Goal: Task Accomplishment & Management: Manage account settings

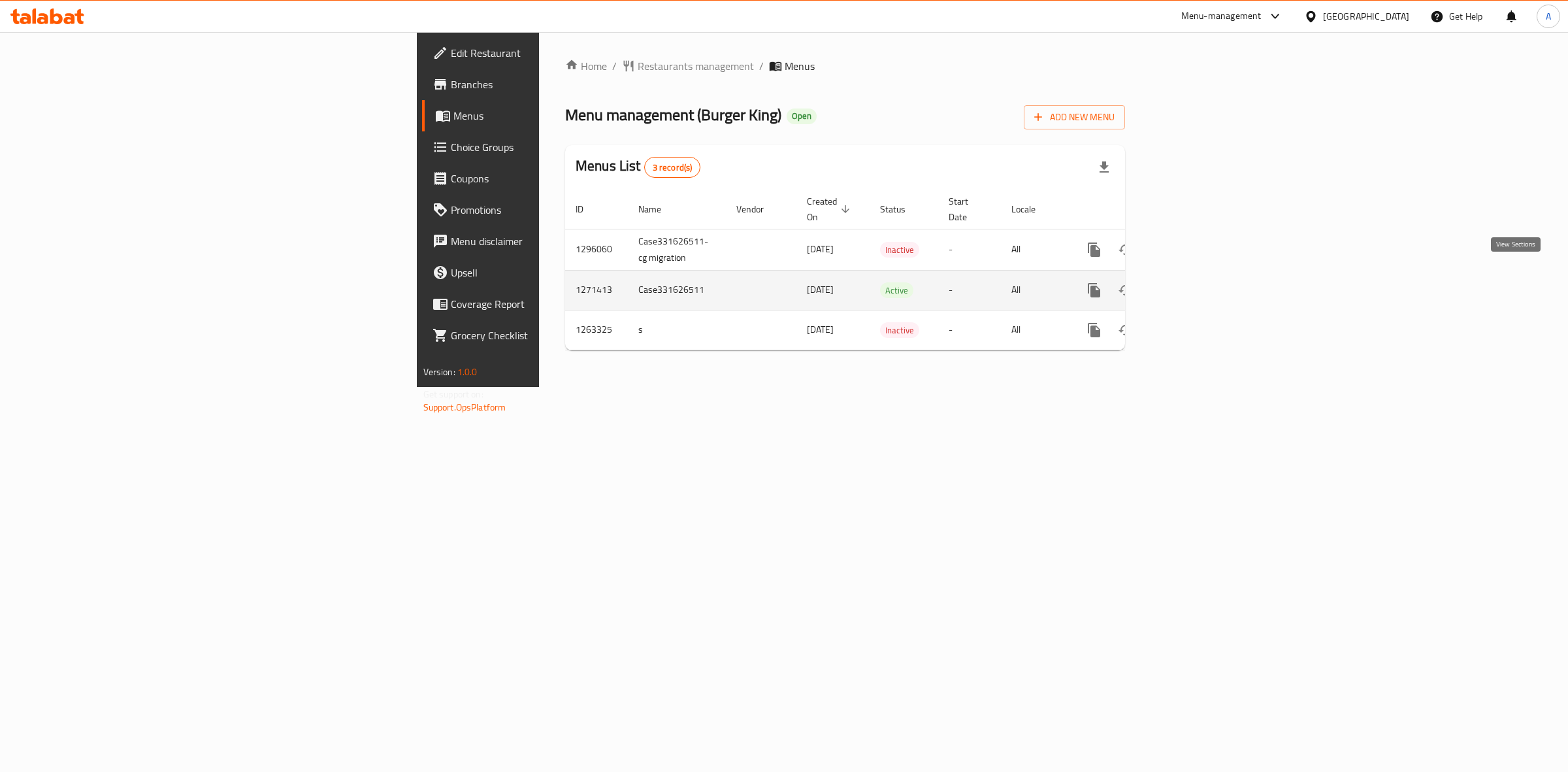
click at [1194, 284] on icon "enhanced table" at bounding box center [1188, 290] width 11 height 11
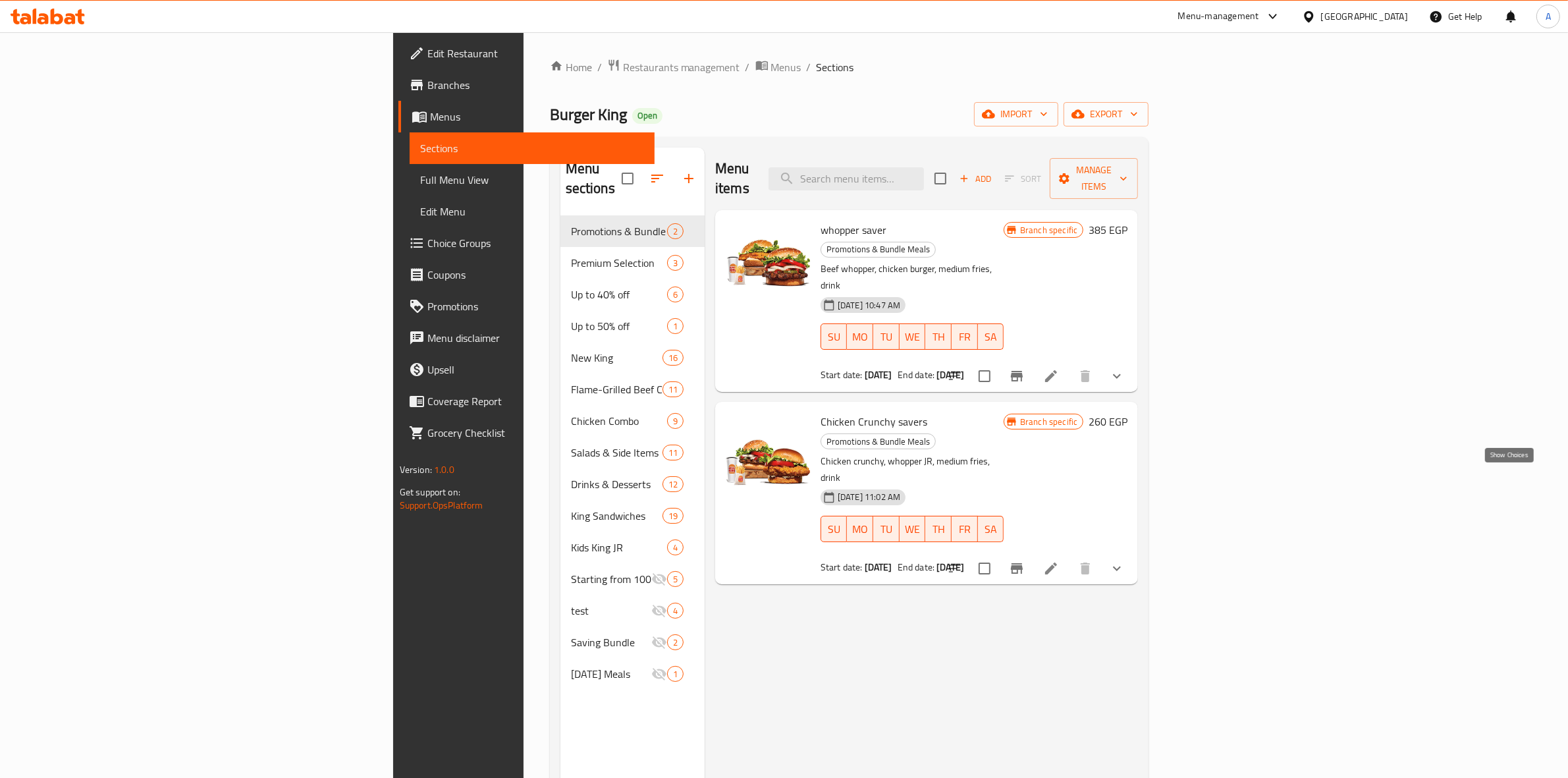
click at [1125, 560] on icon "show more" at bounding box center [1117, 568] width 15 height 15
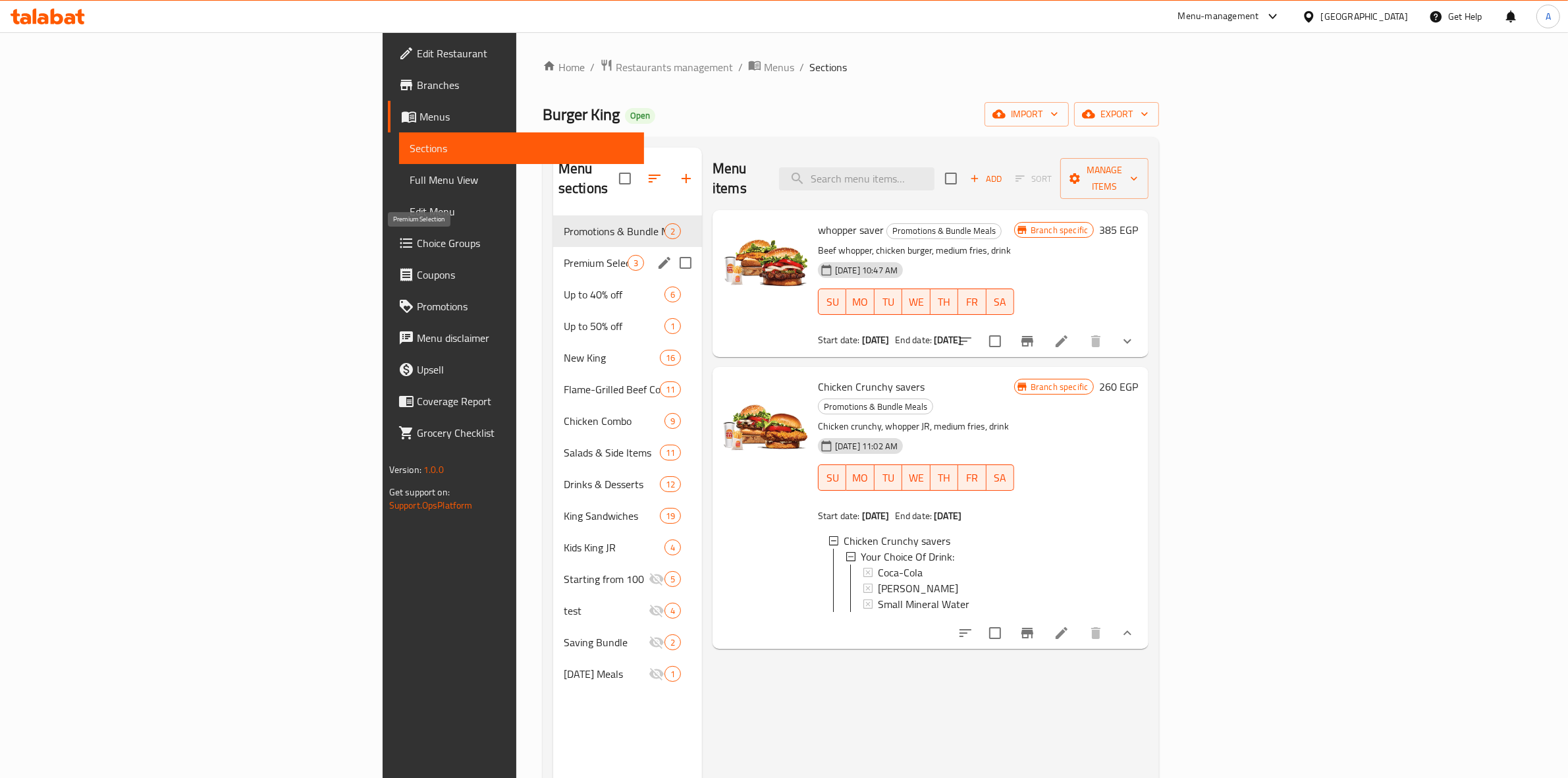
click at [564, 255] on span "Premium Selection" at bounding box center [595, 262] width 64 height 15
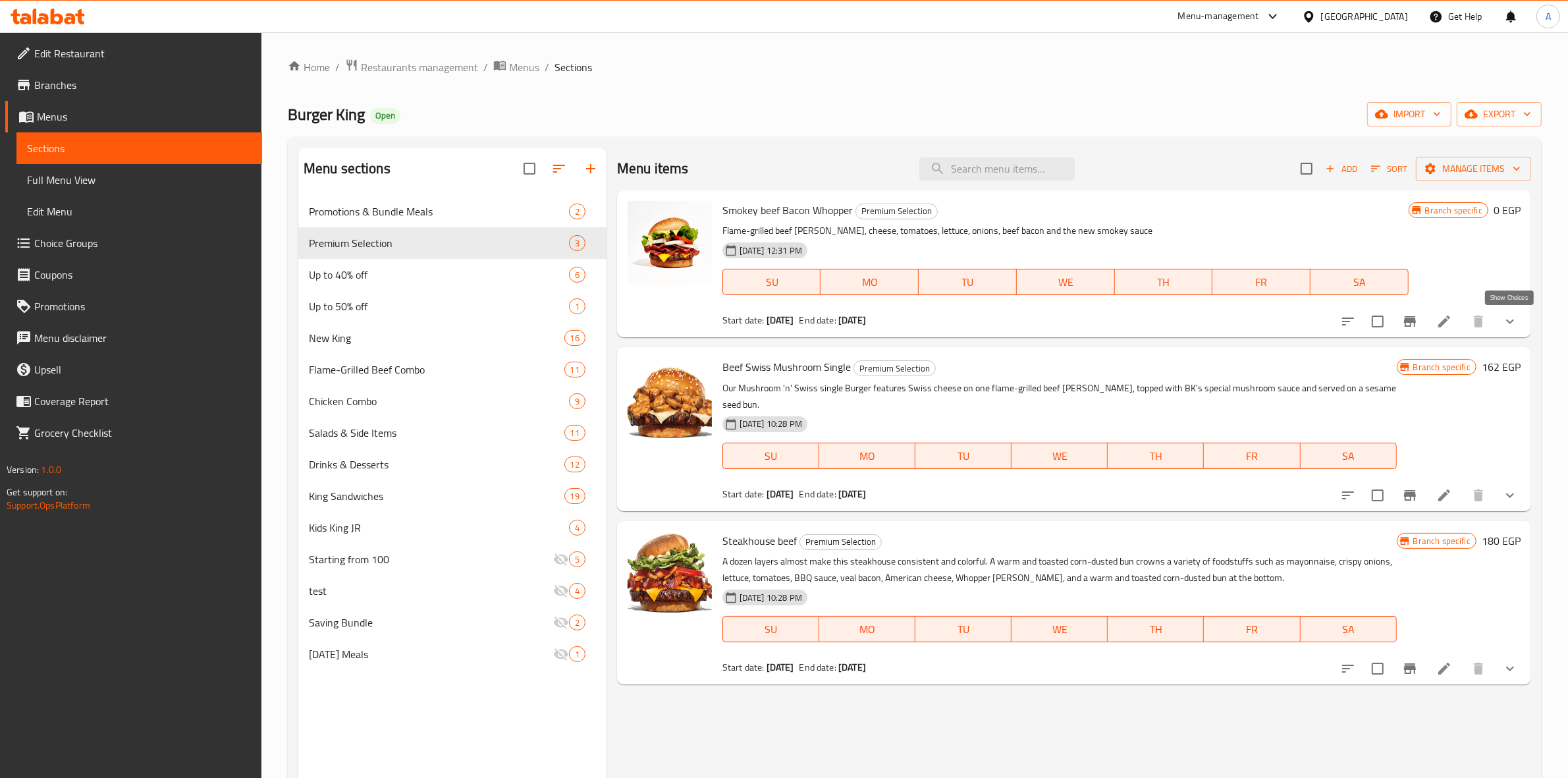
click at [1506, 320] on icon "show more" at bounding box center [1510, 321] width 15 height 15
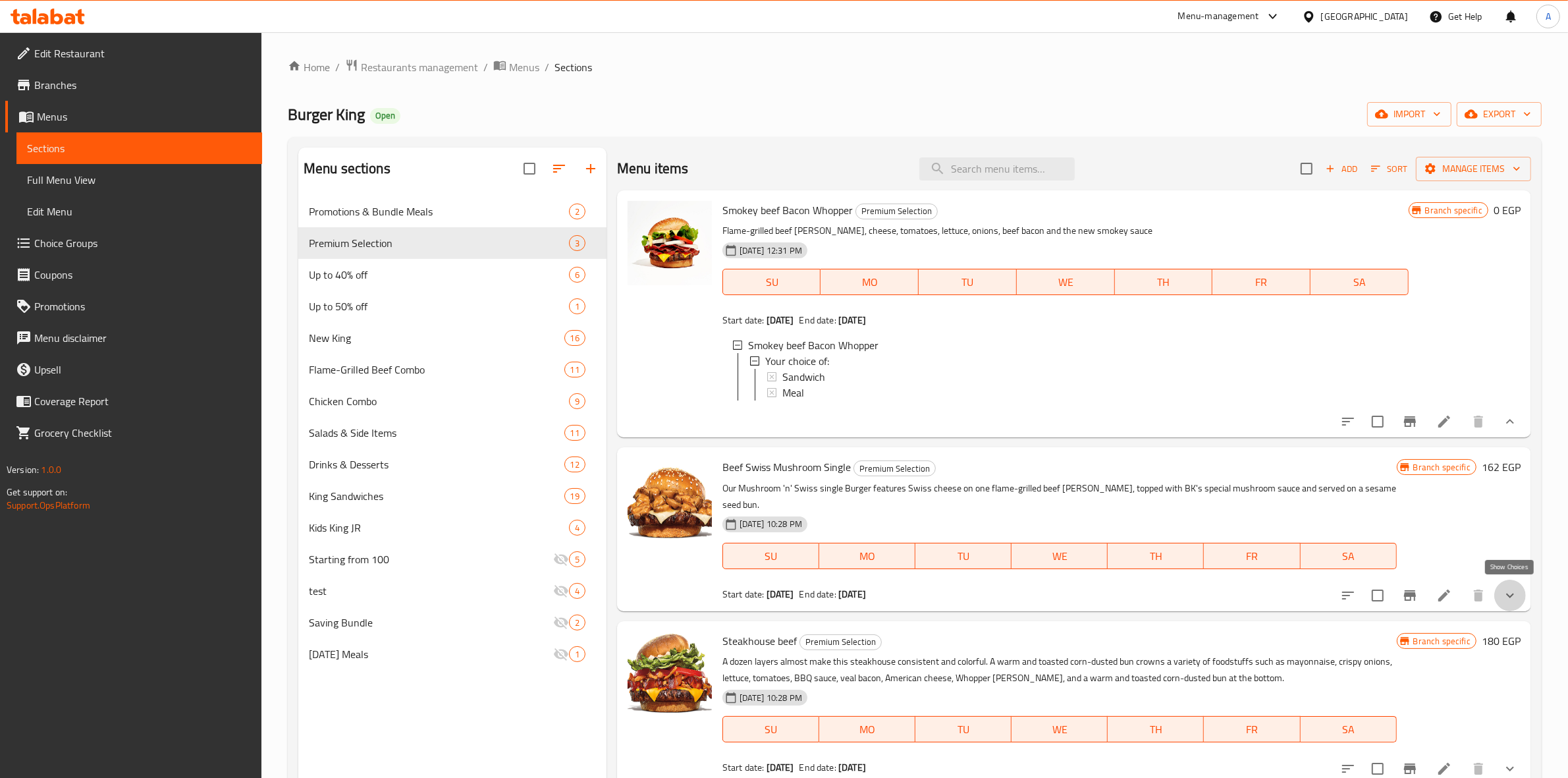
click at [1516, 587] on icon "show more" at bounding box center [1510, 595] width 15 height 15
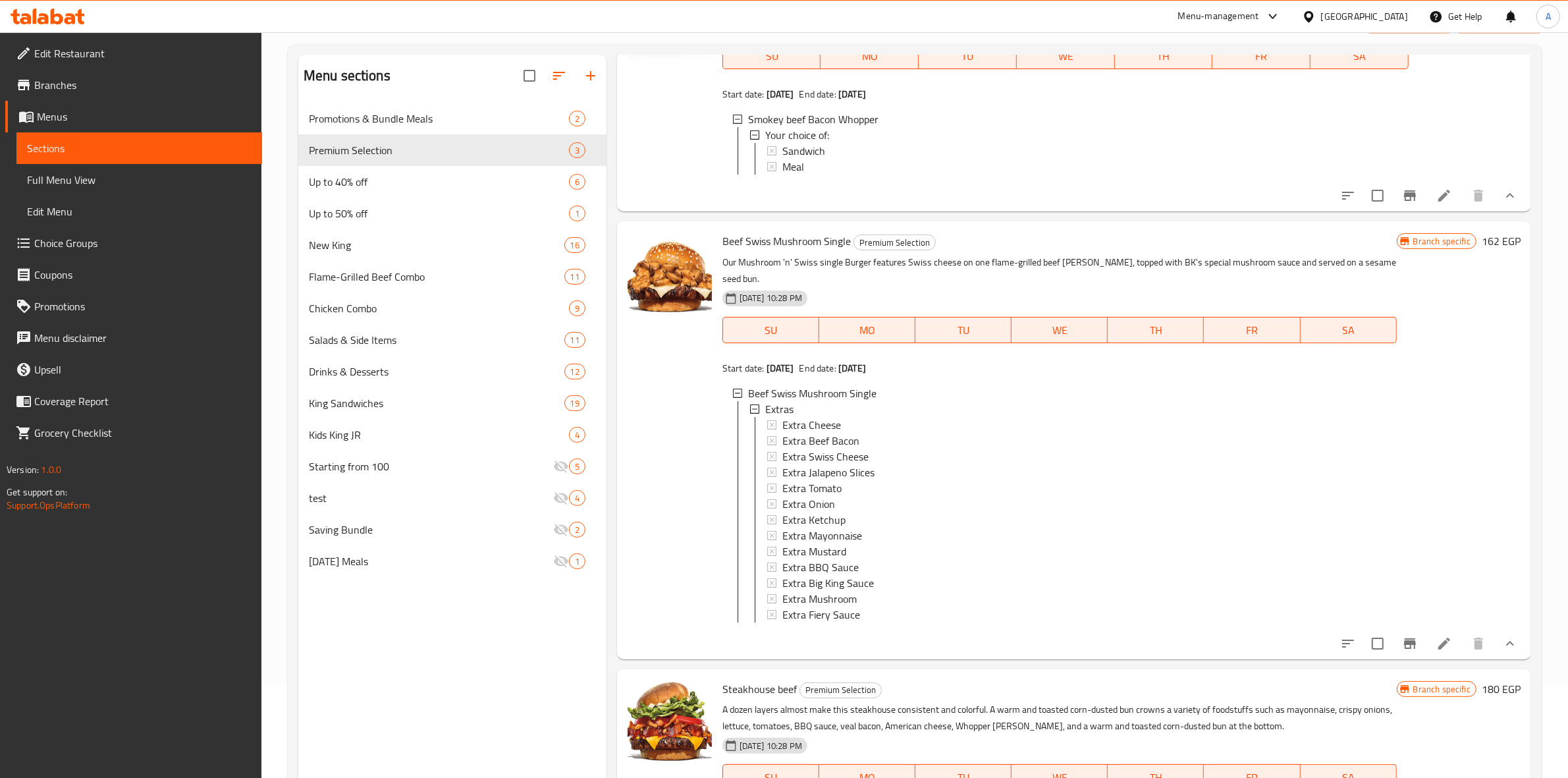
scroll to position [185, 0]
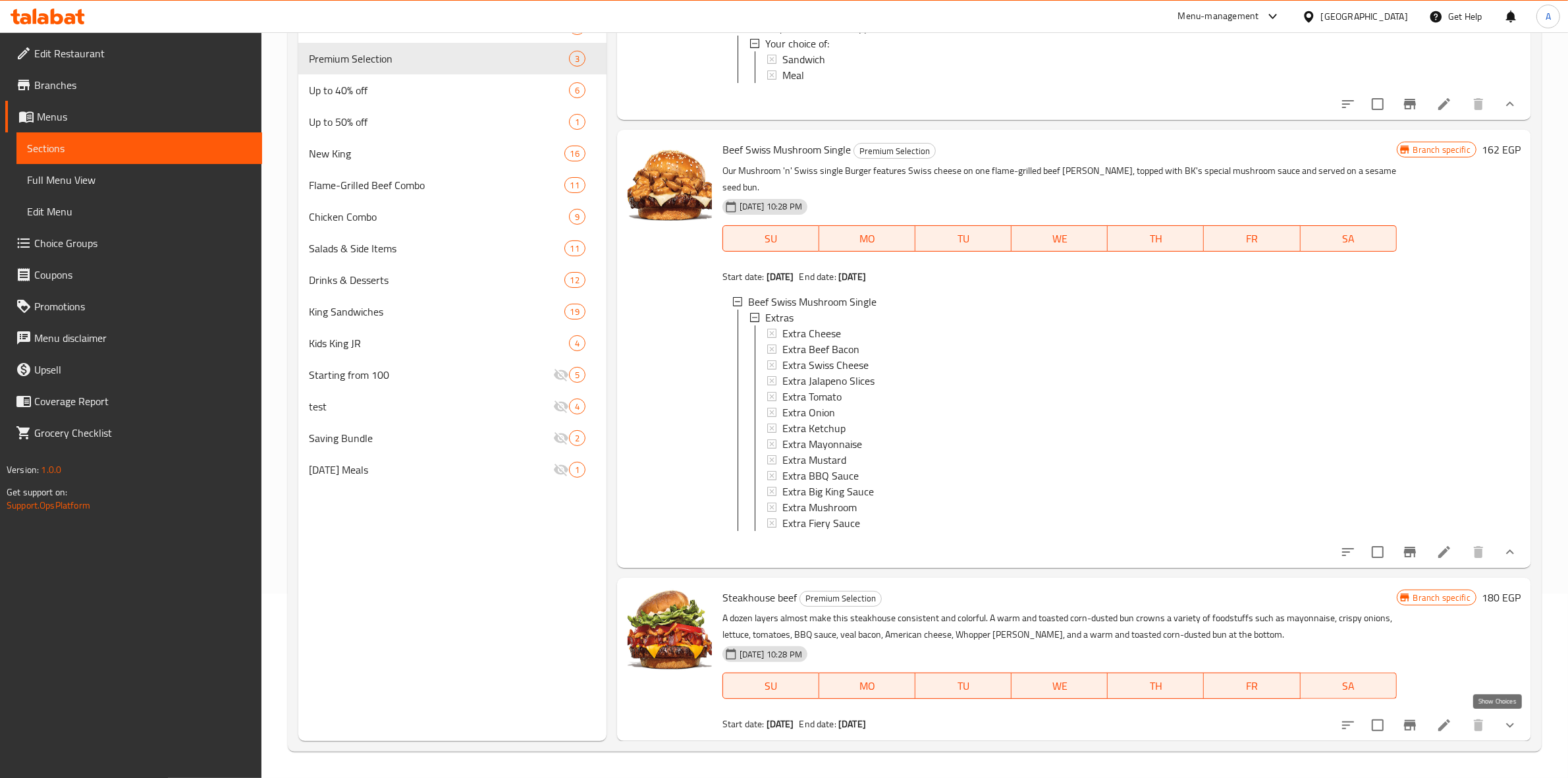
click at [1505, 722] on icon "show more" at bounding box center [1510, 725] width 15 height 15
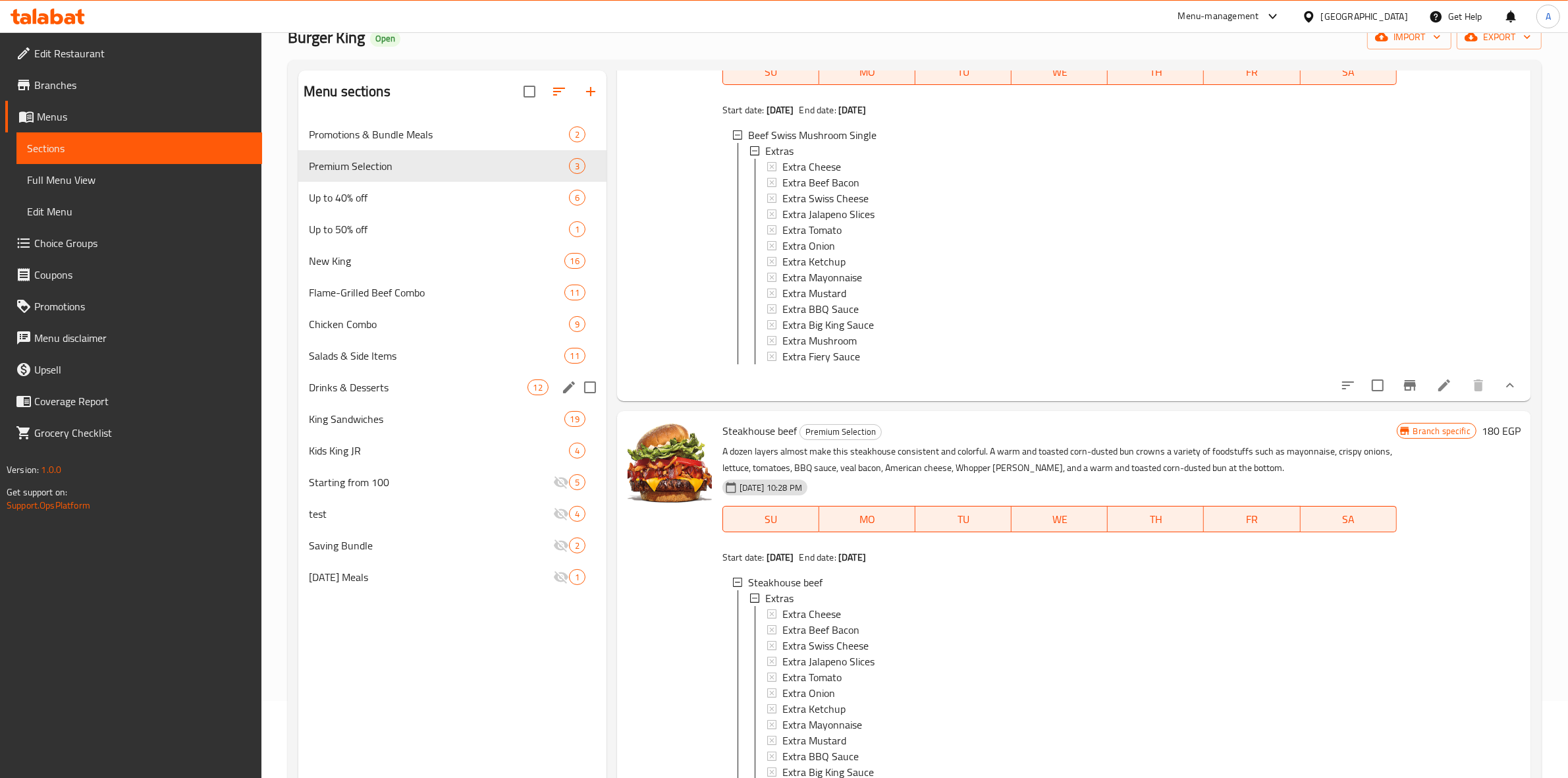
scroll to position [0, 0]
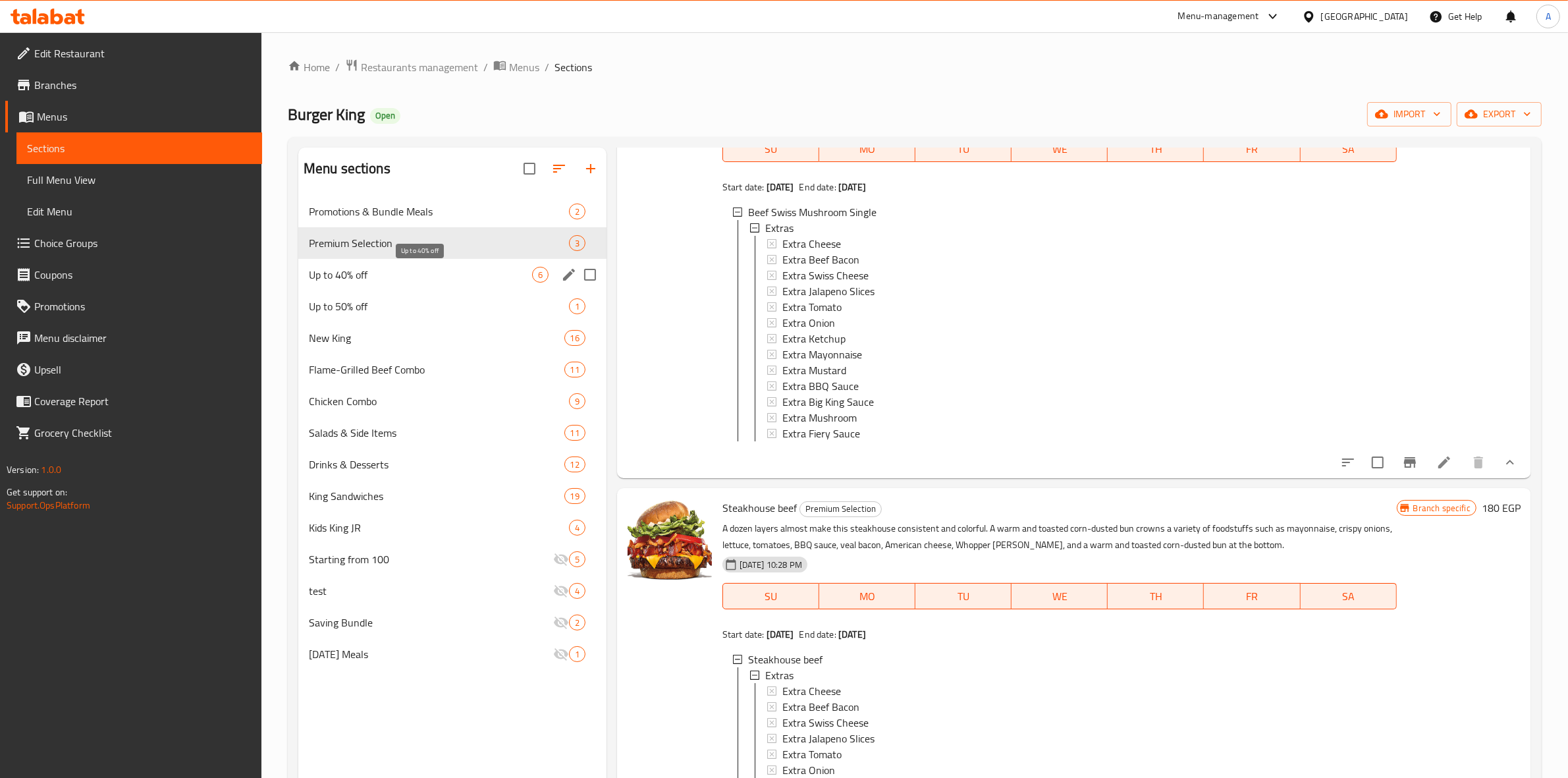
click at [410, 280] on span "Up to 40% off" at bounding box center [420, 275] width 223 height 15
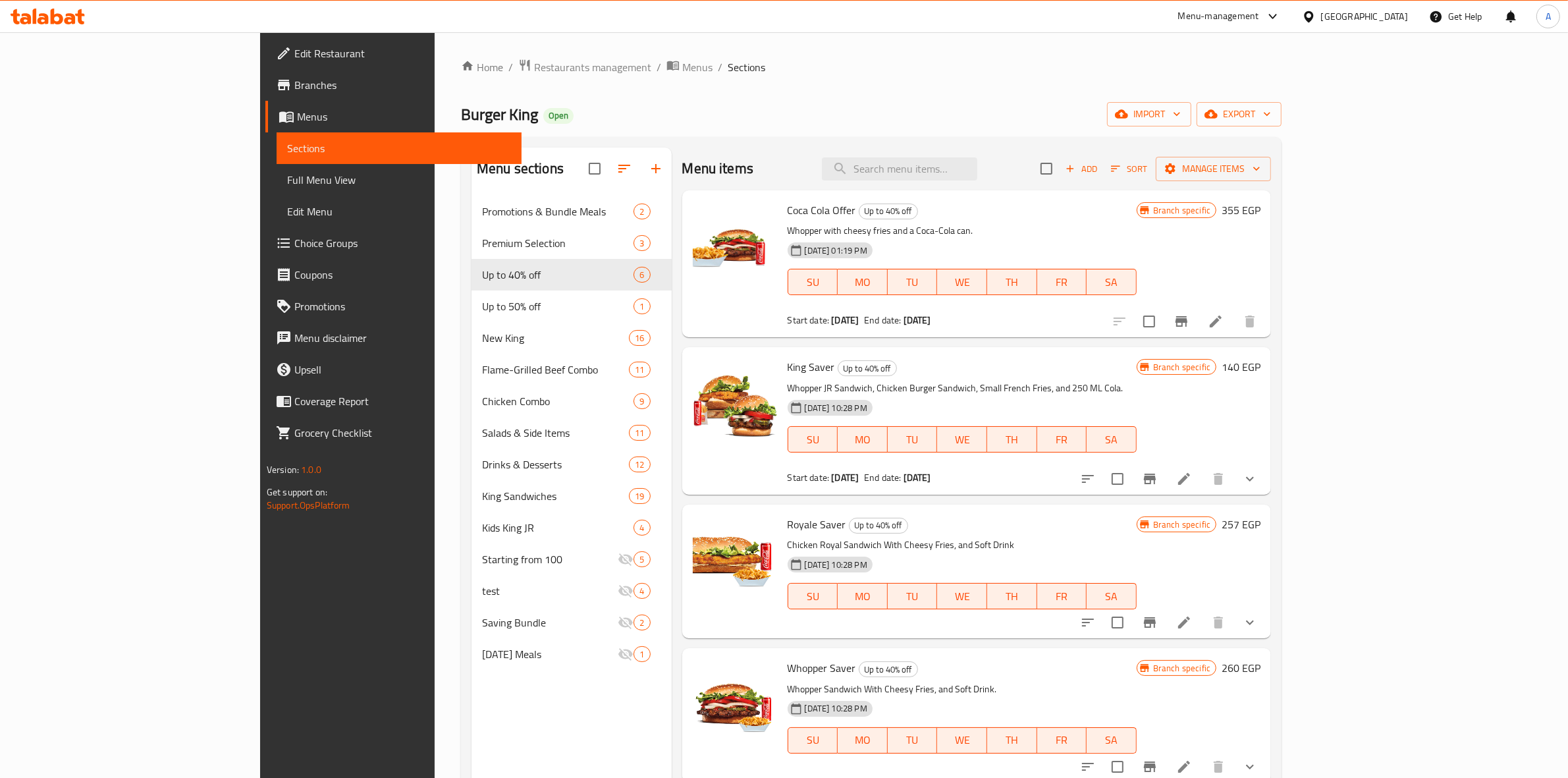
click at [1266, 485] on button "show more" at bounding box center [1250, 479] width 32 height 32
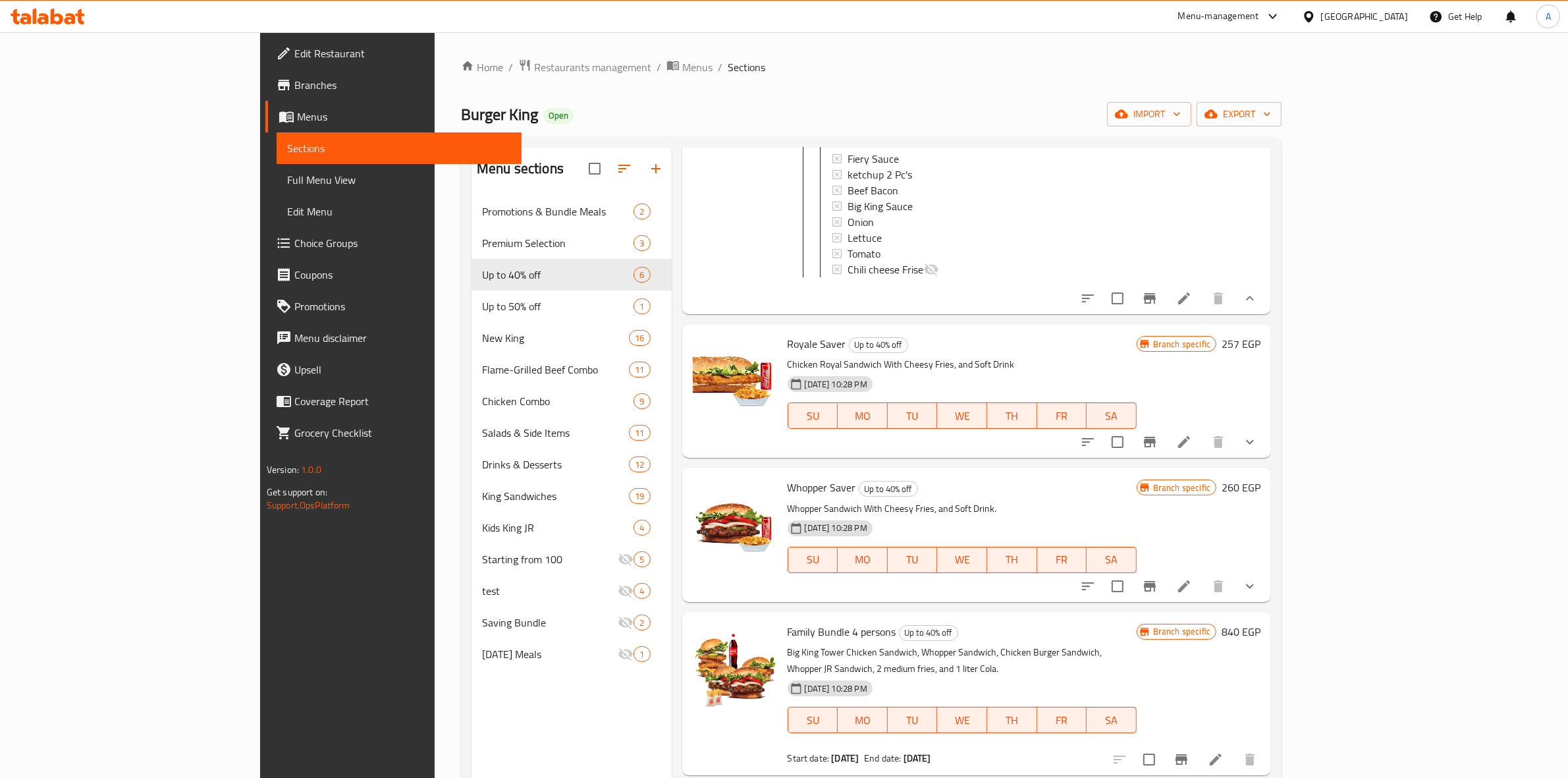
scroll to position [646, 0]
click at [1258, 448] on icon "show more" at bounding box center [1250, 440] width 15 height 15
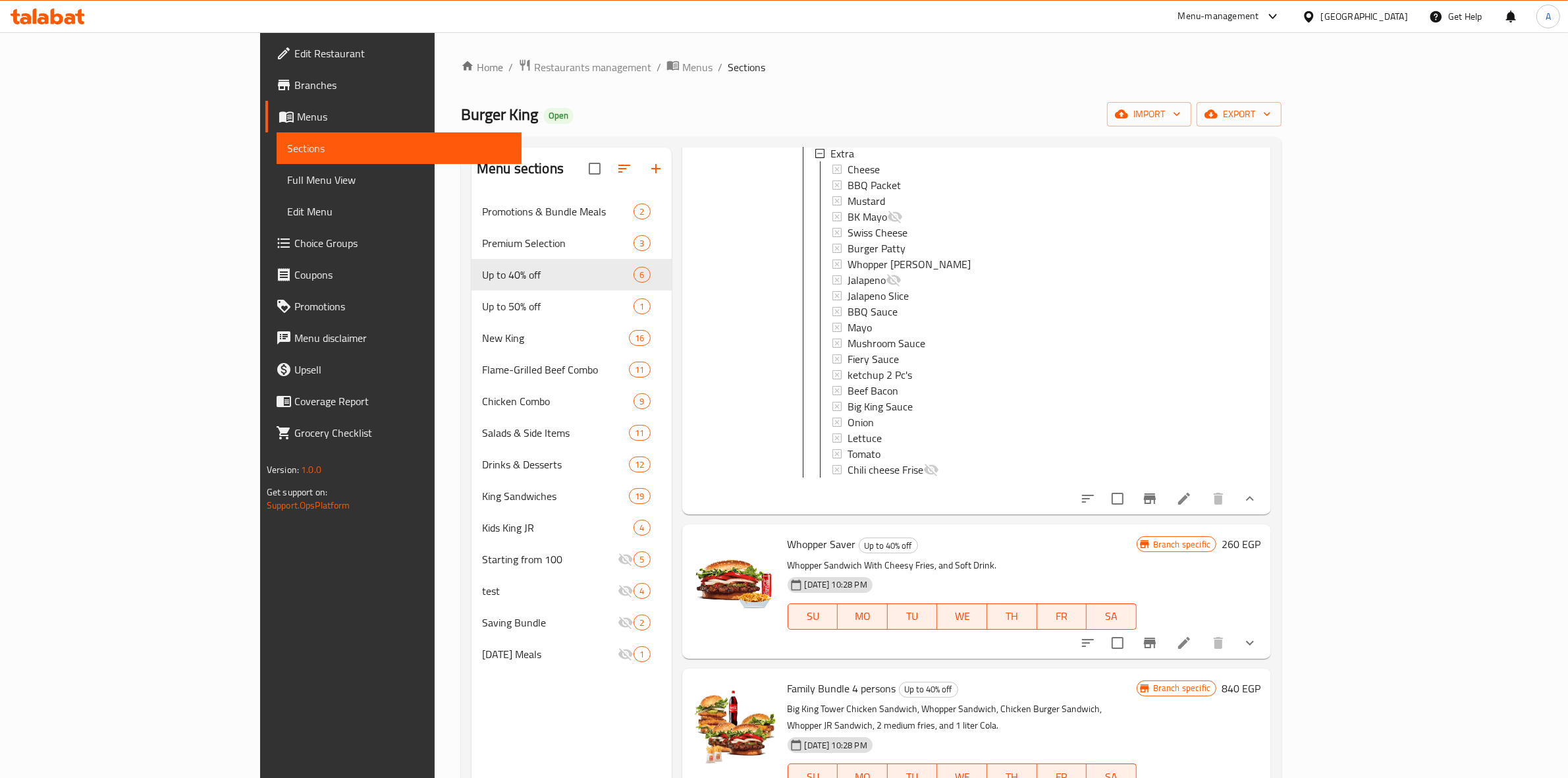
scroll to position [1121, 0]
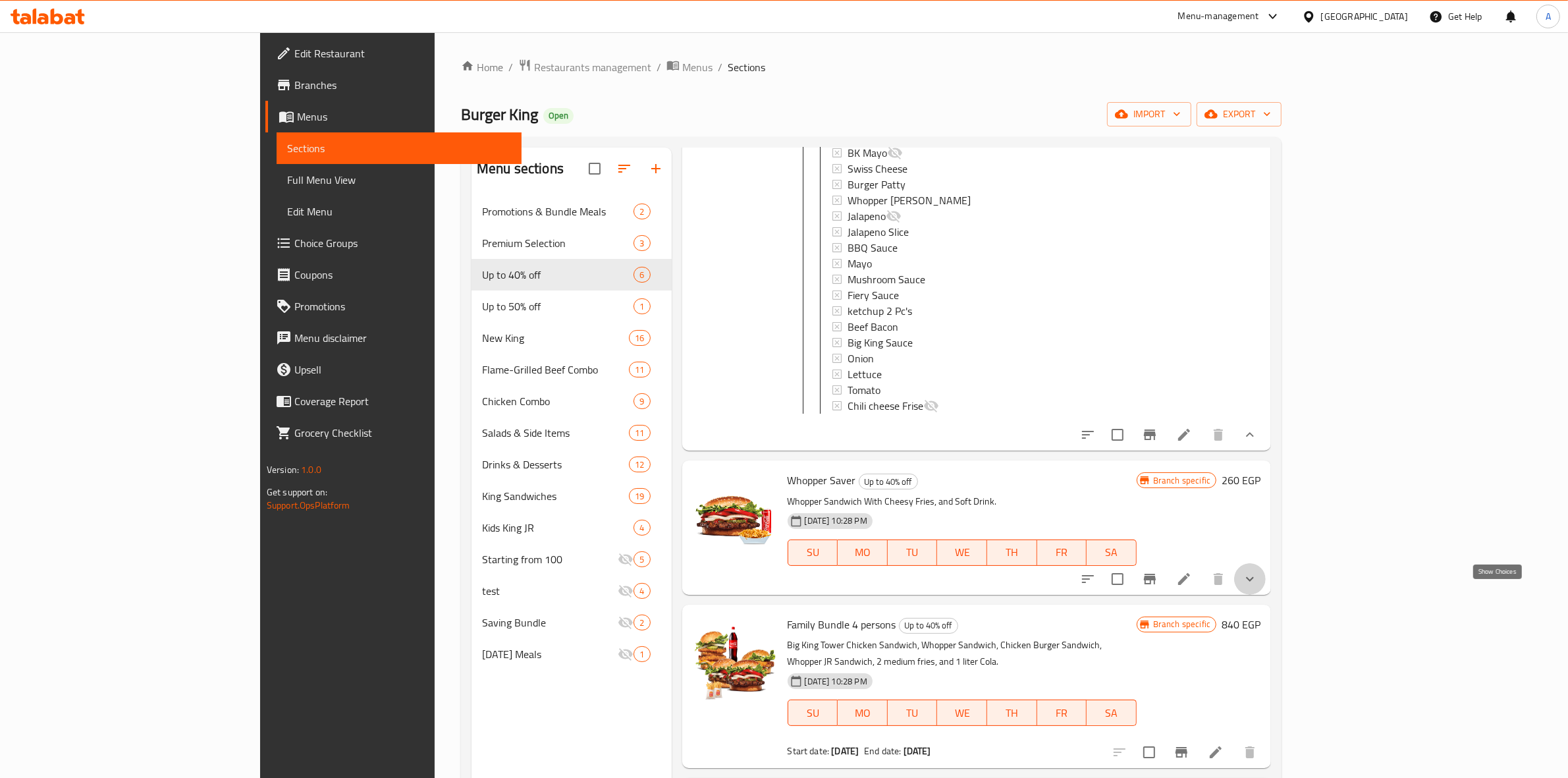
click at [1258, 587] on icon "show more" at bounding box center [1250, 579] width 15 height 15
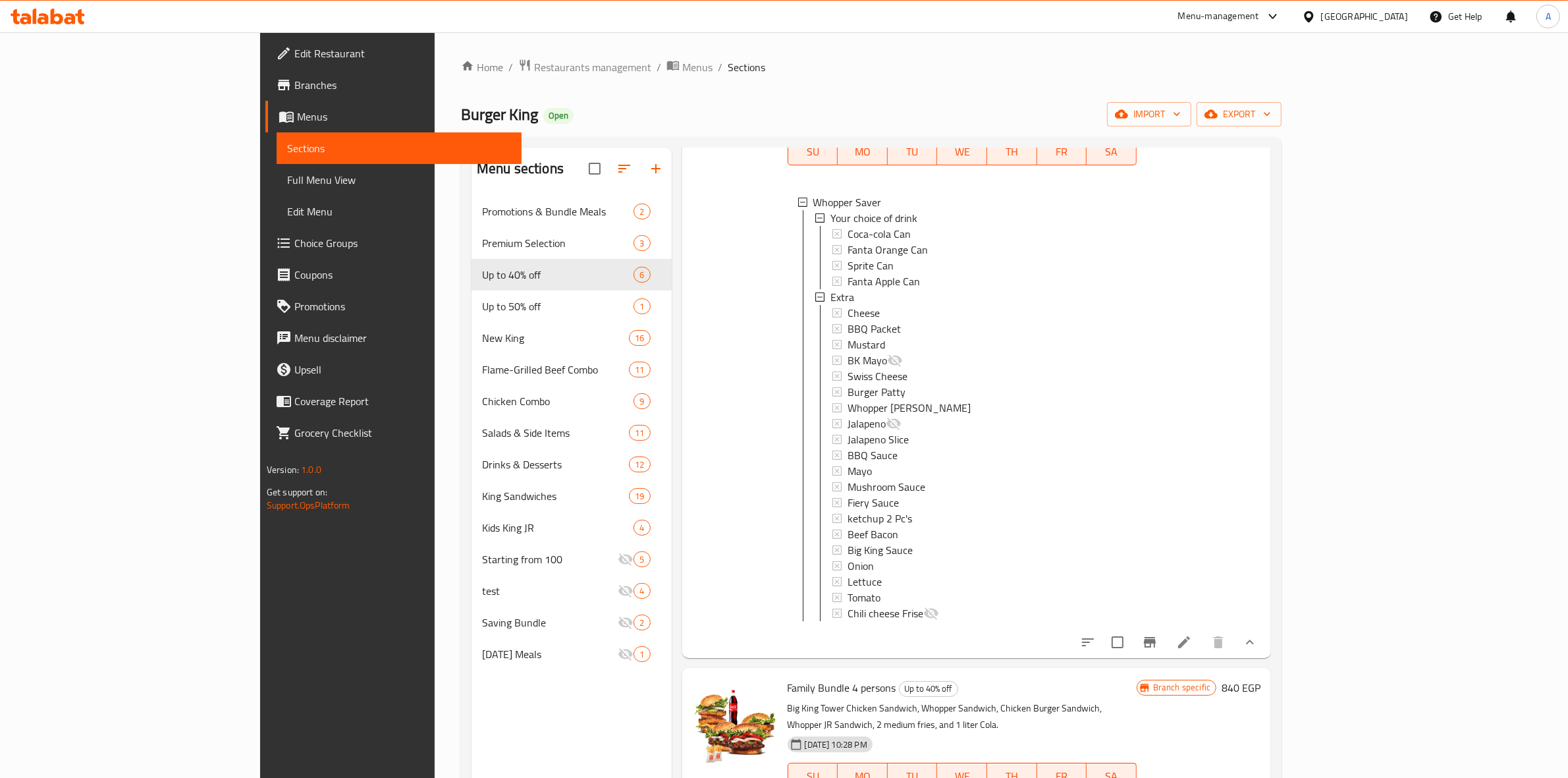
scroll to position [1598, 0]
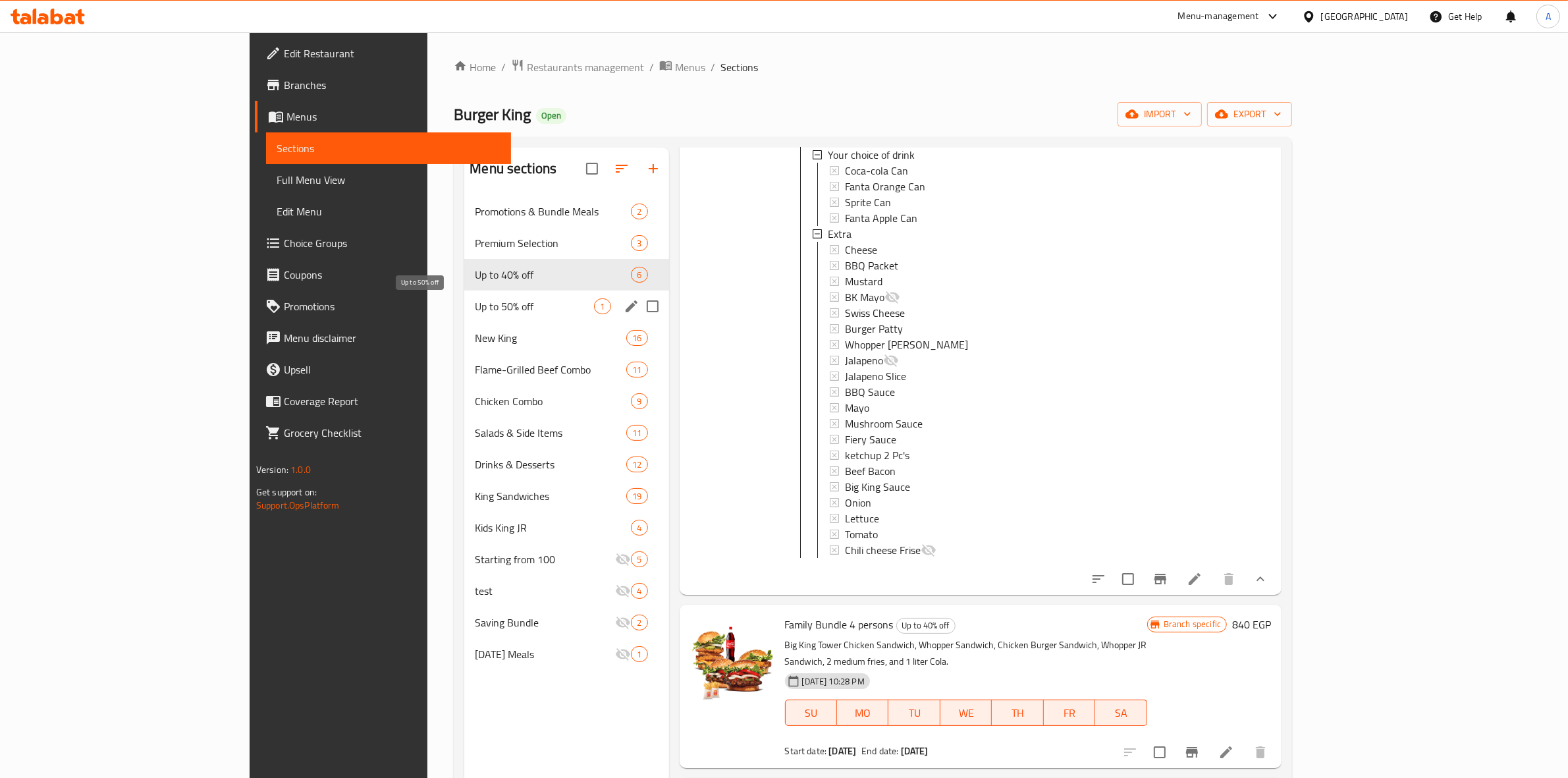
click at [475, 301] on span "Up to 50% off" at bounding box center [534, 306] width 119 height 15
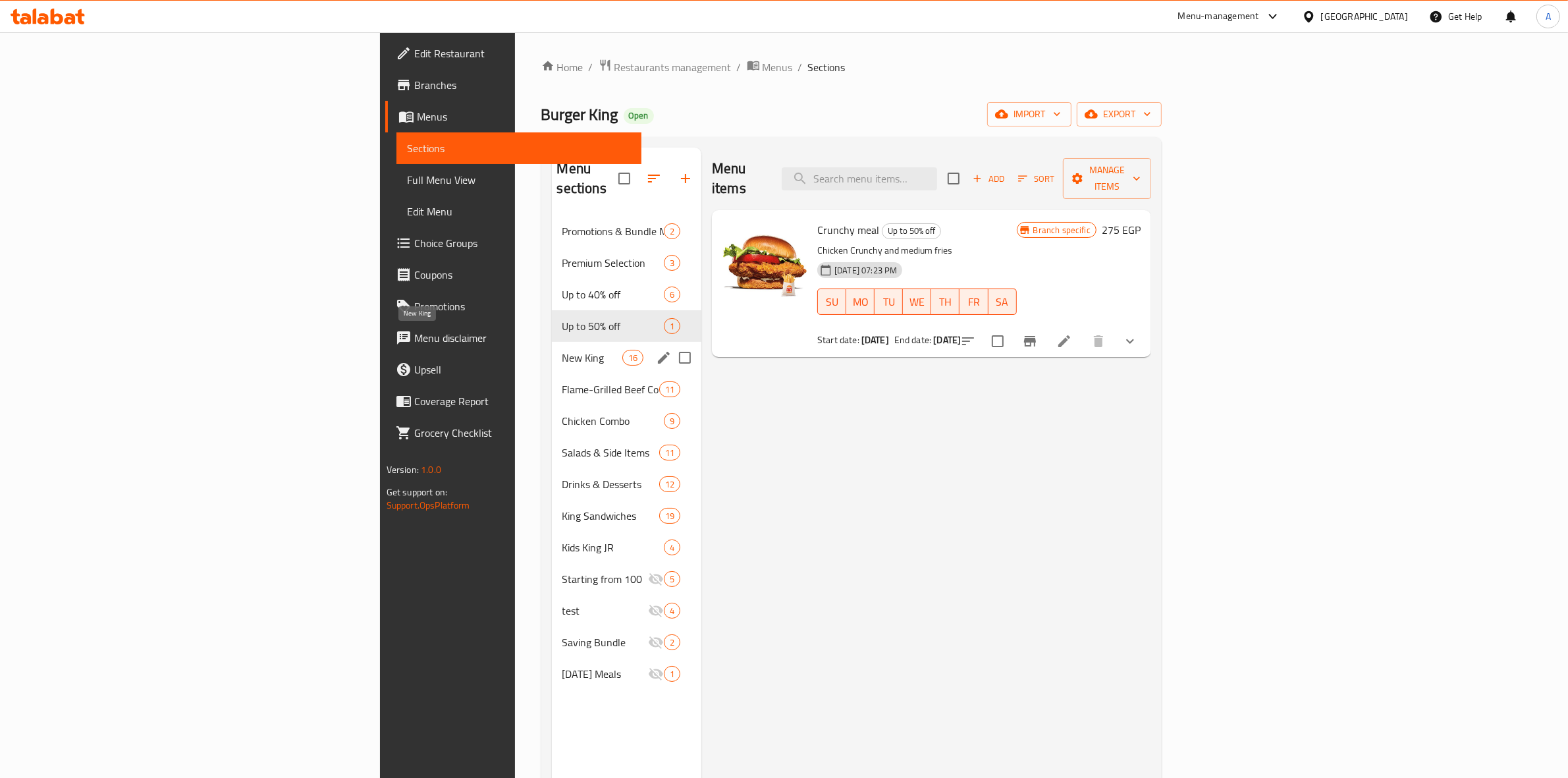
click at [563, 350] on span "New King" at bounding box center [593, 357] width 60 height 15
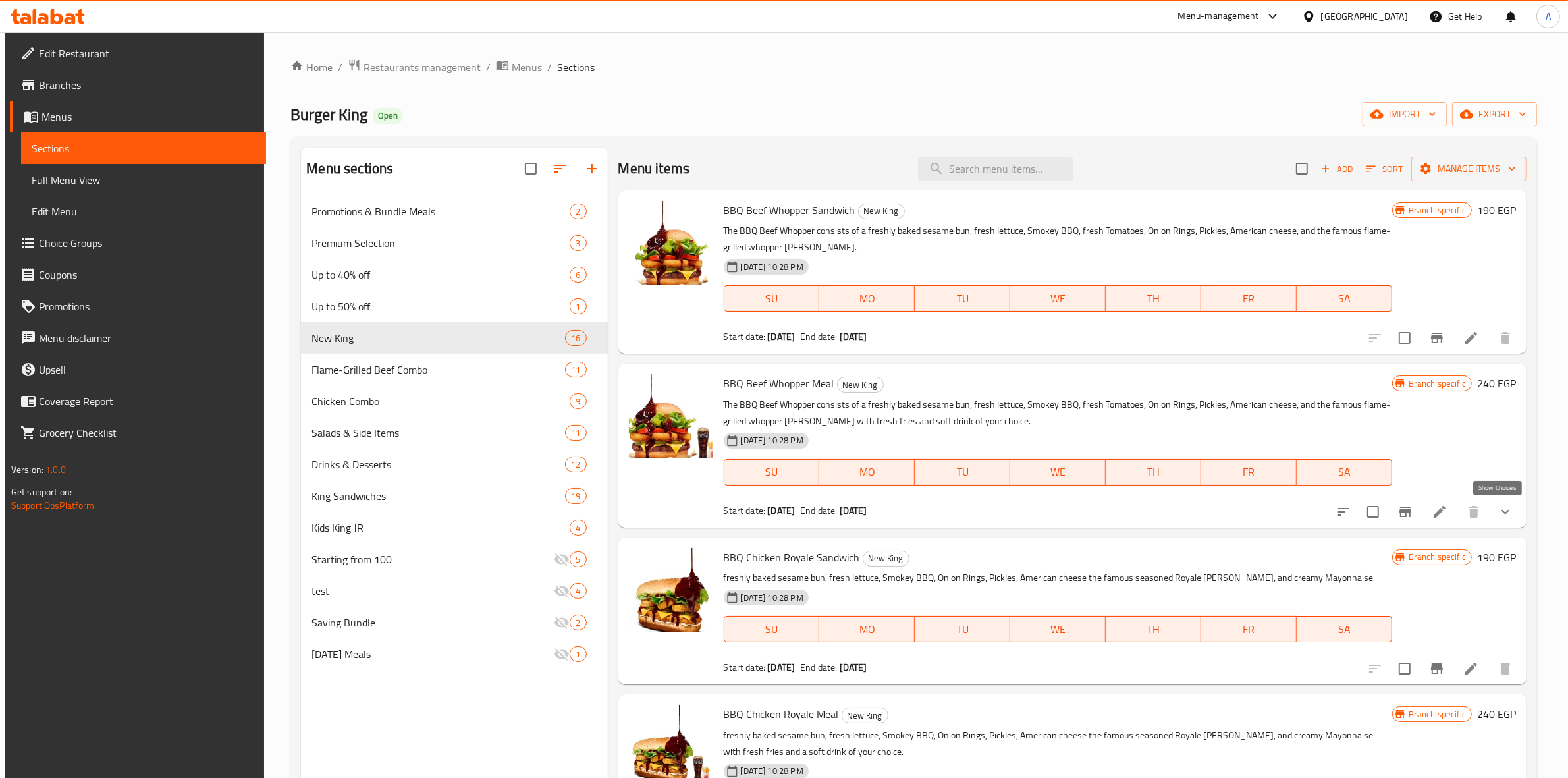
click at [1499, 519] on icon "show more" at bounding box center [1505, 512] width 15 height 15
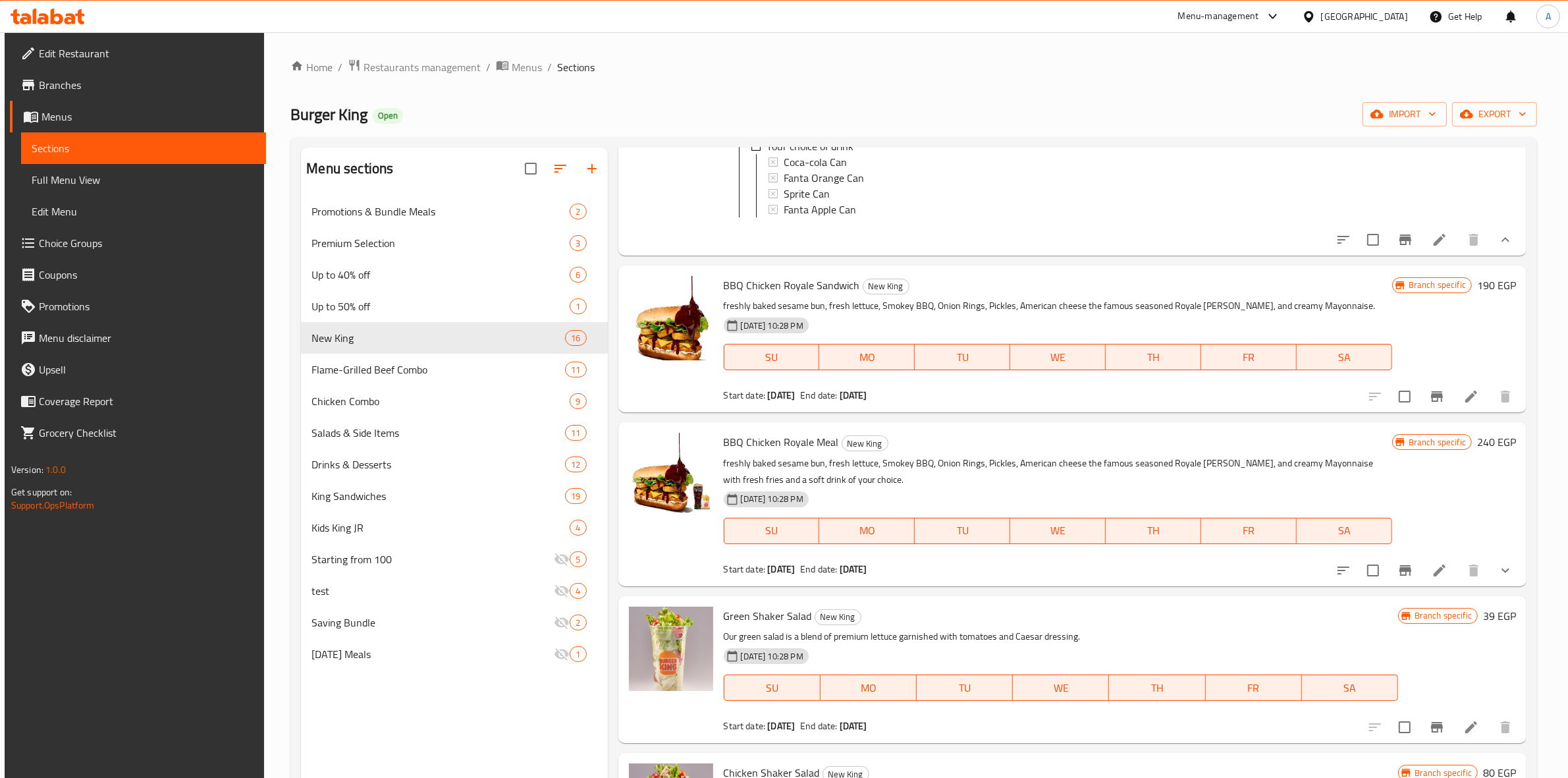
scroll to position [494, 0]
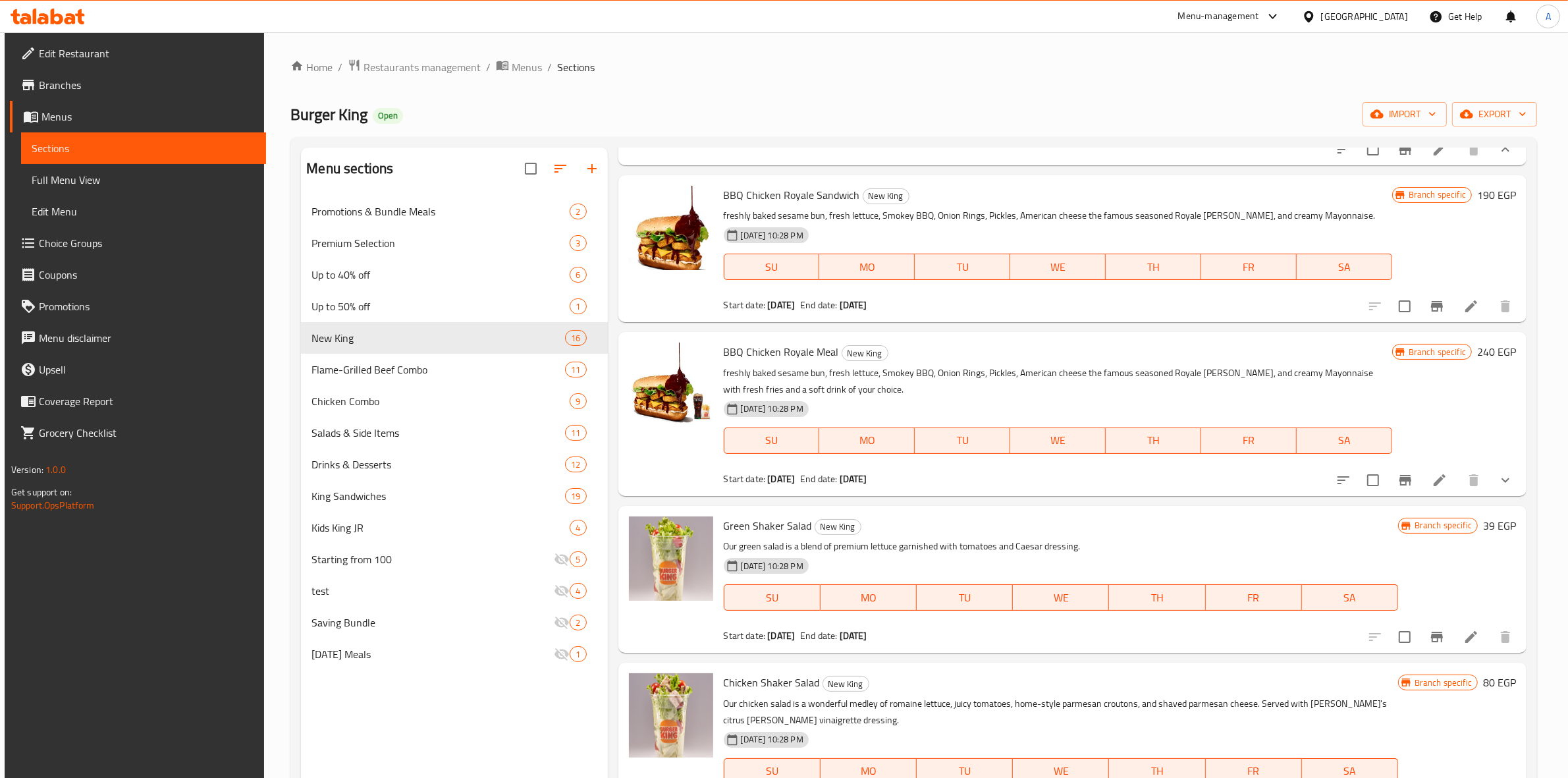
click at [1499, 488] on icon "show more" at bounding box center [1505, 480] width 15 height 15
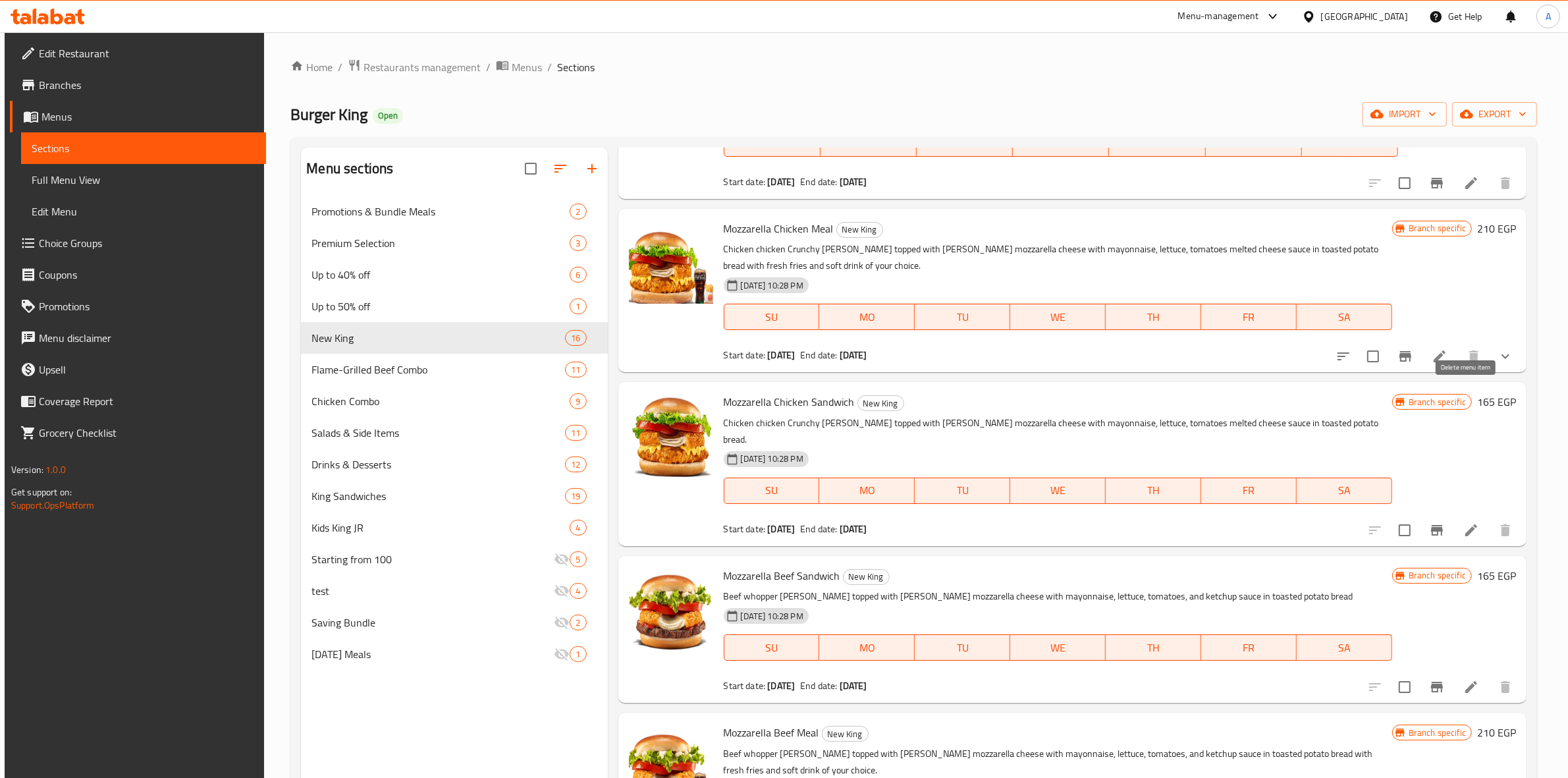
scroll to position [1235, 0]
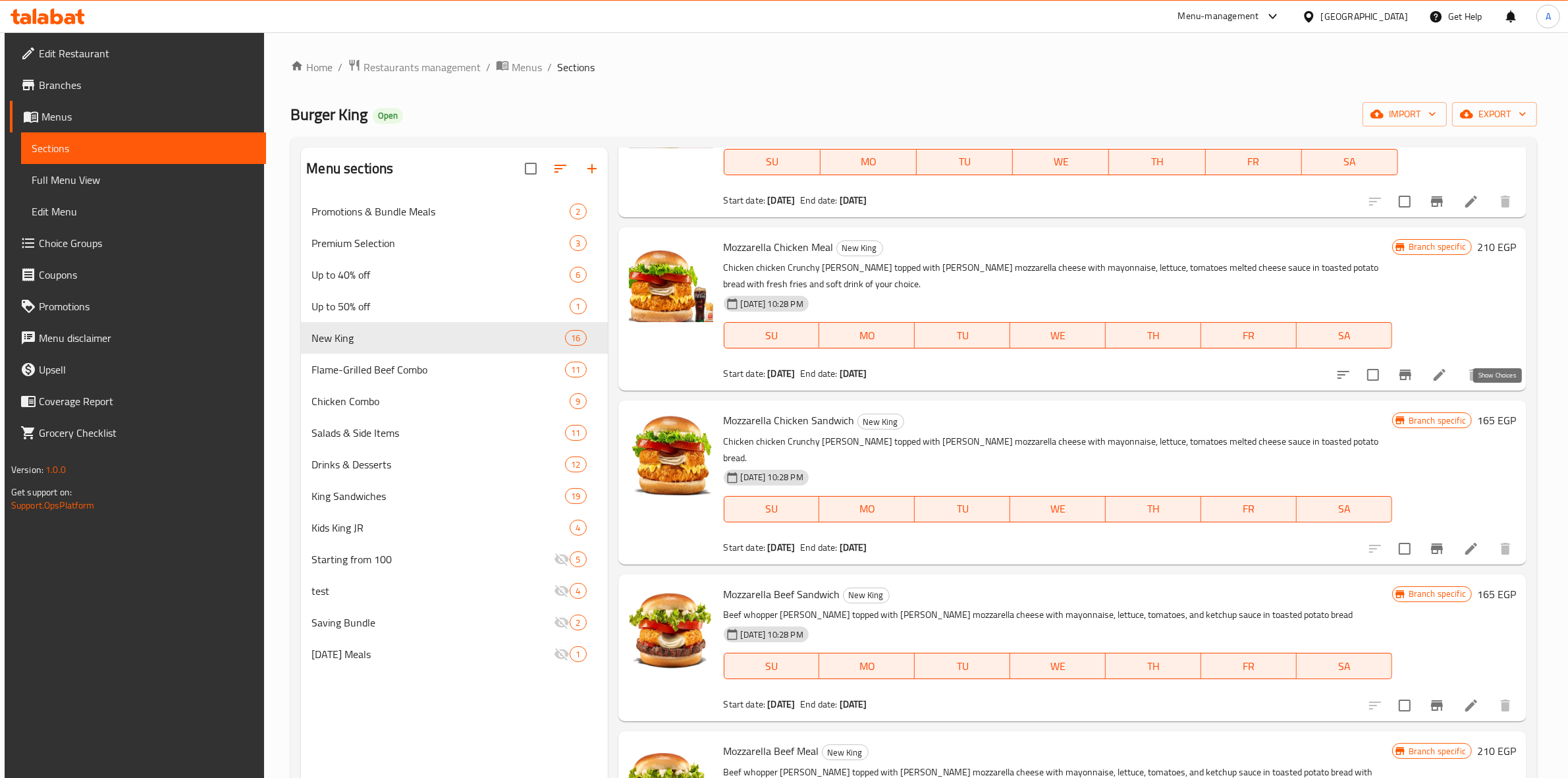
click at [1500, 383] on icon "show more" at bounding box center [1505, 374] width 15 height 15
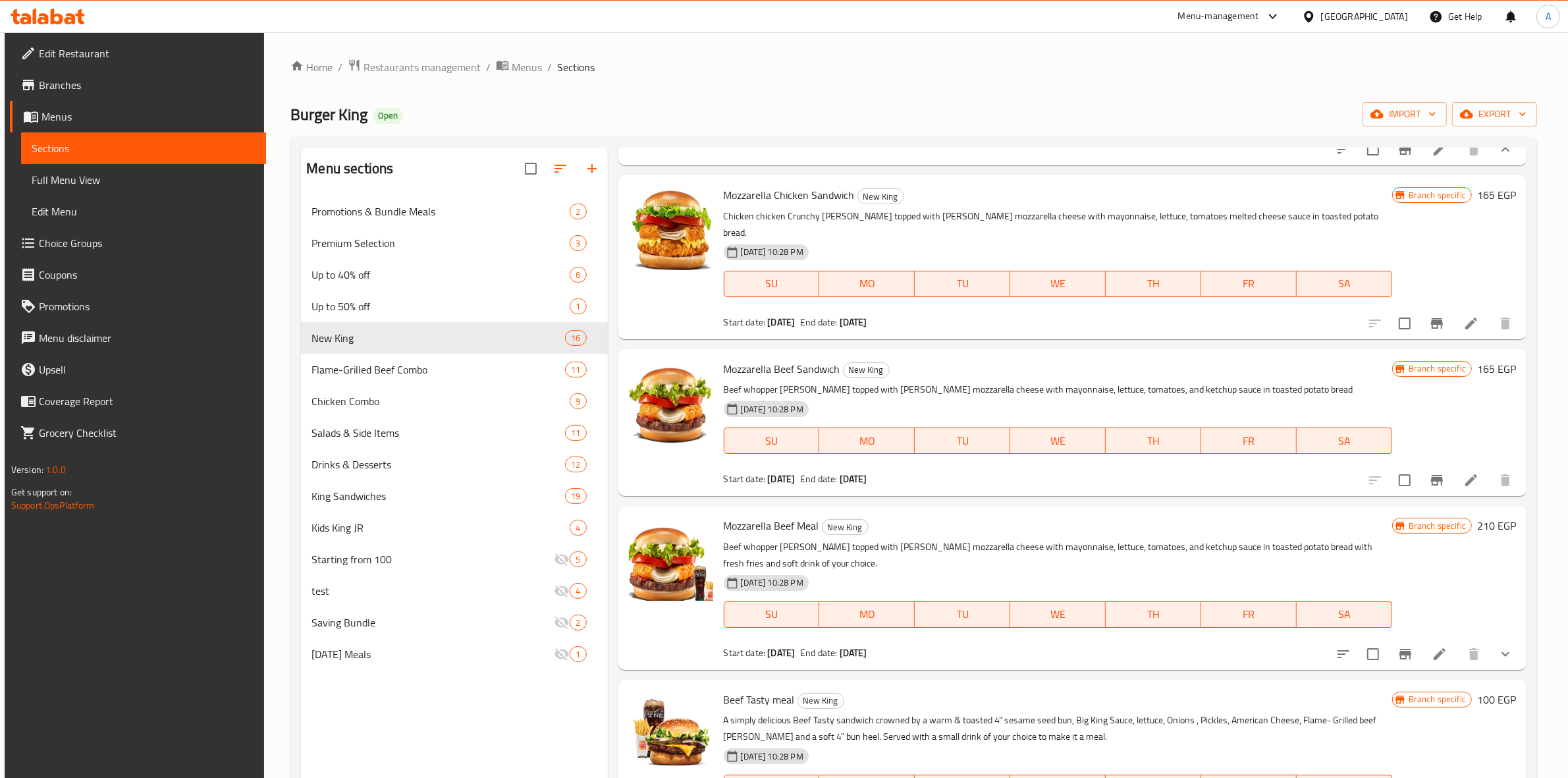
scroll to position [1646, 0]
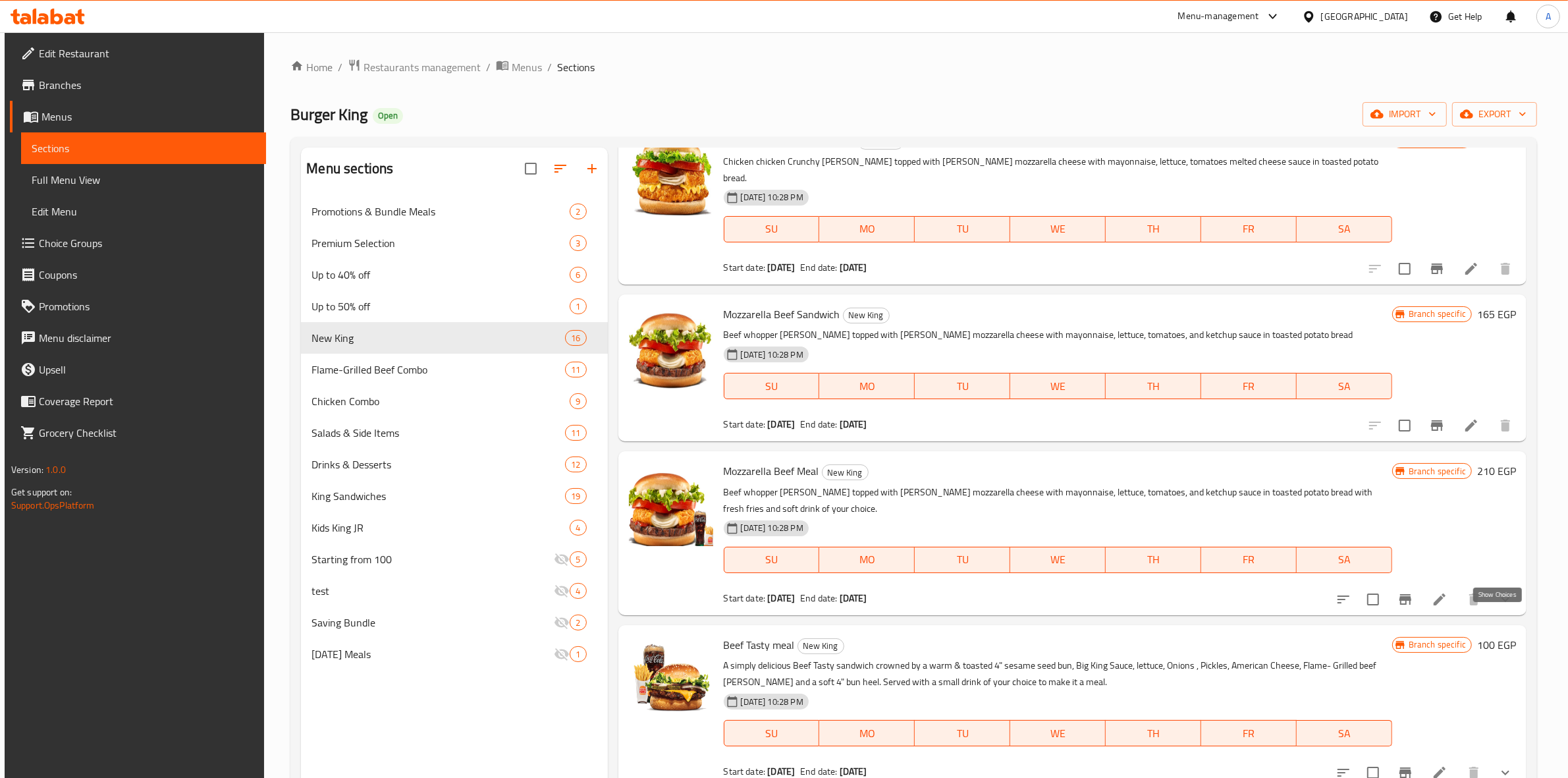
click at [1504, 607] on icon "show more" at bounding box center [1505, 599] width 15 height 15
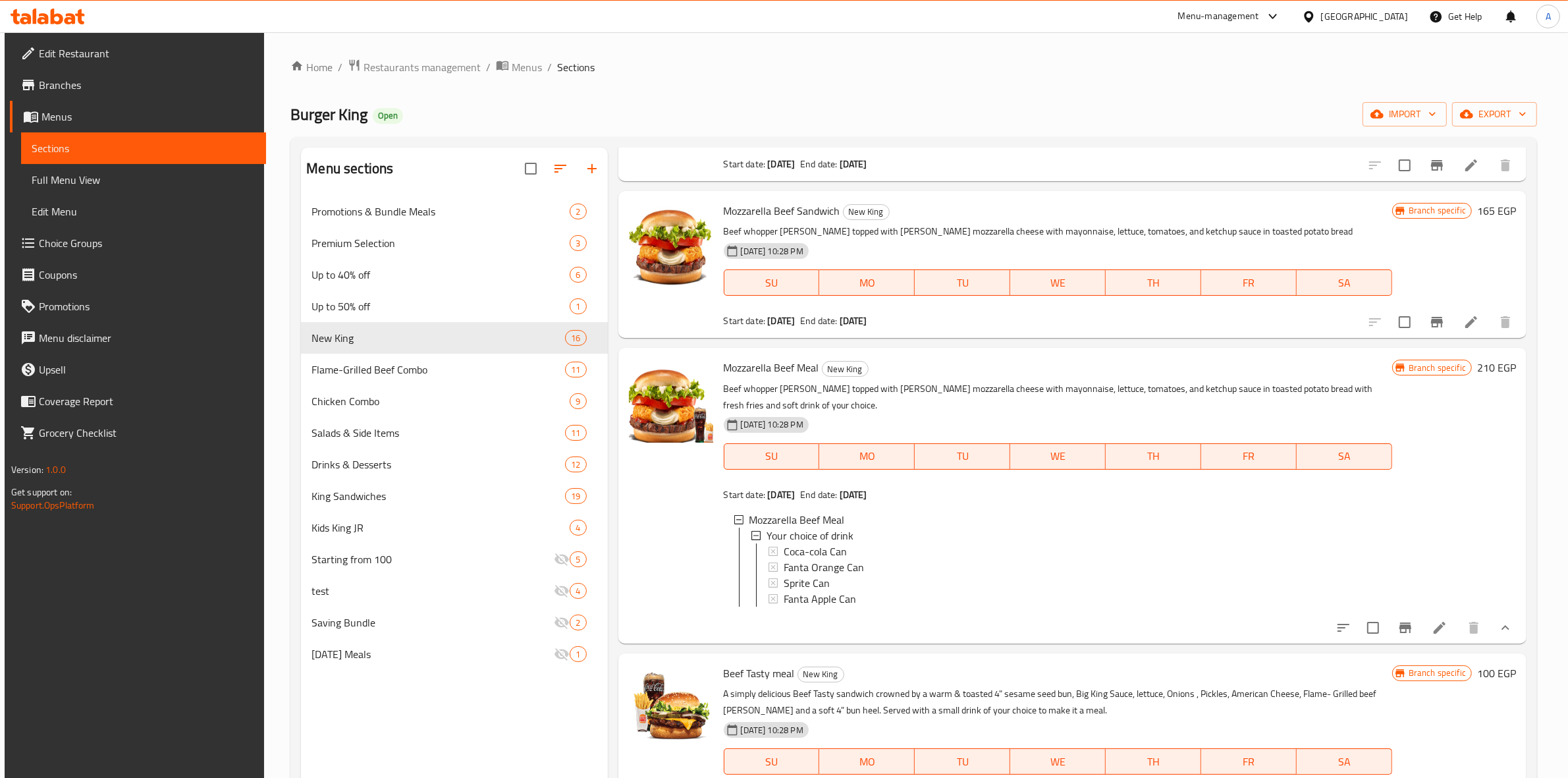
scroll to position [2058, 0]
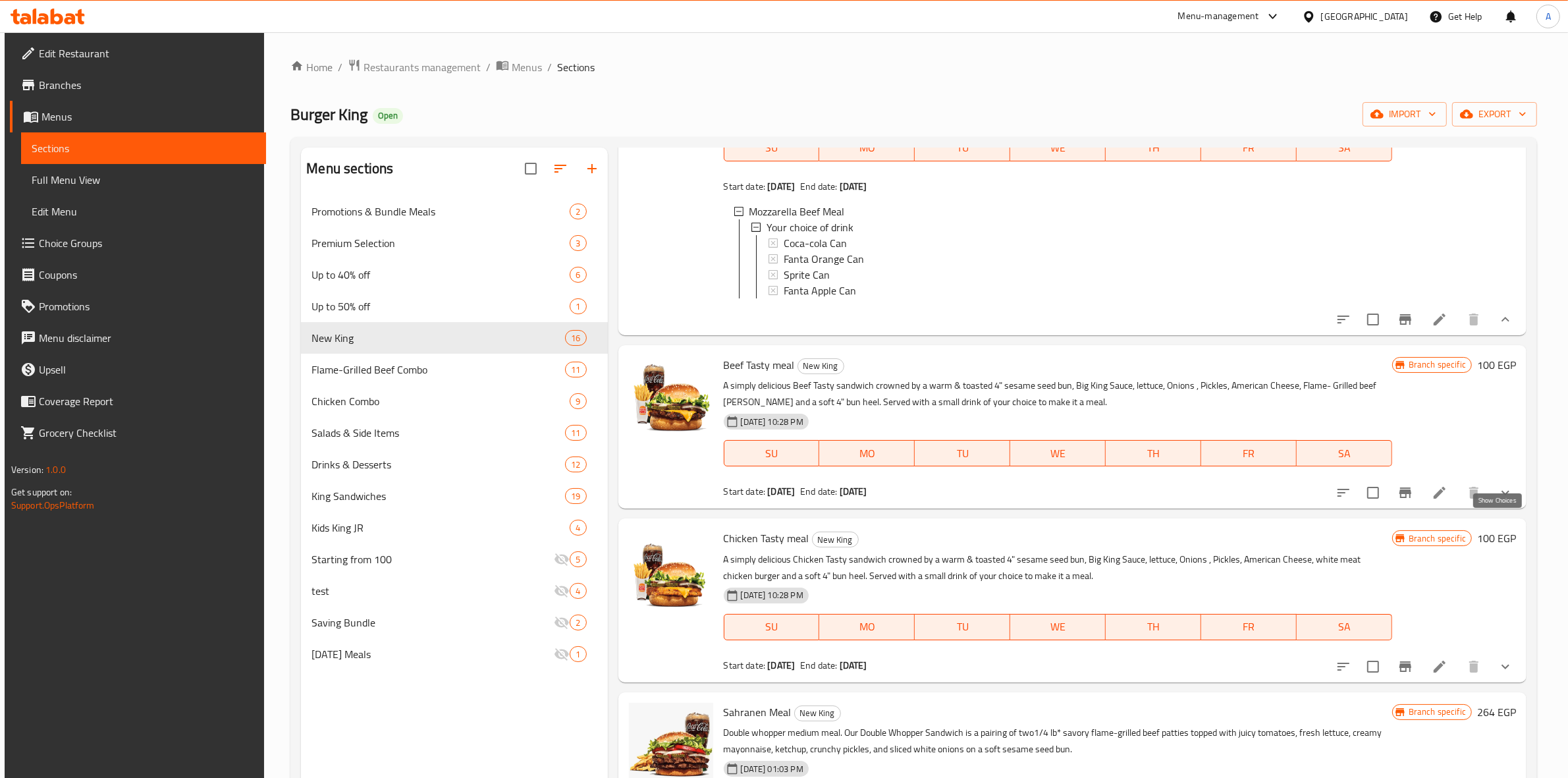
click at [1498, 500] on icon "show more" at bounding box center [1505, 492] width 15 height 15
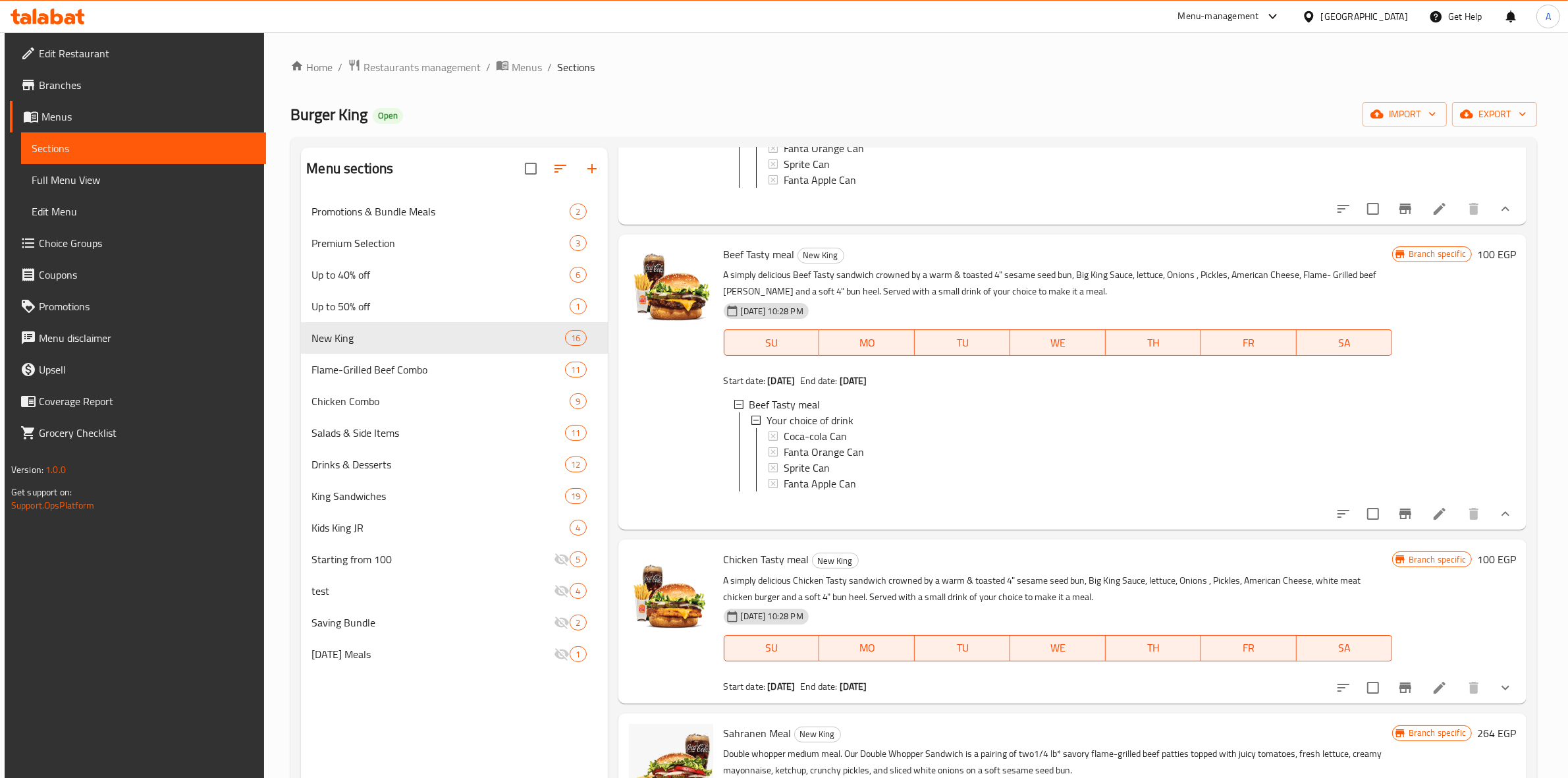
scroll to position [2222, 0]
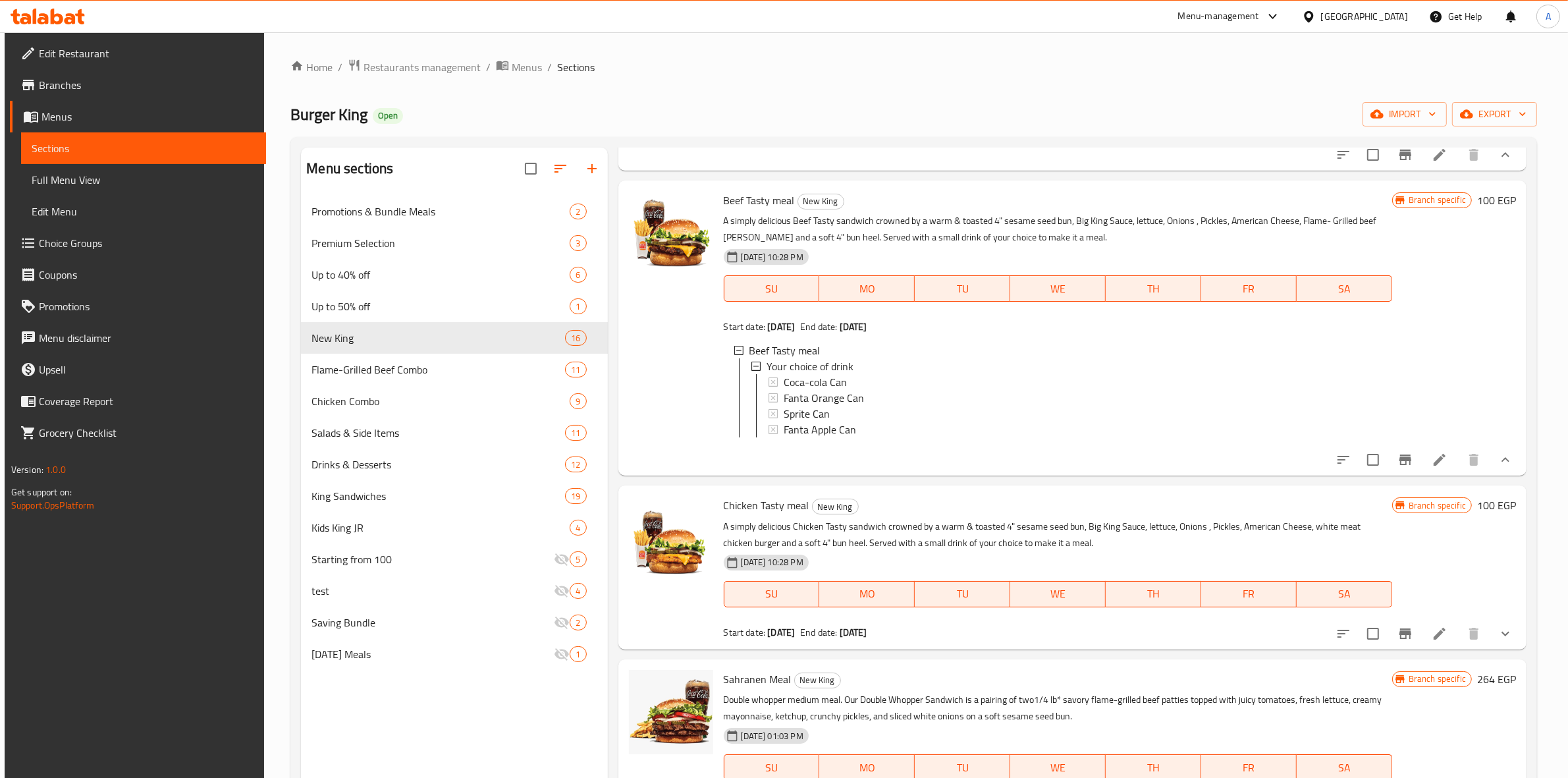
click at [1502, 641] on icon "show more" at bounding box center [1505, 633] width 15 height 15
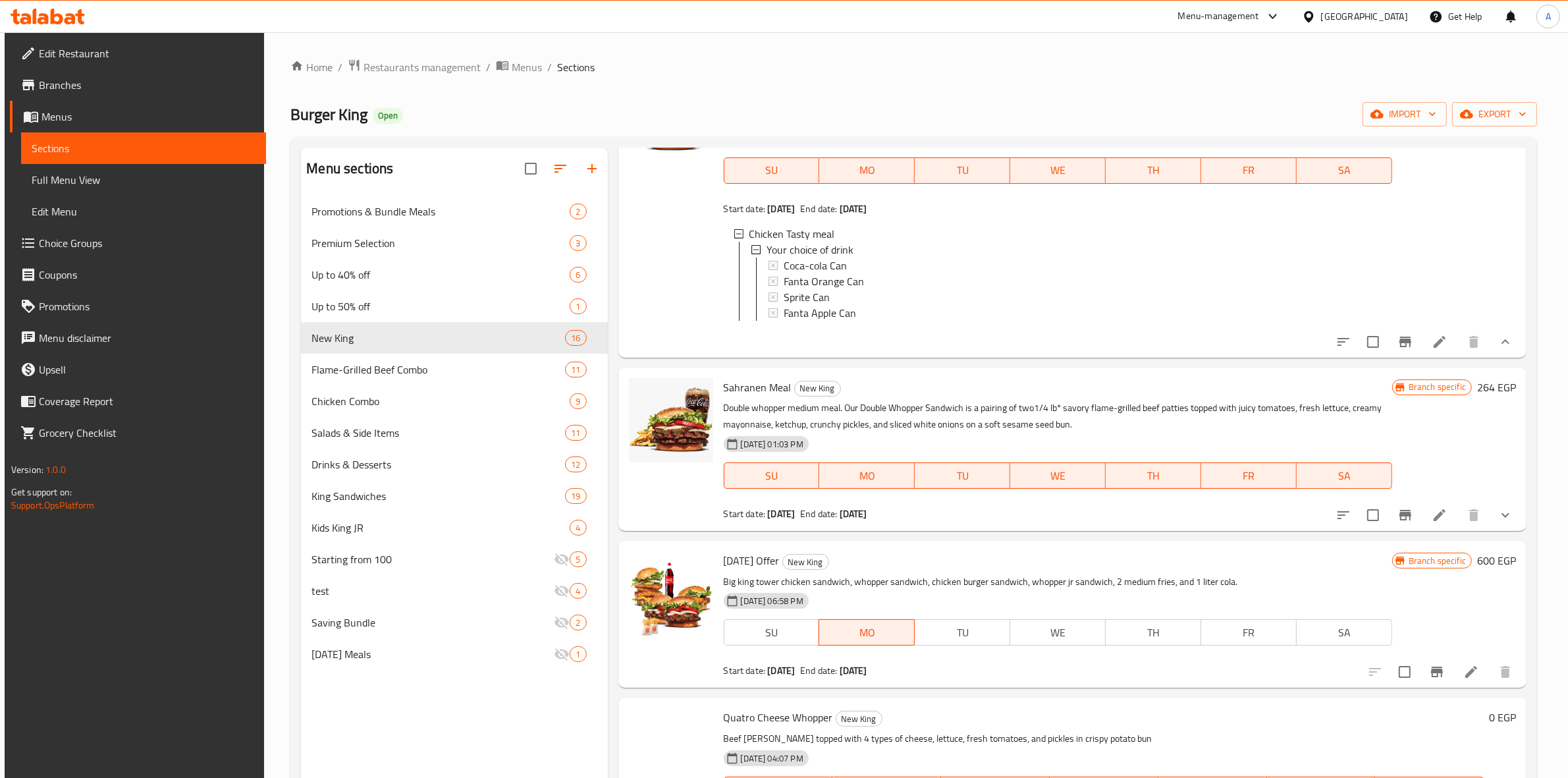
scroll to position [2716, 0]
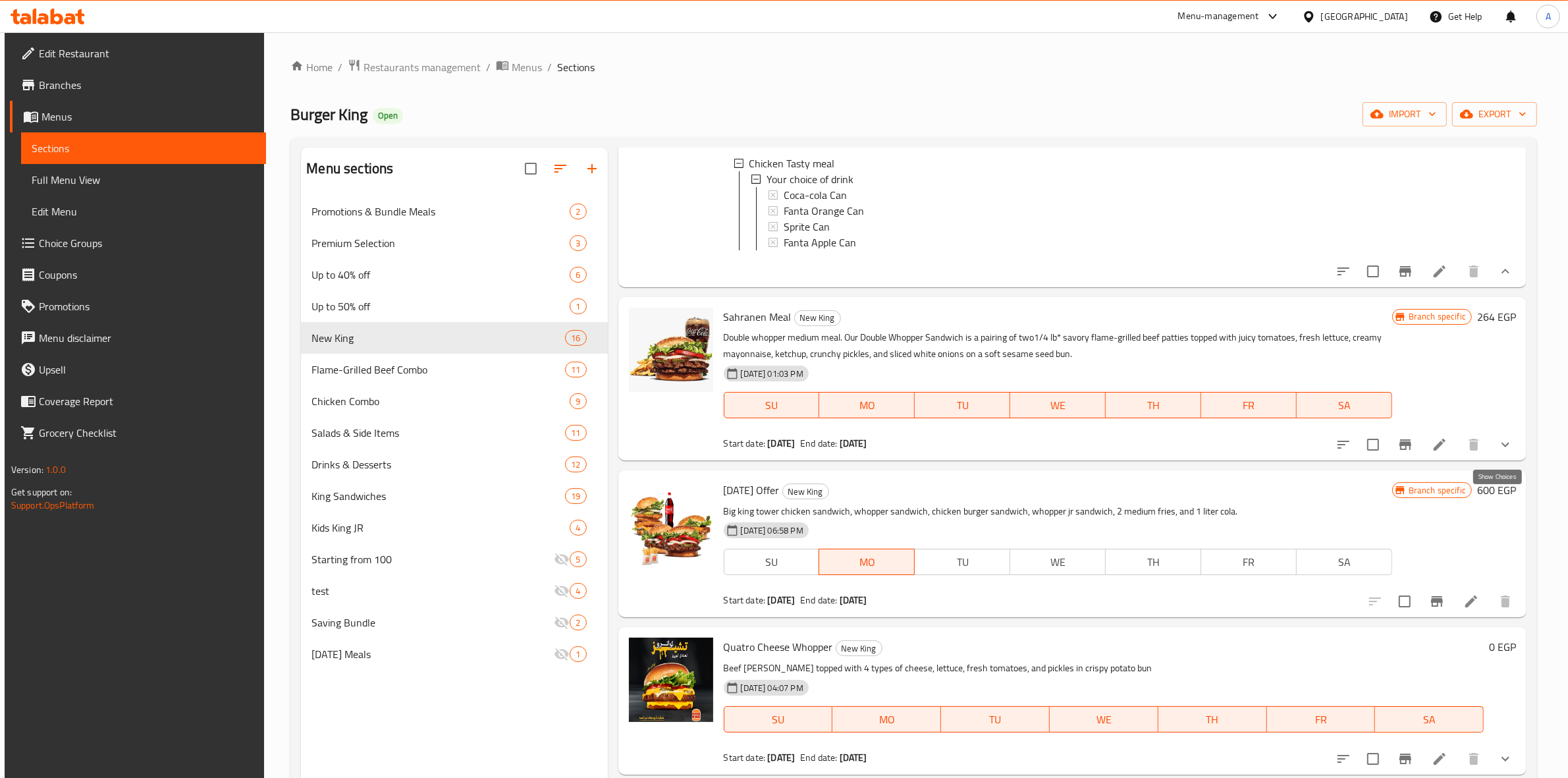
click at [1505, 452] on icon "show more" at bounding box center [1505, 445] width 15 height 15
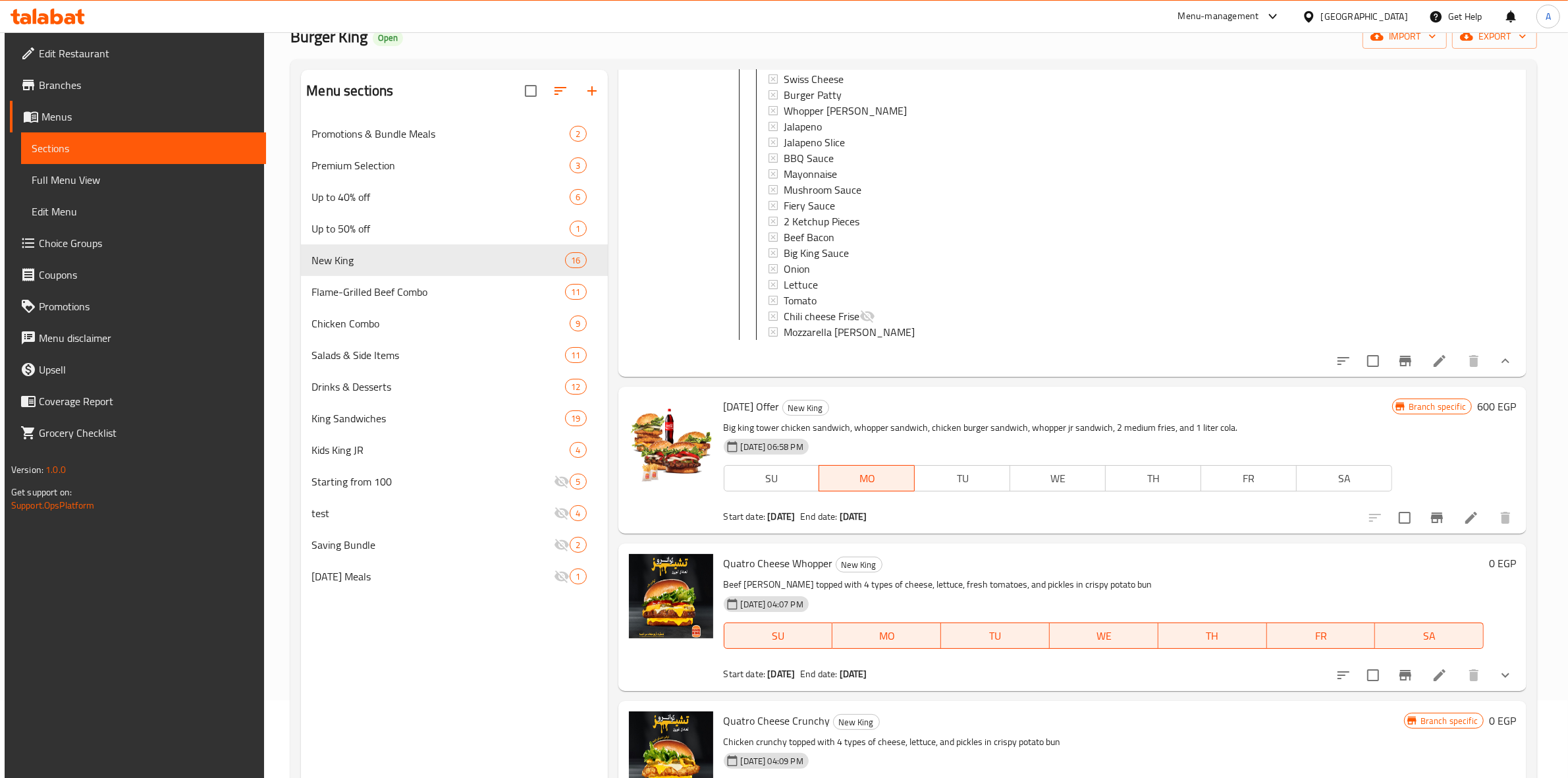
scroll to position [185, 0]
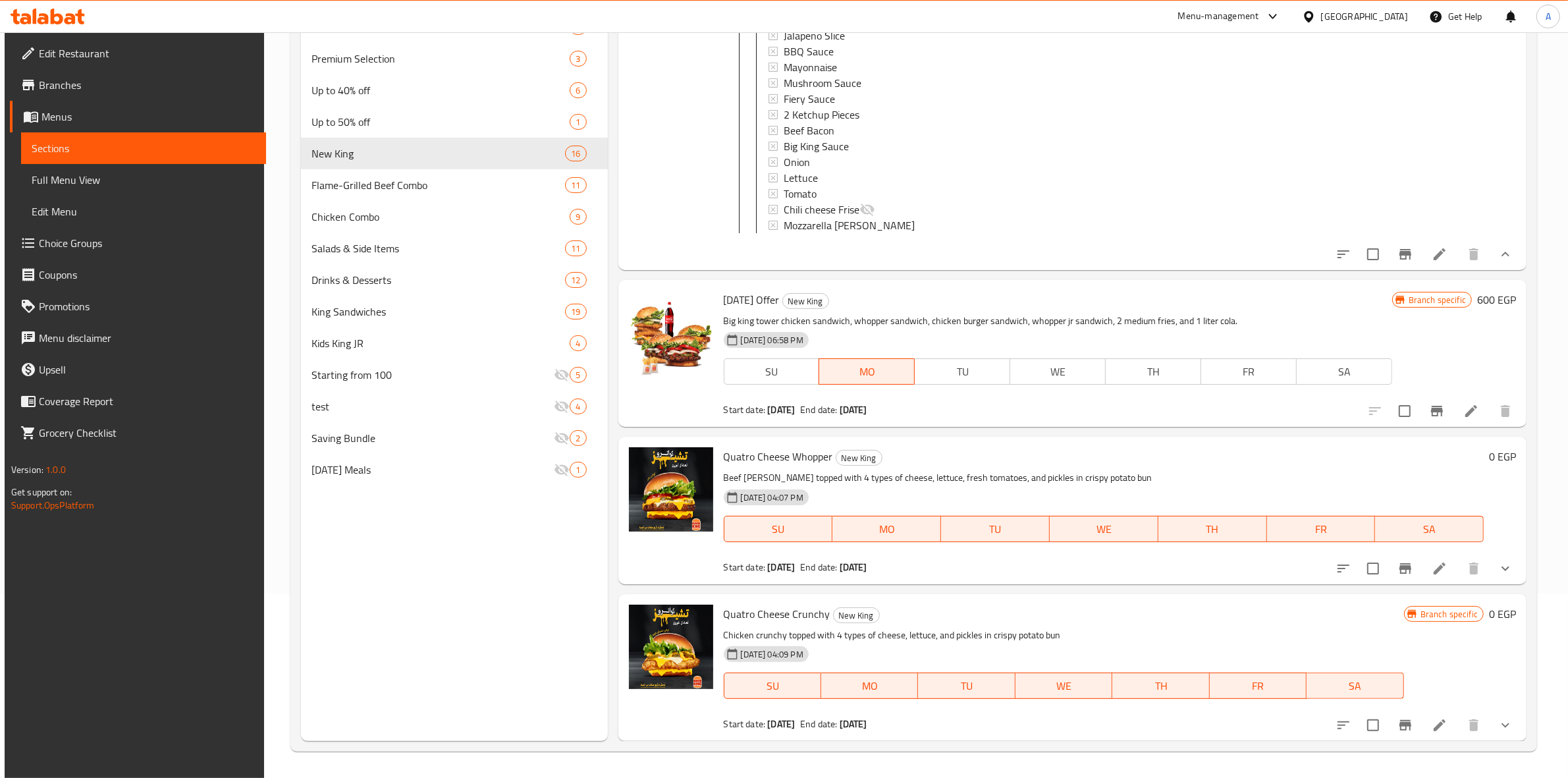
click at [1510, 564] on button "show more" at bounding box center [1505, 568] width 32 height 32
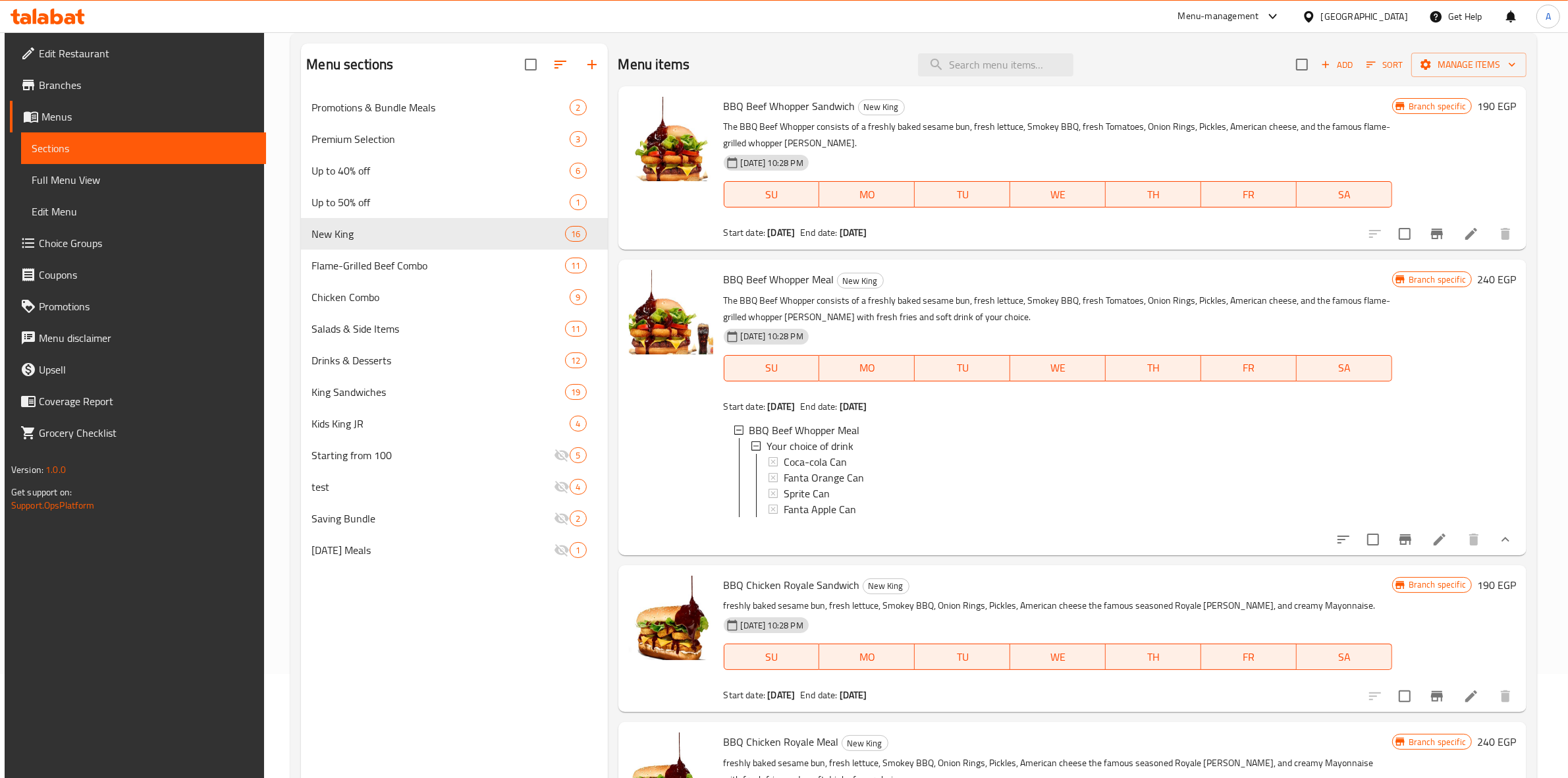
scroll to position [0, 0]
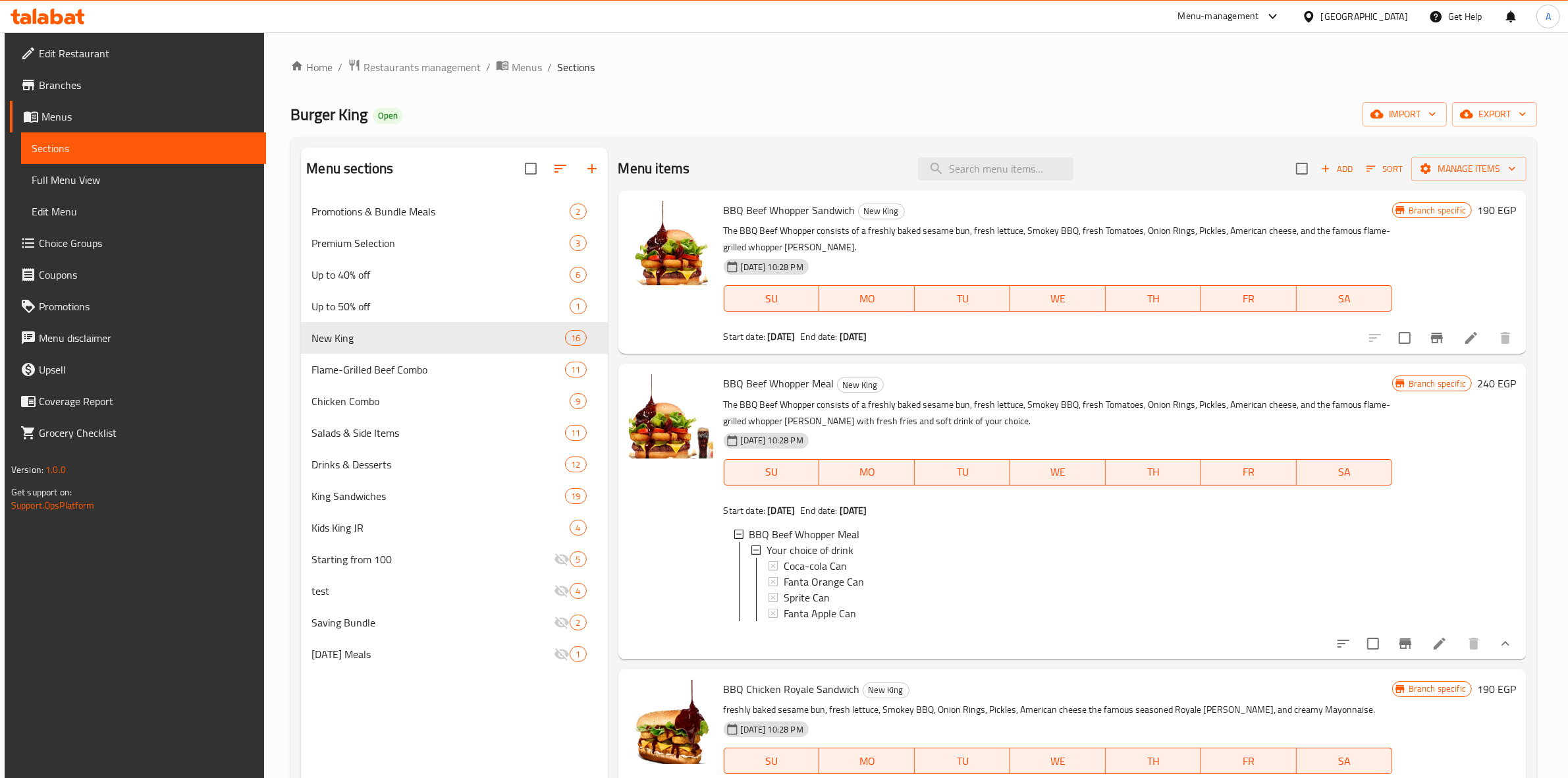
click at [1061, 45] on div "Home / Restaurants management / Menus / Sections Burger King Open import export…" at bounding box center [913, 497] width 1299 height 930
click at [1487, 119] on span "export" at bounding box center [1495, 113] width 64 height 16
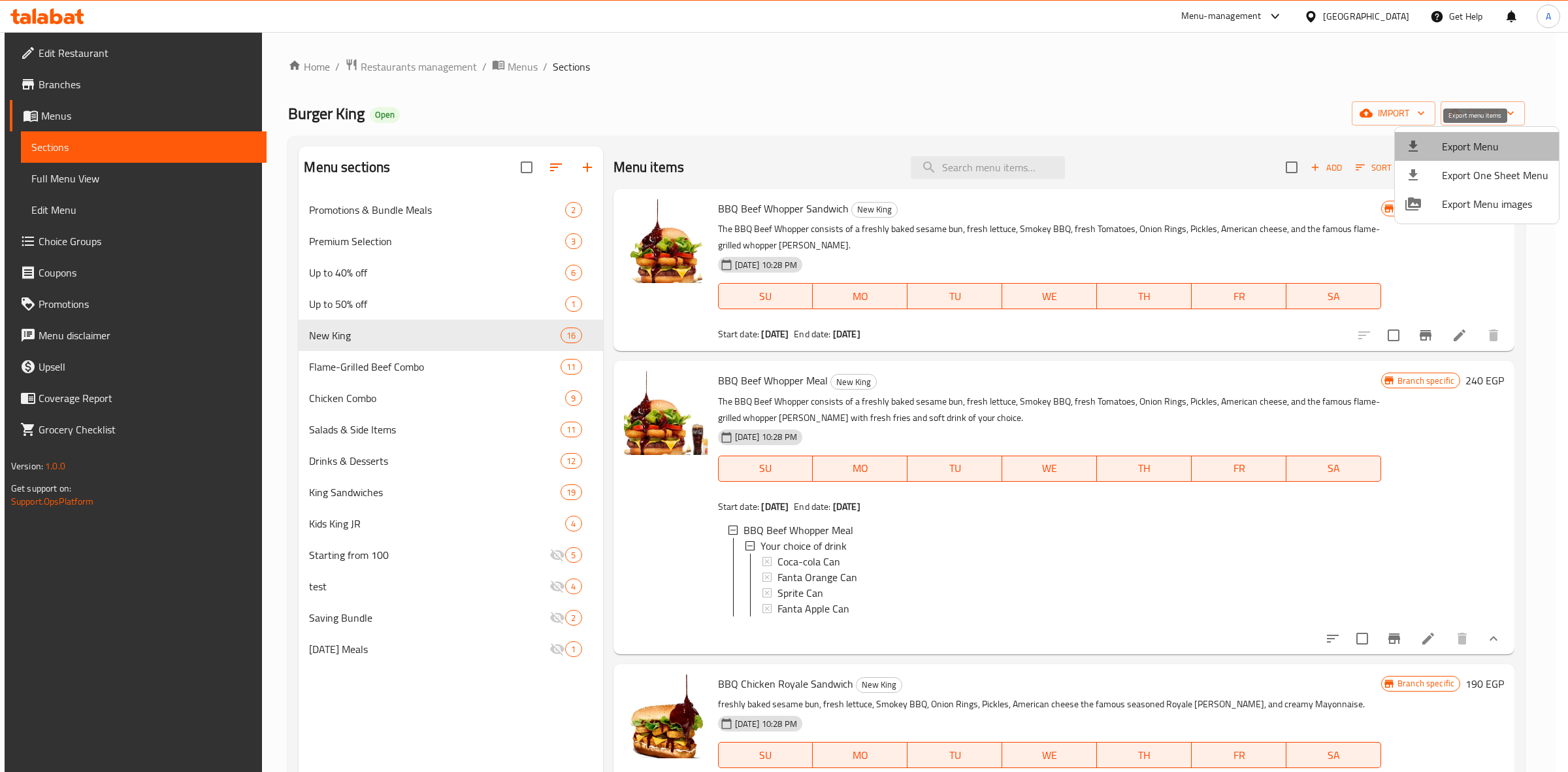
click at [1488, 152] on span "Export Menu" at bounding box center [1495, 146] width 106 height 15
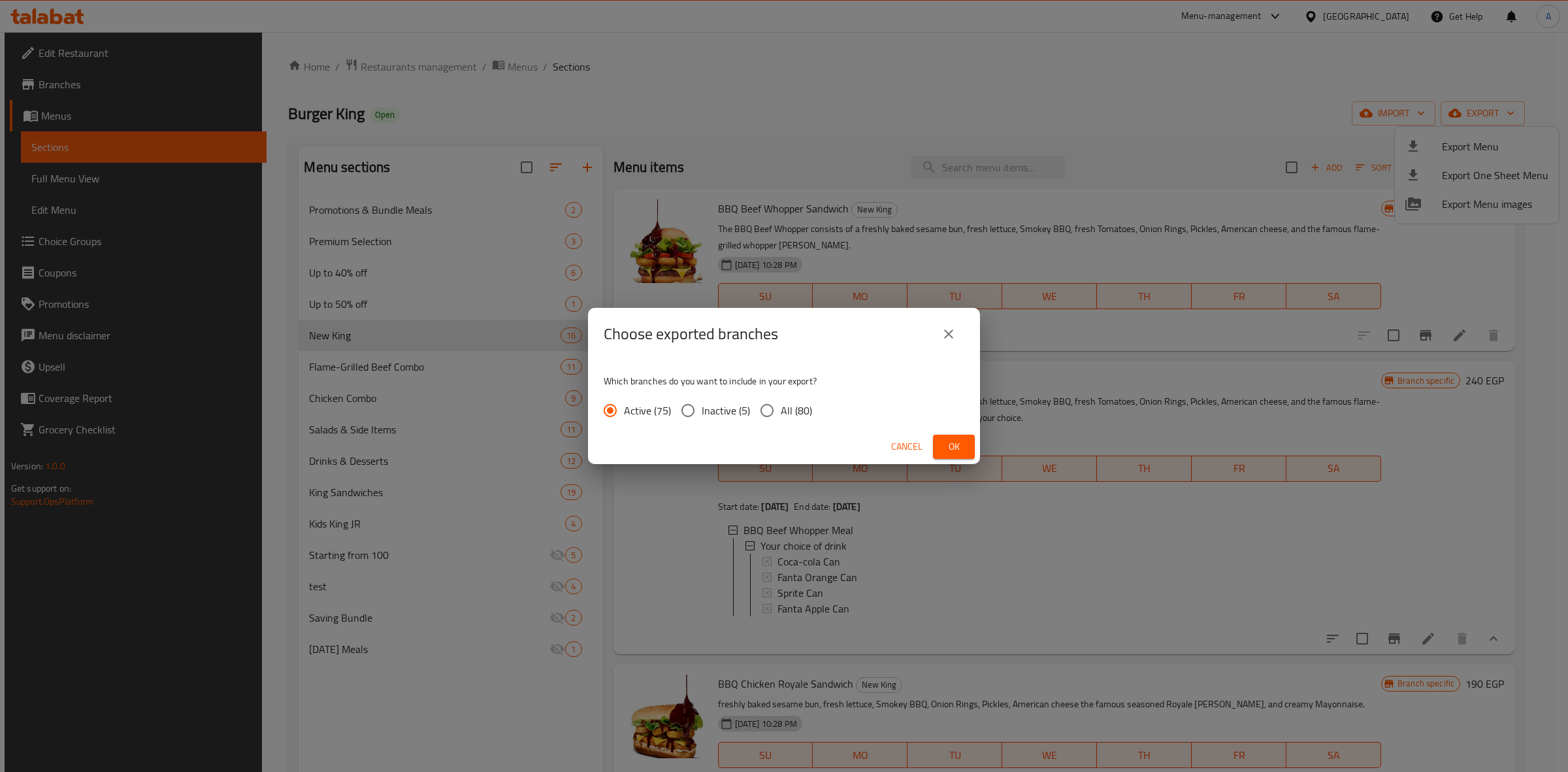
click at [767, 414] on input "All (80)" at bounding box center [768, 411] width 28 height 28
radio input "true"
click at [952, 447] on span "Ok" at bounding box center [954, 446] width 21 height 16
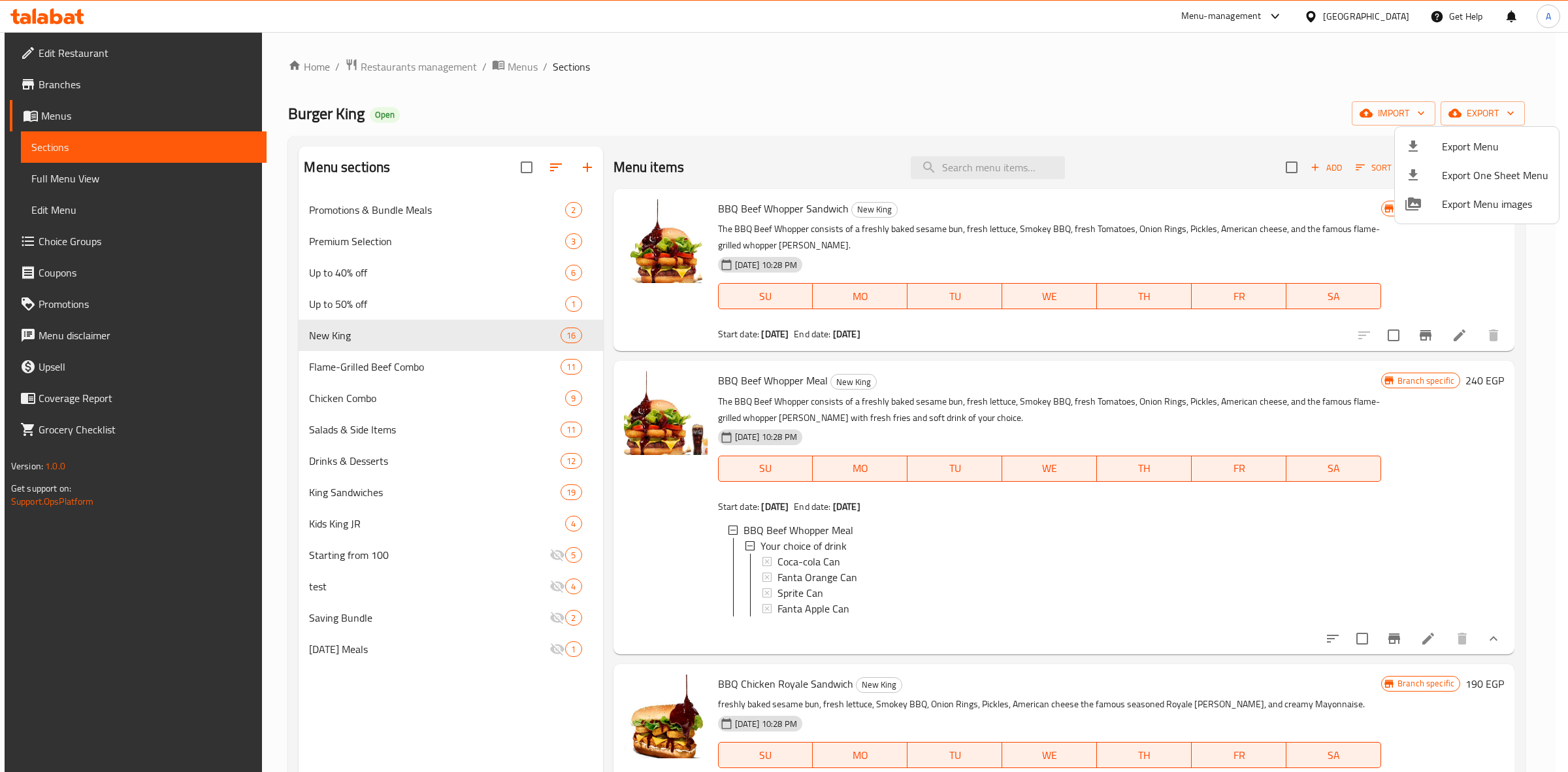
click at [640, 627] on div at bounding box center [784, 386] width 1568 height 772
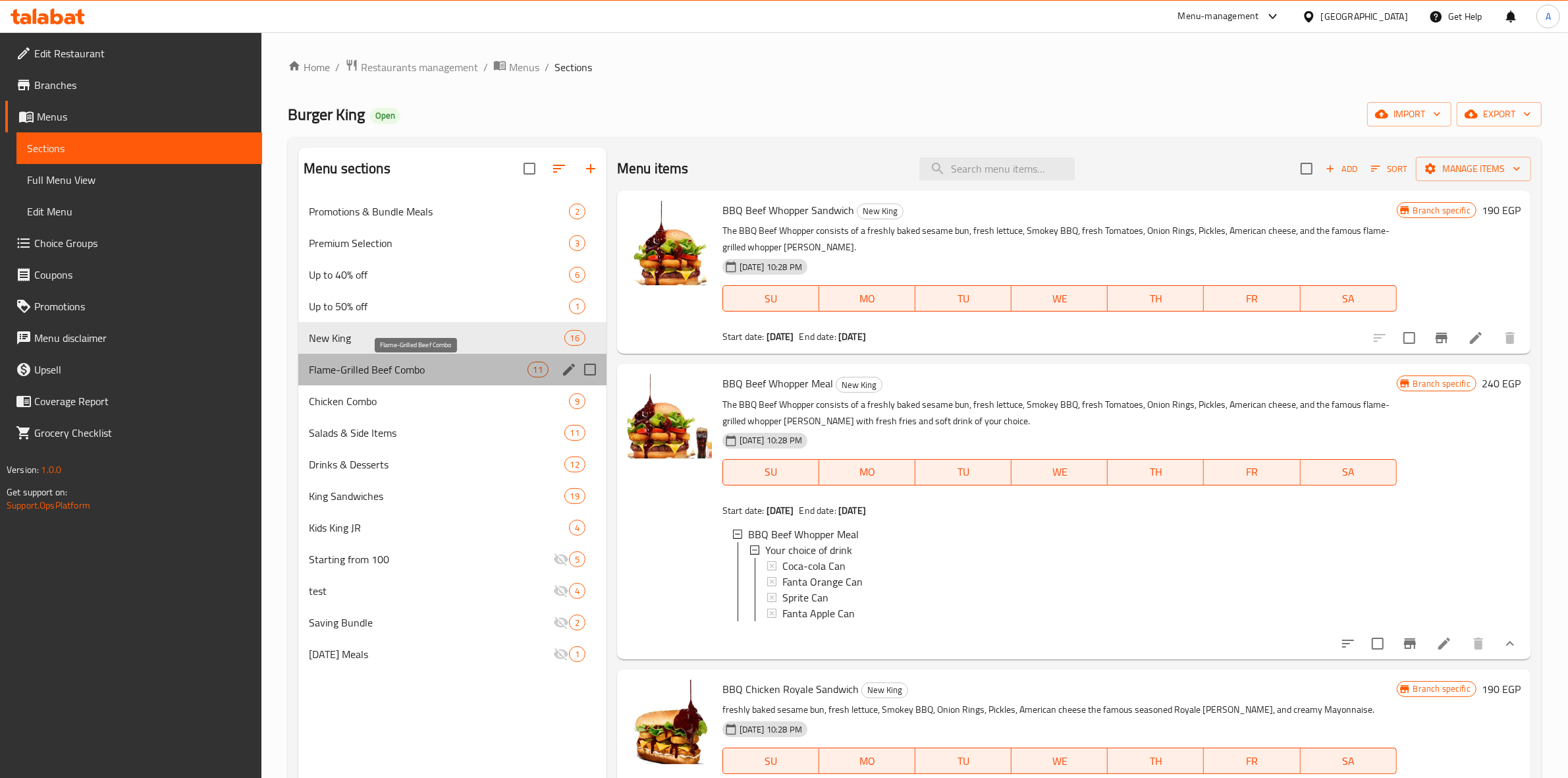
click at [375, 367] on span "Flame-Grilled Beef Combo" at bounding box center [418, 369] width 218 height 15
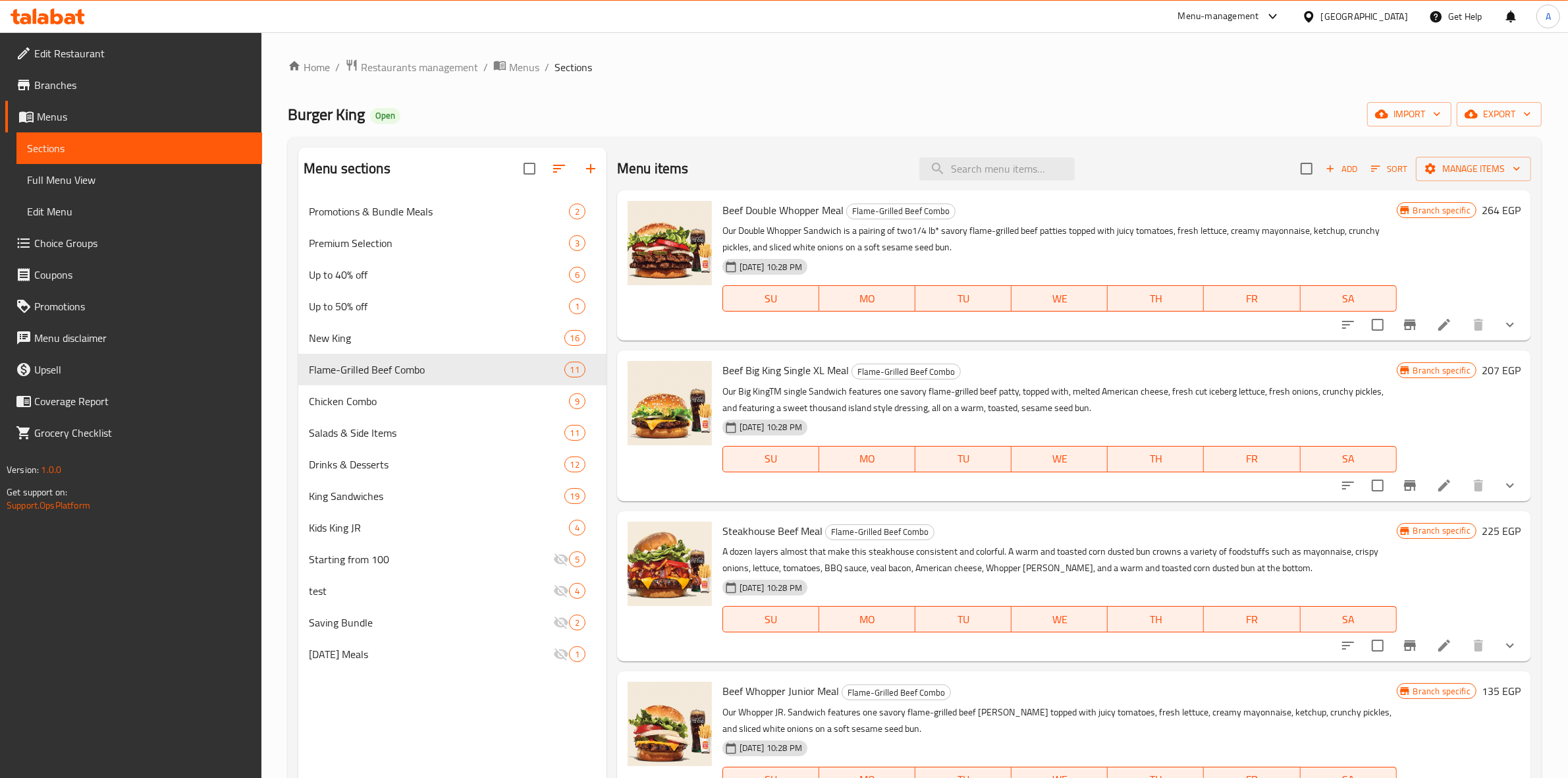
click at [1506, 324] on icon "show more" at bounding box center [1510, 325] width 8 height 5
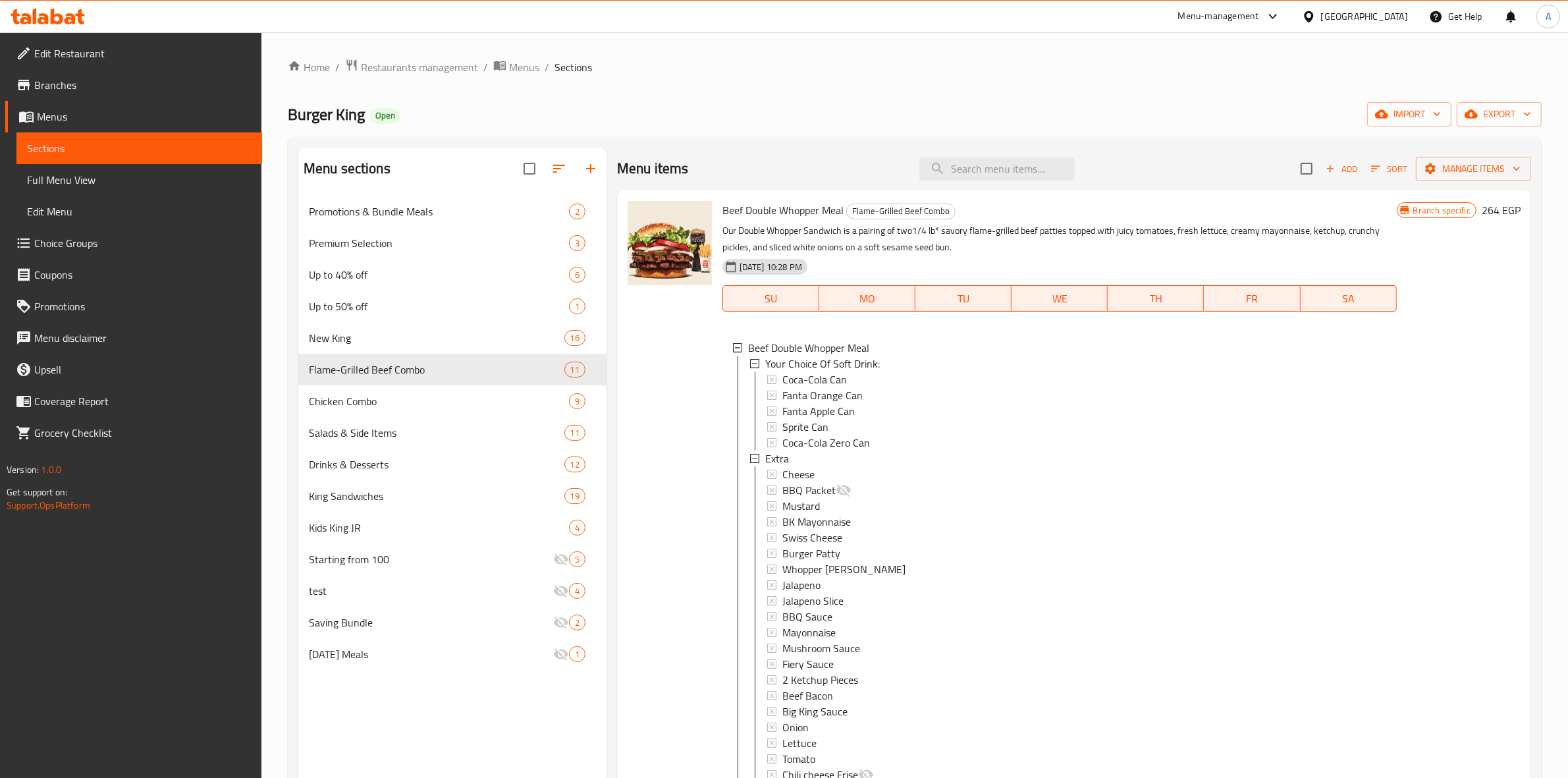
scroll to position [576, 0]
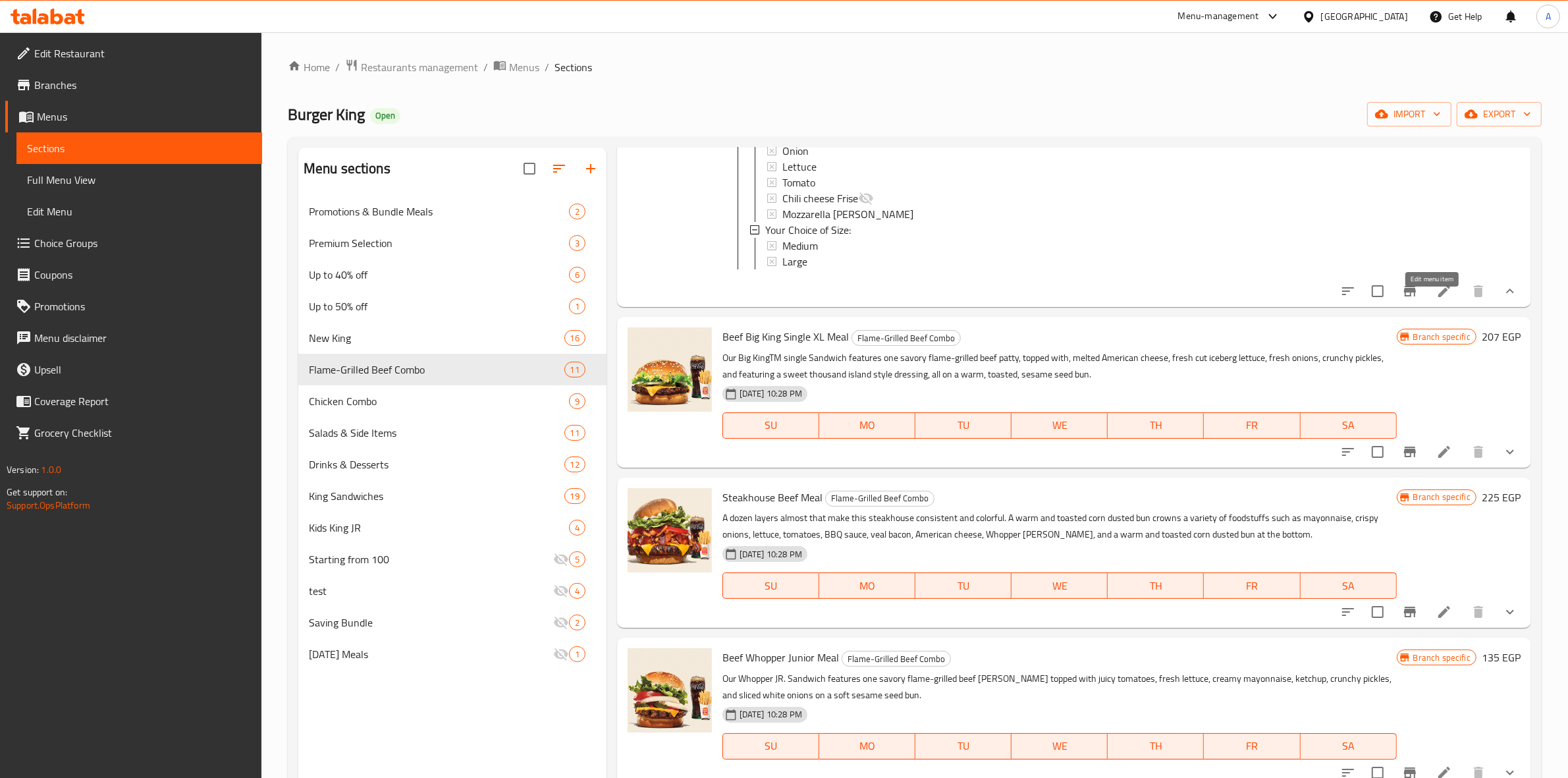
click at [1437, 299] on icon at bounding box center [1444, 291] width 15 height 15
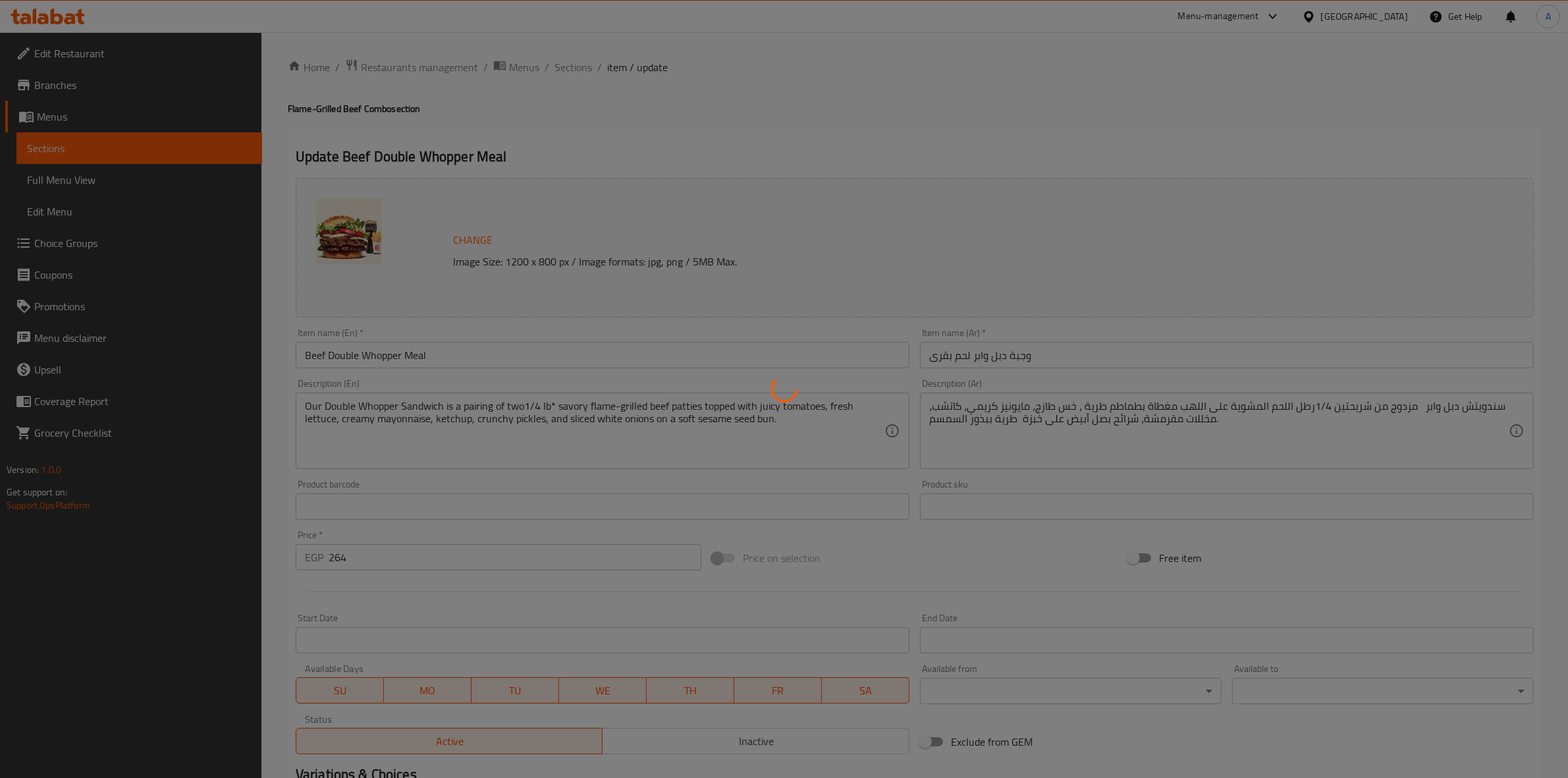
type input "إختيارك للمشروب الغازي:"
type input "1"
type input "إضافات"
type input "0"
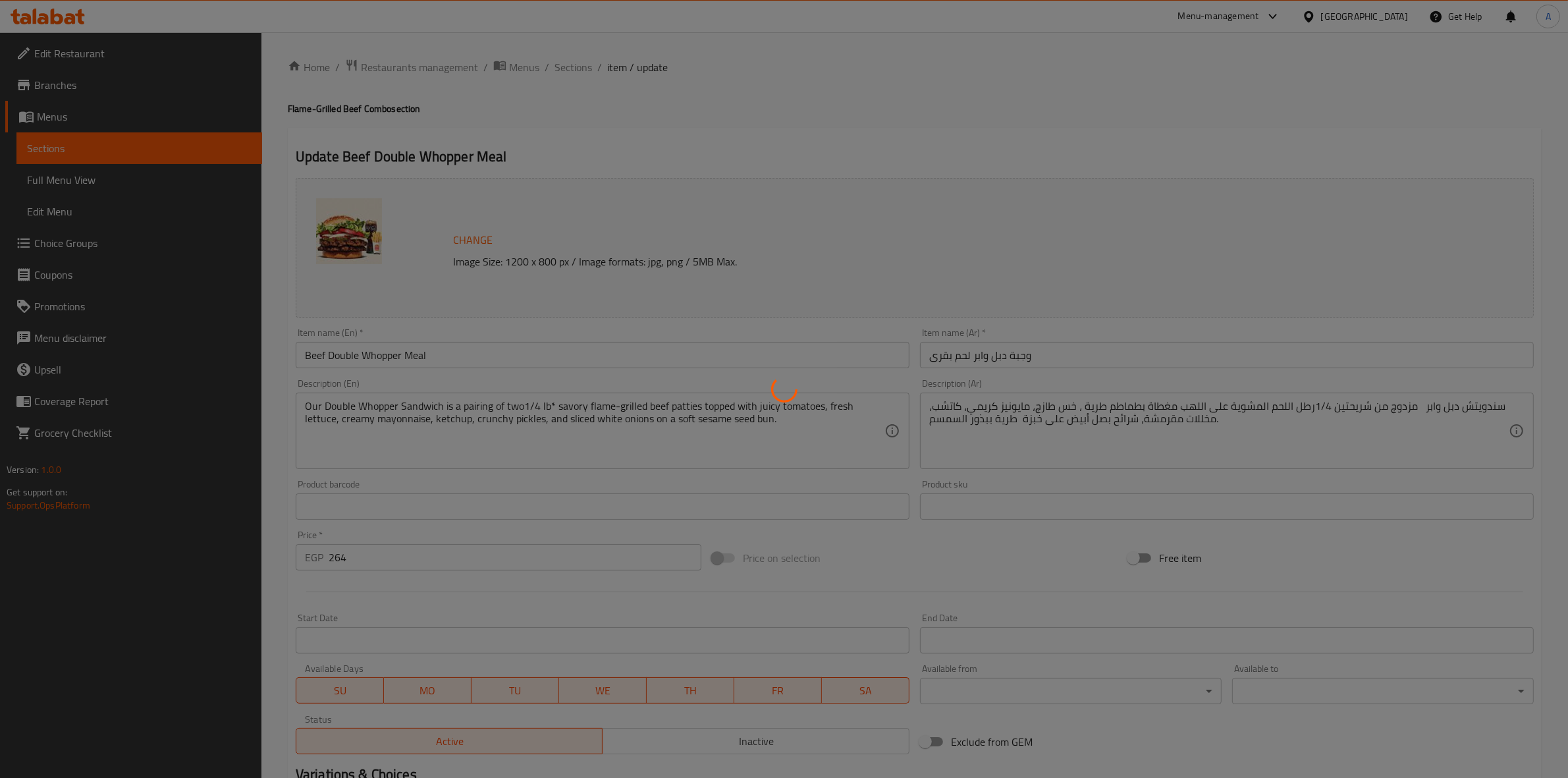
type input "20"
type input "اختيارك من الحجم:"
type input "1"
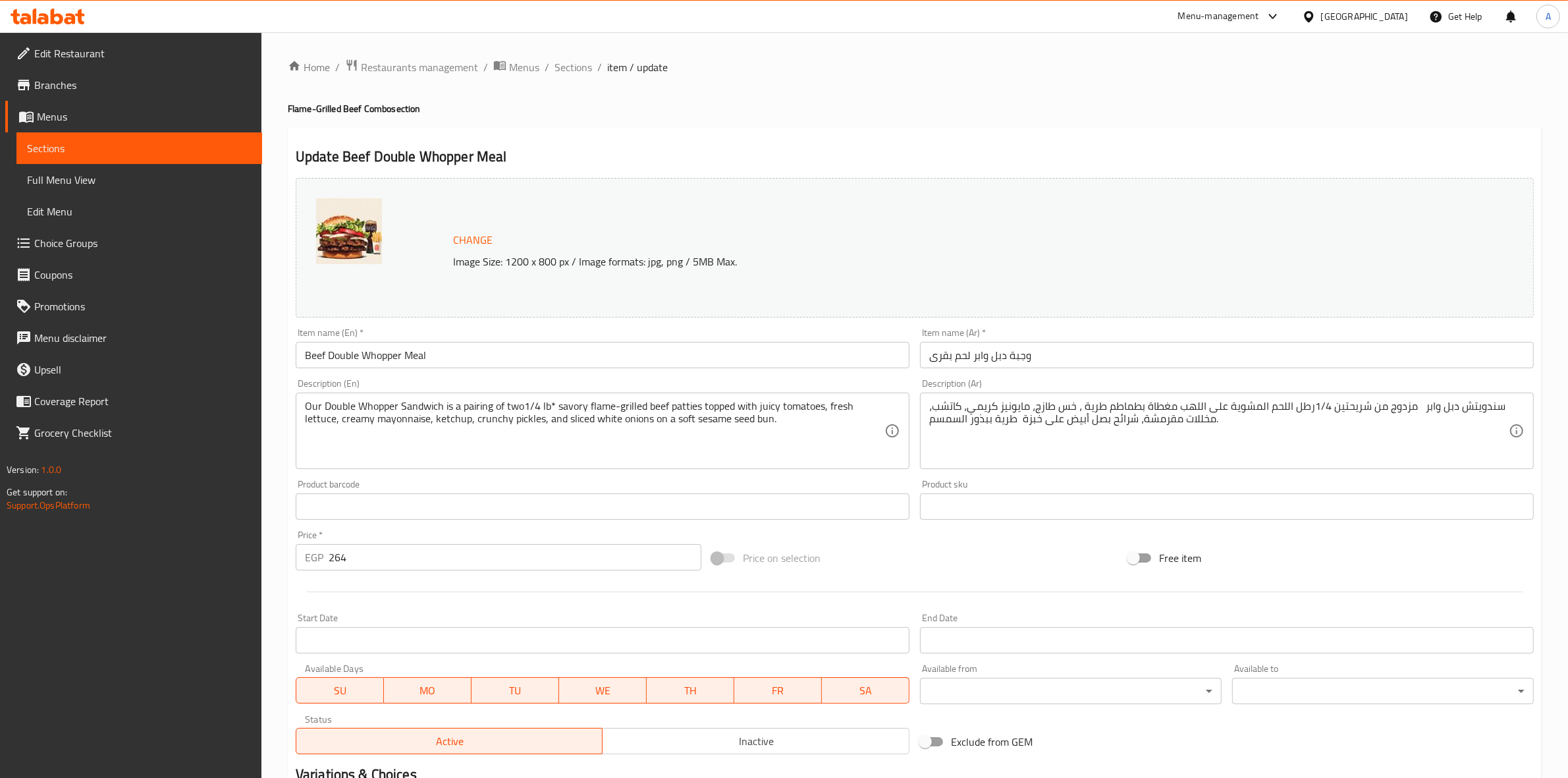
click at [975, 76] on ol "Home / Restaurants management / Menus / Sections / item / update" at bounding box center [915, 67] width 1254 height 17
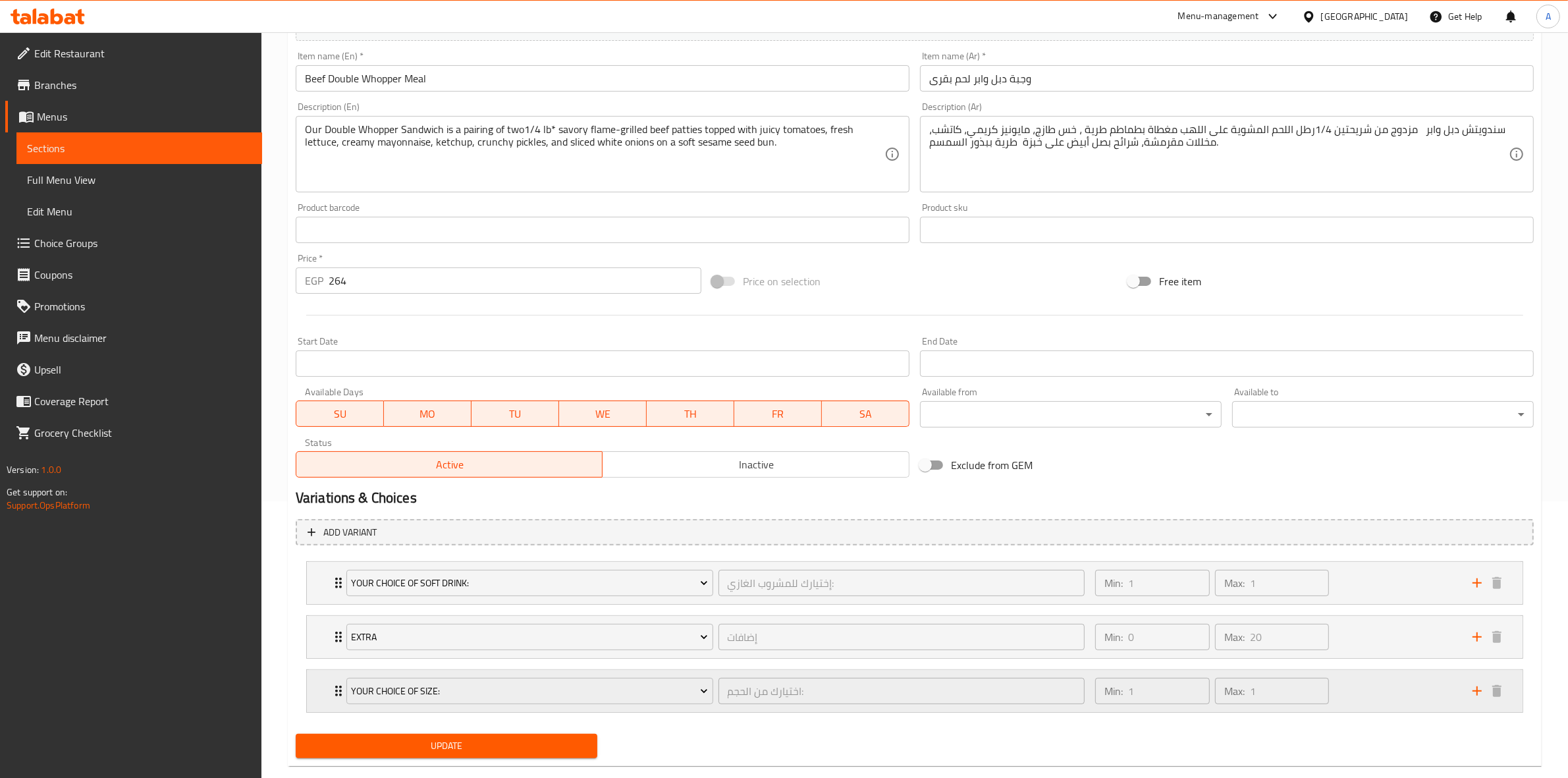
scroll to position [302, 0]
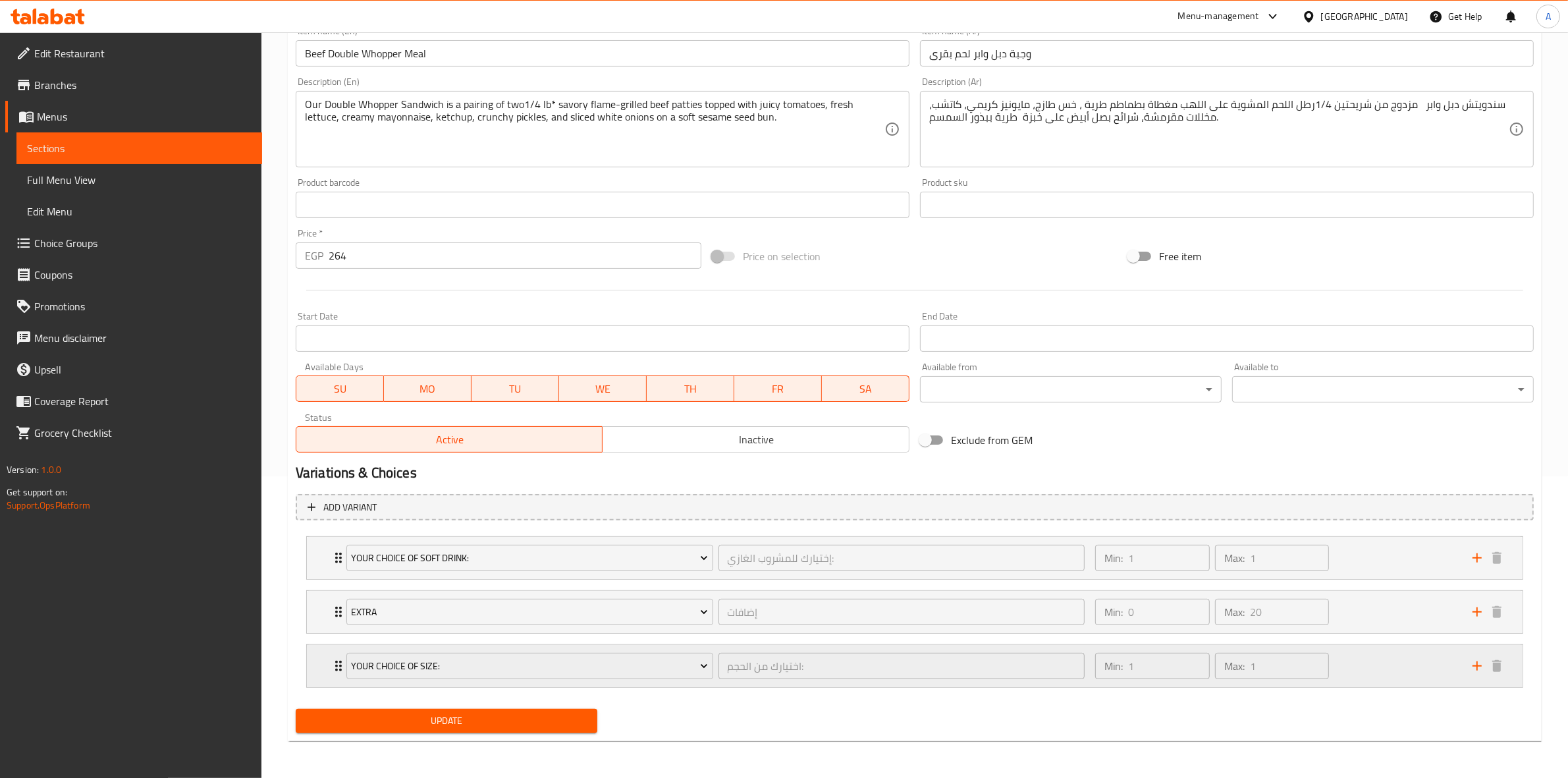
click at [1420, 649] on div "Min: 1 ​ Max: 1 ​" at bounding box center [1275, 665] width 378 height 42
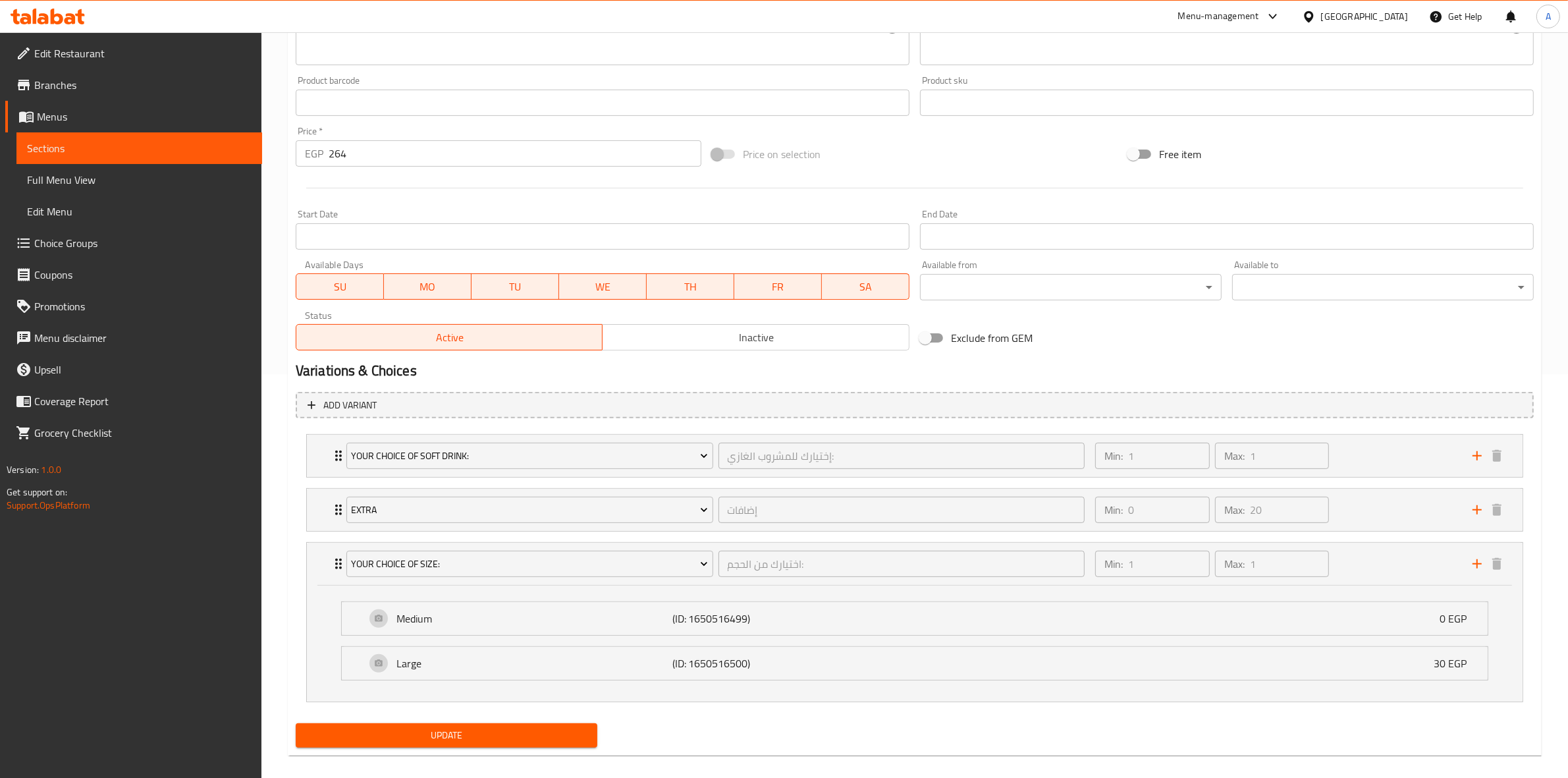
scroll to position [419, 0]
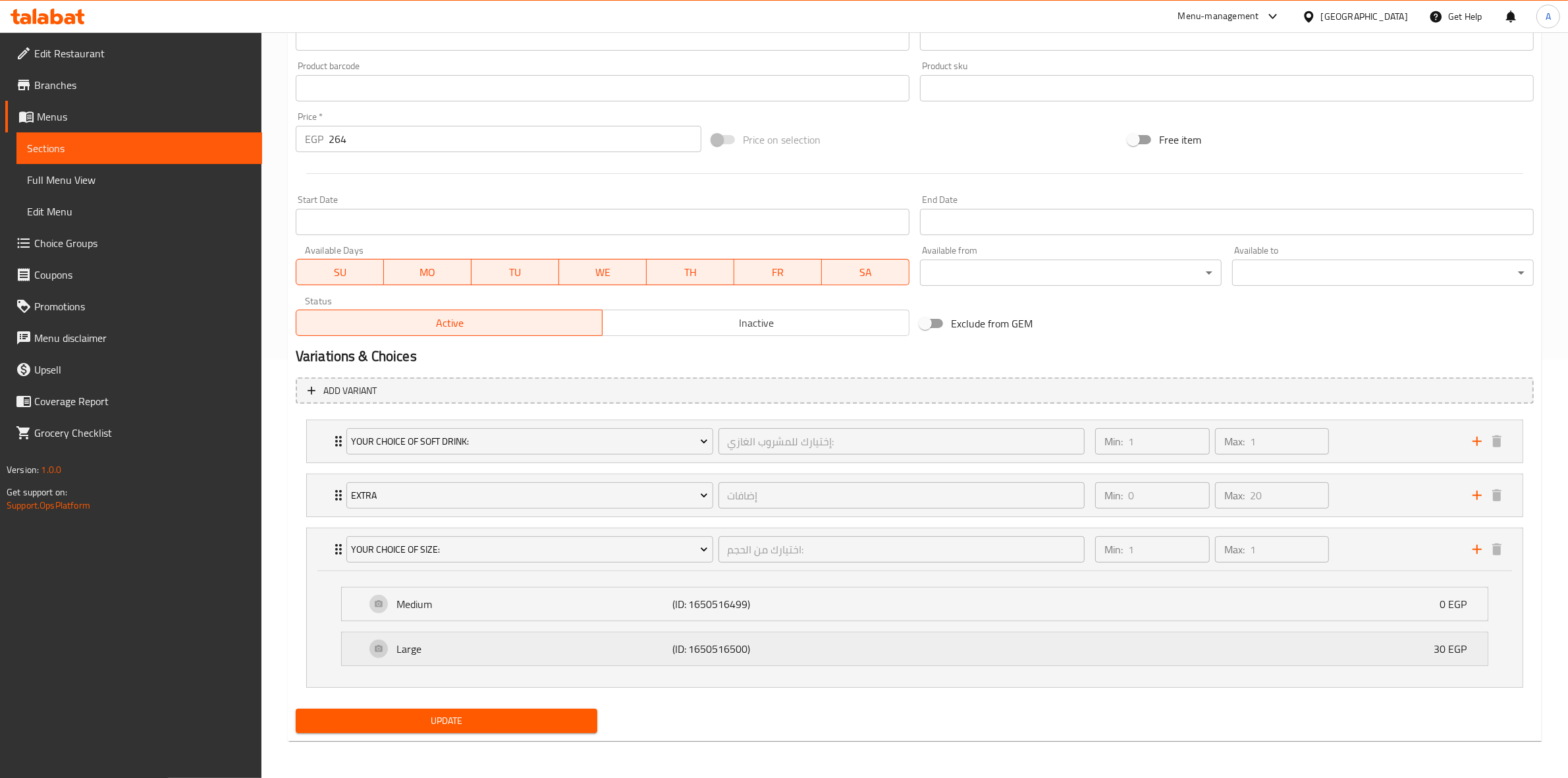
click at [825, 649] on p "(ID: 1650516500)" at bounding box center [764, 648] width 184 height 15
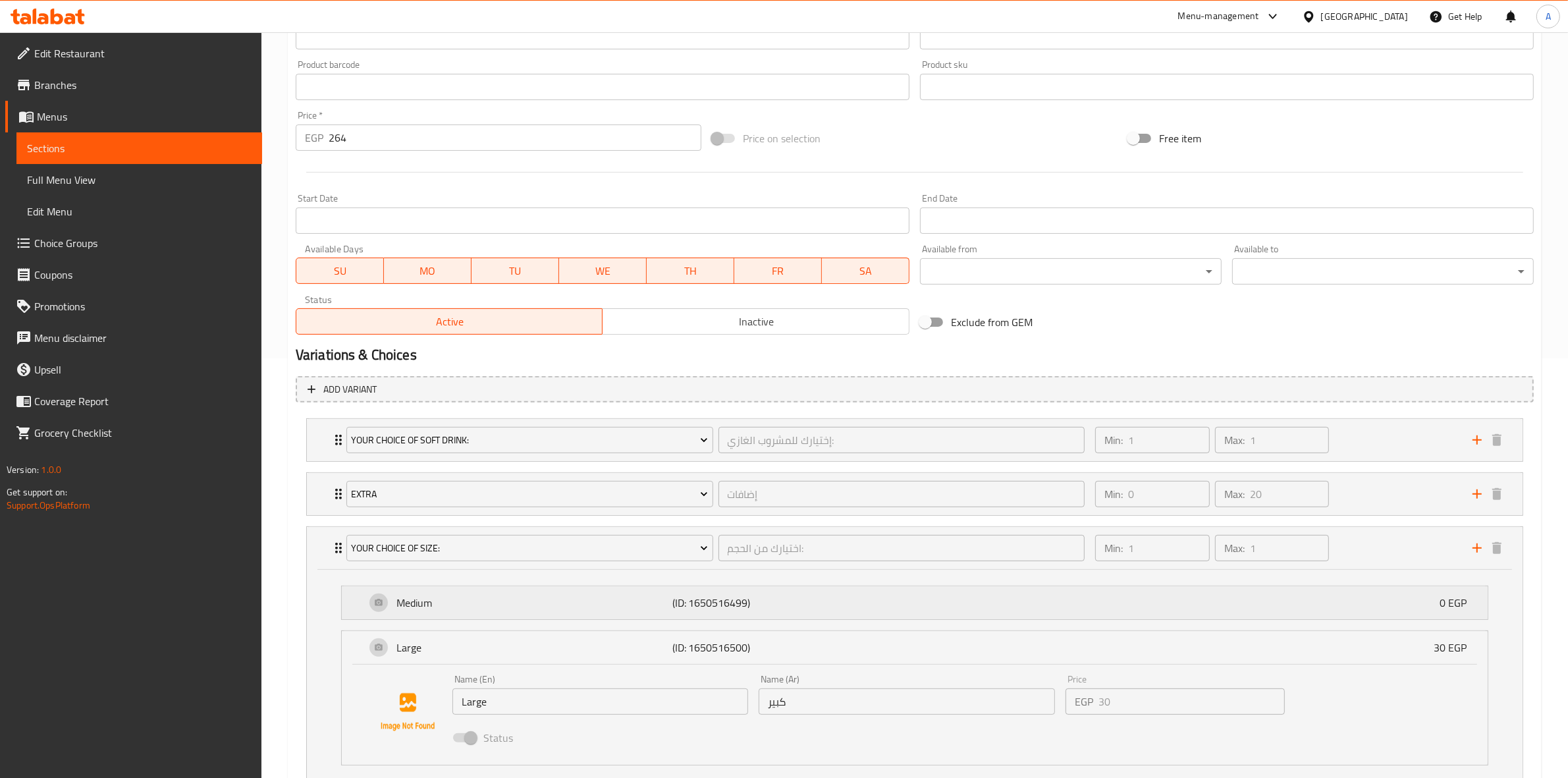
click at [857, 590] on div "Medium (ID: 1650516499) 0 EGP" at bounding box center [918, 602] width 1106 height 33
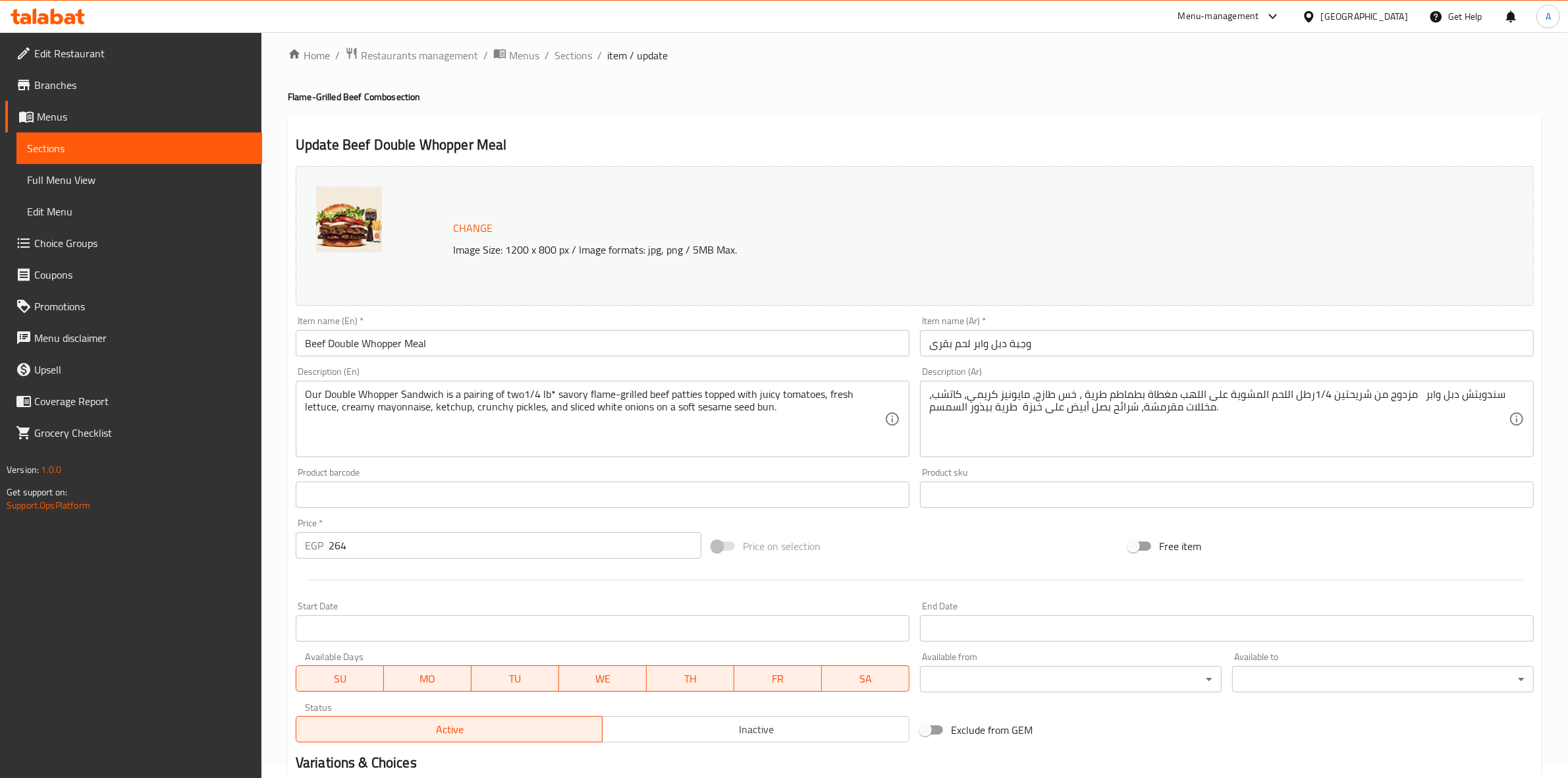
scroll to position [0, 0]
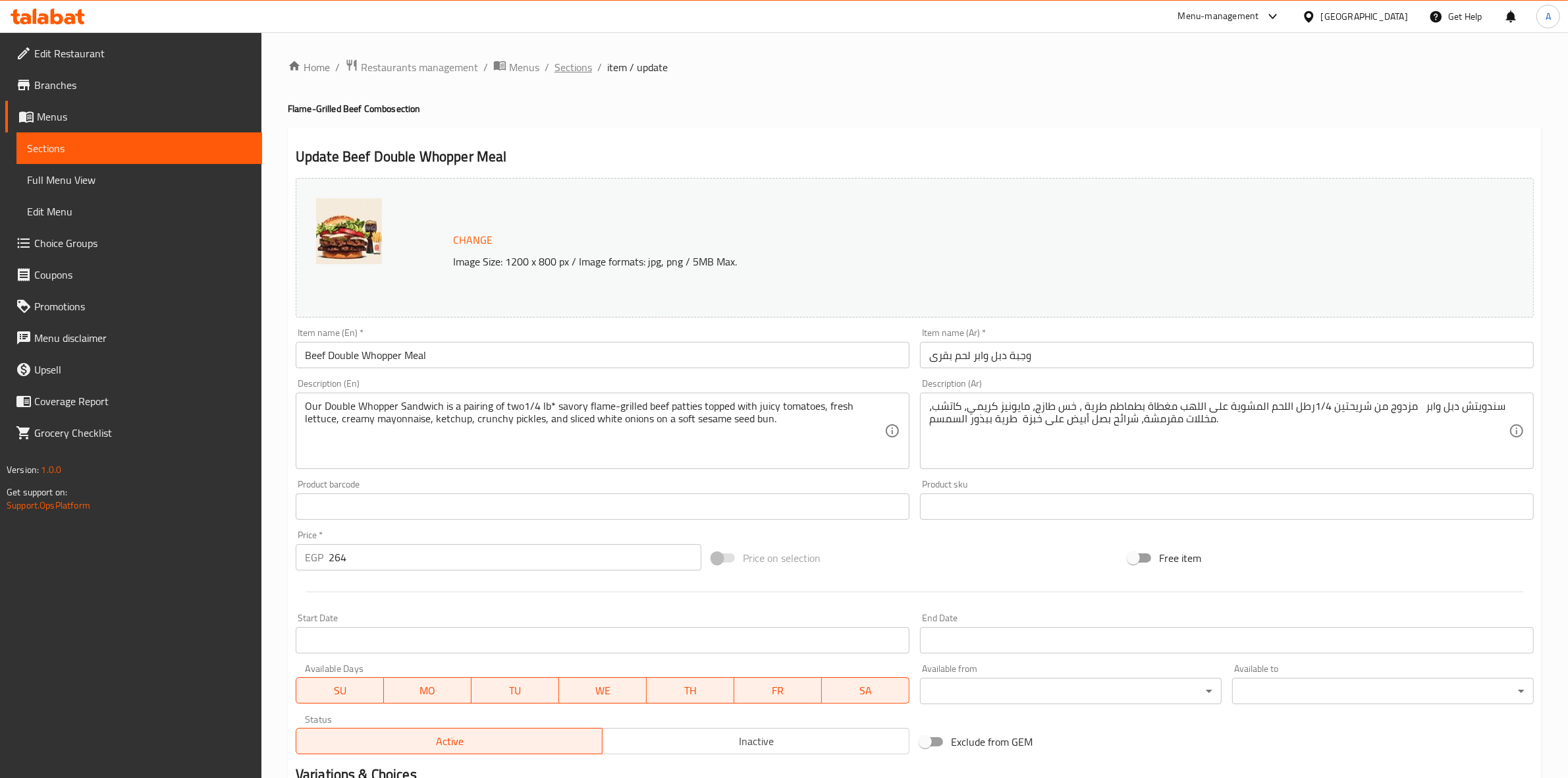
click at [578, 63] on span "Sections" at bounding box center [573, 67] width 38 height 15
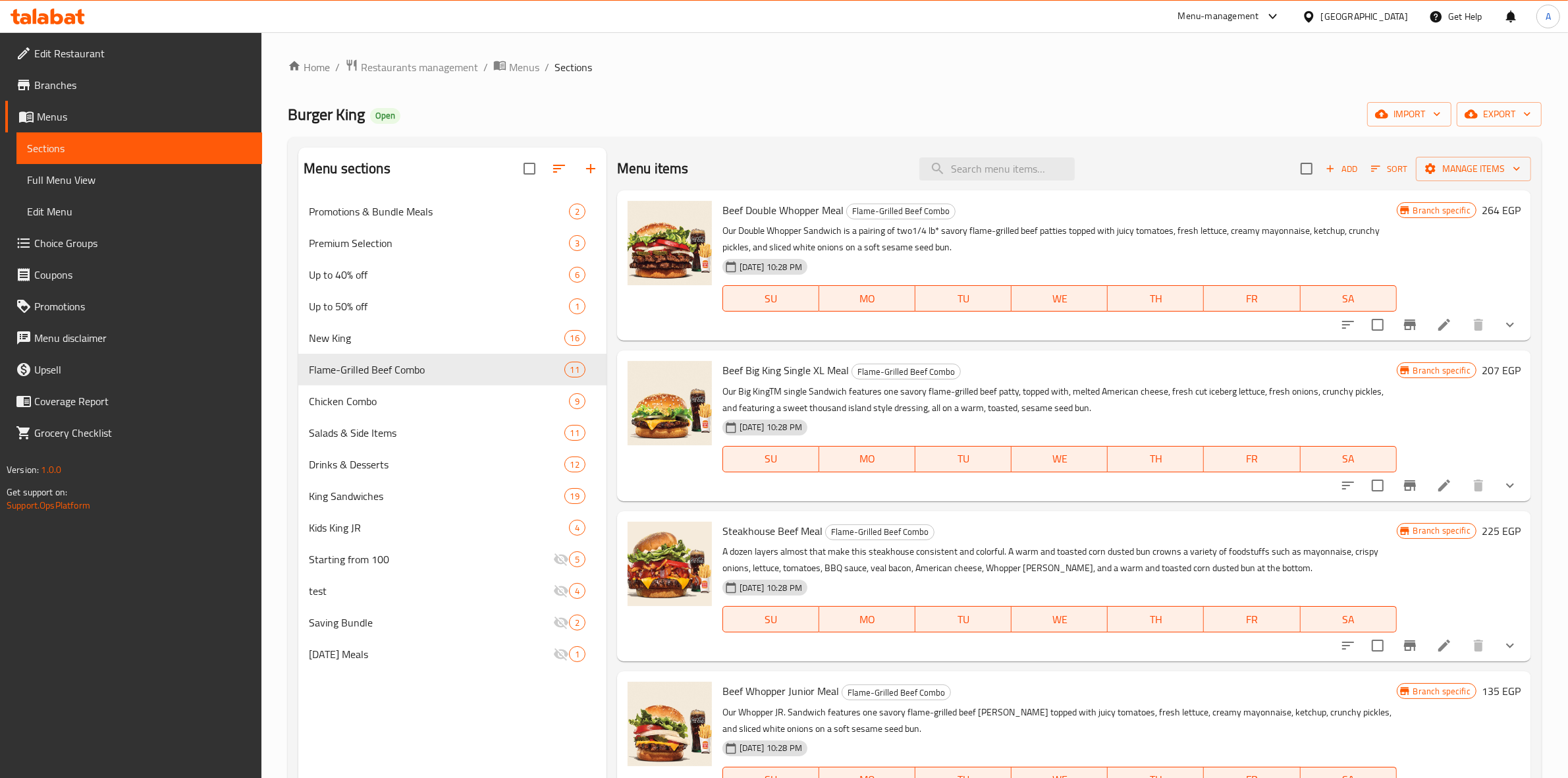
click at [1506, 326] on icon "show more" at bounding box center [1510, 325] width 8 height 5
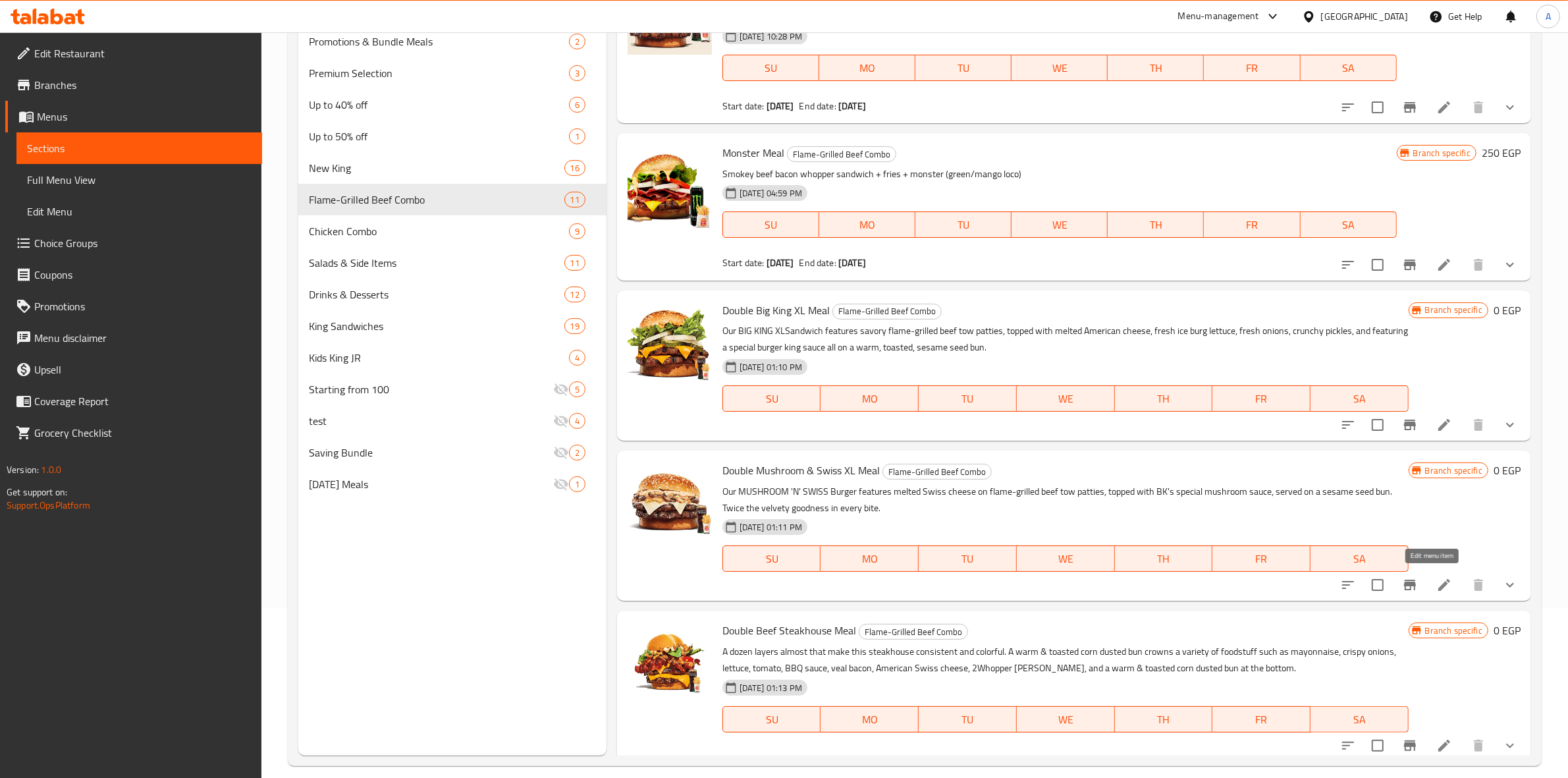
scroll to position [185, 0]
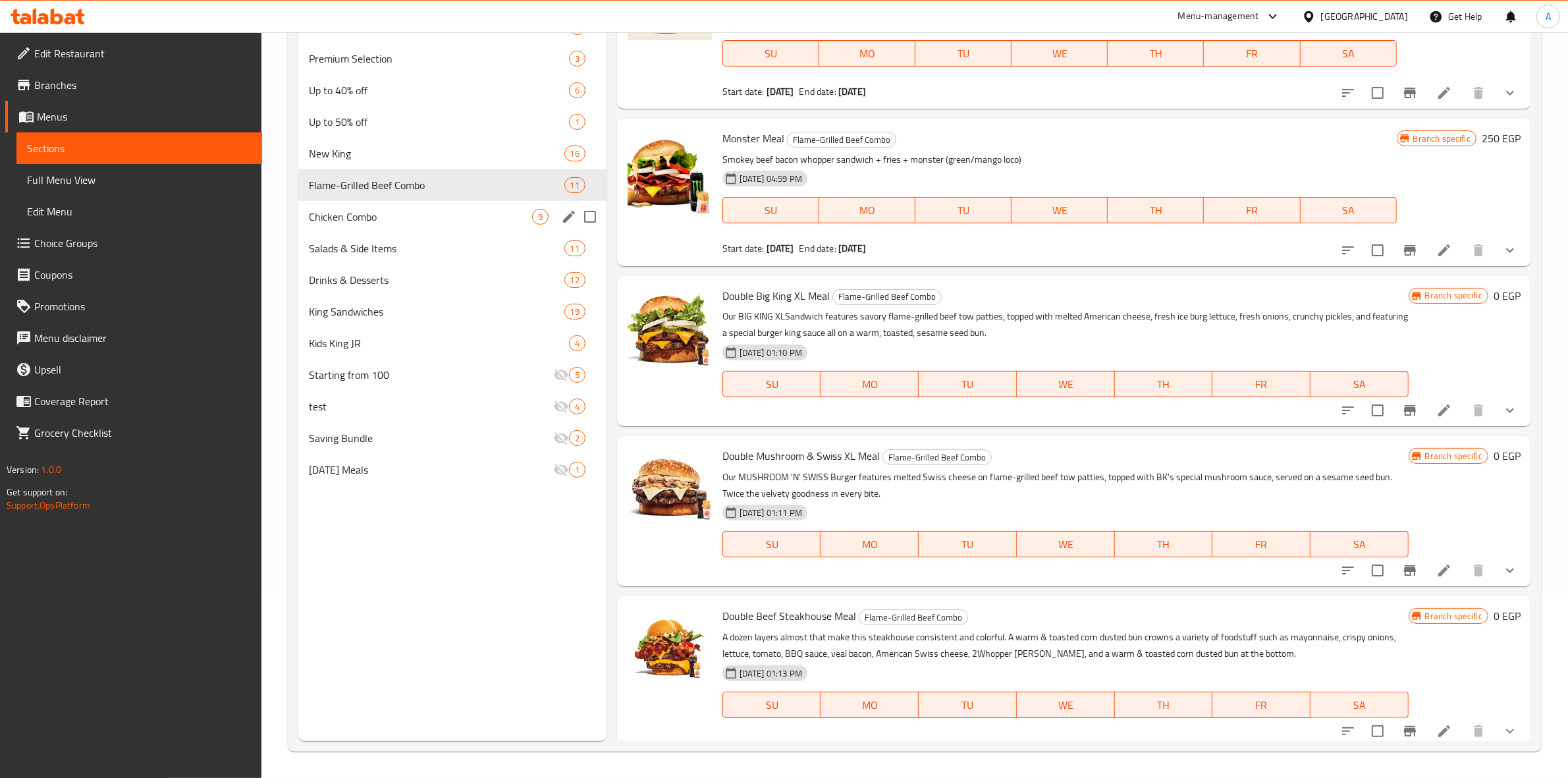
click at [357, 225] on div "Chicken Combo 9" at bounding box center [452, 216] width 308 height 32
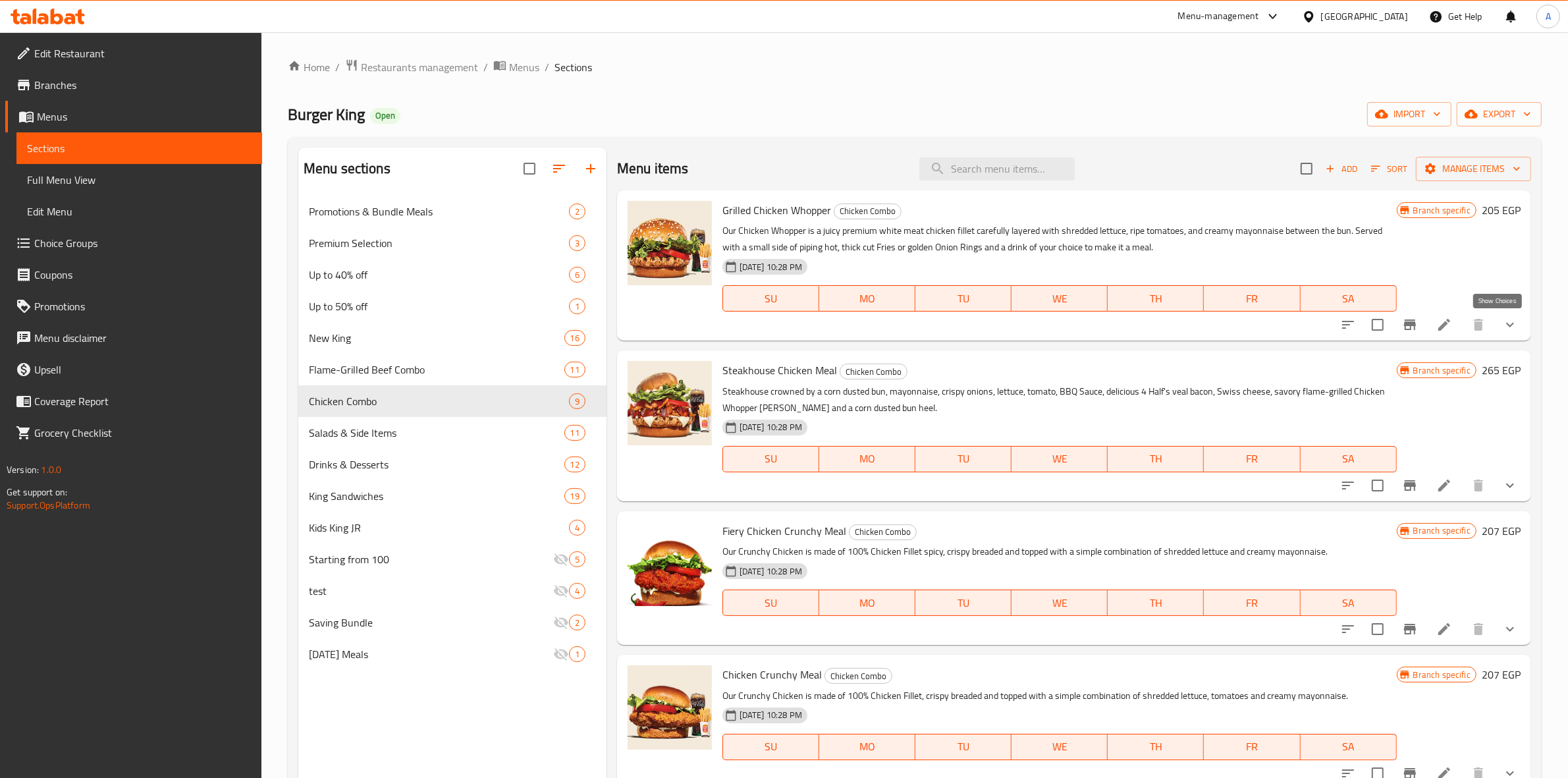
click at [1502, 326] on icon "show more" at bounding box center [1510, 324] width 15 height 15
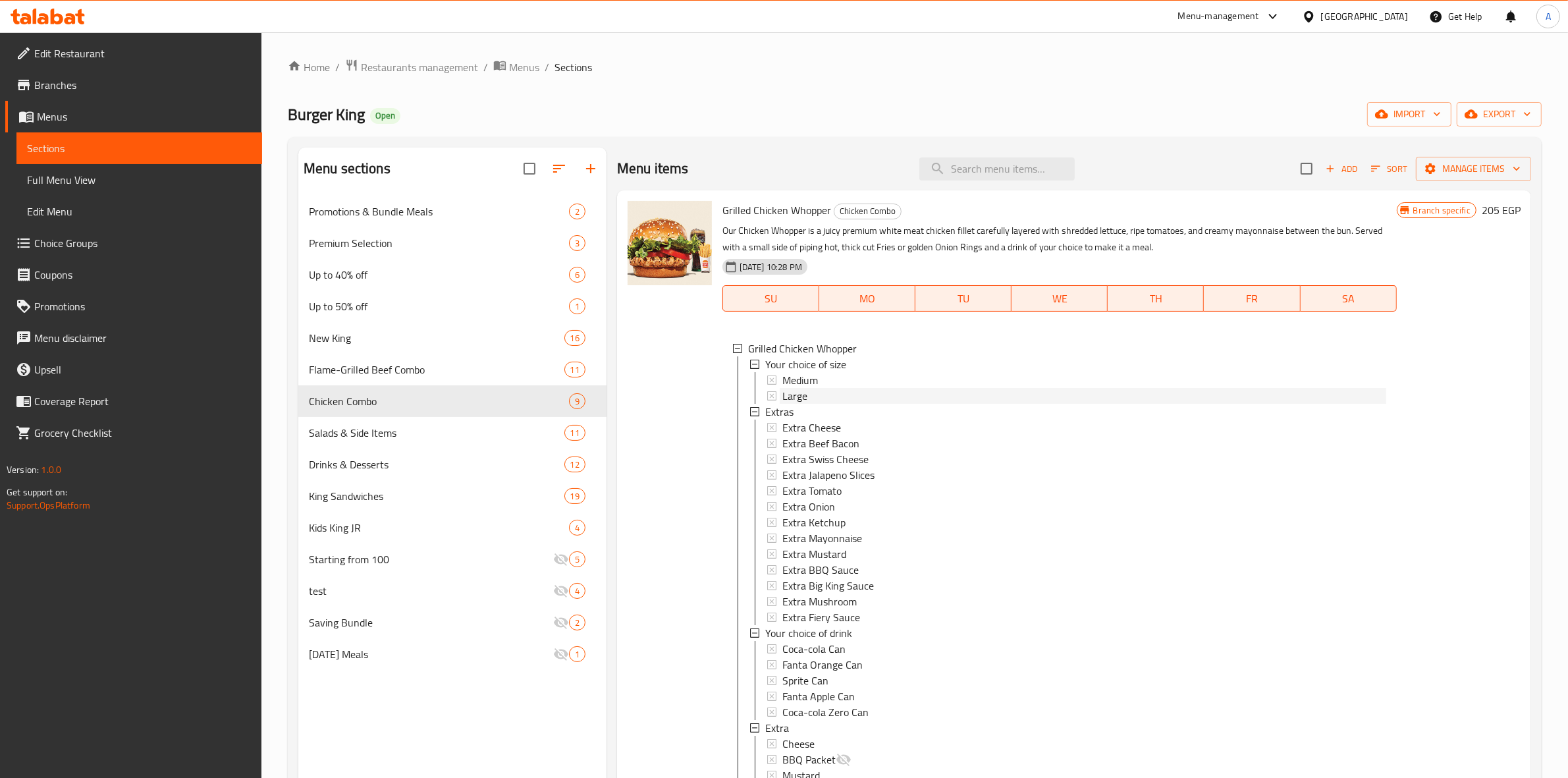
click at [825, 399] on div "Large" at bounding box center [1085, 395] width 604 height 15
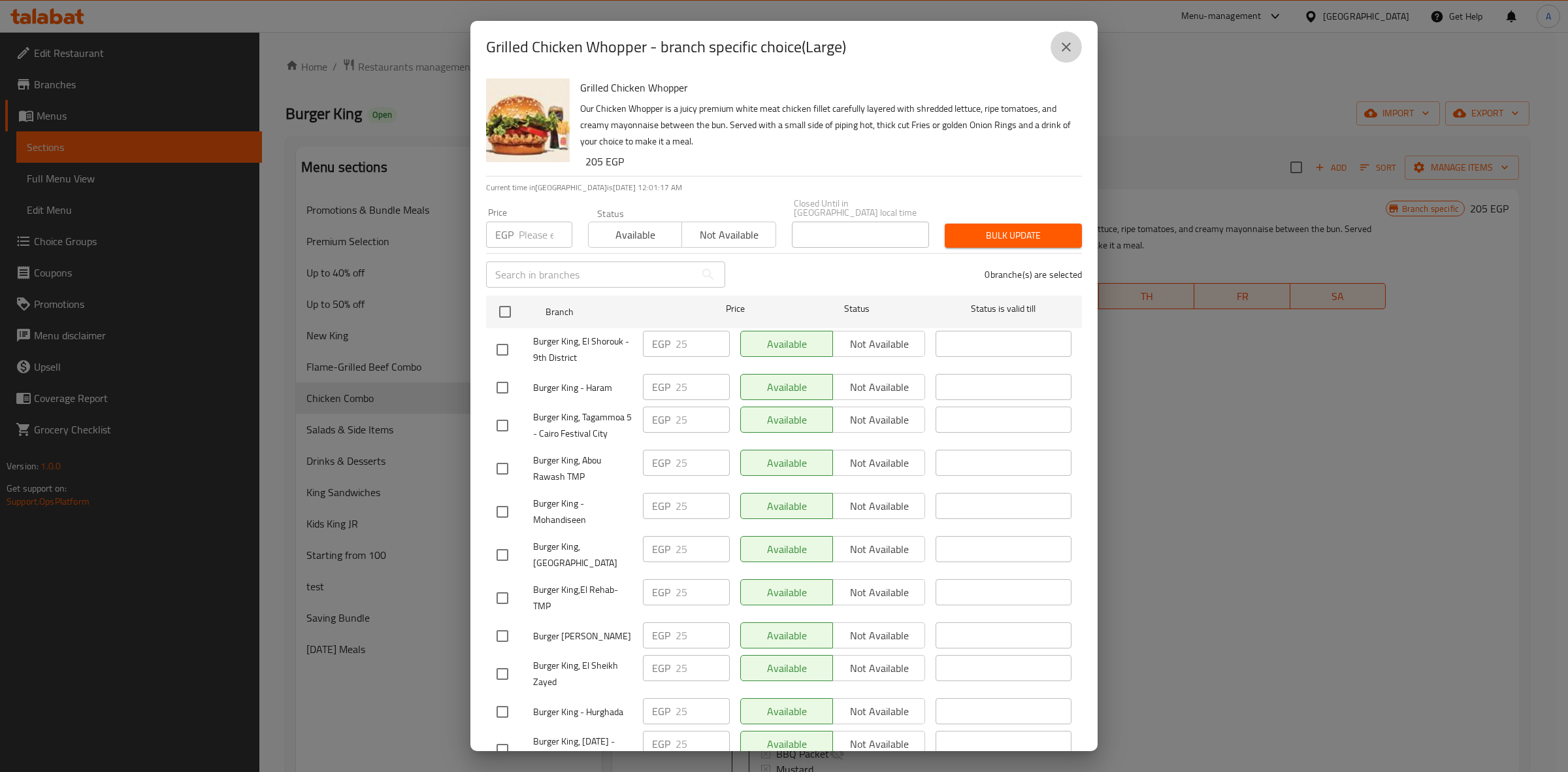
click at [1066, 38] on button "close" at bounding box center [1066, 47] width 31 height 31
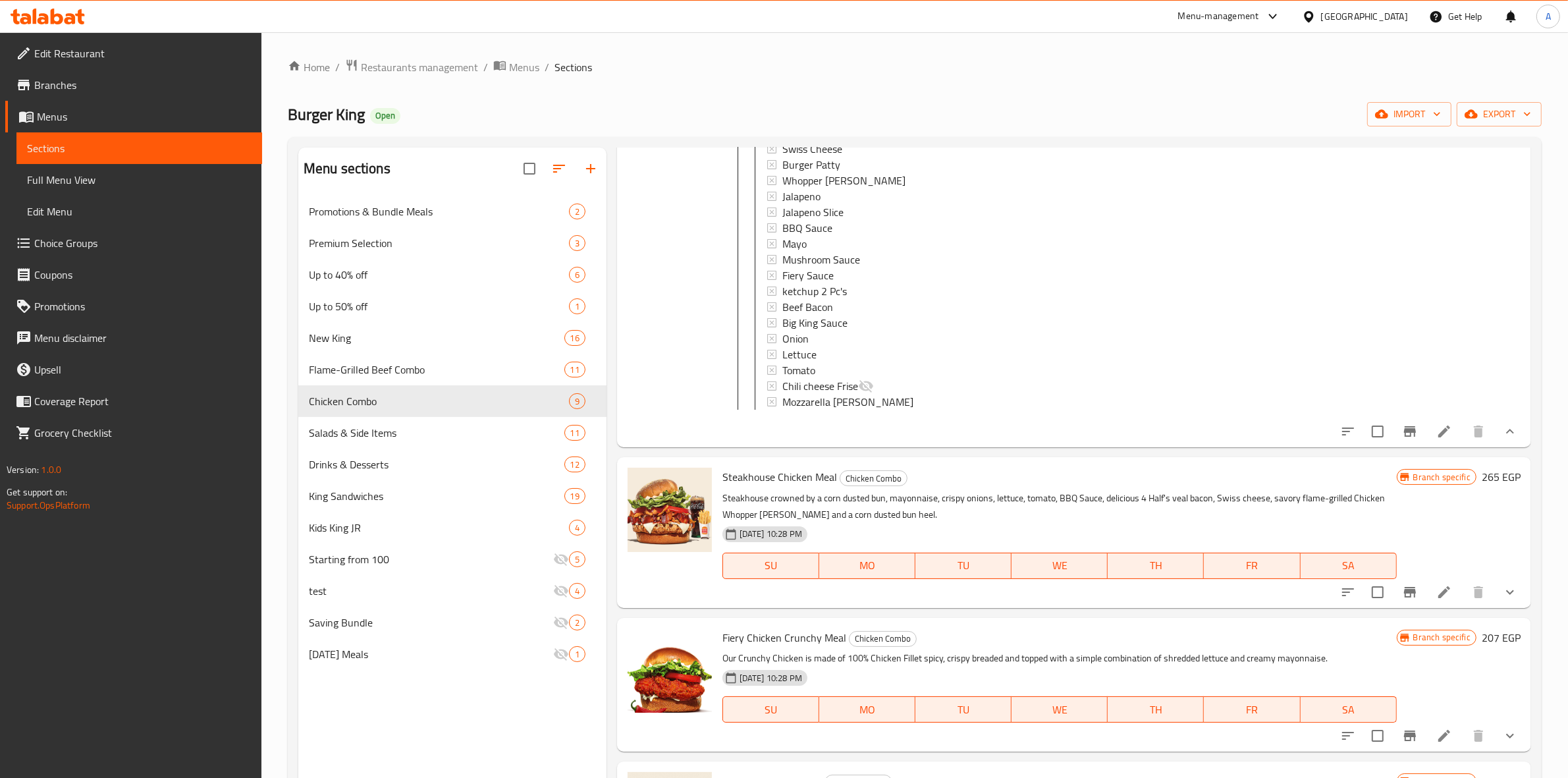
scroll to position [658, 0]
click at [1438, 436] on icon at bounding box center [1444, 429] width 12 height 12
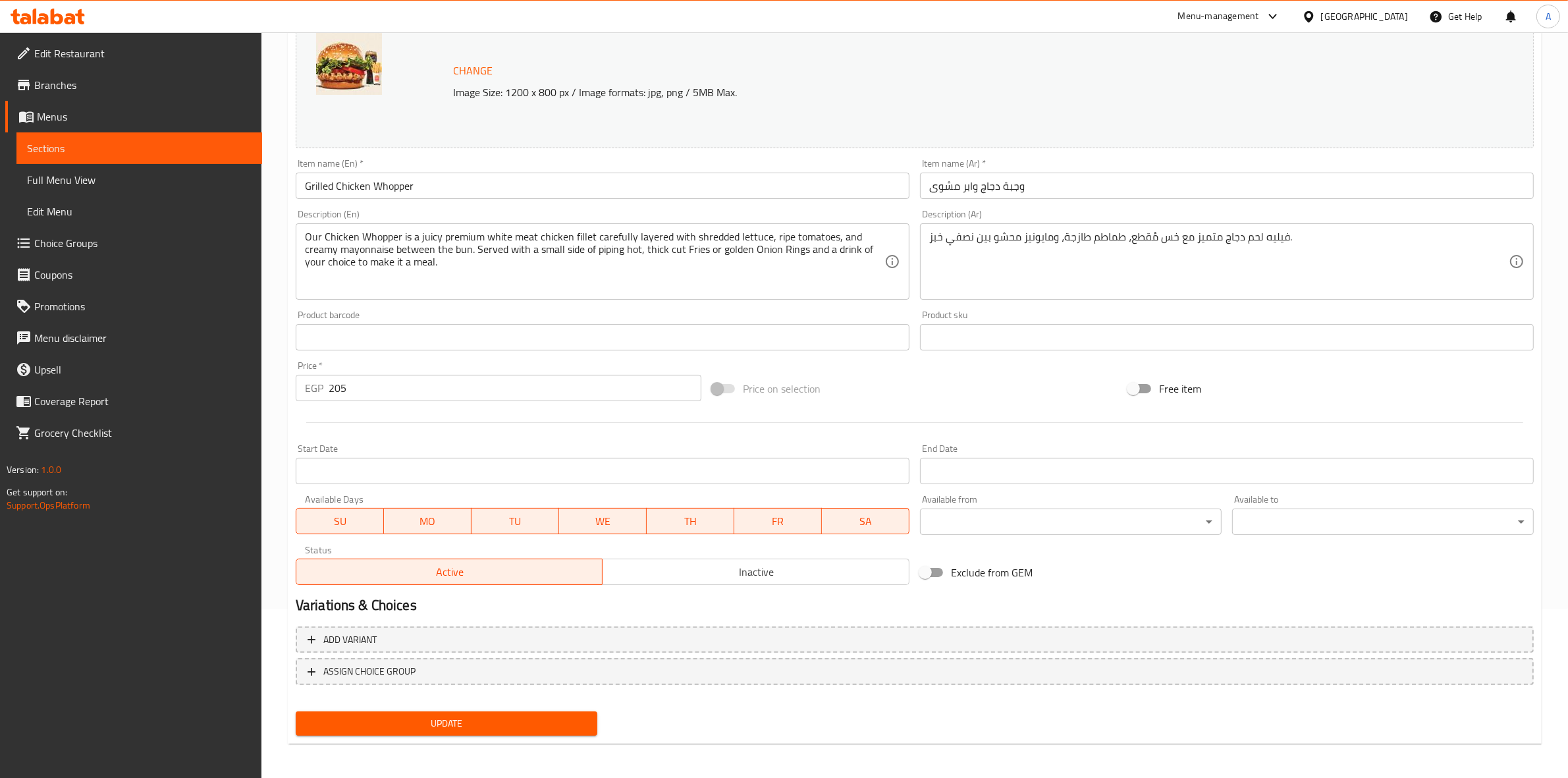
scroll to position [170, 0]
click at [815, 611] on h2 "Variations & Choices" at bounding box center [915, 604] width 1238 height 20
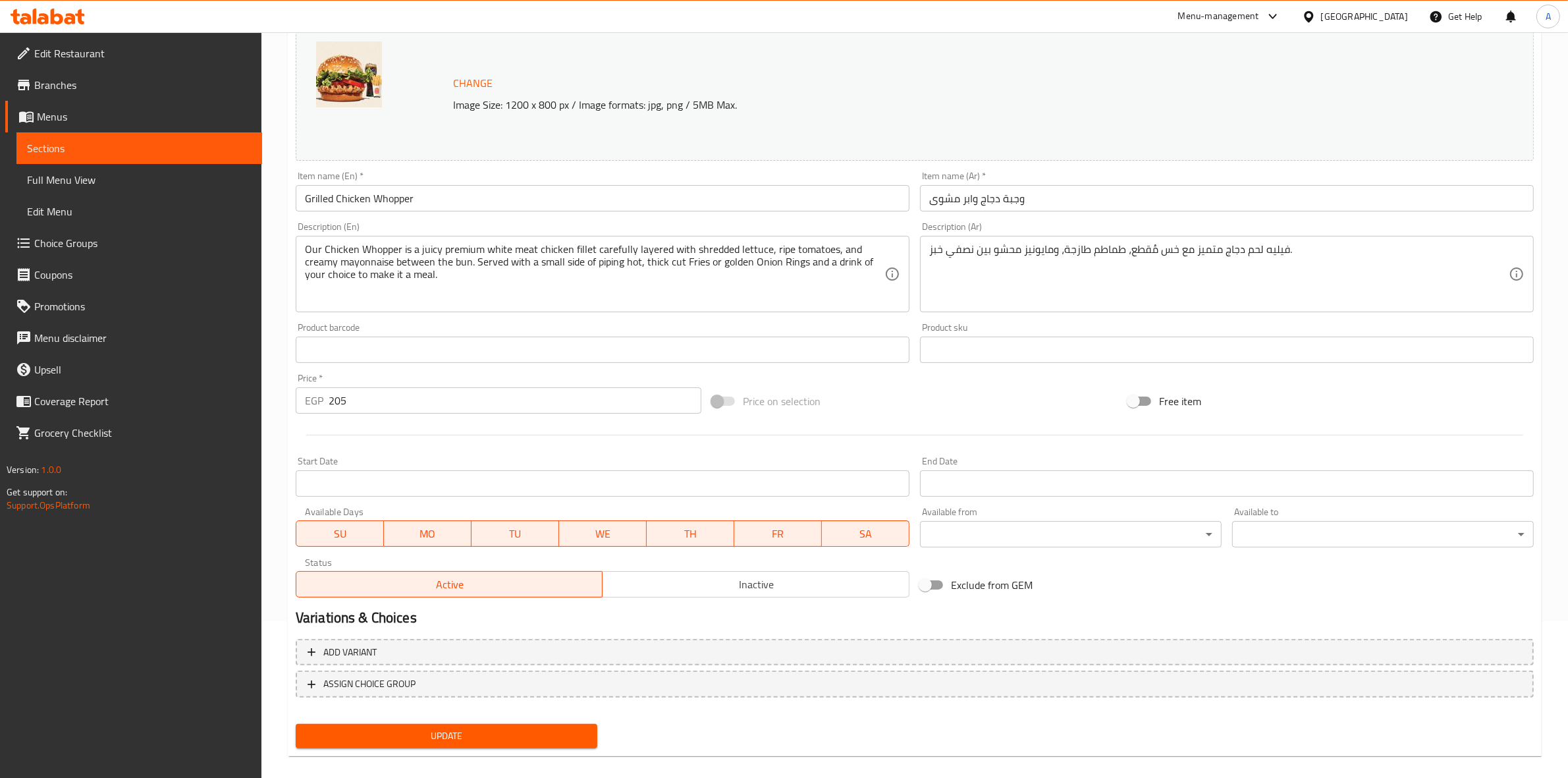
scroll to position [0, 0]
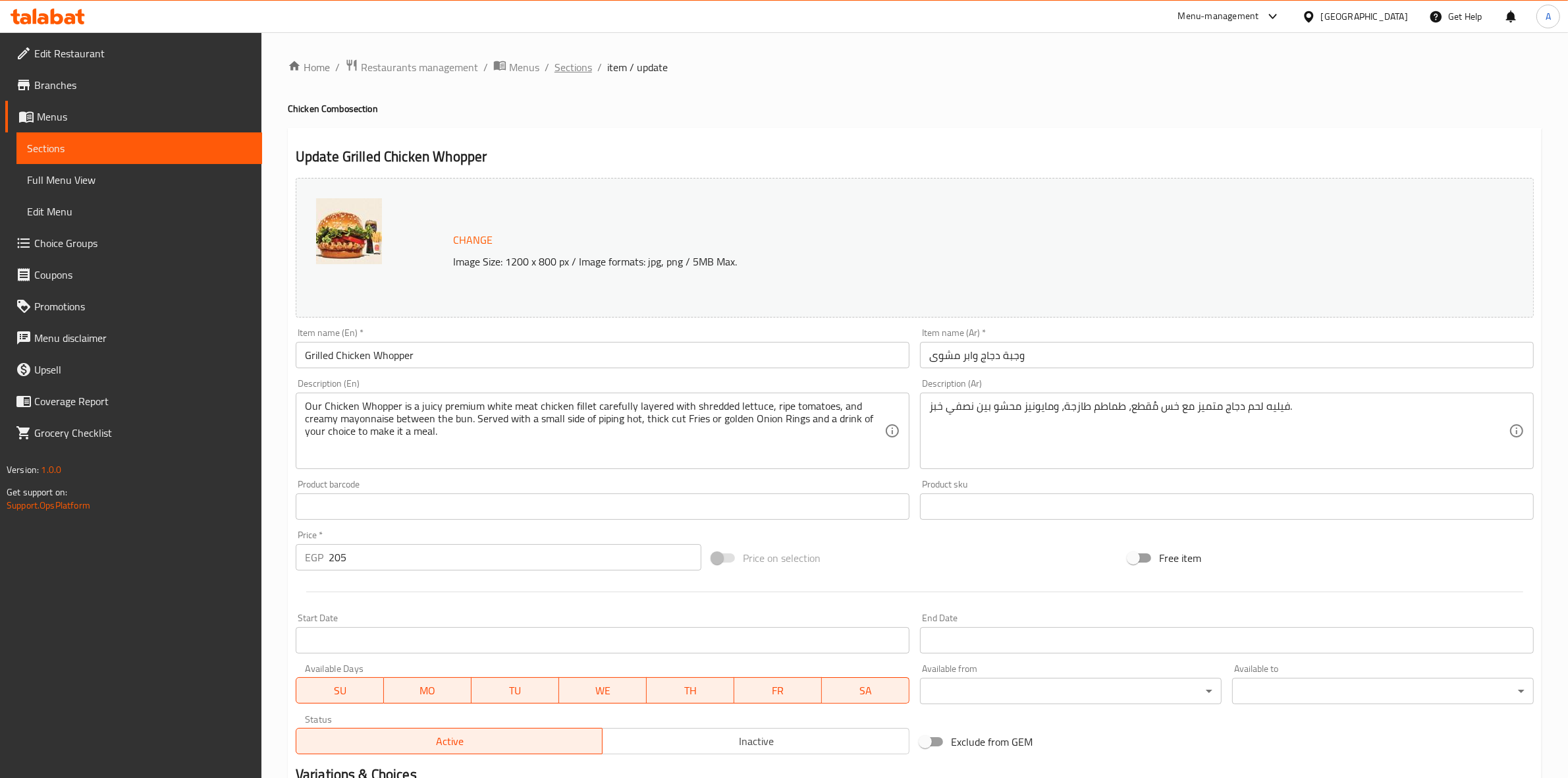
click at [573, 59] on span "Sections" at bounding box center [573, 67] width 38 height 15
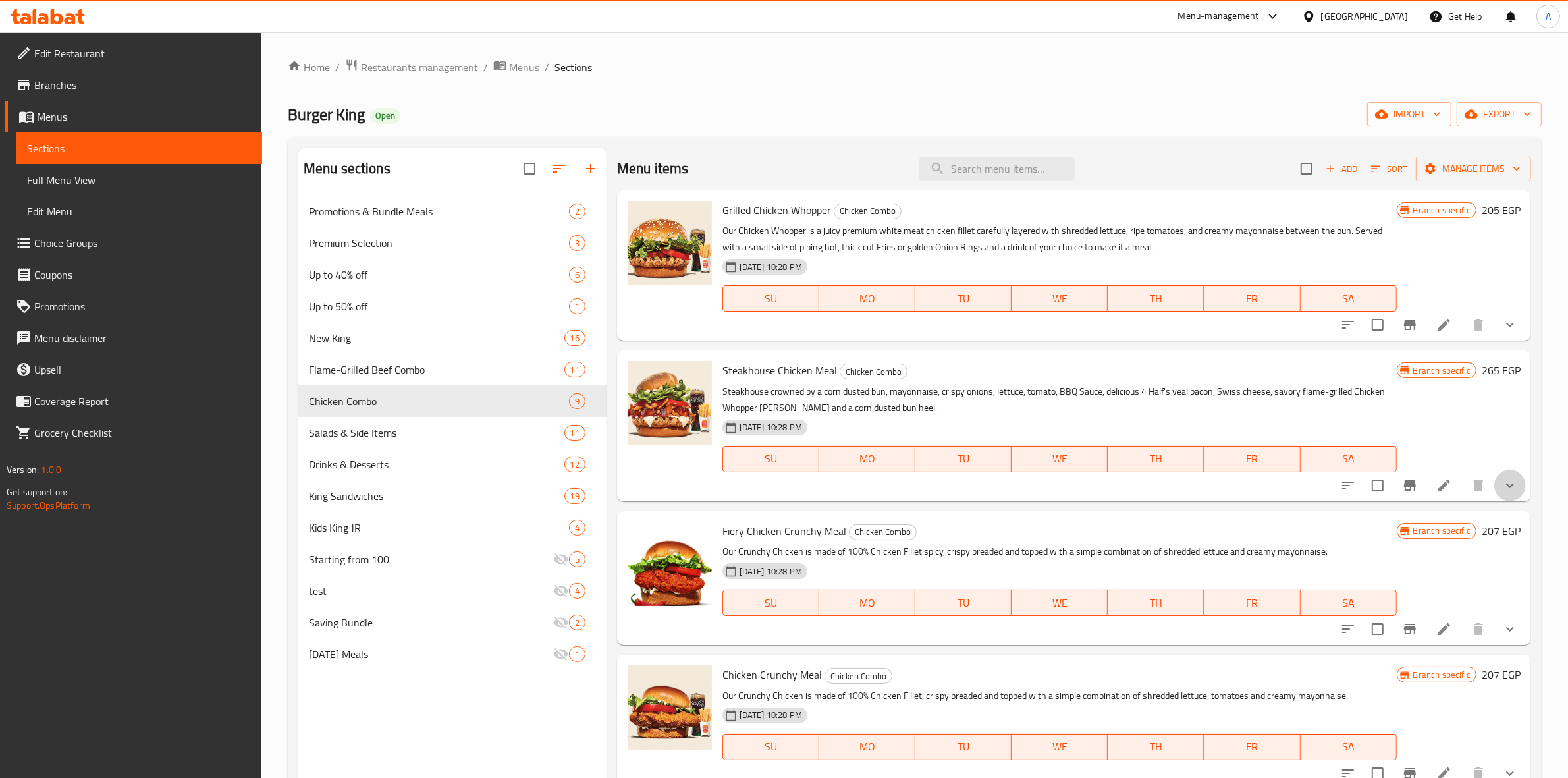
click at [1495, 476] on button "show more" at bounding box center [1510, 485] width 32 height 32
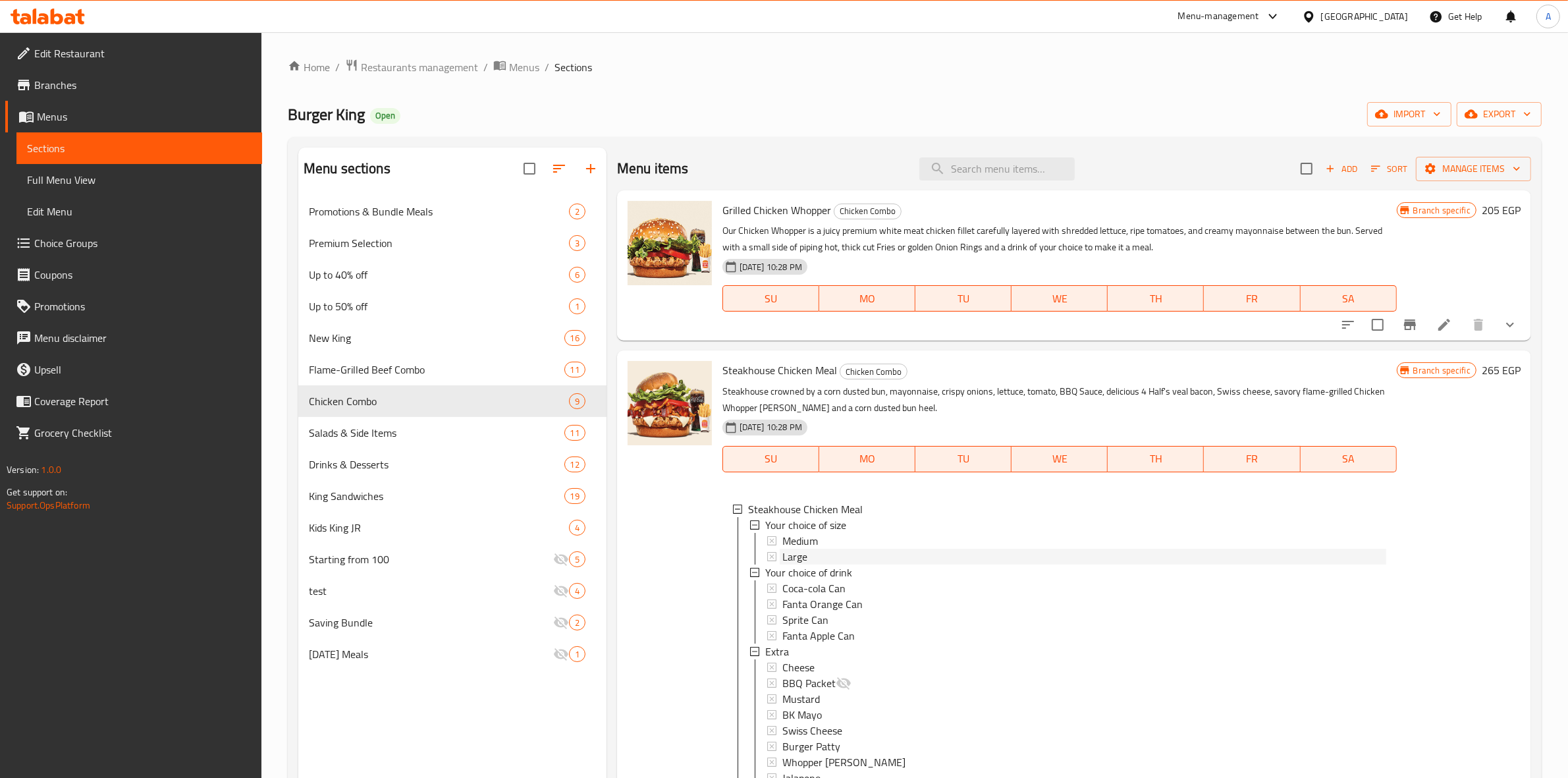
click at [850, 549] on div "Large" at bounding box center [1085, 556] width 604 height 15
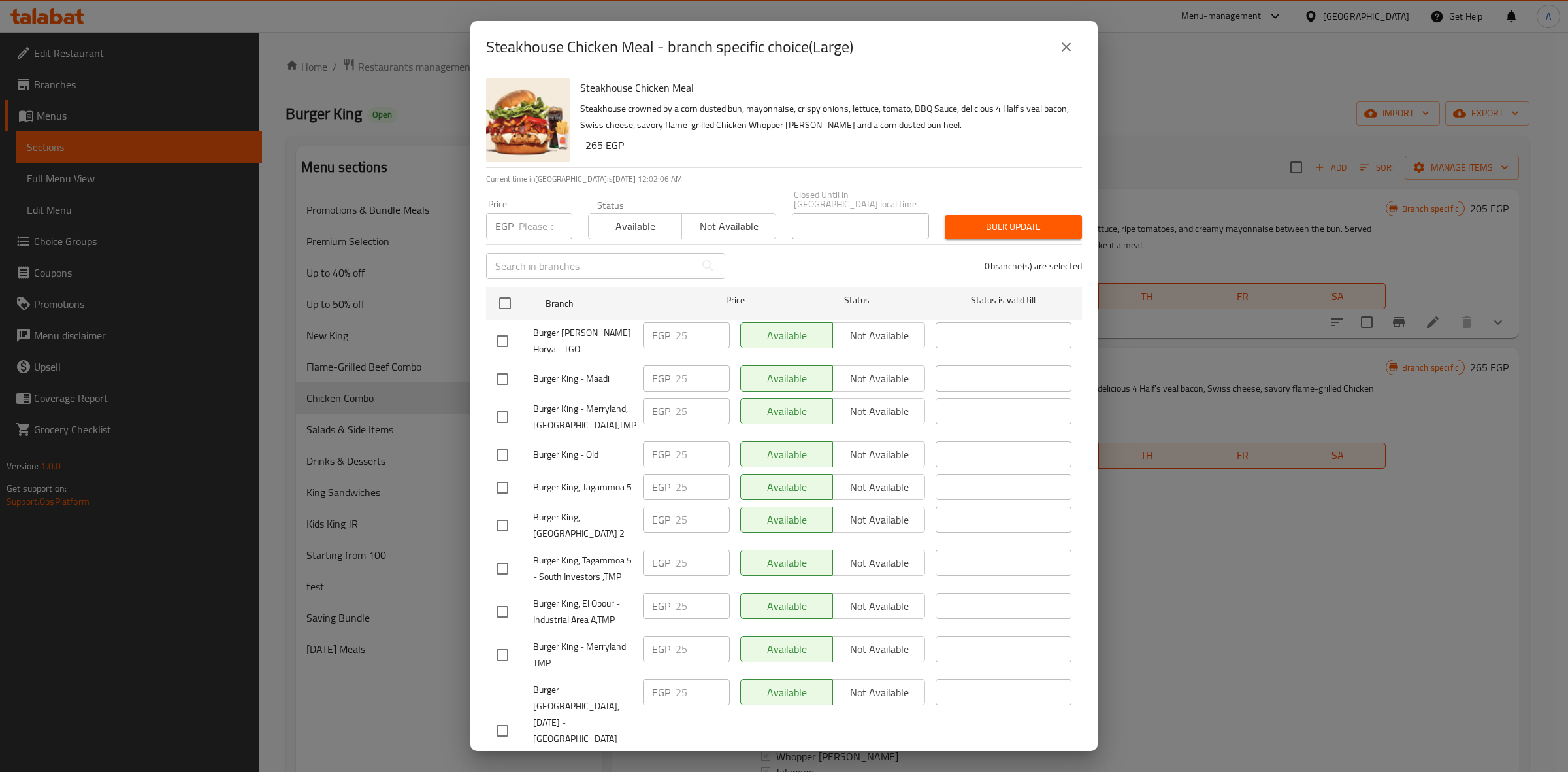
click at [1060, 42] on icon "close" at bounding box center [1066, 47] width 15 height 15
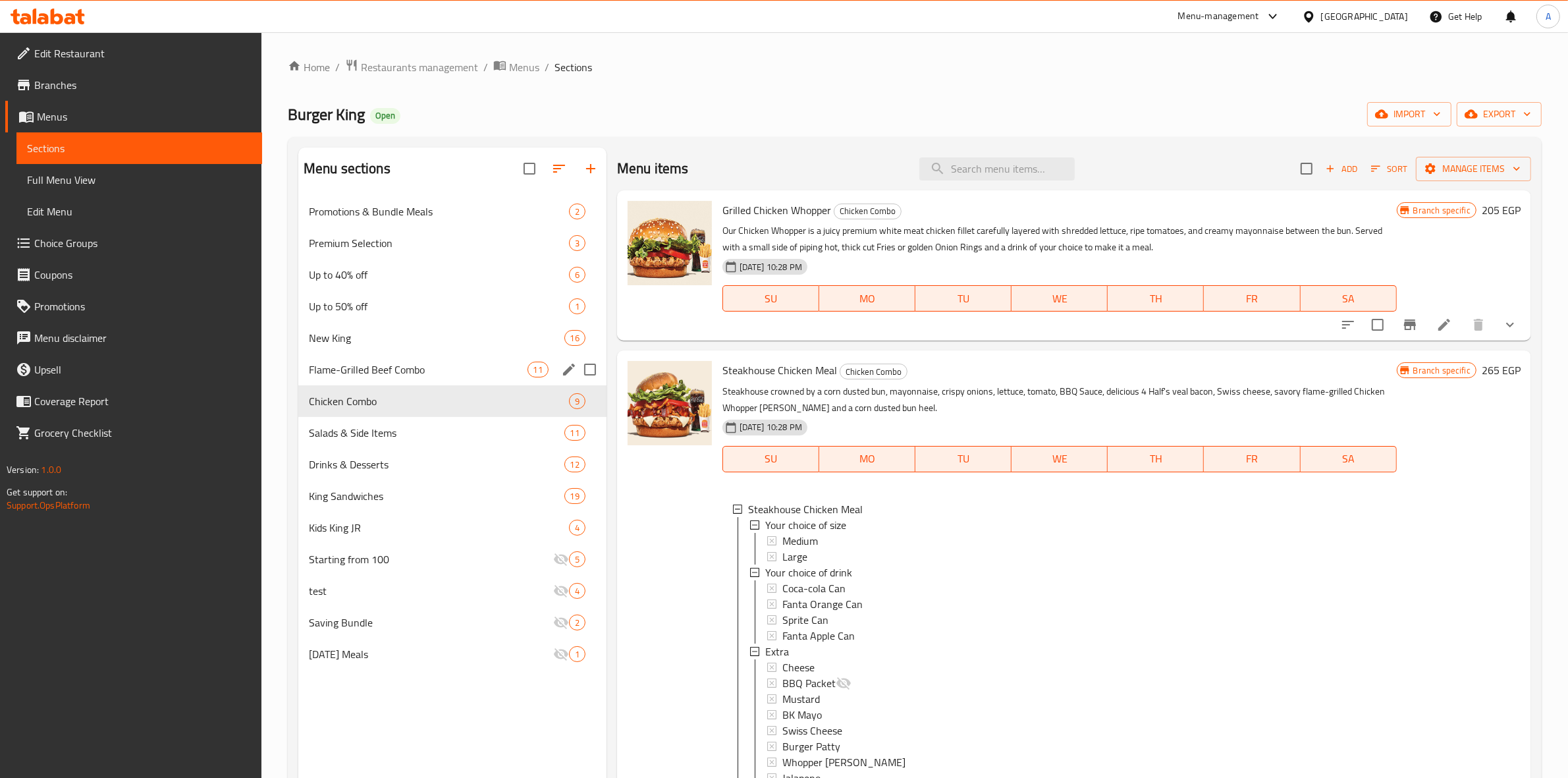
click at [455, 360] on div "Flame-Grilled Beef Combo 11" at bounding box center [452, 369] width 308 height 32
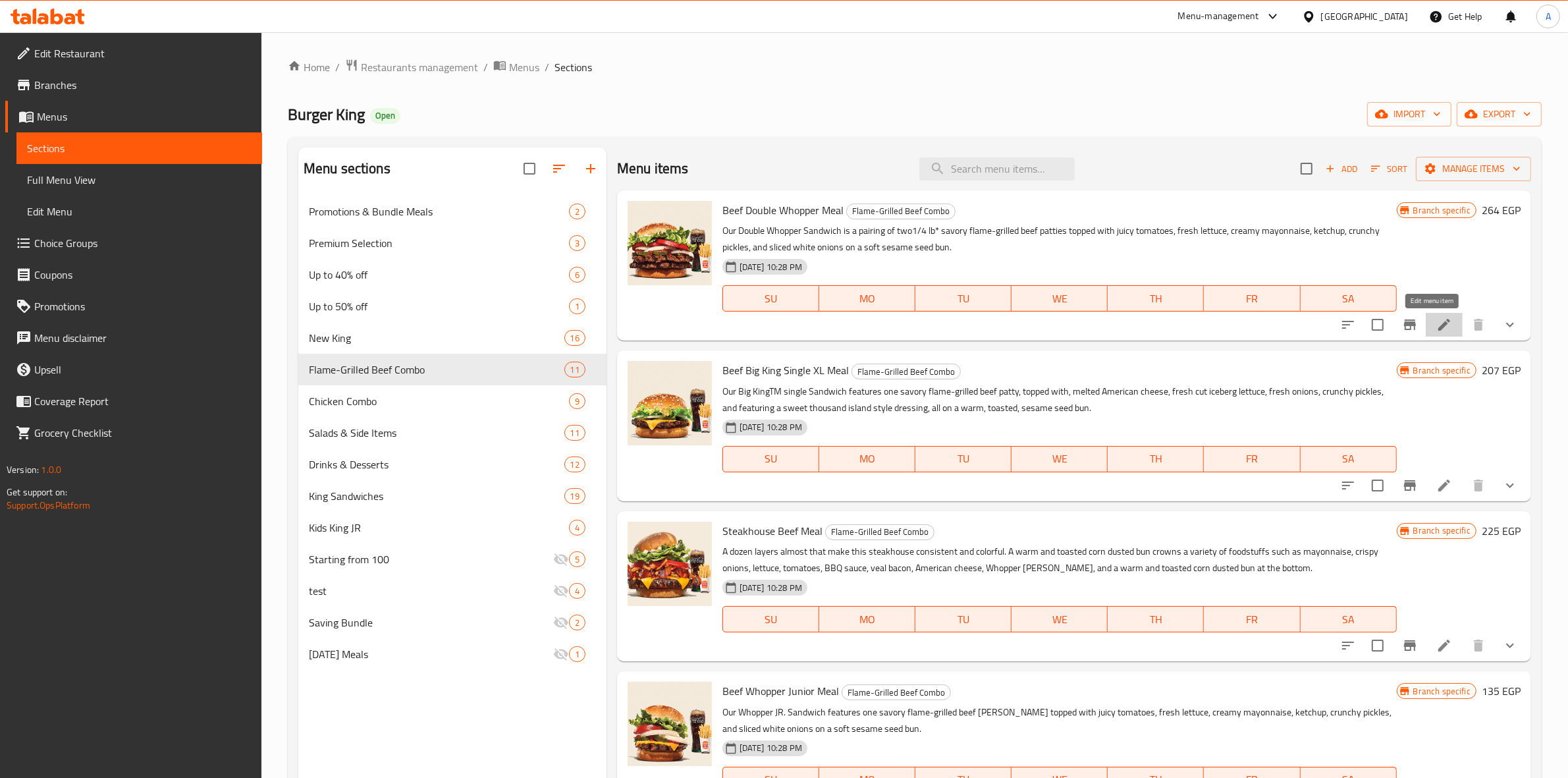
click at [1437, 318] on icon at bounding box center [1444, 324] width 15 height 15
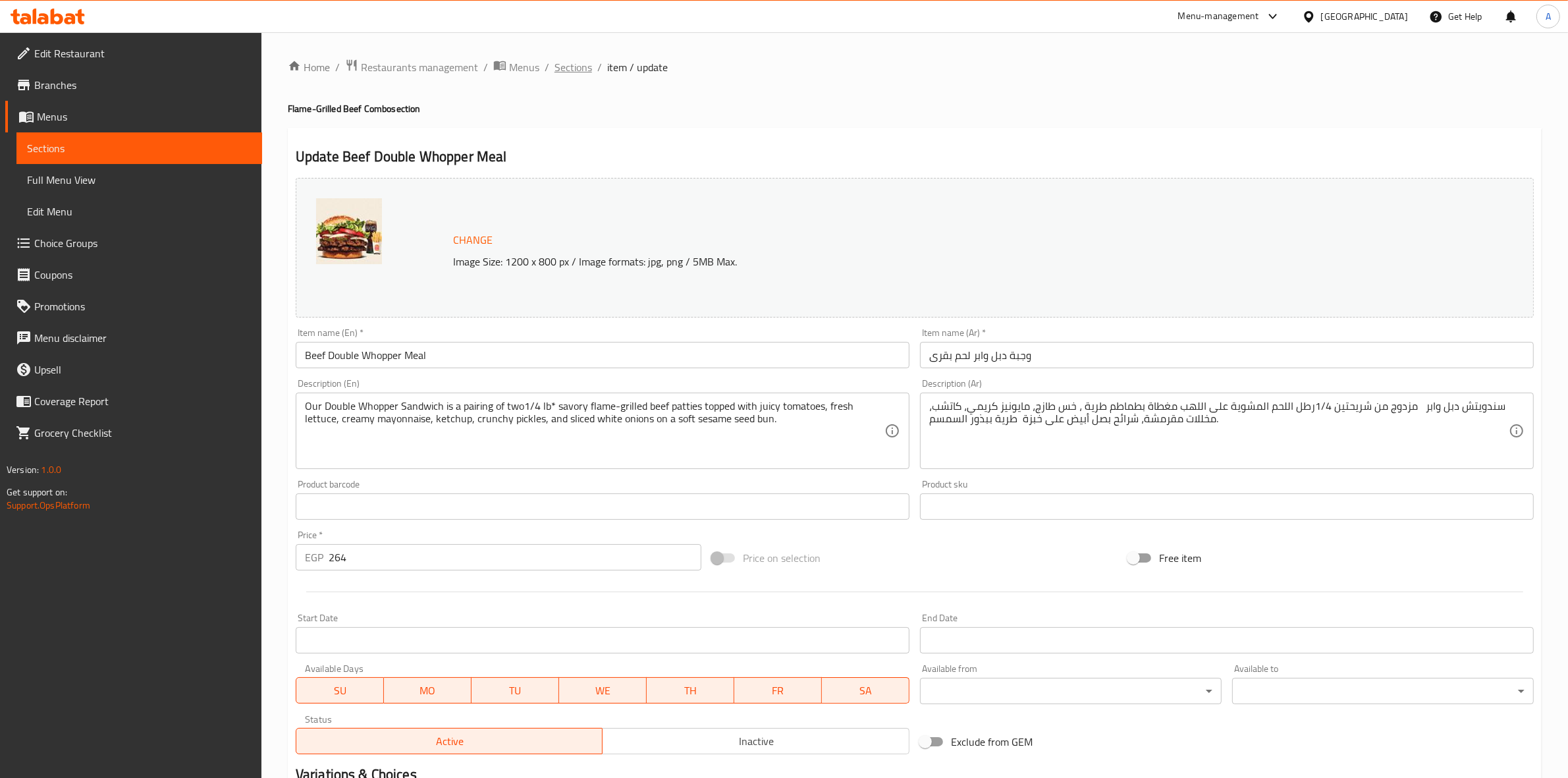
click at [570, 59] on span "Sections" at bounding box center [573, 67] width 38 height 15
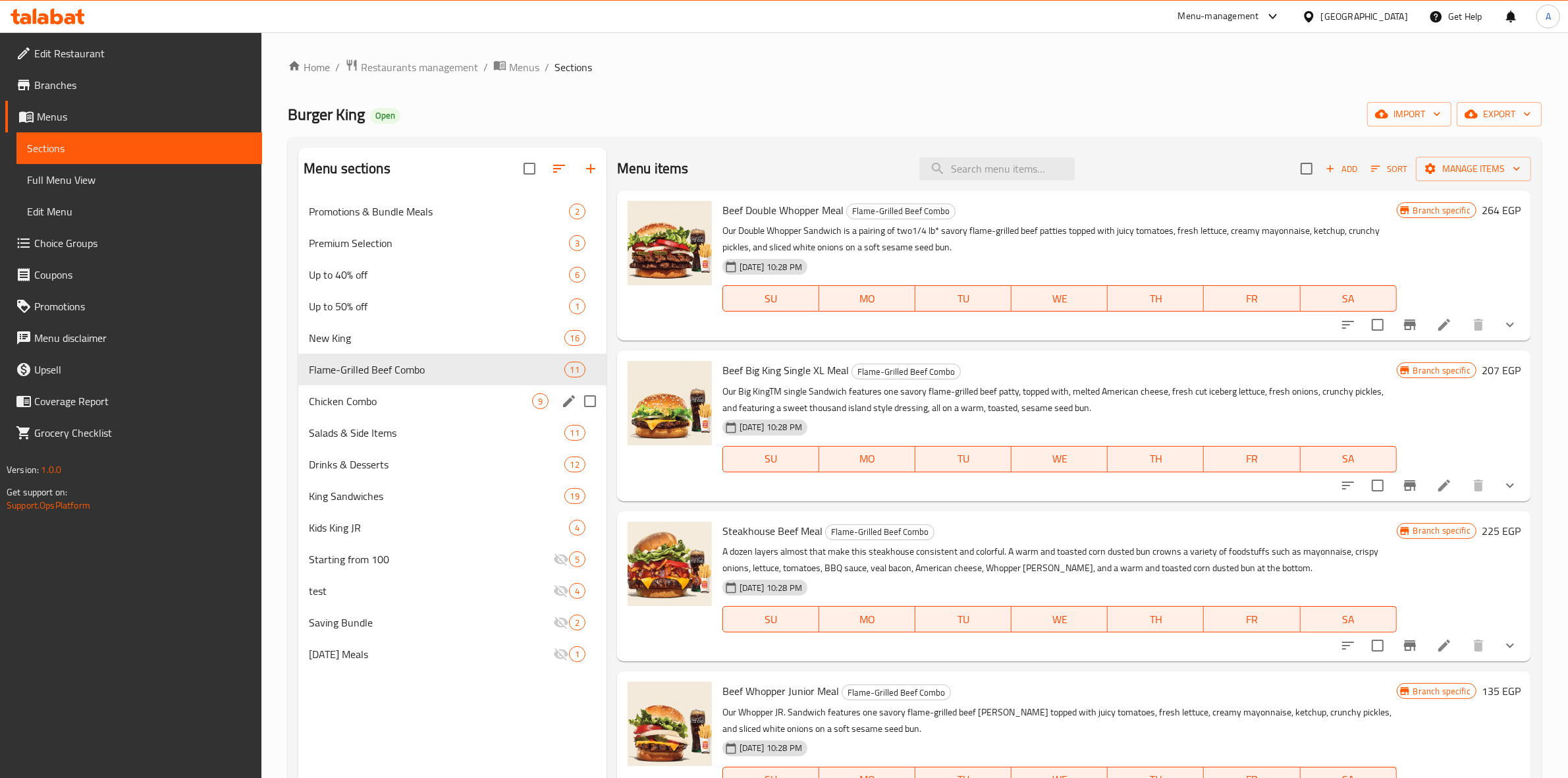
click at [407, 391] on div "Chicken Combo 9" at bounding box center [452, 401] width 308 height 32
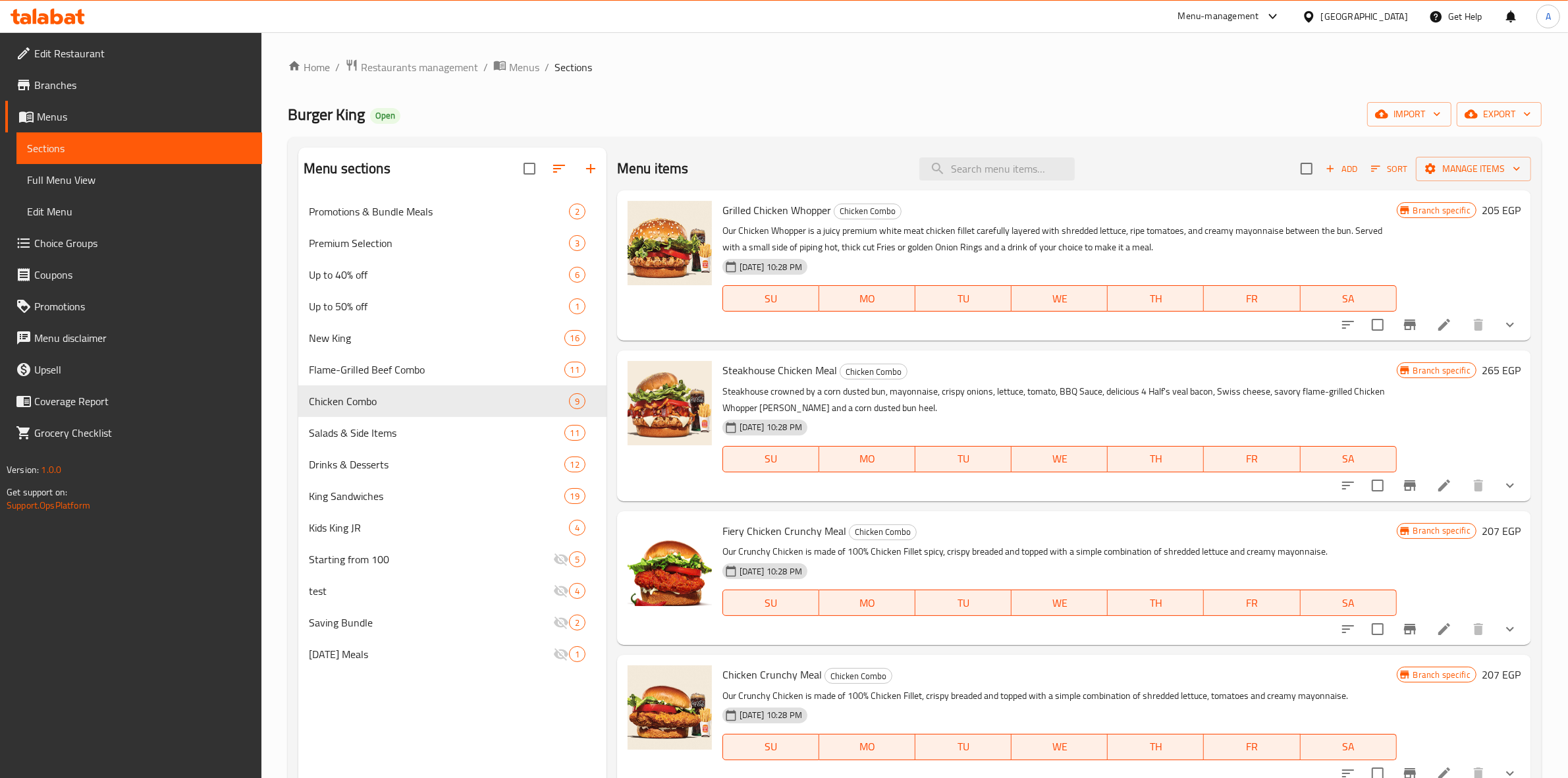
click at [1513, 320] on div at bounding box center [1429, 324] width 194 height 32
click at [1502, 327] on icon "show more" at bounding box center [1510, 324] width 15 height 15
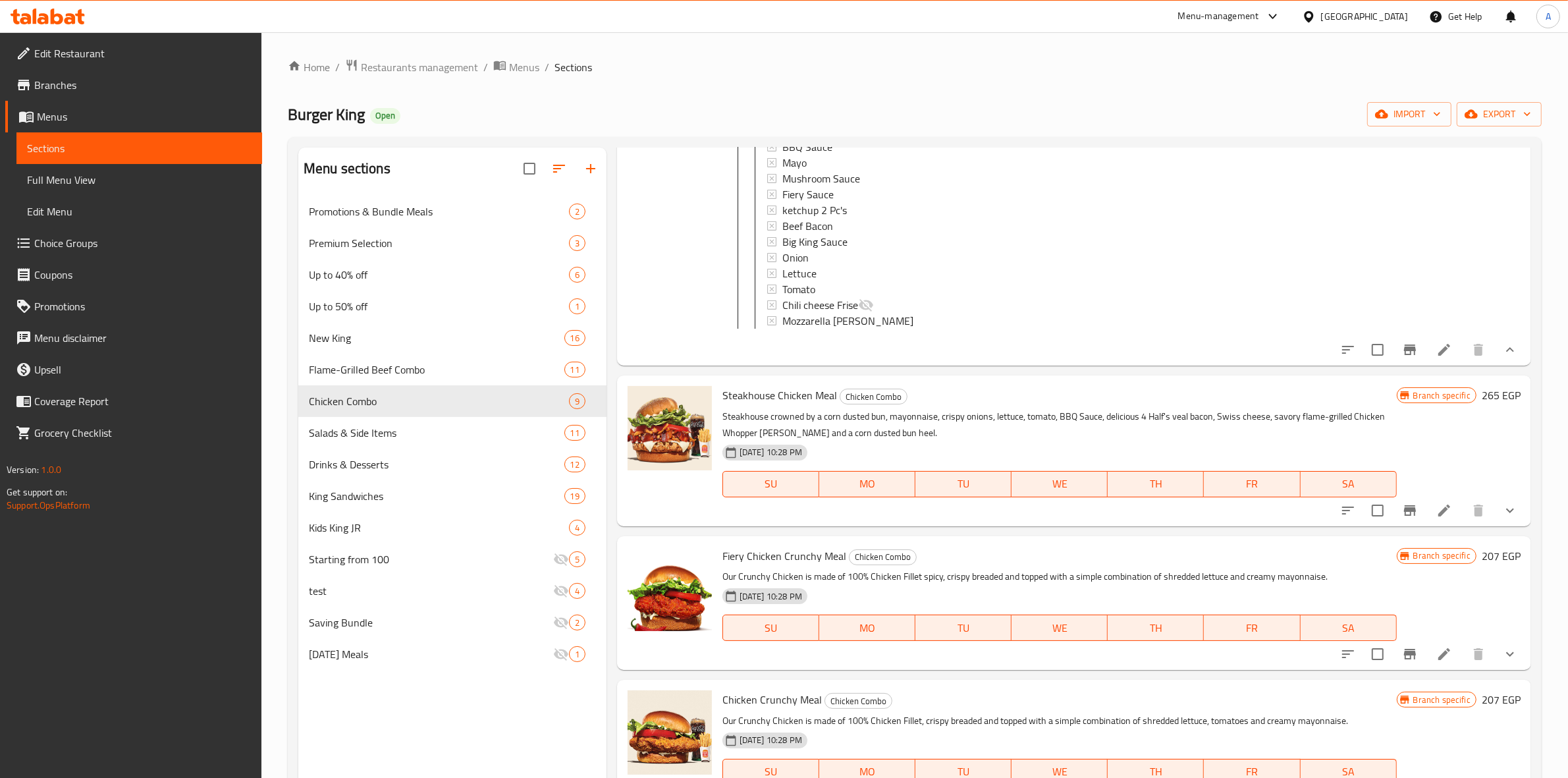
scroll to position [741, 0]
click at [1505, 516] on icon "show more" at bounding box center [1510, 508] width 15 height 15
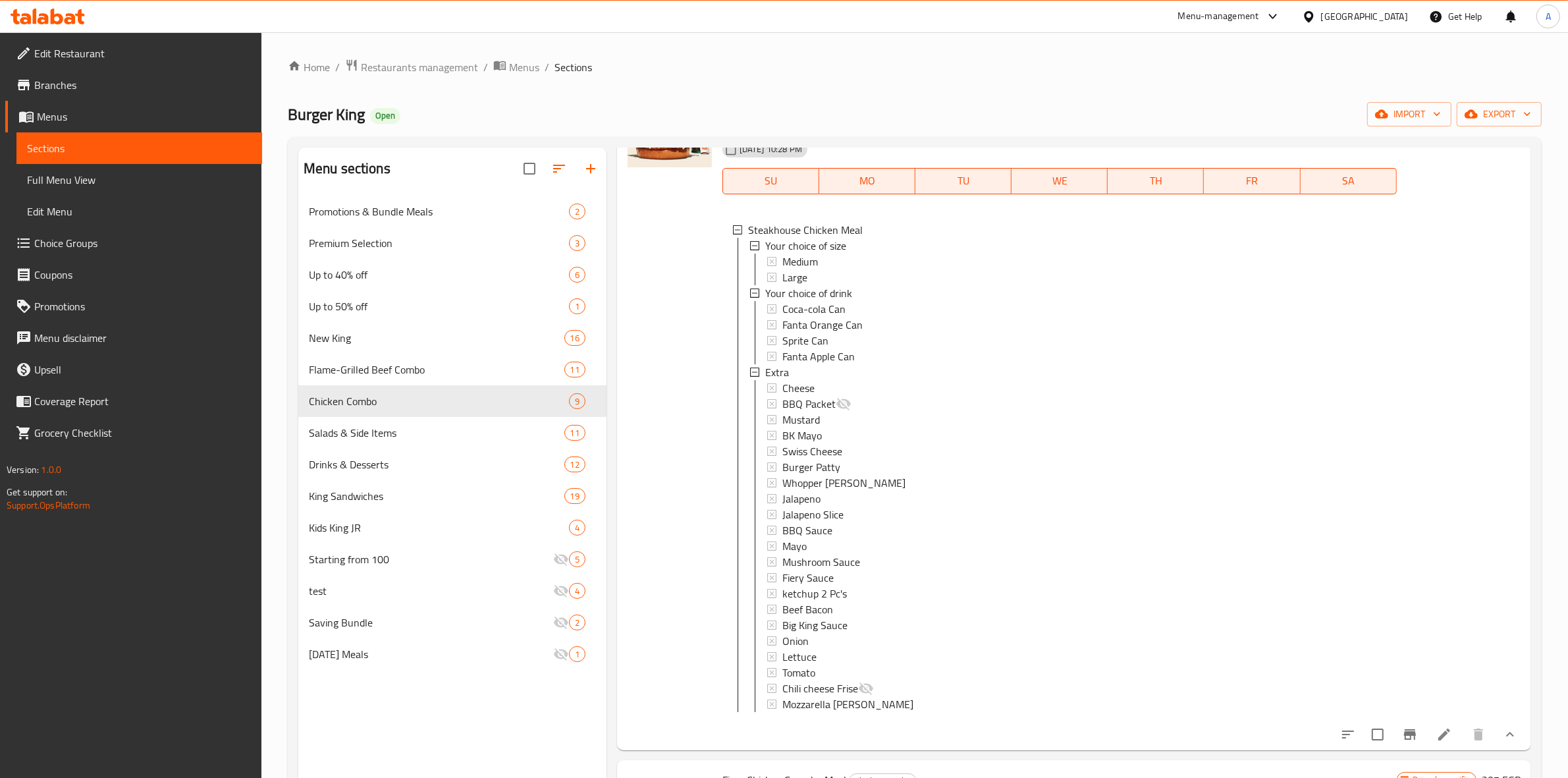
scroll to position [1070, 0]
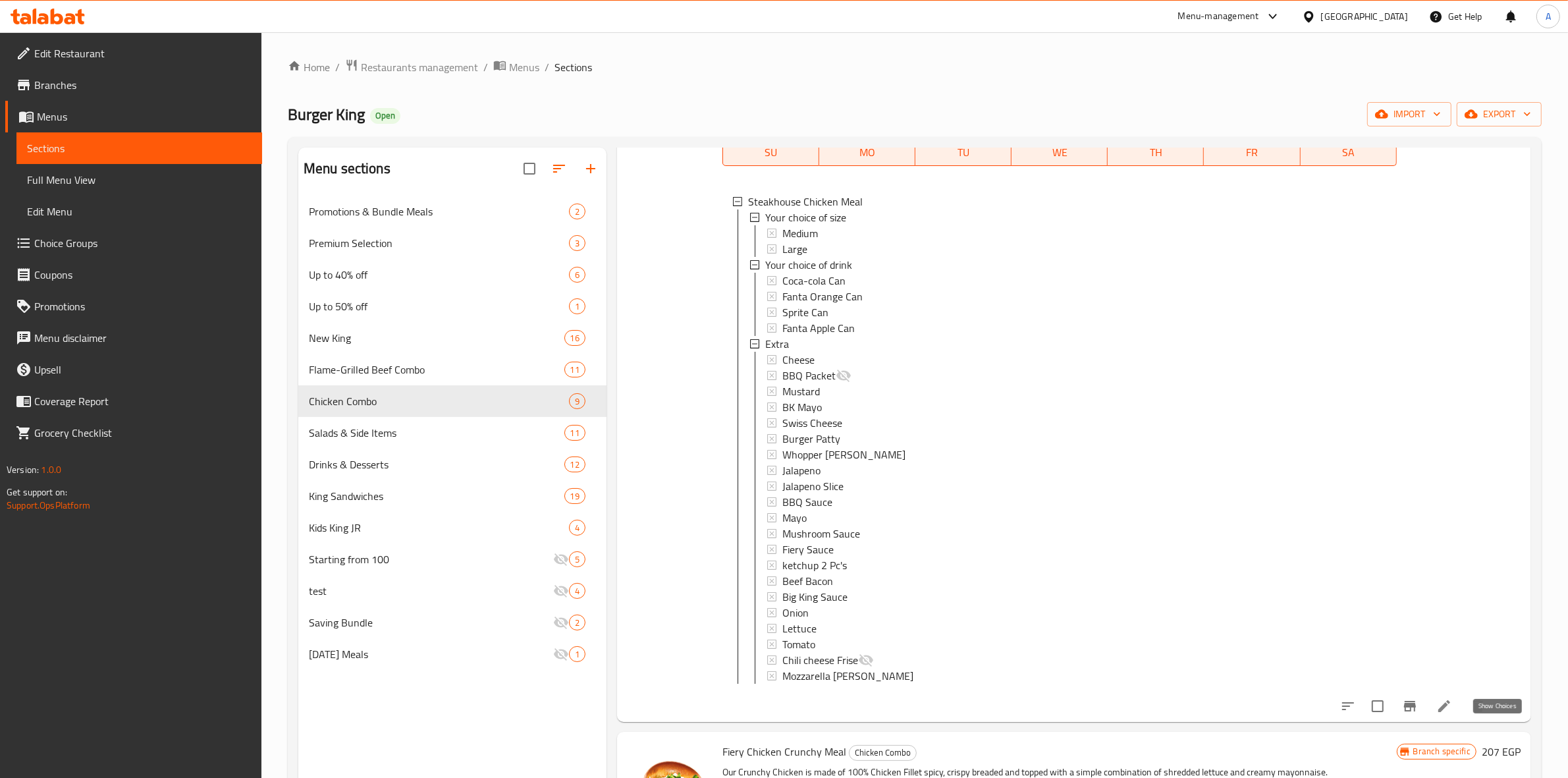
click at [1505, 714] on icon "show more" at bounding box center [1510, 705] width 15 height 15
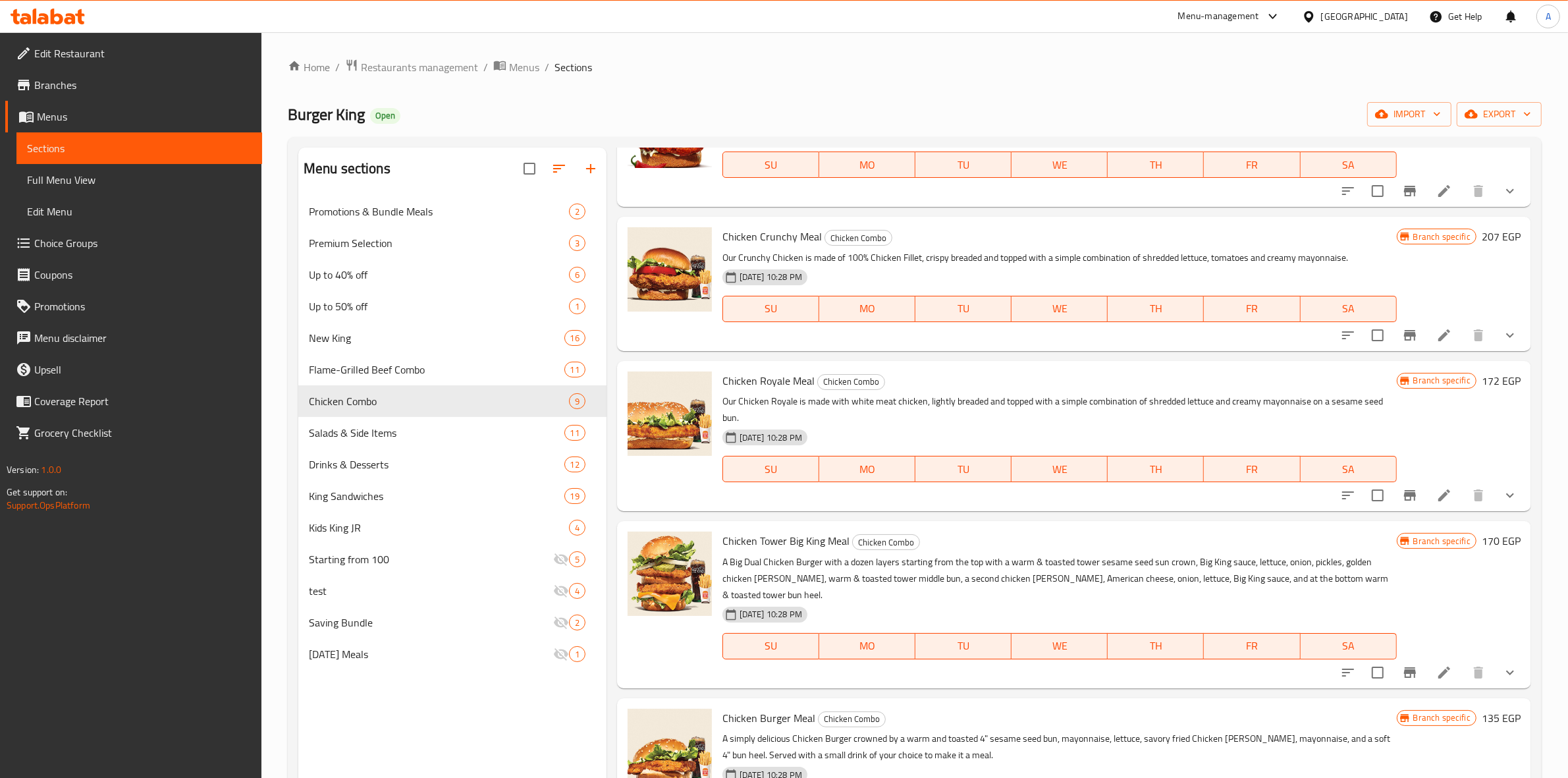
scroll to position [1152, 0]
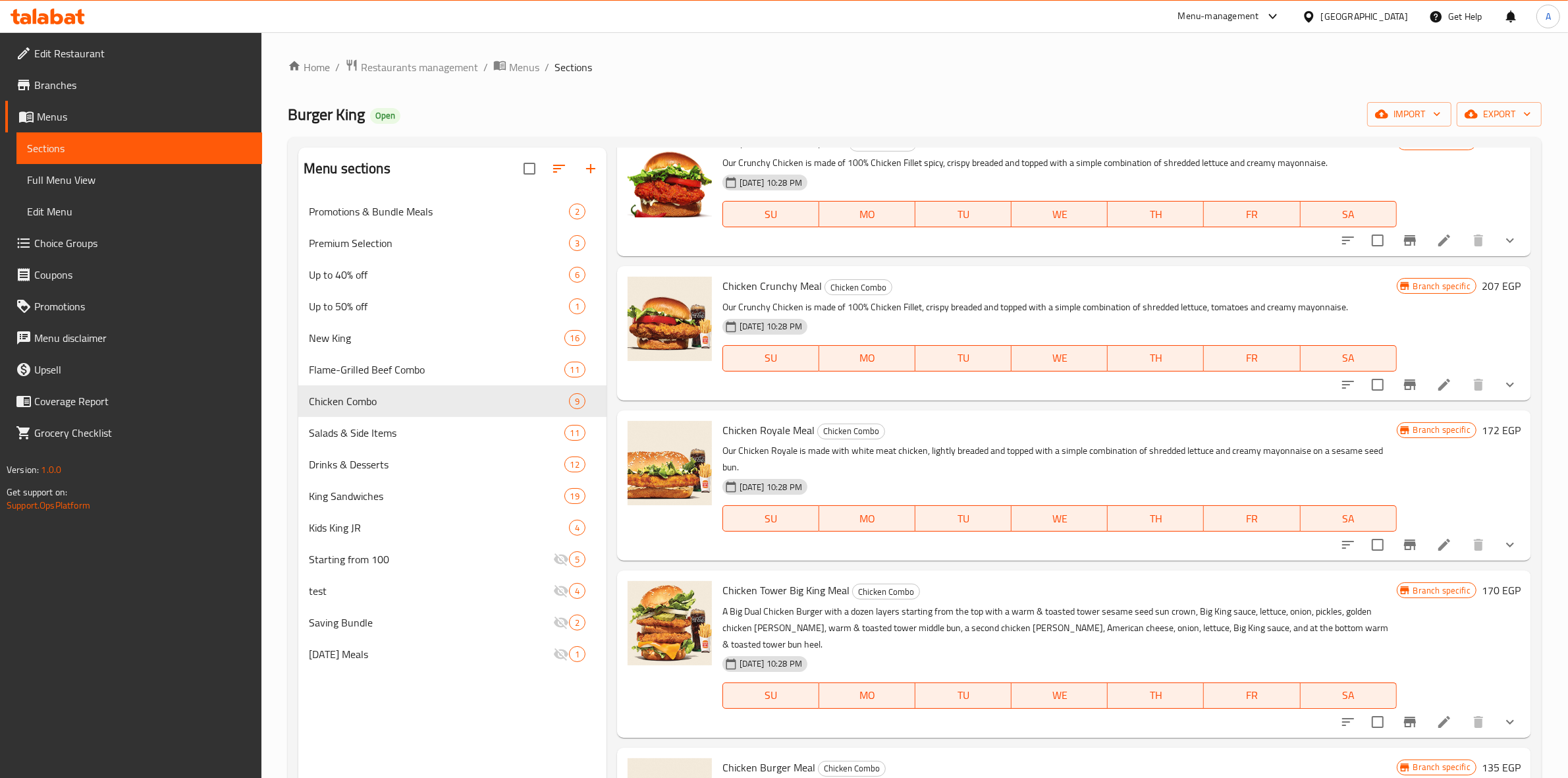
click at [1502, 249] on icon "show more" at bounding box center [1510, 240] width 15 height 15
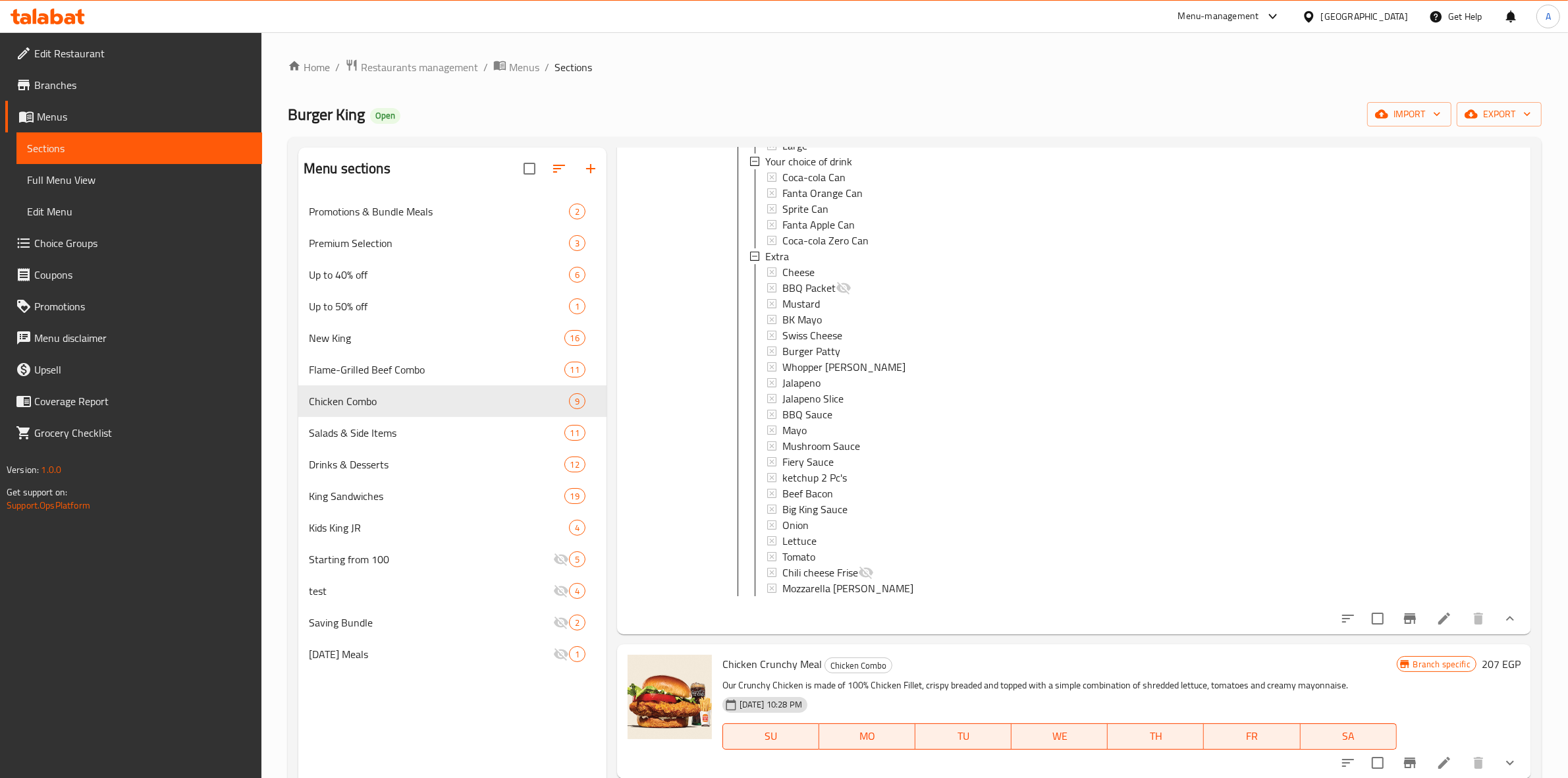
scroll to position [1235, 0]
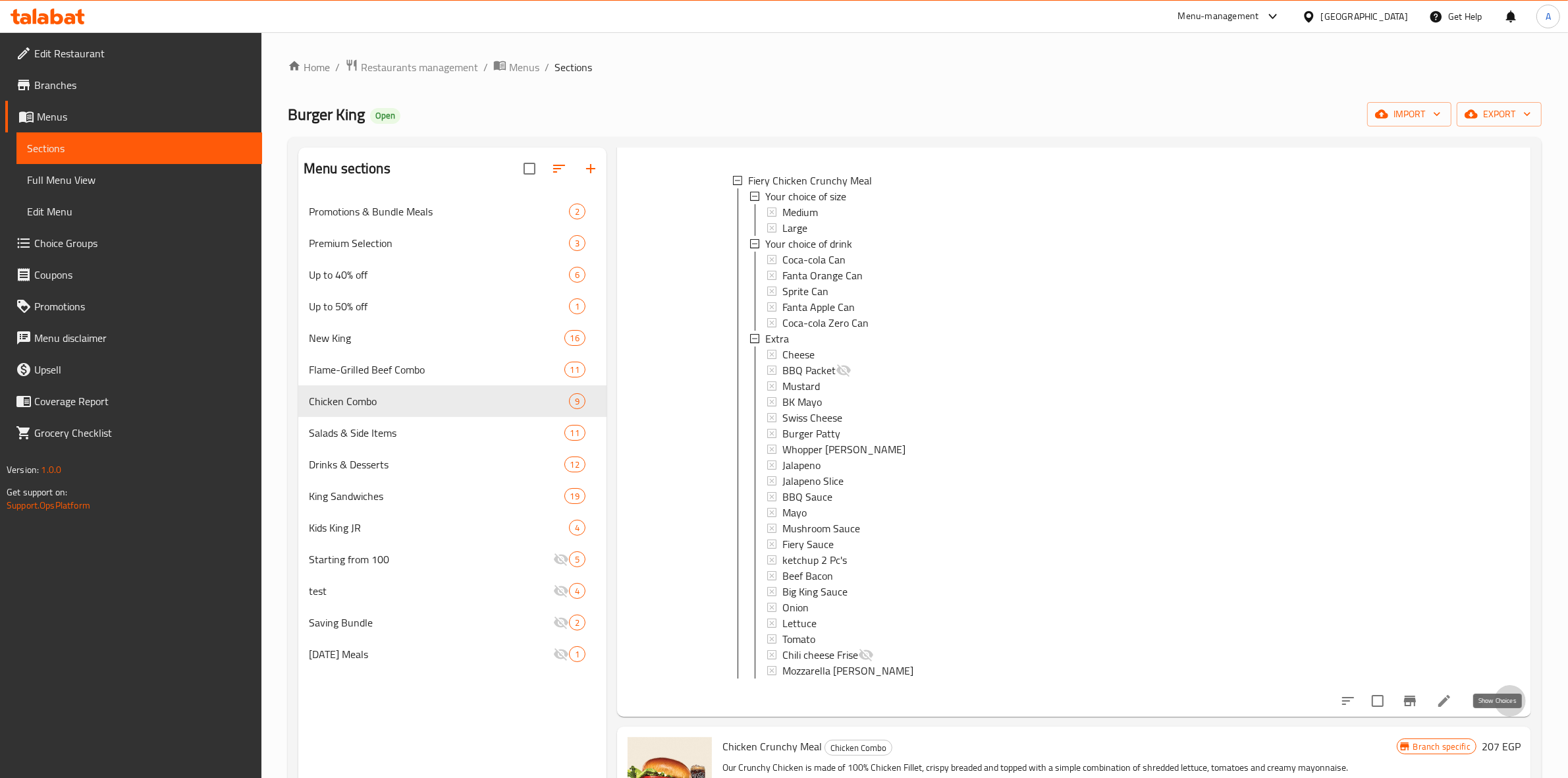
click at [1506, 702] on icon "show more" at bounding box center [1510, 700] width 8 height 5
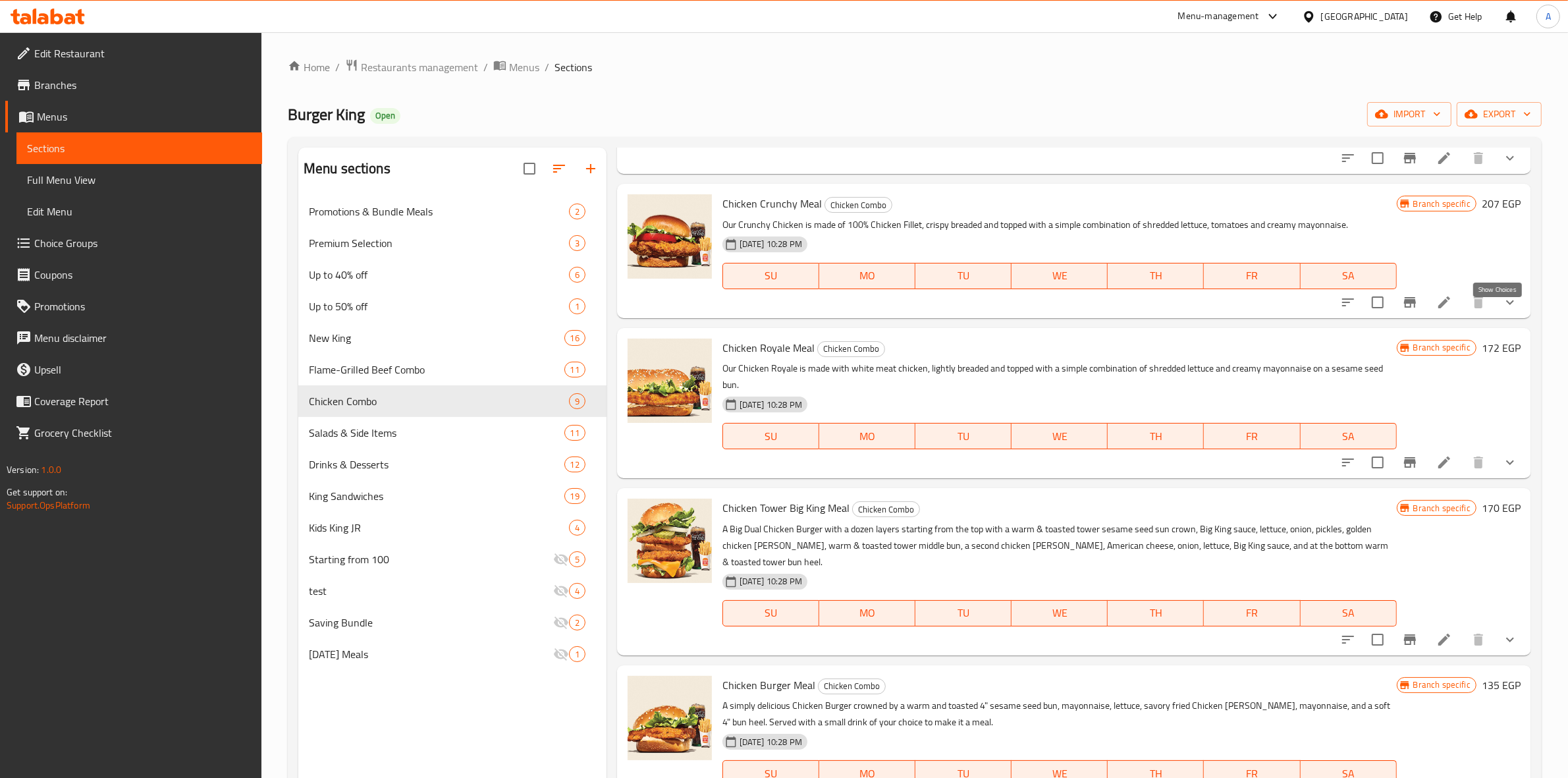
click at [1505, 310] on icon "show more" at bounding box center [1510, 302] width 15 height 15
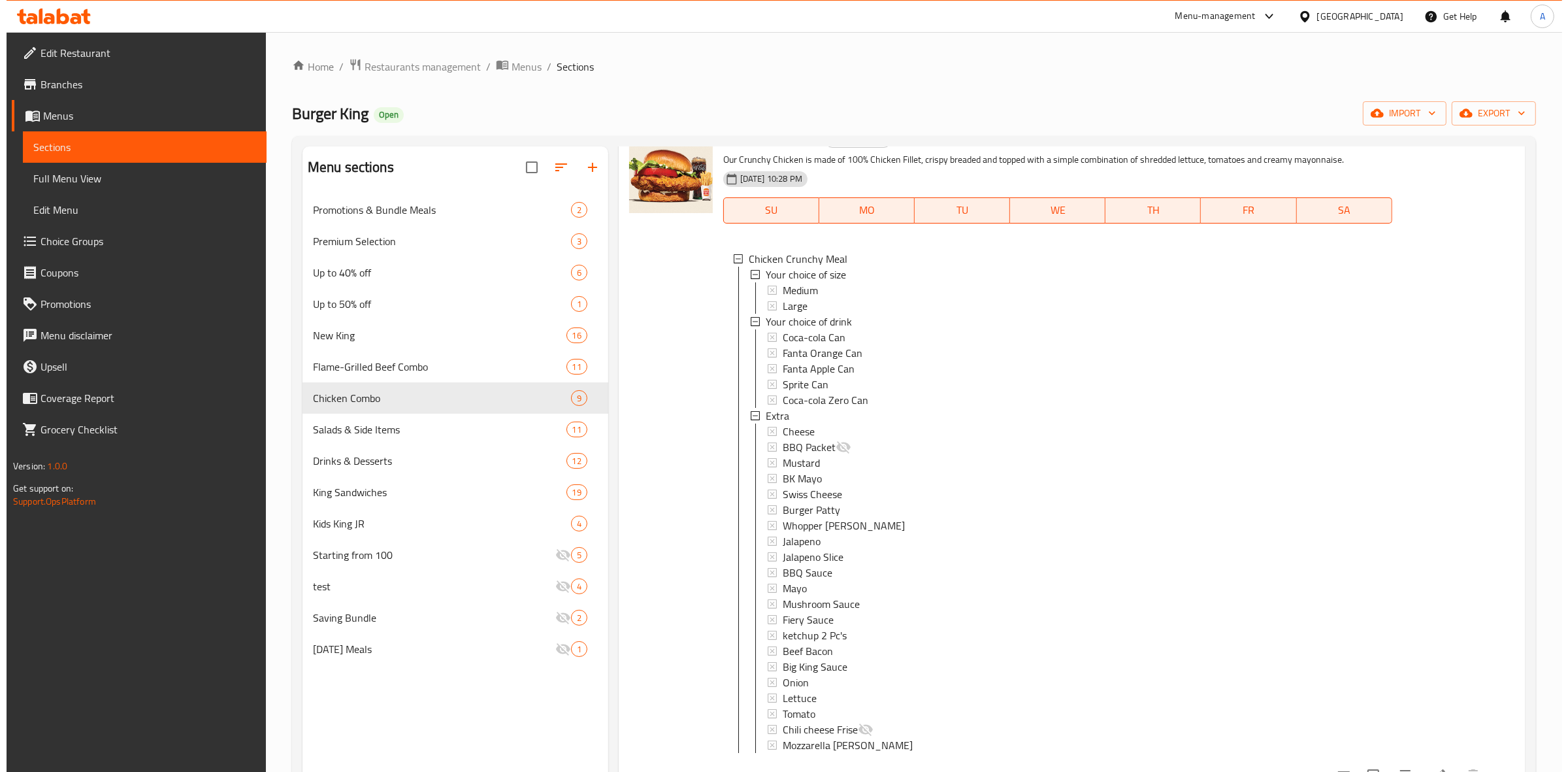
scroll to position [1307, 0]
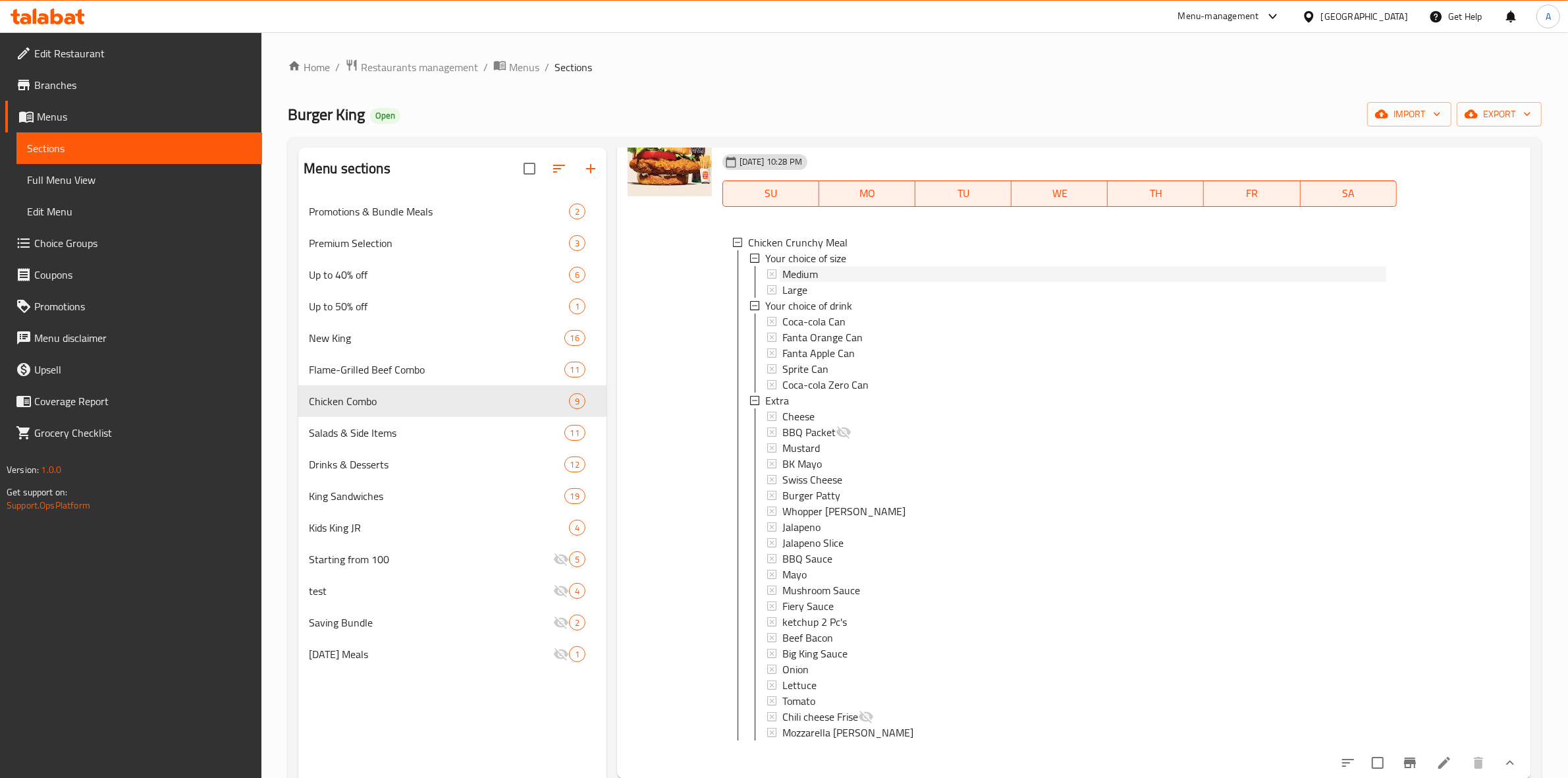
click at [838, 282] on div "Medium" at bounding box center [1085, 274] width 604 height 15
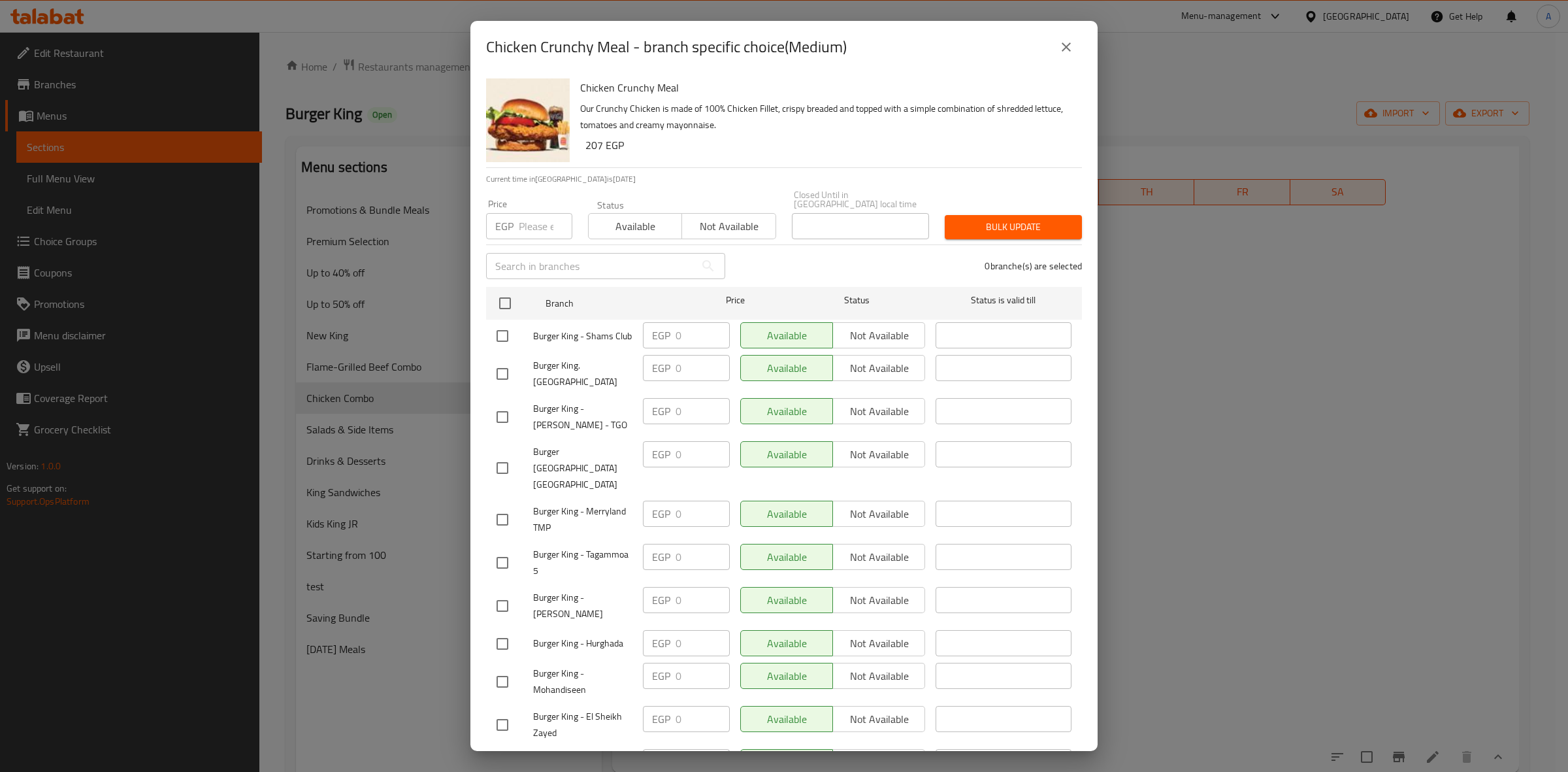
click at [1175, 418] on div "Chicken Crunchy Meal - branch specific choice(Medium) Chicken Crunchy Meal Our …" at bounding box center [784, 386] width 1568 height 772
click at [1077, 43] on button "close" at bounding box center [1066, 47] width 31 height 31
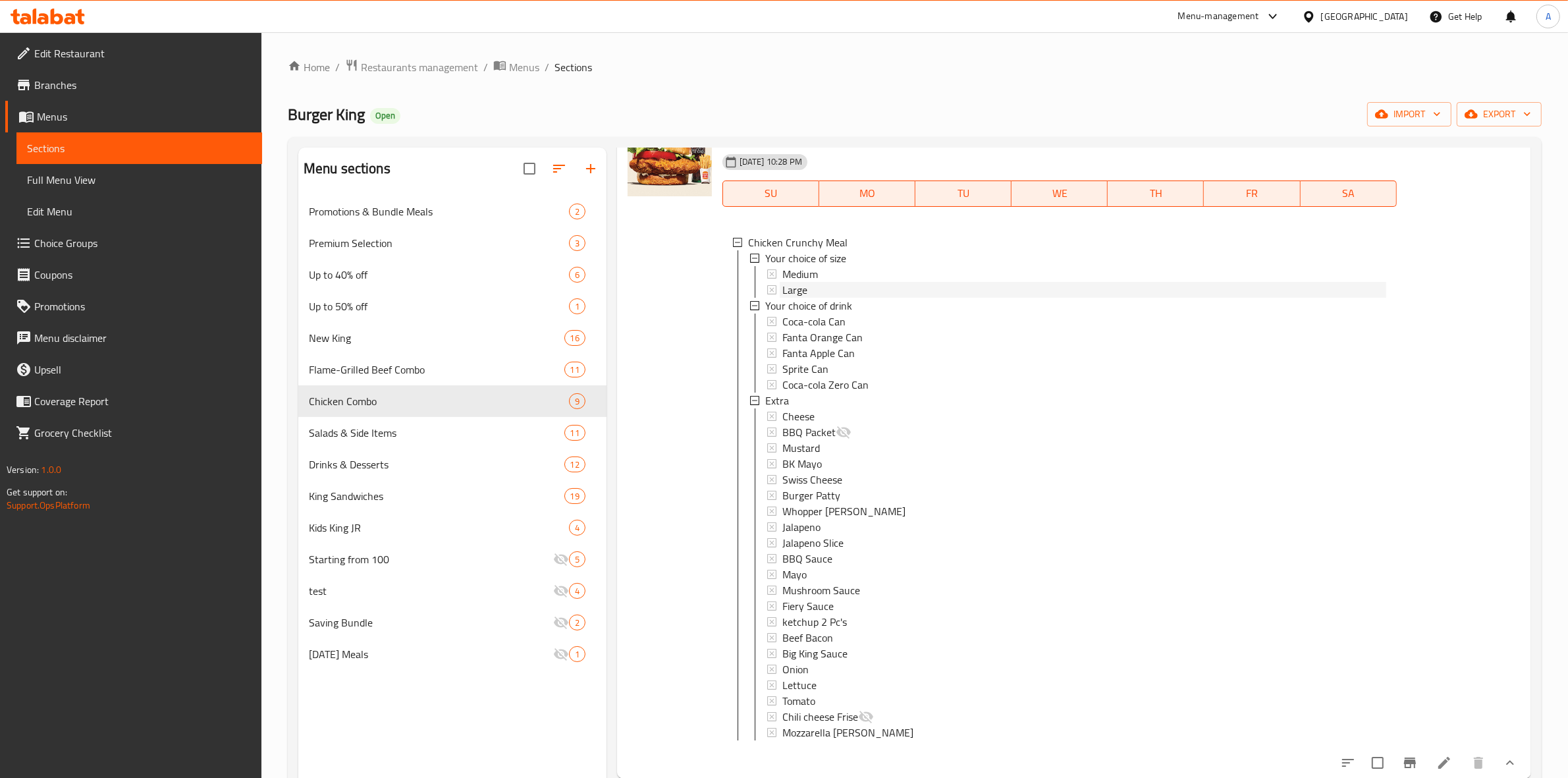
click at [851, 298] on div "Large" at bounding box center [1085, 289] width 604 height 15
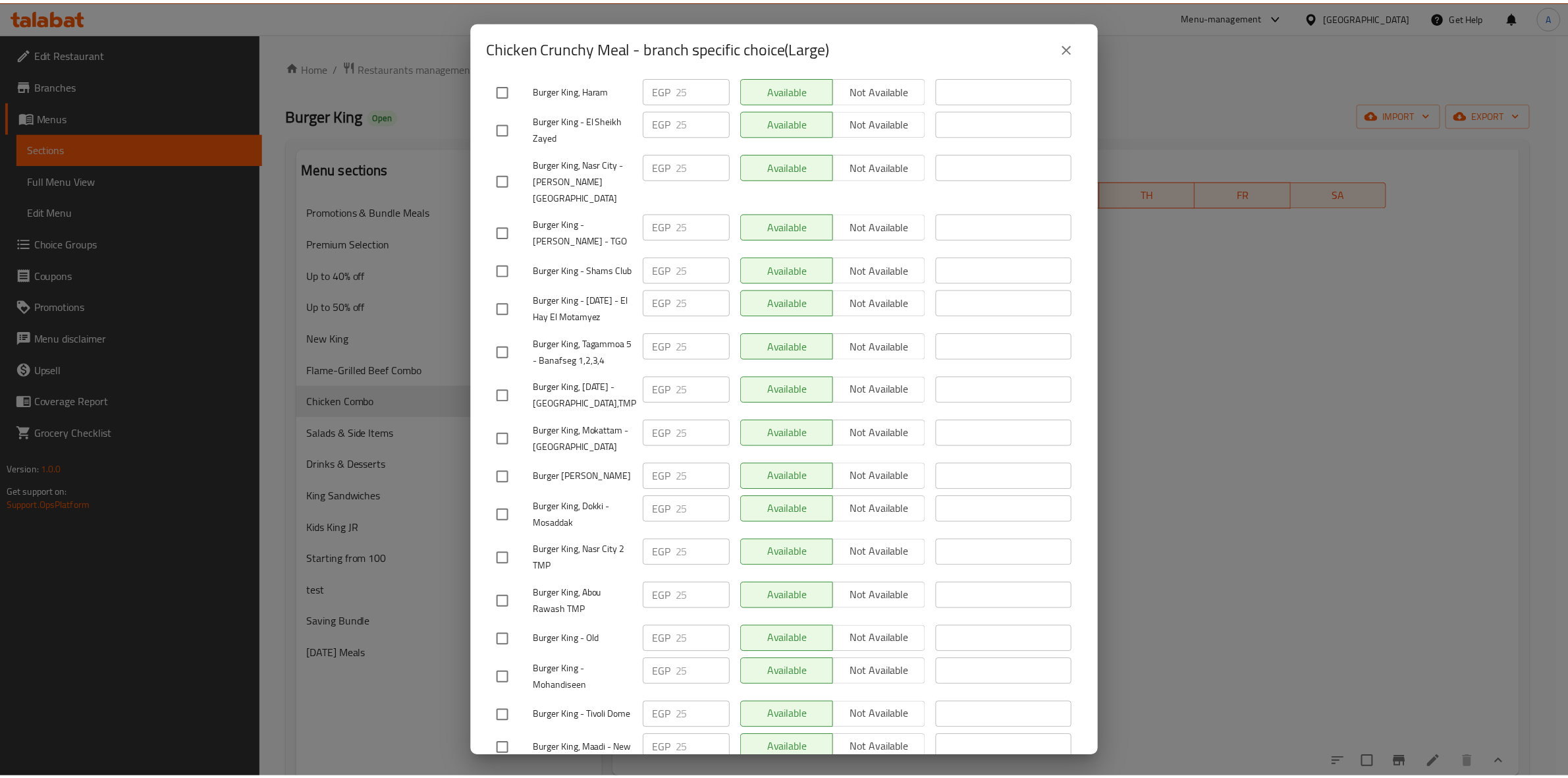
scroll to position [0, 0]
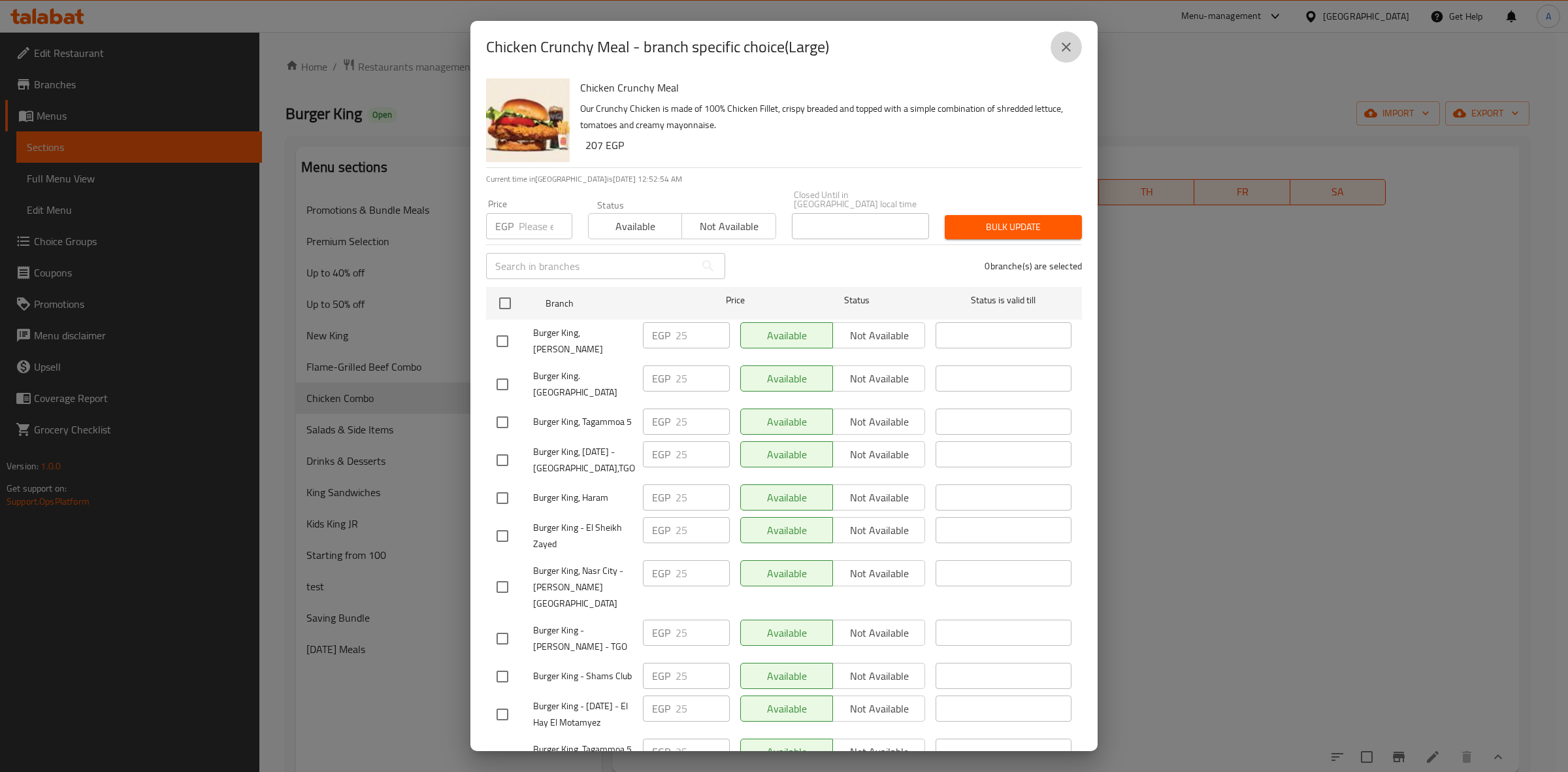
click at [1061, 53] on icon "close" at bounding box center [1066, 47] width 15 height 15
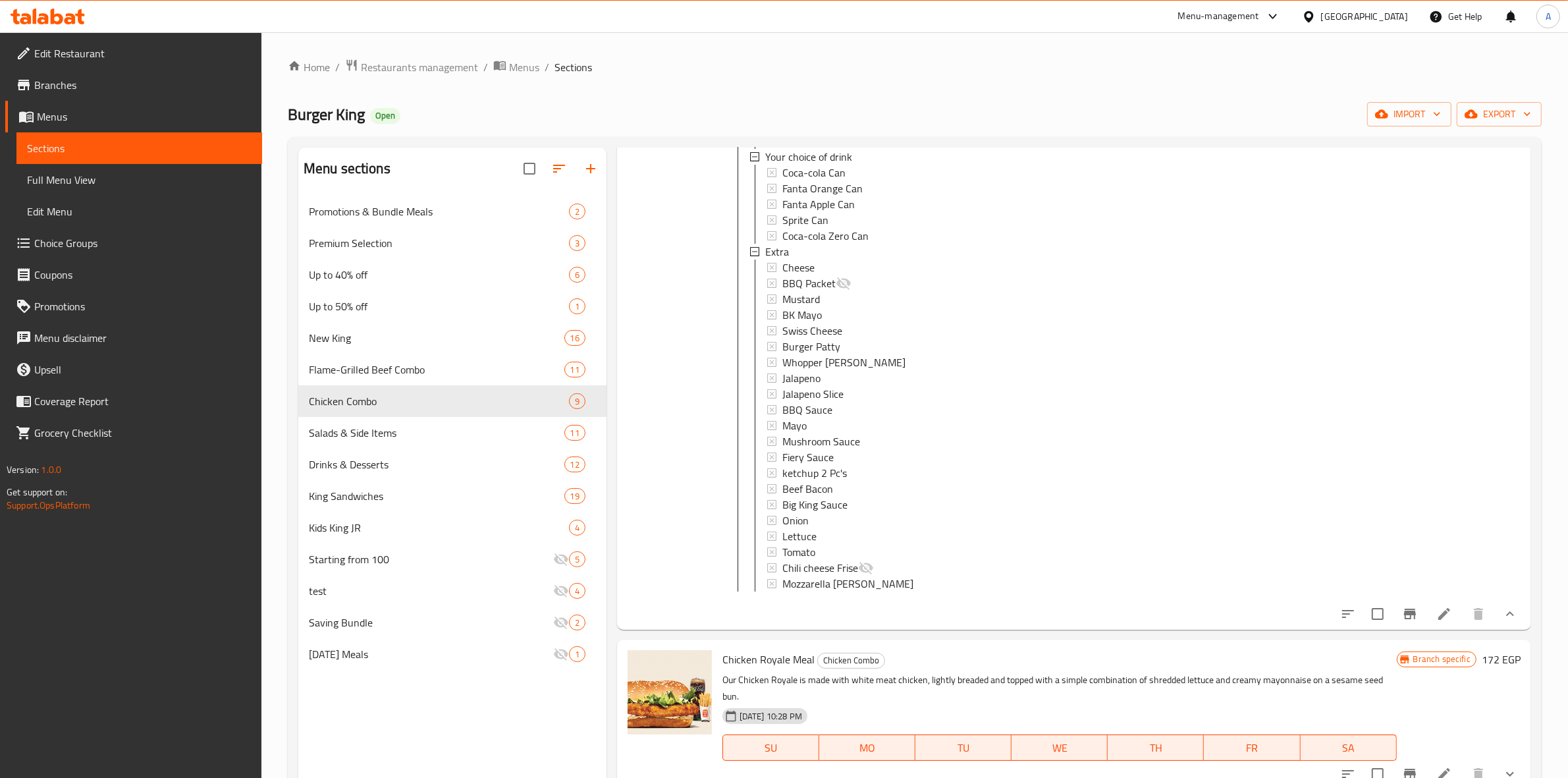
scroll to position [1482, 0]
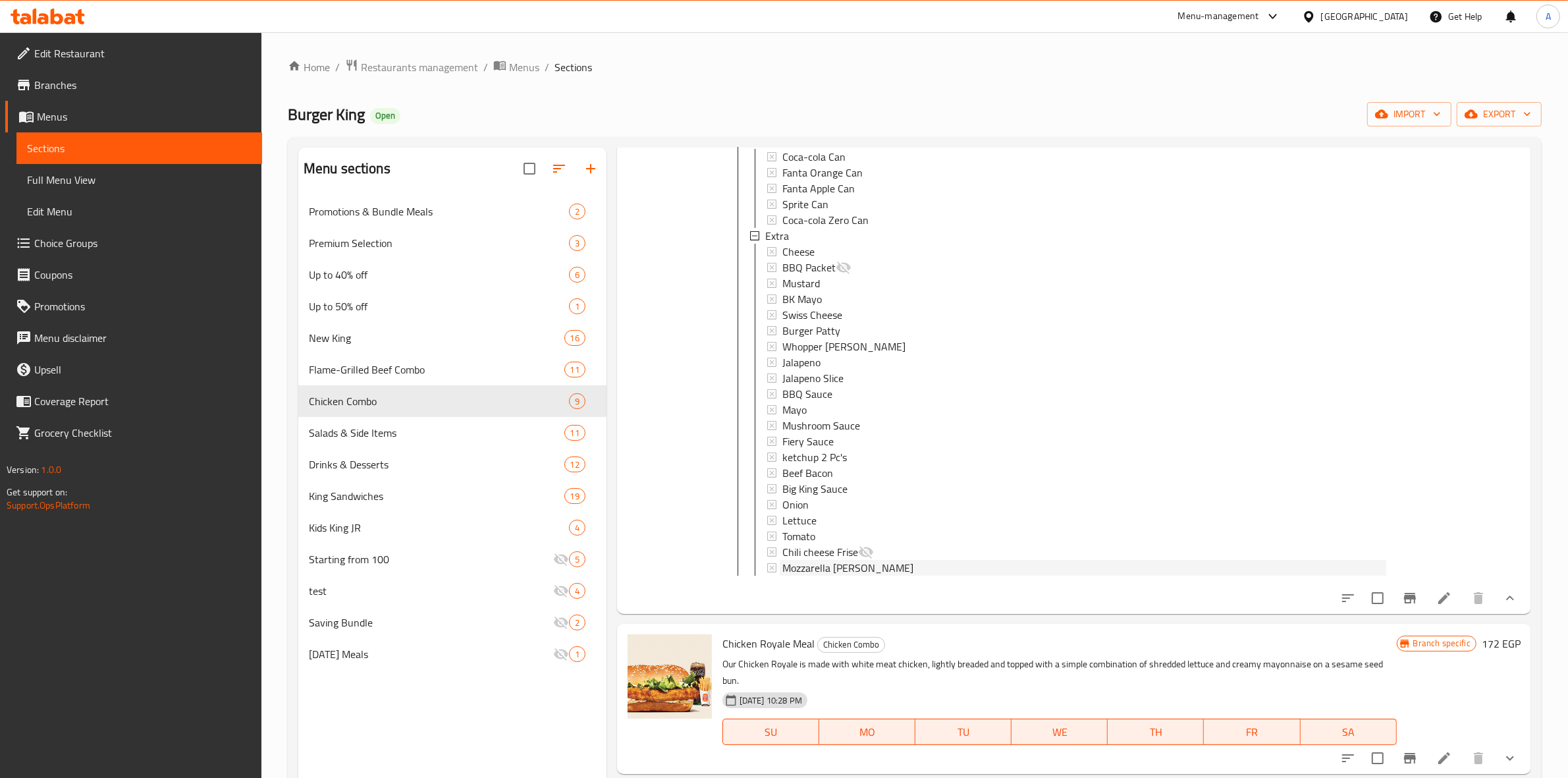
click at [821, 576] on span "Mozzarella Patty Chasse" at bounding box center [848, 567] width 131 height 15
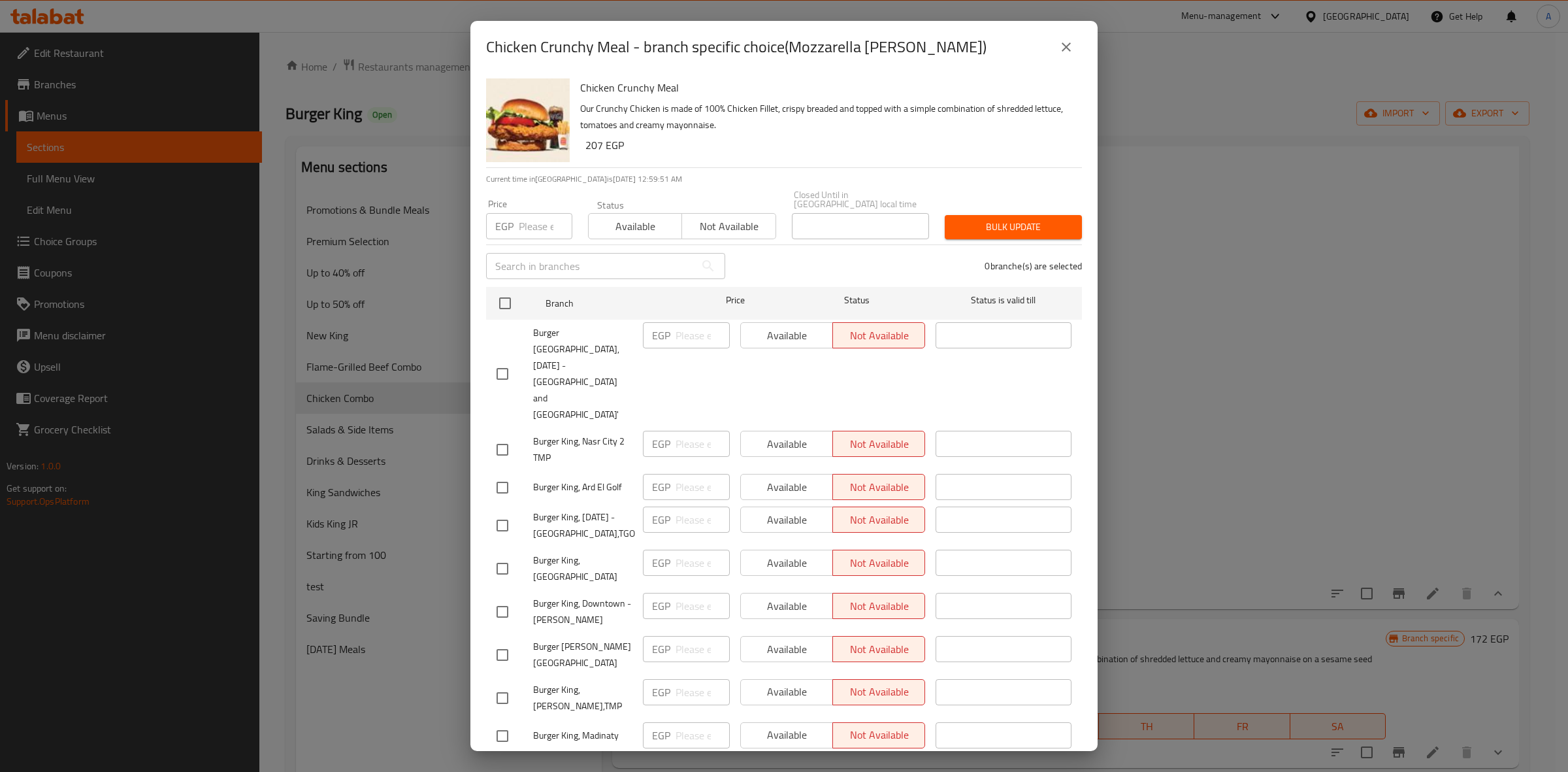
click at [1066, 53] on icon "close" at bounding box center [1066, 47] width 15 height 15
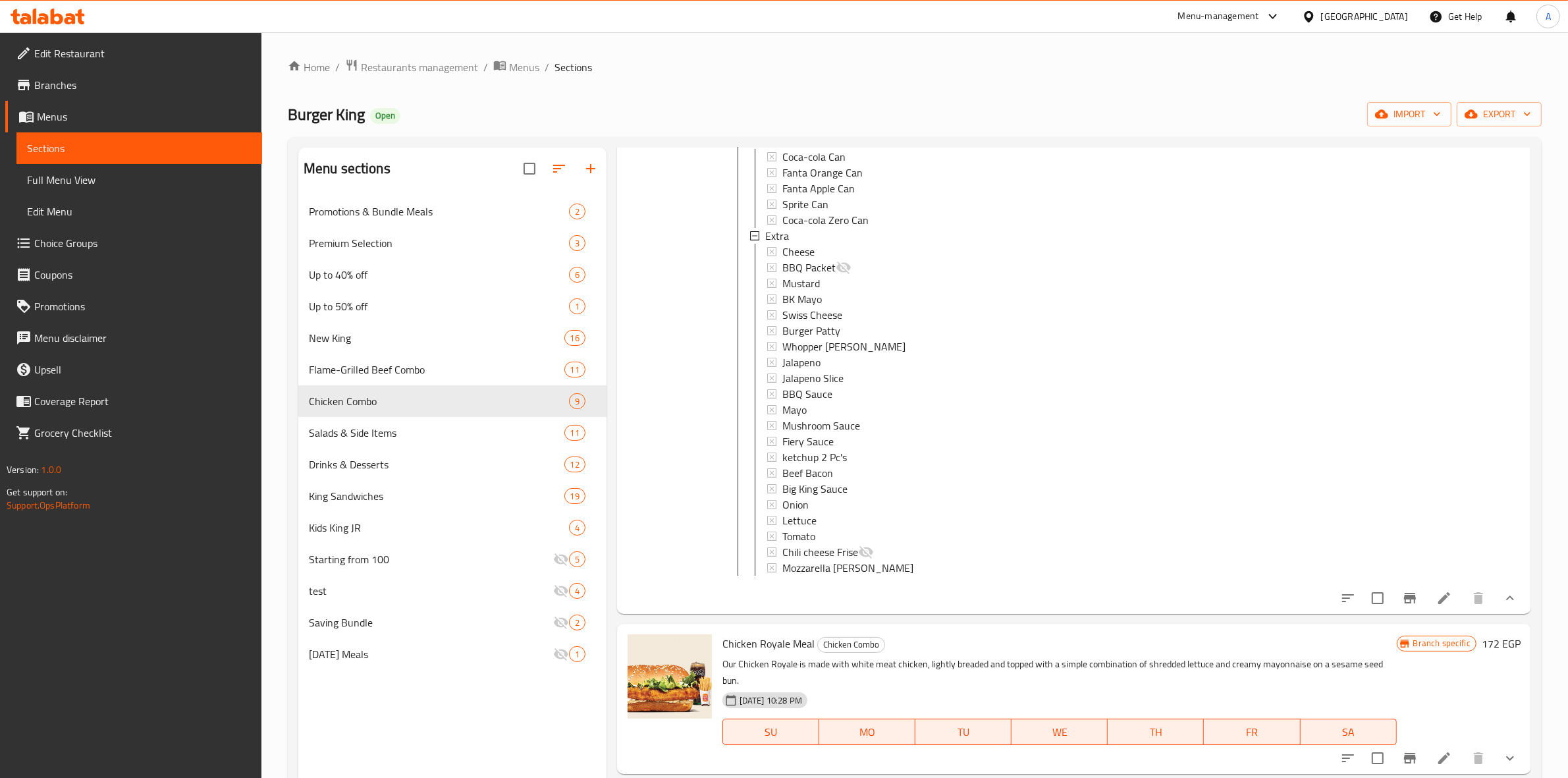
click at [1502, 606] on icon "show more" at bounding box center [1510, 597] width 15 height 15
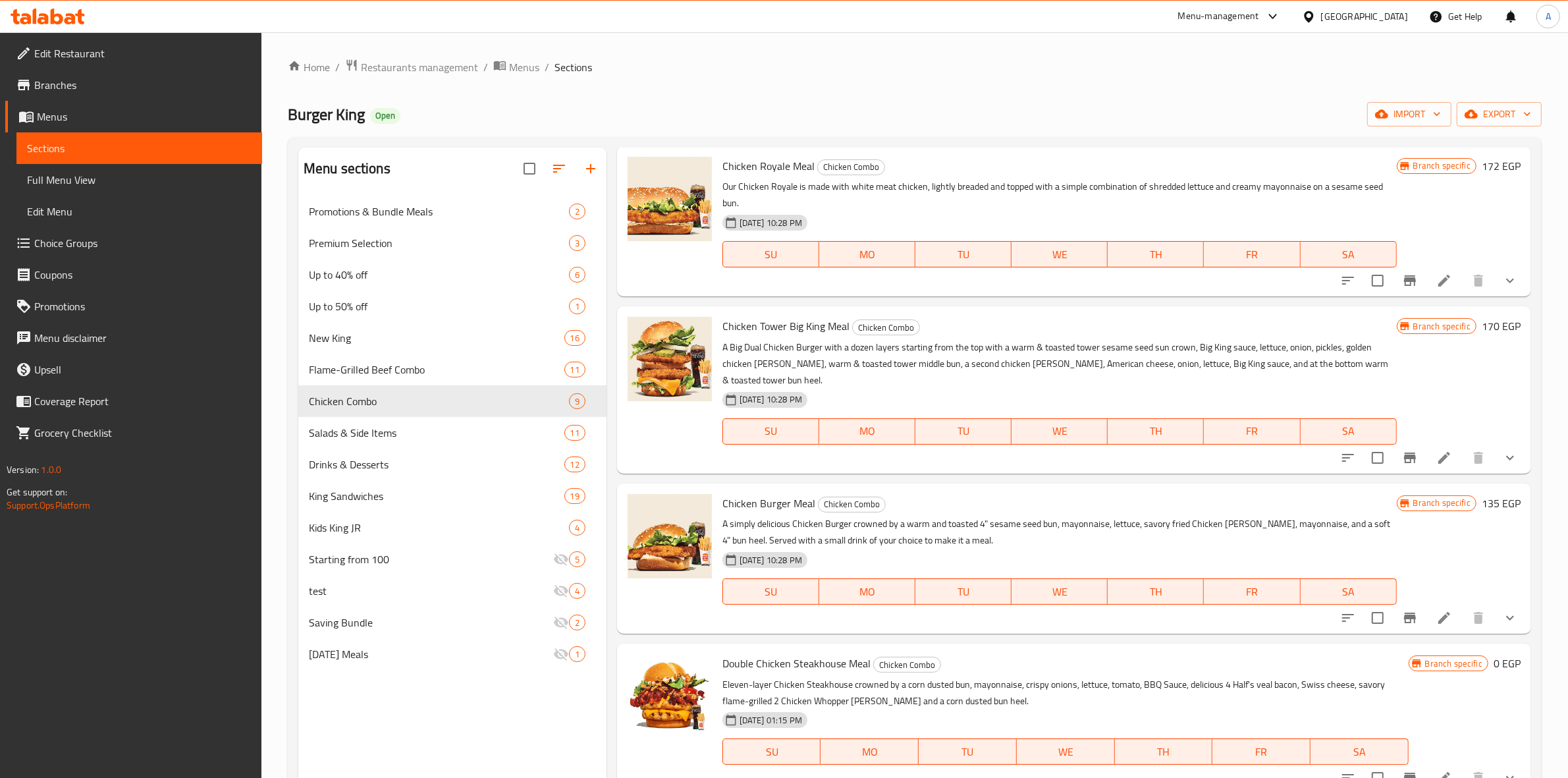
scroll to position [1439, 0]
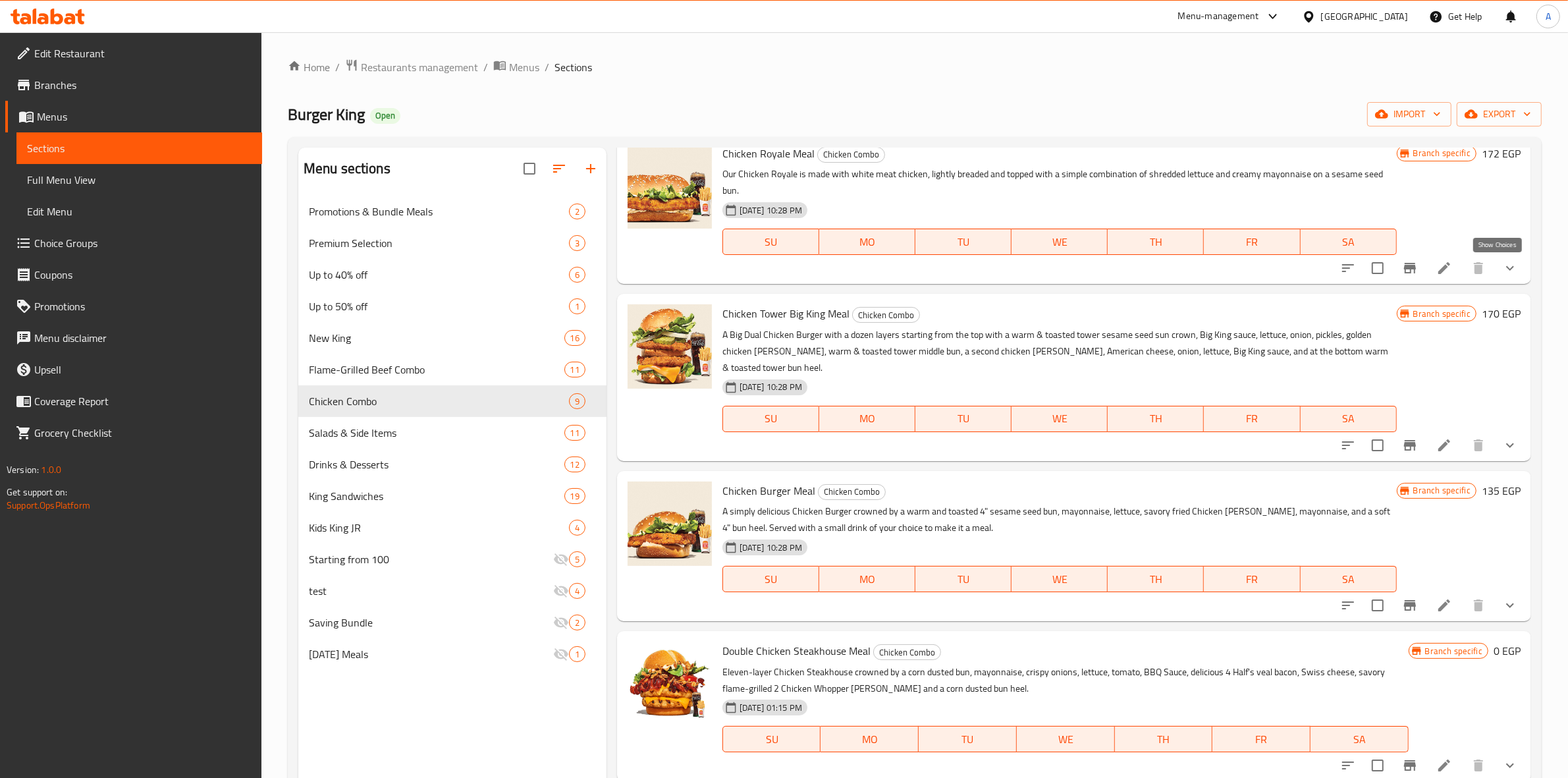
click at [1502, 271] on icon "show more" at bounding box center [1510, 268] width 15 height 15
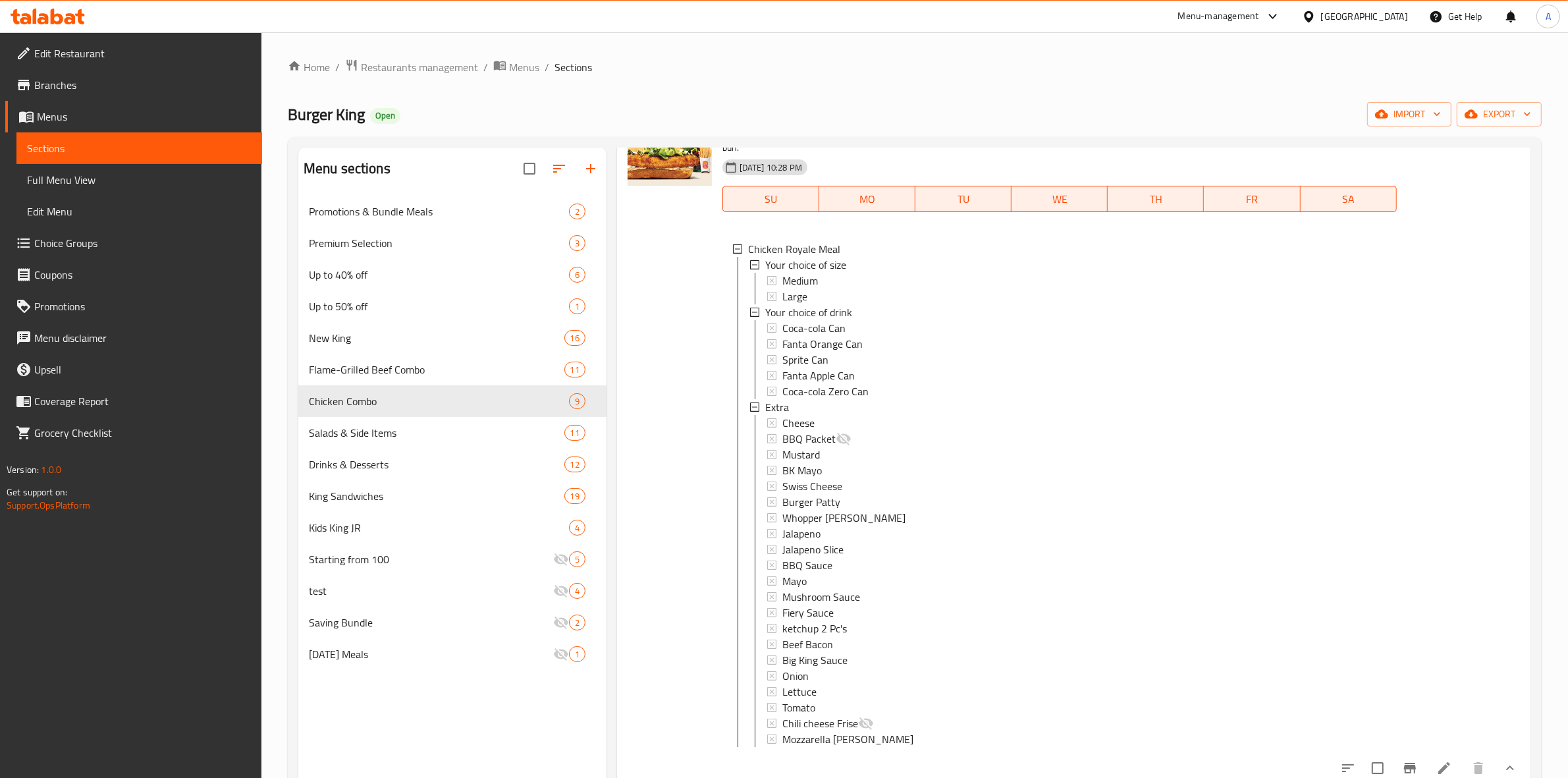
scroll to position [1522, 0]
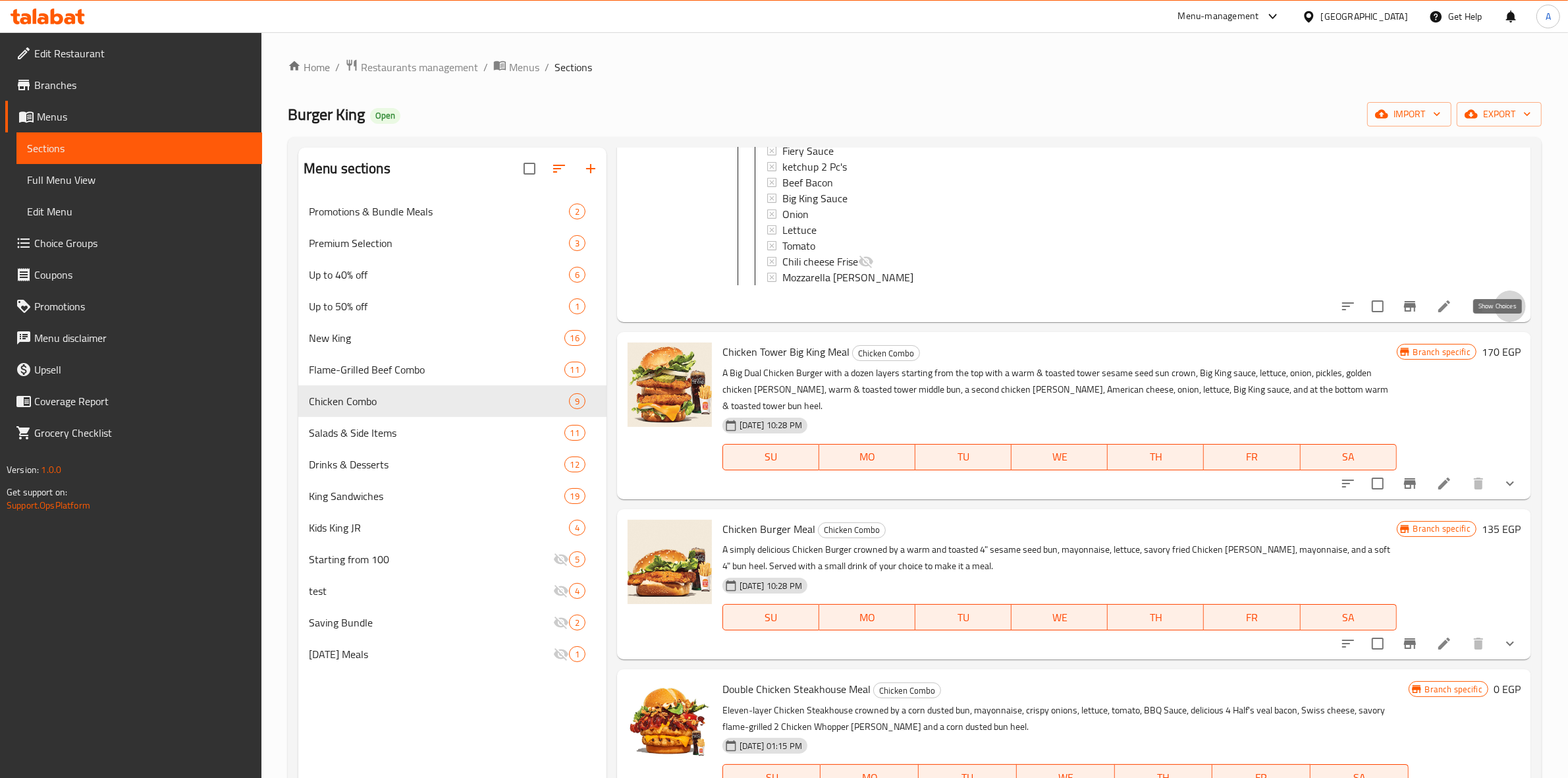
click at [1506, 308] on icon "show more" at bounding box center [1510, 306] width 8 height 5
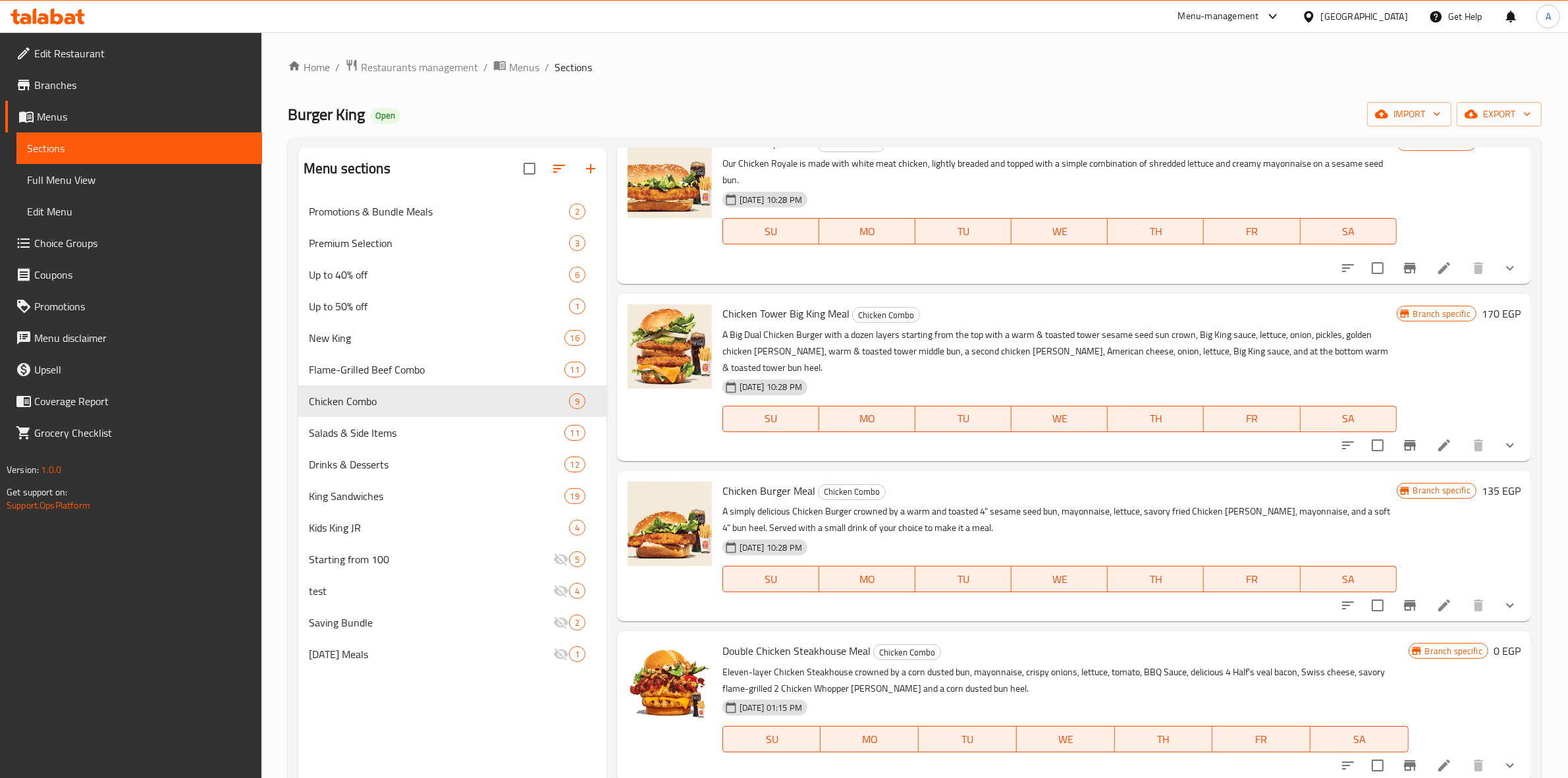
scroll to position [1439, 0]
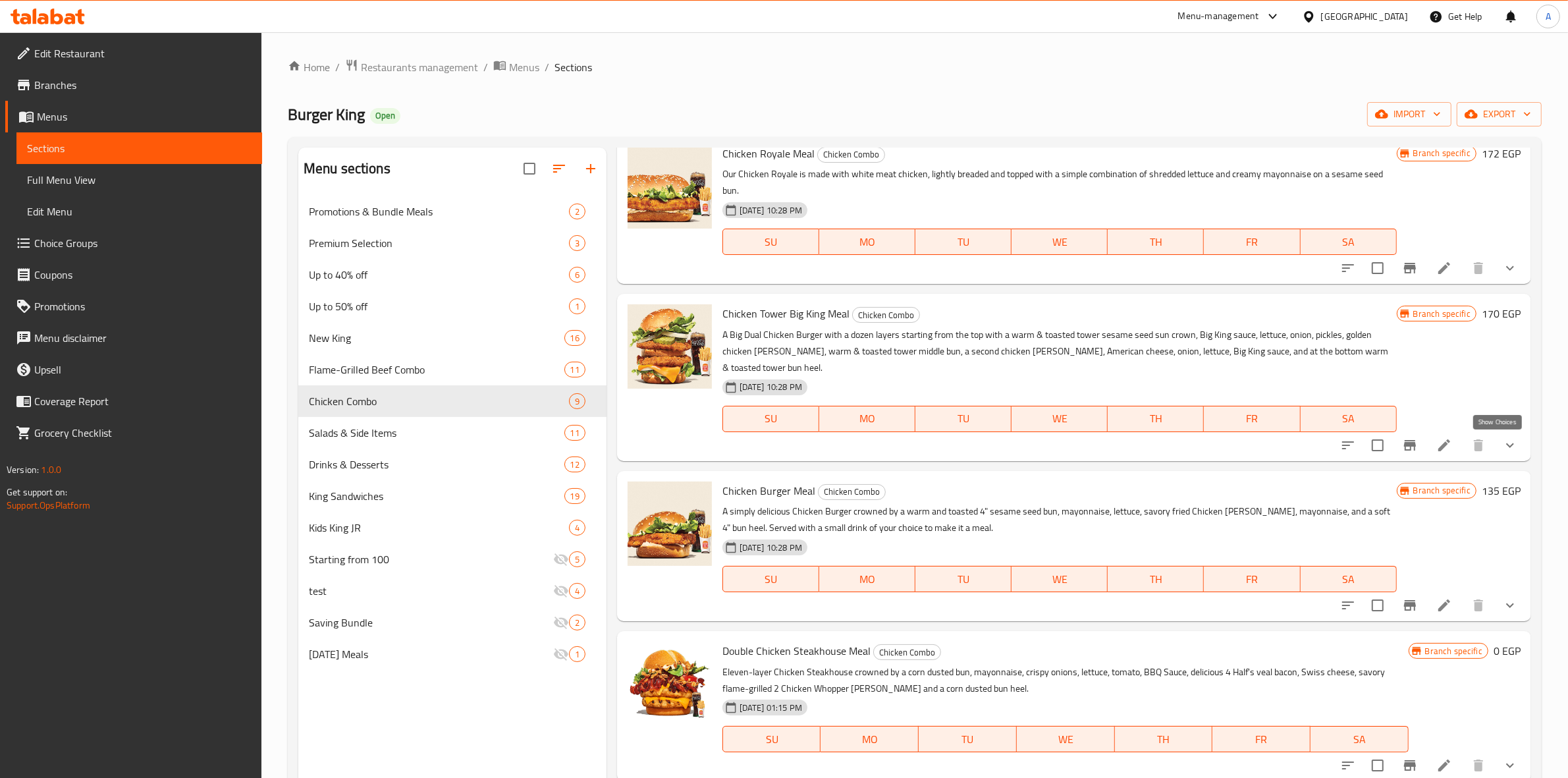
click at [1502, 449] on icon "show more" at bounding box center [1510, 445] width 15 height 15
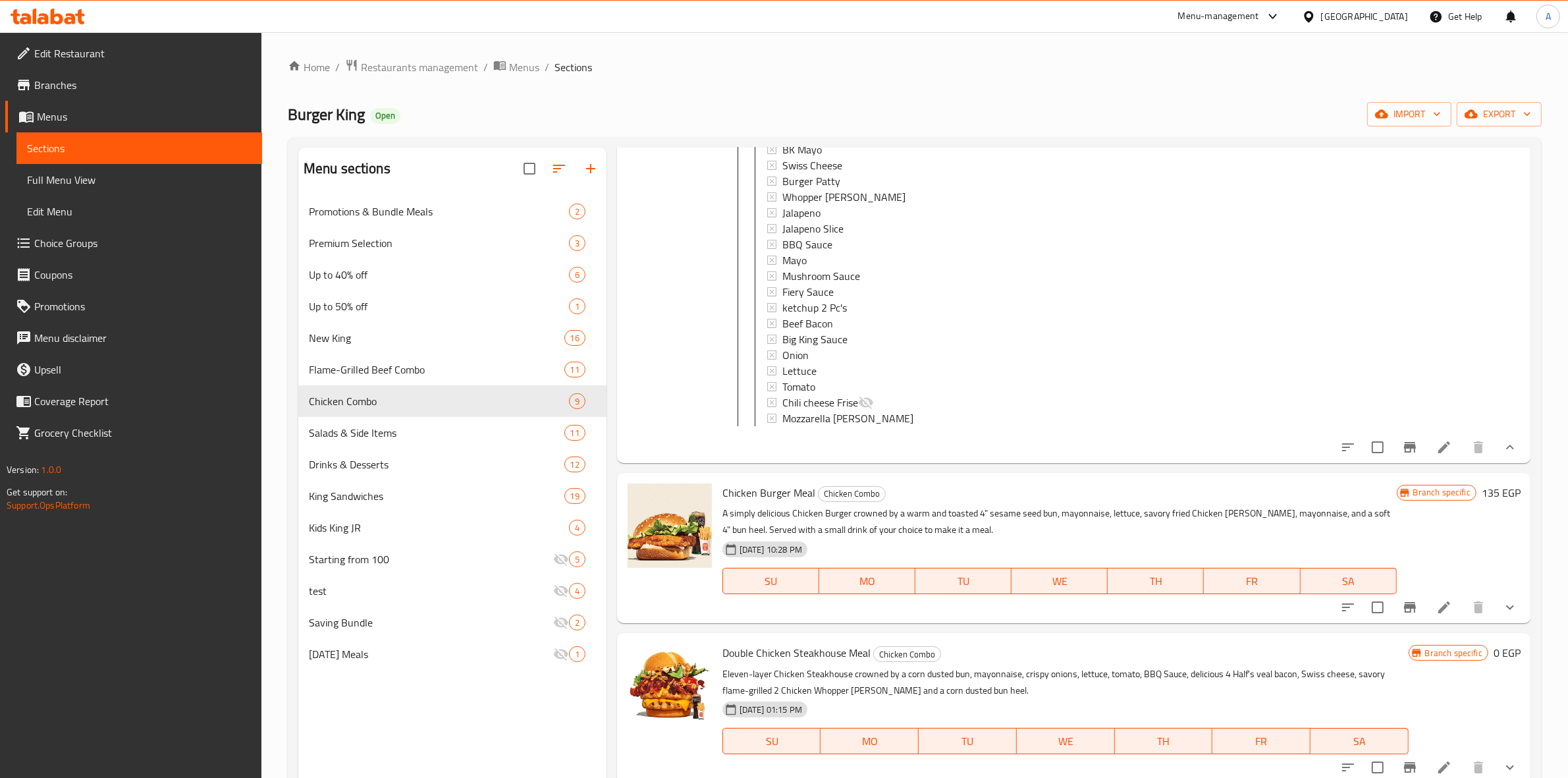
scroll to position [1994, 0]
click at [1502, 441] on icon "show more" at bounding box center [1510, 445] width 15 height 15
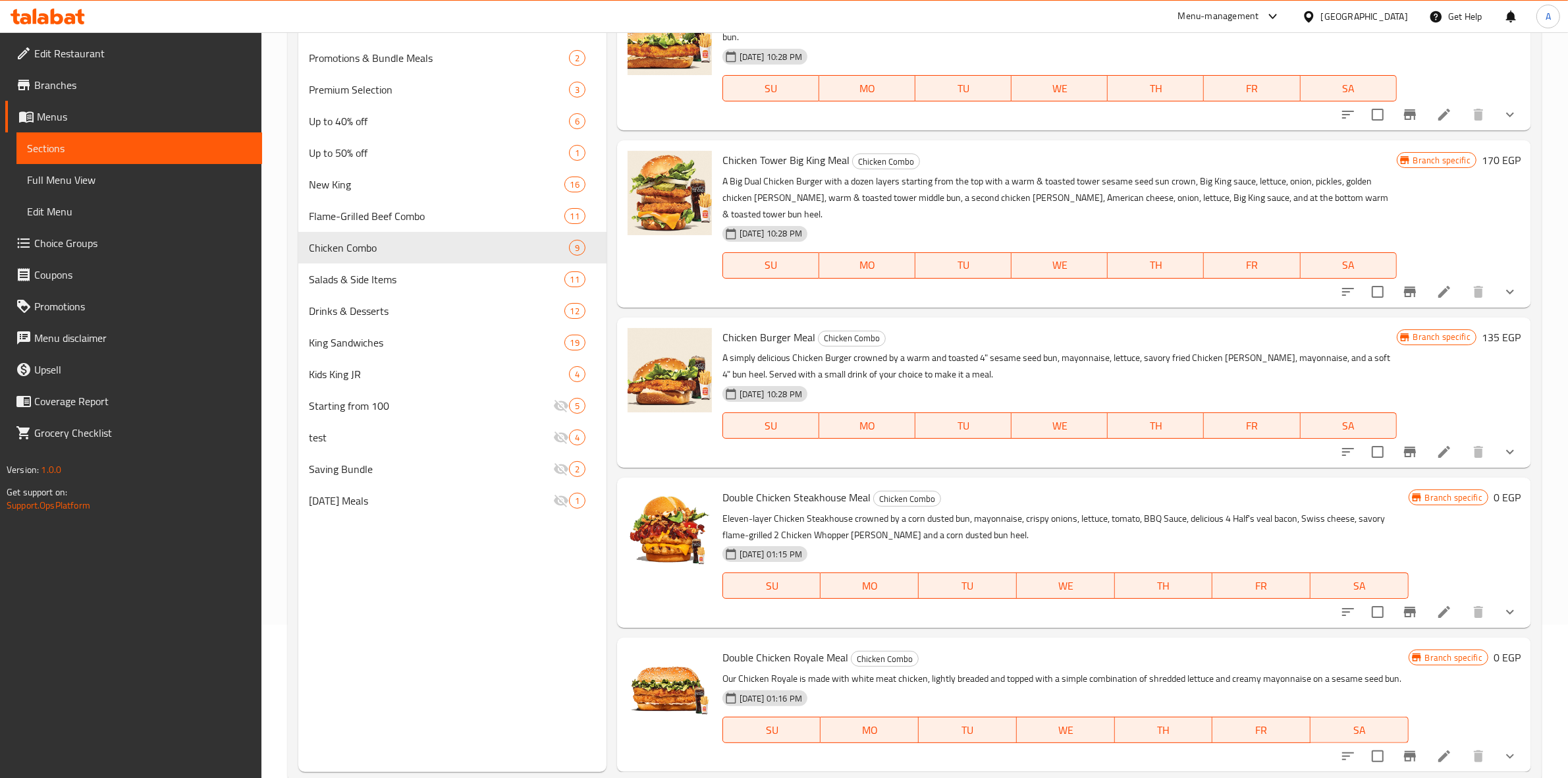
scroll to position [185, 0]
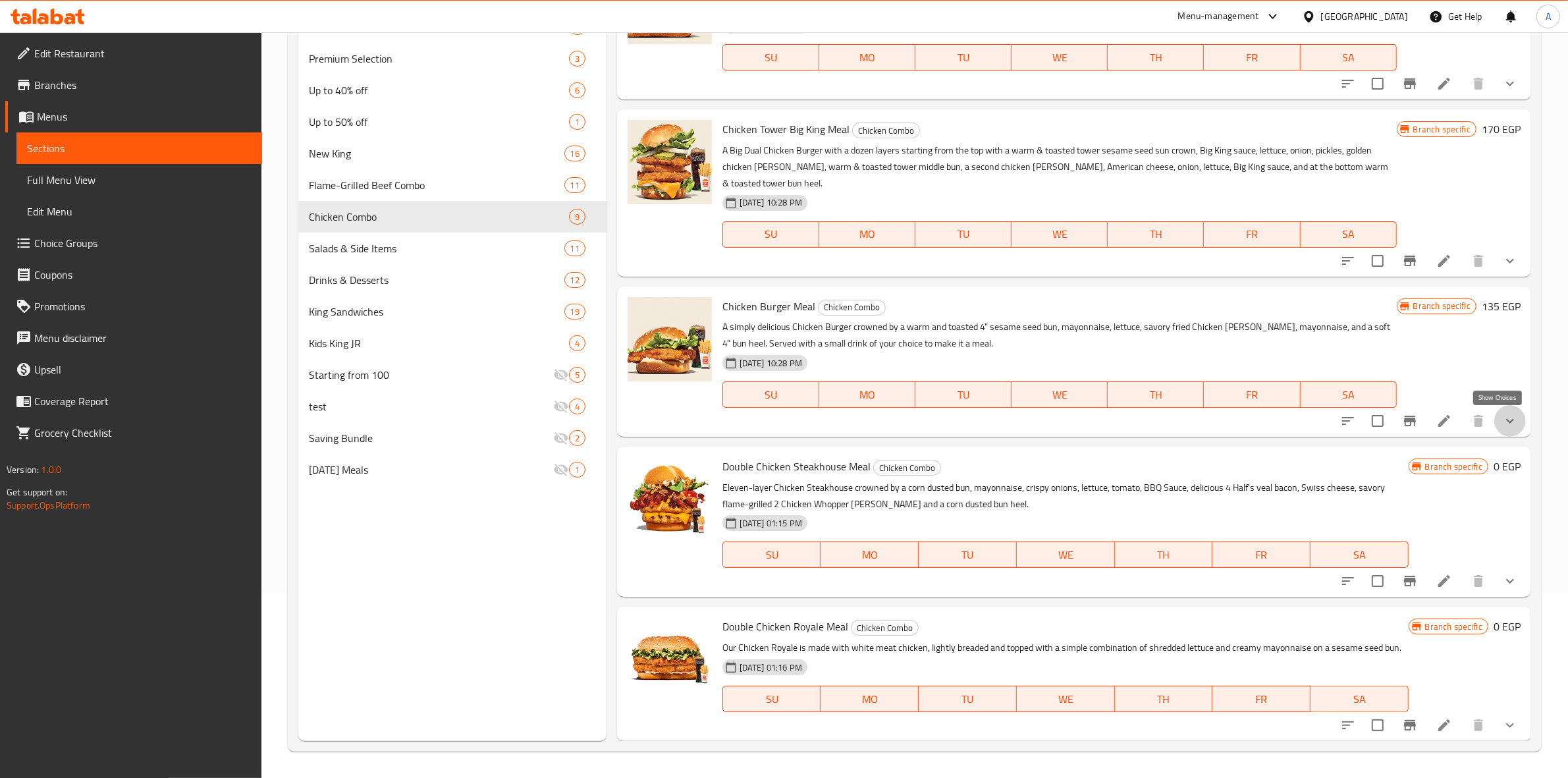
click at [1502, 425] on icon "show more" at bounding box center [1510, 421] width 15 height 15
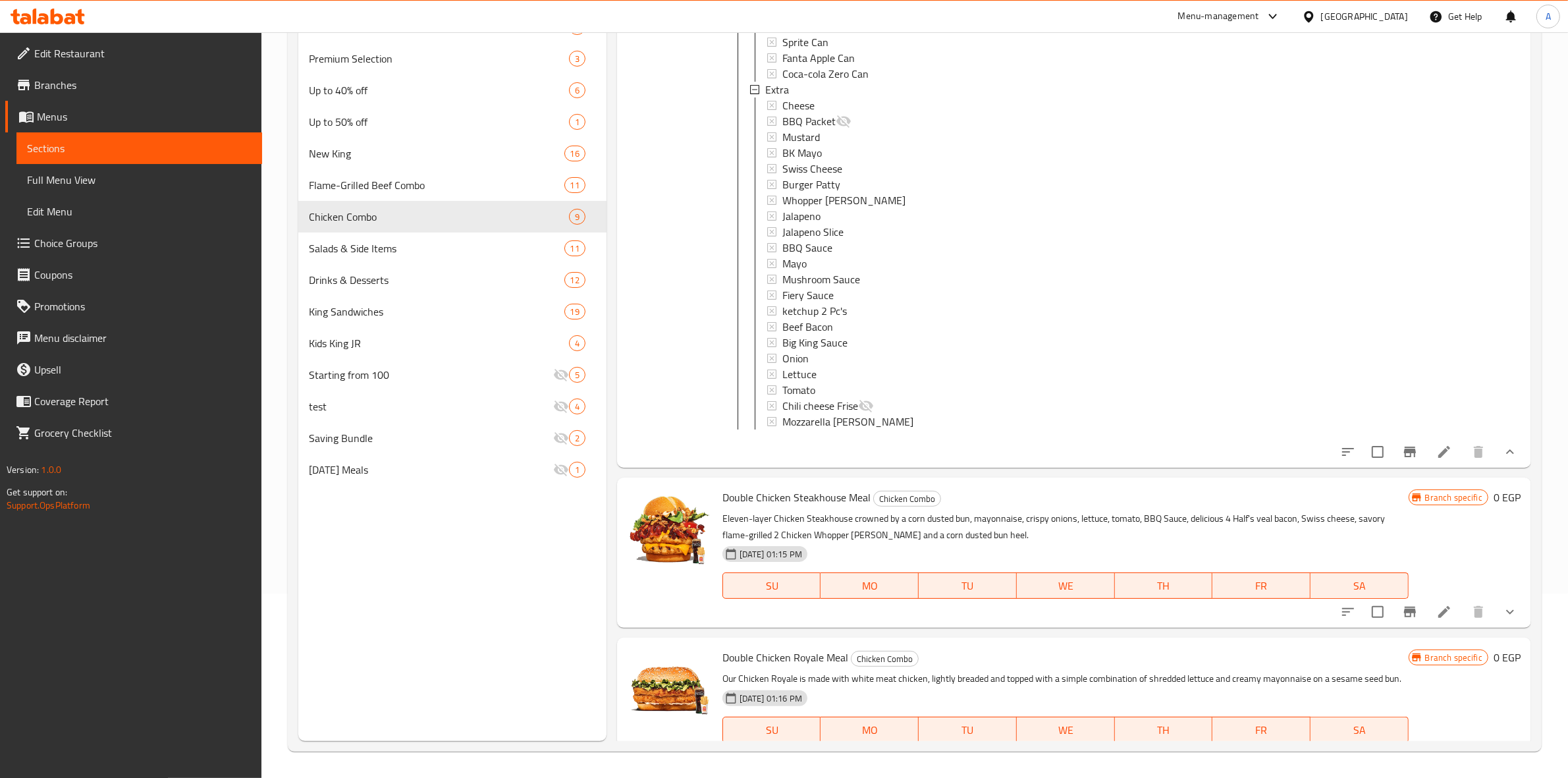
scroll to position [1994, 0]
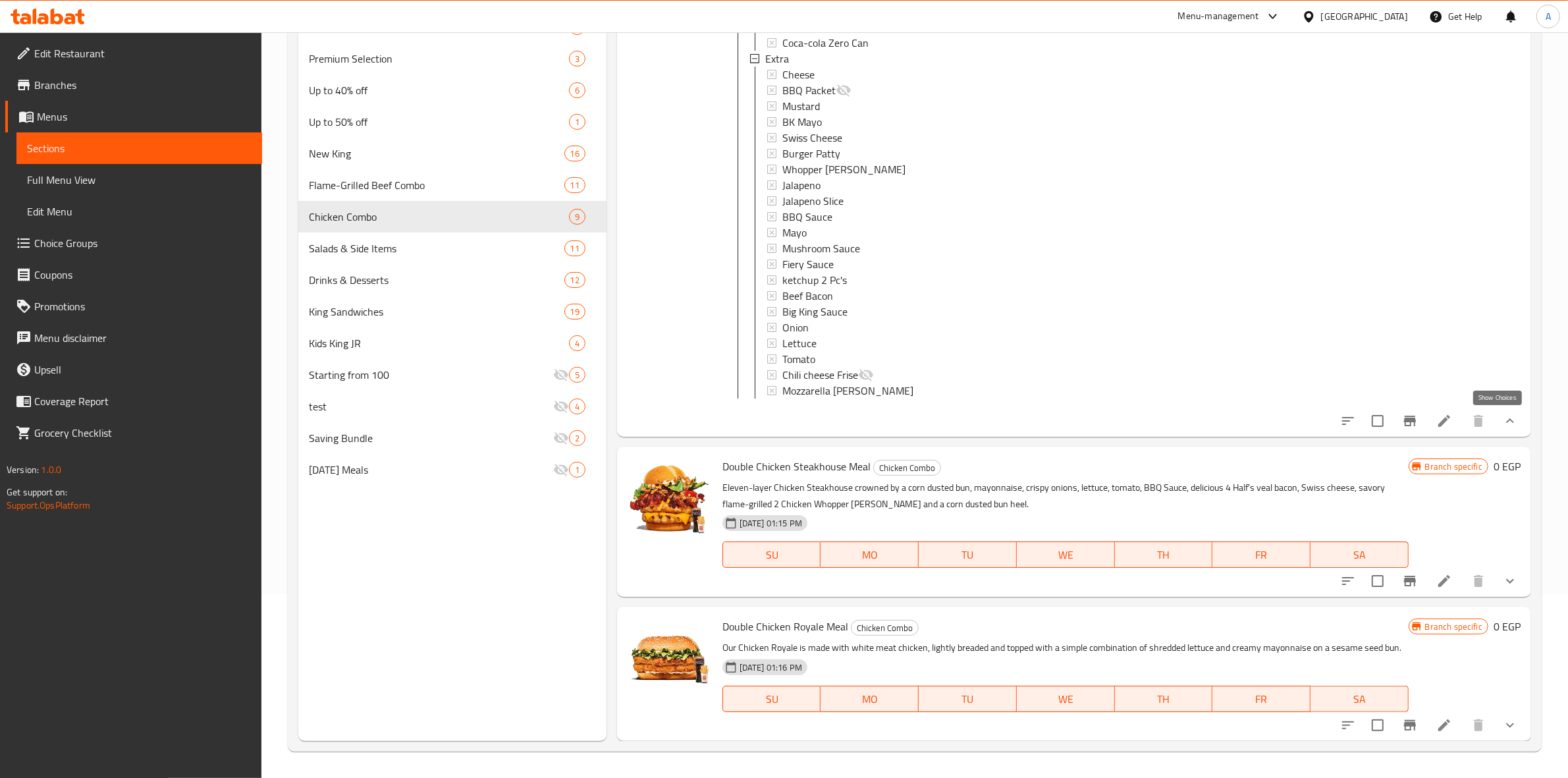
click at [1502, 418] on icon "show more" at bounding box center [1510, 421] width 15 height 15
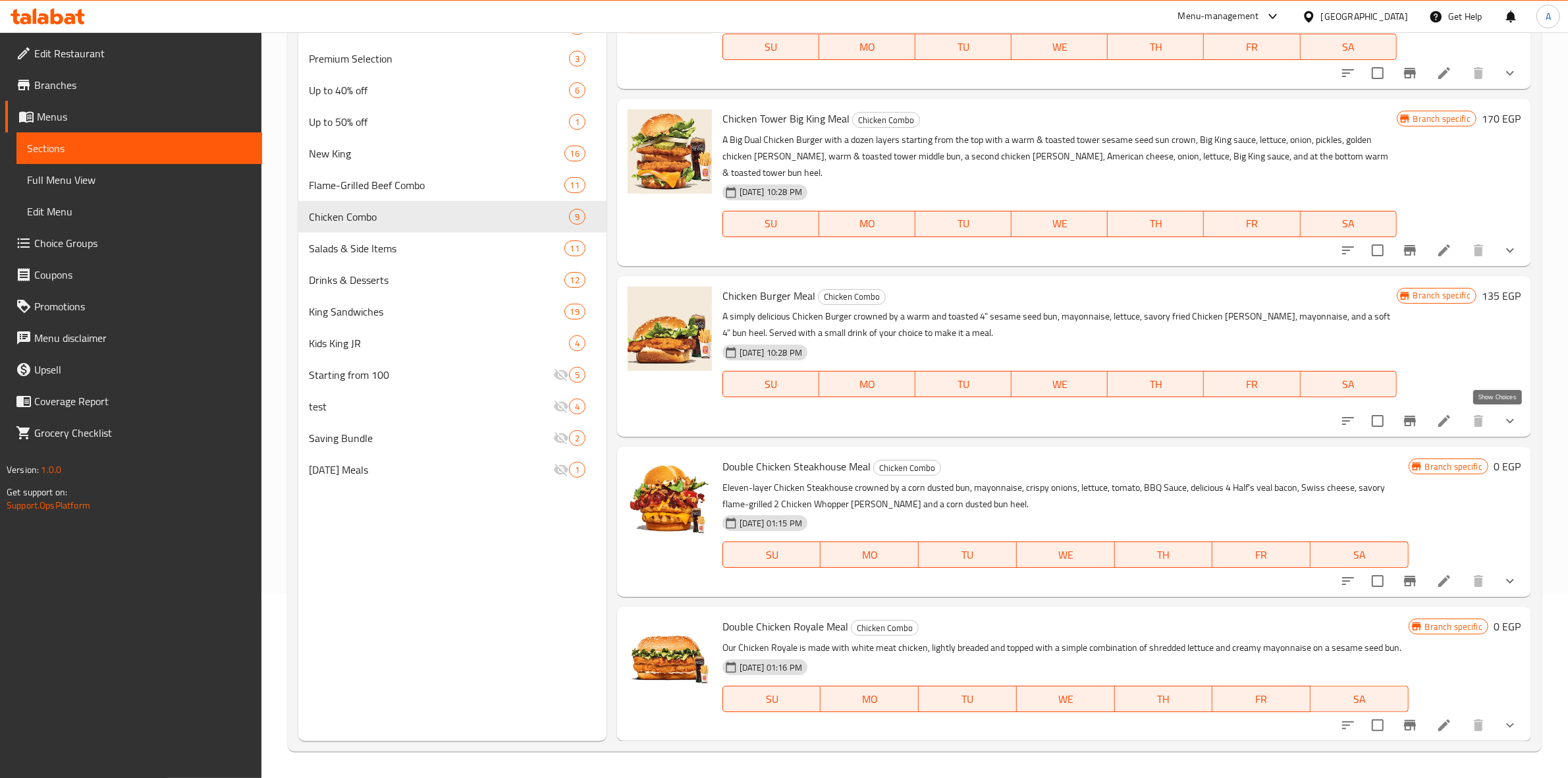
scroll to position [1439, 0]
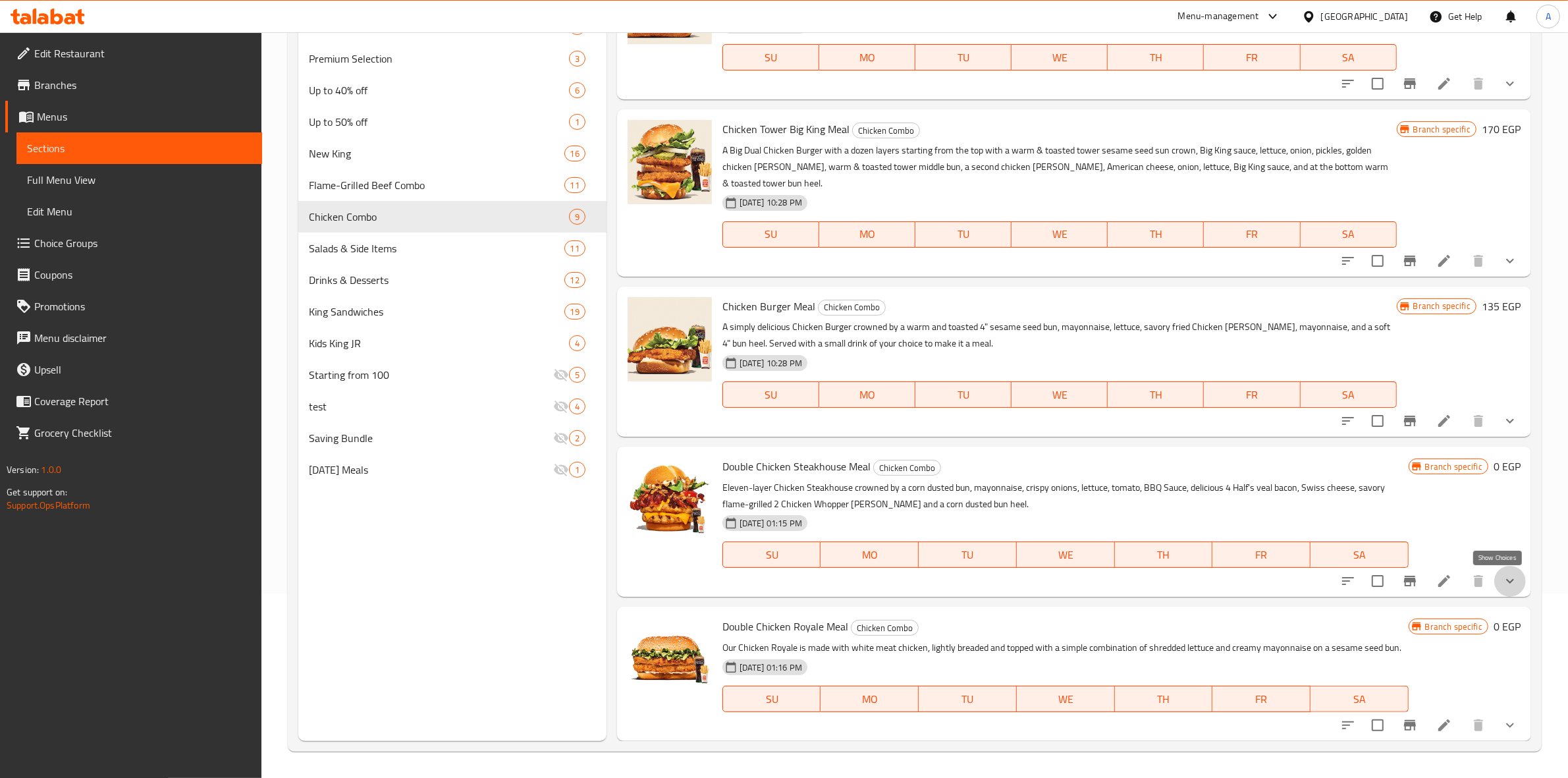
click at [1502, 573] on icon "show more" at bounding box center [1510, 580] width 15 height 15
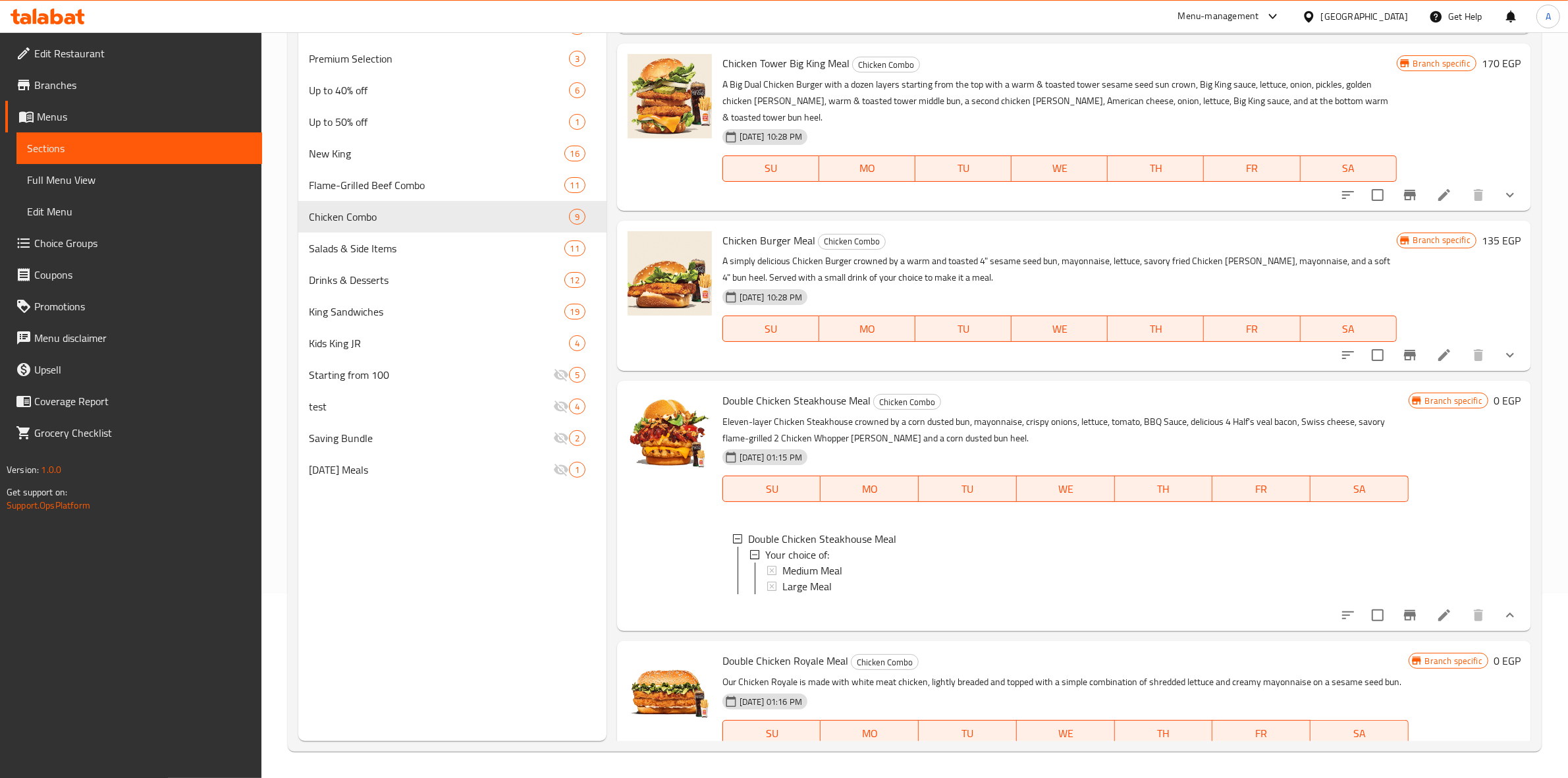
scroll to position [1552, 0]
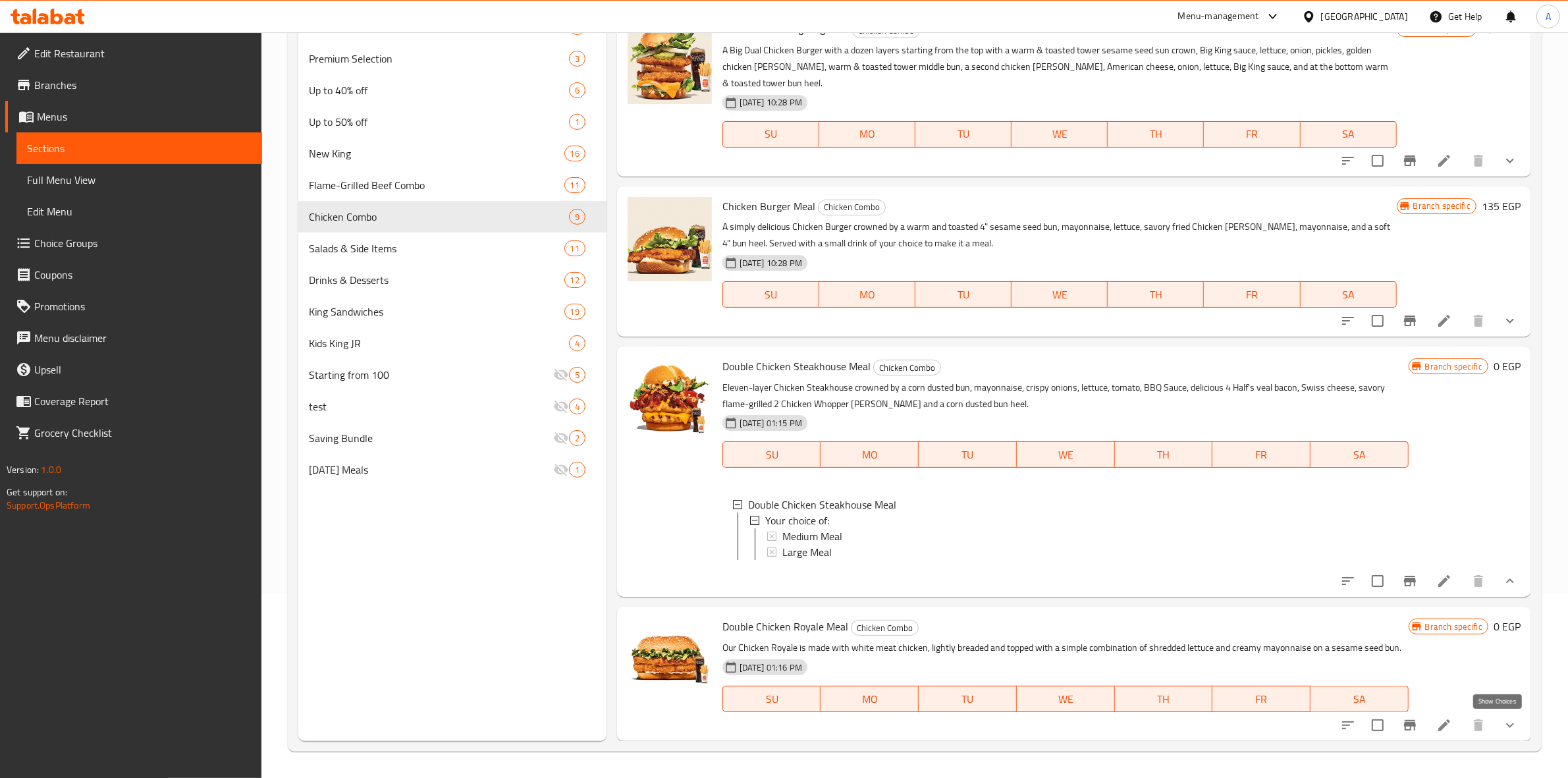
click at [1506, 725] on icon "show more" at bounding box center [1510, 726] width 8 height 5
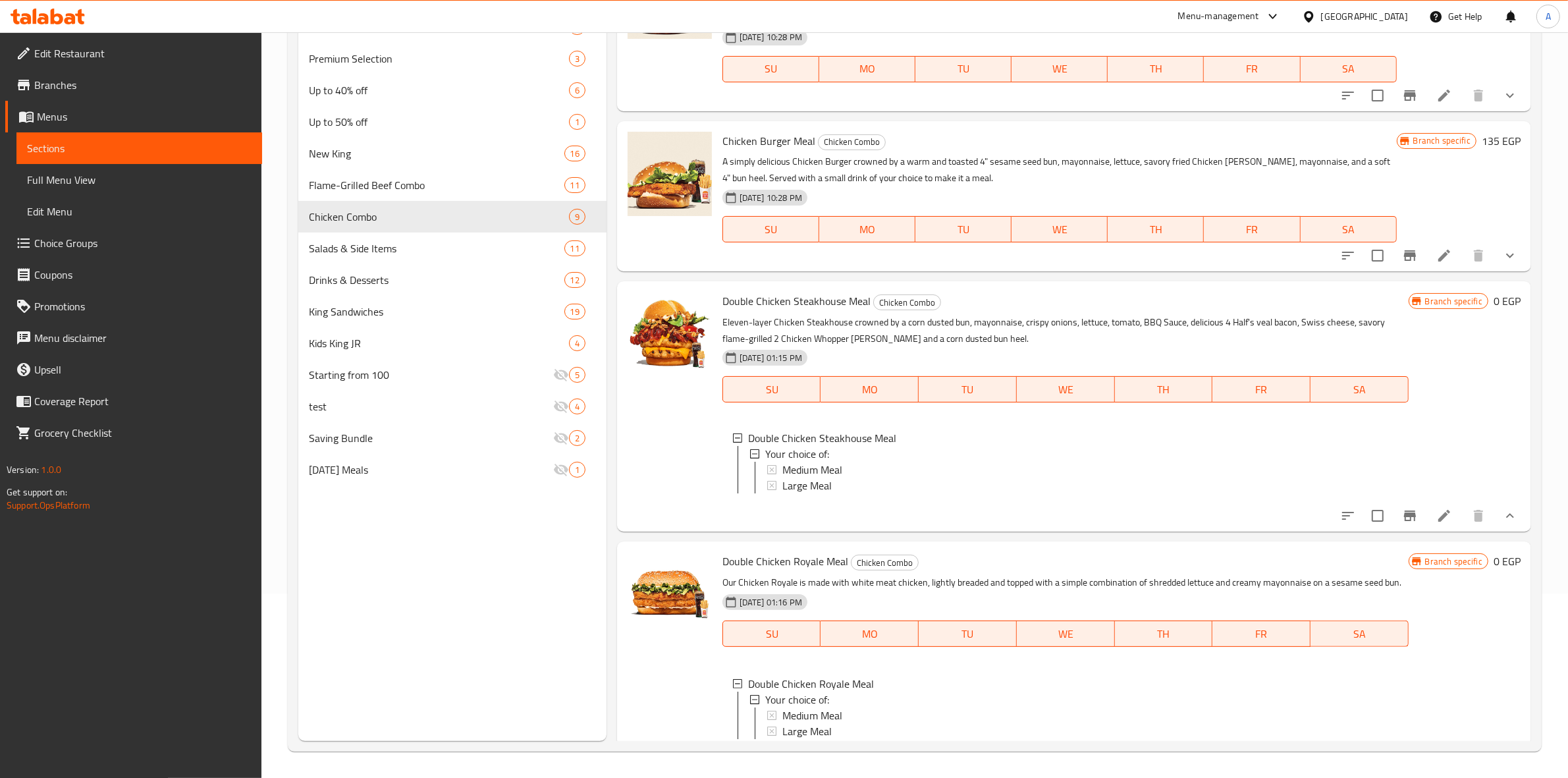
scroll to position [1664, 0]
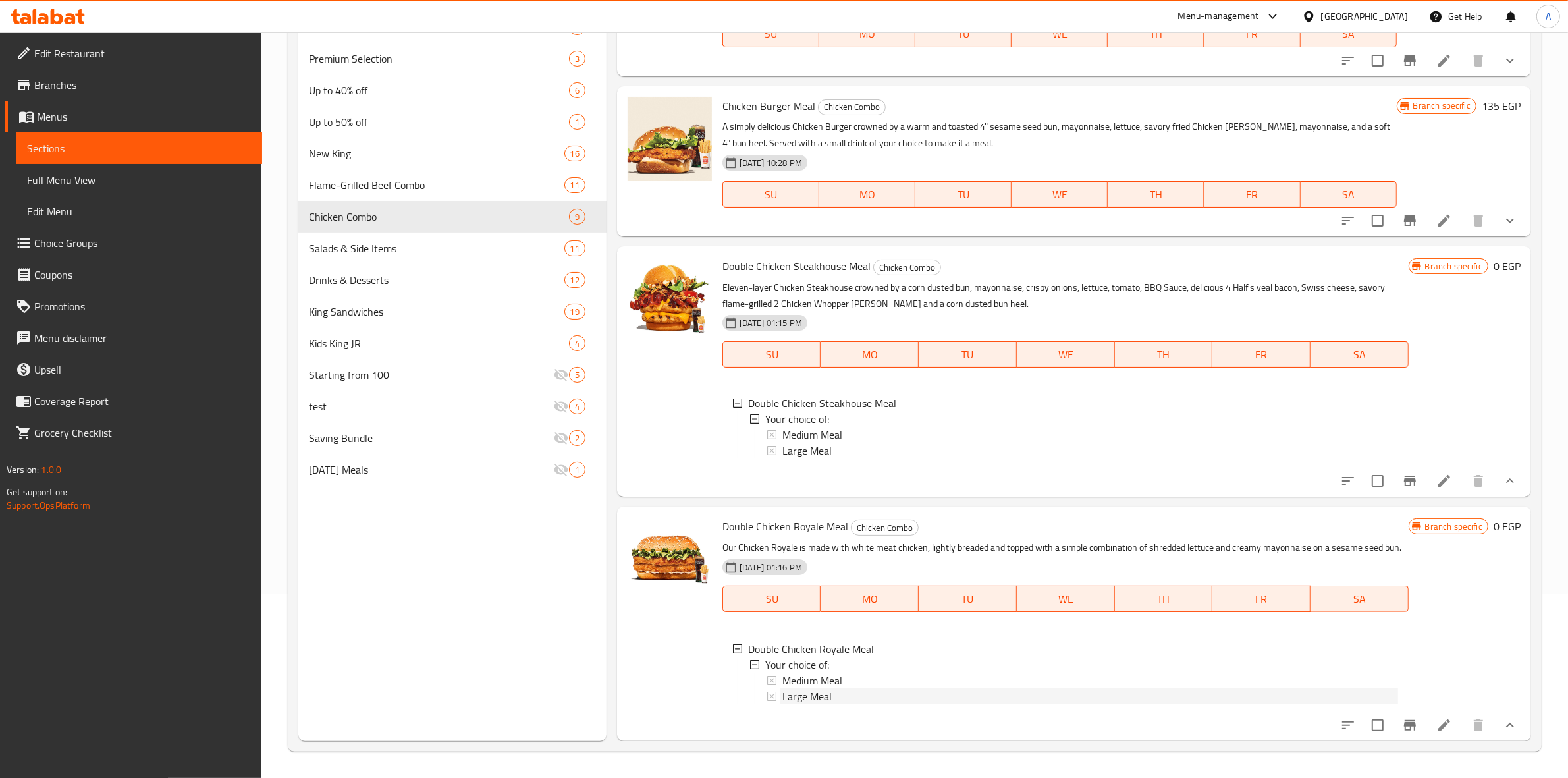
click at [812, 688] on span "Large Meal" at bounding box center [808, 696] width 49 height 15
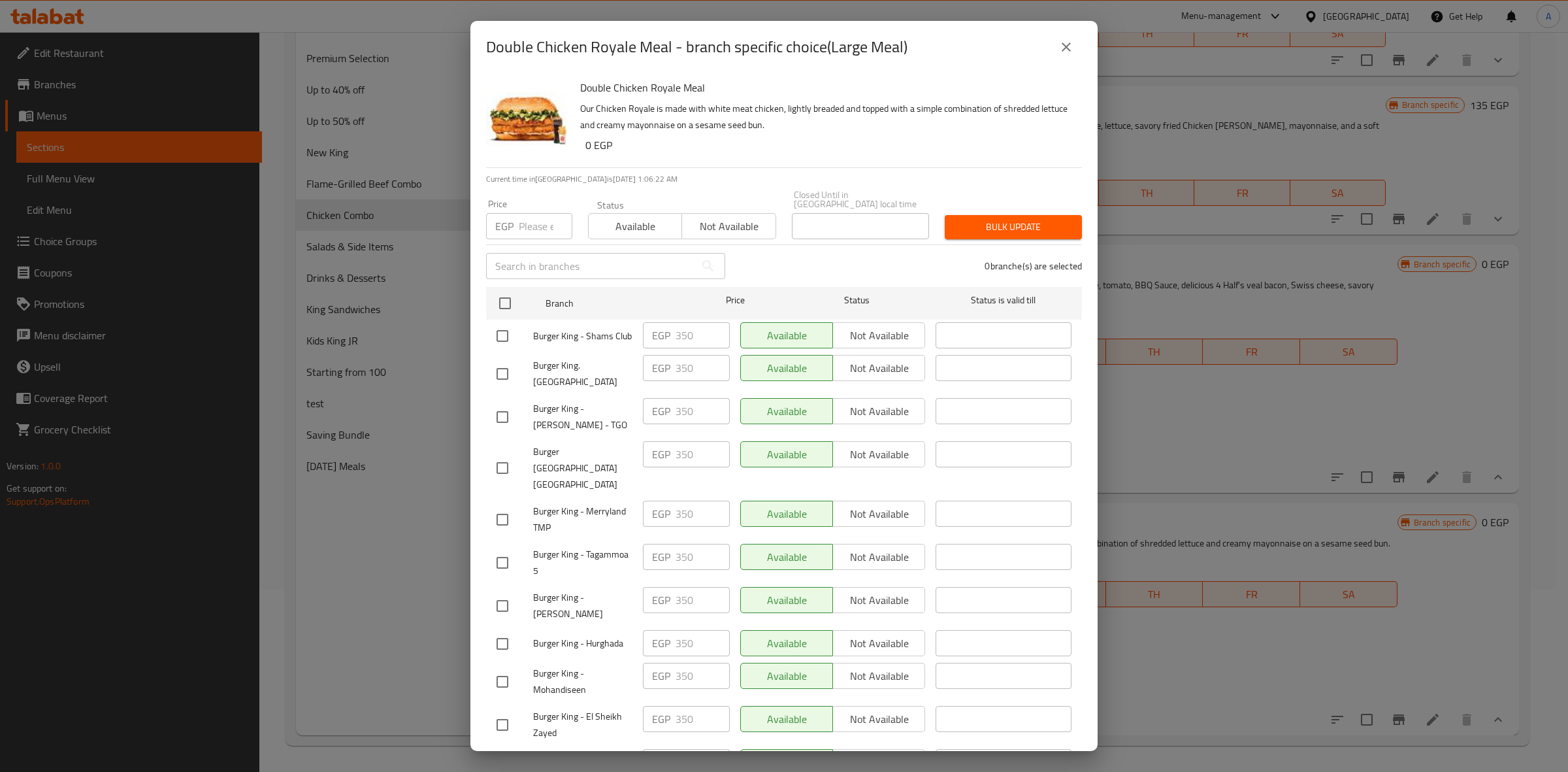
click at [1057, 47] on button "close" at bounding box center [1066, 47] width 31 height 31
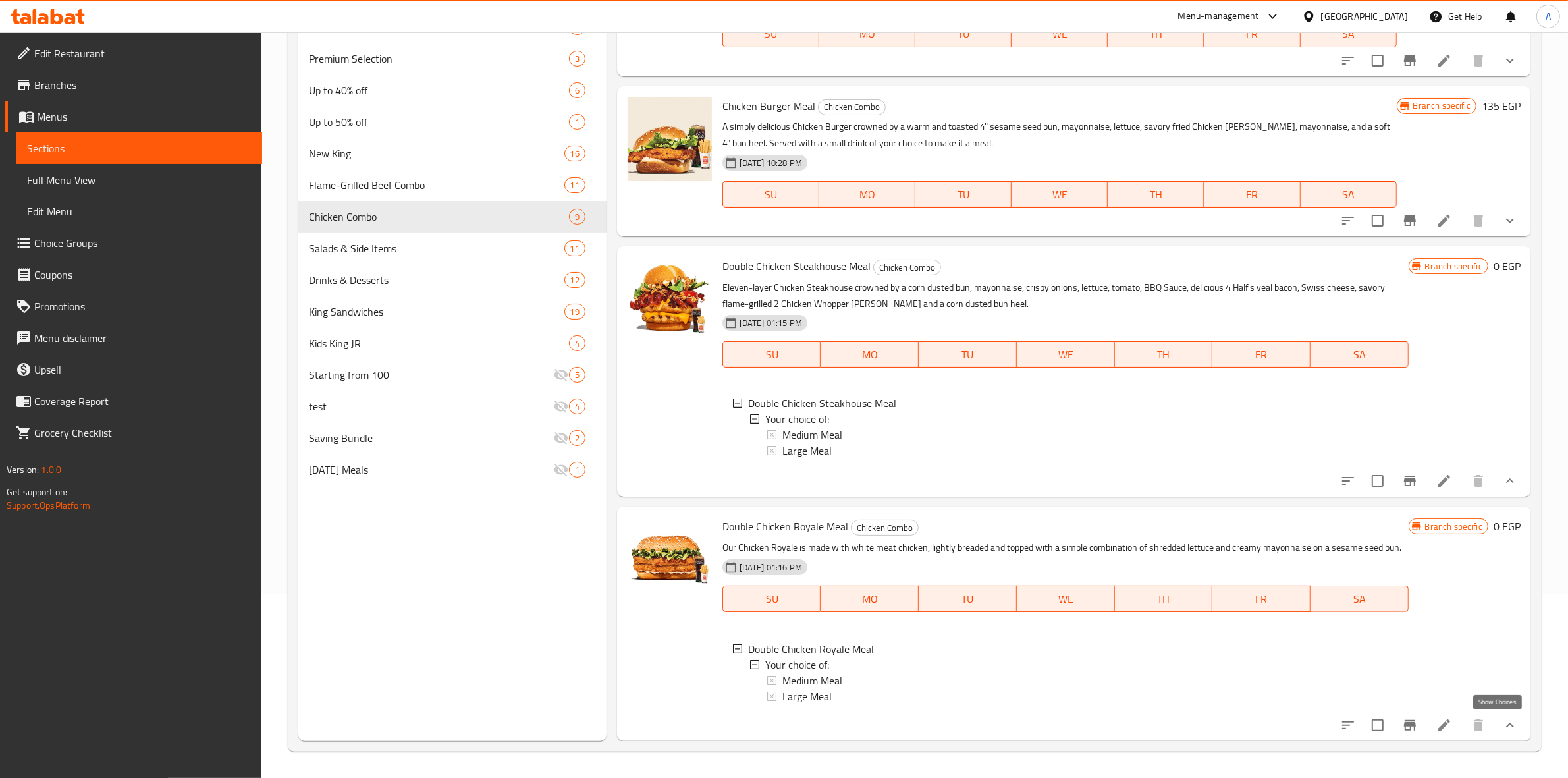
click at [1502, 726] on icon "show more" at bounding box center [1510, 725] width 15 height 15
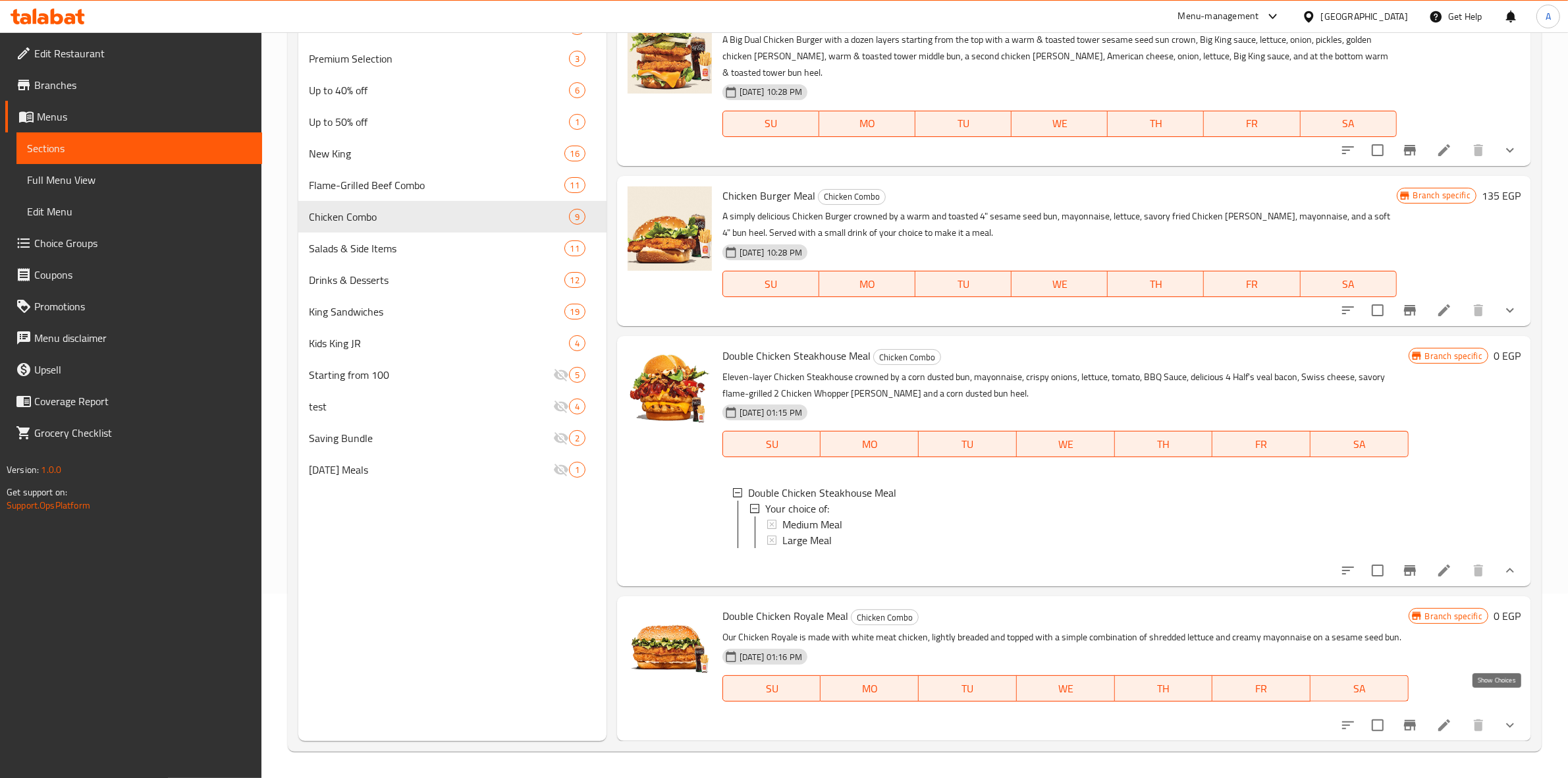
scroll to position [1552, 0]
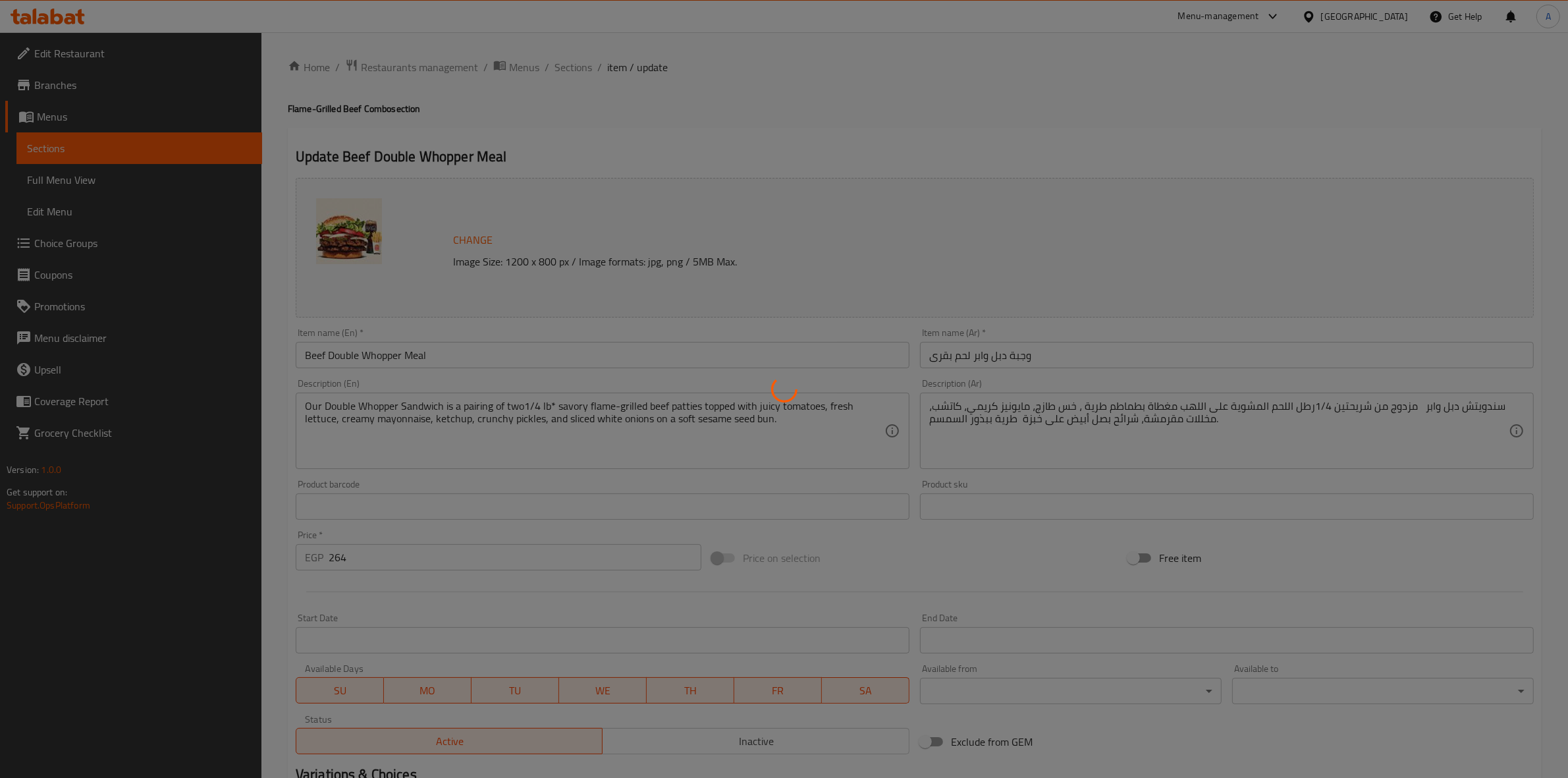
type input "إختيارك للمشروب الغازي:"
type input "1"
type input "إضافات"
type input "0"
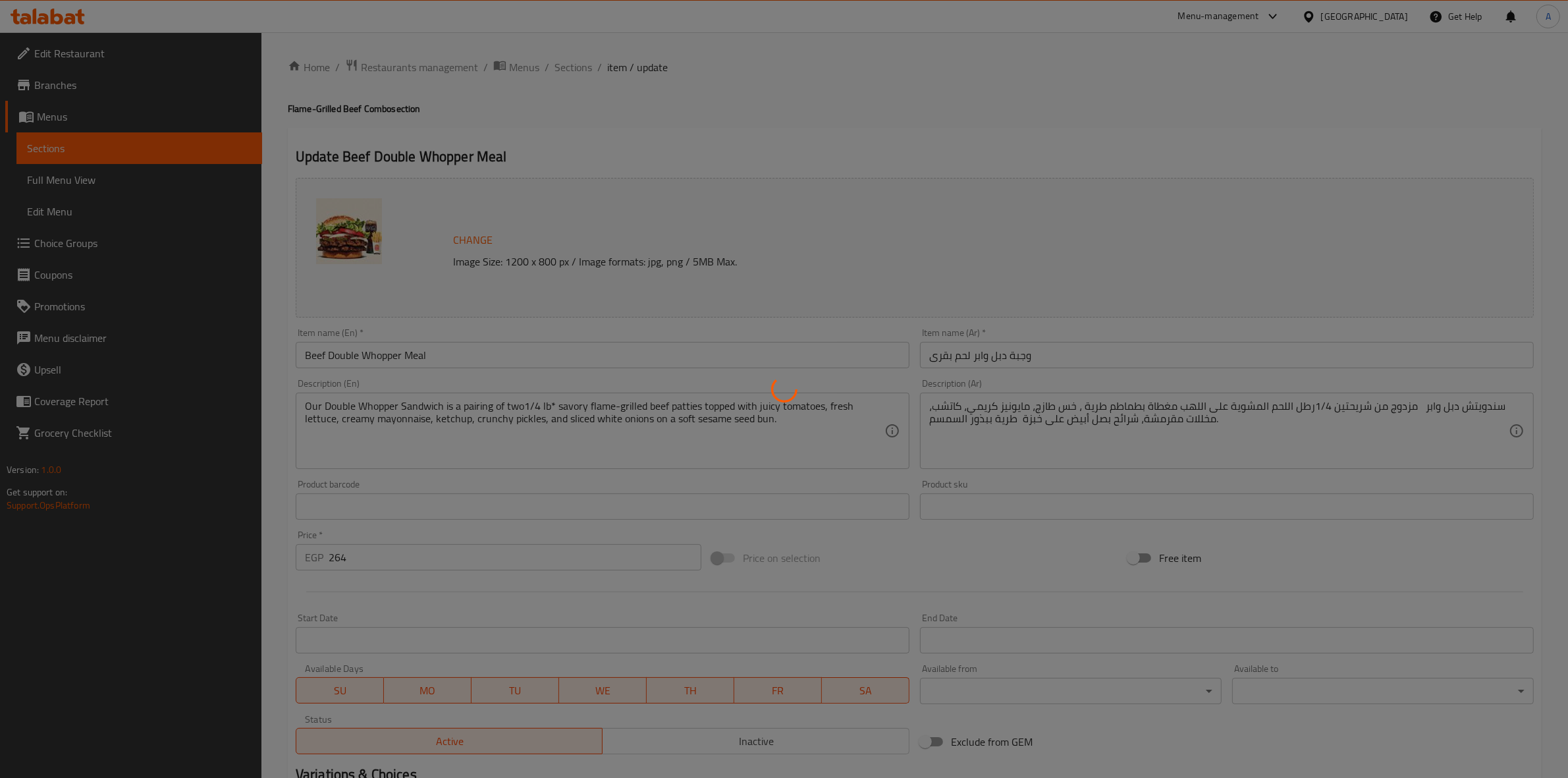
type input "20"
type input "اختيارك من الحجم:"
type input "1"
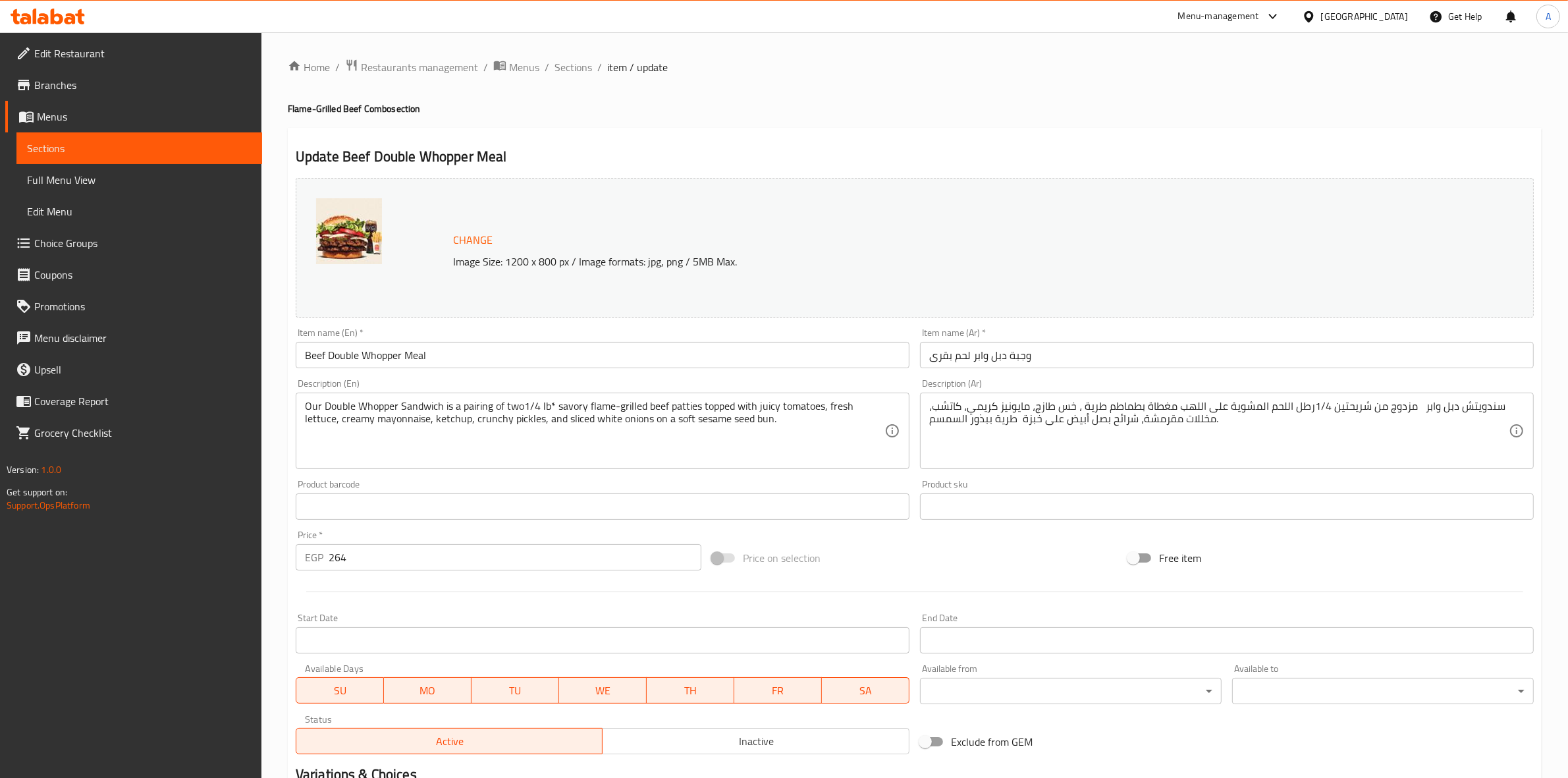
click at [89, 229] on link "Choice Groups" at bounding box center [134, 242] width 257 height 32
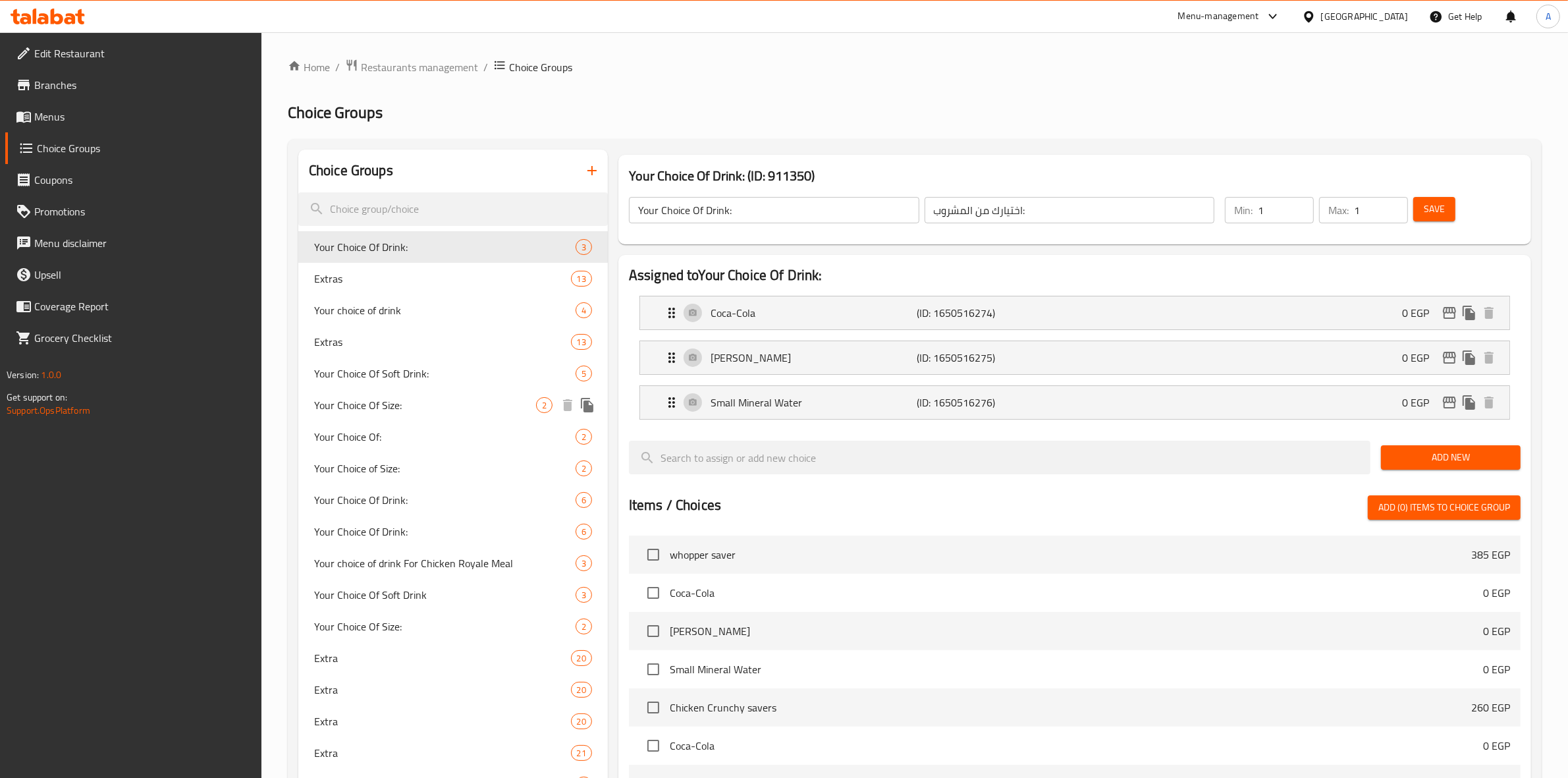
click at [432, 409] on span "Your Choice Of Size:" at bounding box center [425, 404] width 222 height 15
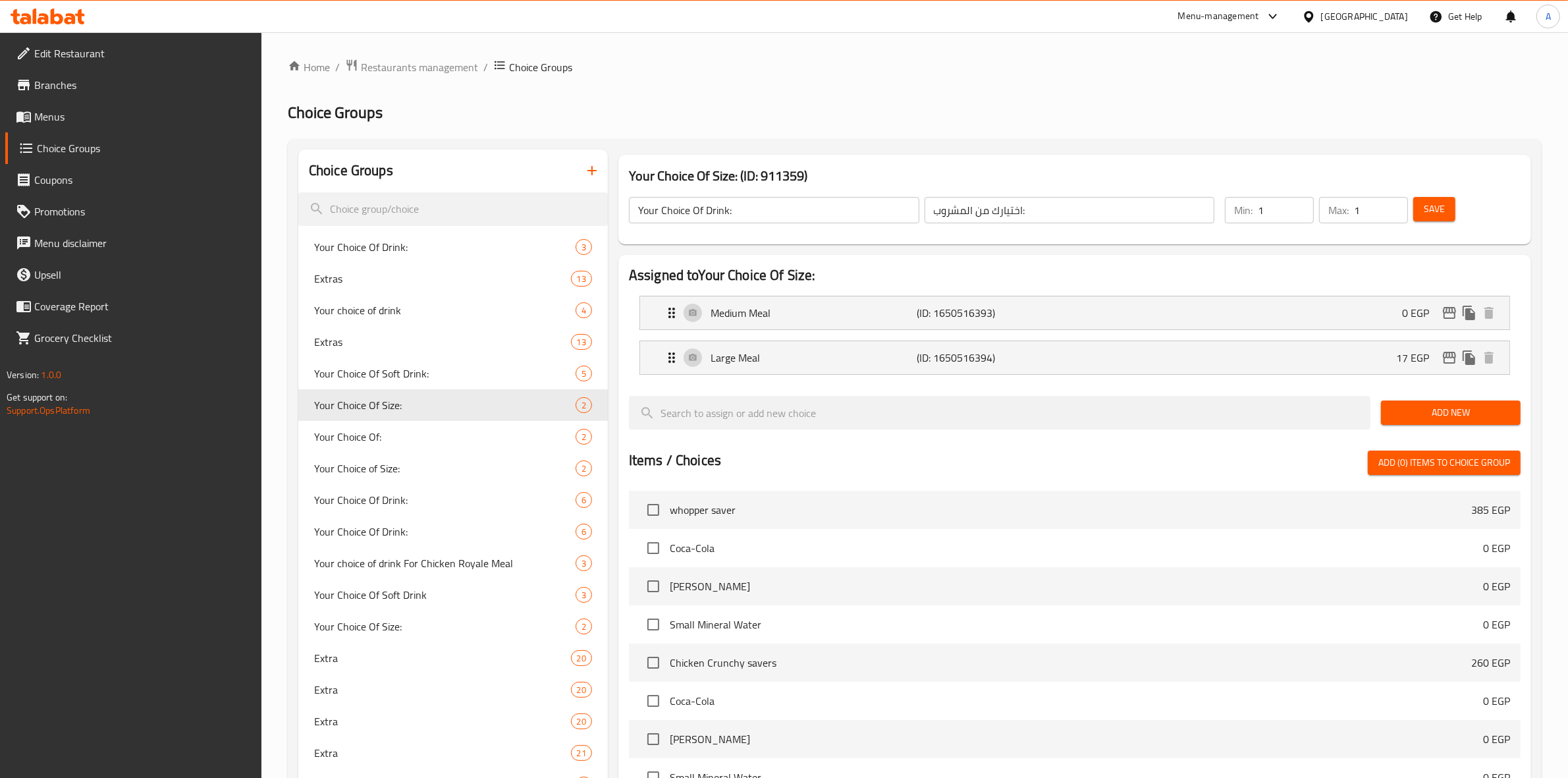
type input "Your Choice Of Size:"
type input "إختيارك من الحجم:"
click at [1235, 357] on div "Large Meal (ID: 1650516394) 17 EGP" at bounding box center [1079, 357] width 830 height 33
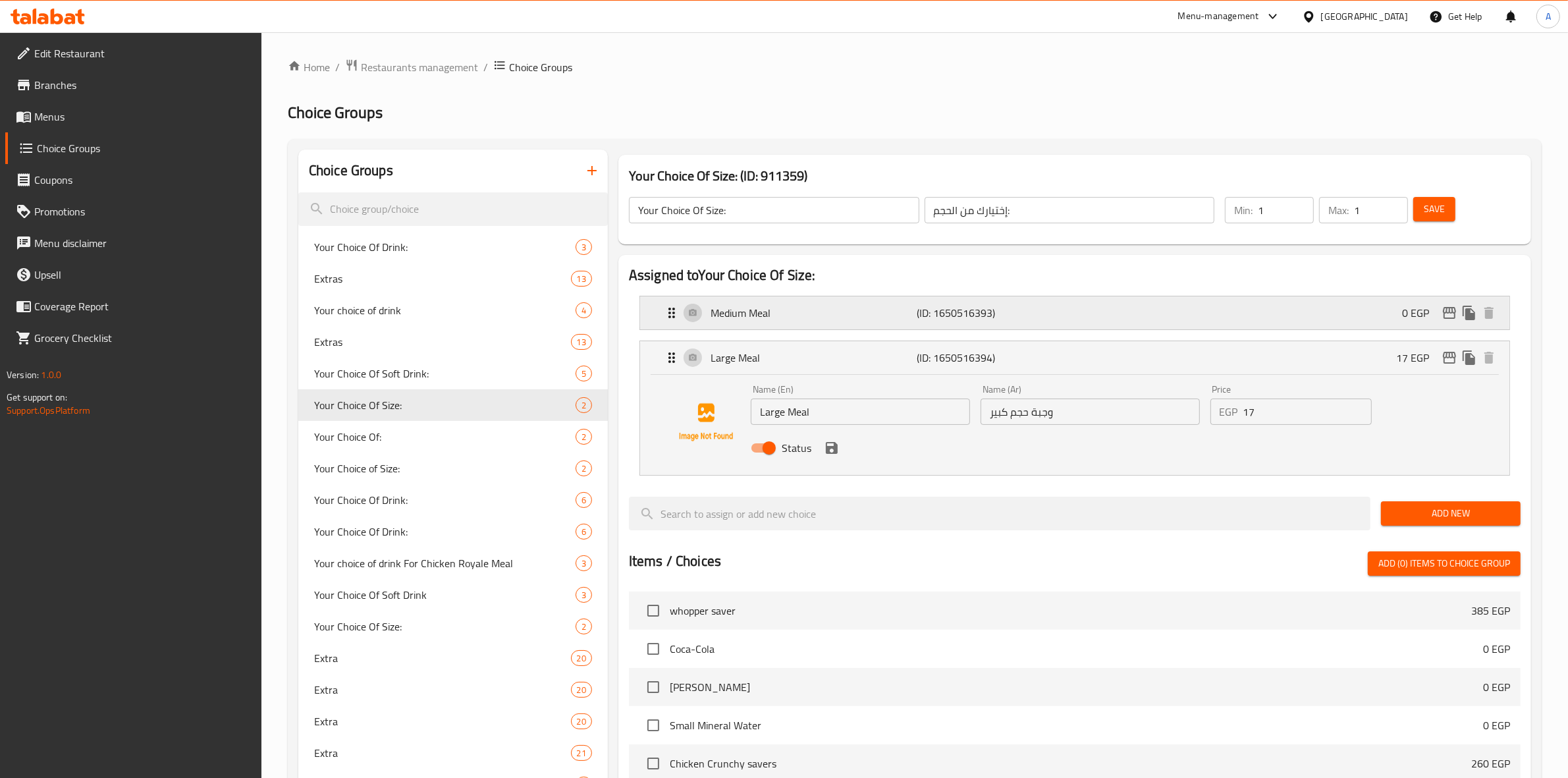
click at [1282, 314] on div "Medium Meal (ID: 1650516393) 0 EGP" at bounding box center [1079, 313] width 830 height 33
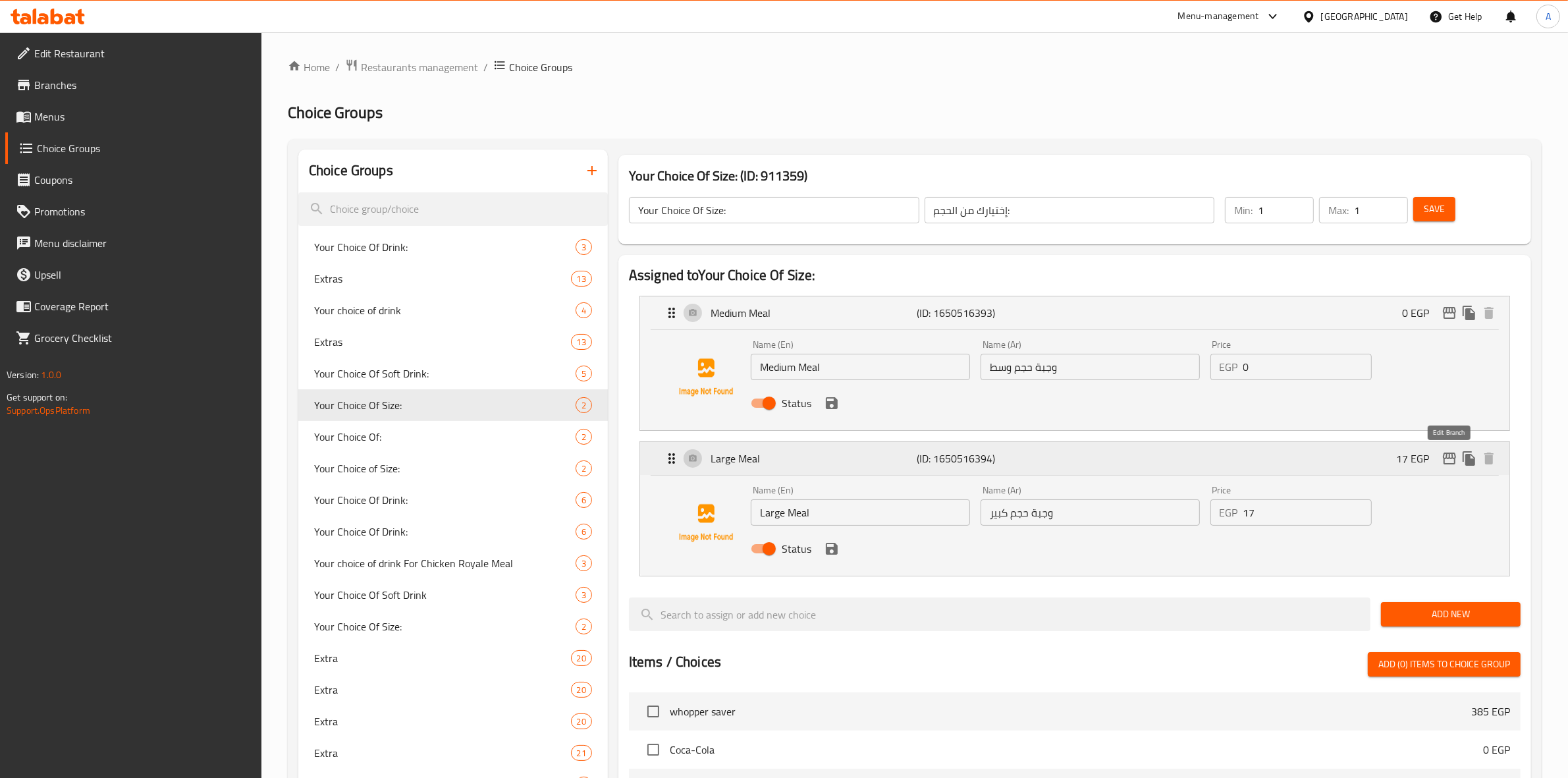
click at [1450, 452] on icon "edit" at bounding box center [1449, 458] width 15 height 15
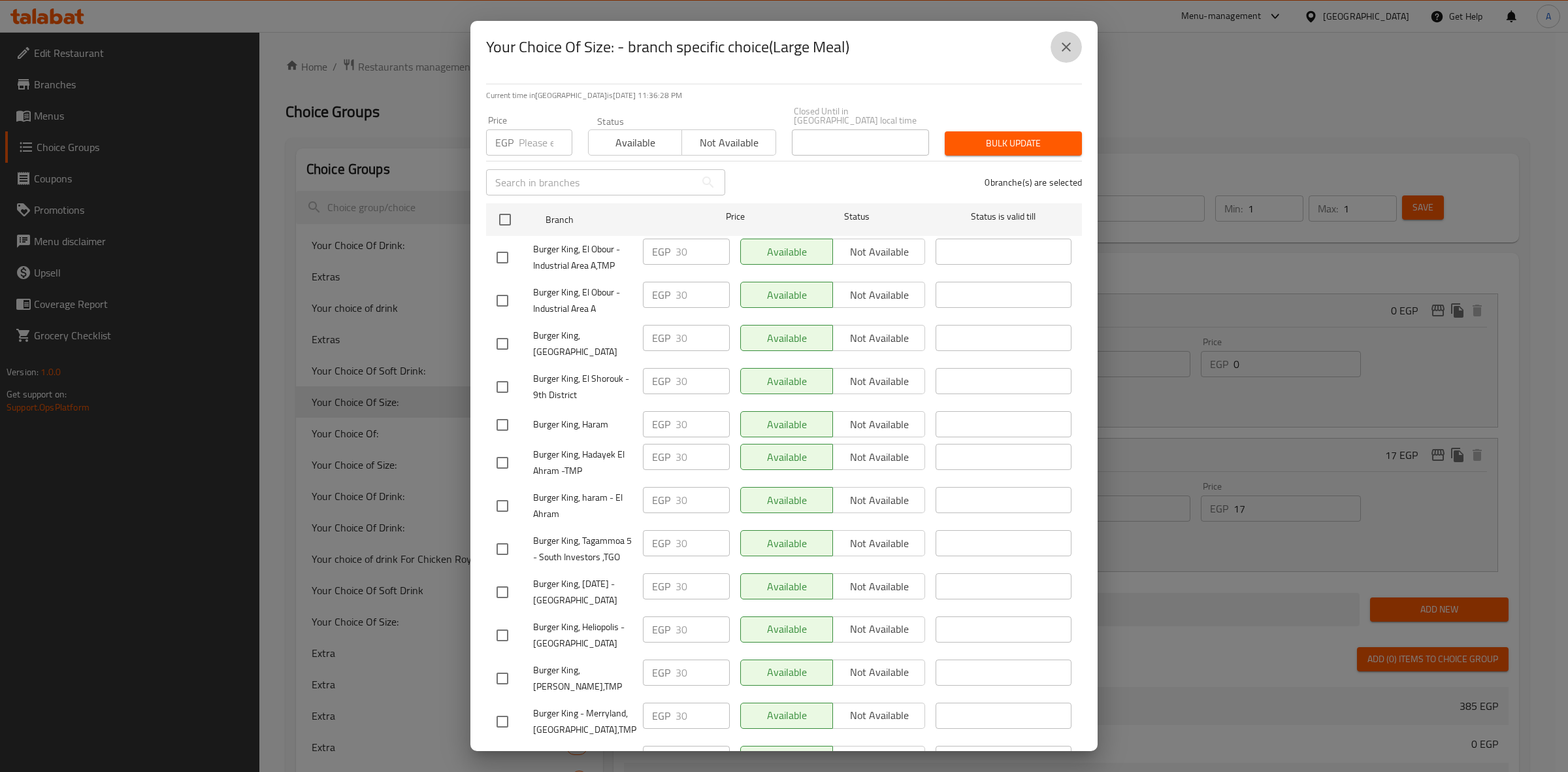
click at [1070, 46] on icon "close" at bounding box center [1066, 47] width 15 height 15
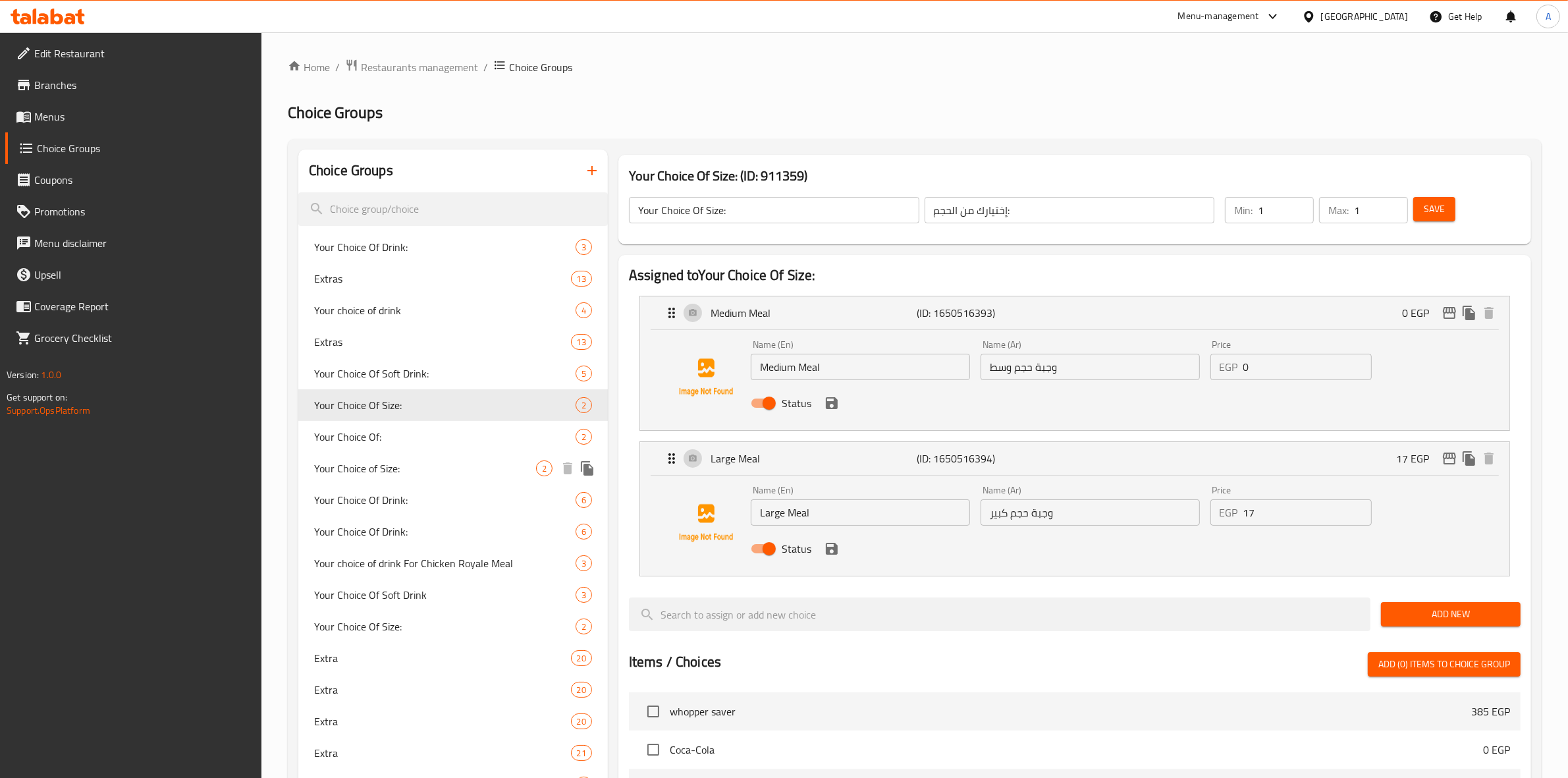
click at [455, 458] on div "Your Choice of Size: 2" at bounding box center [452, 468] width 310 height 32
type input "Your Choice of Size:"
type input "اختيارك من الحجم:"
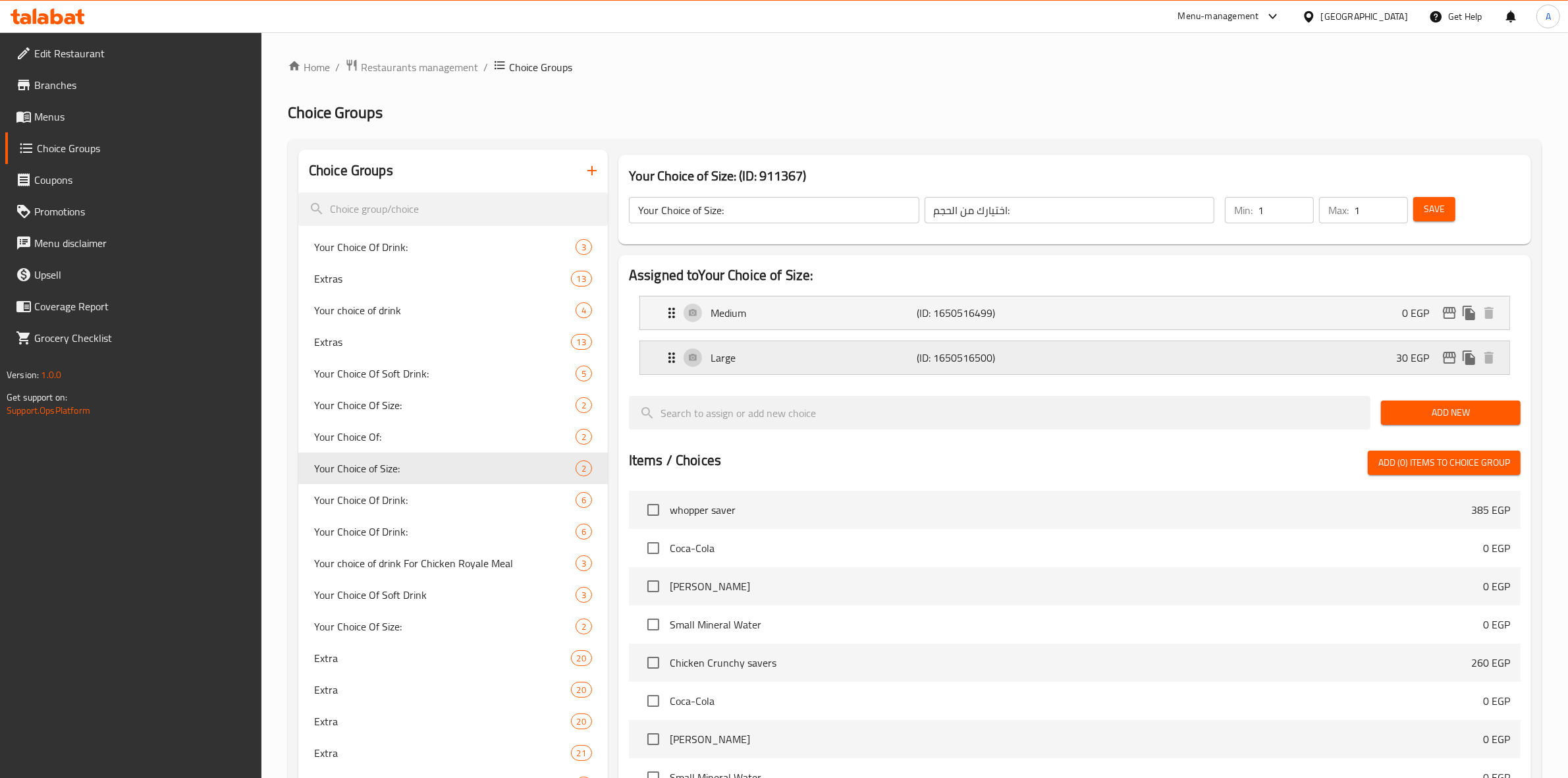
click at [1317, 343] on div "Large (ID: 1650516500) 30 EGP" at bounding box center [1079, 357] width 830 height 33
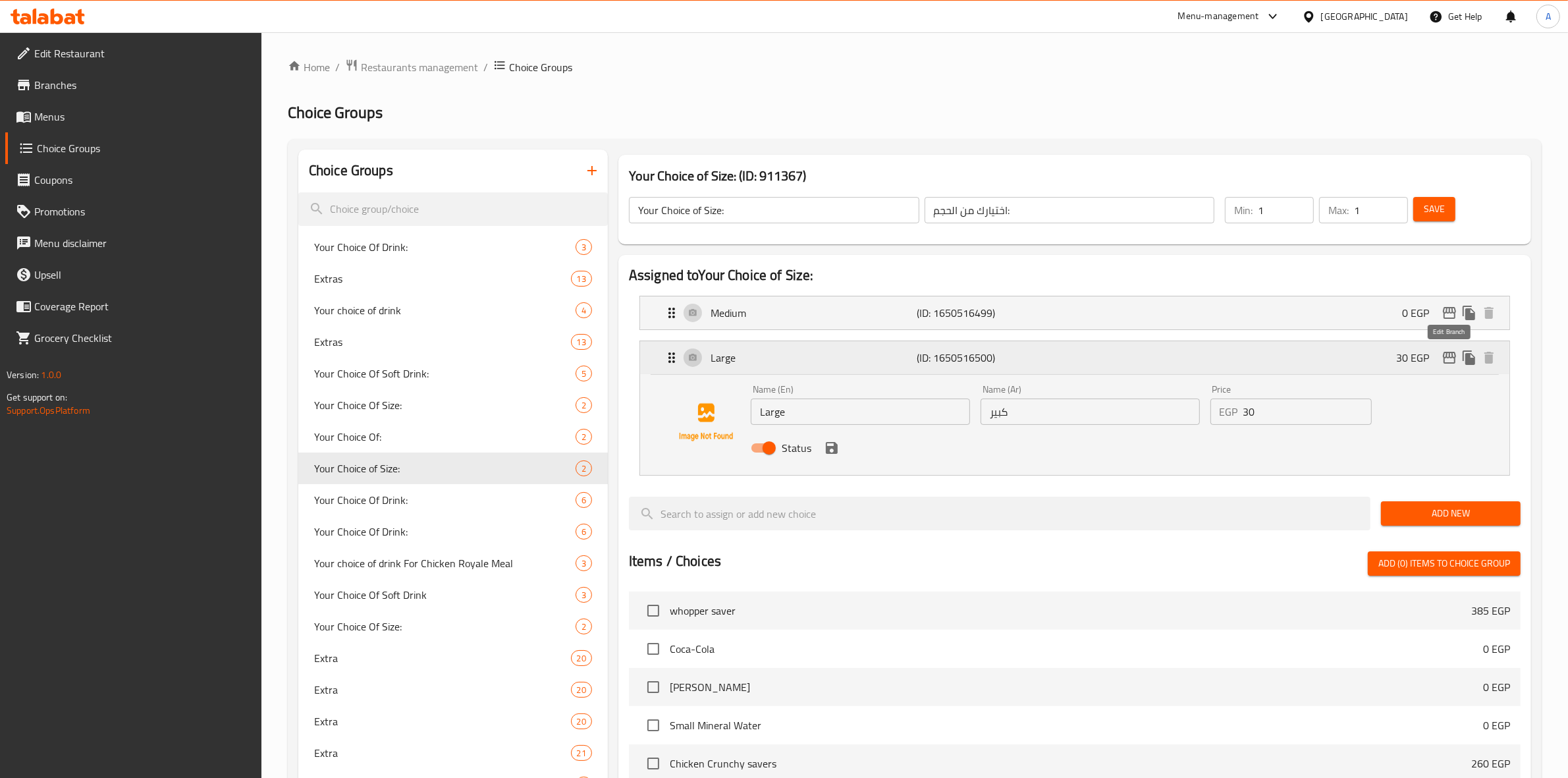
click at [1448, 357] on icon "edit" at bounding box center [1449, 357] width 13 height 12
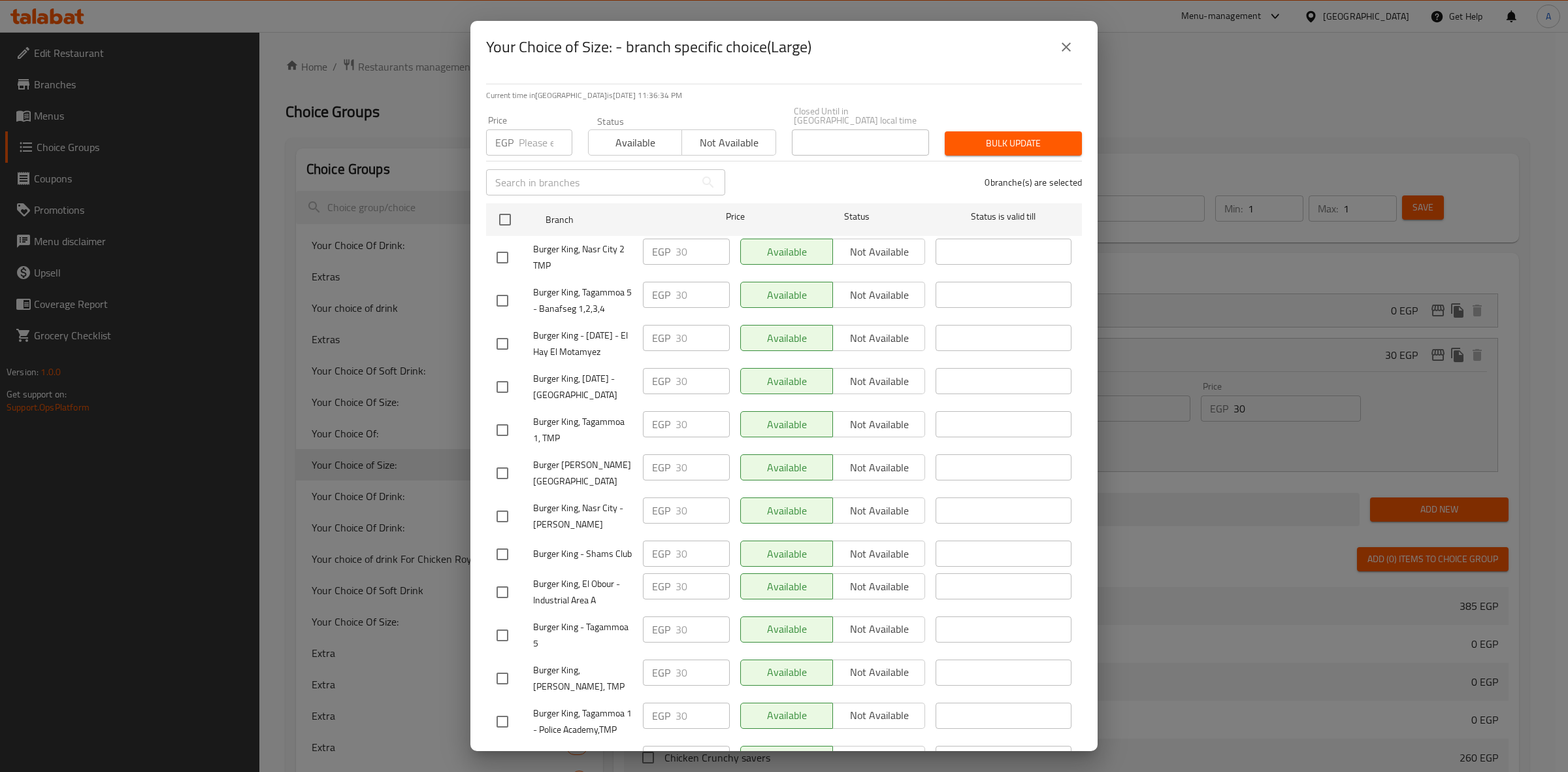
click at [1074, 44] on icon "close" at bounding box center [1066, 47] width 15 height 15
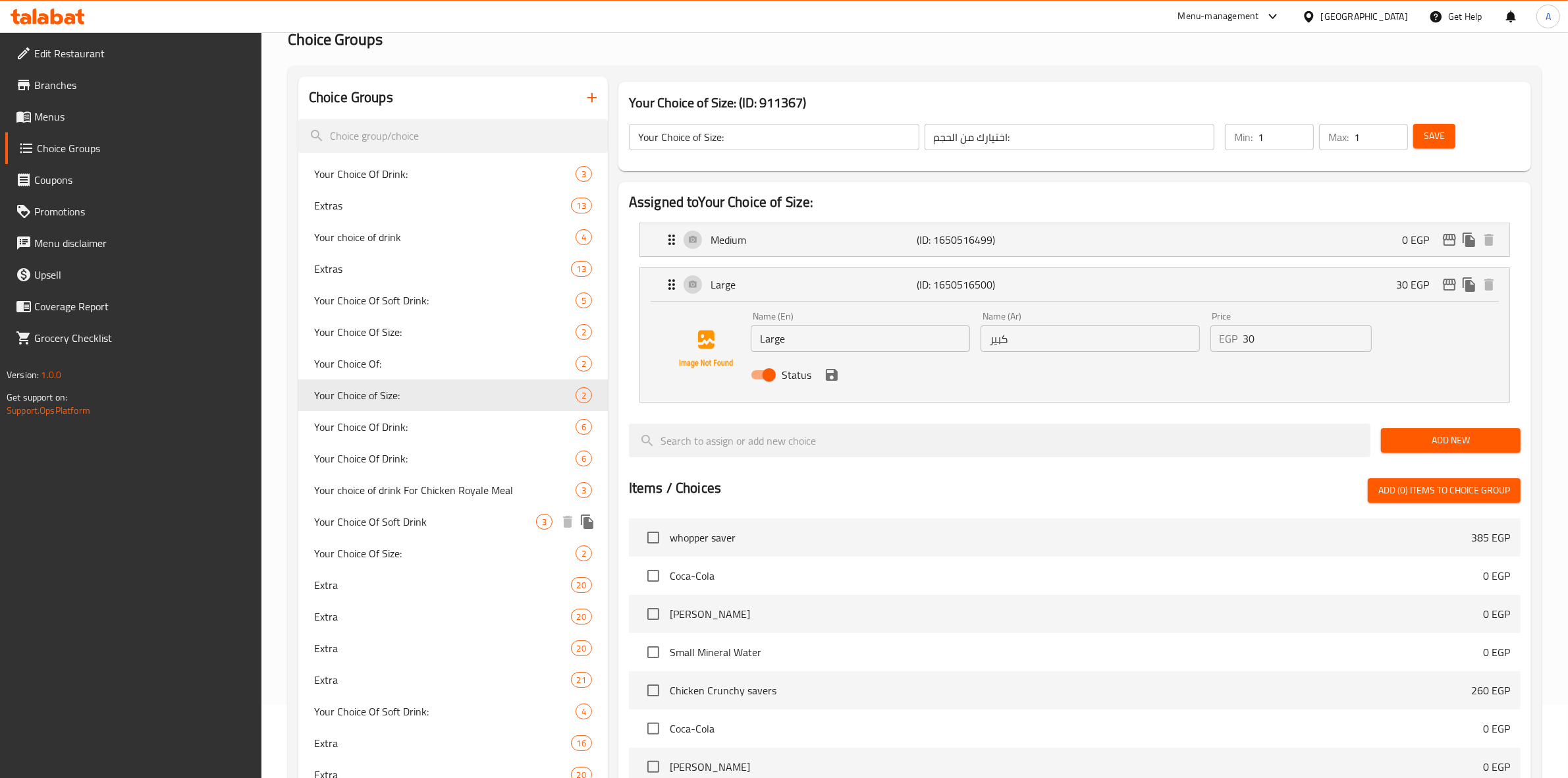
scroll to position [164, 0]
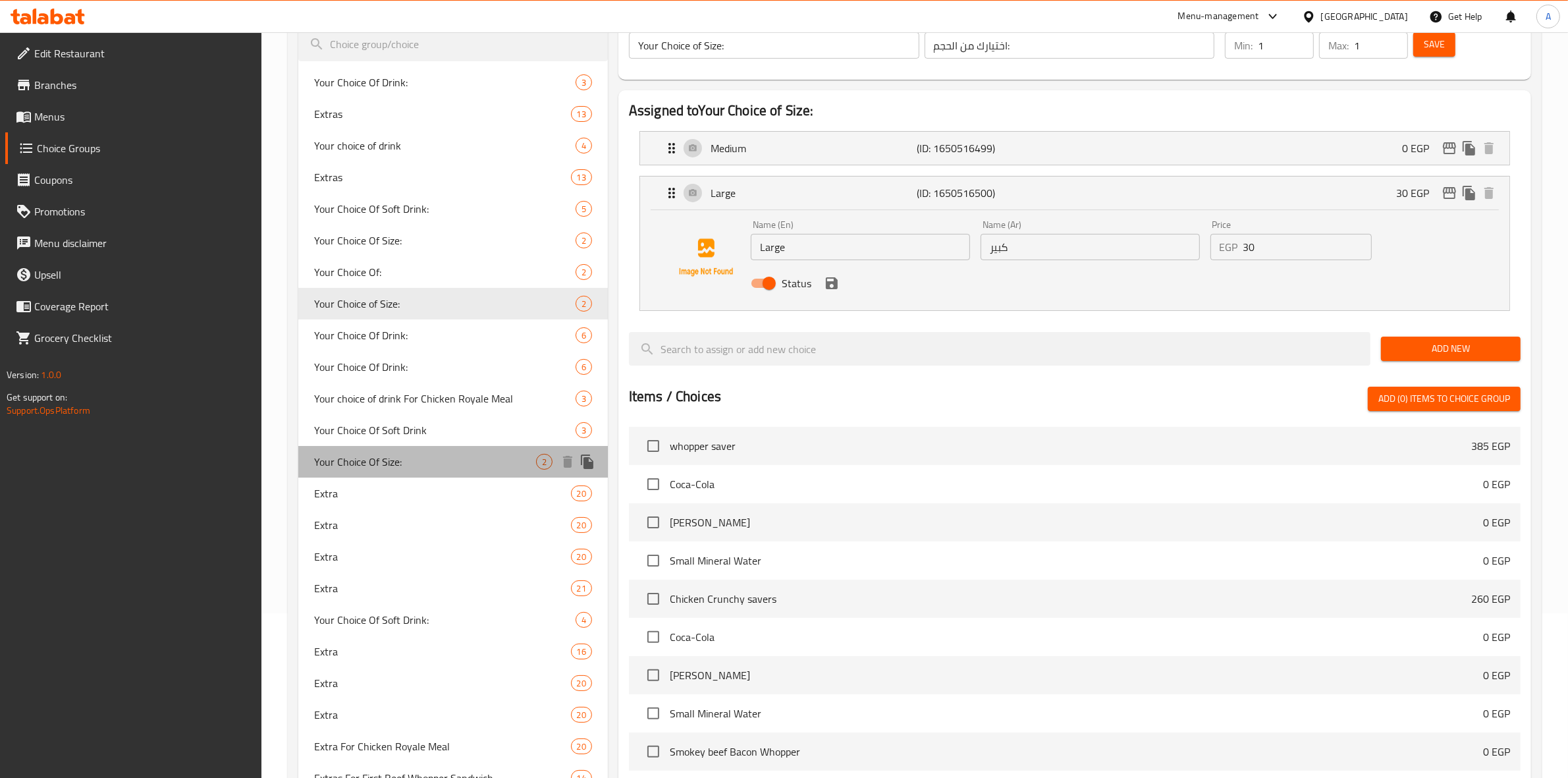
click at [429, 464] on span "Your Choice Of Size:" at bounding box center [425, 462] width 222 height 15
type input "Your Choice Of Size:"
type input "إختيارك من الحجم:"
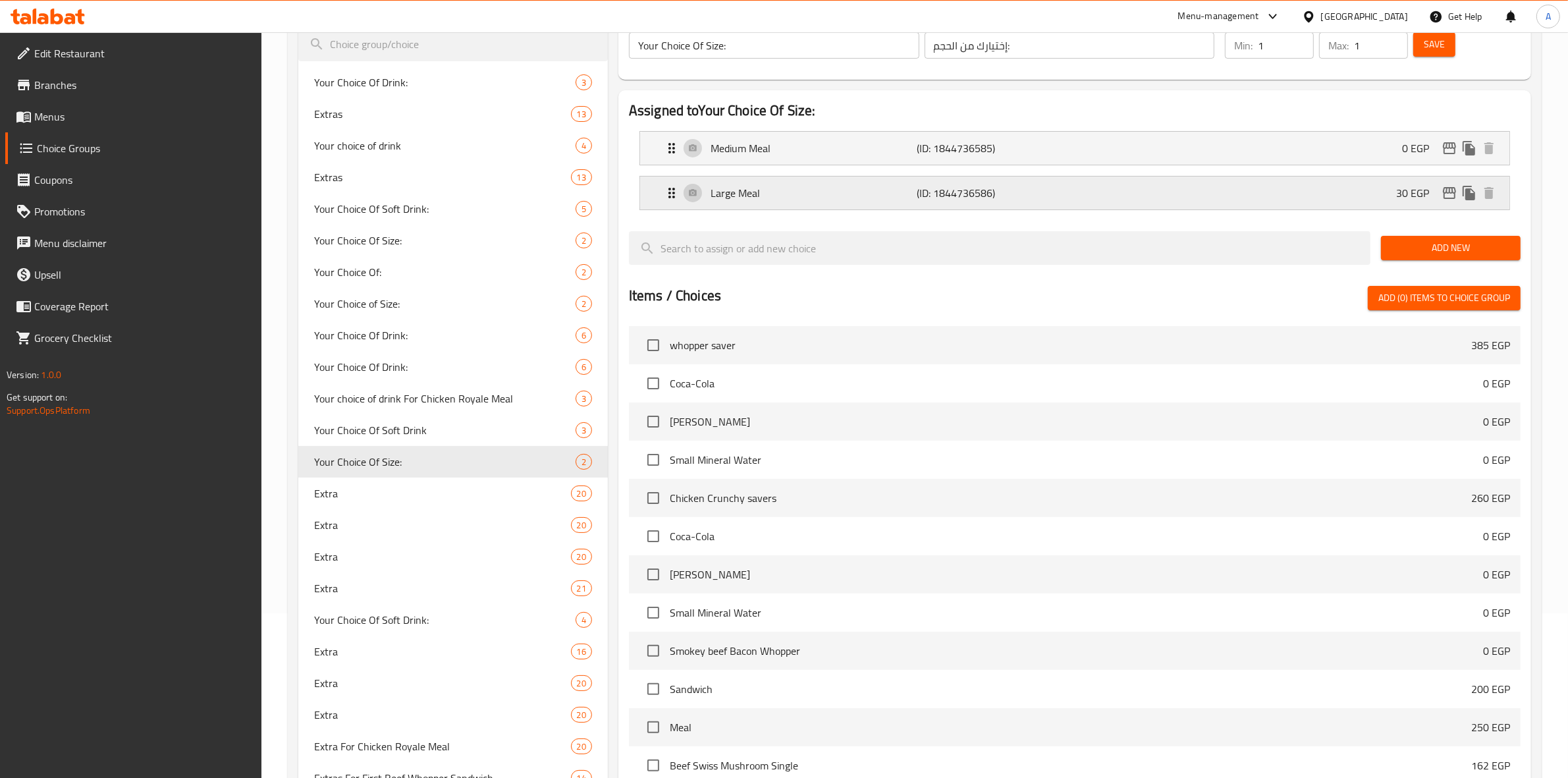
click at [1159, 196] on div "Large Meal (ID: 1844736586) 30 EGP" at bounding box center [1079, 193] width 830 height 33
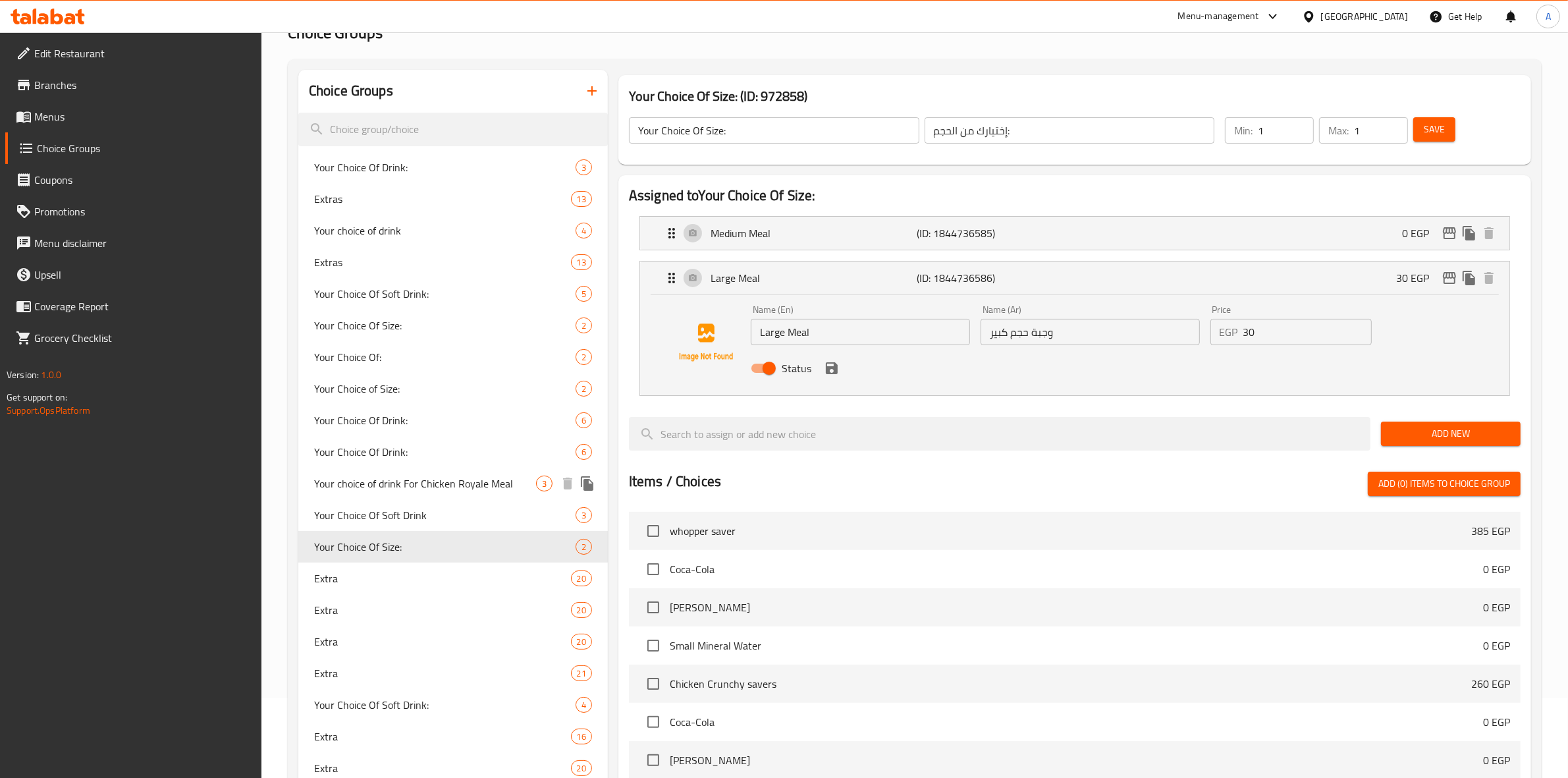
scroll to position [0, 0]
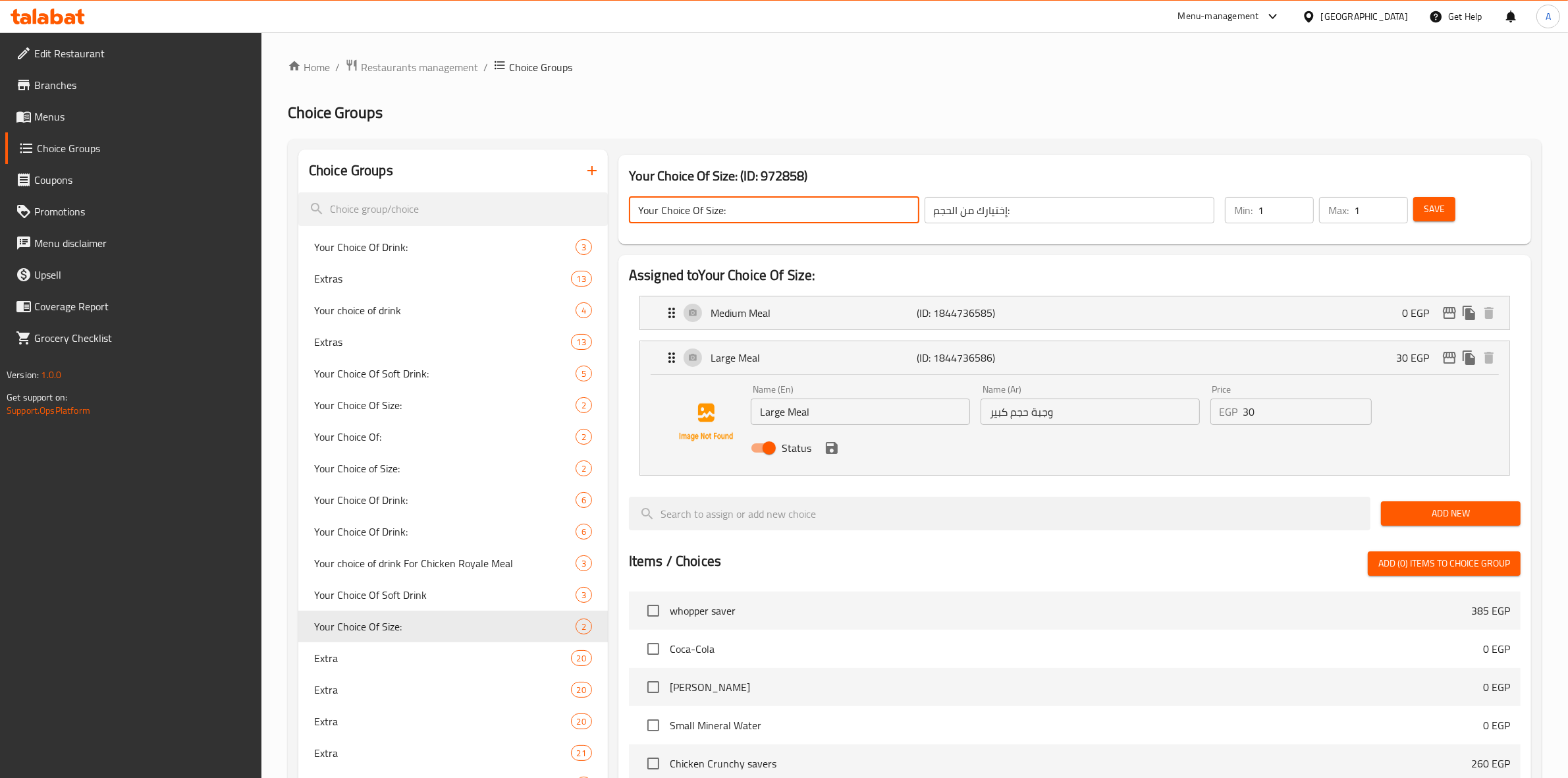
drag, startPoint x: 737, startPoint y: 211, endPoint x: 611, endPoint y: 208, distance: 126.0
click at [372, 214] on input "search" at bounding box center [452, 209] width 310 height 34
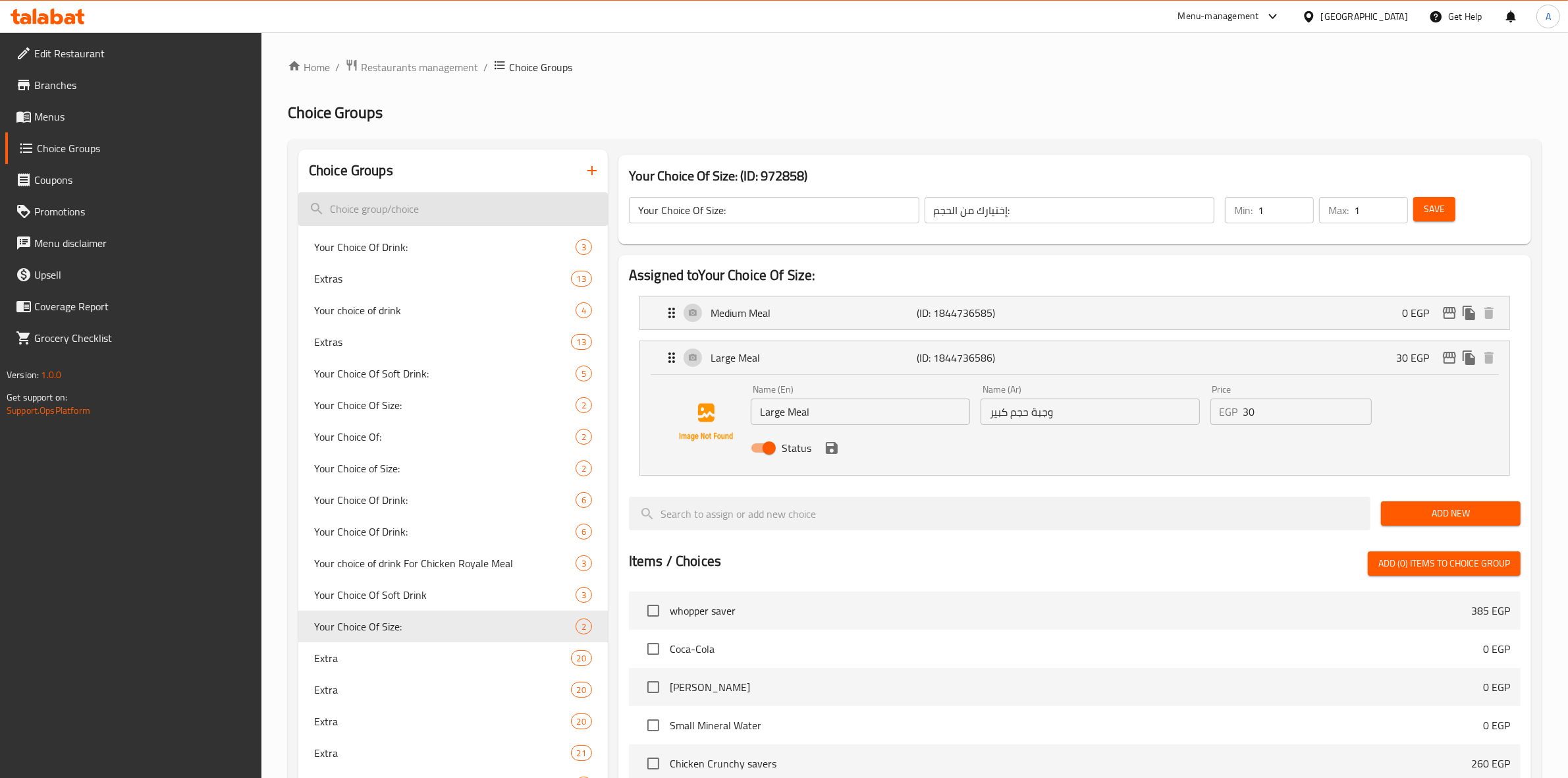
paste input "Your Choice Of Size:"
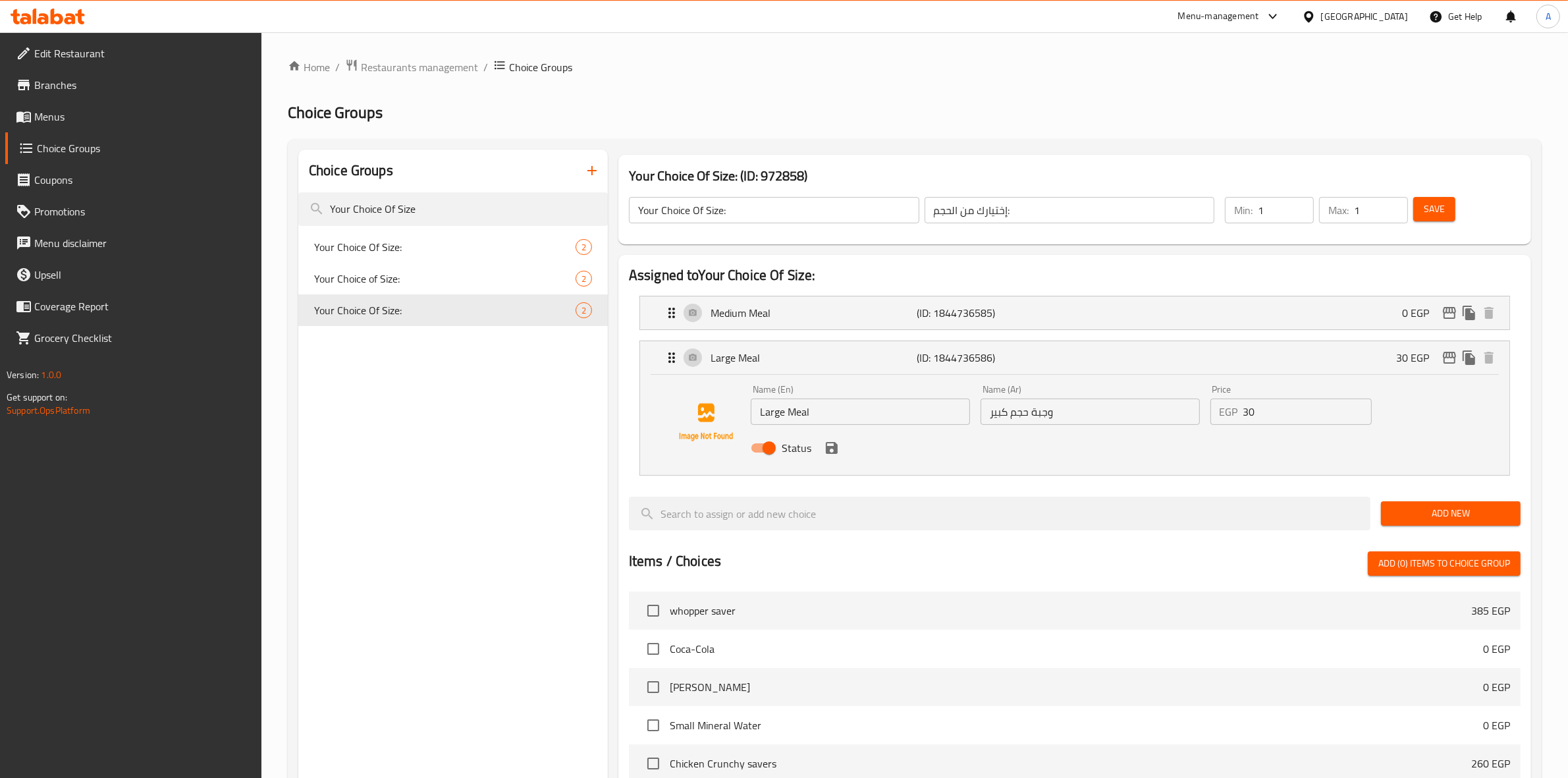
type input "Your Choice Of Size"
click at [425, 472] on div "Choice Groups Your Choice Of Size Your Choice Of Size: 2 Your Choice of Size: 2…" at bounding box center [452, 655] width 310 height 1011
click at [414, 245] on span "Your Choice Of Size:" at bounding box center [425, 247] width 222 height 15
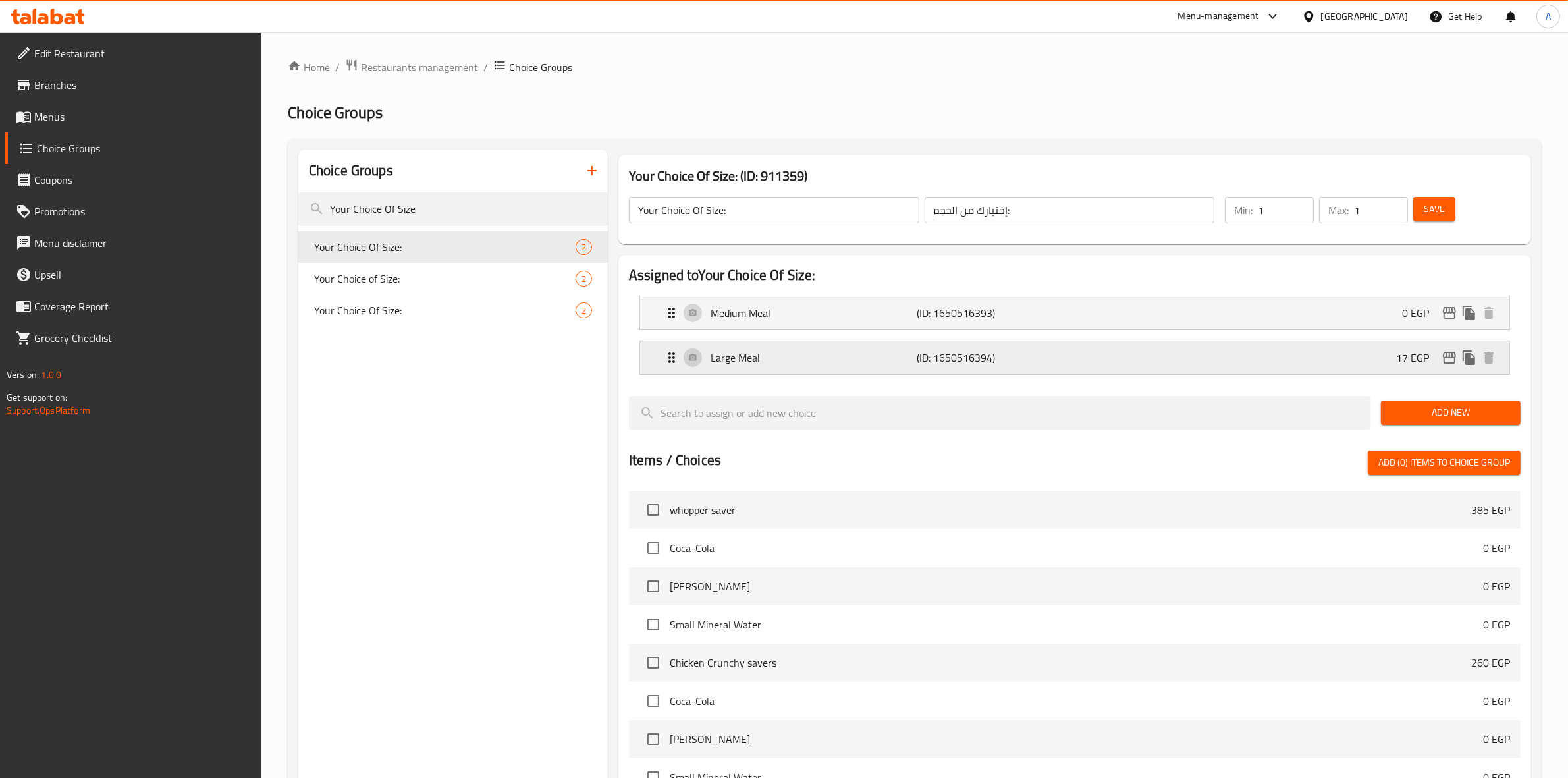
click at [1074, 360] on div "Large Meal (ID: 1650516394) 17 EGP" at bounding box center [1079, 357] width 830 height 33
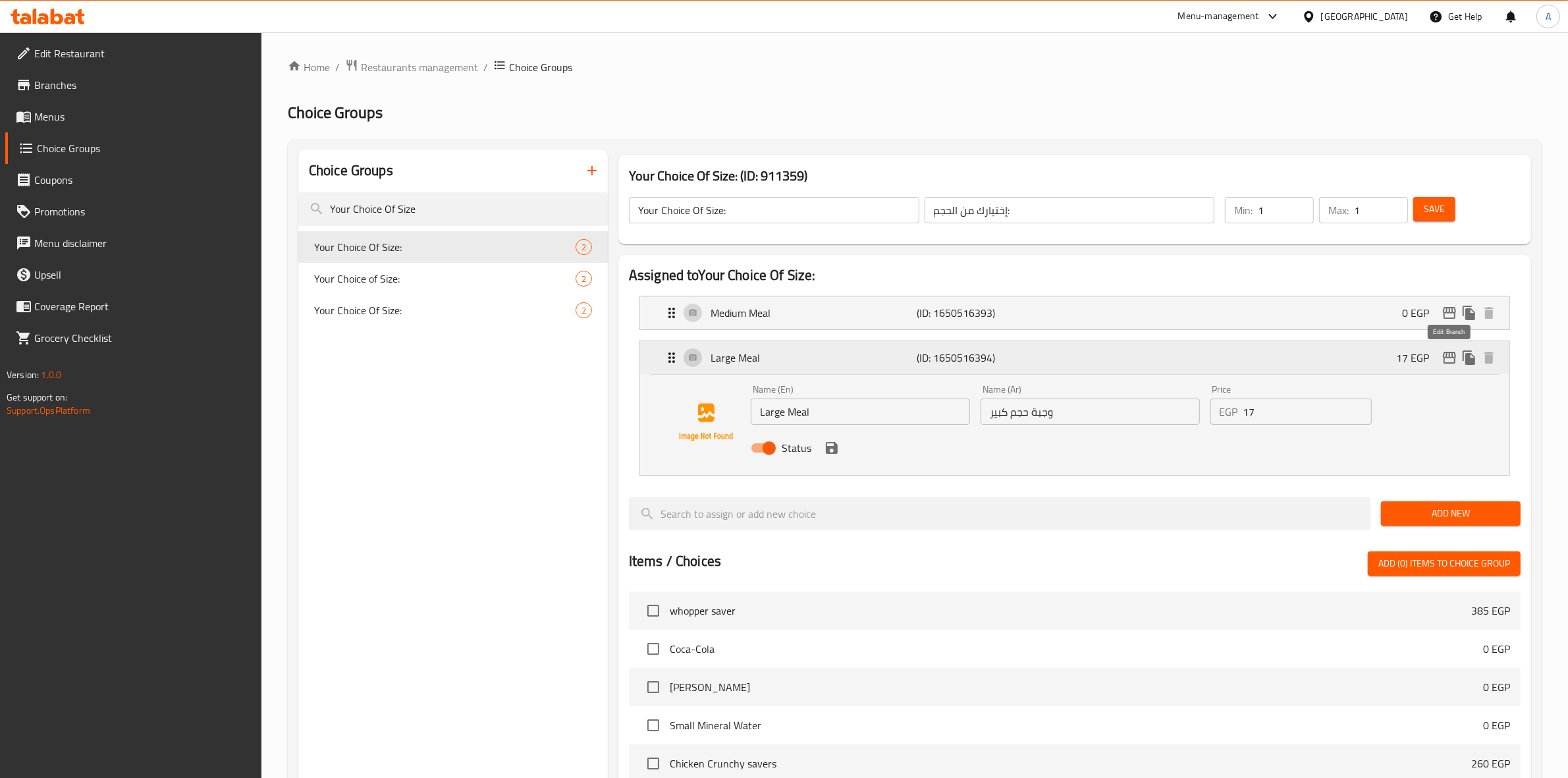
click at [1451, 357] on icon "edit" at bounding box center [1449, 357] width 15 height 15
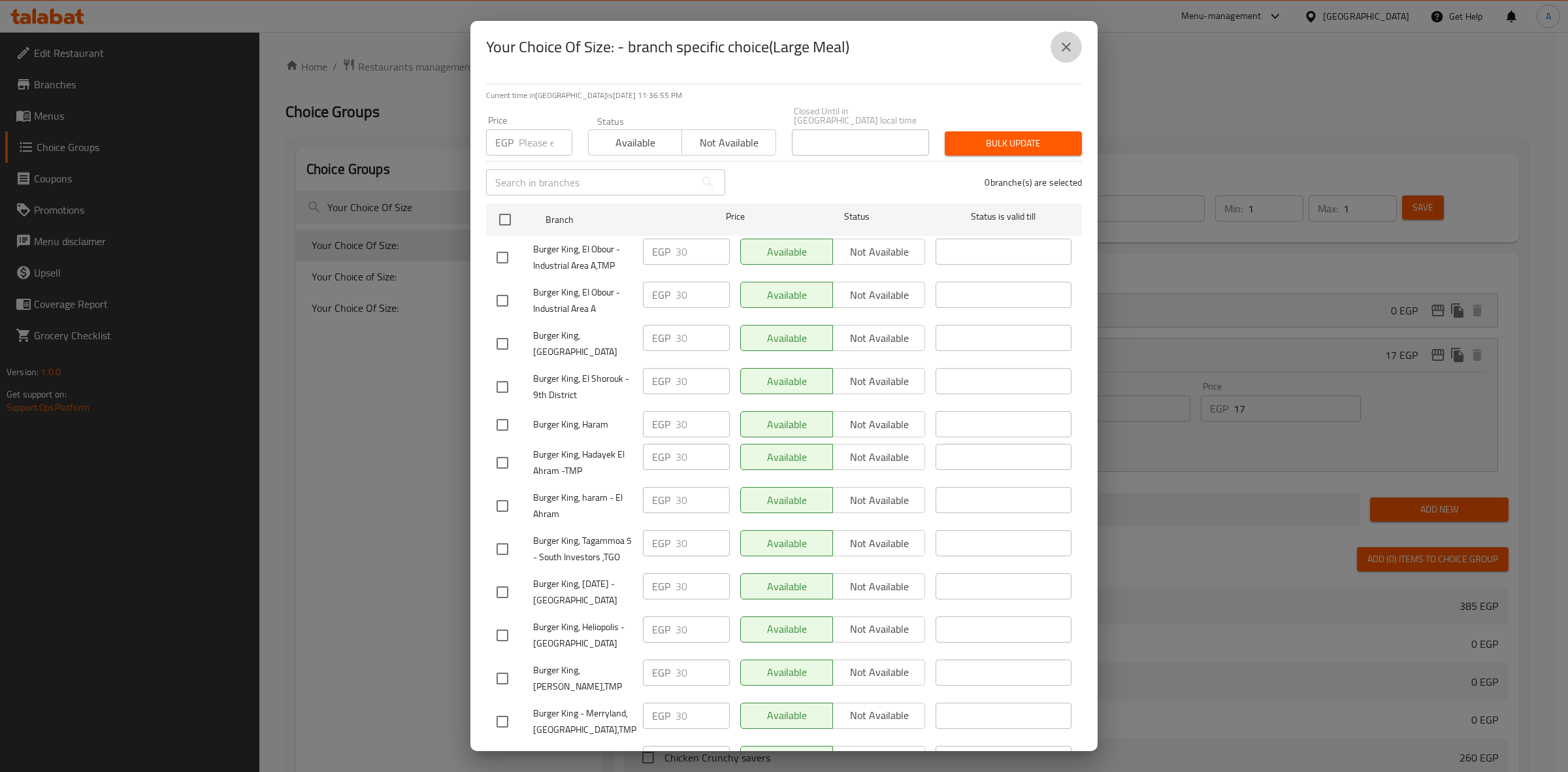
click at [1069, 40] on icon "close" at bounding box center [1066, 47] width 15 height 15
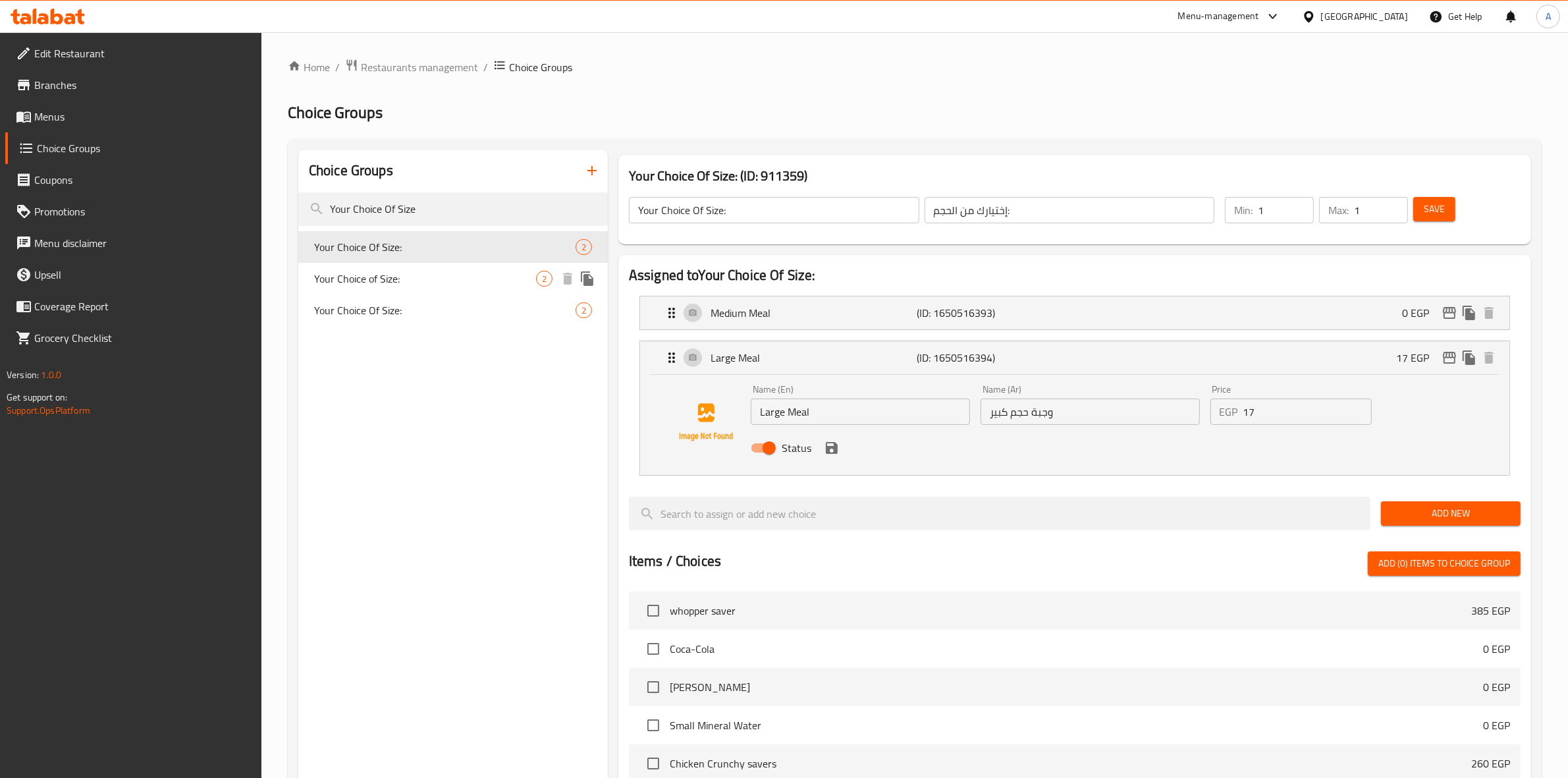
click at [466, 279] on span "Your Choice of Size:" at bounding box center [425, 279] width 222 height 15
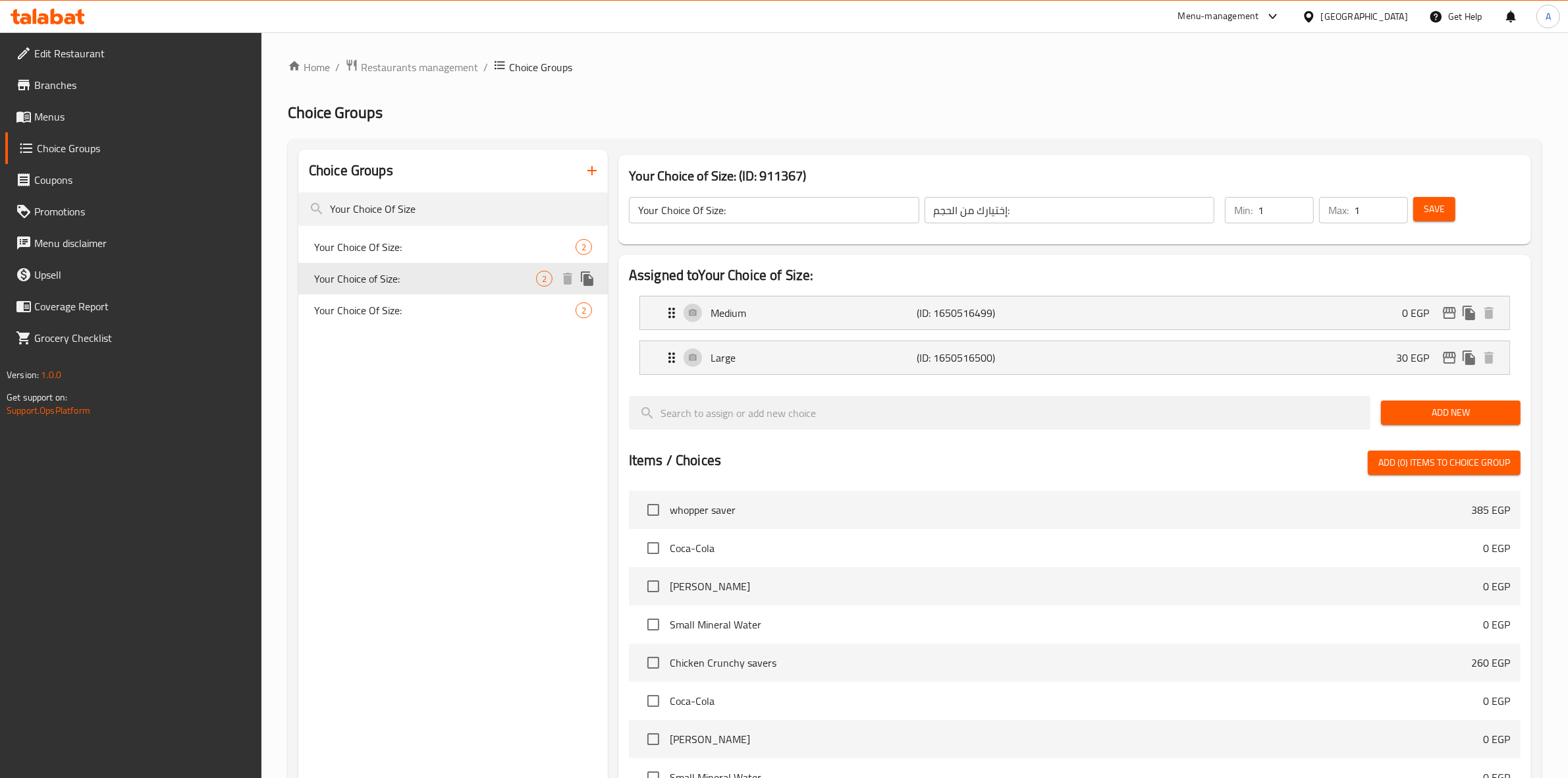
type input "Your Choice of Size:"
type input "اختيارك من الحجم:"
click at [1356, 357] on div "Large (ID: 1650516500) 30 EGP" at bounding box center [1079, 357] width 830 height 33
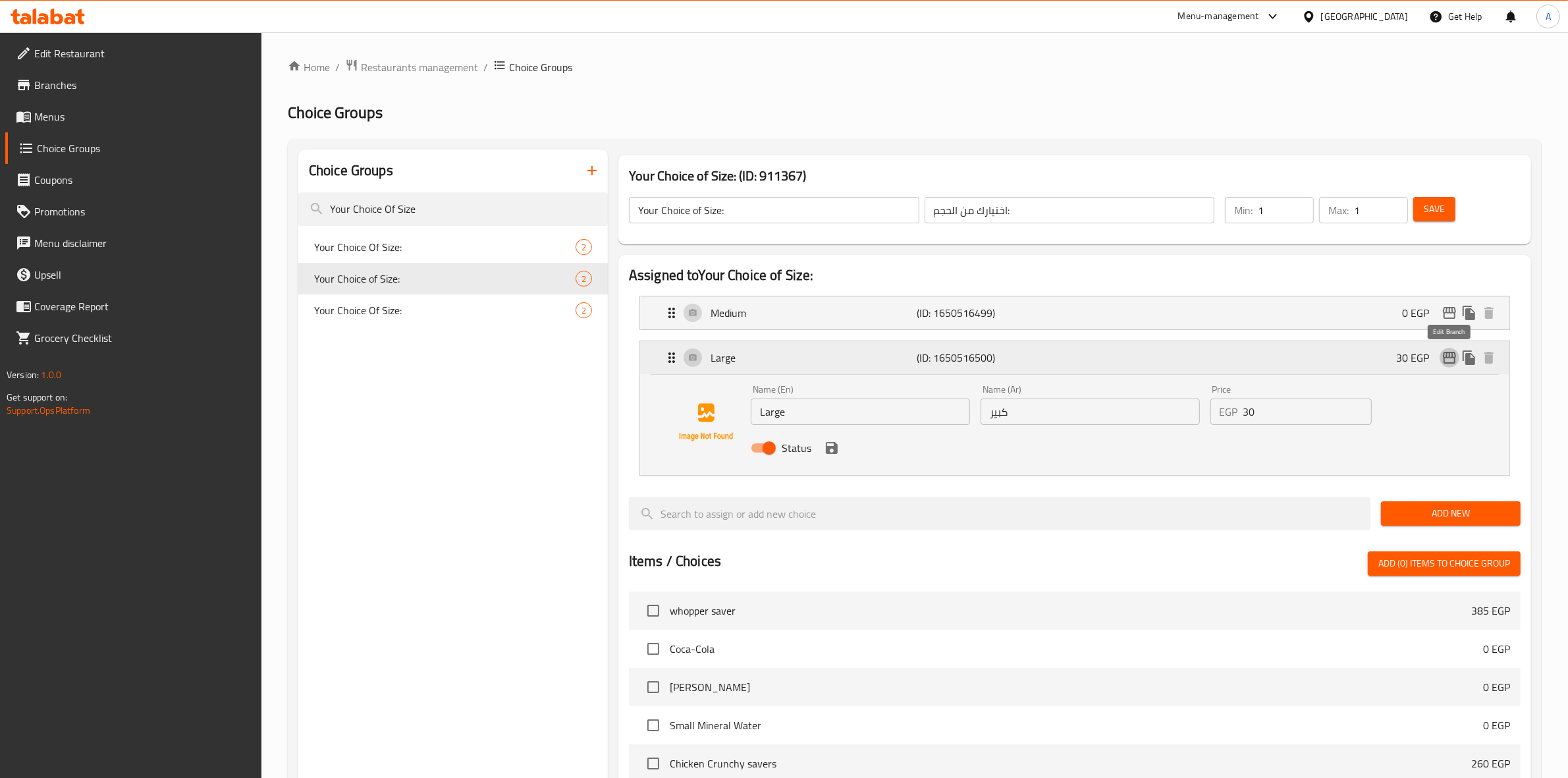
click at [1450, 356] on icon "edit" at bounding box center [1449, 357] width 13 height 12
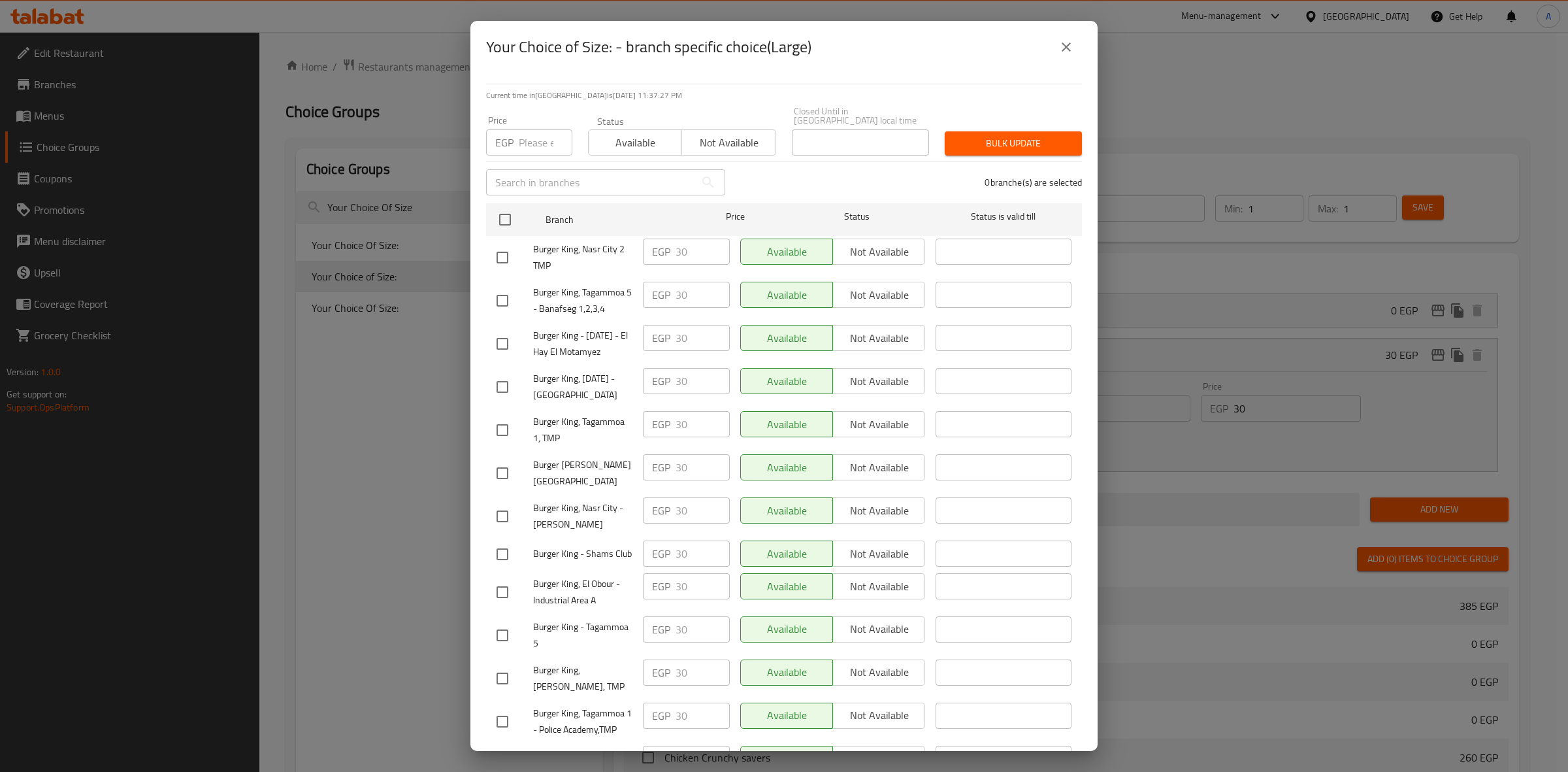
click at [1072, 38] on button "close" at bounding box center [1066, 47] width 31 height 31
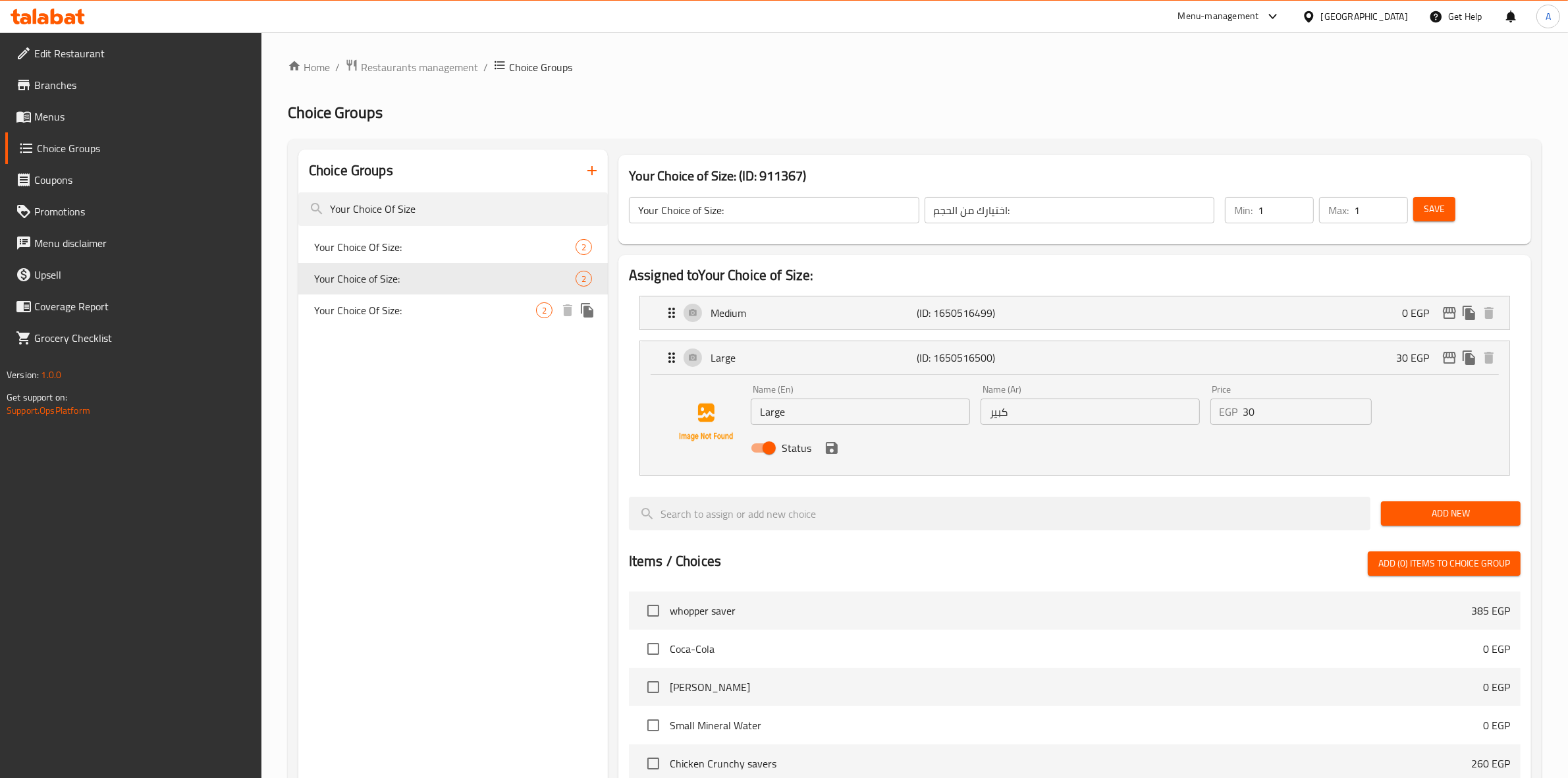
click at [449, 312] on span "Your Choice Of Size:" at bounding box center [425, 310] width 222 height 15
type input "Your Choice Of Size:"
type input "إختيارك من الحجم:"
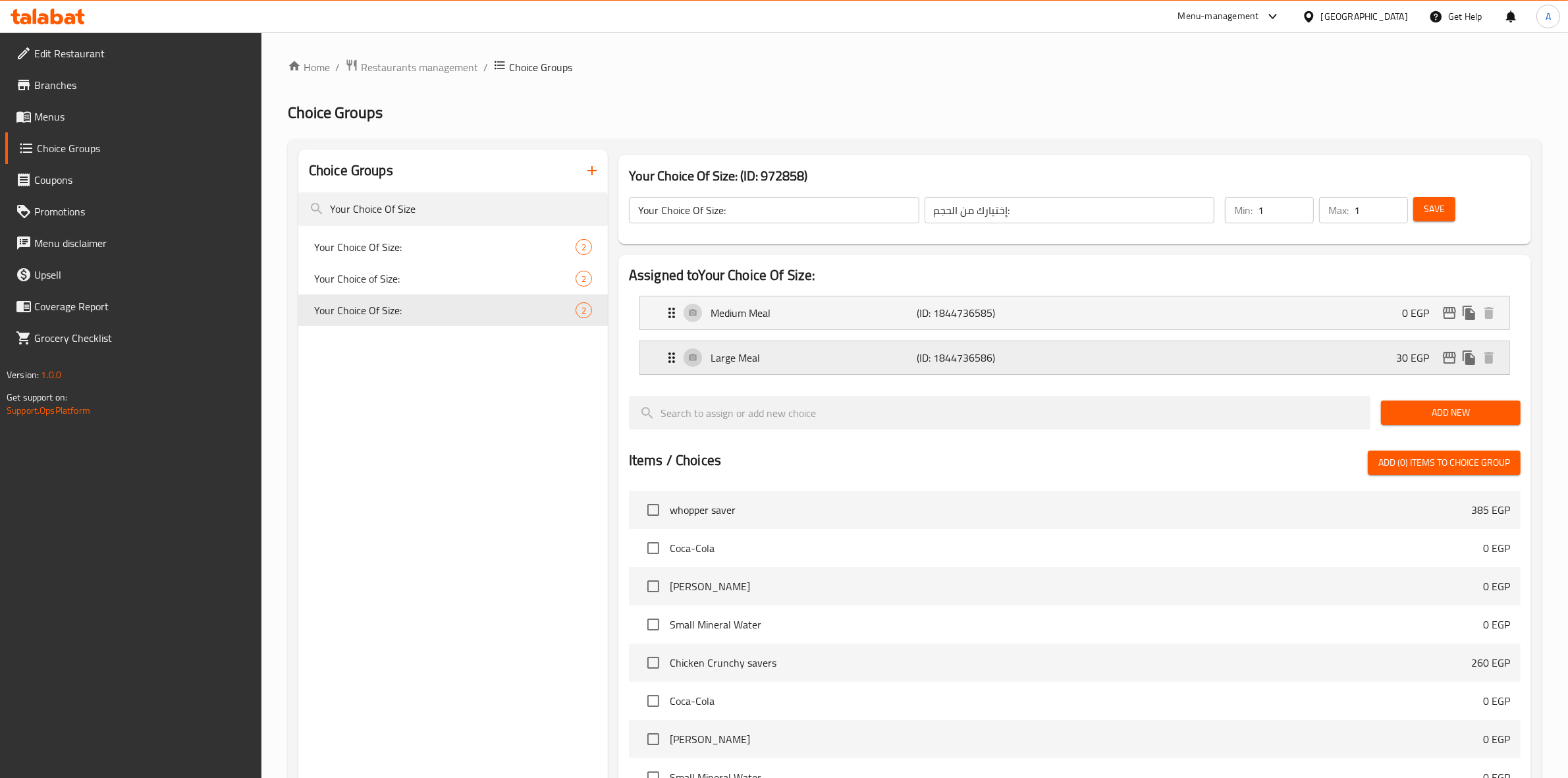
click at [1362, 356] on div "Large Meal (ID: 1844736586) 30 EGP" at bounding box center [1079, 357] width 830 height 33
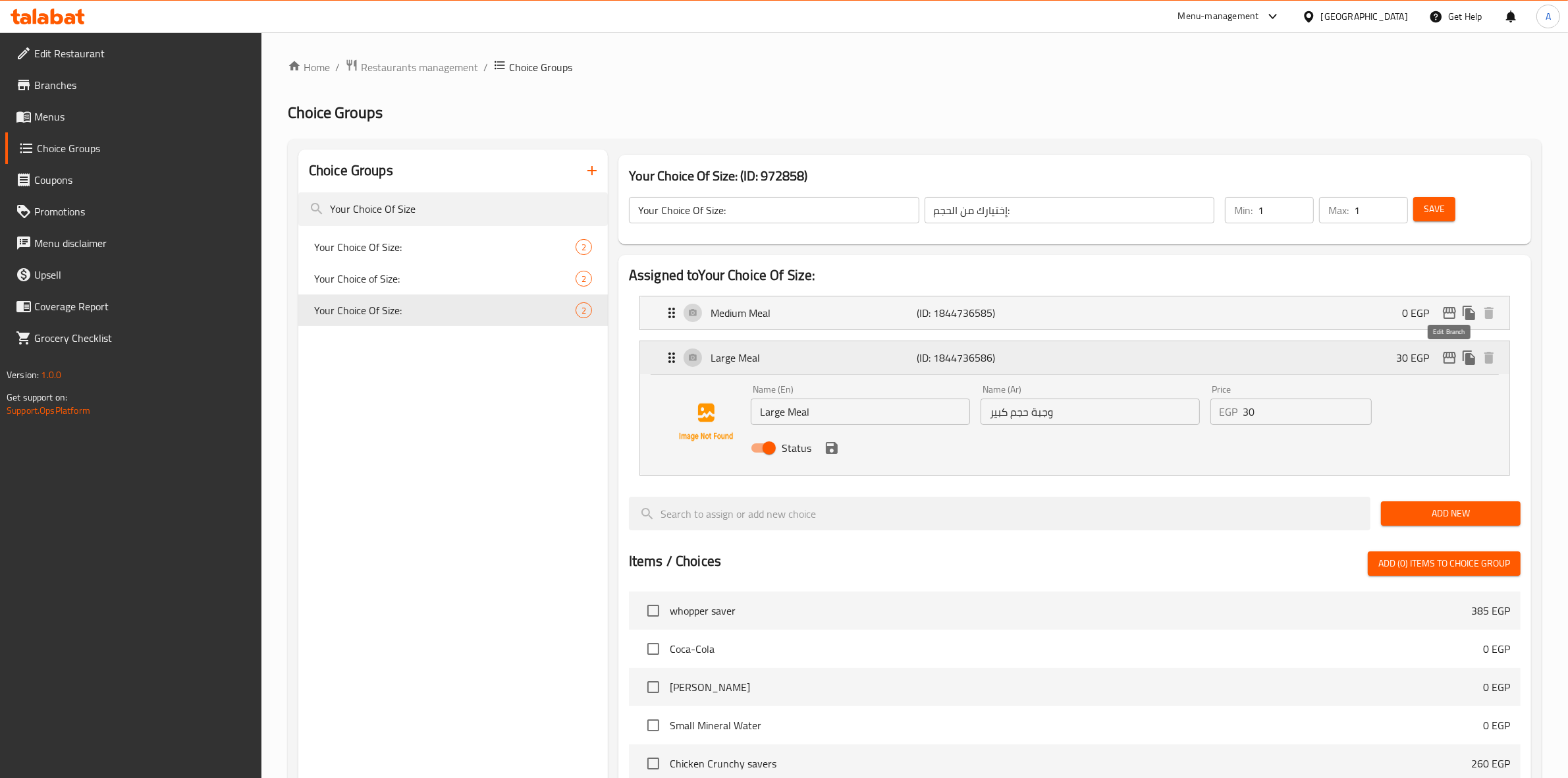
click at [1442, 357] on icon "edit" at bounding box center [1449, 357] width 15 height 15
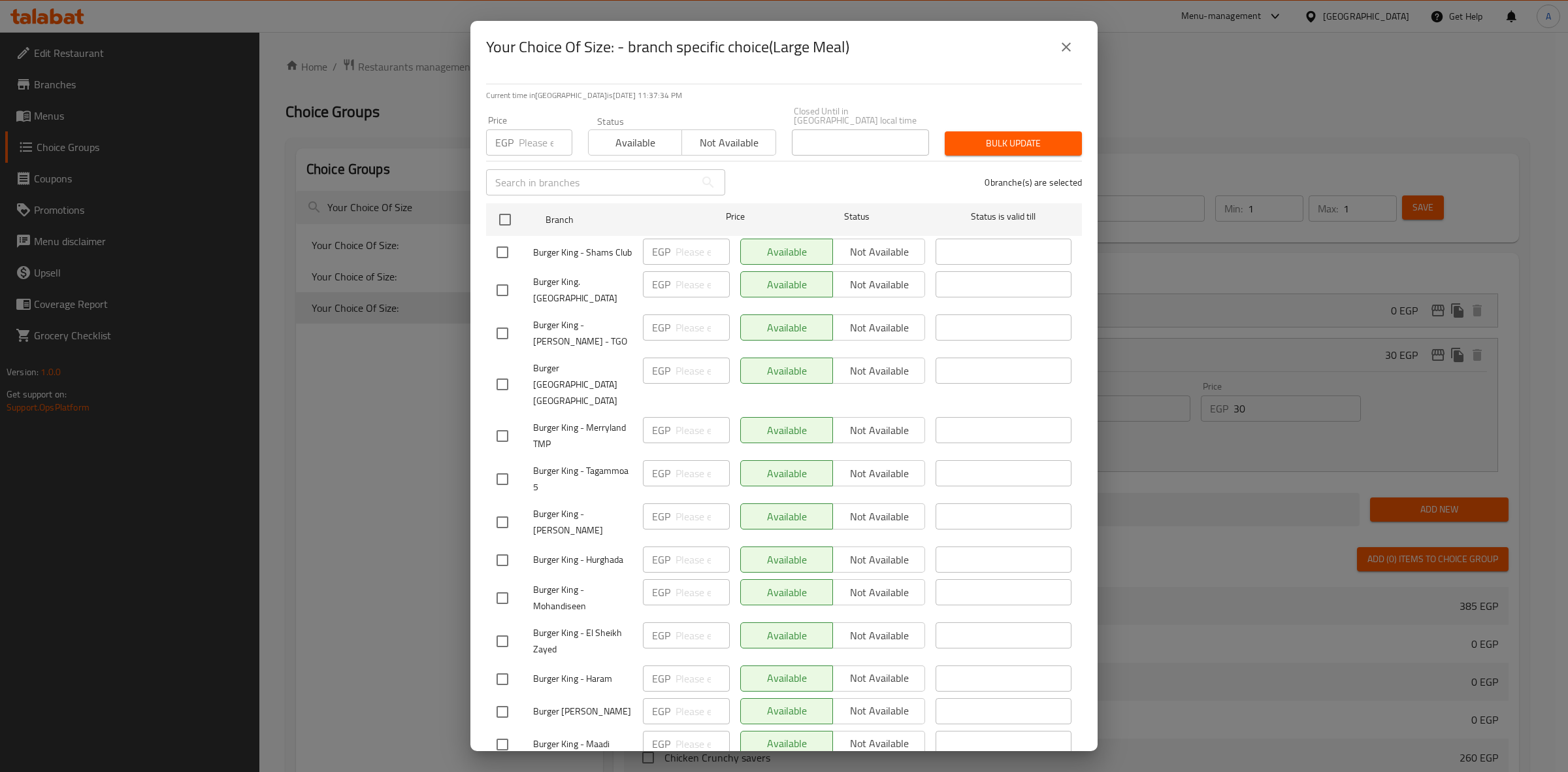
click at [1056, 51] on button "close" at bounding box center [1066, 47] width 31 height 31
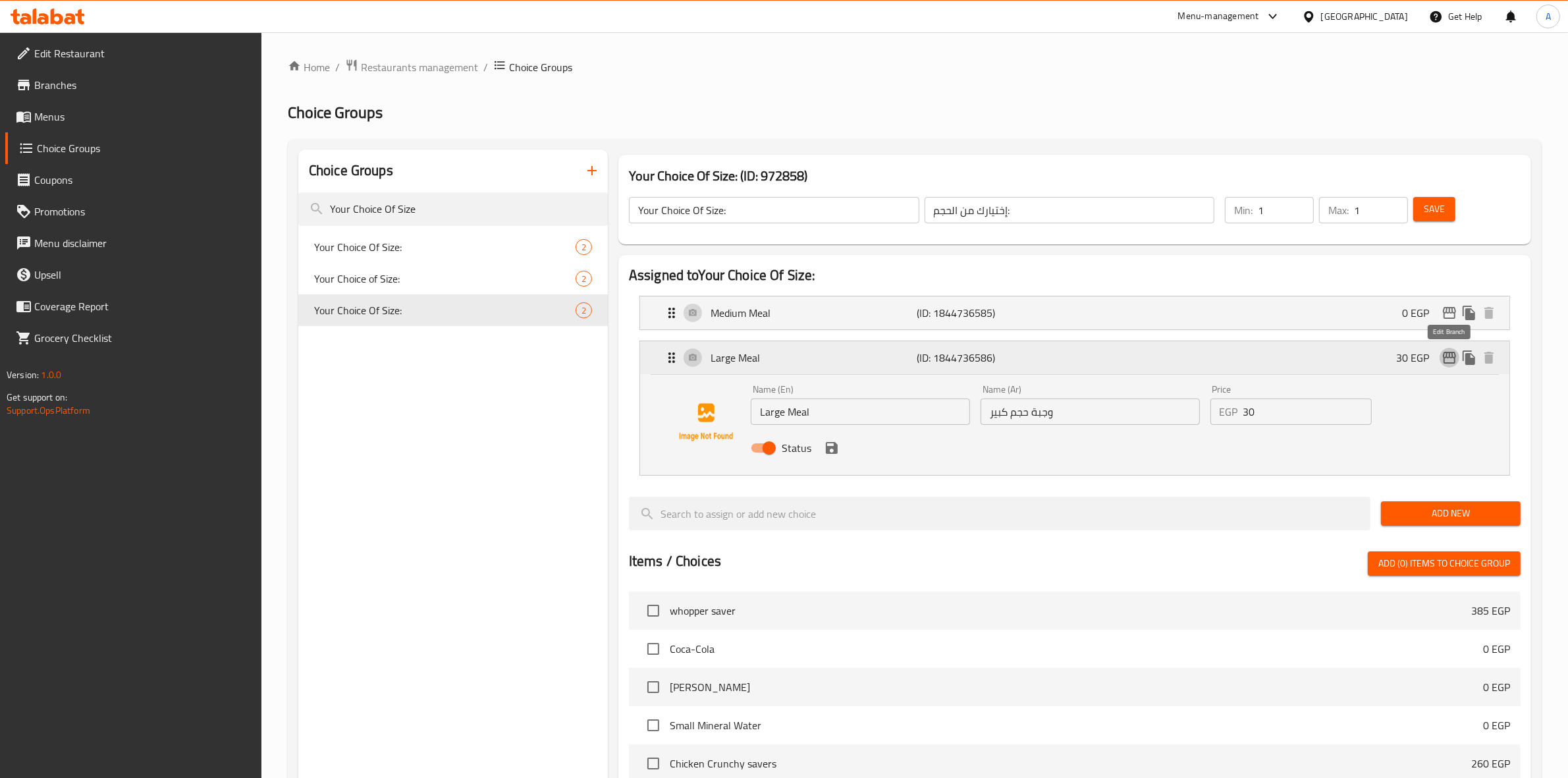
click at [1447, 363] on icon "edit" at bounding box center [1449, 357] width 13 height 12
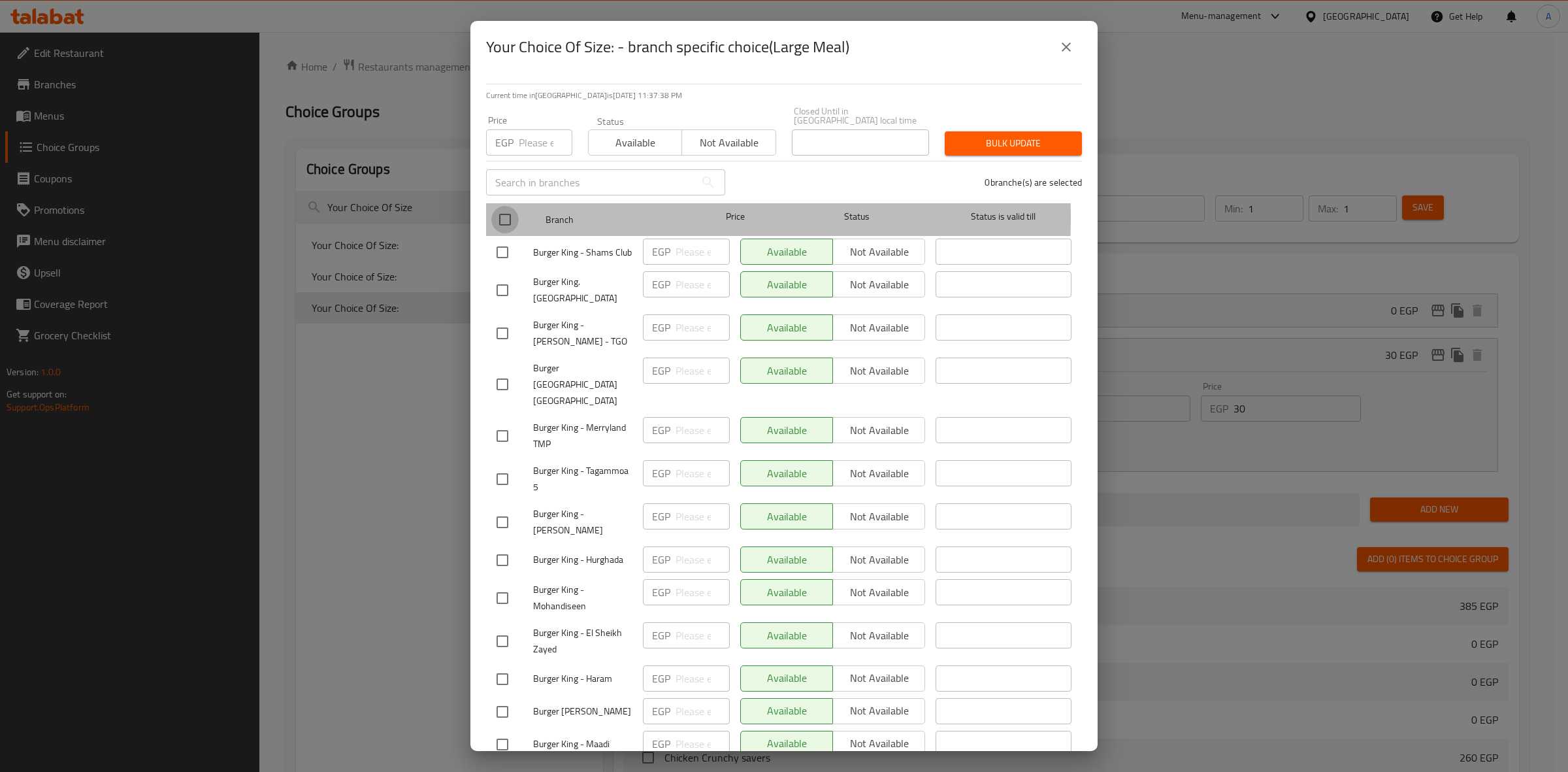
click at [500, 208] on input "checkbox" at bounding box center [506, 220] width 28 height 28
checkbox input "true"
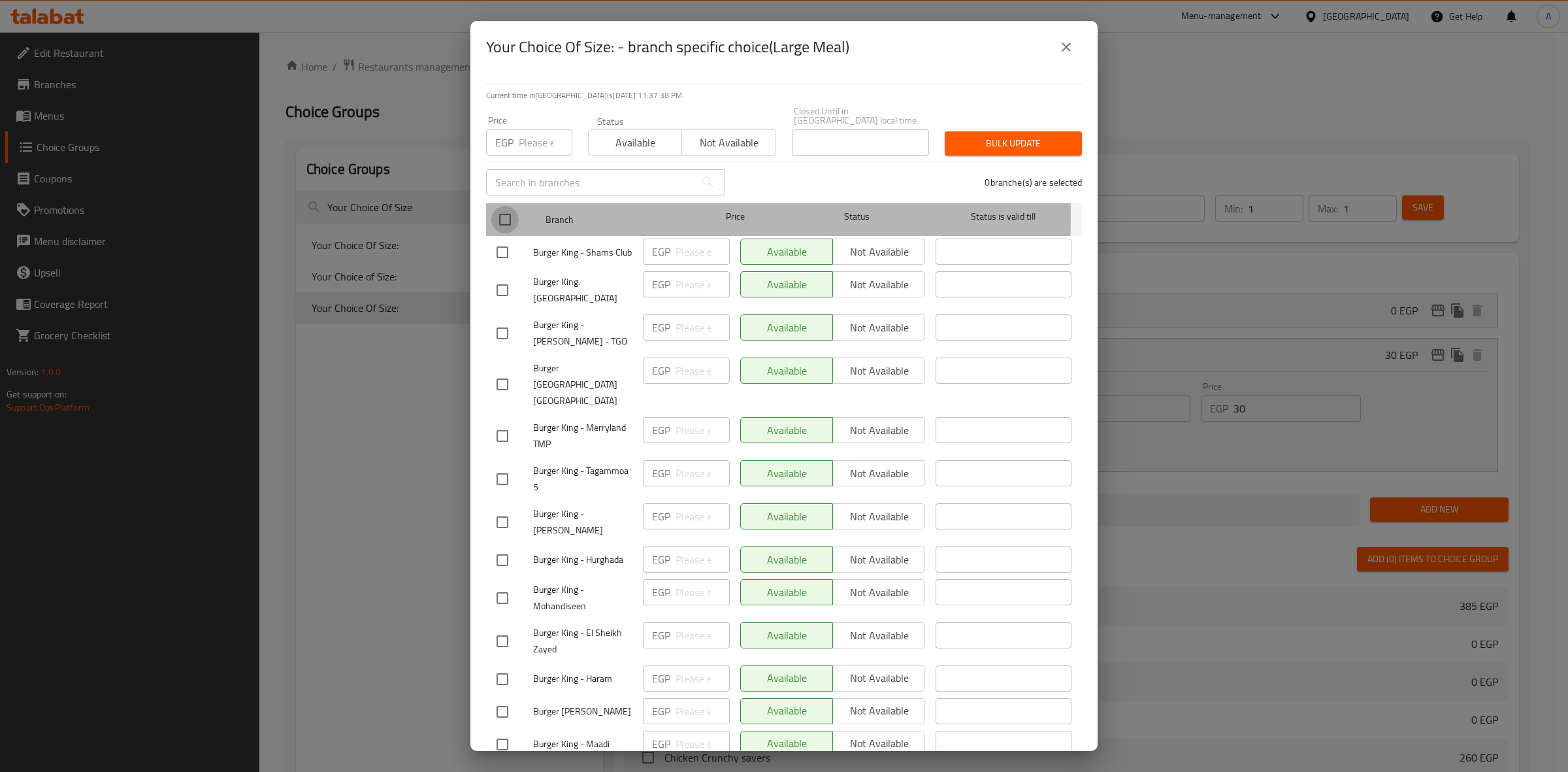
checkbox input "true"
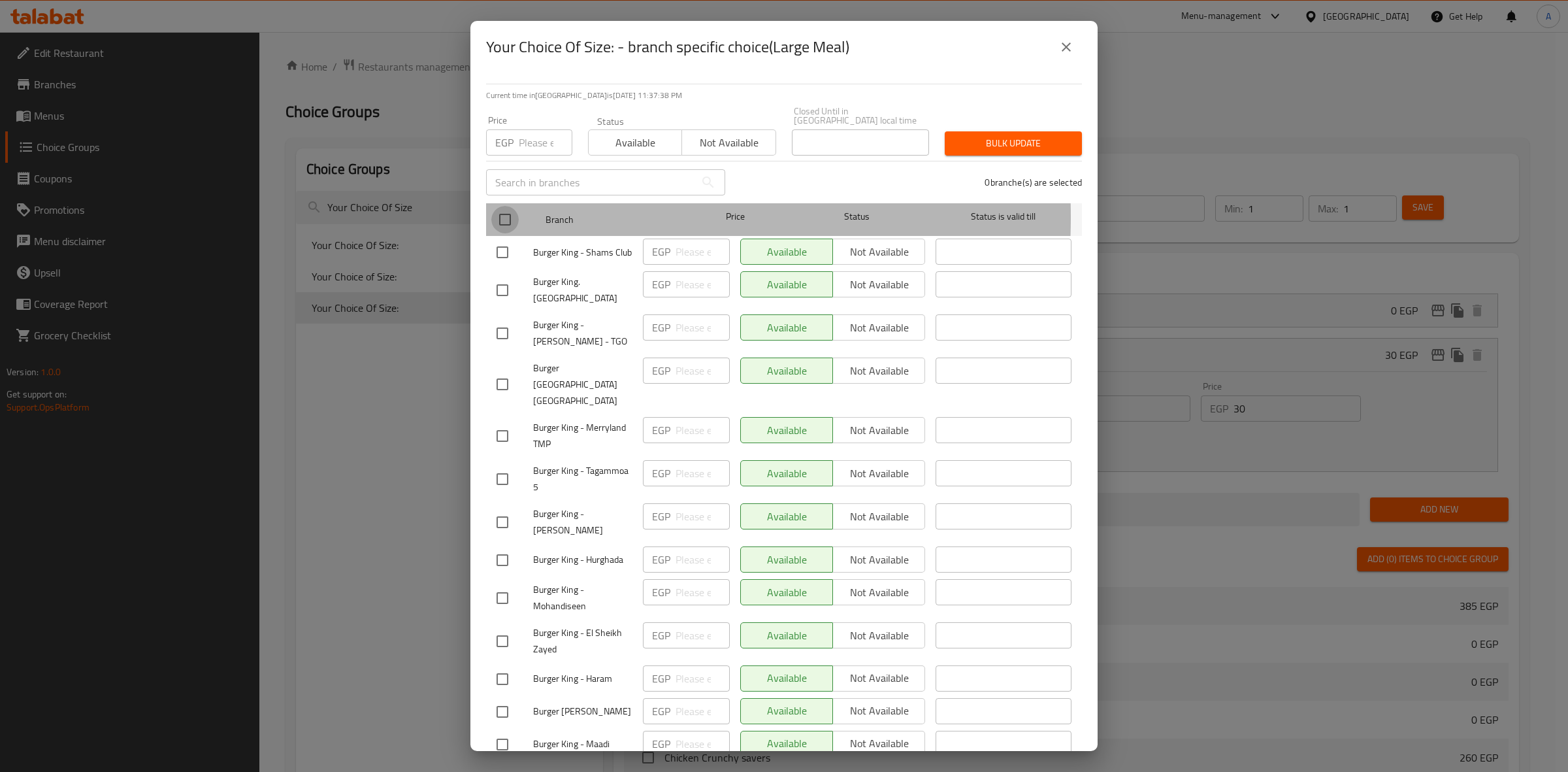
checkbox input "true"
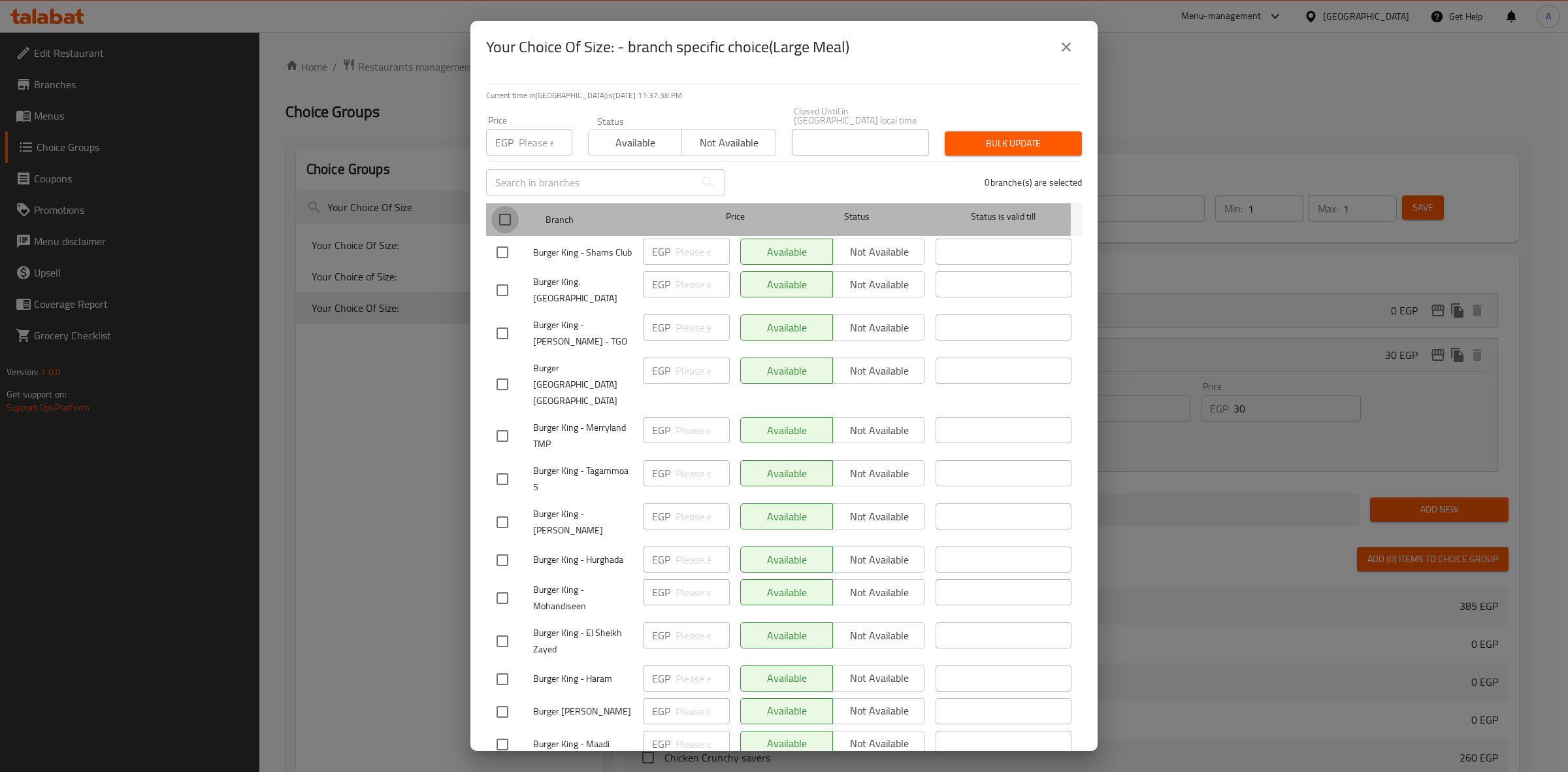
checkbox input "true"
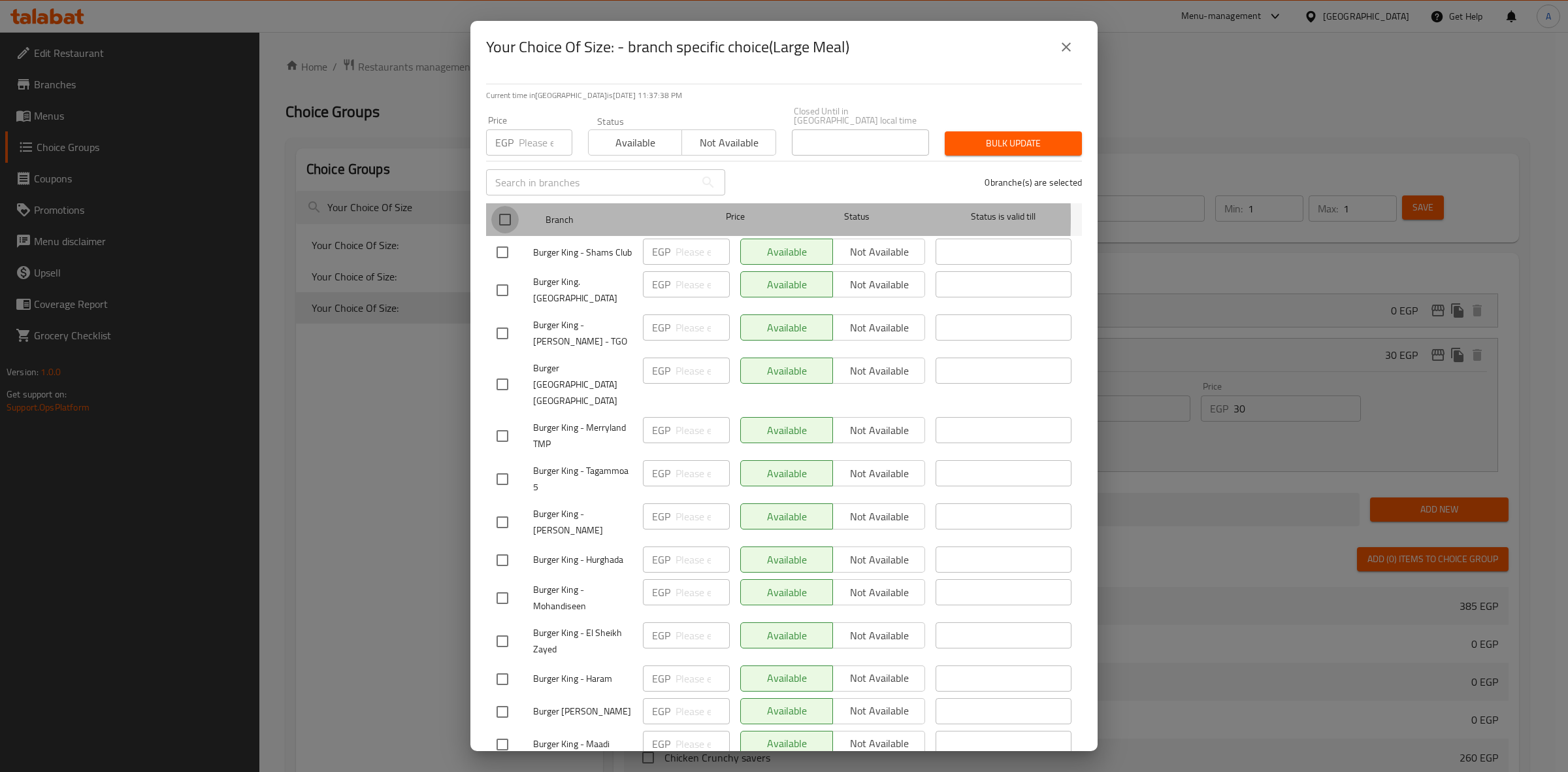
checkbox input "true"
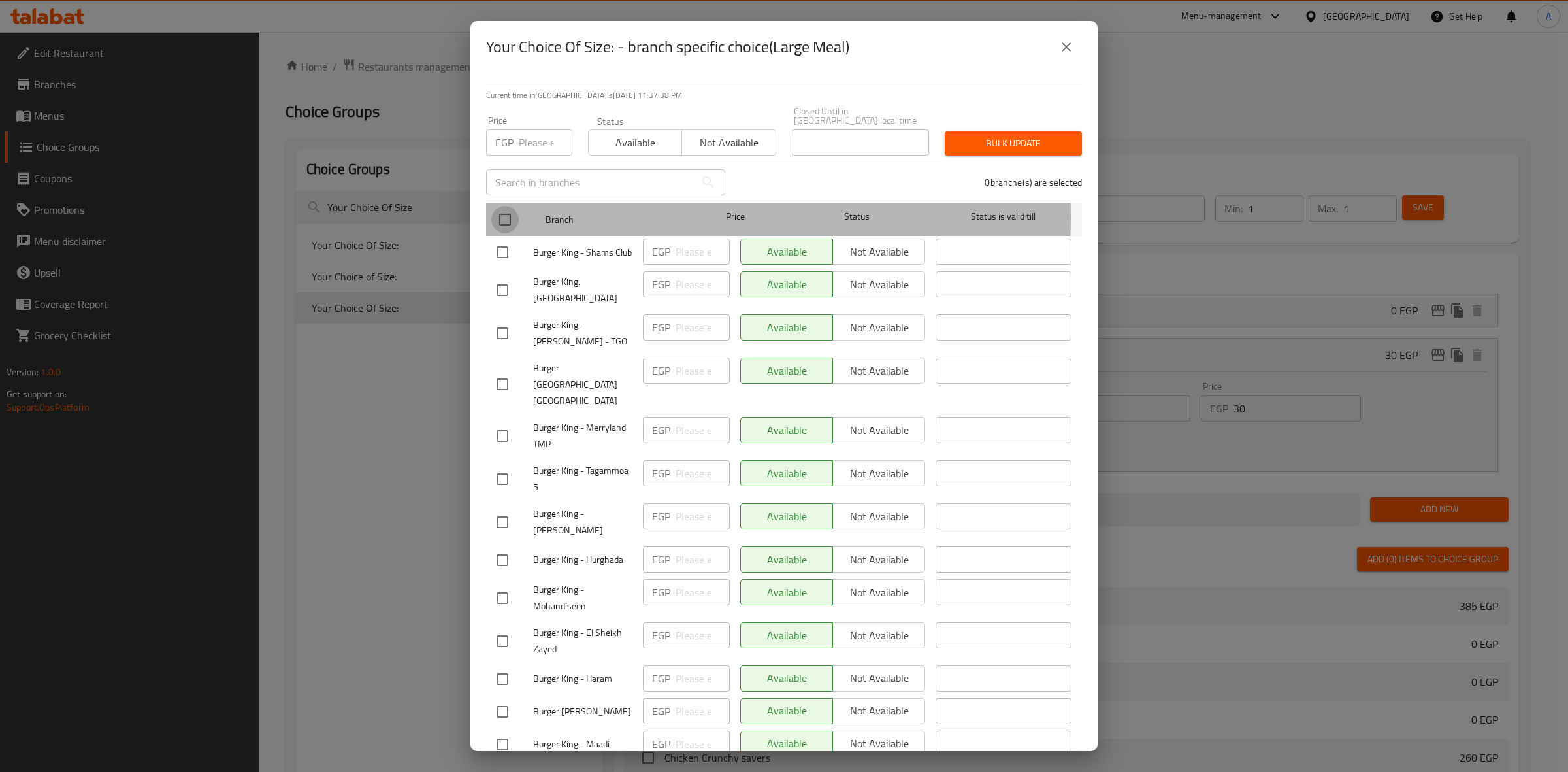
checkbox input "true"
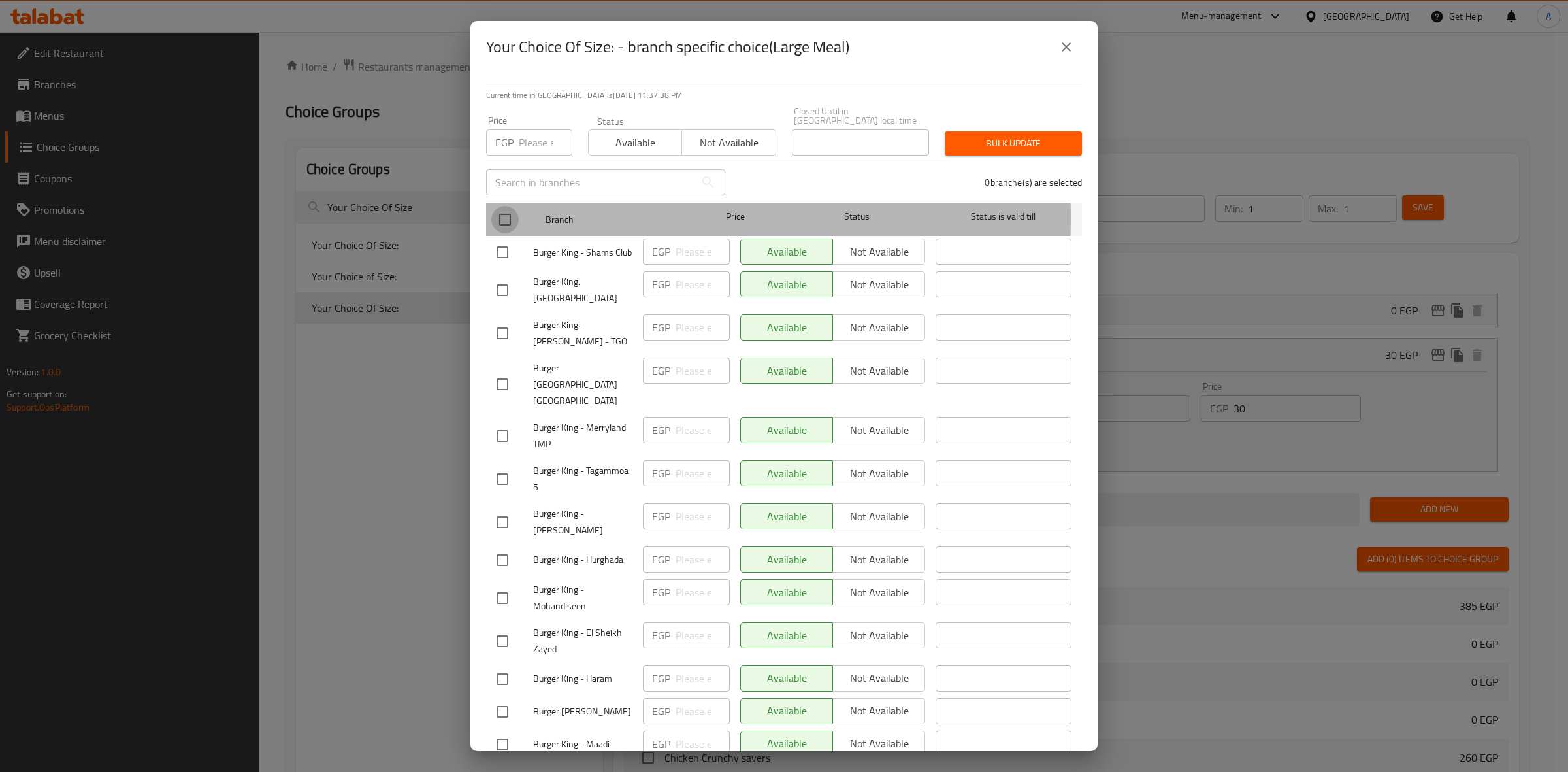
checkbox input "true"
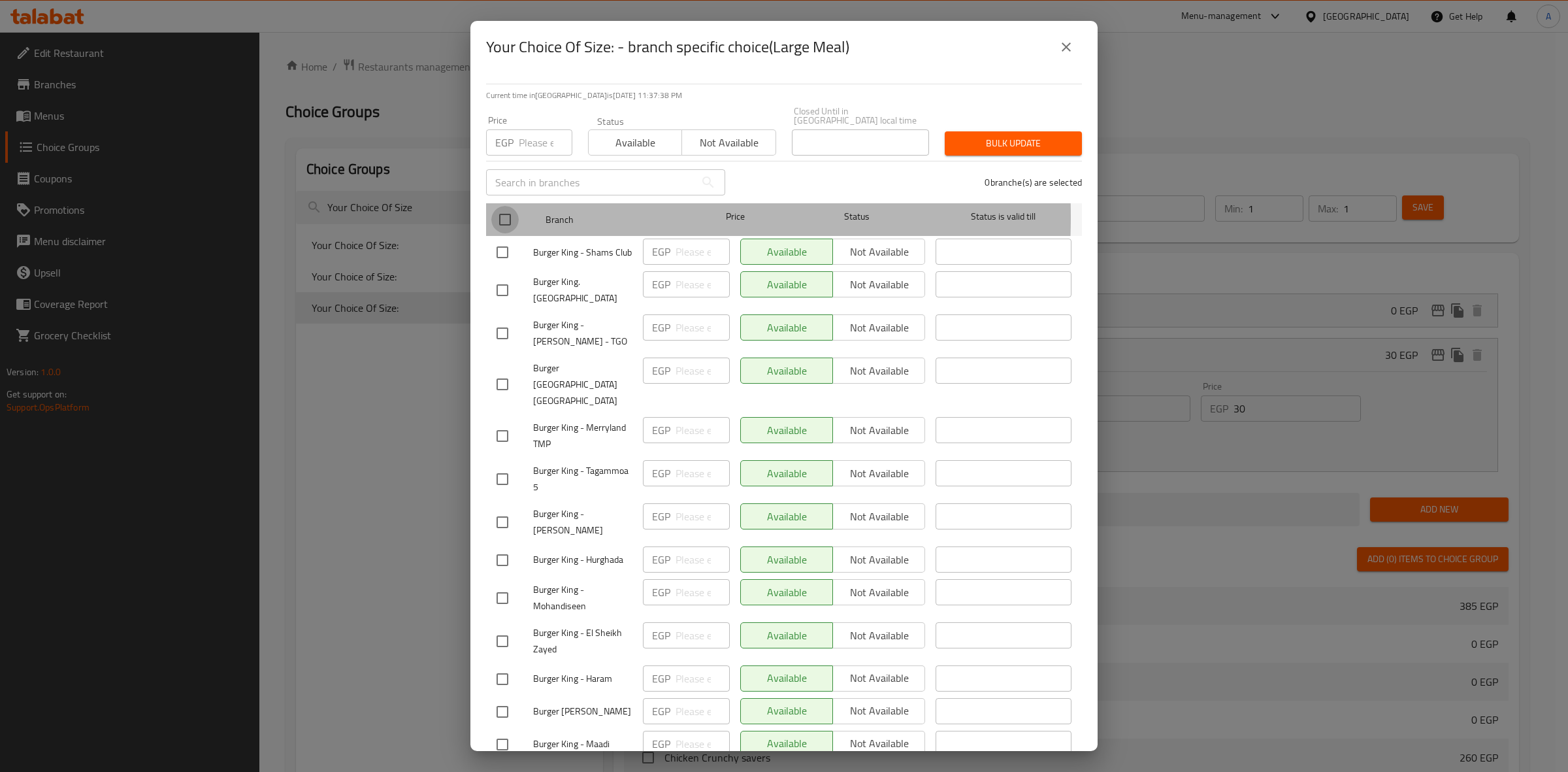
checkbox input "true"
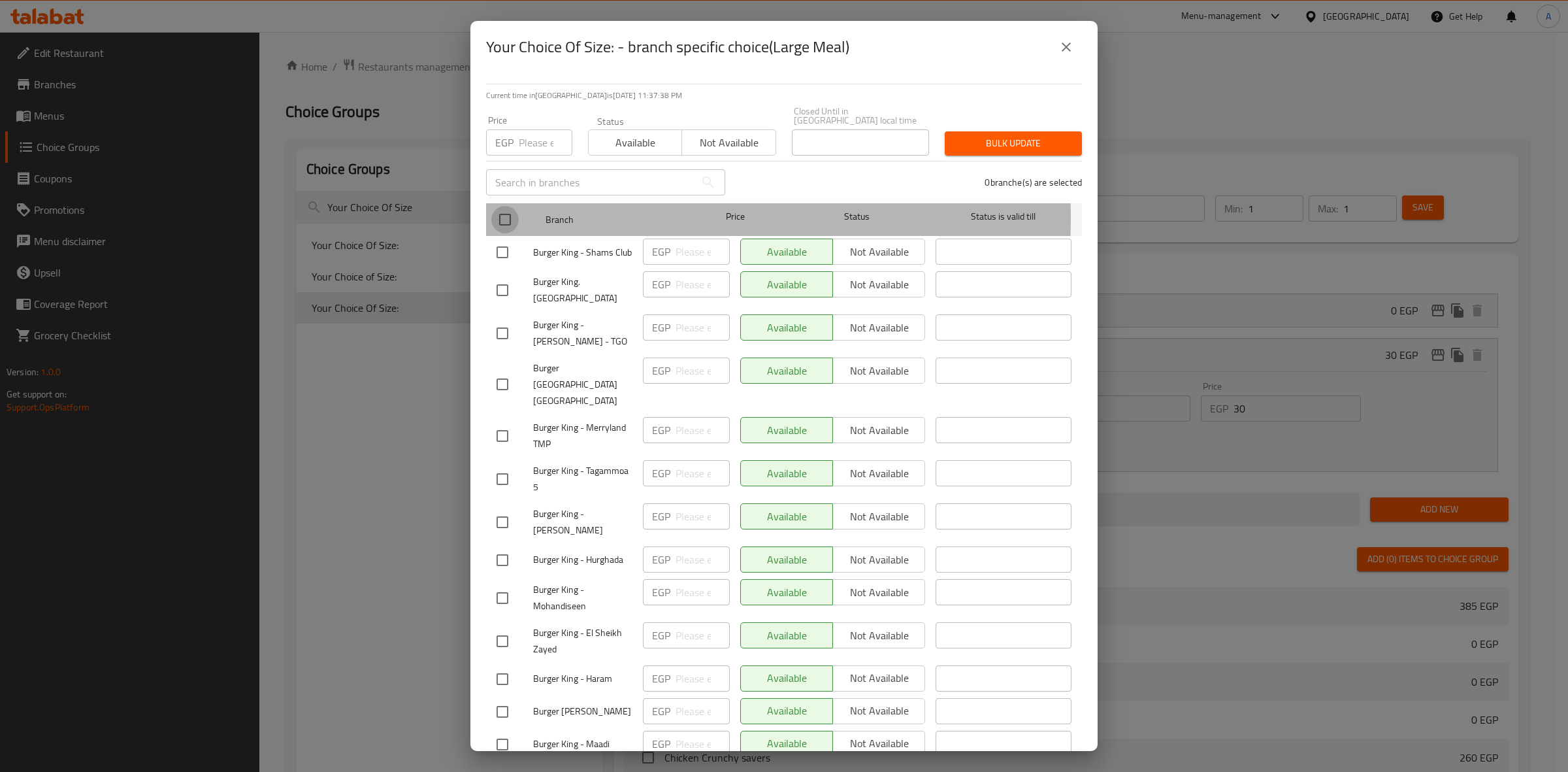
checkbox input "true"
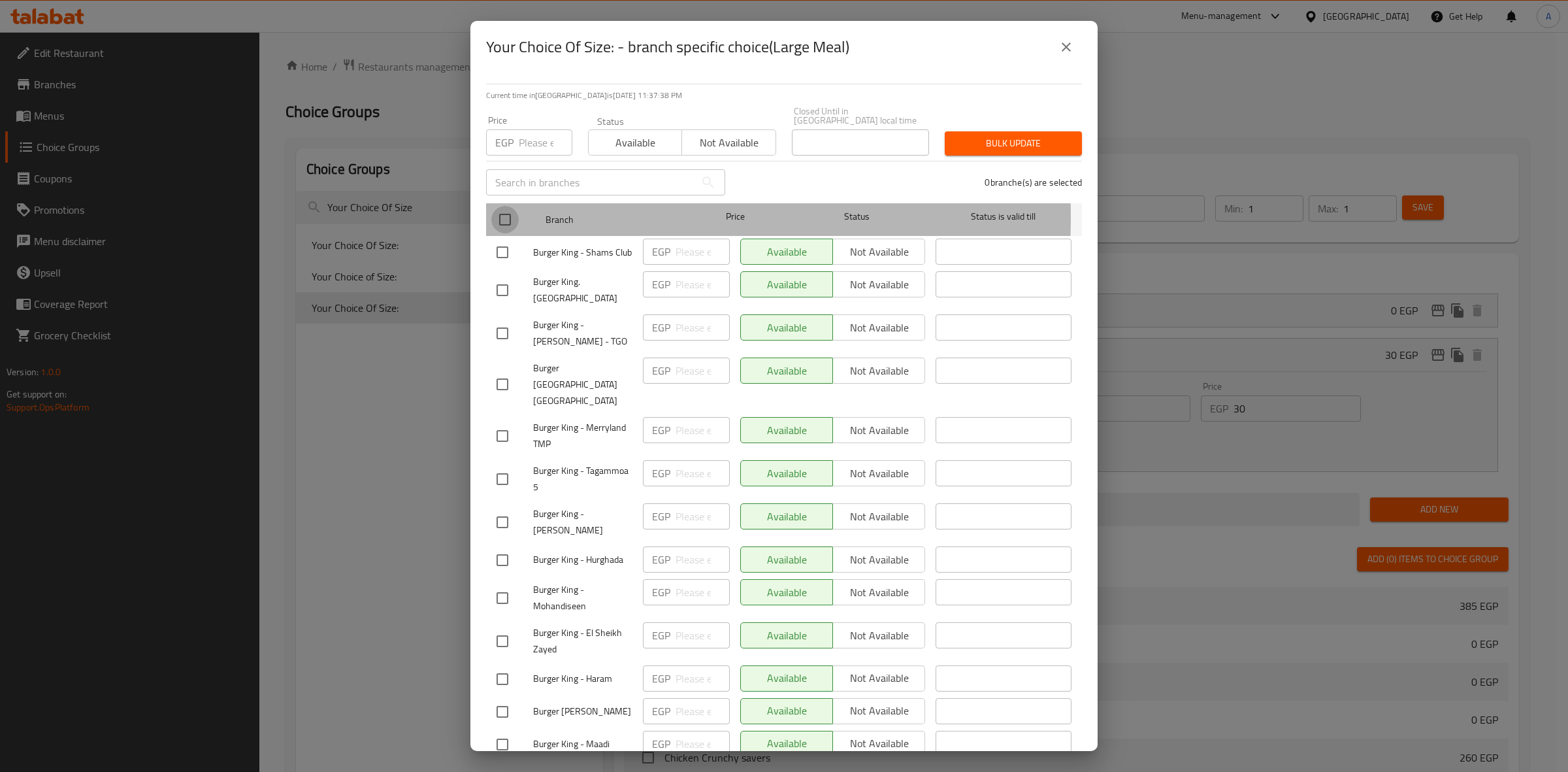
checkbox input "true"
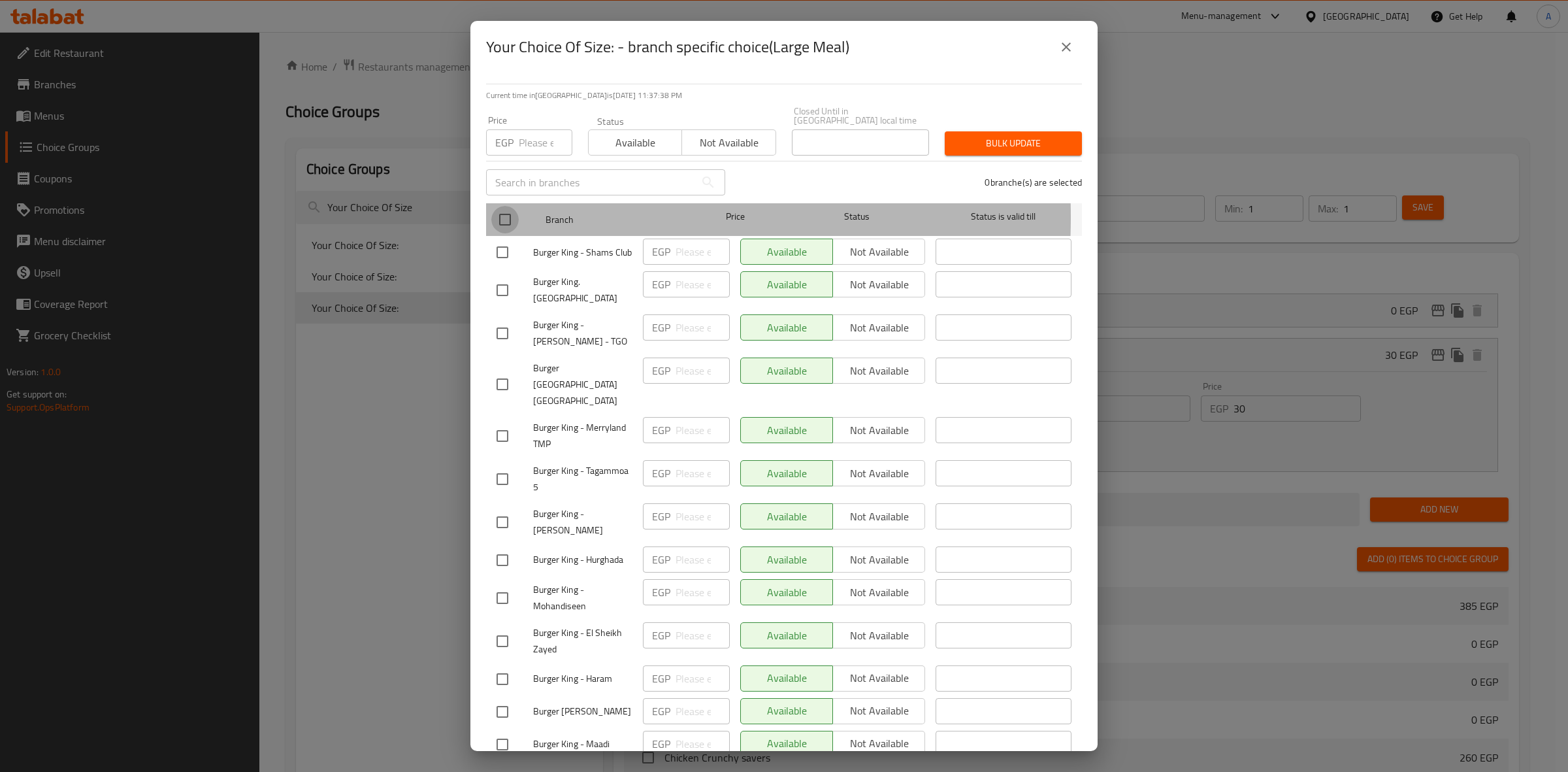
checkbox input "true"
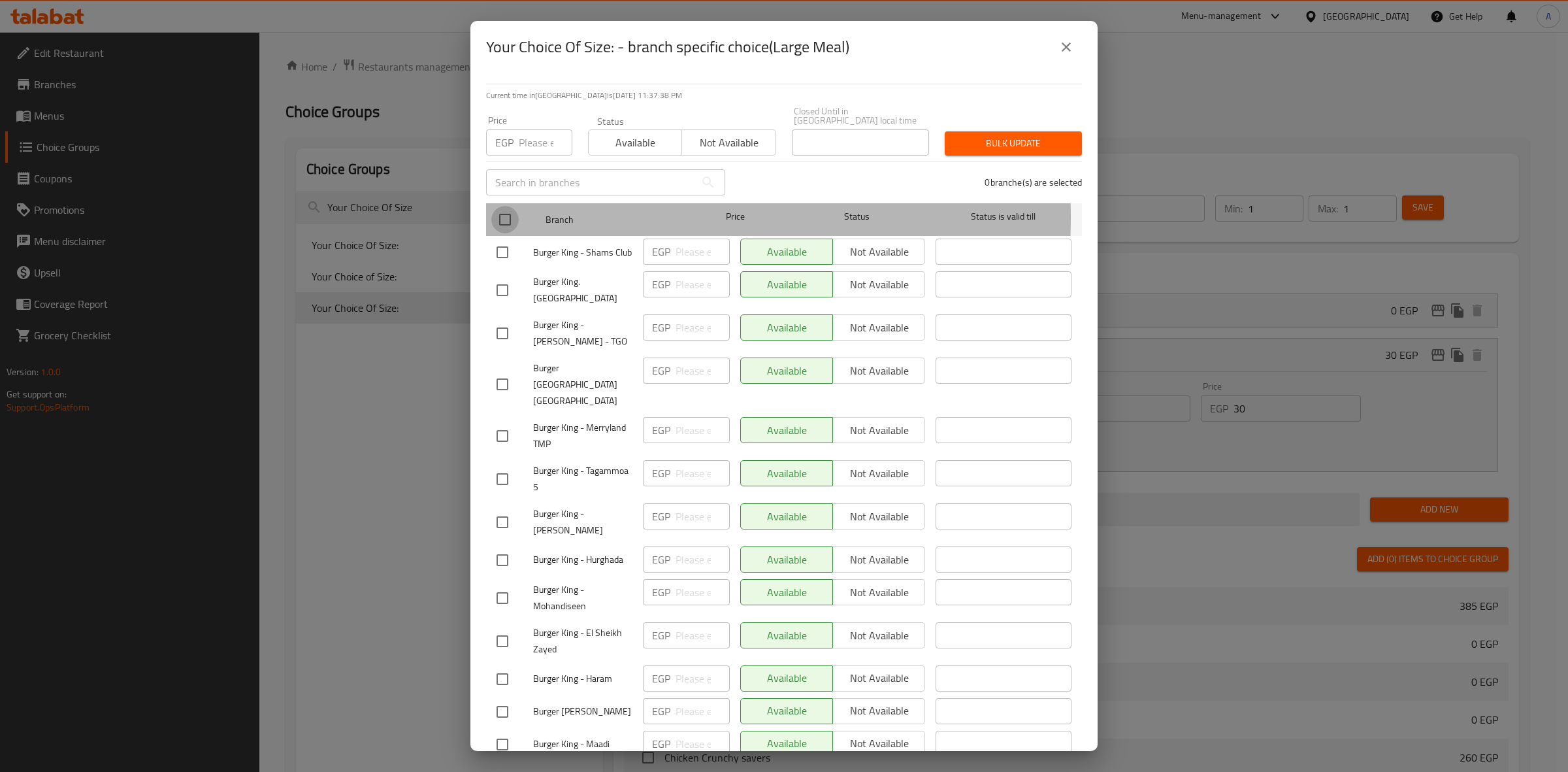
checkbox input "true"
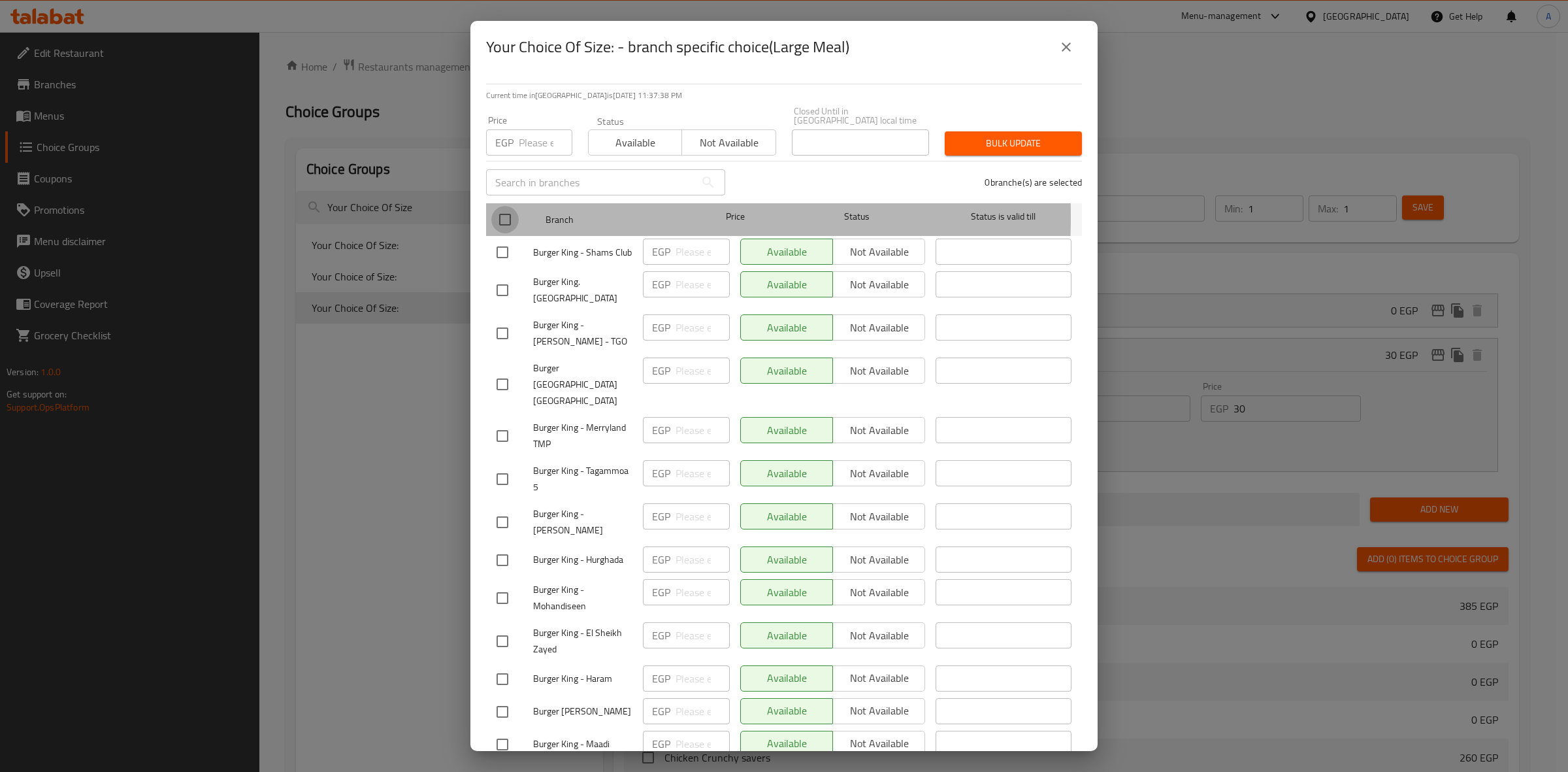
checkbox input "true"
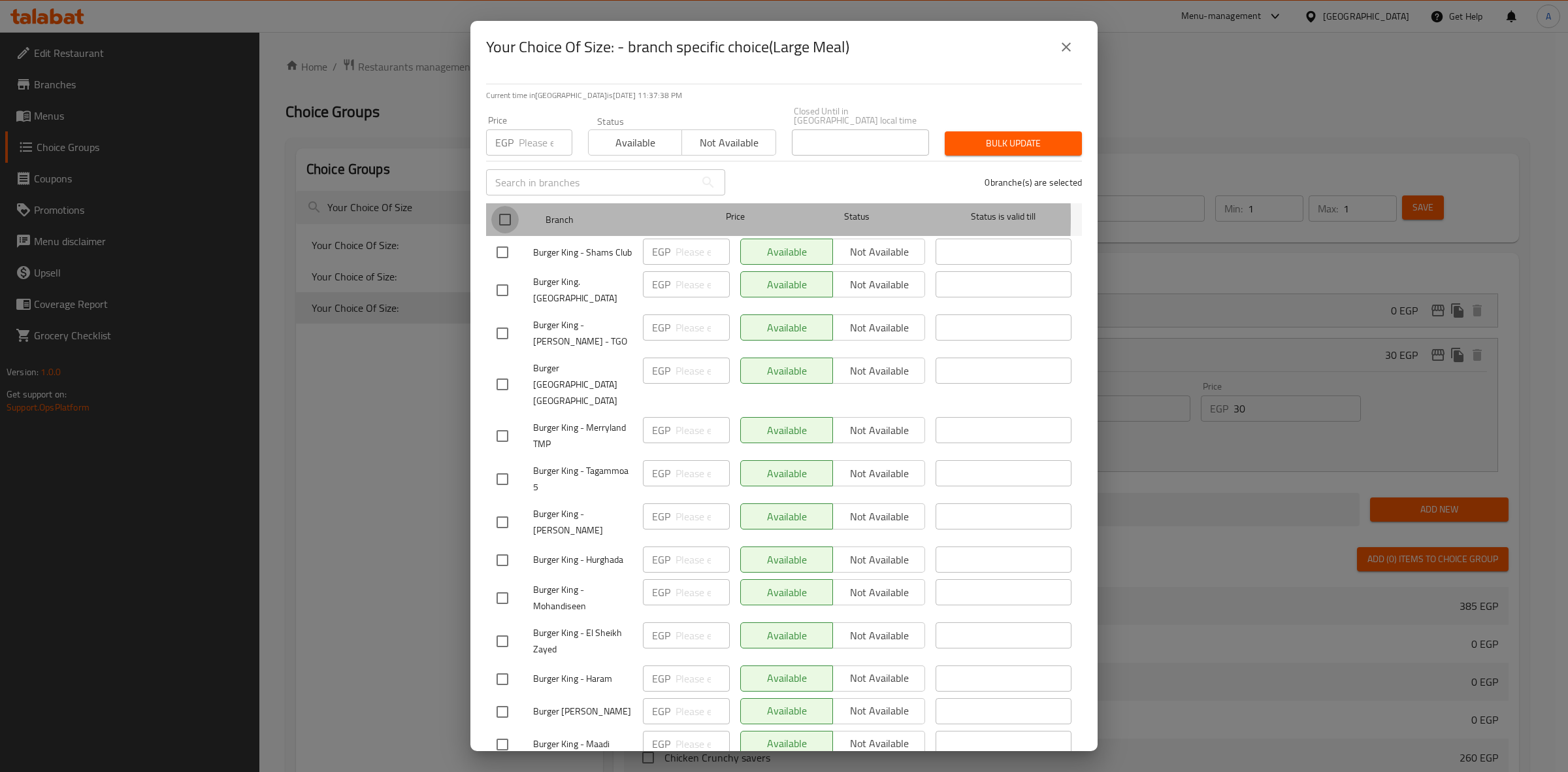
checkbox input "true"
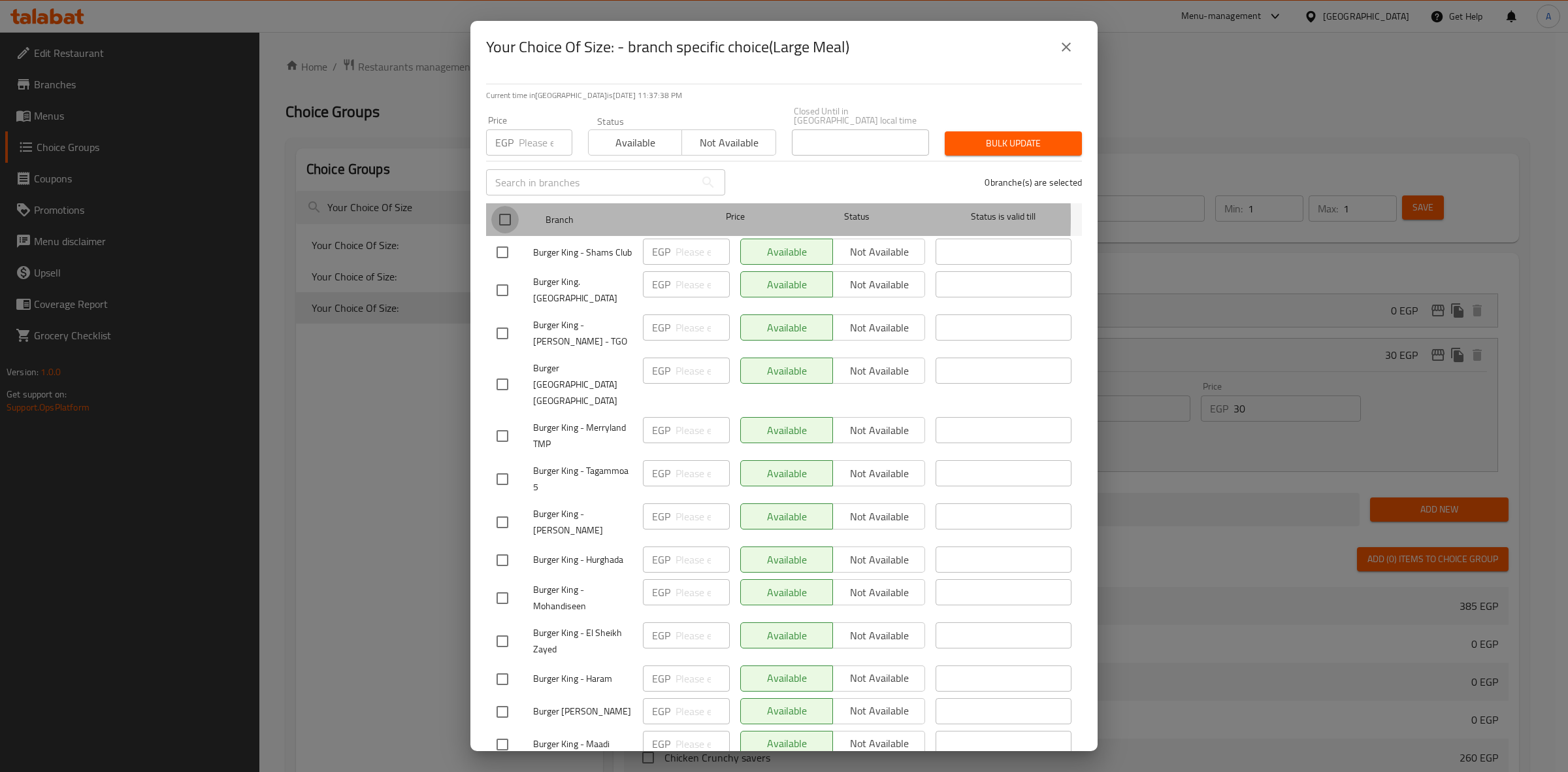
checkbox input "true"
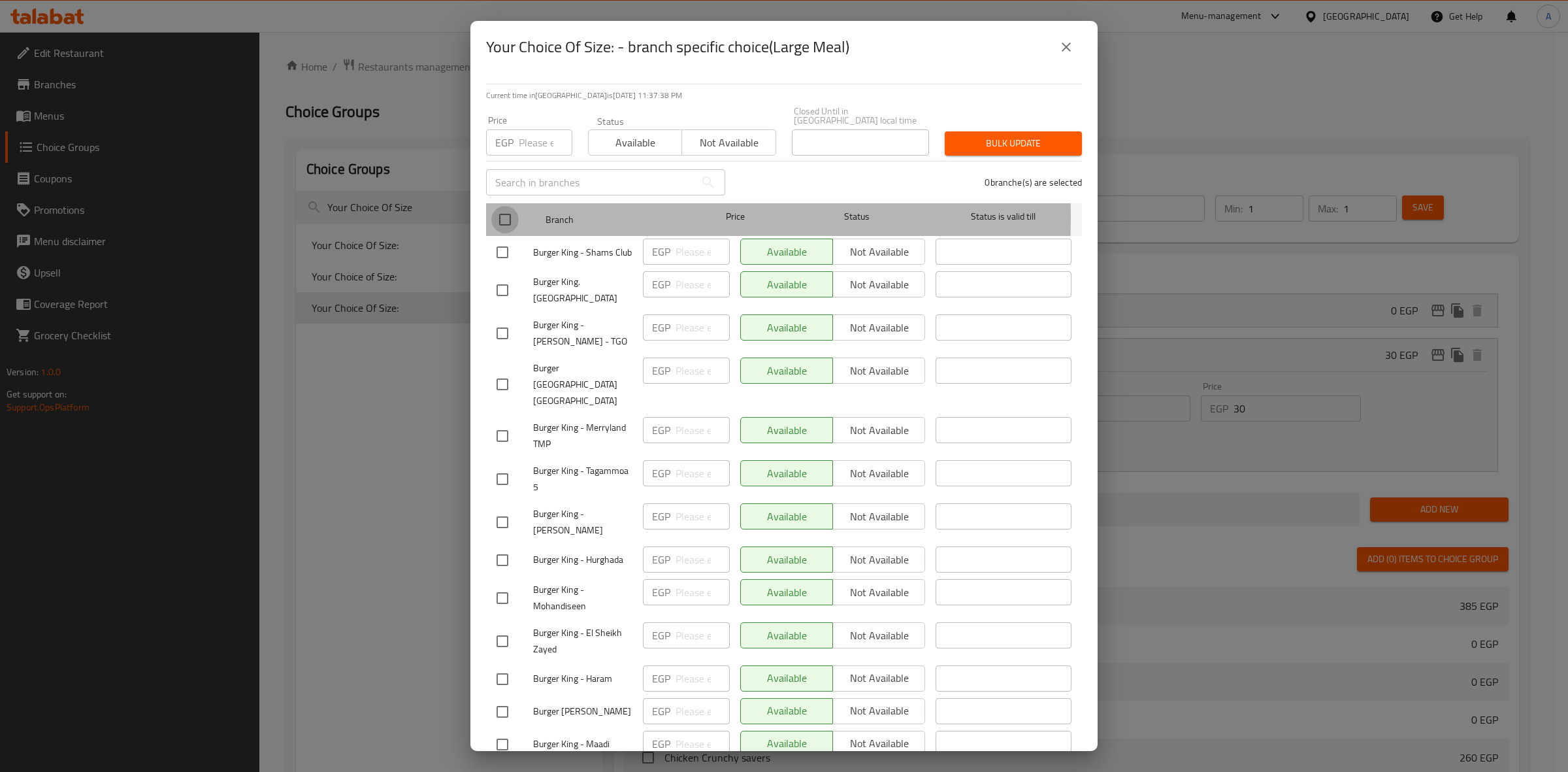
checkbox input "true"
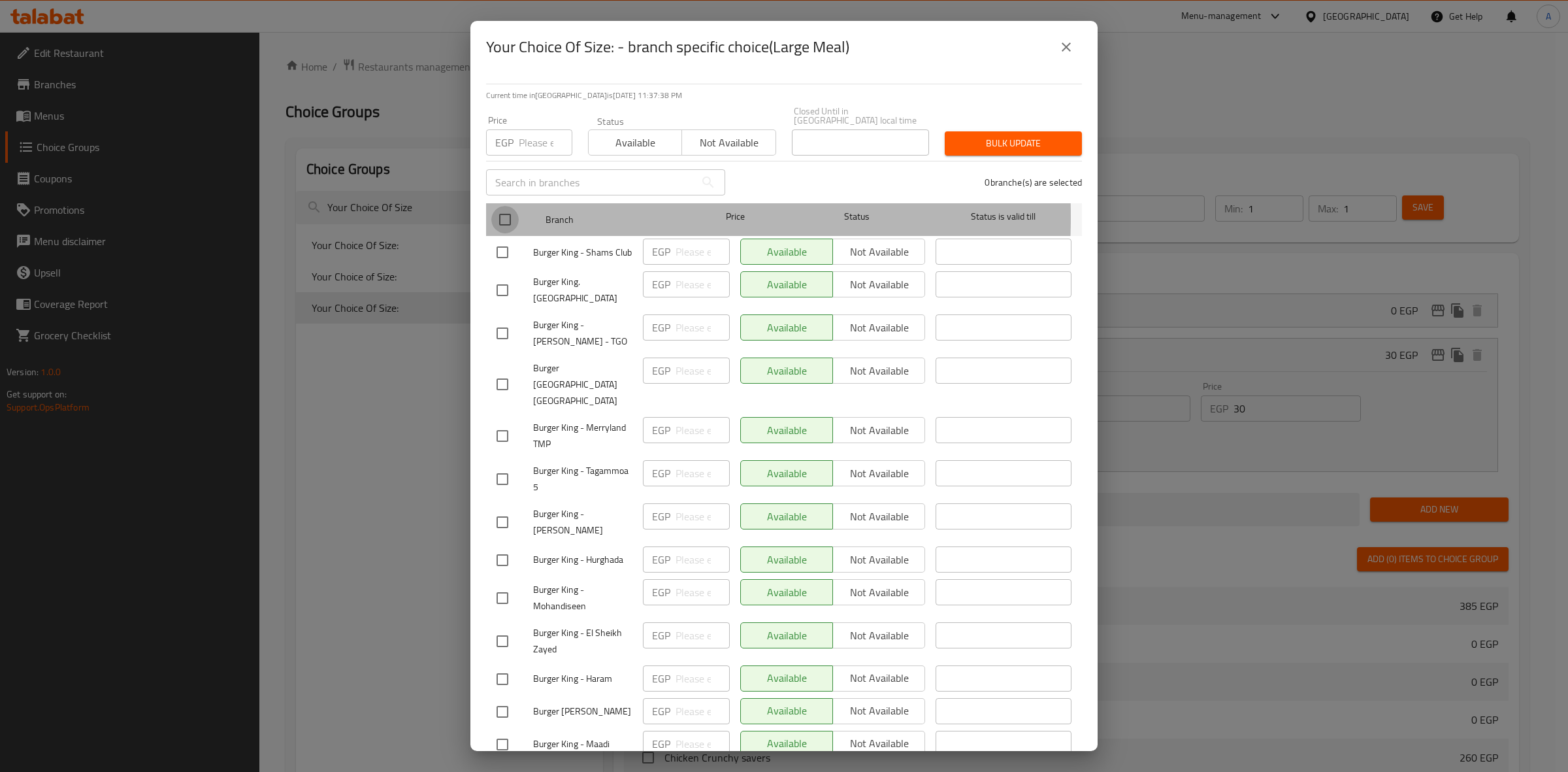
checkbox input "true"
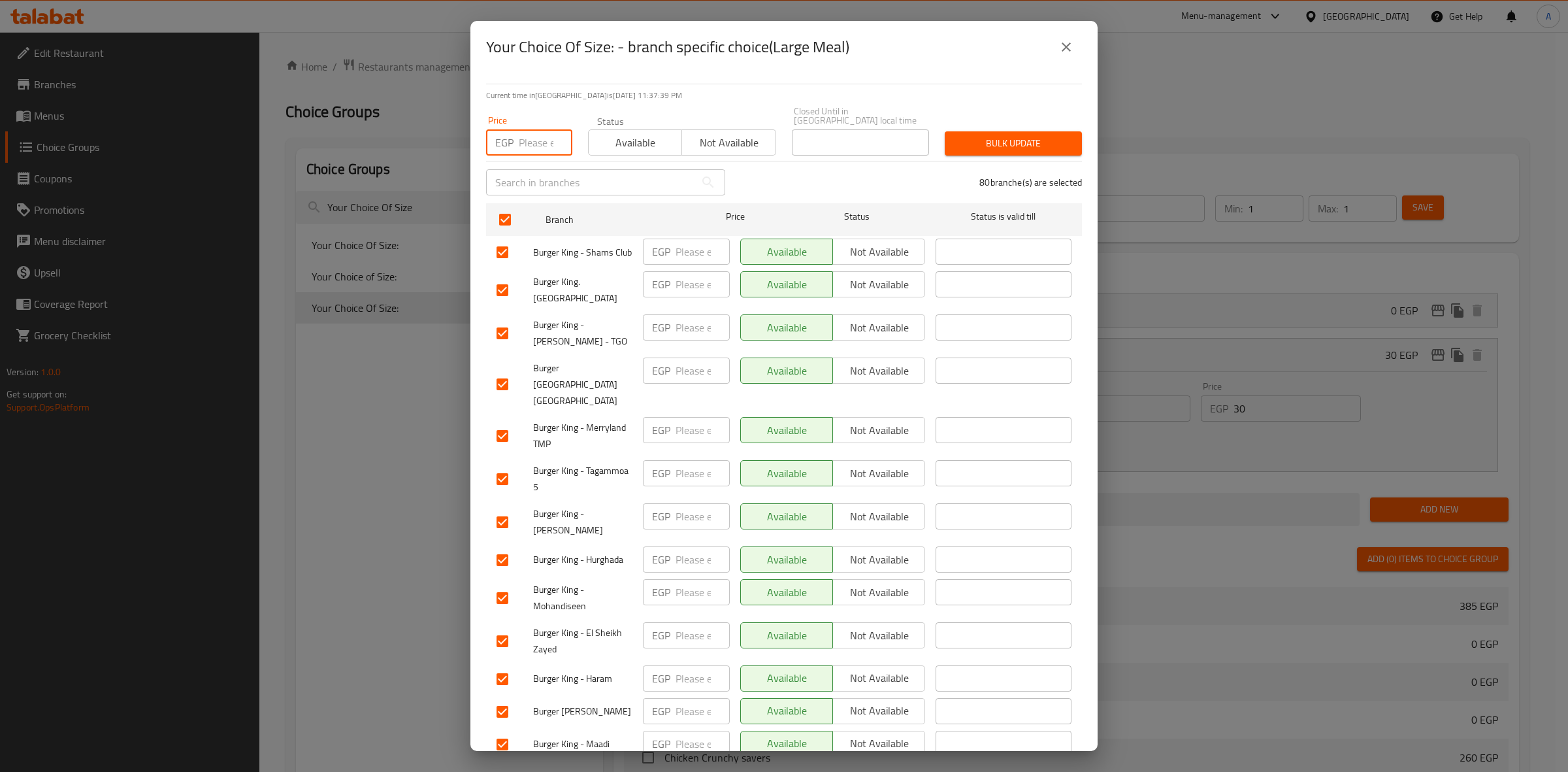
click at [523, 129] on input "number" at bounding box center [545, 142] width 54 height 26
type input "30"
click at [1021, 136] on span "Bulk update" at bounding box center [1013, 143] width 116 height 16
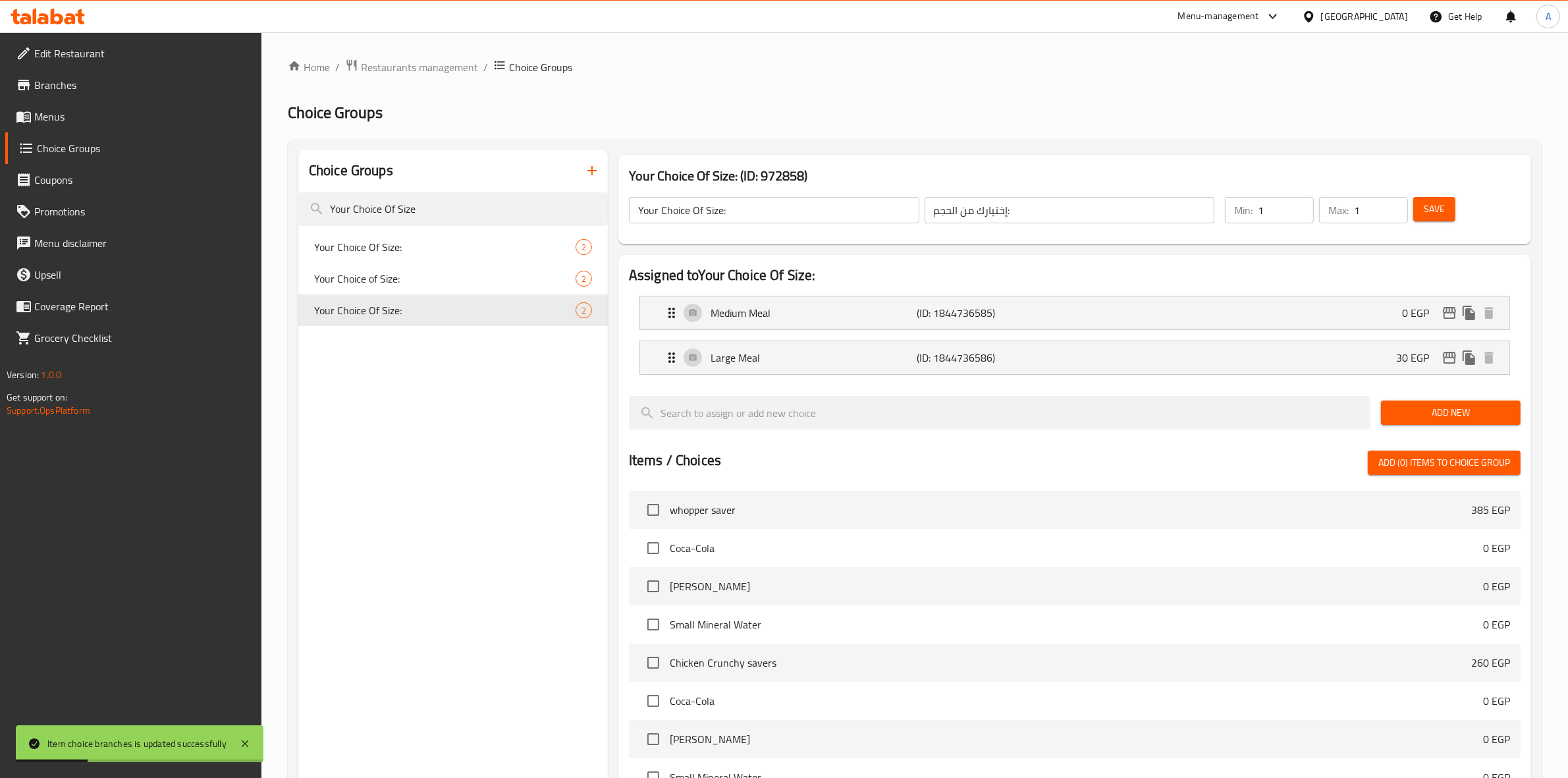
click at [466, 567] on div "Choice Groups Your Choice Of Size Your Choice Of Size: 2 Your Choice of Size: 2…" at bounding box center [452, 605] width 310 height 911
click at [886, 365] on p "Large Meal" at bounding box center [814, 357] width 207 height 15
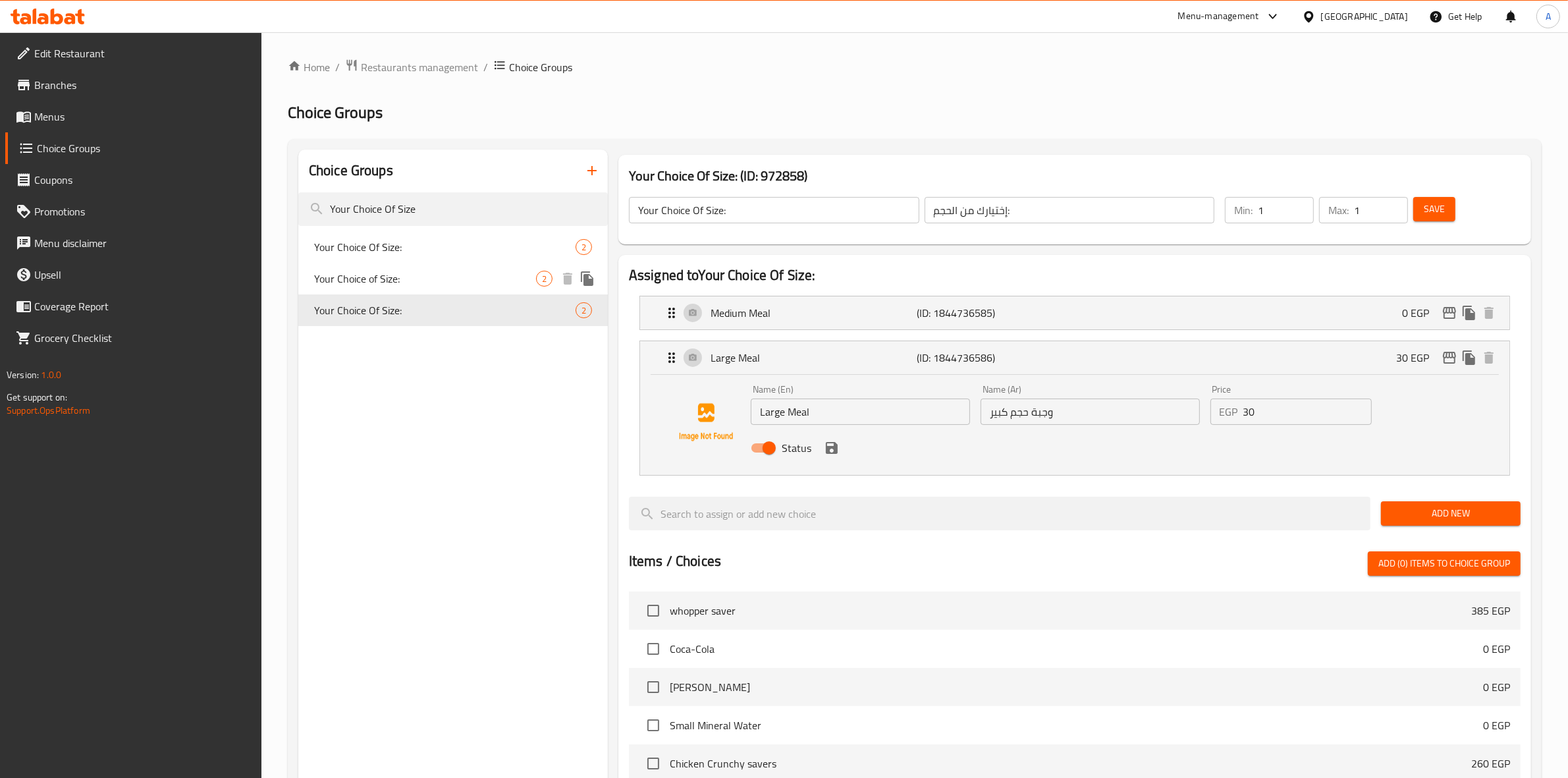
drag, startPoint x: 422, startPoint y: 280, endPoint x: 428, endPoint y: 277, distance: 6.7
click at [422, 280] on span "Your Choice of Size:" at bounding box center [425, 279] width 222 height 15
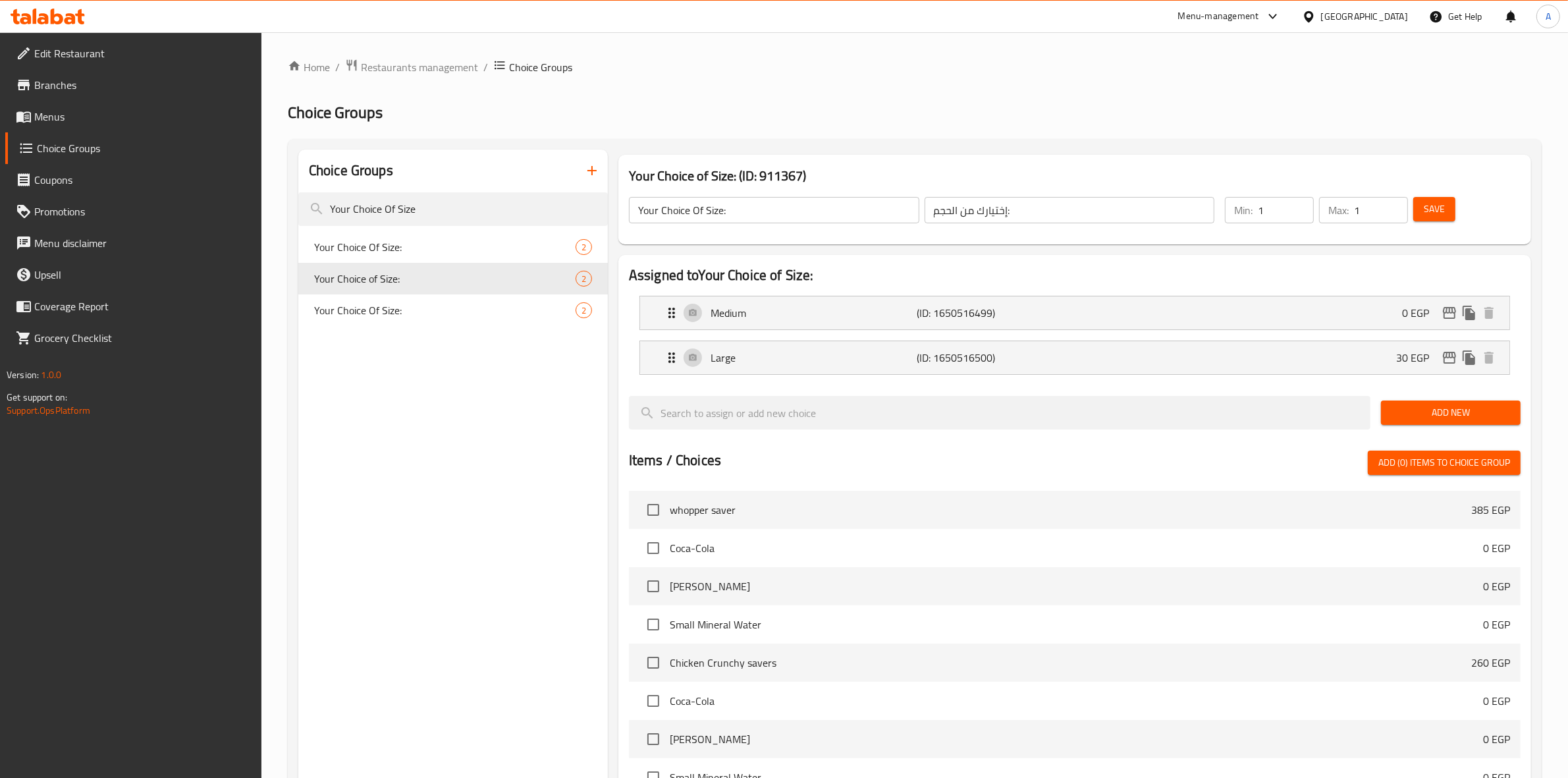
type input "Your Choice of Size:"
type input "اختيارك من الحجم:"
click at [1268, 357] on div "Large (ID: 1650516500) 30 EGP" at bounding box center [1079, 357] width 830 height 33
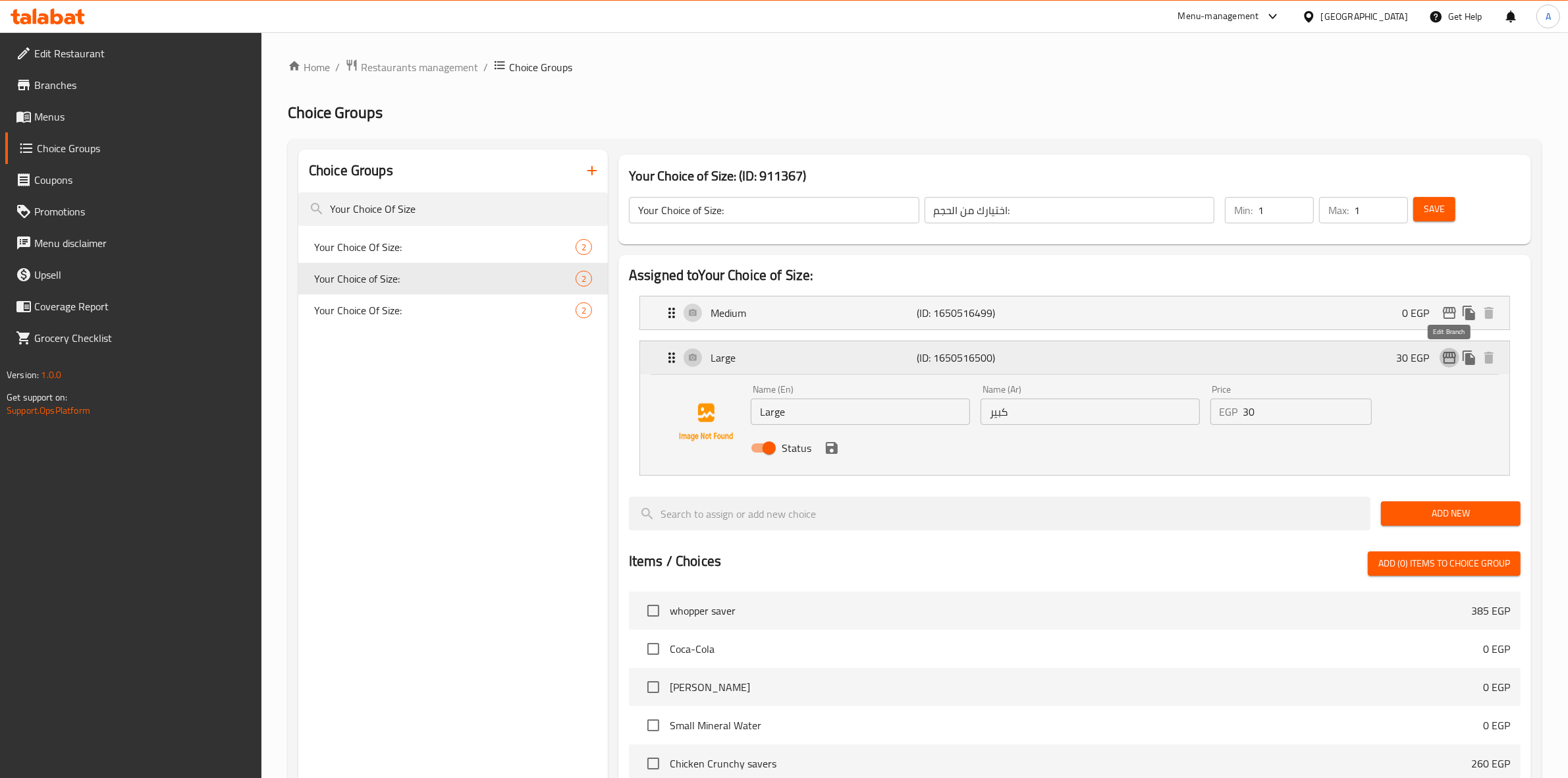
click at [1448, 360] on icon "edit" at bounding box center [1449, 357] width 15 height 15
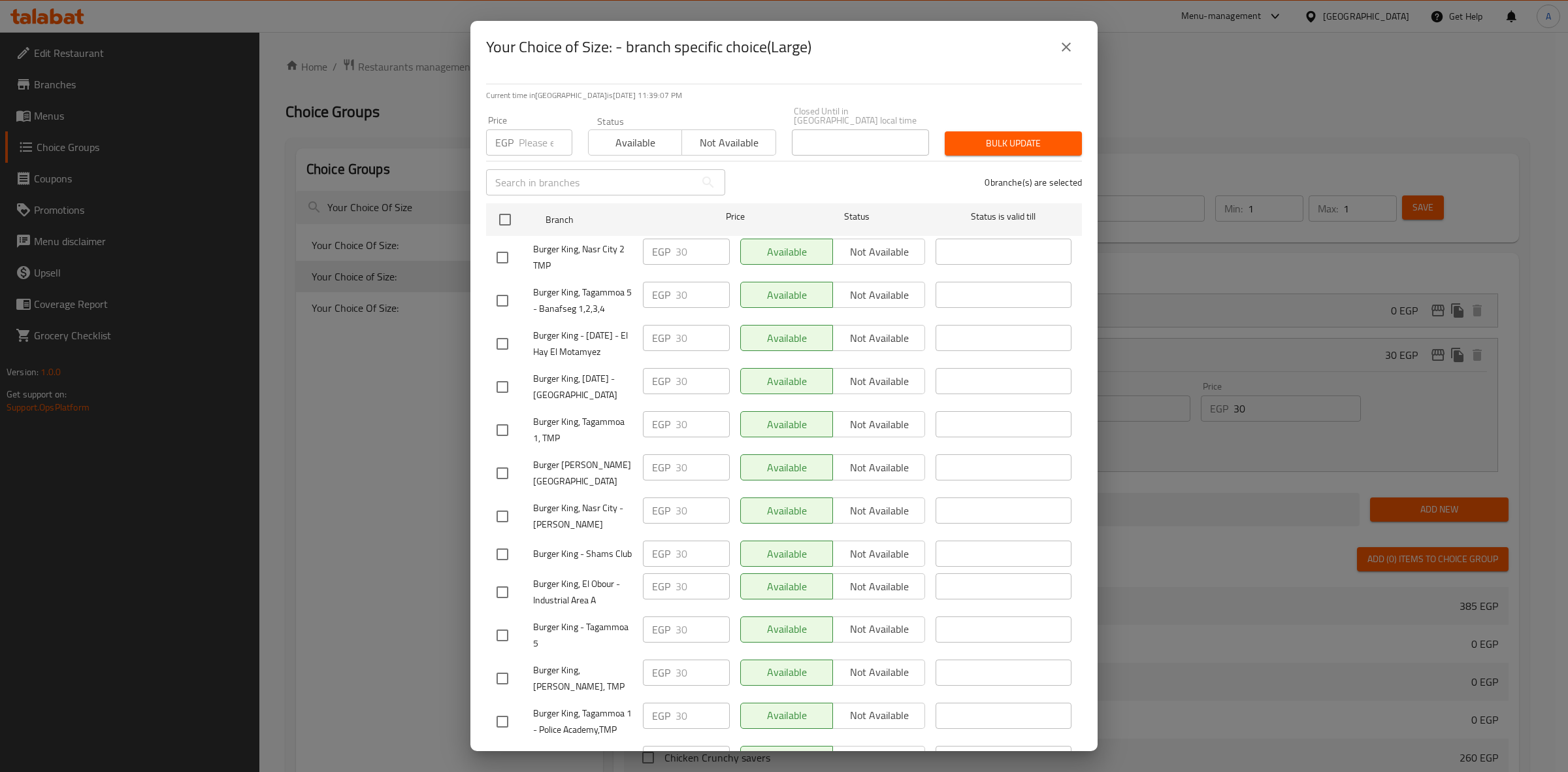
click at [1201, 415] on div "Your Choice of Size: - branch specific choice(Large) Current time in Egypt is 0…" at bounding box center [784, 386] width 1568 height 772
click at [1066, 51] on icon "close" at bounding box center [1066, 47] width 15 height 15
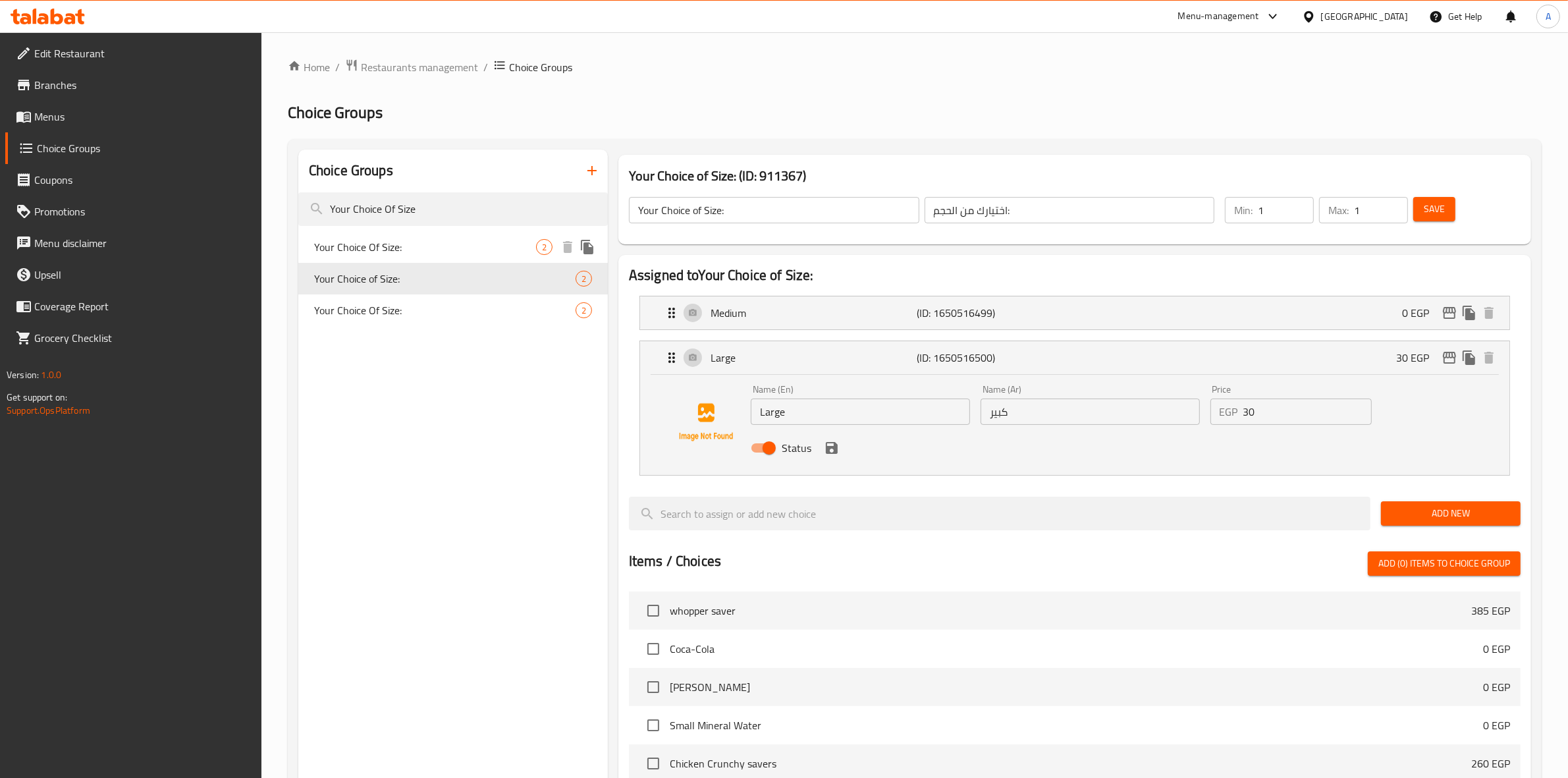
click at [432, 257] on div "Your Choice Of Size: 2" at bounding box center [452, 246] width 310 height 32
type input "Your Choice Of Size:"
type input "إختيارك من الحجم:"
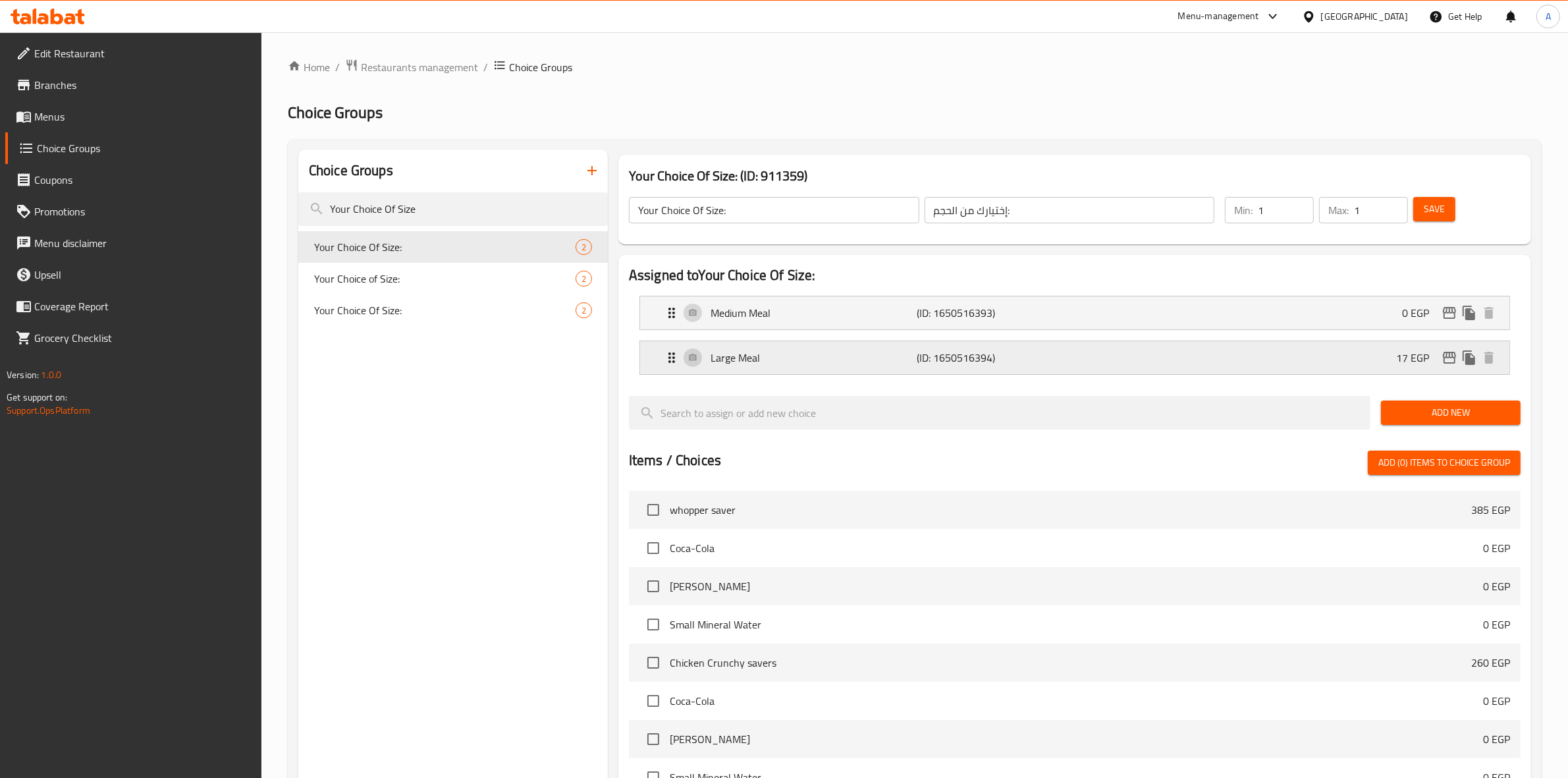
click at [1322, 360] on div "Large Meal (ID: 1650516394) 17 EGP" at bounding box center [1079, 357] width 830 height 33
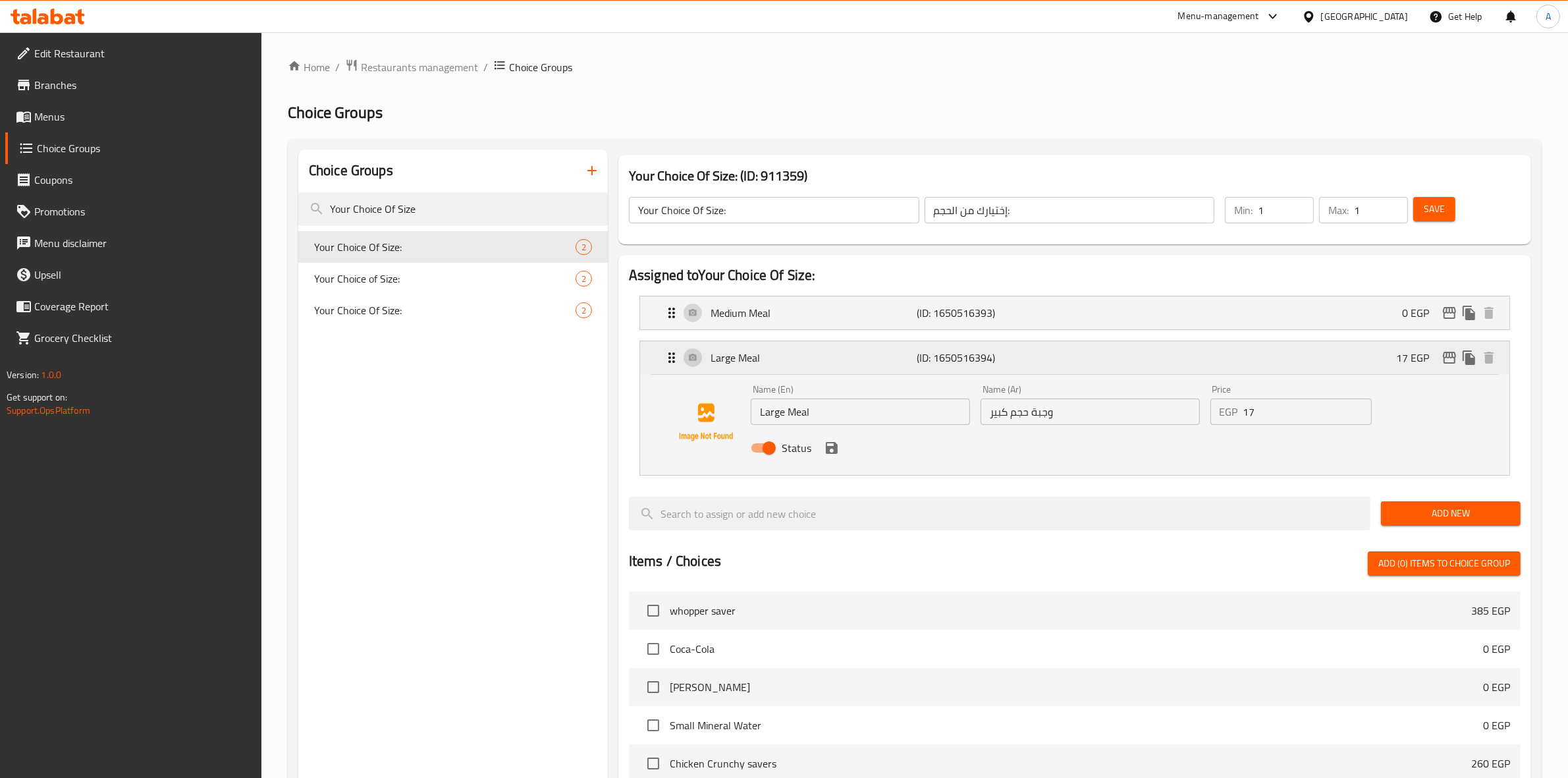
click at [1444, 357] on icon "edit" at bounding box center [1449, 357] width 13 height 12
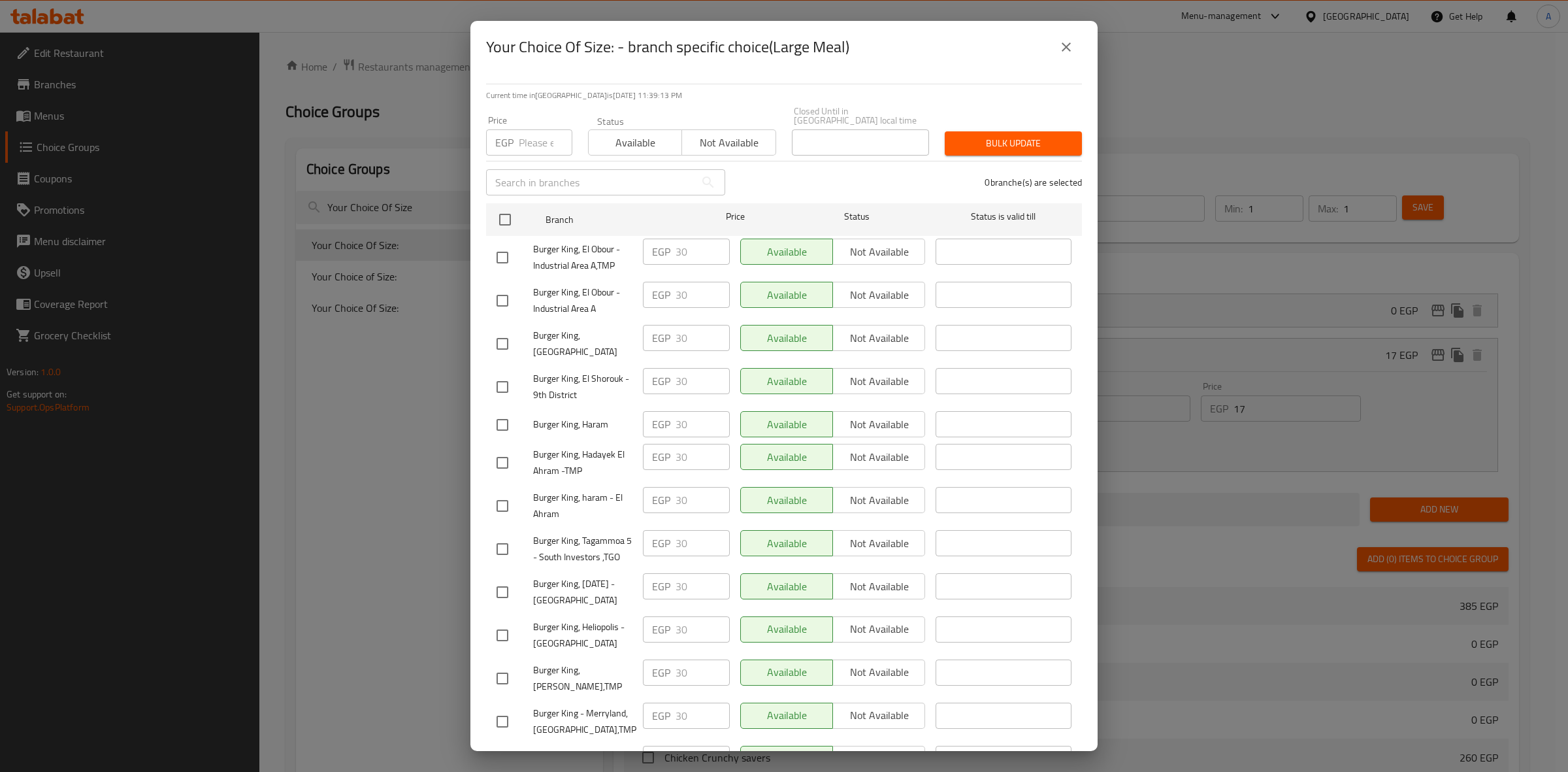
click at [1066, 38] on button "close" at bounding box center [1066, 47] width 31 height 31
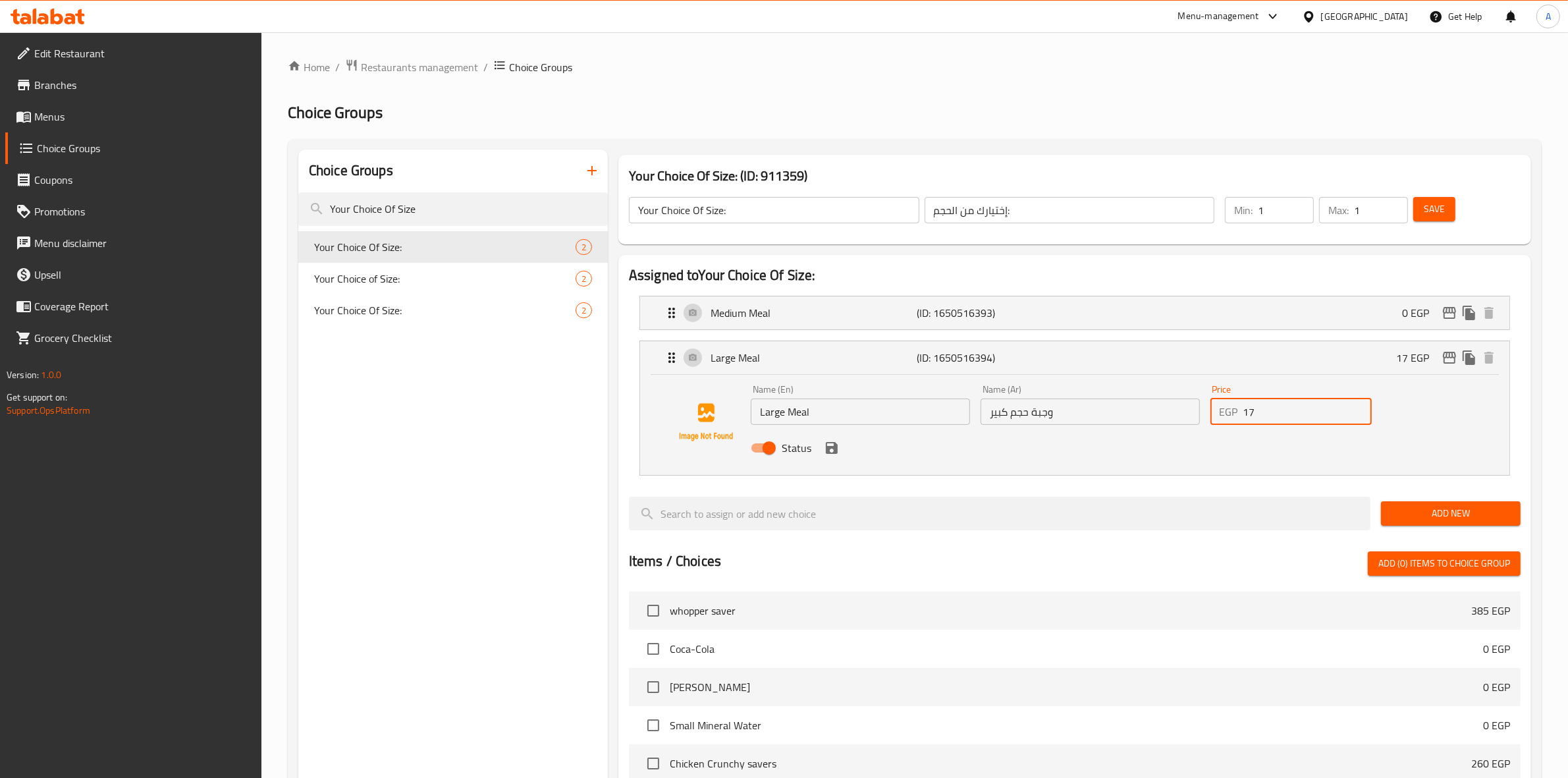
drag, startPoint x: 1282, startPoint y: 415, endPoint x: 1150, endPoint y: 416, distance: 132.0
click at [1150, 416] on div "Name (En) Large Meal Name (En) Name (Ar) وجبة حجم كبير Name (Ar) Price EGP 17 P…" at bounding box center [1090, 422] width 689 height 86
click at [828, 446] on icon "save" at bounding box center [831, 448] width 15 height 15
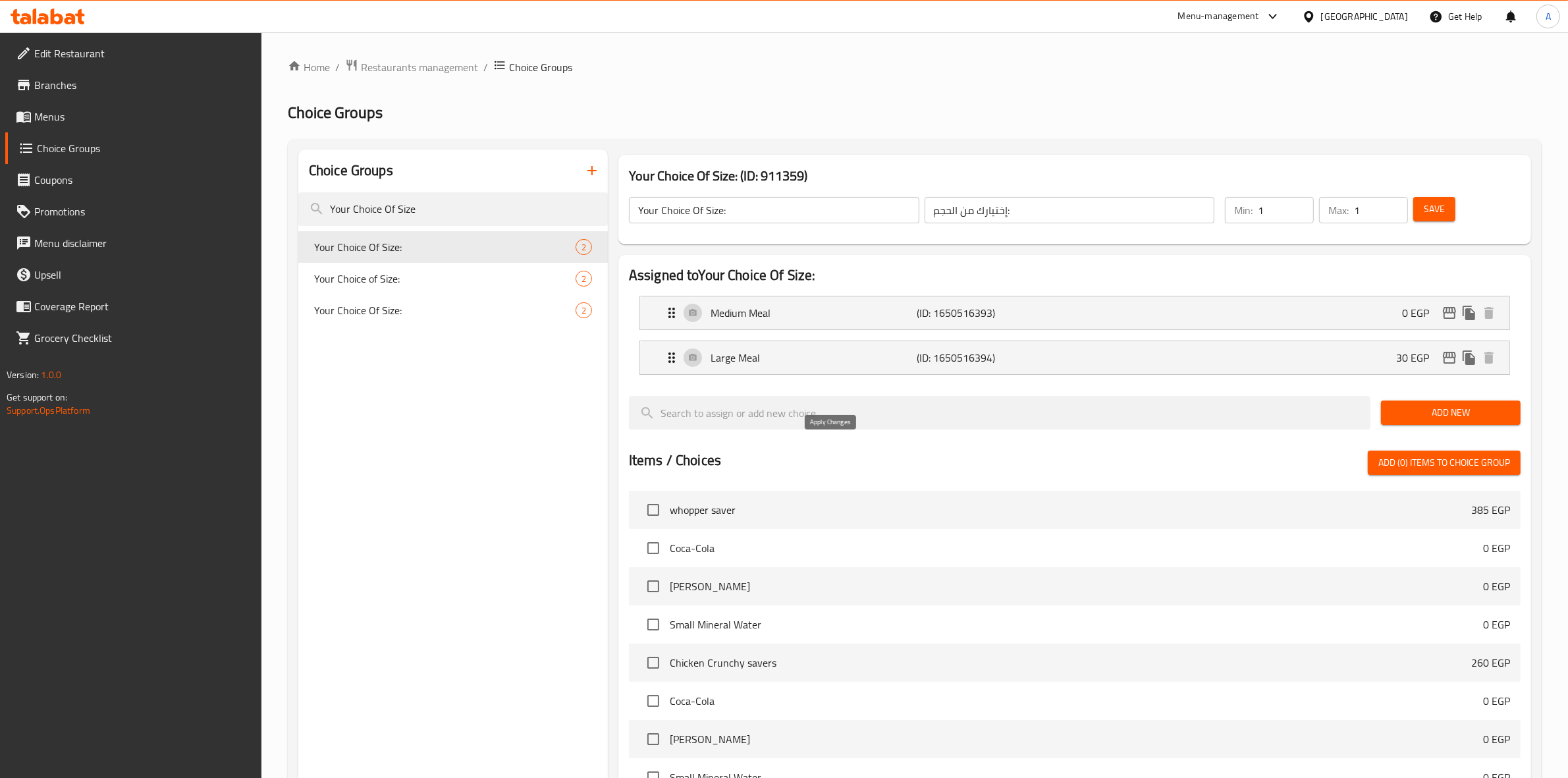
type input "30"
click at [781, 354] on p "Large Meal" at bounding box center [814, 357] width 207 height 15
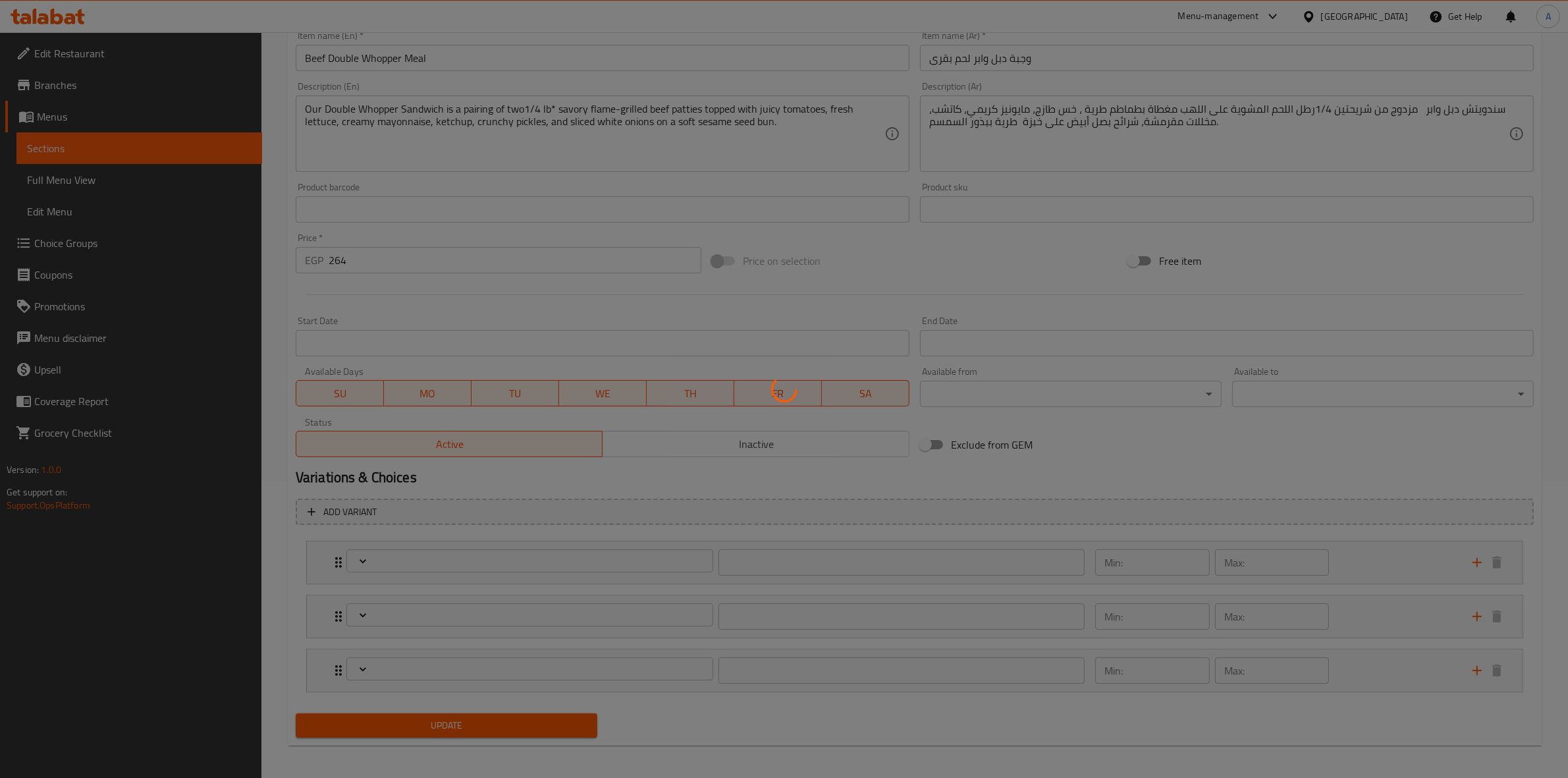
scroll to position [302, 0]
type input "إختيارك للمشروب الغازي:"
type input "1"
type input "إضافات"
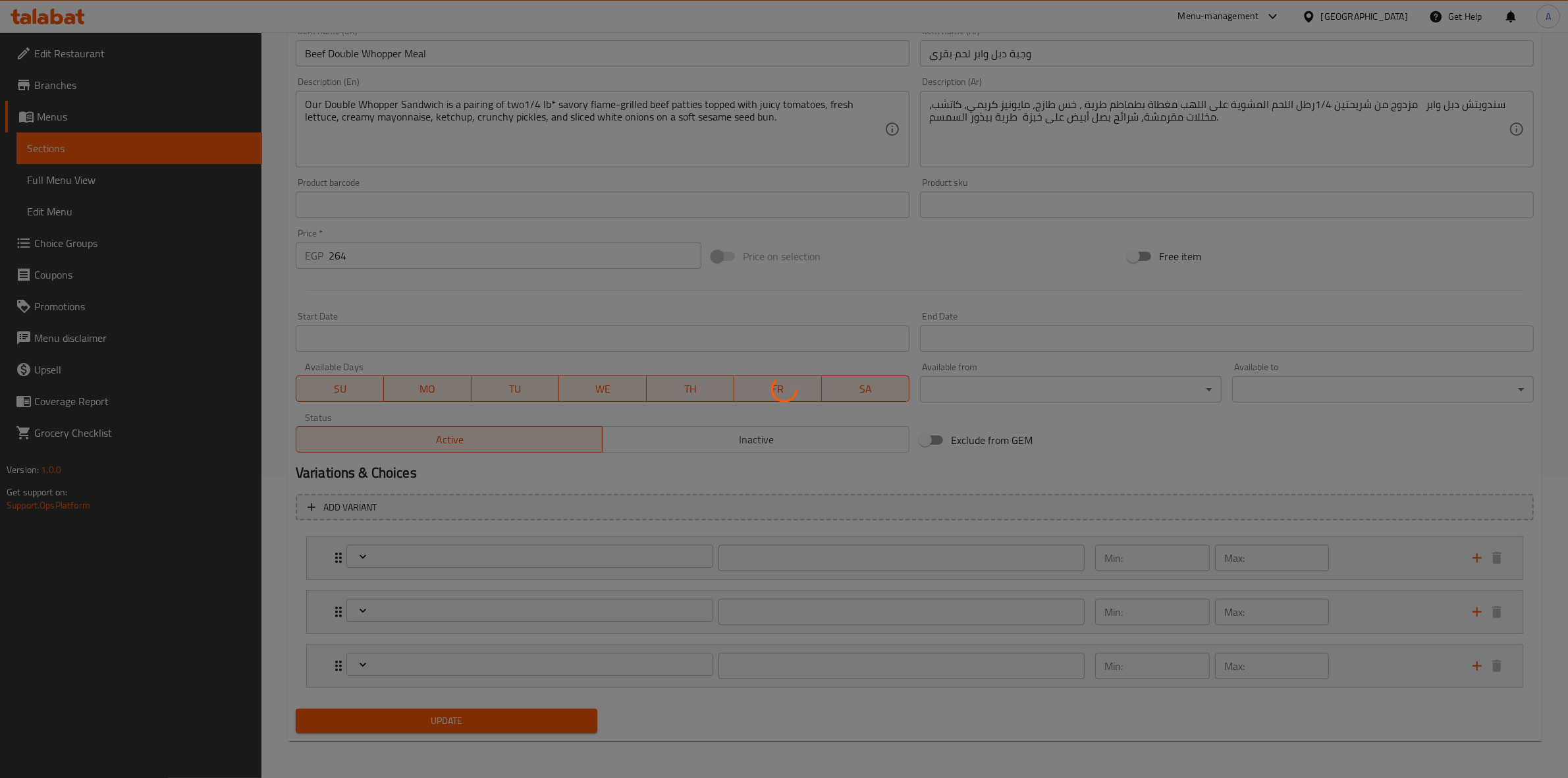
type input "0"
type input "20"
type input "اختيارك من الحجم:"
type input "1"
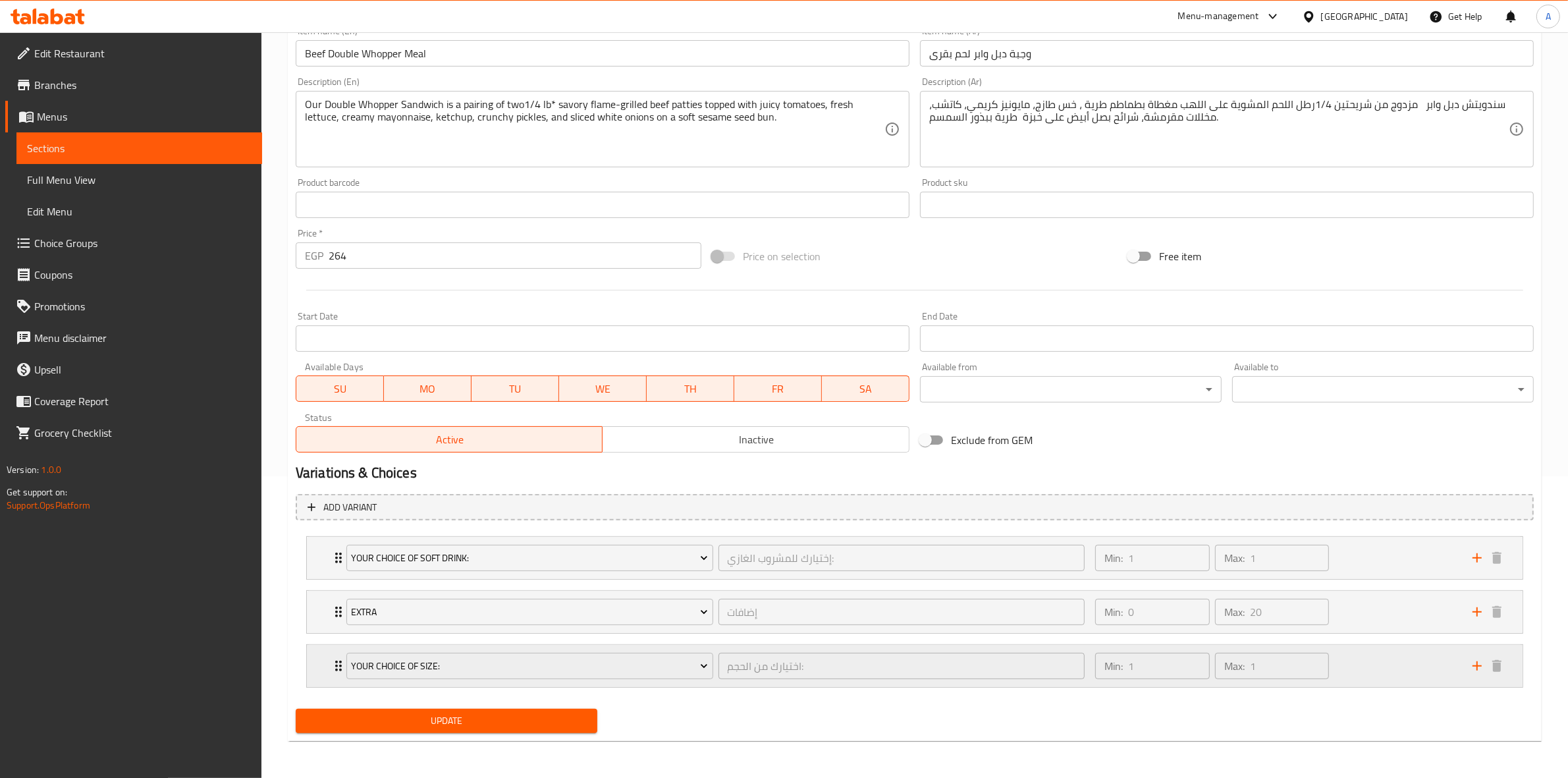
click at [1420, 673] on div "Min: 1 ​ Max: 1 ​" at bounding box center [1275, 665] width 378 height 42
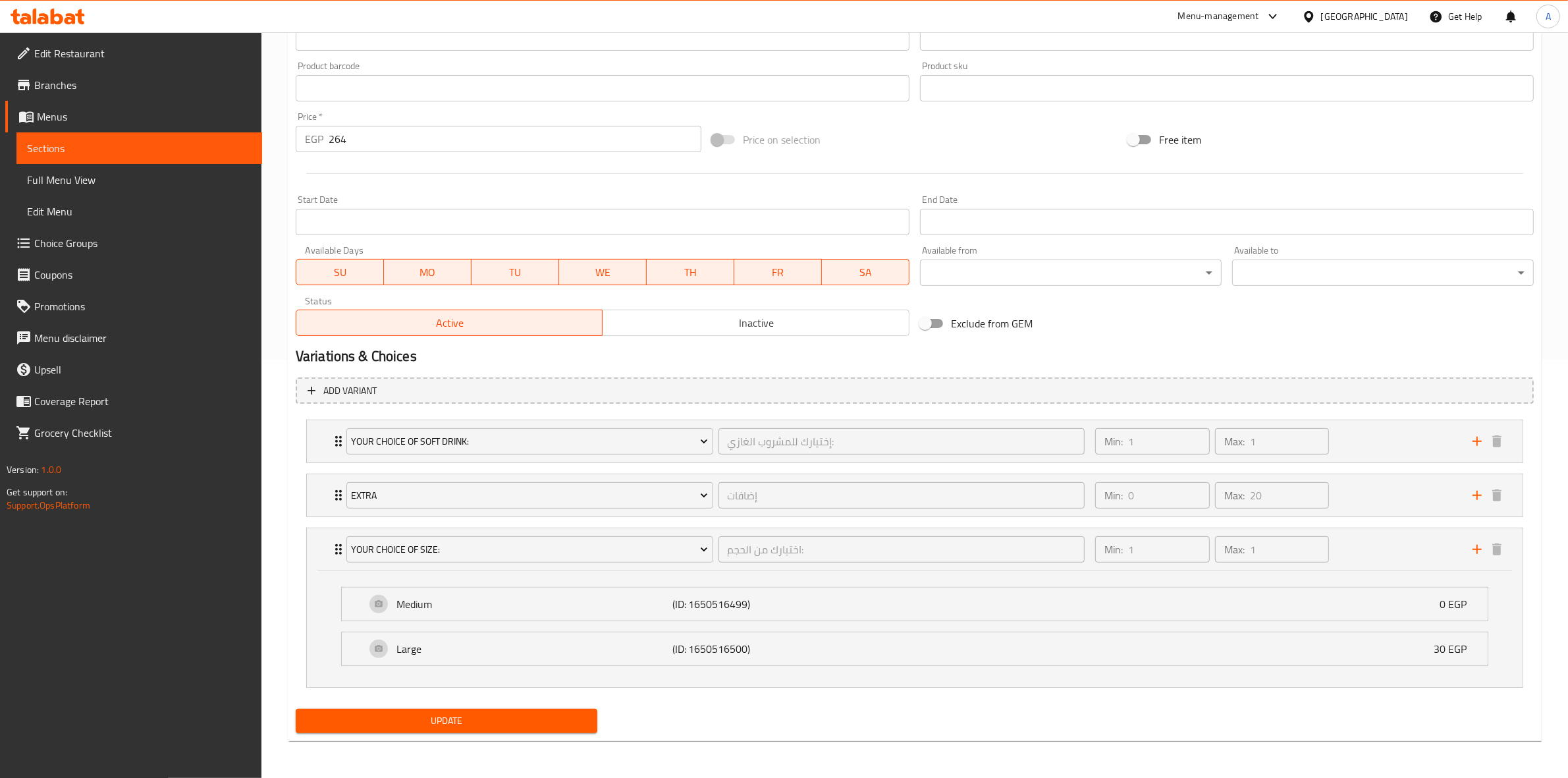
scroll to position [419, 0]
click at [1225, 635] on div "Large (ID: 1650516500) 30 EGP" at bounding box center [918, 648] width 1106 height 33
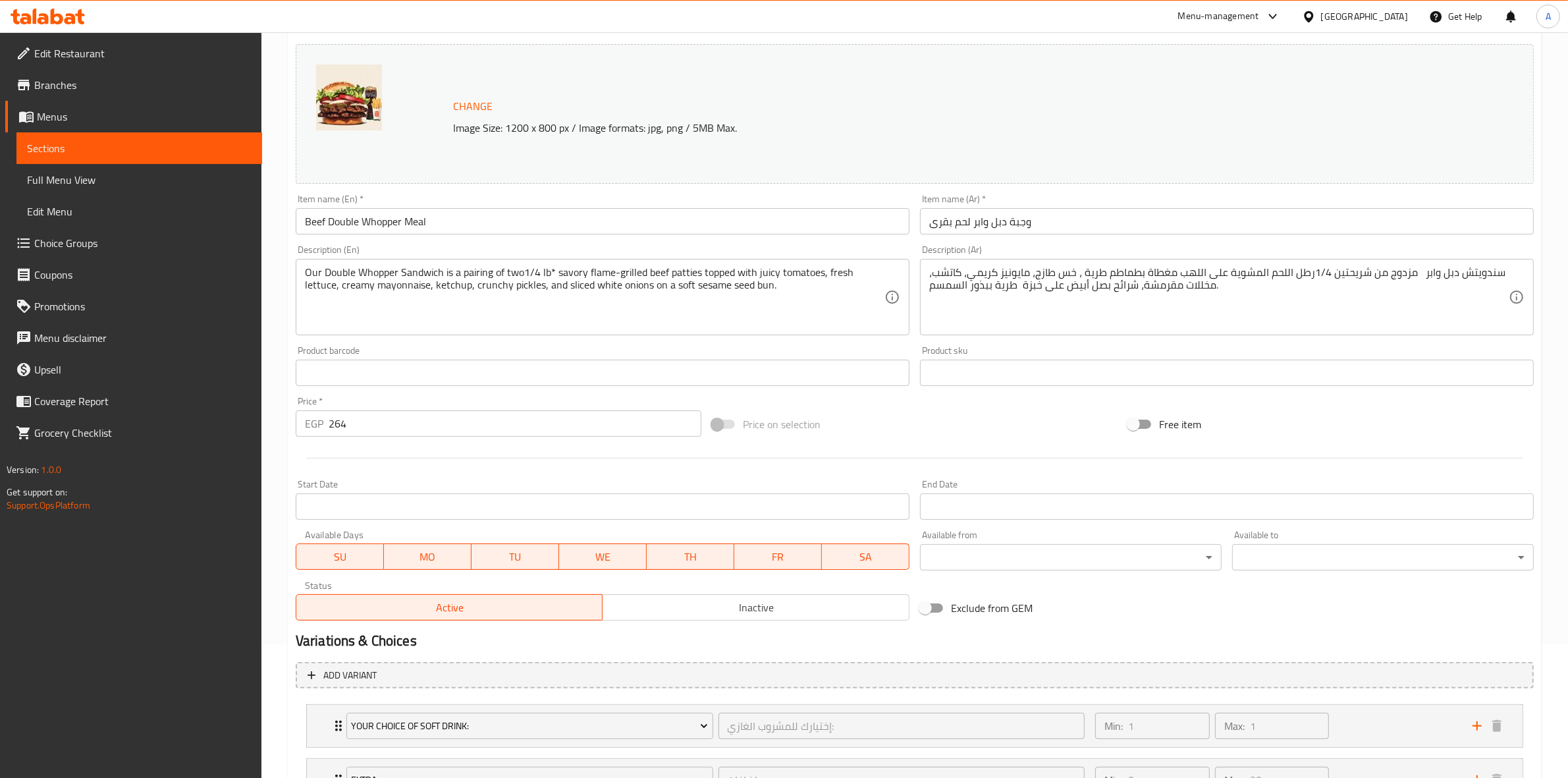
scroll to position [0, 0]
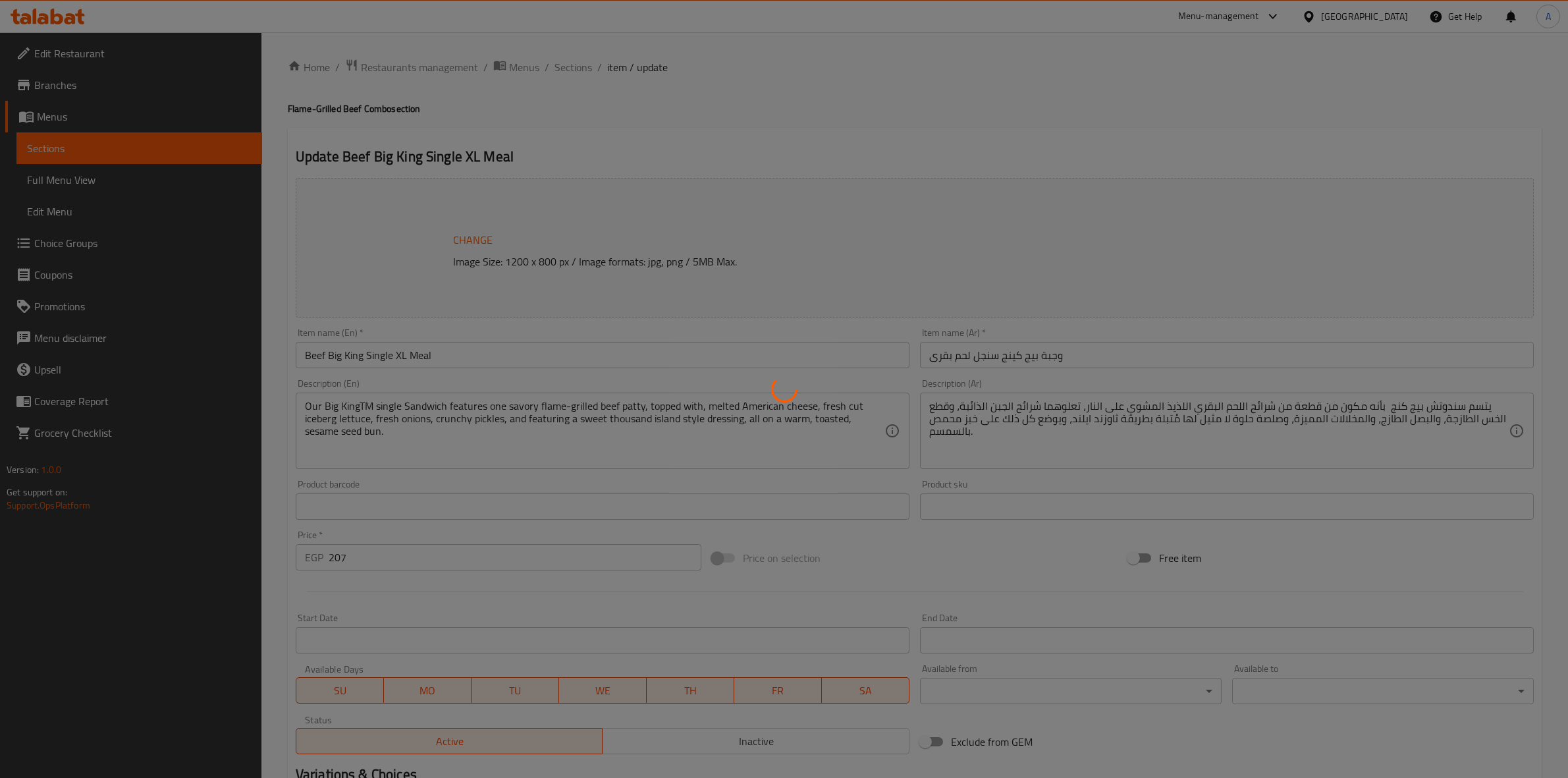
type input "إختيارك من الحجم:"
type input "1"
type input "إختيارك للمشروب الغازي:"
type input "1"
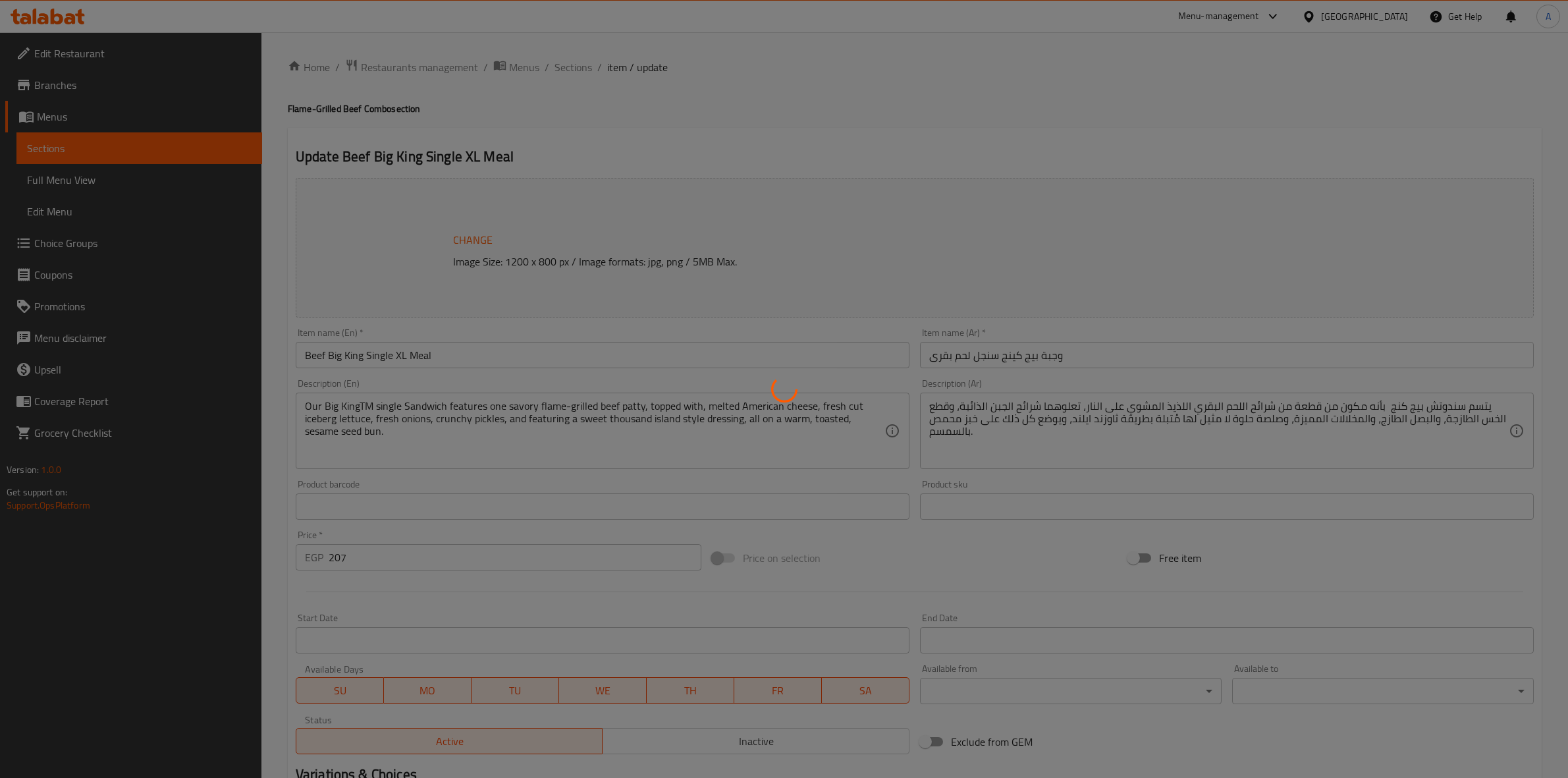
type input "1"
type input "إضافات"
type input "0"
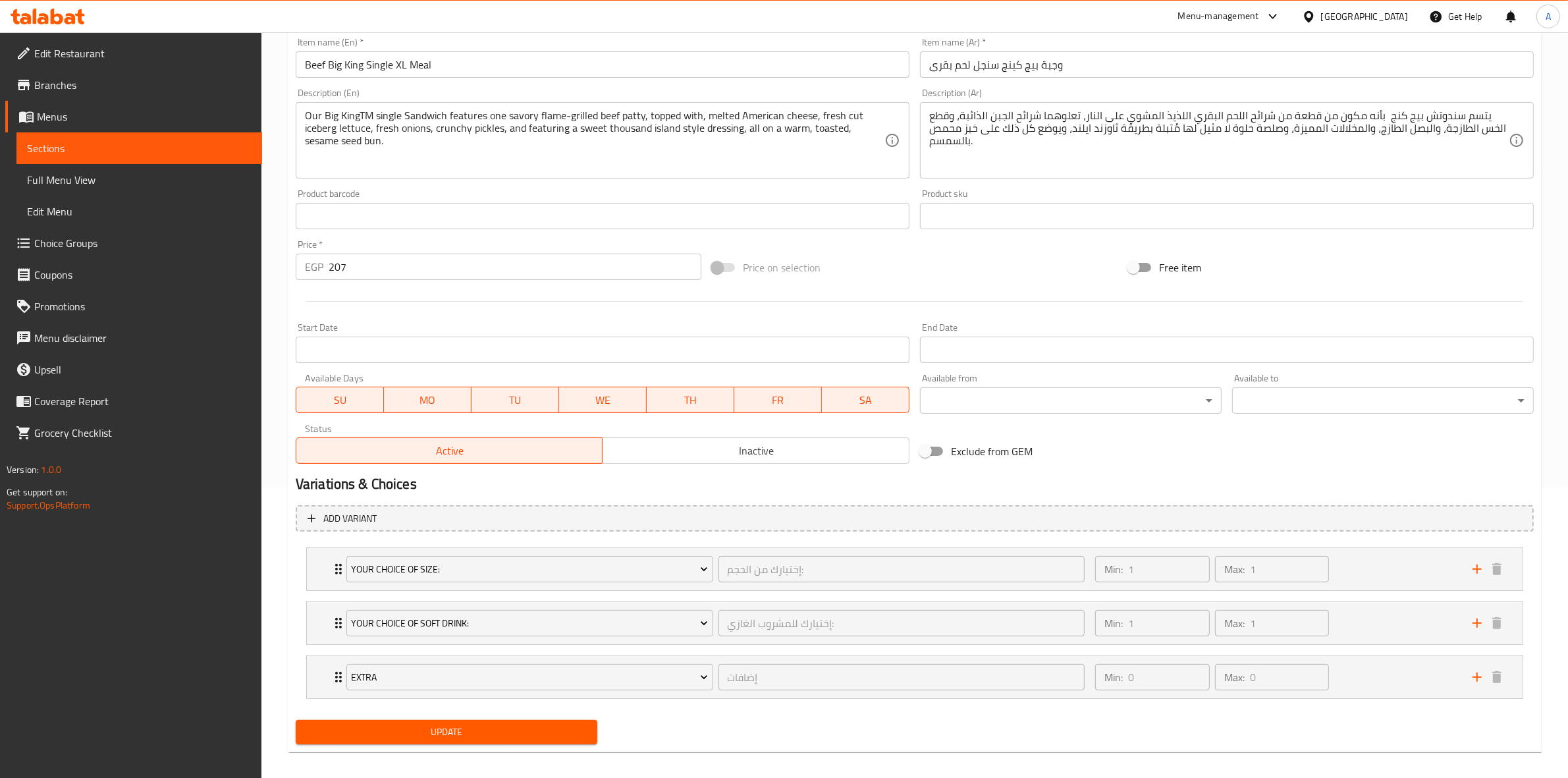
scroll to position [302, 0]
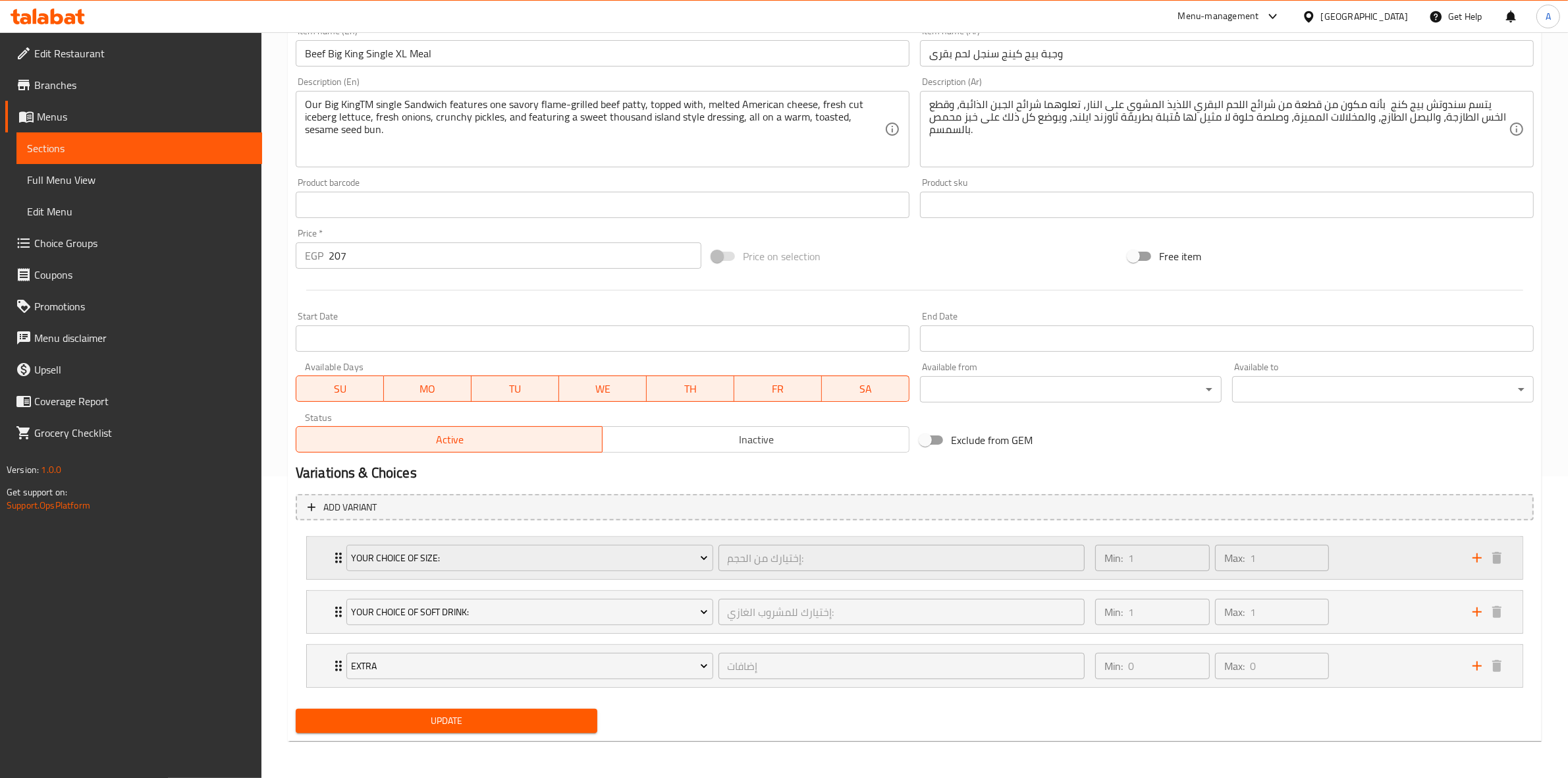
click at [1370, 557] on div "Min: 1 ​ Max: 1 ​" at bounding box center [1275, 557] width 378 height 42
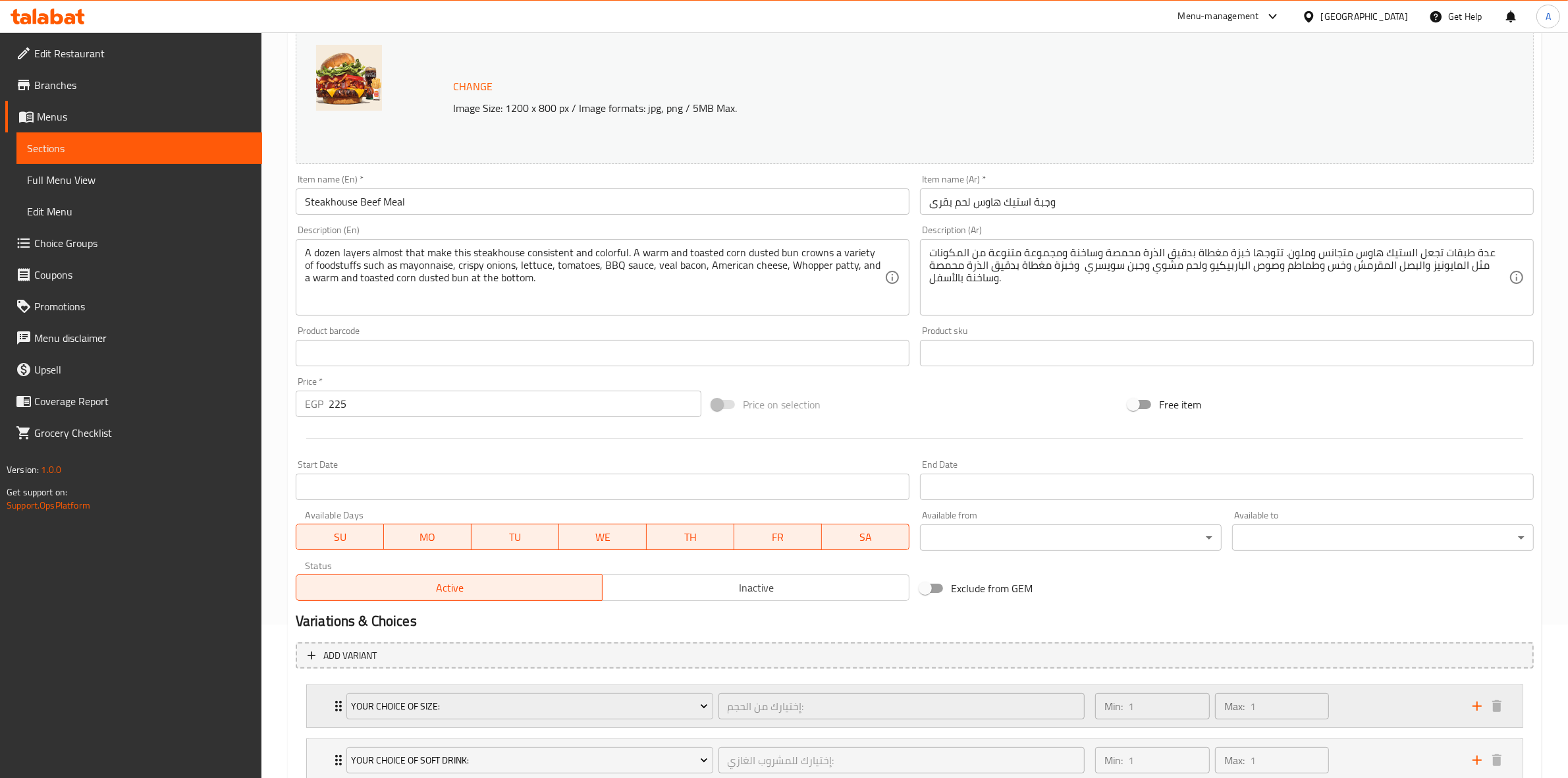
scroll to position [302, 0]
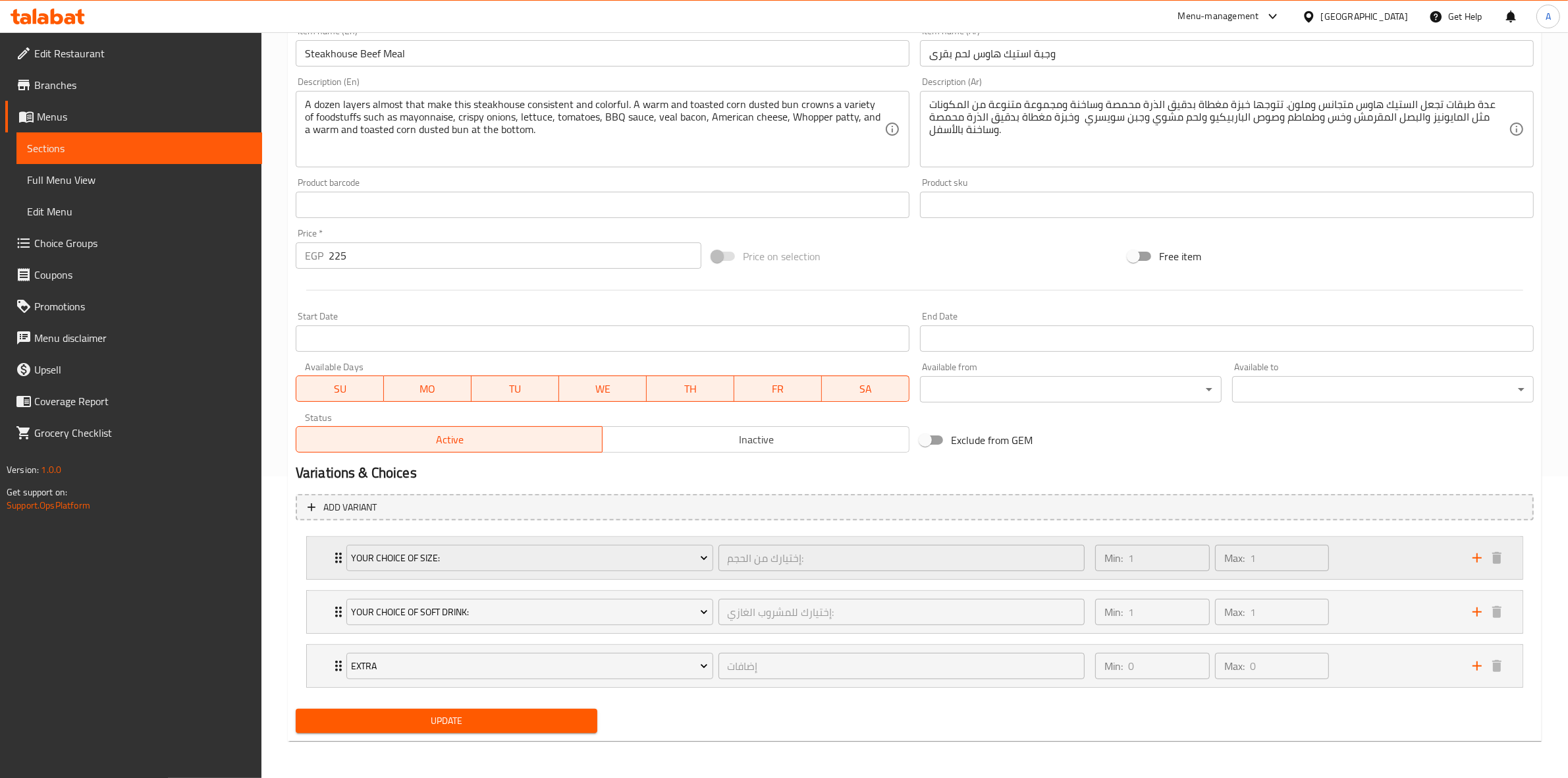
click at [1380, 554] on div "Min: 1 ​ Max: 1 ​" at bounding box center [1275, 557] width 378 height 42
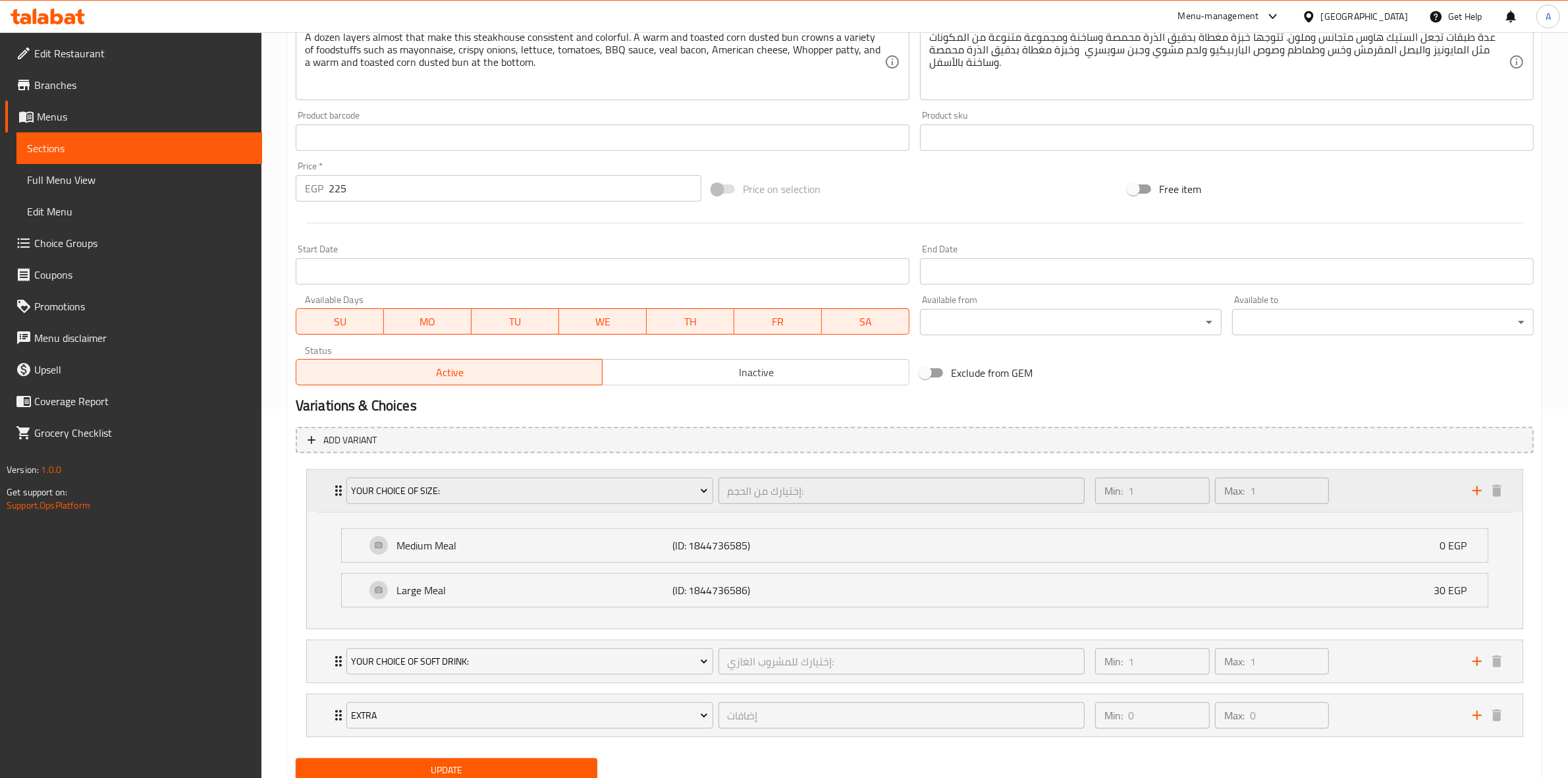
scroll to position [419, 0]
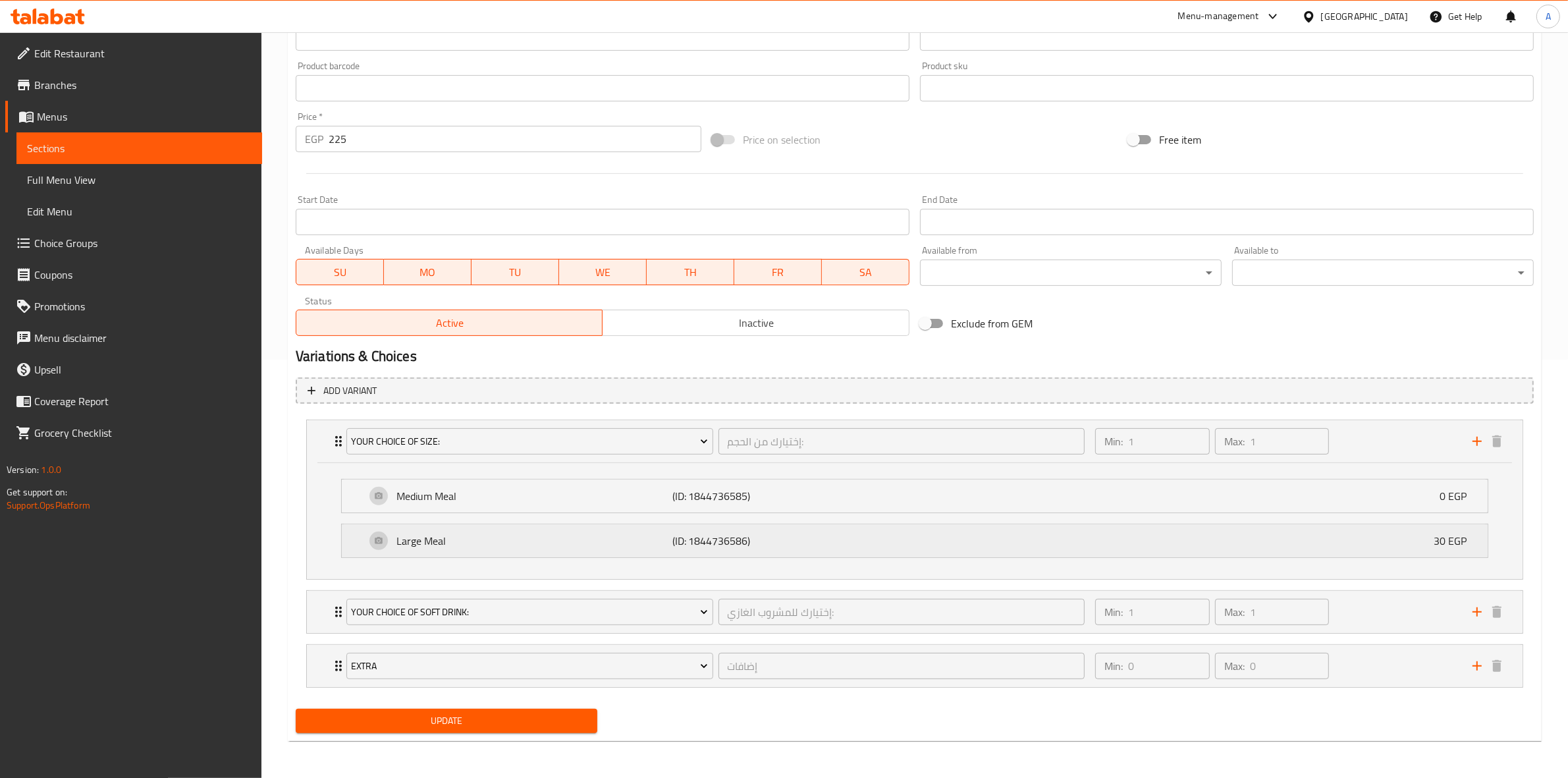
click at [1262, 552] on div "Large Meal (ID: 1844736586) 30 EGP" at bounding box center [918, 540] width 1106 height 33
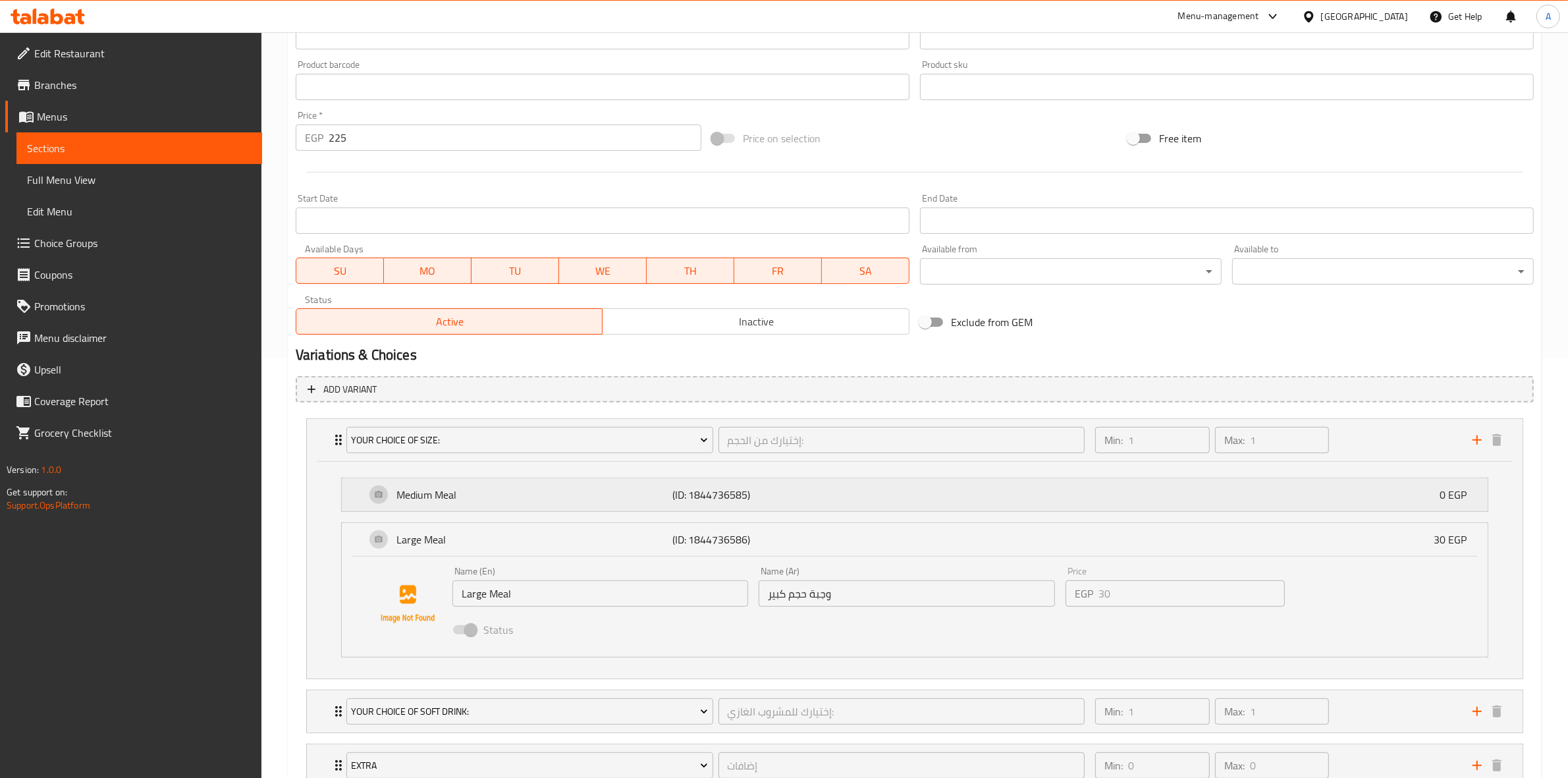
click at [1052, 491] on div "Medium Meal (ID: 1844736585) 0 EGP" at bounding box center [918, 494] width 1106 height 33
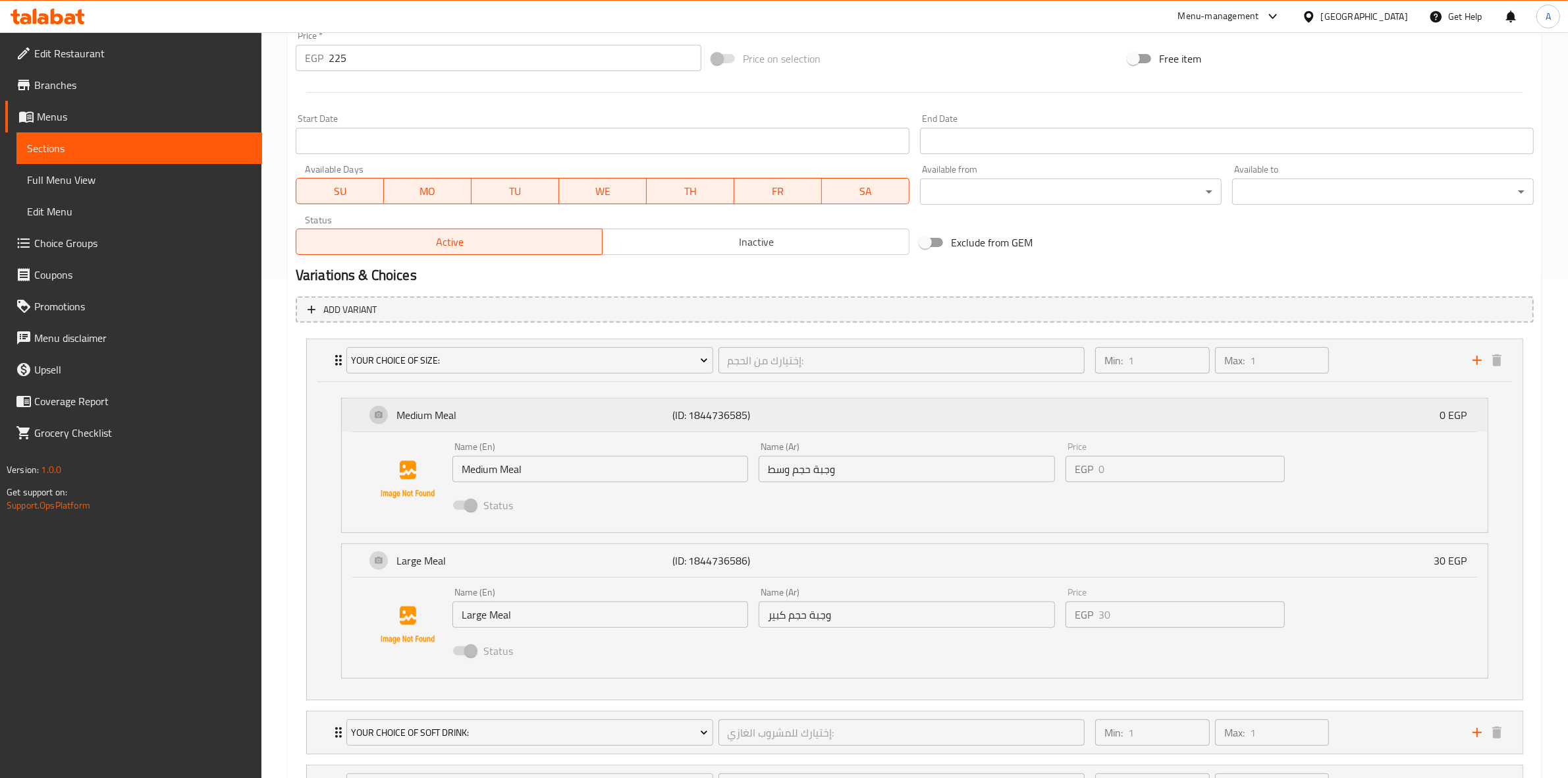
scroll to position [621, 0]
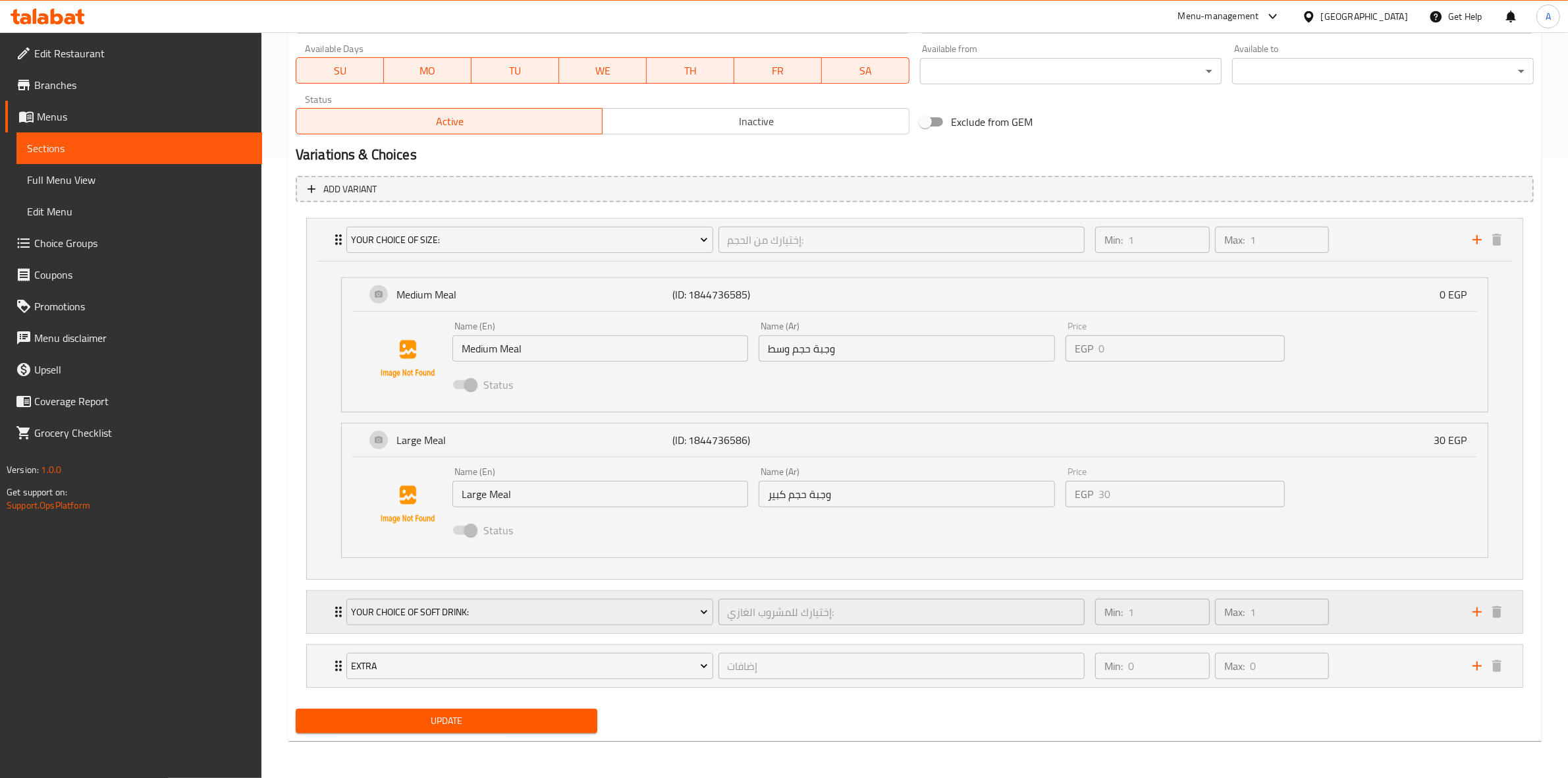
click at [1111, 597] on div "Min: 1 ​" at bounding box center [1152, 611] width 120 height 32
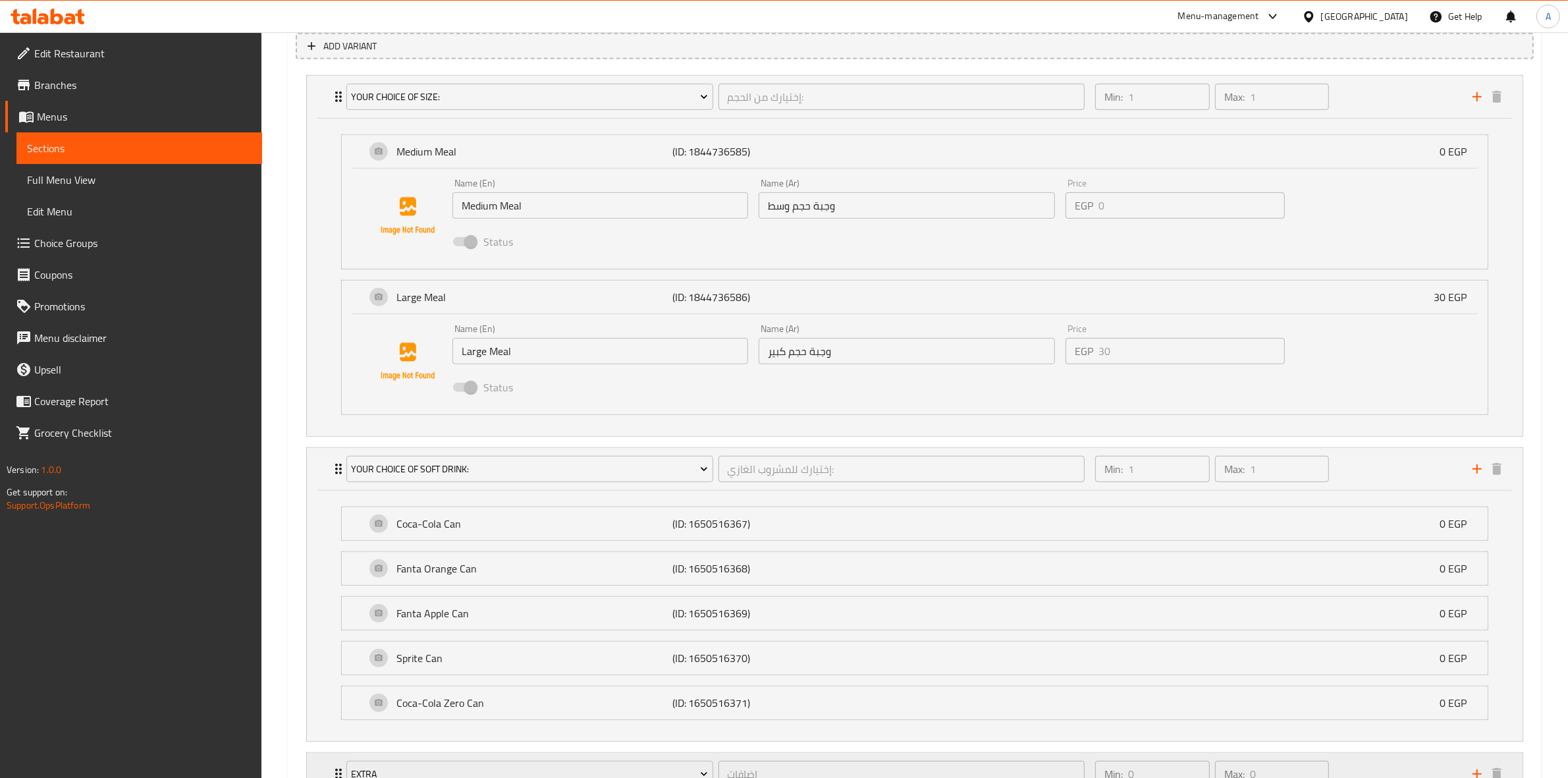
scroll to position [873, 0]
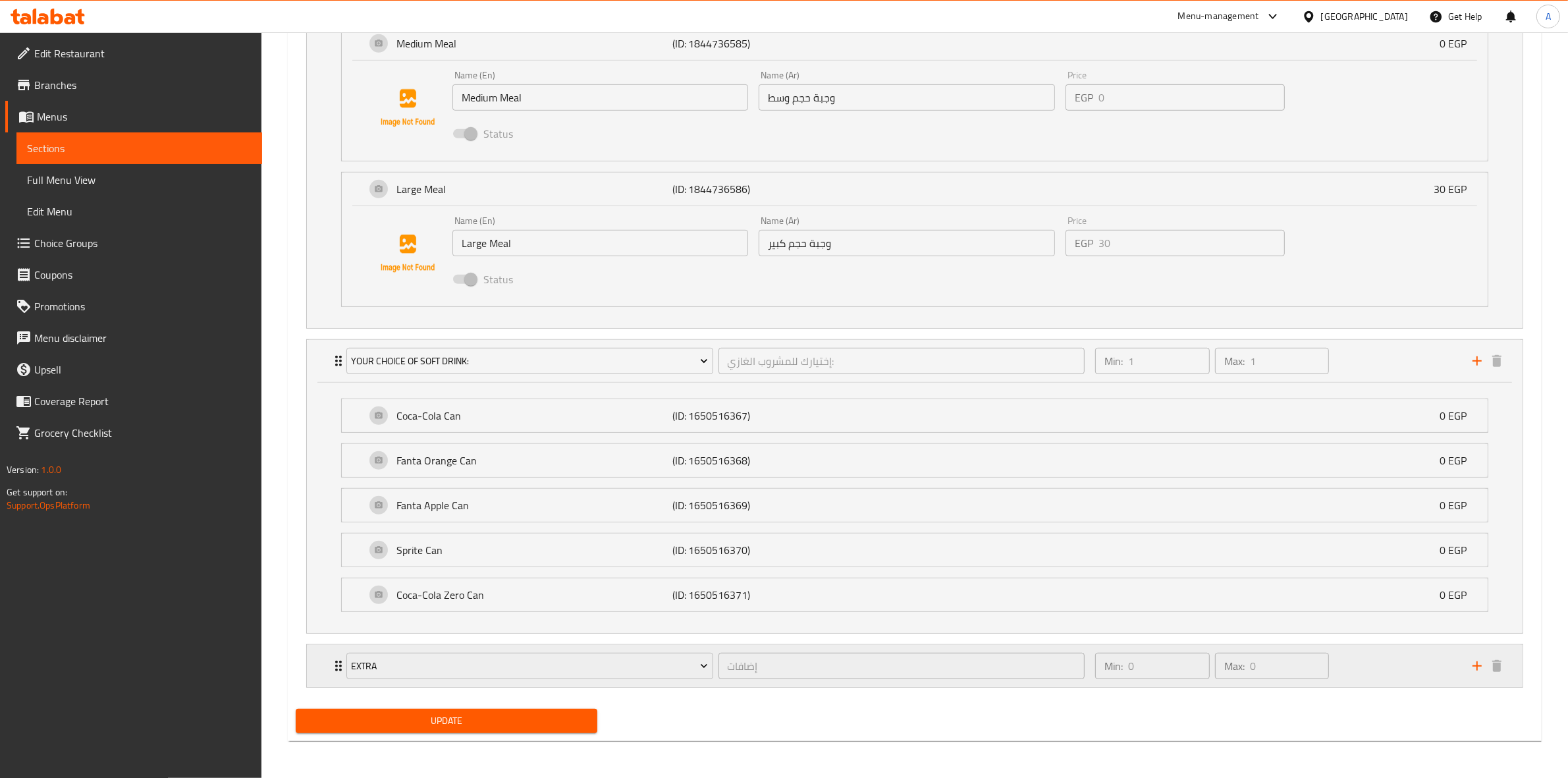
click at [1090, 656] on div "Min: 0 ​ Max: 0 ​" at bounding box center [1212, 666] width 245 height 37
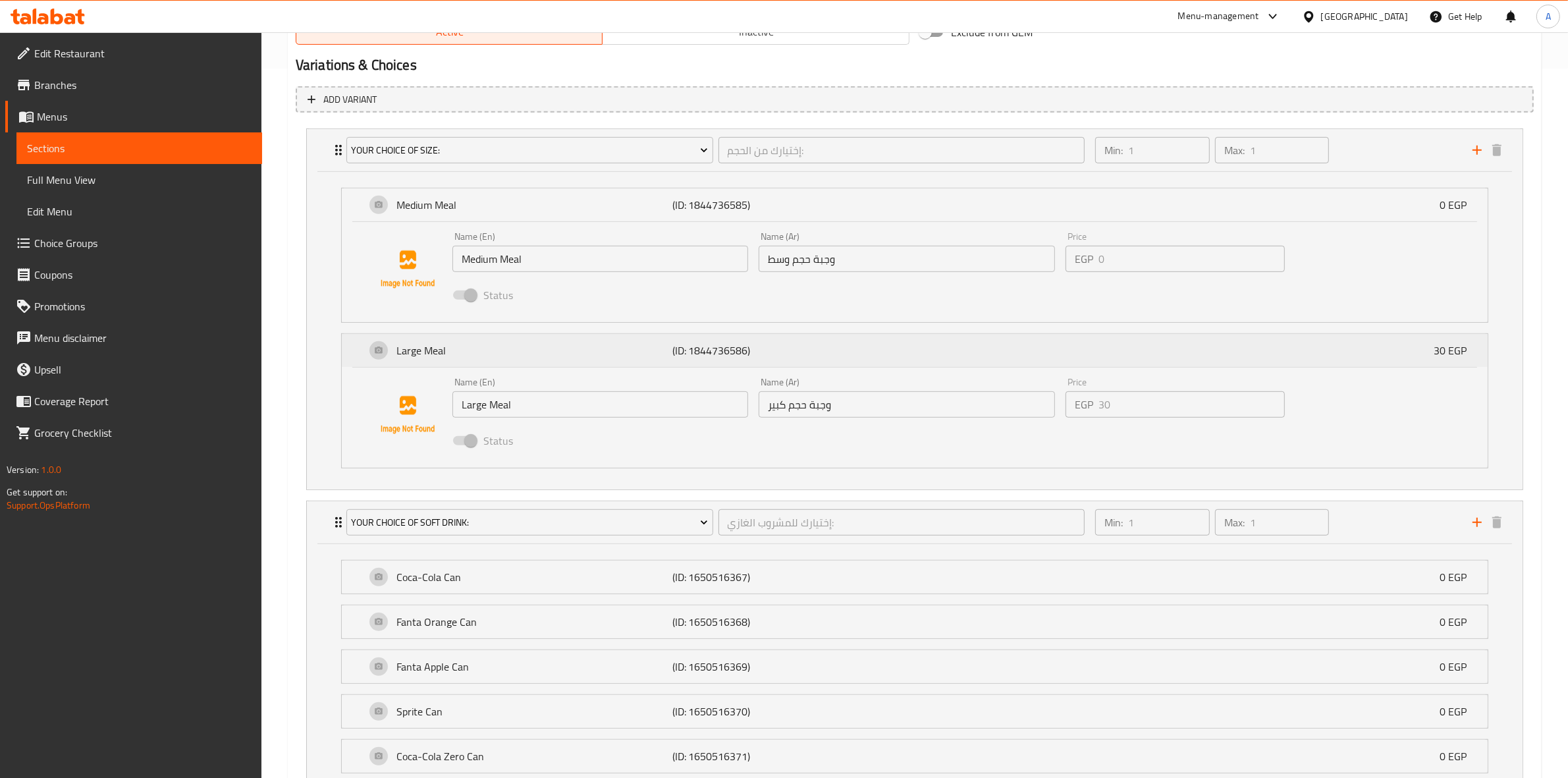
scroll to position [709, 0]
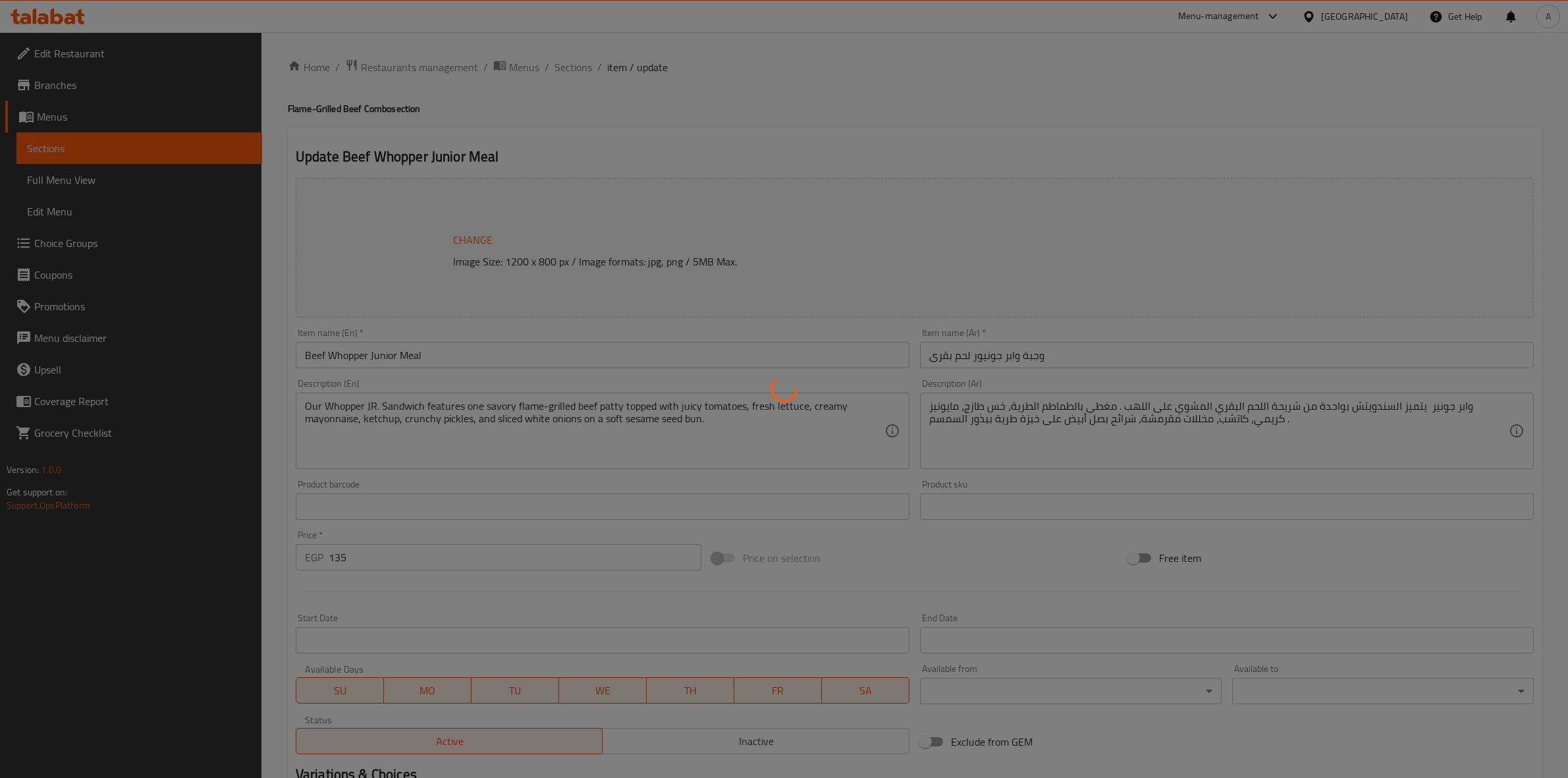
type input "إختيارك من الحجم:"
type input "1"
type input "إختيارك للمشروب الغازي:"
type input "1"
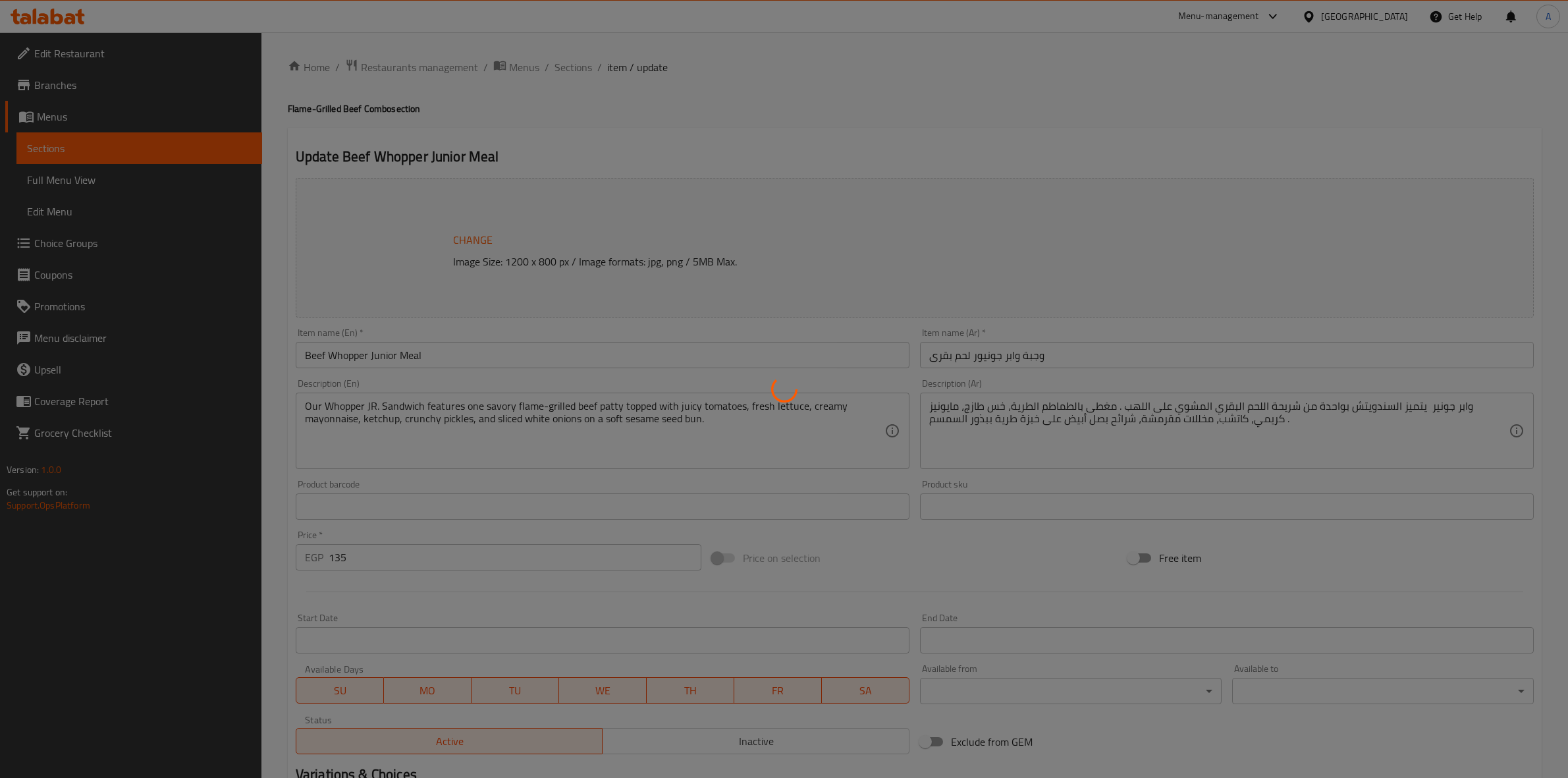
type input "1"
type input "إضافات"
type input "0"
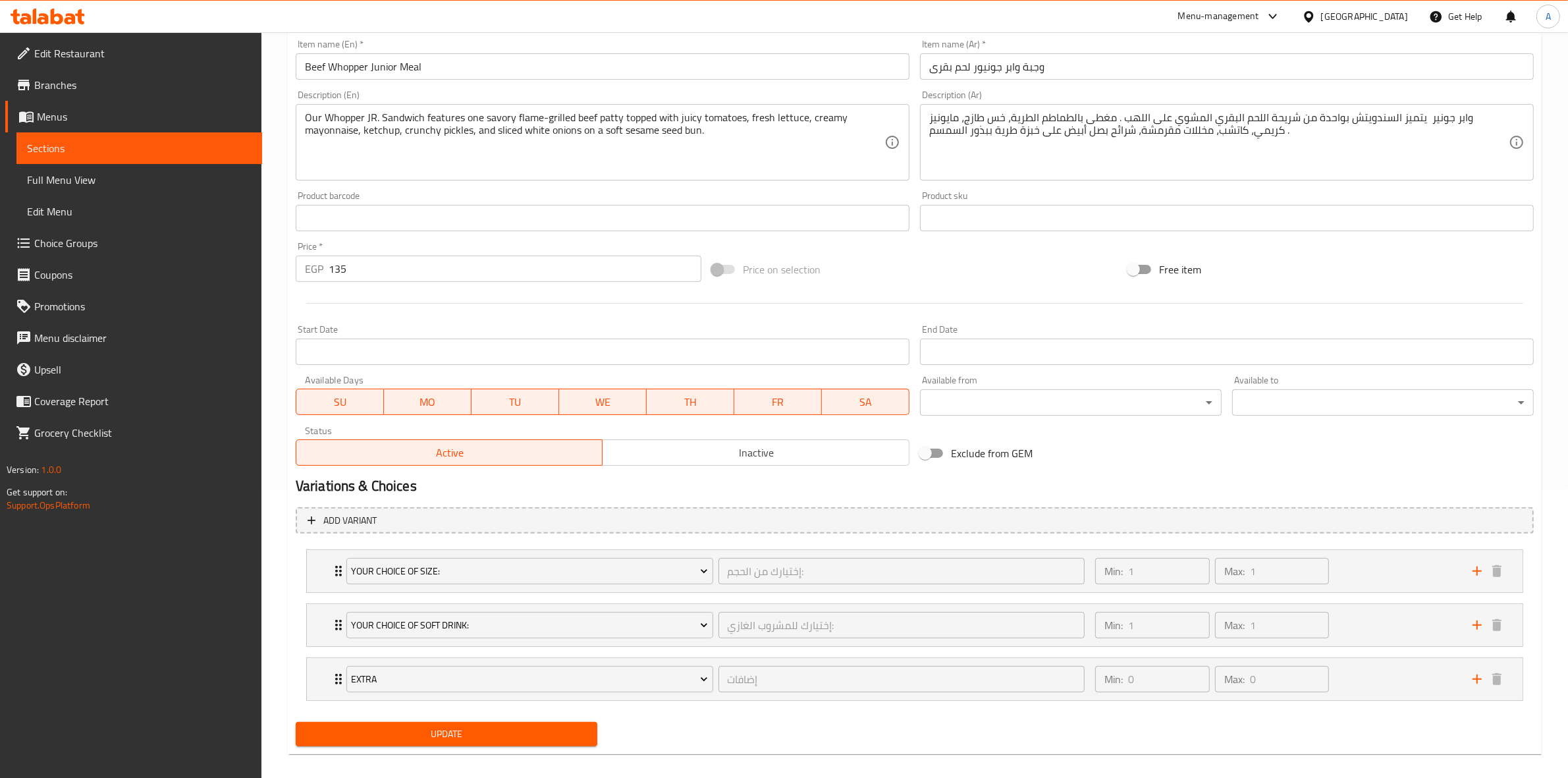
scroll to position [302, 0]
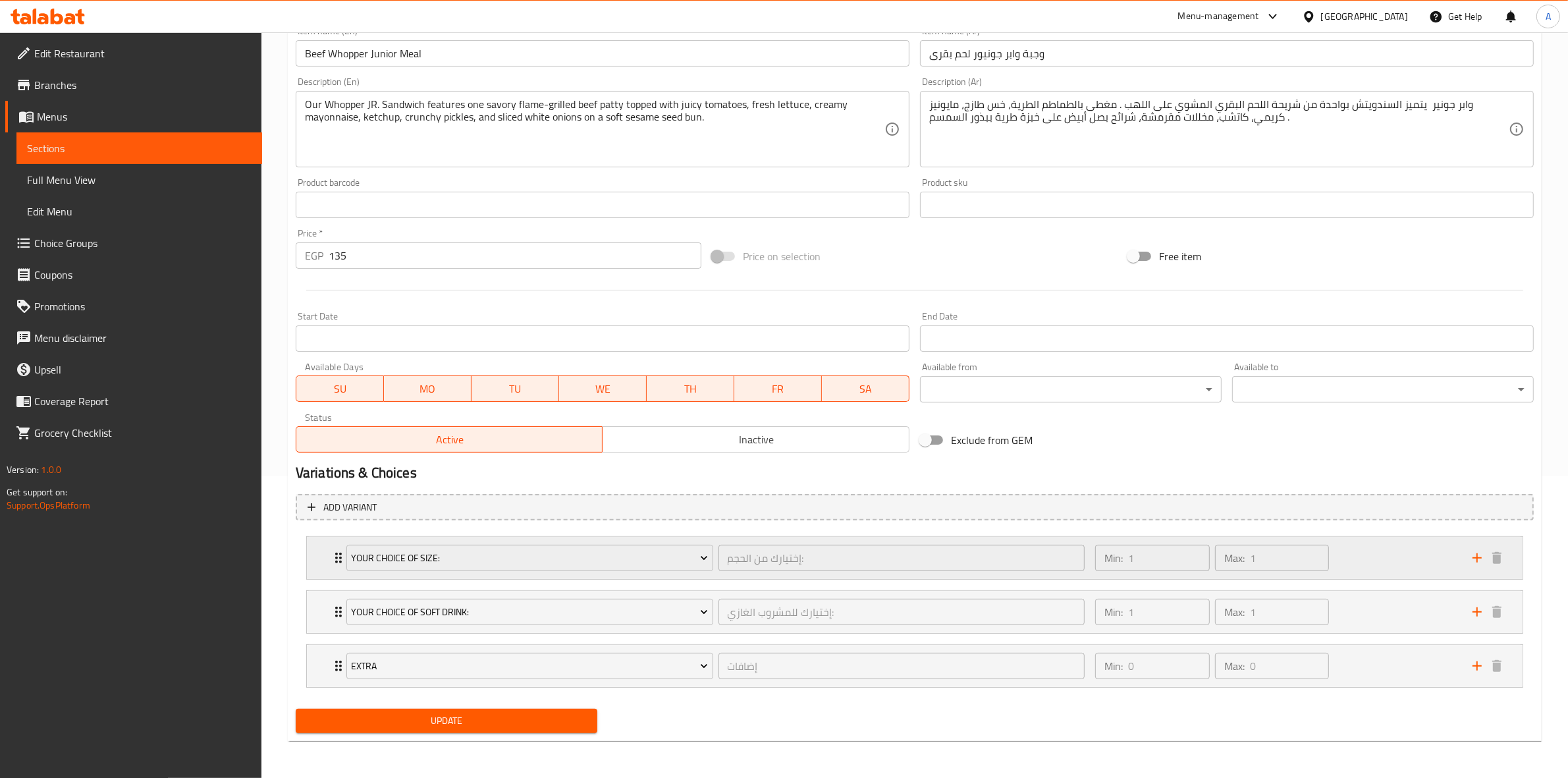
click at [1370, 550] on div "Min: 1 ​ Max: 1 ​" at bounding box center [1275, 557] width 378 height 42
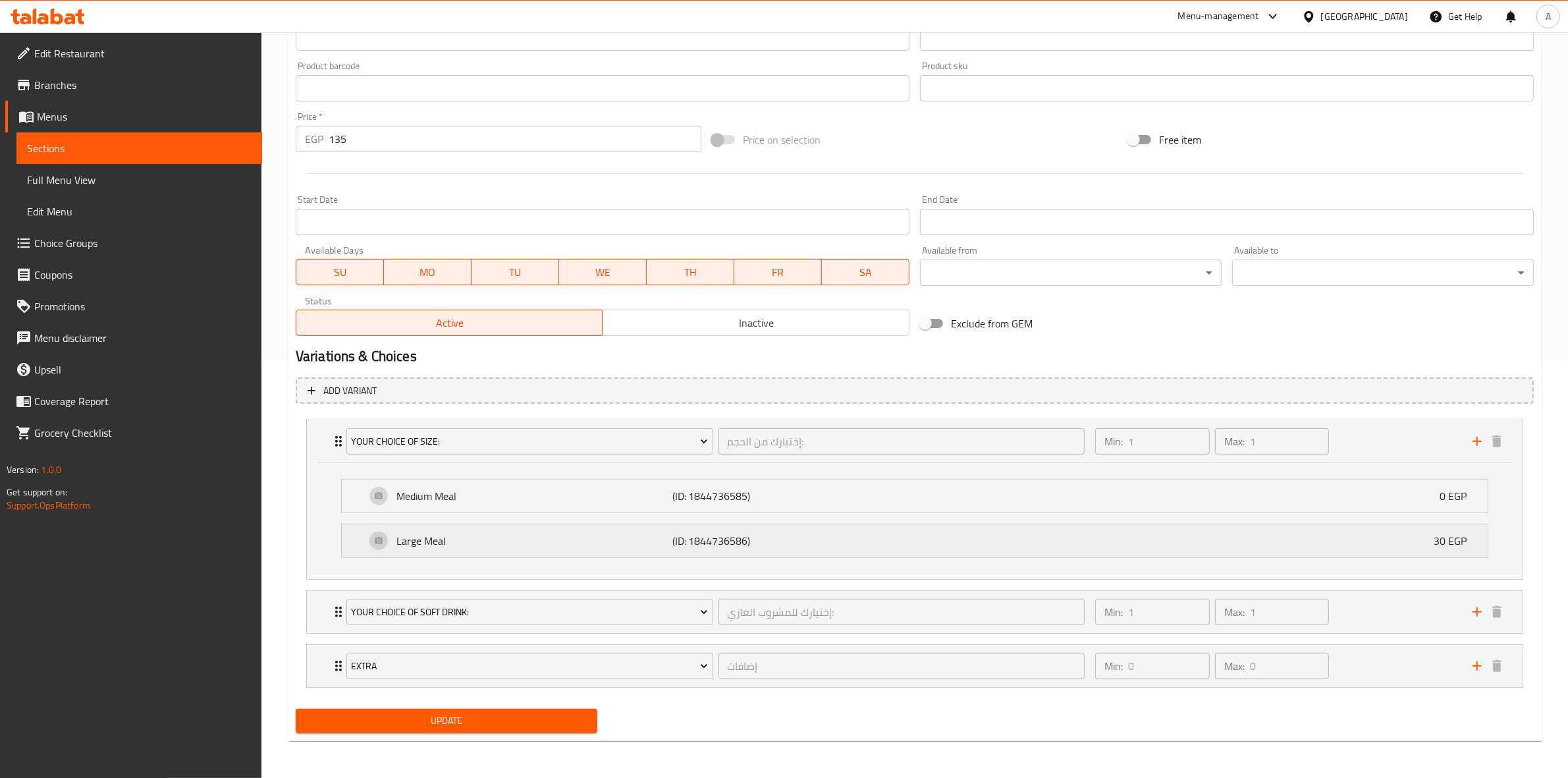
scroll to position [419, 0]
click at [877, 536] on div "Large Meal (ID: 1844736586) 30 EGP" at bounding box center [918, 540] width 1106 height 33
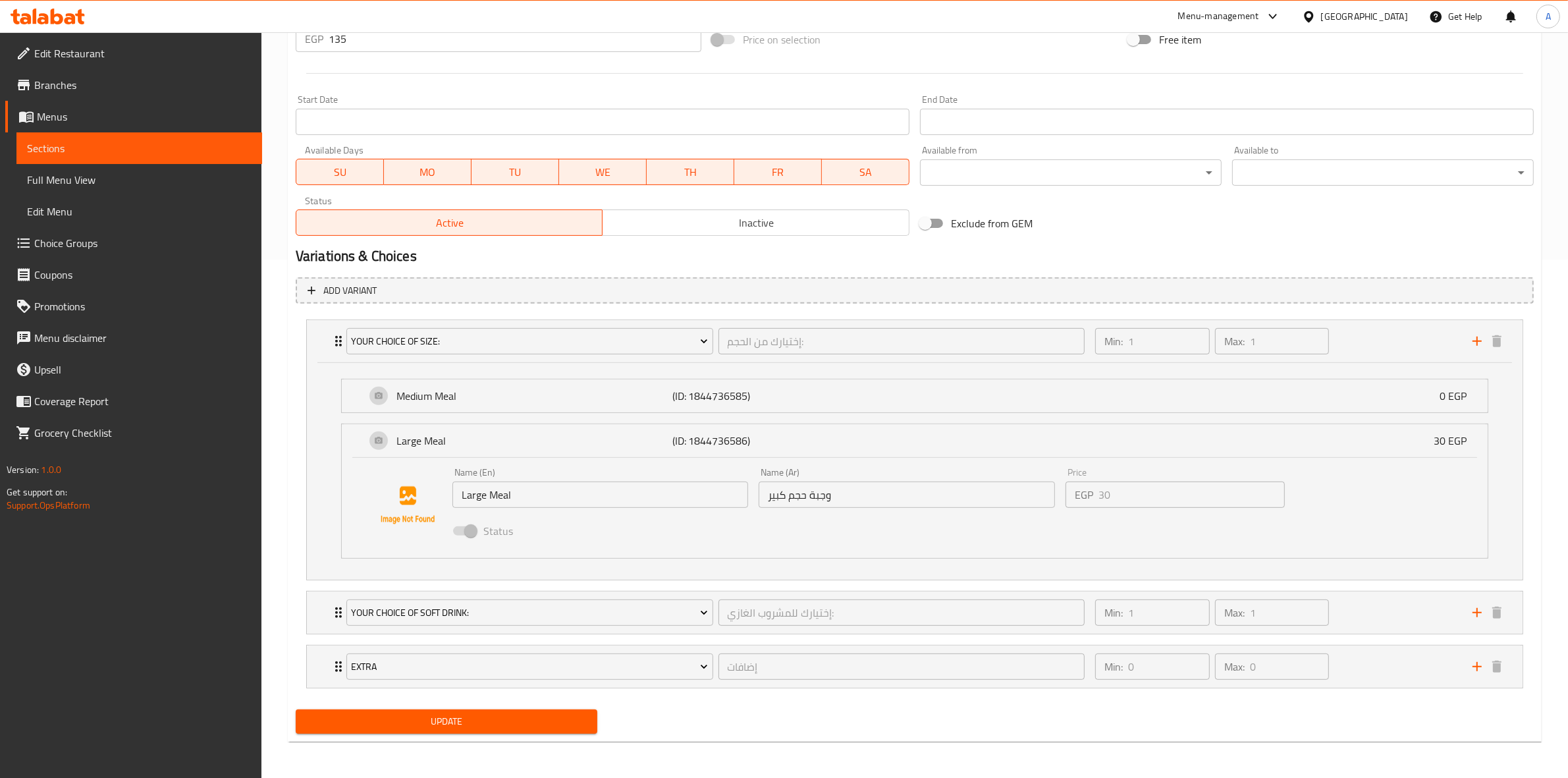
scroll to position [520, 0]
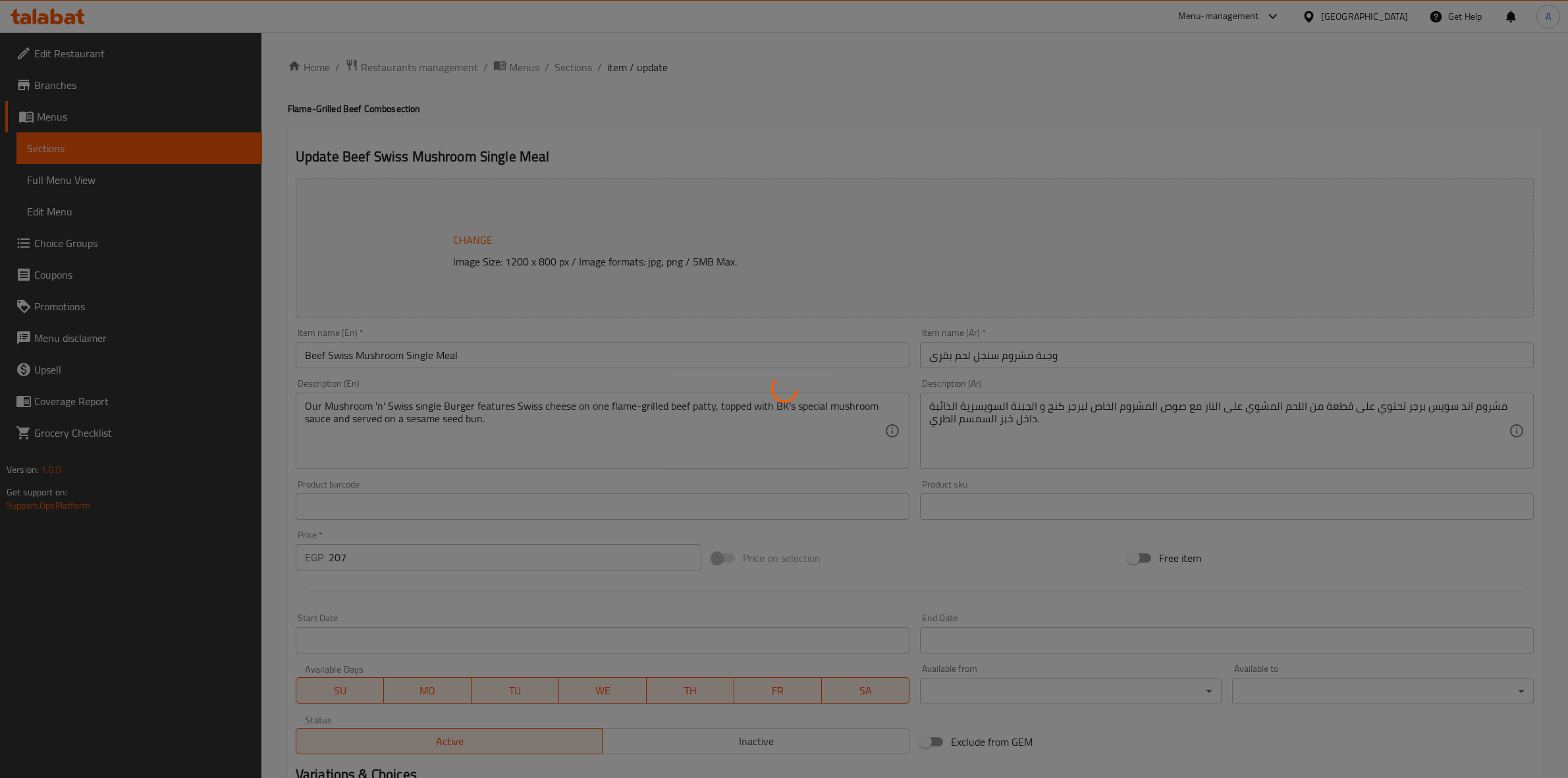
type input "إختيارك من الحجم:"
type input "1"
type input "إختيارك للمشروب الغازي:"
type input "1"
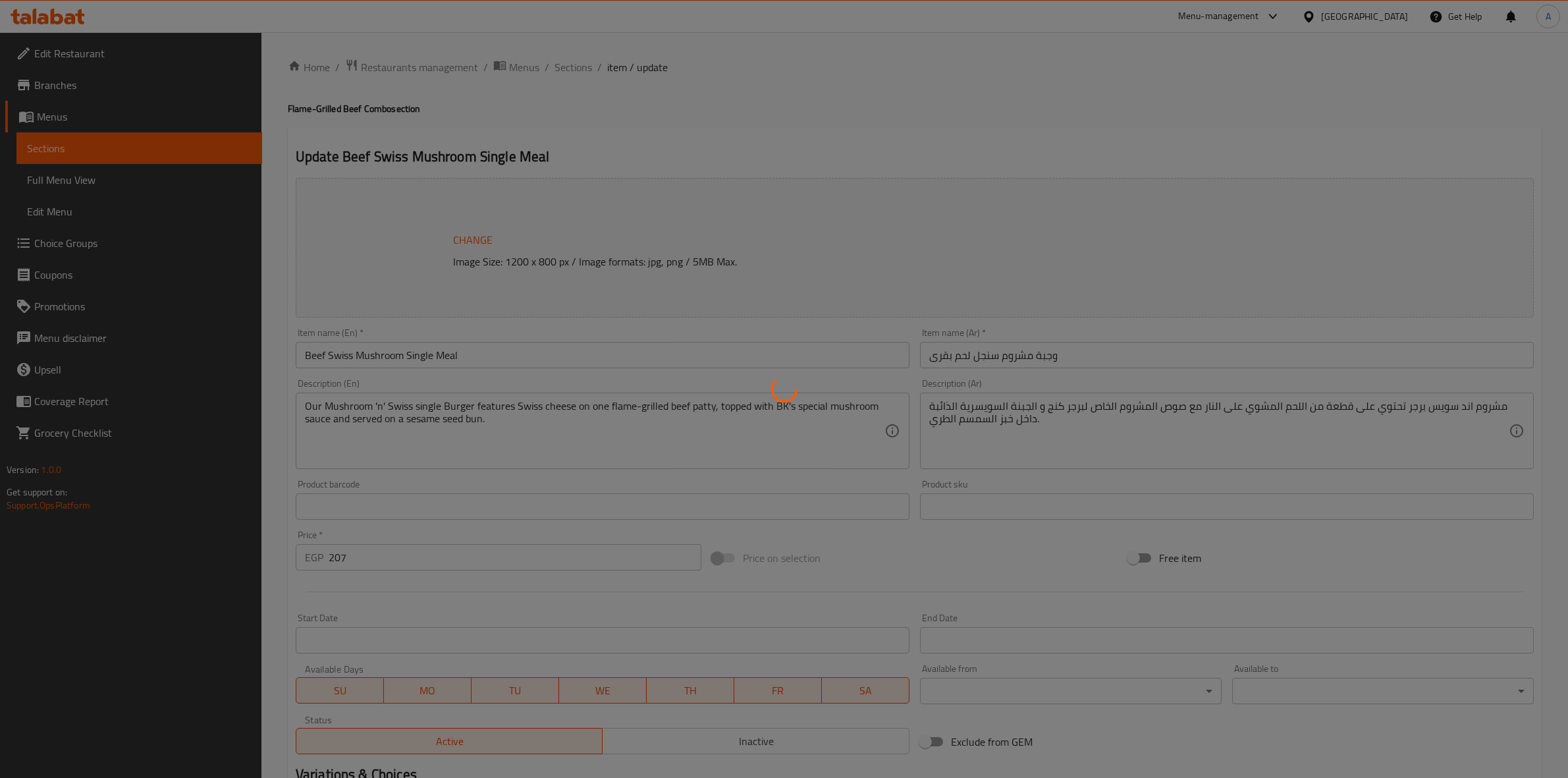
type input "1"
type input "إضافات"
type input "0"
type input "20"
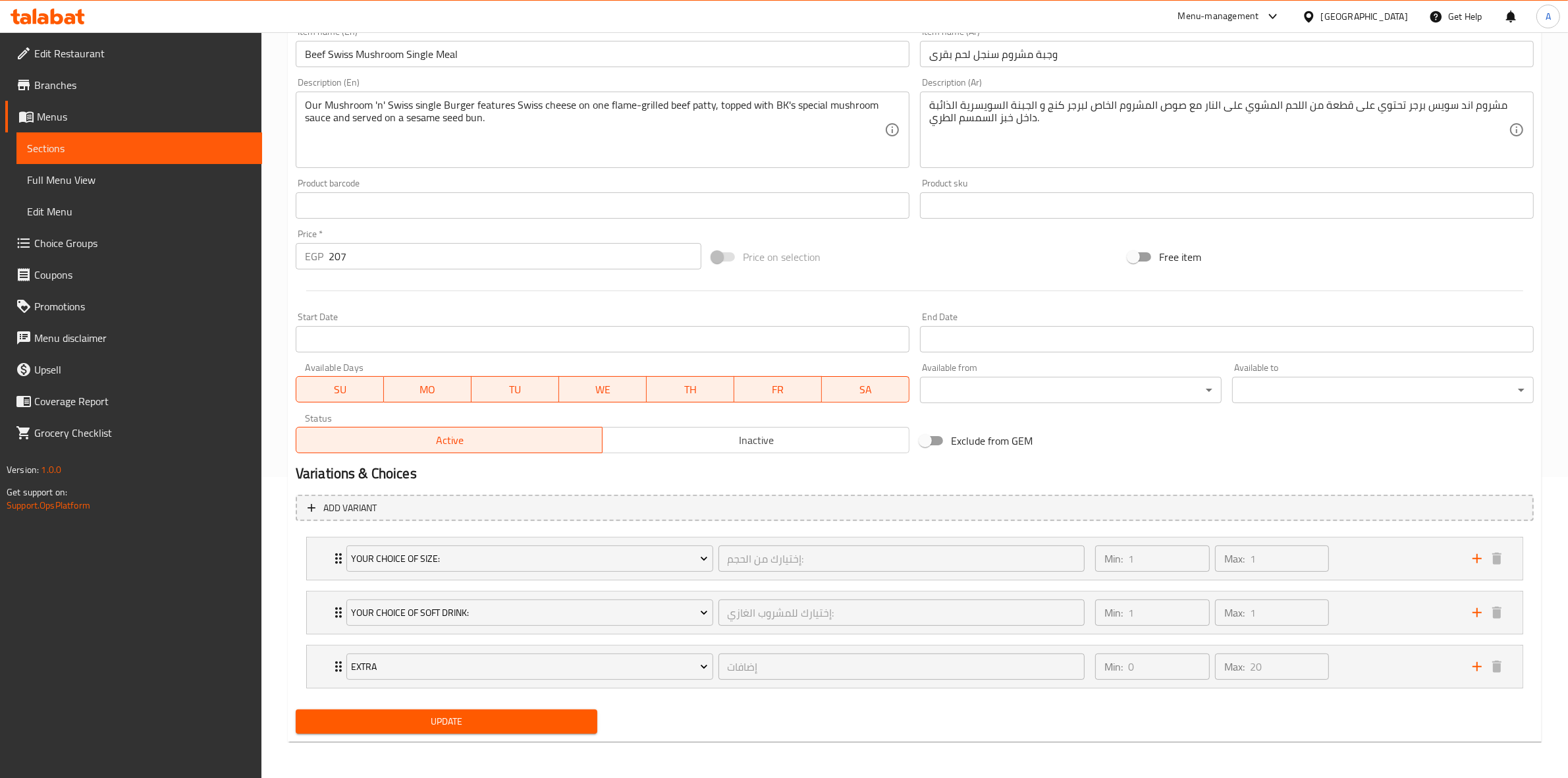
scroll to position [302, 0]
click at [1349, 560] on div "Min: 1 ​ Max: 1 ​" at bounding box center [1275, 557] width 378 height 42
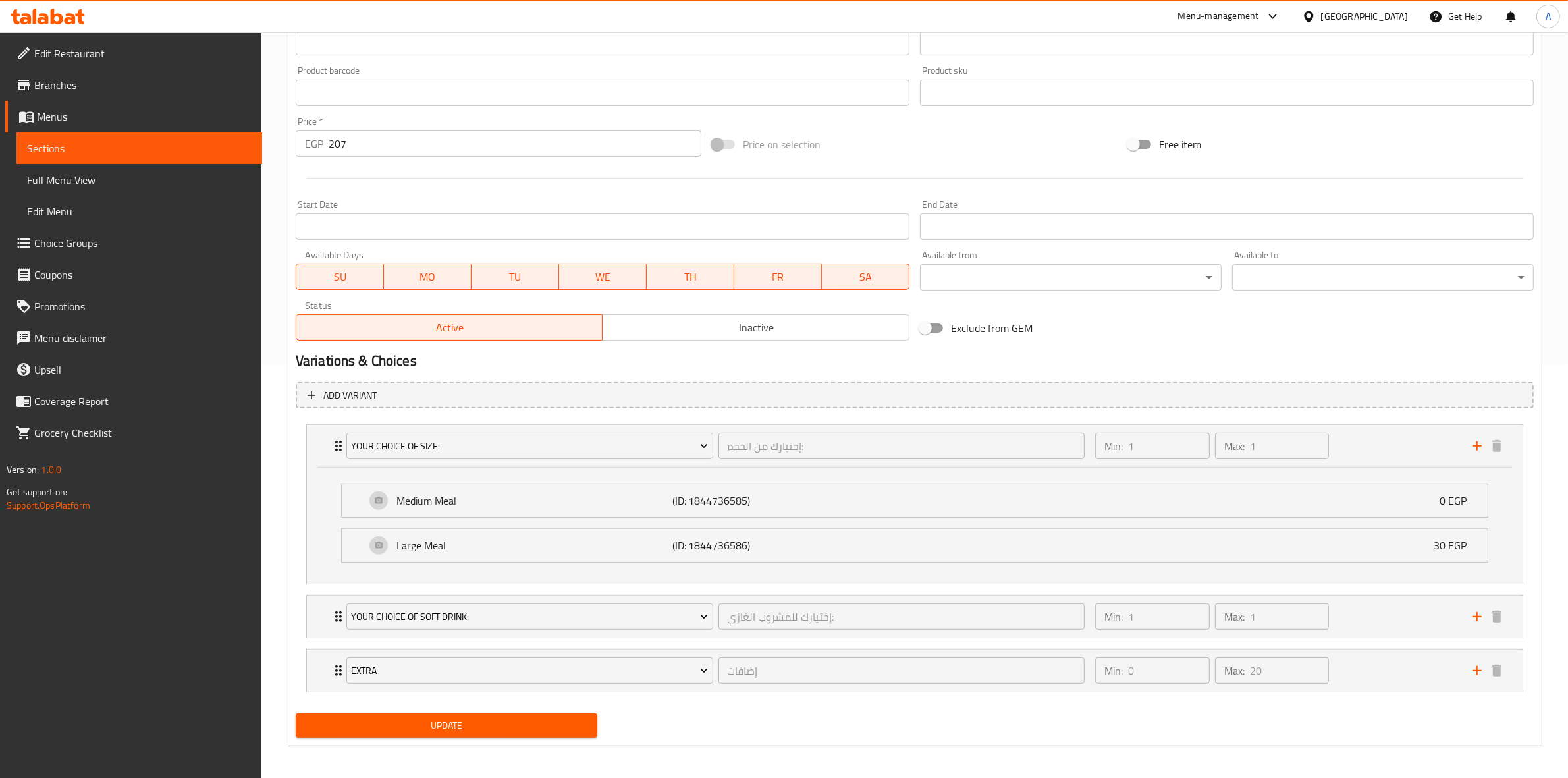
scroll to position [419, 0]
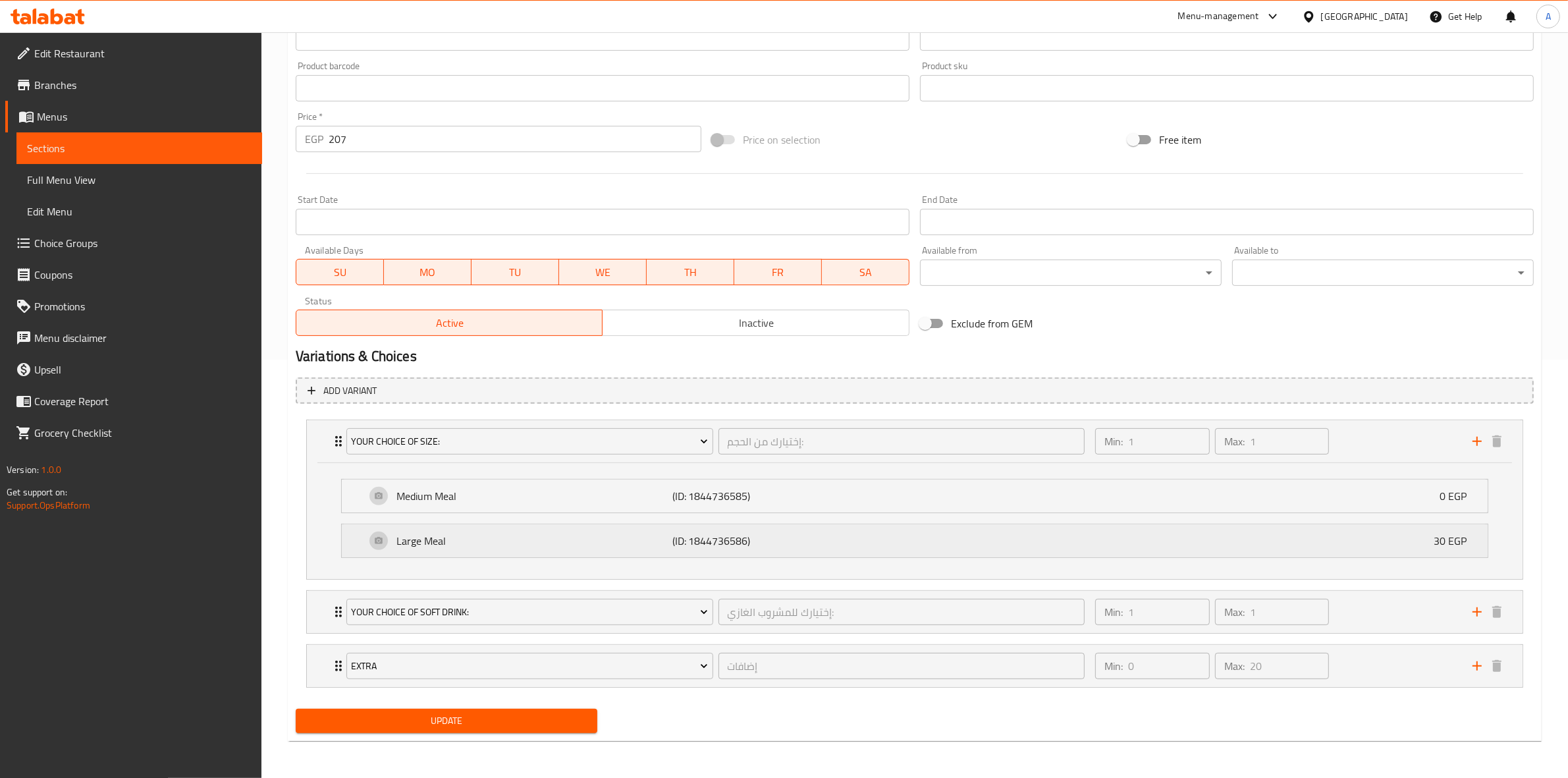
click at [980, 539] on div "Large Meal (ID: 1844736586) 30 EGP" at bounding box center [918, 540] width 1106 height 33
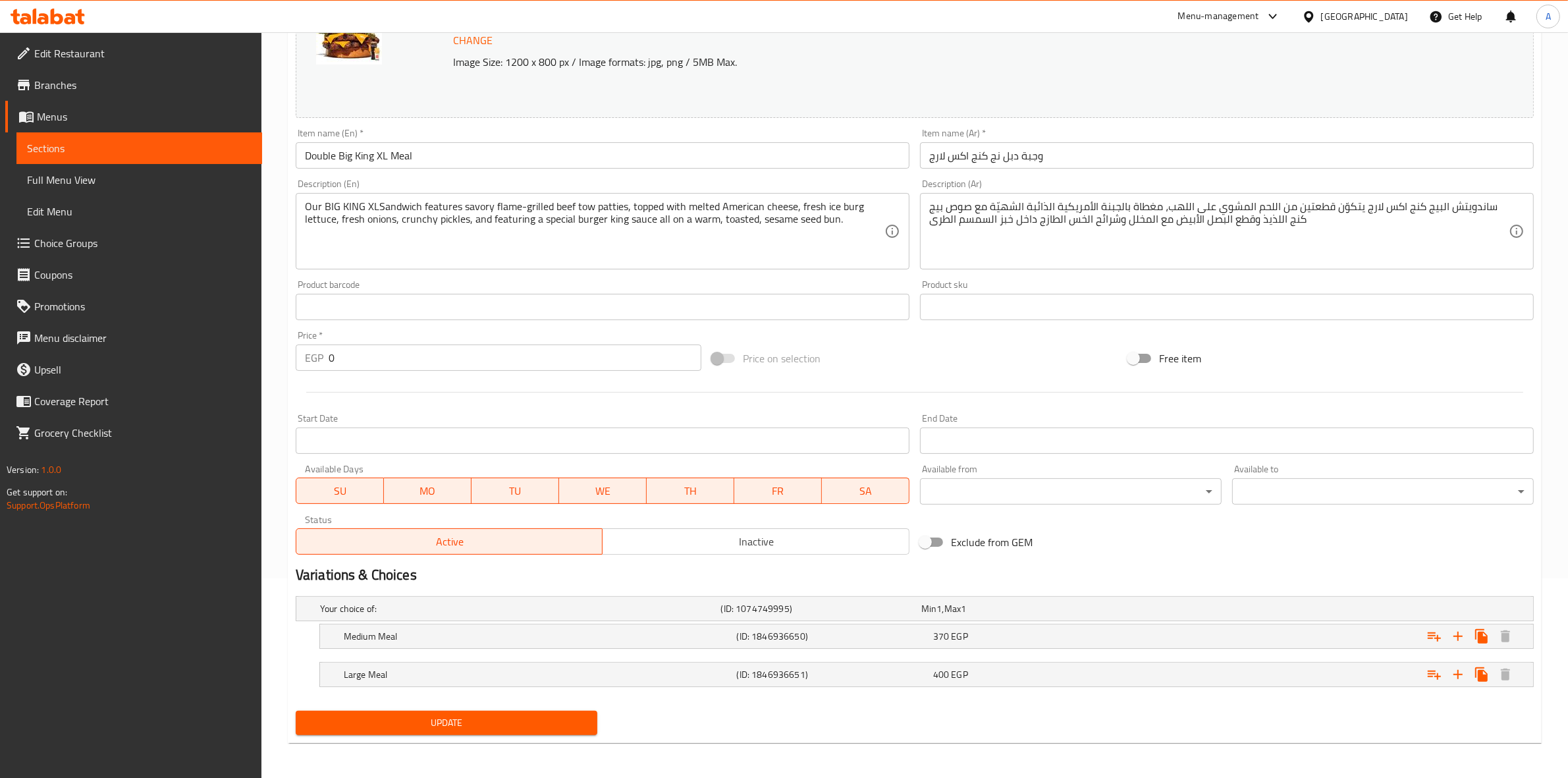
scroll to position [202, 0]
click at [1005, 621] on div "Large Meal (ID: 1846936651) 400 EGP" at bounding box center [919, 607] width 1203 height 29
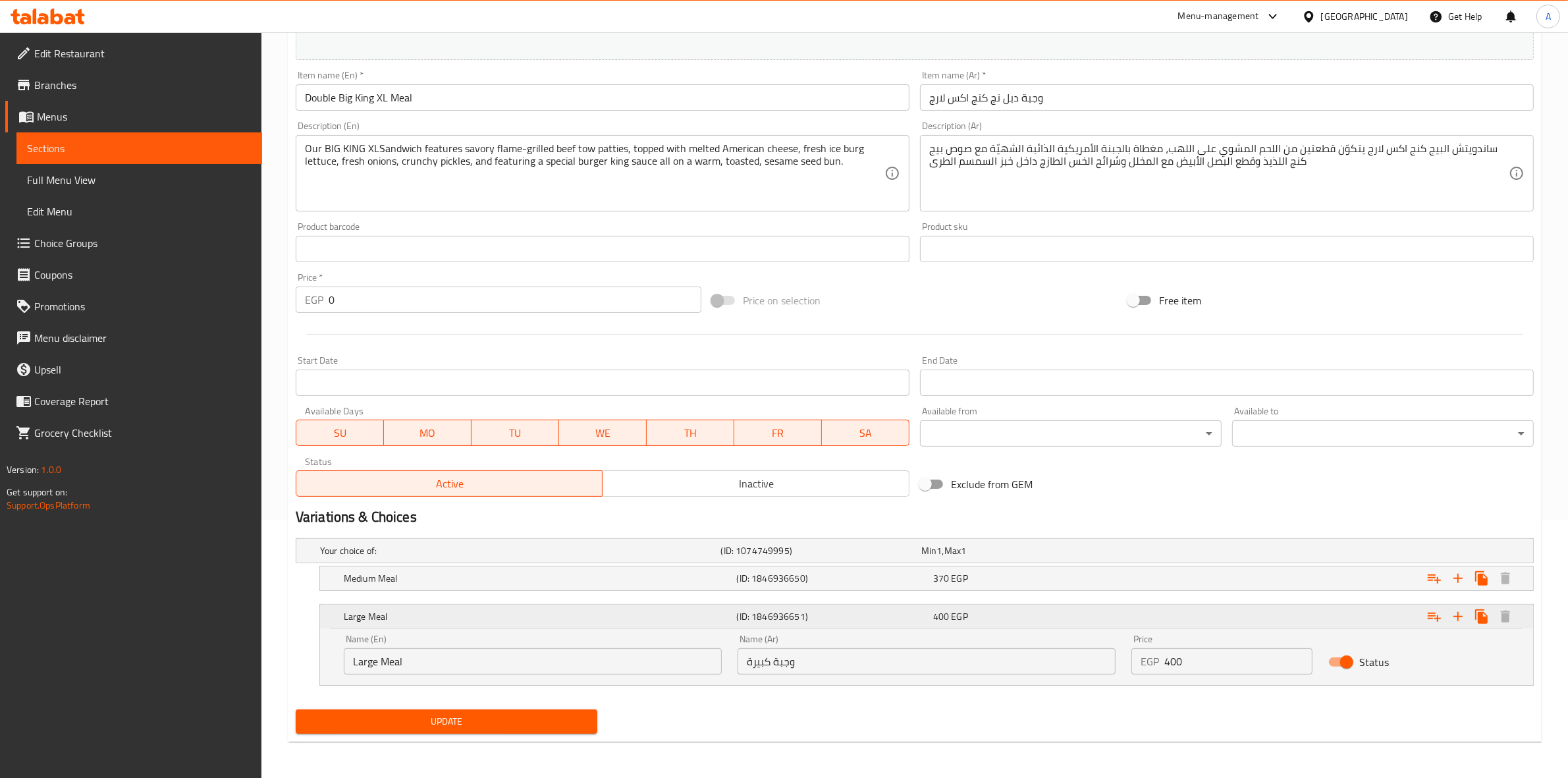
scroll to position [258, 0]
click at [870, 556] on h5 "(ID: 1846936650)" at bounding box center [818, 550] width 195 height 13
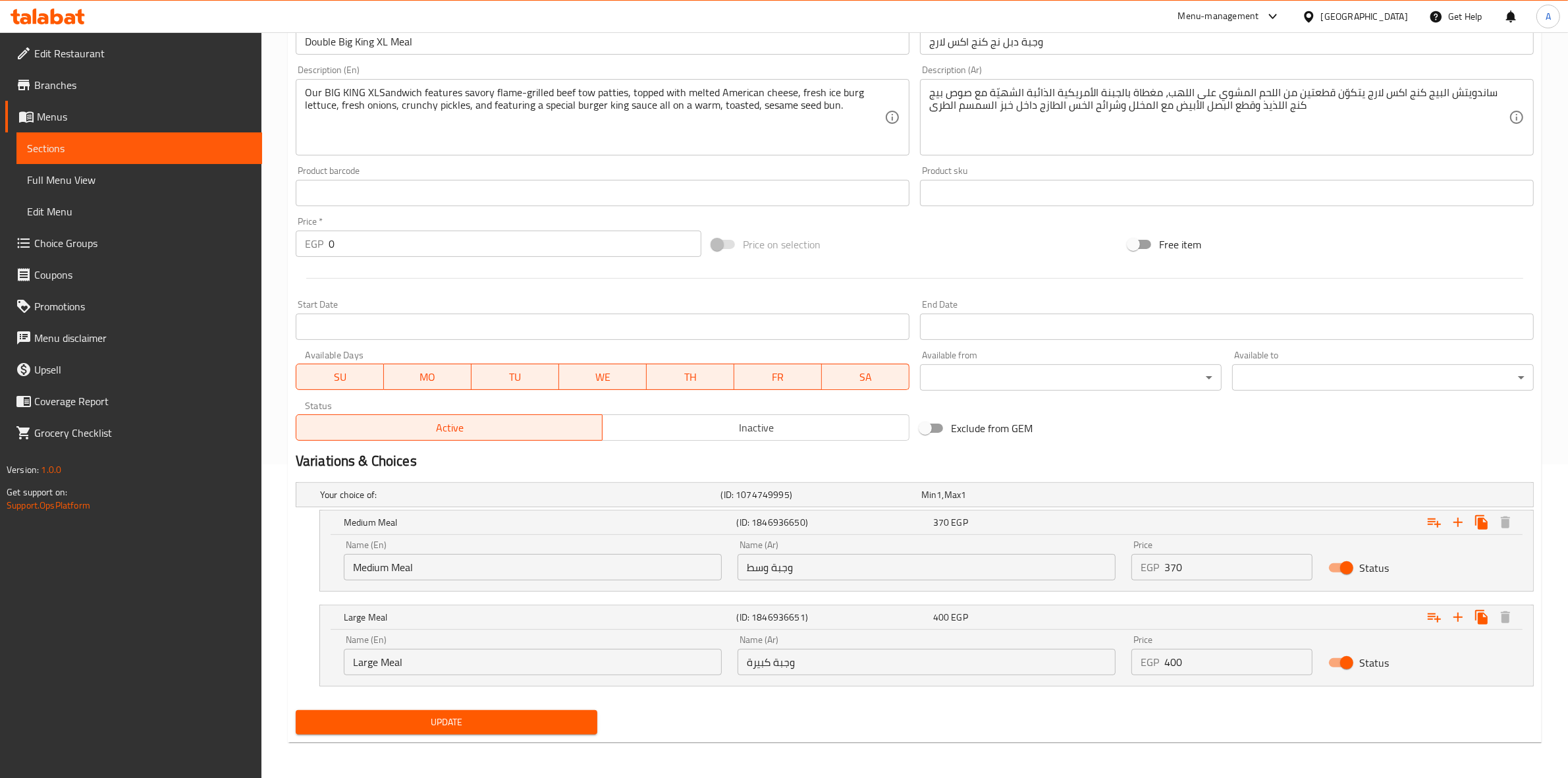
scroll to position [315, 0]
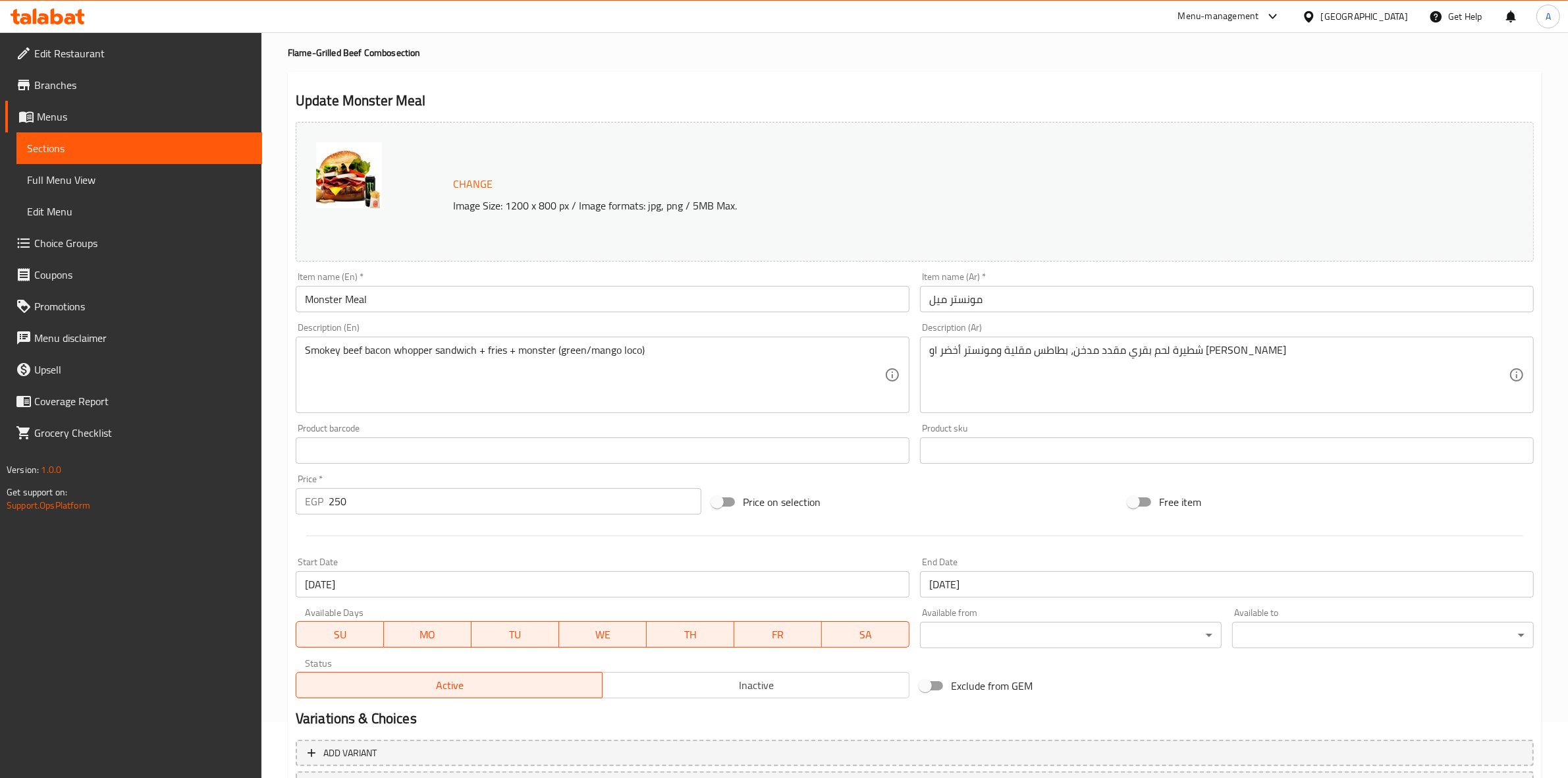
scroll to position [170, 0]
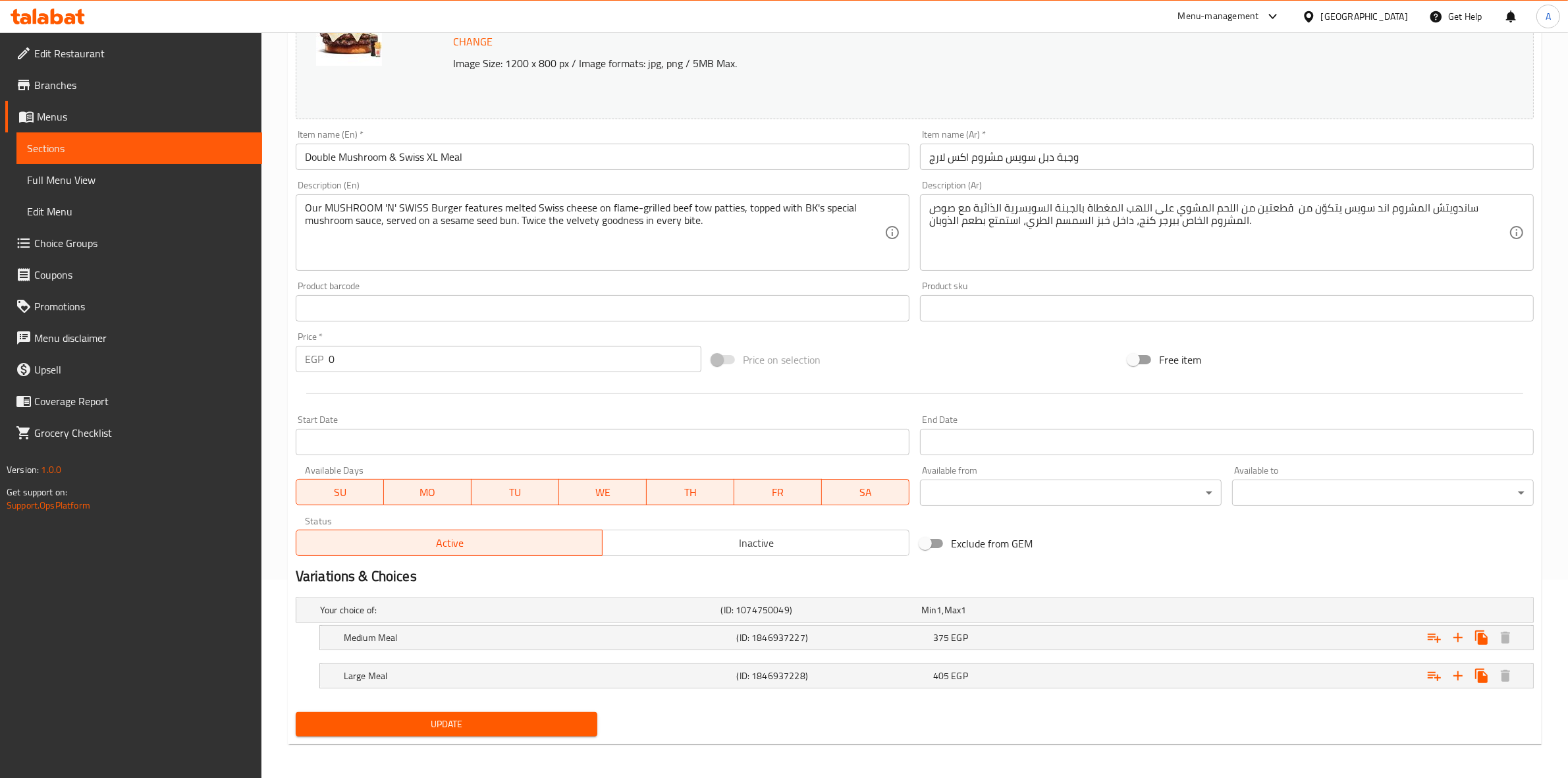
scroll to position [202, 0]
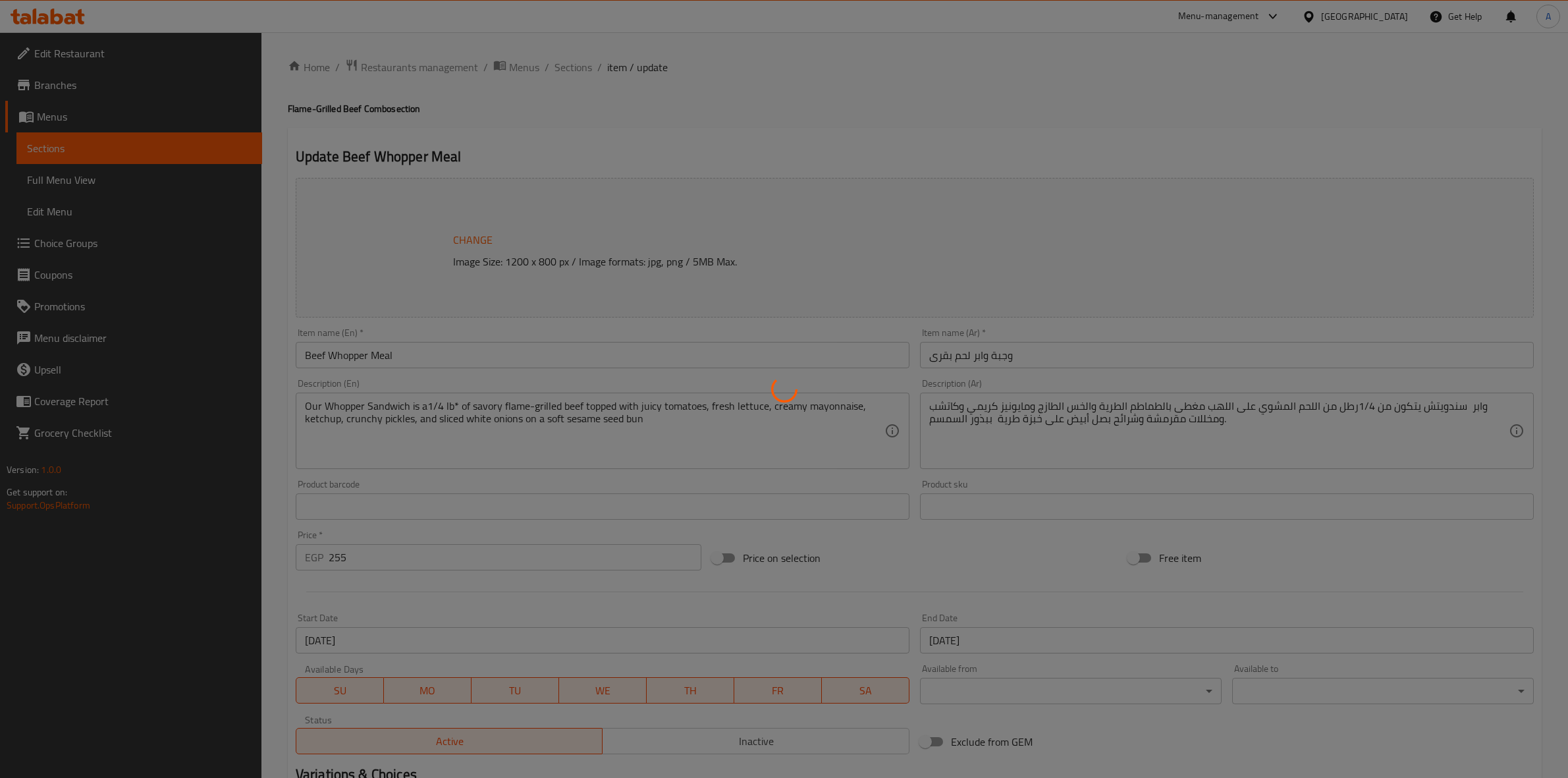
type input "إختيارك للمشروب الغازي:"
type input "1"
type input "إضافات"
type input "0"
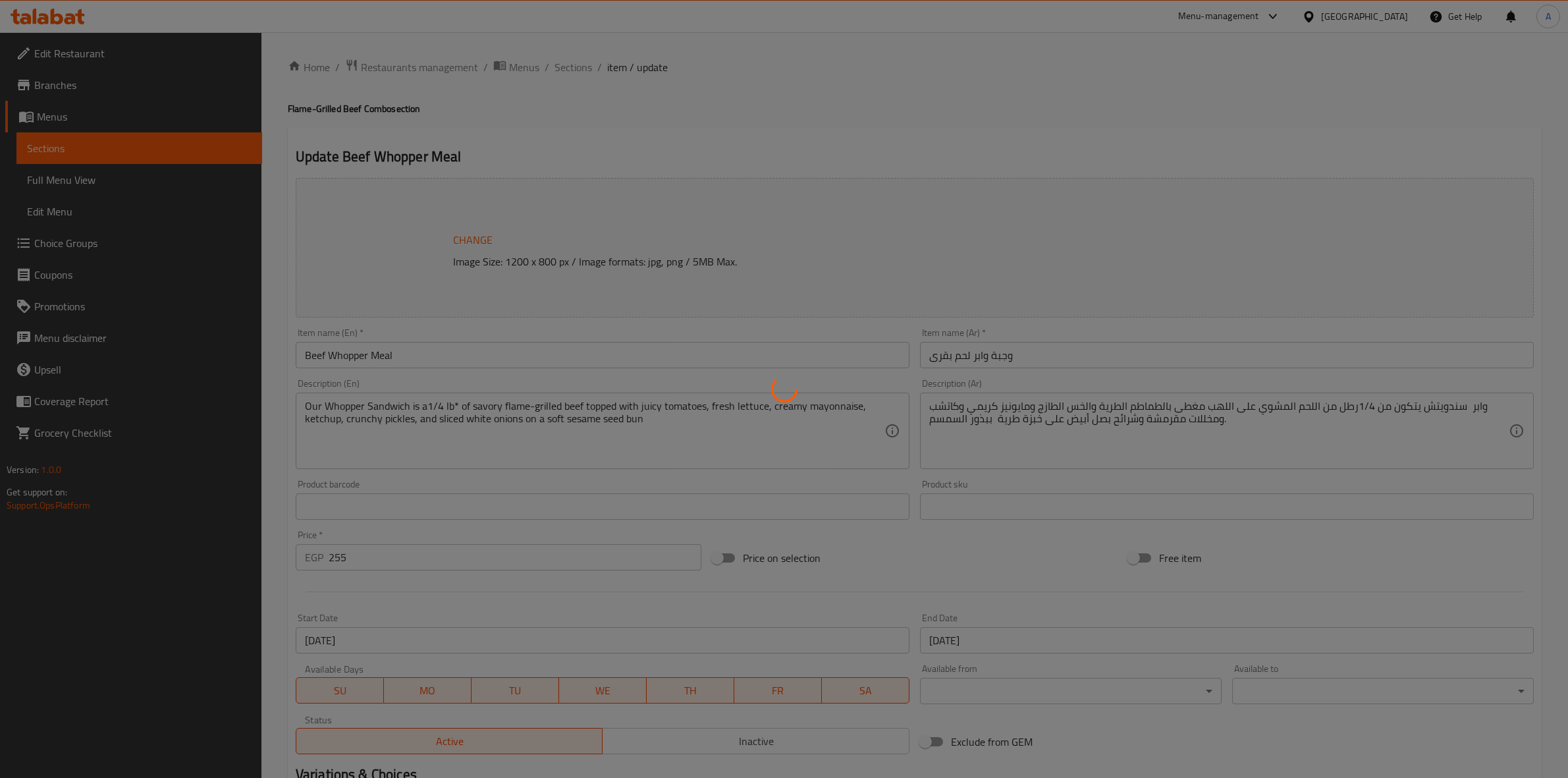
type input "20"
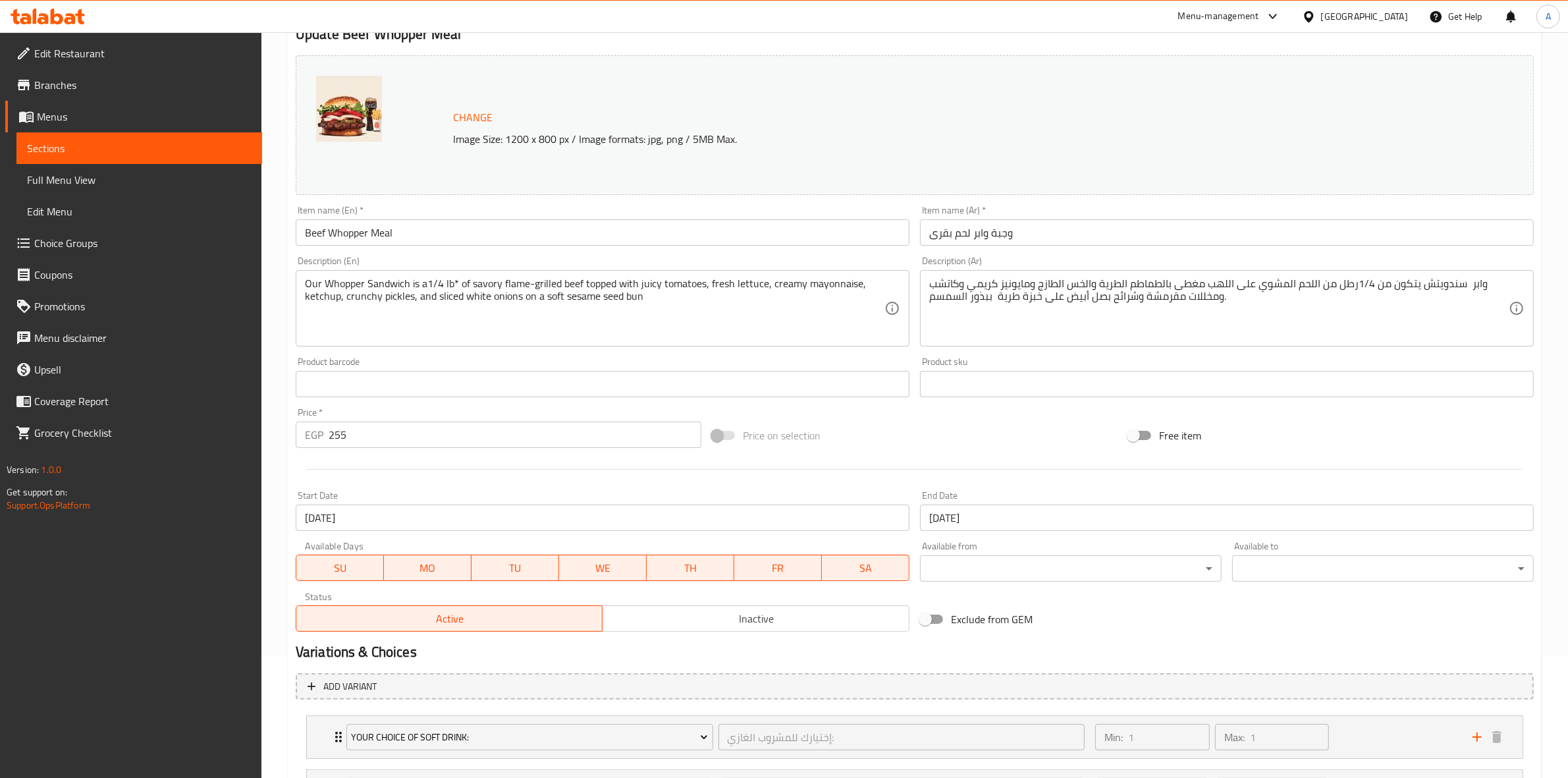
scroll to position [248, 0]
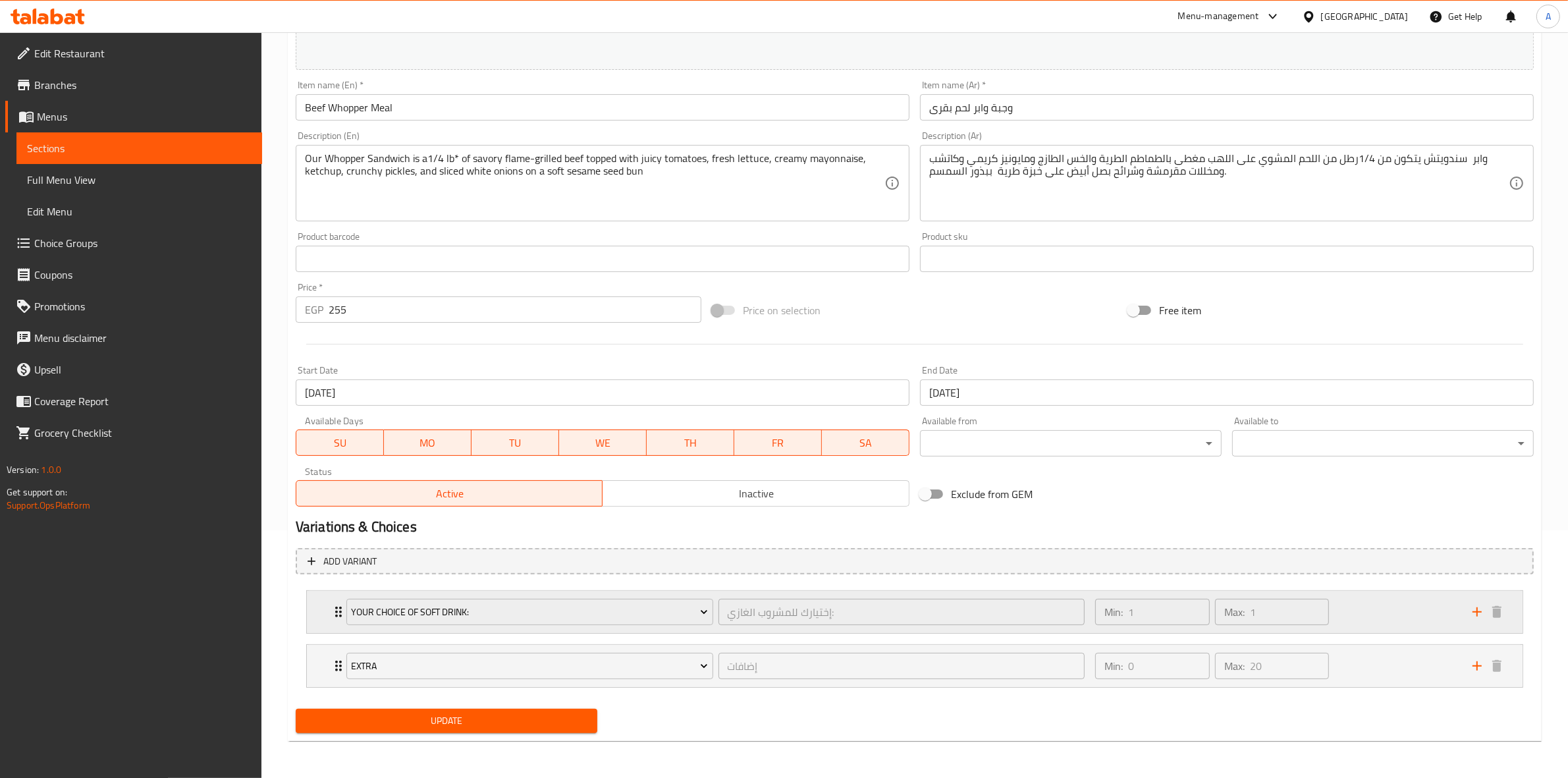
click at [1359, 609] on div "Min: 1 ​ Max: 1 ​" at bounding box center [1275, 611] width 378 height 42
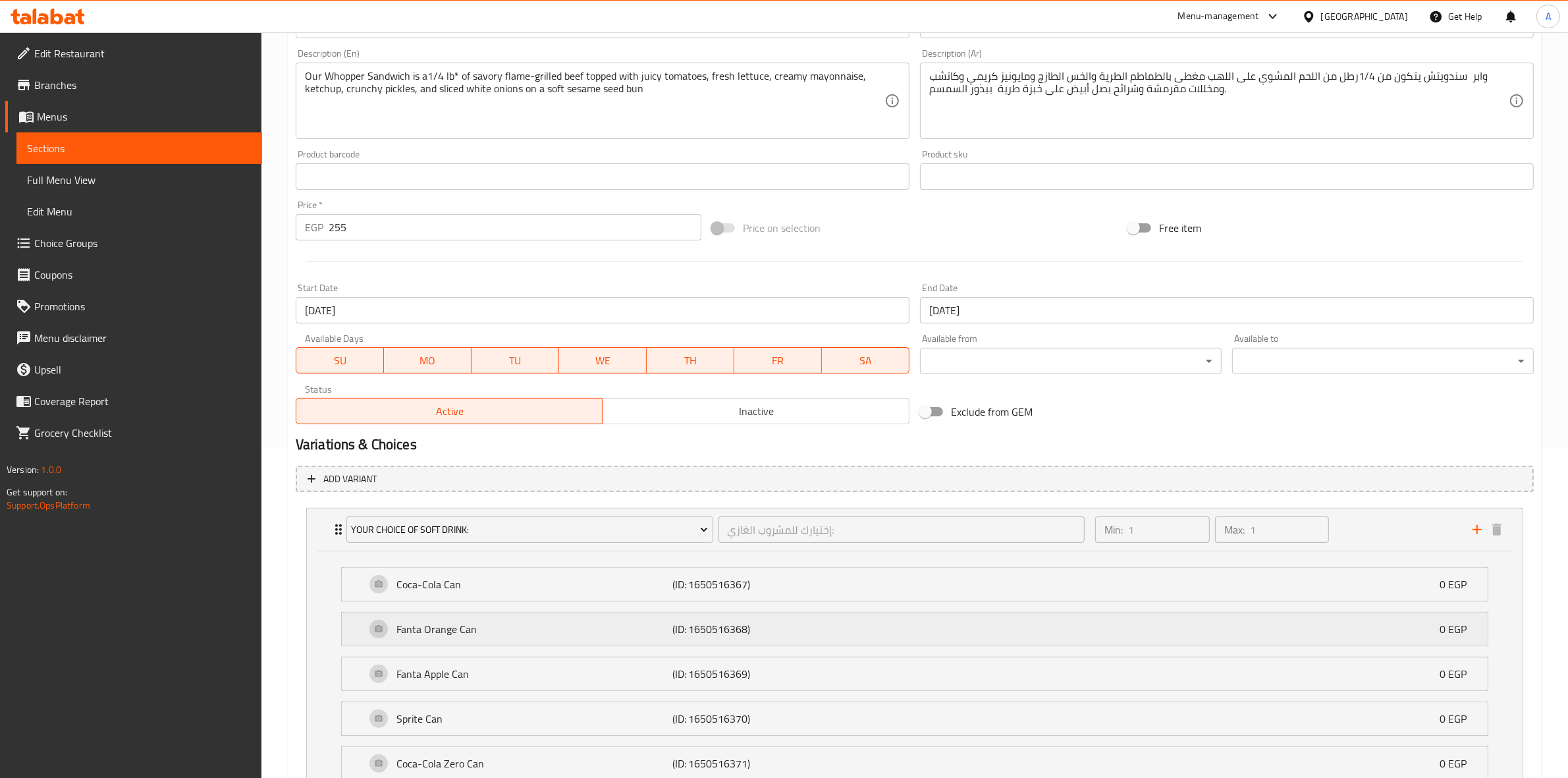
scroll to position [500, 0]
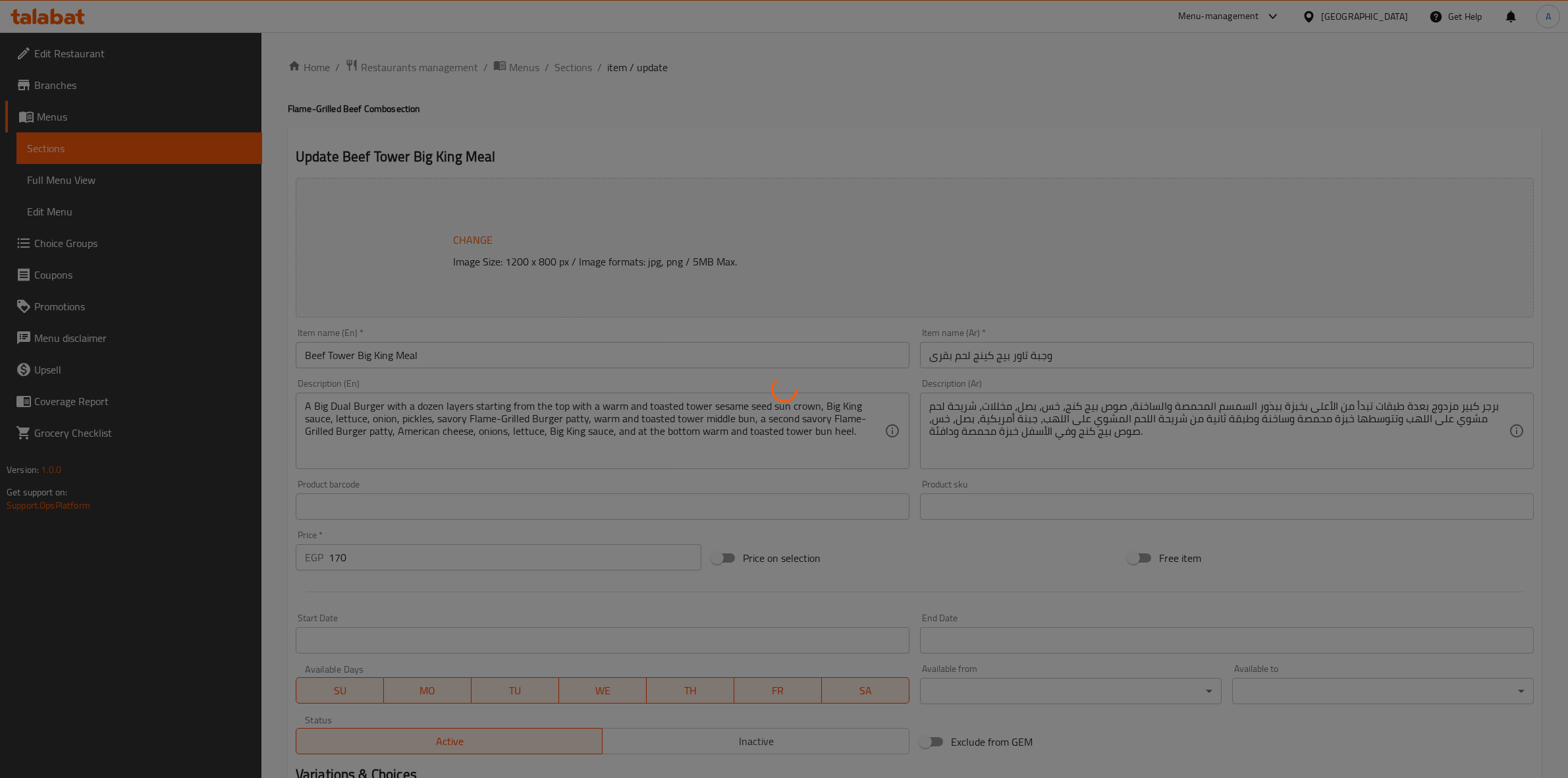
type input "إختيارك من الحجم:"
type input "1"
type input "إختيارك للمشروب الغازي:"
type input "1"
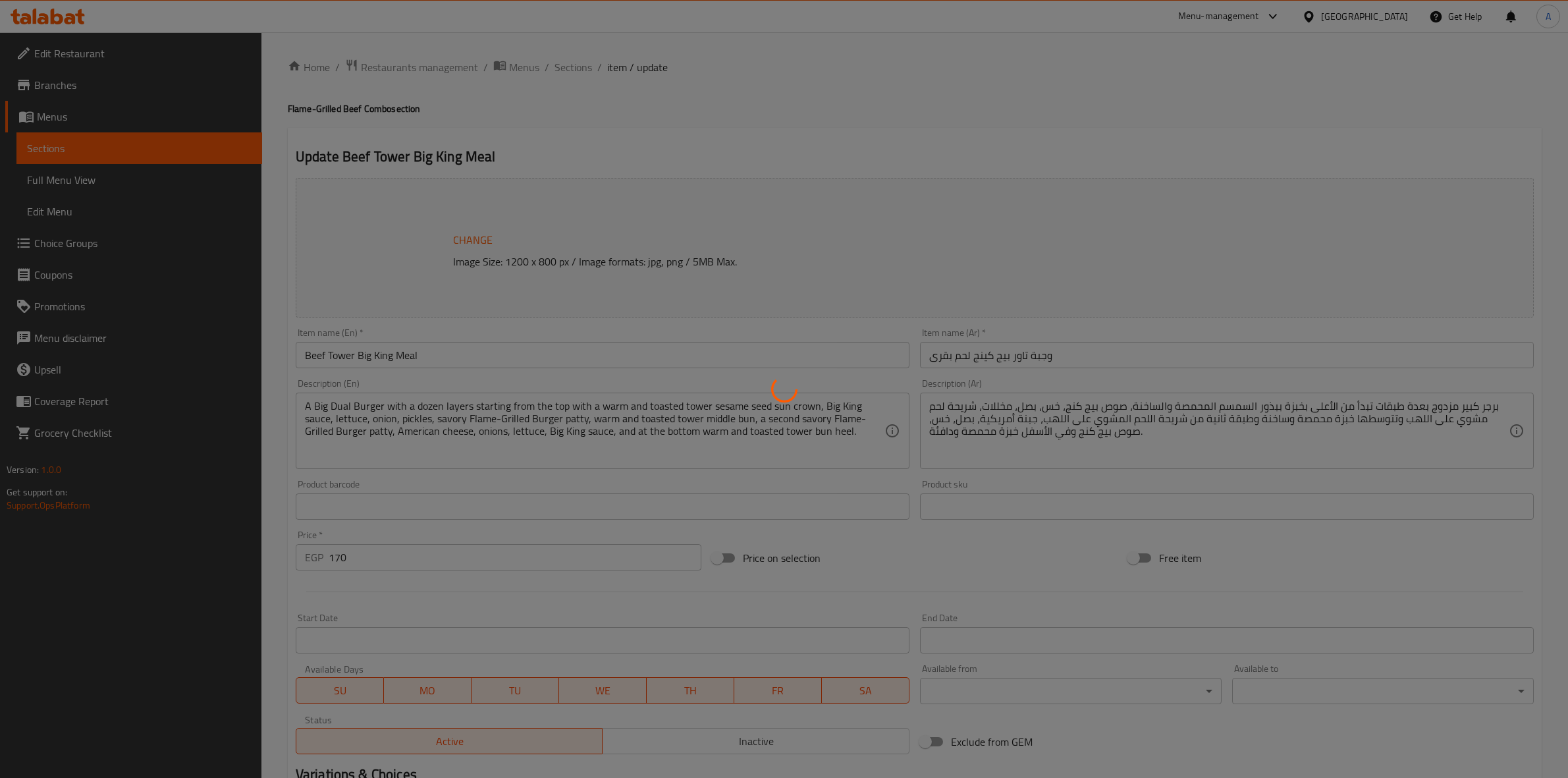
type input "1"
type input "إضافات"
type input "0"
type input "20"
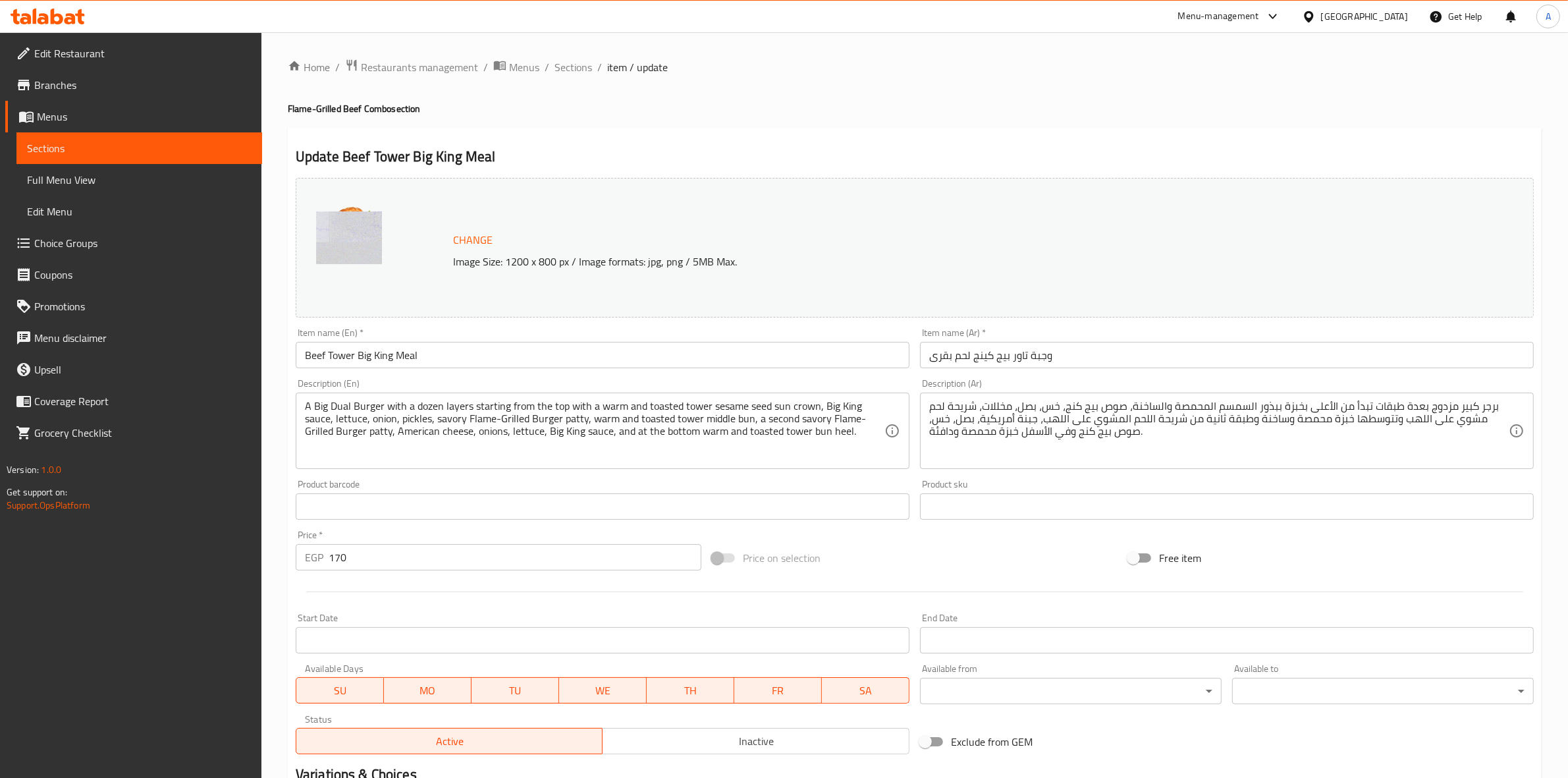
scroll to position [302, 0]
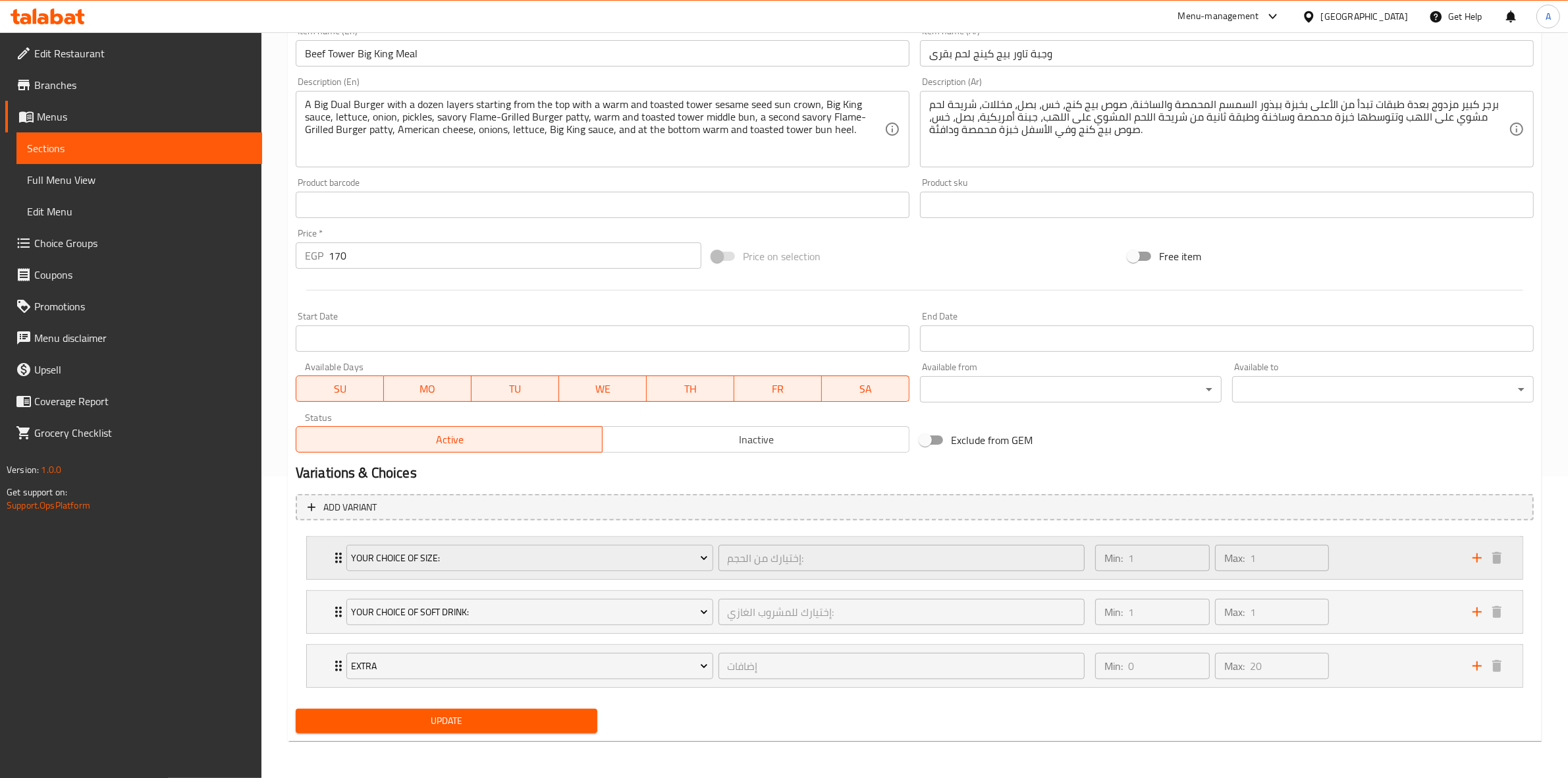
click at [1387, 551] on div "Min: 1 ​ Max: 1 ​" at bounding box center [1275, 557] width 378 height 42
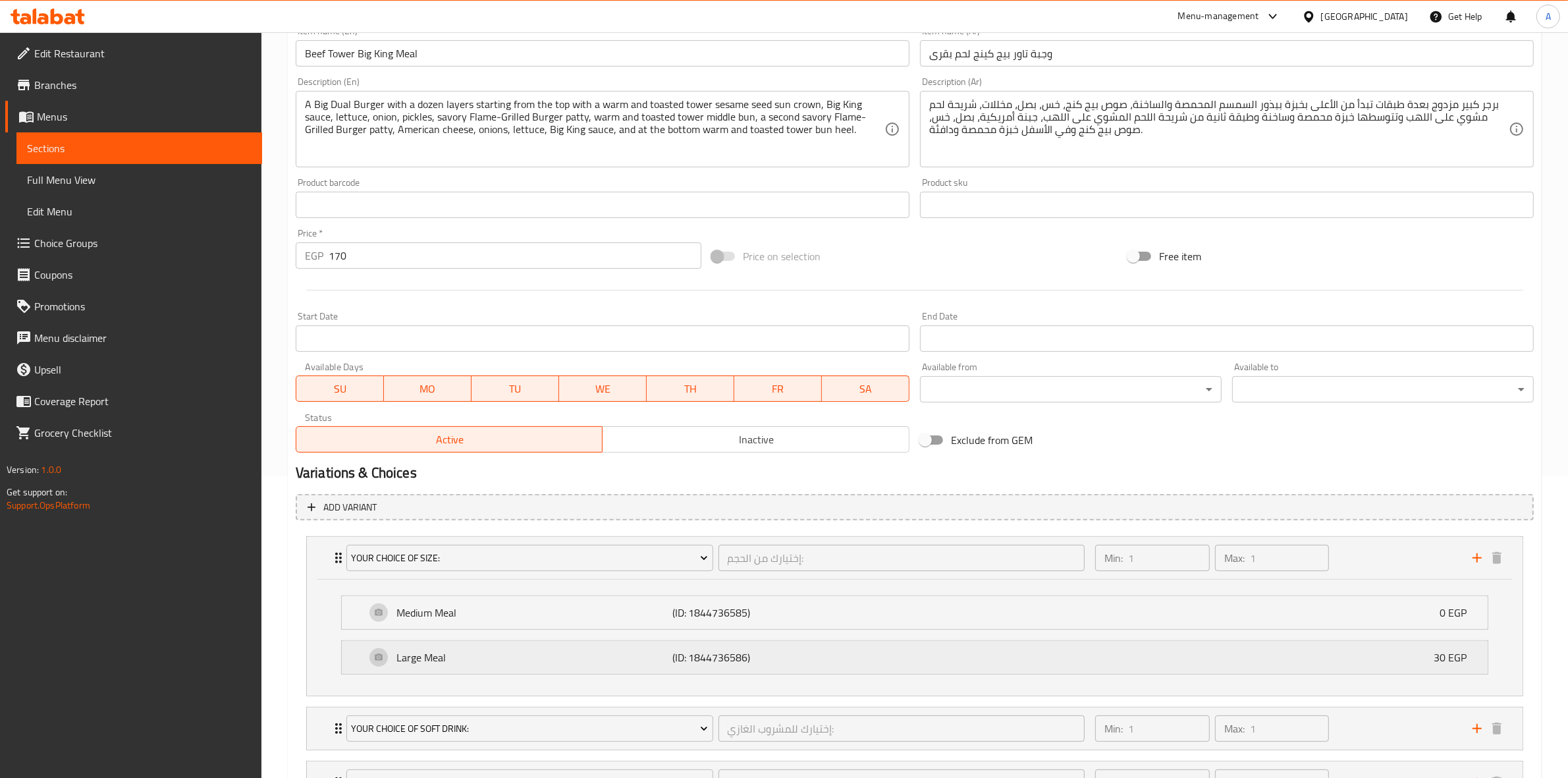
click at [823, 661] on p "(ID: 1844736586)" at bounding box center [764, 657] width 184 height 15
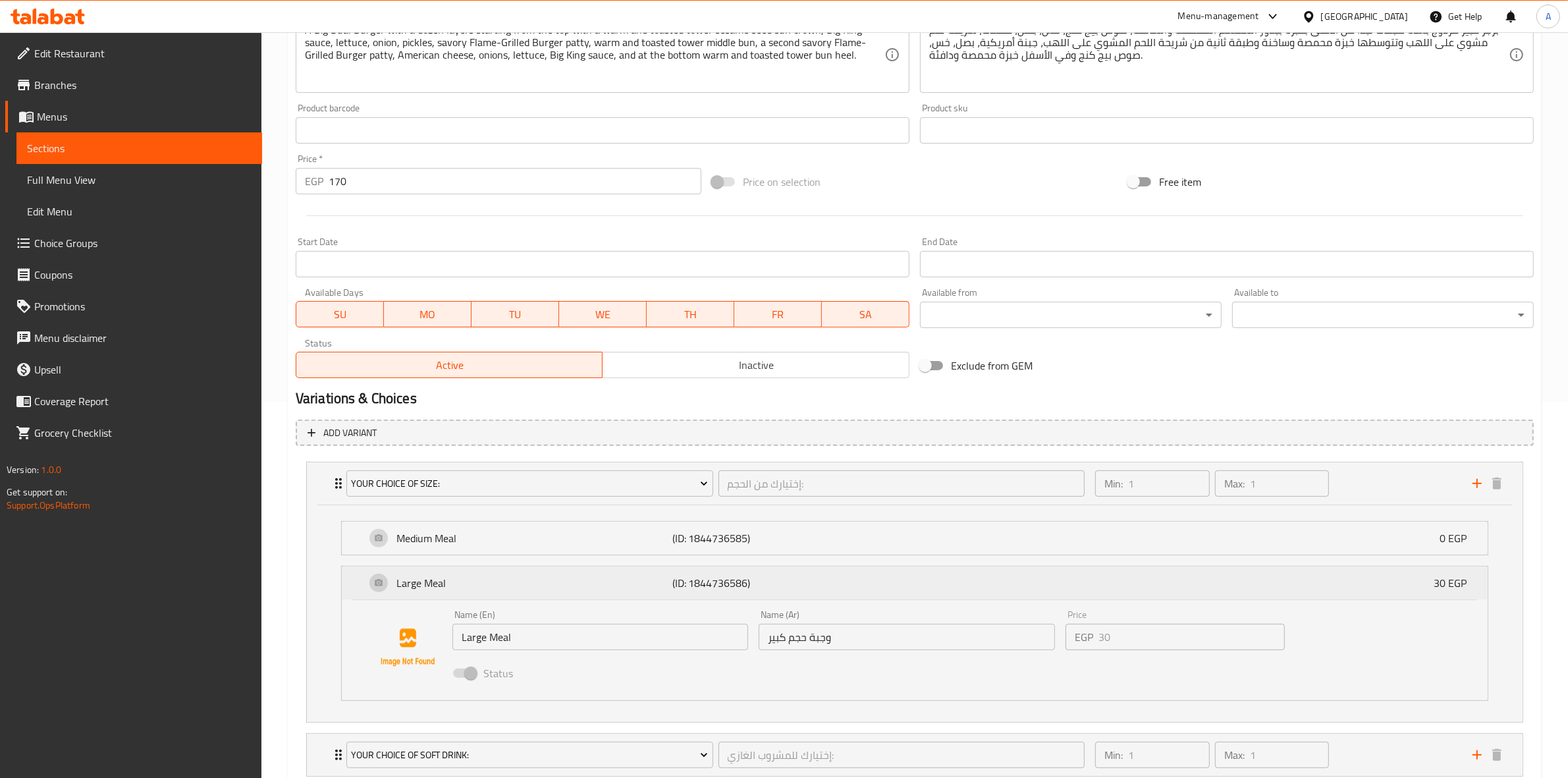
scroll to position [520, 0]
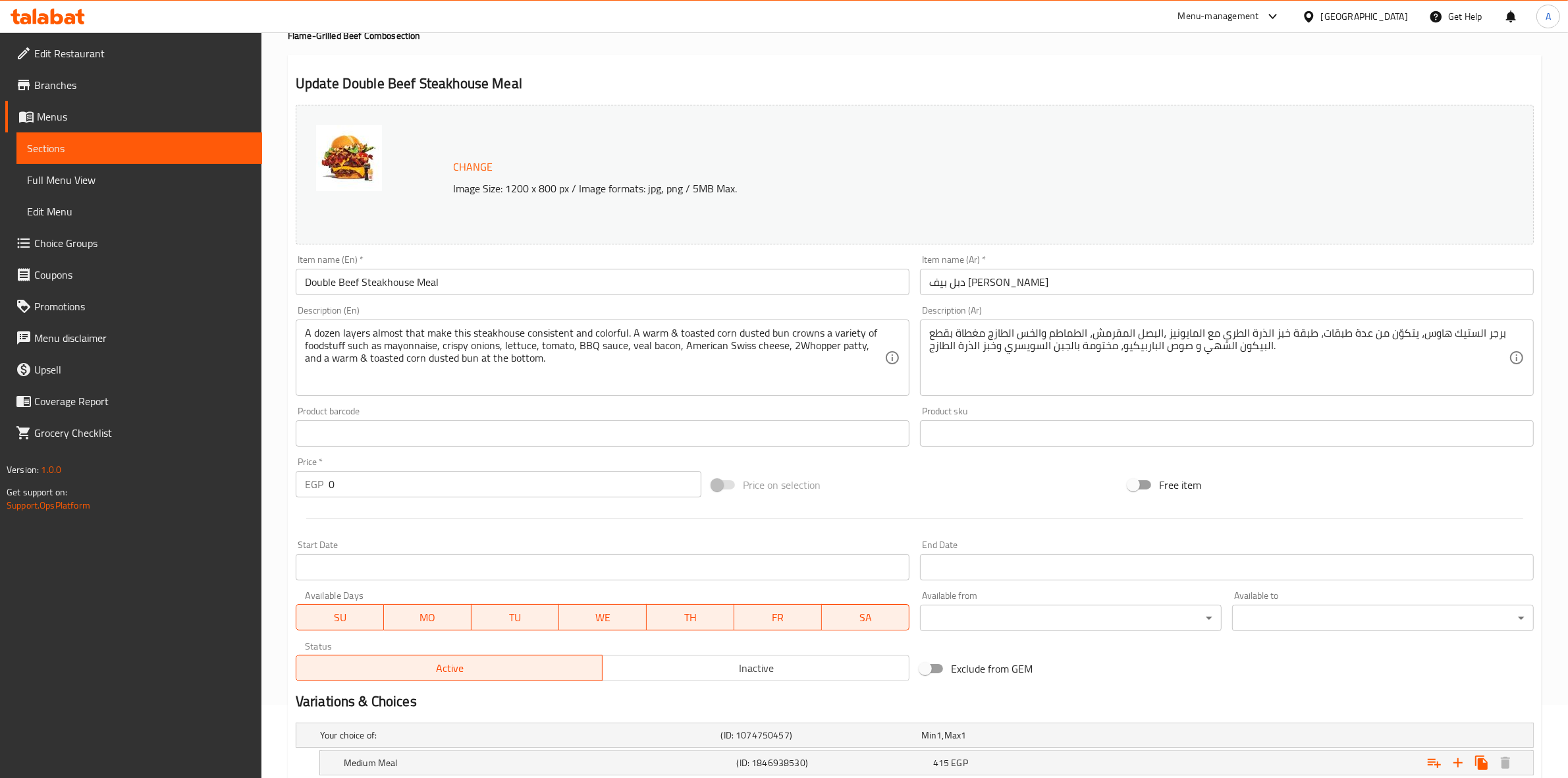
scroll to position [202, 0]
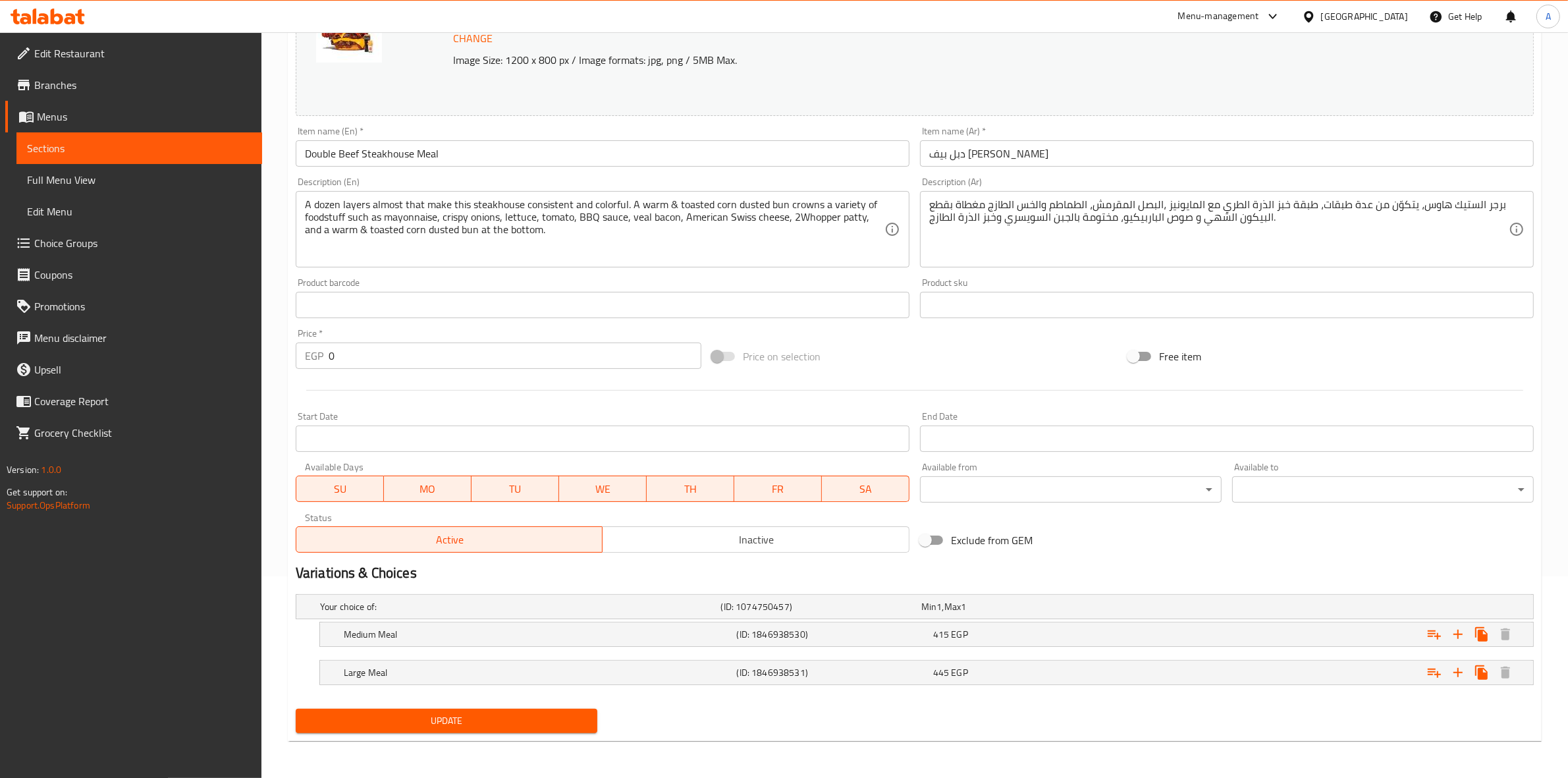
click at [1400, 540] on div "Change Image Size: 1200 x 800 px / Image formats: jpg, png / 5MB Max. Item name…" at bounding box center [915, 264] width 1249 height 587
click at [957, 567] on h2 "Variations & Choices" at bounding box center [915, 573] width 1238 height 20
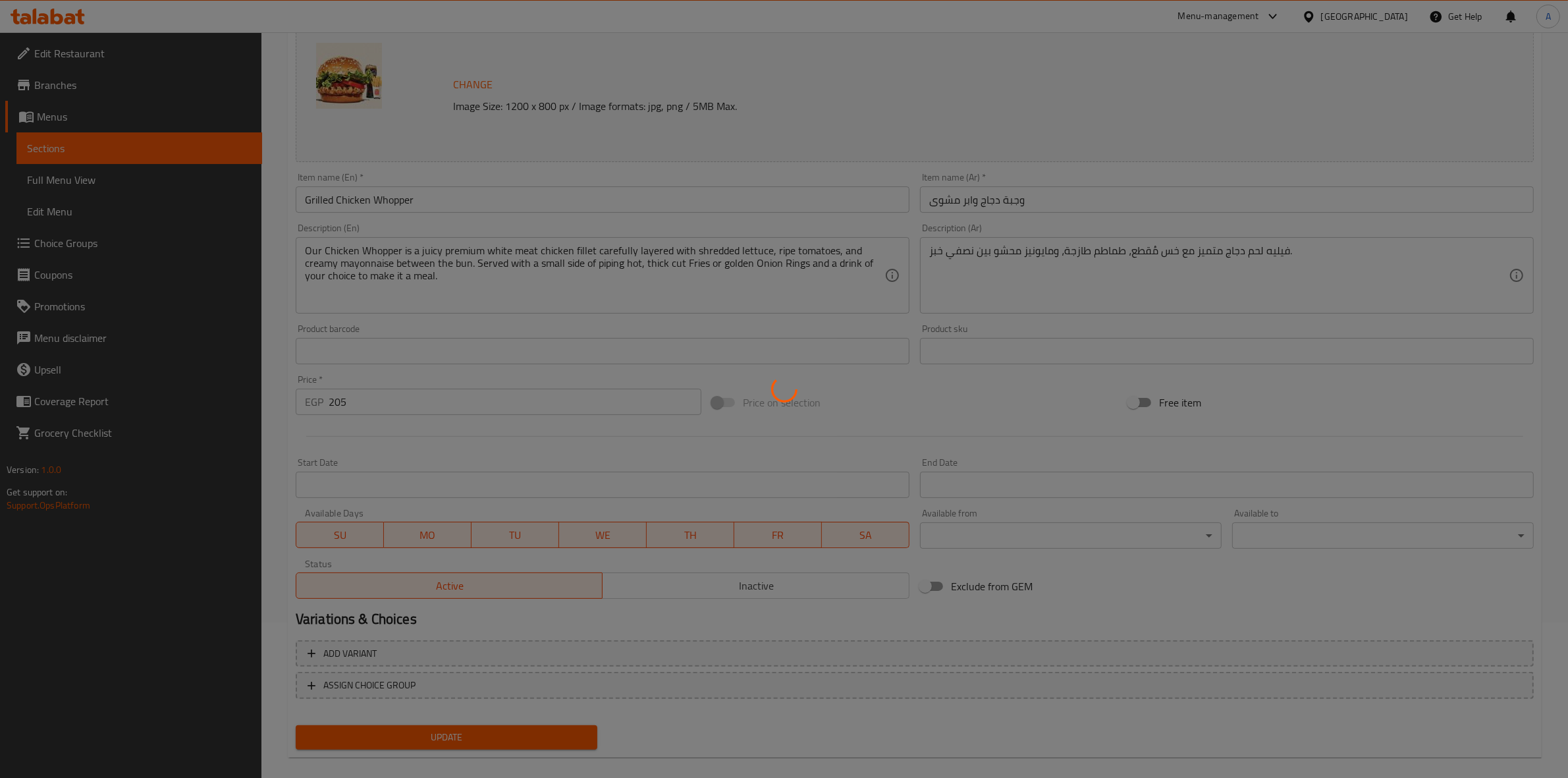
scroll to position [170, 0]
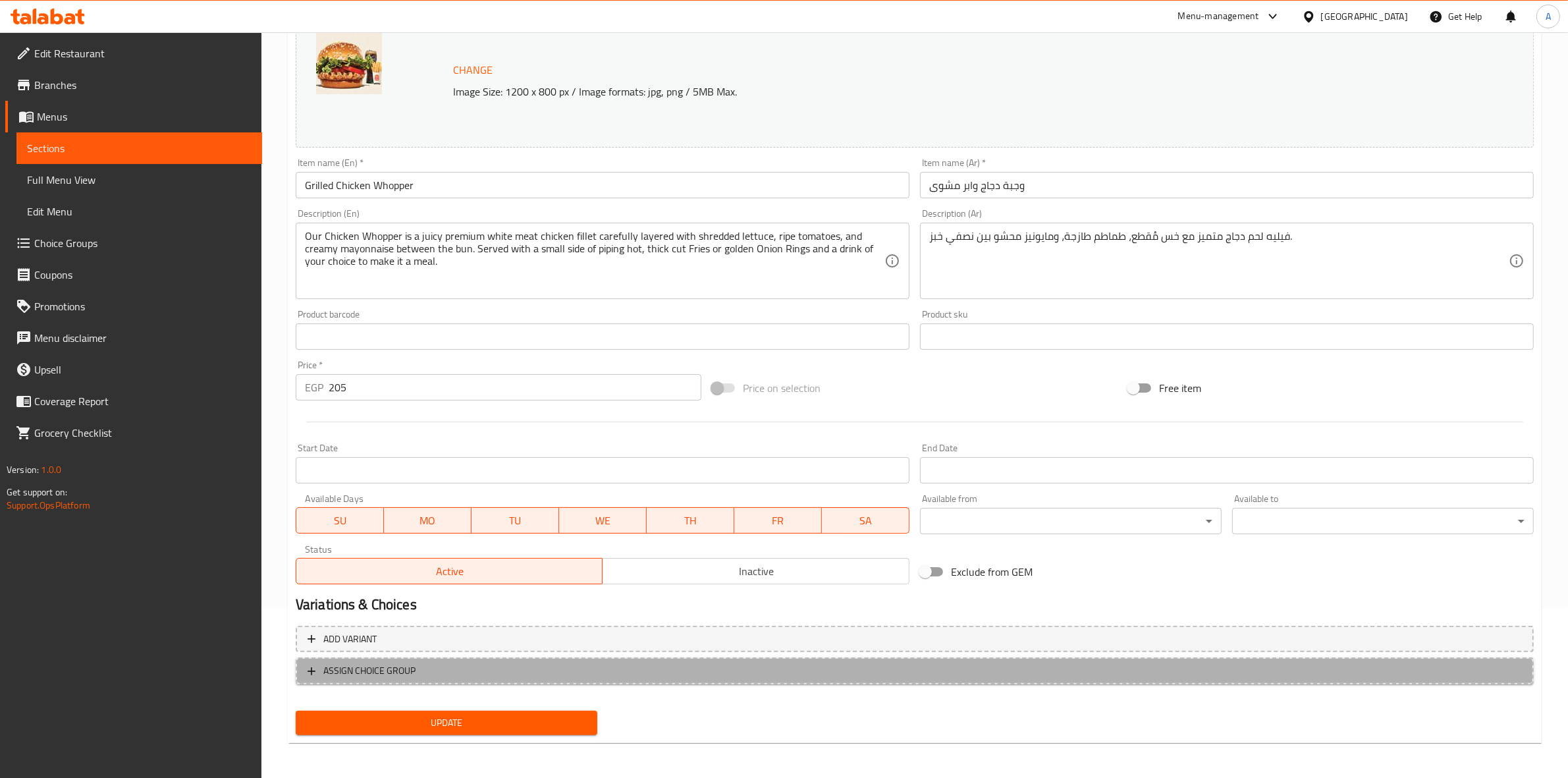
click at [442, 674] on span "ASSIGN CHOICE GROUP" at bounding box center [914, 670] width 1214 height 16
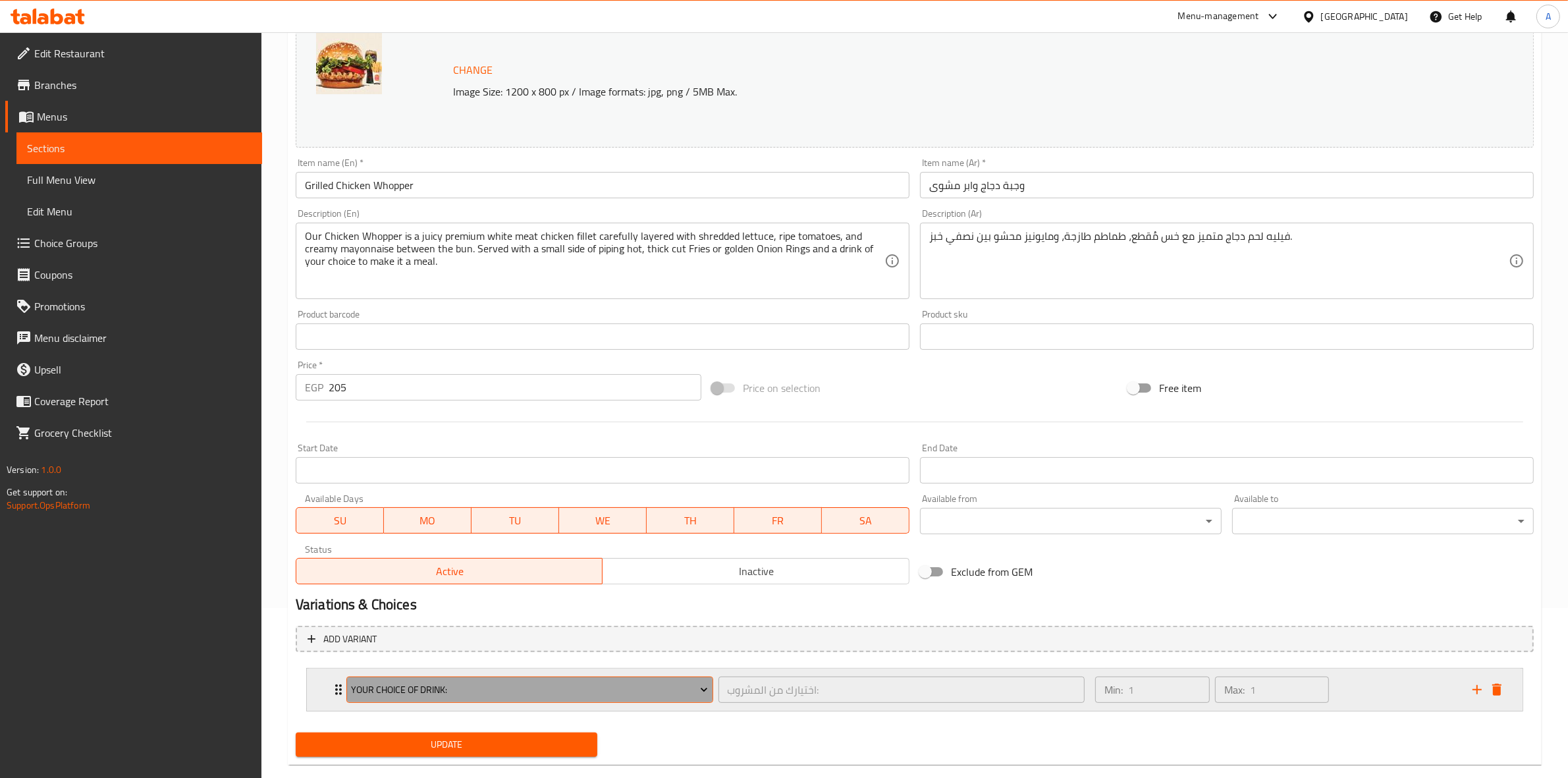
click at [601, 690] on span "Your Choice Of Drink:" at bounding box center [530, 689] width 357 height 16
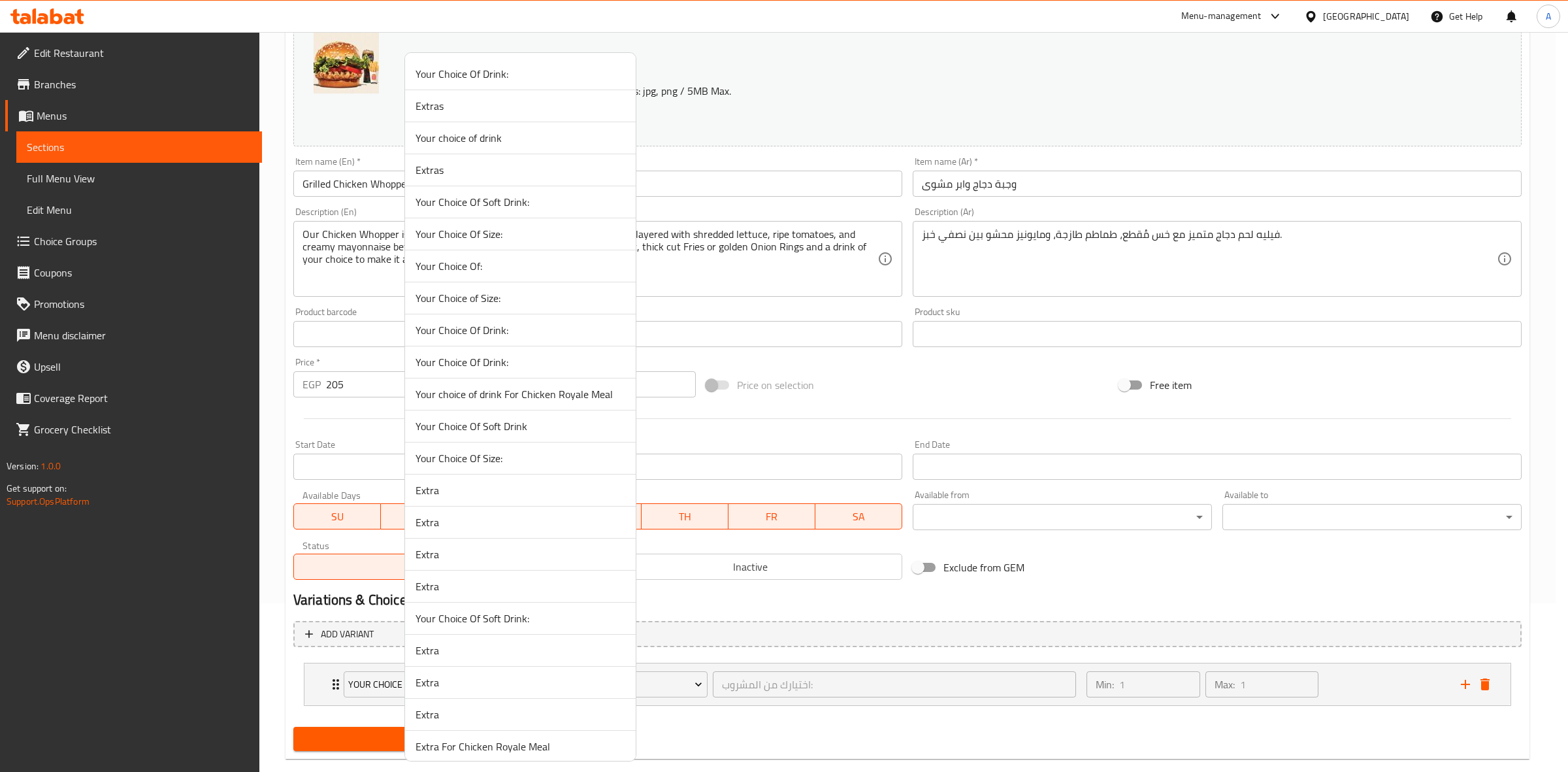
click at [502, 304] on span "Your Choice of Size:" at bounding box center [521, 298] width 210 height 15
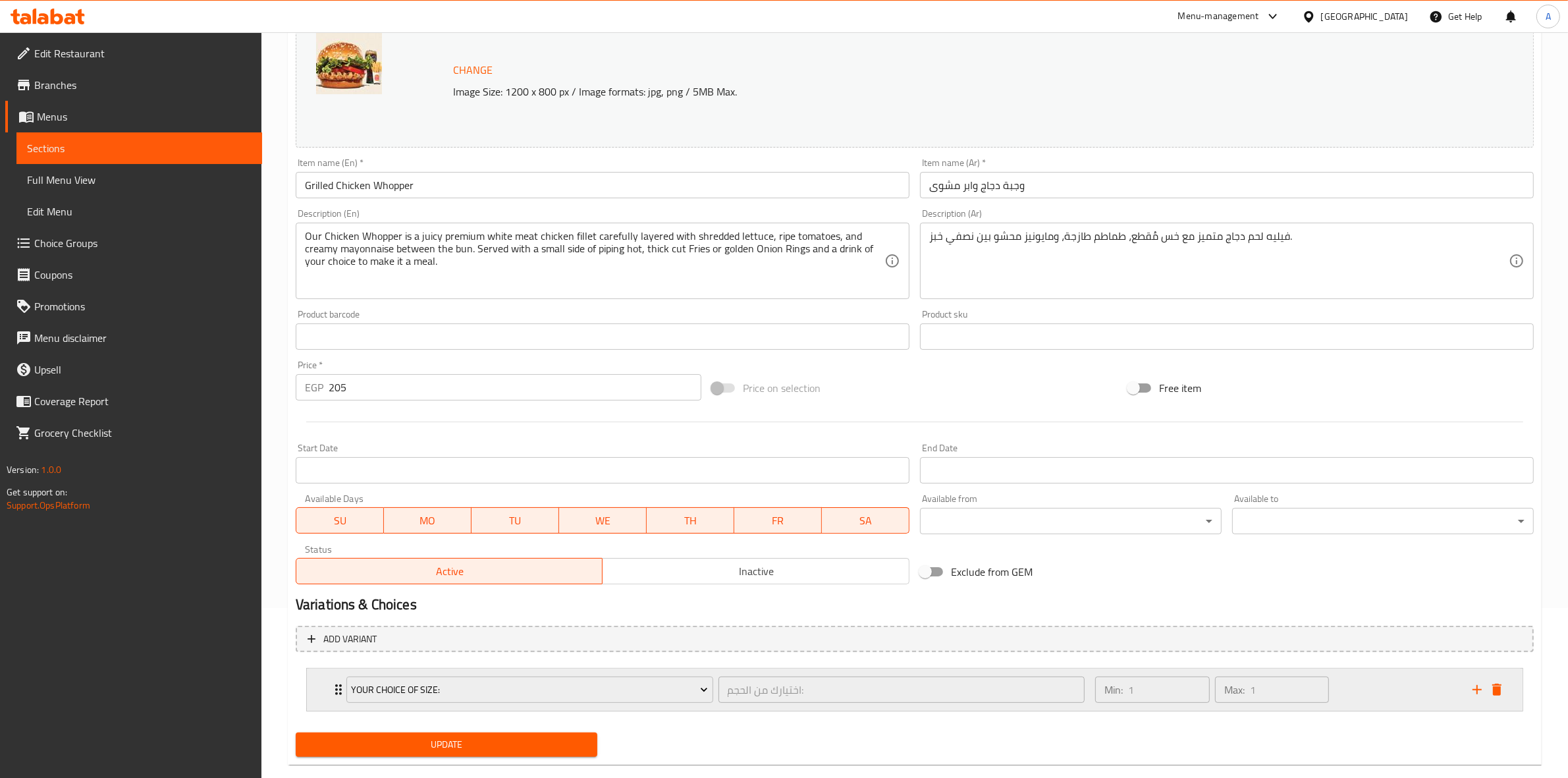
click at [1387, 687] on div "Min: 1 ​ Max: 1 ​" at bounding box center [1275, 689] width 378 height 42
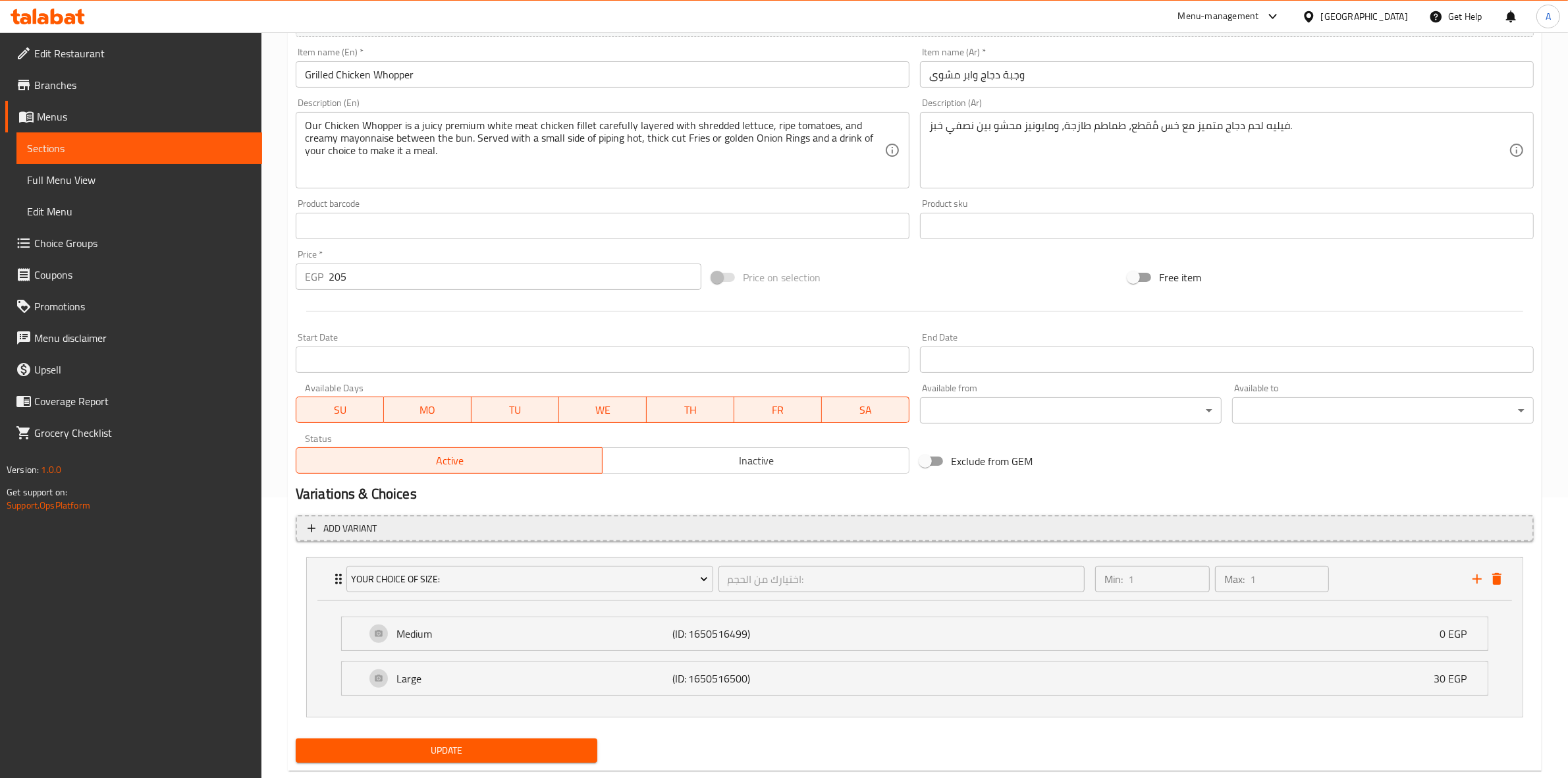
scroll to position [310, 0]
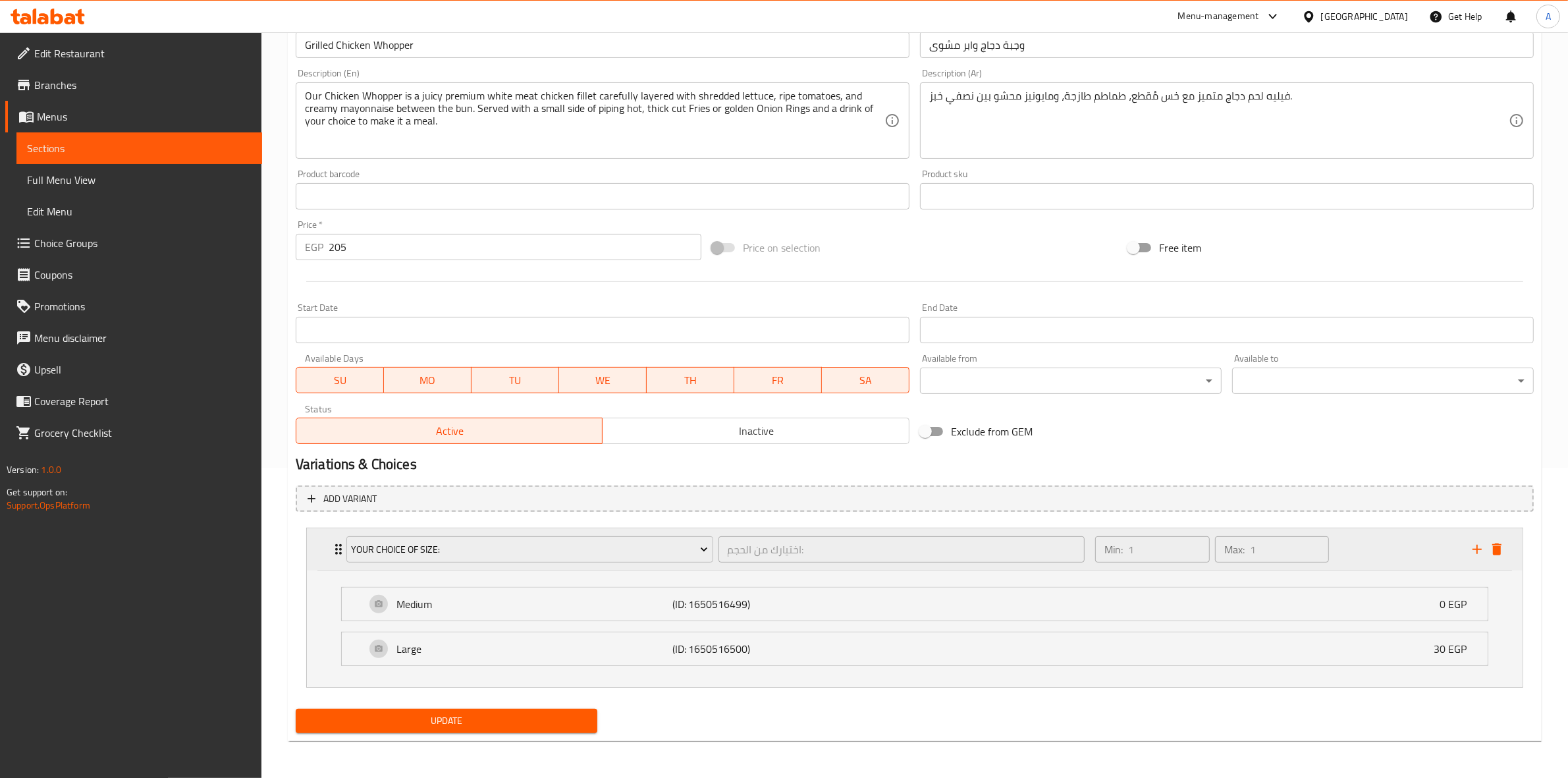
click at [1367, 536] on div "Min: 1 ​ Max: 1 ​" at bounding box center [1275, 549] width 378 height 42
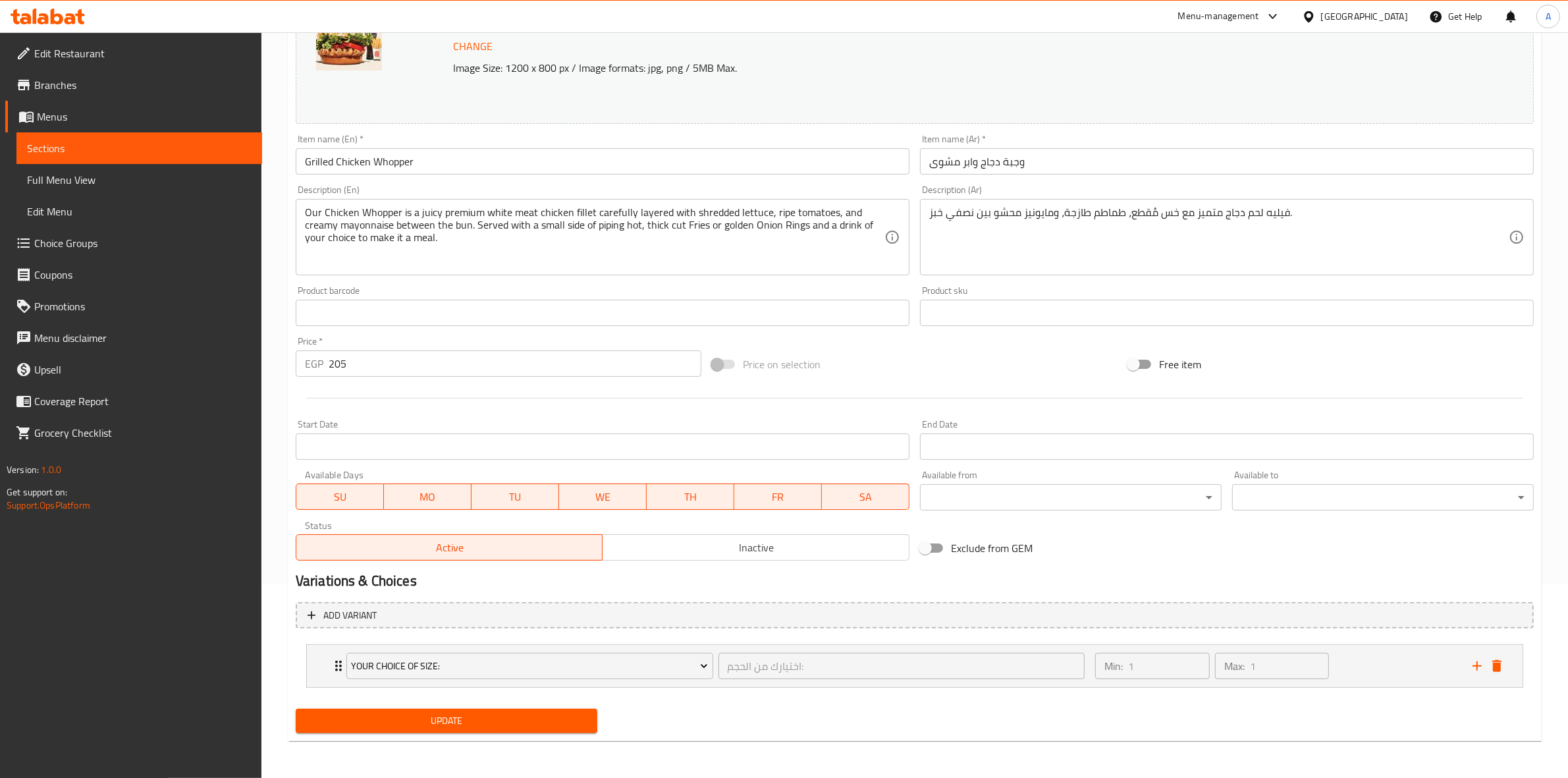
scroll to position [193, 0]
click at [1477, 665] on icon "add" at bounding box center [1478, 666] width 9 height 9
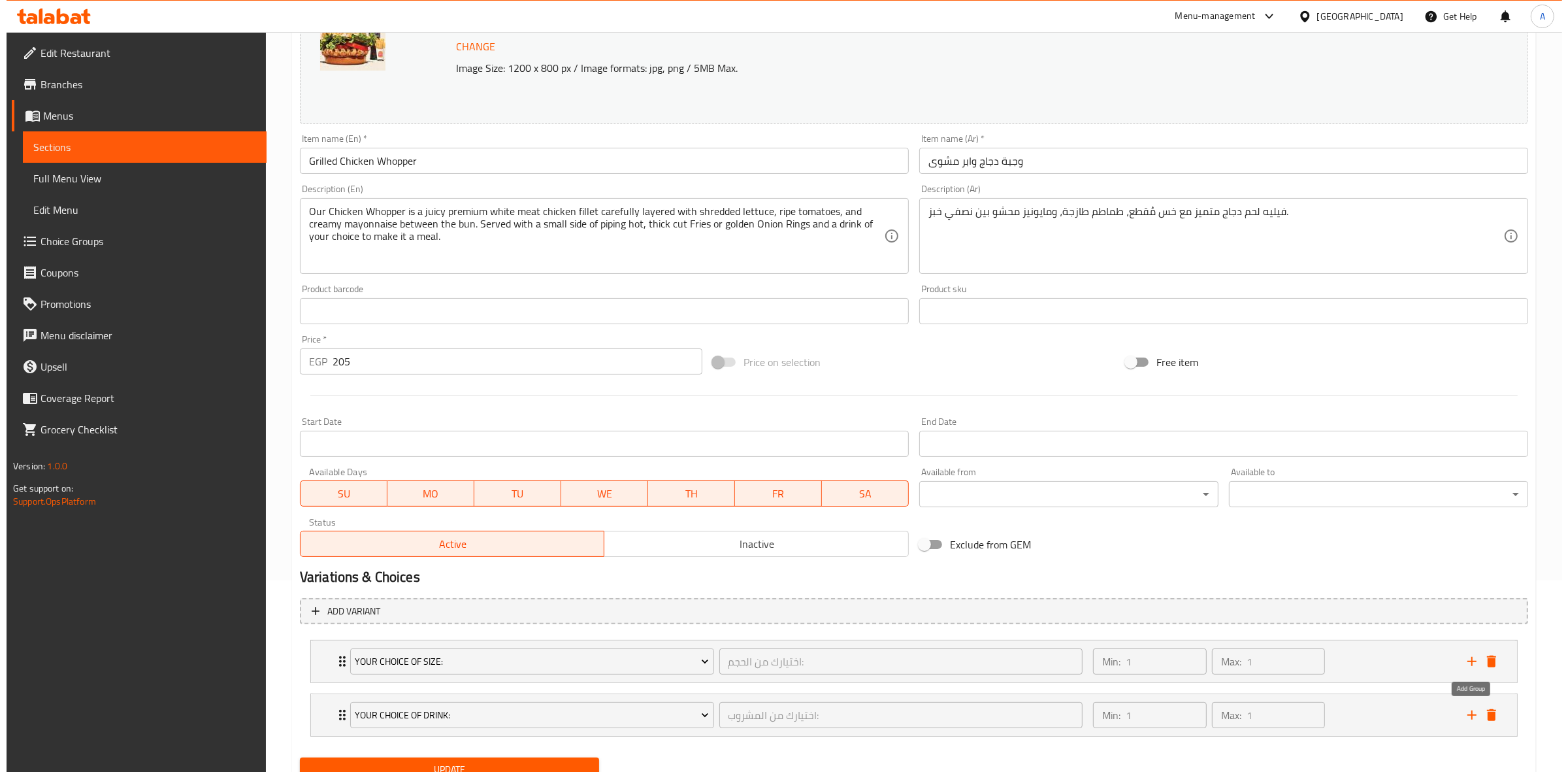
scroll to position [246, 0]
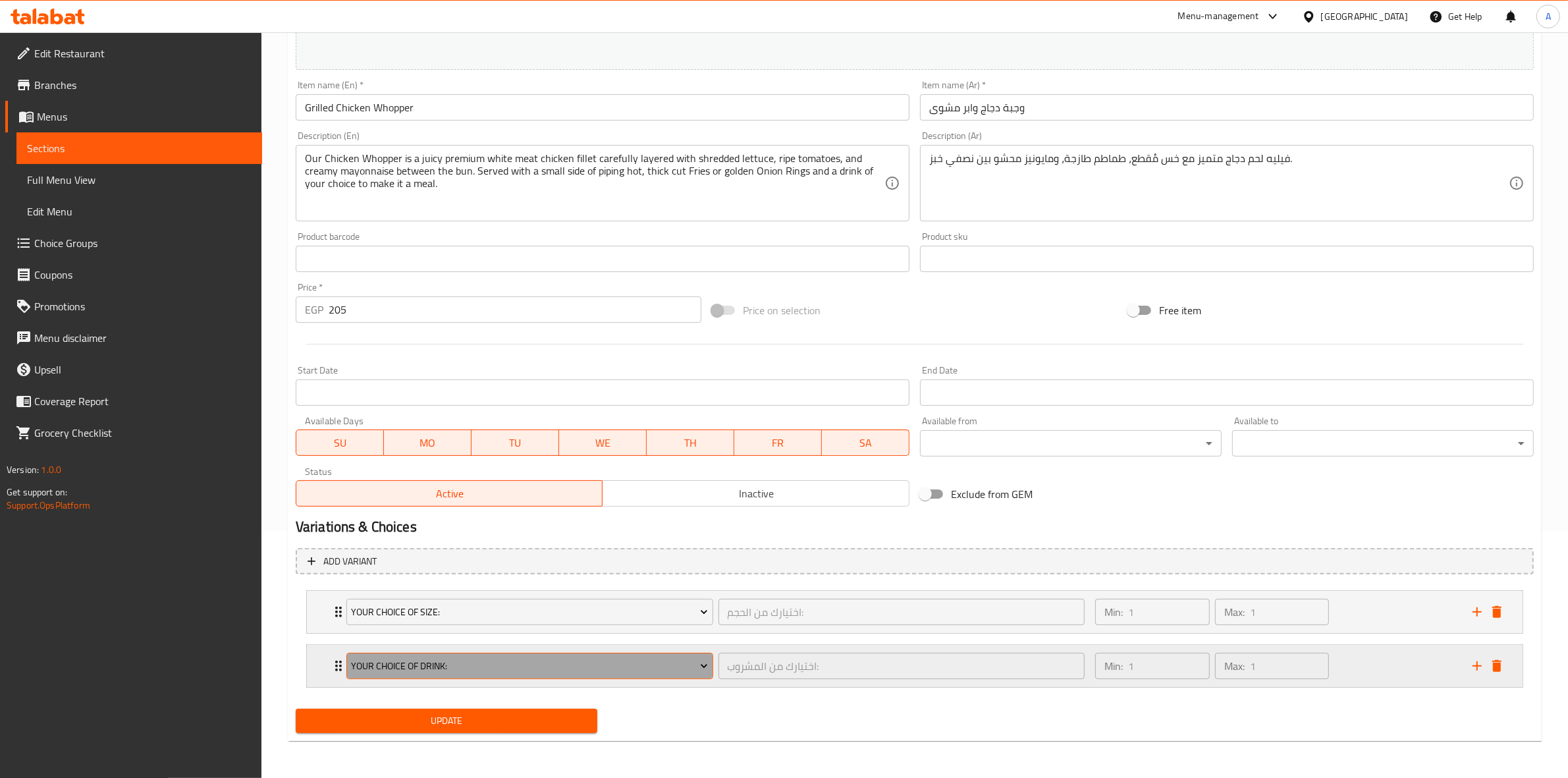
click at [455, 669] on span "Your Choice Of Drink:" at bounding box center [530, 665] width 357 height 16
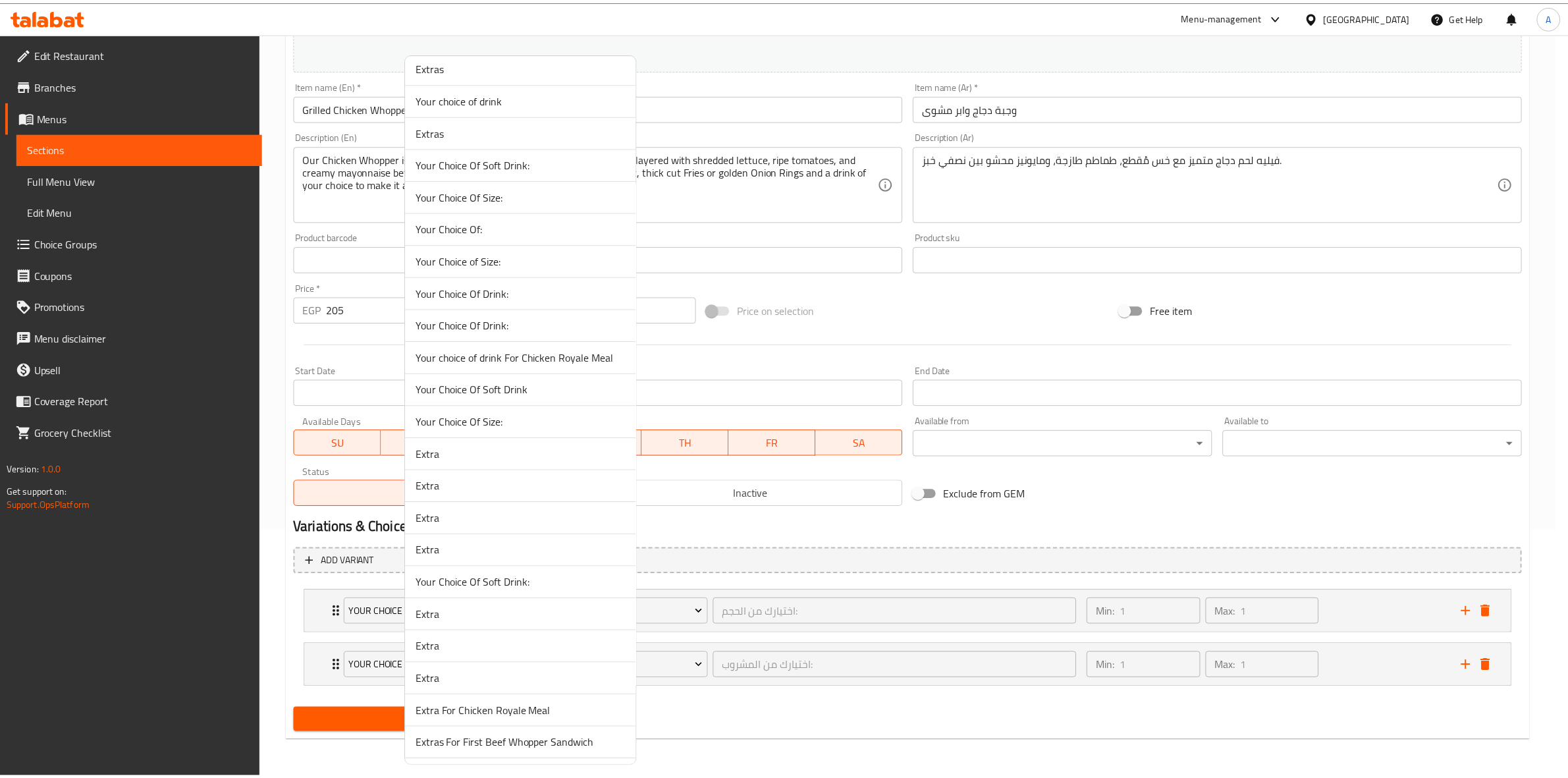
scroll to position [0, 0]
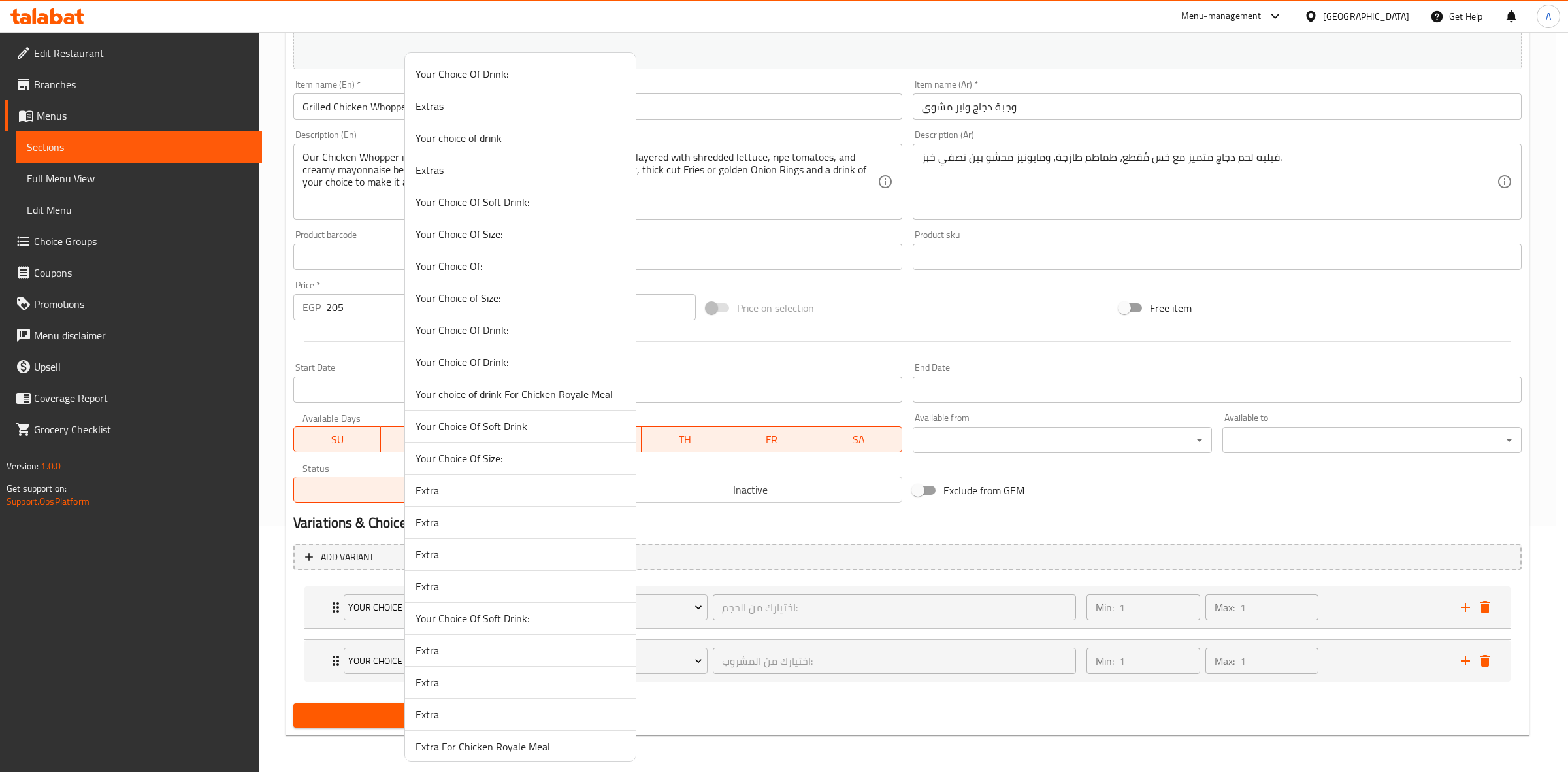
click at [461, 167] on span "Extras" at bounding box center [521, 170] width 210 height 15
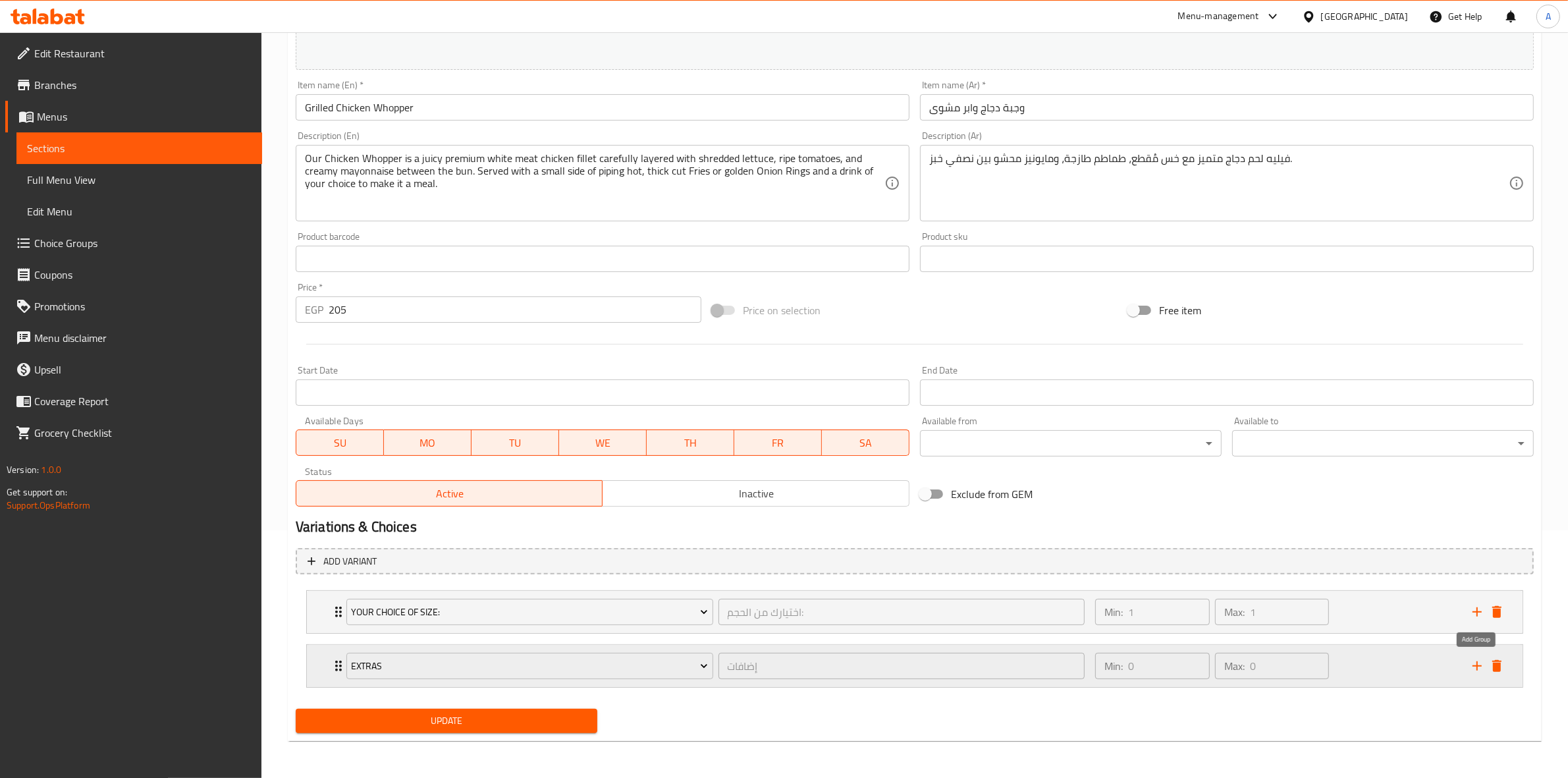
click at [1481, 665] on icon "add" at bounding box center [1478, 666] width 9 height 9
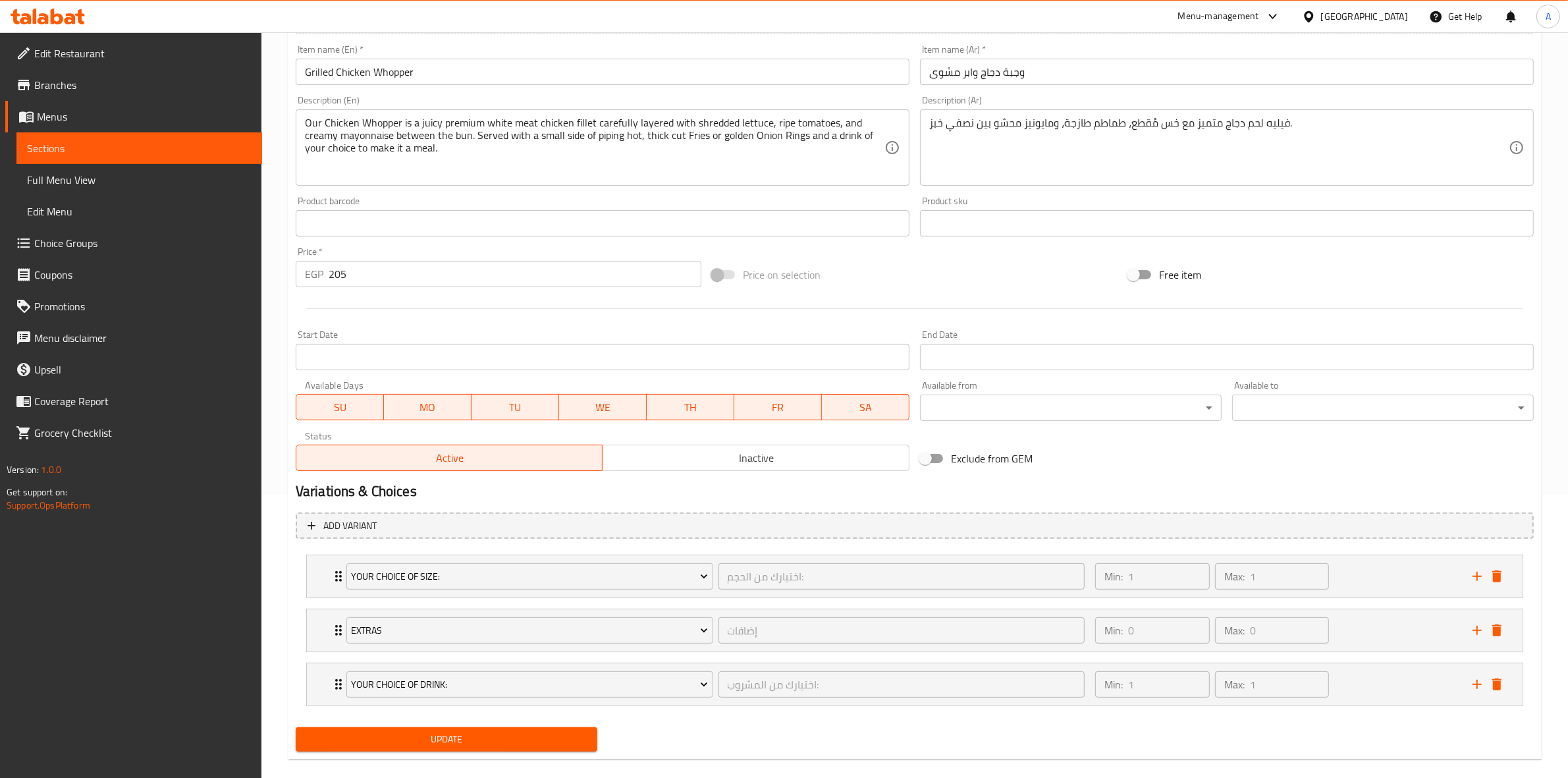
scroll to position [302, 0]
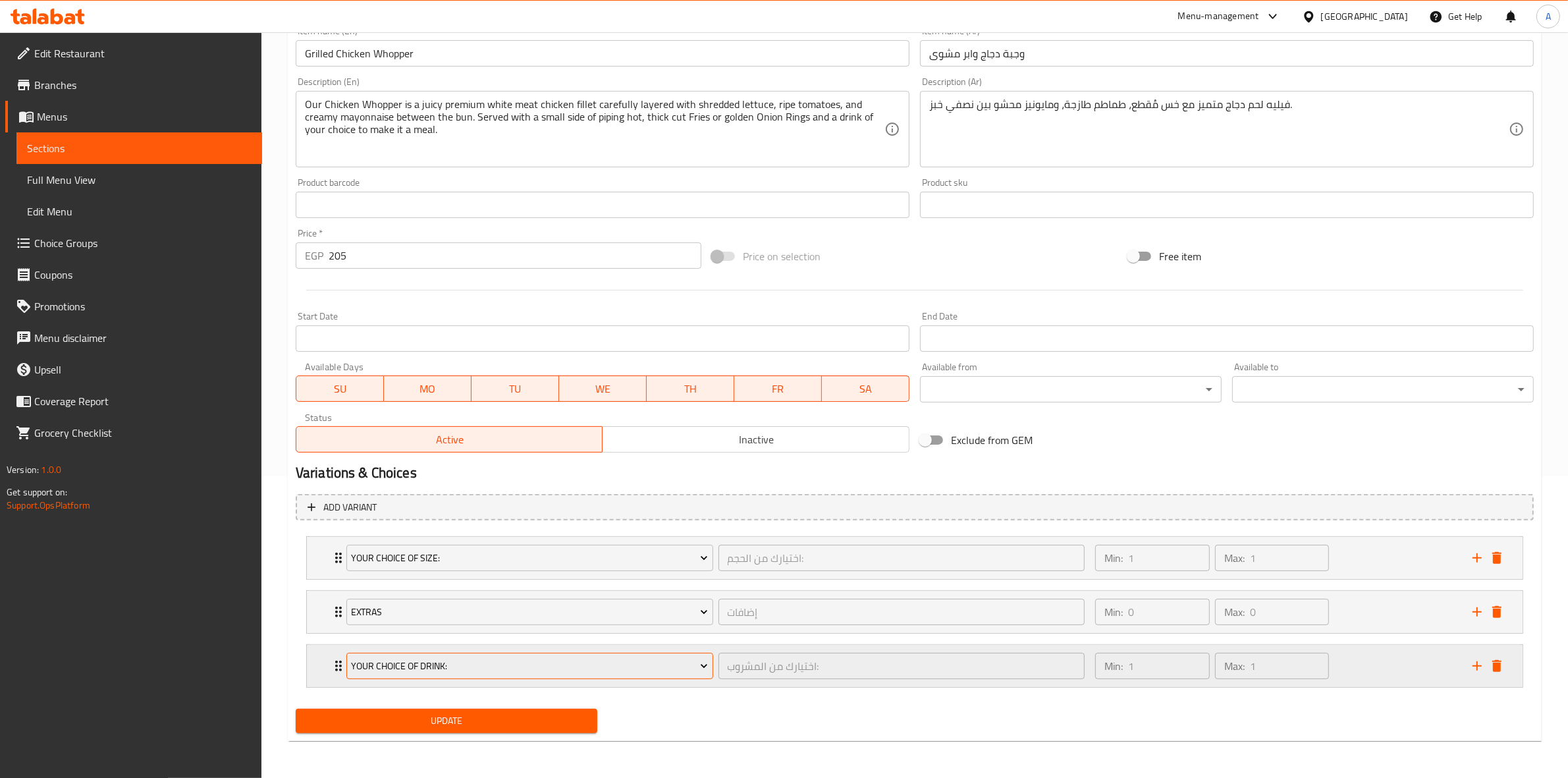
click at [472, 665] on span "Your Choice Of Drink:" at bounding box center [530, 665] width 357 height 16
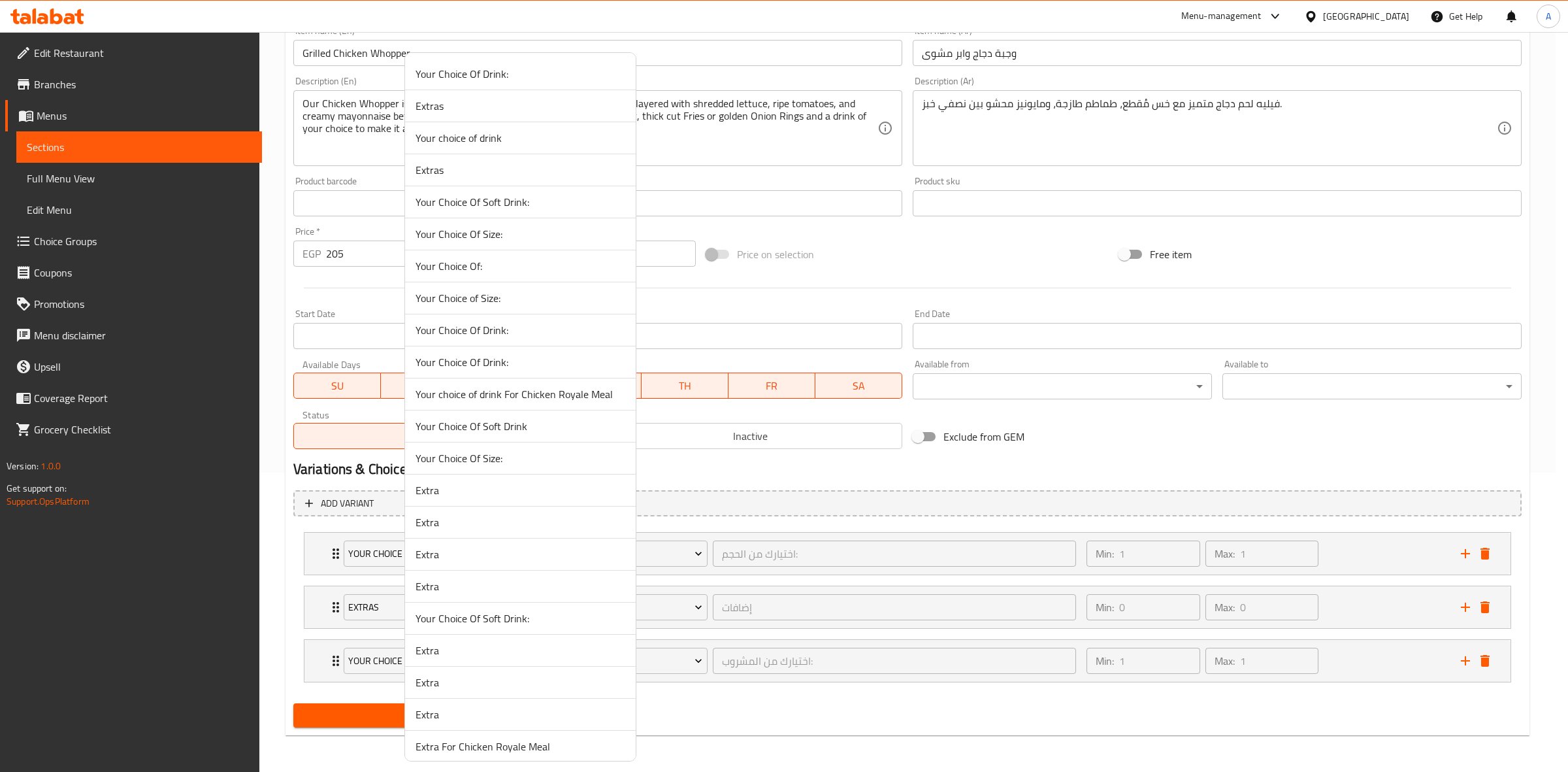
click at [992, 721] on div at bounding box center [784, 386] width 1568 height 772
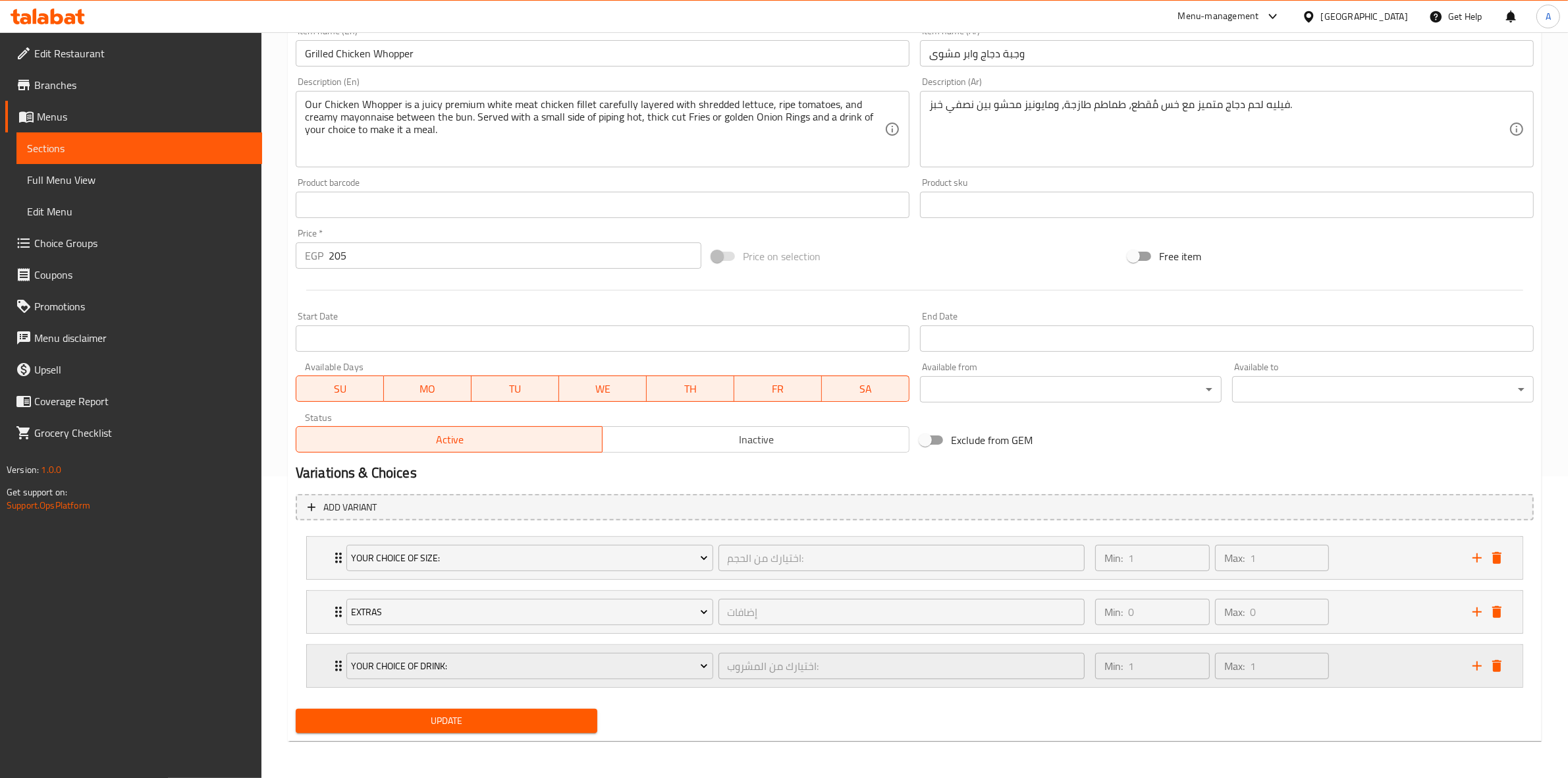
click at [1370, 664] on div "Min: 1 ​ Max: 1 ​" at bounding box center [1275, 665] width 378 height 42
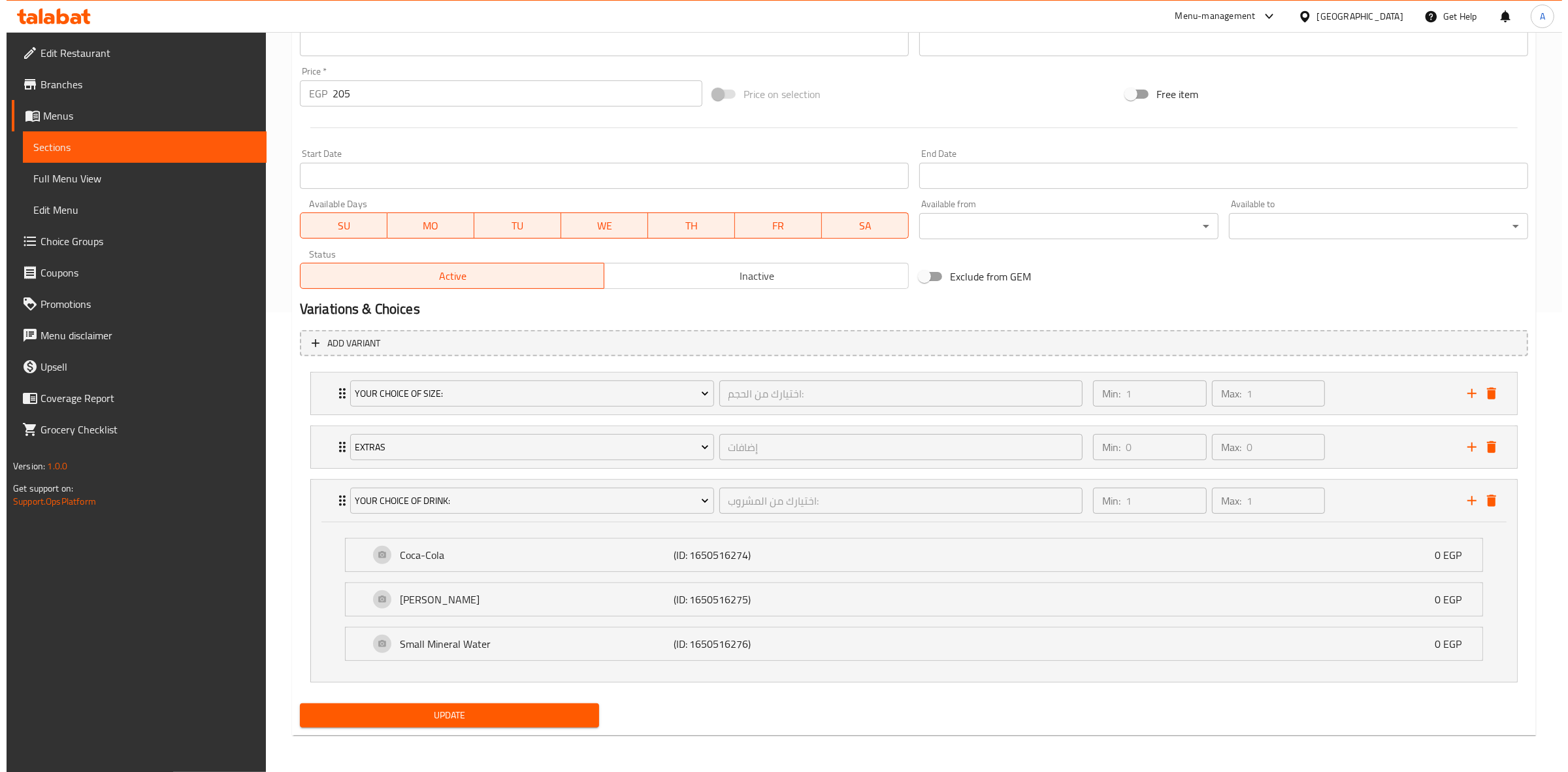
scroll to position [460, 0]
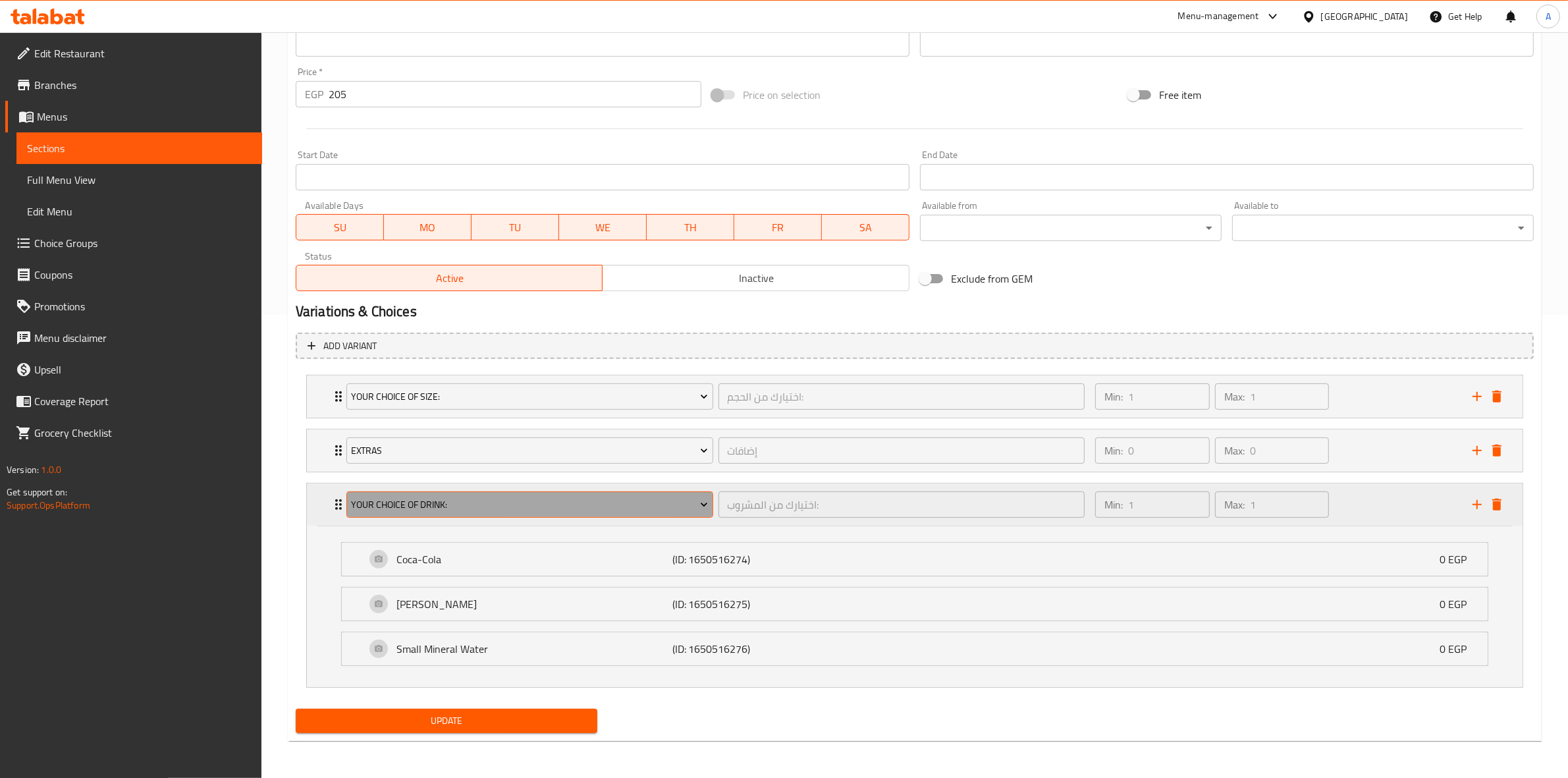
click at [482, 517] on button "Your Choice Of Drink:" at bounding box center [530, 504] width 367 height 26
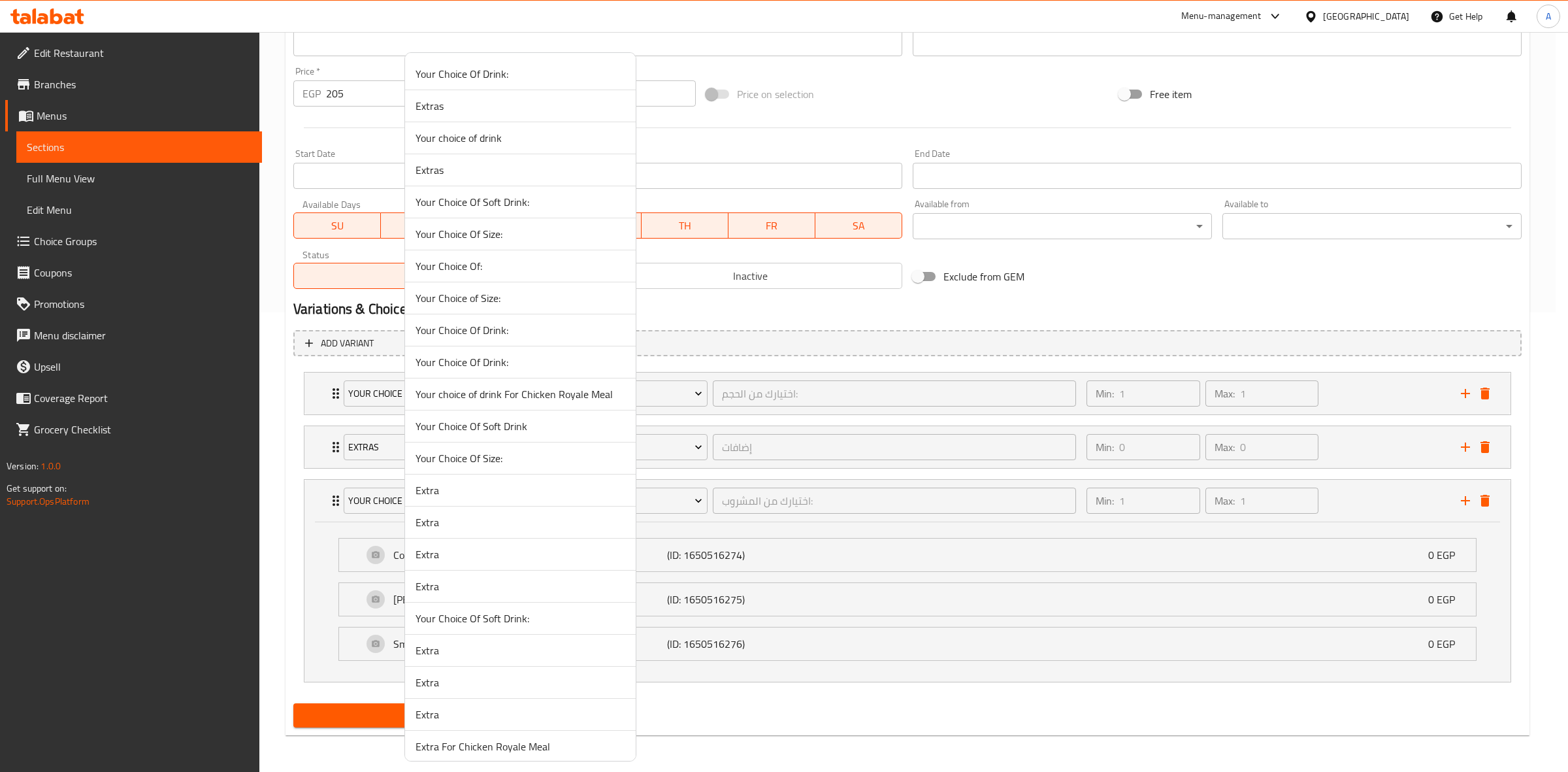
click at [523, 74] on span "Your Choice Of Drink:" at bounding box center [521, 74] width 210 height 15
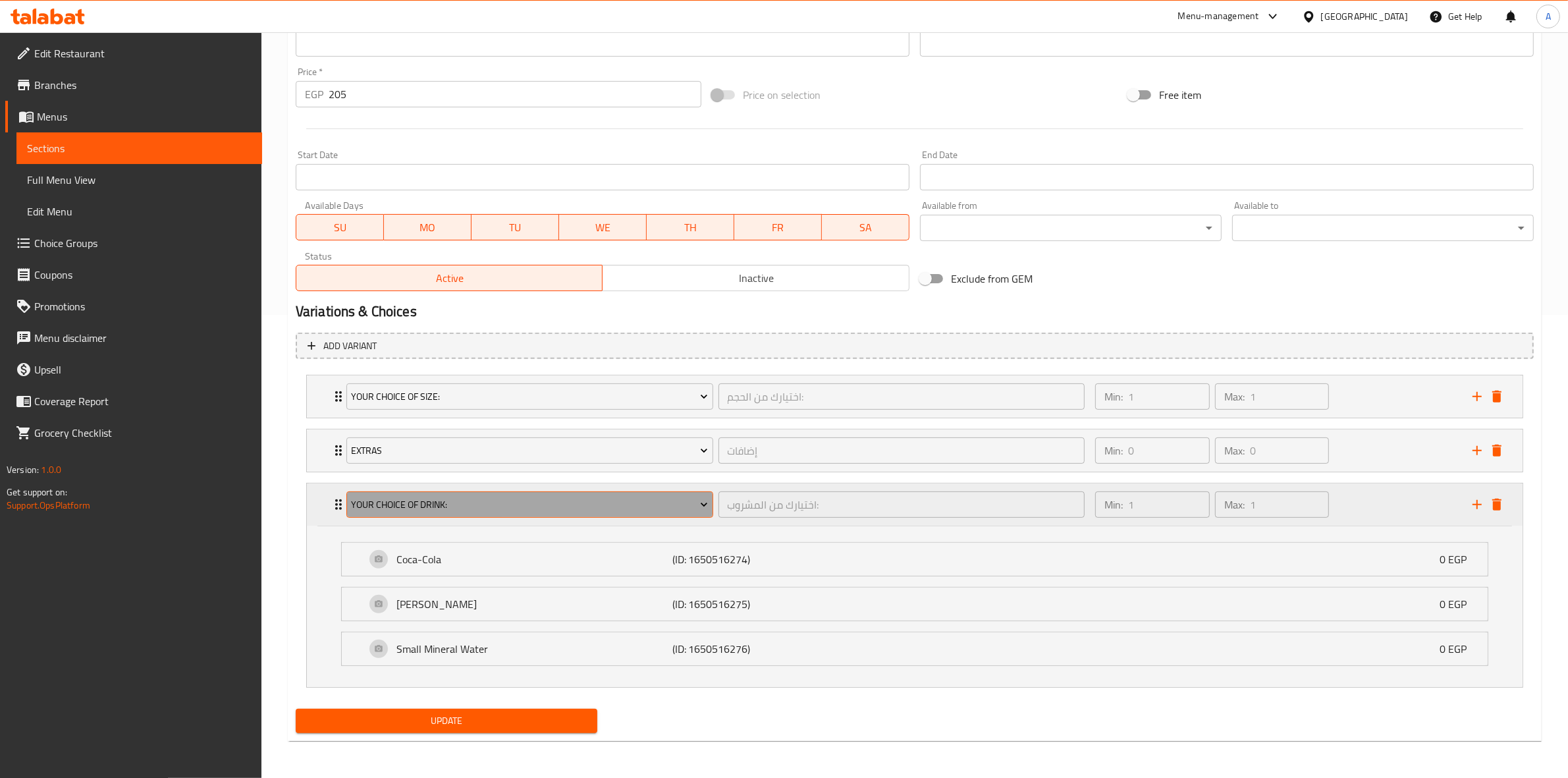
click at [497, 502] on span "Your Choice Of Drink:" at bounding box center [530, 504] width 357 height 16
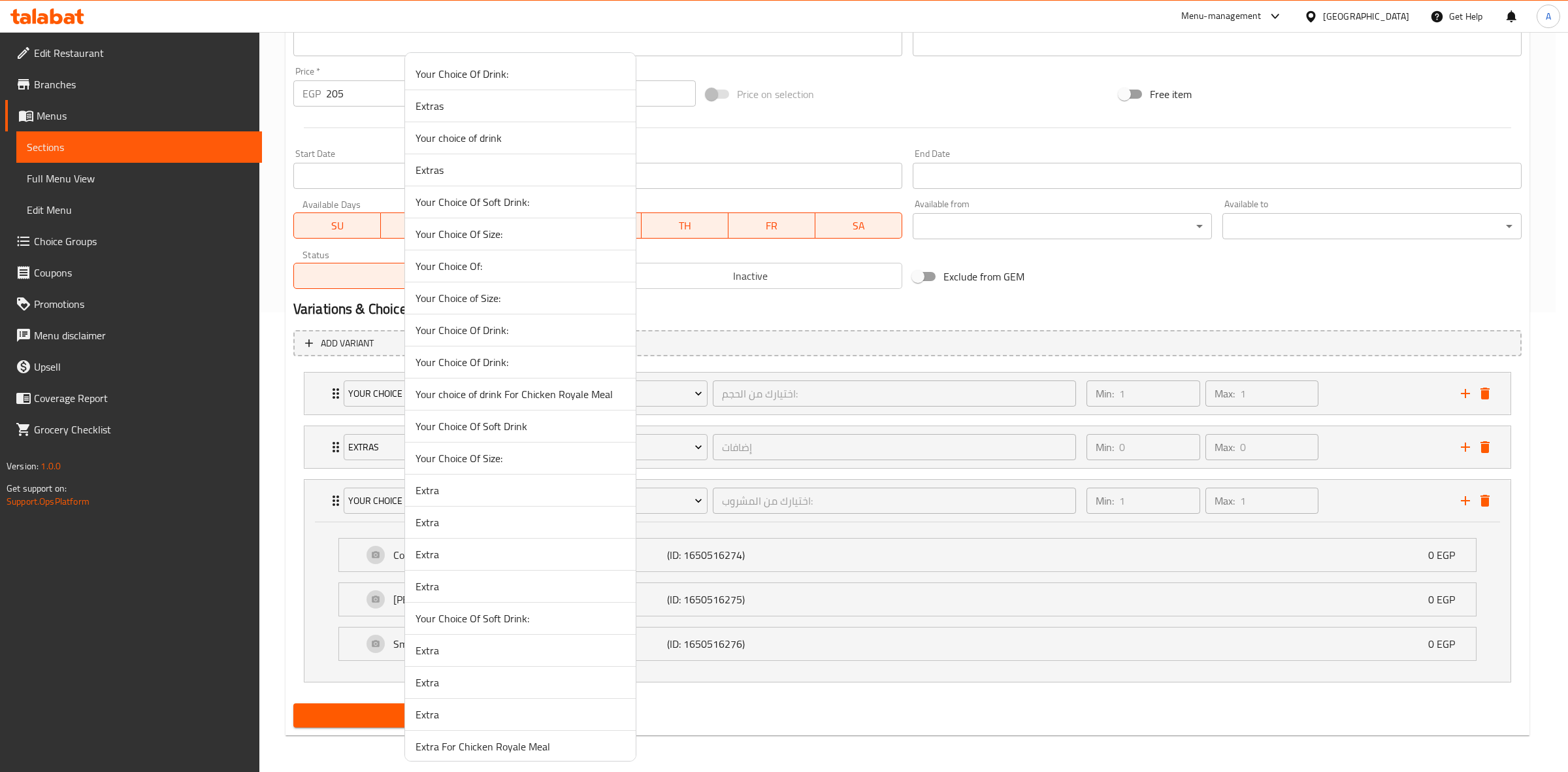
click at [487, 142] on span "Your choice of drink" at bounding box center [521, 138] width 210 height 15
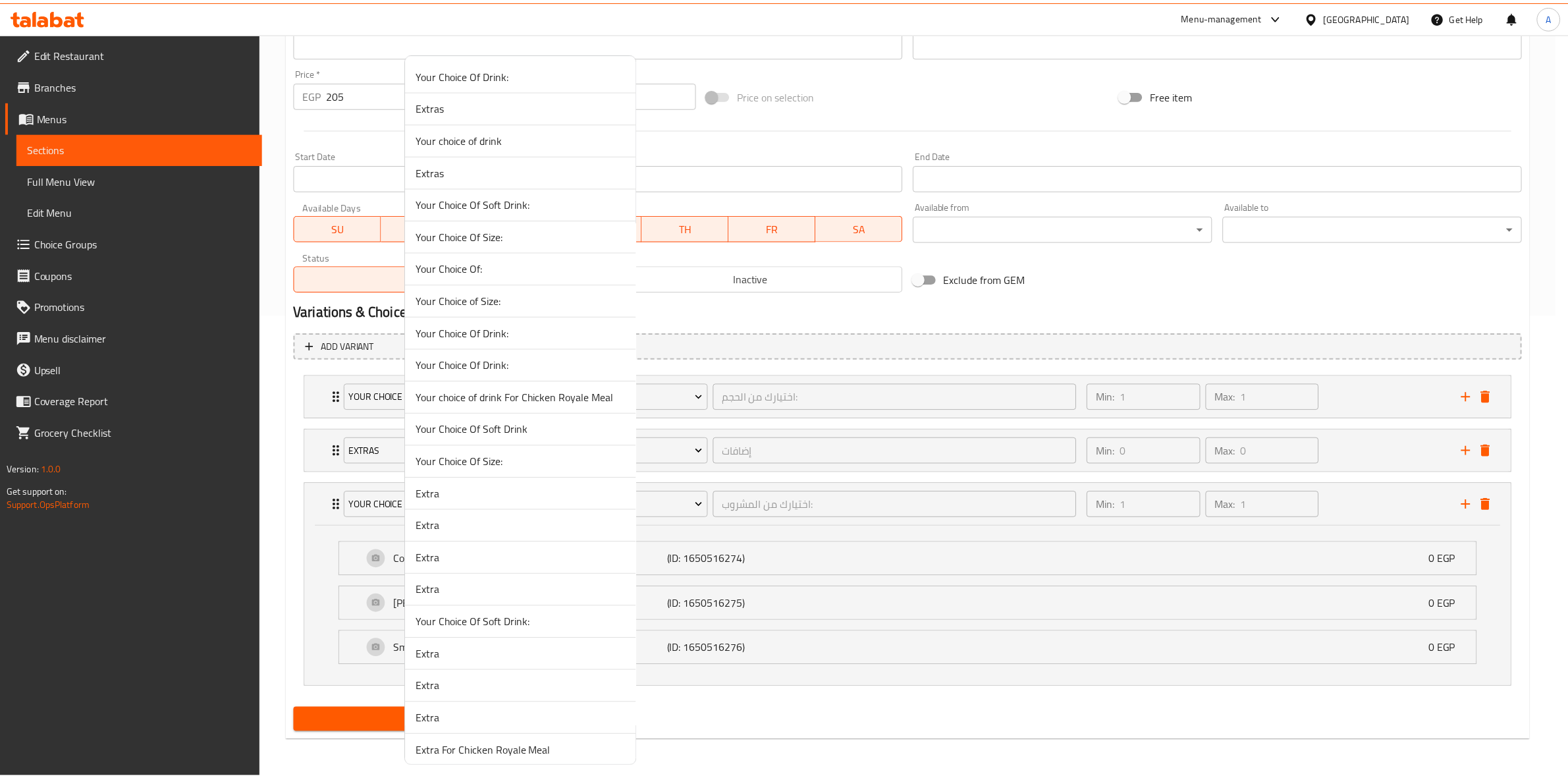
scroll to position [302, 0]
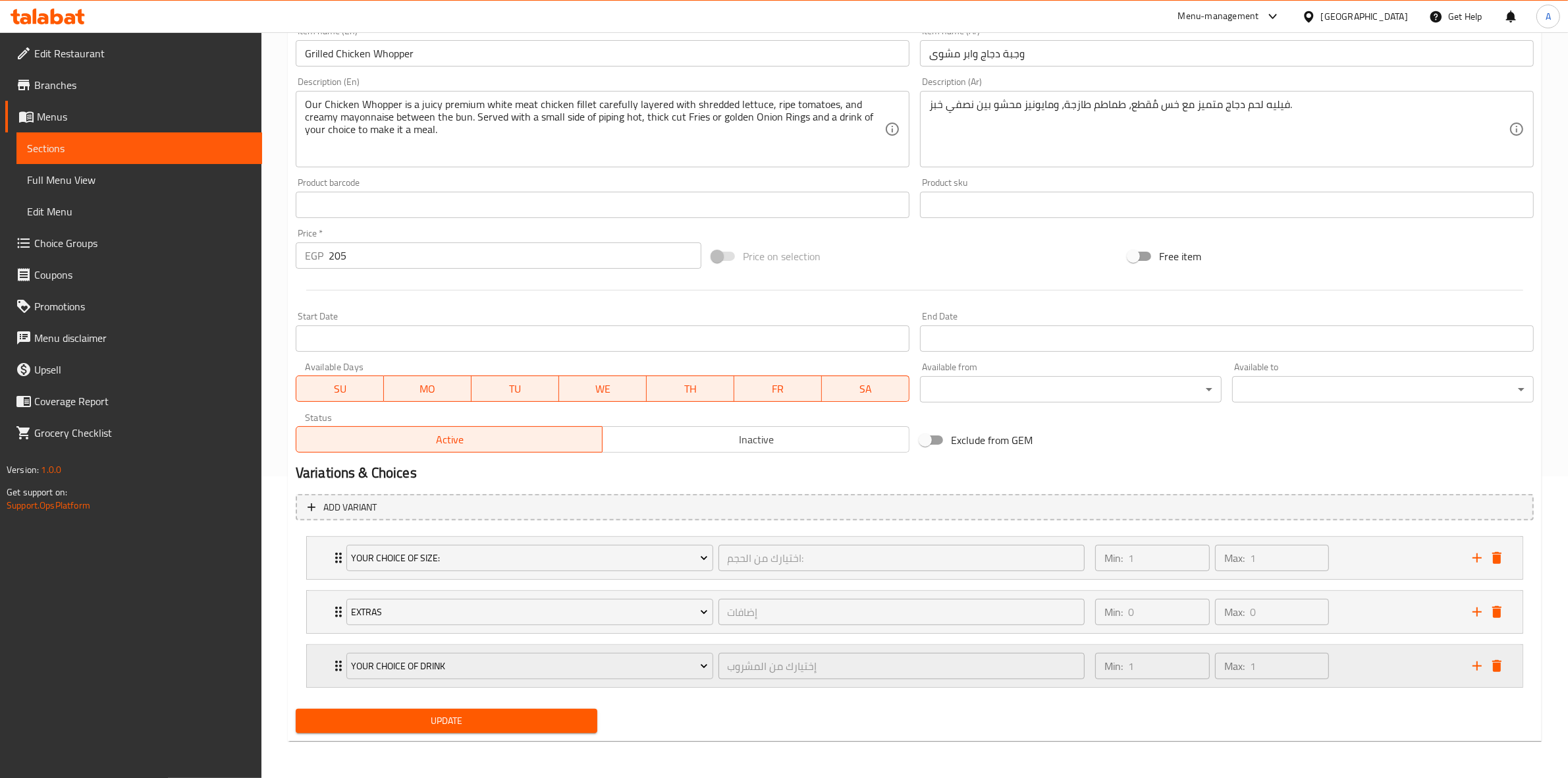
click at [1380, 655] on div "Min: 1 ​ Max: 1 ​" at bounding box center [1275, 665] width 378 height 42
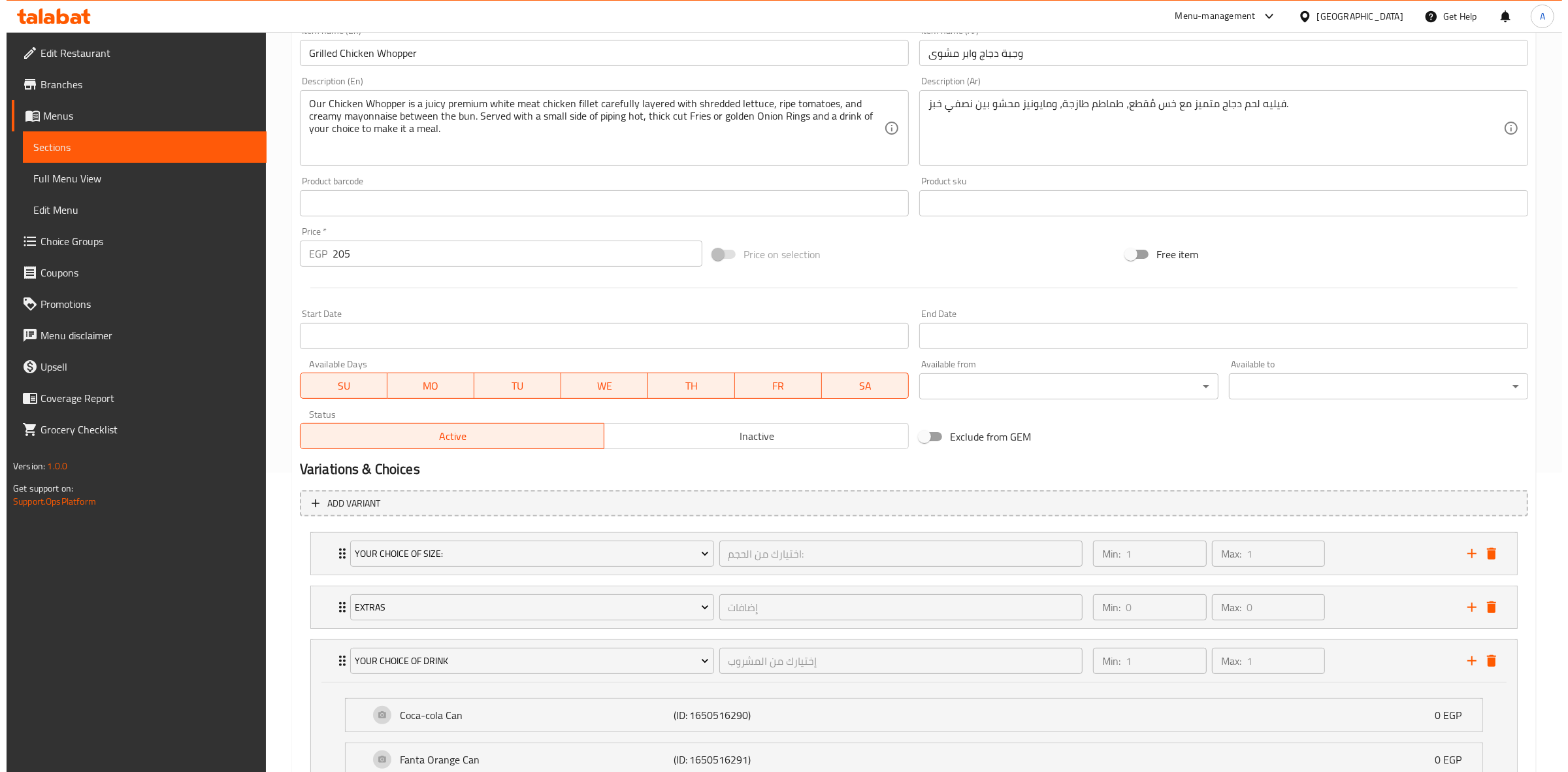
scroll to position [460, 0]
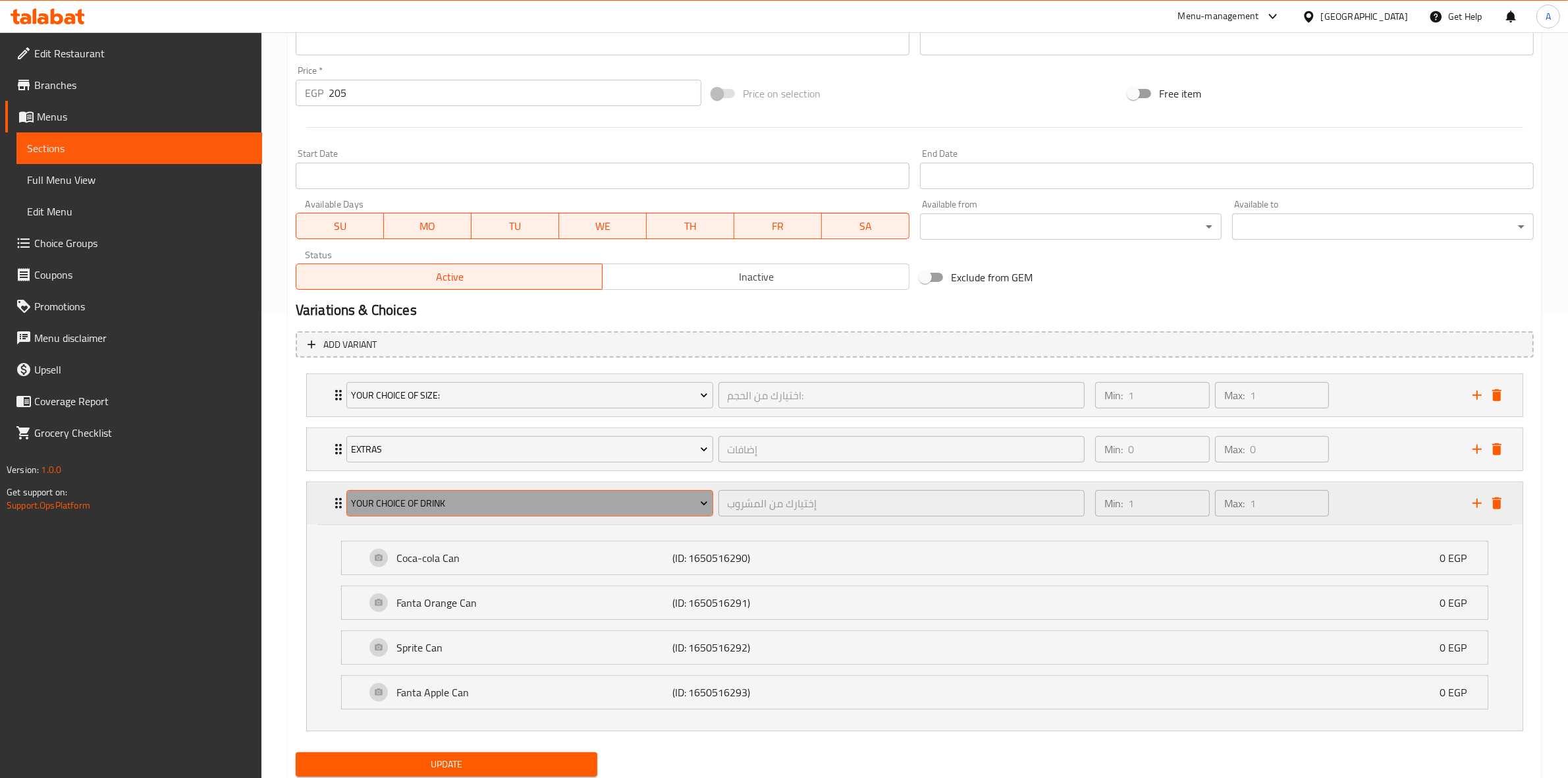
click at [524, 514] on button "Your choice of drink" at bounding box center [530, 503] width 367 height 26
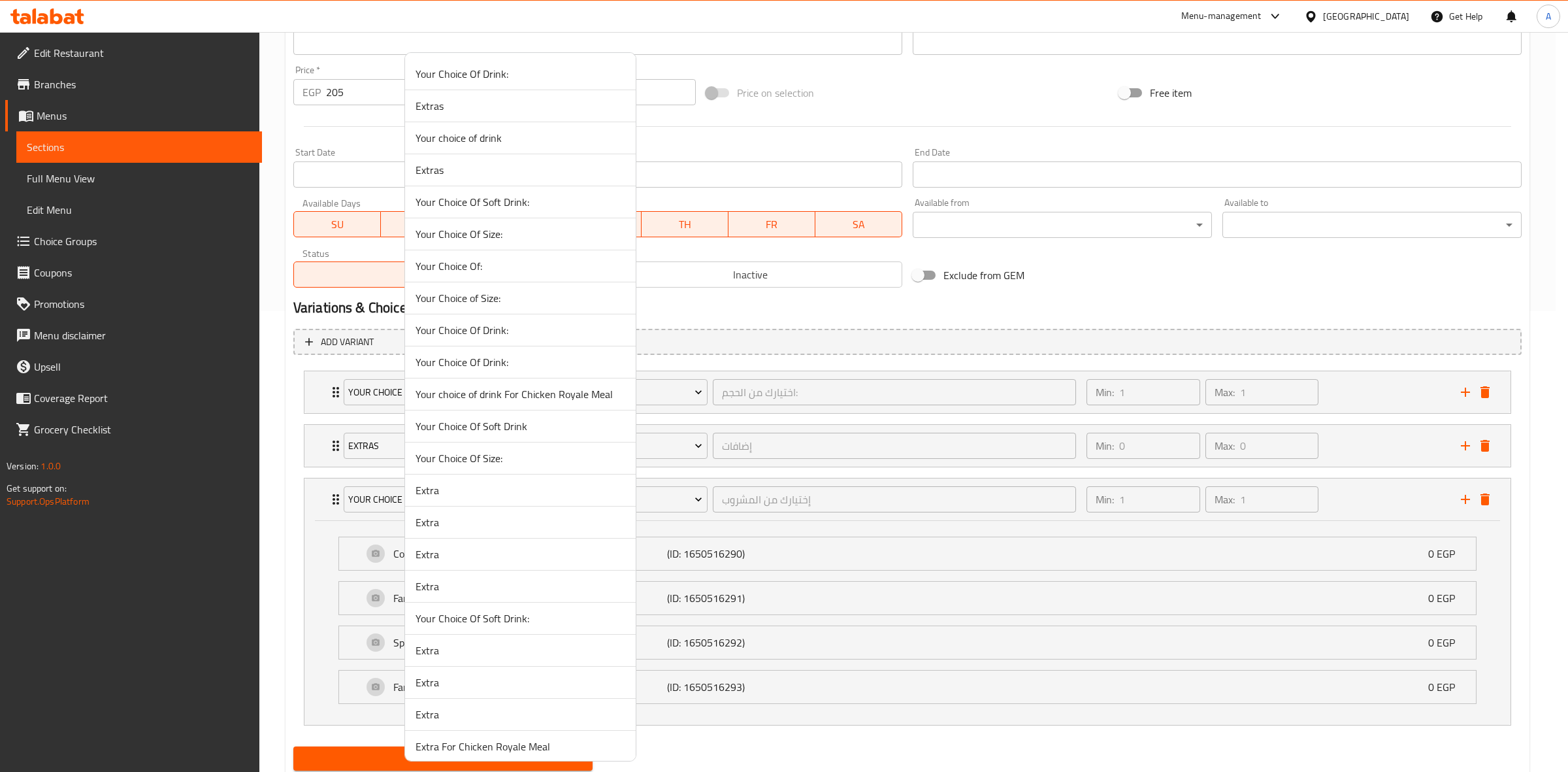
click at [532, 333] on span "Your Choice Of Drink:" at bounding box center [521, 330] width 210 height 15
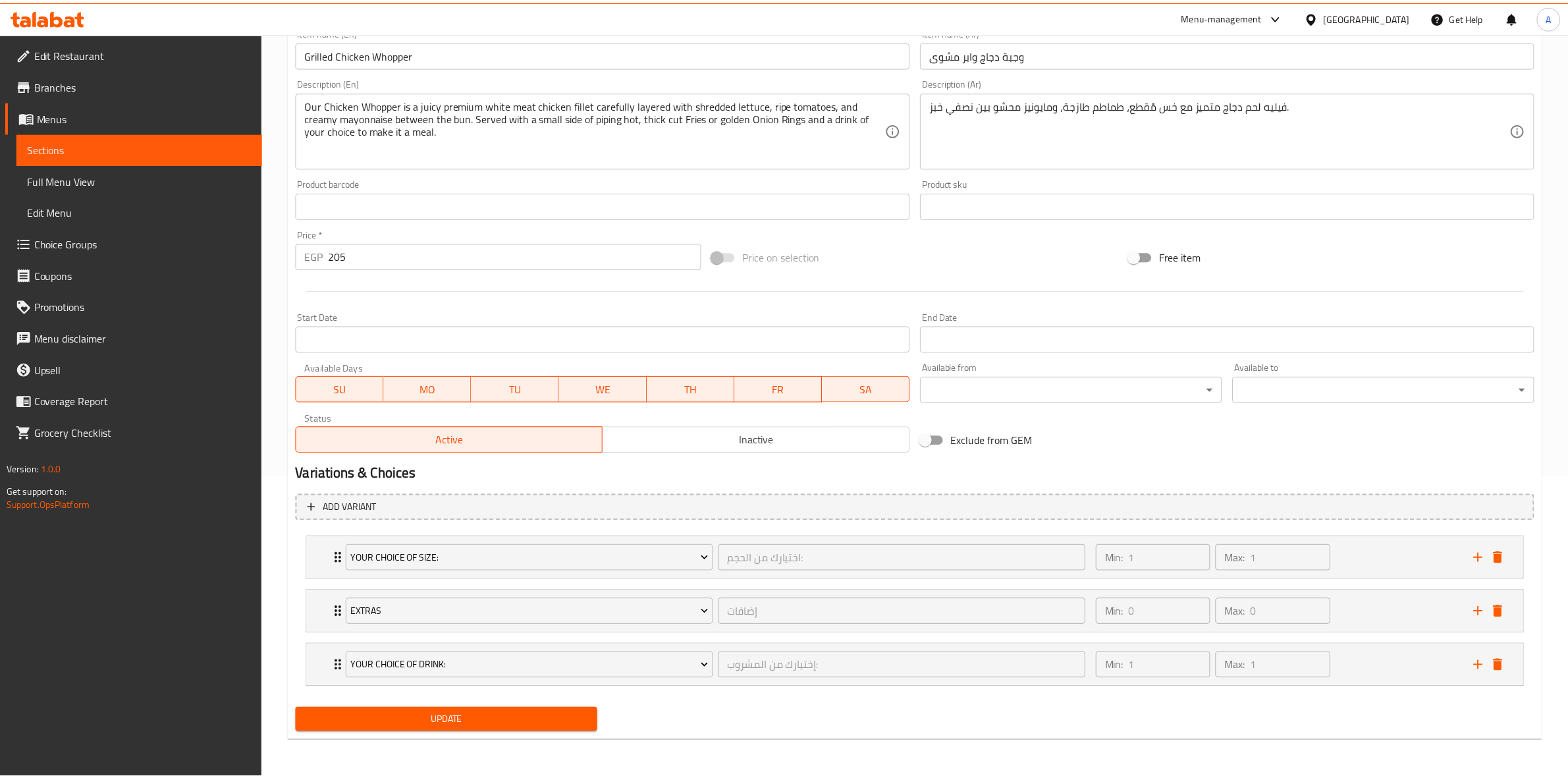
scroll to position [302, 0]
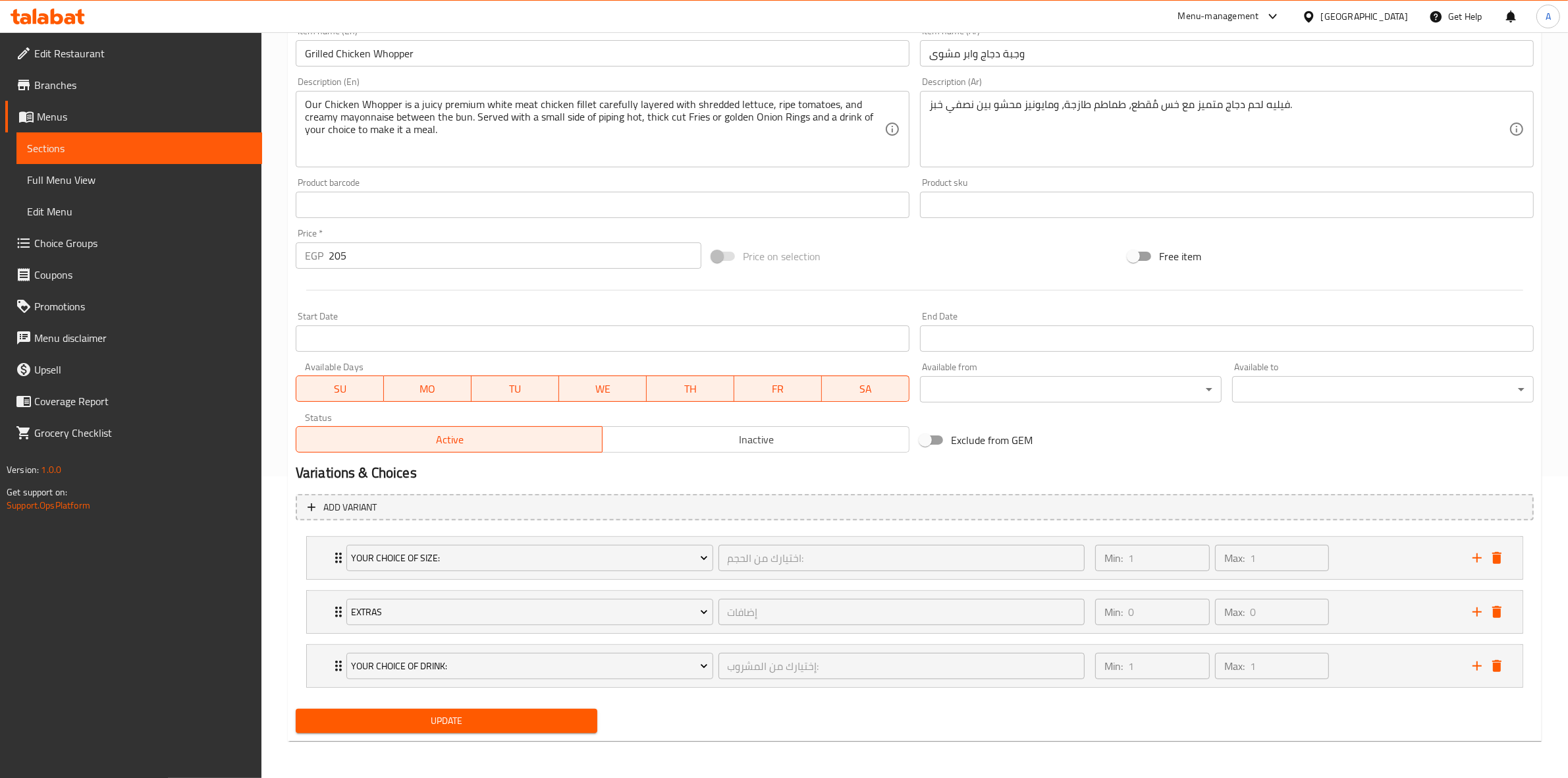
drag, startPoint x: 1356, startPoint y: 668, endPoint x: 1350, endPoint y: 666, distance: 6.3
click at [1357, 667] on div "Min: 1 ​ Max: 1 ​" at bounding box center [1275, 665] width 378 height 42
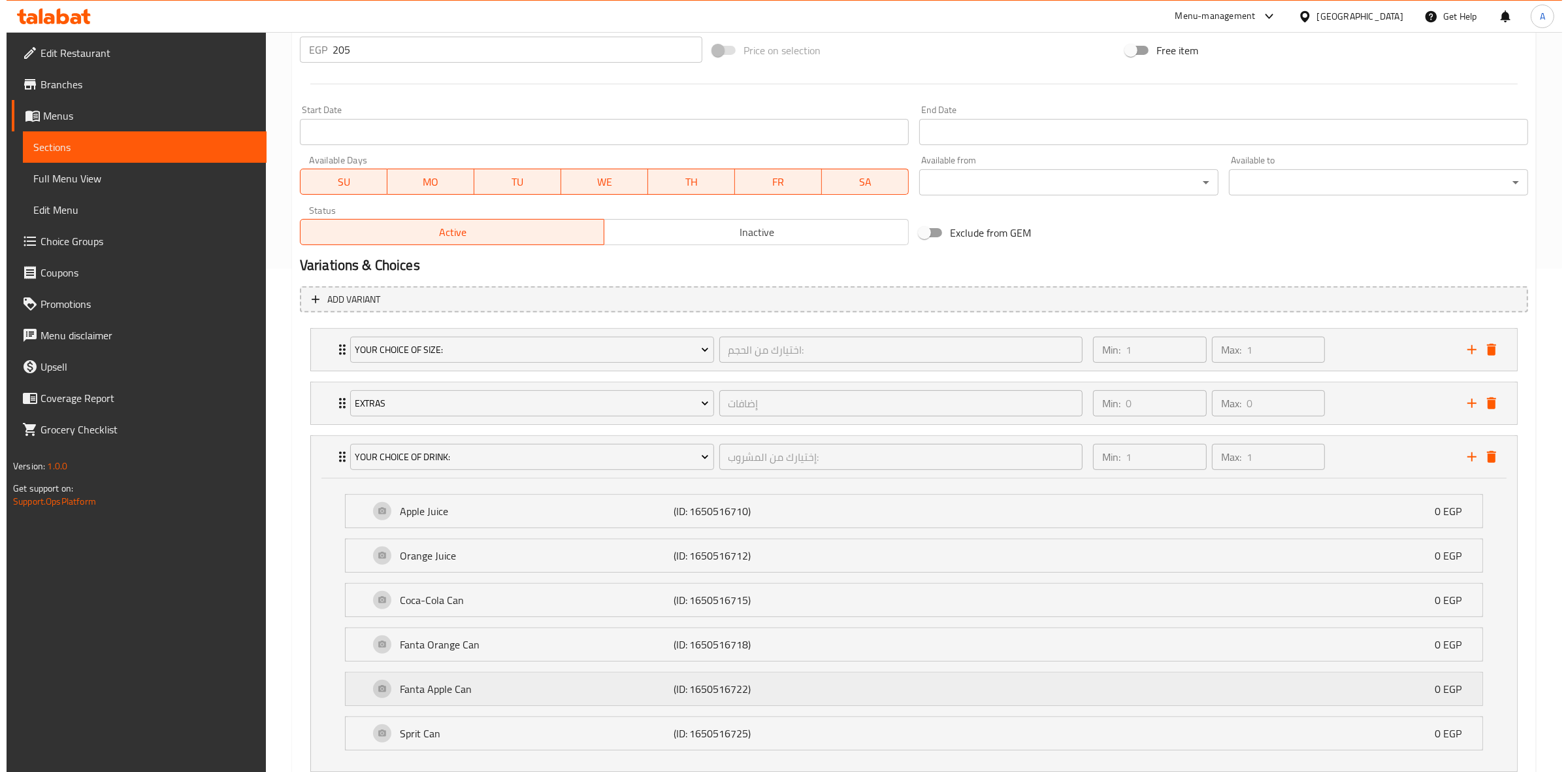
scroll to position [542, 0]
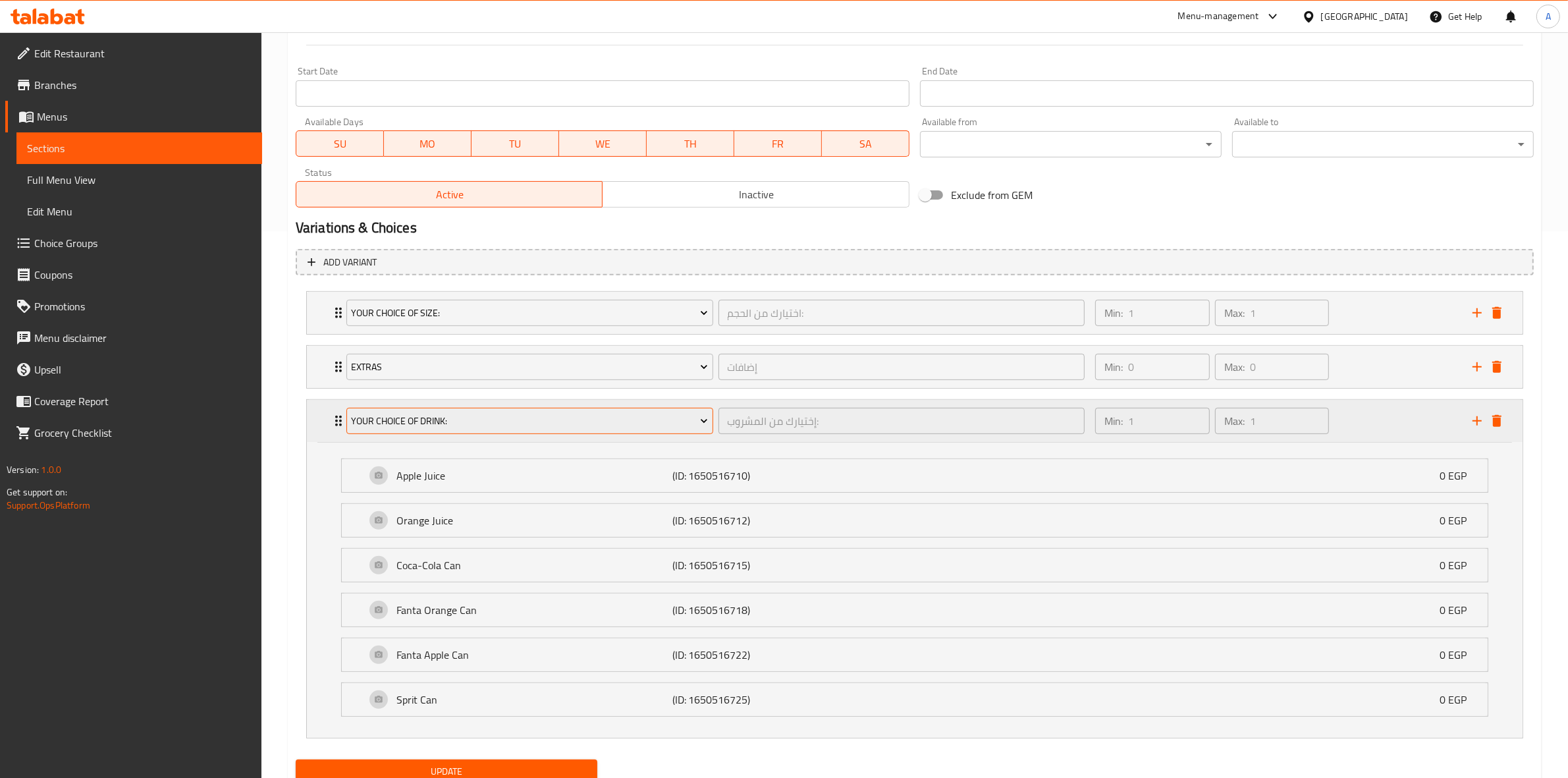
click at [445, 422] on span "Your Choice Of Drink:" at bounding box center [530, 421] width 357 height 16
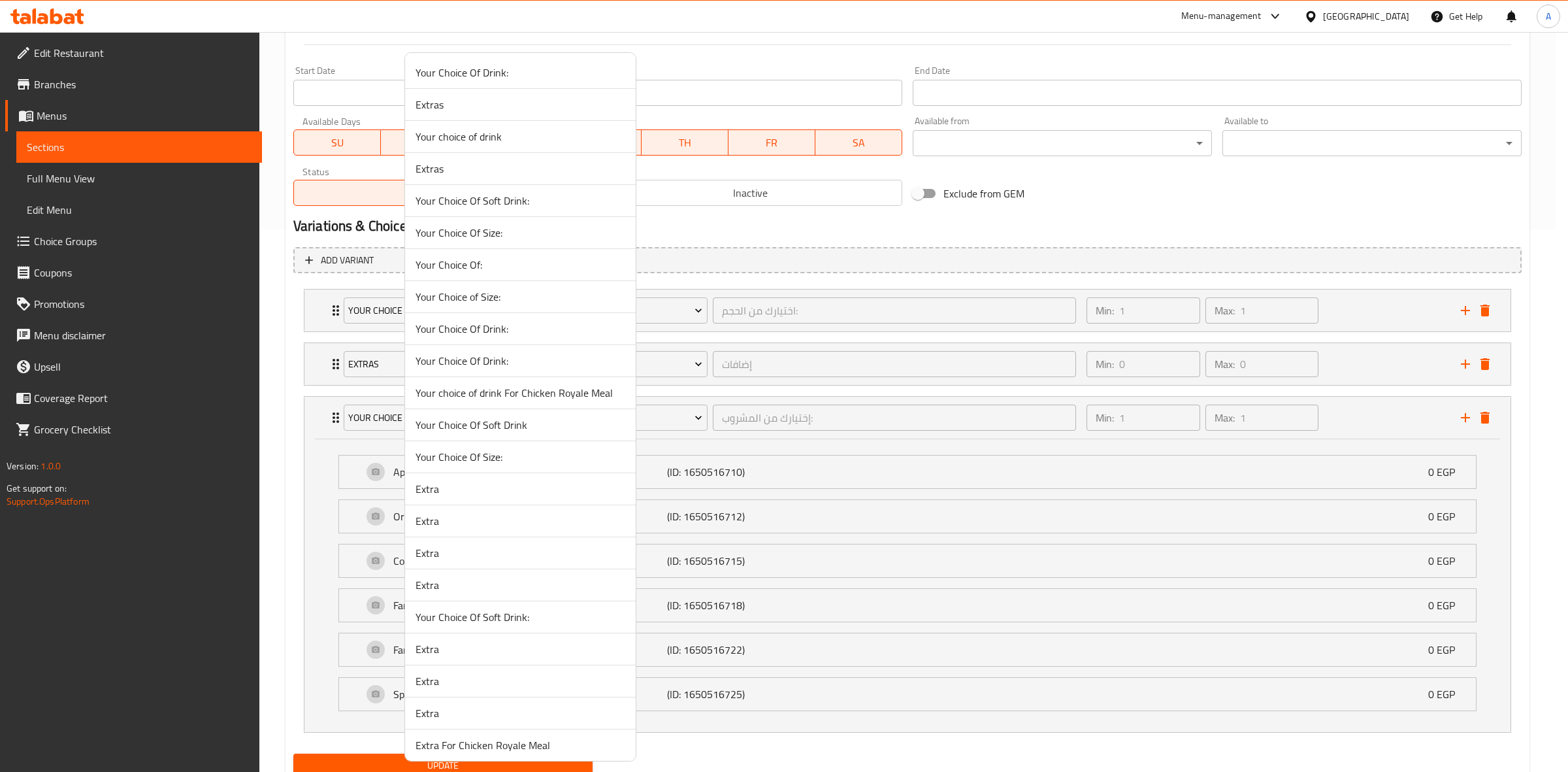
scroll to position [0, 0]
click at [521, 70] on span "Your Choice Of Drink:" at bounding box center [521, 74] width 210 height 15
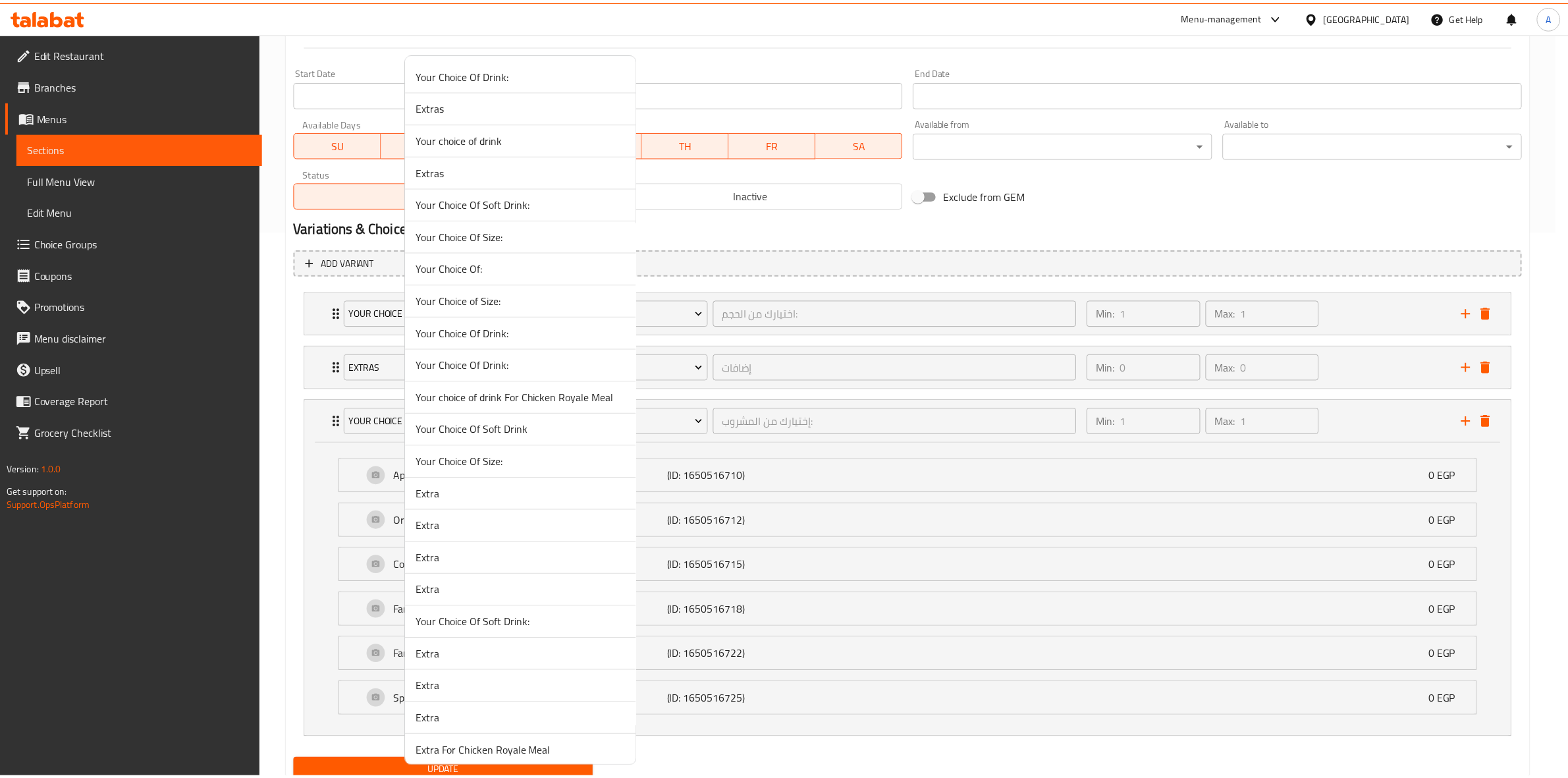
scroll to position [302, 0]
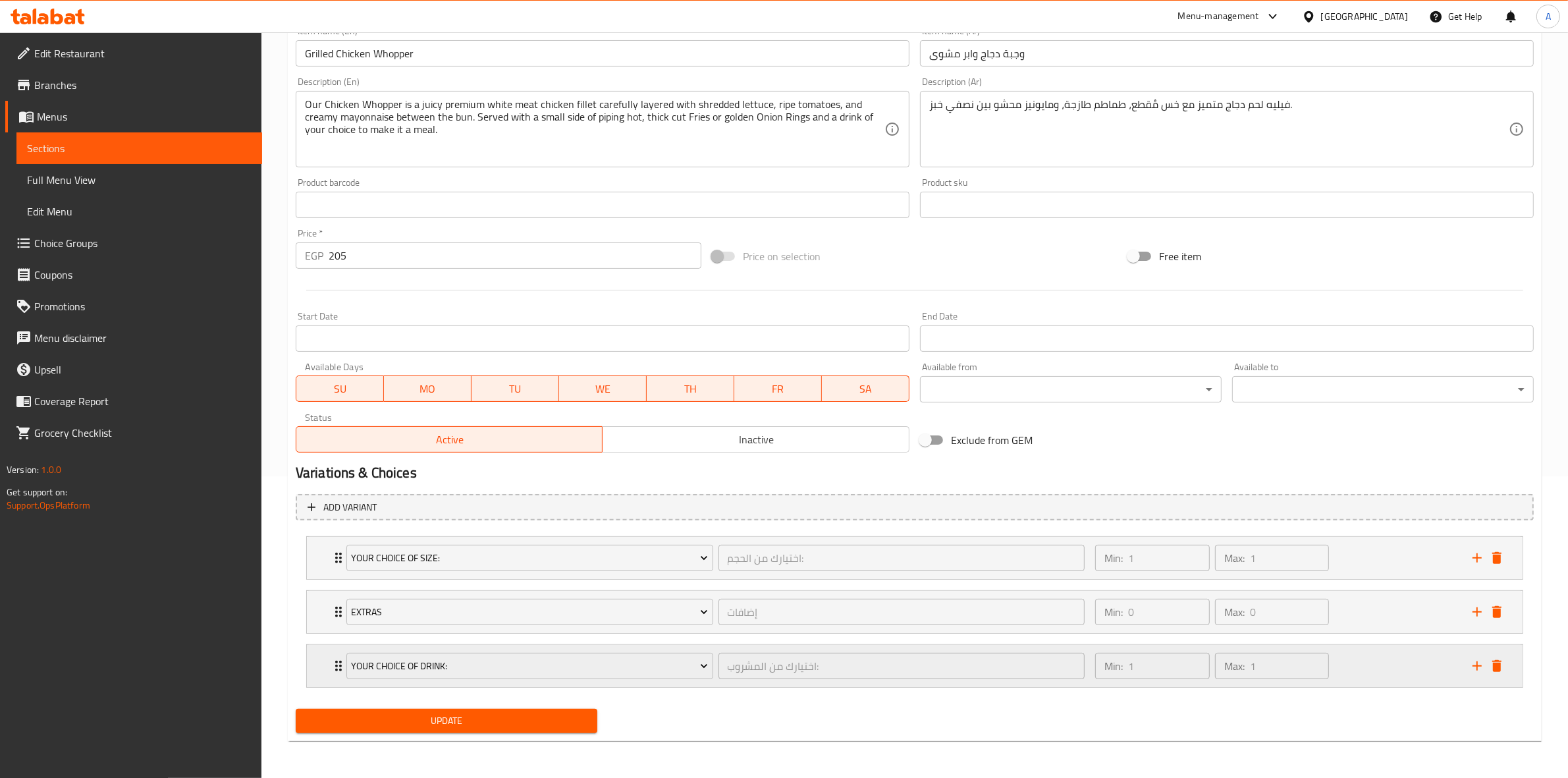
click at [1392, 679] on div "Min: 1 ​ Max: 1 ​" at bounding box center [1275, 665] width 378 height 42
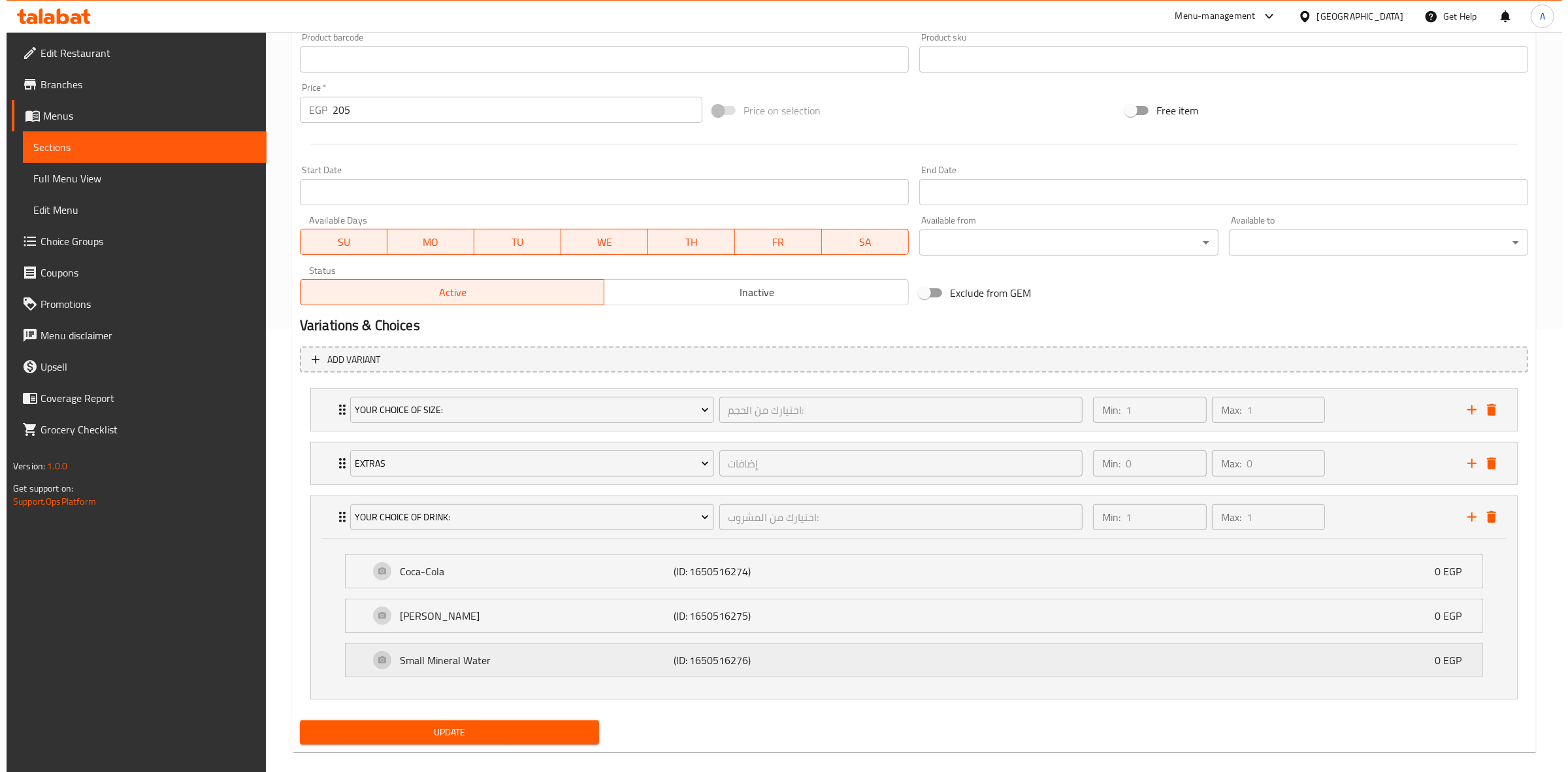
scroll to position [460, 0]
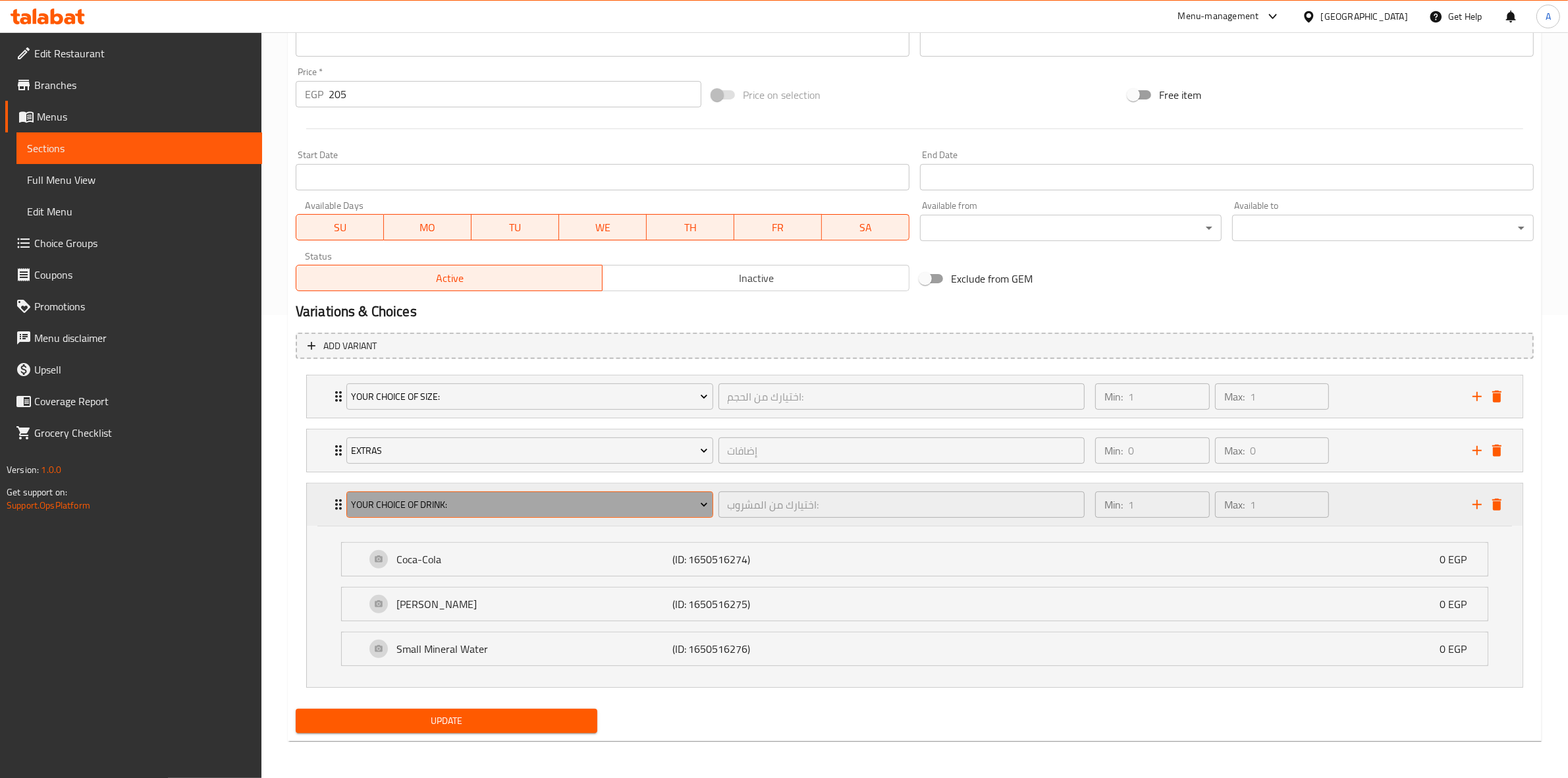
click at [544, 508] on span "Your Choice Of Drink:" at bounding box center [530, 504] width 357 height 16
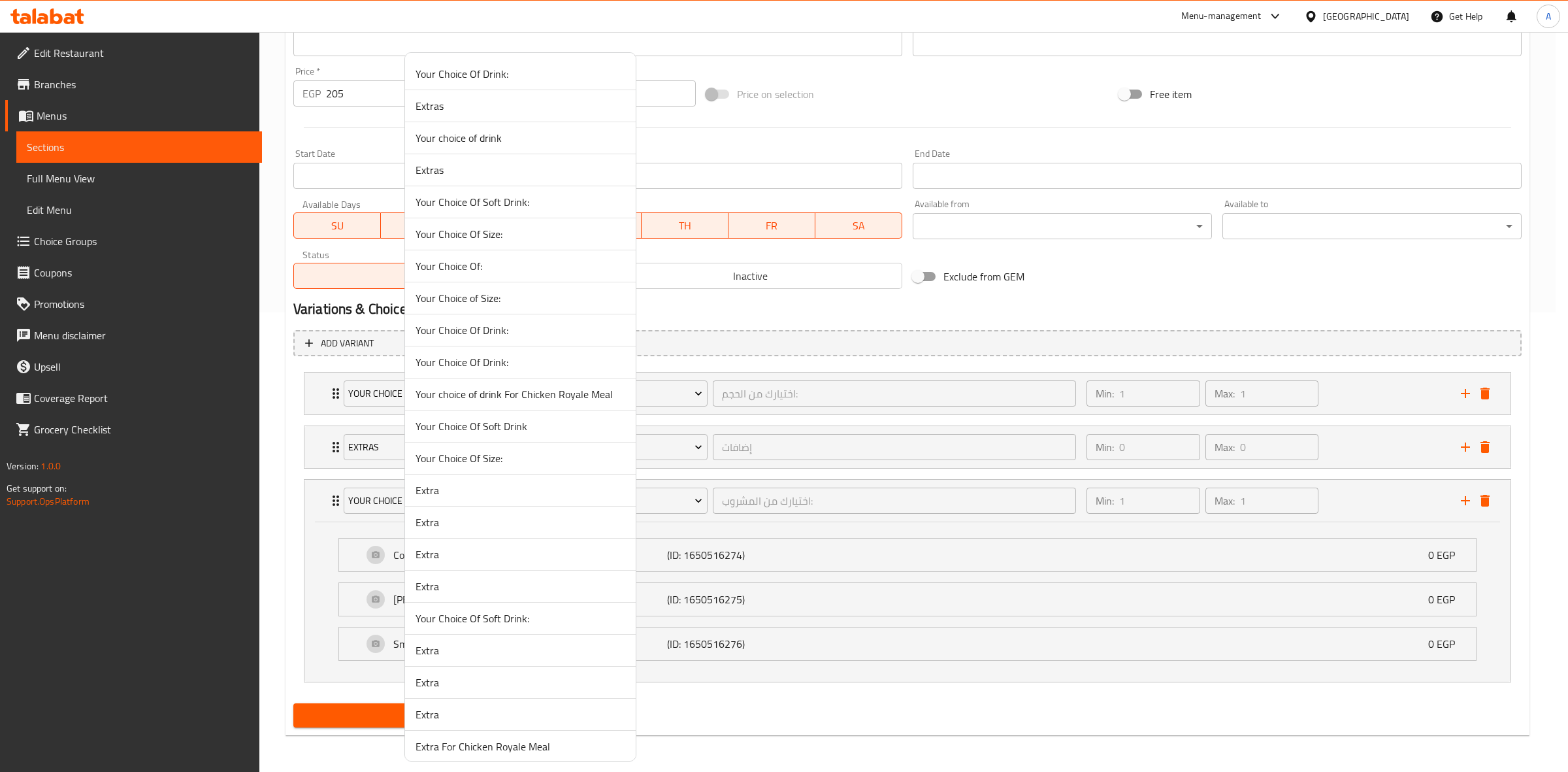
click at [500, 138] on span "Your choice of drink" at bounding box center [521, 138] width 210 height 15
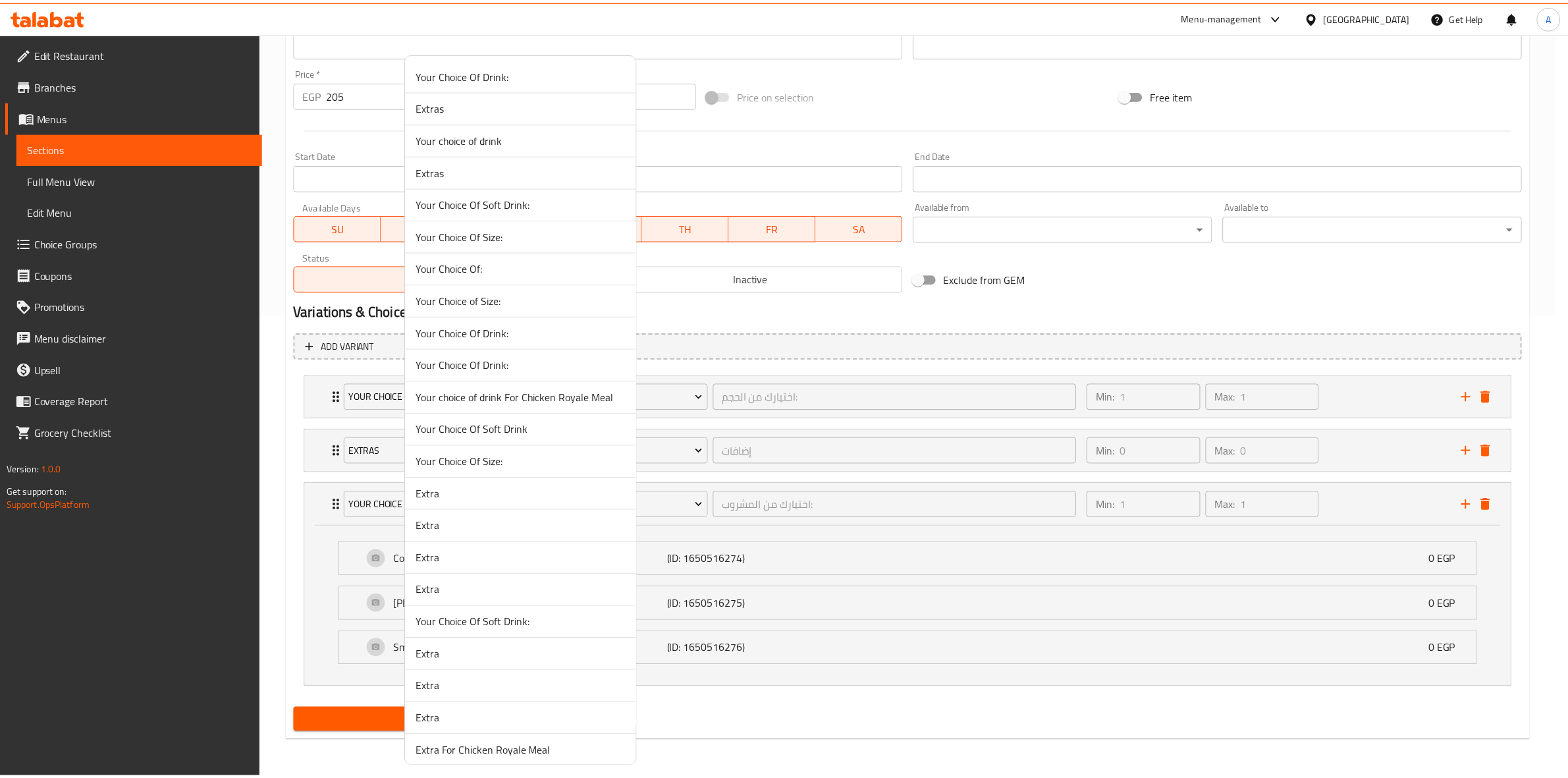
scroll to position [302, 0]
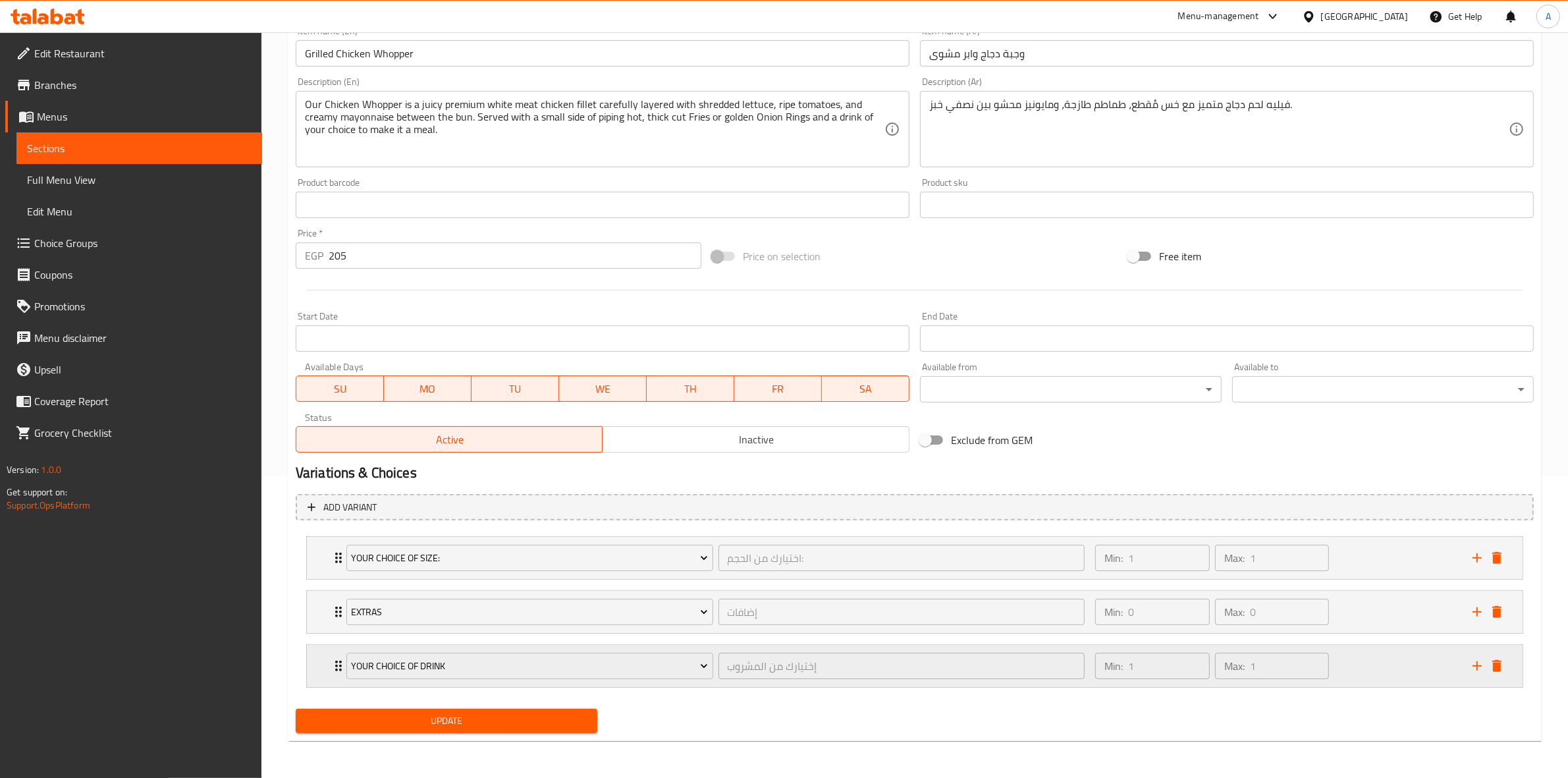
click at [1397, 666] on div "Min: 1 ​ Max: 1 ​" at bounding box center [1275, 665] width 378 height 42
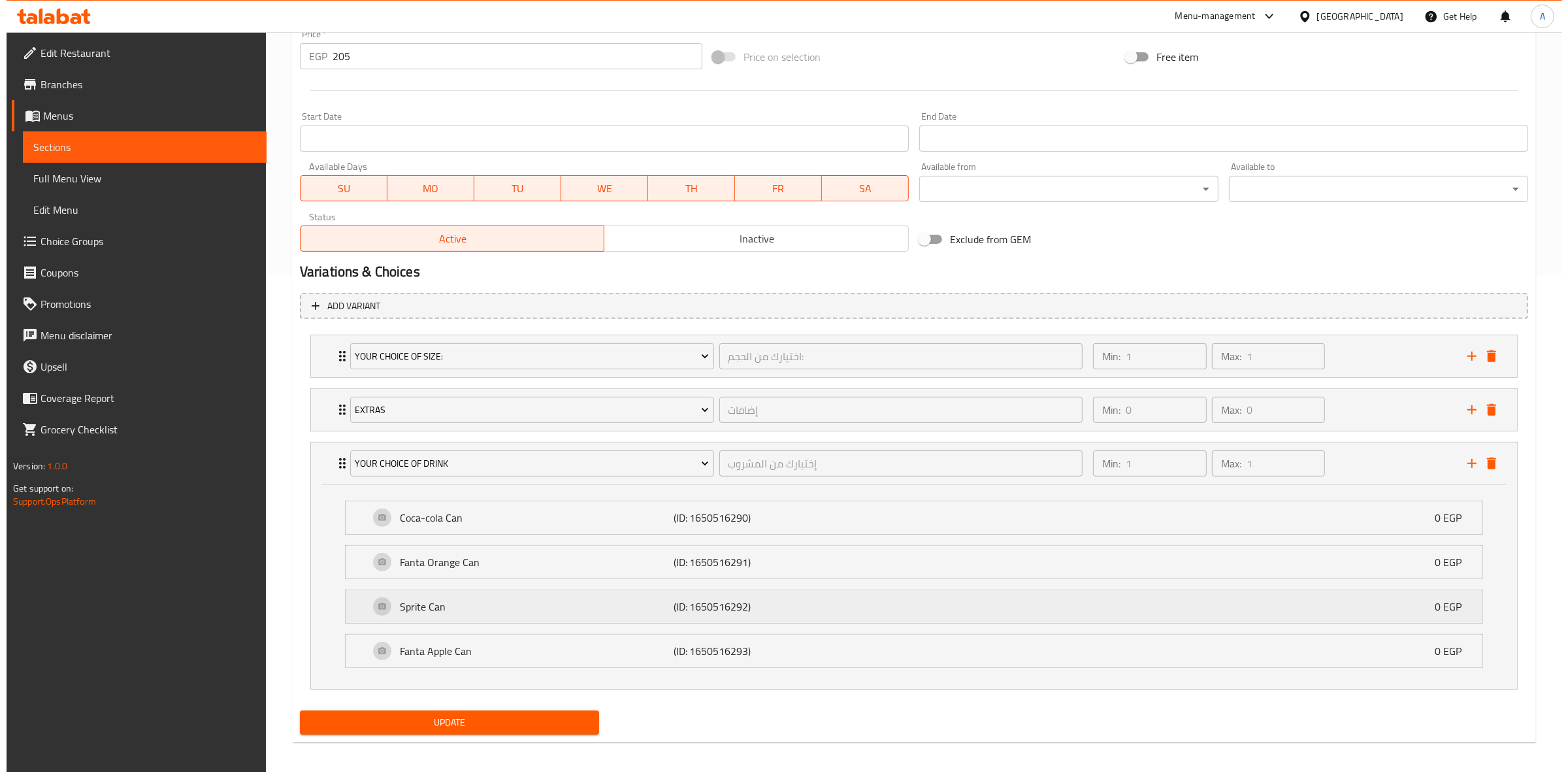
scroll to position [505, 0]
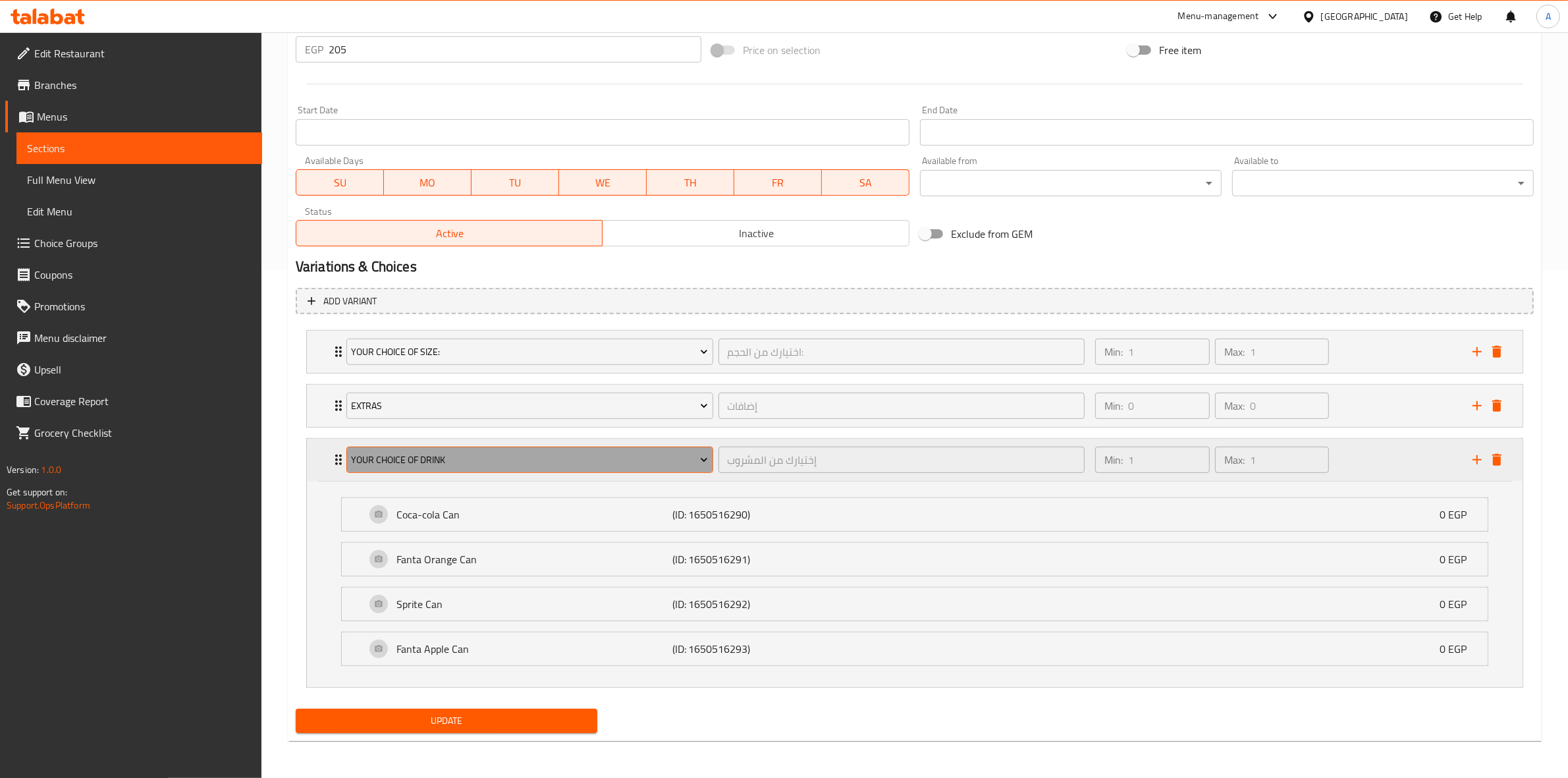
click at [571, 455] on span "Your choice of drink" at bounding box center [530, 459] width 357 height 16
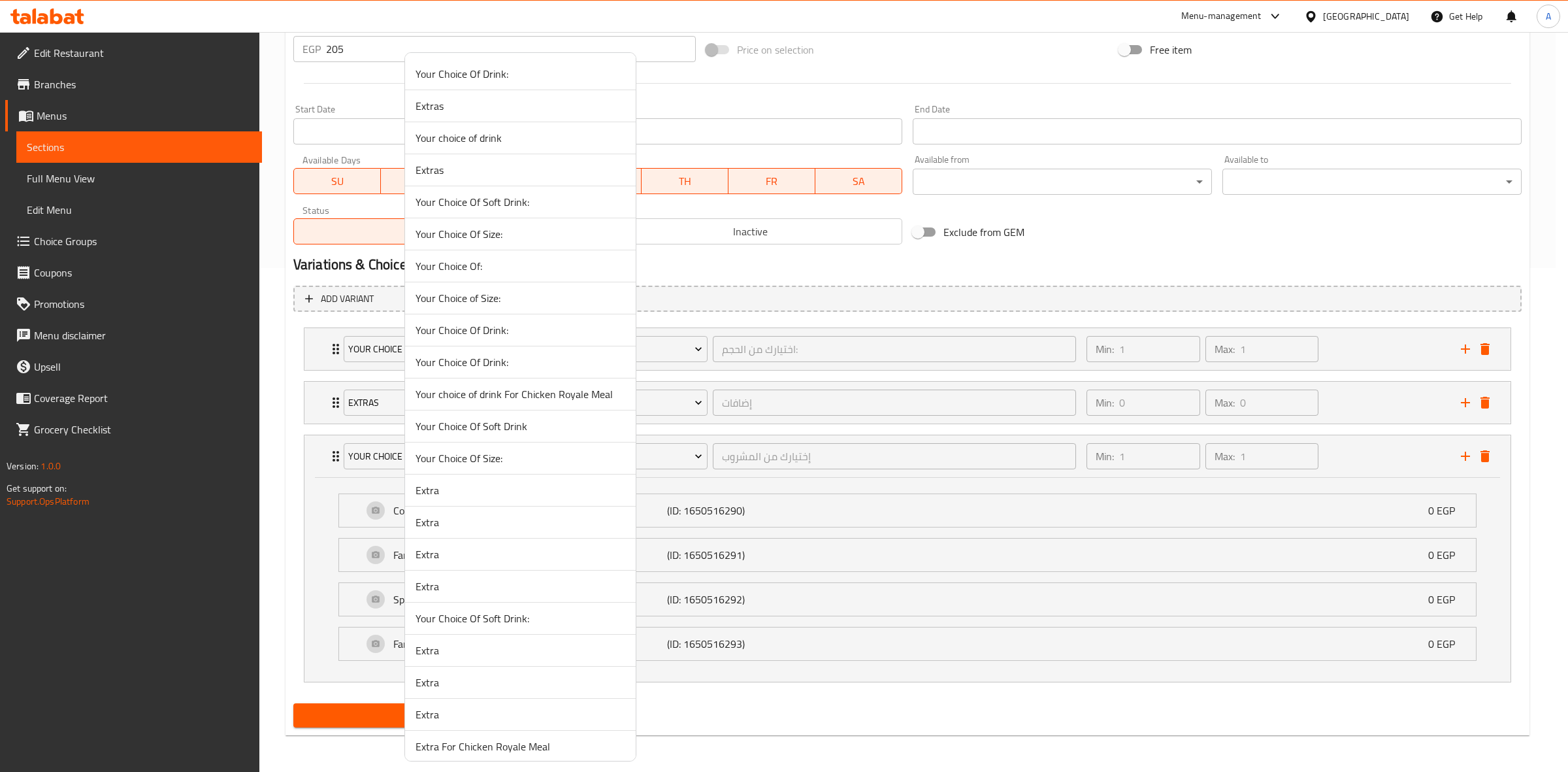
click at [512, 330] on span "Your Choice Of Drink:" at bounding box center [521, 330] width 210 height 15
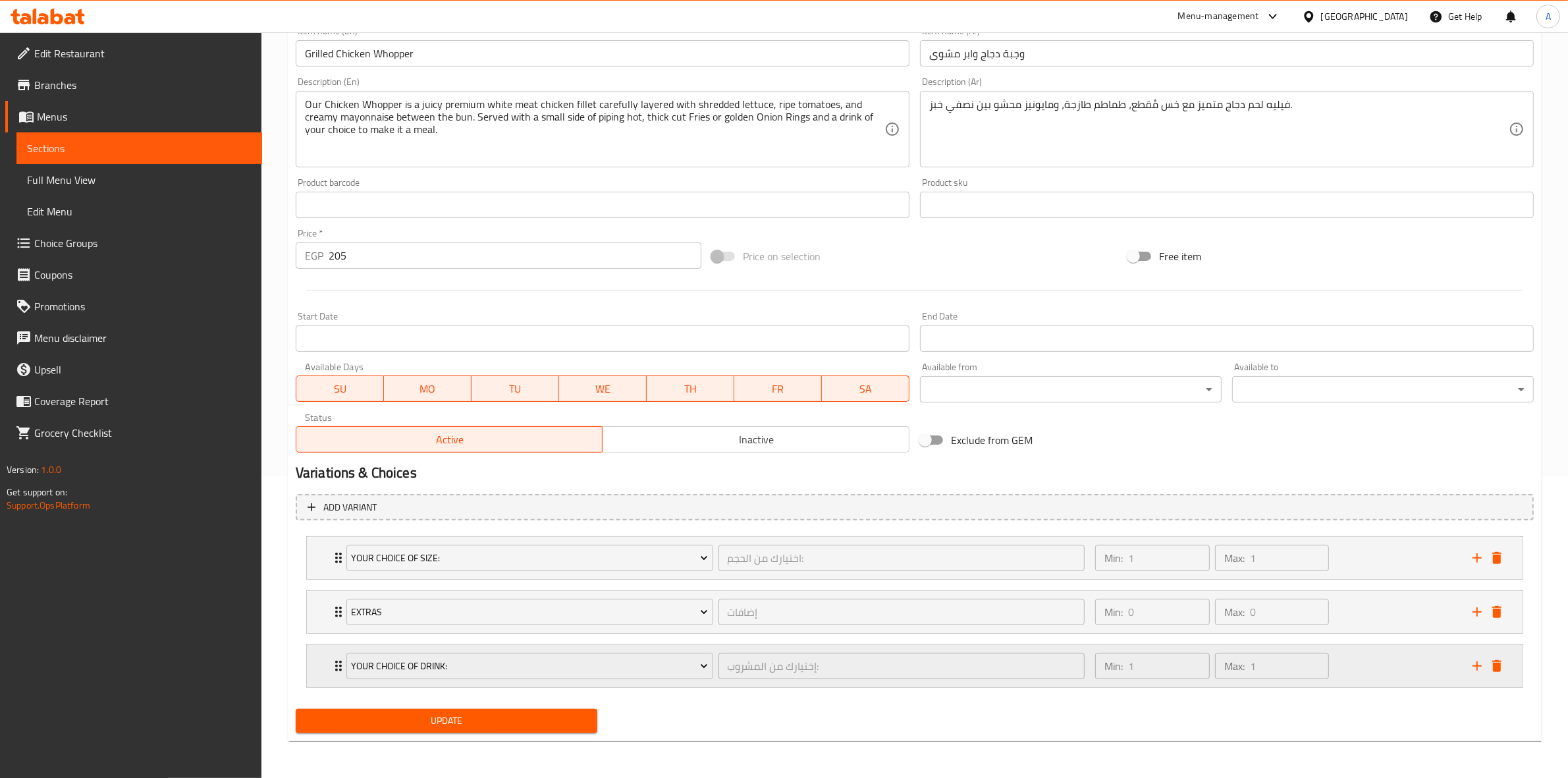
click at [1383, 661] on div "Min: 1 ​ Max: 1 ​" at bounding box center [1275, 665] width 378 height 42
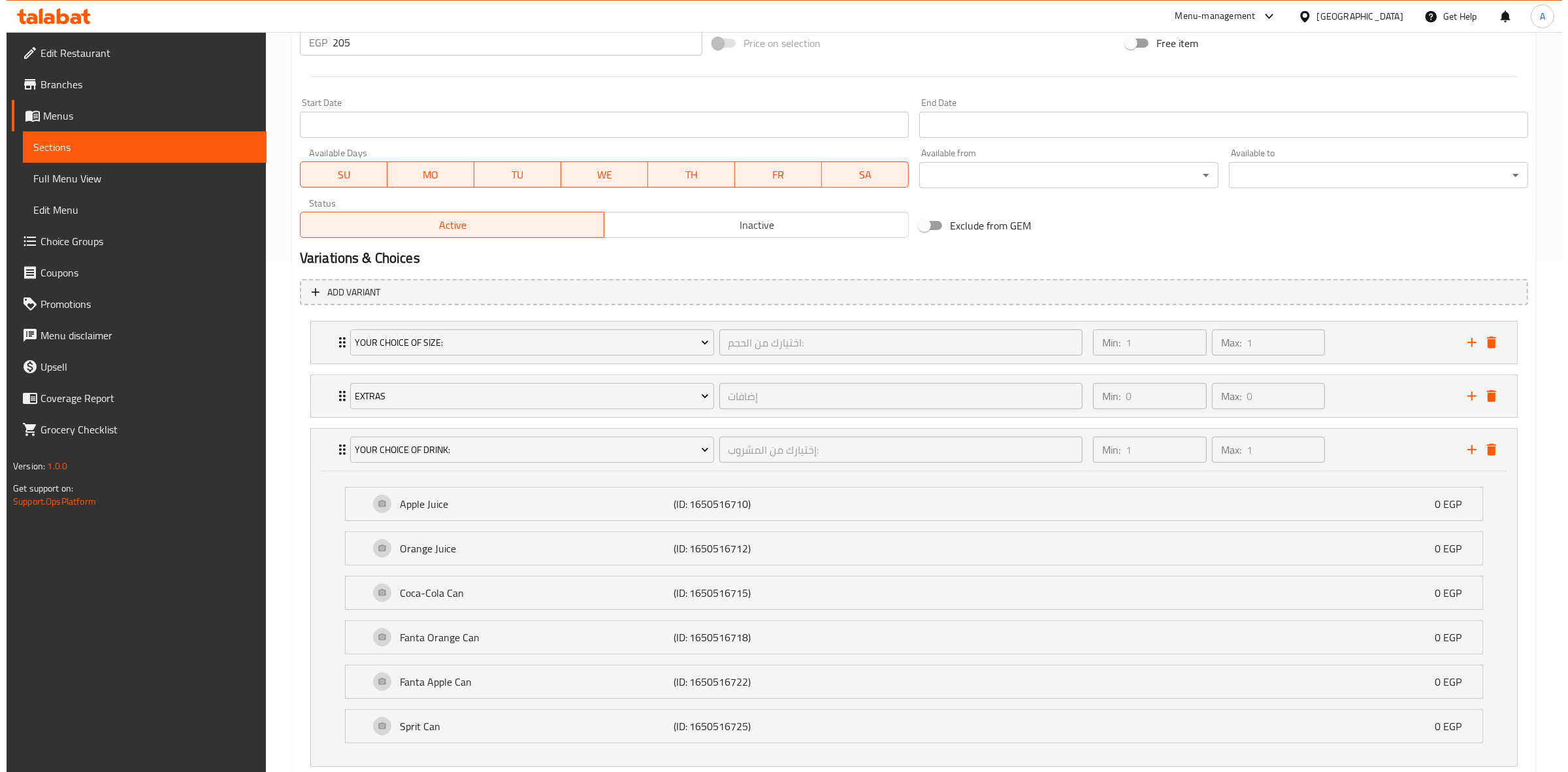
scroll to position [521, 0]
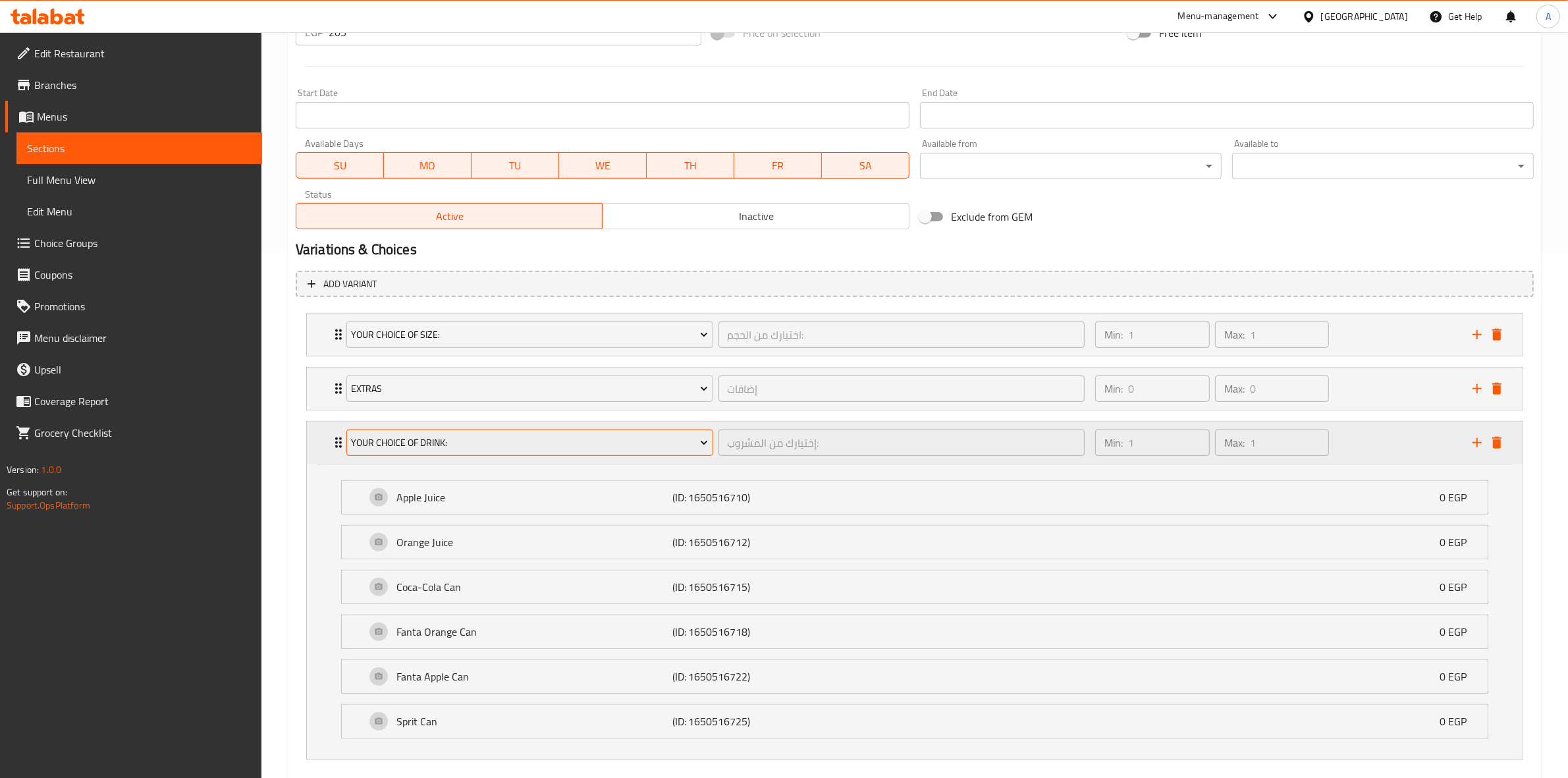
click at [445, 440] on span "Your Choice Of Drink:" at bounding box center [530, 442] width 357 height 16
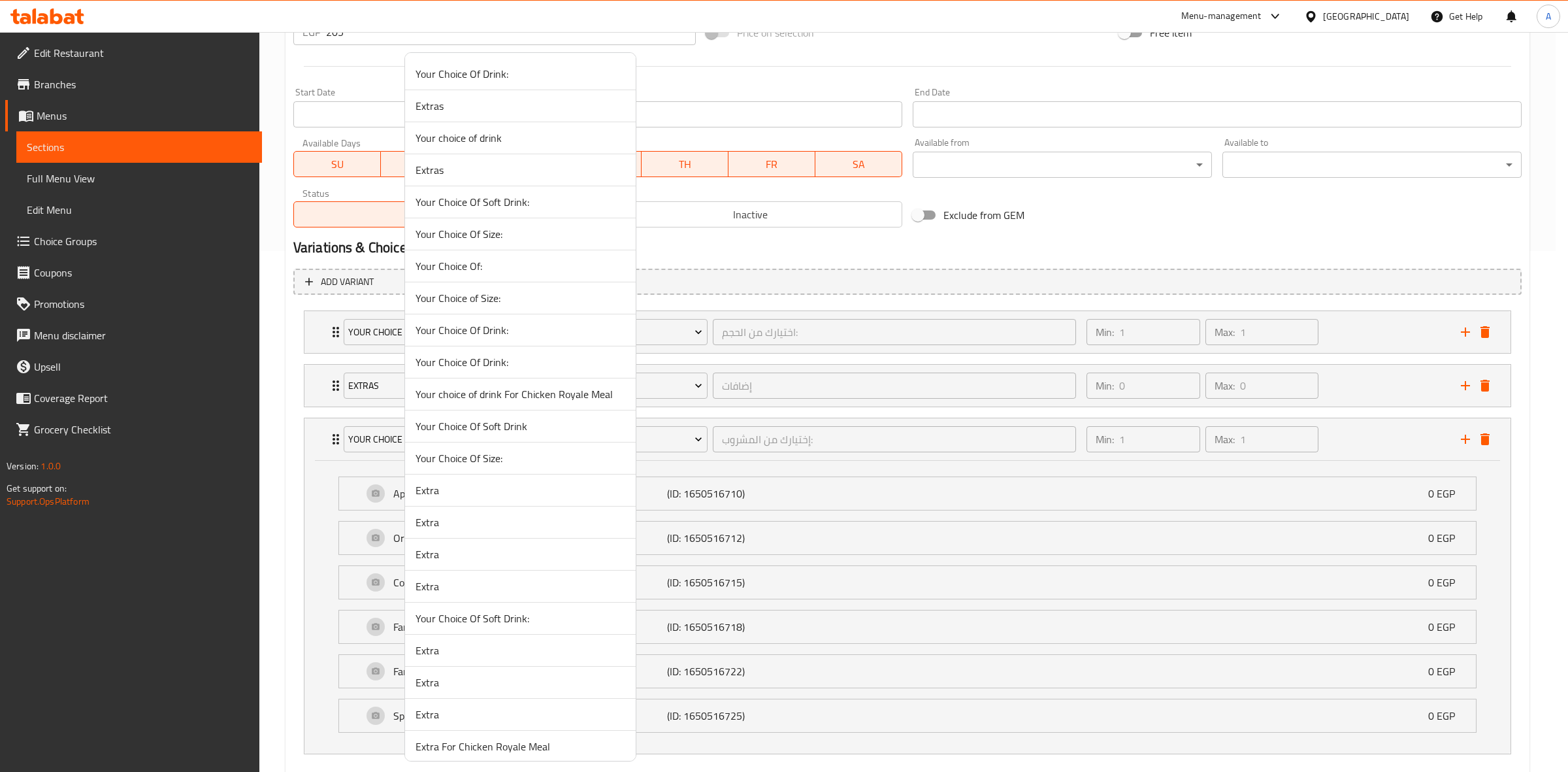
click at [277, 522] on div at bounding box center [784, 386] width 1568 height 772
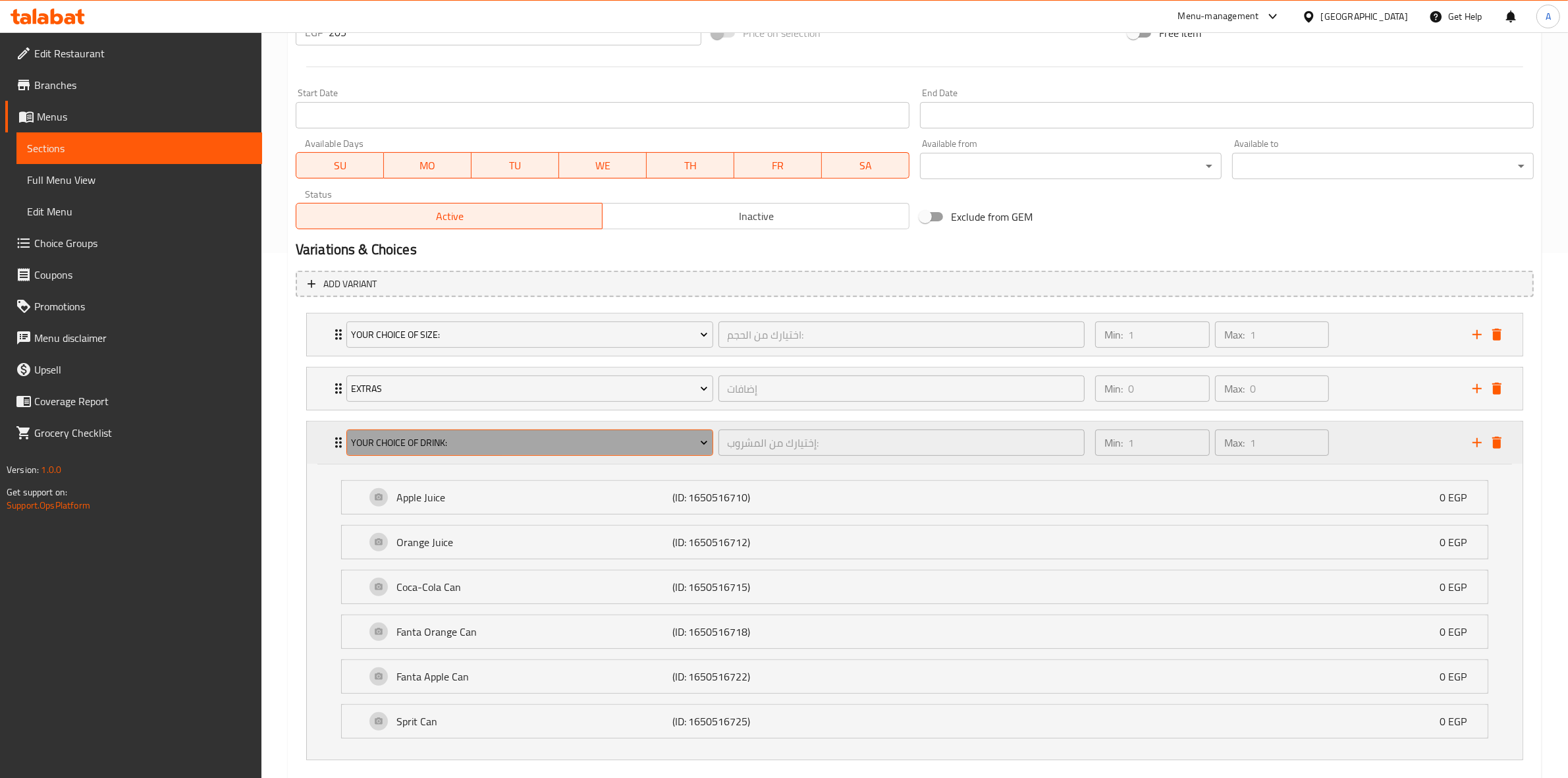
click at [522, 445] on span "Your Choice Of Drink:" at bounding box center [530, 442] width 357 height 16
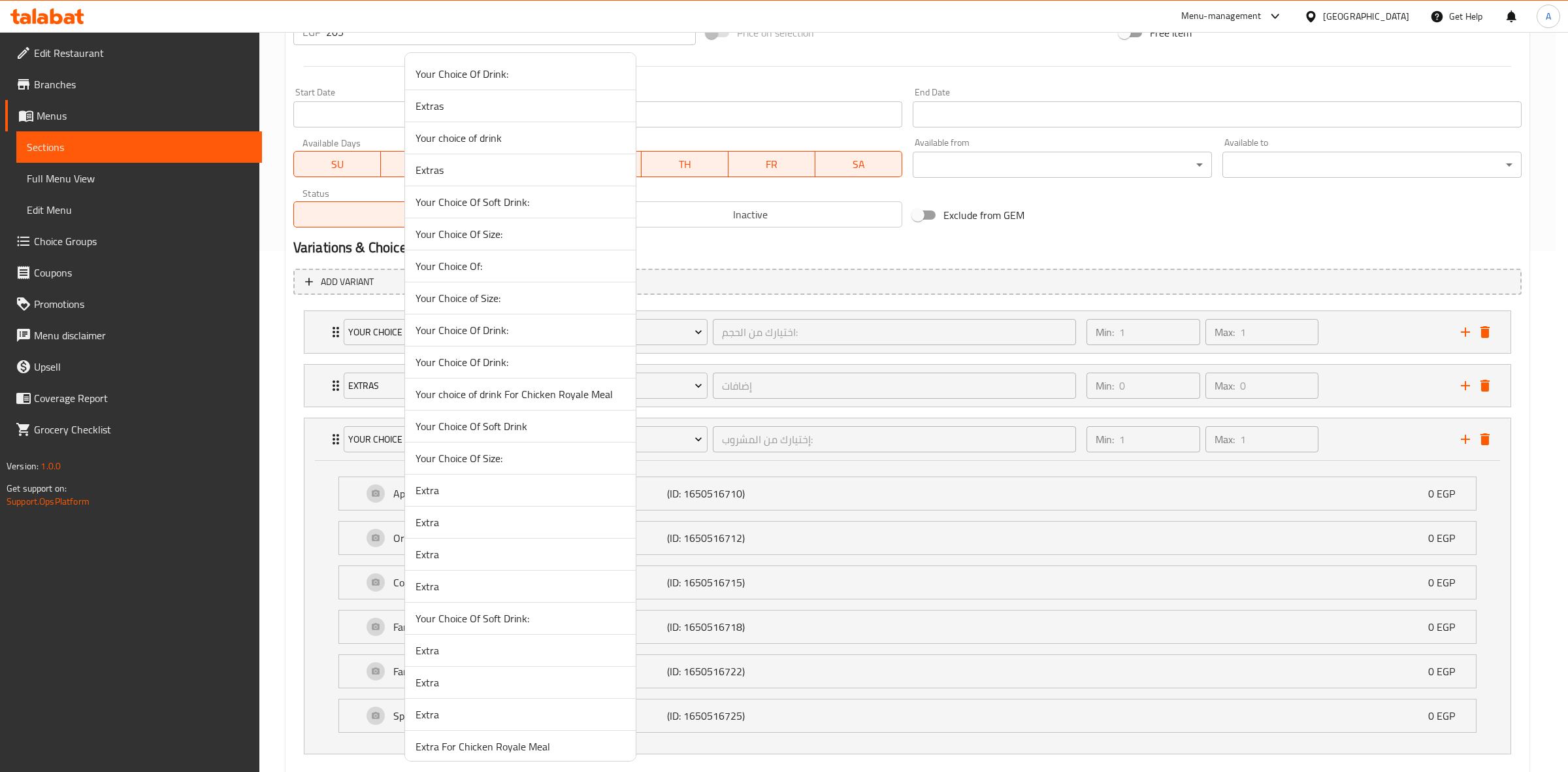
click at [515, 358] on span "Your Choice Of Drink:" at bounding box center [521, 361] width 210 height 15
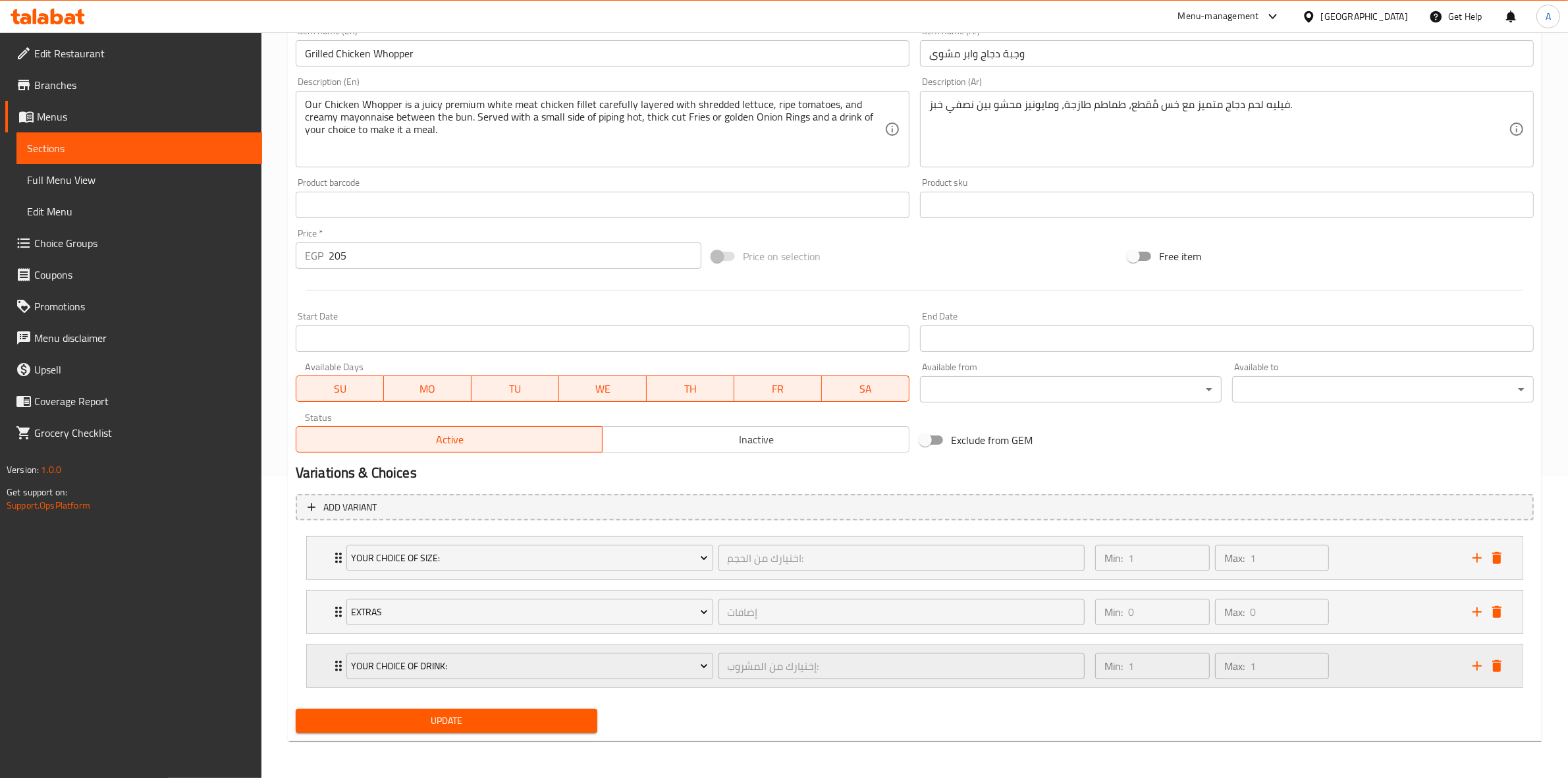
click at [1411, 661] on div "Min: 1 ​ Max: 1 ​" at bounding box center [1275, 665] width 378 height 42
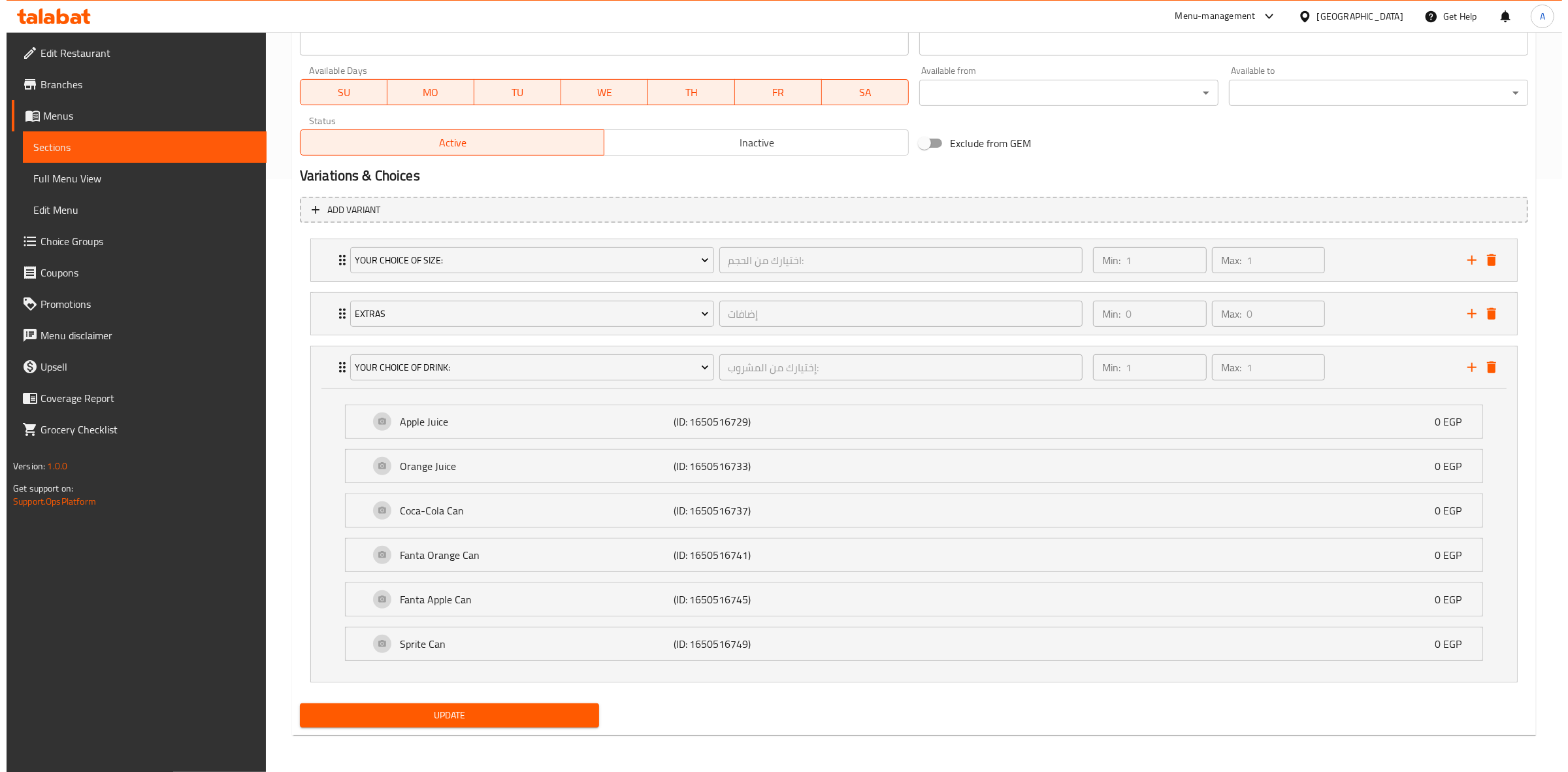
scroll to position [595, 0]
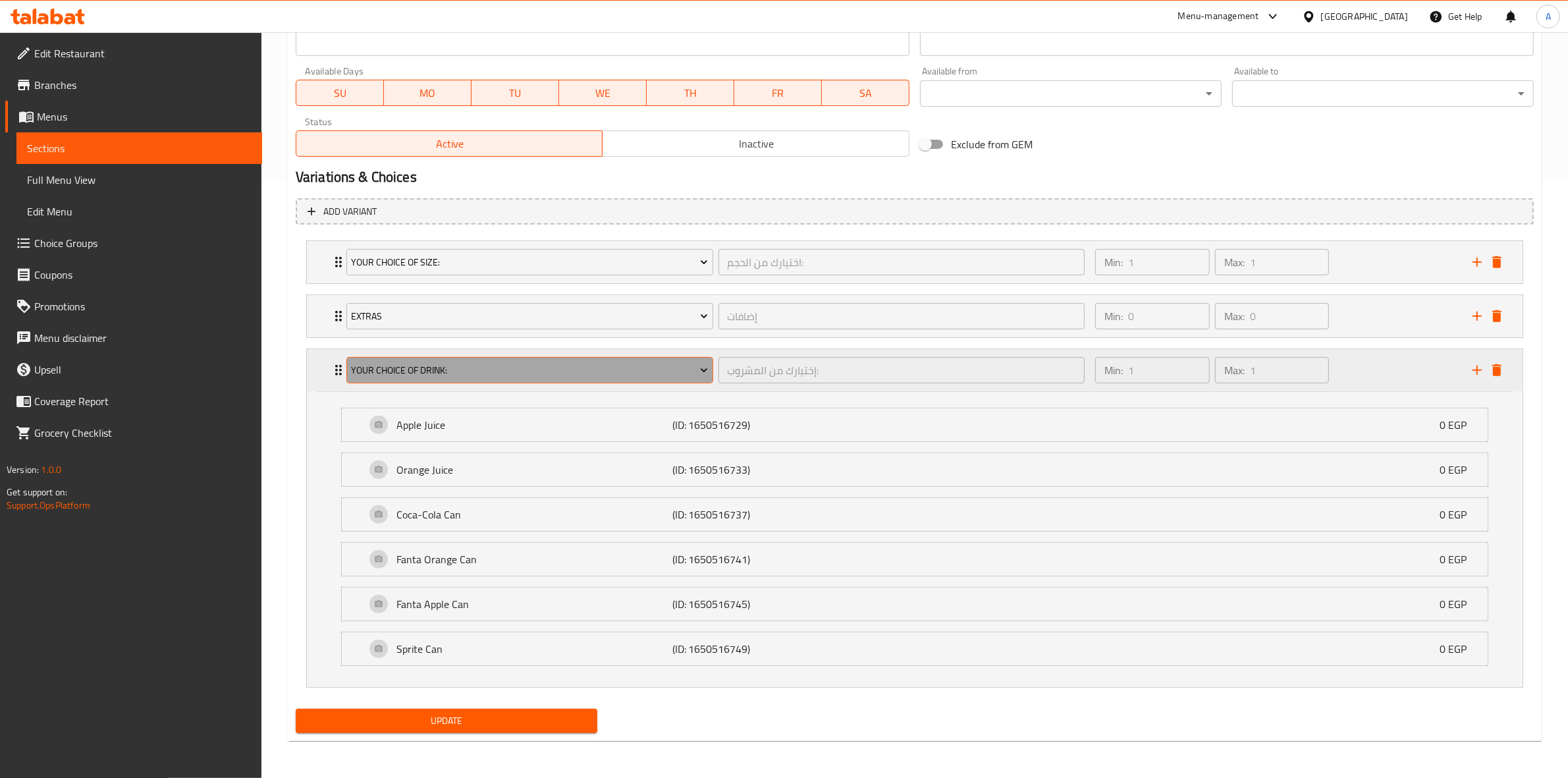
click at [428, 375] on span "Your Choice Of Drink:" at bounding box center [530, 370] width 357 height 16
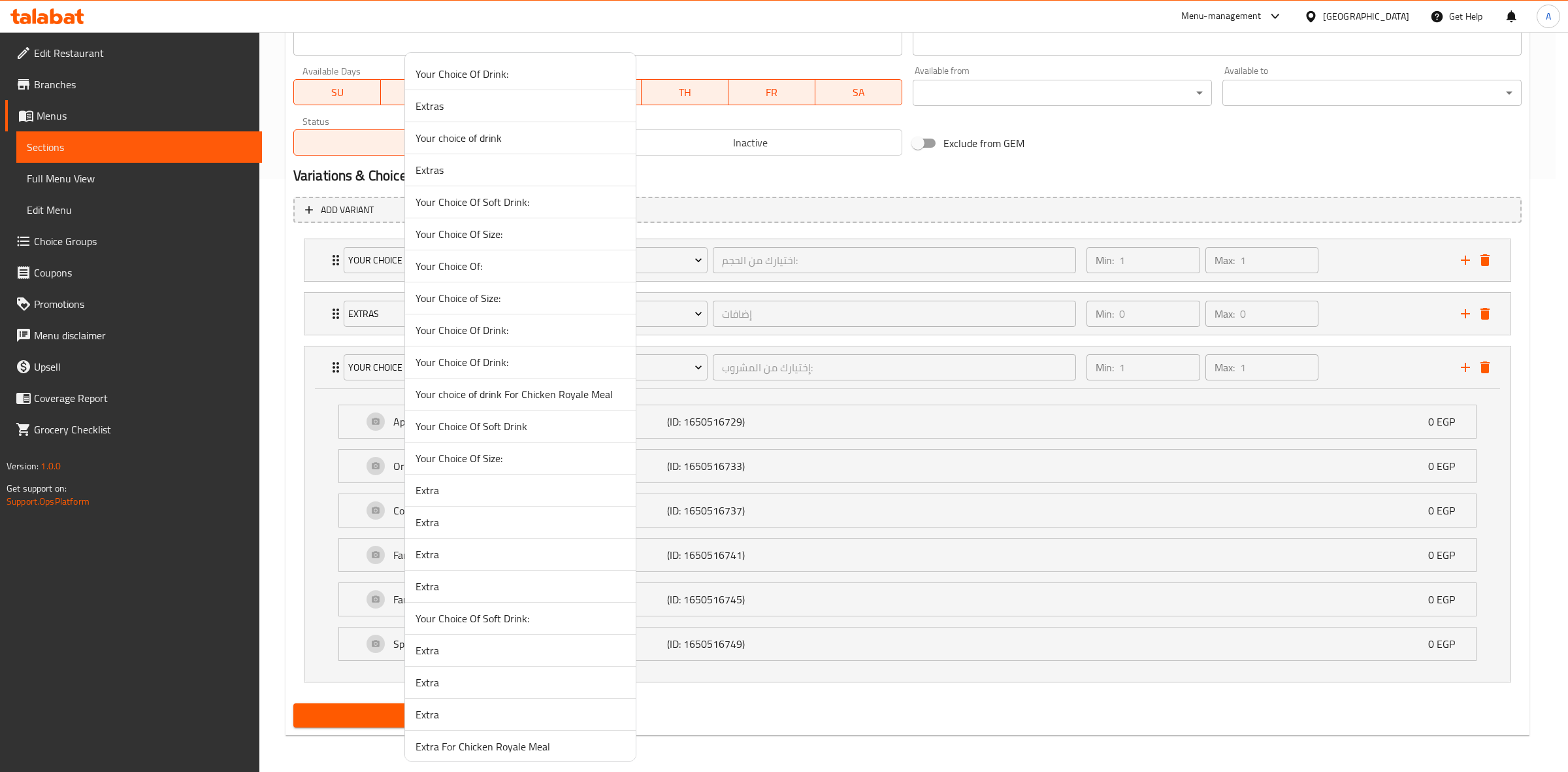
click at [534, 428] on span "Your Choice Of Soft Drink" at bounding box center [521, 426] width 210 height 15
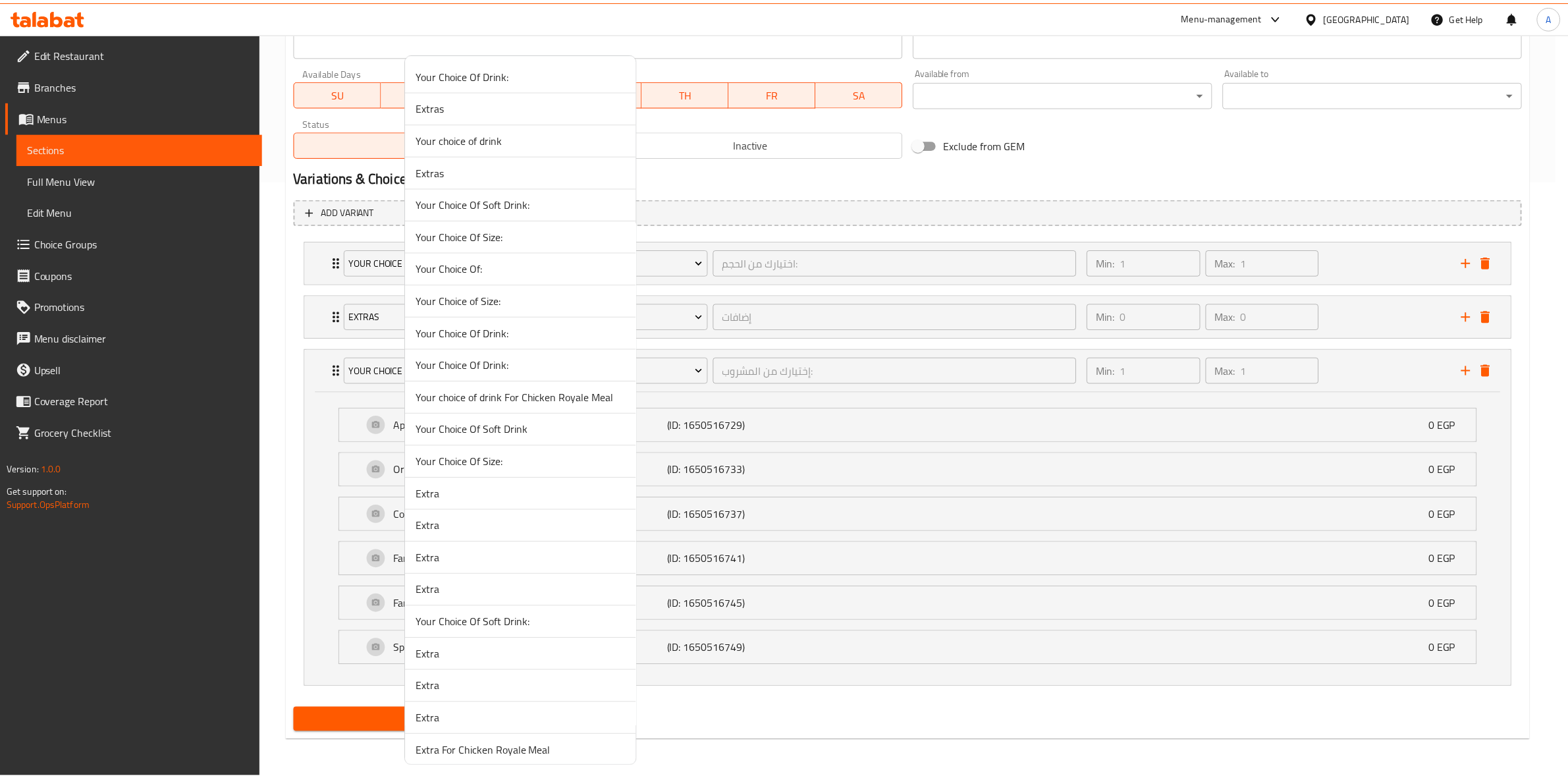
scroll to position [302, 0]
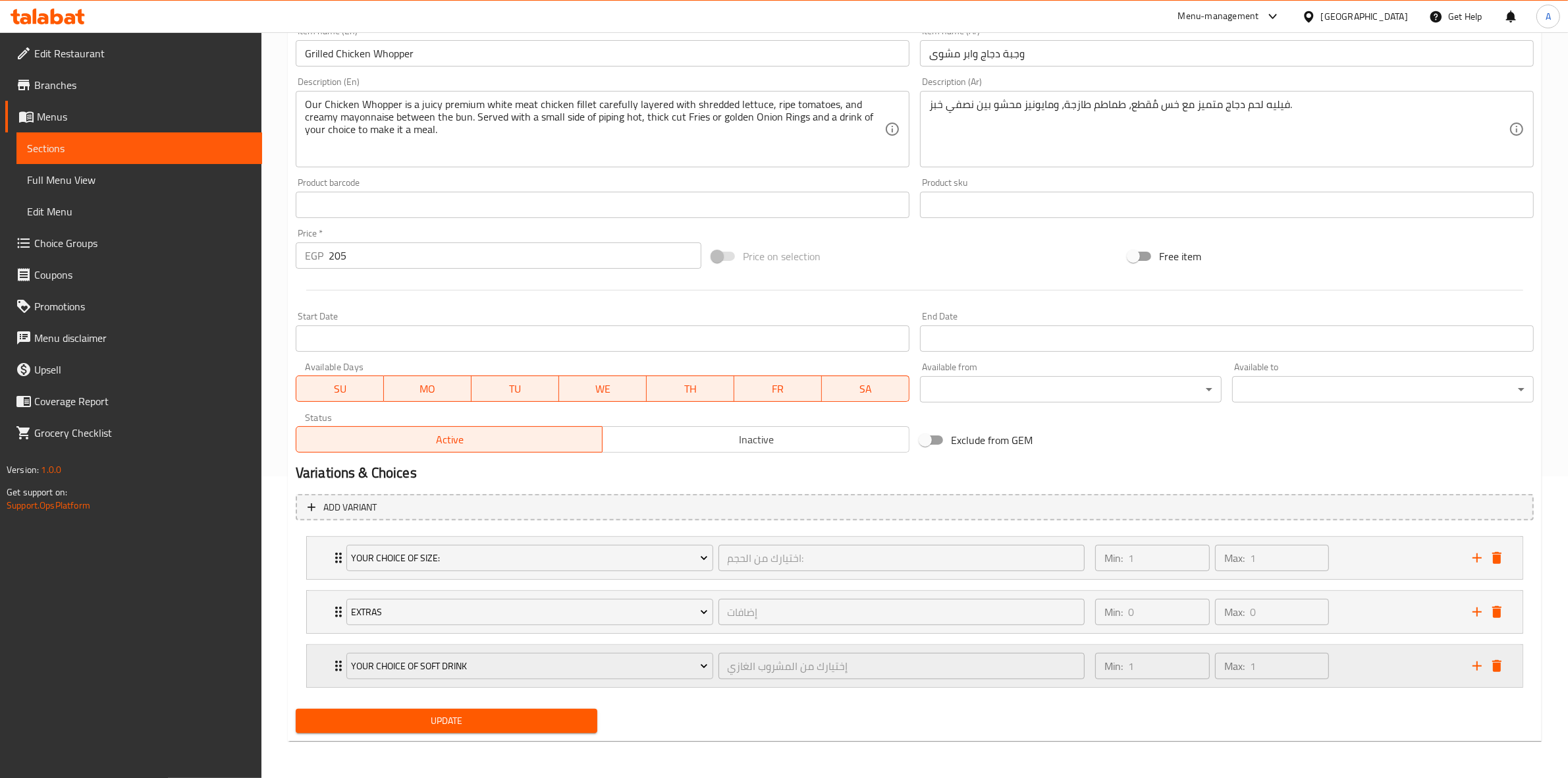
click at [1377, 660] on div "Min: 1 ​ Max: 1 ​" at bounding box center [1275, 665] width 378 height 42
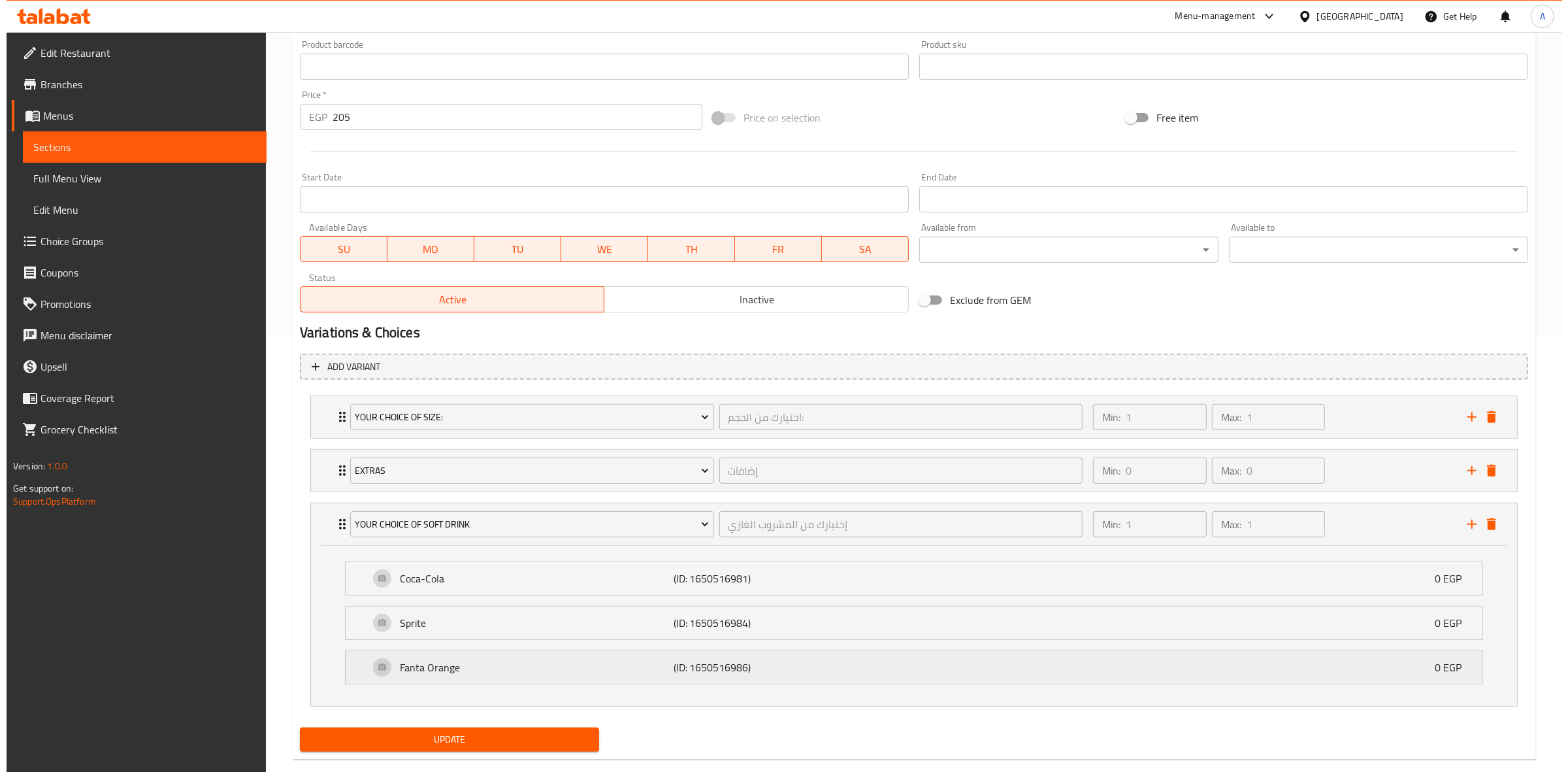
scroll to position [460, 0]
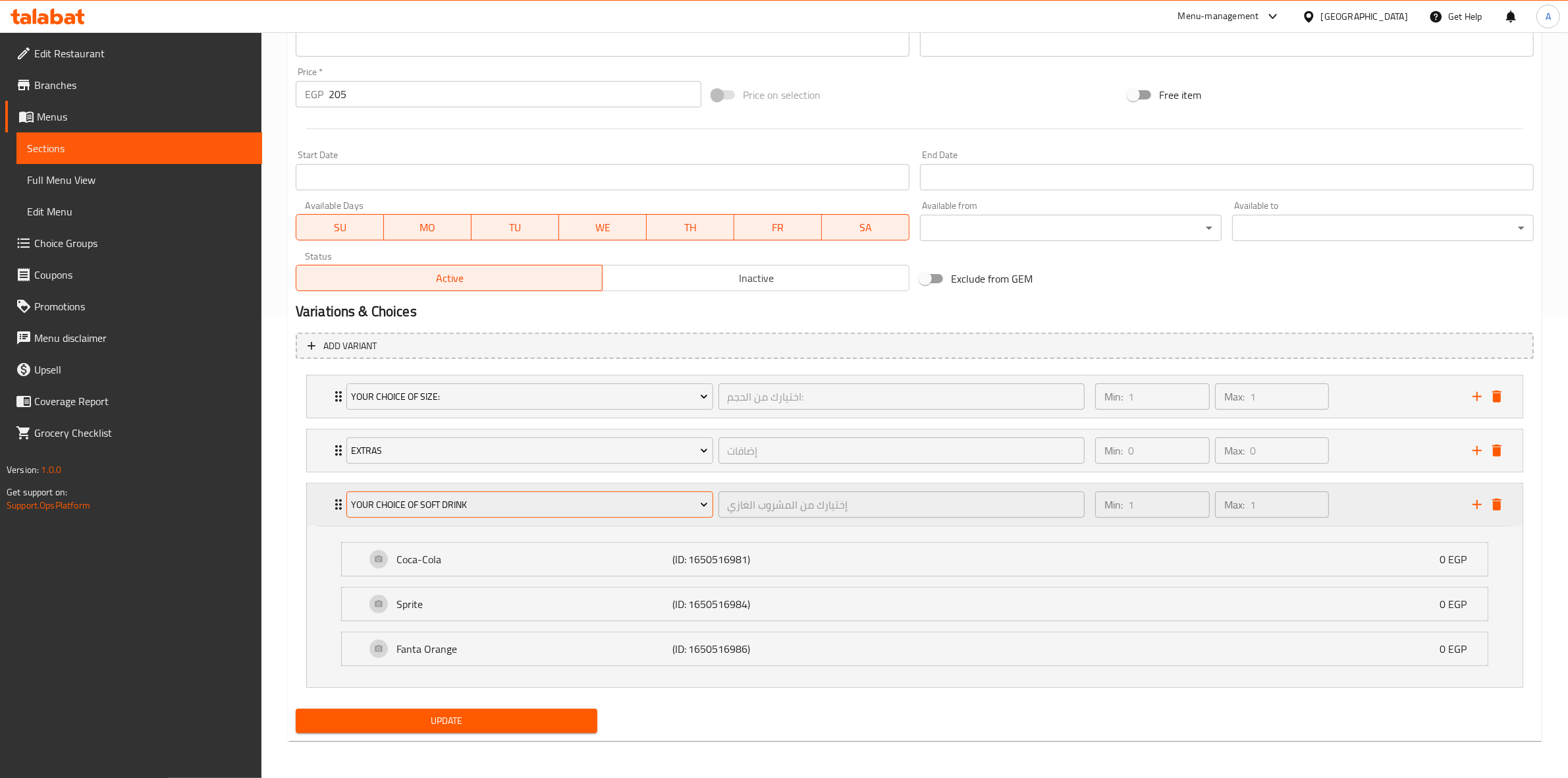
click at [536, 505] on span "Your Choice Of Soft Drink" at bounding box center [530, 504] width 357 height 16
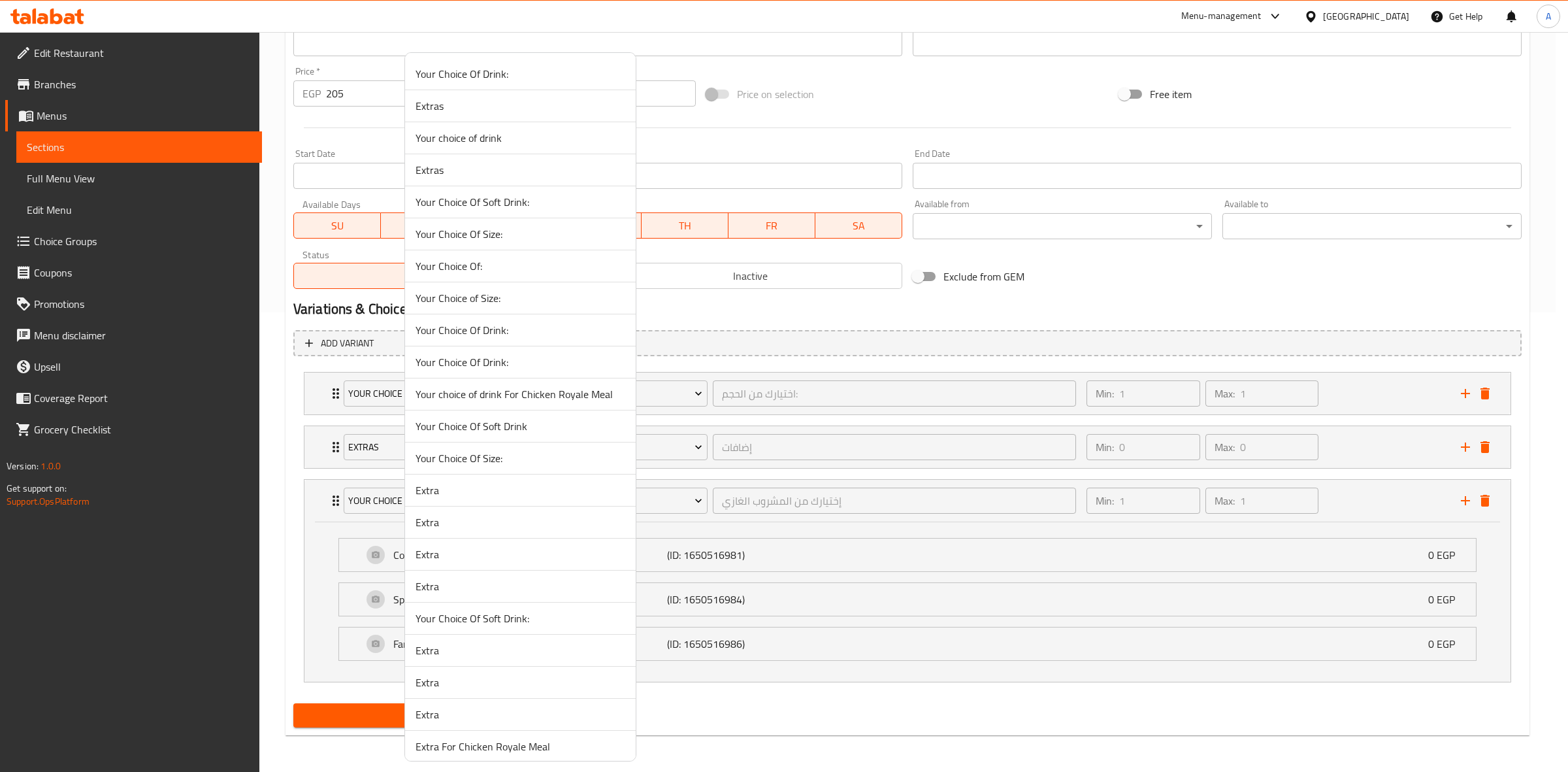
click at [505, 620] on span "Your Choice Of Soft Drink:" at bounding box center [521, 618] width 210 height 15
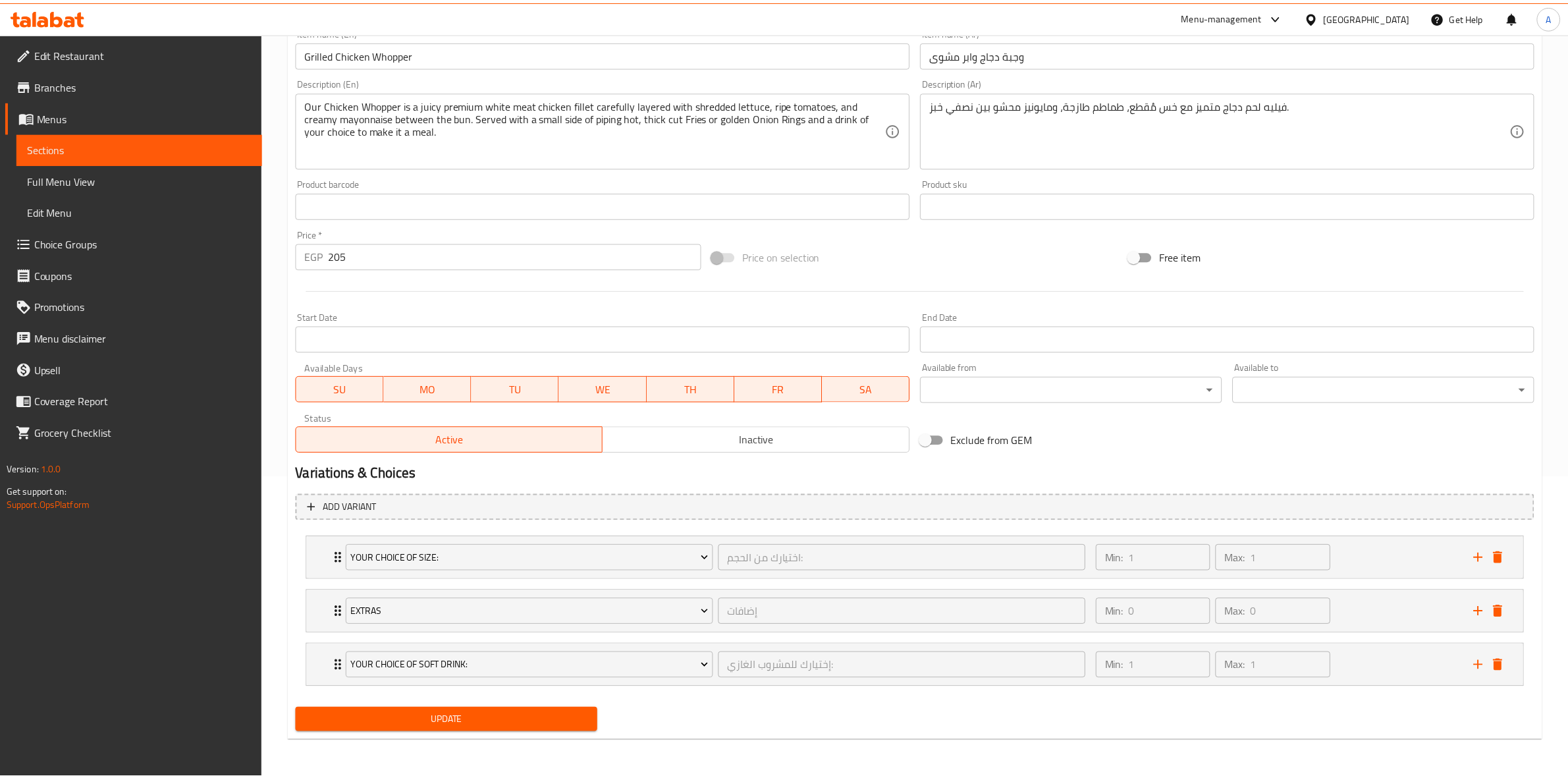
scroll to position [302, 0]
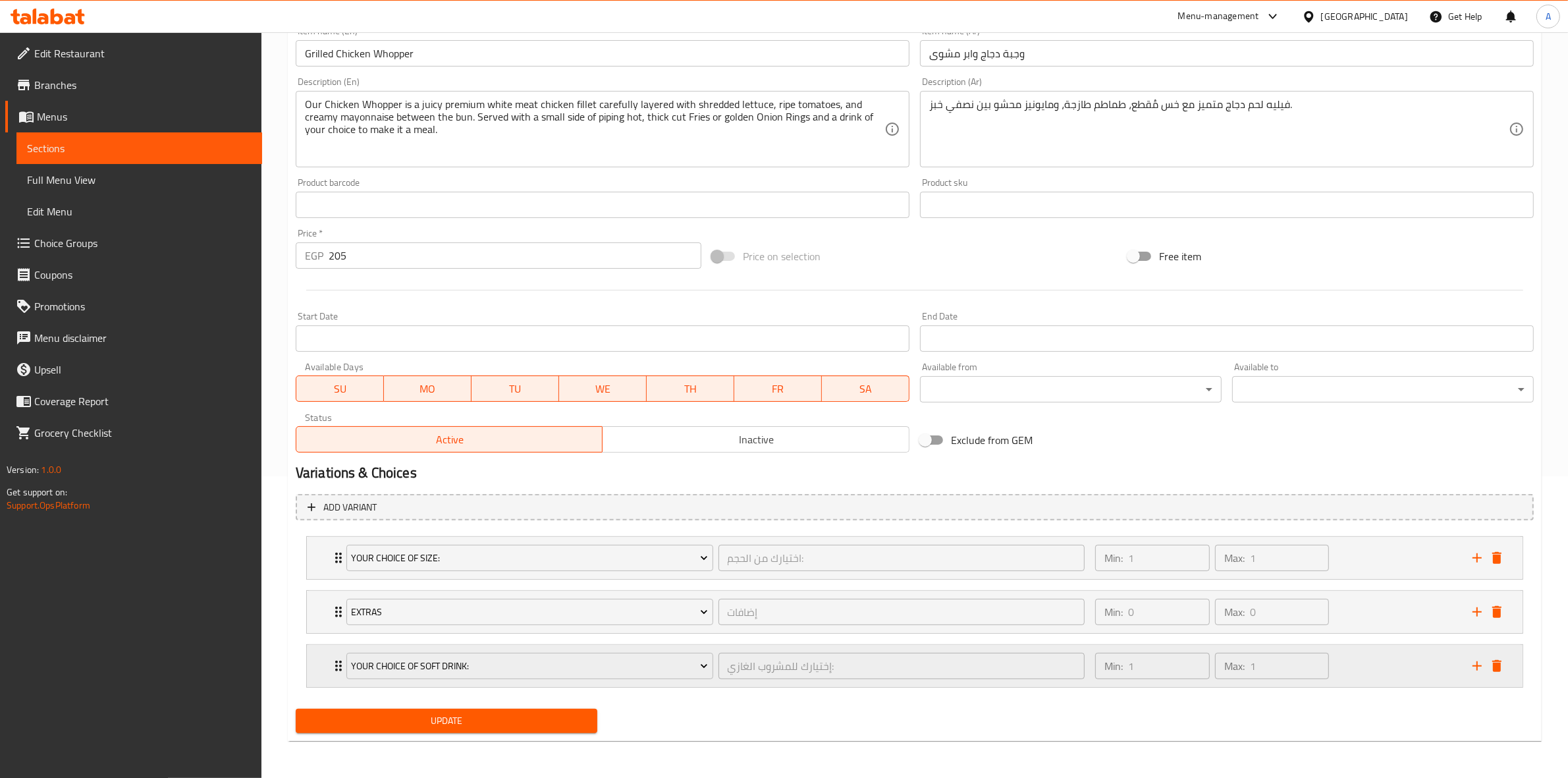
click at [1369, 675] on div "Min: 1 ​ Max: 1 ​" at bounding box center [1275, 665] width 378 height 42
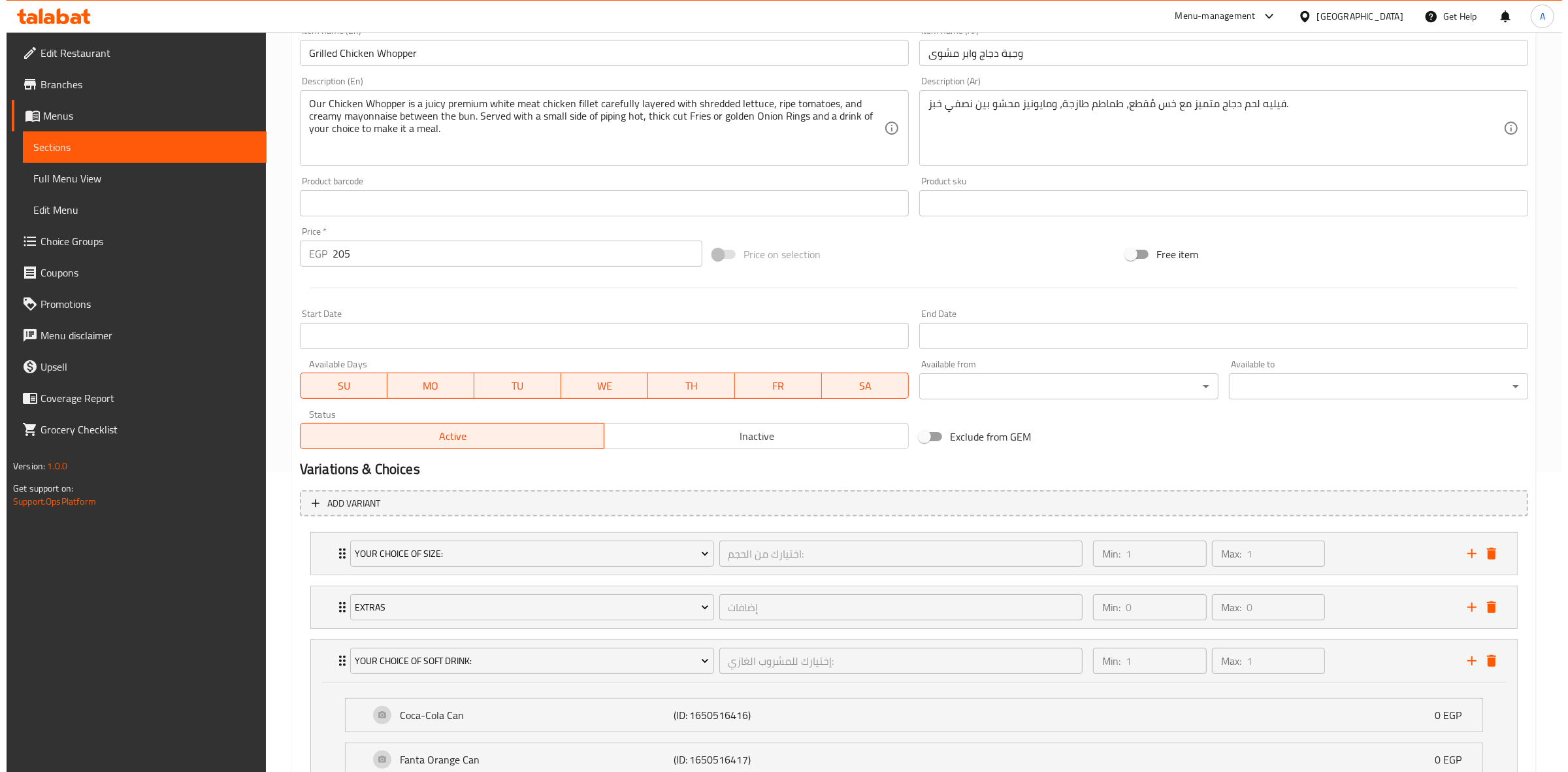
scroll to position [460, 0]
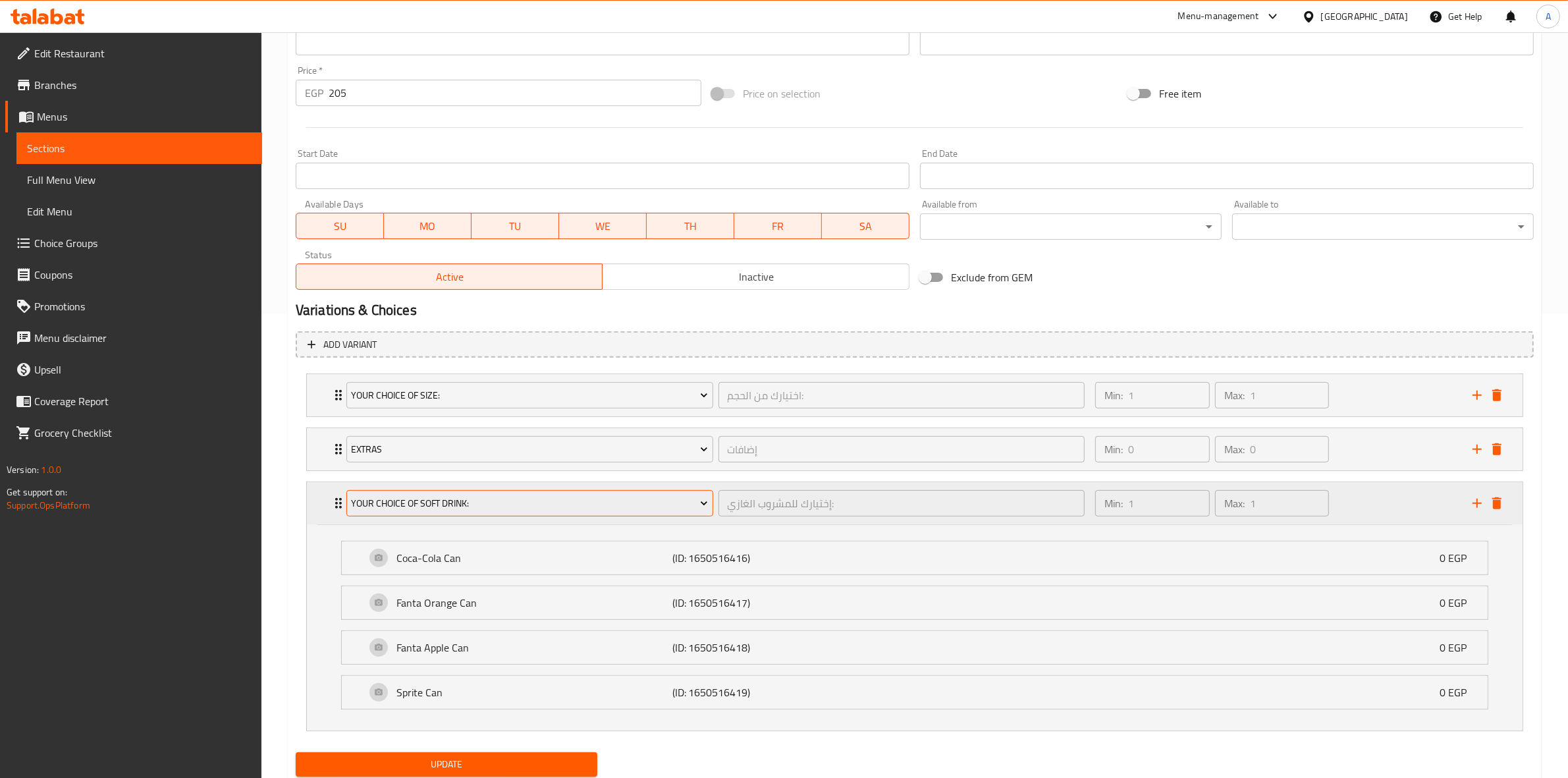
click at [469, 507] on span "Your Choice Of Soft Drink:" at bounding box center [530, 503] width 357 height 16
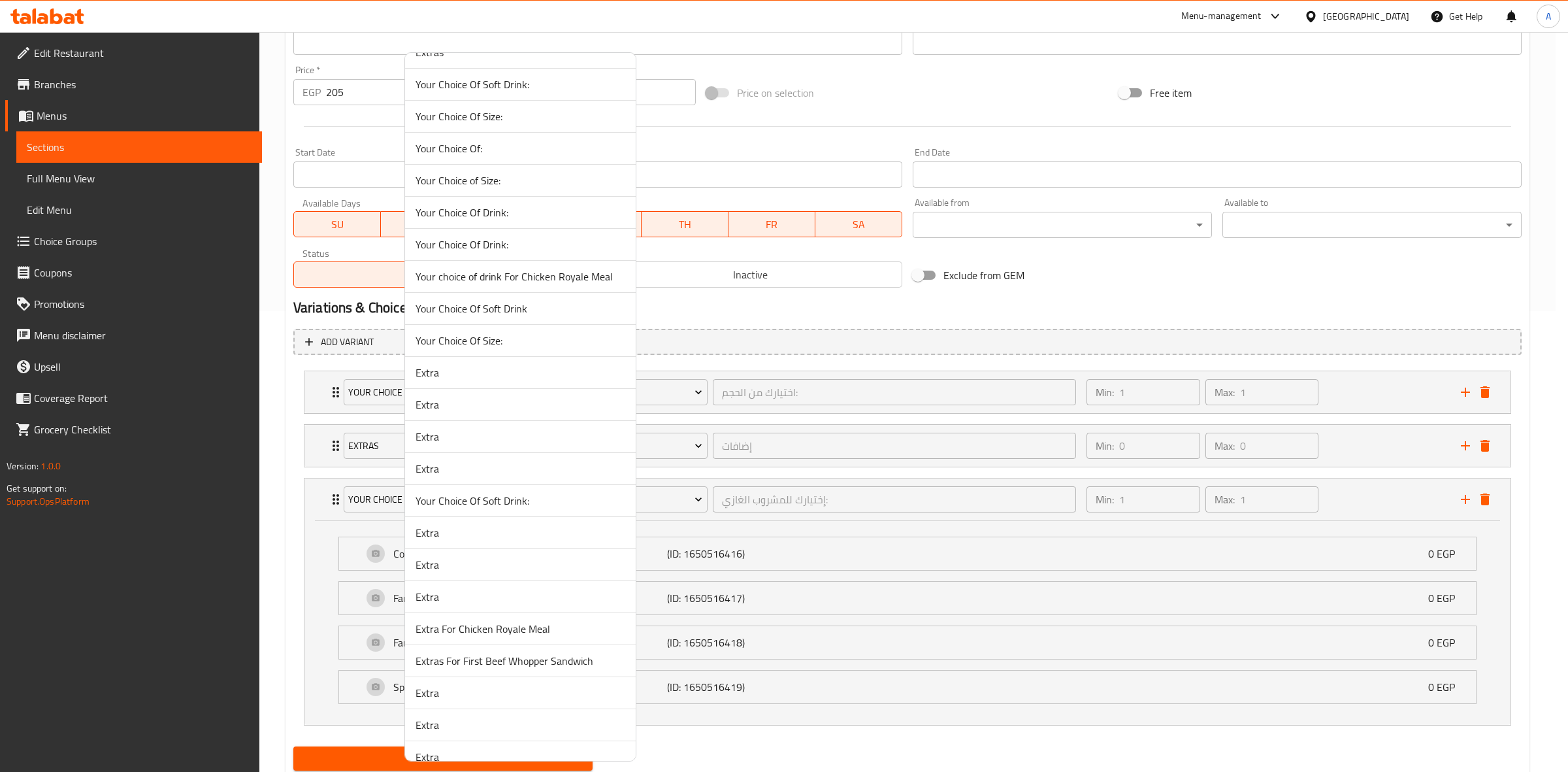
scroll to position [82, 0]
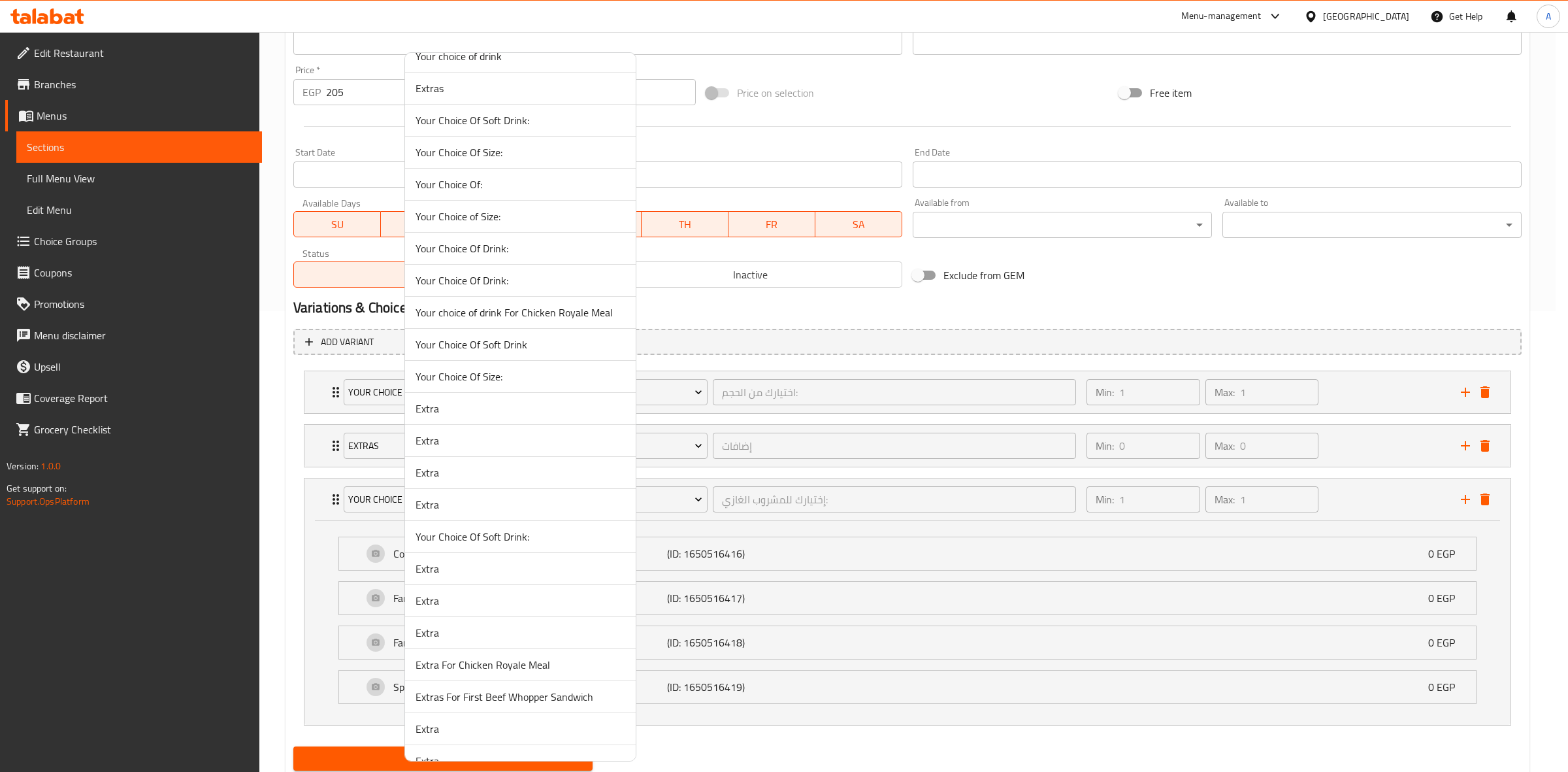
click at [527, 533] on span "Your Choice Of Soft Drink:" at bounding box center [521, 536] width 210 height 15
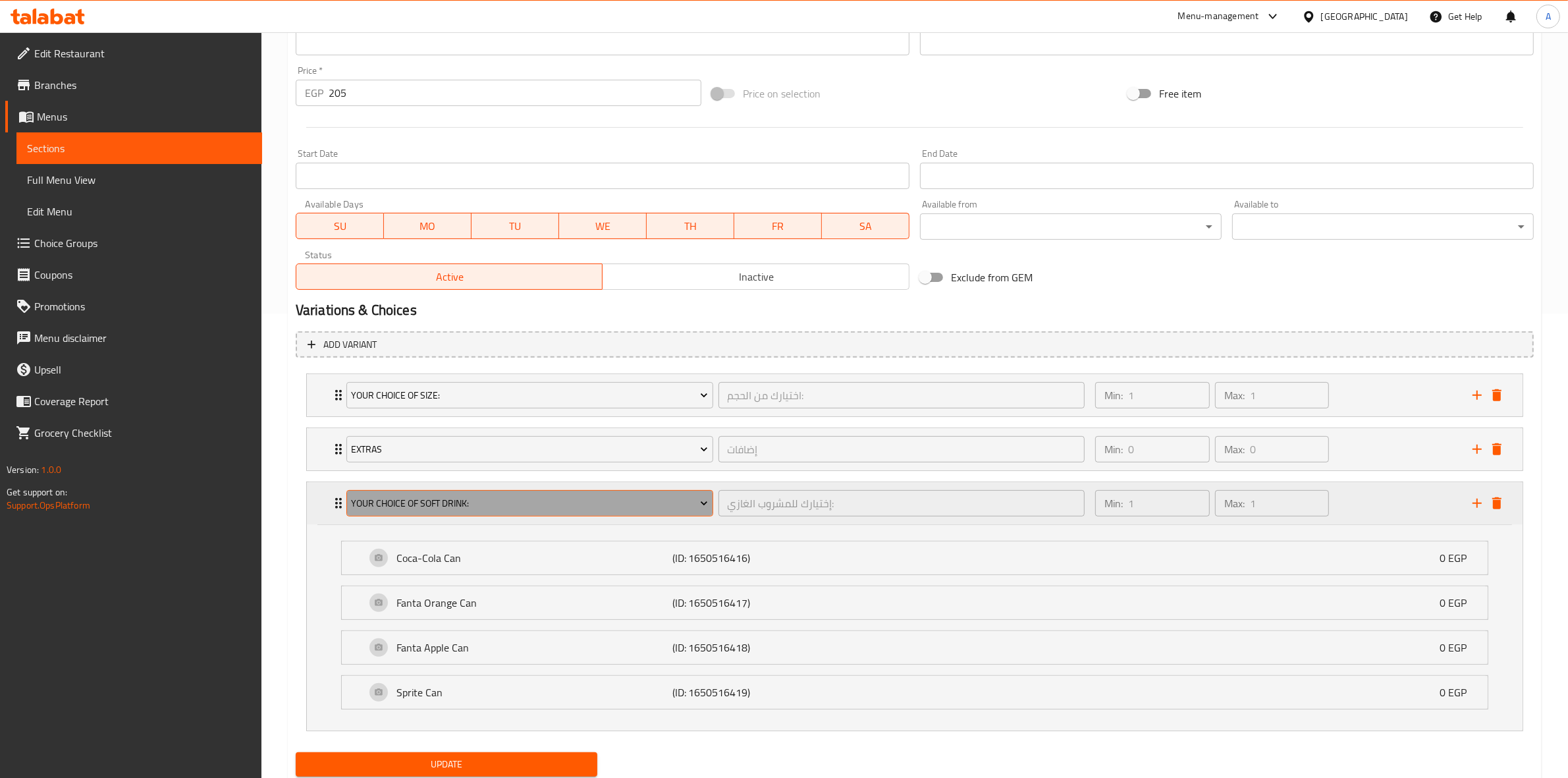
click at [535, 500] on span "Your Choice Of Soft Drink:" at bounding box center [530, 503] width 357 height 16
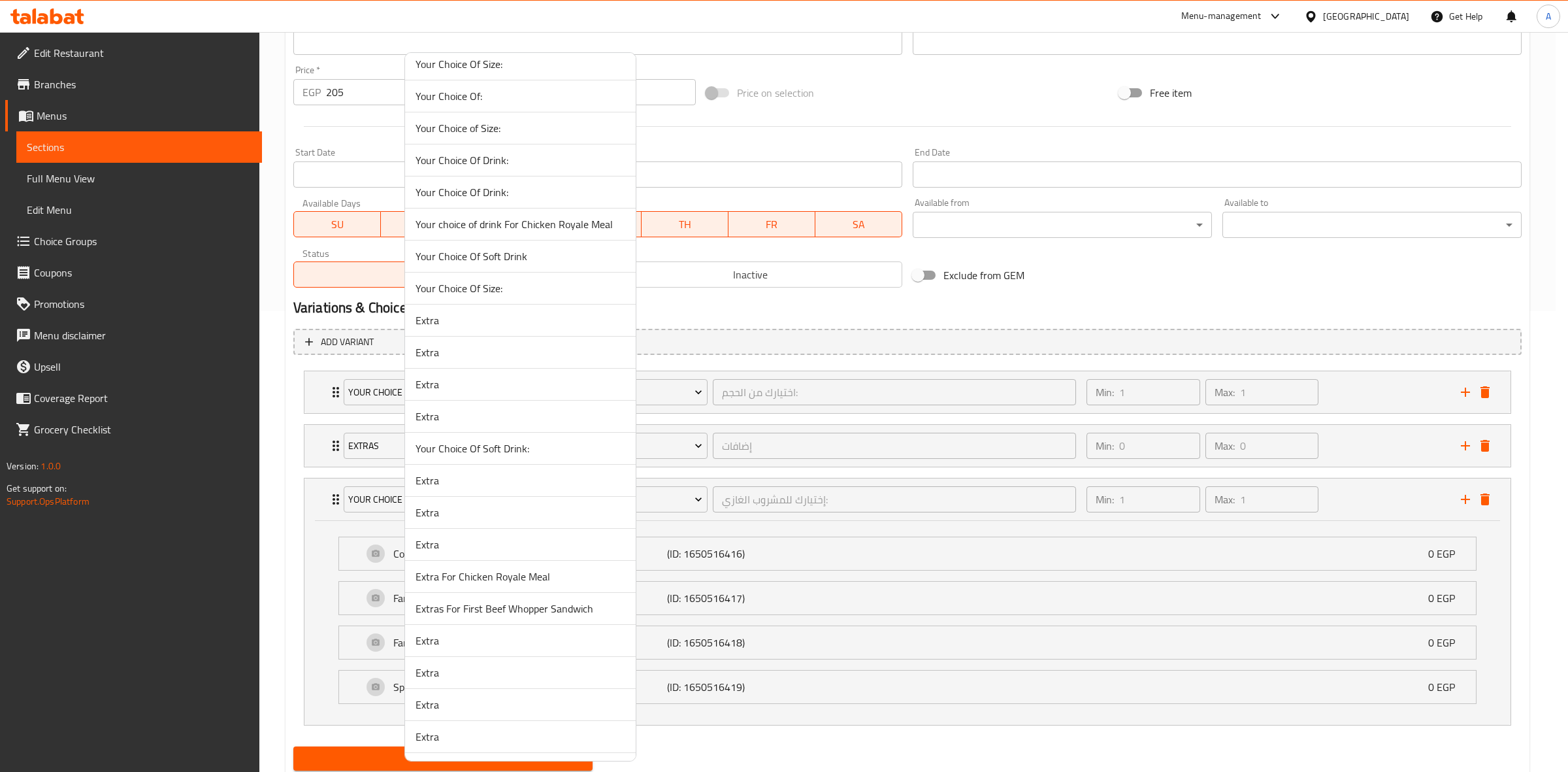
scroll to position [245, 0]
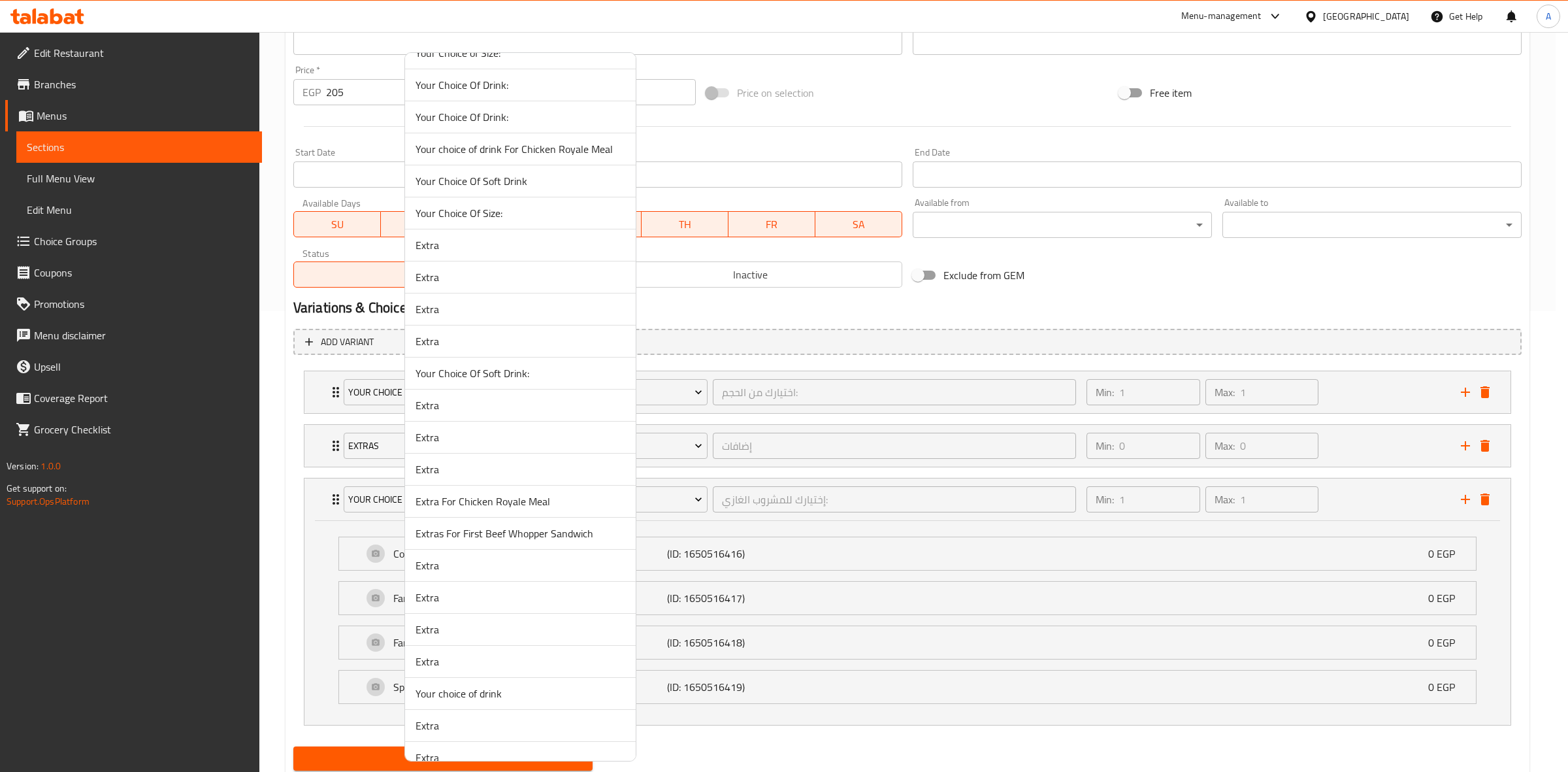
click at [534, 698] on span "Your choice of drink" at bounding box center [521, 693] width 210 height 15
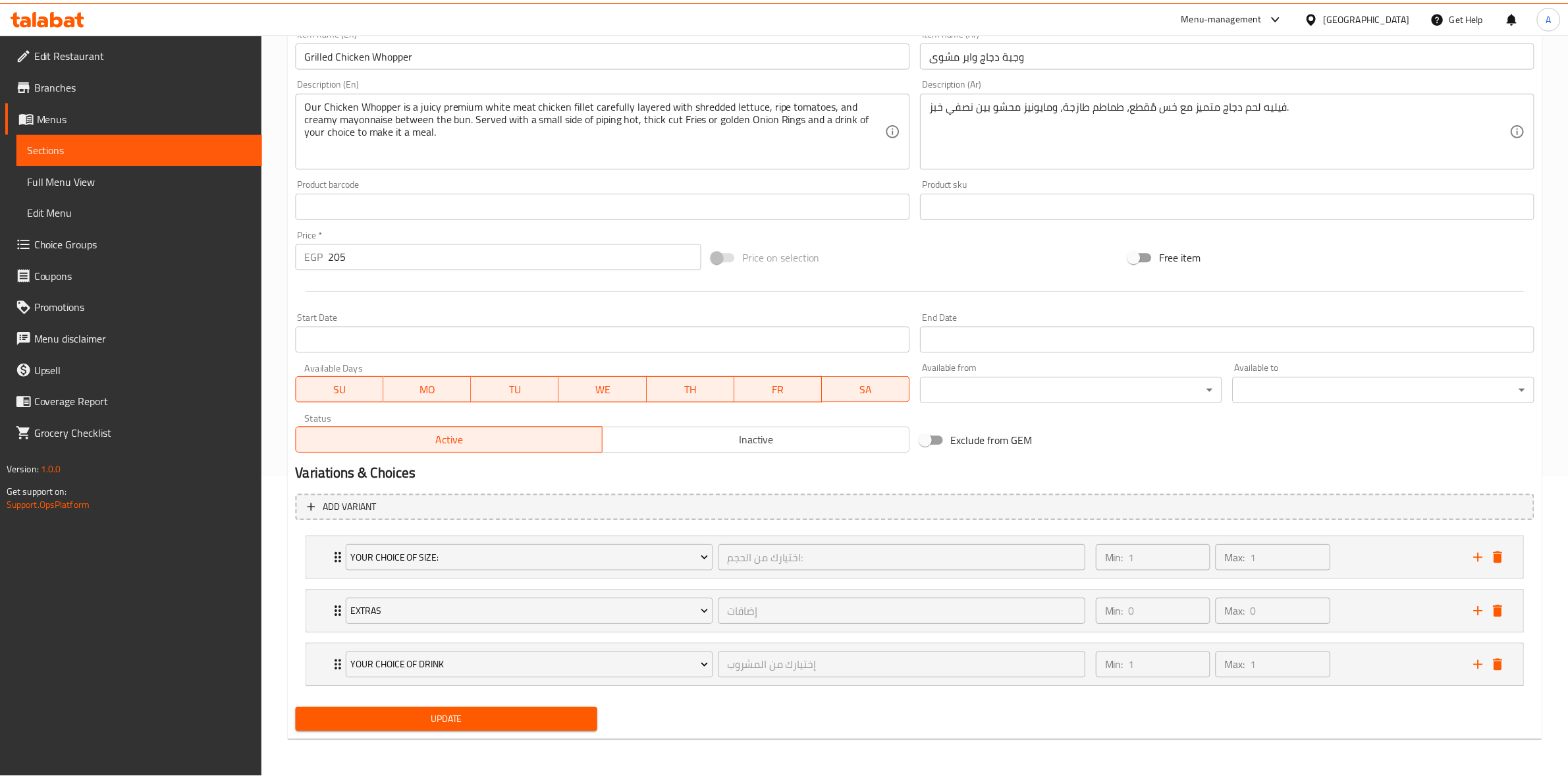
scroll to position [302, 0]
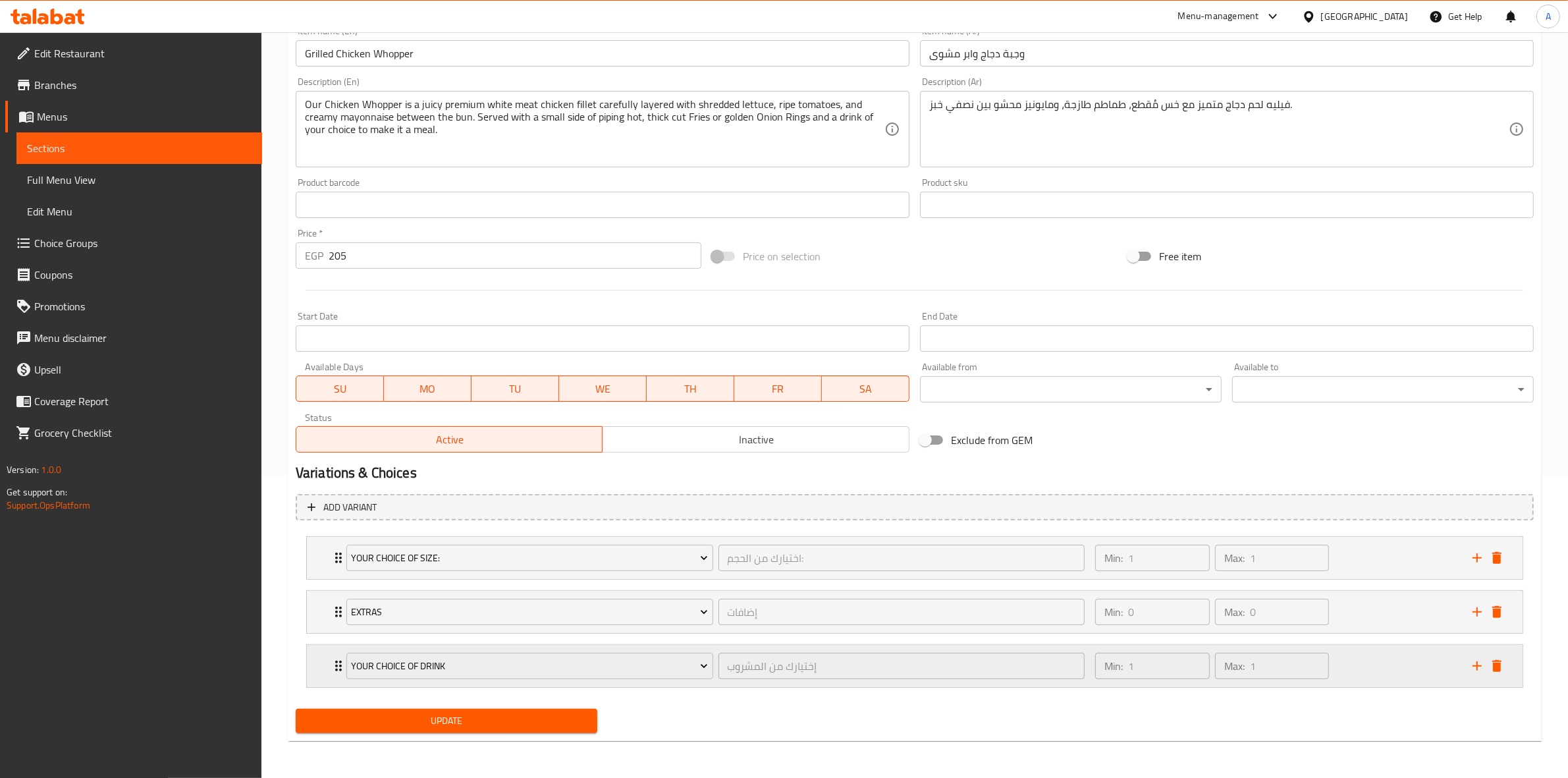
click at [1374, 660] on div "Min: 1 ​ Max: 1 ​" at bounding box center [1275, 665] width 378 height 42
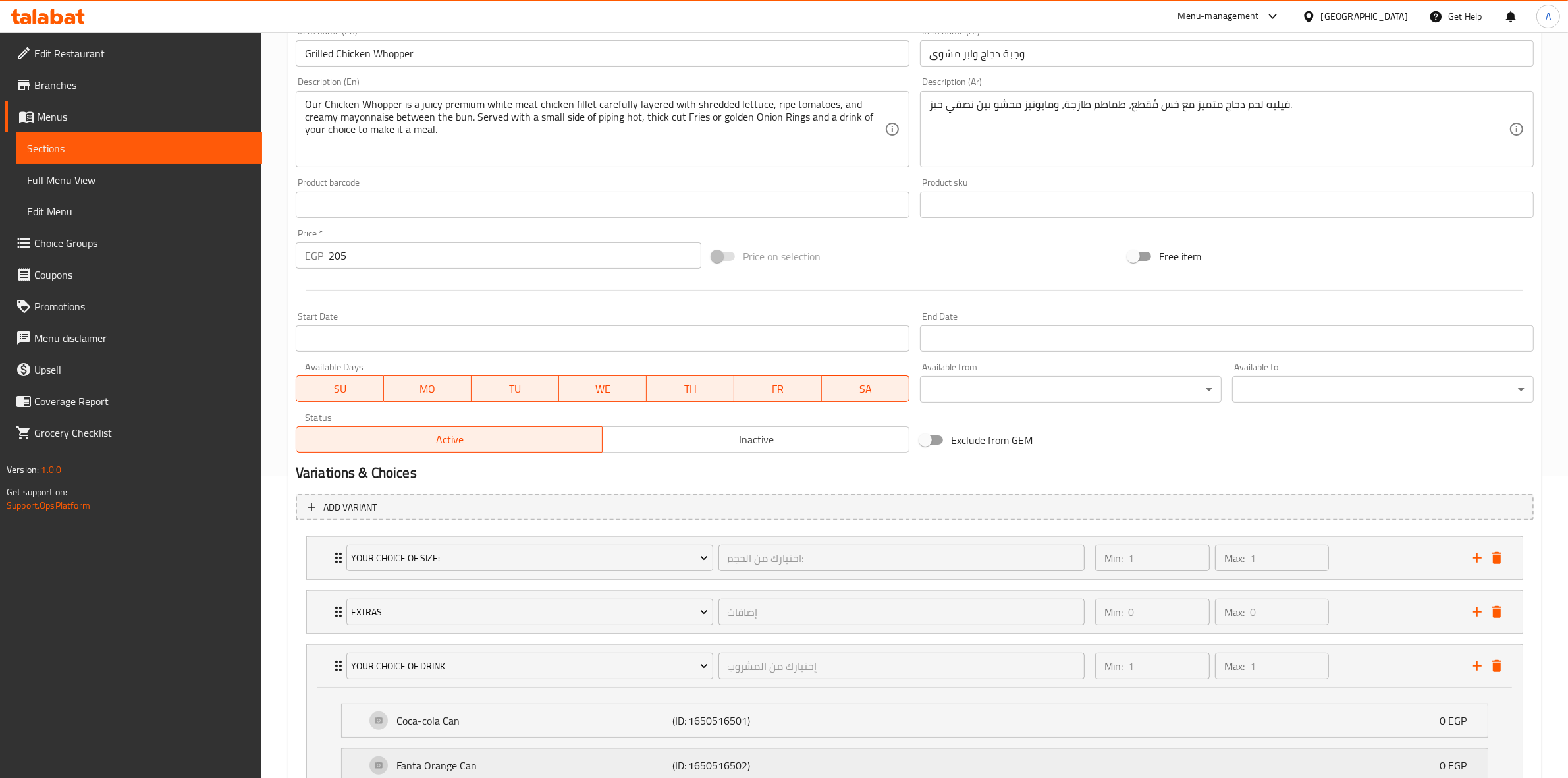
scroll to position [464, 0]
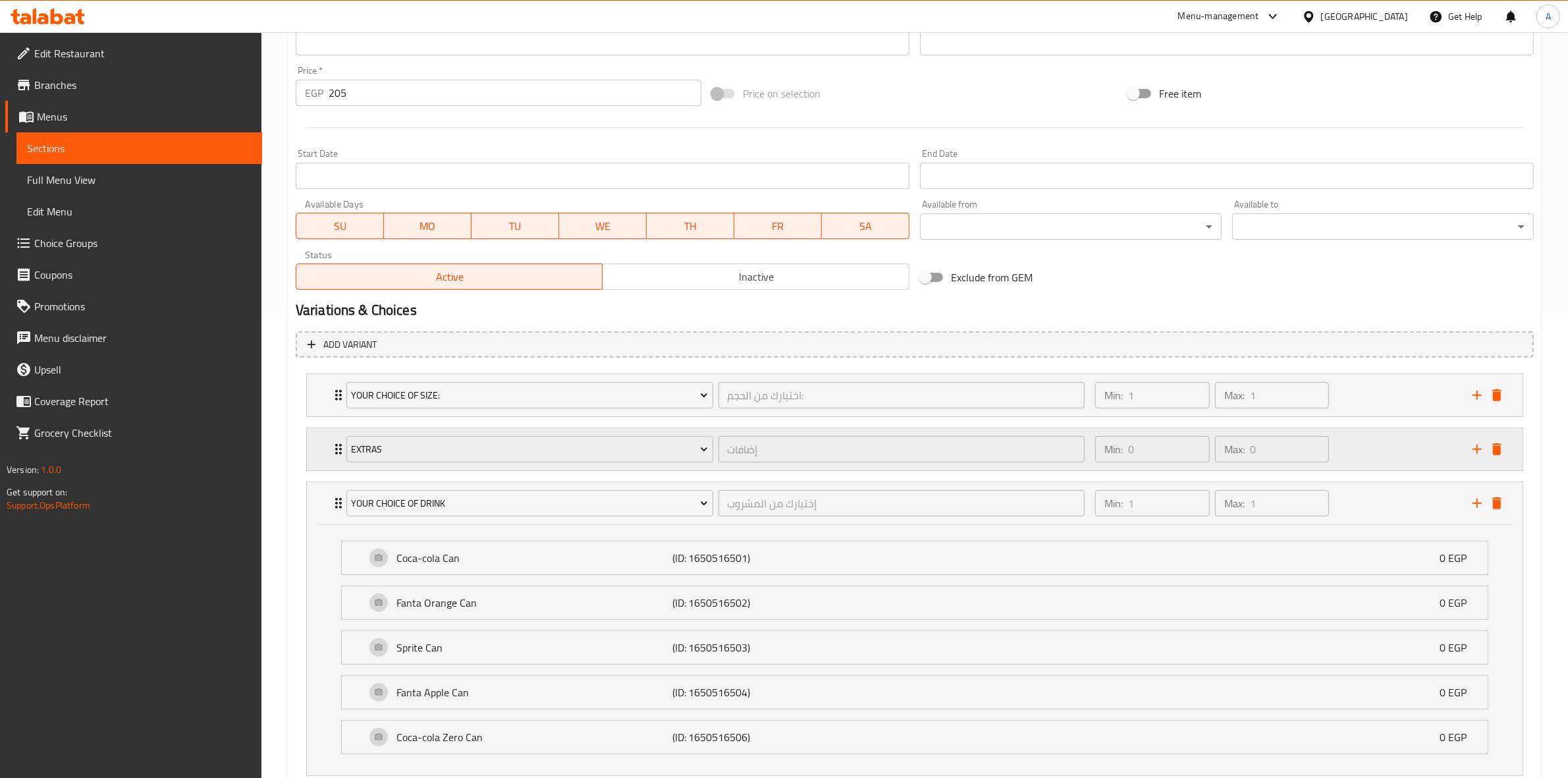
click at [1335, 453] on div "Min: 0 ​ Max: 0 ​" at bounding box center [1275, 449] width 378 height 42
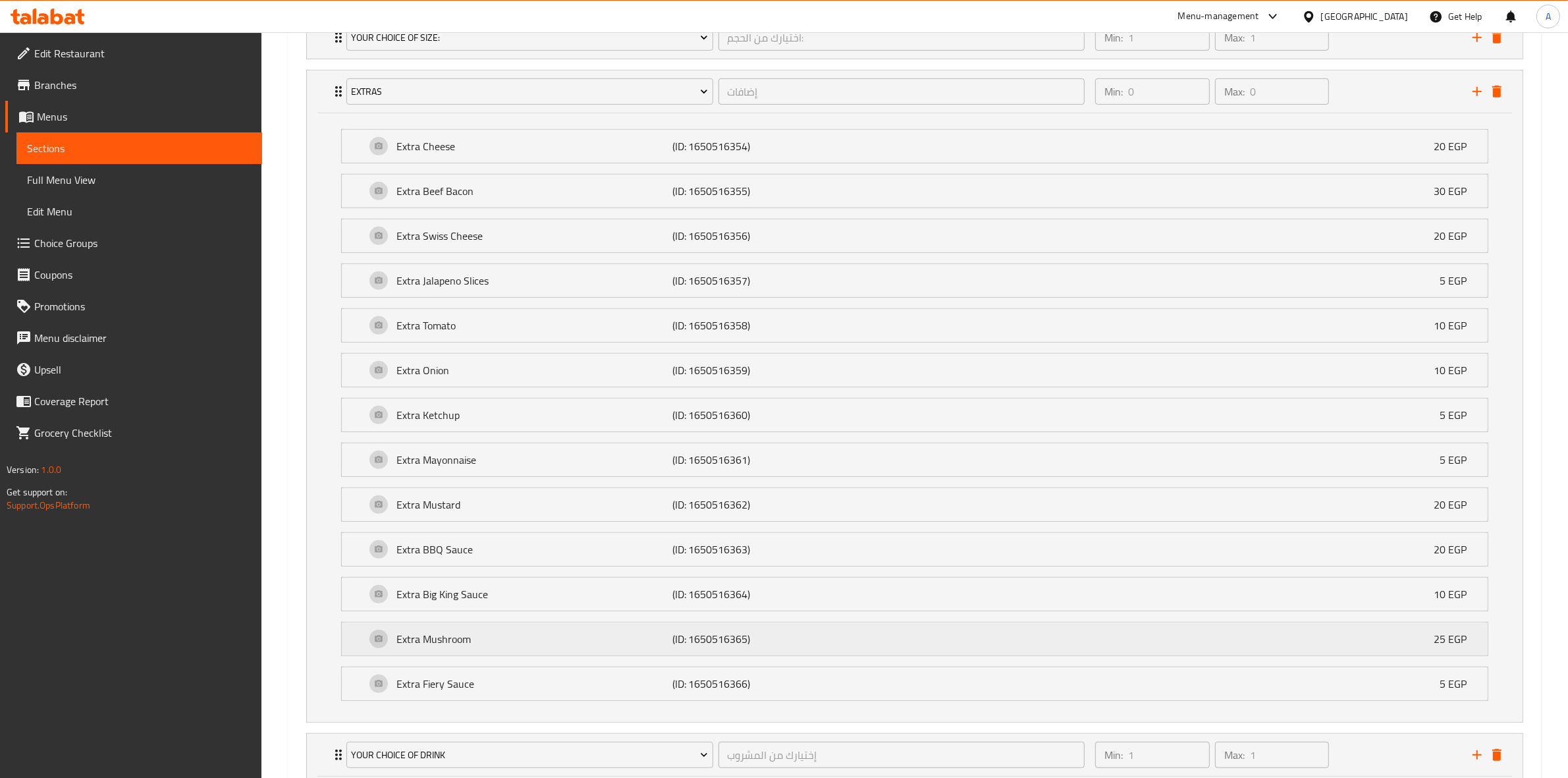
scroll to position [793, 0]
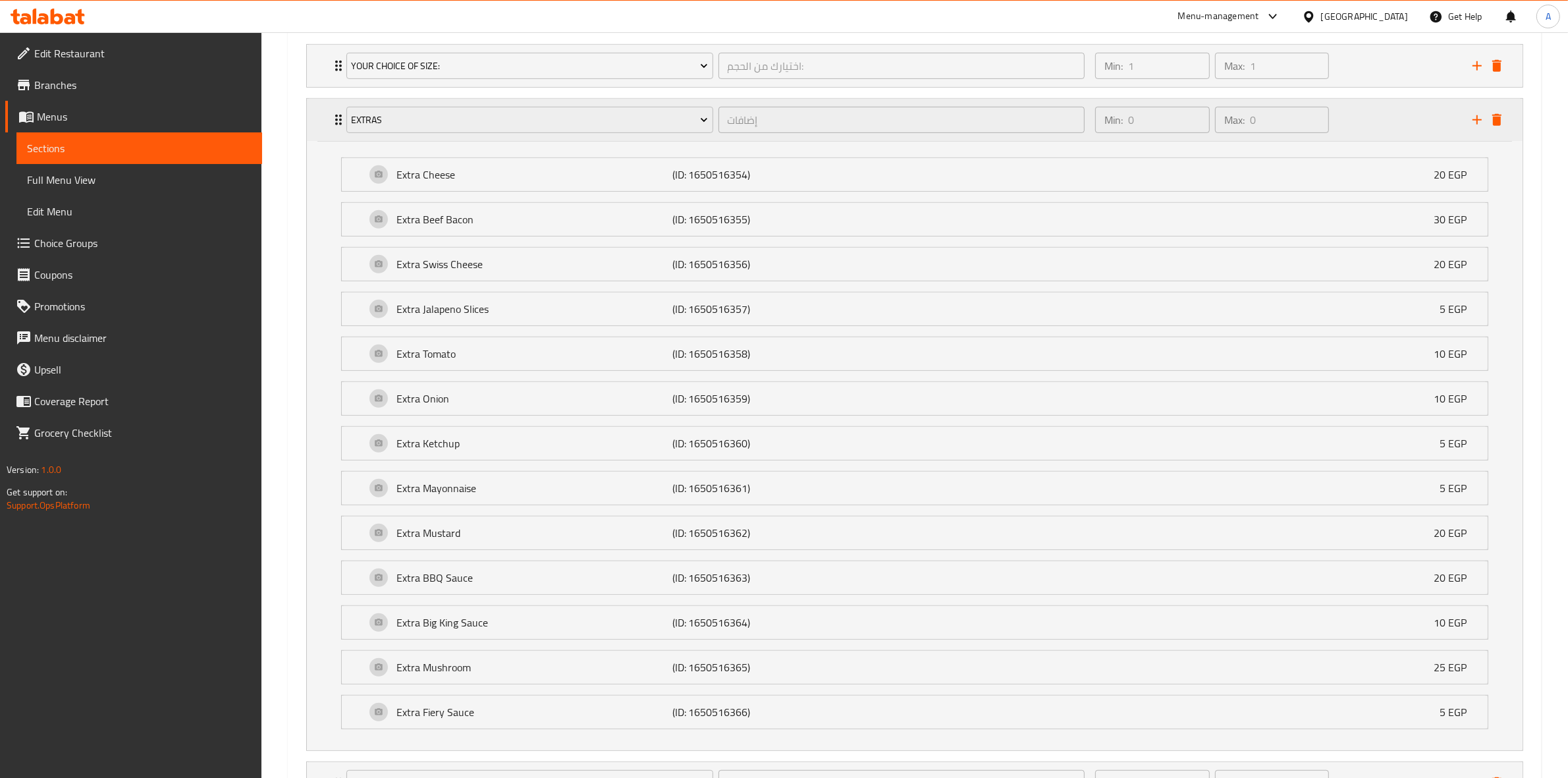
click at [1368, 115] on div "Min: 0 ​ Max: 0 ​" at bounding box center [1275, 120] width 378 height 42
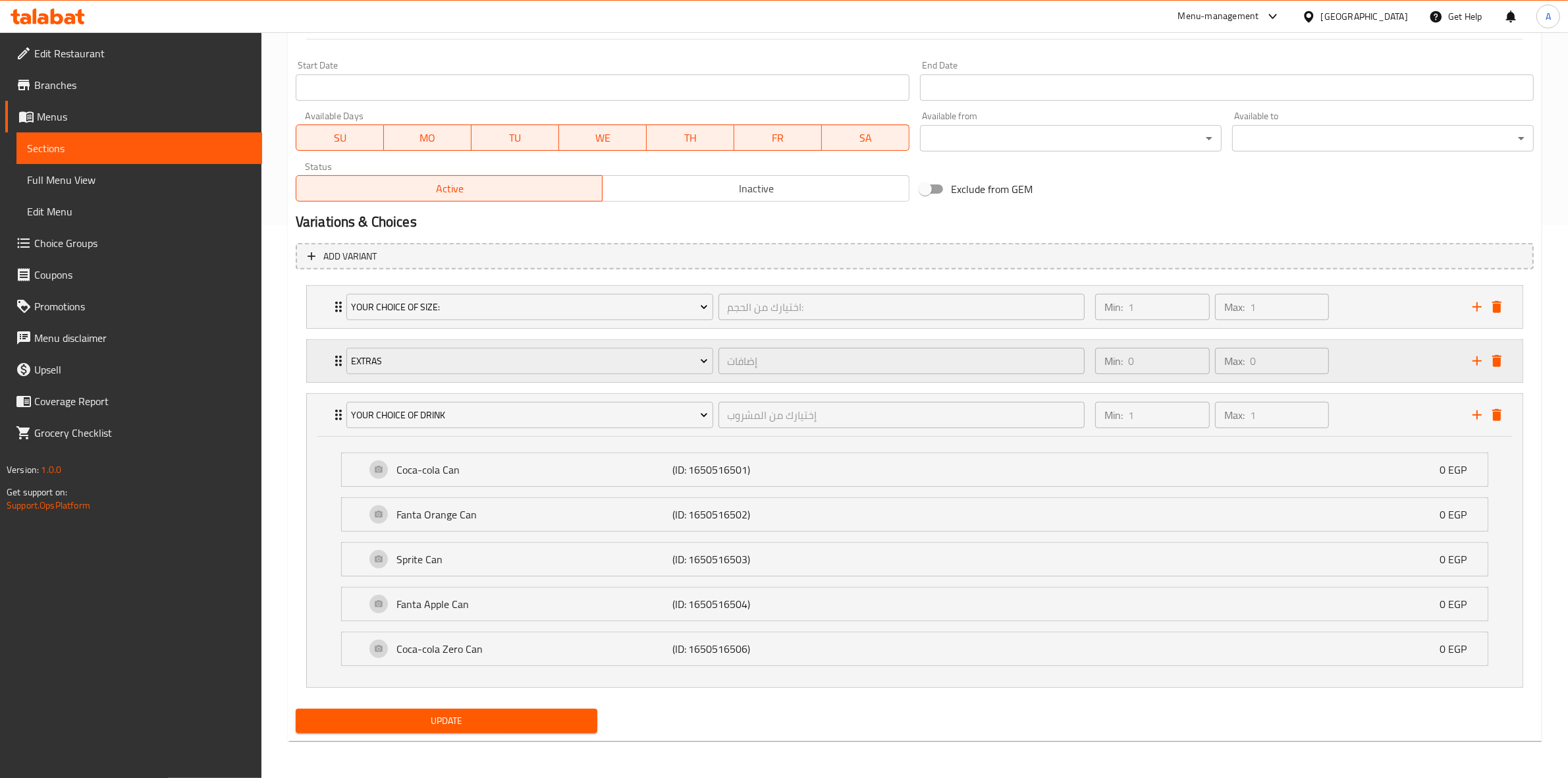
scroll to position [554, 0]
click at [1475, 412] on icon "add" at bounding box center [1477, 414] width 15 height 15
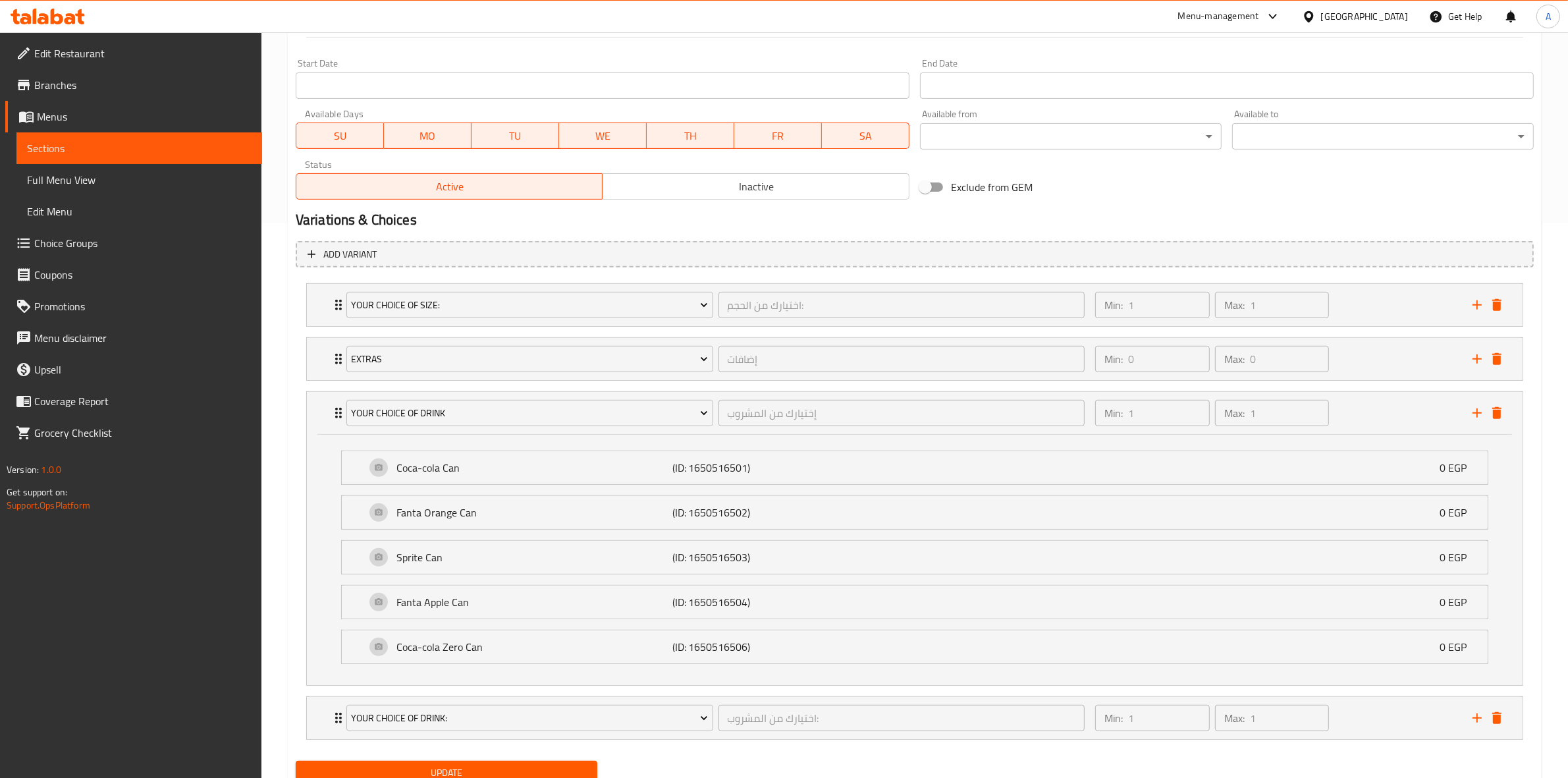
scroll to position [609, 0]
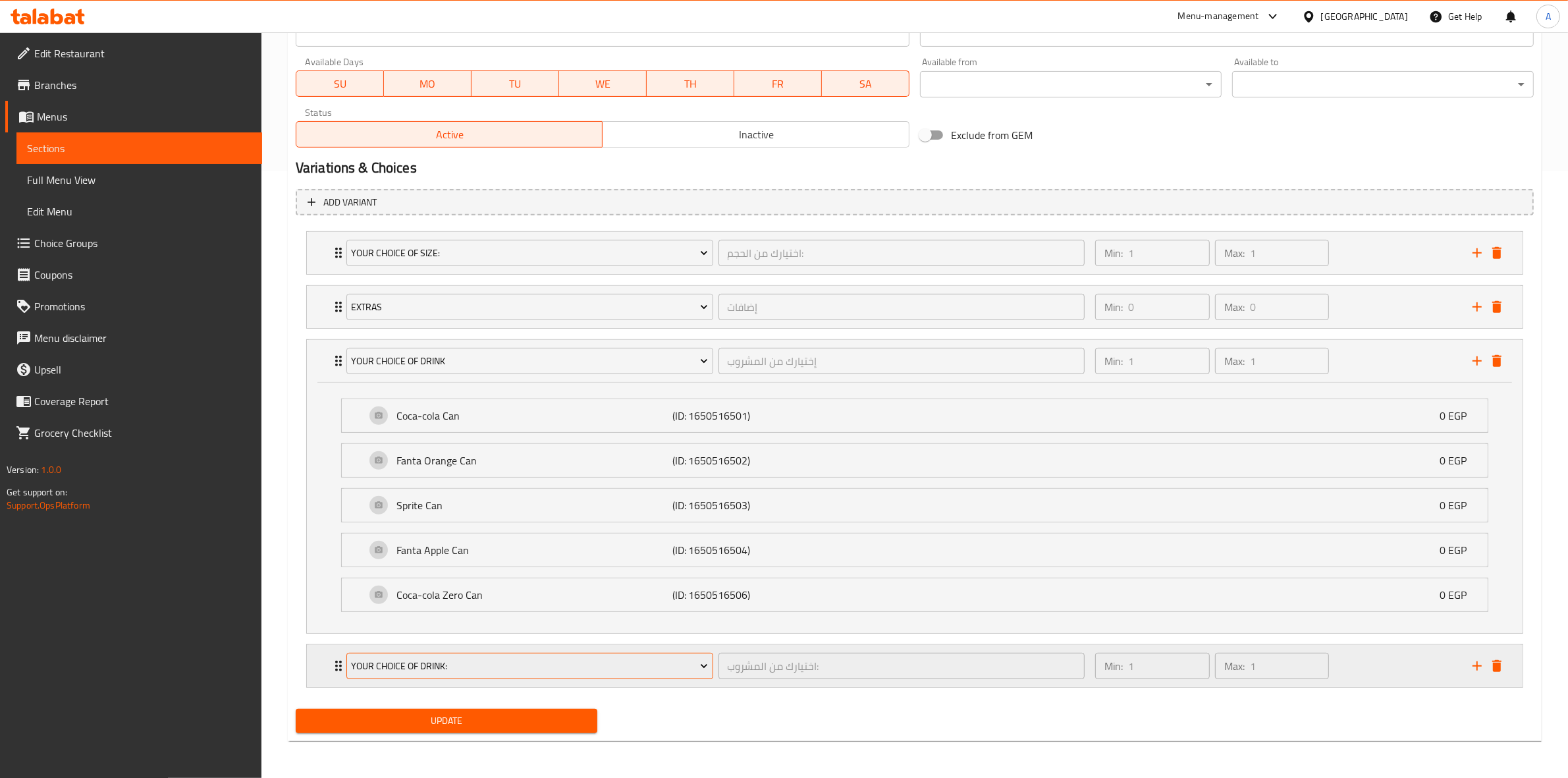
click at [379, 665] on span "Your Choice Of Drink:" at bounding box center [530, 665] width 357 height 16
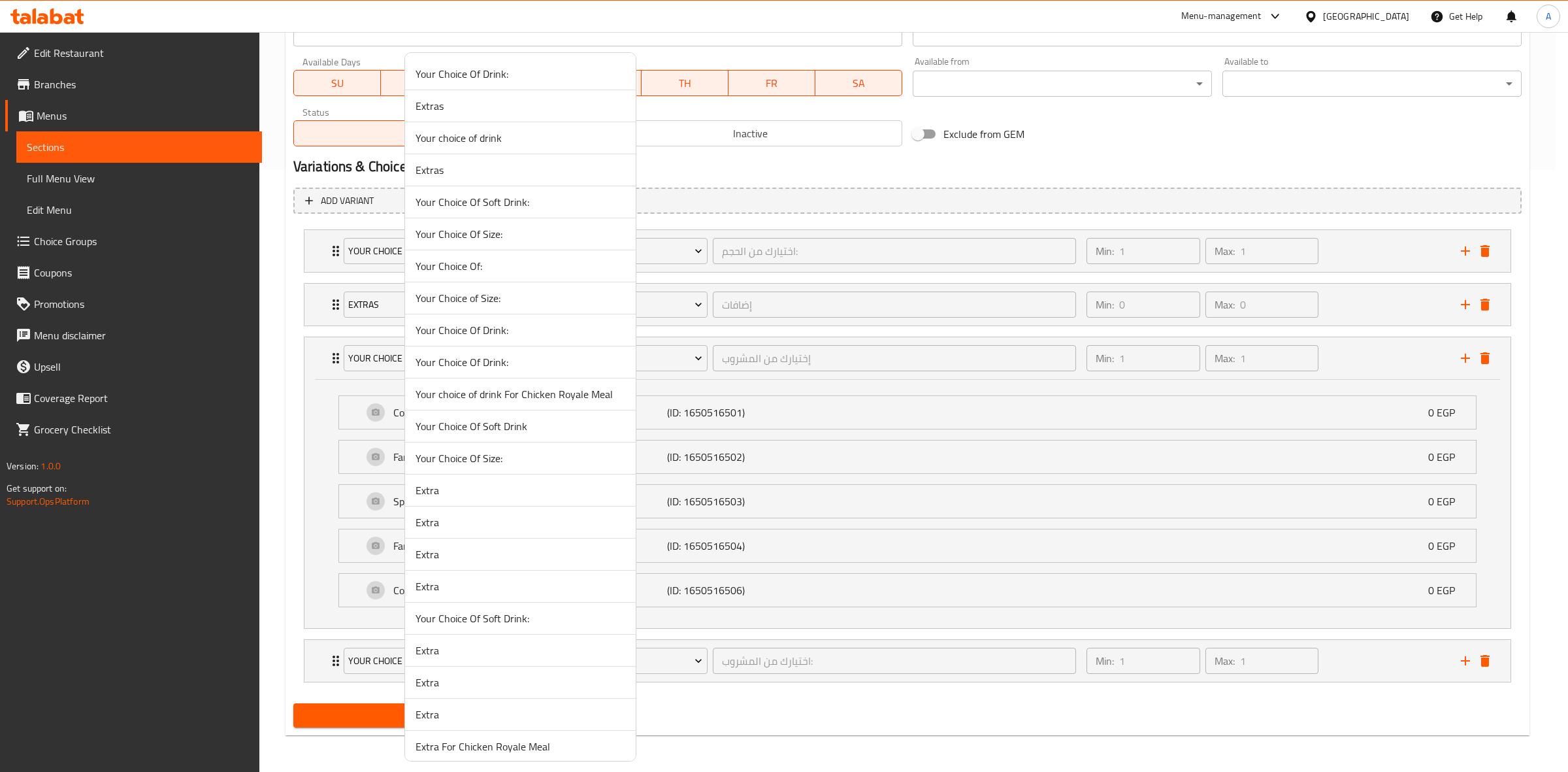
click at [513, 487] on span "Extra" at bounding box center [521, 490] width 210 height 15
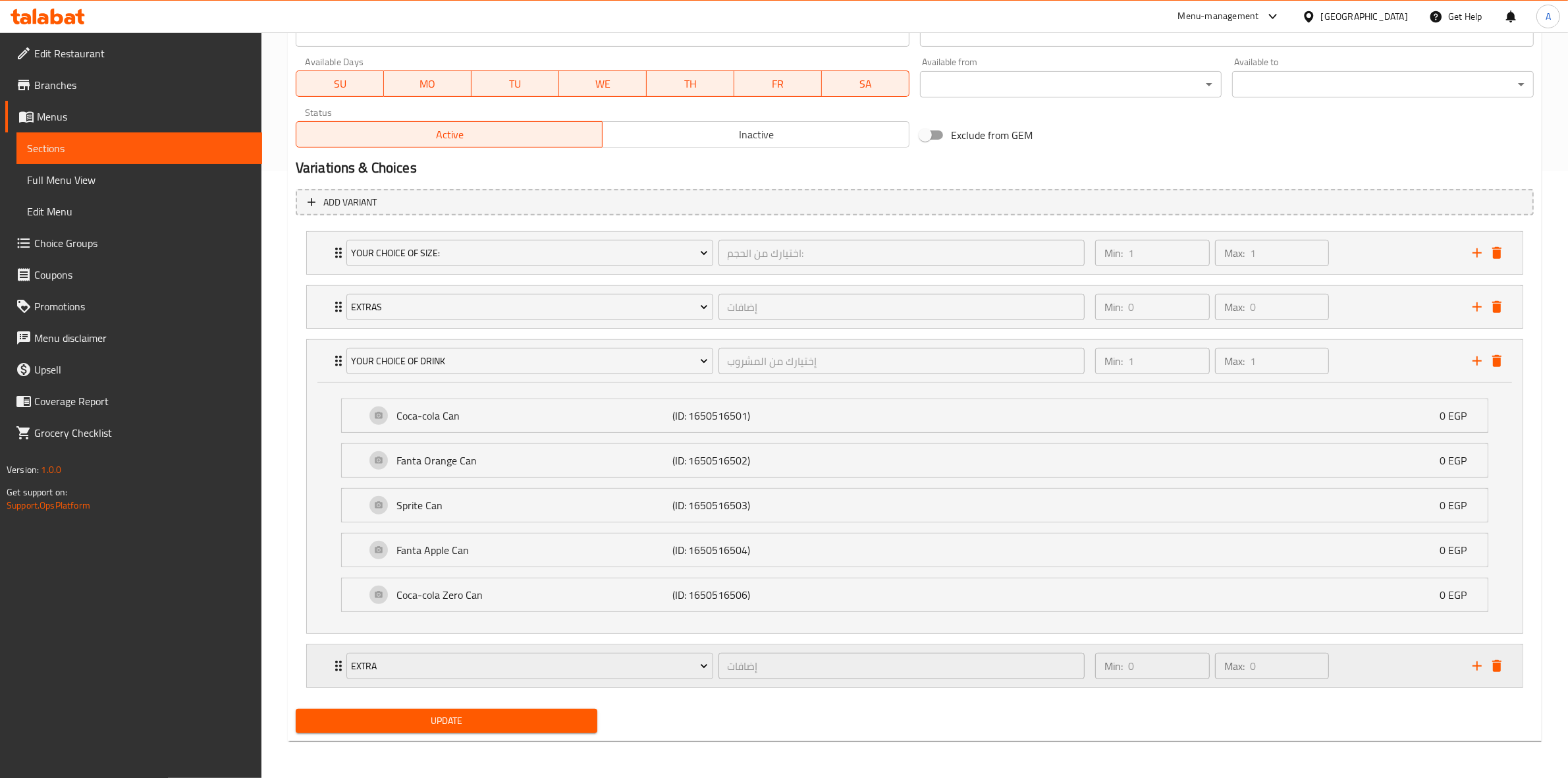
click at [1414, 671] on div "Min: 0 ​ Max: 0 ​" at bounding box center [1275, 665] width 378 height 42
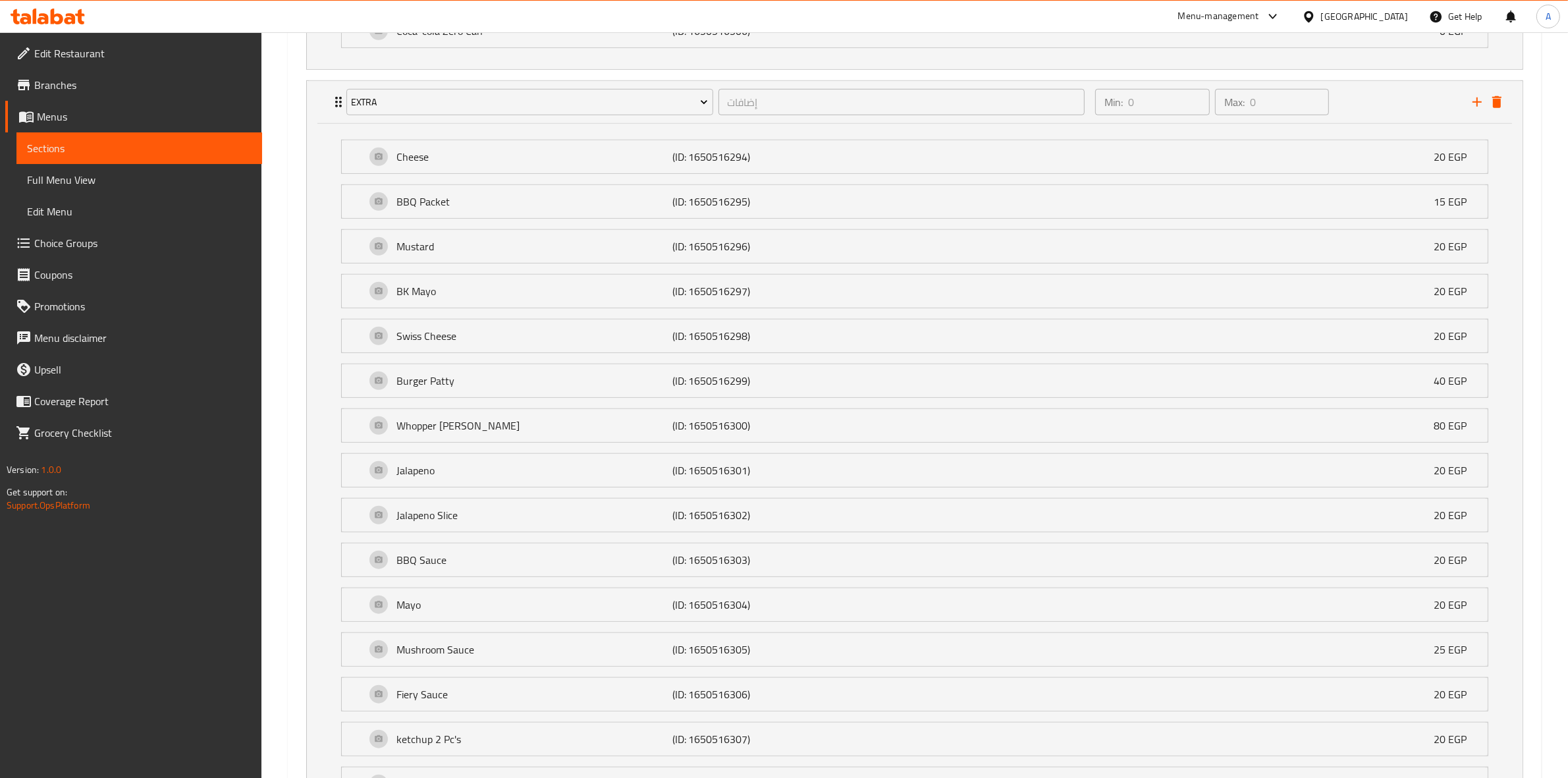
scroll to position [1044, 0]
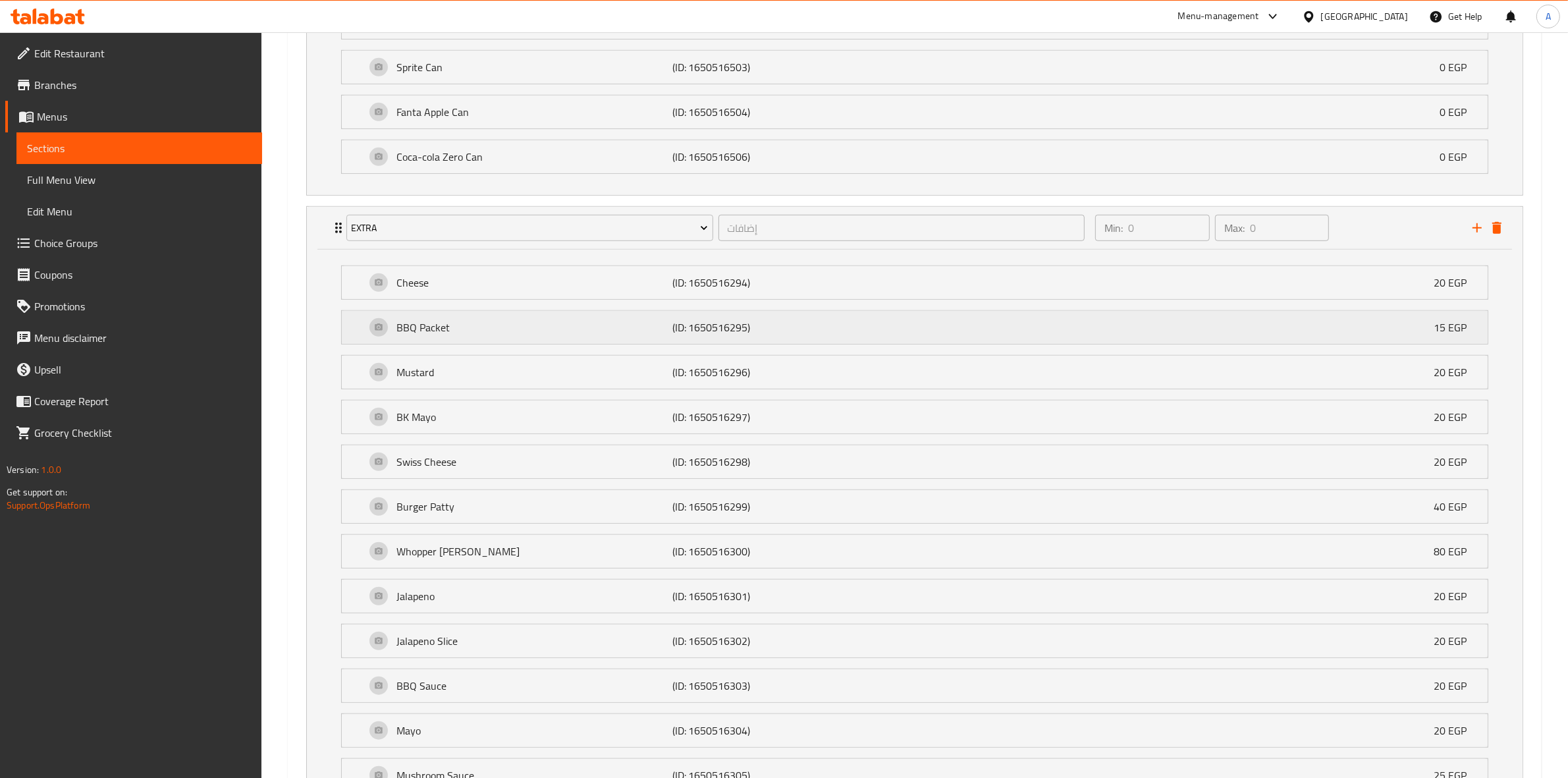
click at [679, 334] on p "(ID: 1650516295)" at bounding box center [764, 327] width 184 height 15
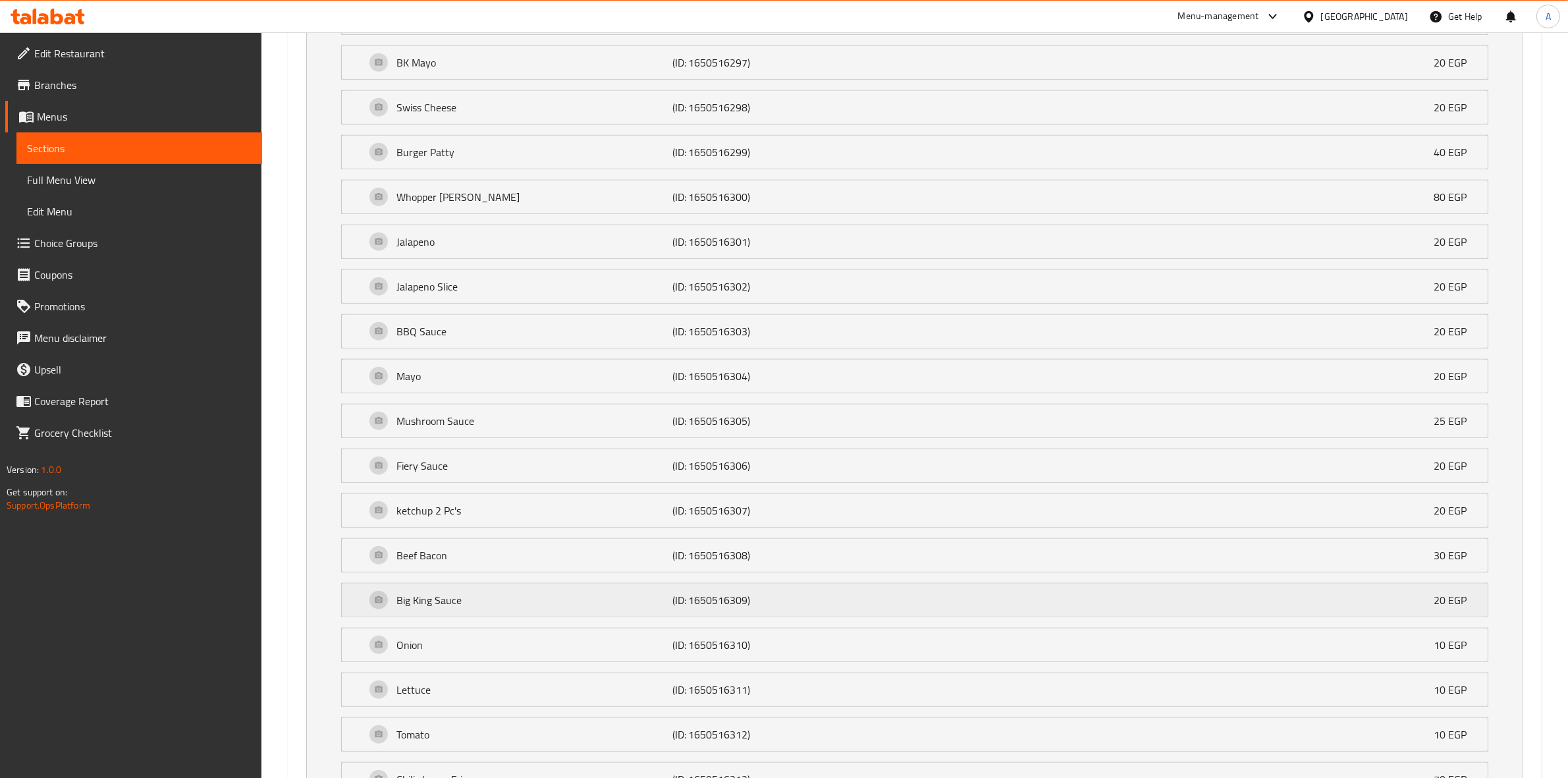
scroll to position [1621, 0]
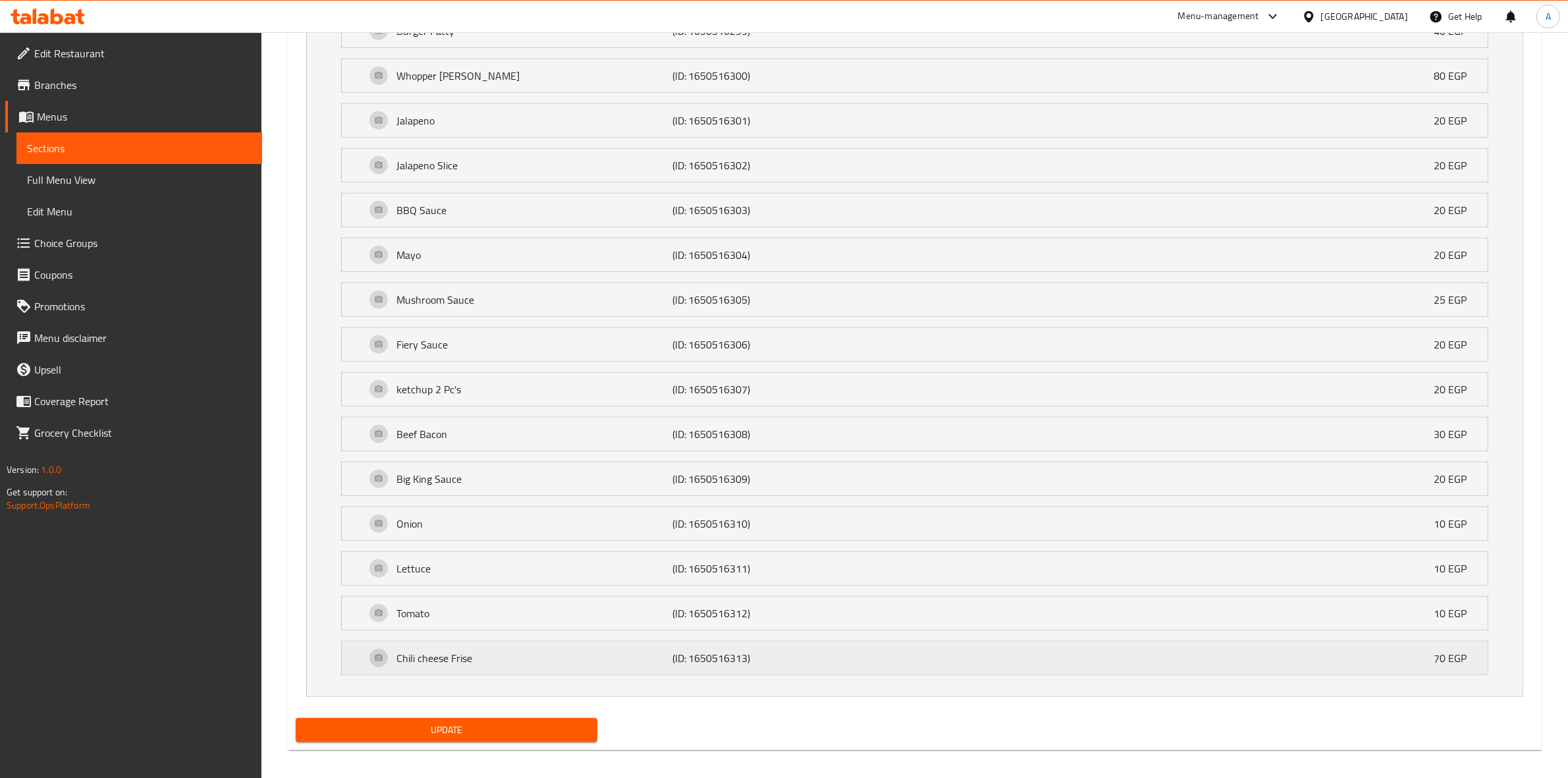
click at [617, 659] on p "Chili cheese Frise" at bounding box center [534, 658] width 276 height 15
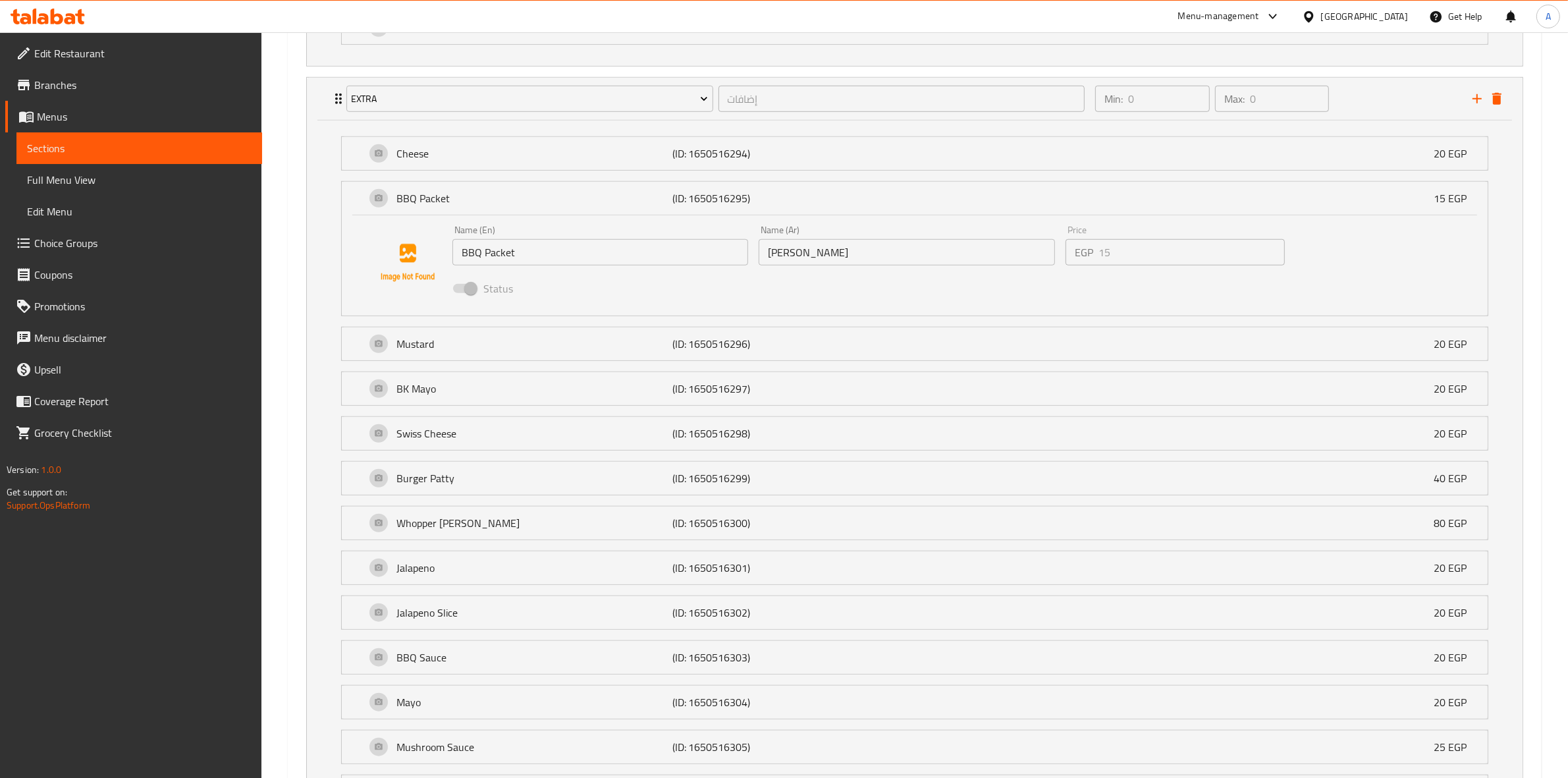
scroll to position [1044, 0]
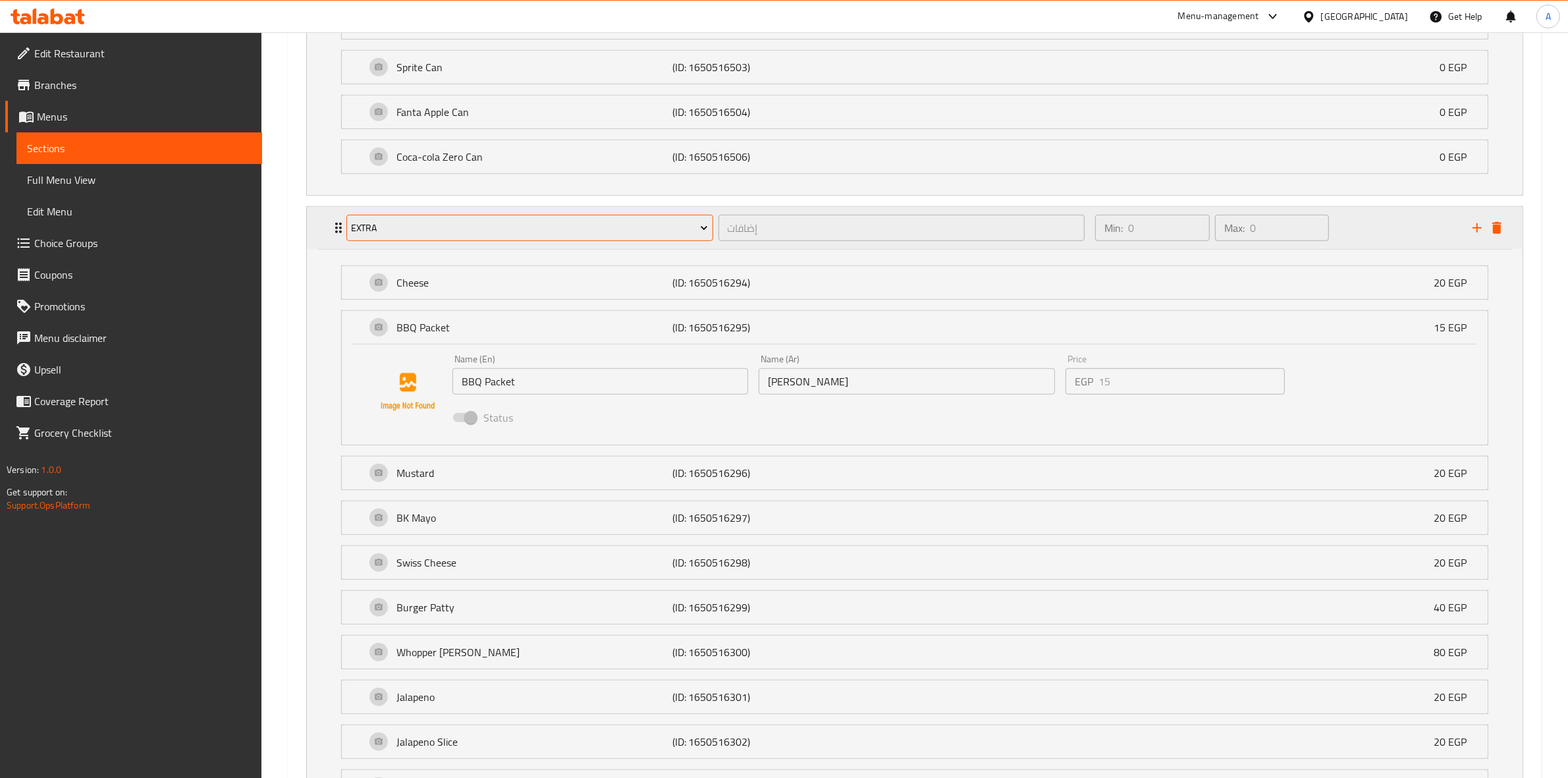
click at [439, 226] on span "Extra" at bounding box center [530, 228] width 357 height 16
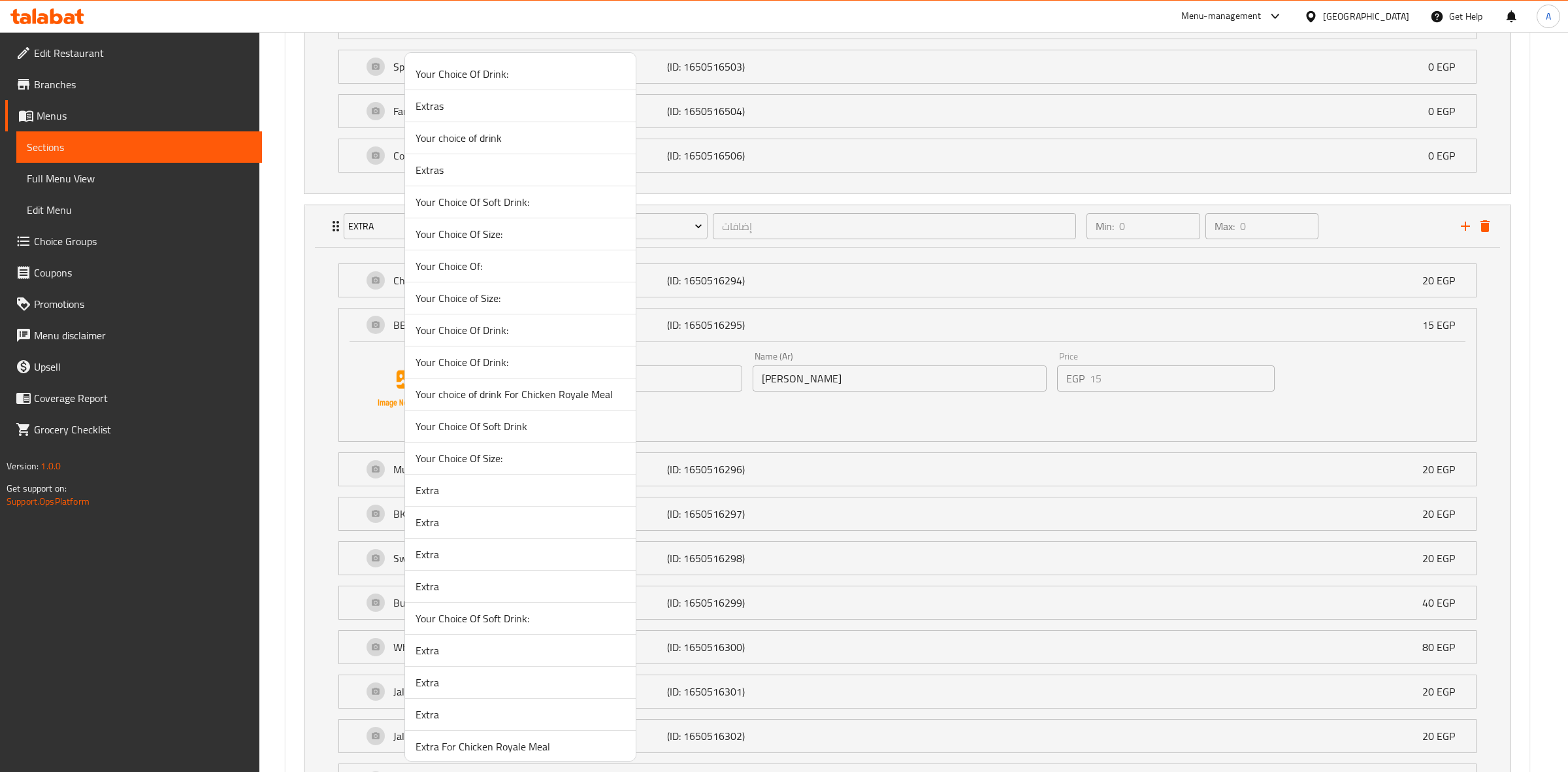
click at [493, 496] on span "Extra" at bounding box center [521, 490] width 210 height 15
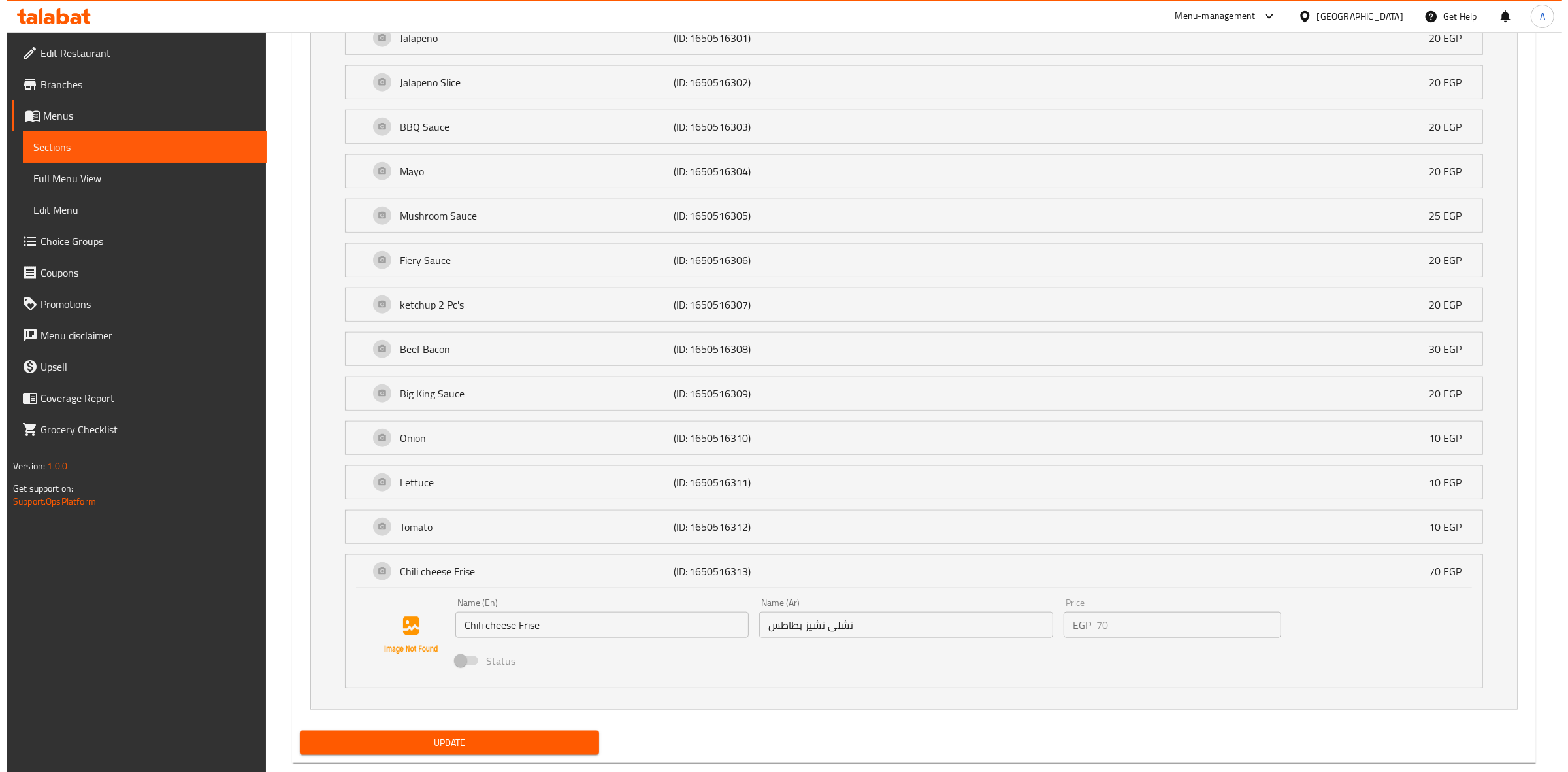
scroll to position [1199, 0]
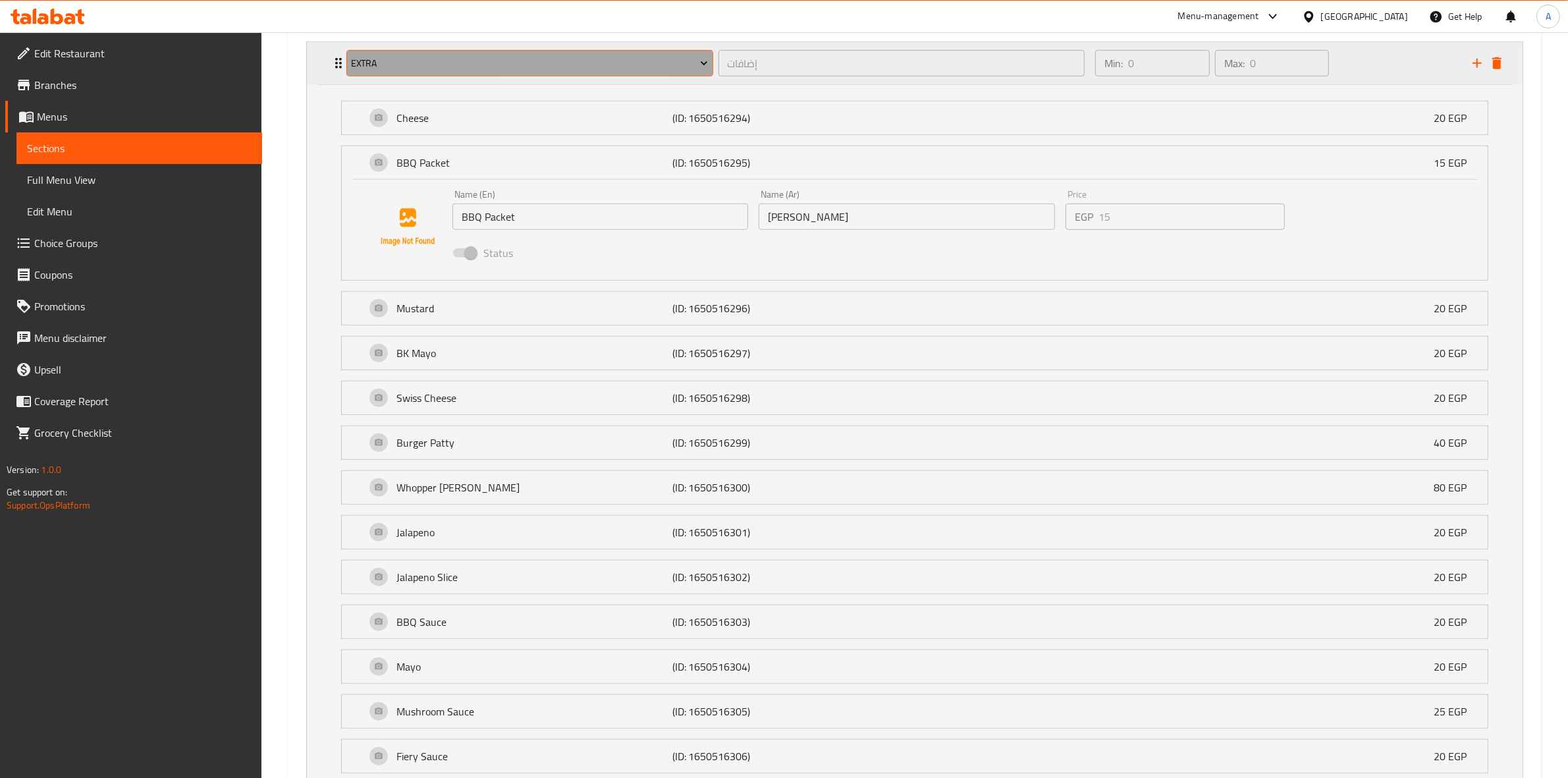
click at [523, 71] on span "Extra" at bounding box center [530, 63] width 357 height 16
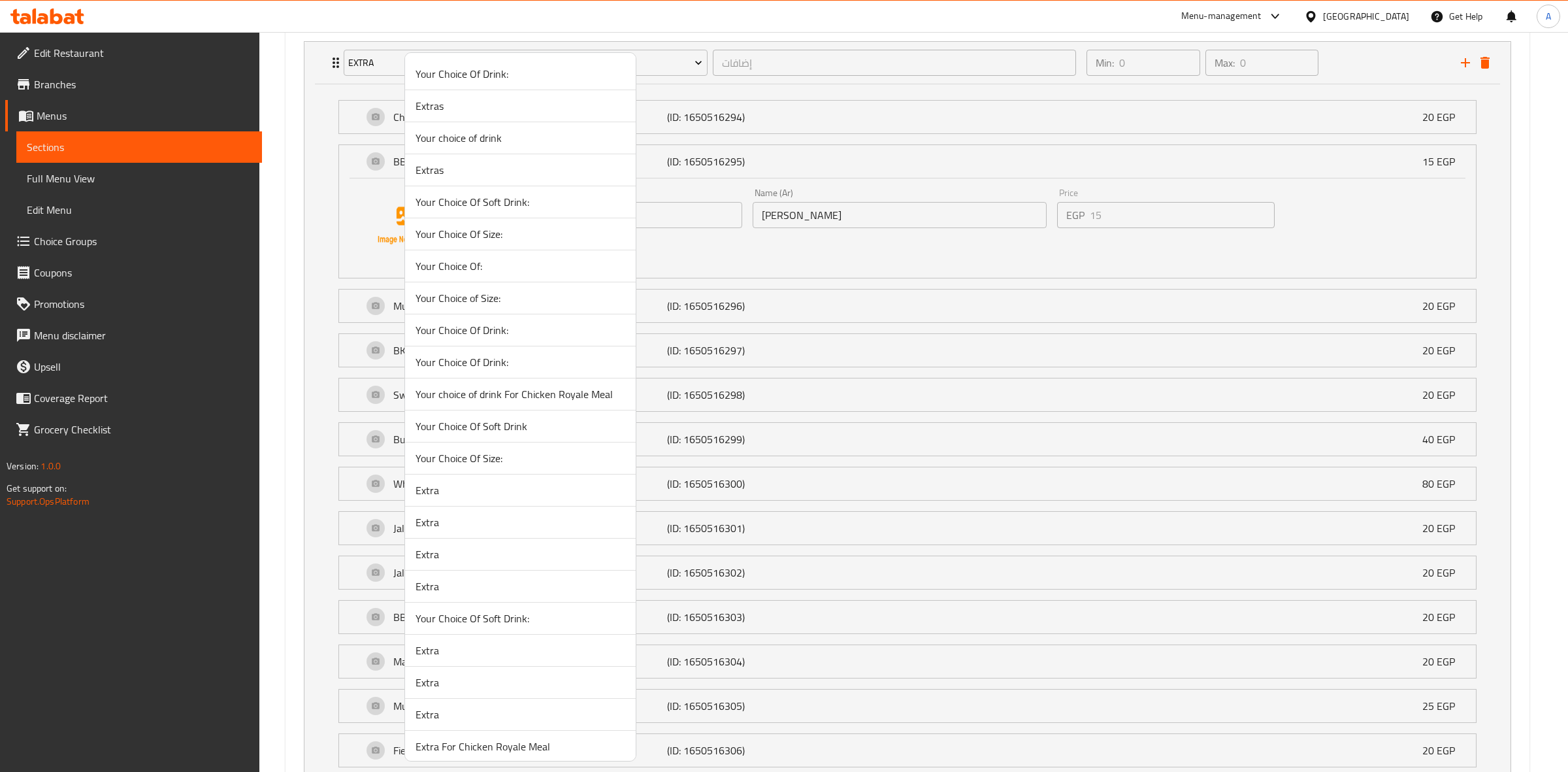
click at [454, 526] on span "Extra" at bounding box center [521, 522] width 210 height 15
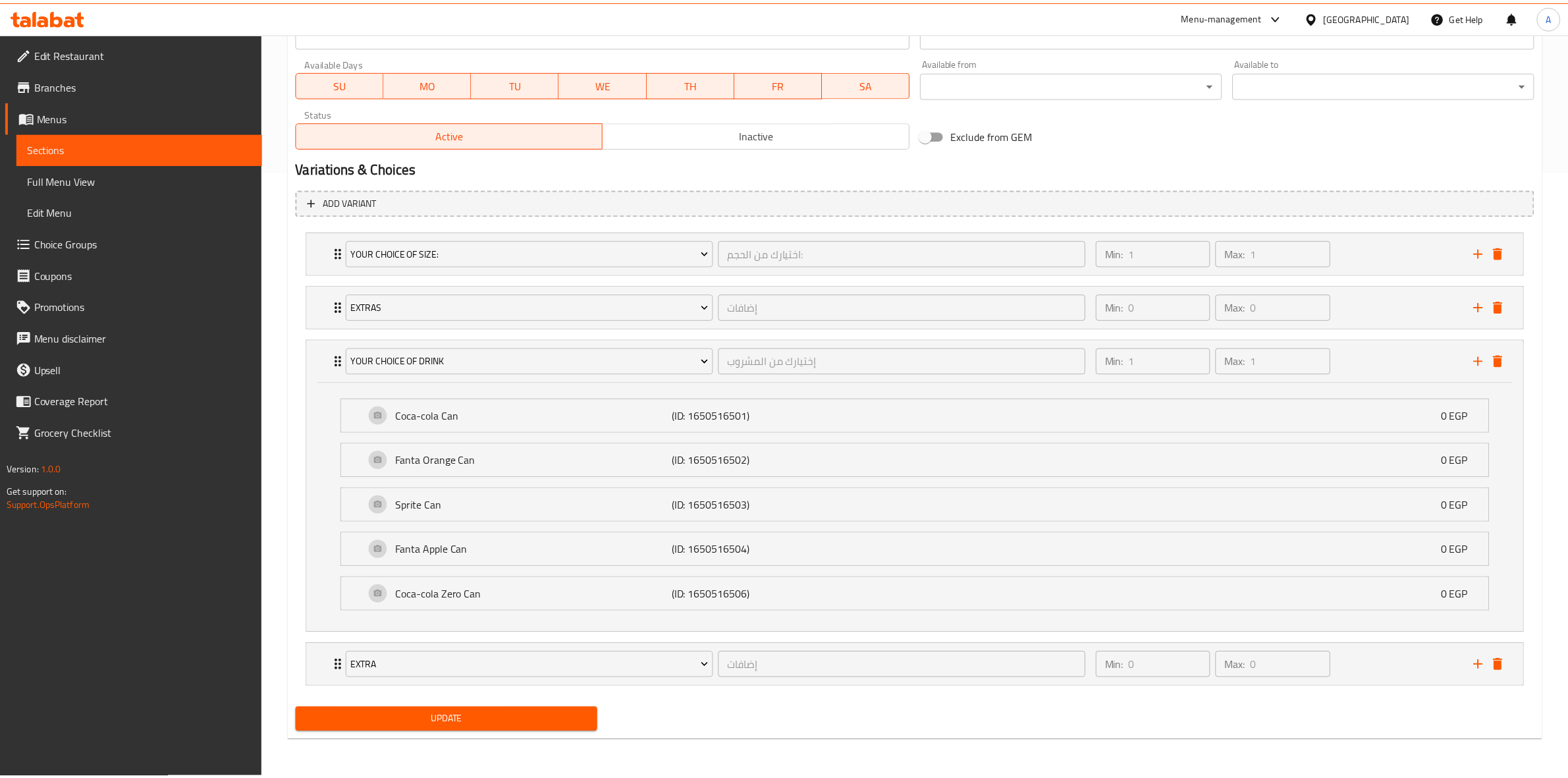
scroll to position [609, 0]
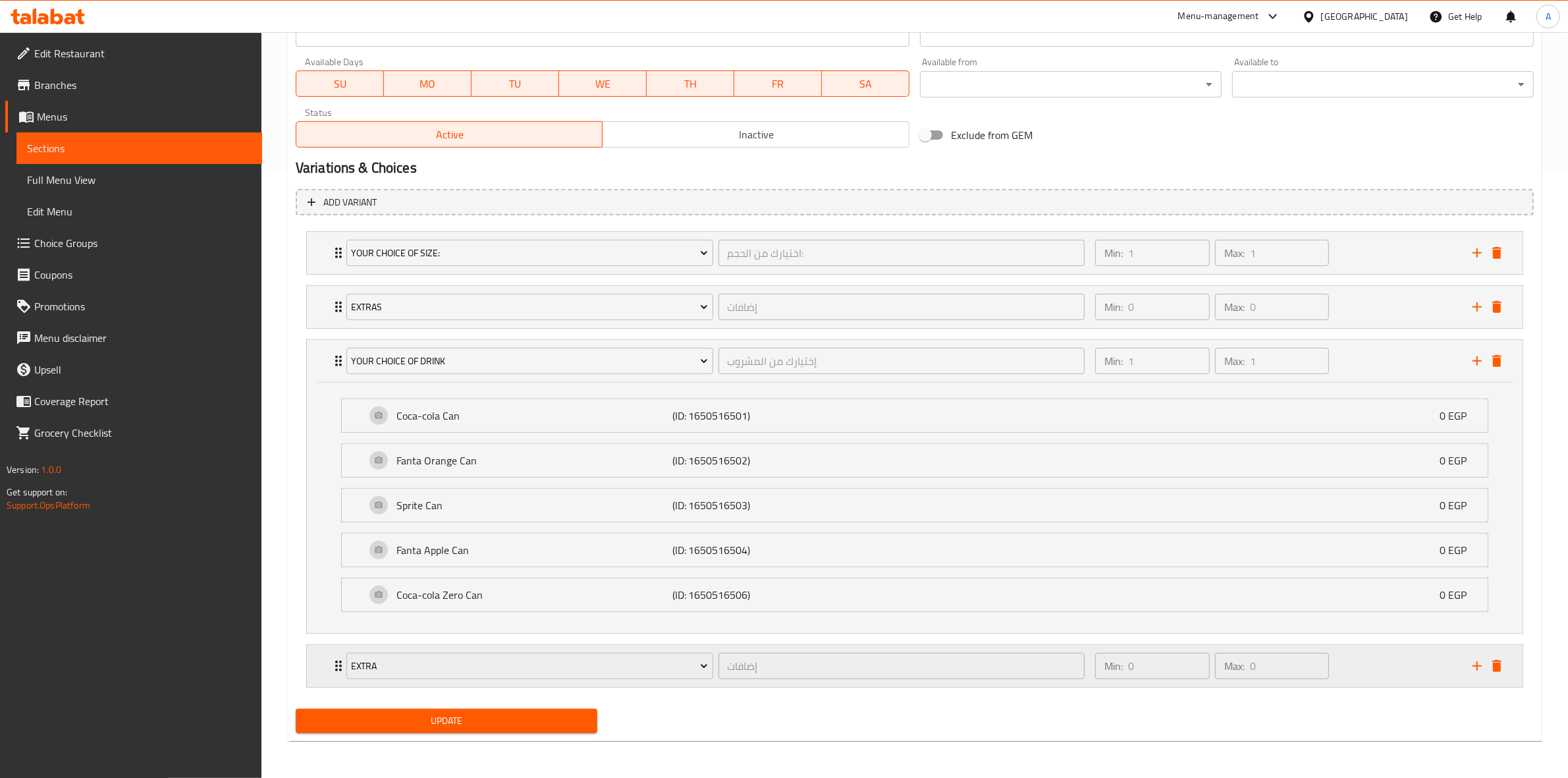
click at [1417, 679] on div "Min: 0 ​ Max: 0 ​" at bounding box center [1275, 665] width 378 height 42
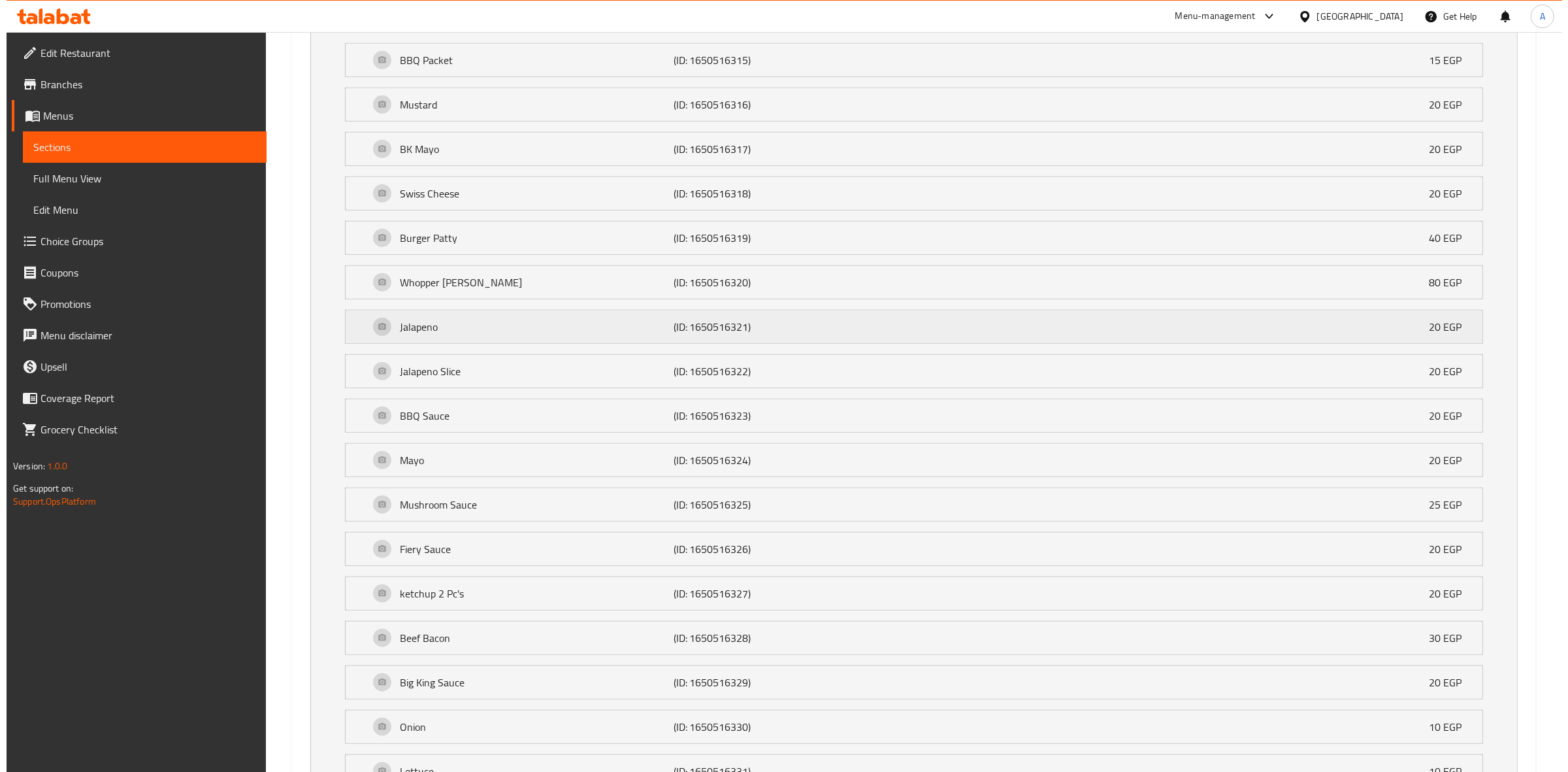
scroll to position [832, 0]
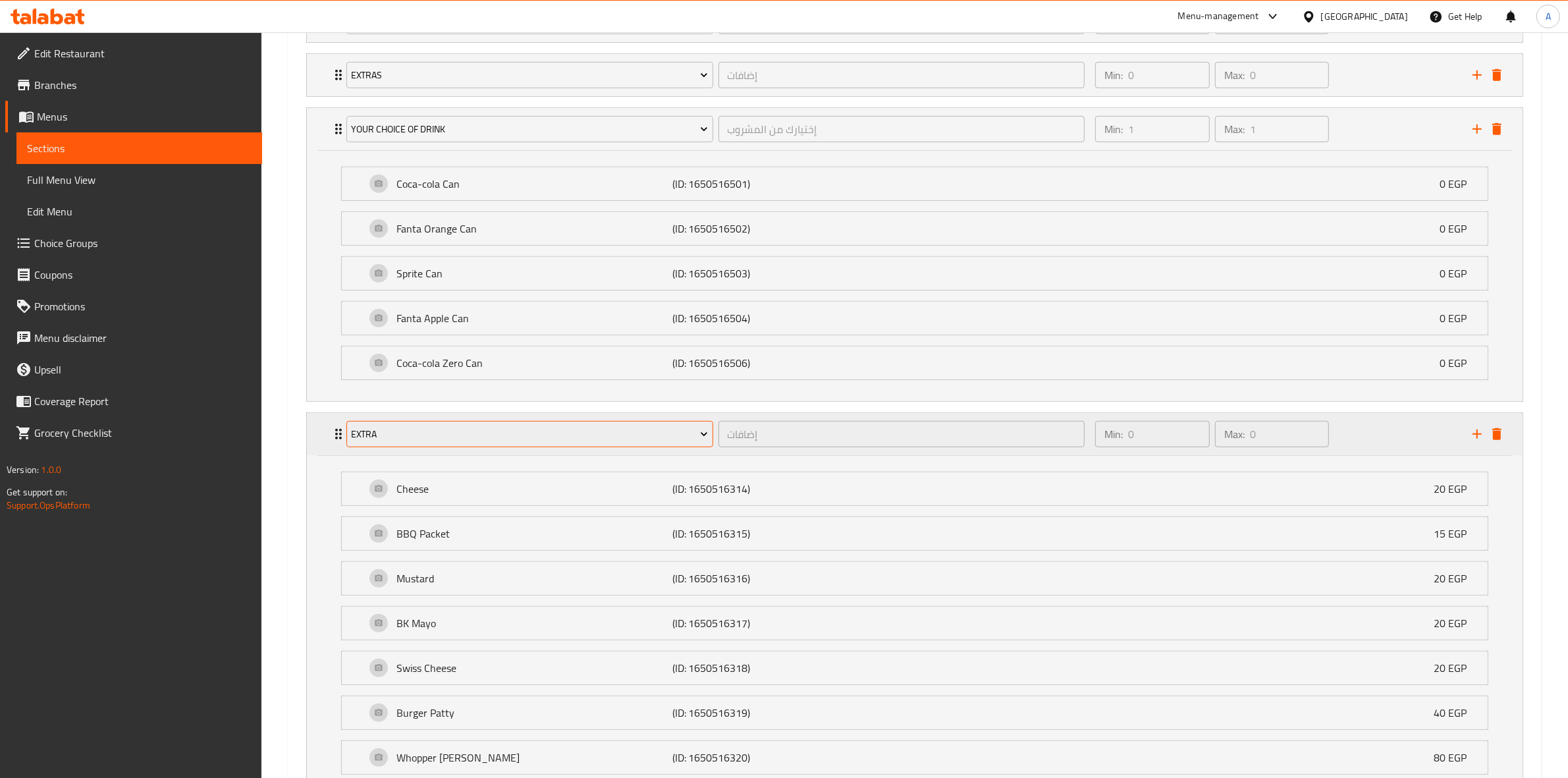
click at [484, 445] on button "Extra" at bounding box center [530, 434] width 367 height 26
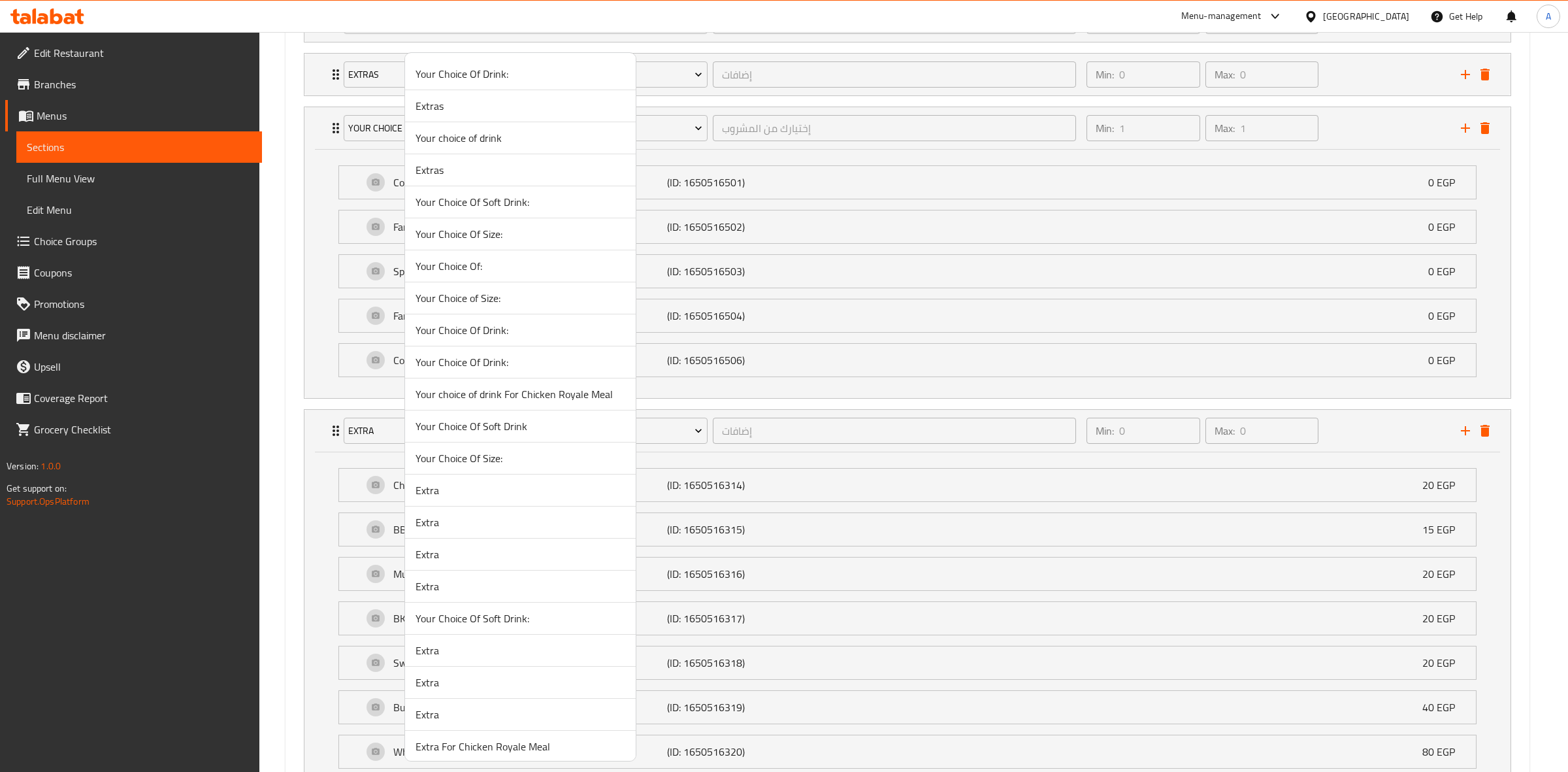
click at [464, 551] on span "Extra" at bounding box center [521, 554] width 210 height 15
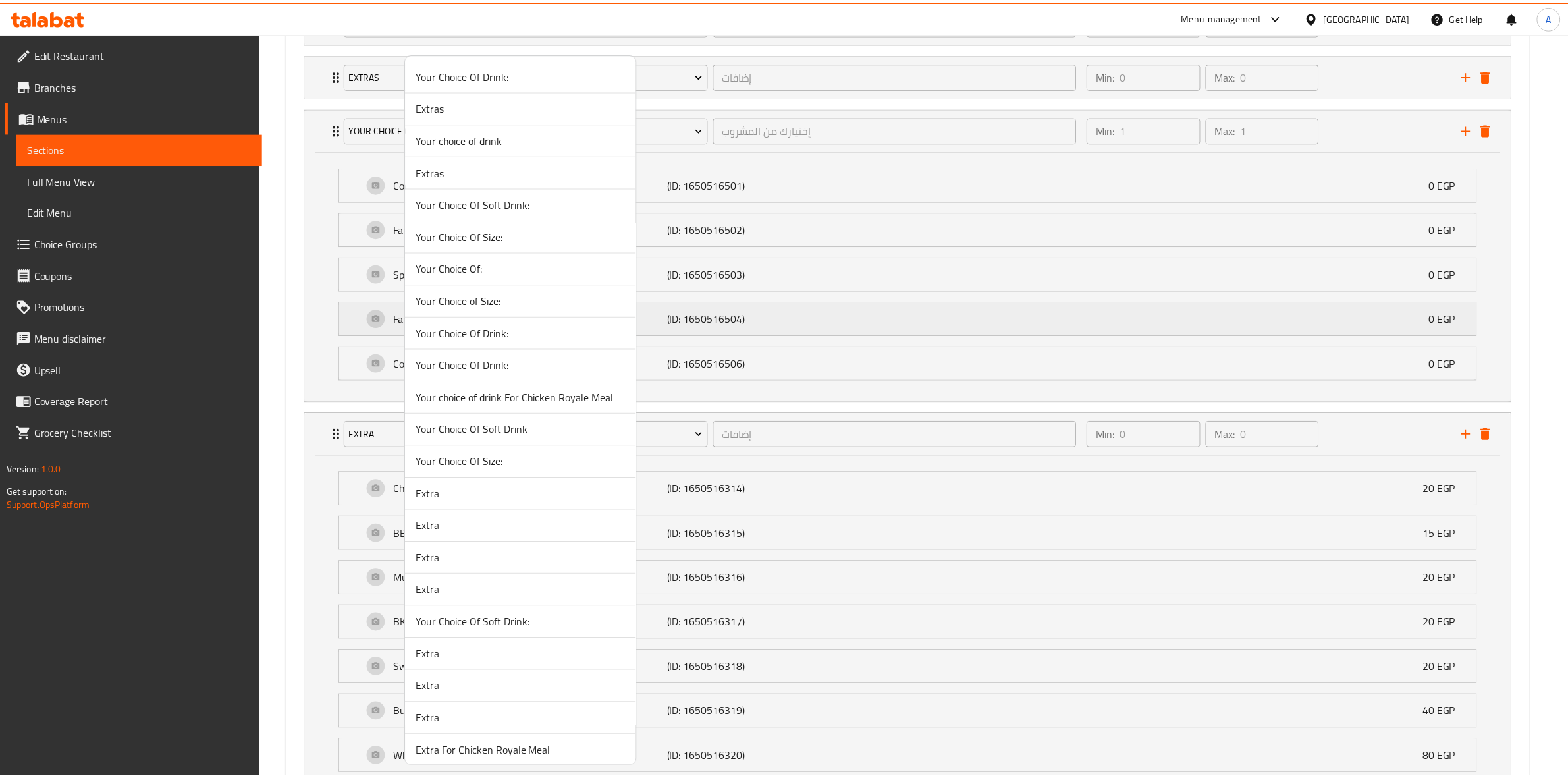
scroll to position [609, 0]
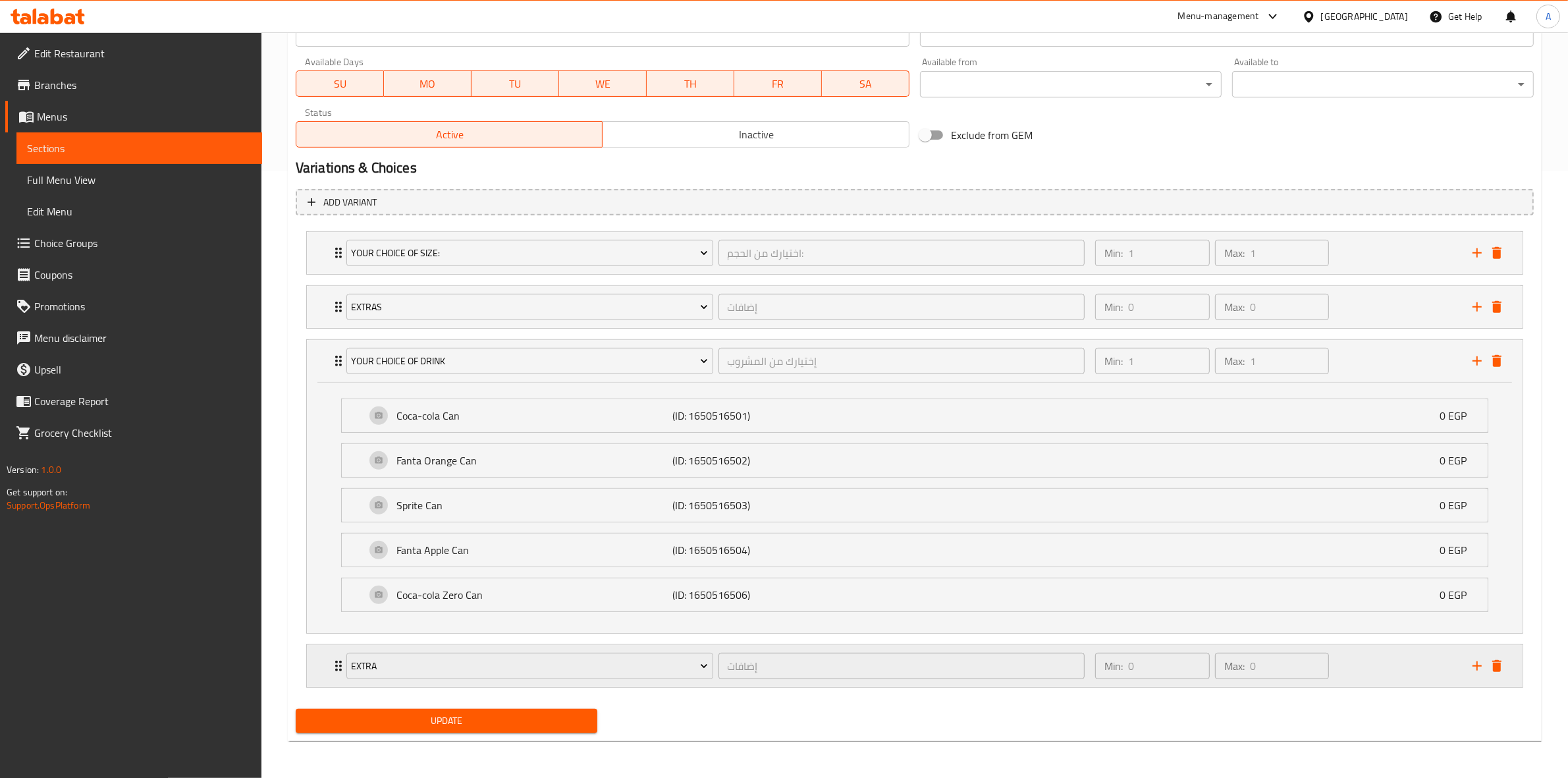
click at [1370, 664] on div "Min: 0 ​ Max: 0 ​" at bounding box center [1275, 665] width 378 height 42
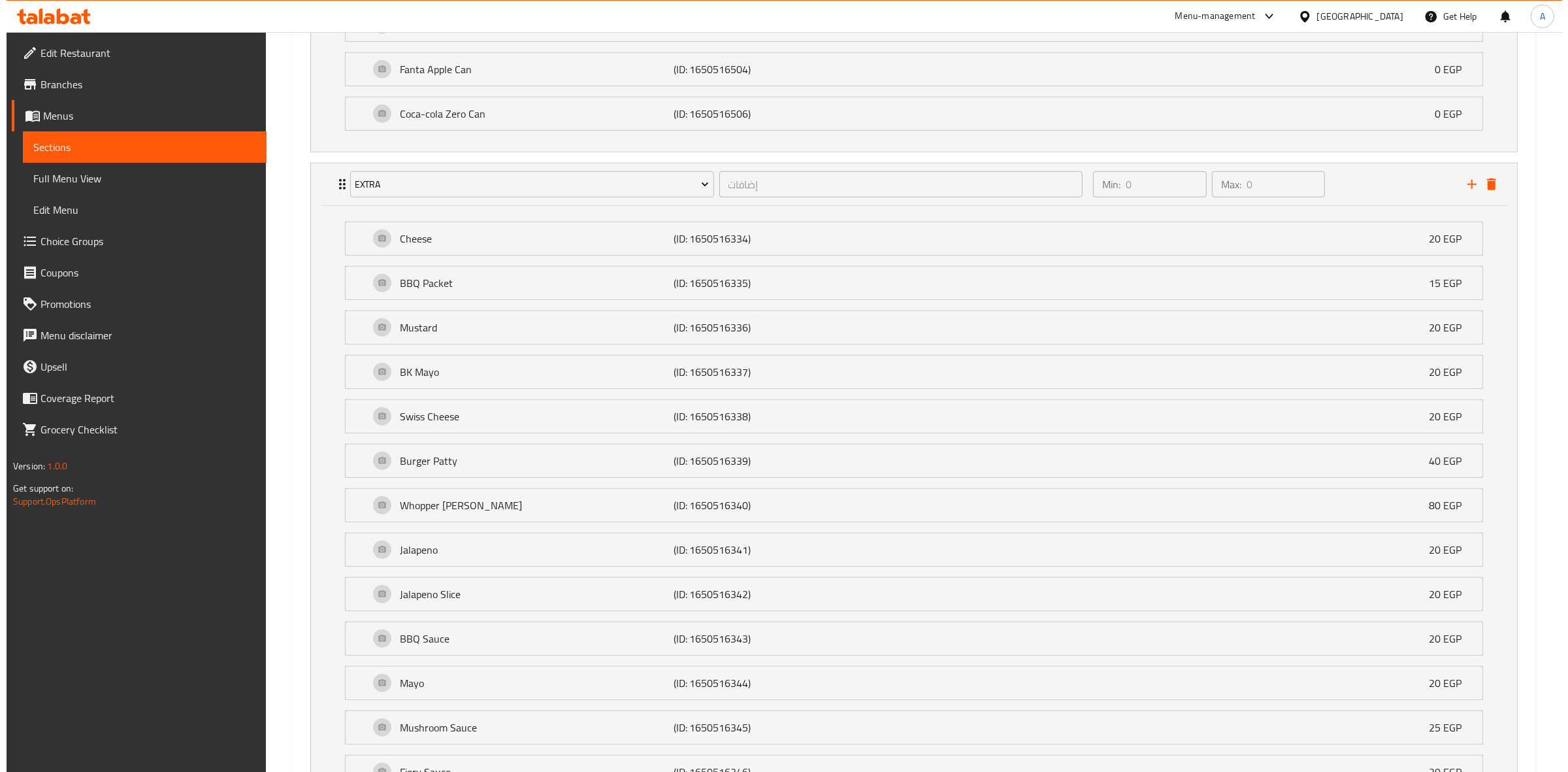
scroll to position [1077, 0]
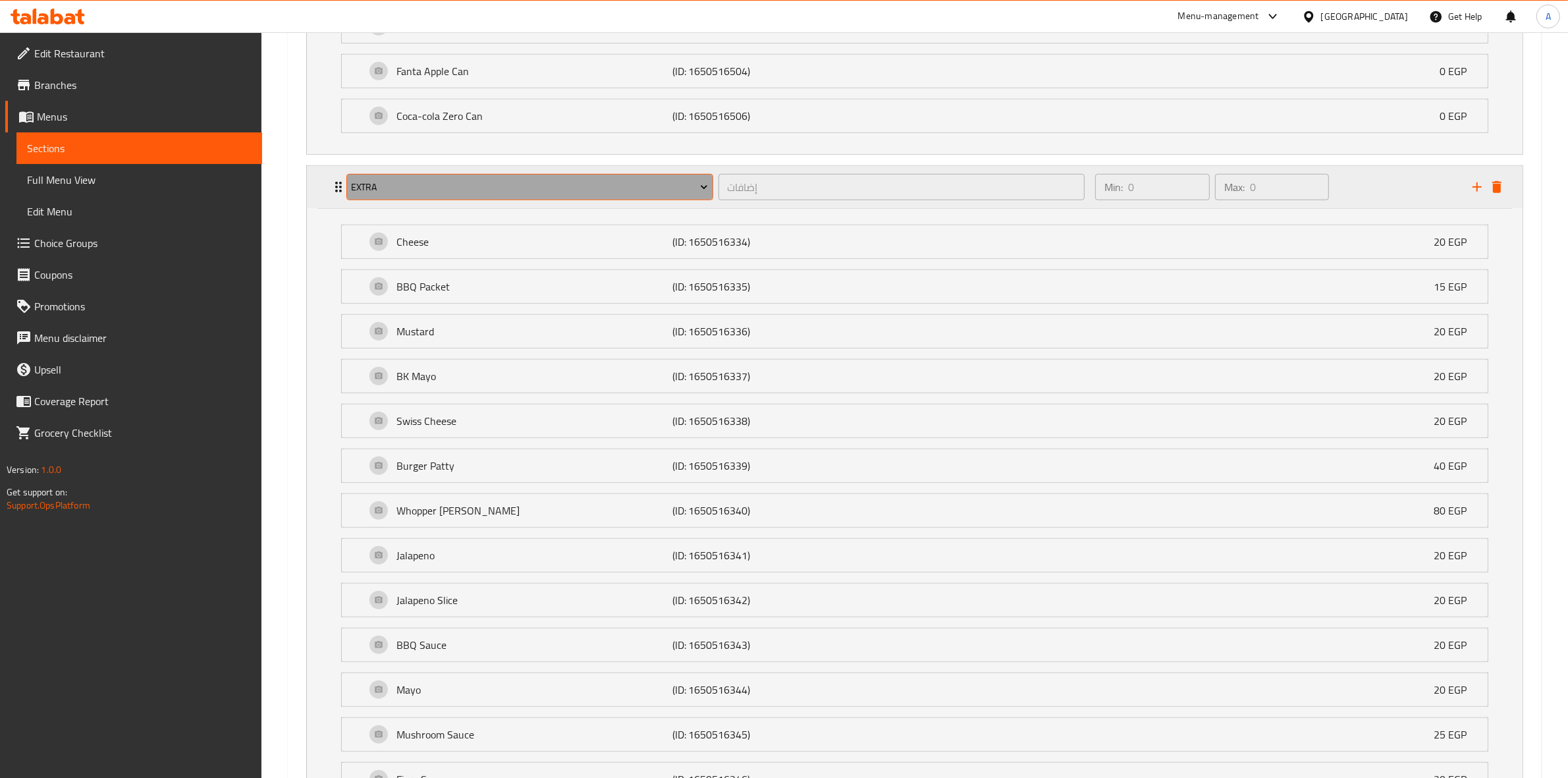
click at [500, 199] on button "Extra" at bounding box center [530, 187] width 367 height 26
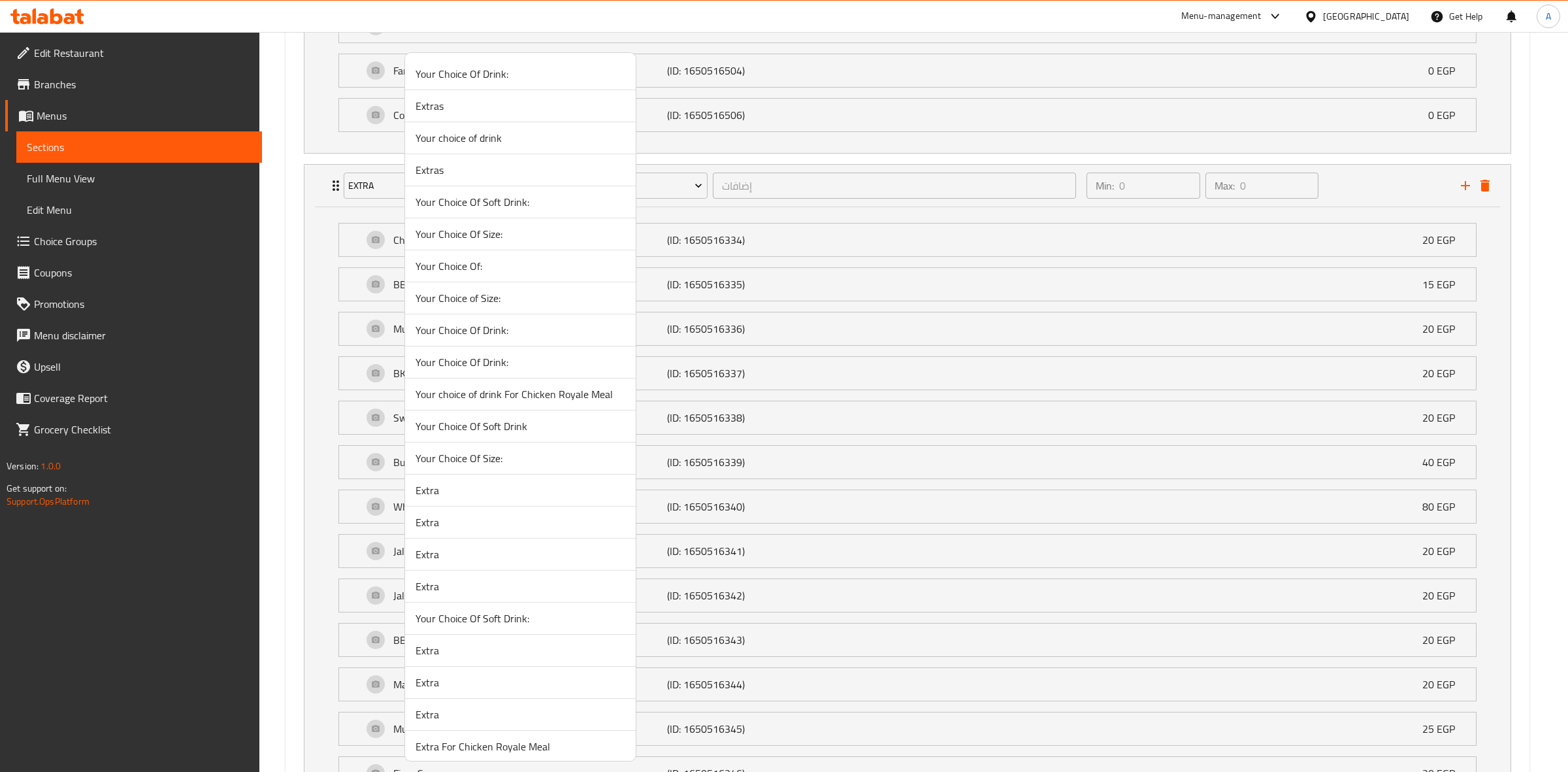
click at [449, 587] on span "Extra" at bounding box center [521, 586] width 210 height 15
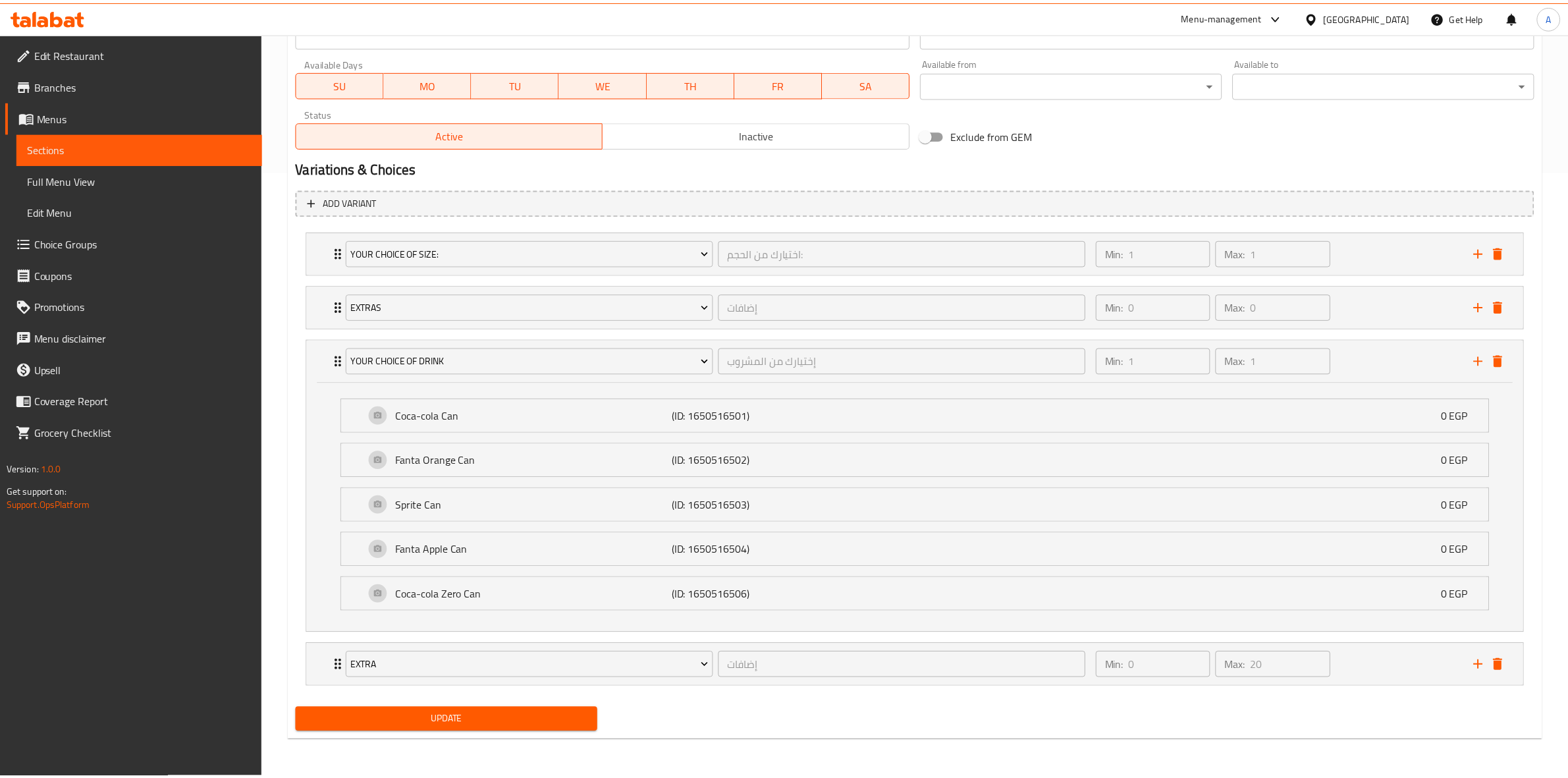
scroll to position [609, 0]
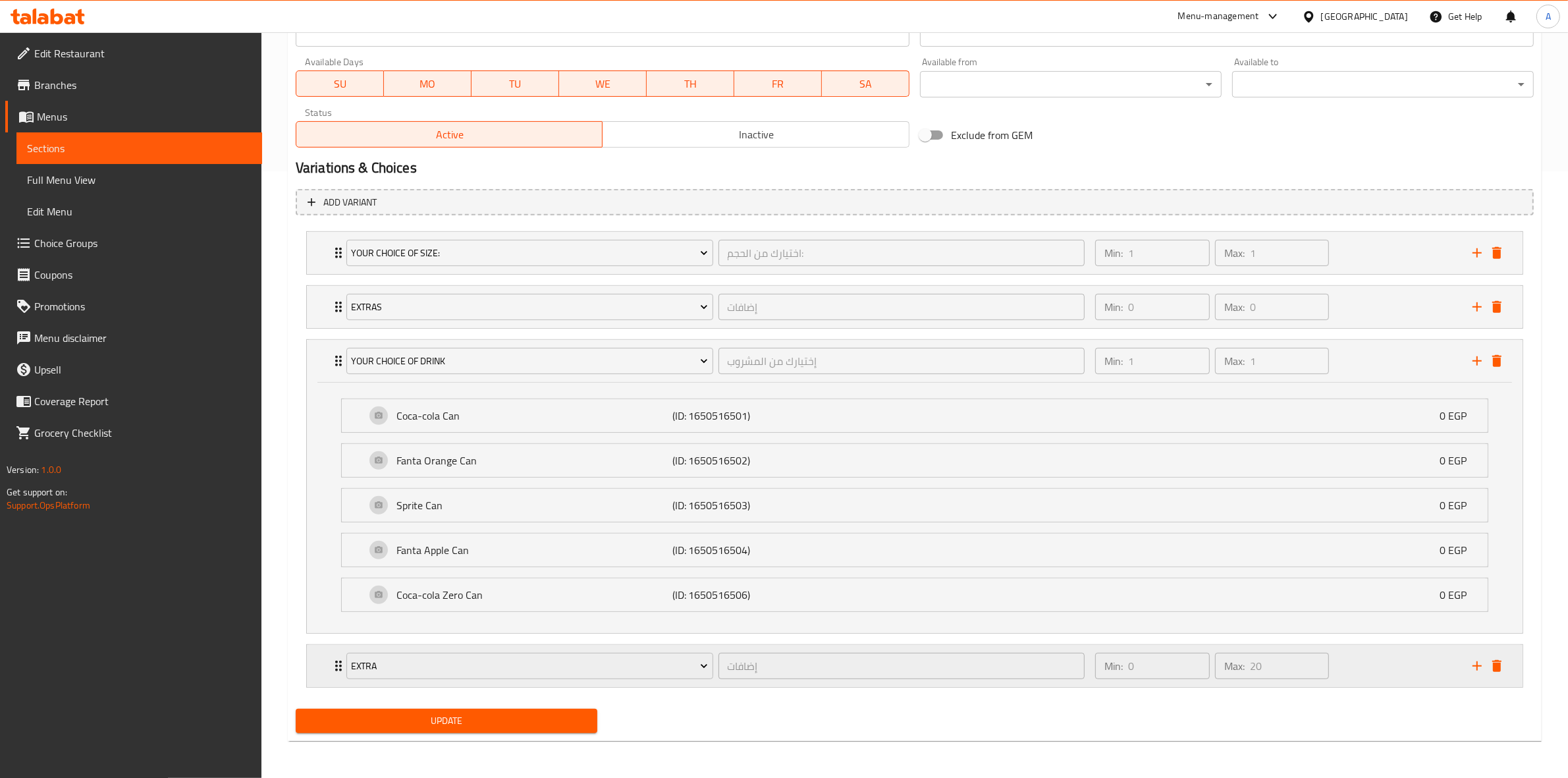
click at [1361, 683] on div "Min: 0 ​ Max: 20 ​" at bounding box center [1275, 665] width 378 height 42
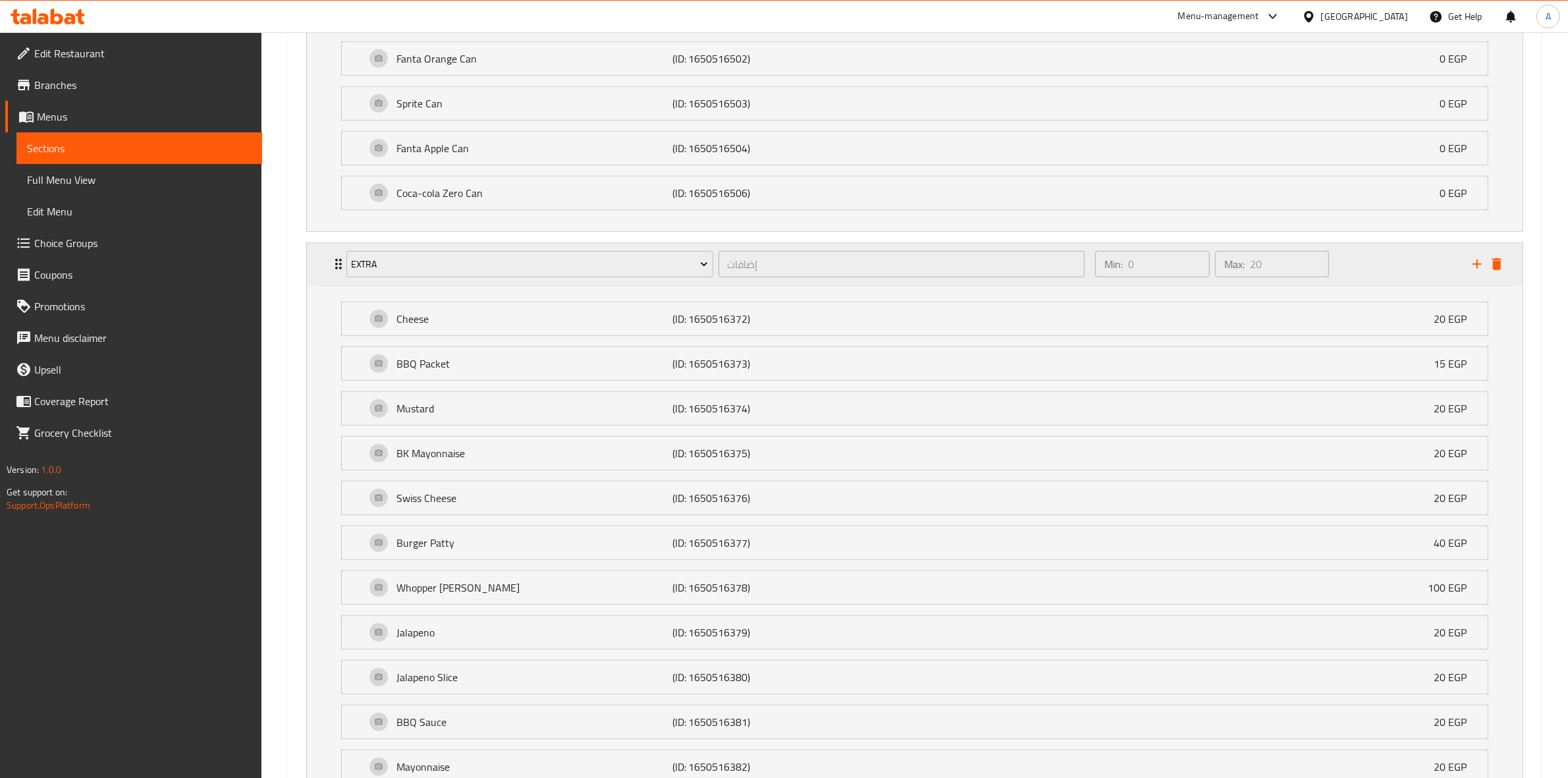
scroll to position [759, 0]
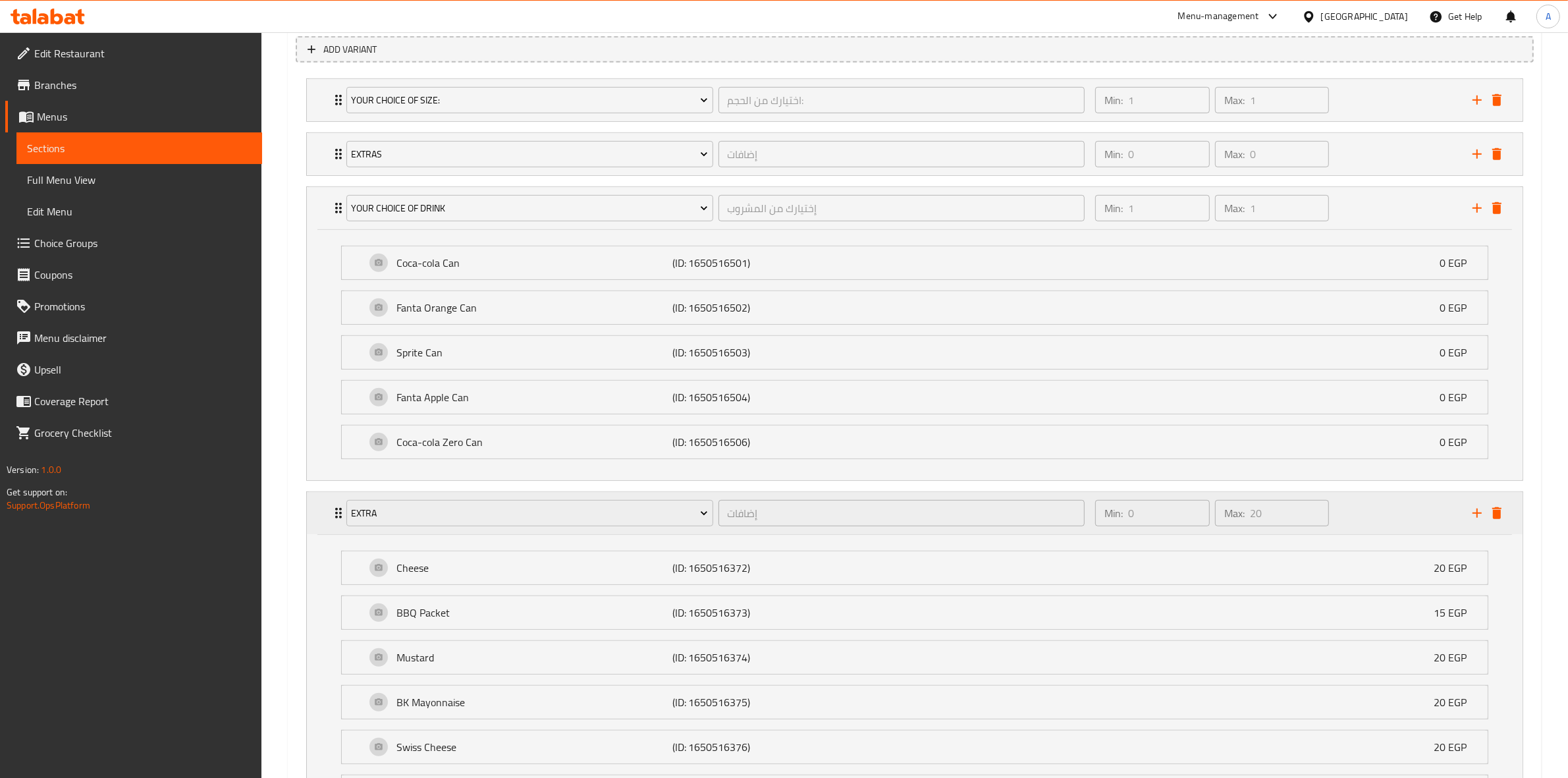
click at [1401, 521] on div "Min: 0 ​ Max: 20 ​" at bounding box center [1275, 512] width 378 height 42
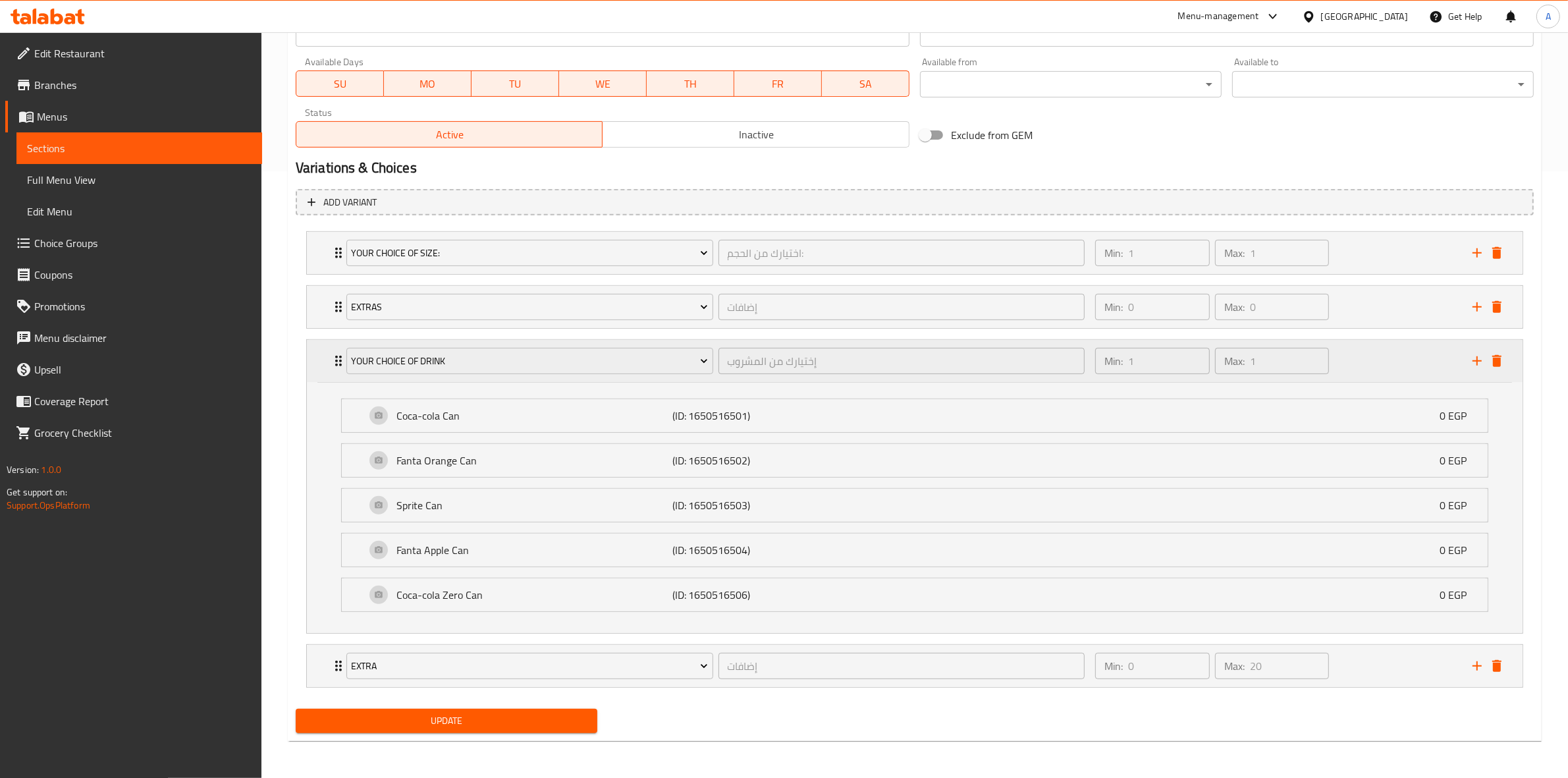
click at [1368, 353] on div "Min: 1 ​ Max: 1 ​" at bounding box center [1275, 360] width 378 height 42
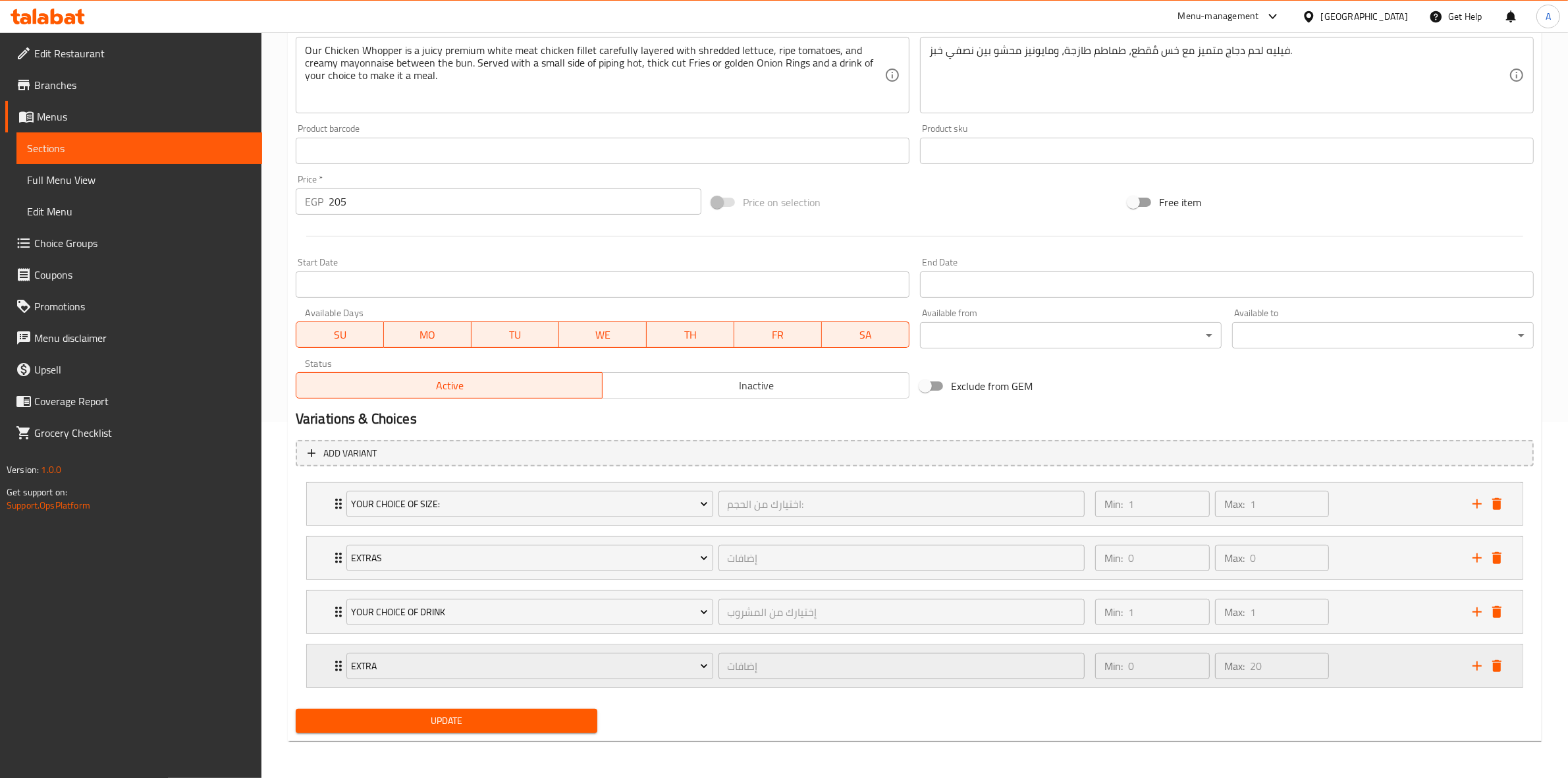
scroll to position [357, 0]
click at [448, 719] on span "Update" at bounding box center [446, 720] width 280 height 16
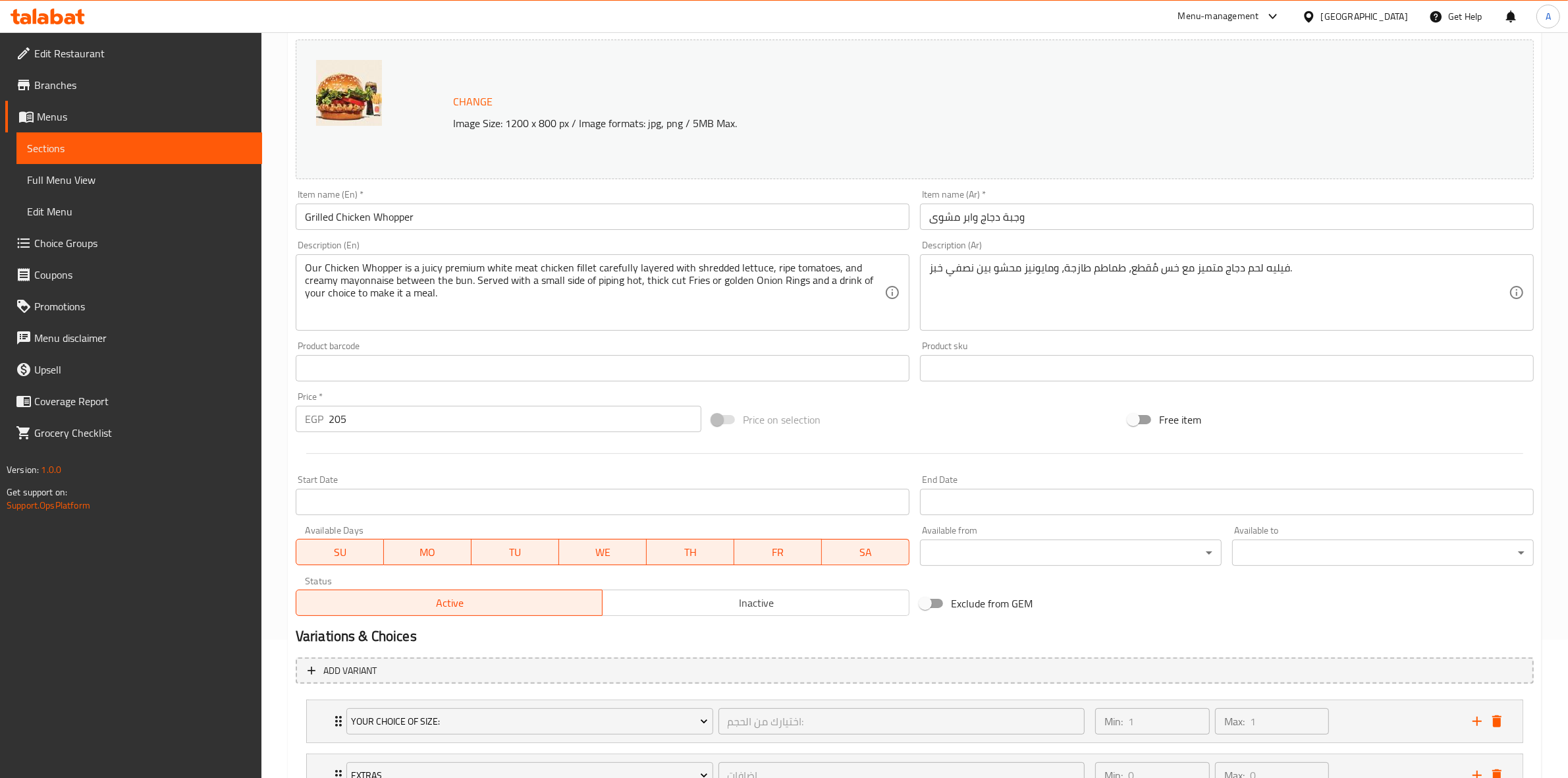
scroll to position [0, 0]
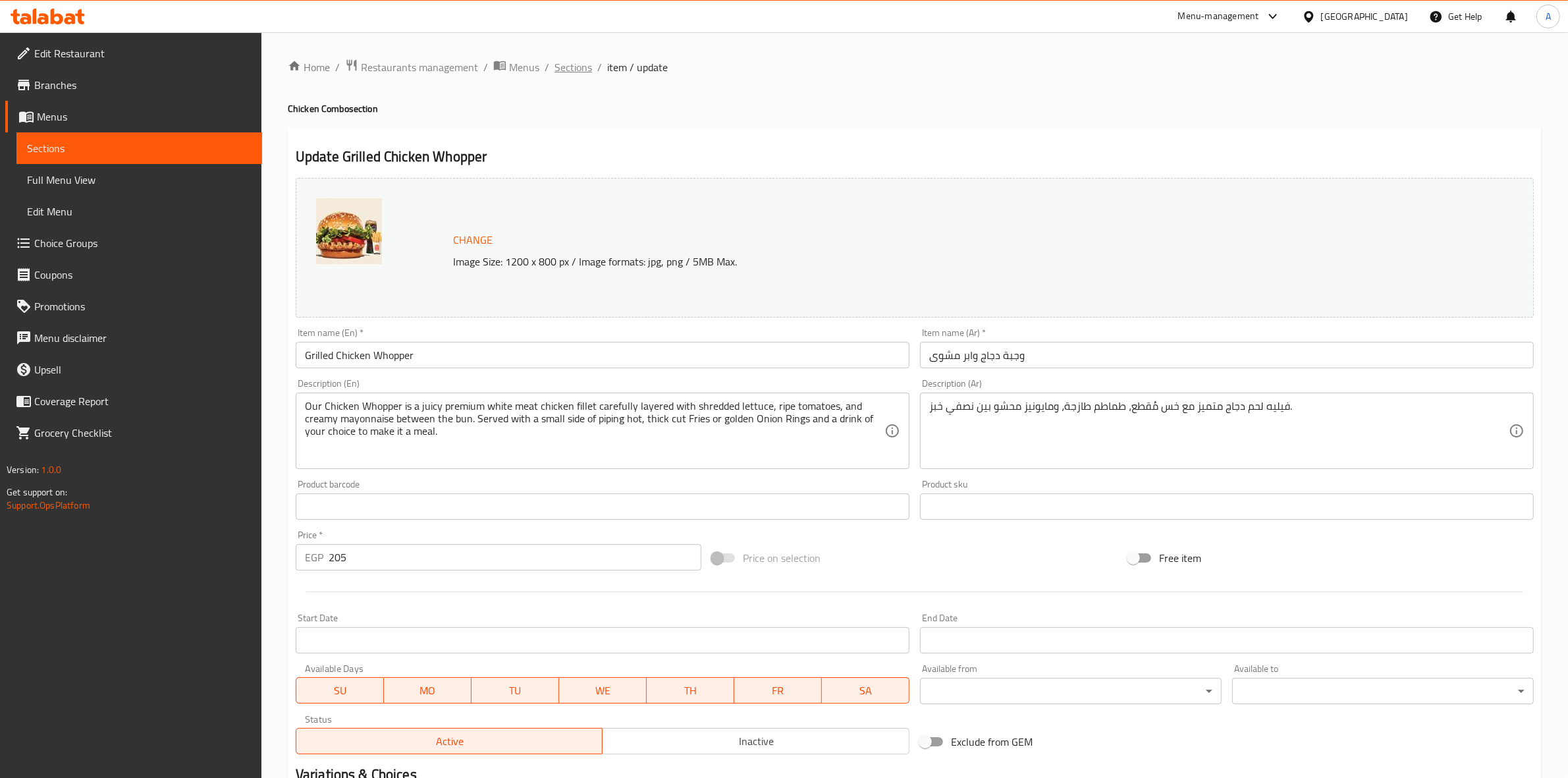
click at [558, 70] on span "Sections" at bounding box center [573, 67] width 38 height 15
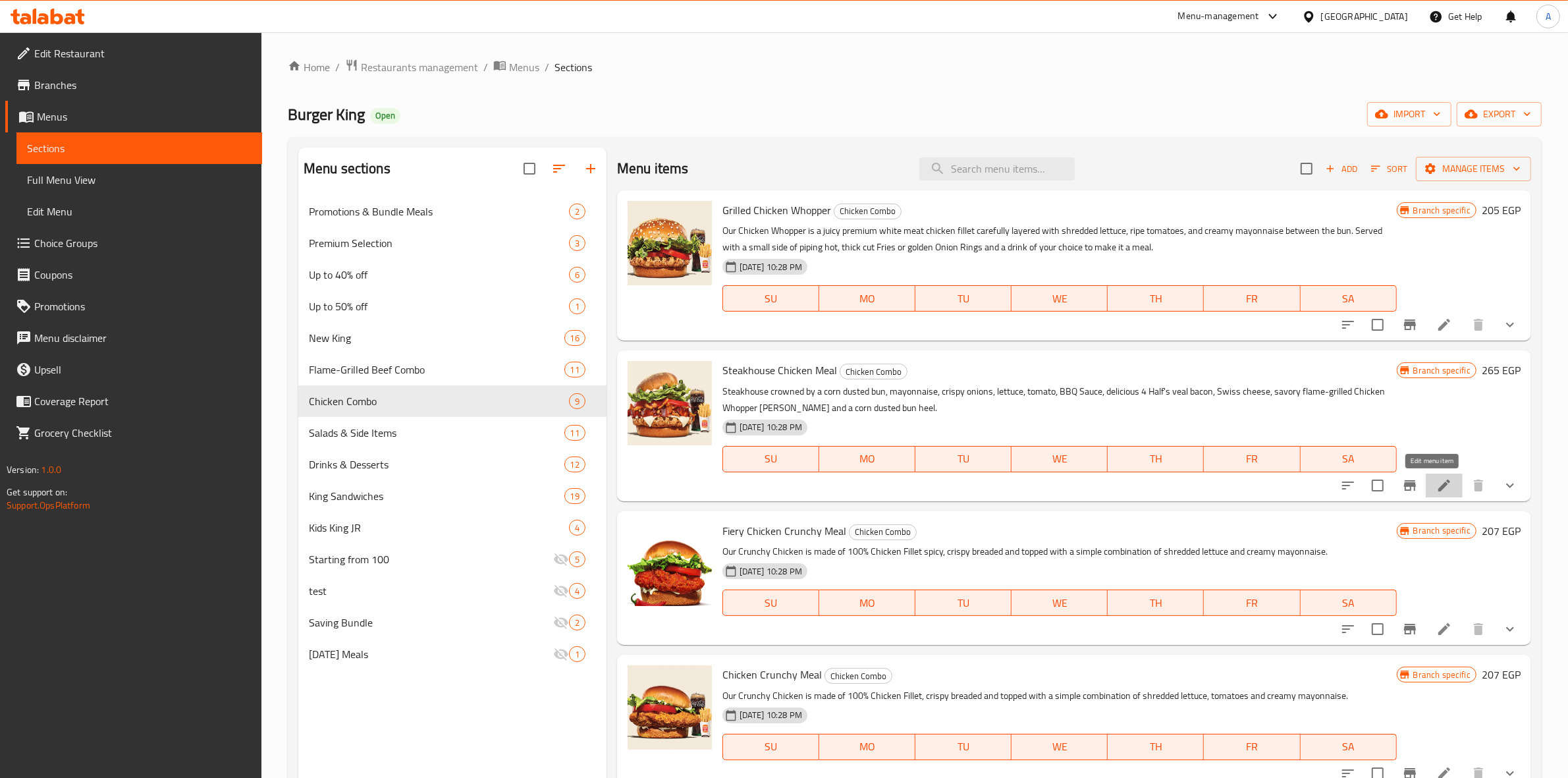
click at [1437, 485] on icon at bounding box center [1444, 485] width 15 height 15
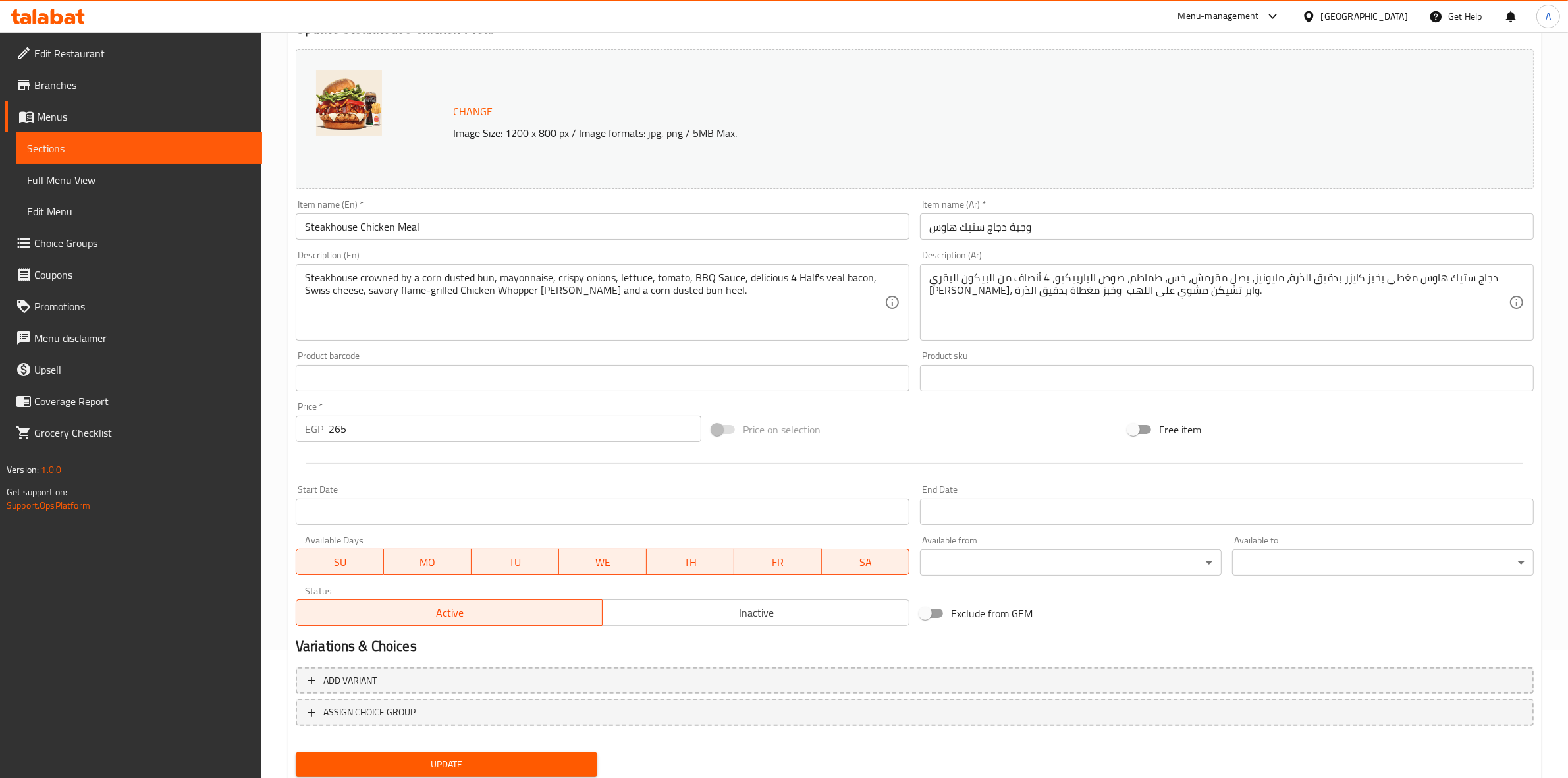
scroll to position [170, 0]
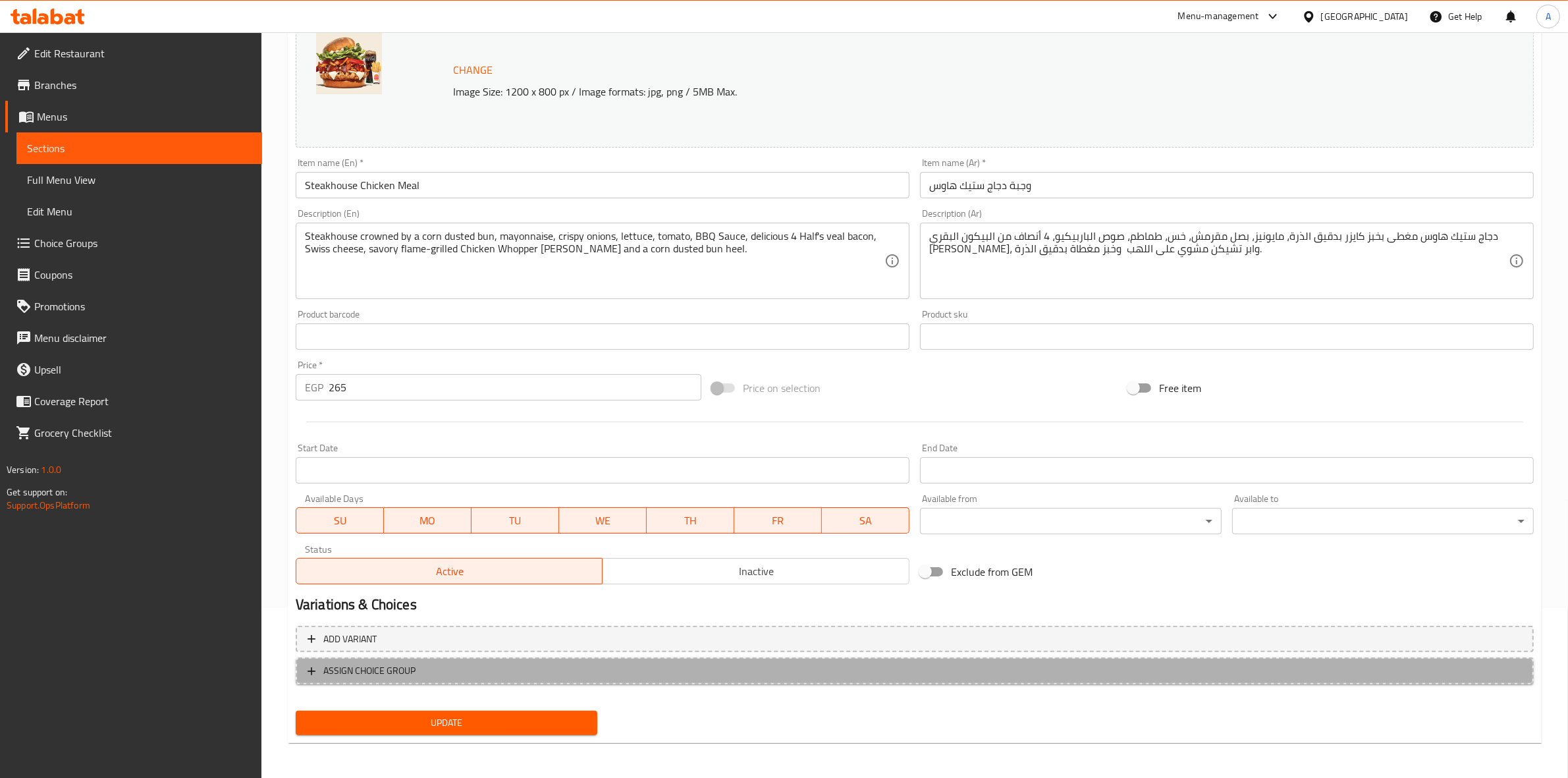
click at [323, 673] on span "ASSIGN CHOICE GROUP" at bounding box center [369, 670] width 92 height 16
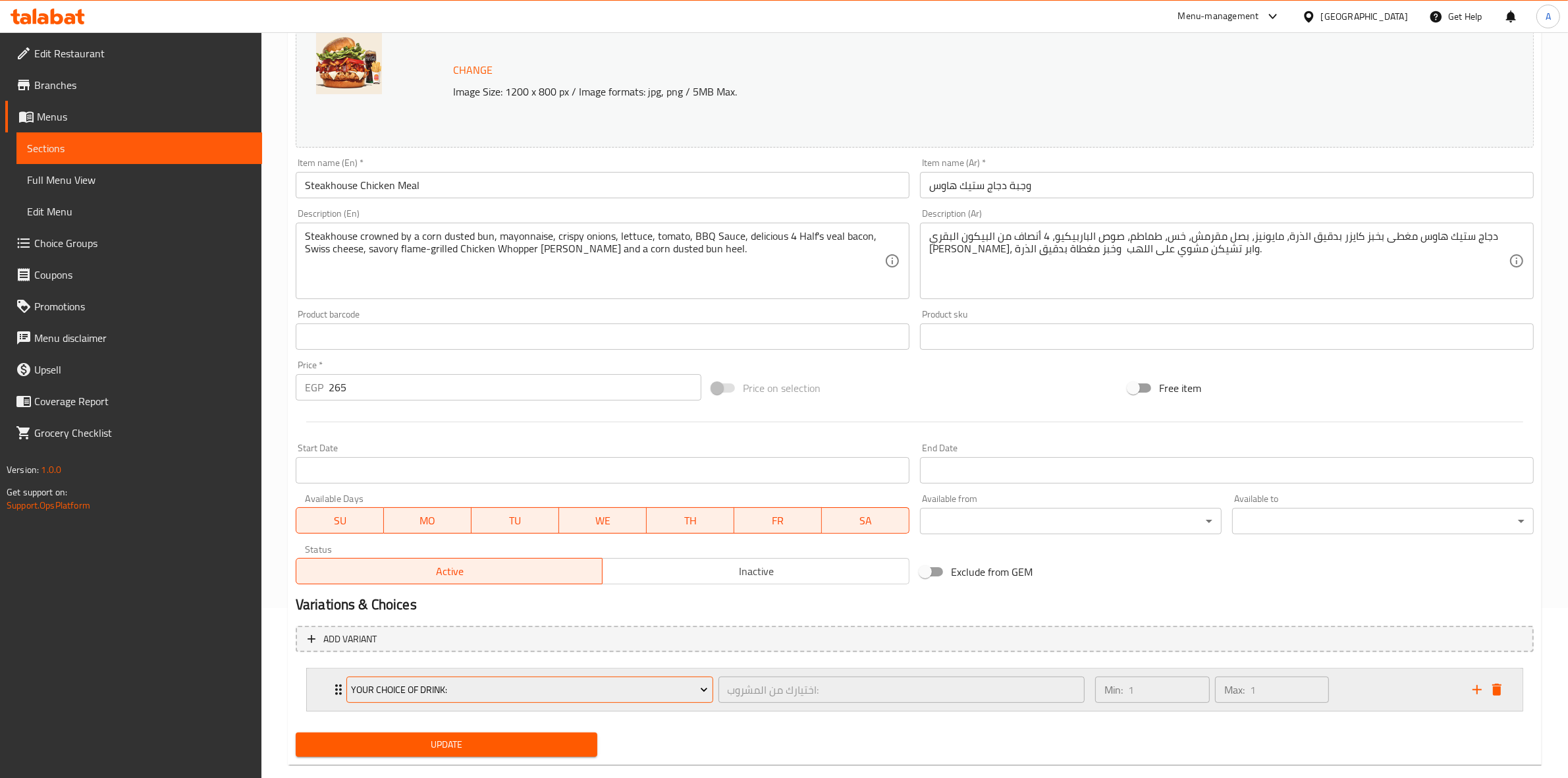
click at [547, 697] on button "Your Choice Of Drink:" at bounding box center [530, 689] width 367 height 26
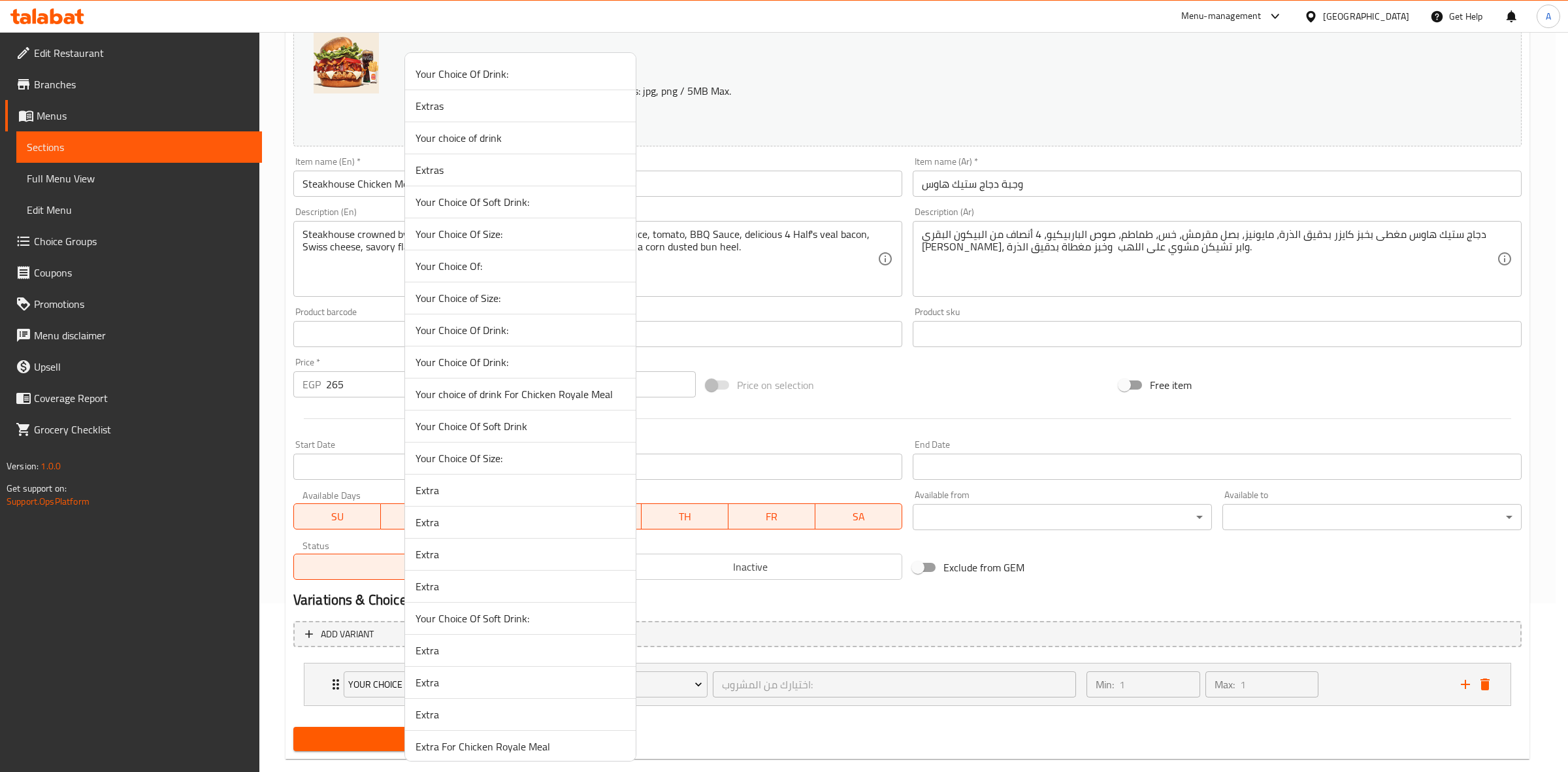
click at [535, 227] on span "Your Choice Of Size:" at bounding box center [521, 234] width 210 height 15
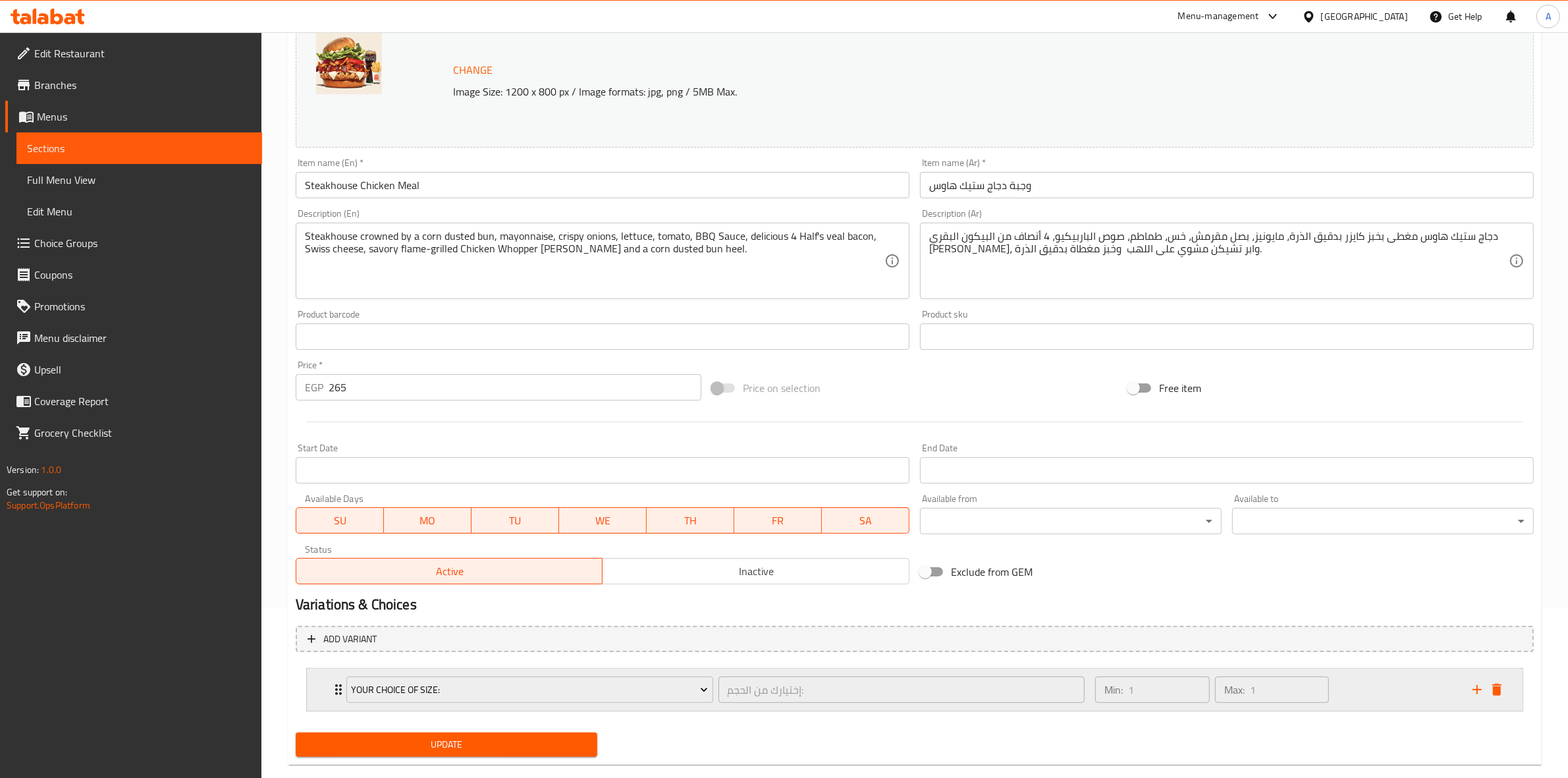
click at [1411, 685] on div "Min: 1 ​ Max: 1 ​" at bounding box center [1275, 689] width 378 height 42
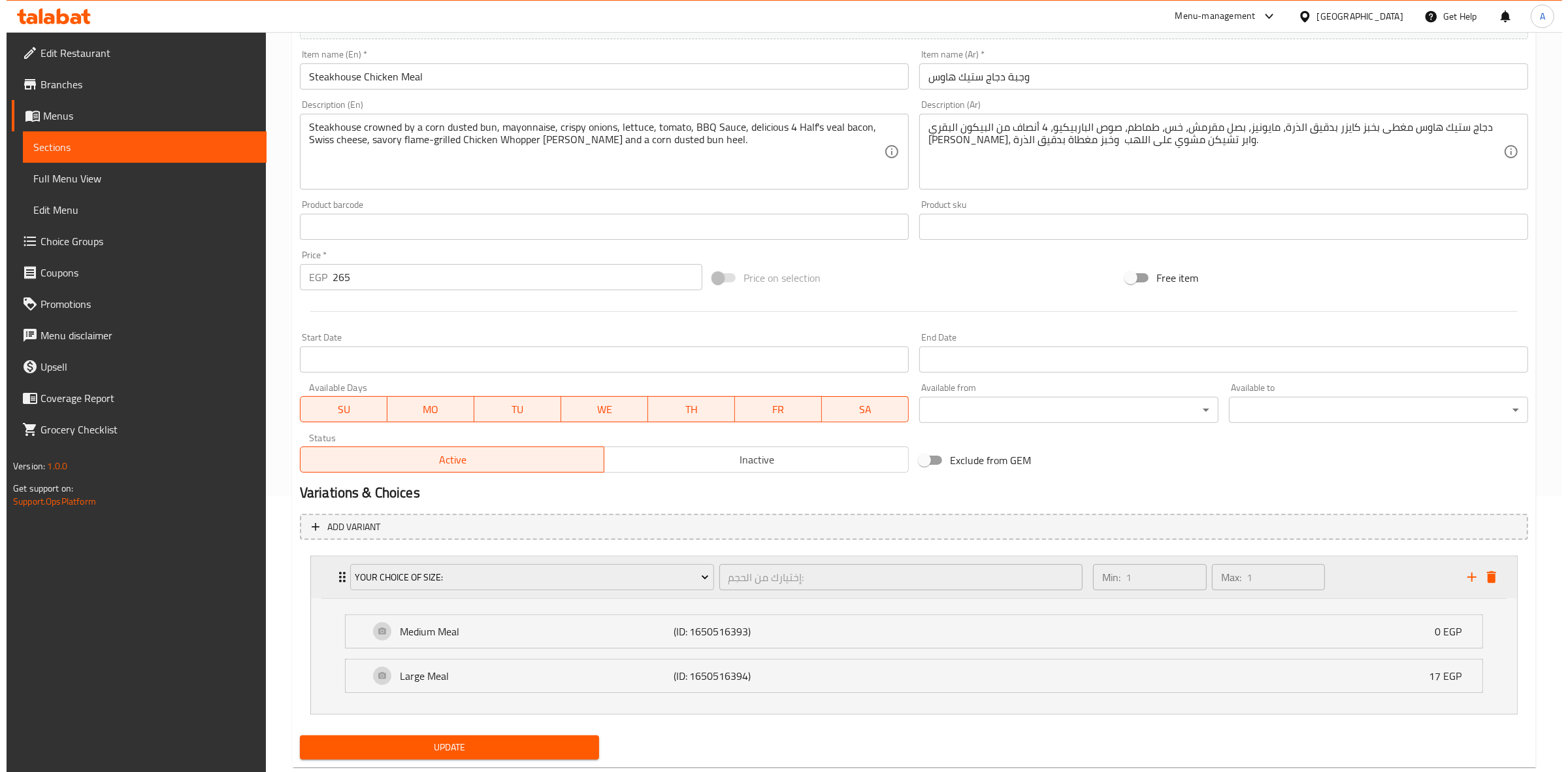
scroll to position [308, 0]
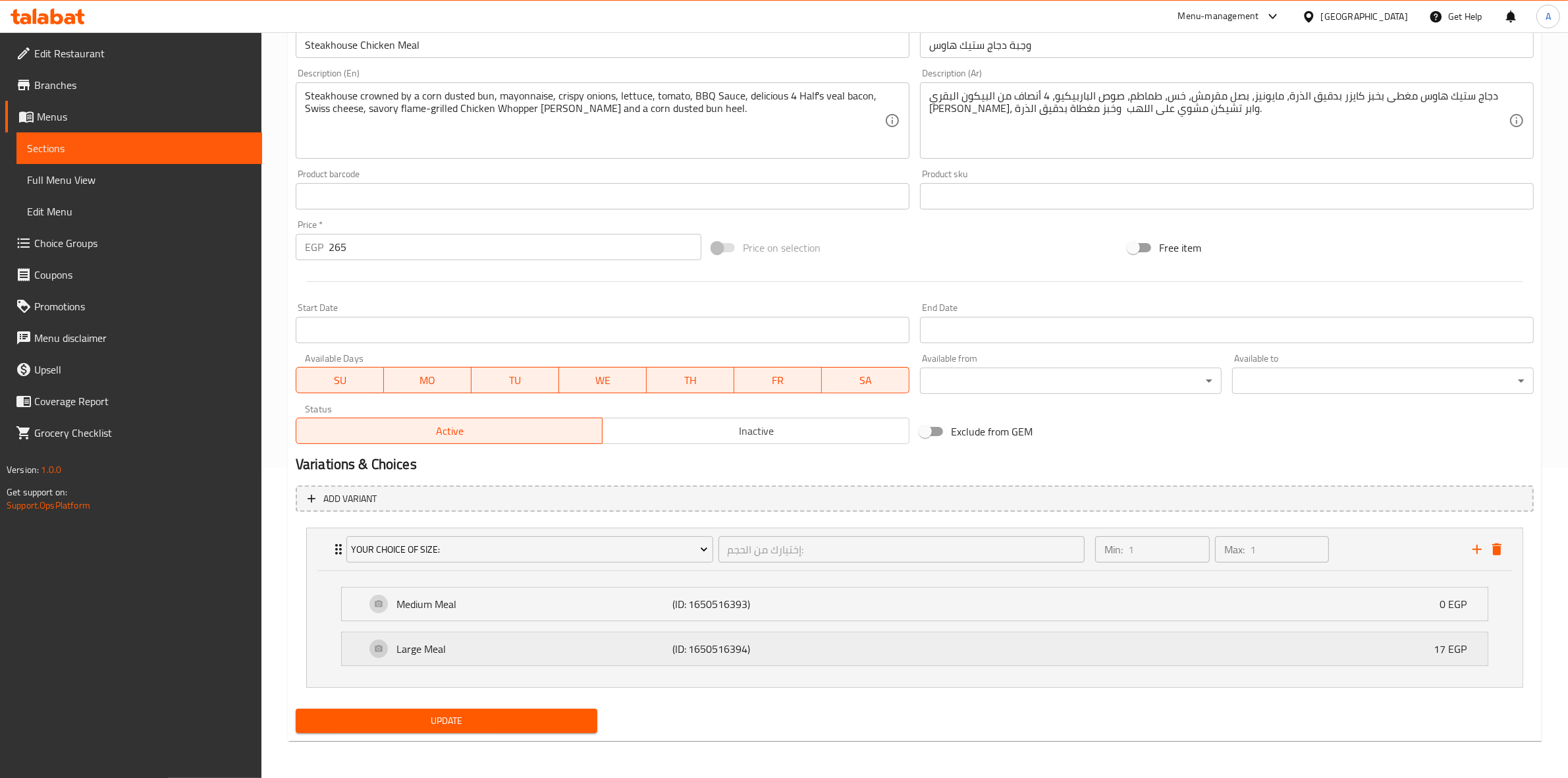
click at [1120, 643] on div "Large Meal (ID: 1650516394) 17 EGP" at bounding box center [918, 648] width 1106 height 33
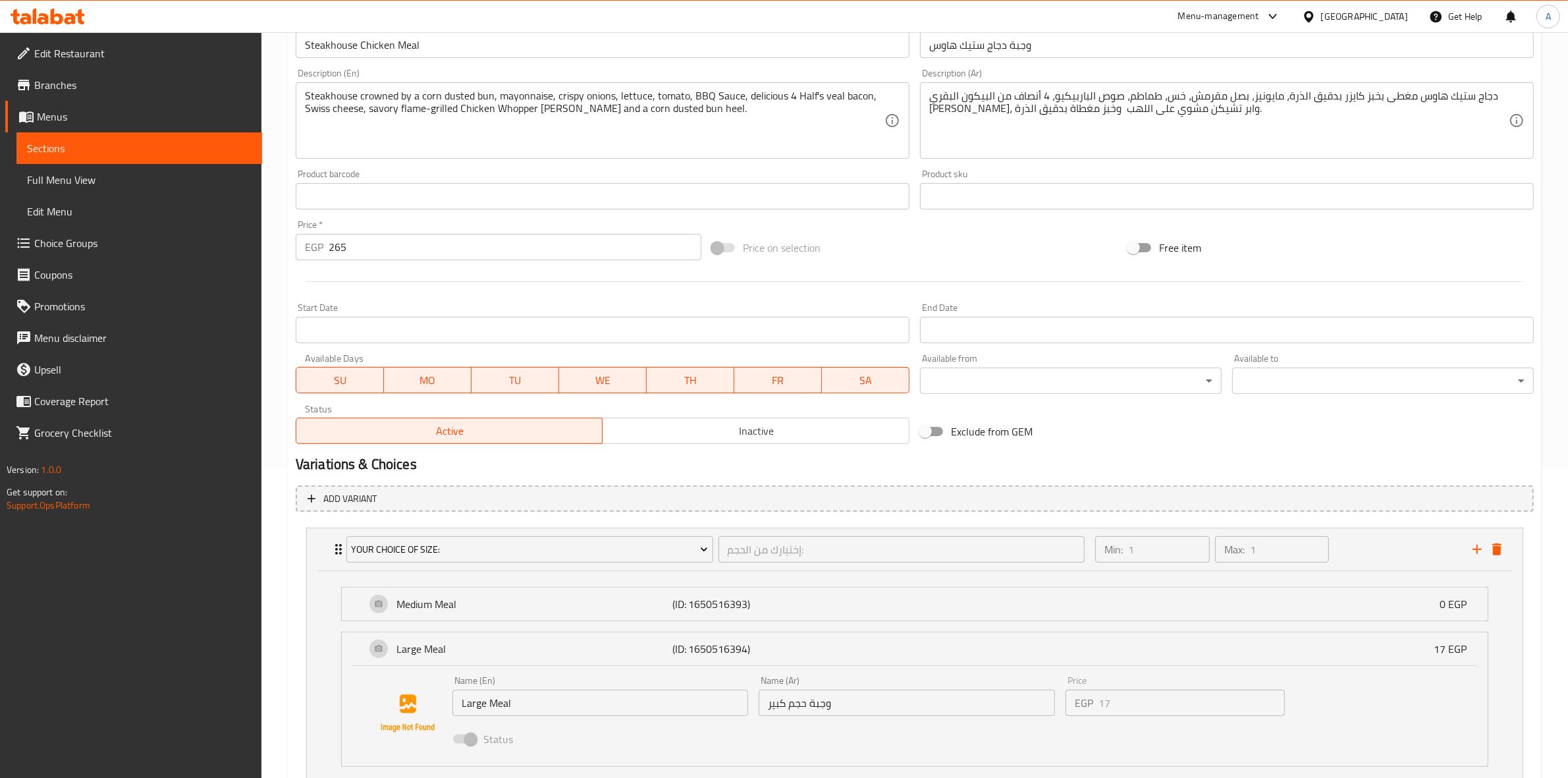
click at [1129, 621] on div "Medium Meal (ID: 1650516393) 0 EGP Name (En) Medium Meal Name (En) Name (Ar) وج…" at bounding box center [915, 604] width 1147 height 34
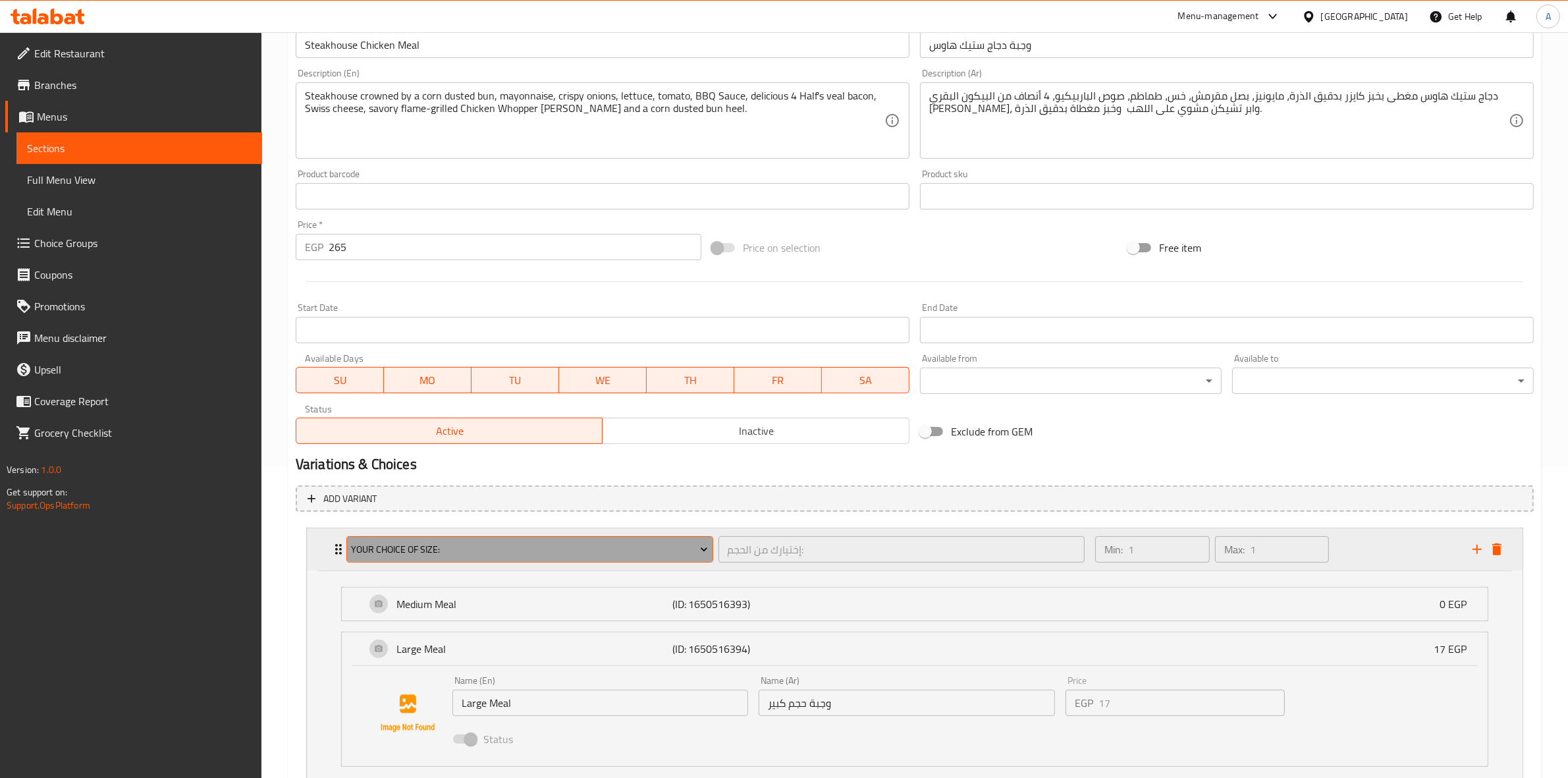
click at [634, 541] on span "Your Choice Of Size:" at bounding box center [530, 549] width 357 height 16
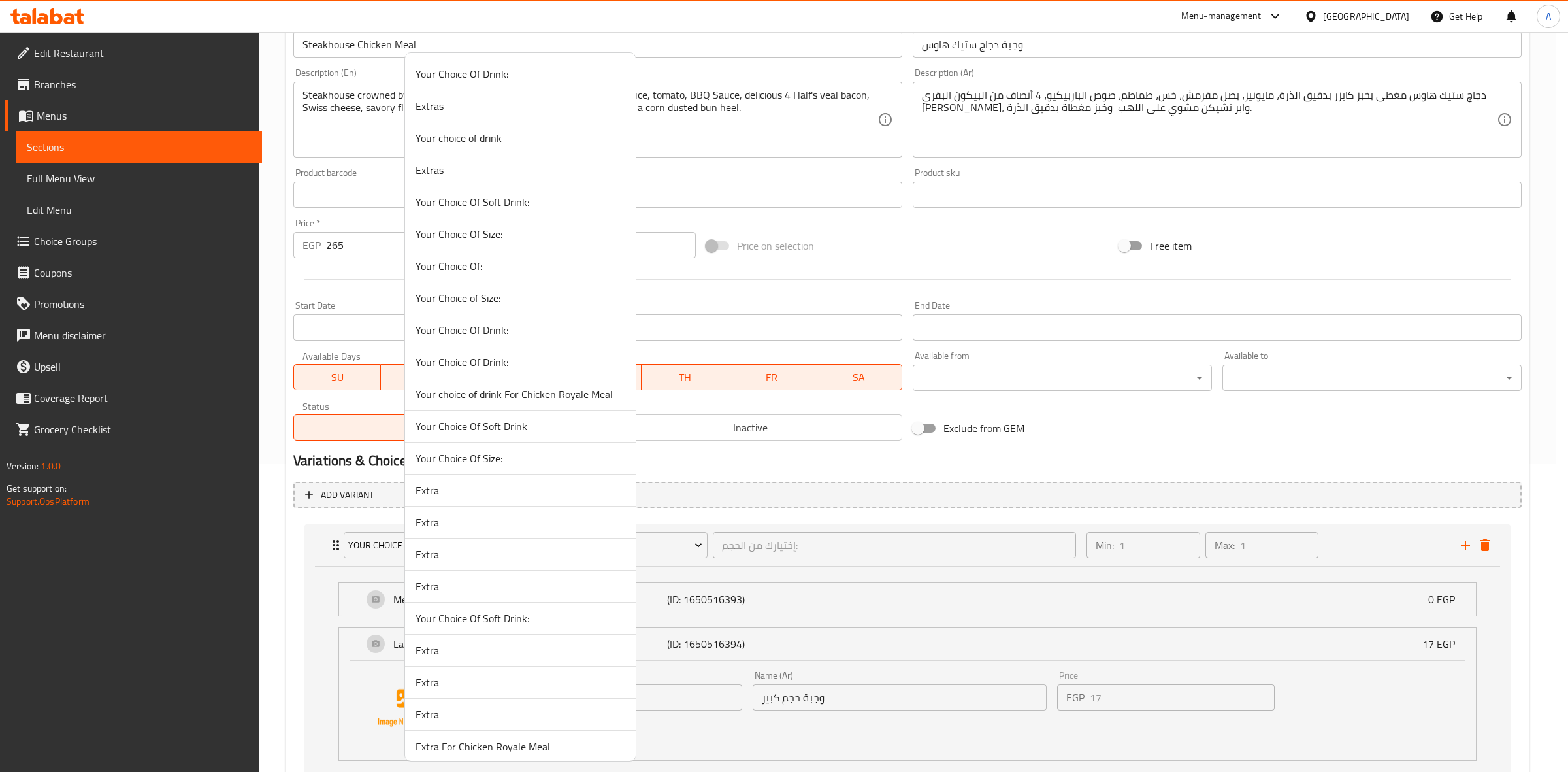
click at [524, 460] on span "Your Choice Of Size:" at bounding box center [521, 458] width 210 height 15
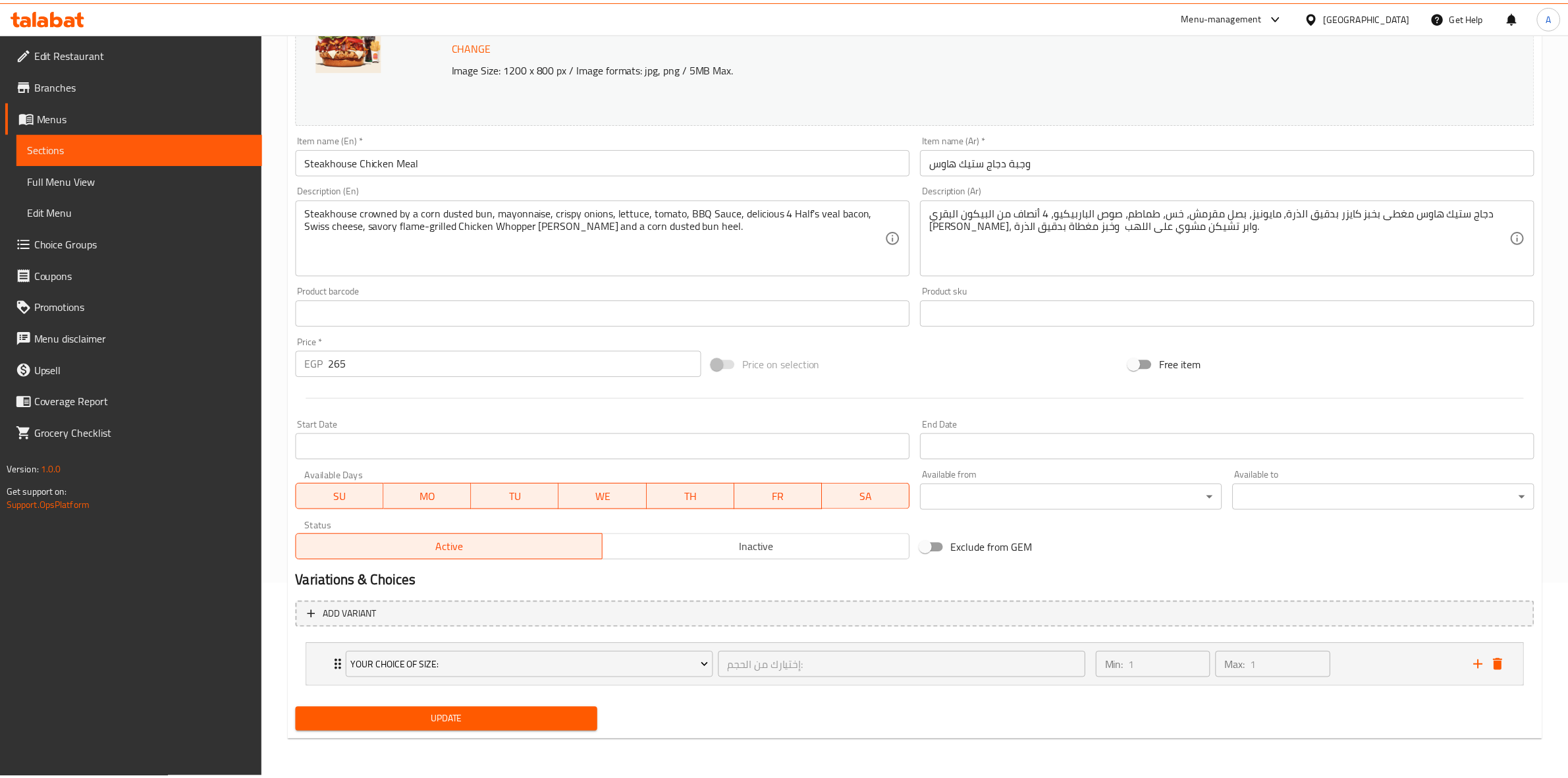
scroll to position [193, 0]
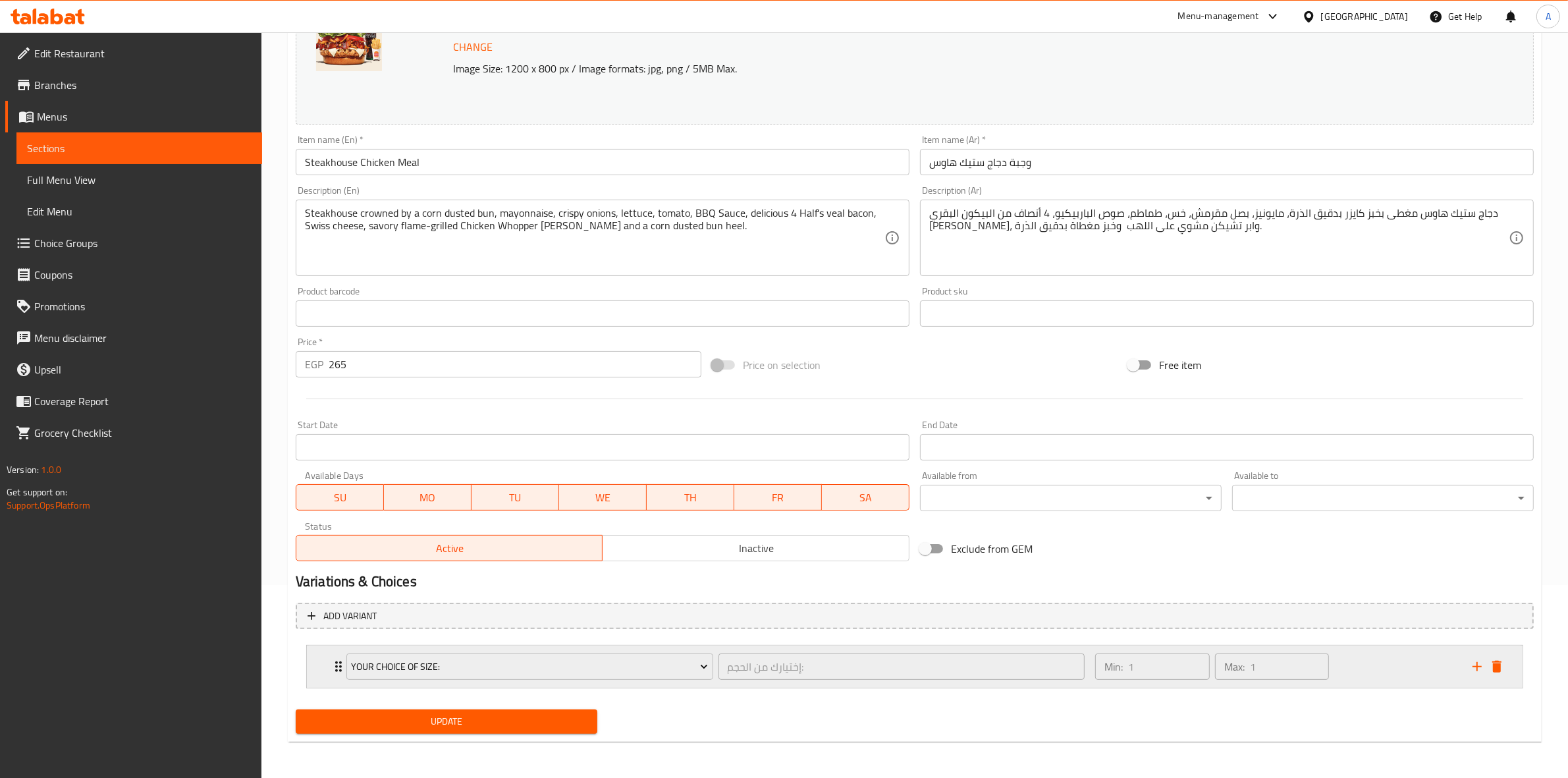
click at [1401, 666] on div "Min: 1 ​ Max: 1 ​" at bounding box center [1275, 666] width 378 height 42
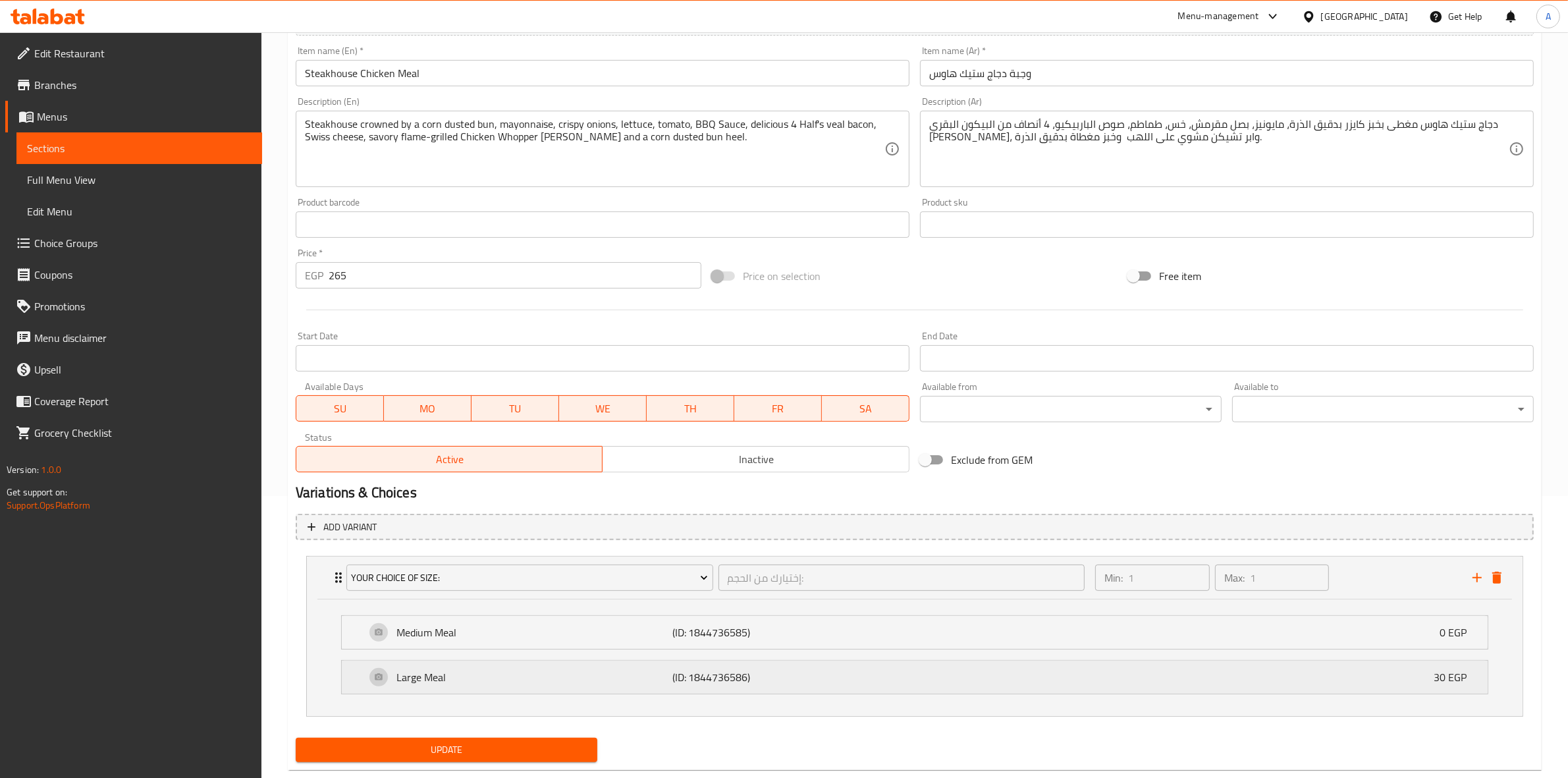
scroll to position [310, 0]
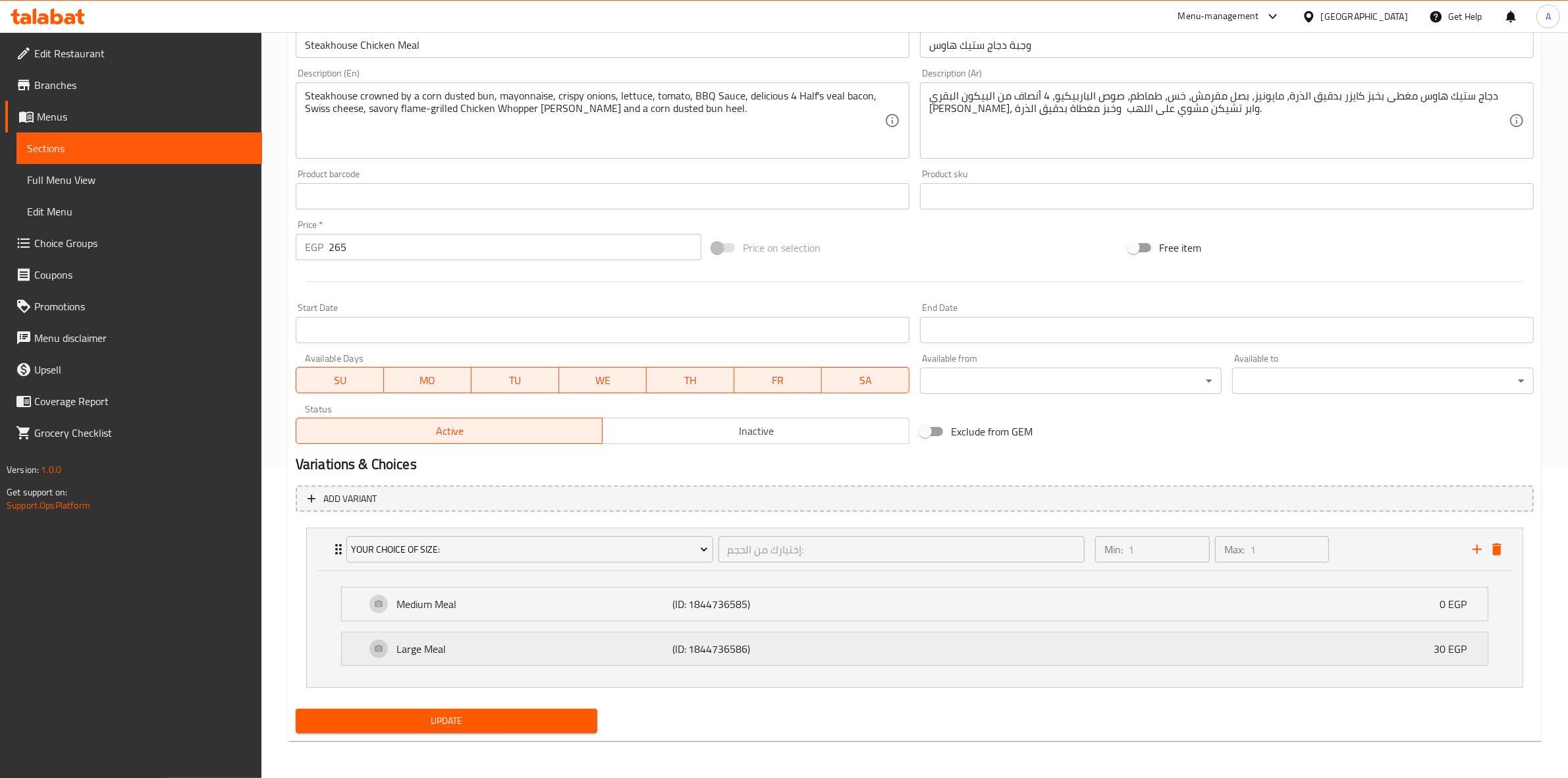
click at [1338, 649] on div "Large Meal (ID: 1844736586) 30 EGP" at bounding box center [918, 648] width 1106 height 33
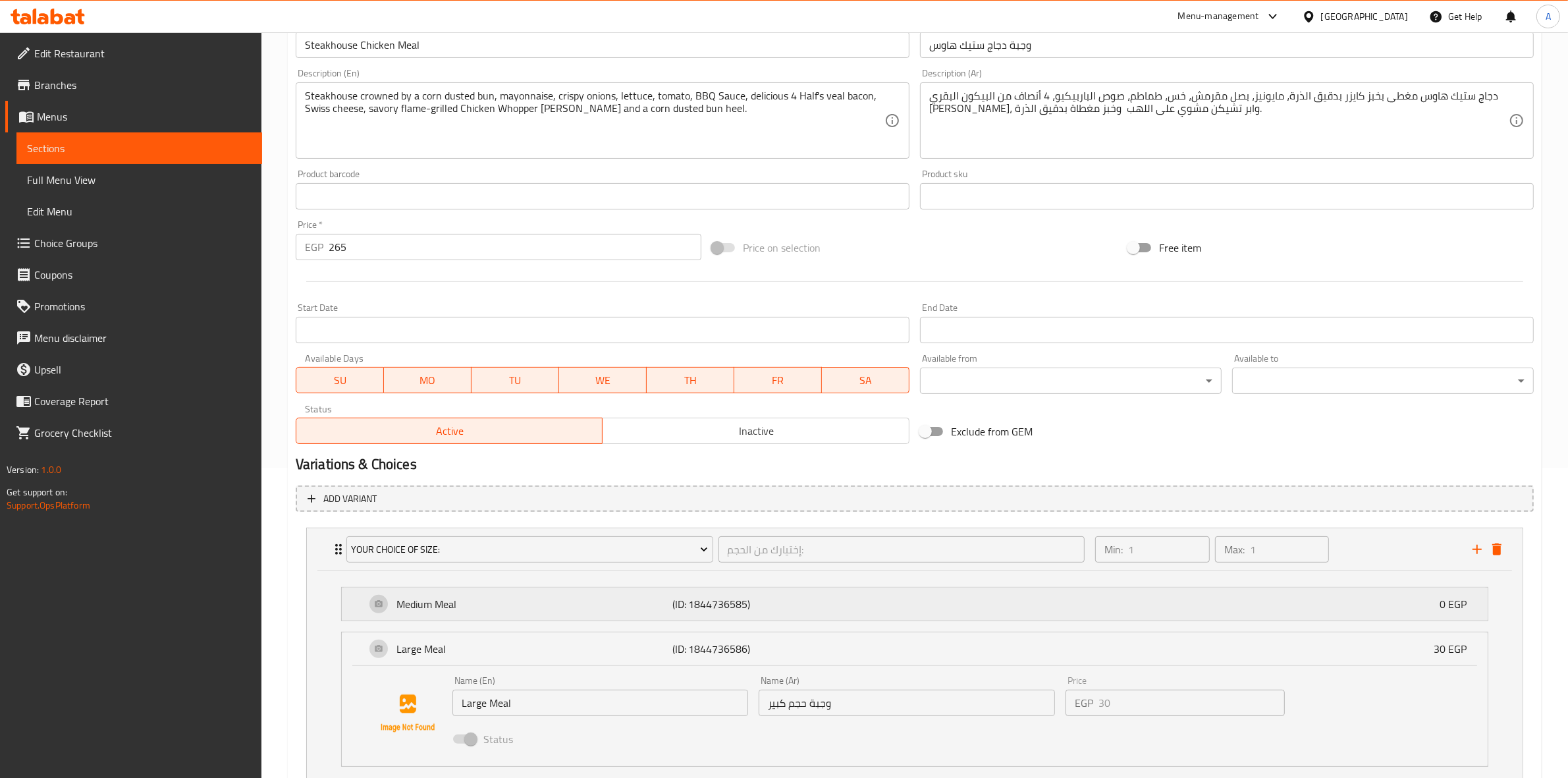
click at [1312, 600] on div "Medium Meal (ID: 1844736585) 0 EGP" at bounding box center [918, 604] width 1106 height 33
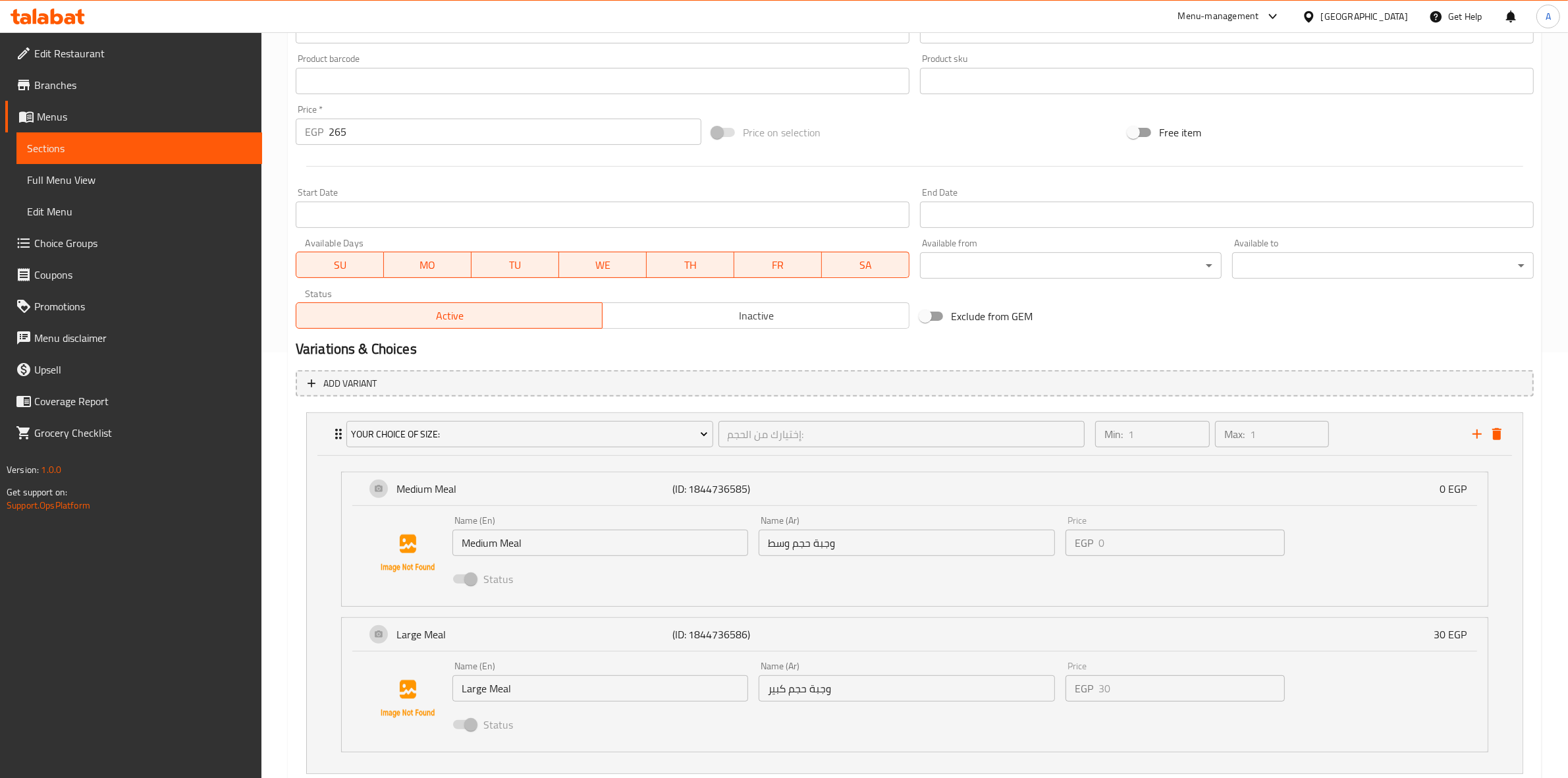
scroll to position [512, 0]
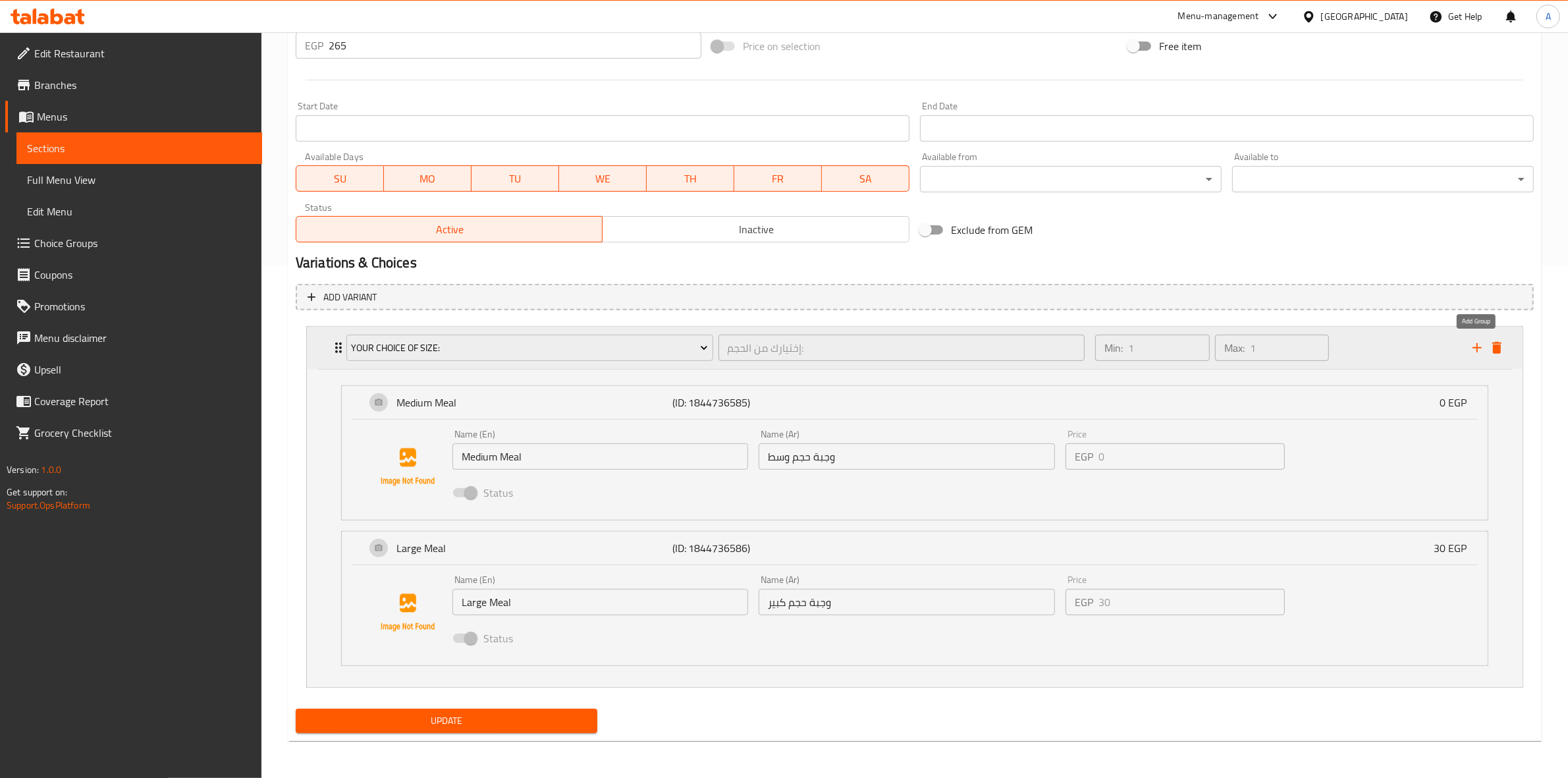
click at [1481, 344] on icon "add" at bounding box center [1477, 347] width 15 height 15
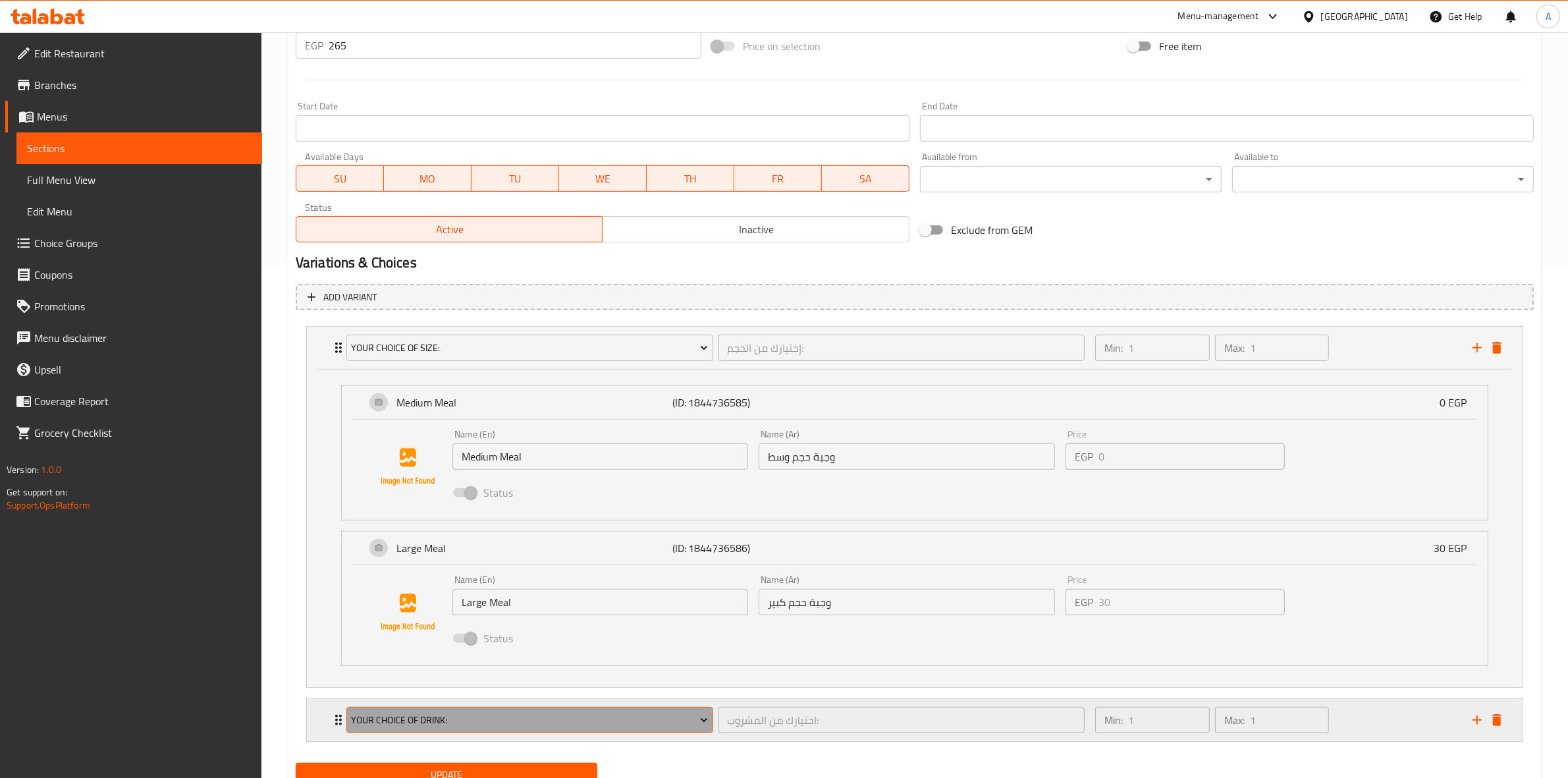
click at [508, 713] on span "Your Choice Of Drink:" at bounding box center [530, 719] width 357 height 16
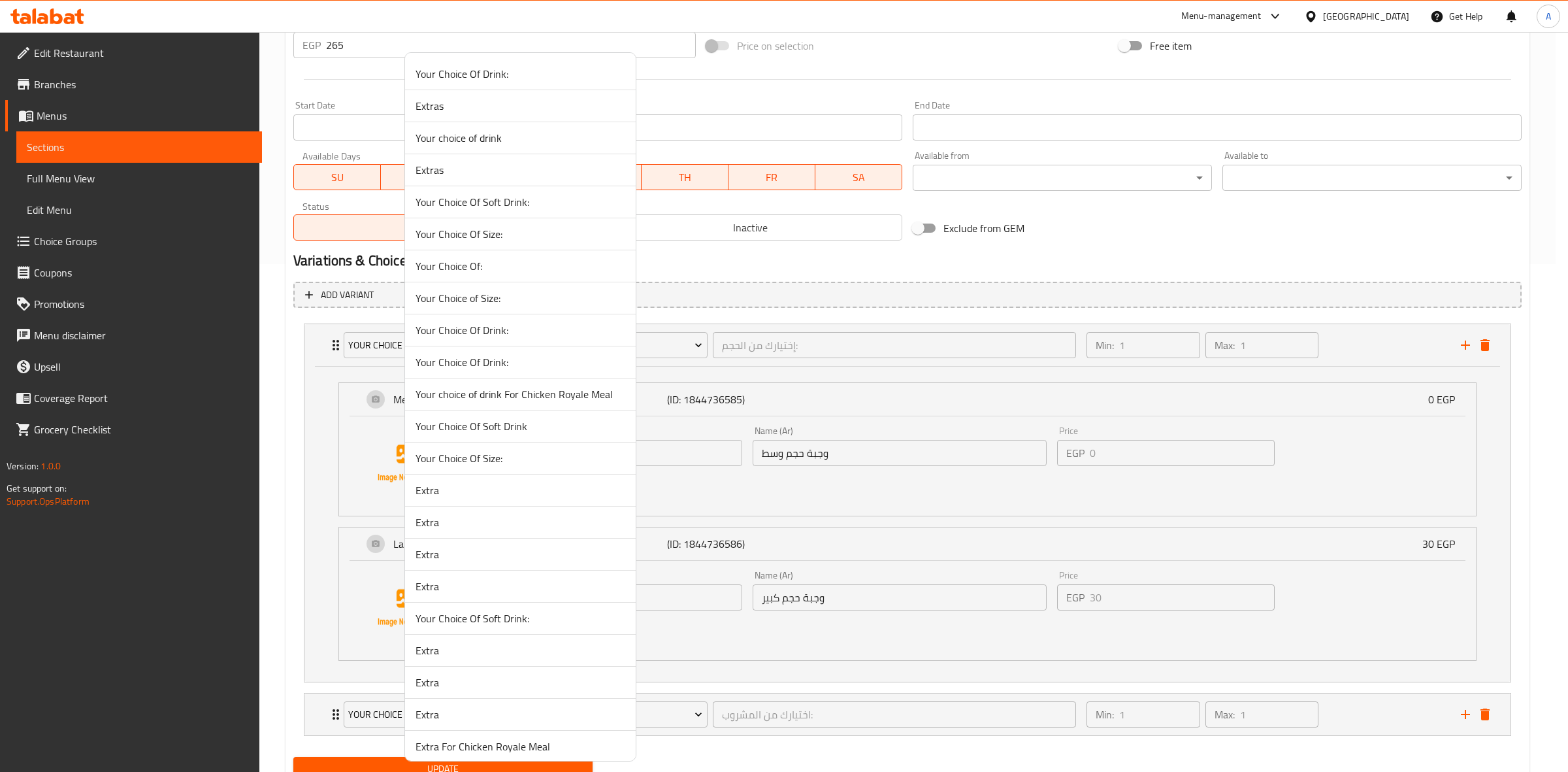
click at [1380, 714] on div at bounding box center [784, 386] width 1568 height 772
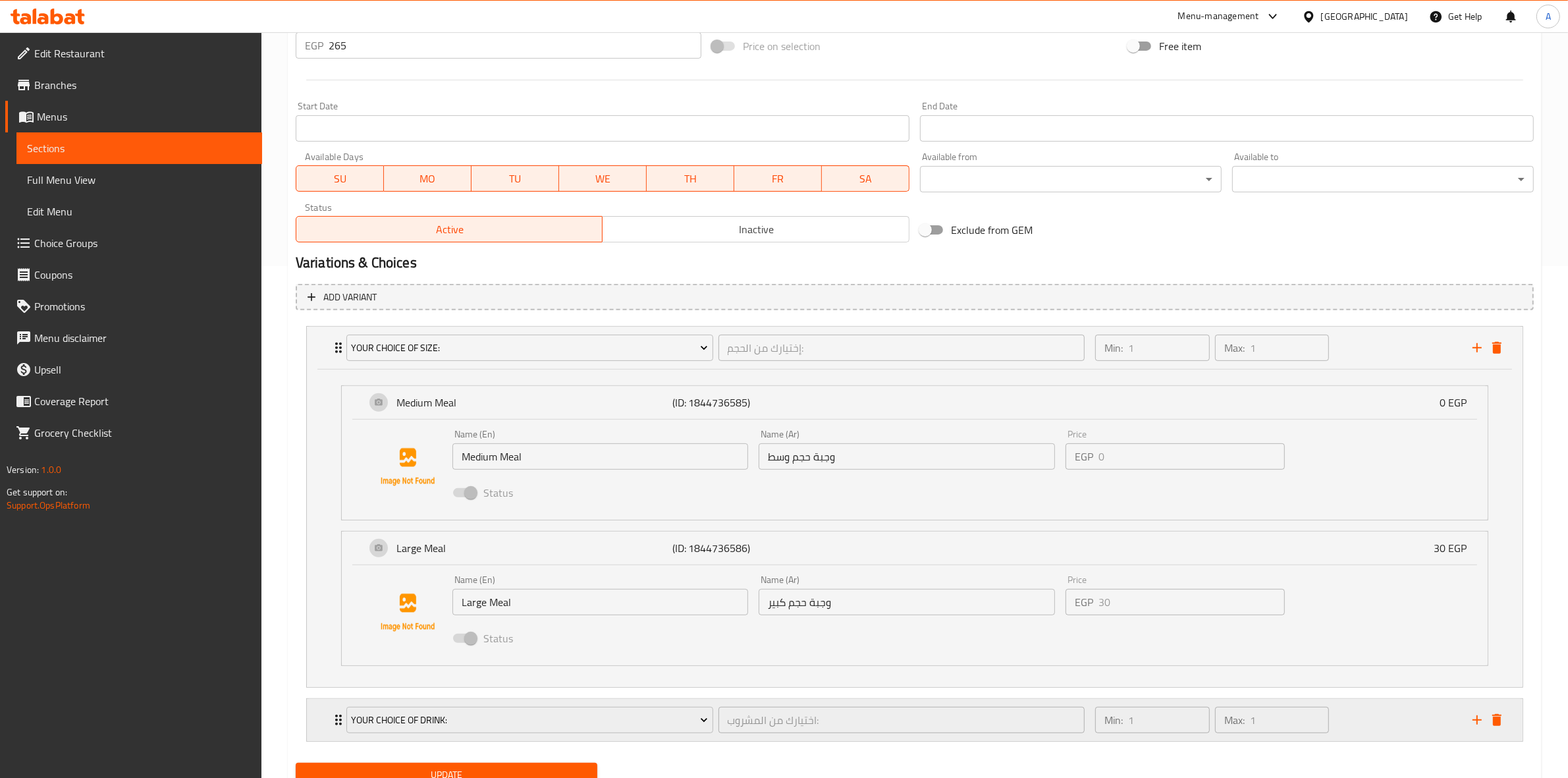
click at [1391, 719] on div "Min: 1 ​ Max: 1 ​" at bounding box center [1275, 719] width 378 height 42
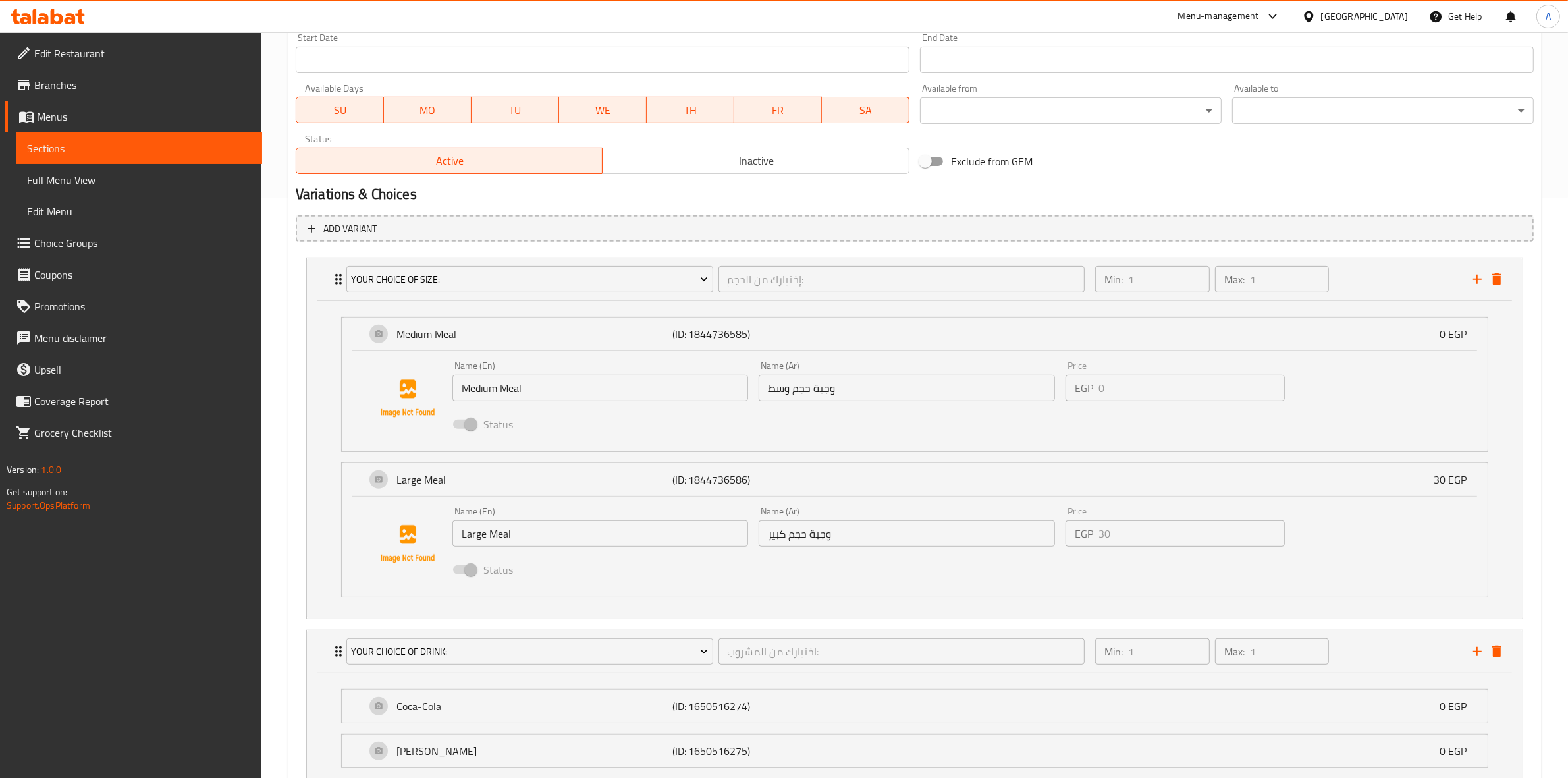
scroll to position [729, 0]
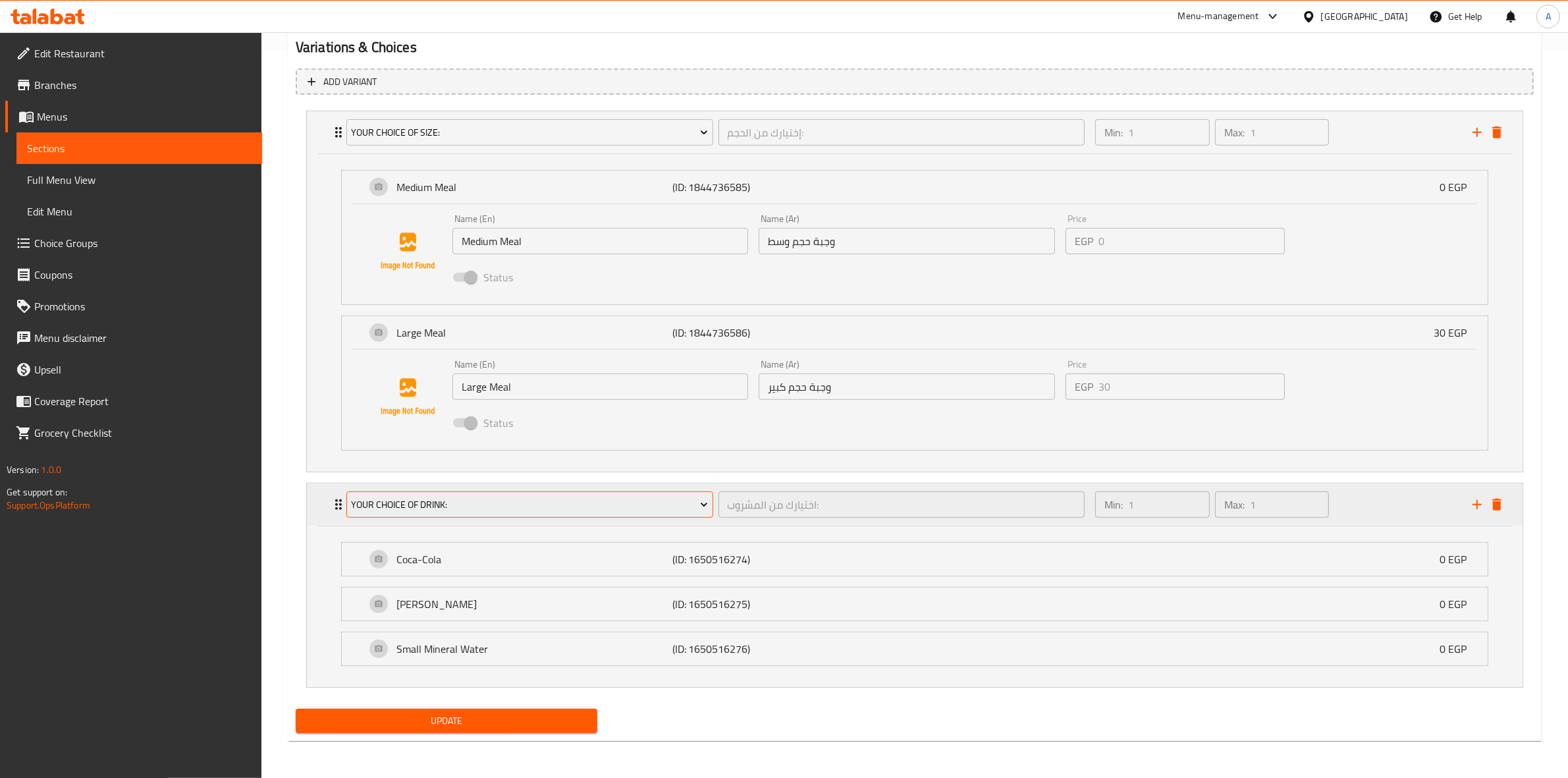
click at [524, 507] on span "Your Choice Of Drink:" at bounding box center [530, 504] width 357 height 16
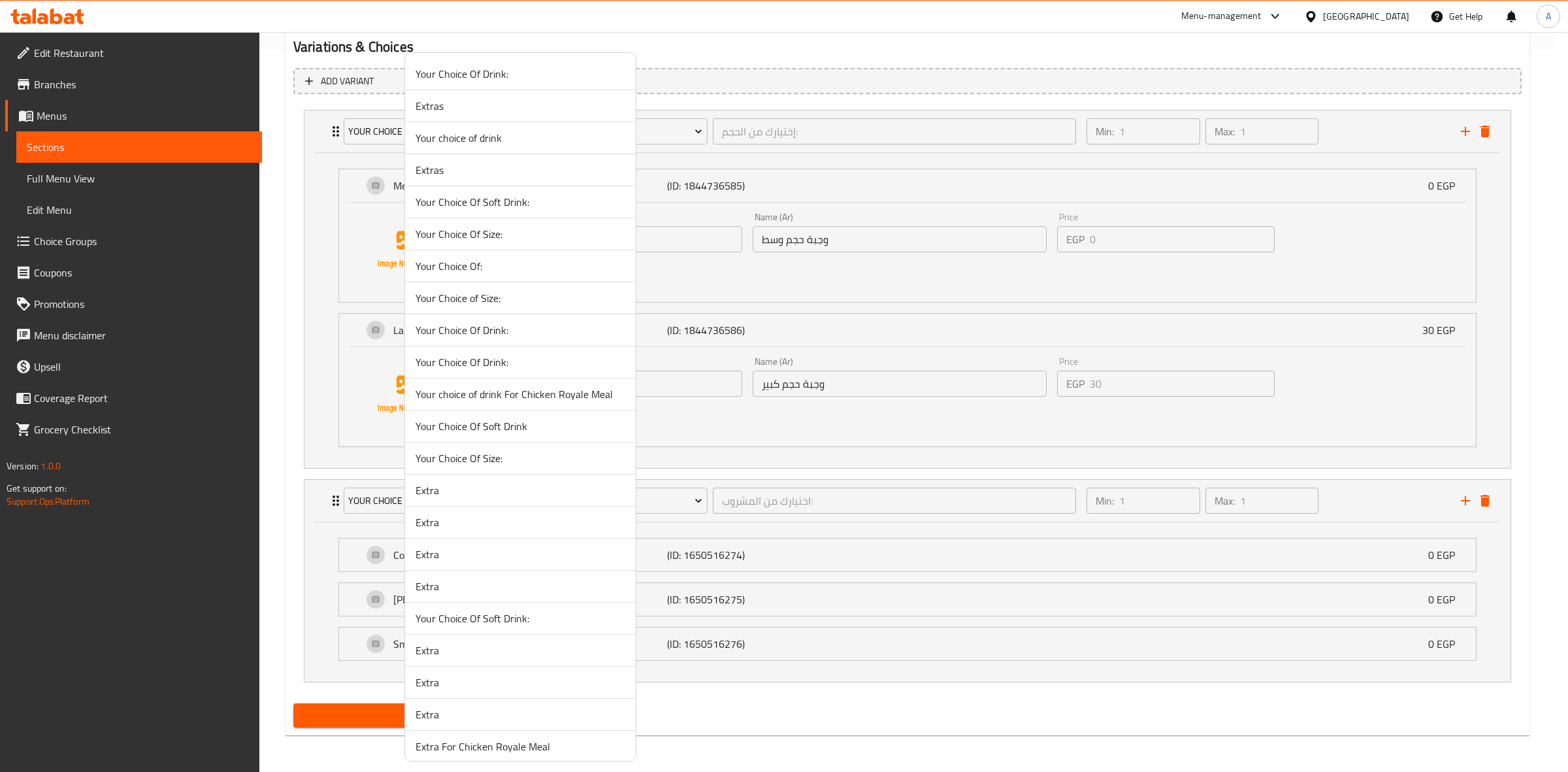
click at [502, 70] on span "Your Choice Of Drink:" at bounding box center [521, 74] width 210 height 15
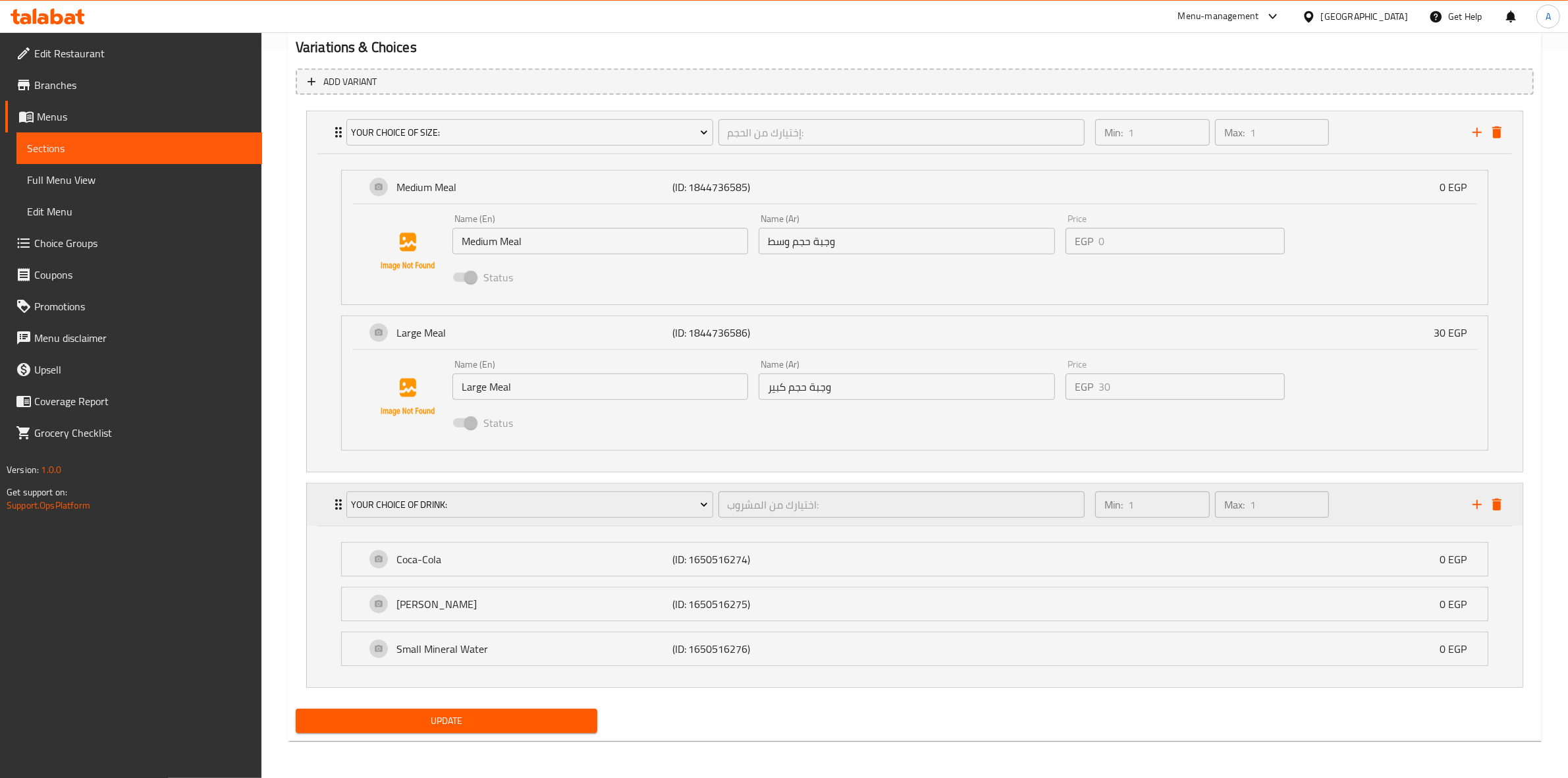
click at [1343, 510] on div "Min: 1 ​ Max: 1 ​" at bounding box center [1275, 504] width 378 height 42
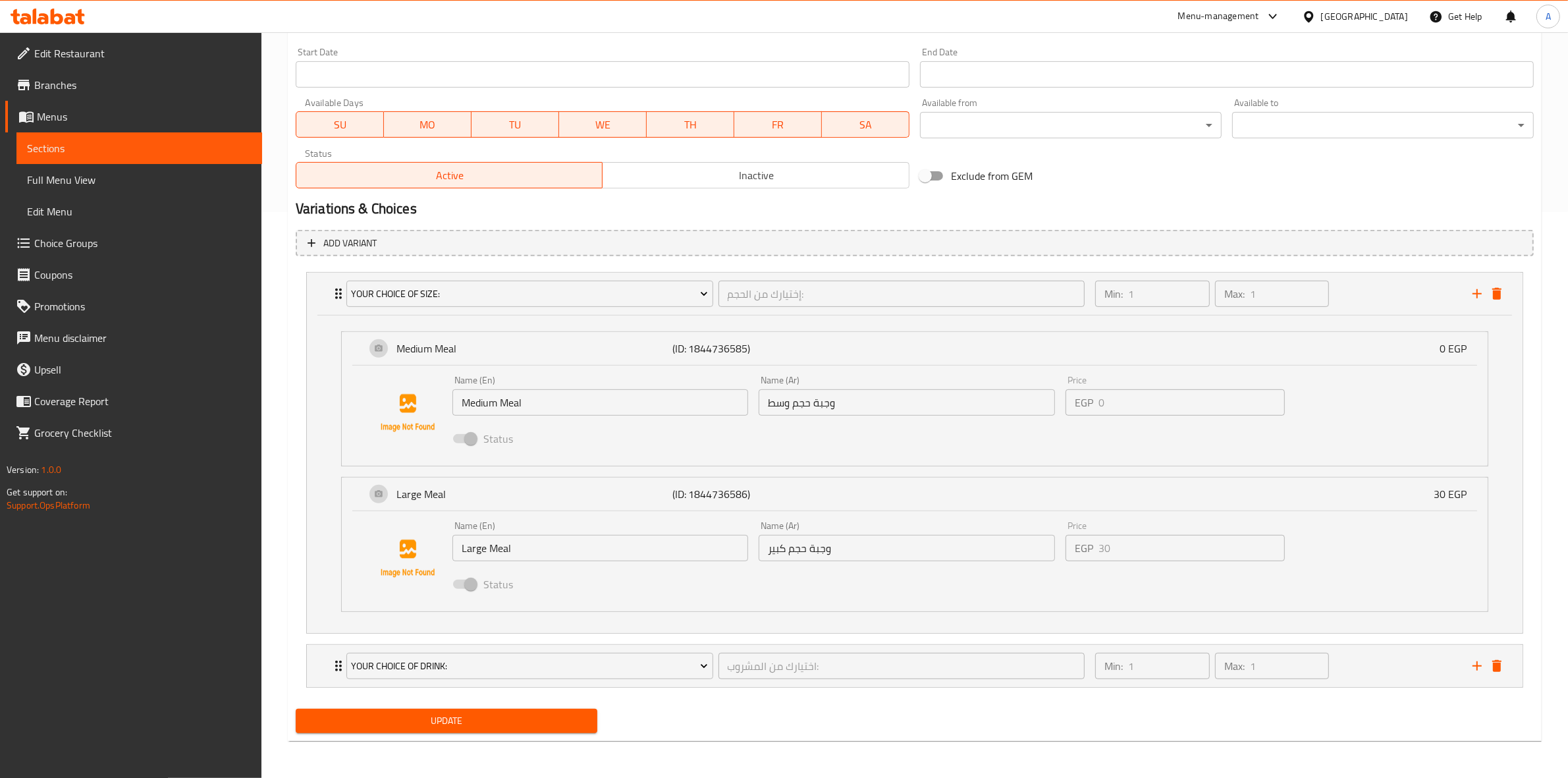
scroll to position [567, 0]
click at [1394, 670] on div "Min: 1 ​ Max: 1 ​" at bounding box center [1275, 665] width 378 height 42
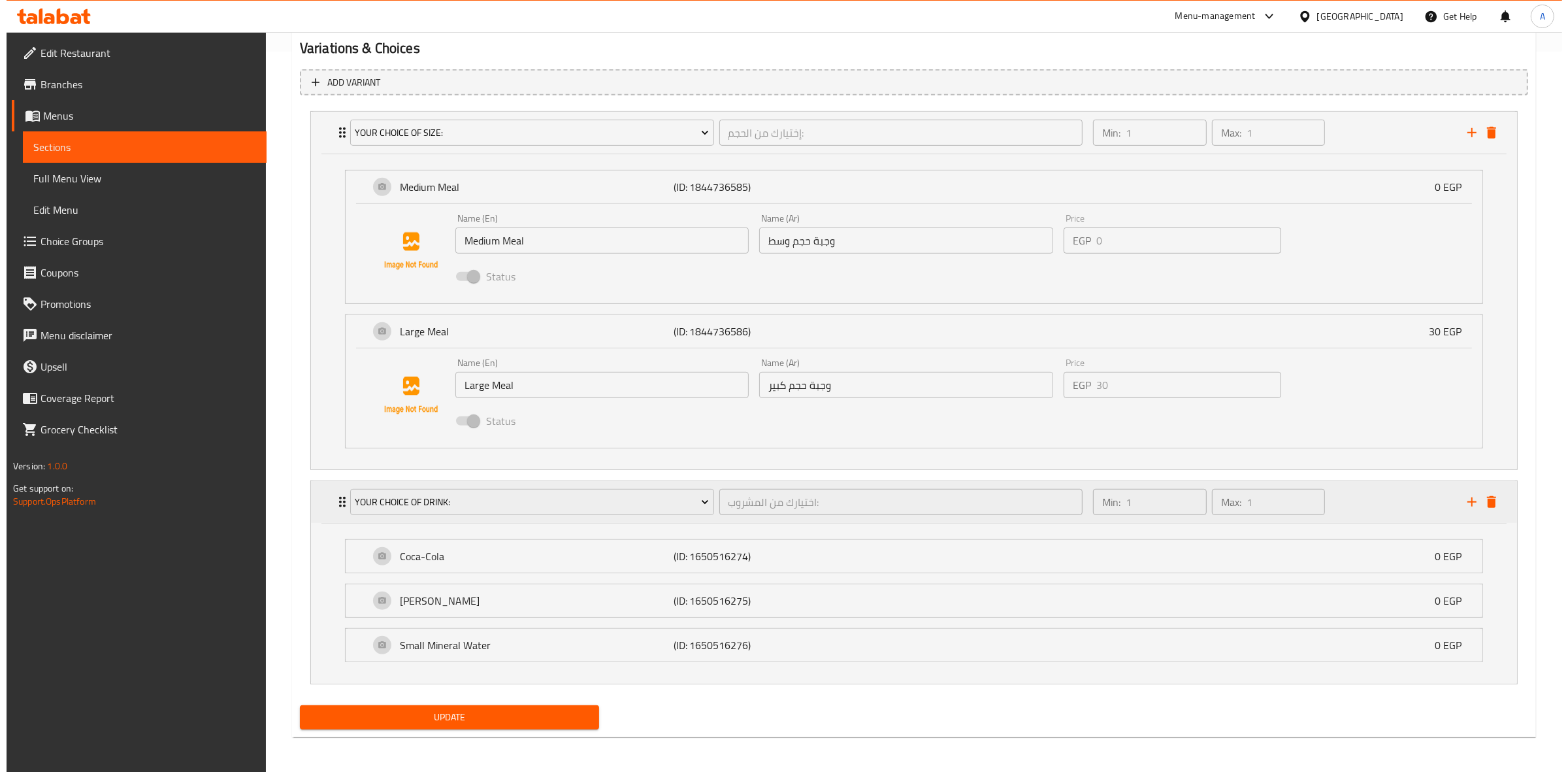
scroll to position [723, 0]
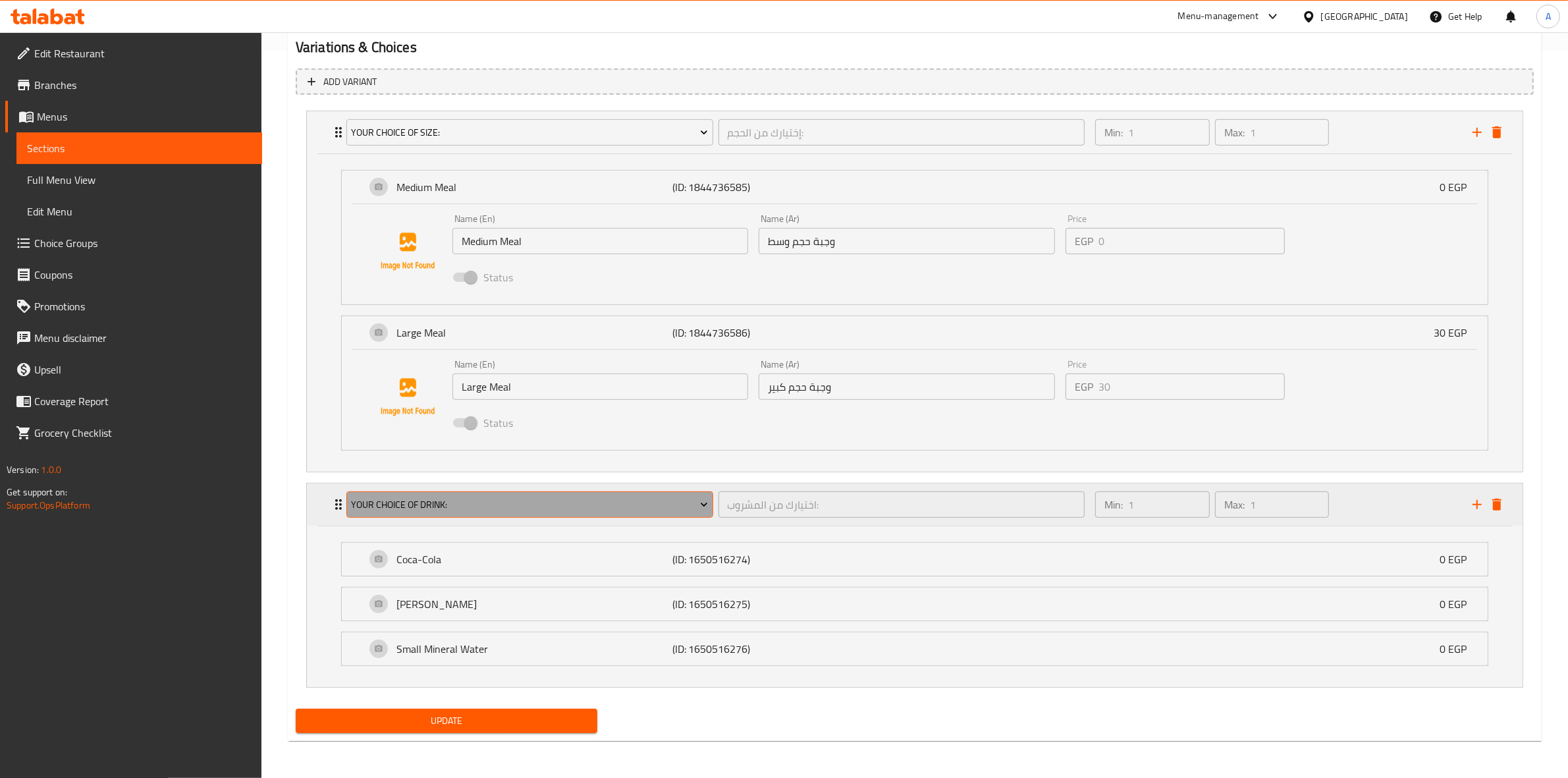
click at [436, 494] on button "Your Choice Of Drink:" at bounding box center [530, 504] width 367 height 26
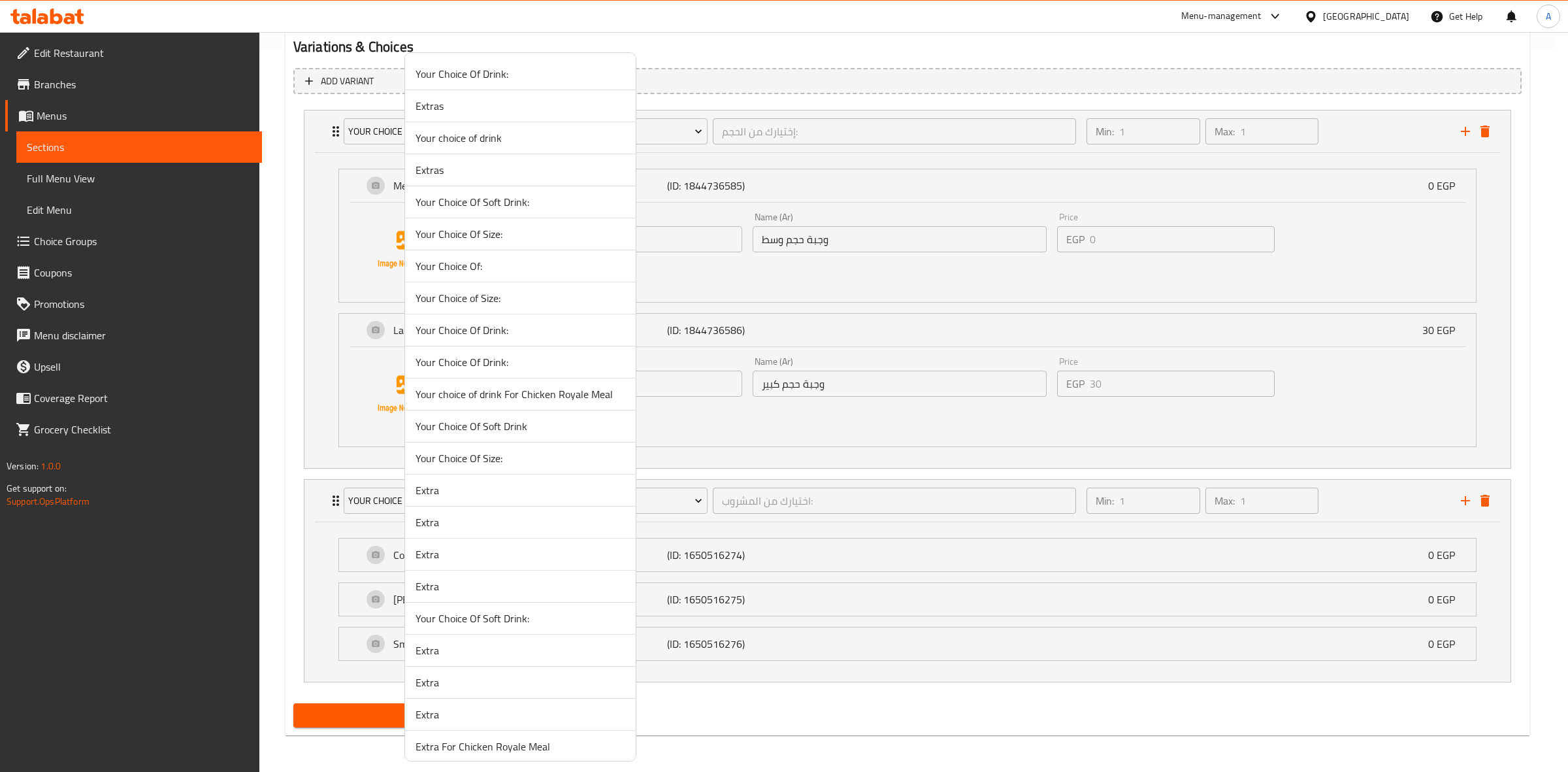
click at [514, 144] on span "Your choice of drink" at bounding box center [521, 138] width 210 height 15
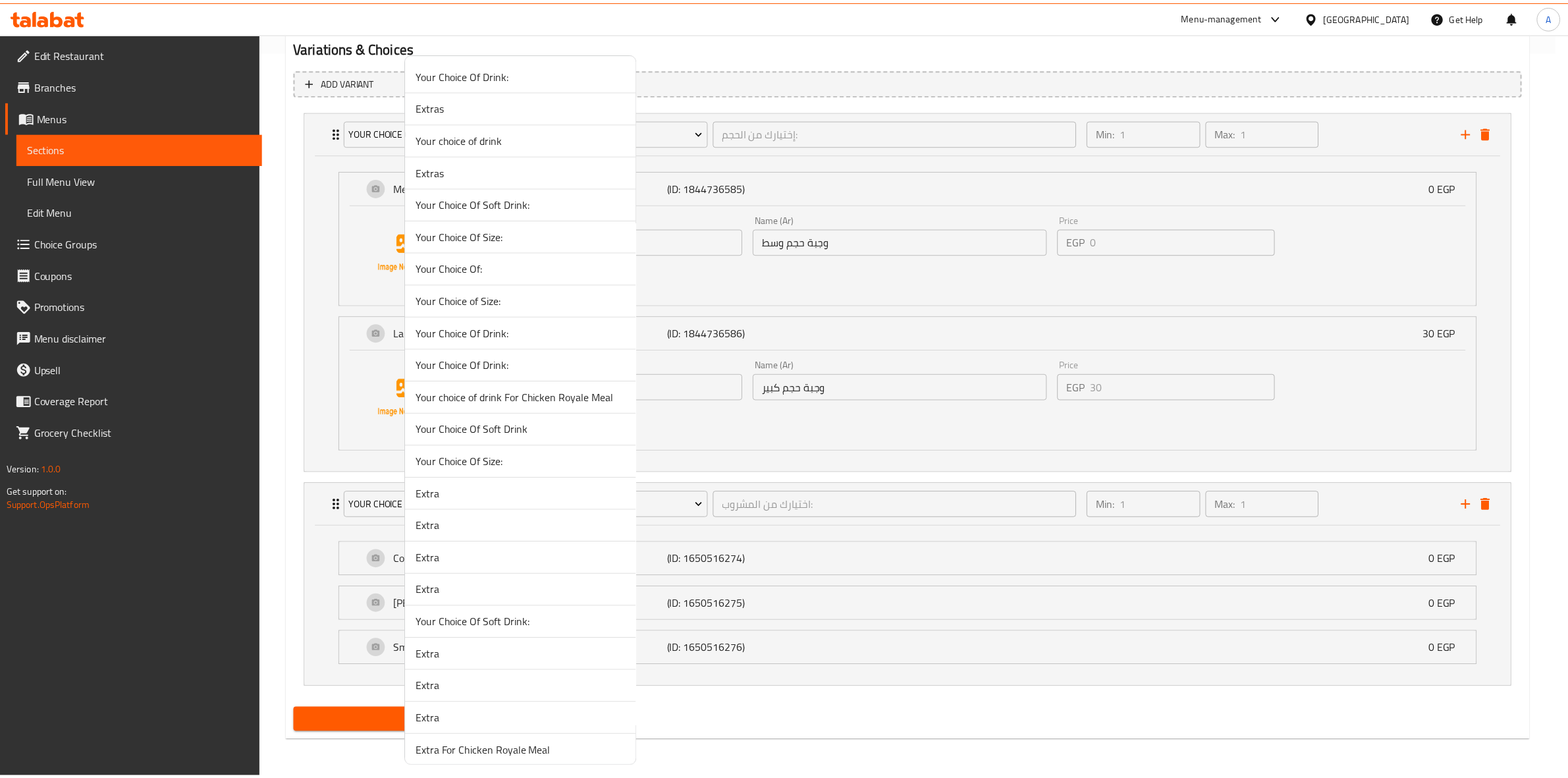
scroll to position [567, 0]
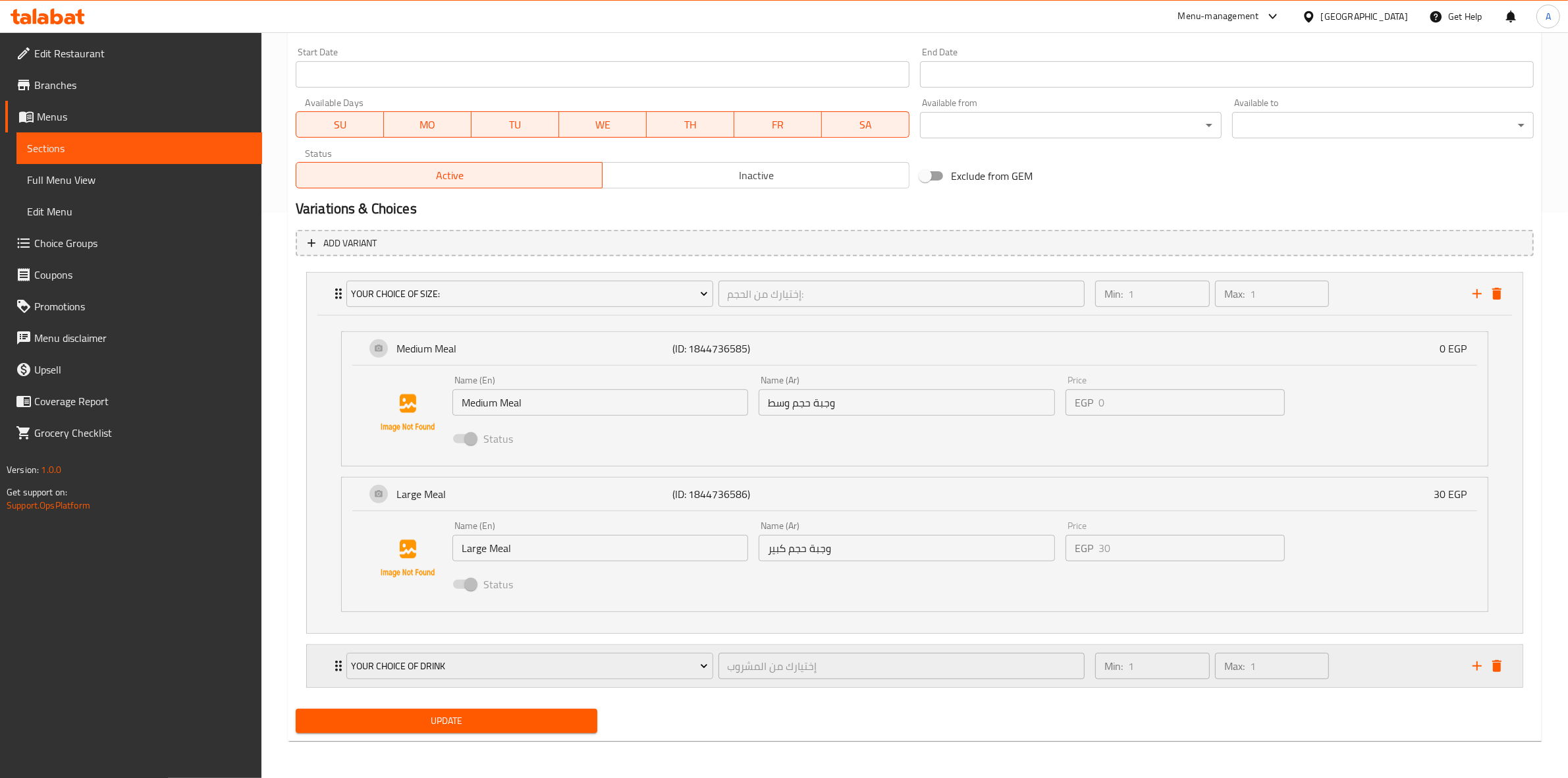
click at [1350, 682] on div "Min: 1 ​ Max: 1 ​" at bounding box center [1275, 665] width 378 height 42
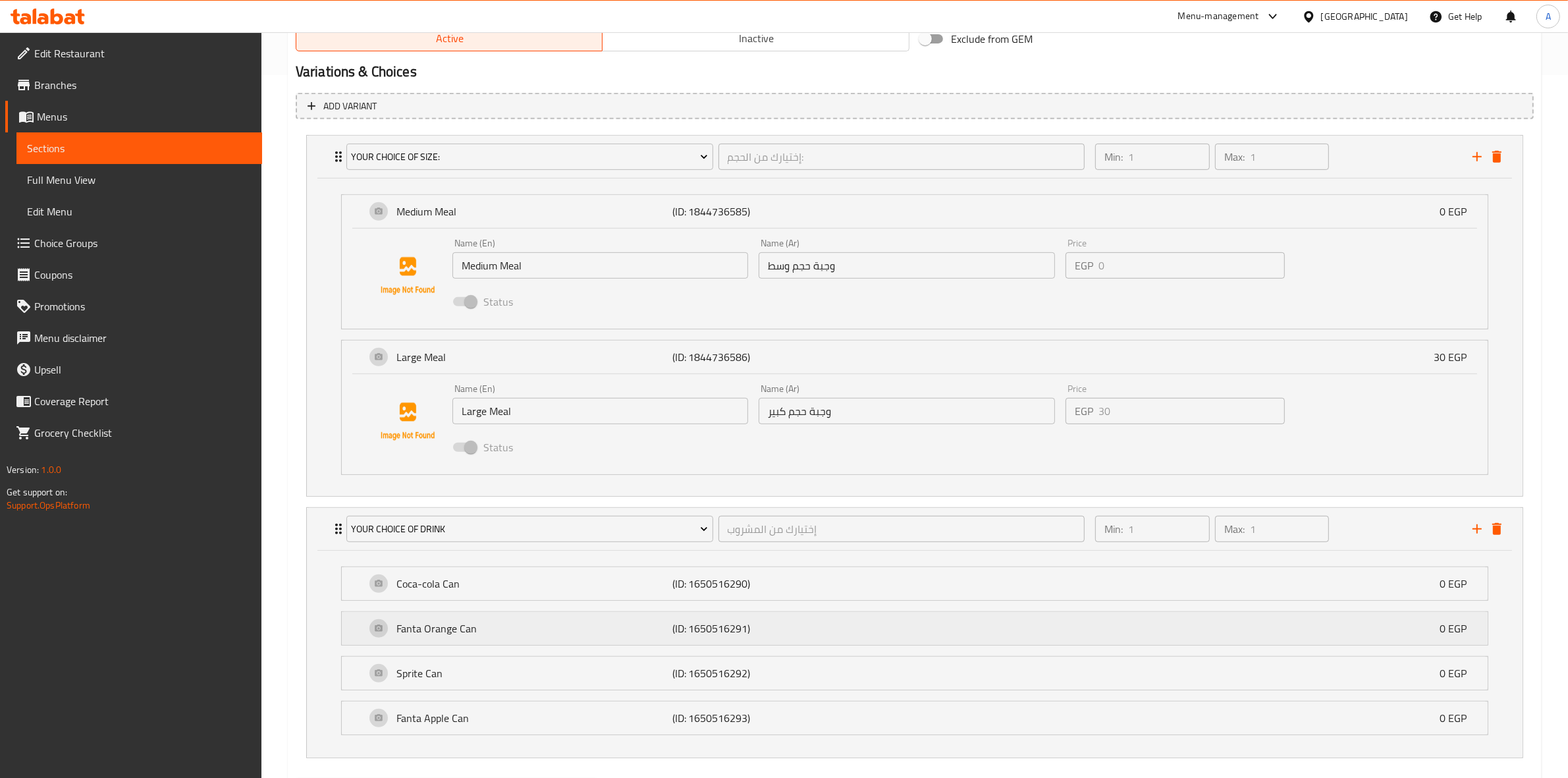
scroll to position [729, 0]
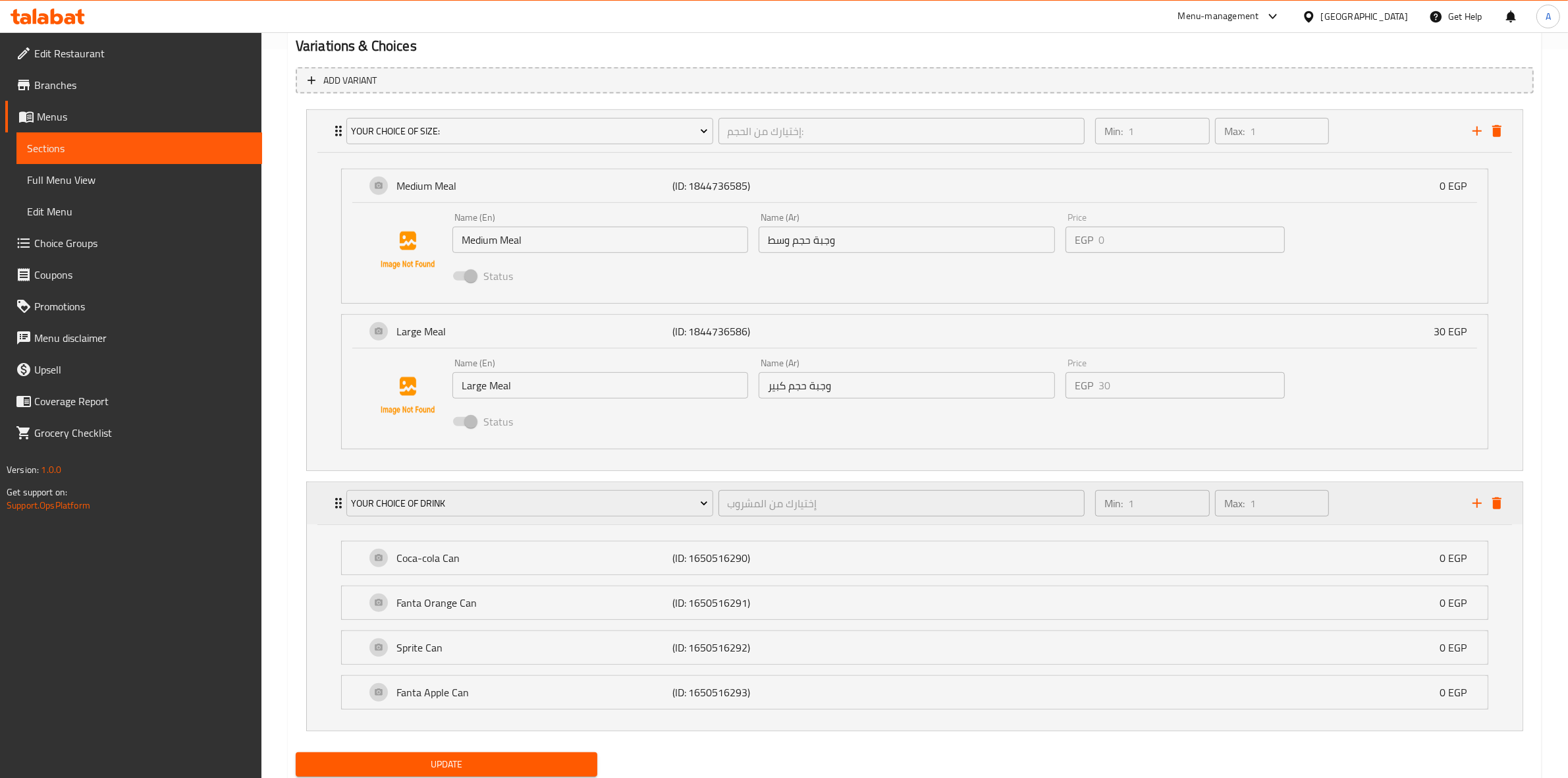
click at [1403, 505] on div "Min: 1 ​ Max: 1 ​" at bounding box center [1275, 502] width 378 height 42
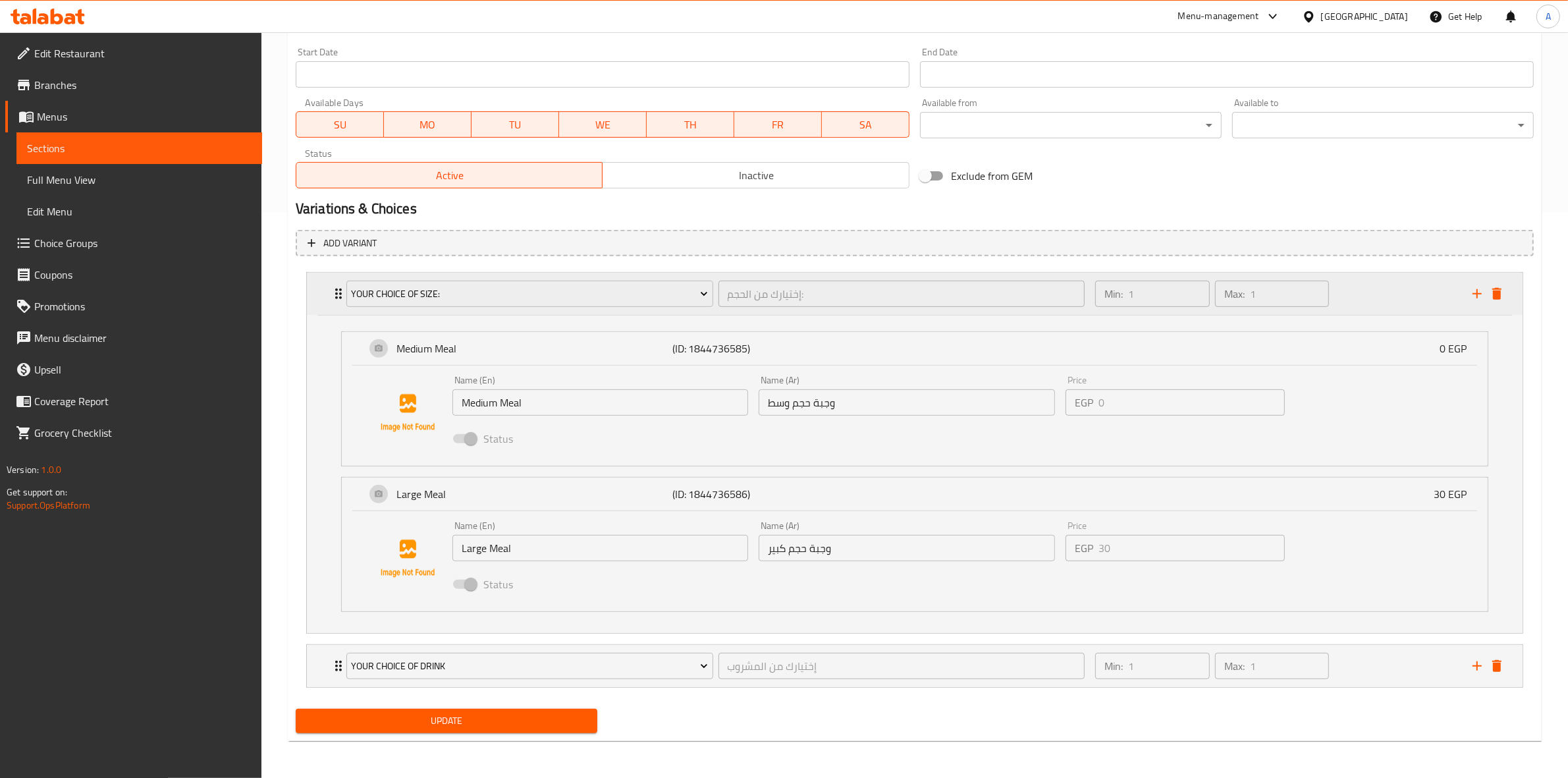
click at [1350, 288] on div "Min: 1 ​ Max: 1 ​" at bounding box center [1275, 293] width 378 height 42
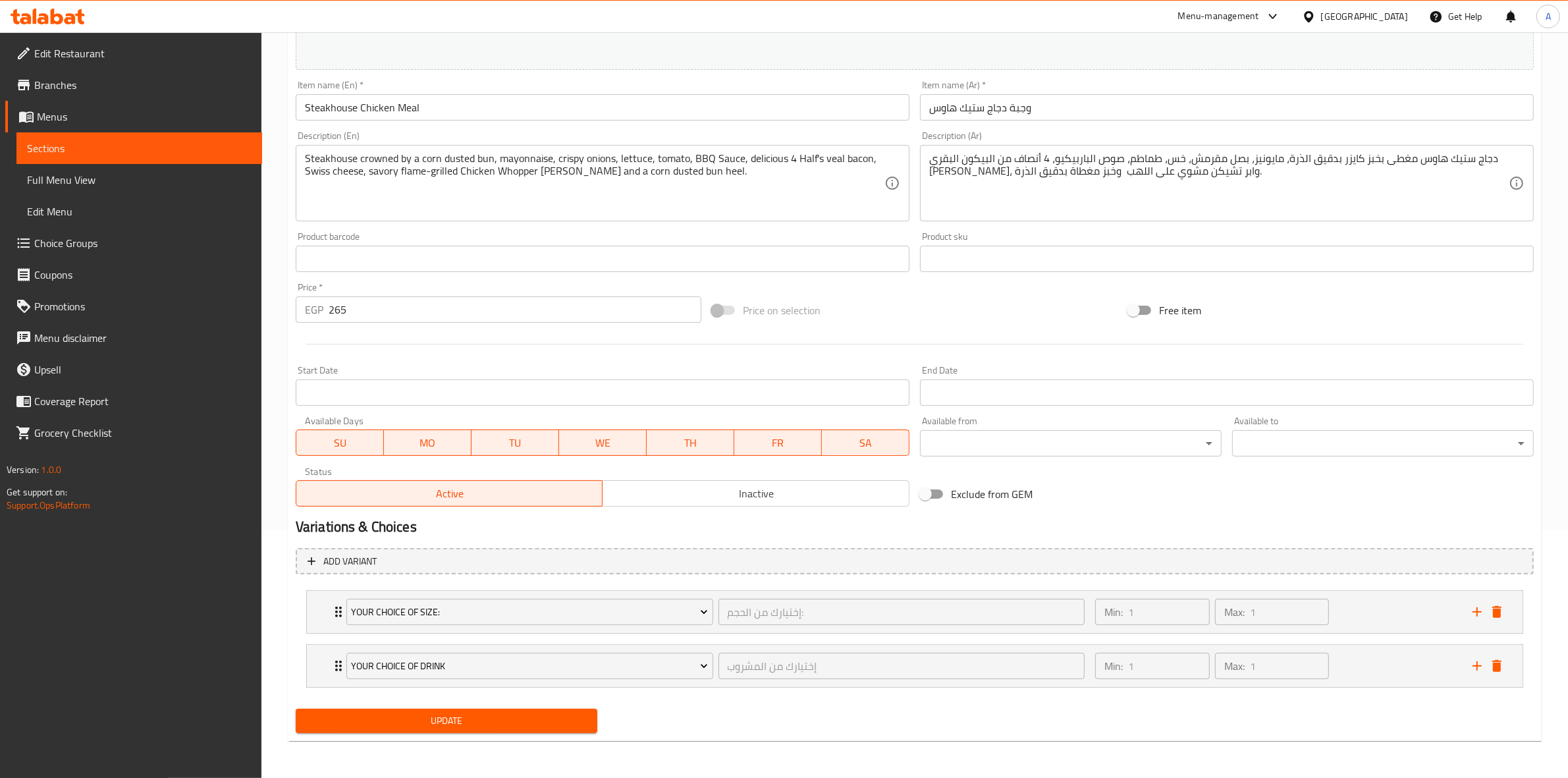
scroll to position [248, 0]
click at [1479, 665] on icon "add" at bounding box center [1477, 665] width 15 height 15
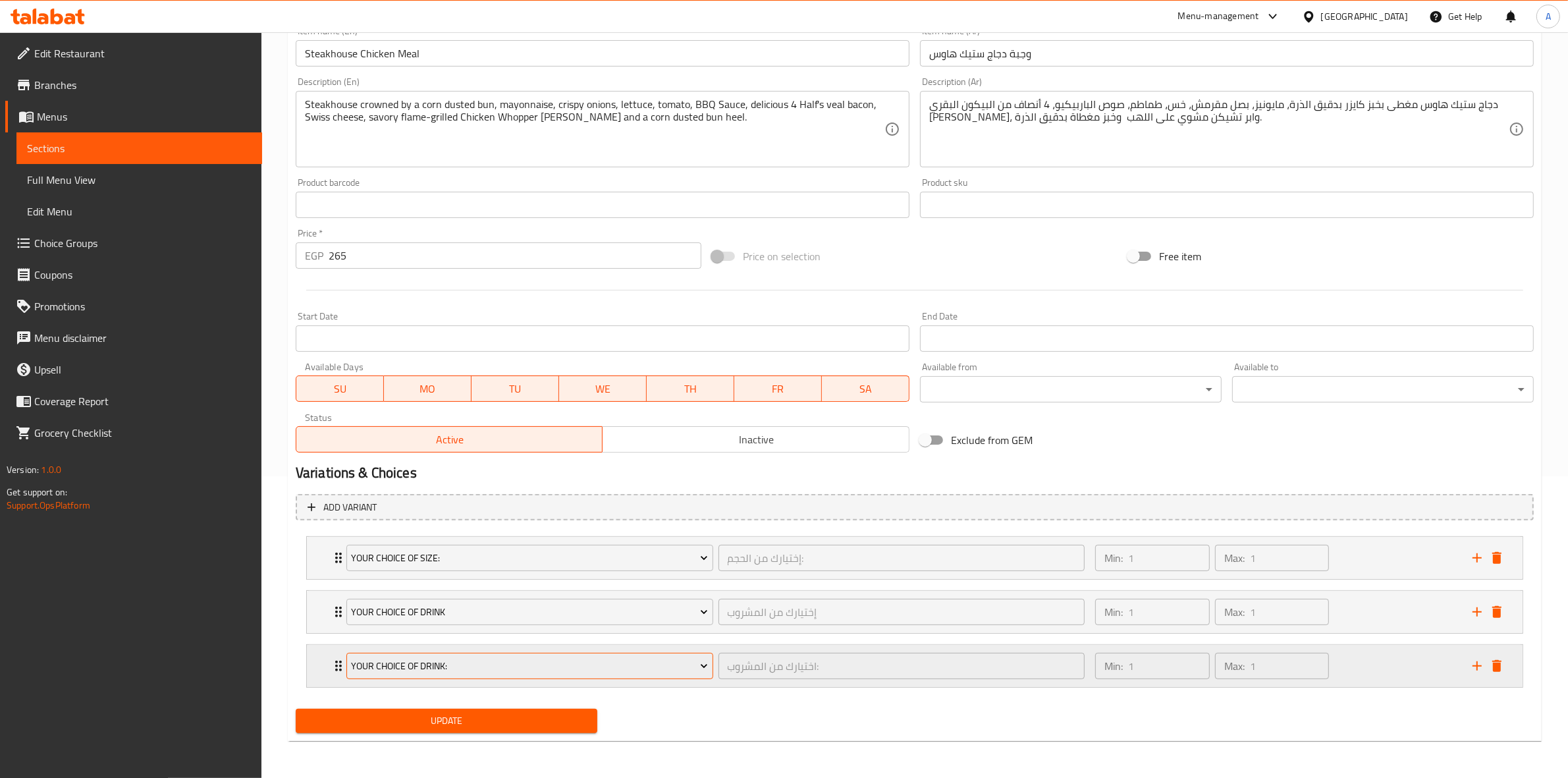
click at [469, 664] on span "Your Choice Of Drink:" at bounding box center [530, 665] width 357 height 16
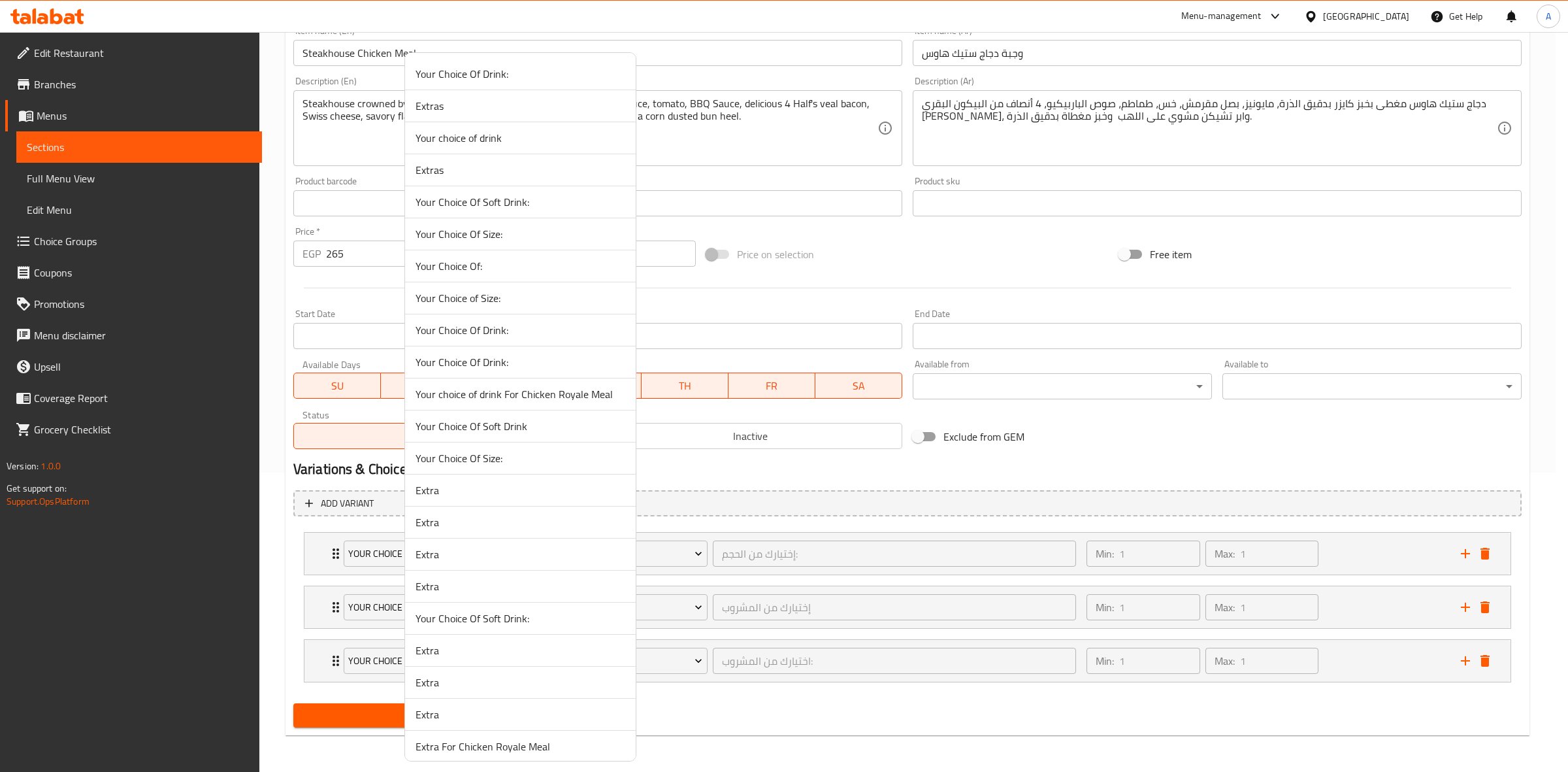
click at [454, 585] on span "Extra" at bounding box center [521, 586] width 210 height 15
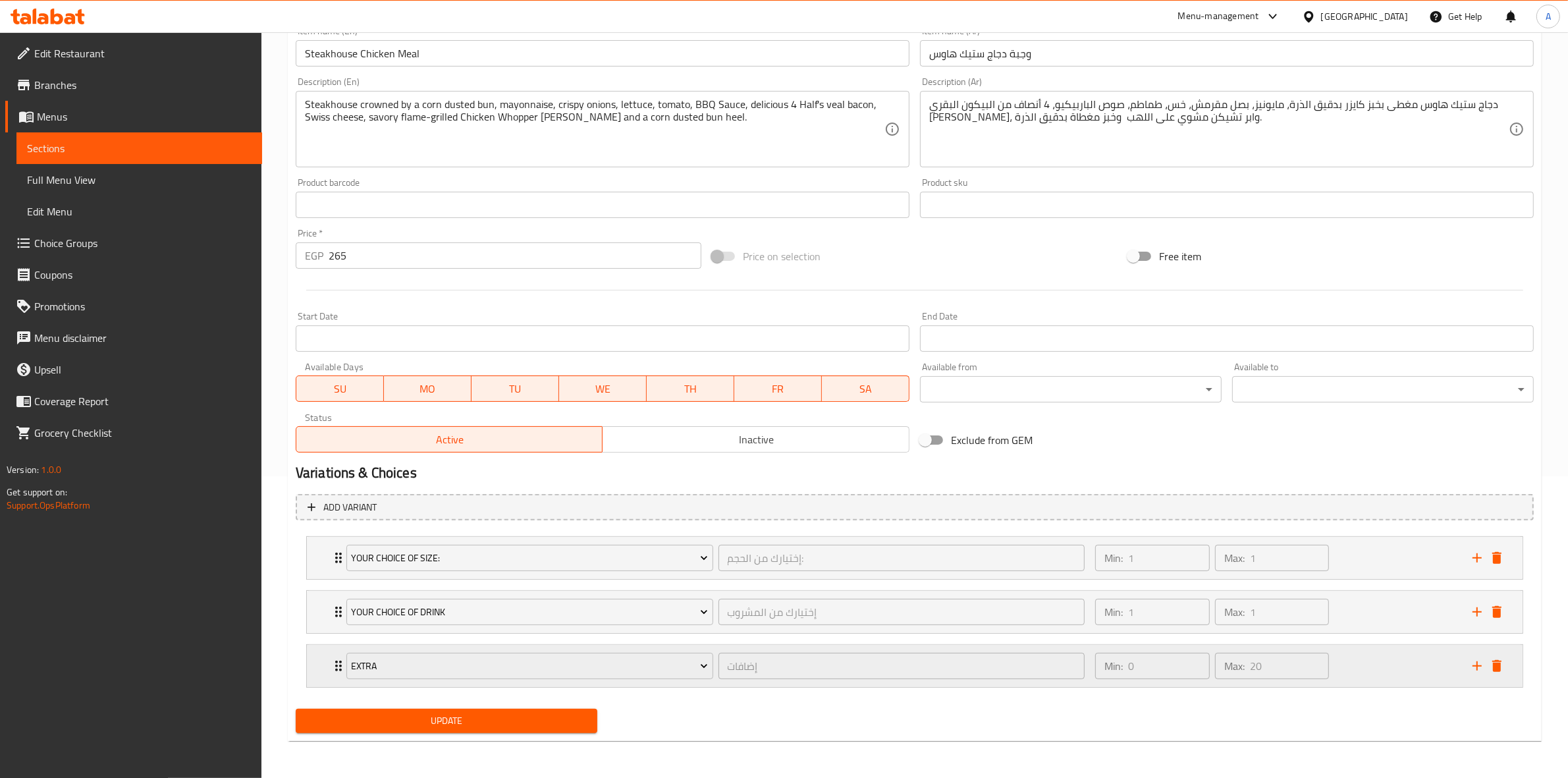
click at [1370, 676] on div "Min: 0 ​ Max: 20 ​" at bounding box center [1275, 665] width 378 height 42
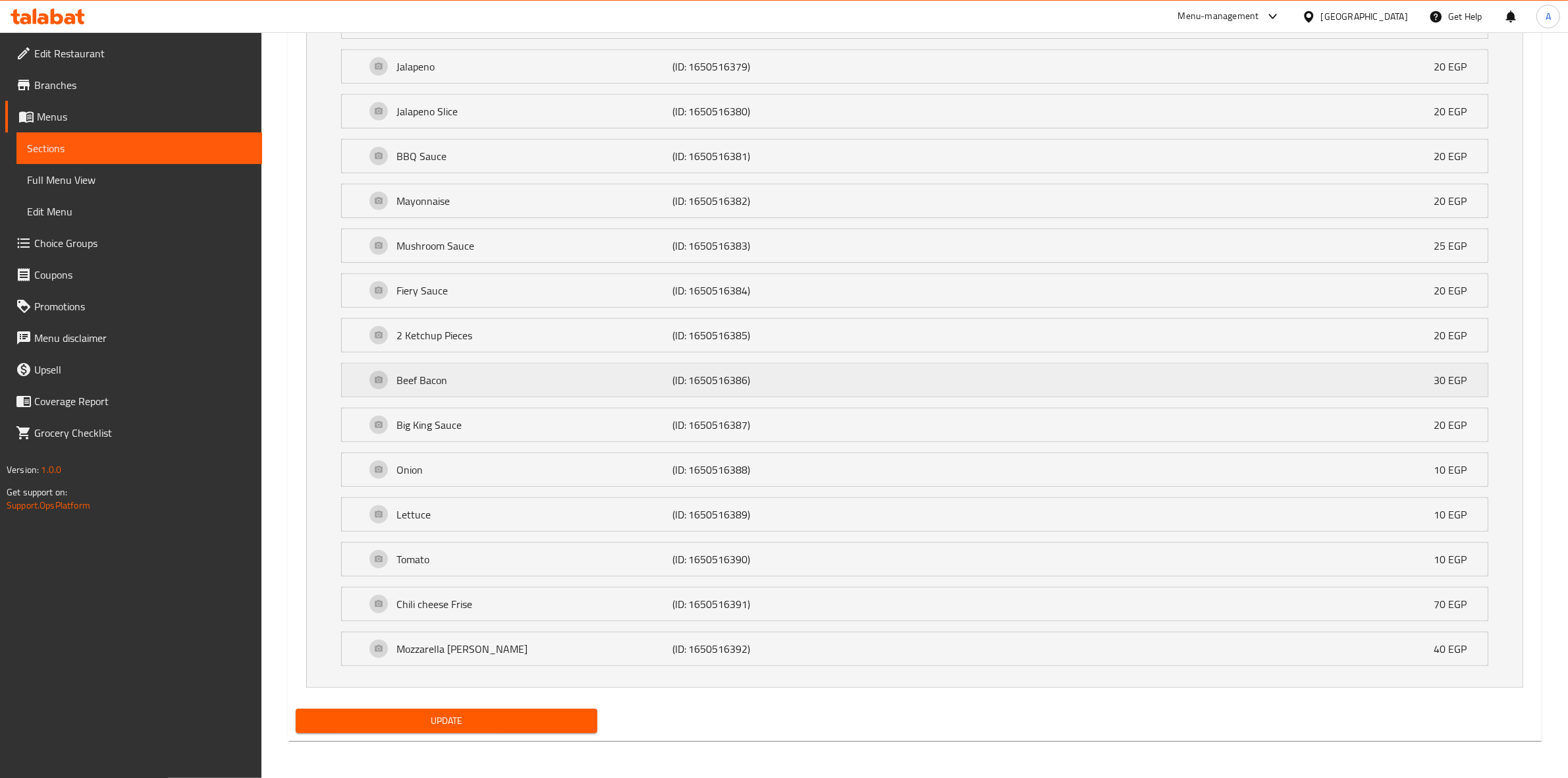
scroll to position [1194, 0]
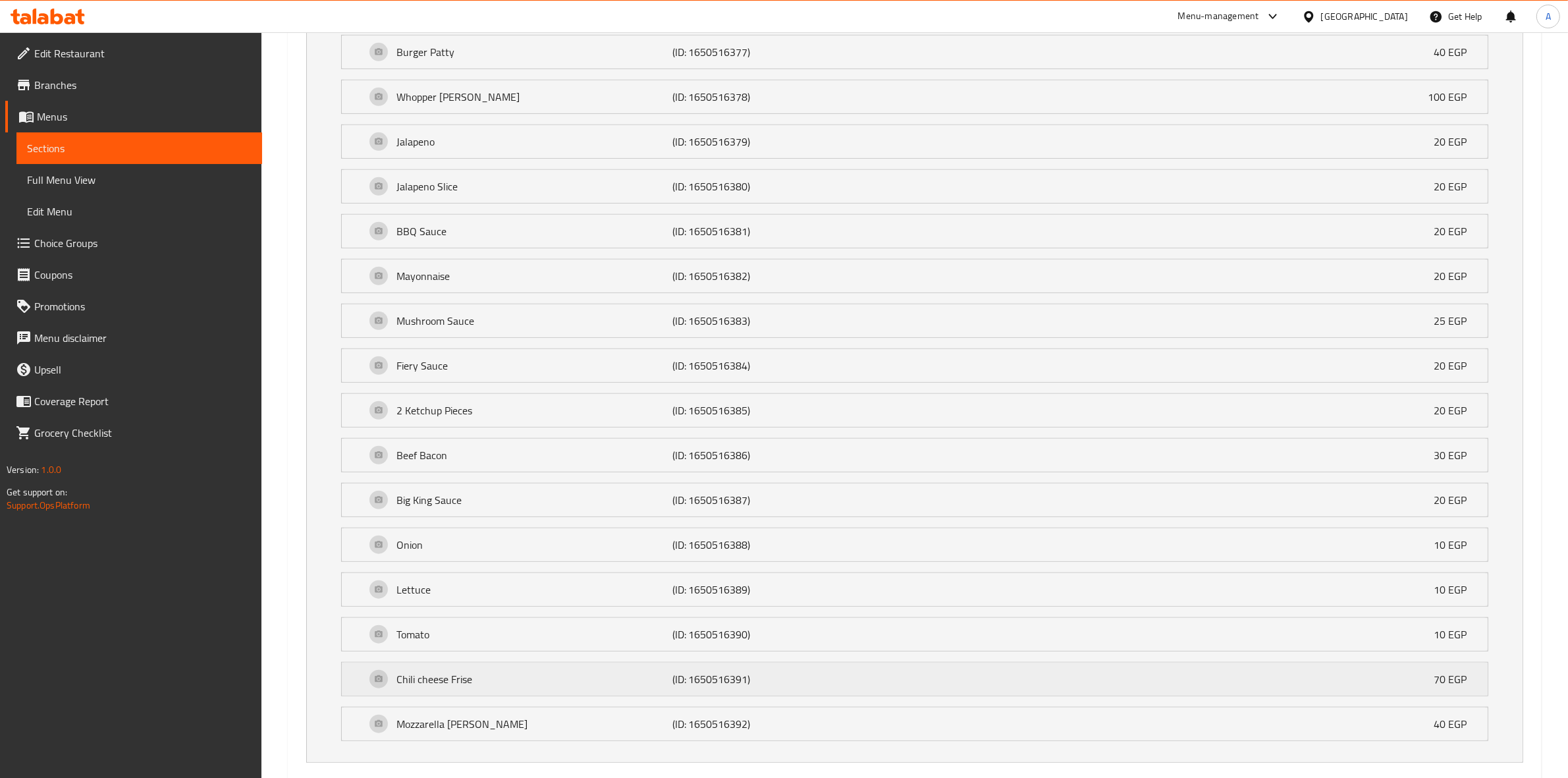
click at [854, 695] on div "Chili cheese Frise (ID: 1650516391) 70 EGP" at bounding box center [918, 678] width 1106 height 33
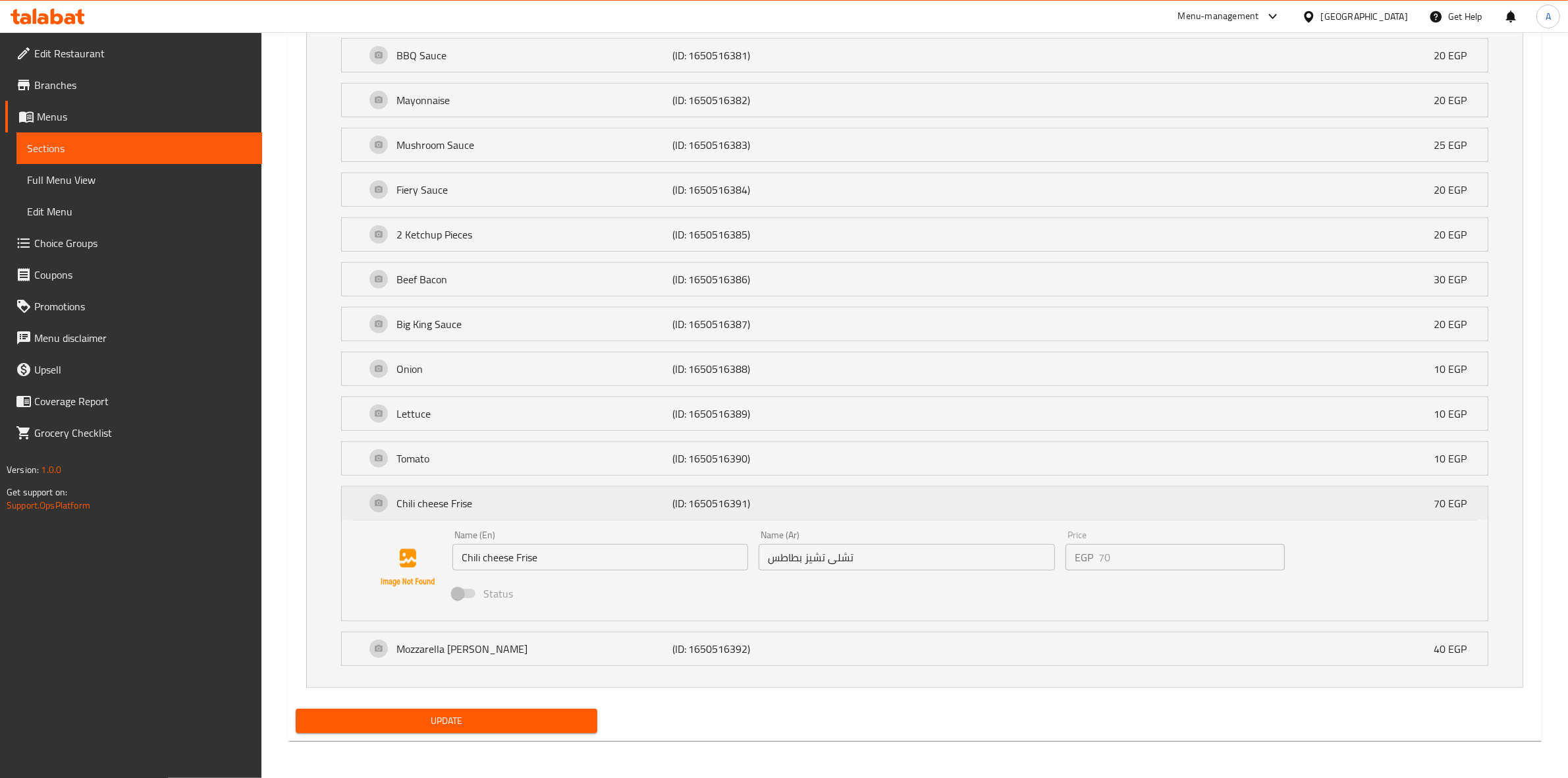
click at [975, 501] on div "Chili cheese Frise (ID: 1650516391) 70 EGP" at bounding box center [918, 502] width 1106 height 33
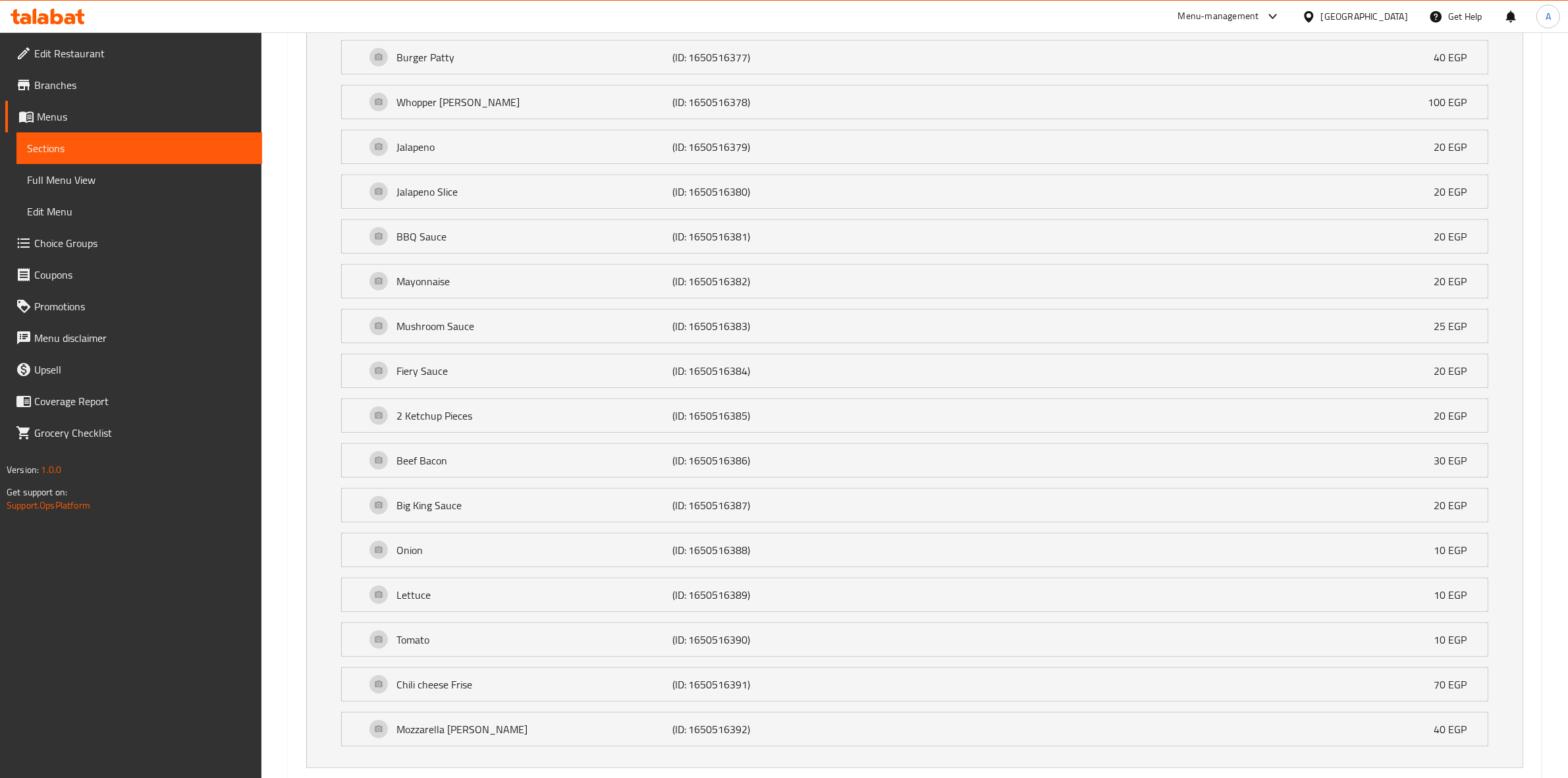
scroll to position [1276, 0]
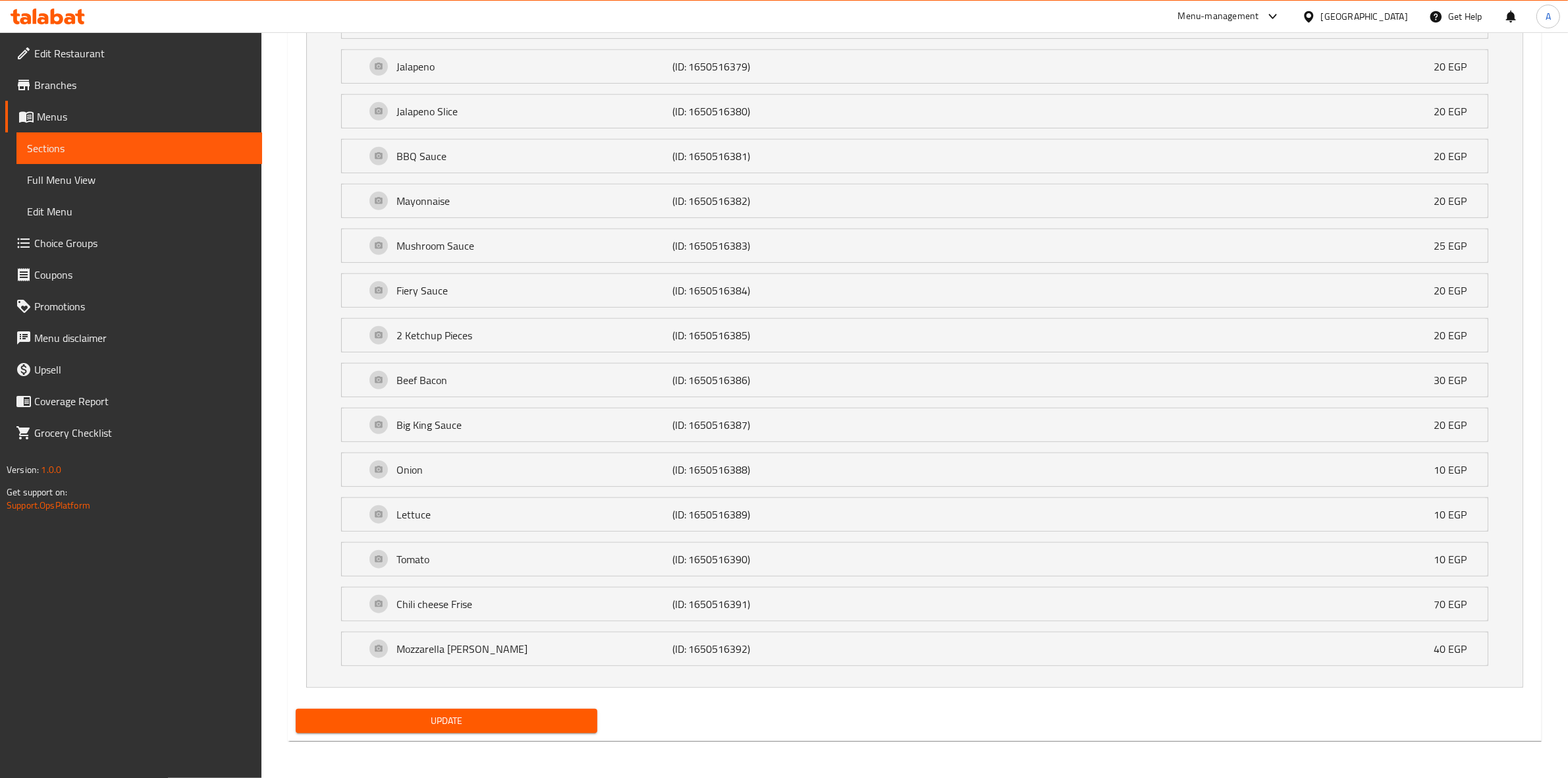
click at [436, 715] on span "Update" at bounding box center [446, 720] width 280 height 16
click at [513, 721] on span "Update" at bounding box center [446, 720] width 280 height 16
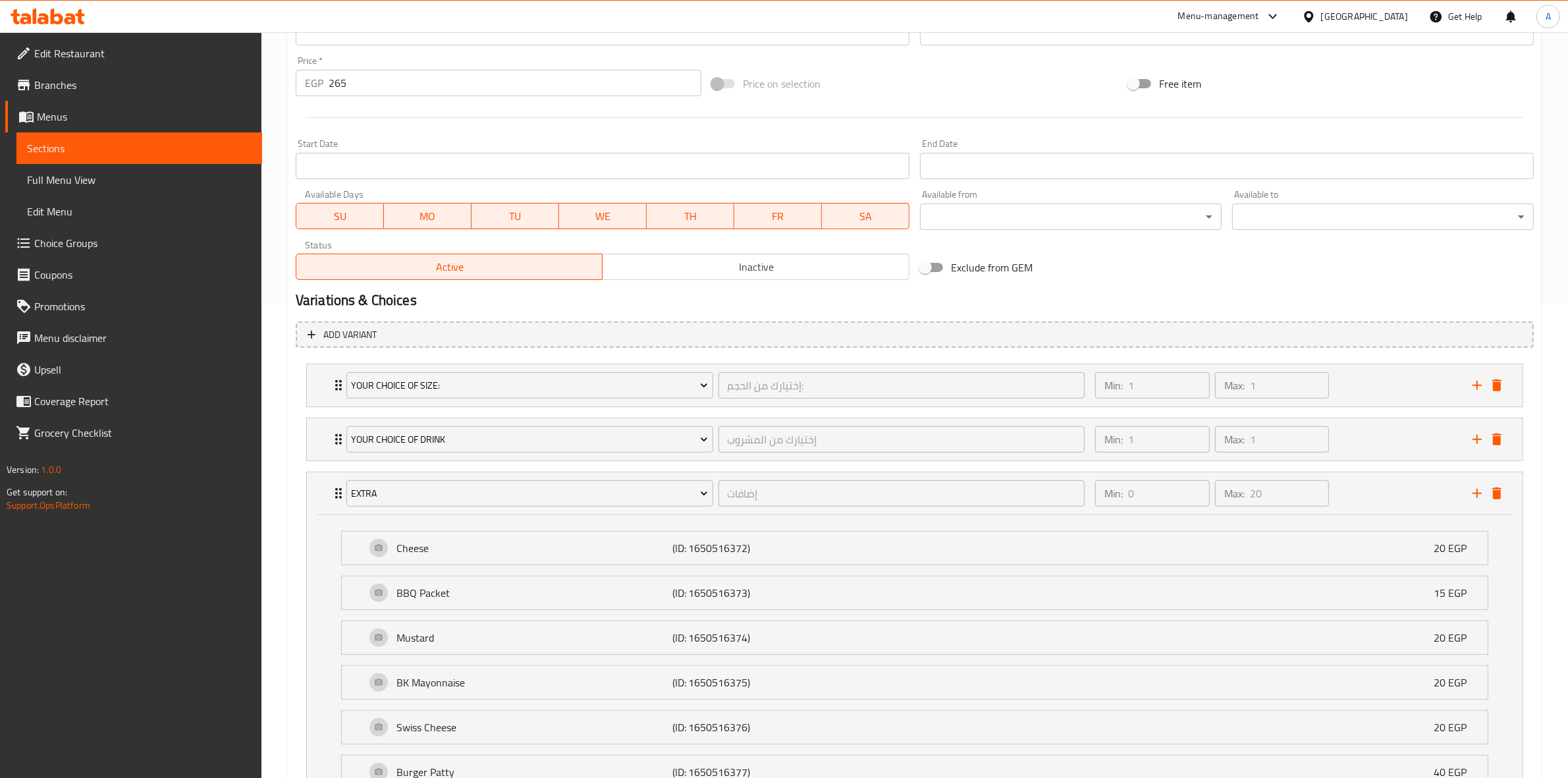
scroll to position [370, 0]
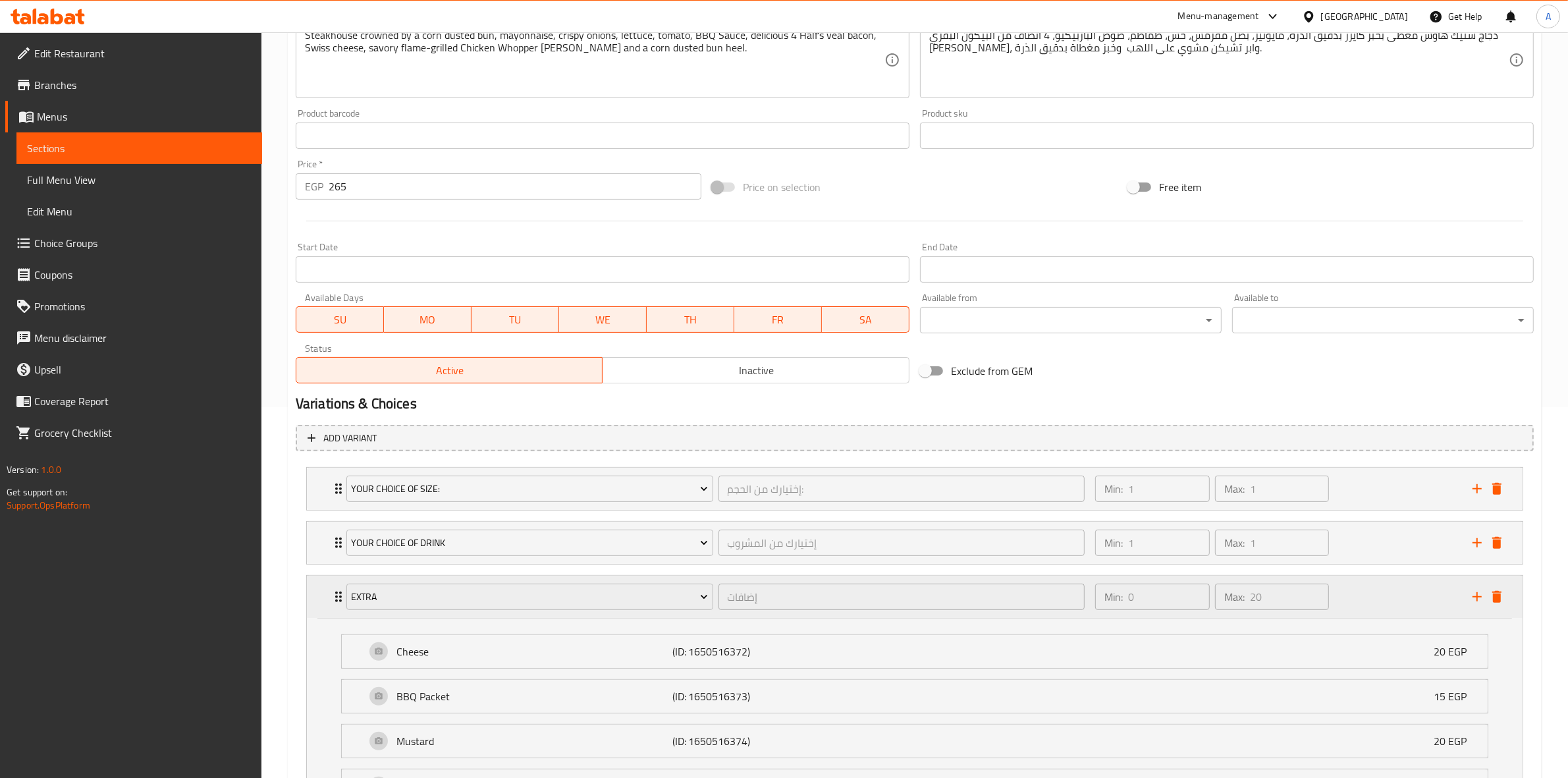
click at [1390, 597] on div "Min: 0 ​ Max: 20 ​" at bounding box center [1275, 597] width 378 height 42
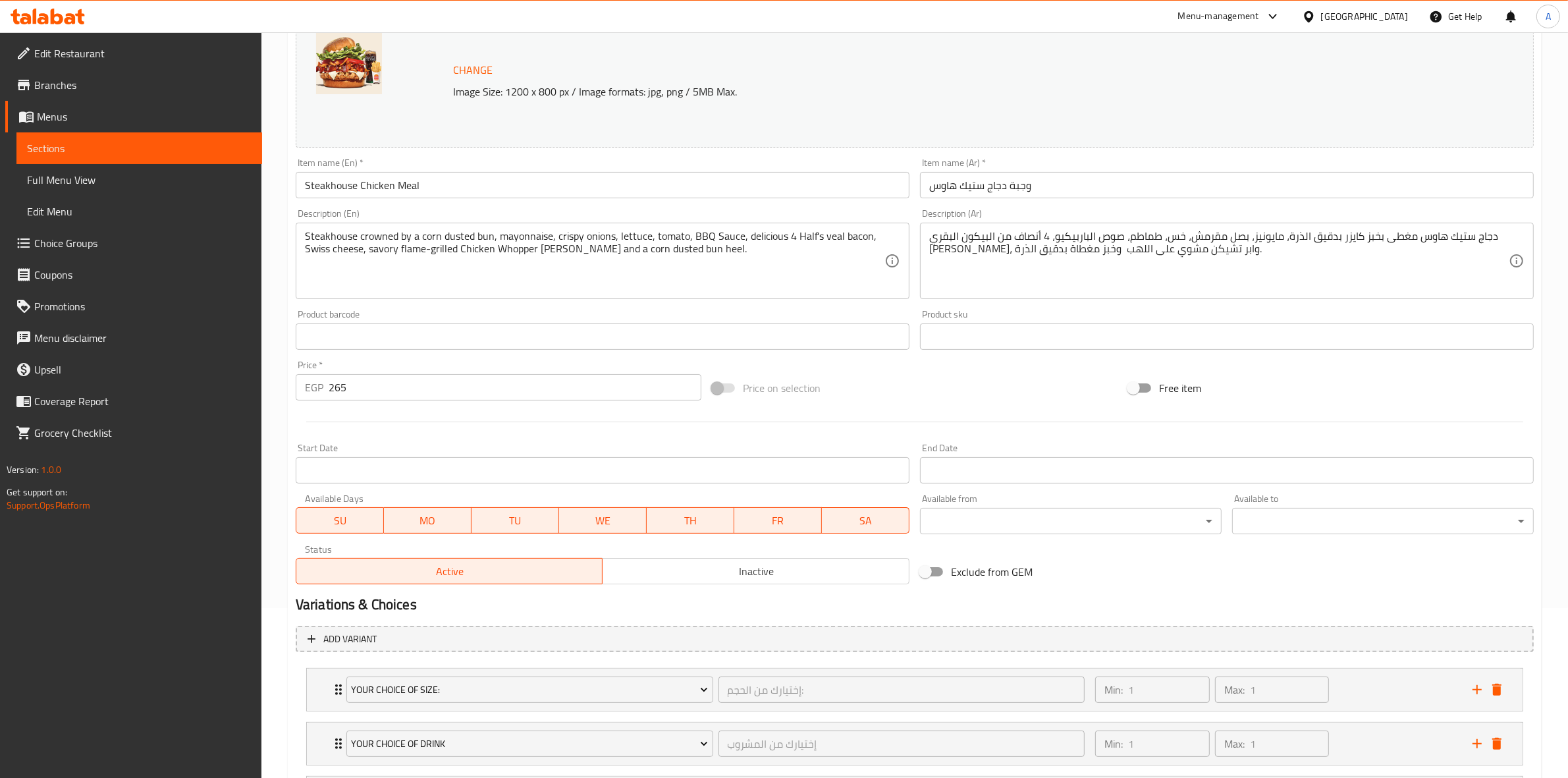
scroll to position [302, 0]
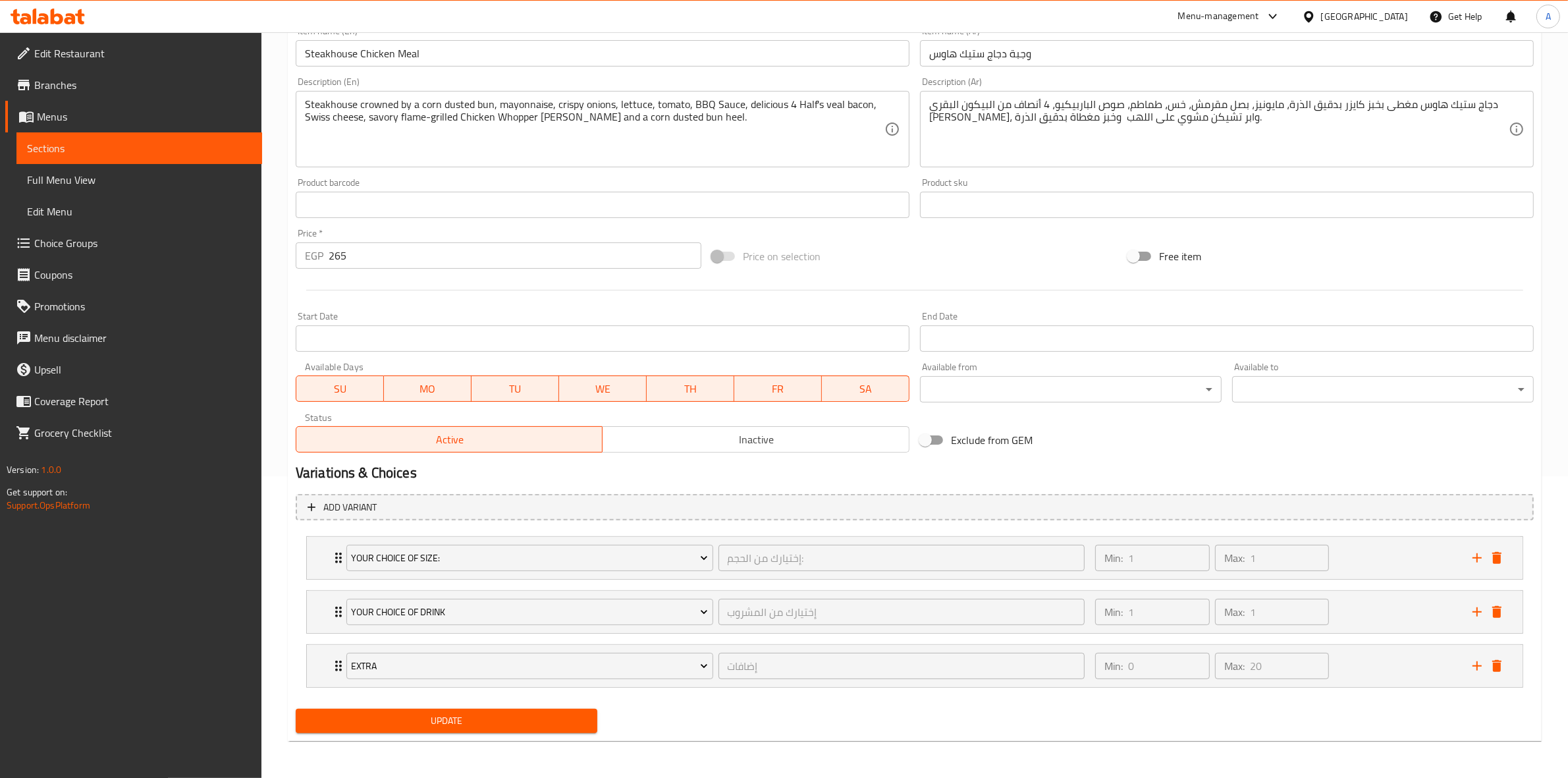
click at [478, 715] on span "Update" at bounding box center [446, 720] width 280 height 16
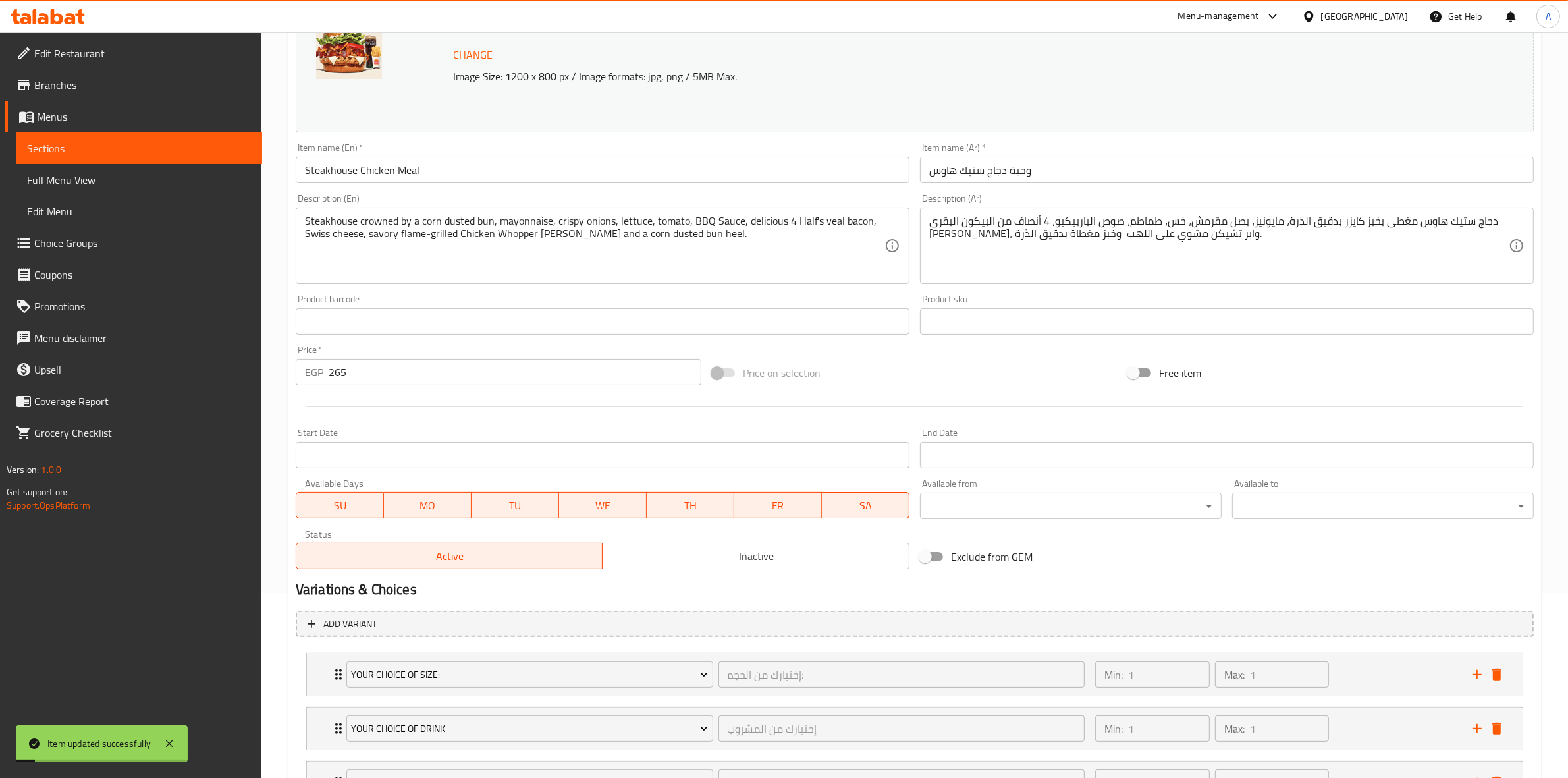
scroll to position [0, 0]
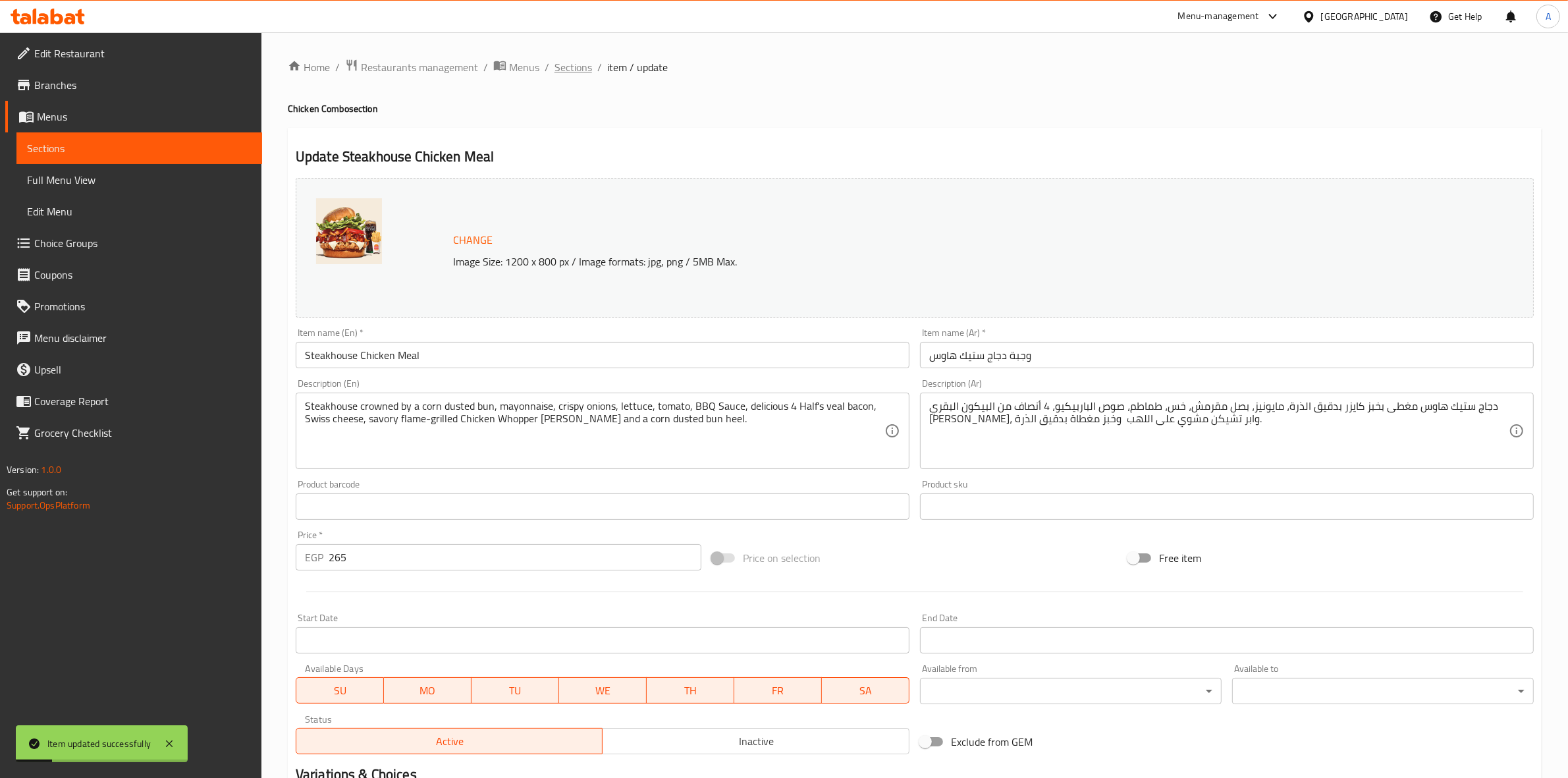
click at [575, 63] on span "Sections" at bounding box center [573, 67] width 38 height 15
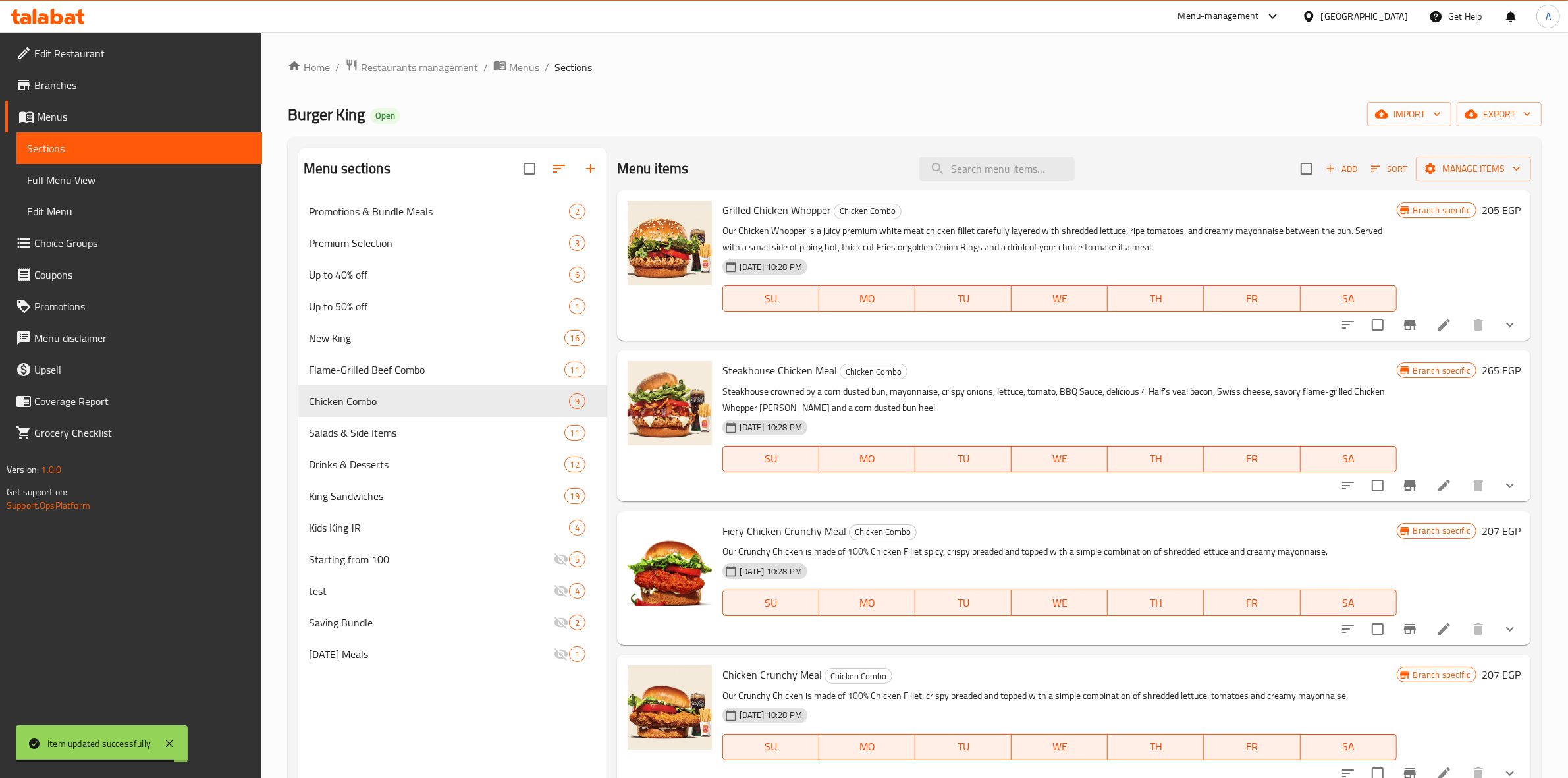
click at [1502, 622] on icon "show more" at bounding box center [1510, 628] width 15 height 15
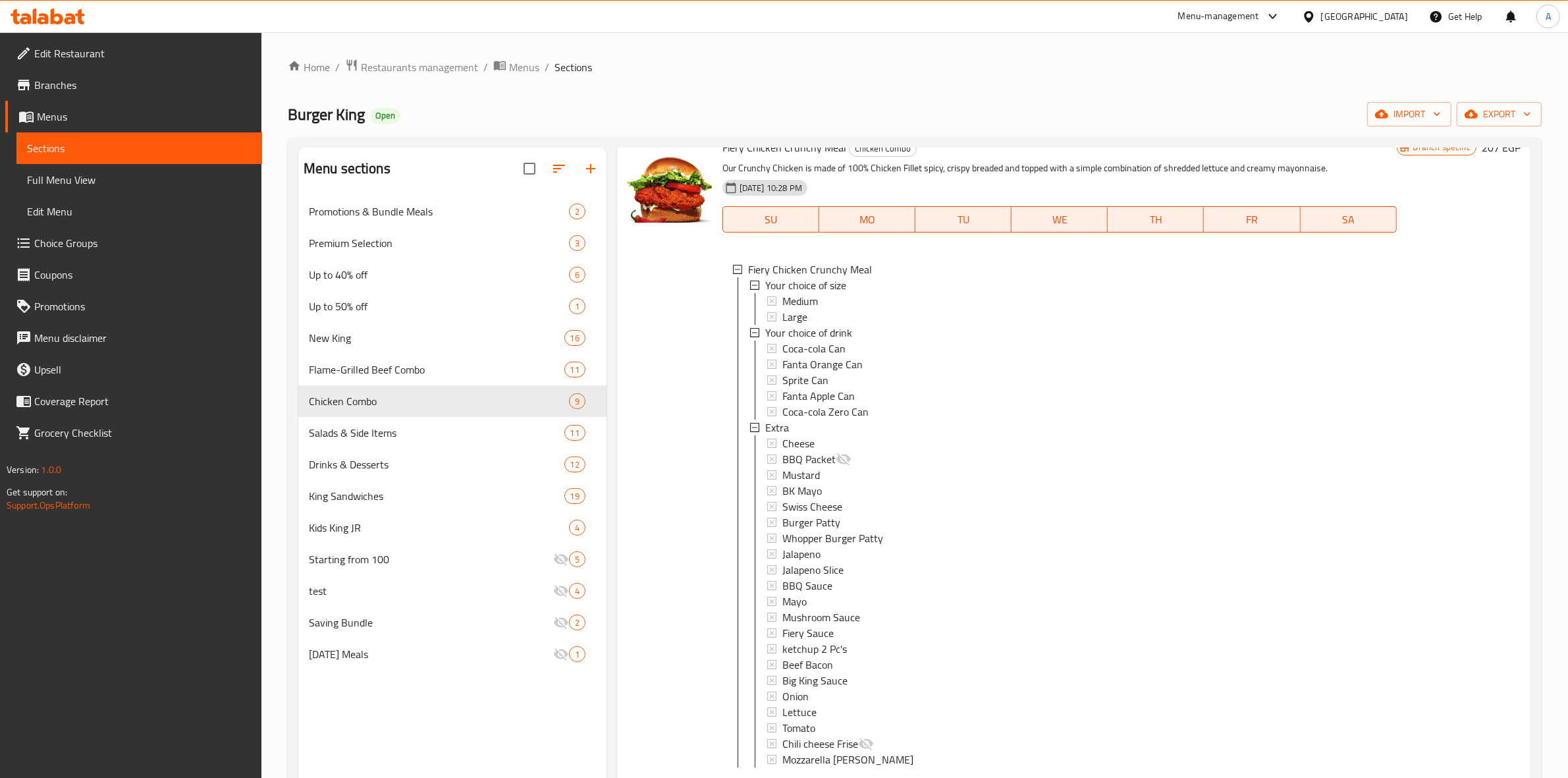
scroll to position [411, 0]
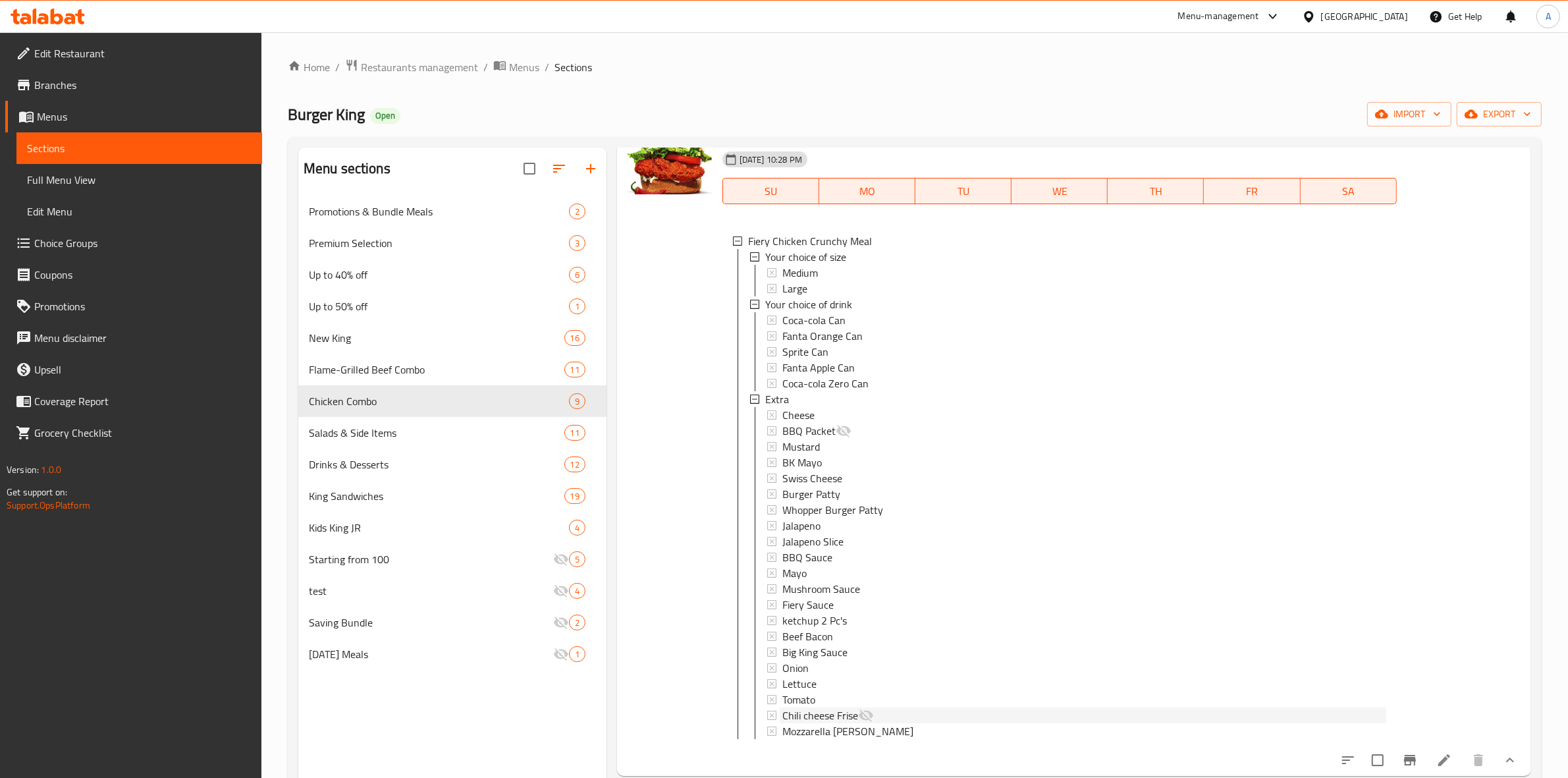
click at [993, 711] on div "Chili cheese Frise" at bounding box center [1085, 715] width 604 height 15
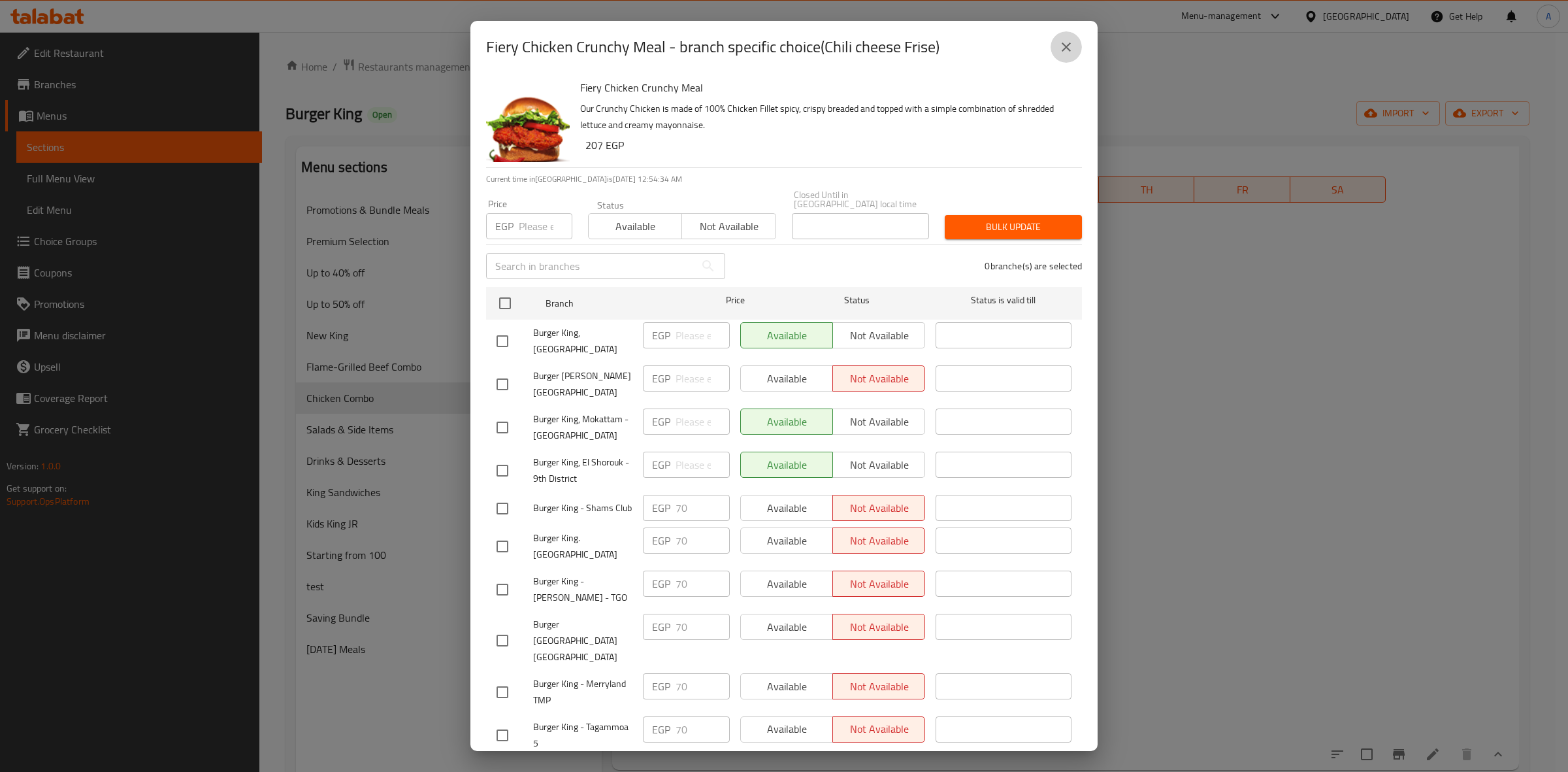
drag, startPoint x: 1075, startPoint y: 47, endPoint x: 560, endPoint y: 5, distance: 516.7
click at [1073, 47] on button "close" at bounding box center [1066, 47] width 31 height 31
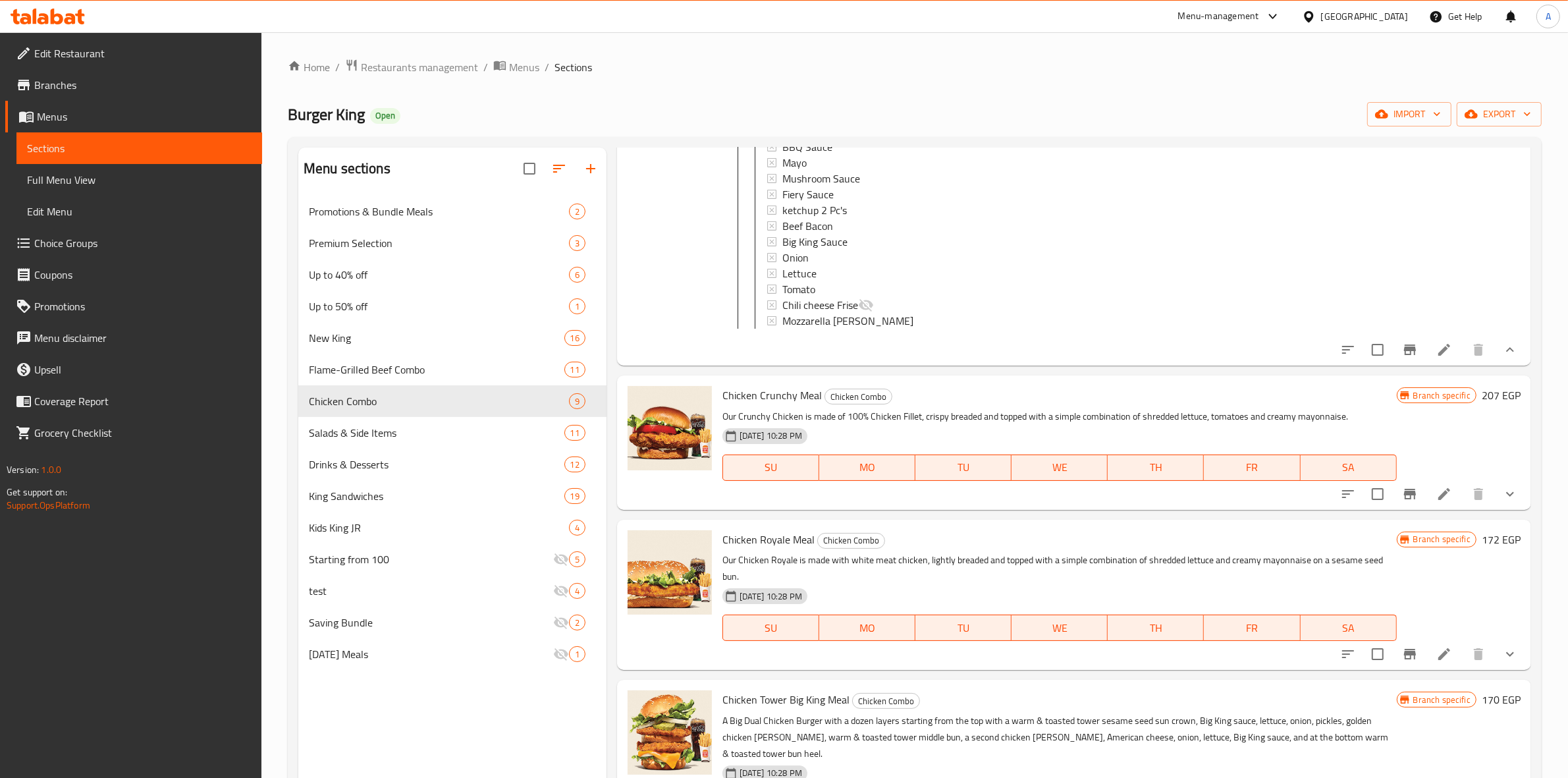
scroll to position [823, 0]
click at [1502, 500] on icon "show more" at bounding box center [1510, 492] width 15 height 15
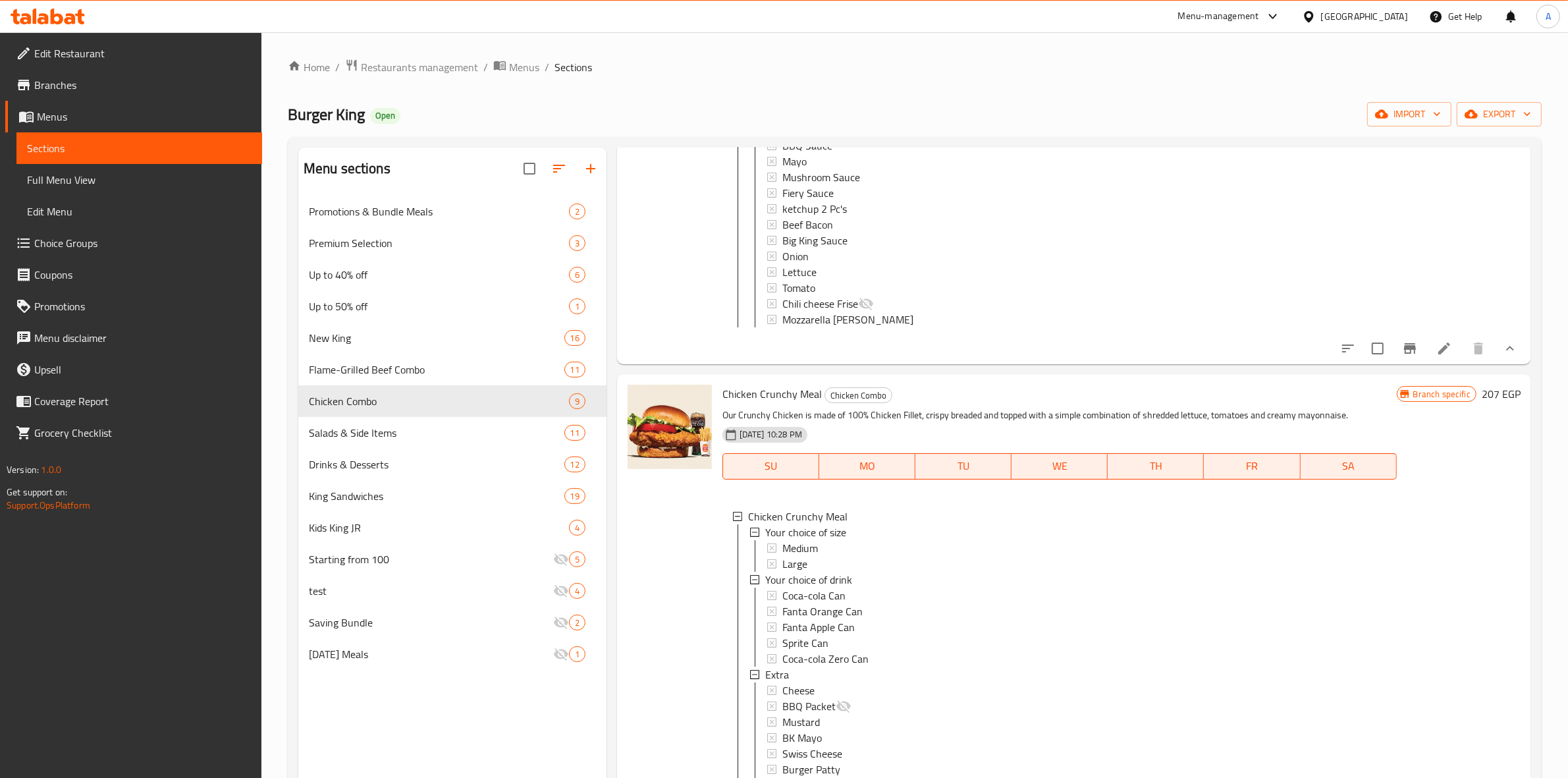
click at [1502, 357] on icon "show more" at bounding box center [1510, 348] width 15 height 15
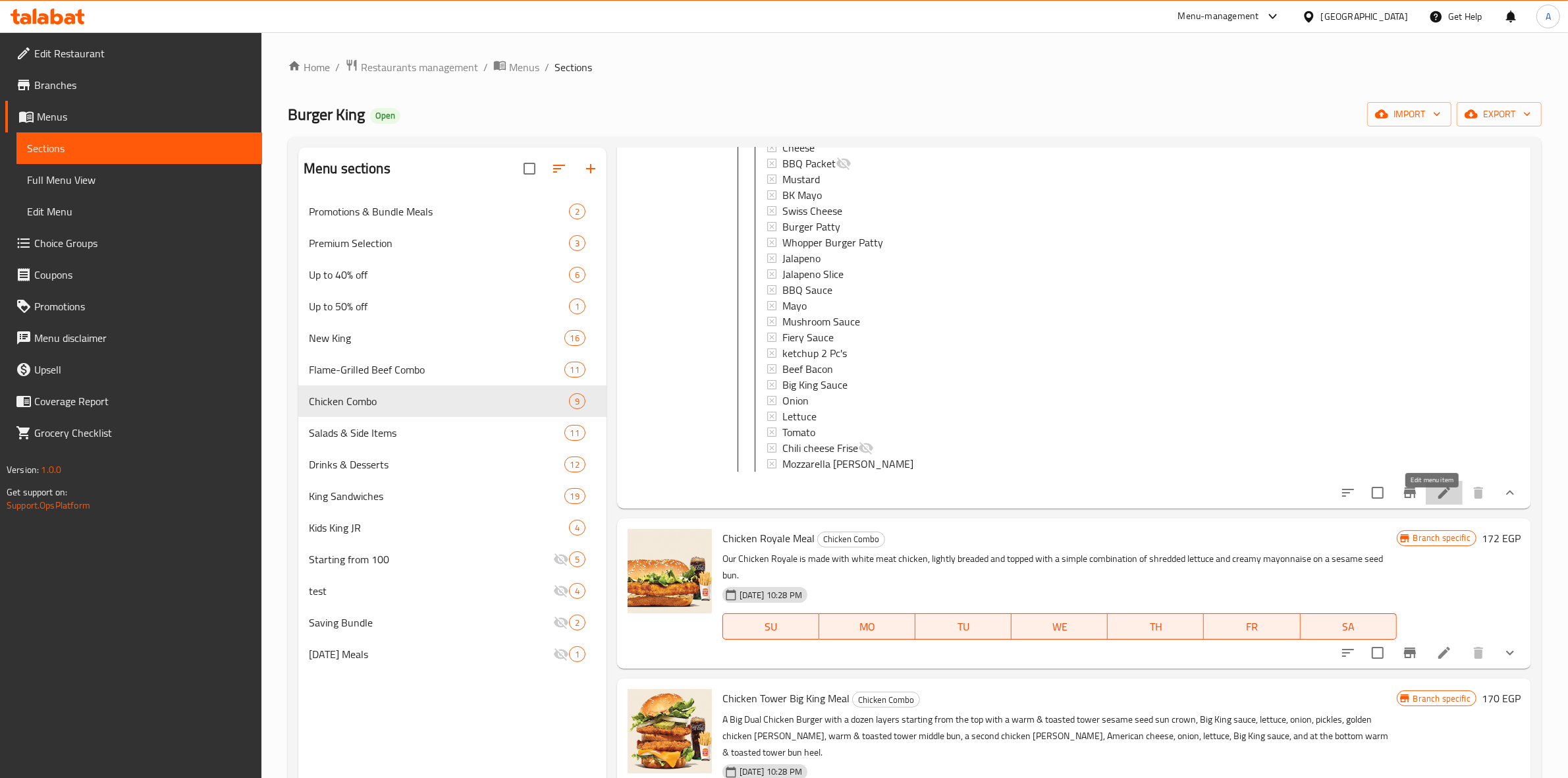
click at [1438, 499] on icon at bounding box center [1444, 492] width 12 height 12
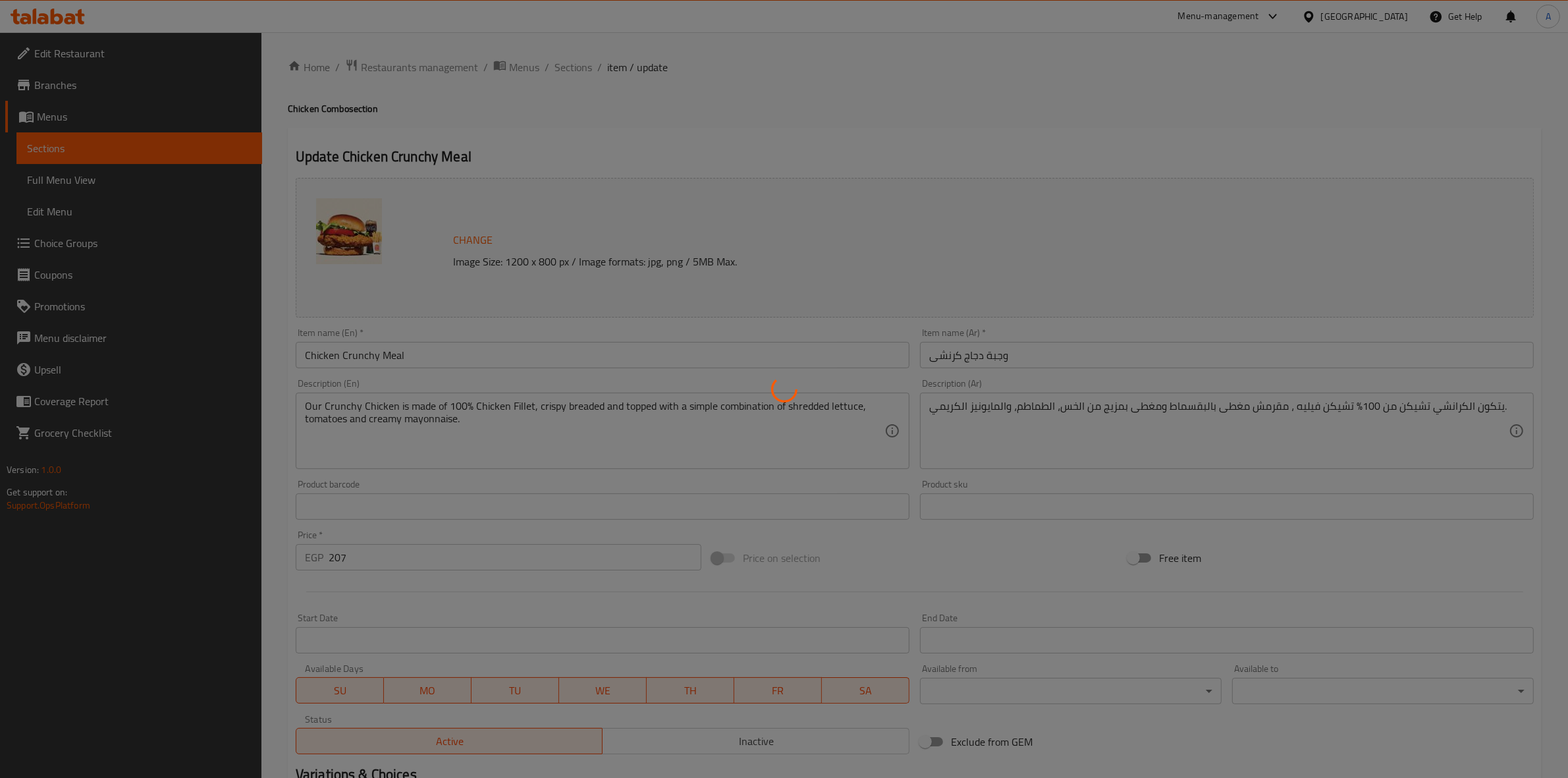
click at [695, 68] on div at bounding box center [784, 389] width 1568 height 778
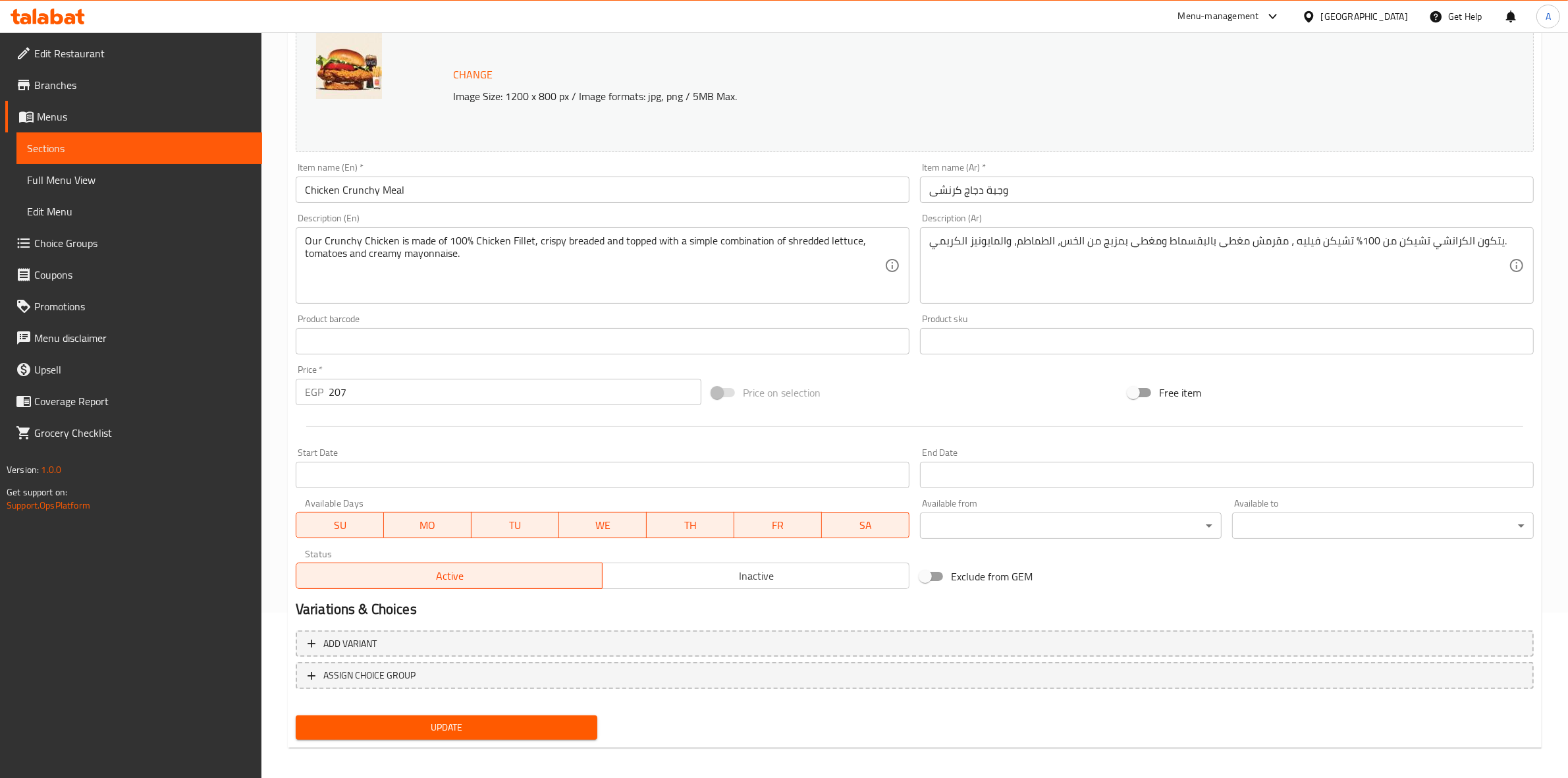
scroll to position [170, 0]
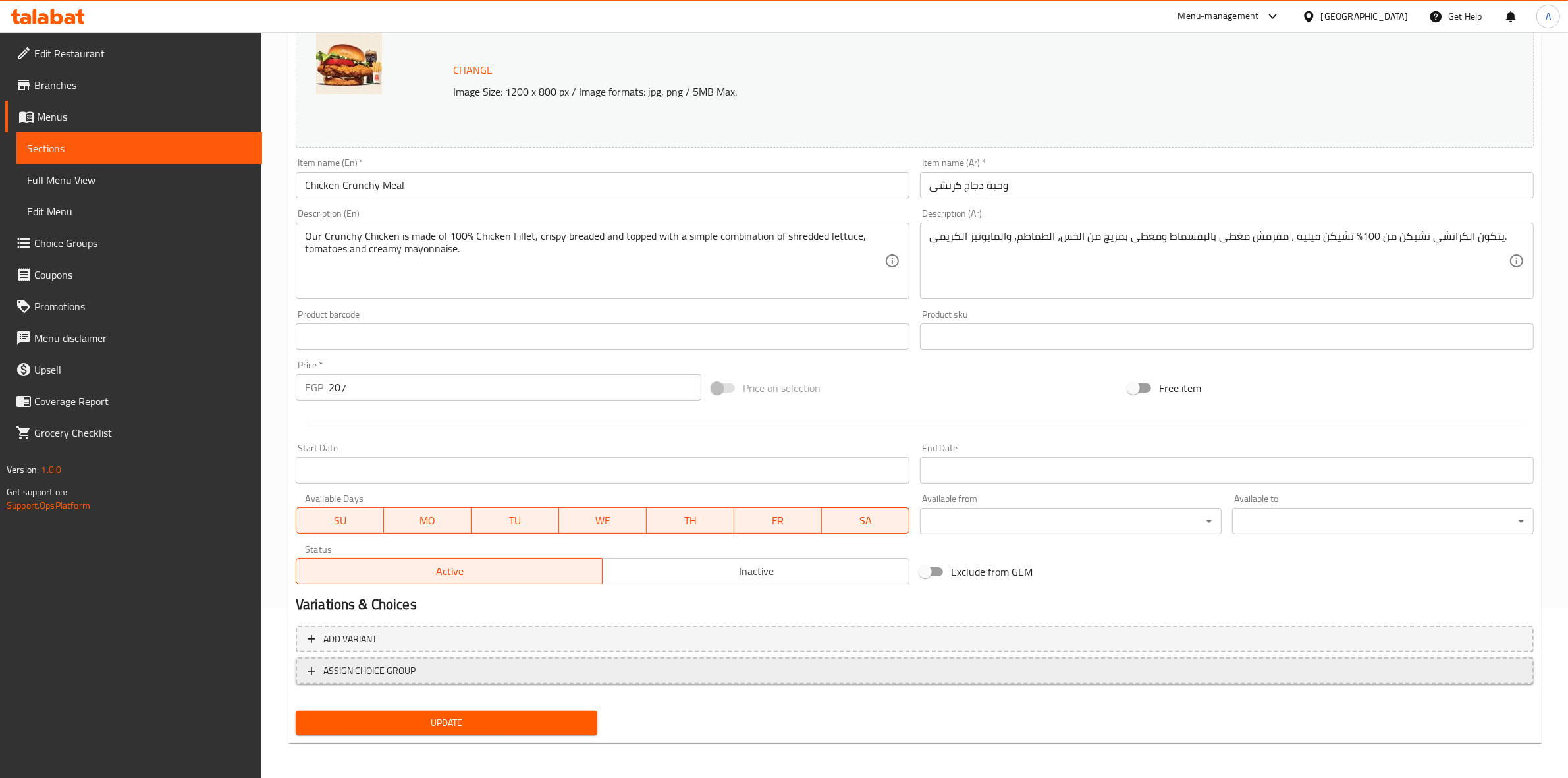
click at [411, 669] on span "ASSIGN CHOICE GROUP" at bounding box center [369, 670] width 92 height 16
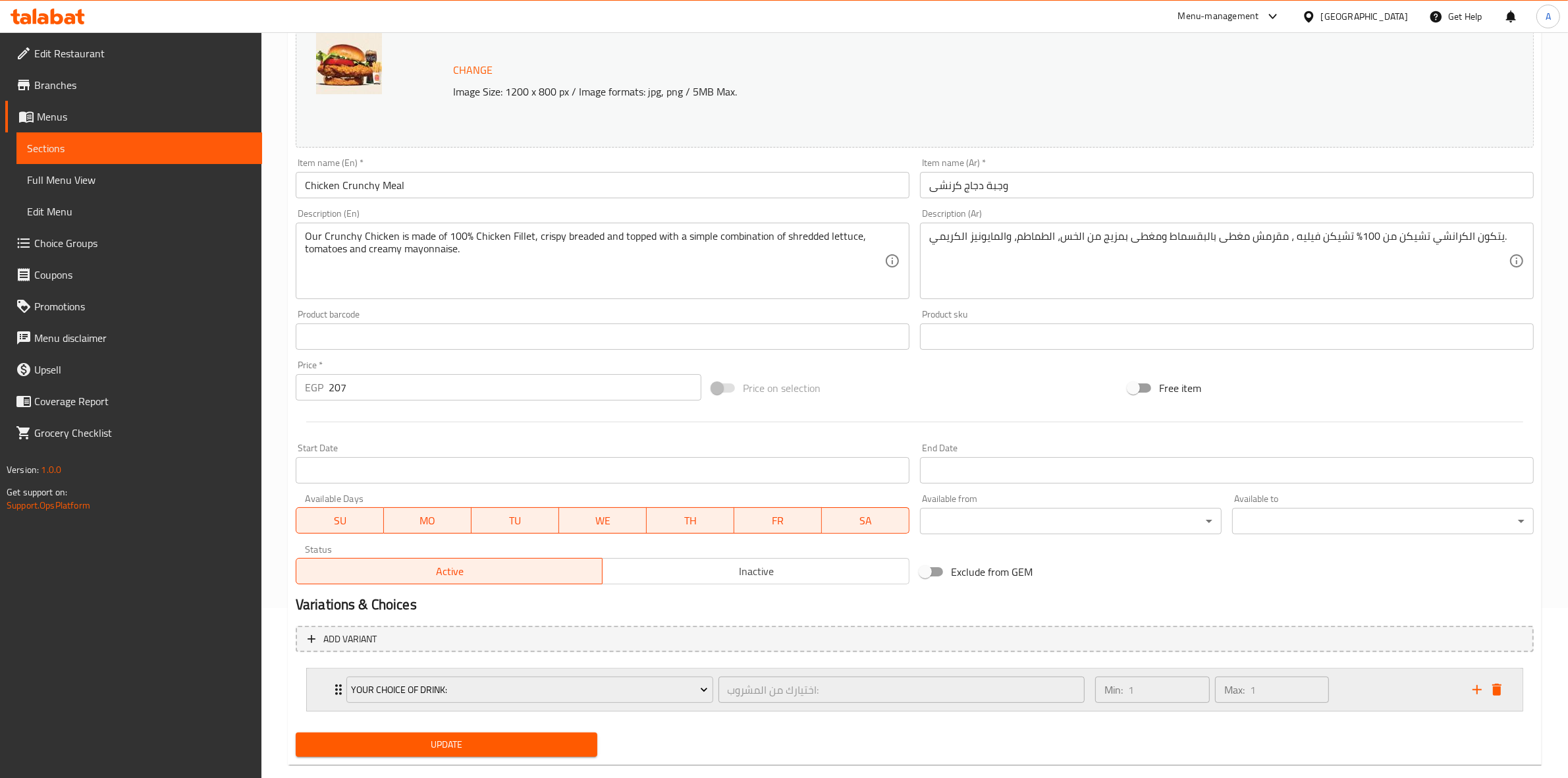
click at [479, 705] on div "Your Choice Of Drink: اختيارك من المشروب: ​" at bounding box center [716, 689] width 754 height 42
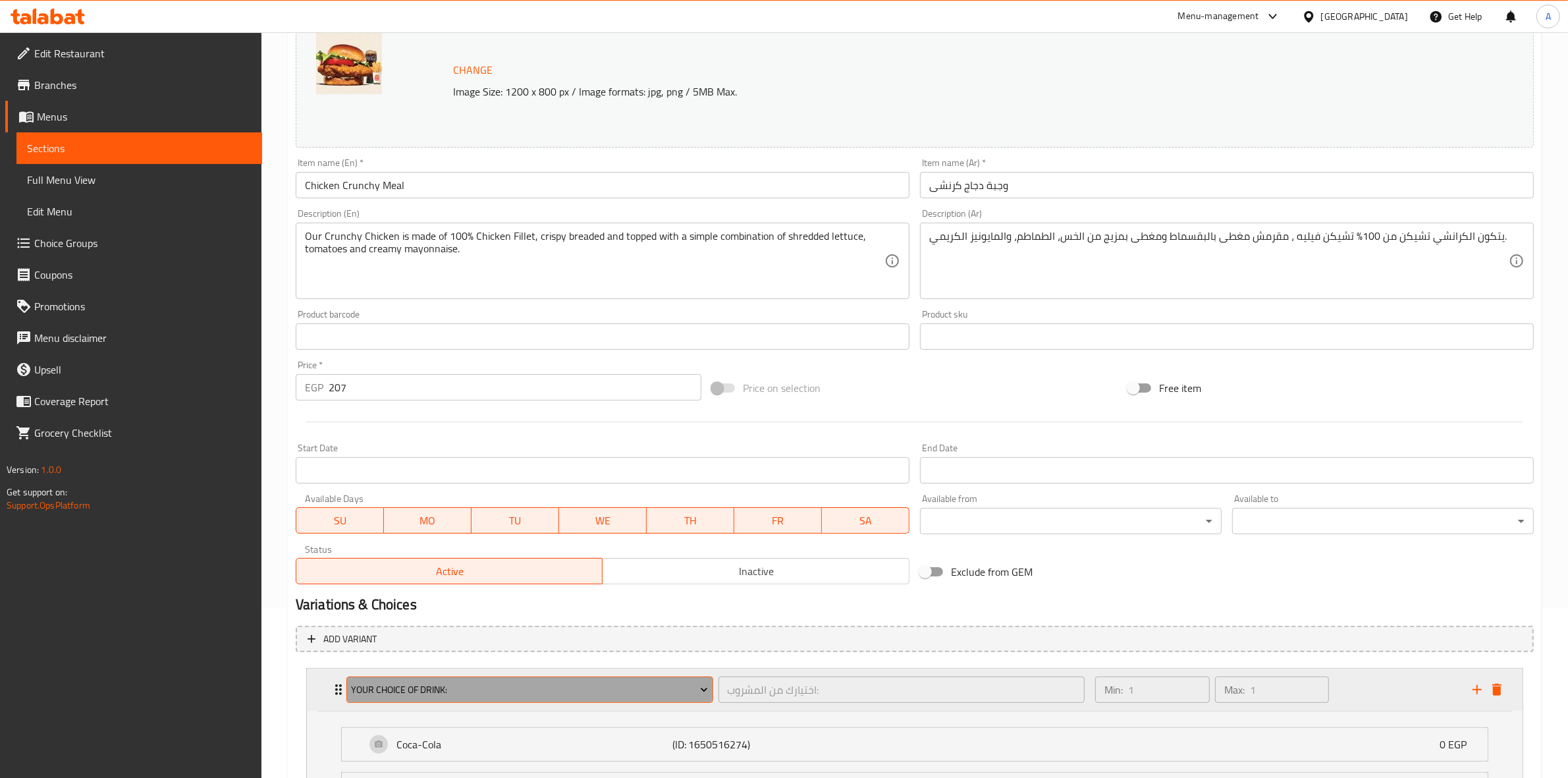
click at [496, 682] on span "Your Choice Of Drink:" at bounding box center [530, 689] width 357 height 16
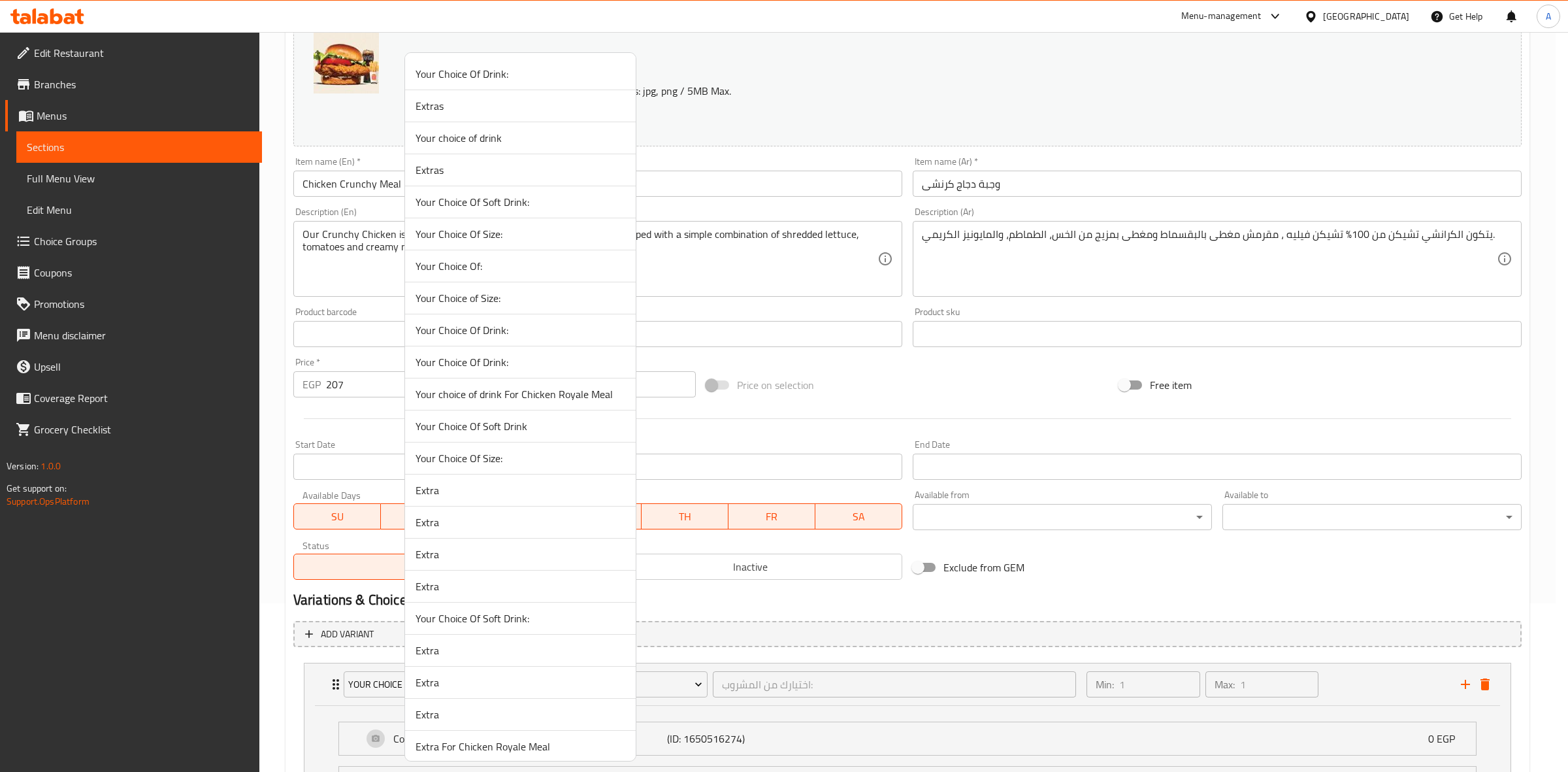
click at [509, 456] on span "Your Choice Of Size:" at bounding box center [521, 458] width 210 height 15
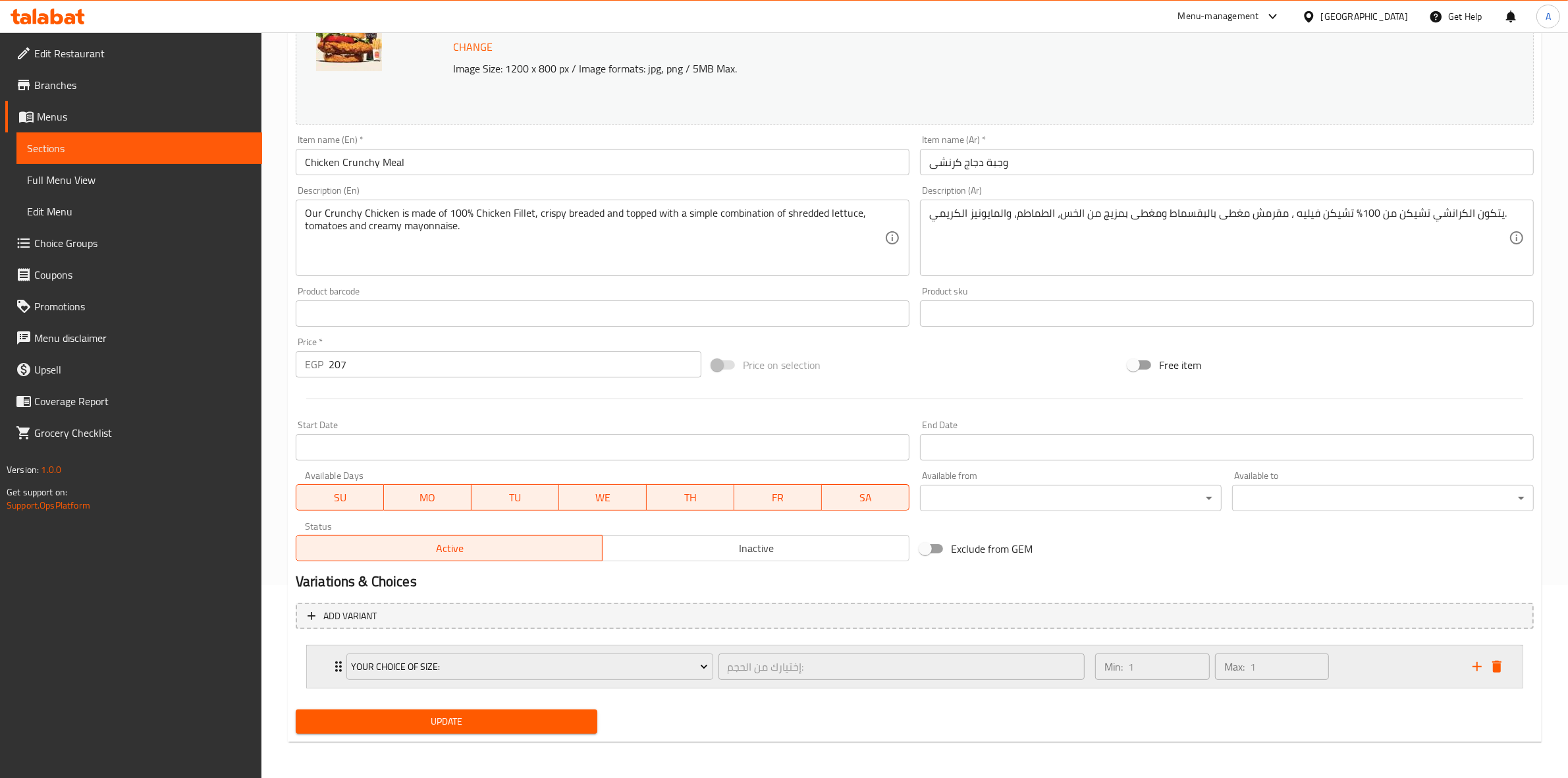
click at [1410, 665] on div "Min: 1 ​ Max: 1 ​" at bounding box center [1275, 666] width 378 height 42
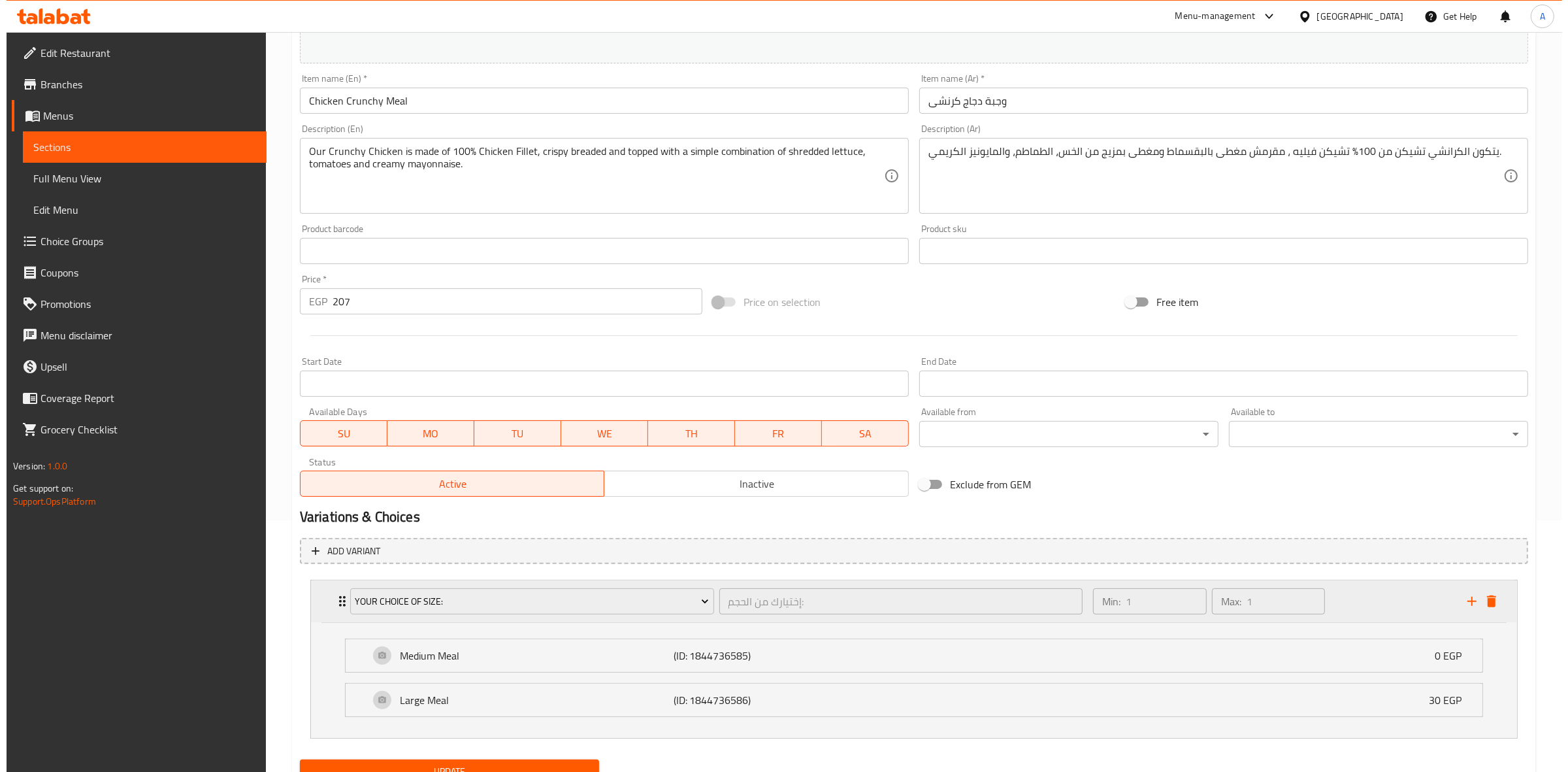
scroll to position [308, 0]
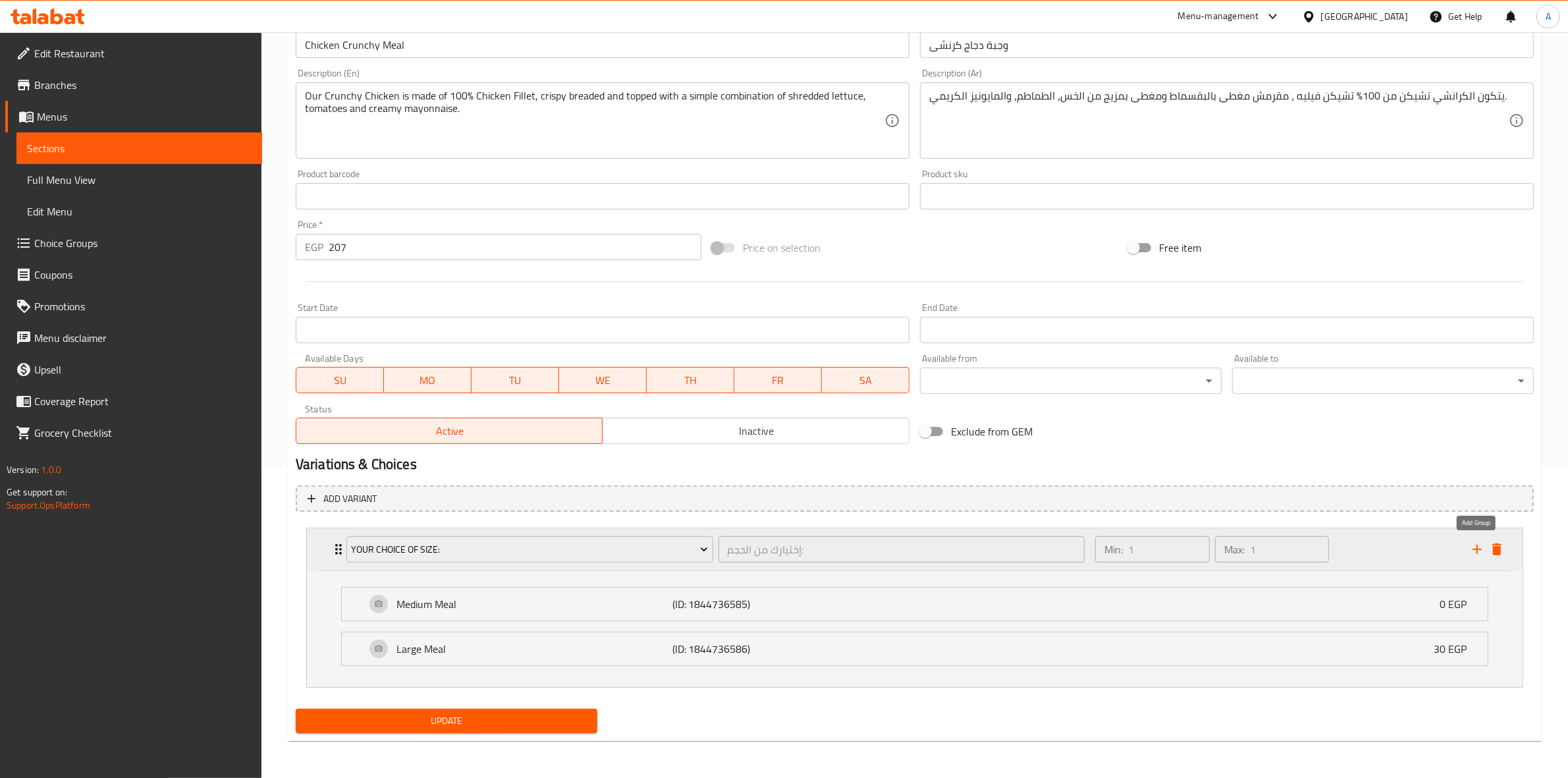
click at [1474, 543] on icon "add" at bounding box center [1477, 549] width 15 height 15
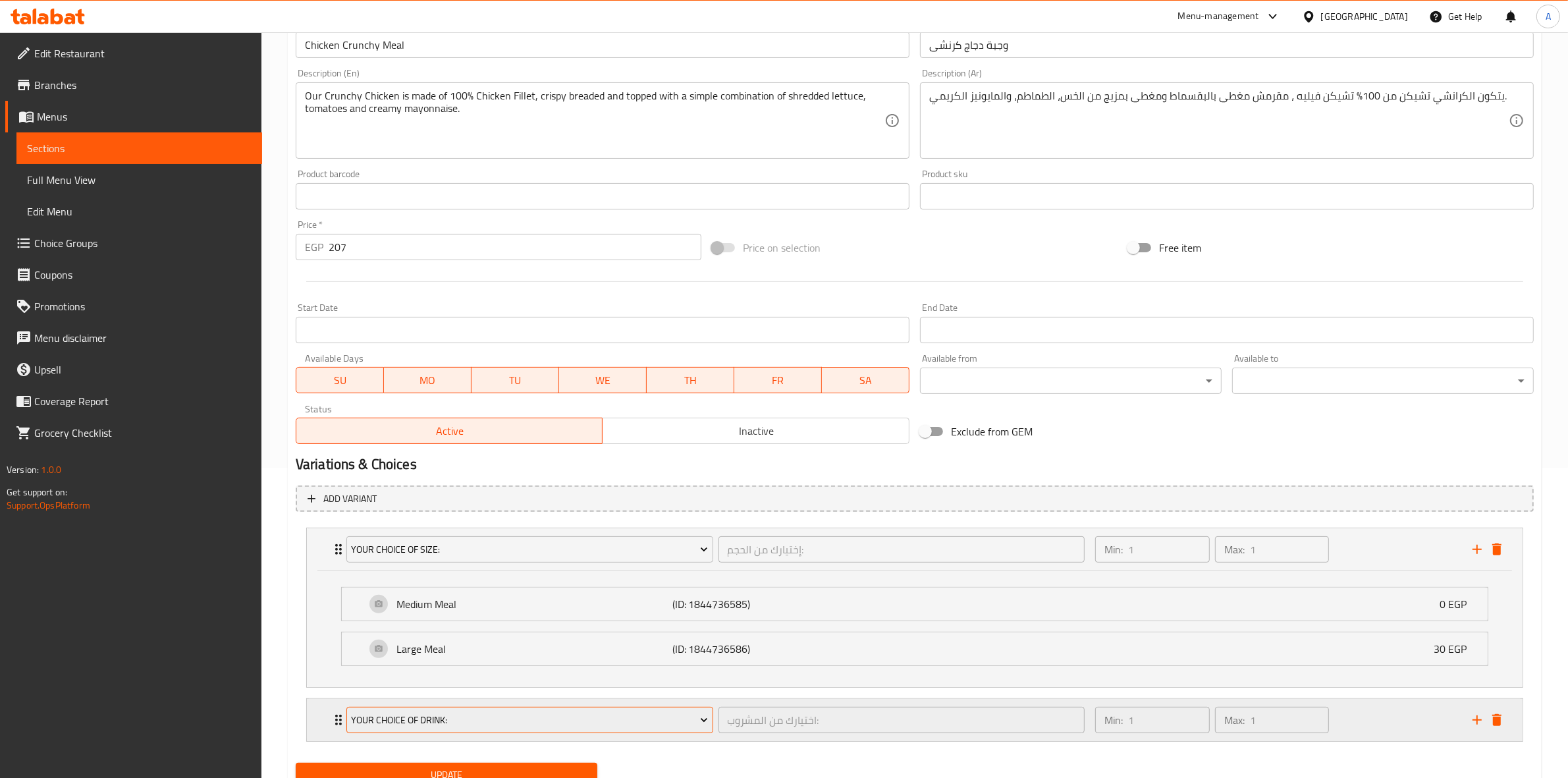
click at [419, 729] on button "Your Choice Of Drink:" at bounding box center [530, 719] width 367 height 26
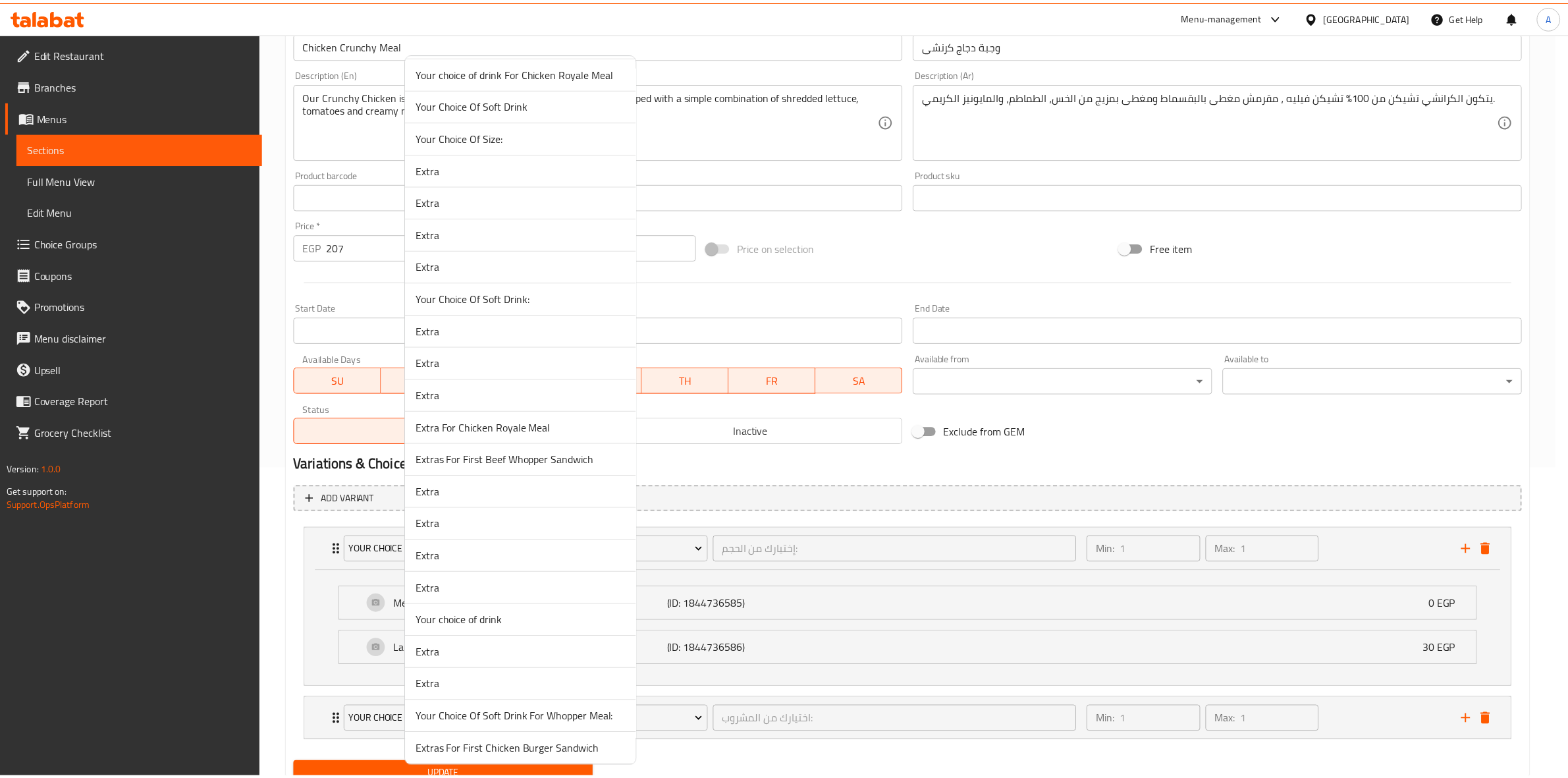
scroll to position [330, 0]
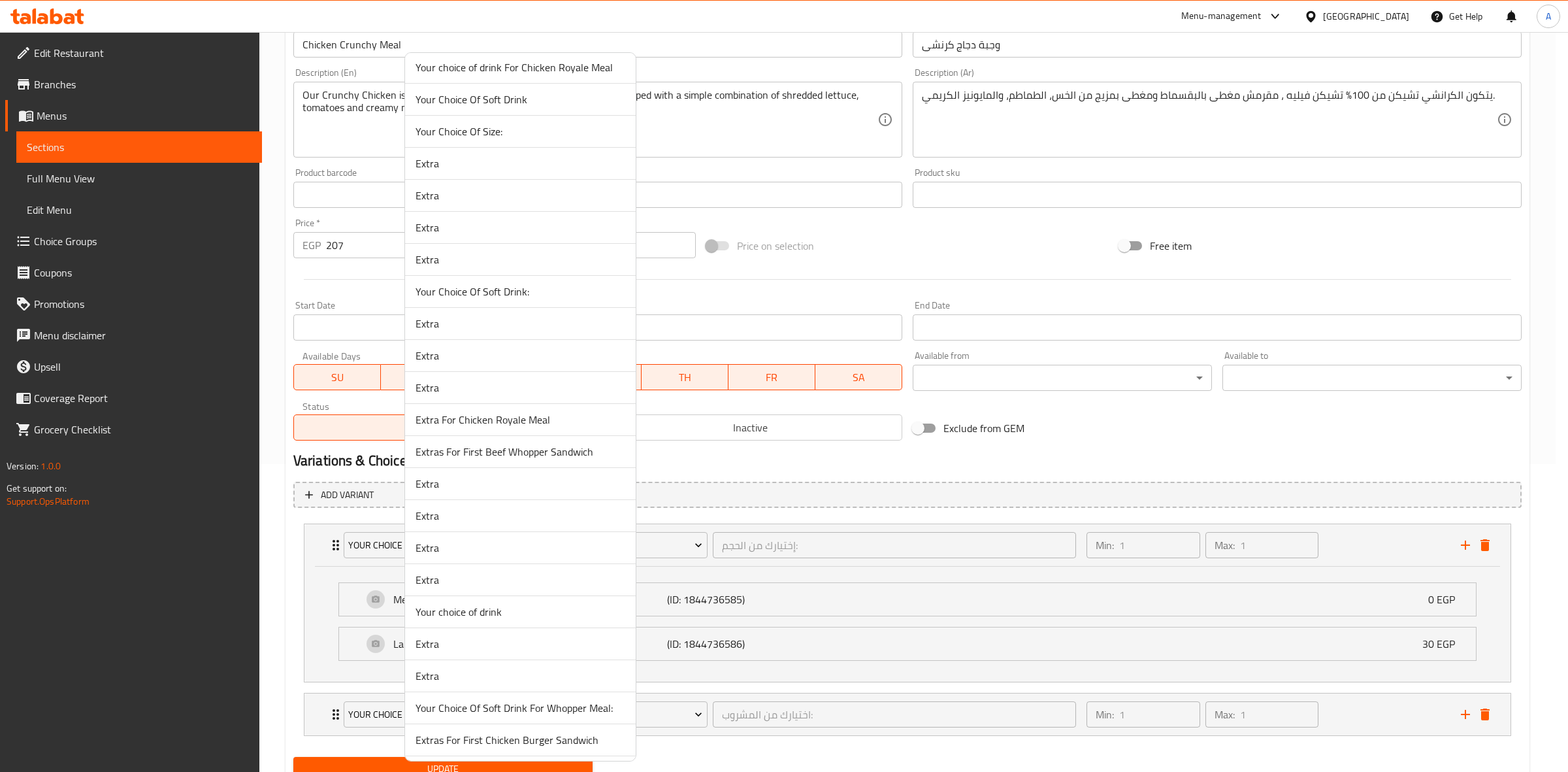
click at [541, 615] on span "Your choice of drink" at bounding box center [521, 611] width 210 height 15
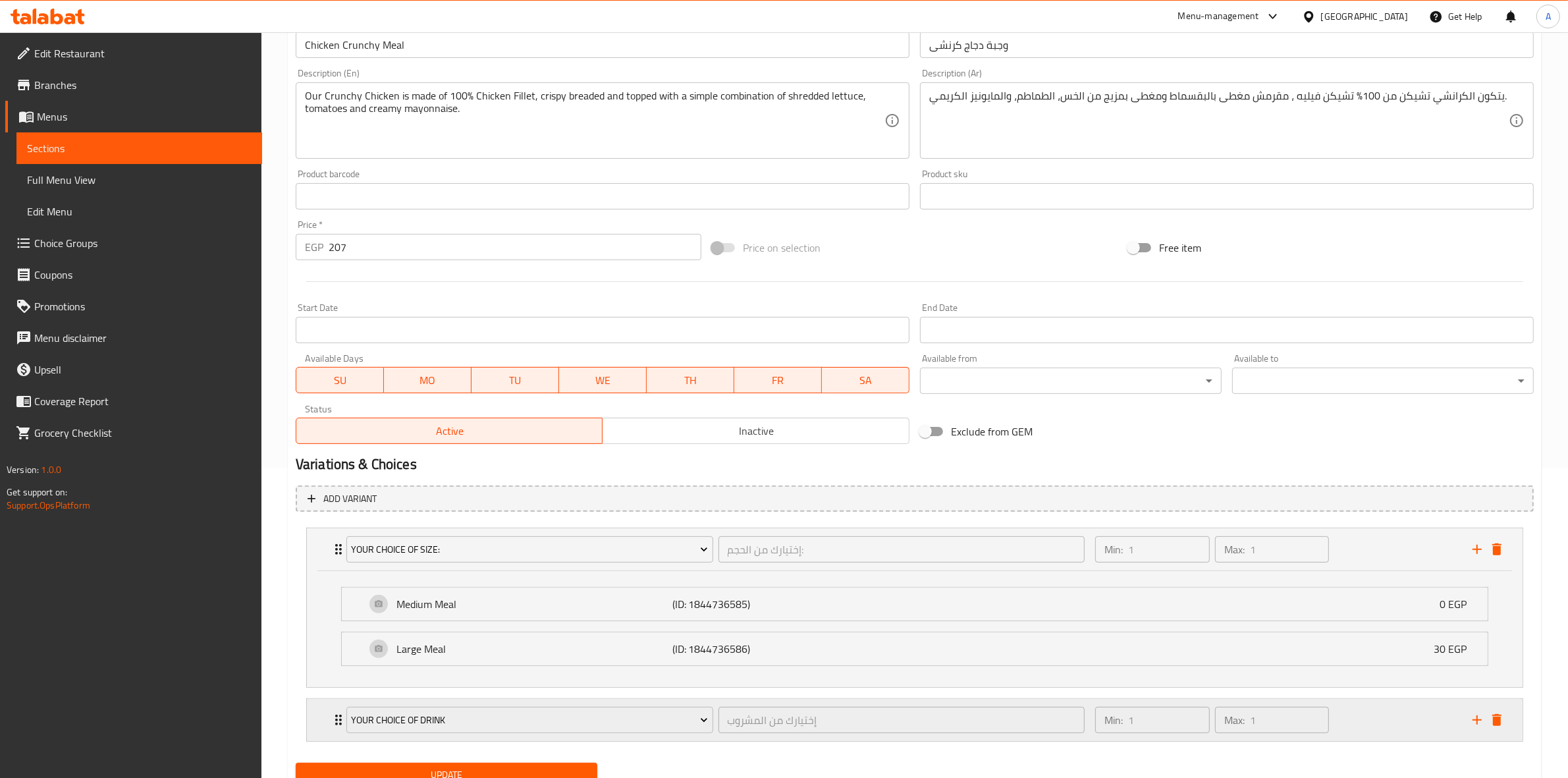
click at [1405, 731] on div "Min: 1 ​ Max: 1 ​" at bounding box center [1275, 719] width 378 height 42
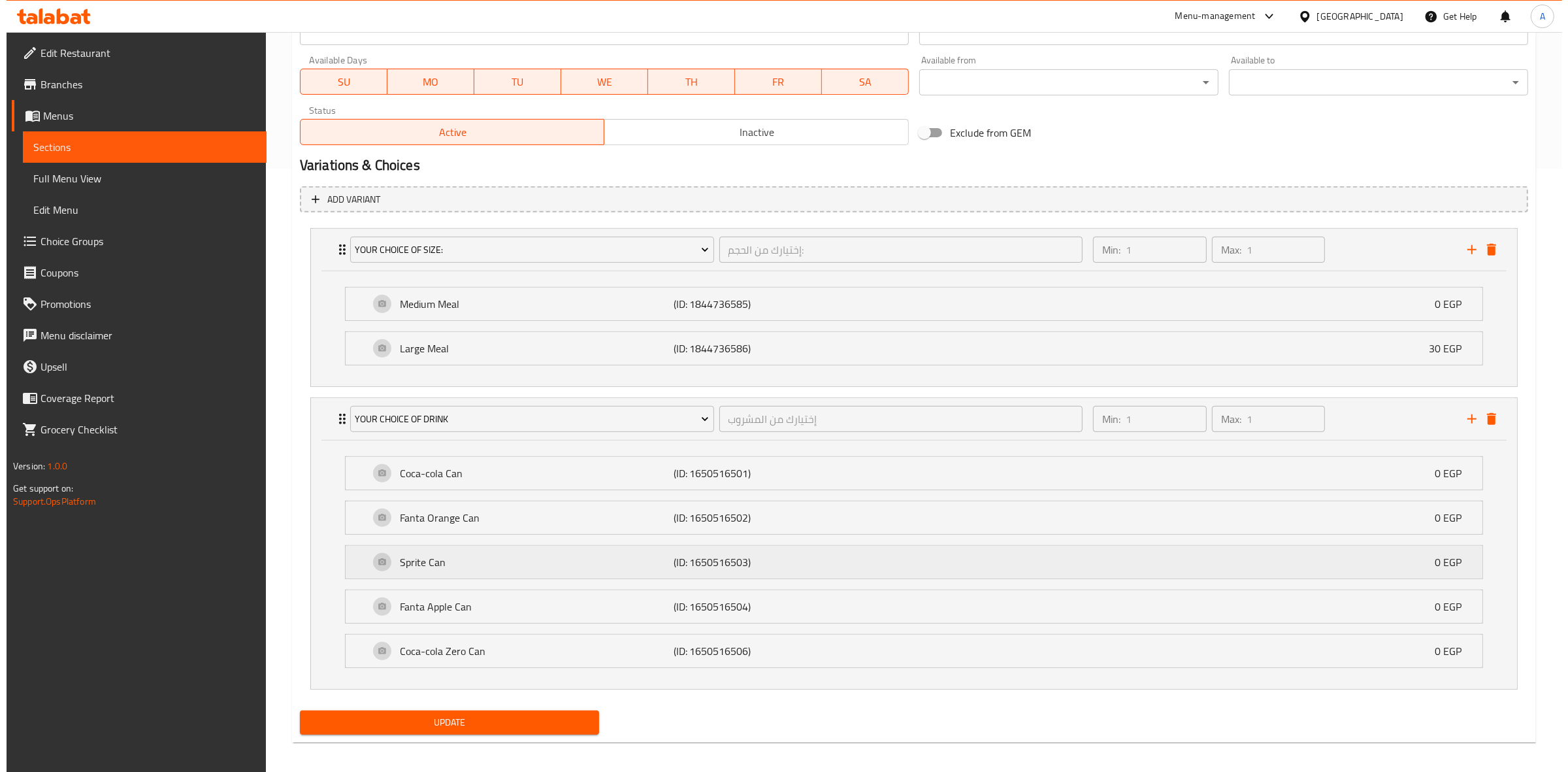
scroll to position [612, 0]
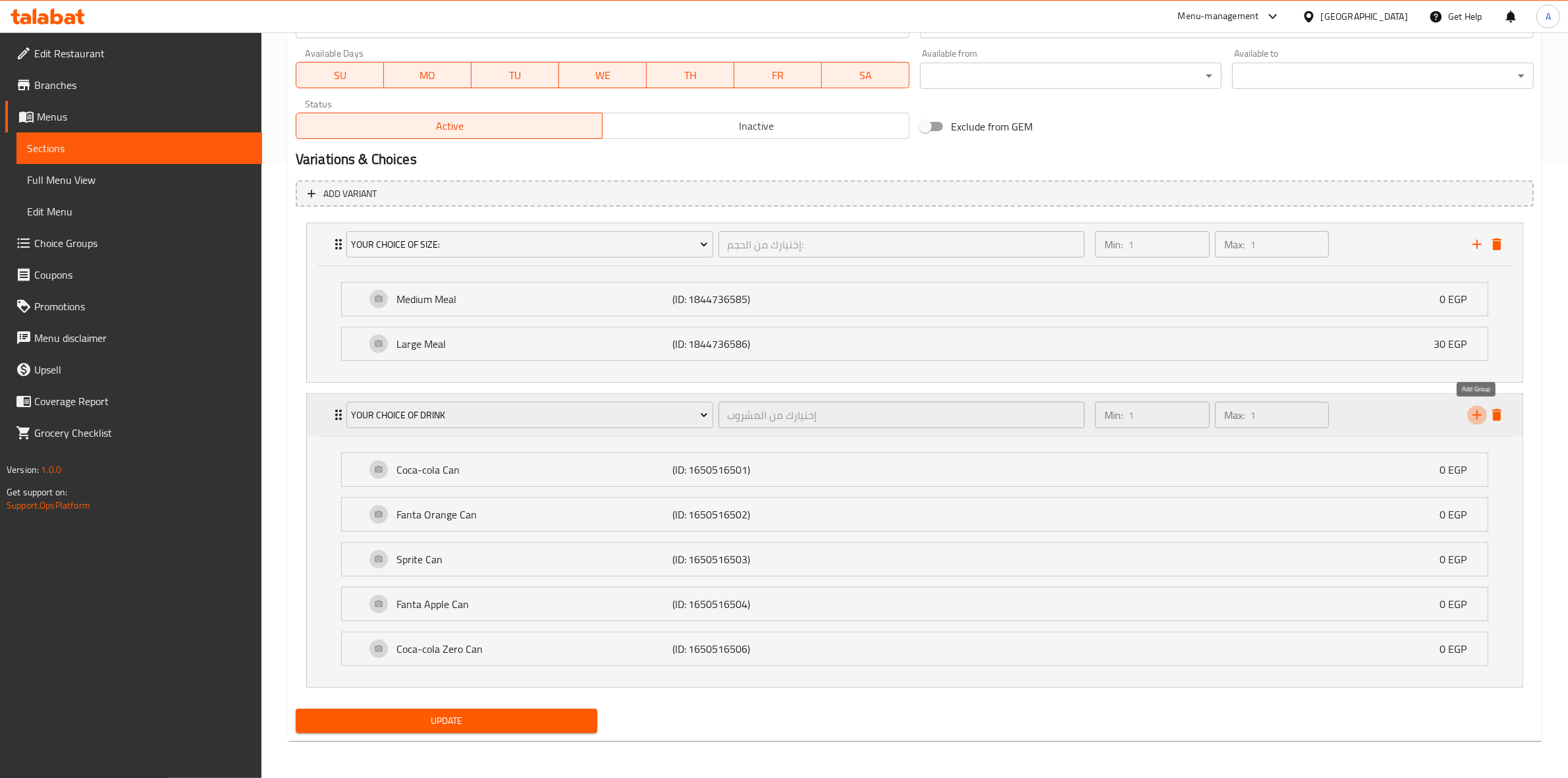
click at [1477, 415] on icon "add" at bounding box center [1478, 414] width 9 height 9
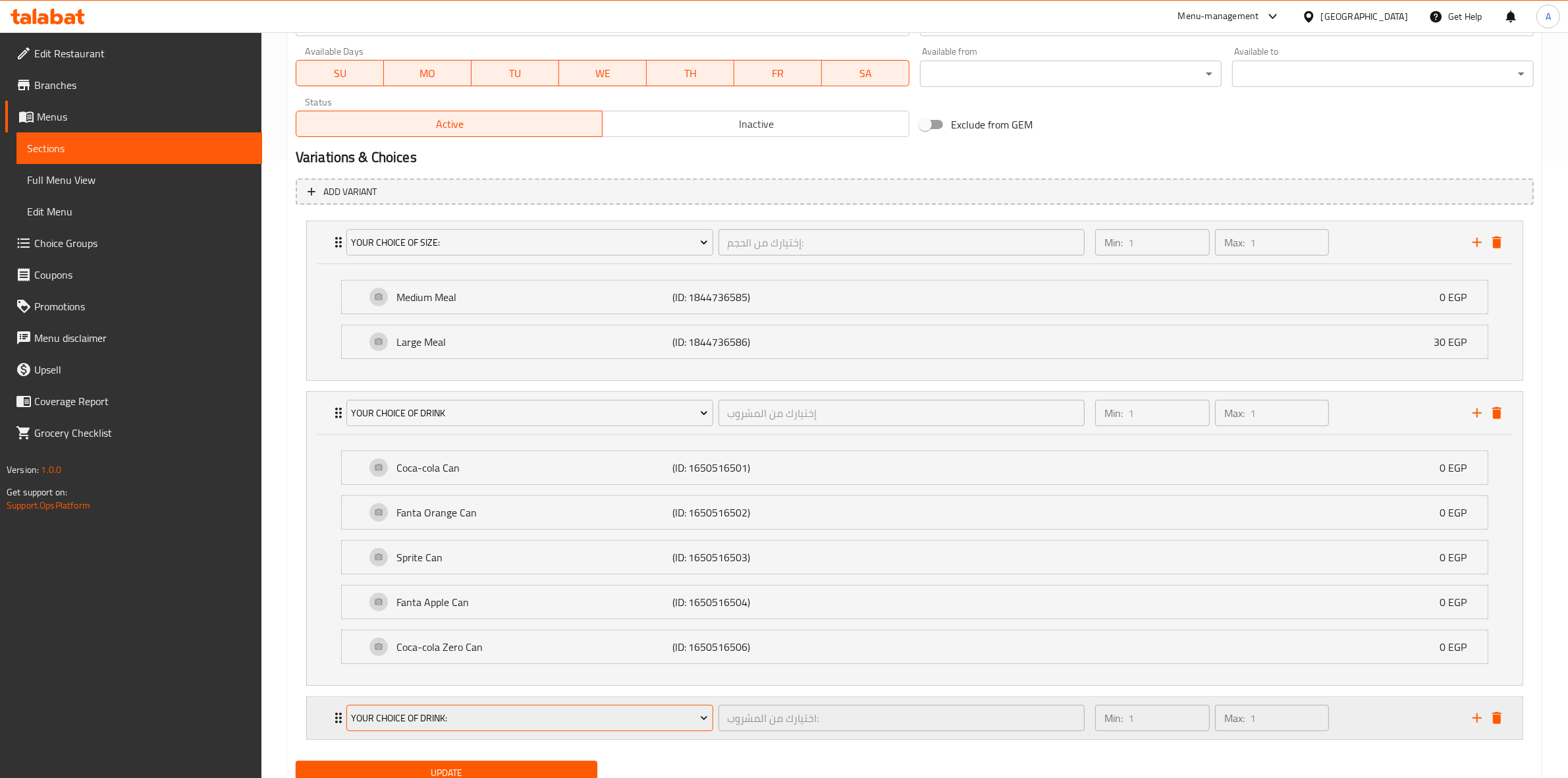
click at [506, 721] on span "Your Choice Of Drink:" at bounding box center [530, 718] width 357 height 16
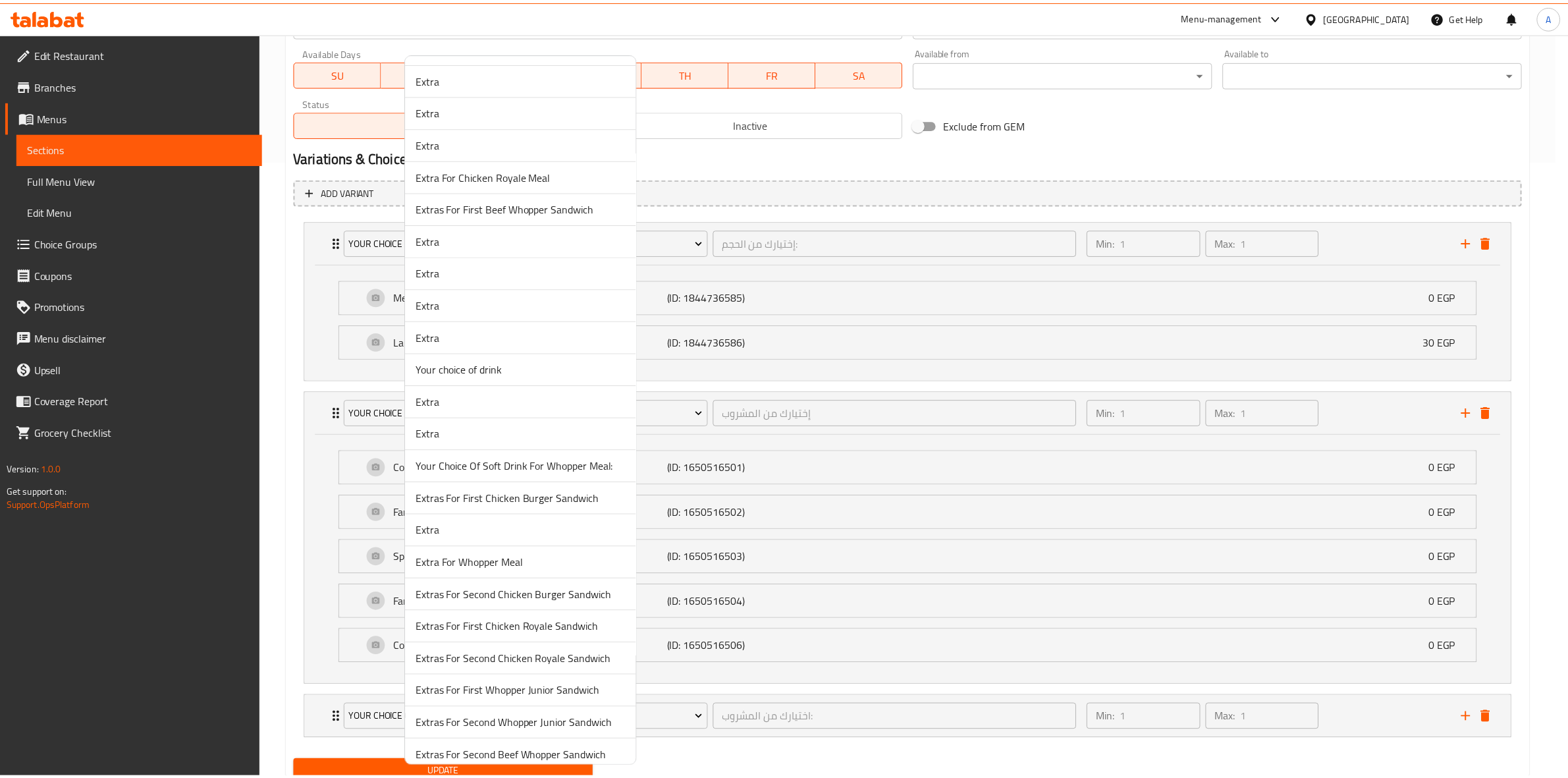
scroll to position [593, 0]
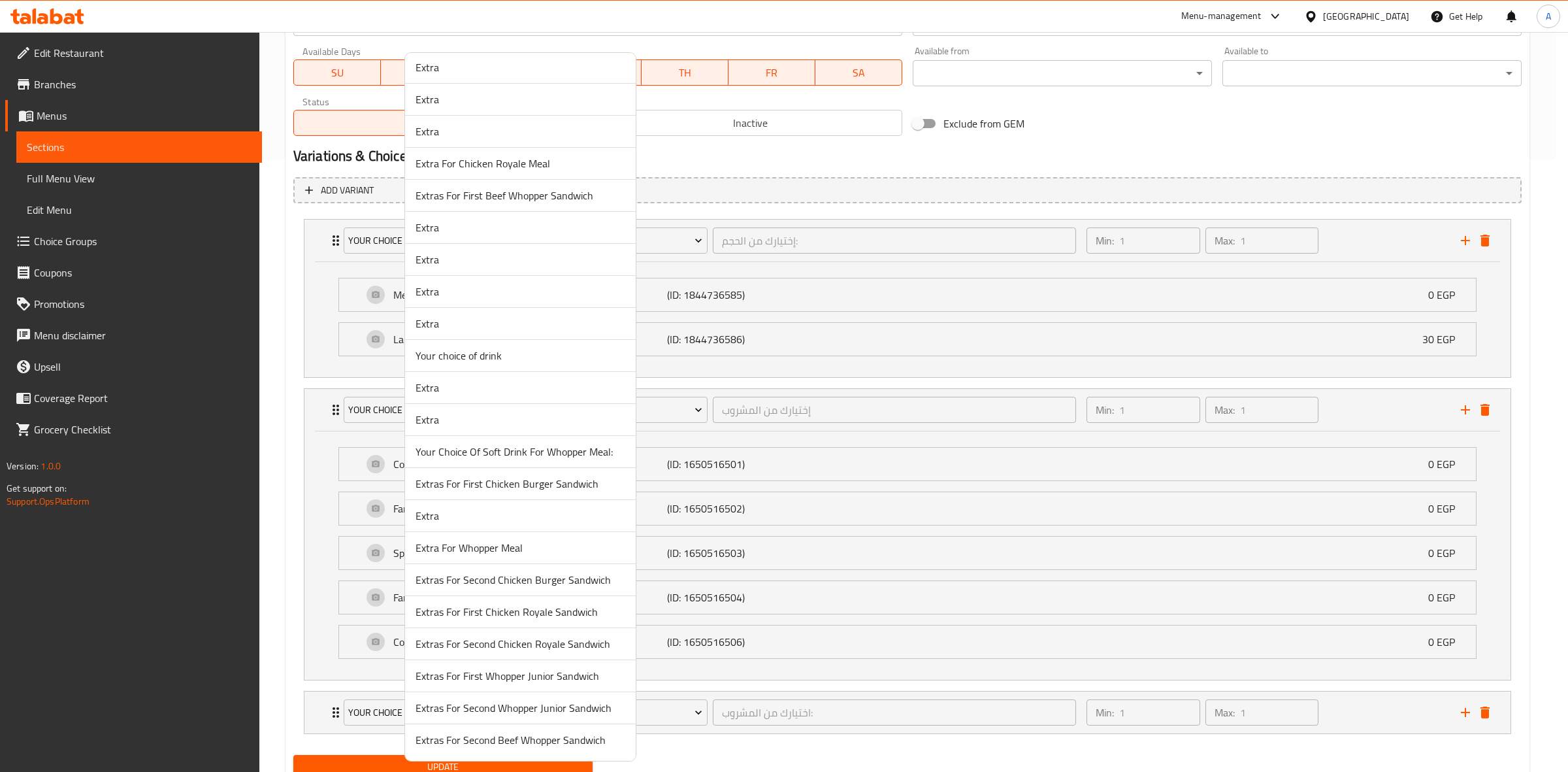
click at [477, 511] on span "Extra" at bounding box center [521, 515] width 210 height 15
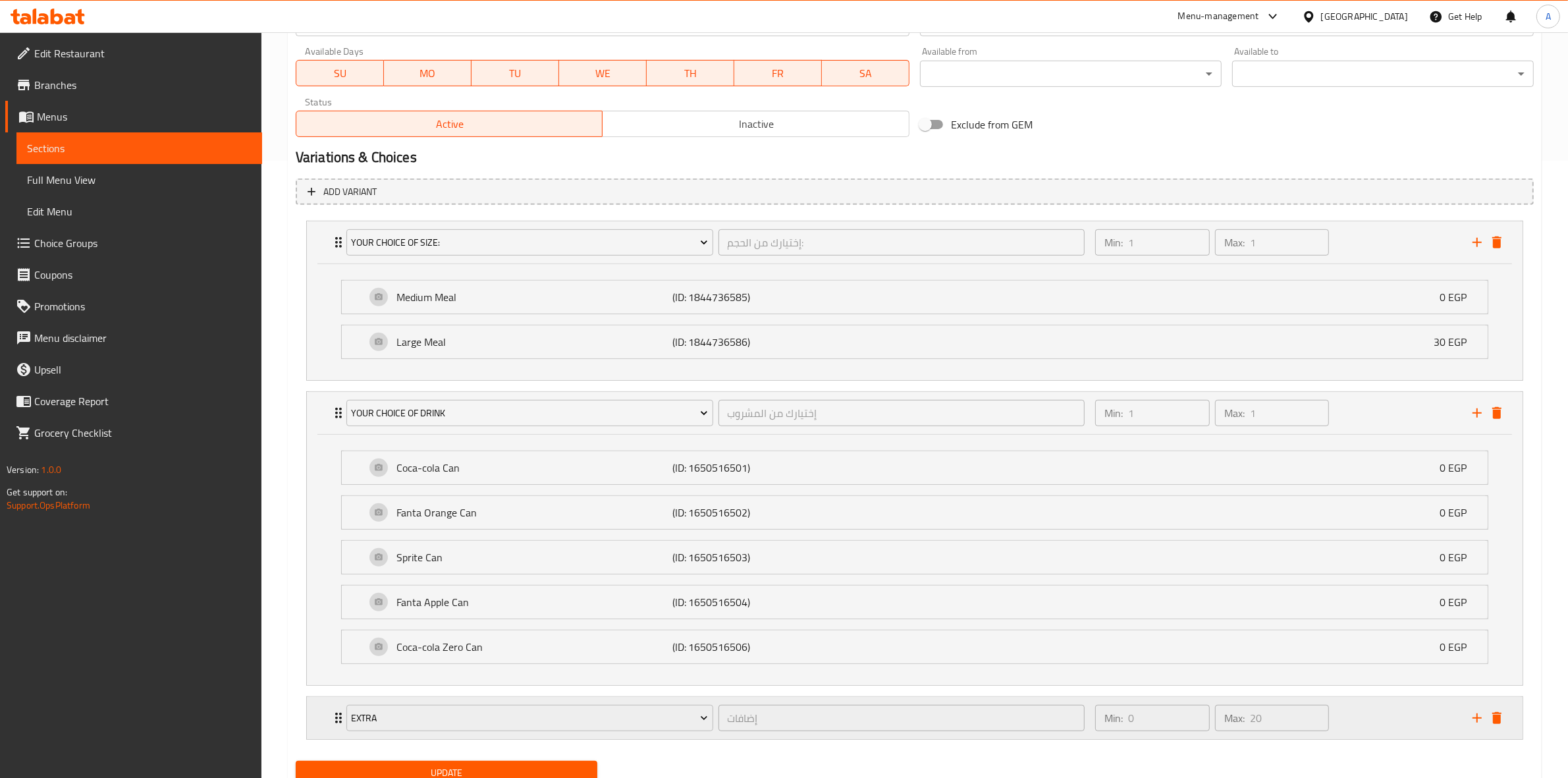
click at [1384, 722] on div "Min: 0 ​ Max: 20 ​" at bounding box center [1275, 718] width 378 height 42
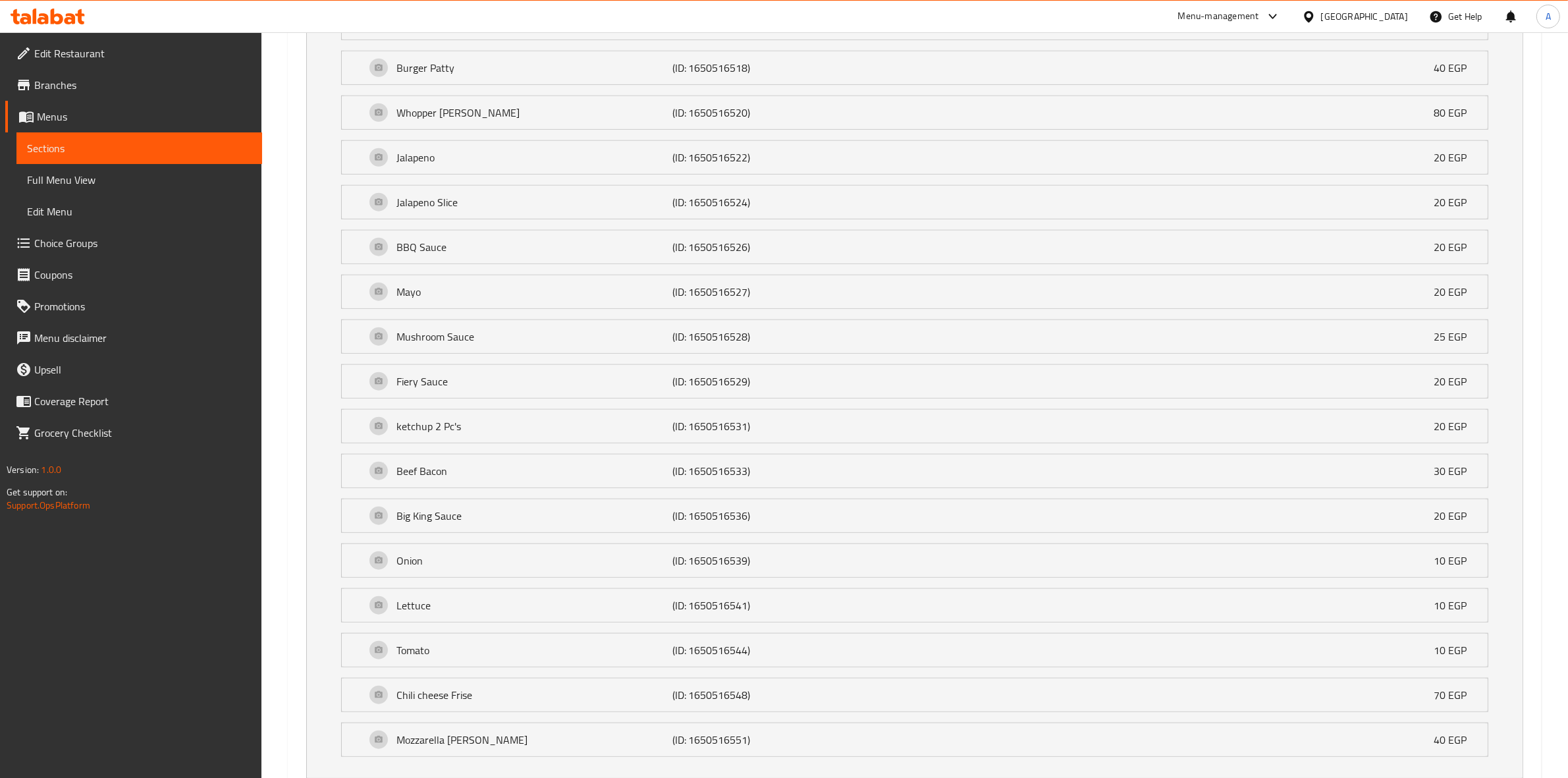
scroll to position [1646, 0]
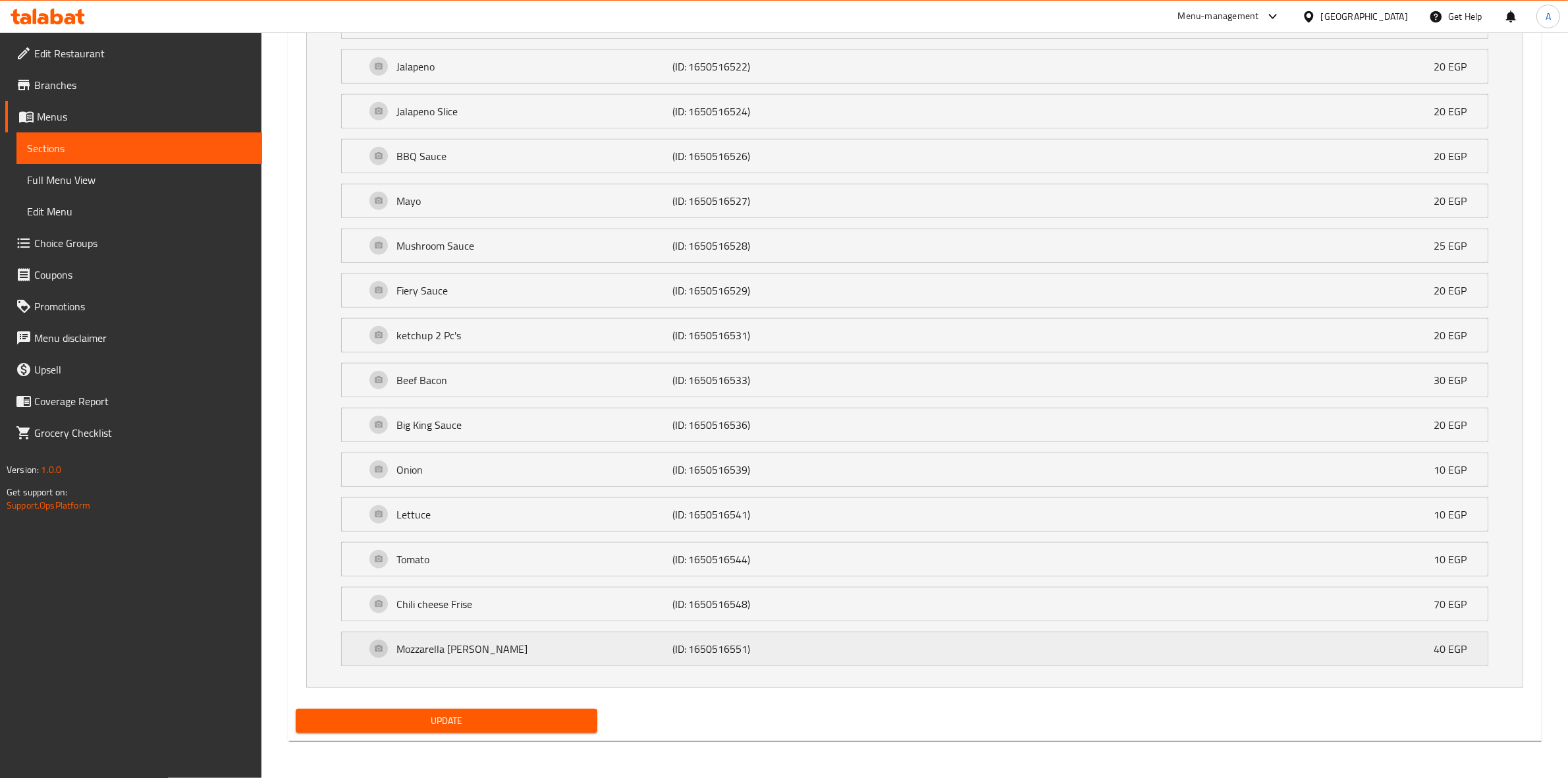
click at [798, 648] on p "(ID: 1650516551)" at bounding box center [764, 648] width 184 height 15
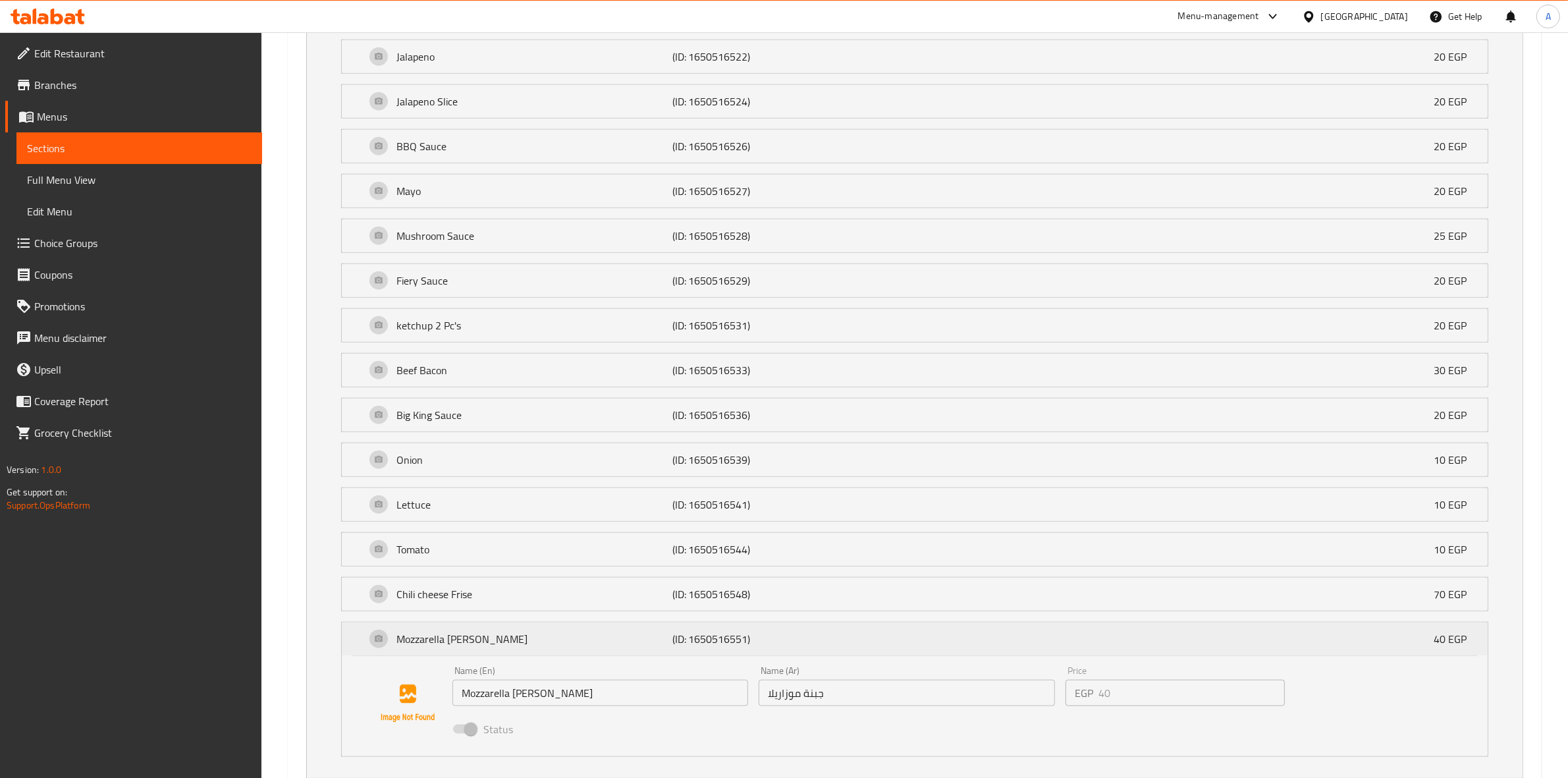
click at [798, 647] on p "(ID: 1650516551)" at bounding box center [764, 638] width 184 height 15
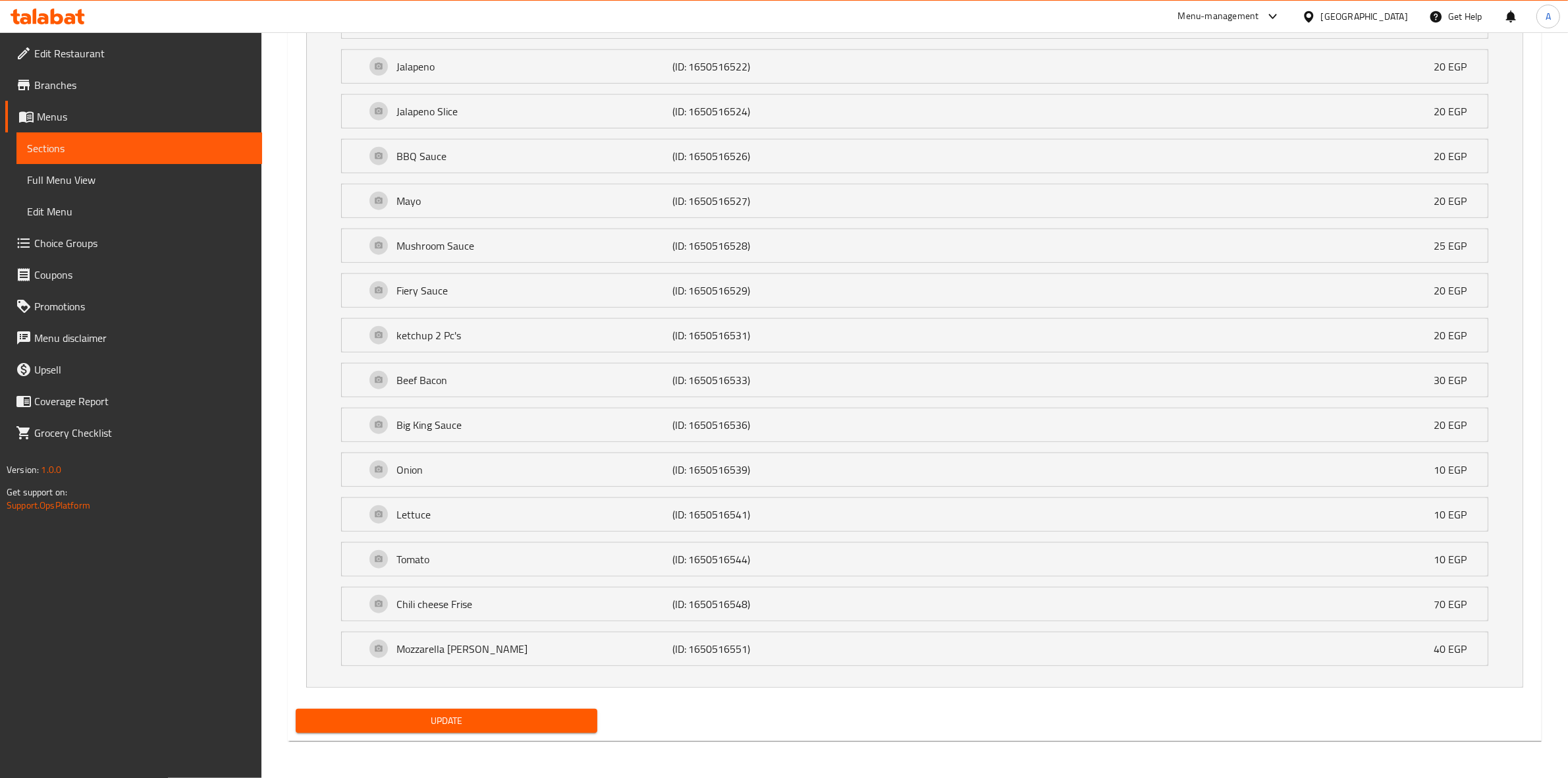
click at [484, 719] on span "Update" at bounding box center [446, 720] width 280 height 16
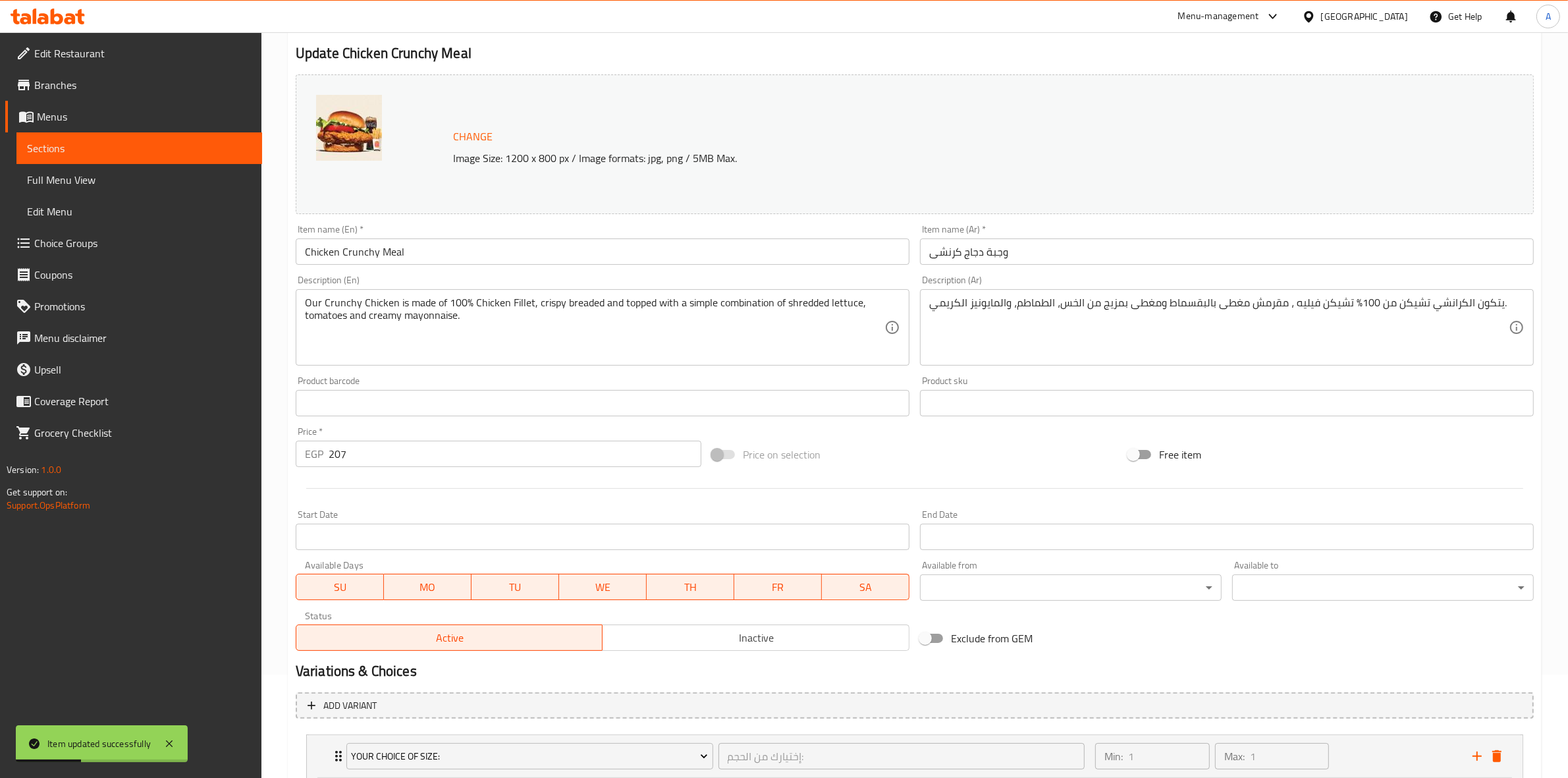
scroll to position [0, 0]
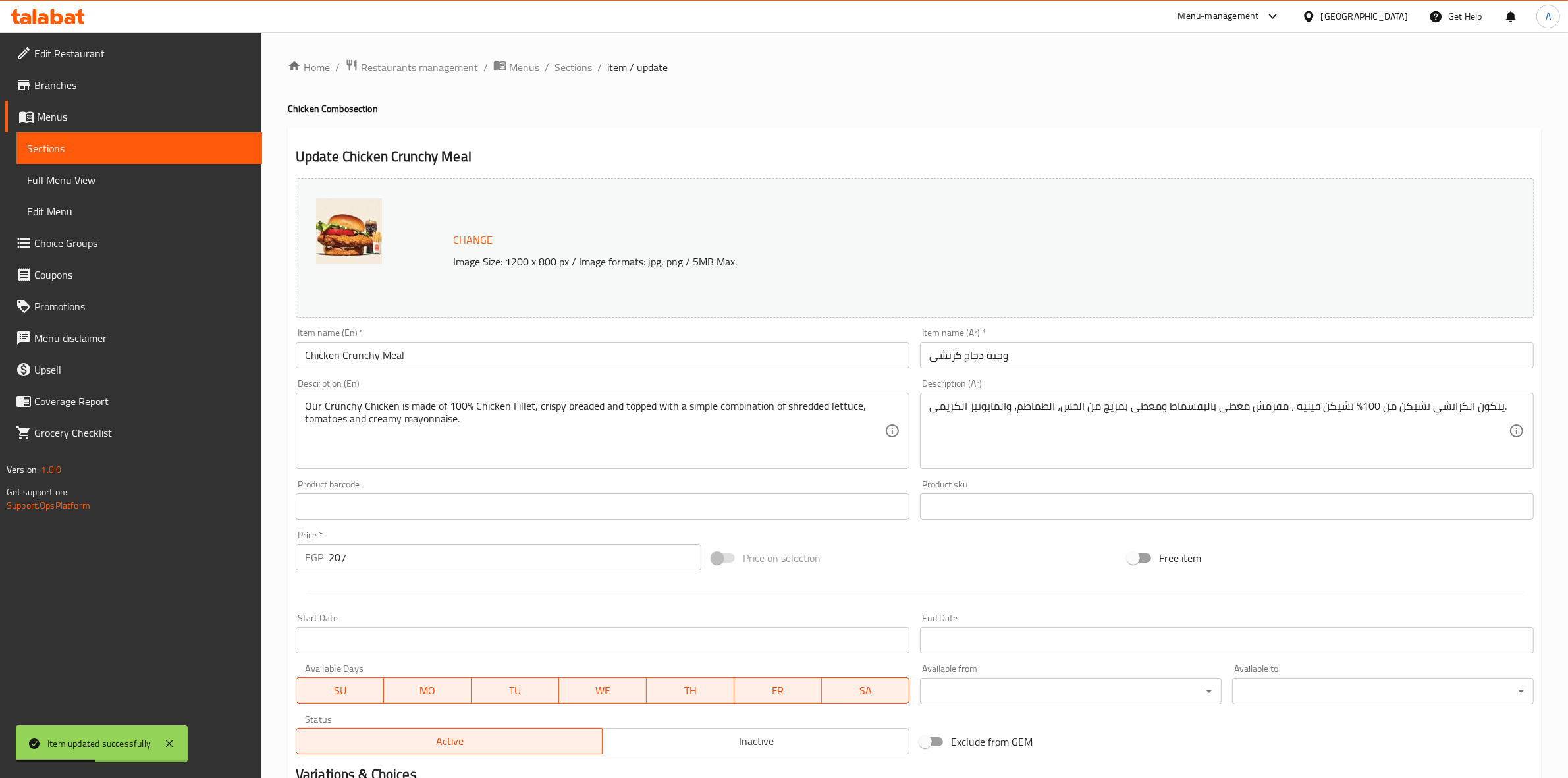
click at [578, 73] on span "Sections" at bounding box center [573, 67] width 38 height 15
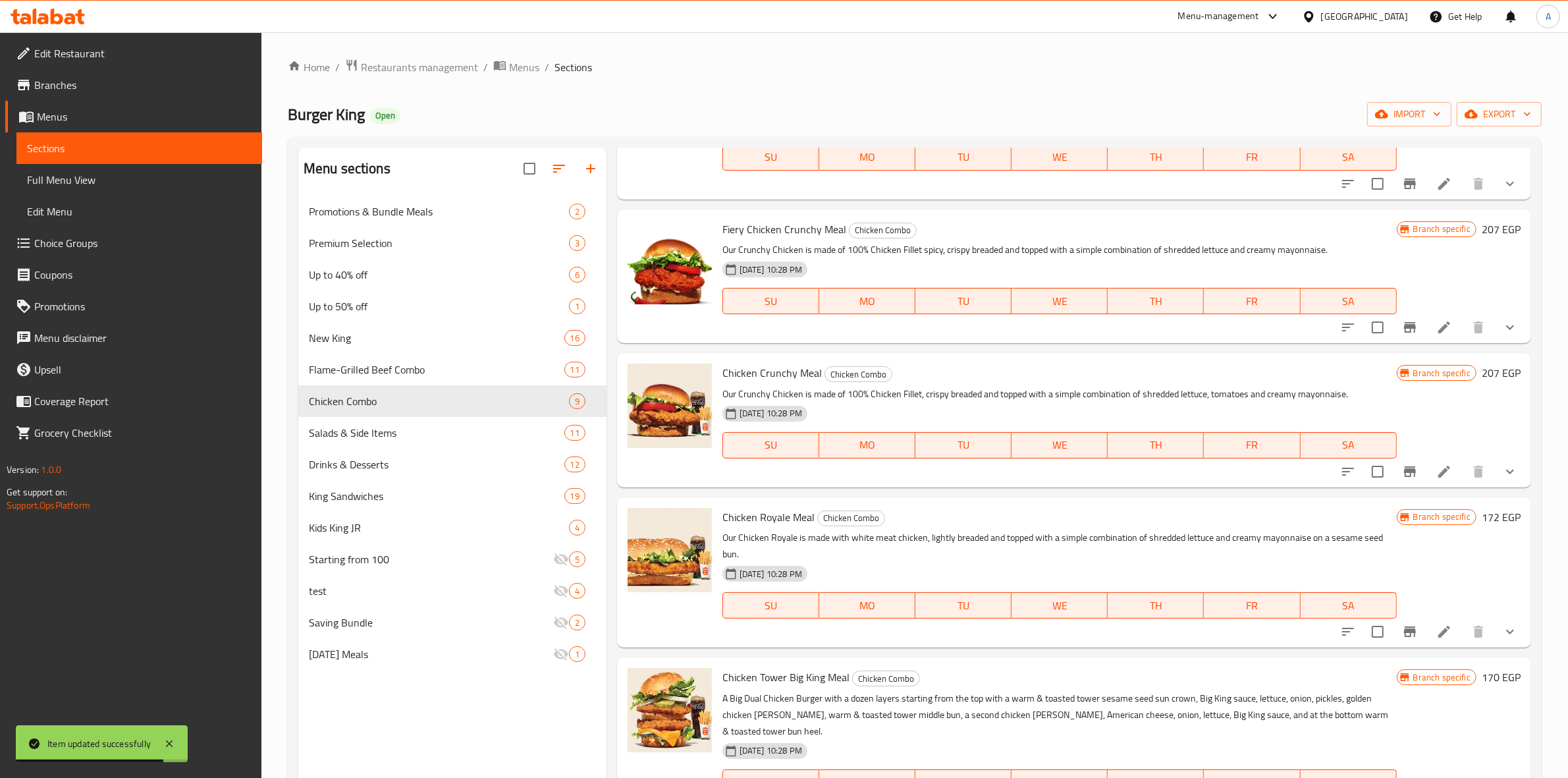
scroll to position [330, 0]
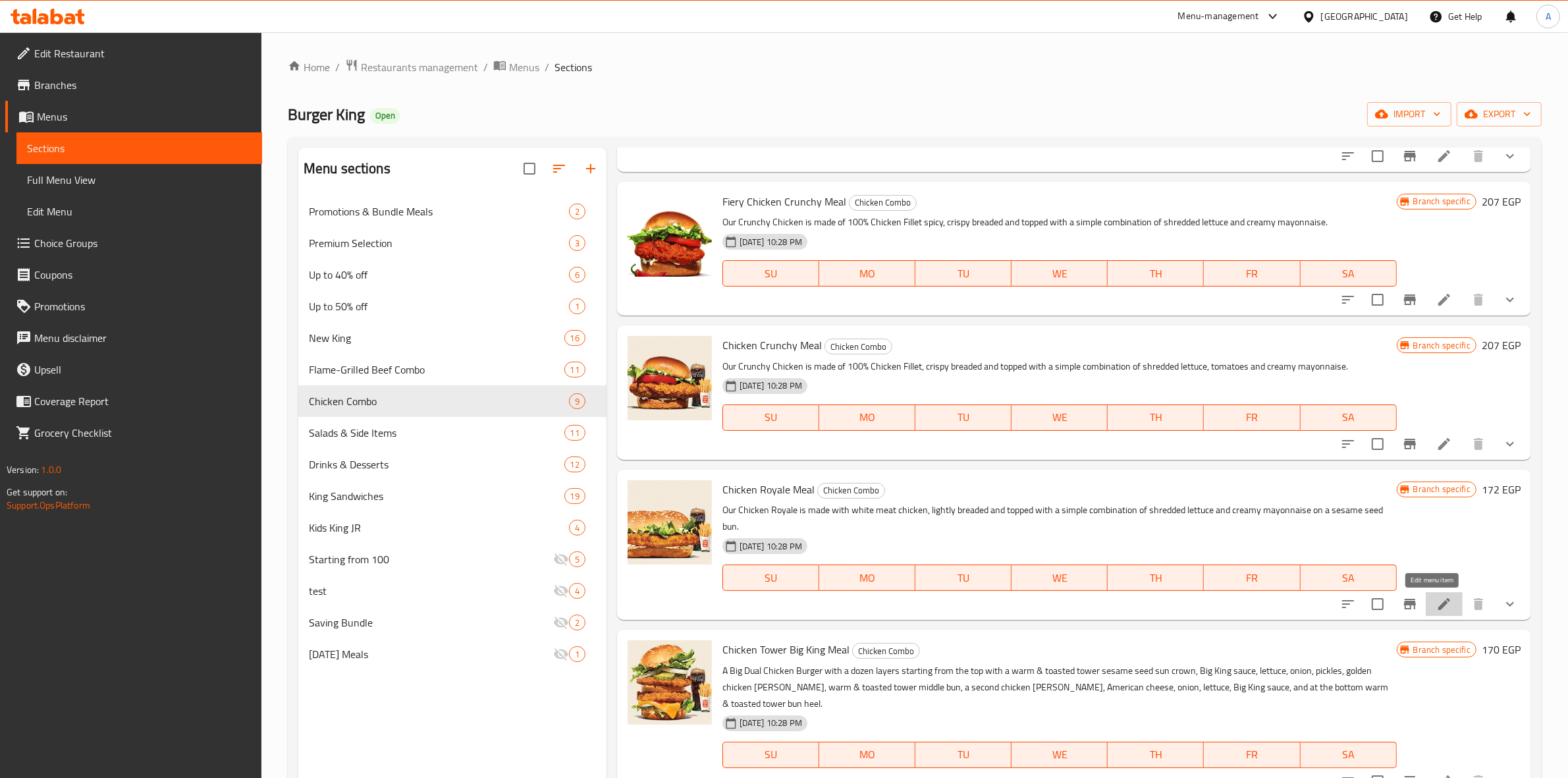
click at [1437, 603] on icon at bounding box center [1444, 604] width 15 height 15
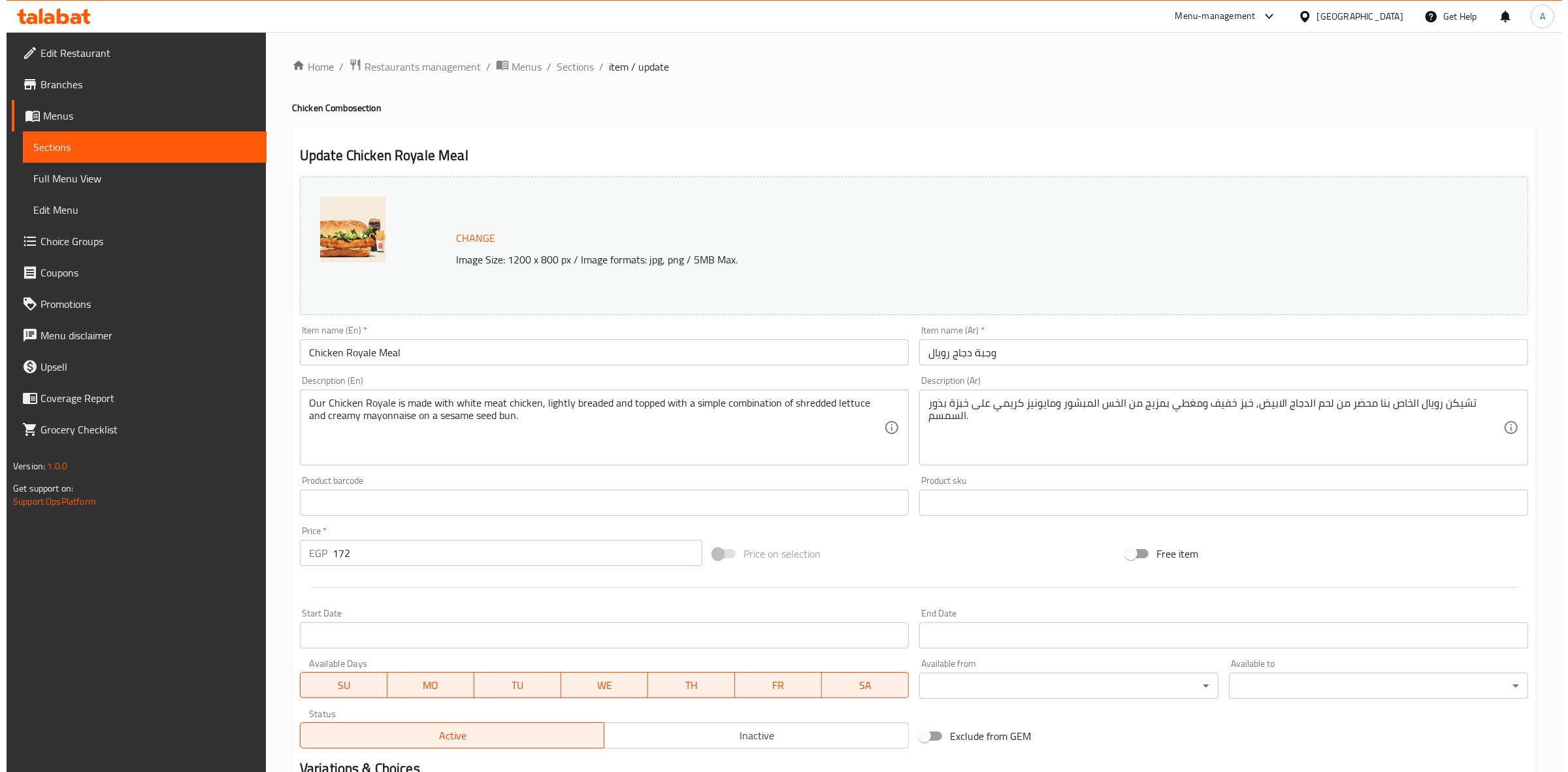
scroll to position [168, 0]
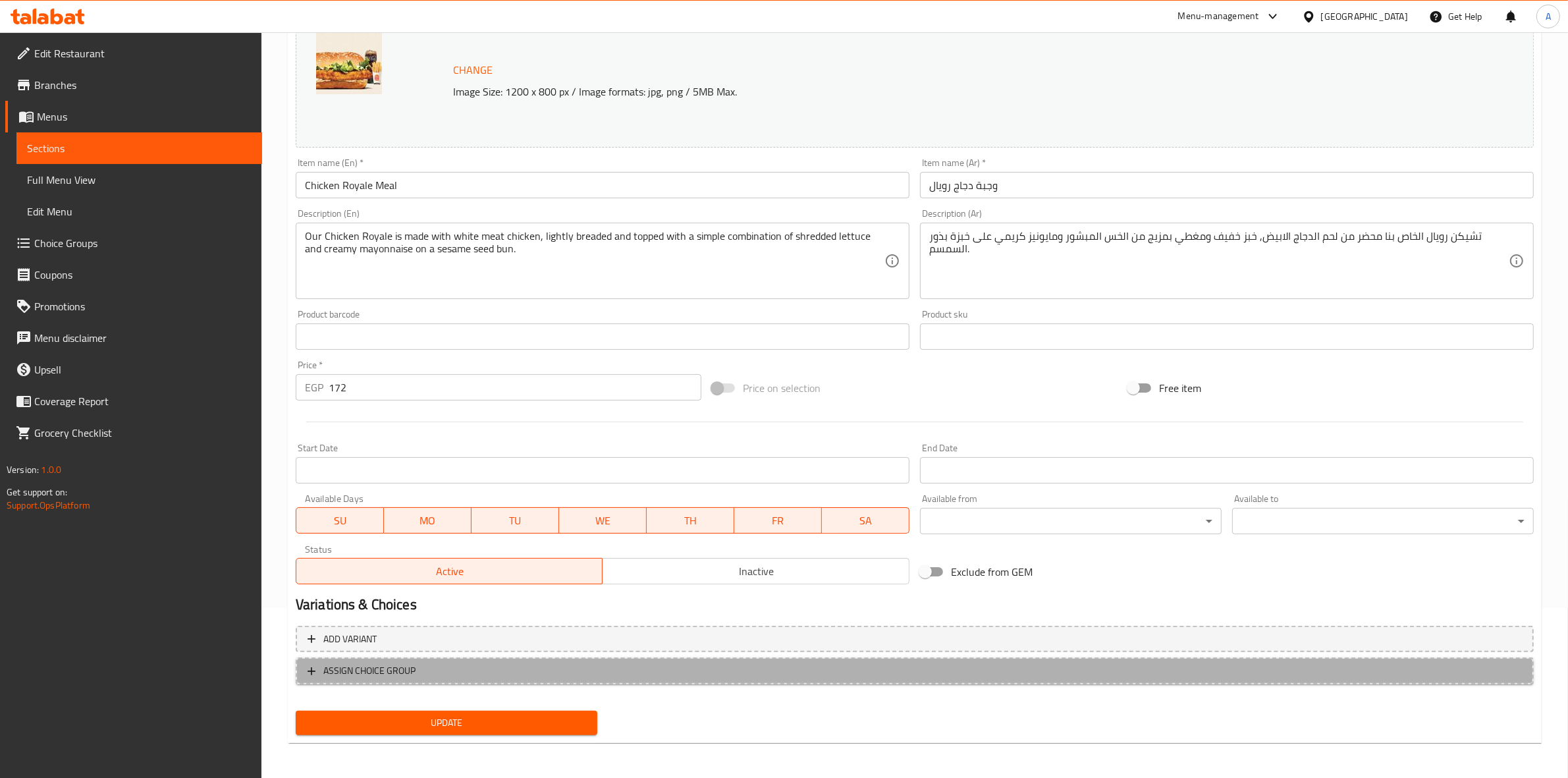
click at [387, 662] on span "ASSIGN CHOICE GROUP" at bounding box center [369, 670] width 92 height 16
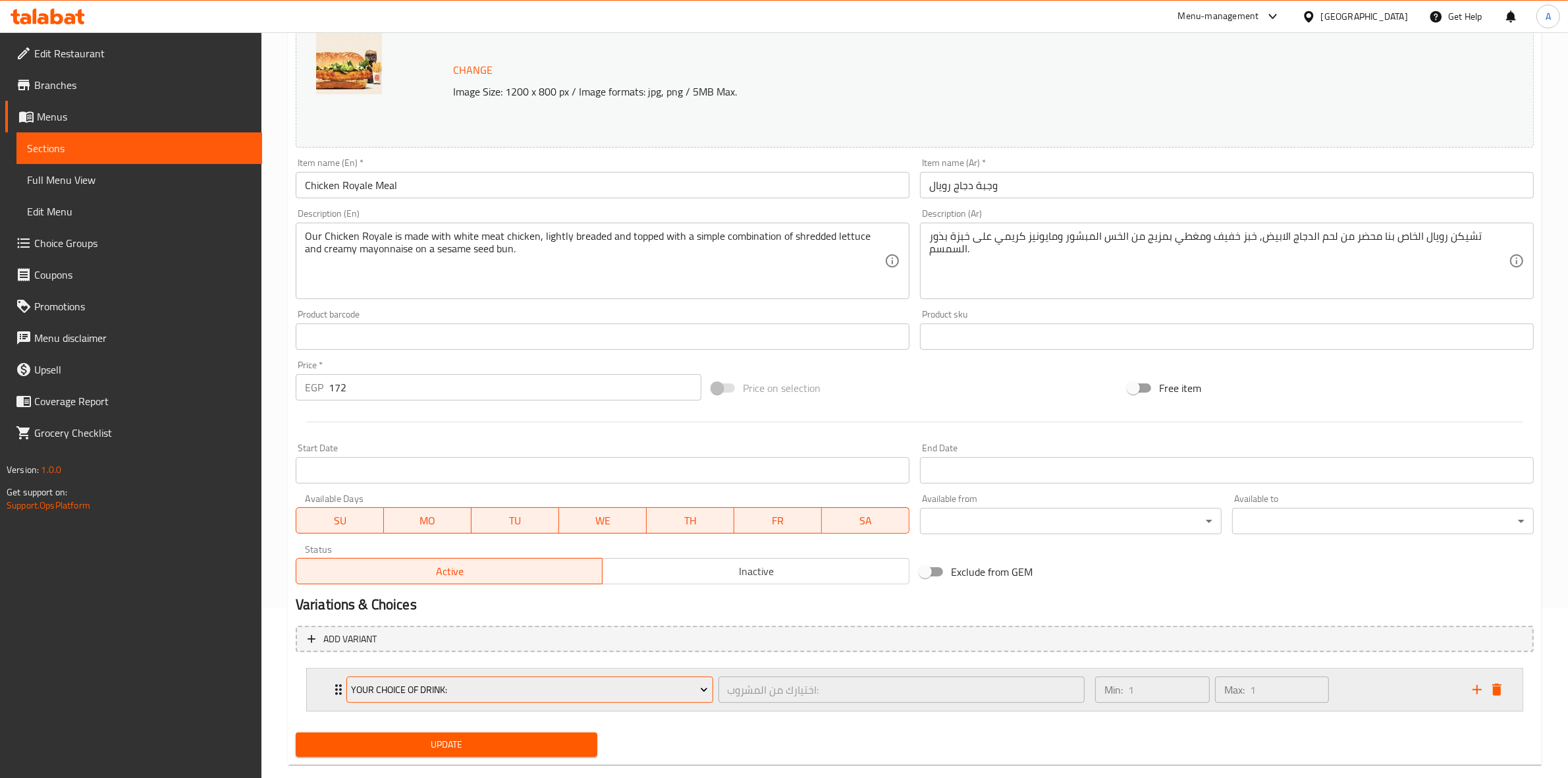
click at [491, 692] on span "Your Choice Of Drink:" at bounding box center [530, 689] width 357 height 16
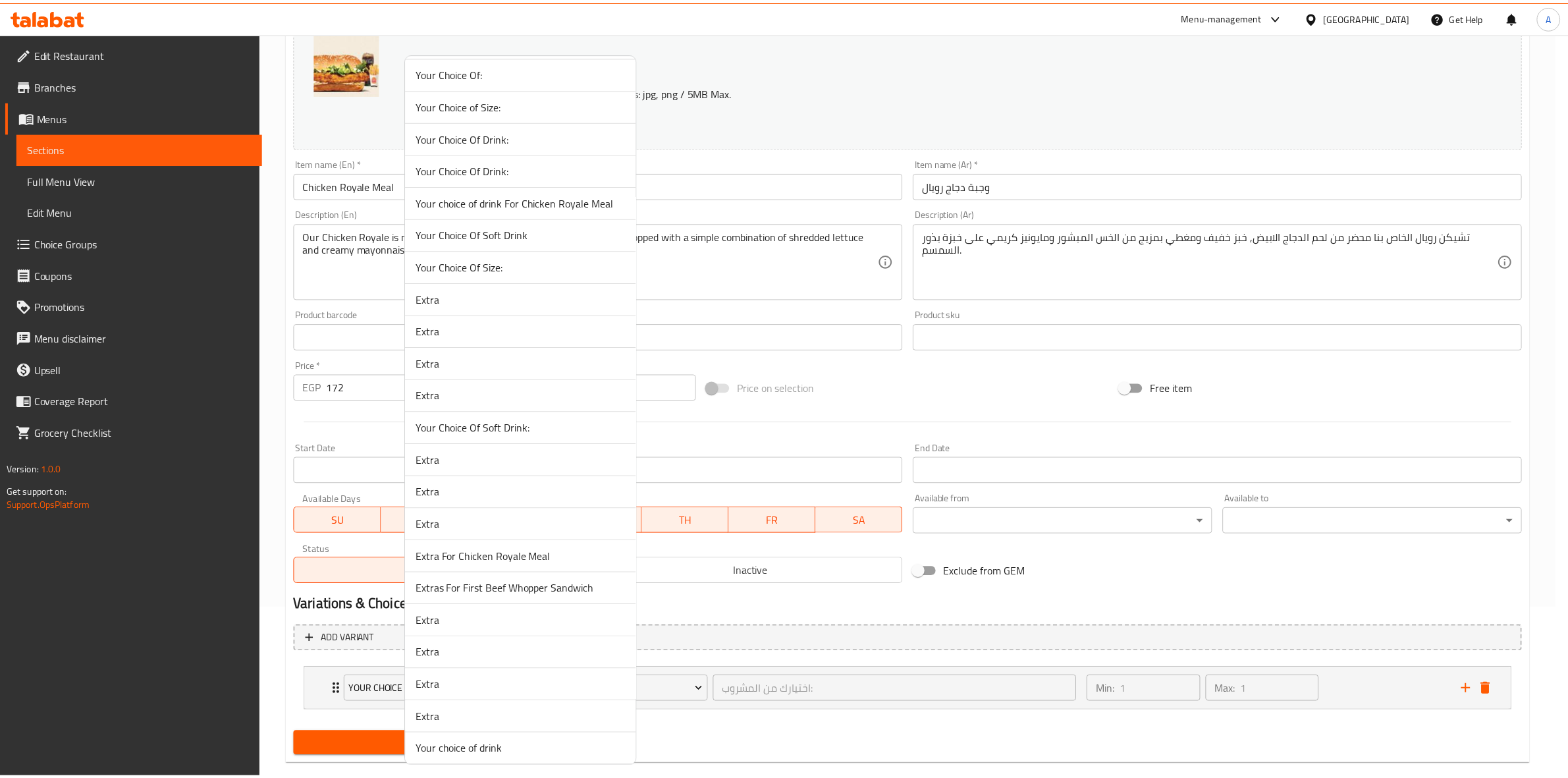
scroll to position [164, 0]
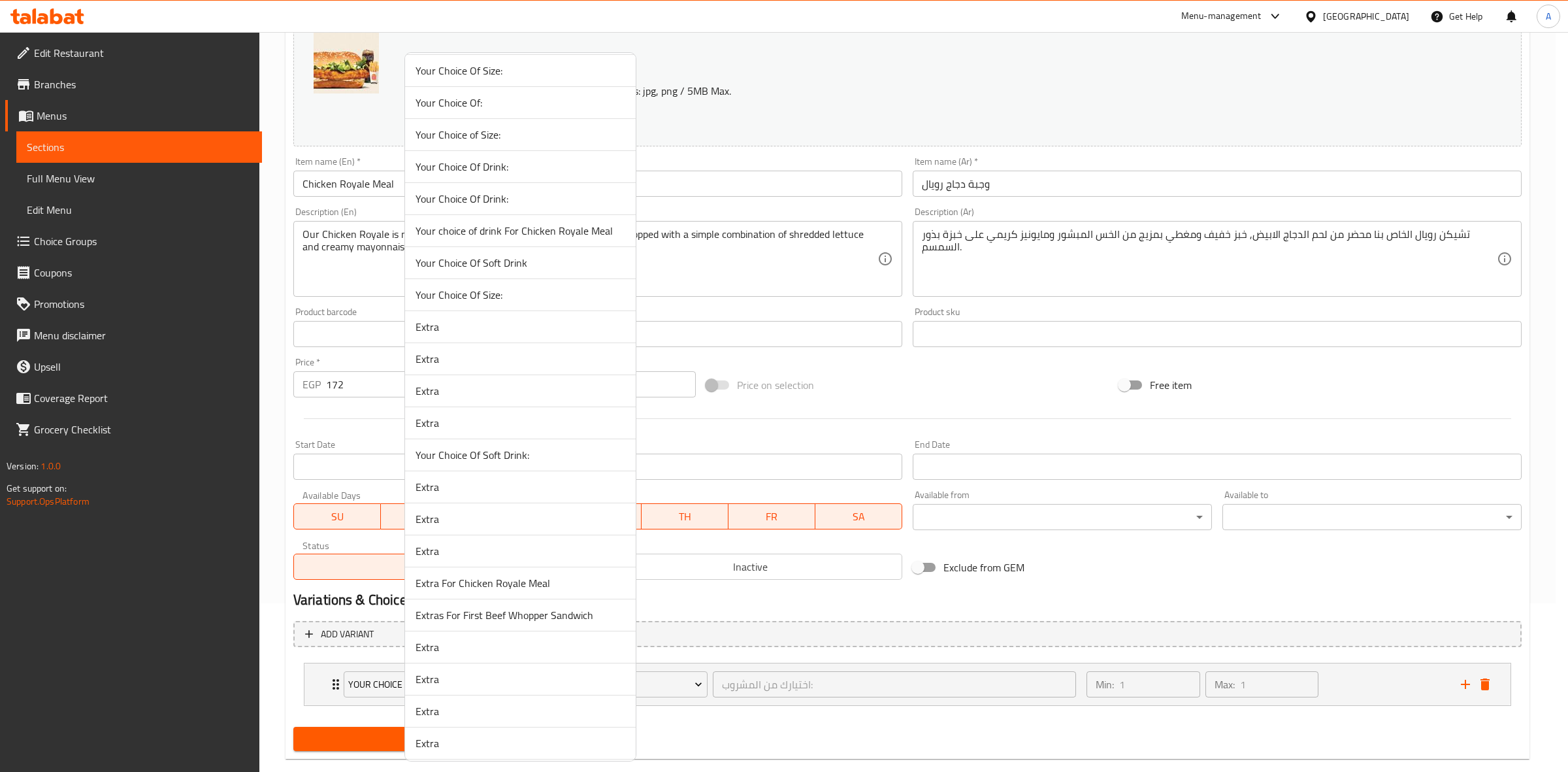
click at [524, 302] on span "Your Choice Of Size:" at bounding box center [521, 295] width 210 height 15
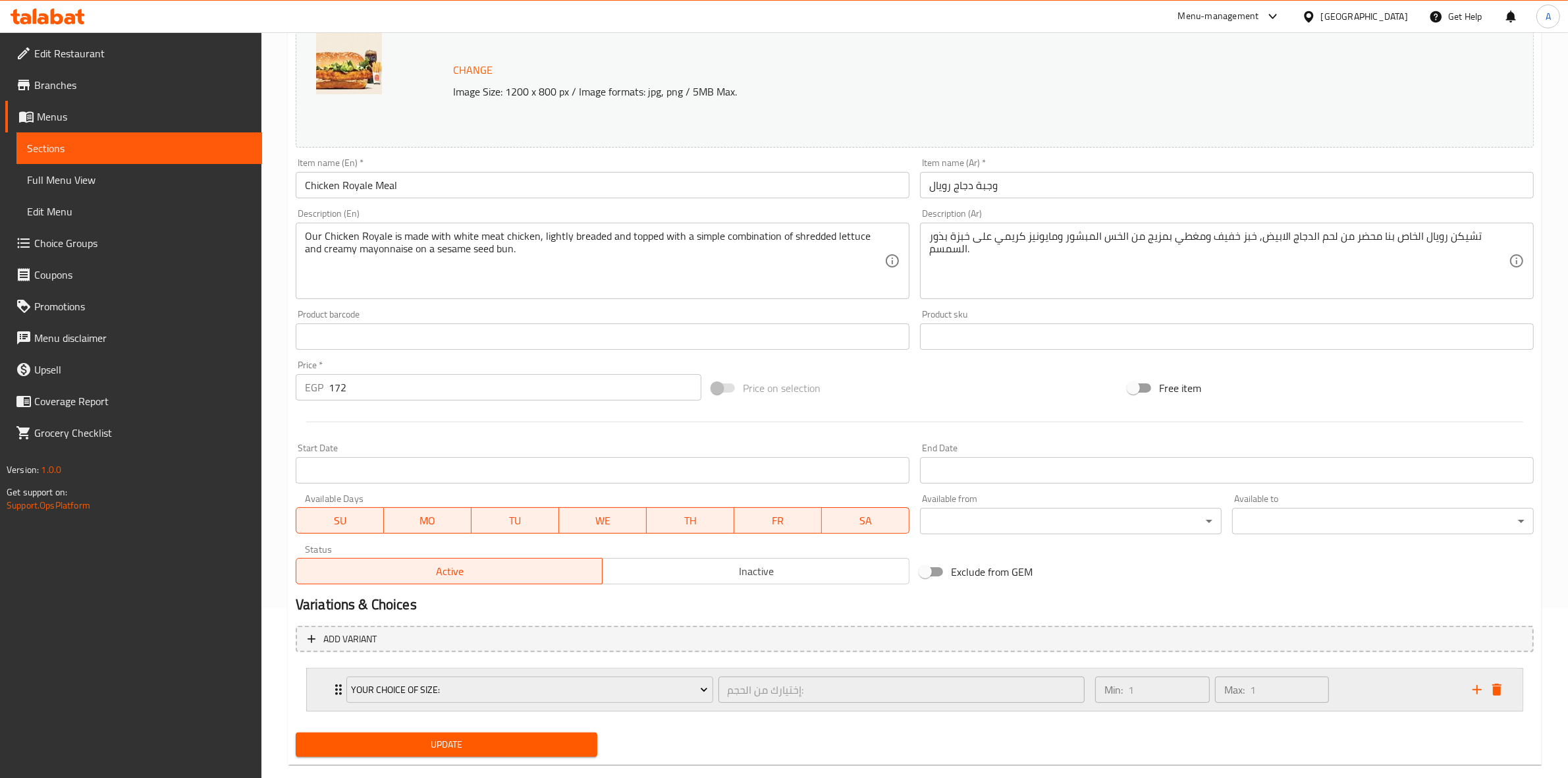
click at [1404, 692] on div "Min: 1 ​ Max: 1 ​" at bounding box center [1275, 689] width 378 height 42
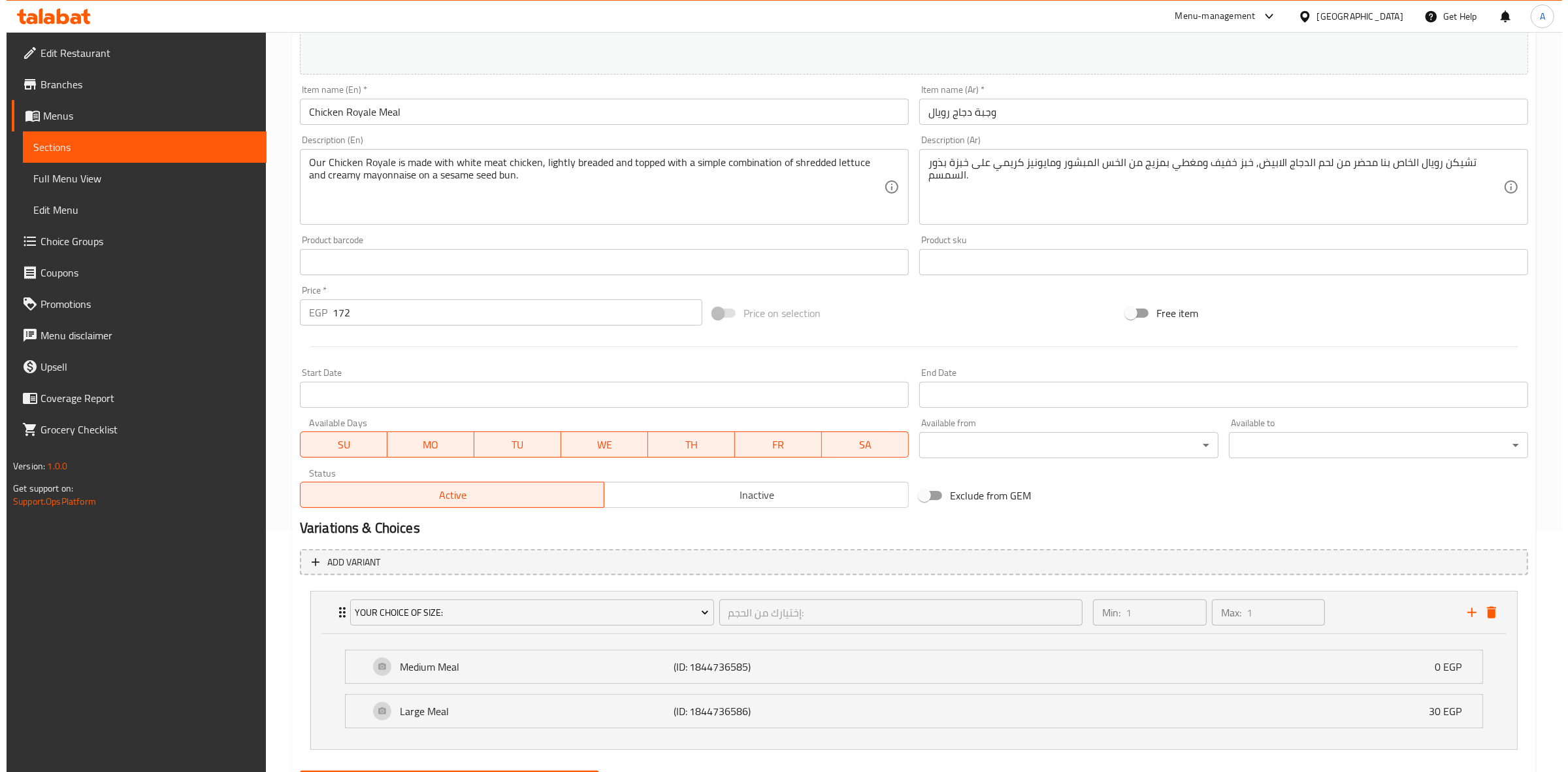
scroll to position [308, 0]
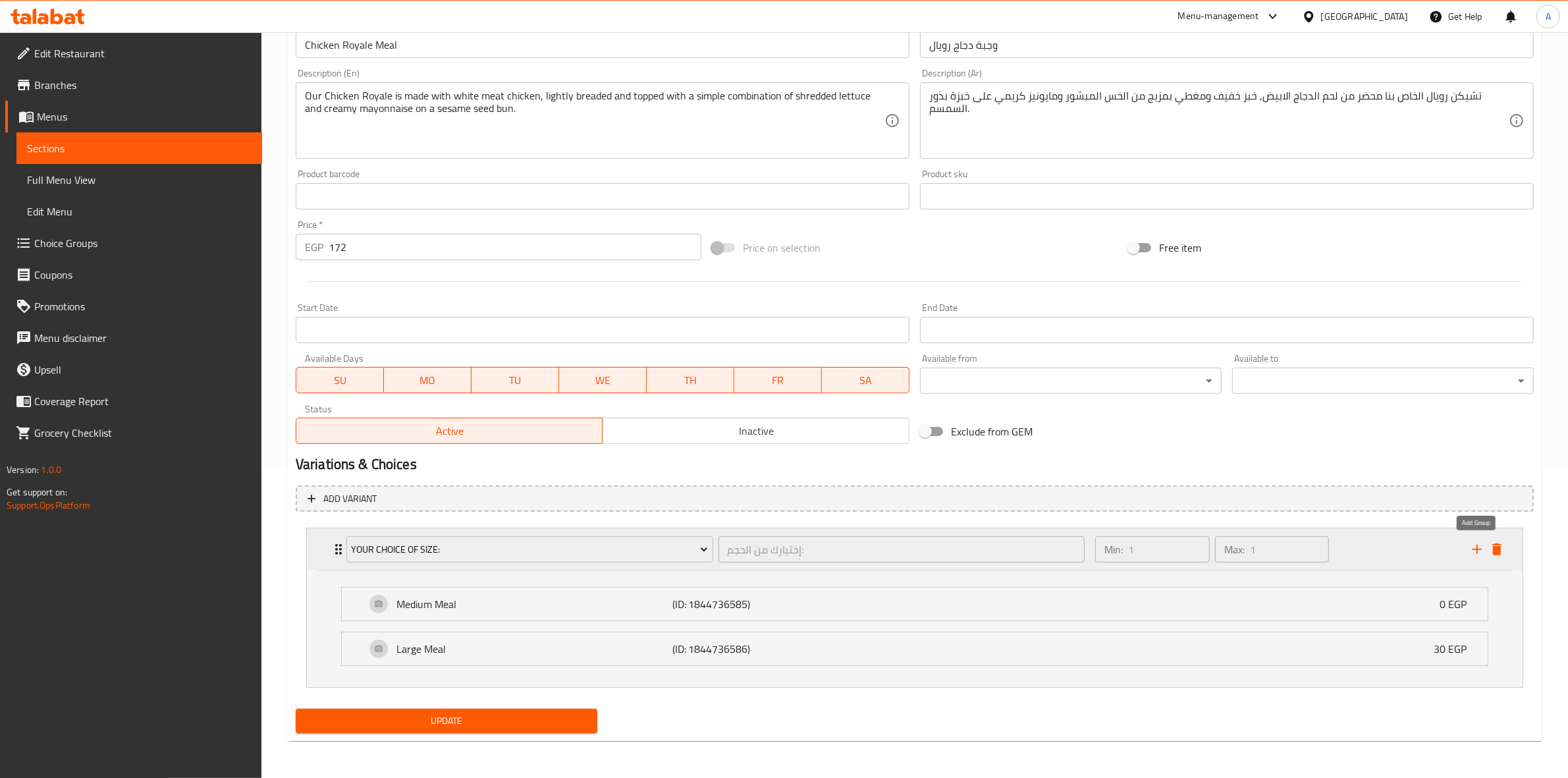
click at [1475, 547] on icon "add" at bounding box center [1477, 549] width 15 height 15
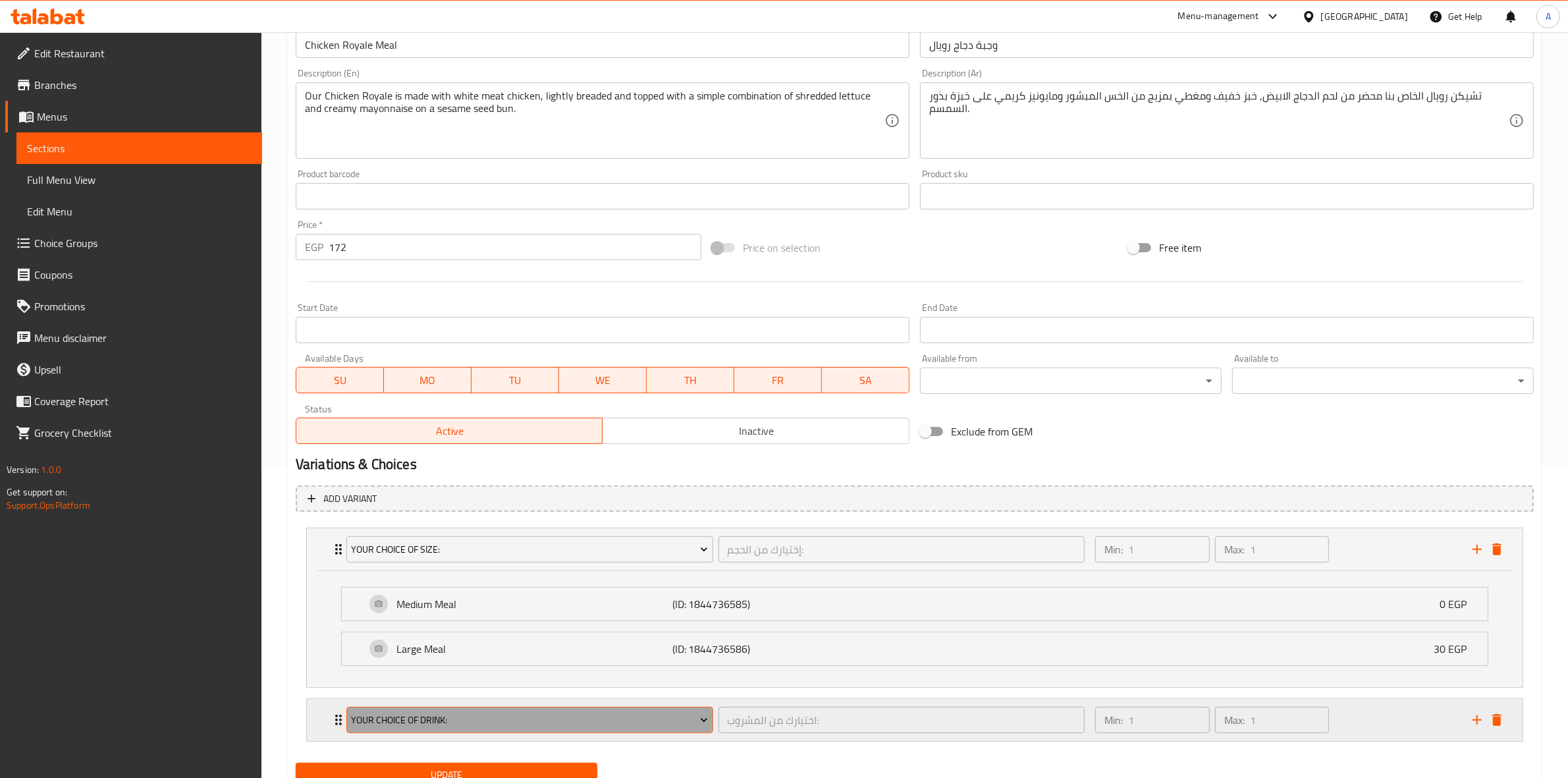
click at [541, 721] on span "Your Choice Of Drink:" at bounding box center [530, 719] width 357 height 16
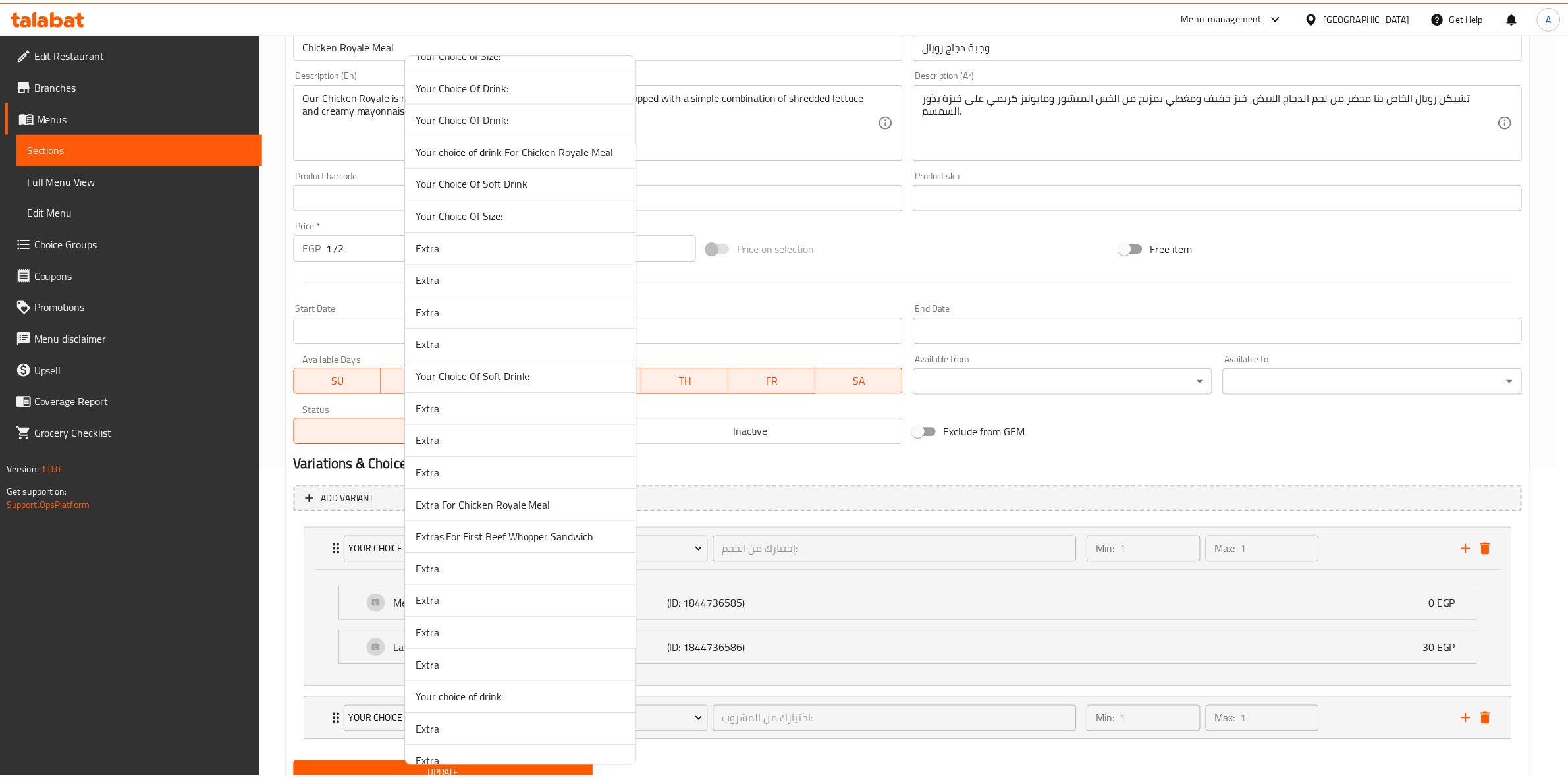
scroll to position [411, 0]
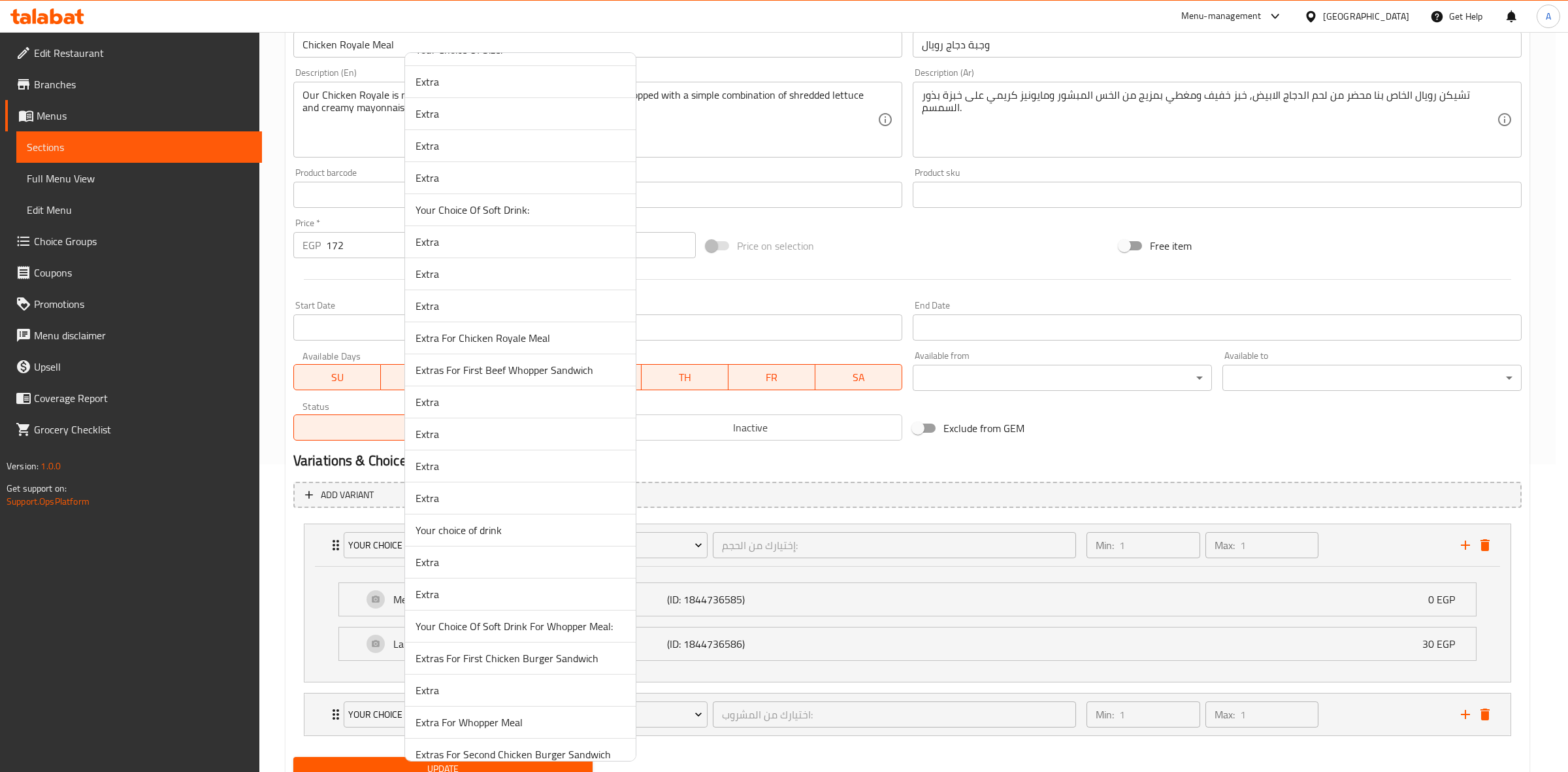
click at [523, 528] on span "Your choice of drink" at bounding box center [521, 530] width 210 height 15
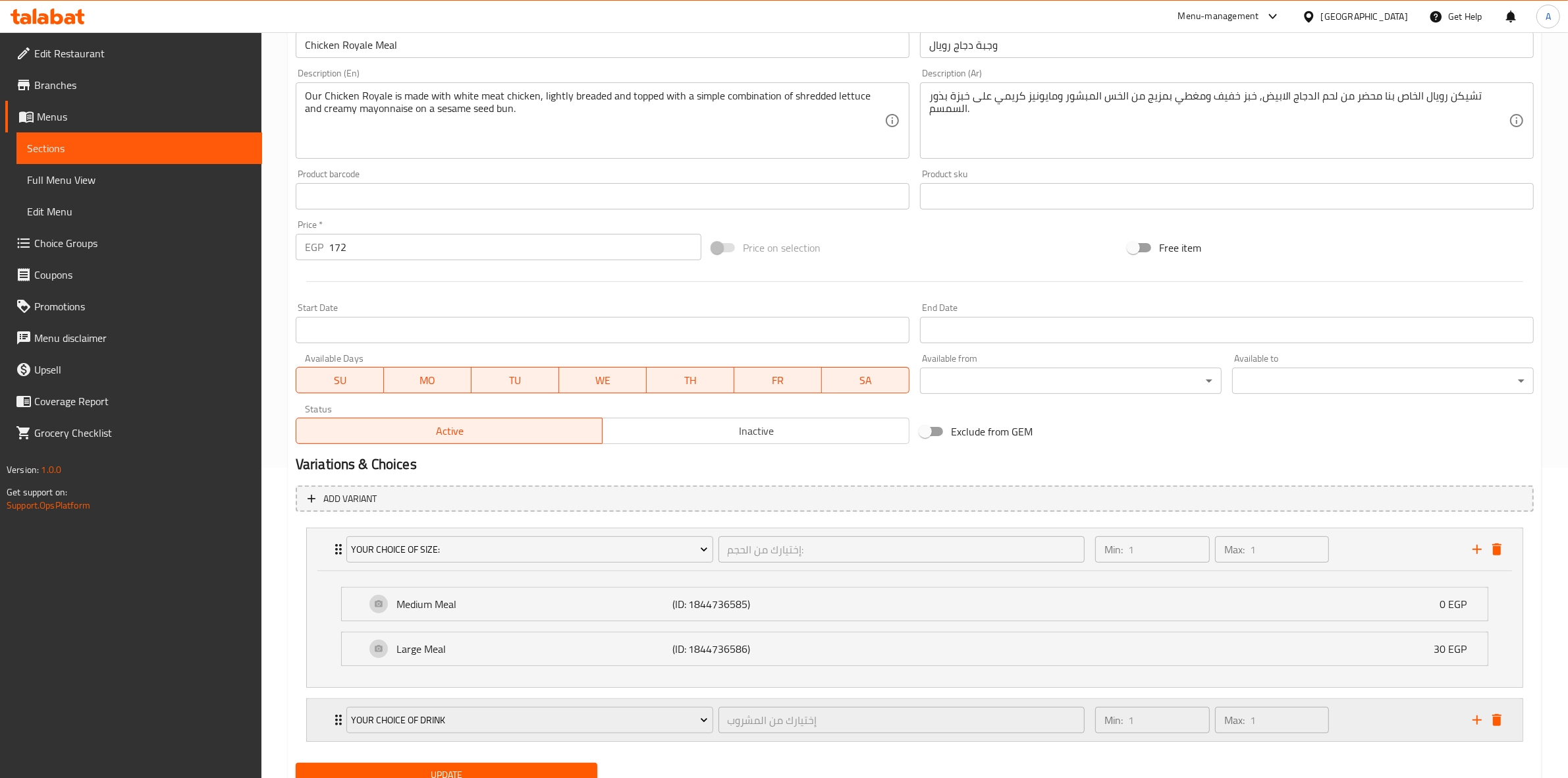
click at [1405, 731] on div "Min: 1 ​ Max: 1 ​" at bounding box center [1275, 719] width 378 height 42
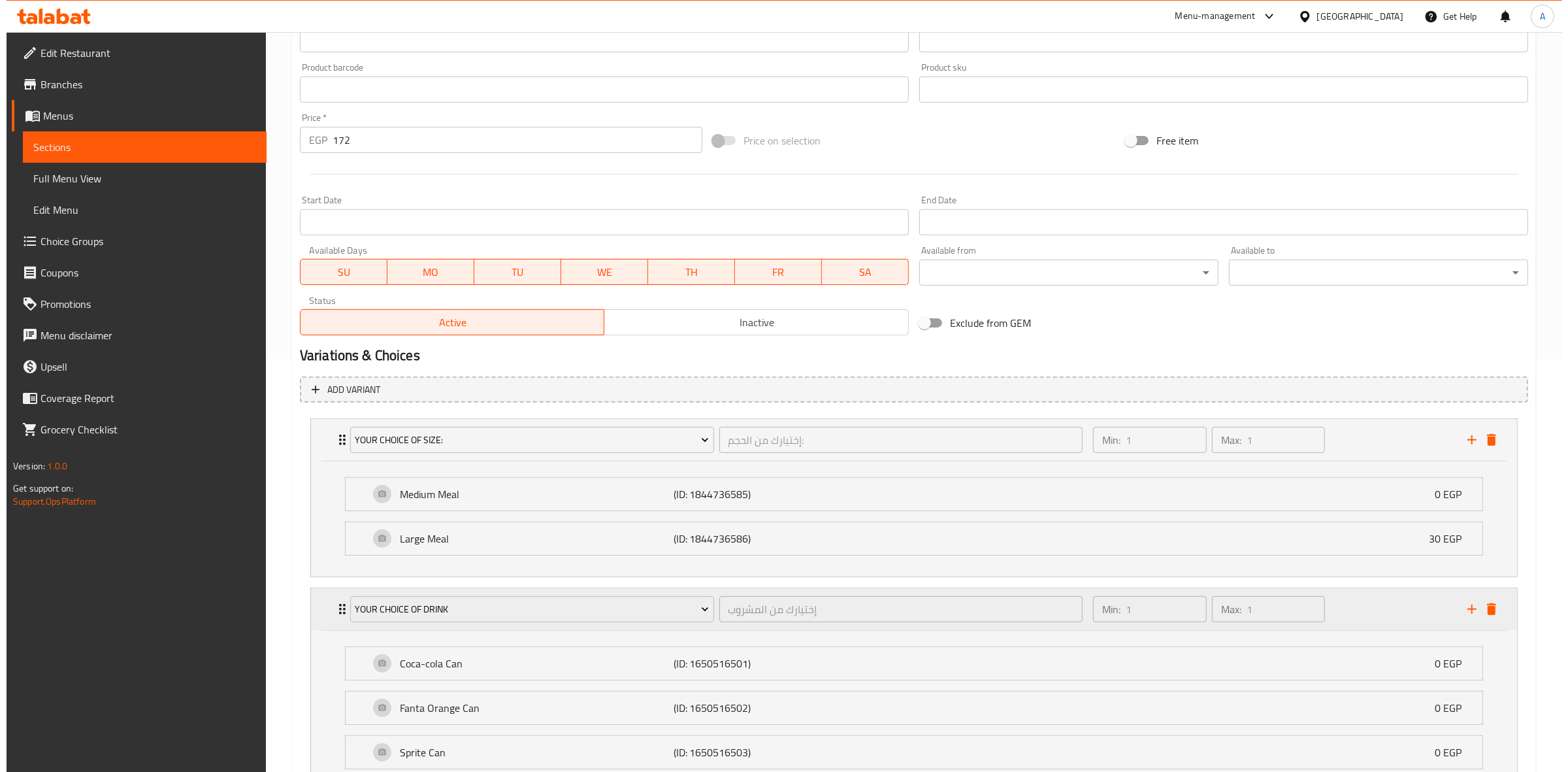
scroll to position [612, 0]
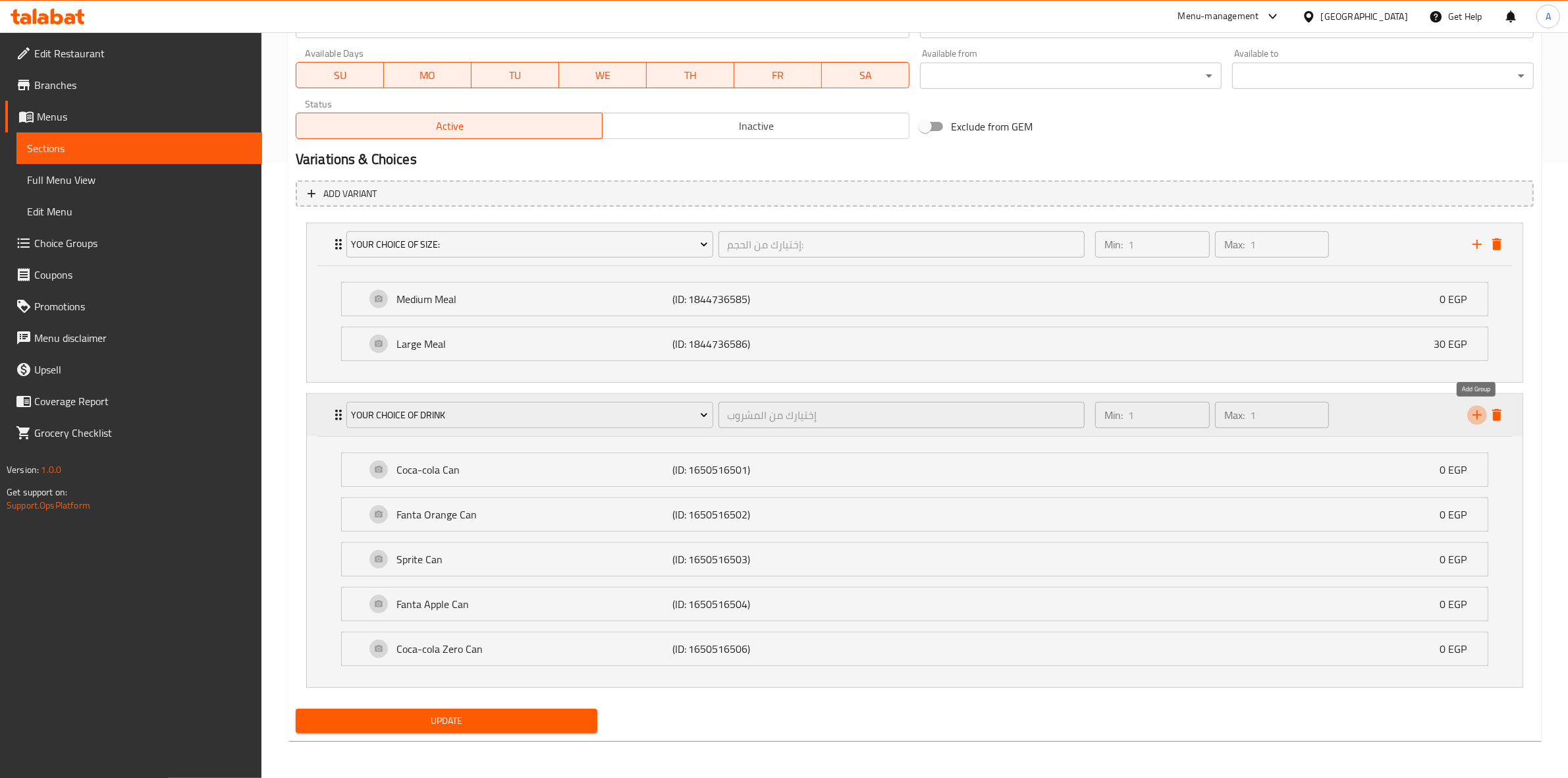
click at [1475, 414] on icon "add" at bounding box center [1477, 414] width 15 height 15
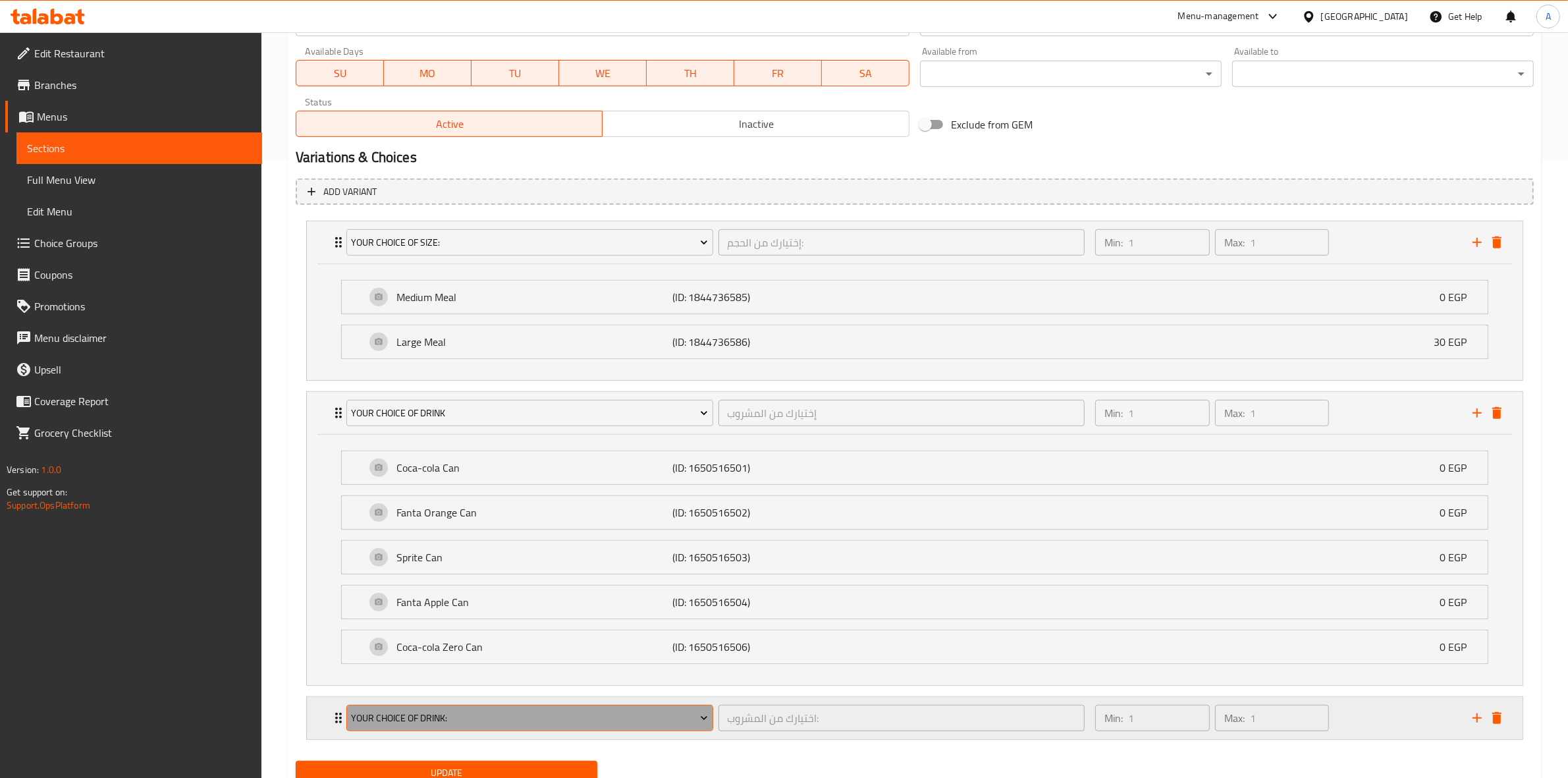
click at [478, 726] on span "Your Choice Of Drink:" at bounding box center [530, 718] width 357 height 16
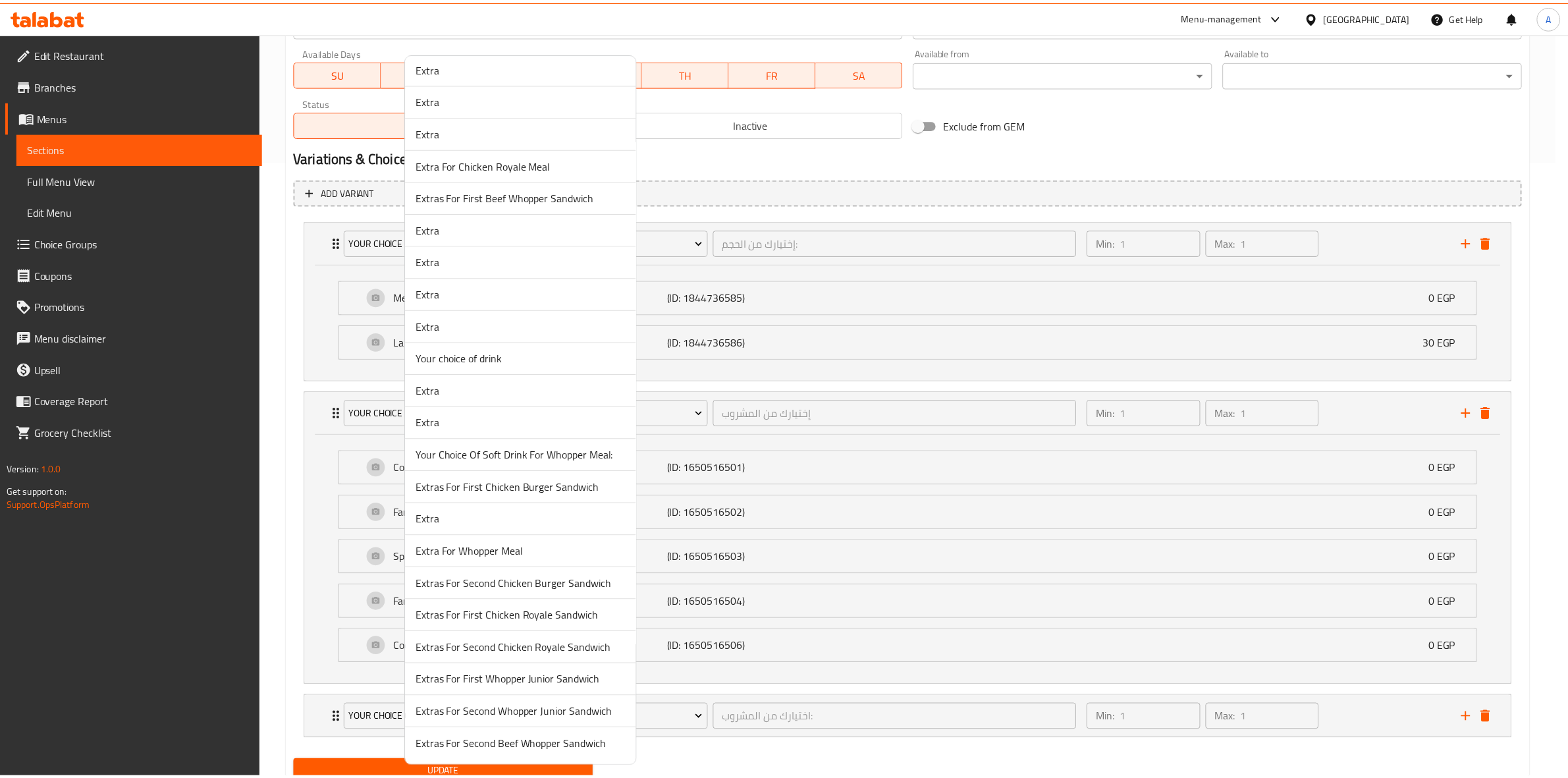
scroll to position [593, 0]
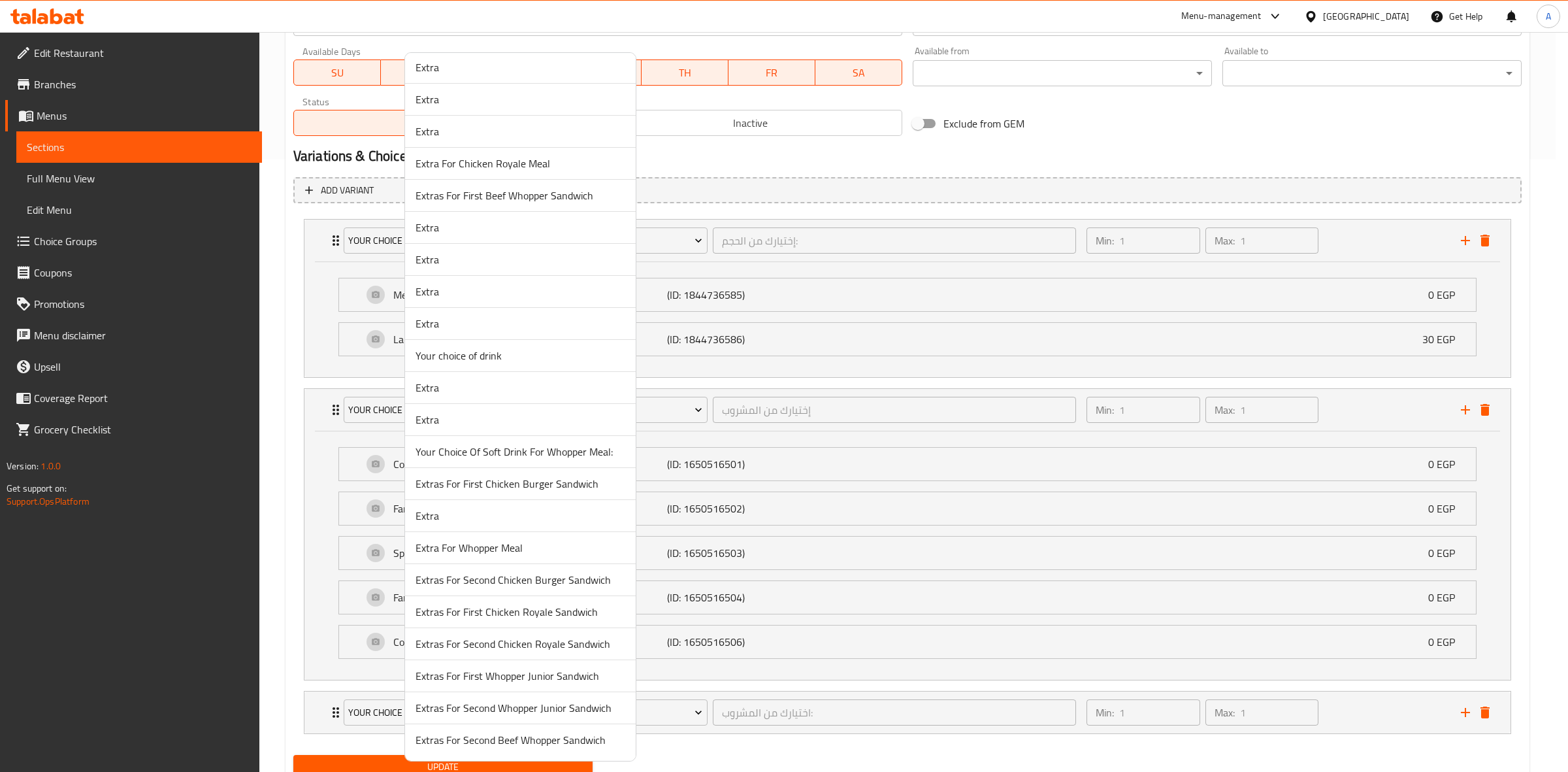
click at [494, 520] on span "Extra" at bounding box center [521, 515] width 210 height 15
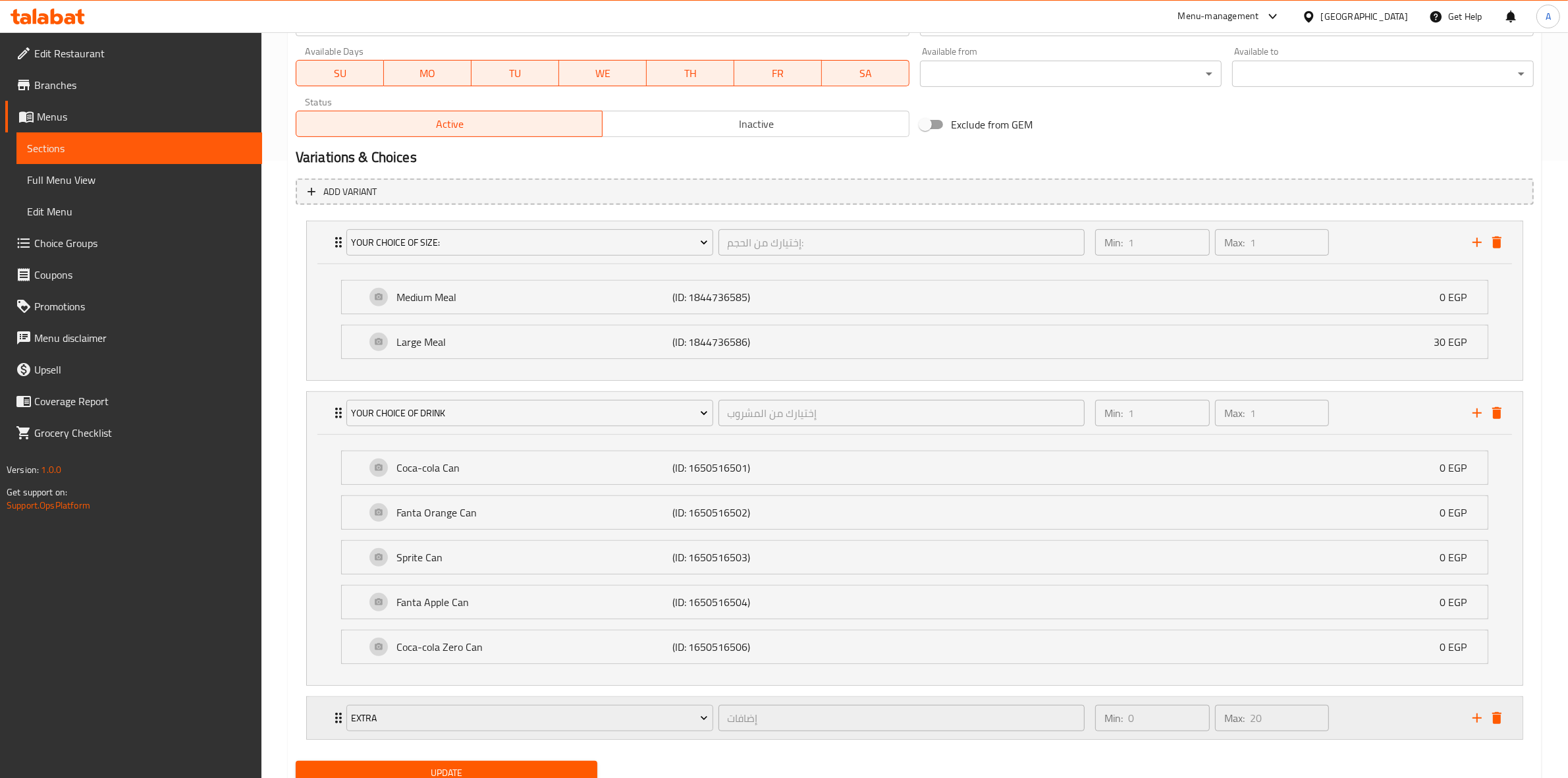
click at [1392, 731] on div "Min: 0 ​ Max: 20 ​" at bounding box center [1275, 718] width 378 height 42
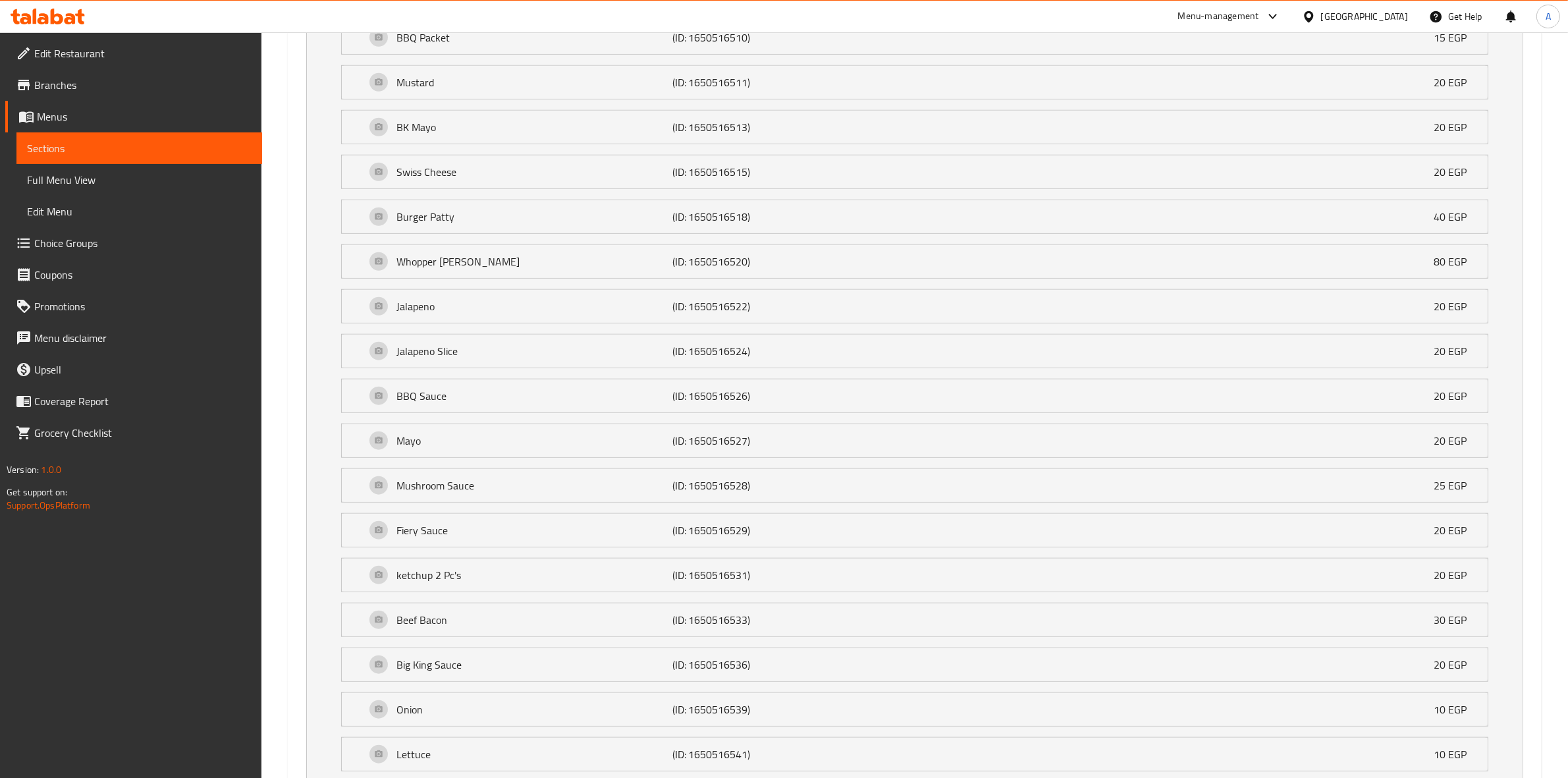
scroll to position [1646, 0]
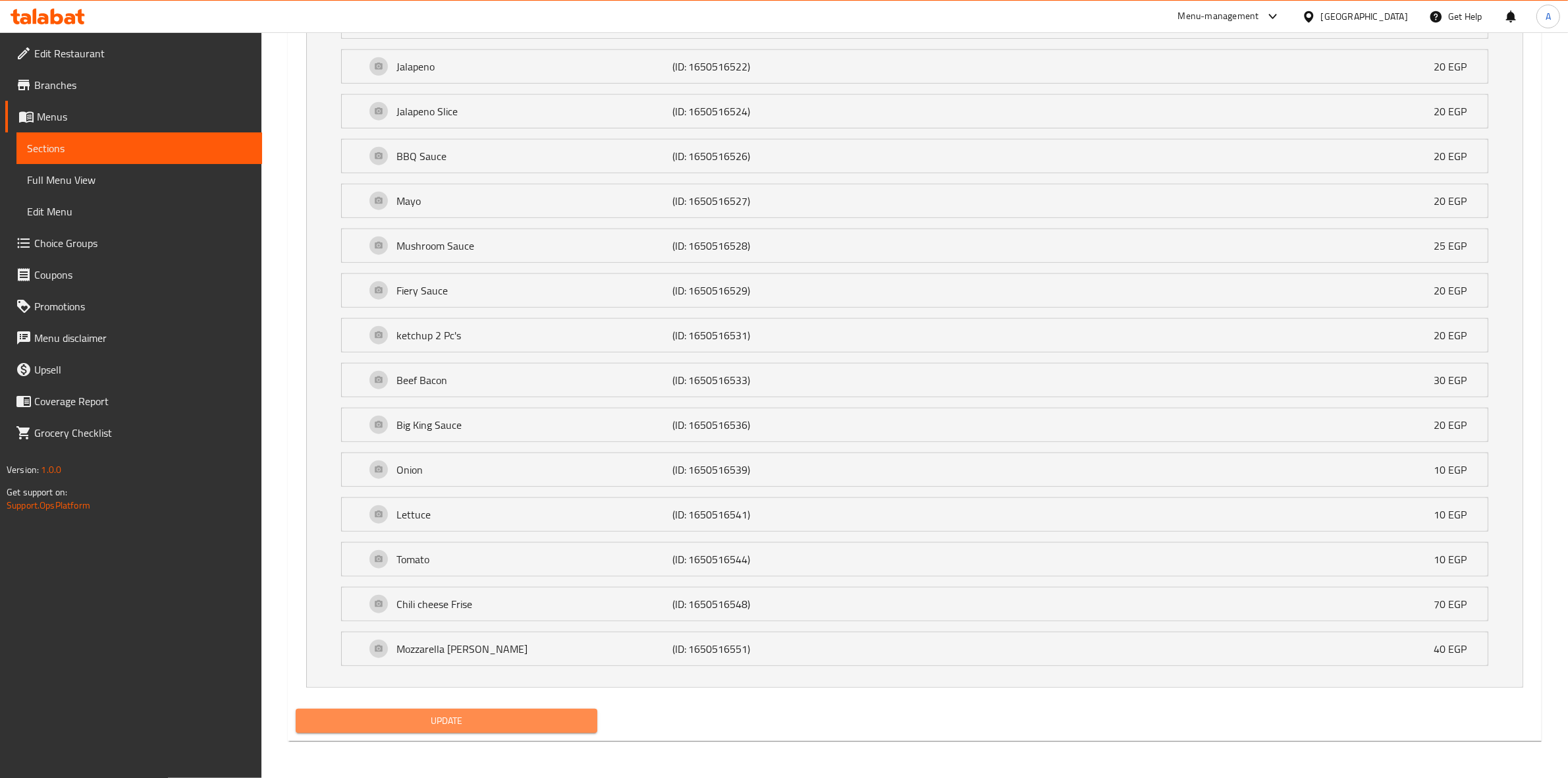
click at [404, 723] on span "Update" at bounding box center [446, 720] width 280 height 16
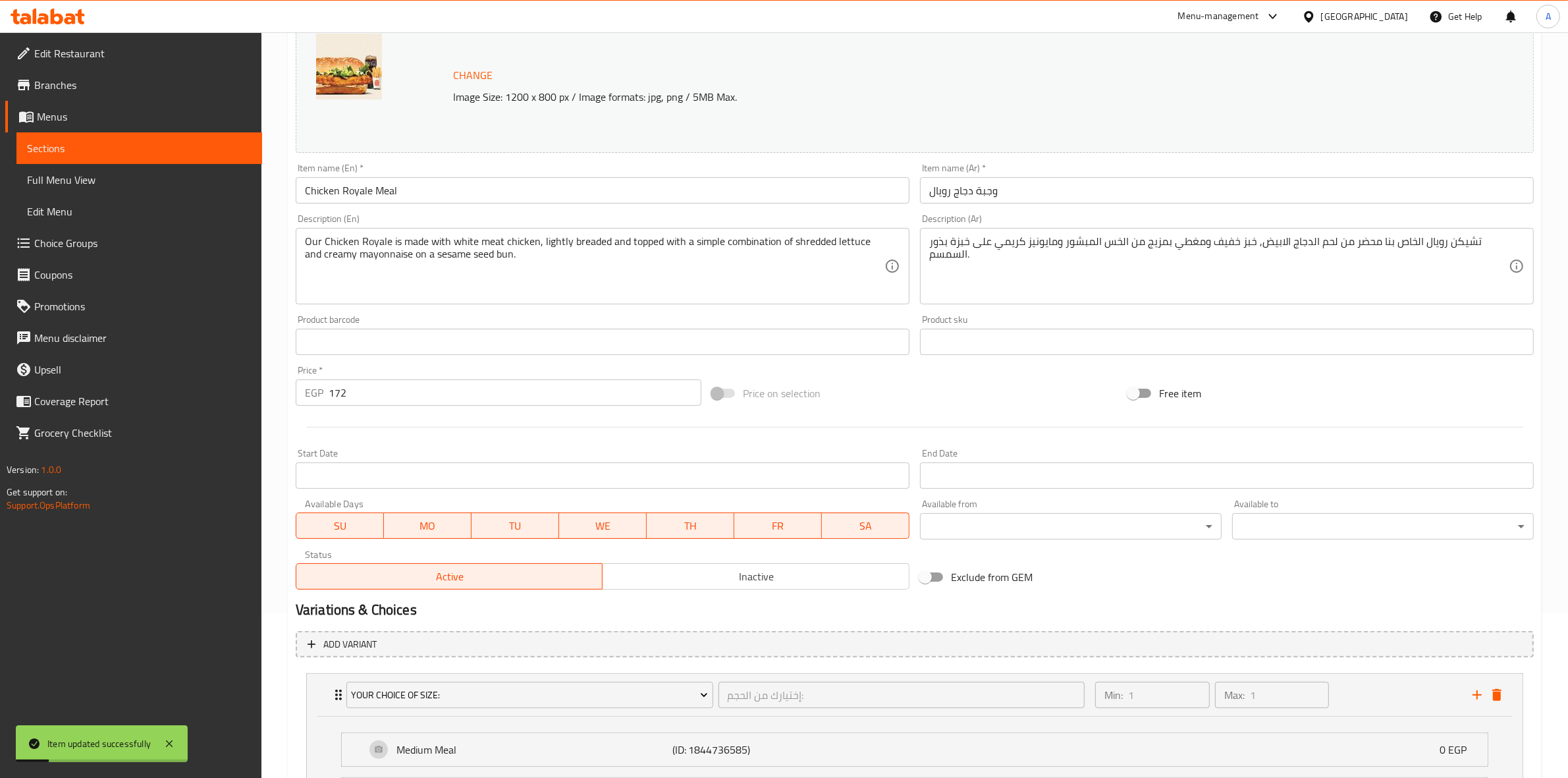
scroll to position [0, 0]
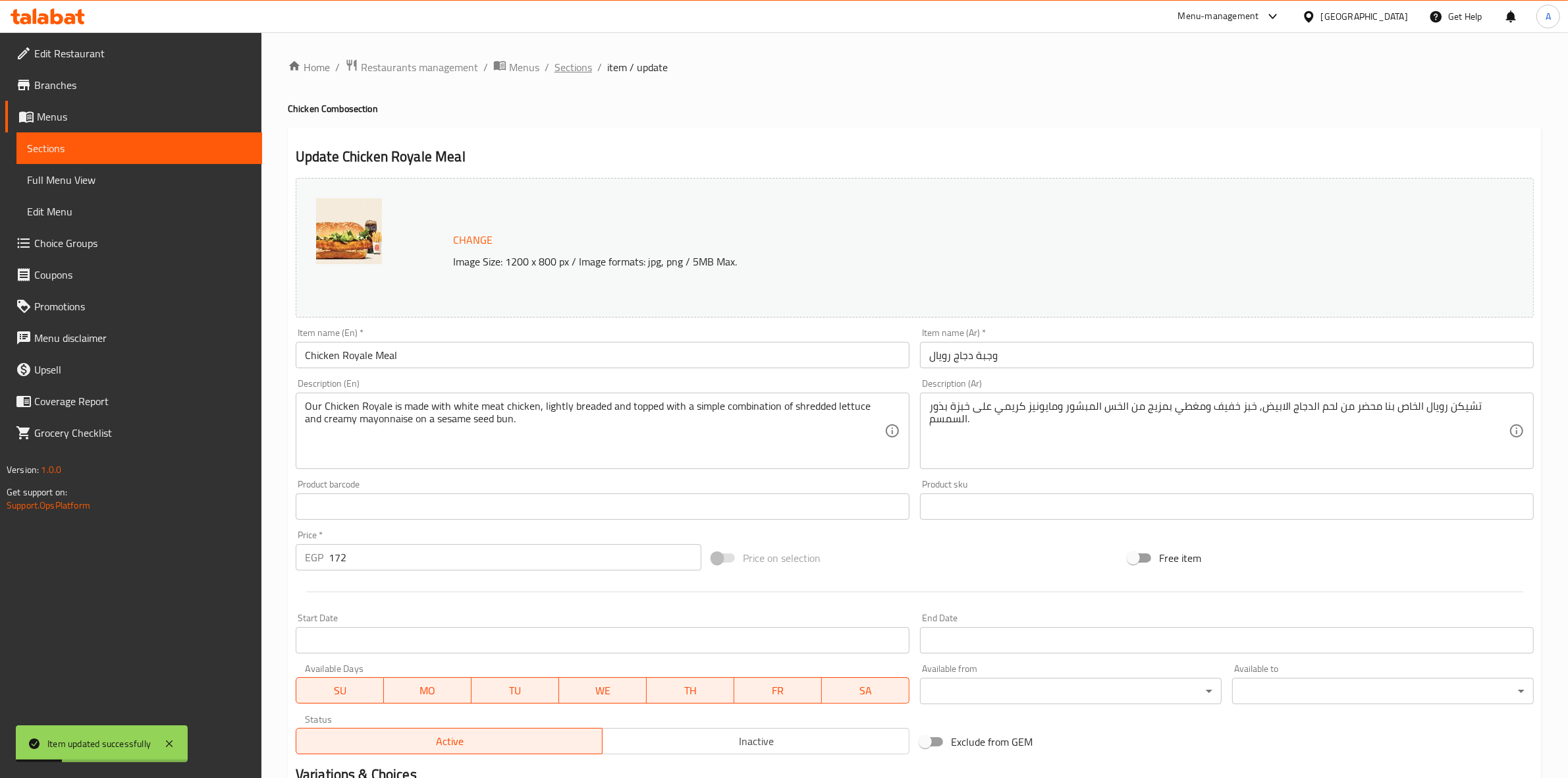
click at [574, 64] on span "Sections" at bounding box center [573, 67] width 38 height 15
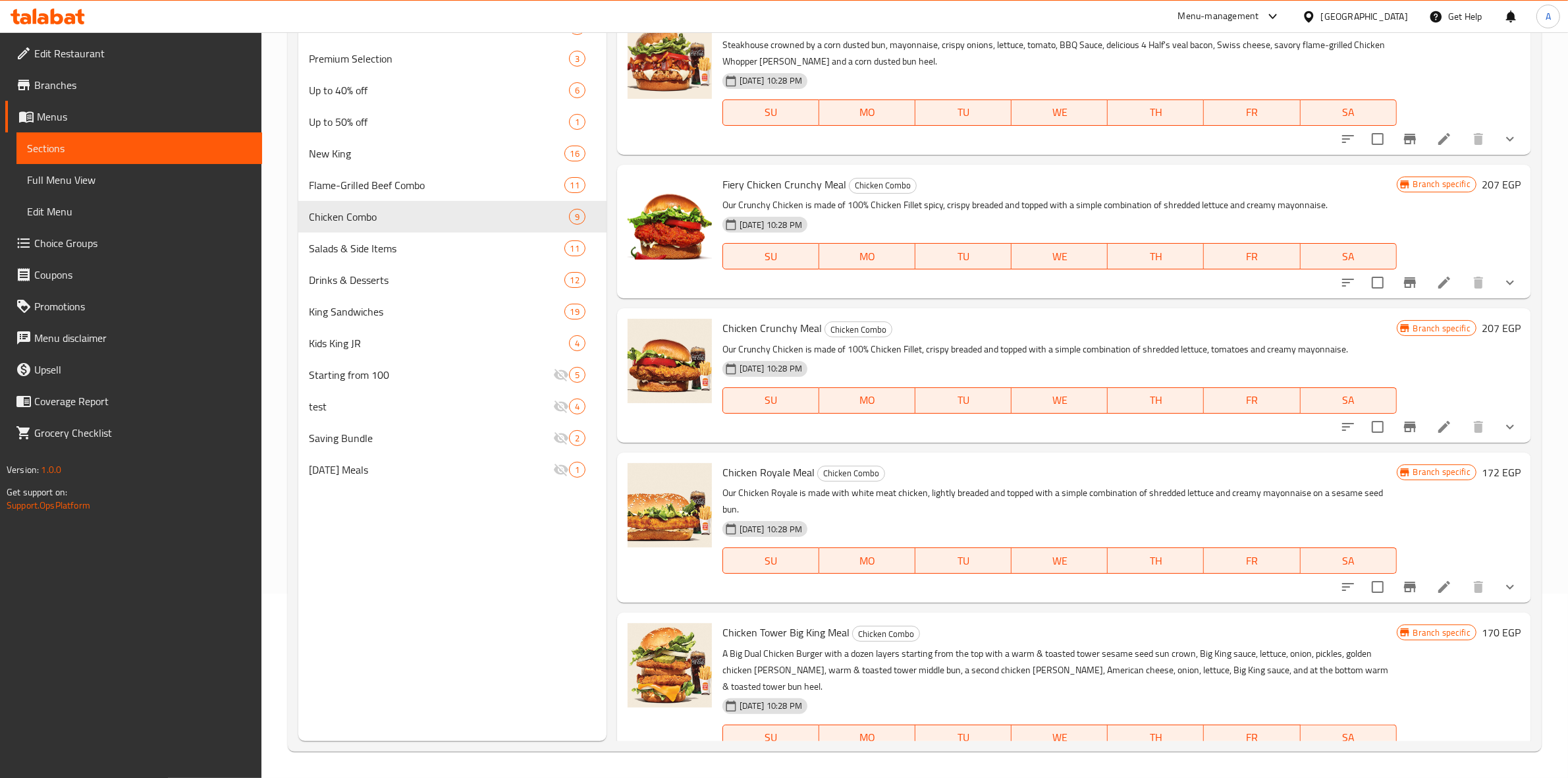
scroll to position [664, 0]
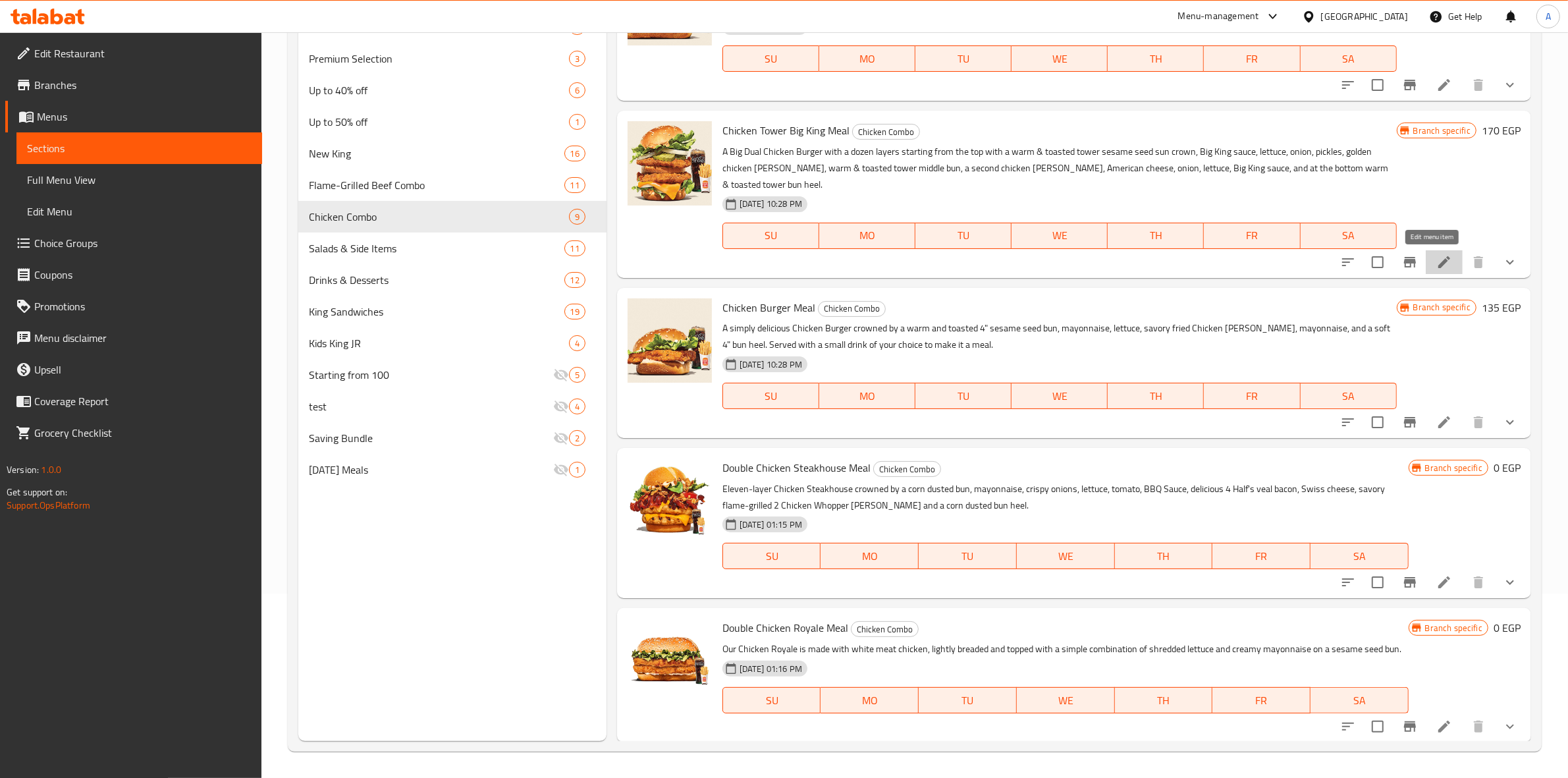
click at [1438, 264] on icon at bounding box center [1444, 262] width 12 height 12
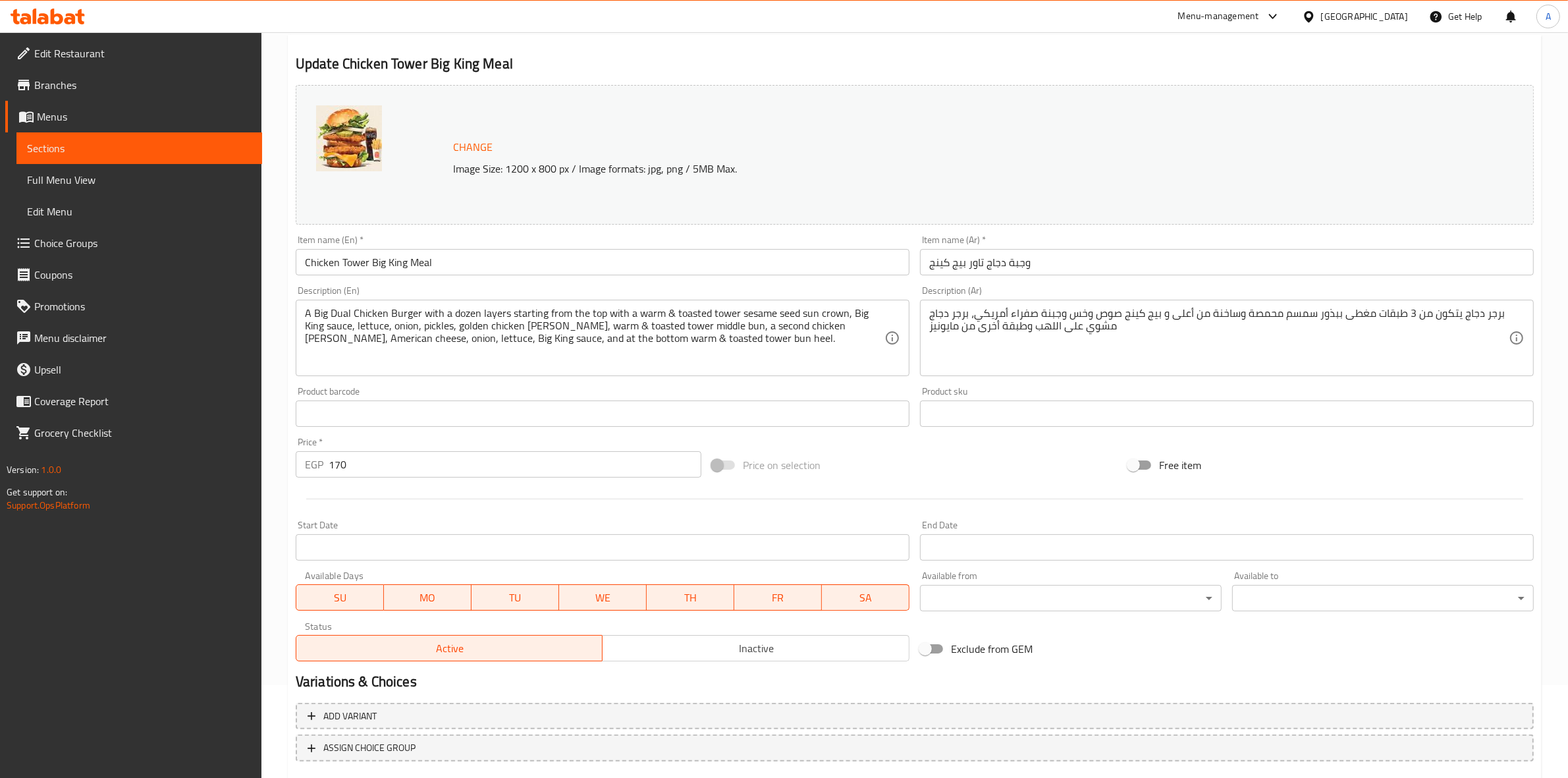
scroll to position [170, 0]
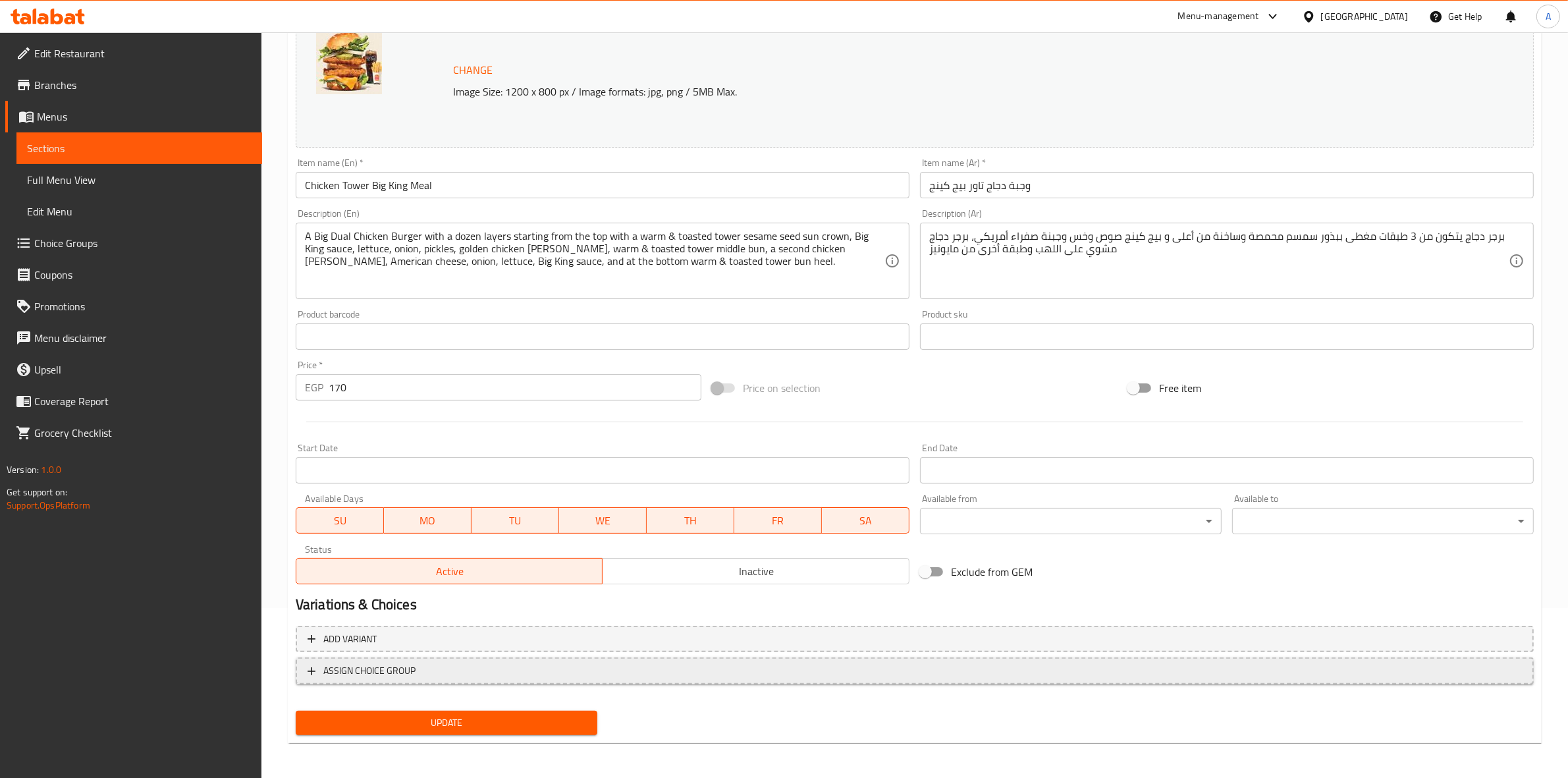
click at [305, 672] on icon "button" at bounding box center [311, 671] width 13 height 13
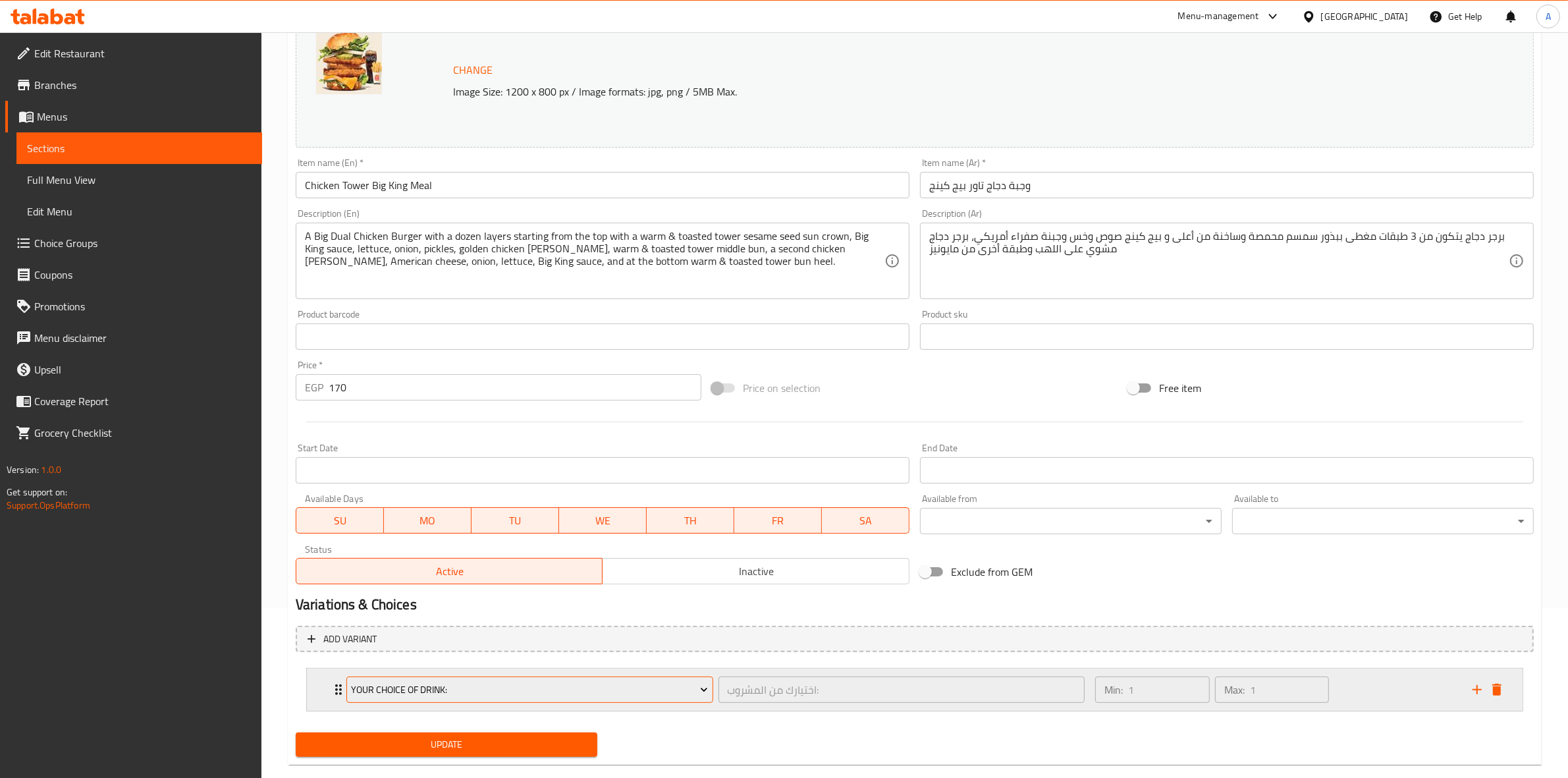
click at [465, 689] on span "Your Choice Of Drink:" at bounding box center [530, 689] width 357 height 16
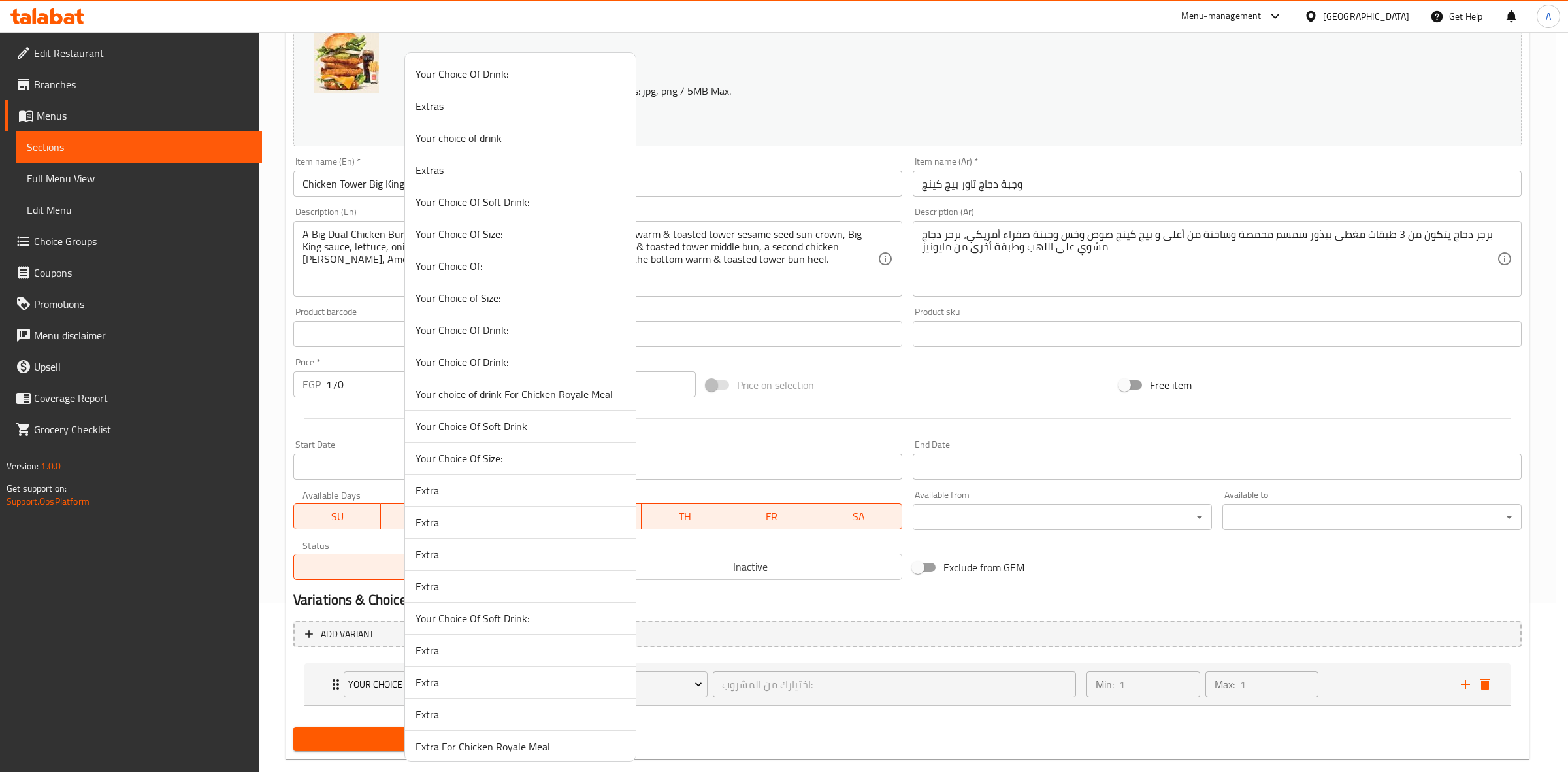
click at [499, 456] on span "Your Choice Of Size:" at bounding box center [521, 458] width 210 height 15
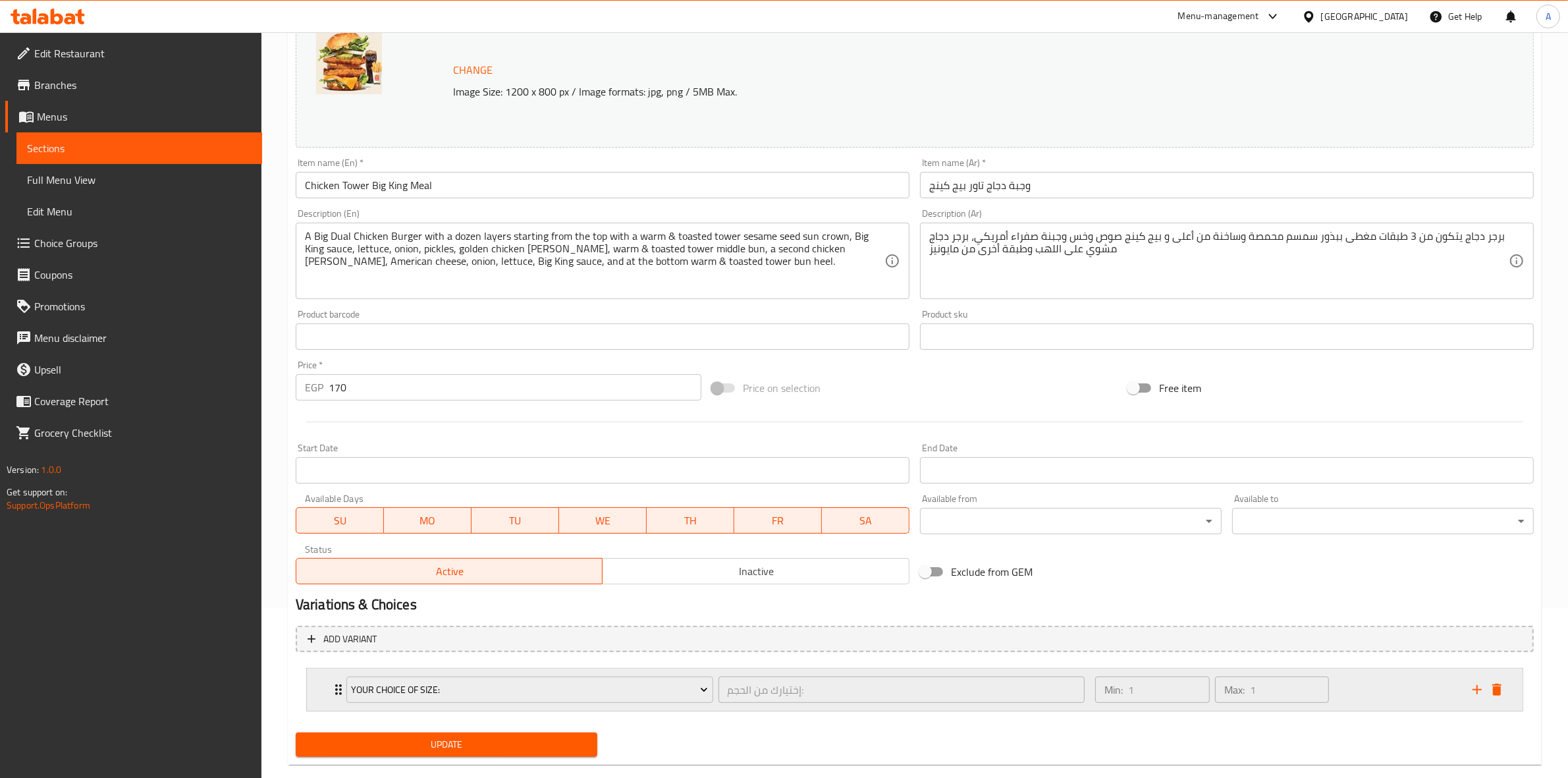
click at [1364, 690] on div "Min: 1 ​ Max: 1 ​" at bounding box center [1275, 689] width 378 height 42
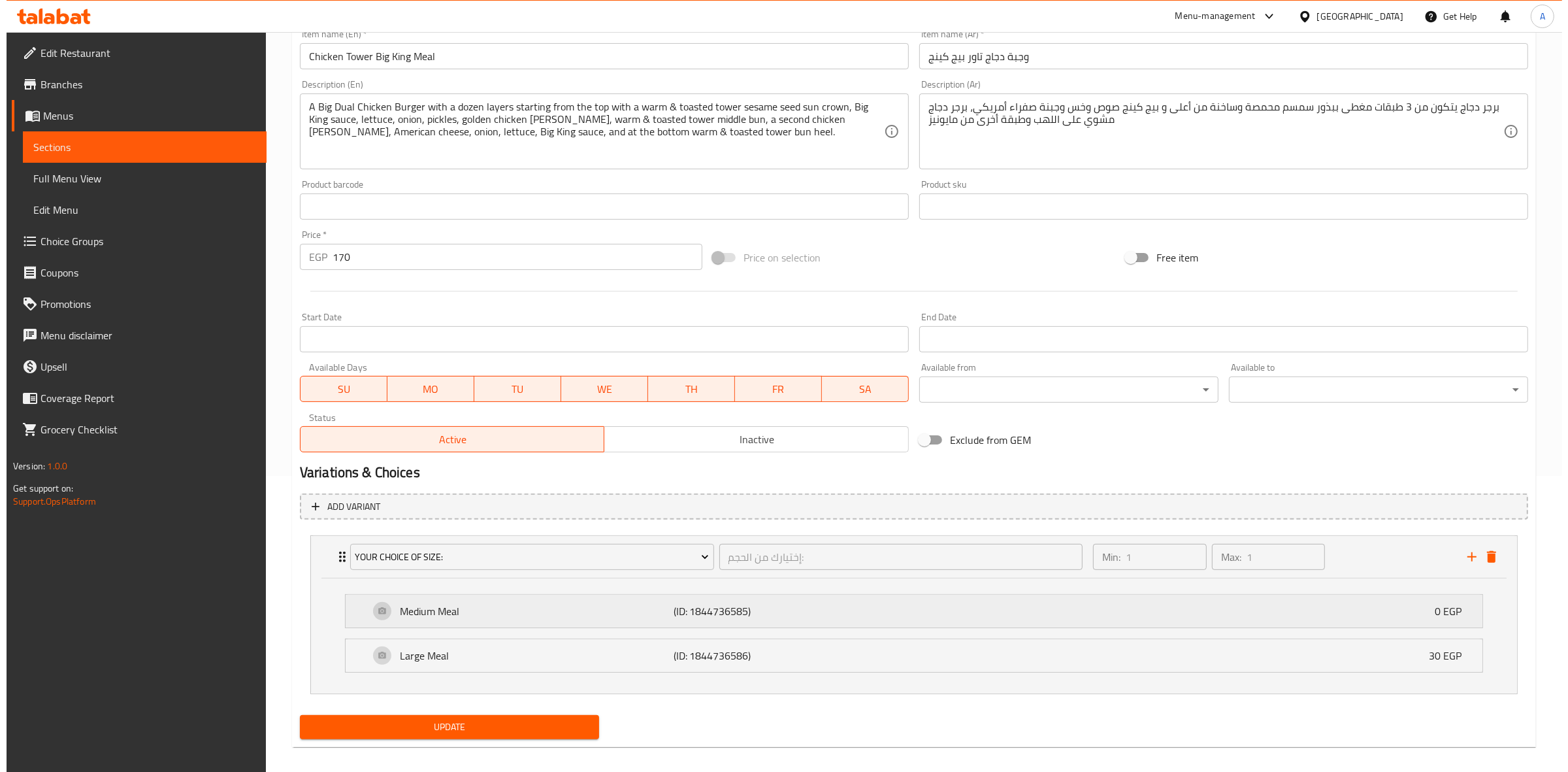
scroll to position [308, 0]
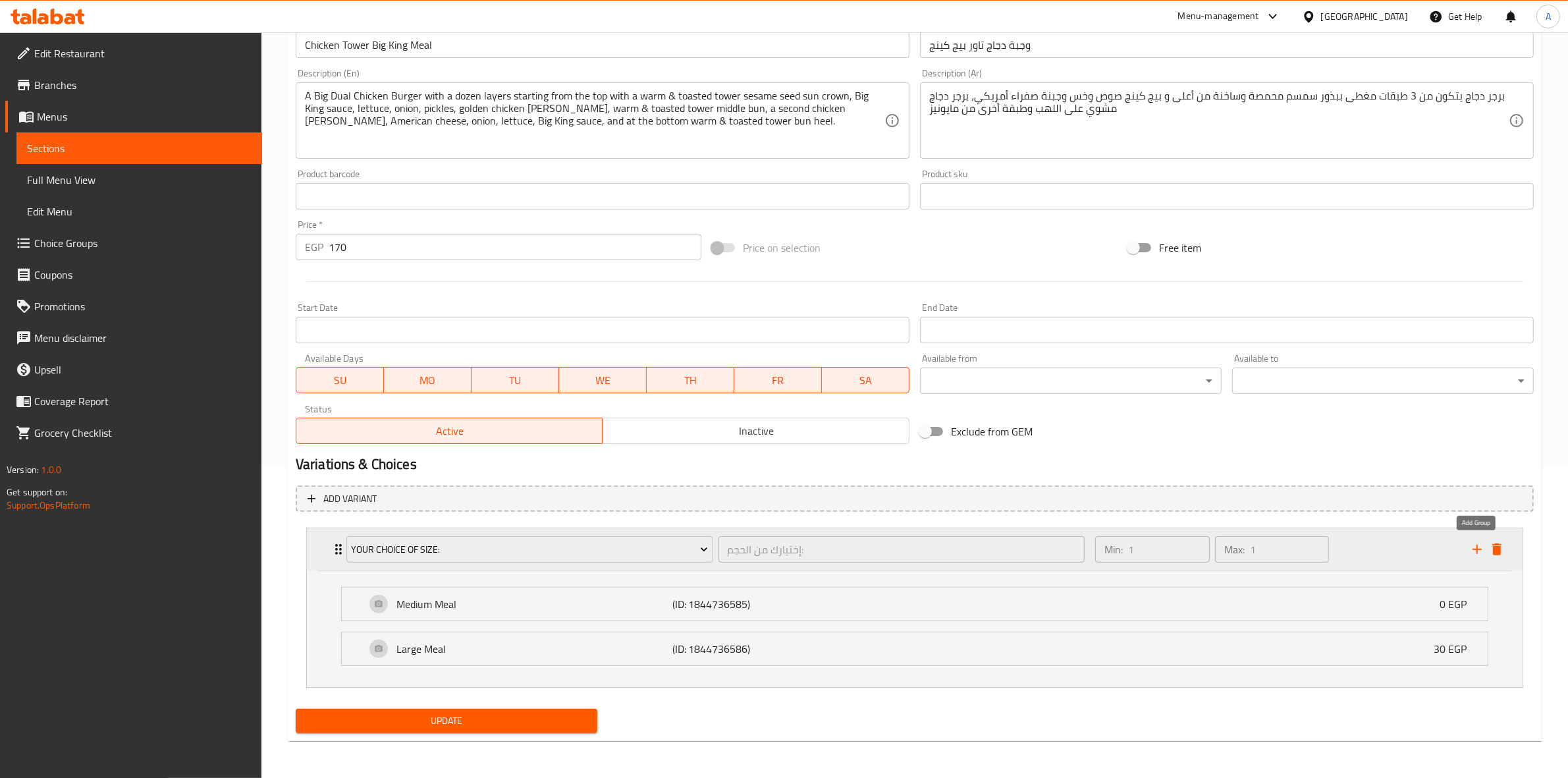
click at [1478, 545] on icon "add" at bounding box center [1478, 550] width 9 height 9
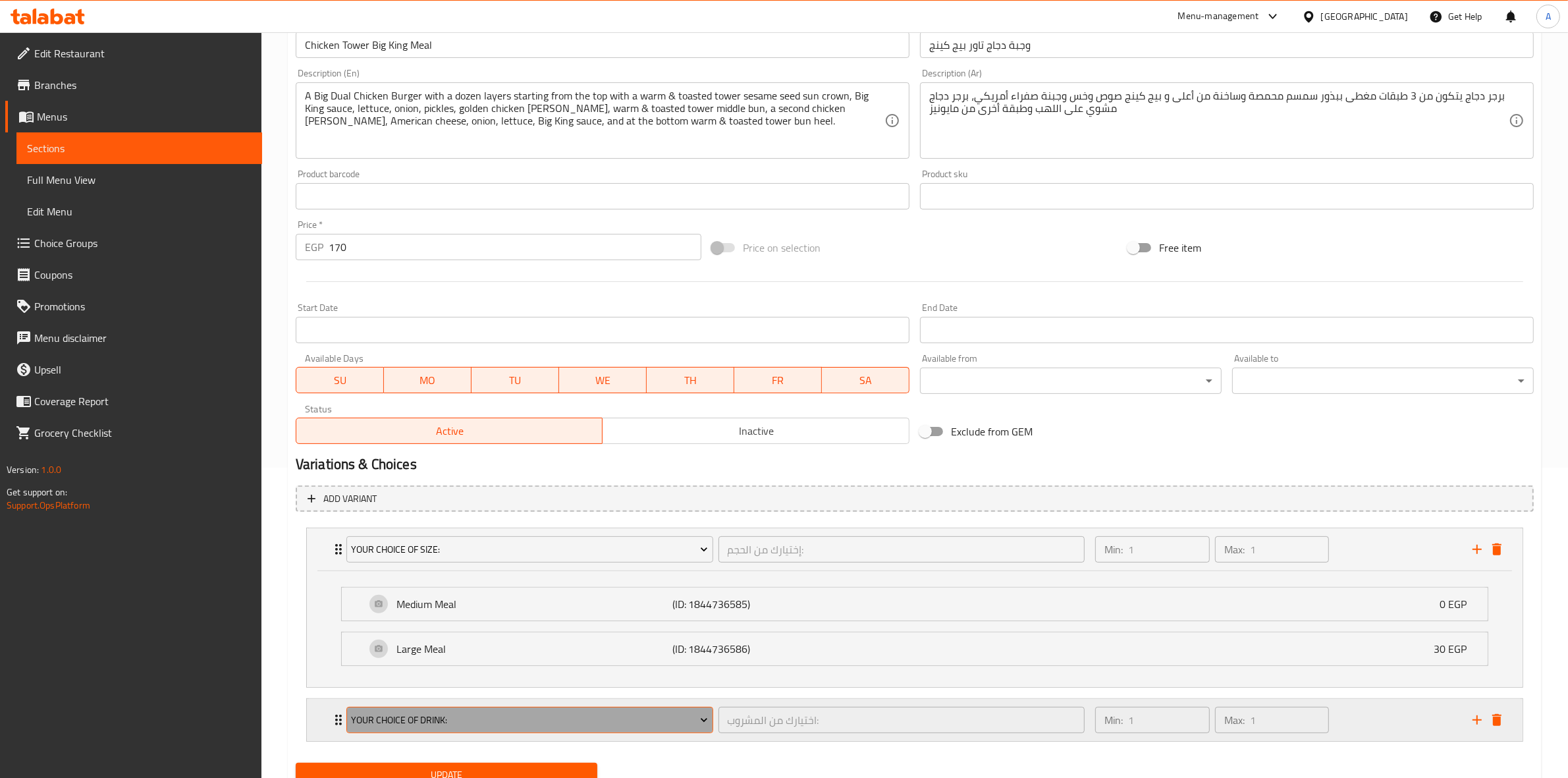
click at [652, 729] on button "Your Choice Of Drink:" at bounding box center [530, 719] width 367 height 26
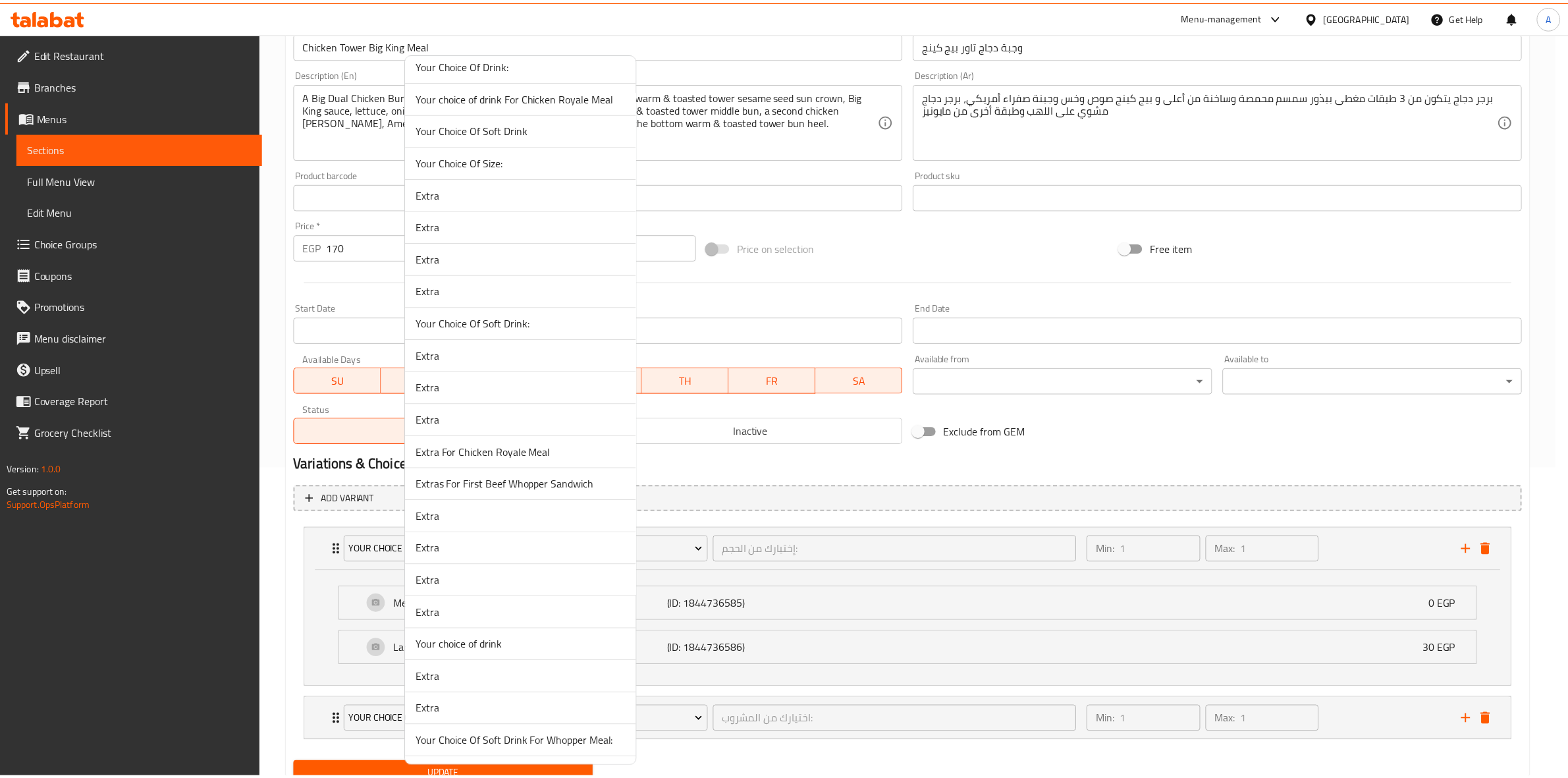
scroll to position [330, 0]
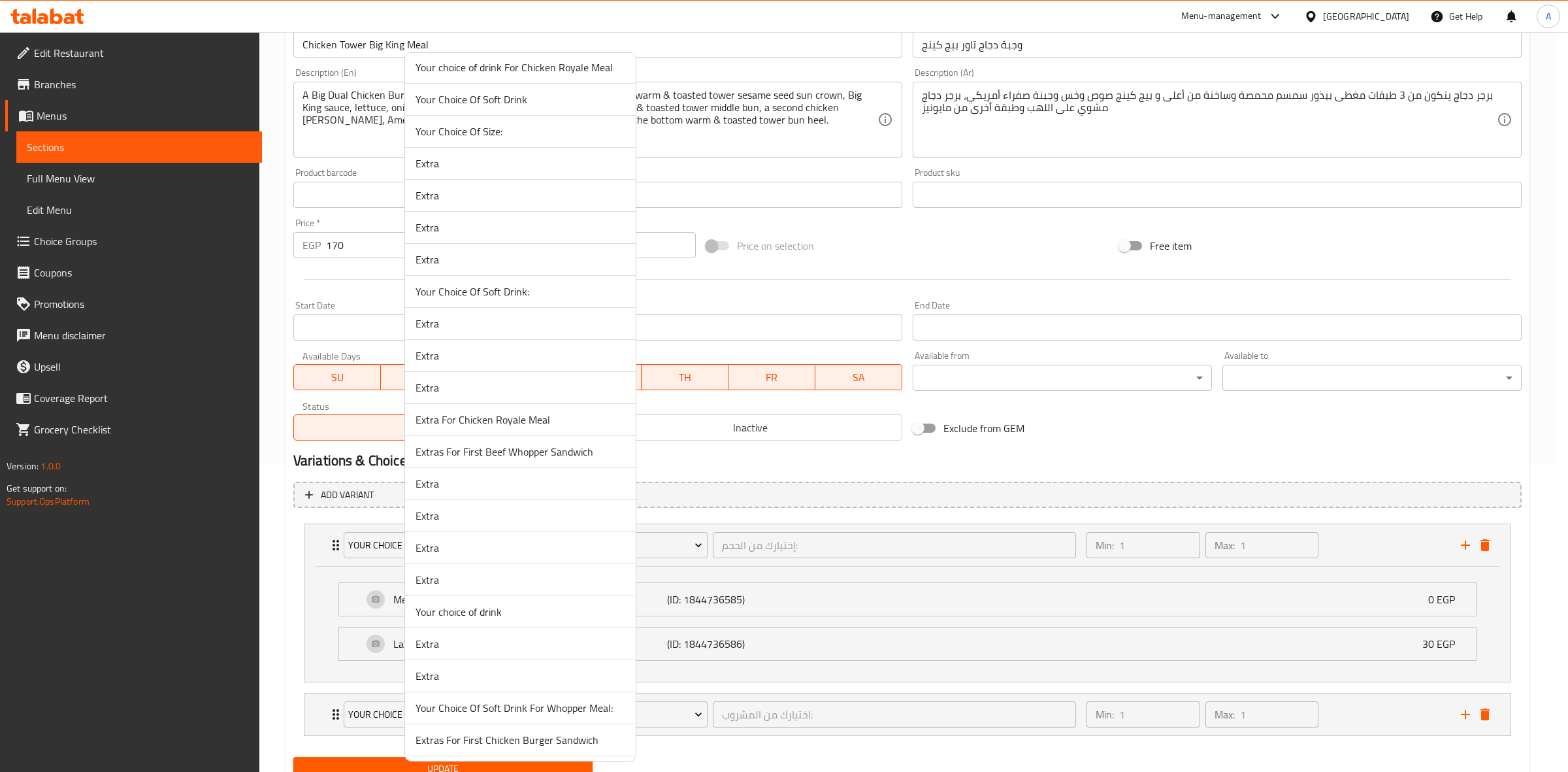
click at [517, 604] on li "Your choice of drink" at bounding box center [520, 612] width 231 height 32
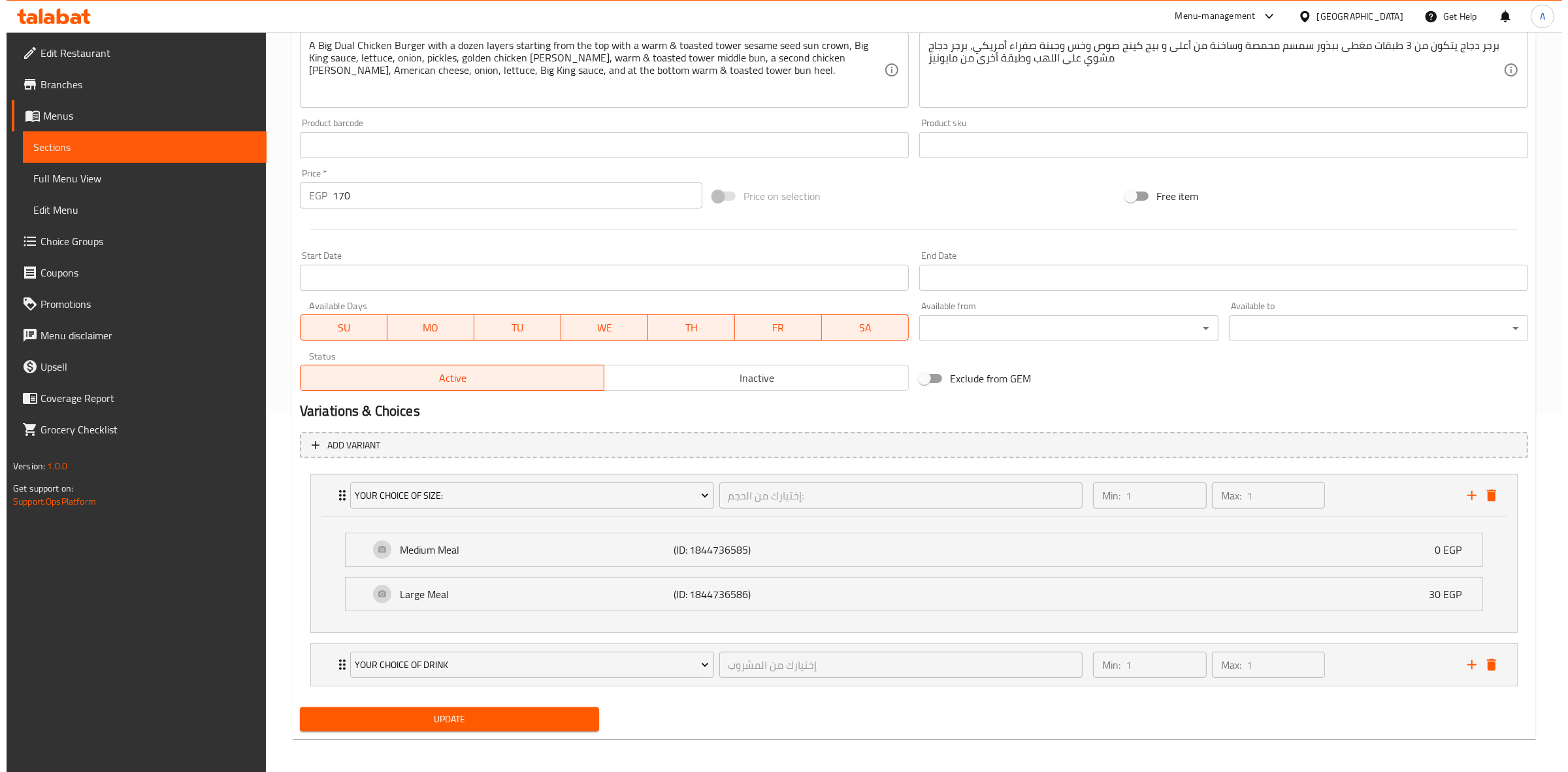
scroll to position [362, 0]
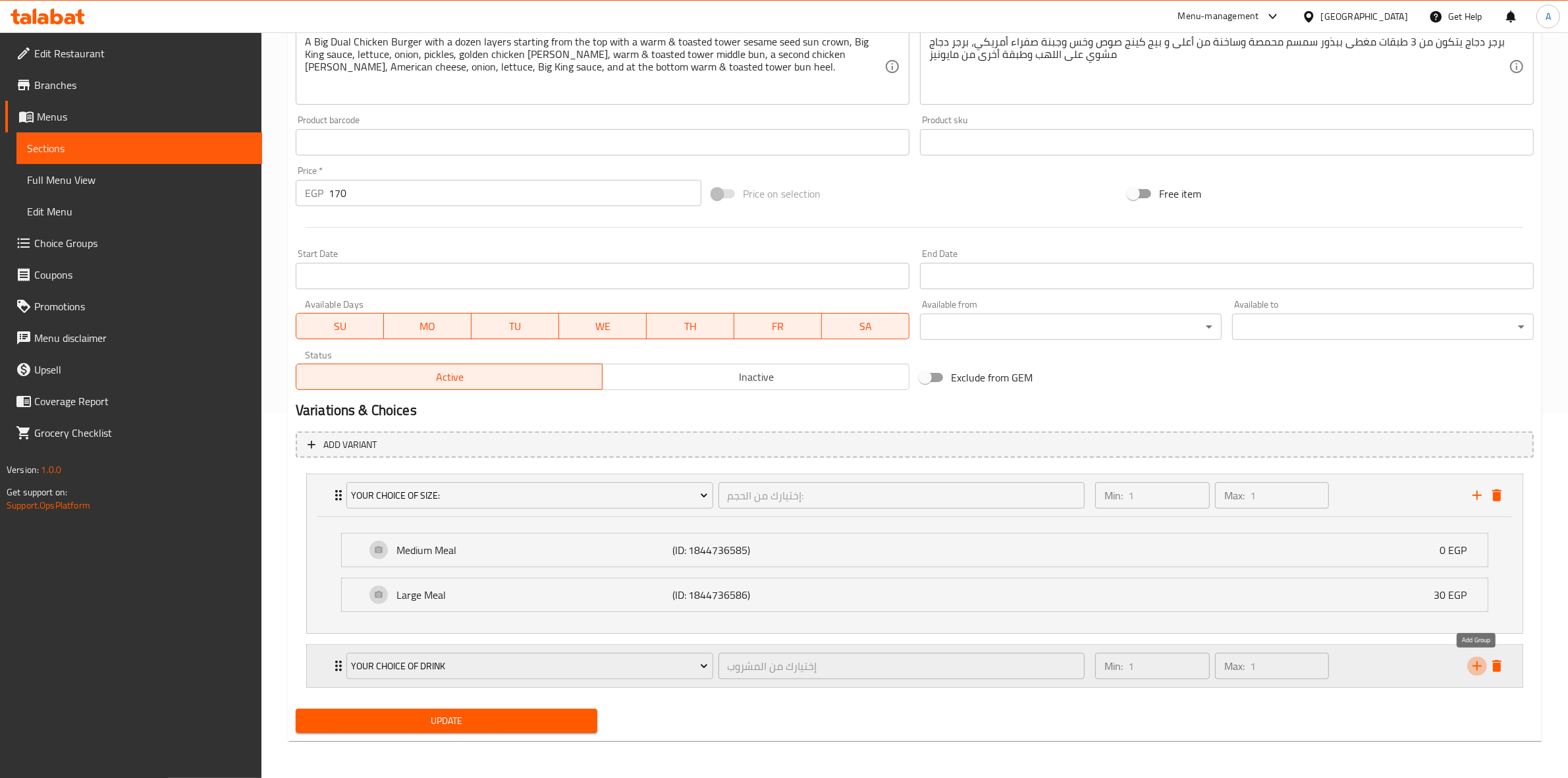
click at [1478, 662] on icon "add" at bounding box center [1478, 666] width 9 height 9
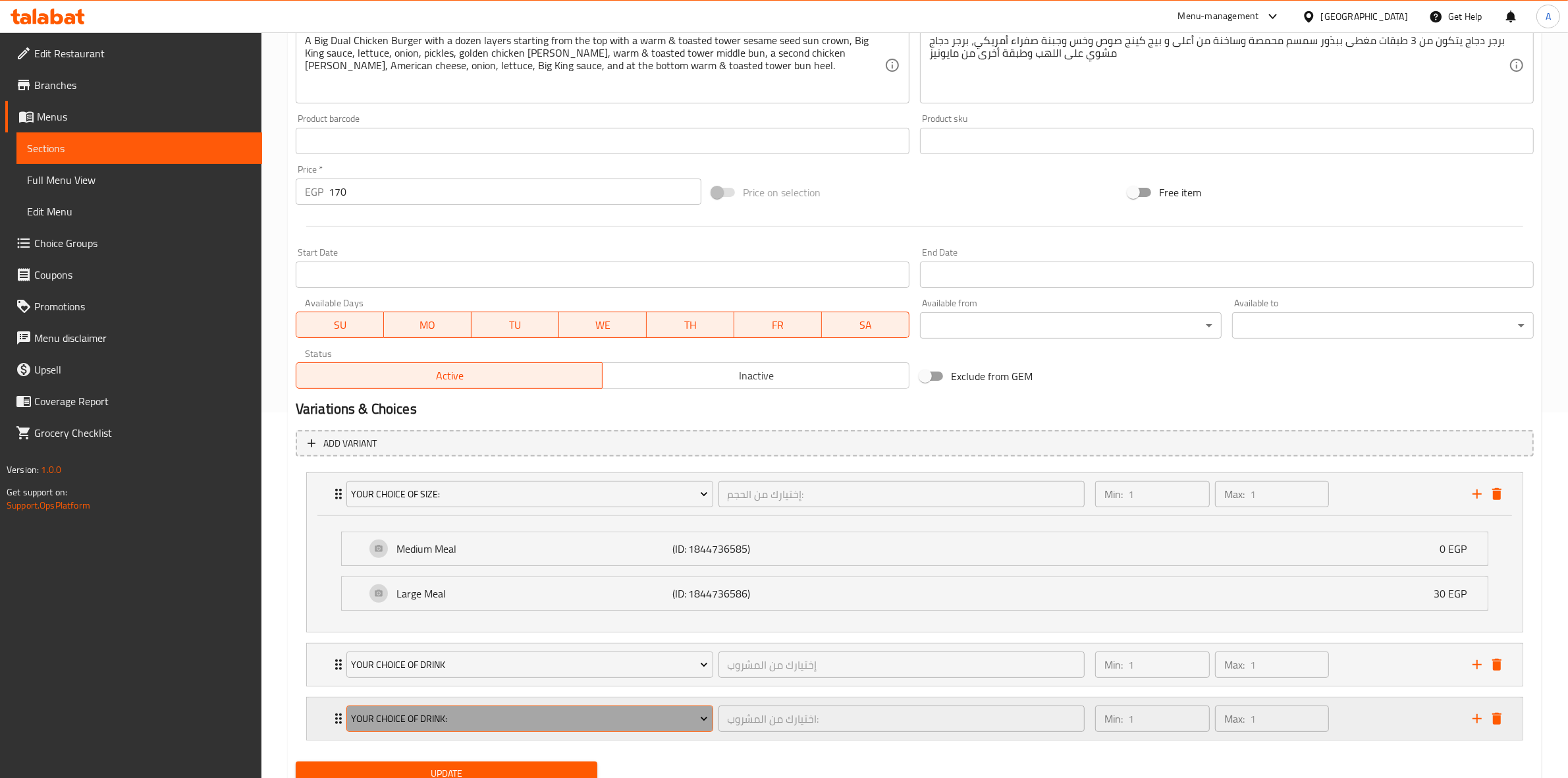
click at [484, 723] on span "Your Choice Of Drink:" at bounding box center [530, 719] width 357 height 16
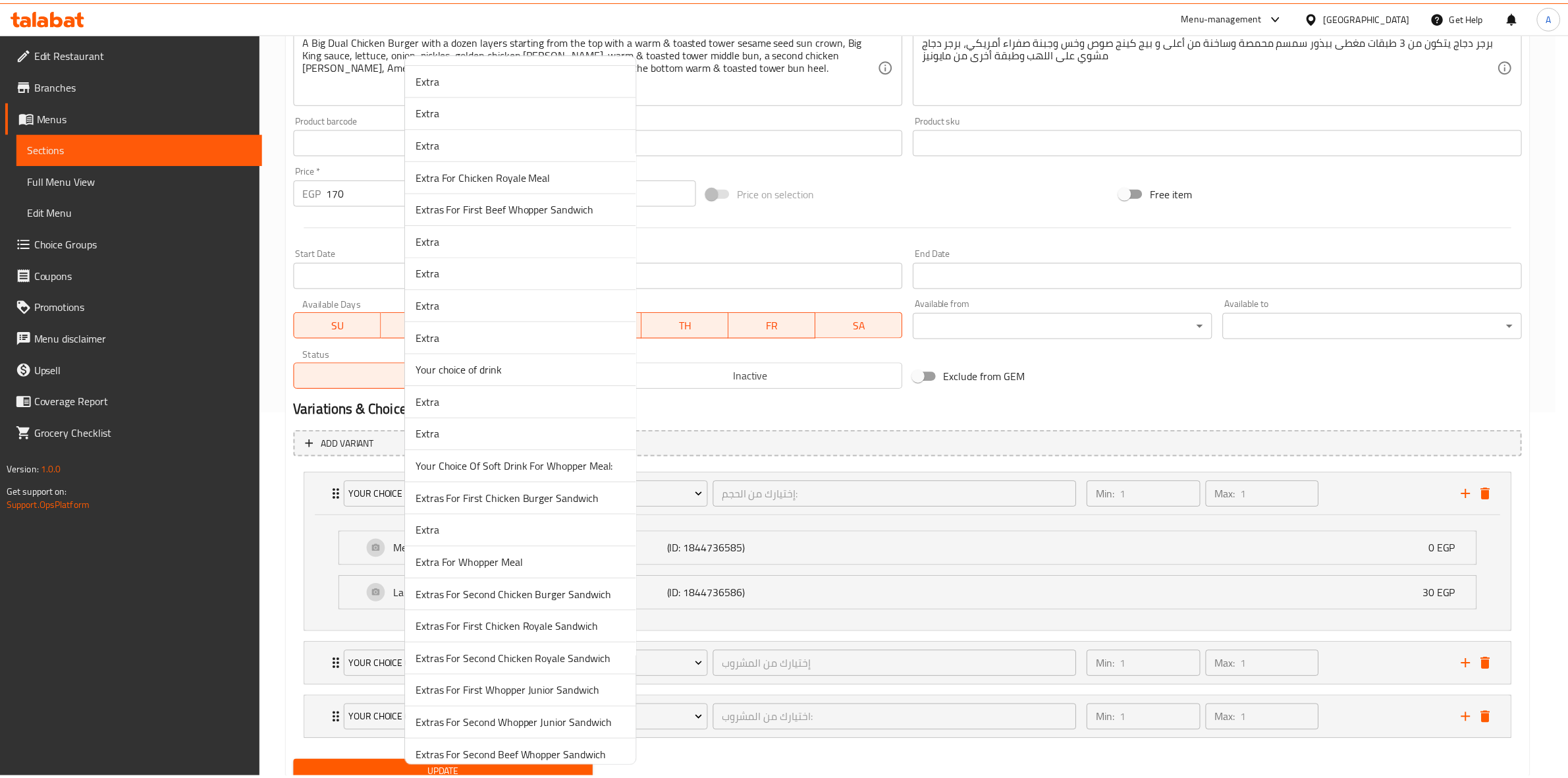
scroll to position [593, 0]
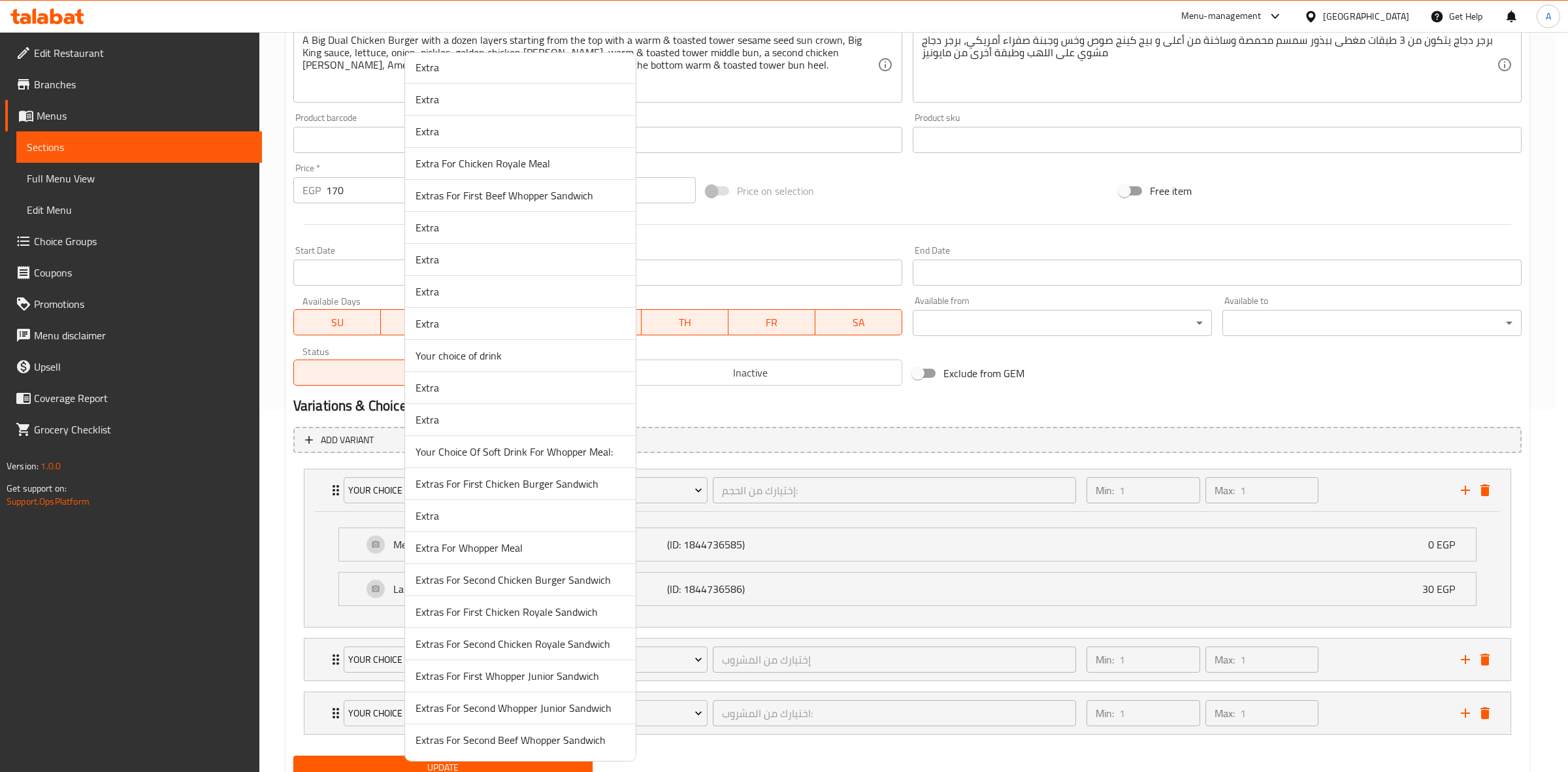
click at [476, 508] on span "Extra" at bounding box center [521, 515] width 210 height 15
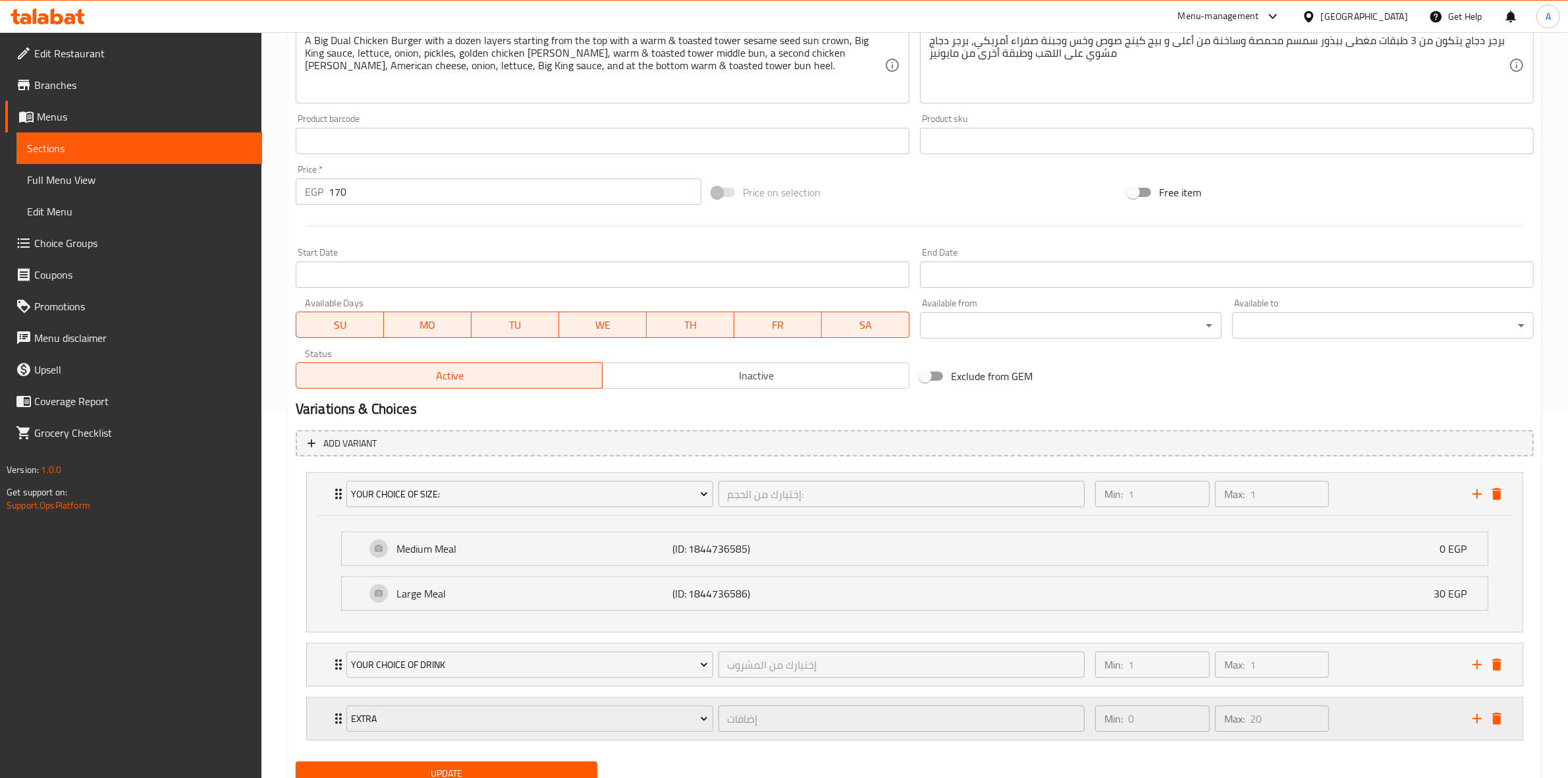
click at [1407, 722] on div "Min: 0 ​ Max: 20 ​" at bounding box center [1275, 718] width 378 height 42
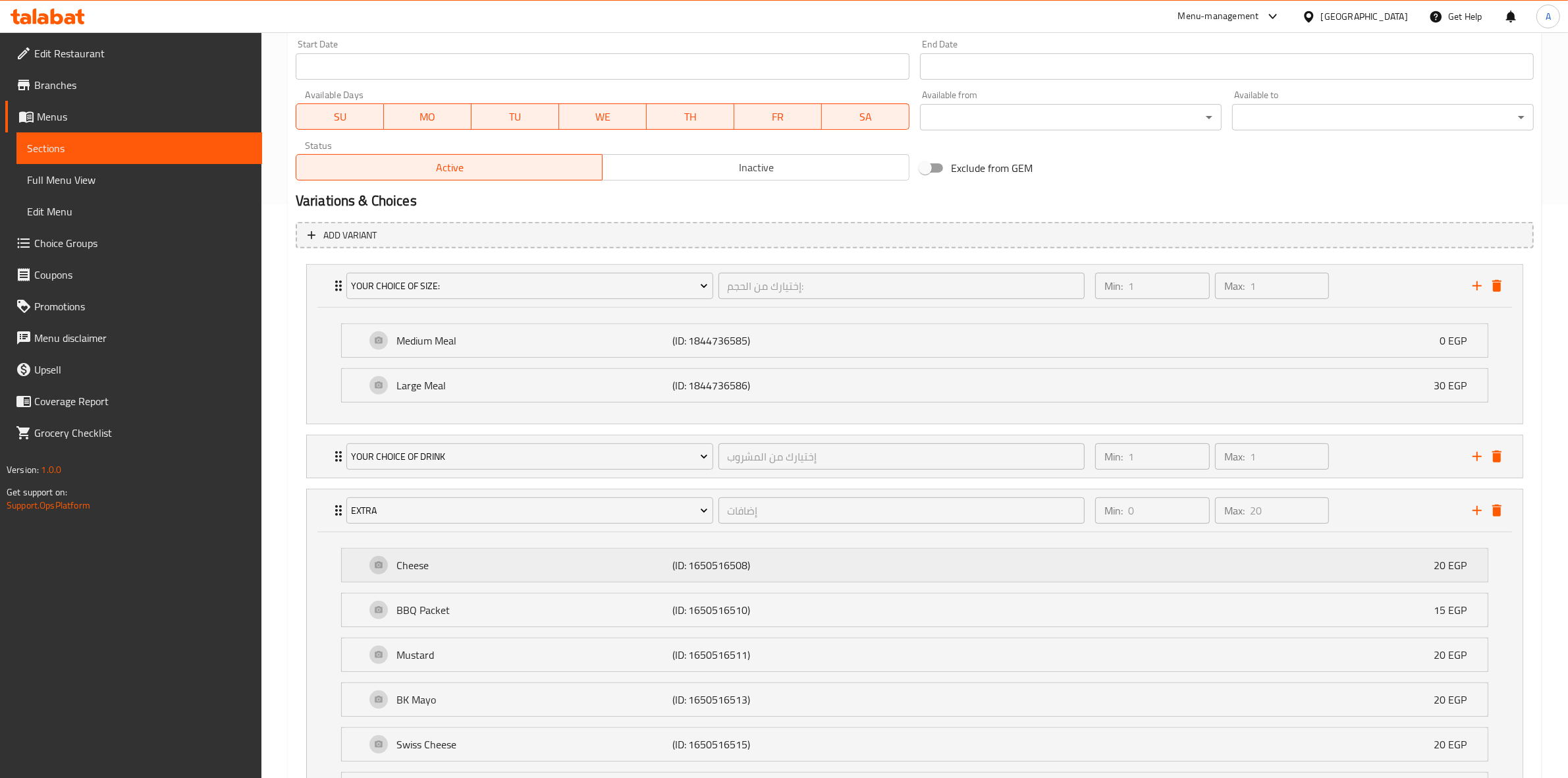
scroll to position [570, 0]
click at [1359, 463] on div "Min: 1 ​ Max: 1 ​" at bounding box center [1275, 459] width 378 height 42
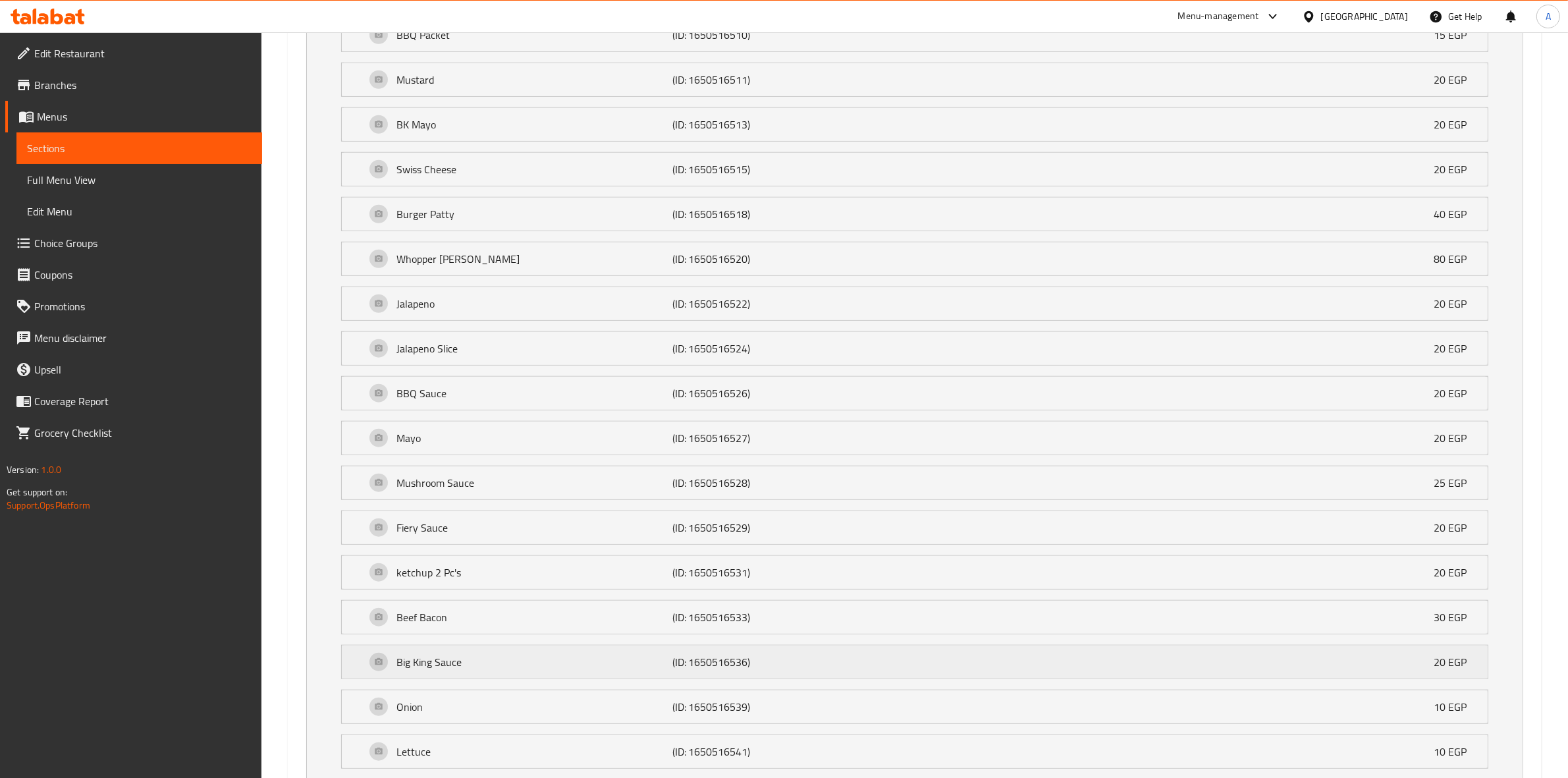
scroll to position [1646, 0]
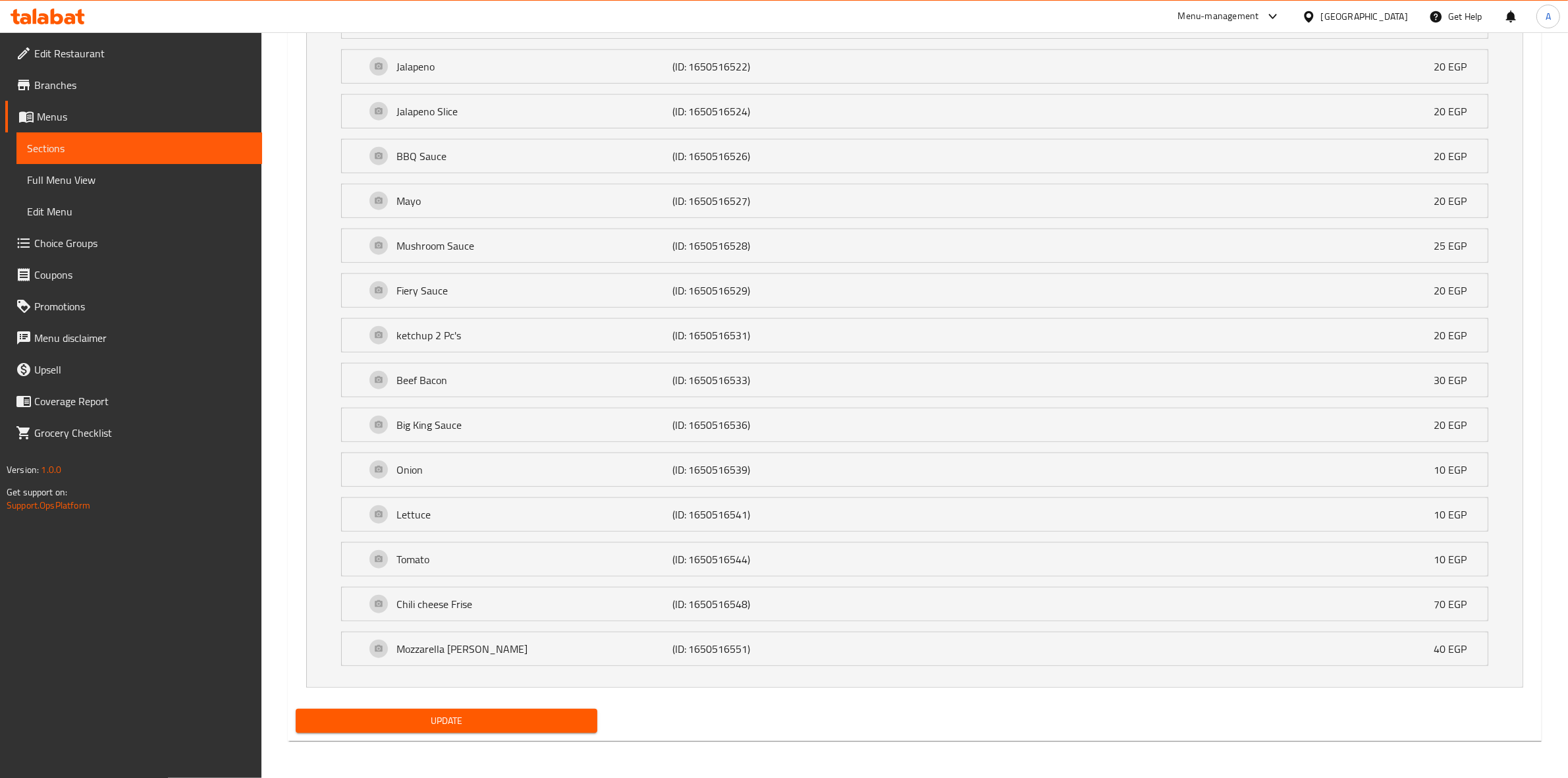
click at [398, 722] on span "Update" at bounding box center [446, 720] width 280 height 16
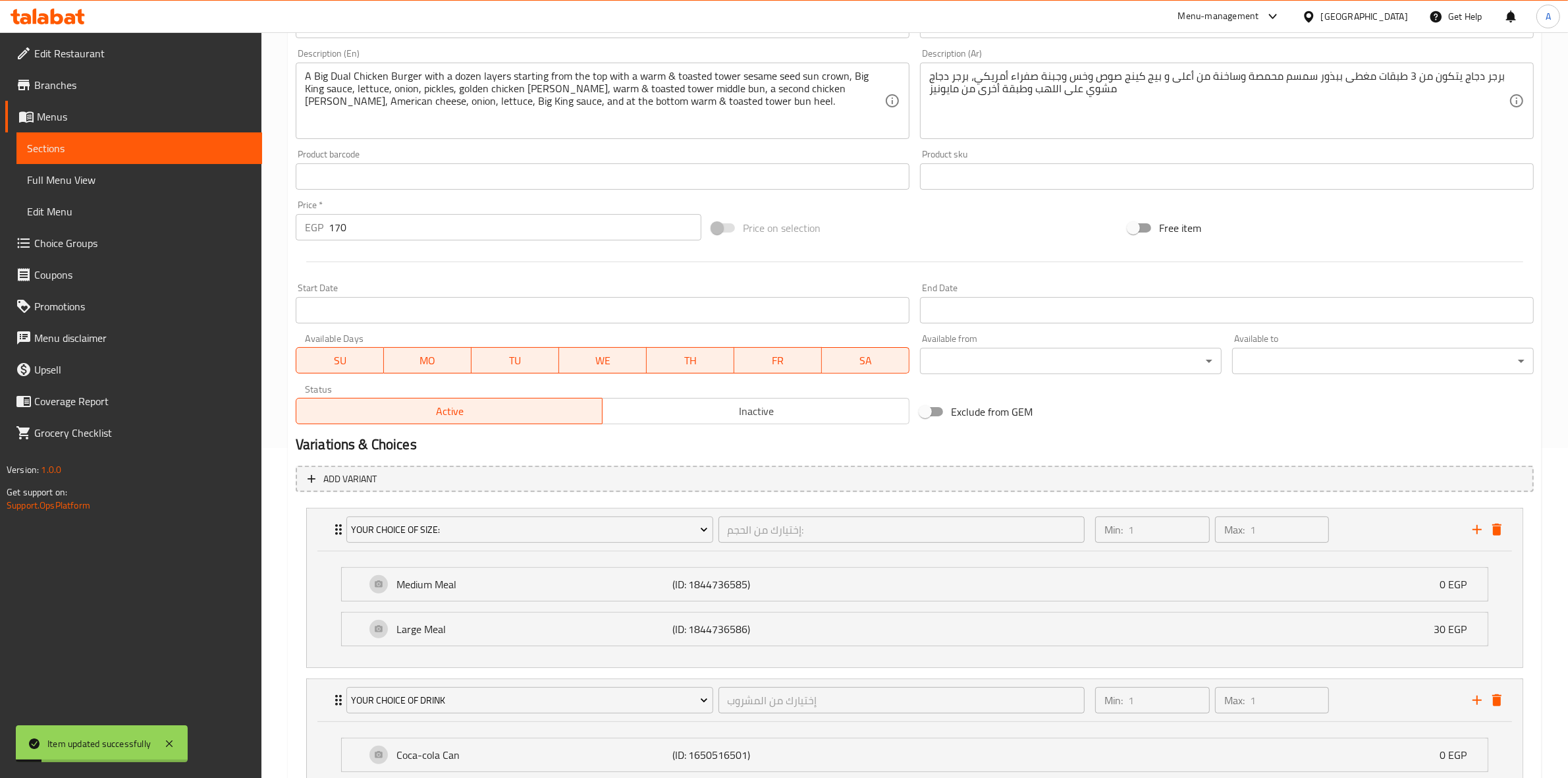
scroll to position [0, 0]
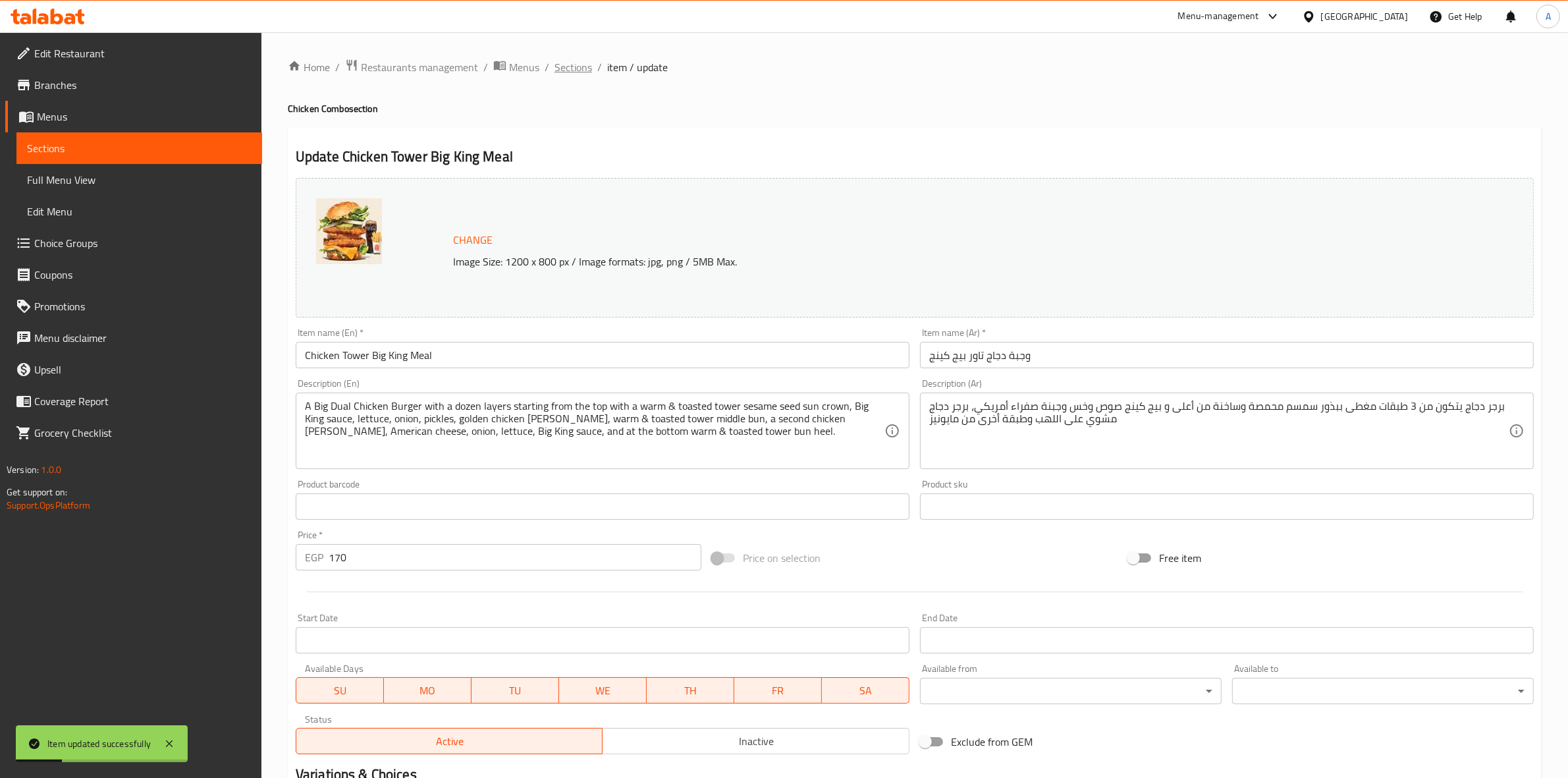
click at [564, 69] on span "Sections" at bounding box center [573, 67] width 38 height 15
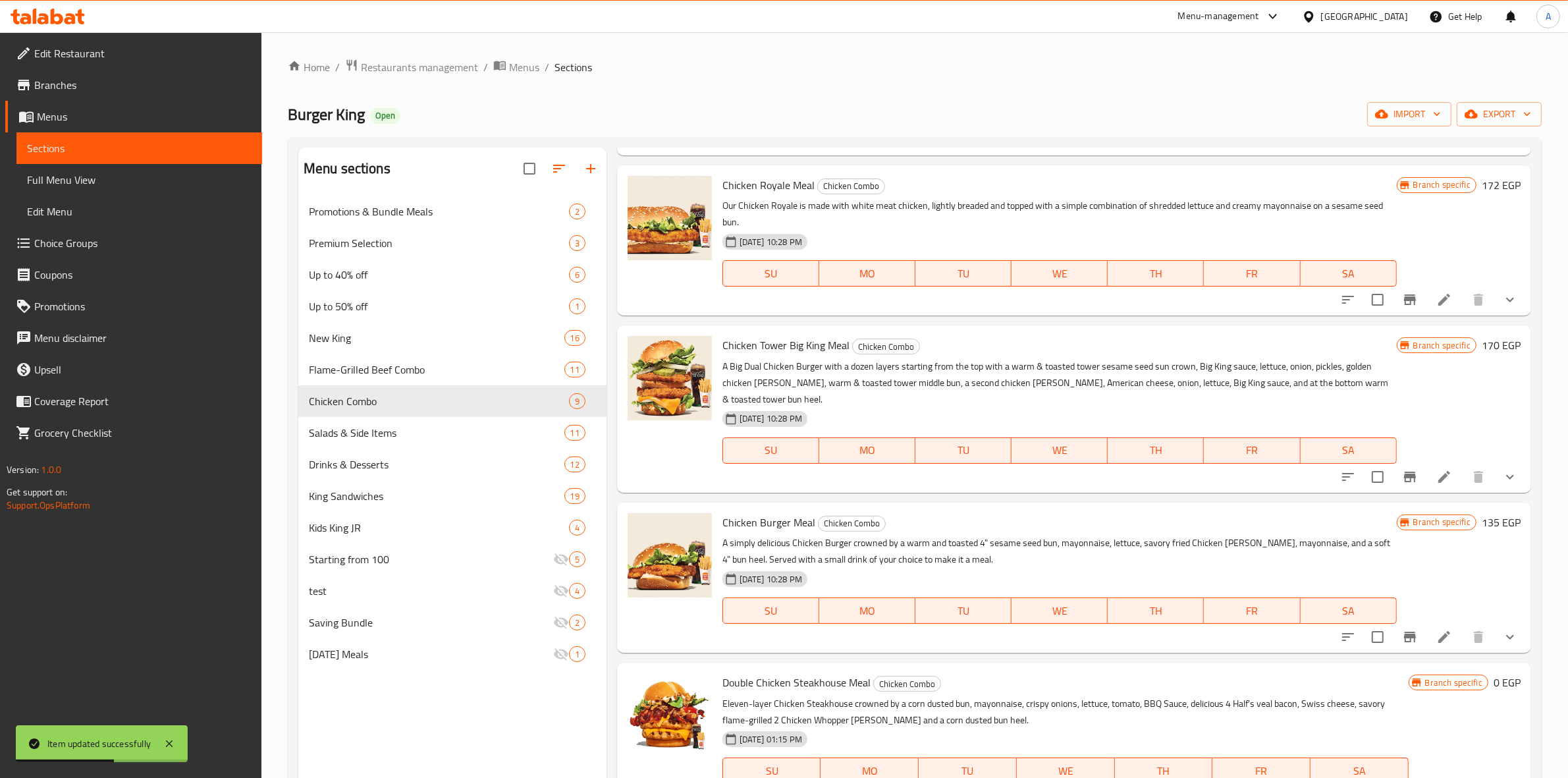
scroll to position [664, 0]
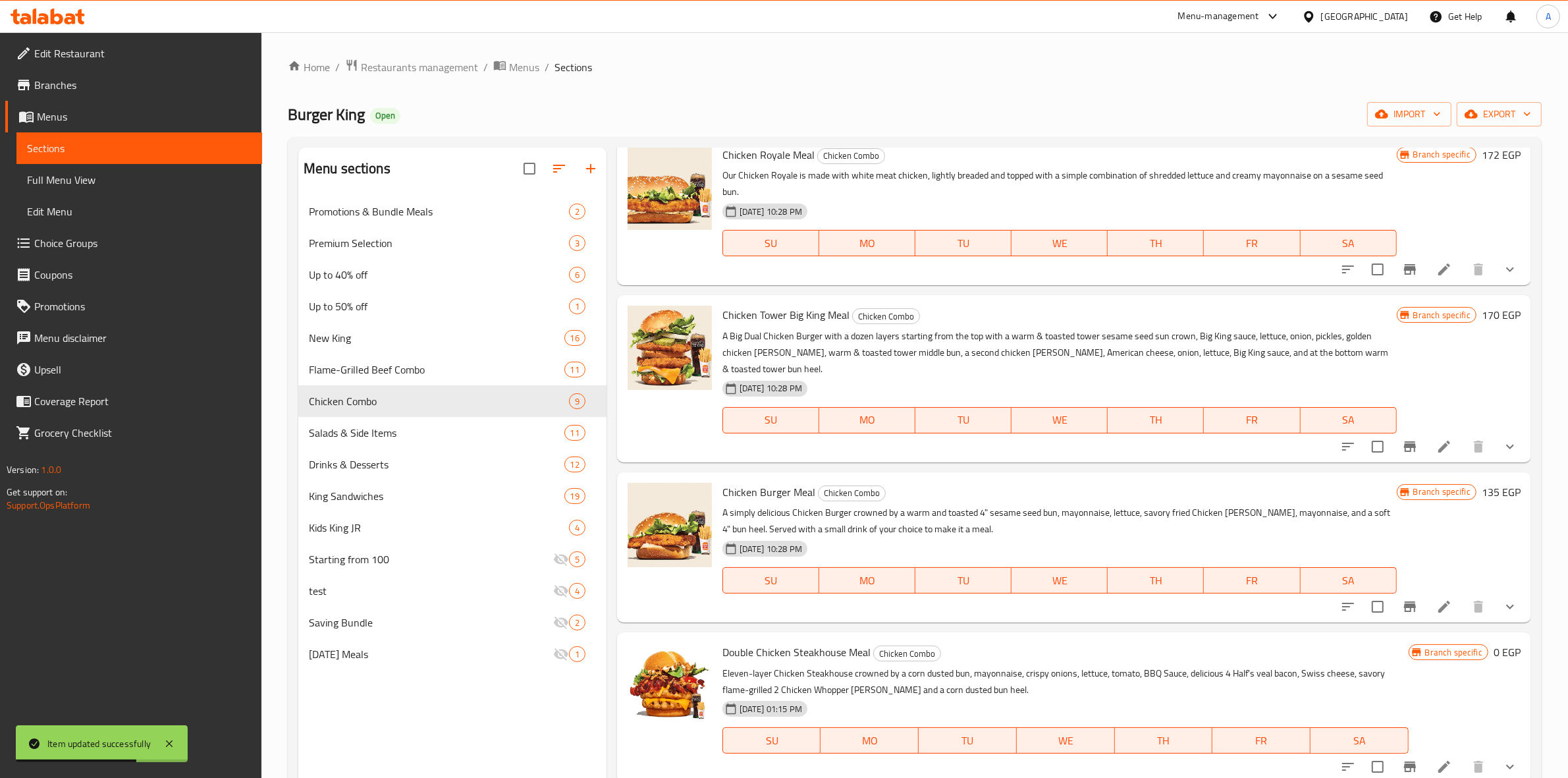
click at [1438, 597] on li at bounding box center [1444, 606] width 37 height 24
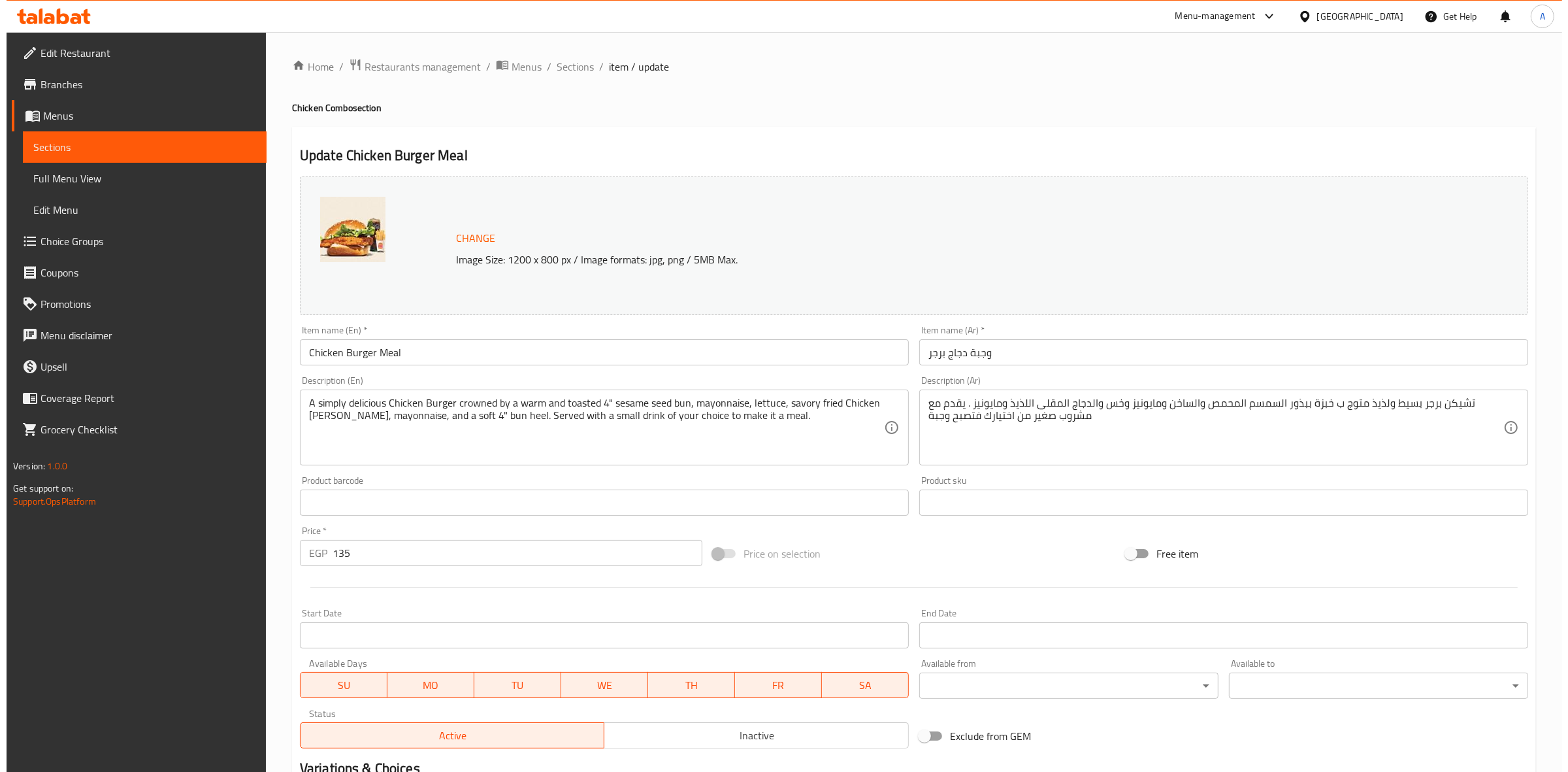
scroll to position [168, 0]
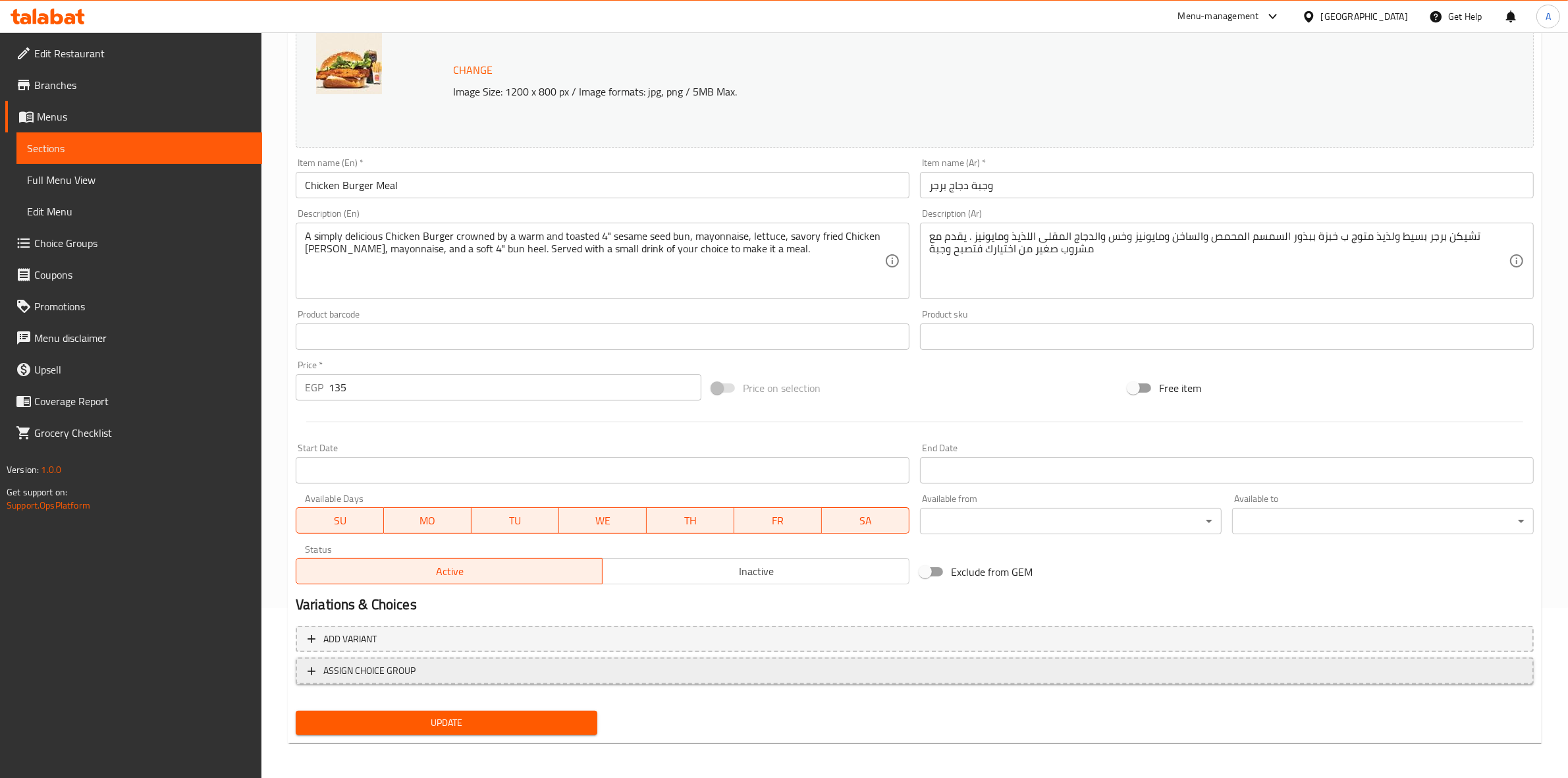
click at [370, 672] on span "ASSIGN CHOICE GROUP" at bounding box center [369, 670] width 92 height 16
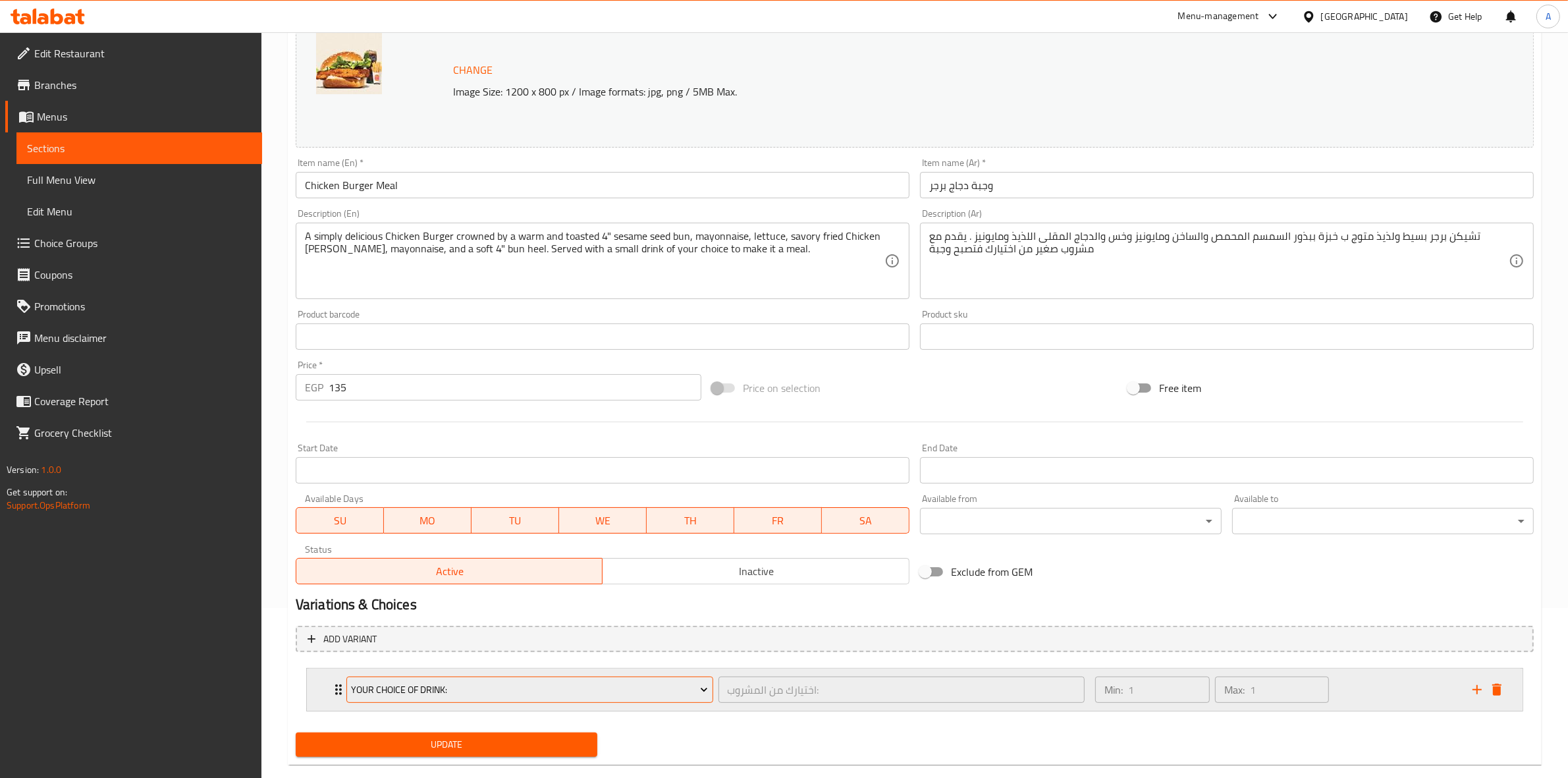
click at [558, 688] on span "Your Choice Of Drink:" at bounding box center [530, 689] width 357 height 16
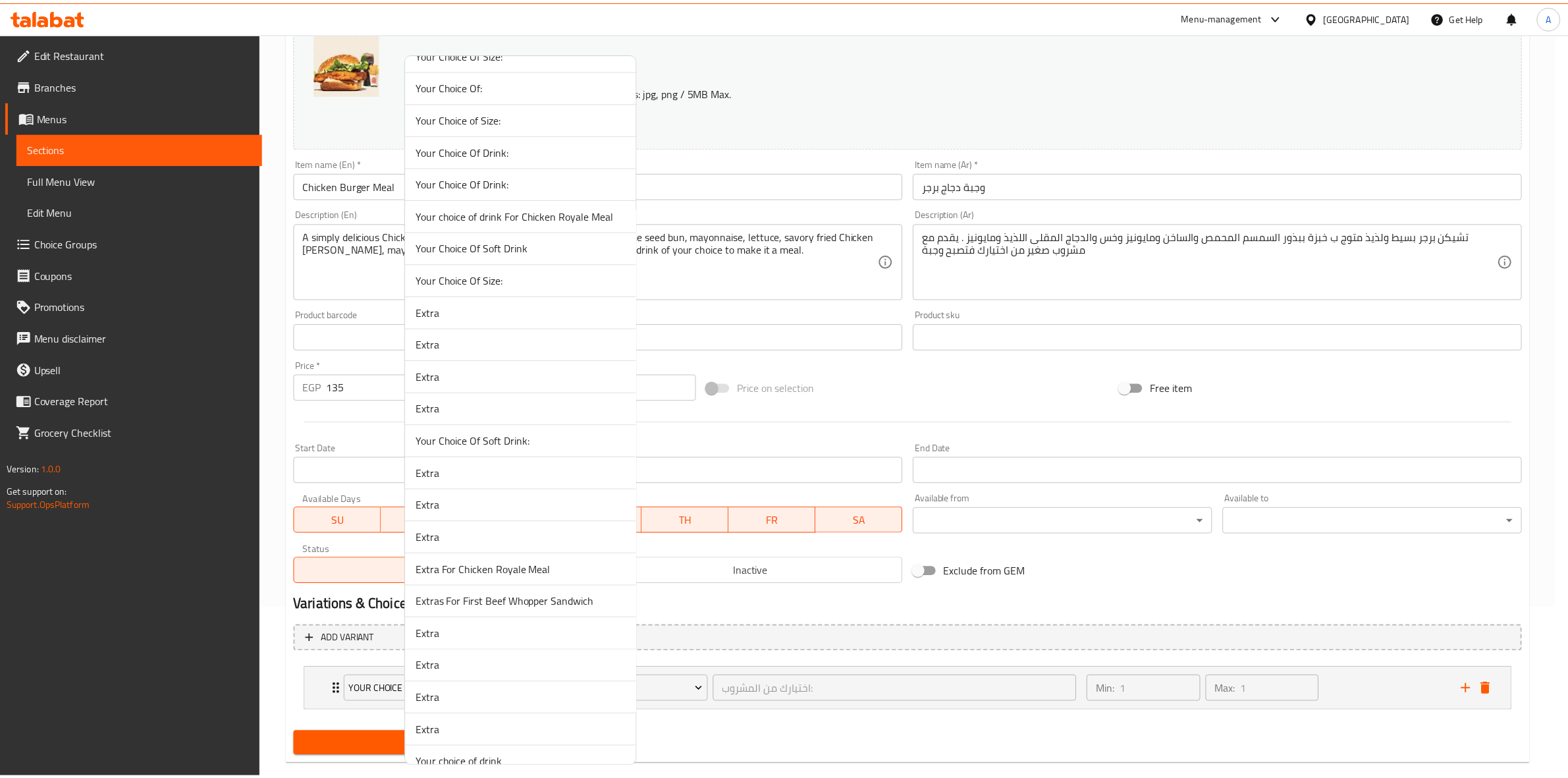
scroll to position [181, 0]
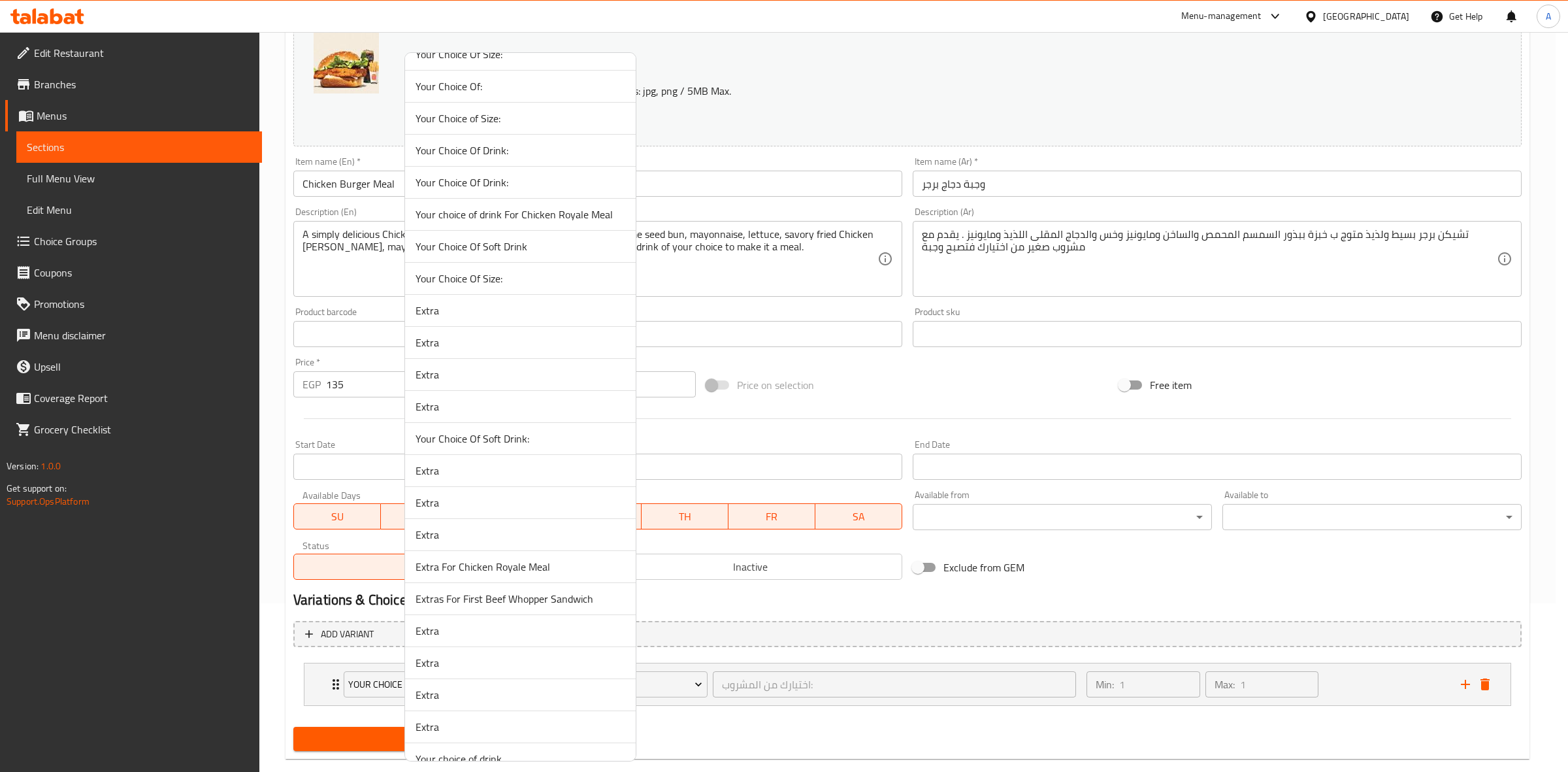
click at [514, 283] on span "Your Choice Of Size:" at bounding box center [521, 278] width 210 height 15
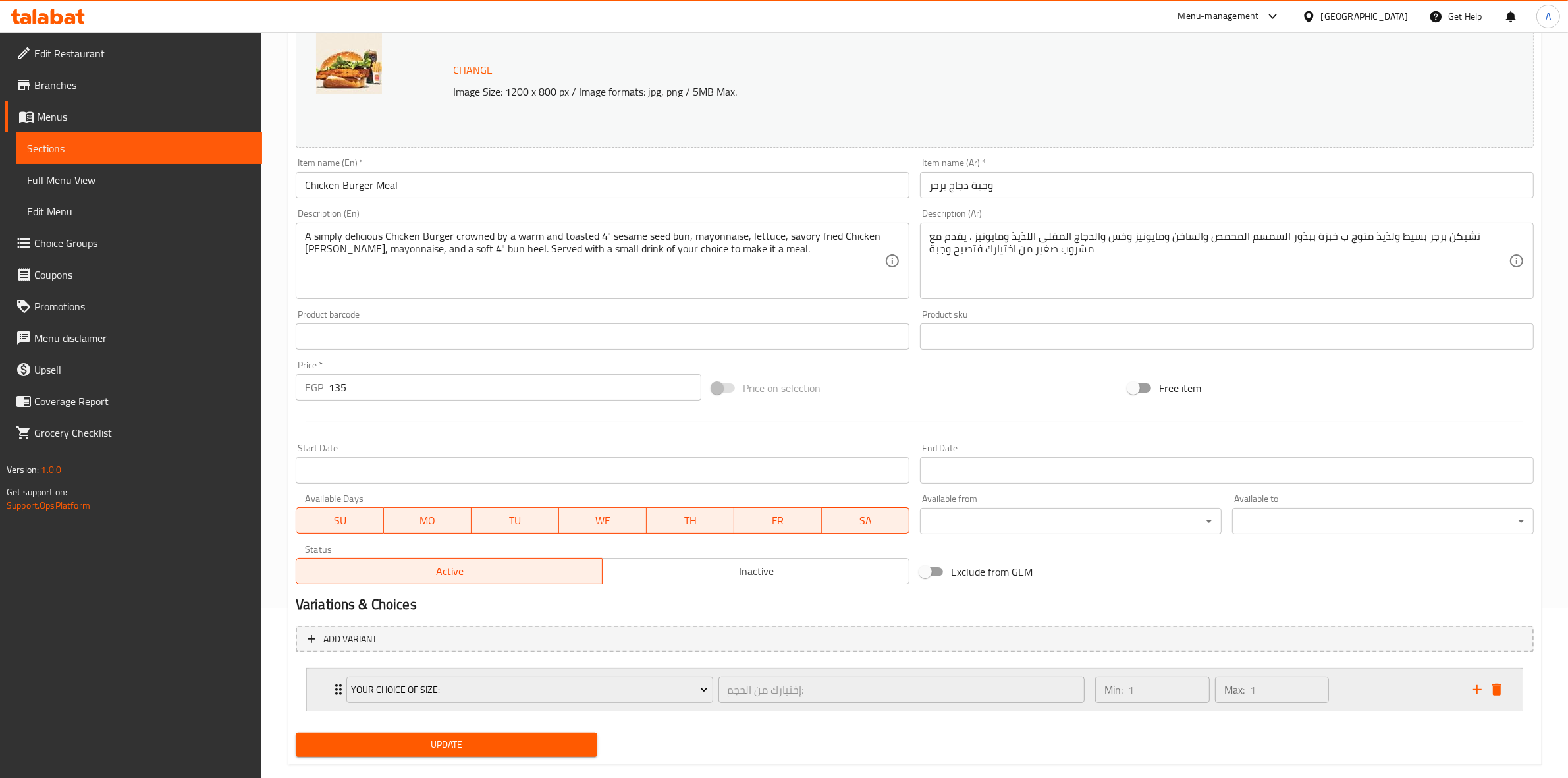
click at [1362, 688] on div "Min: 1 ​ Max: 1 ​" at bounding box center [1275, 689] width 378 height 42
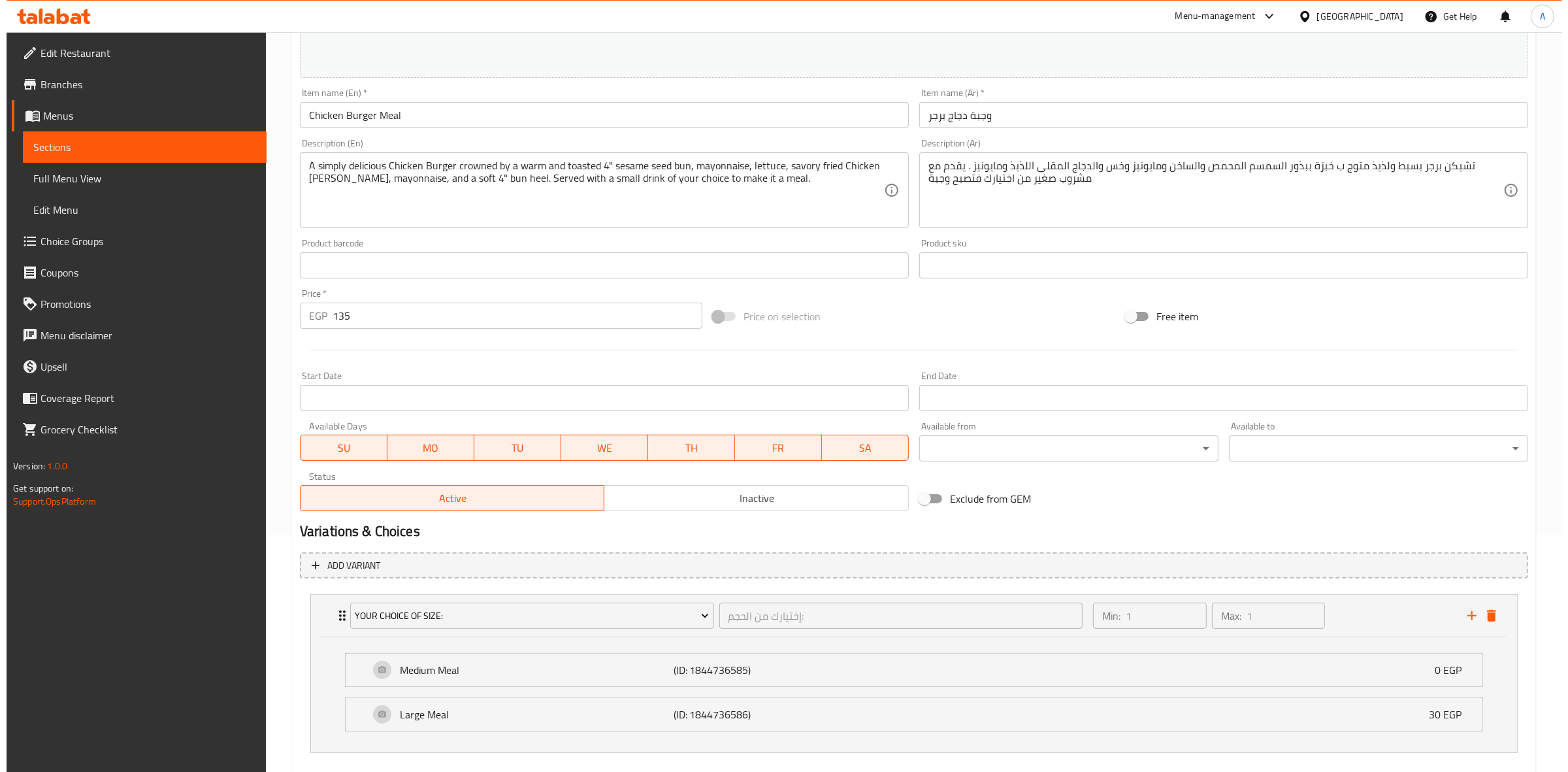
scroll to position [308, 0]
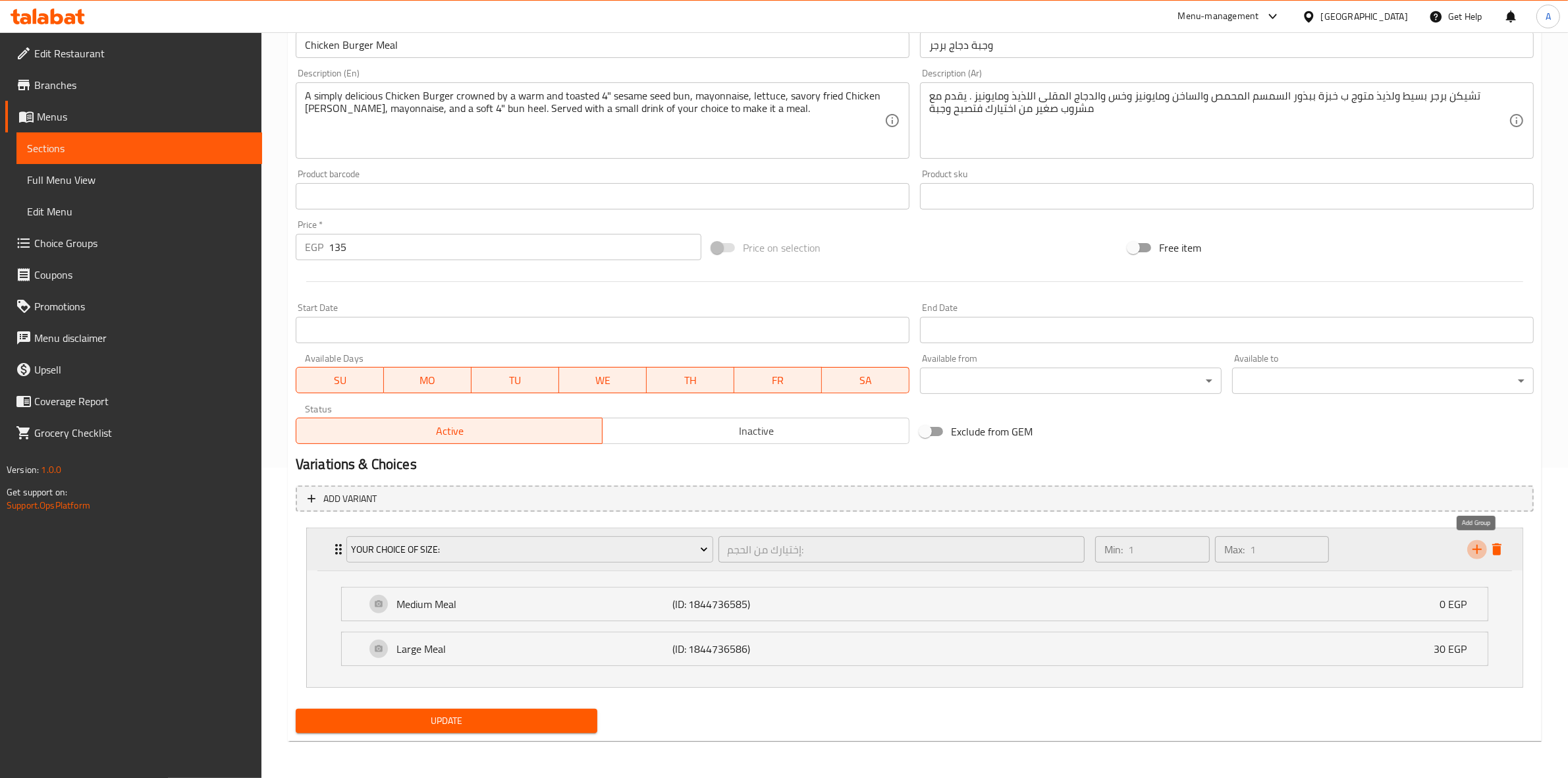
click at [1473, 548] on icon "add" at bounding box center [1478, 550] width 9 height 9
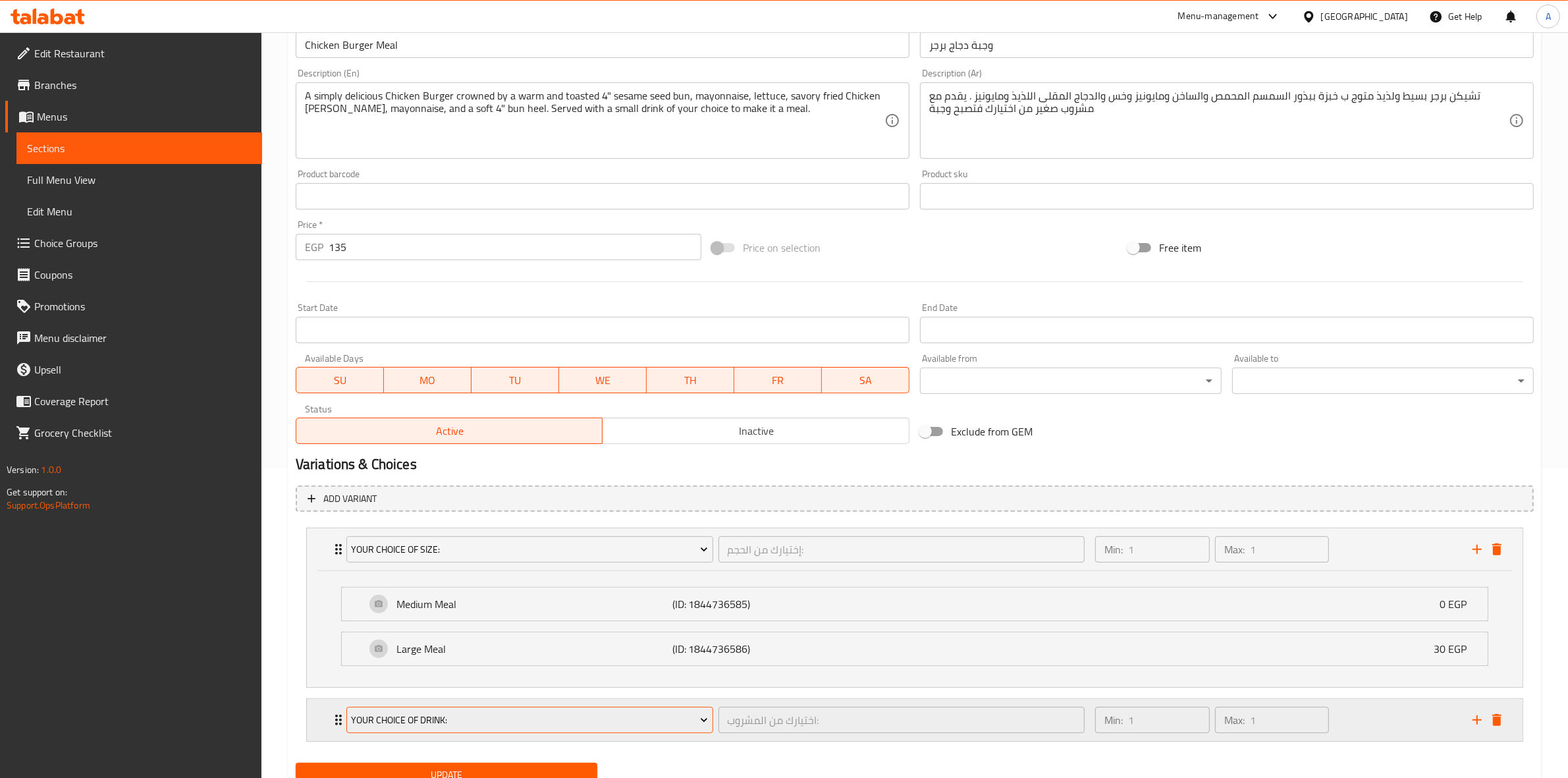
click at [518, 722] on span "Your Choice Of Drink:" at bounding box center [530, 719] width 357 height 16
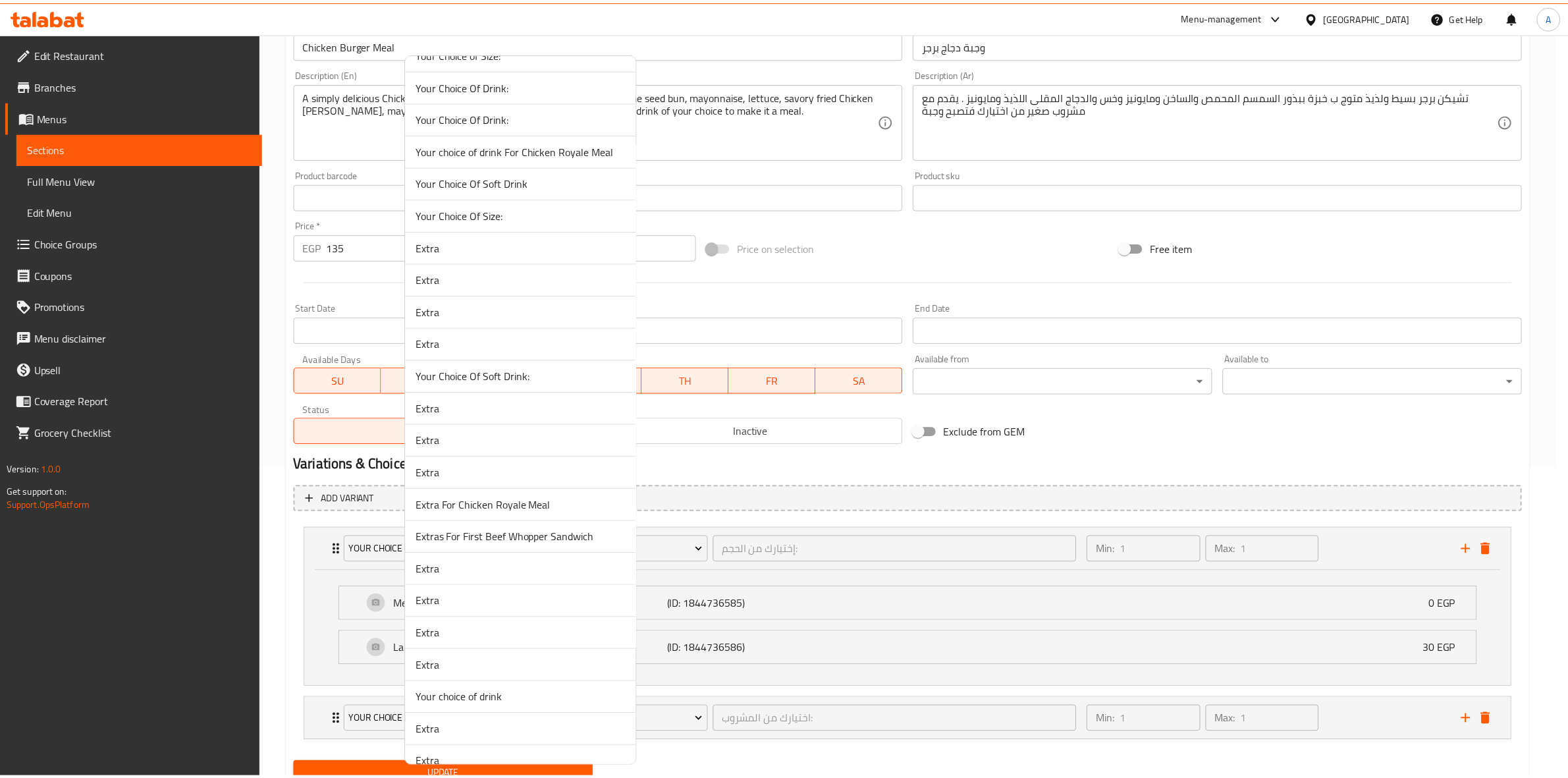
scroll to position [330, 0]
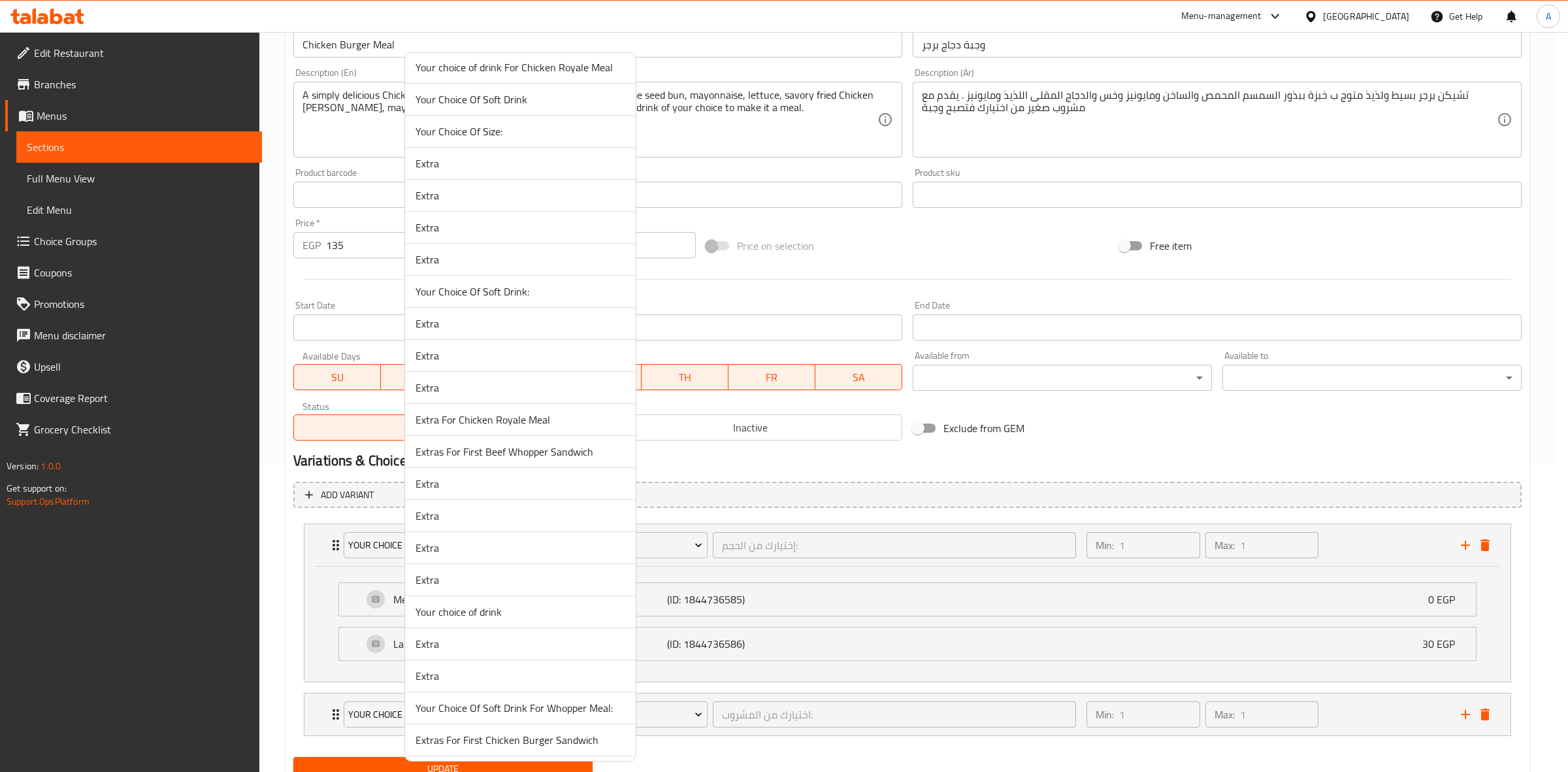
click at [550, 612] on span "Your choice of drink" at bounding box center [521, 611] width 210 height 15
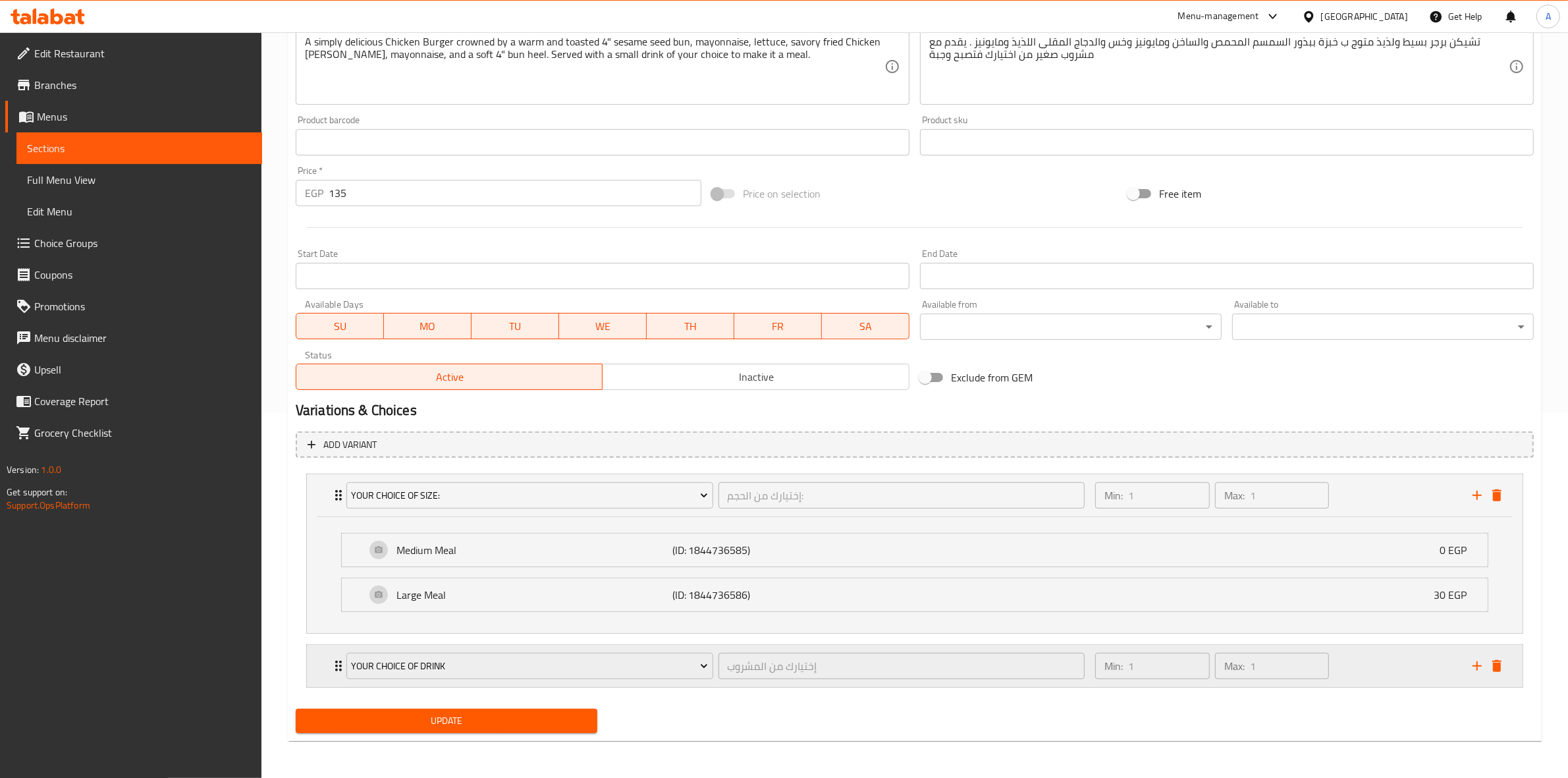
click at [1373, 662] on div "Min: 1 ​ Max: 1 ​" at bounding box center [1275, 665] width 378 height 42
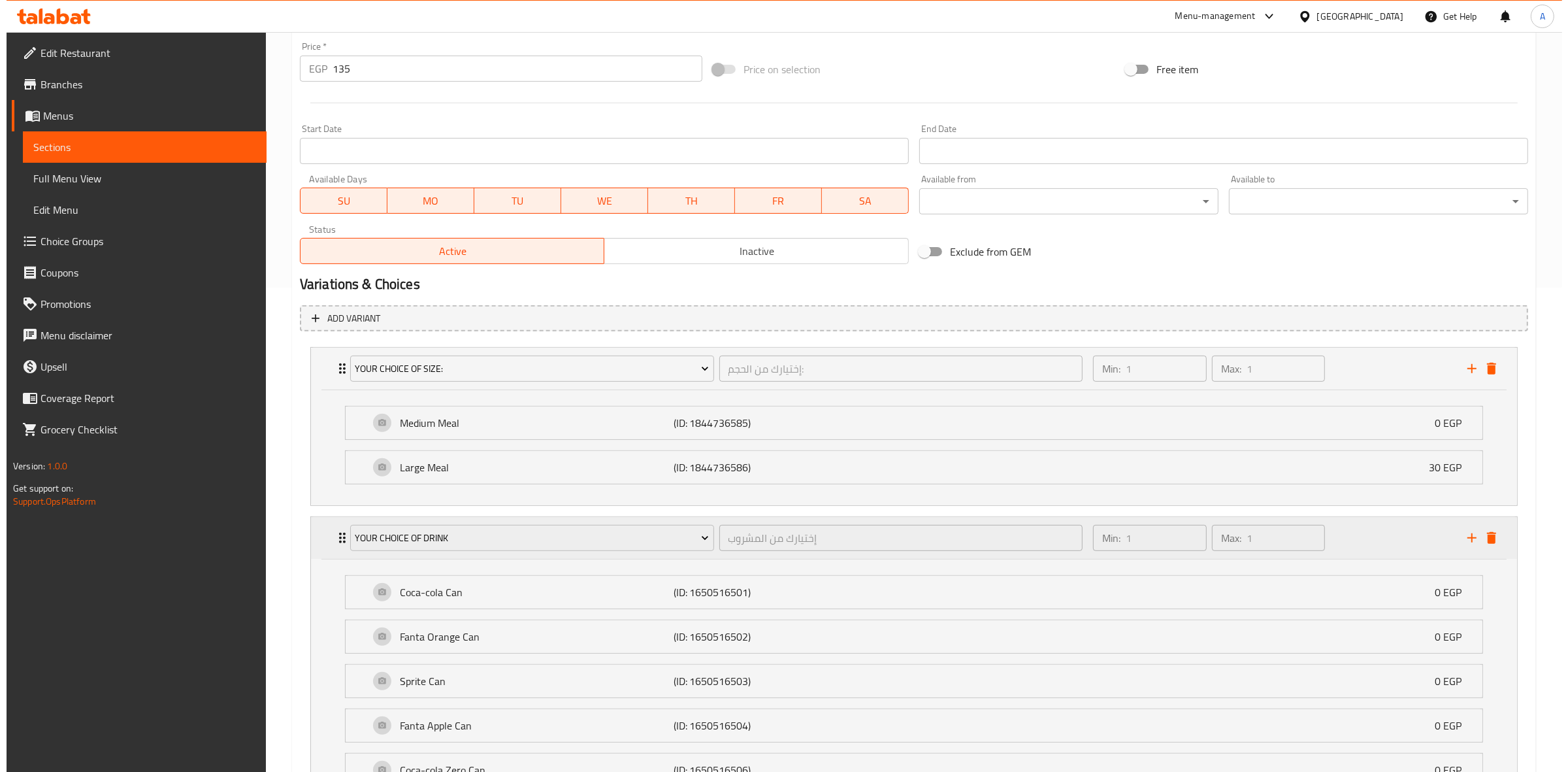
scroll to position [612, 0]
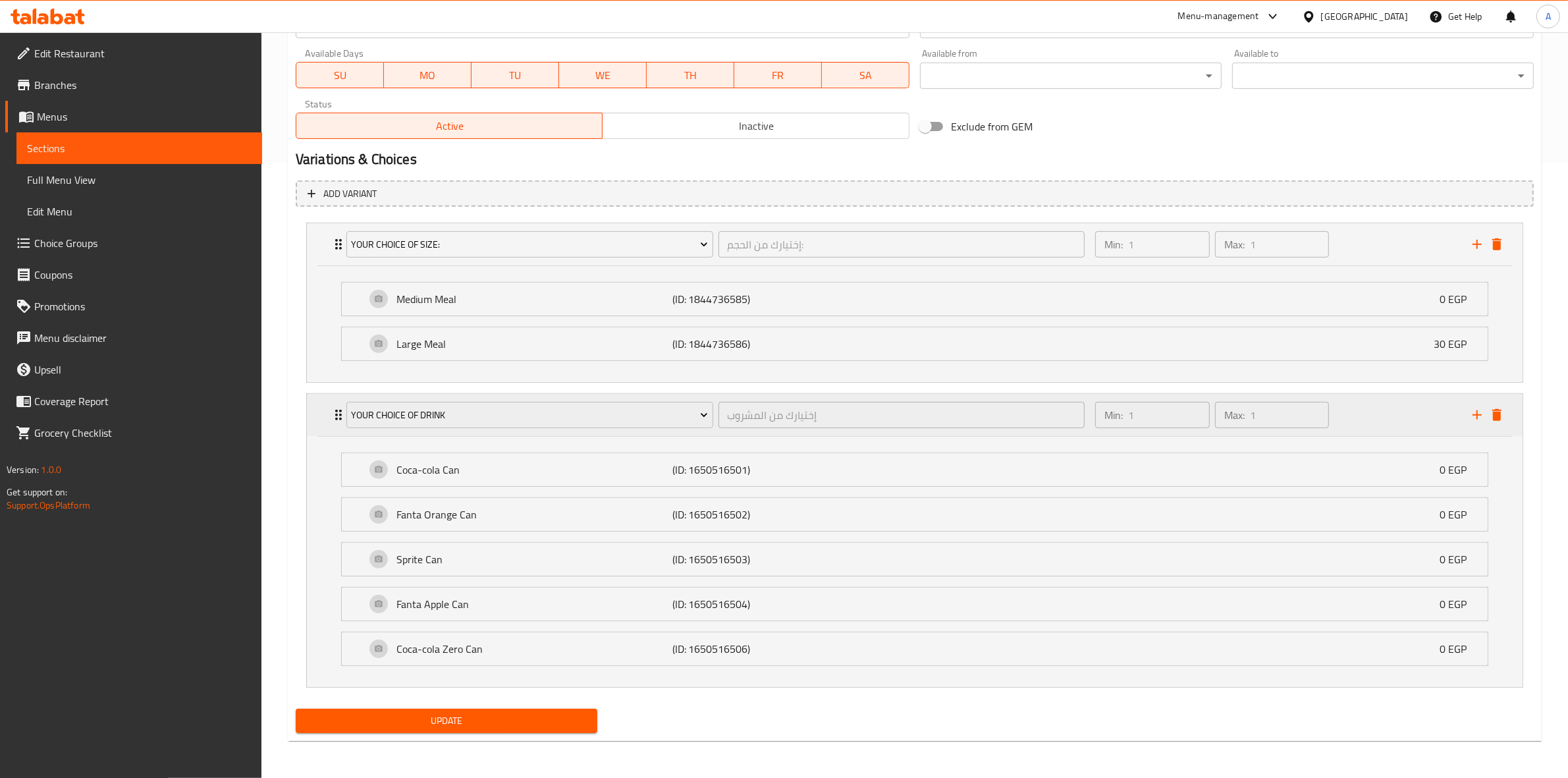
click at [1477, 413] on icon "add" at bounding box center [1478, 414] width 9 height 9
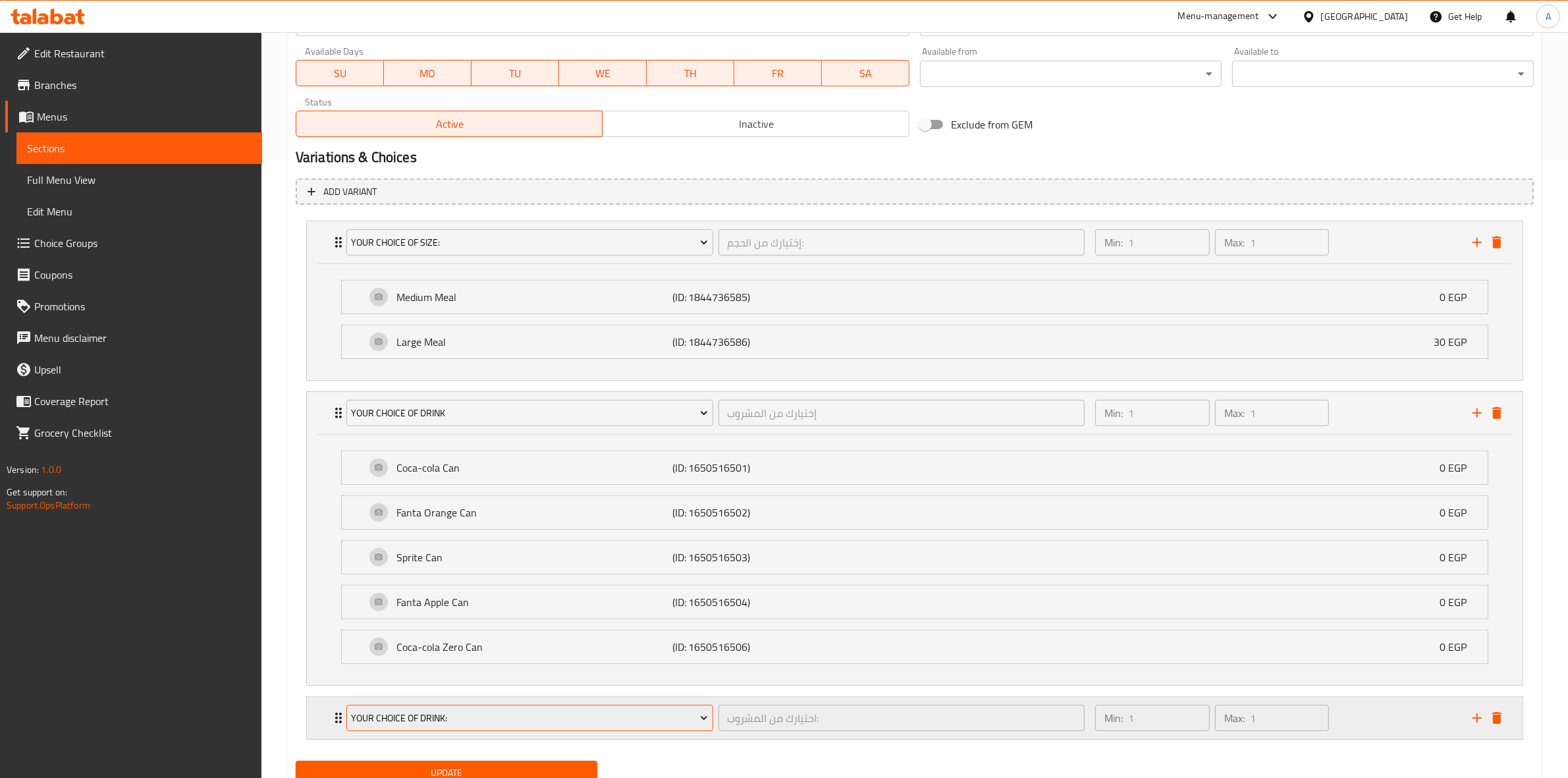
click at [567, 719] on span "Your Choice Of Drink:" at bounding box center [530, 718] width 357 height 16
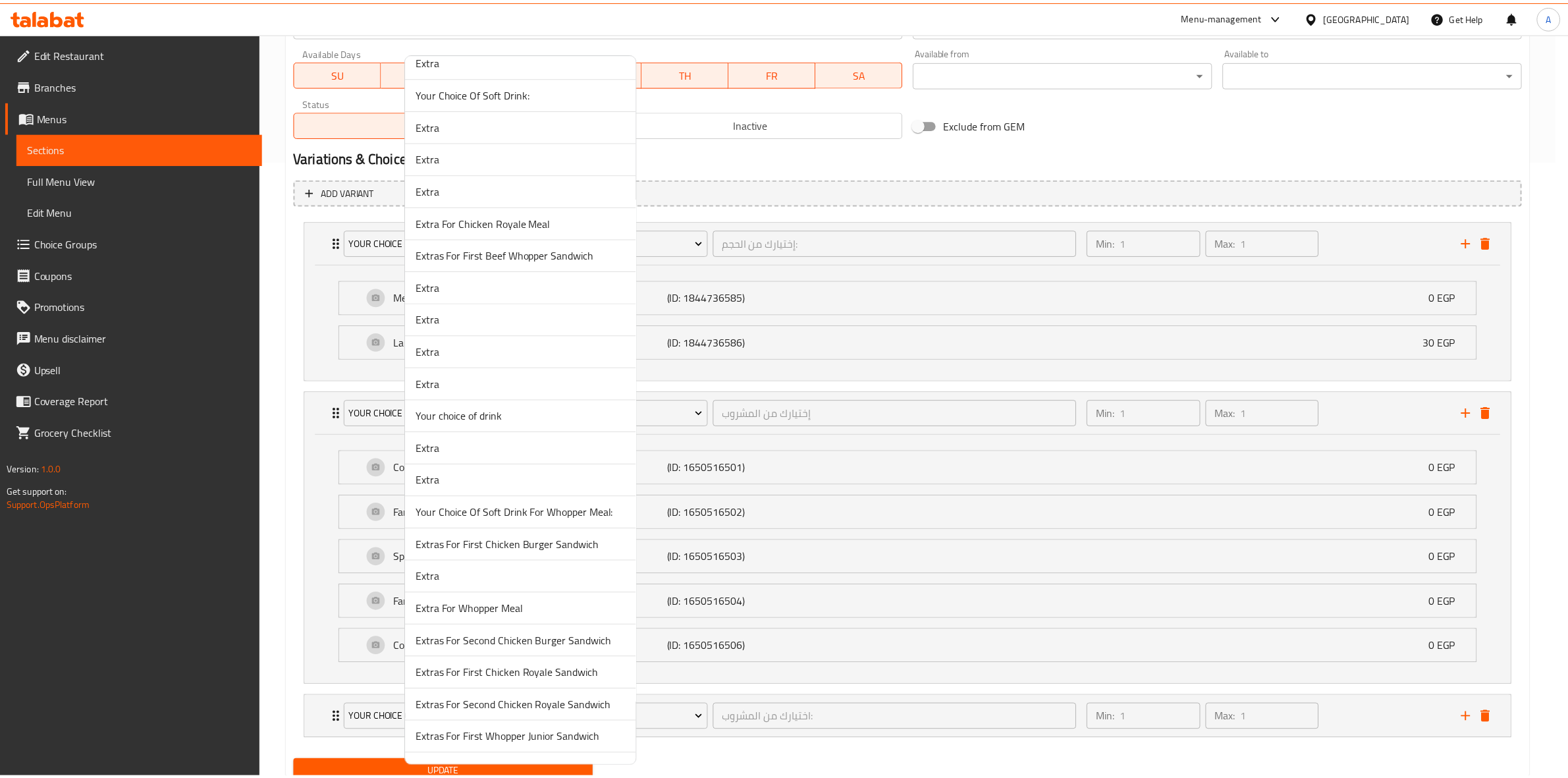
scroll to position [576, 0]
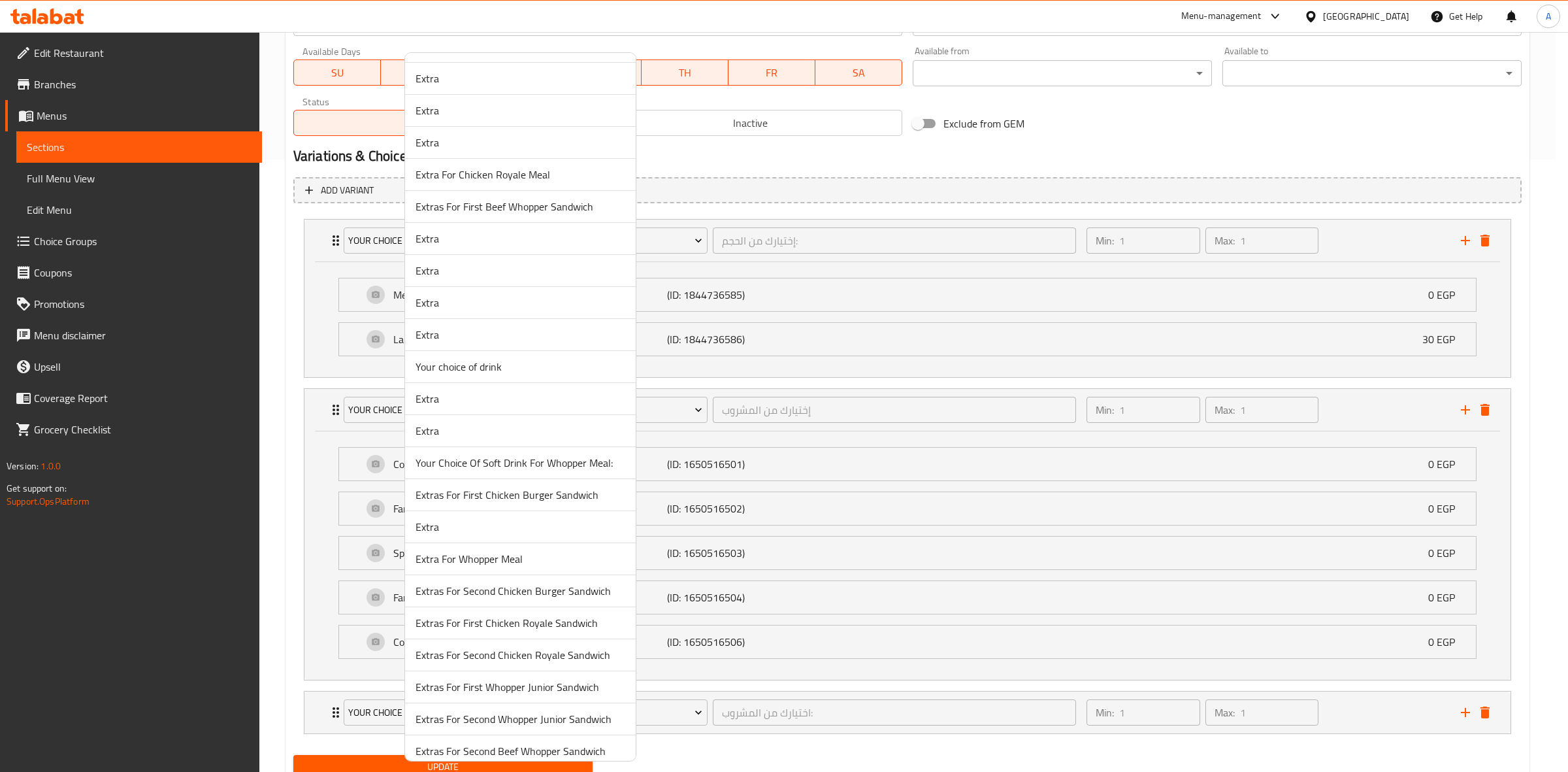
click at [478, 535] on span "Extra" at bounding box center [521, 526] width 210 height 15
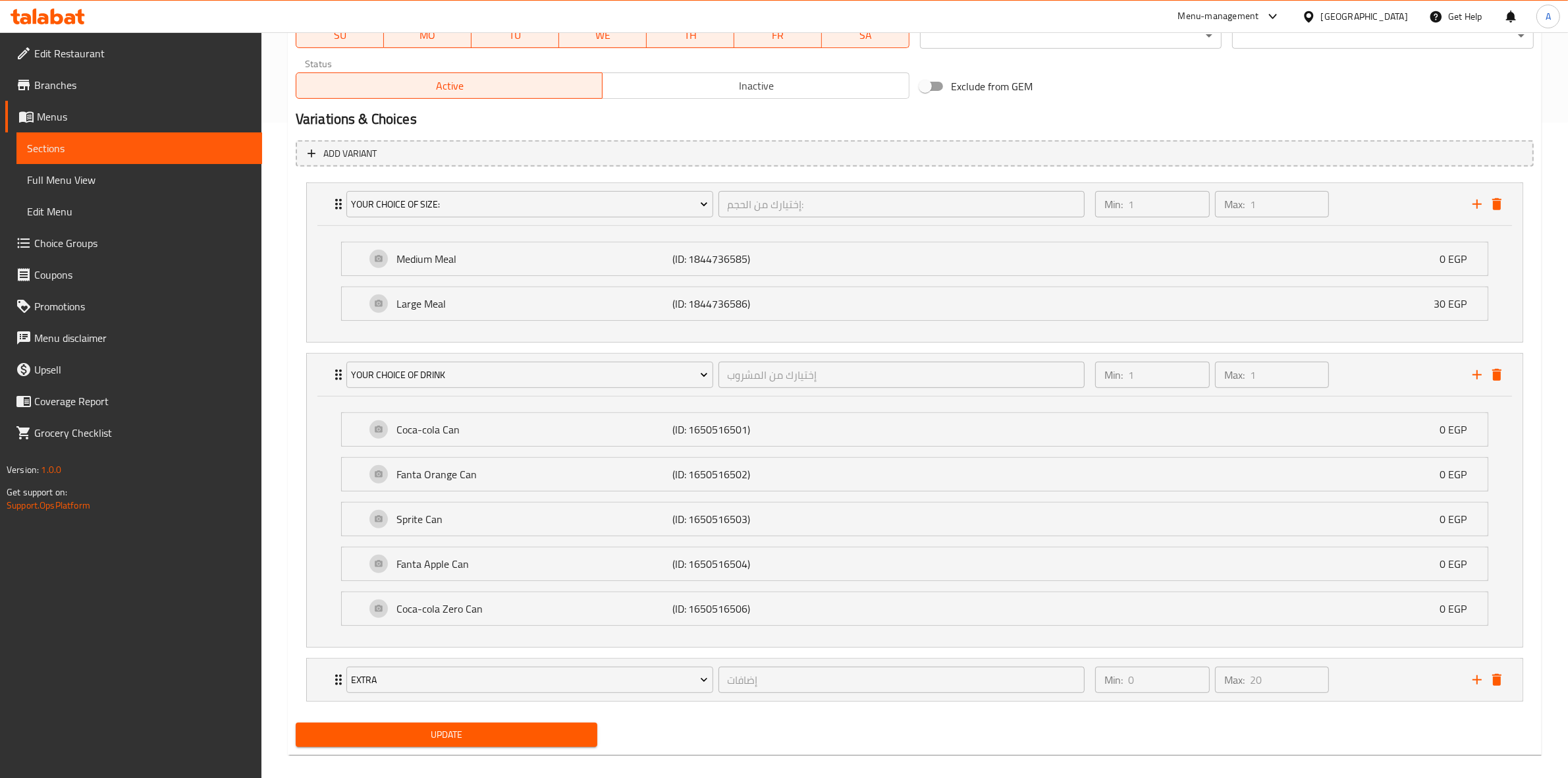
scroll to position [671, 0]
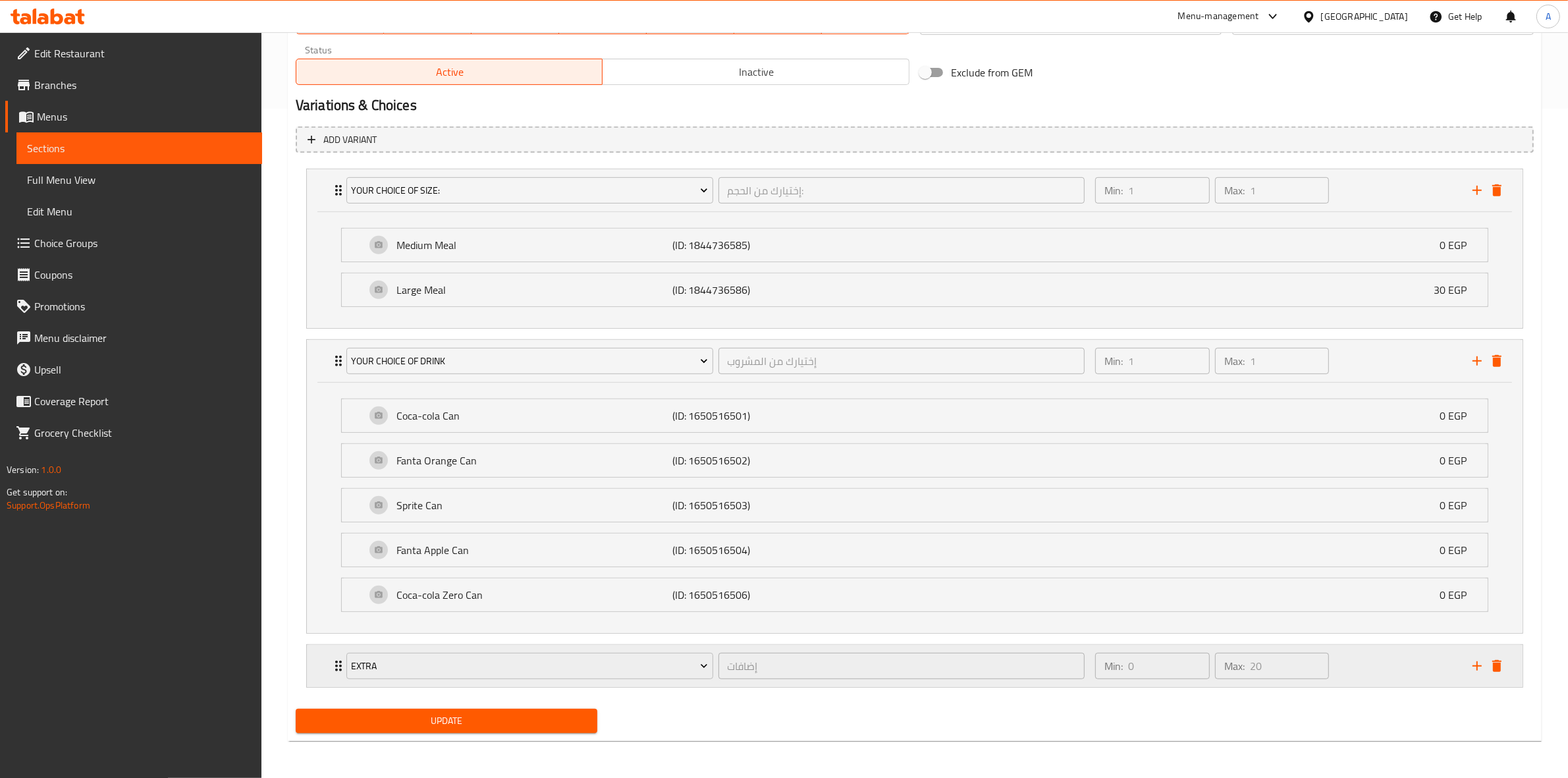
click at [1436, 675] on div "Min: 0 ​ Max: 20 ​" at bounding box center [1275, 665] width 378 height 42
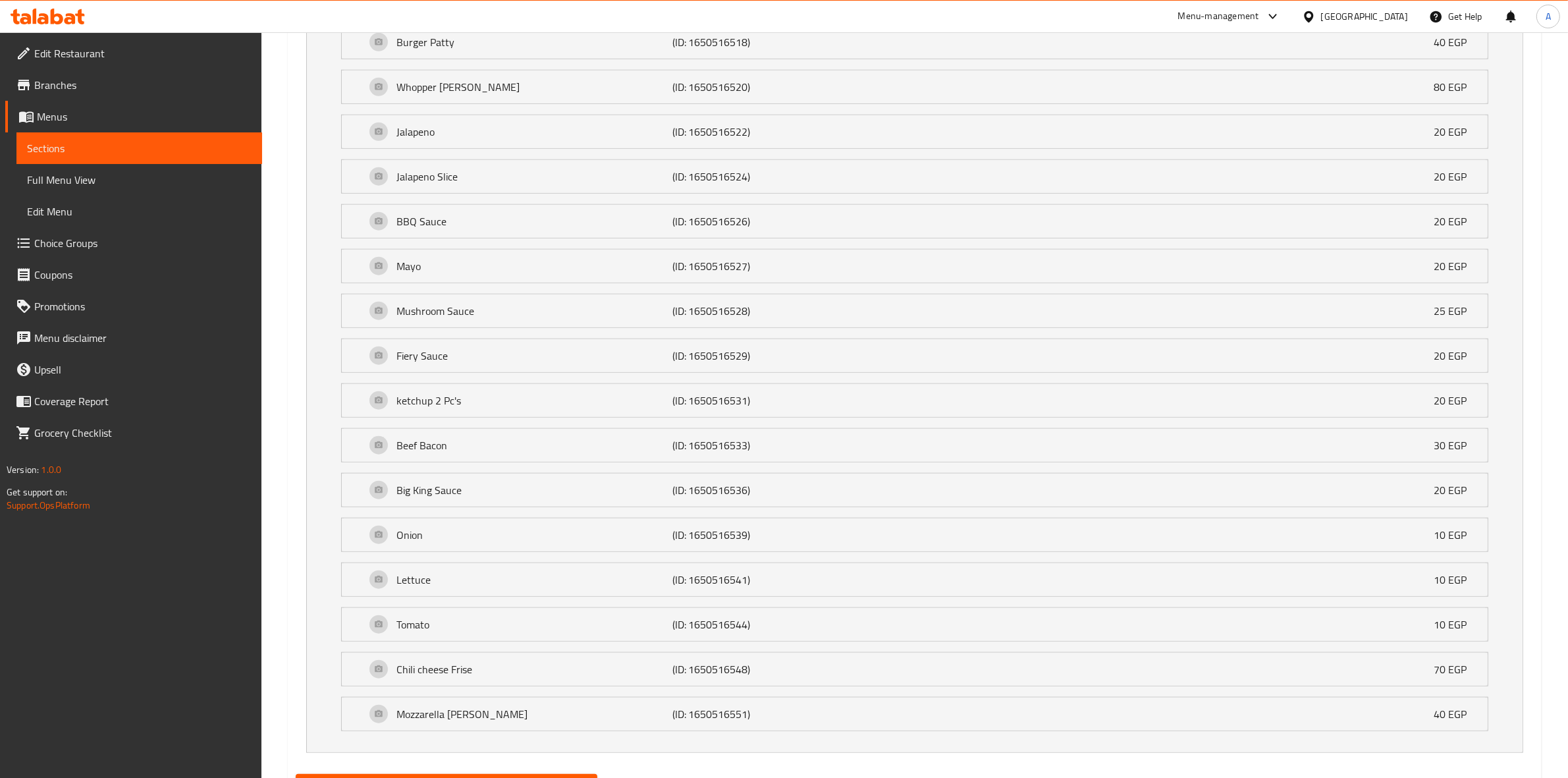
scroll to position [1646, 0]
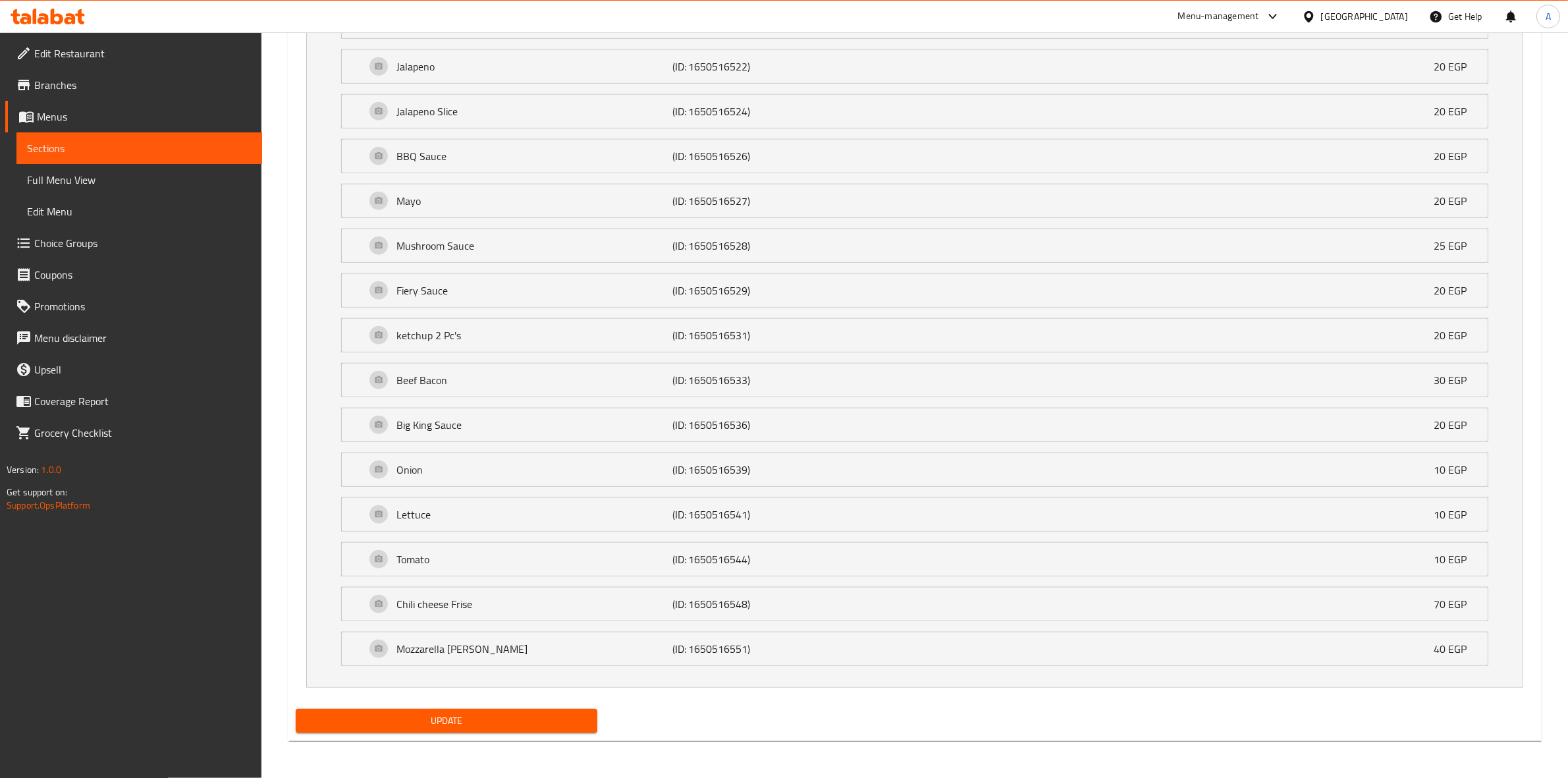
click at [459, 716] on span "Update" at bounding box center [446, 720] width 280 height 16
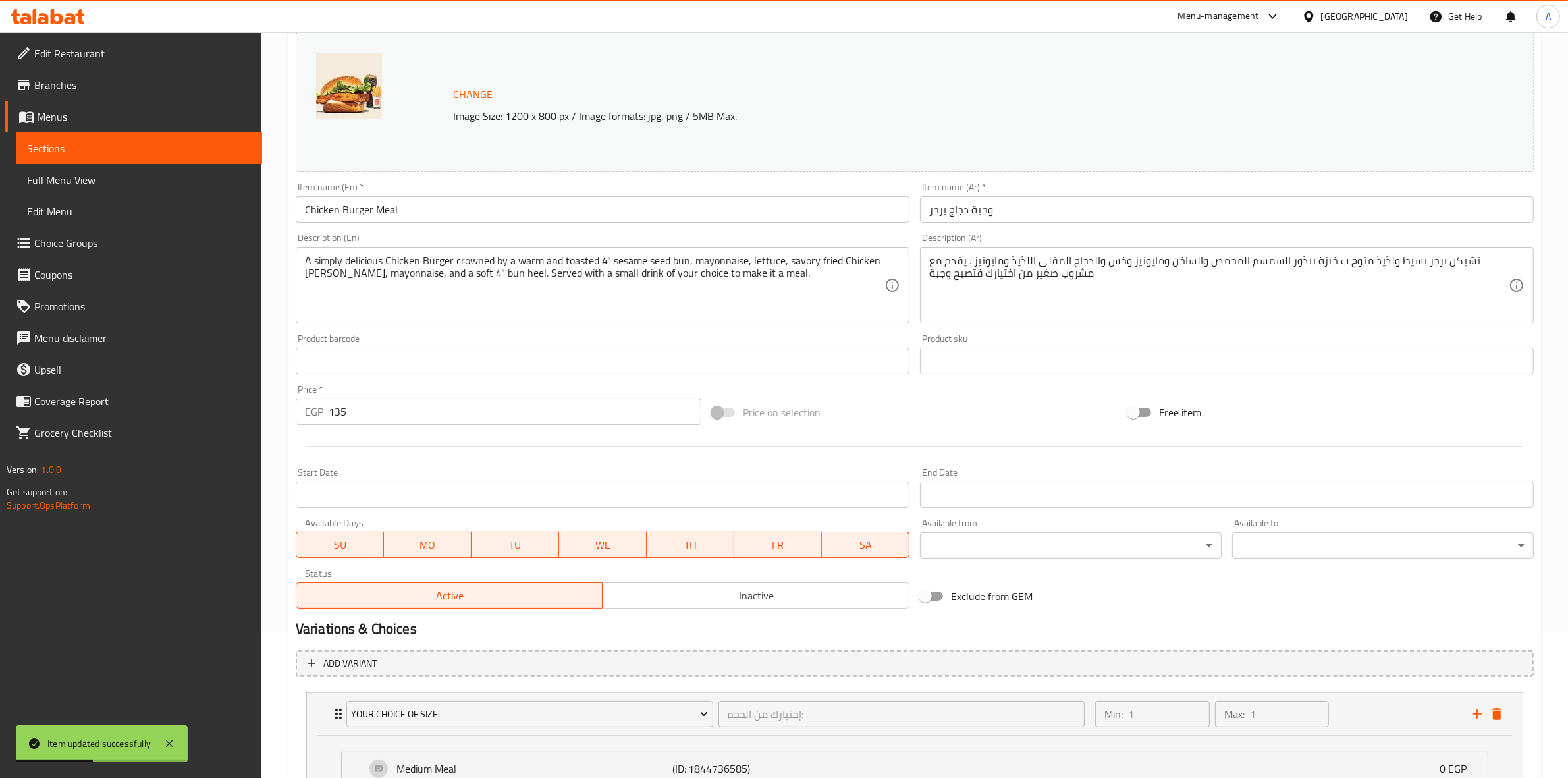
scroll to position [0, 0]
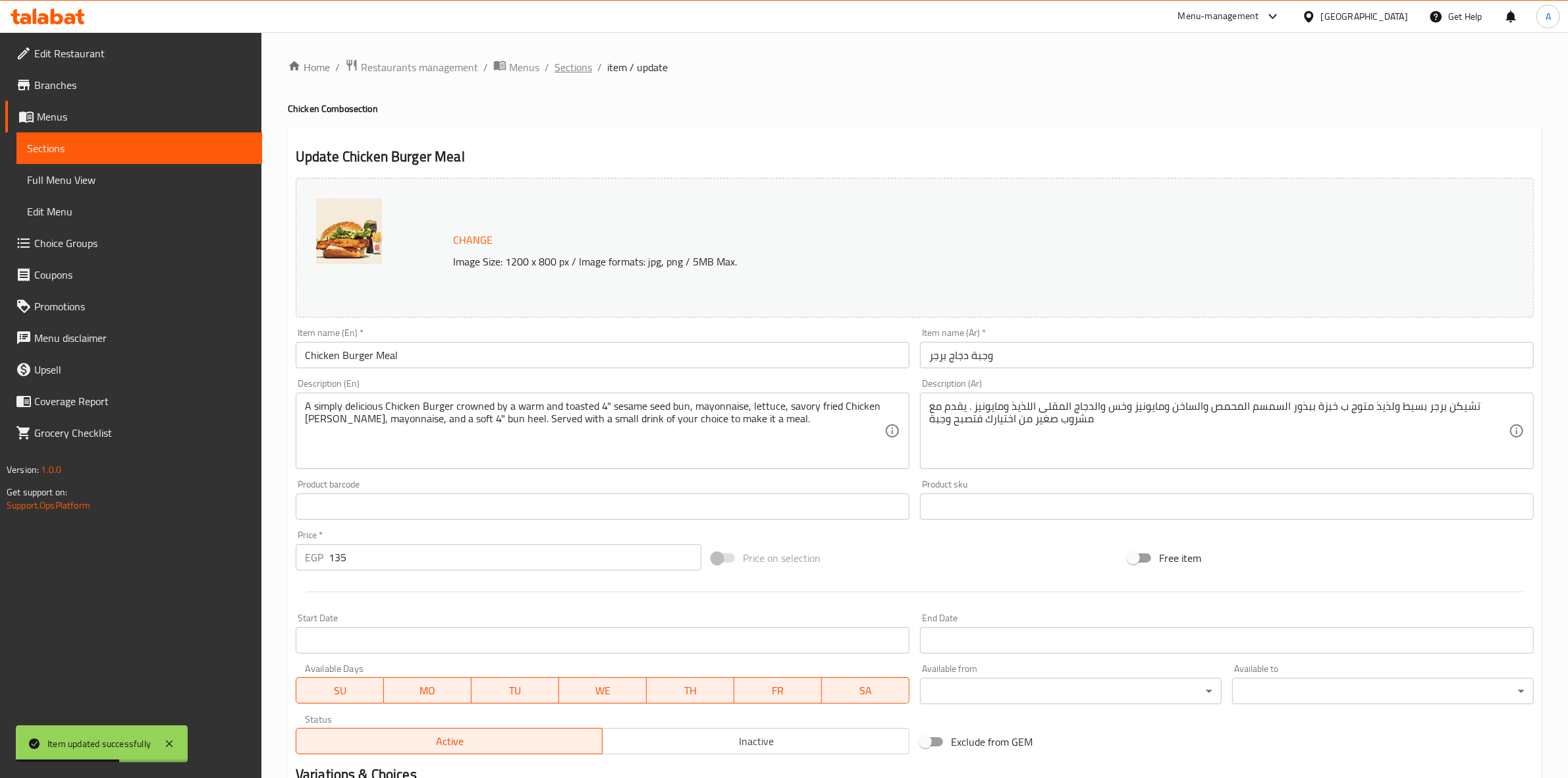
click at [577, 60] on span "Sections" at bounding box center [573, 67] width 38 height 15
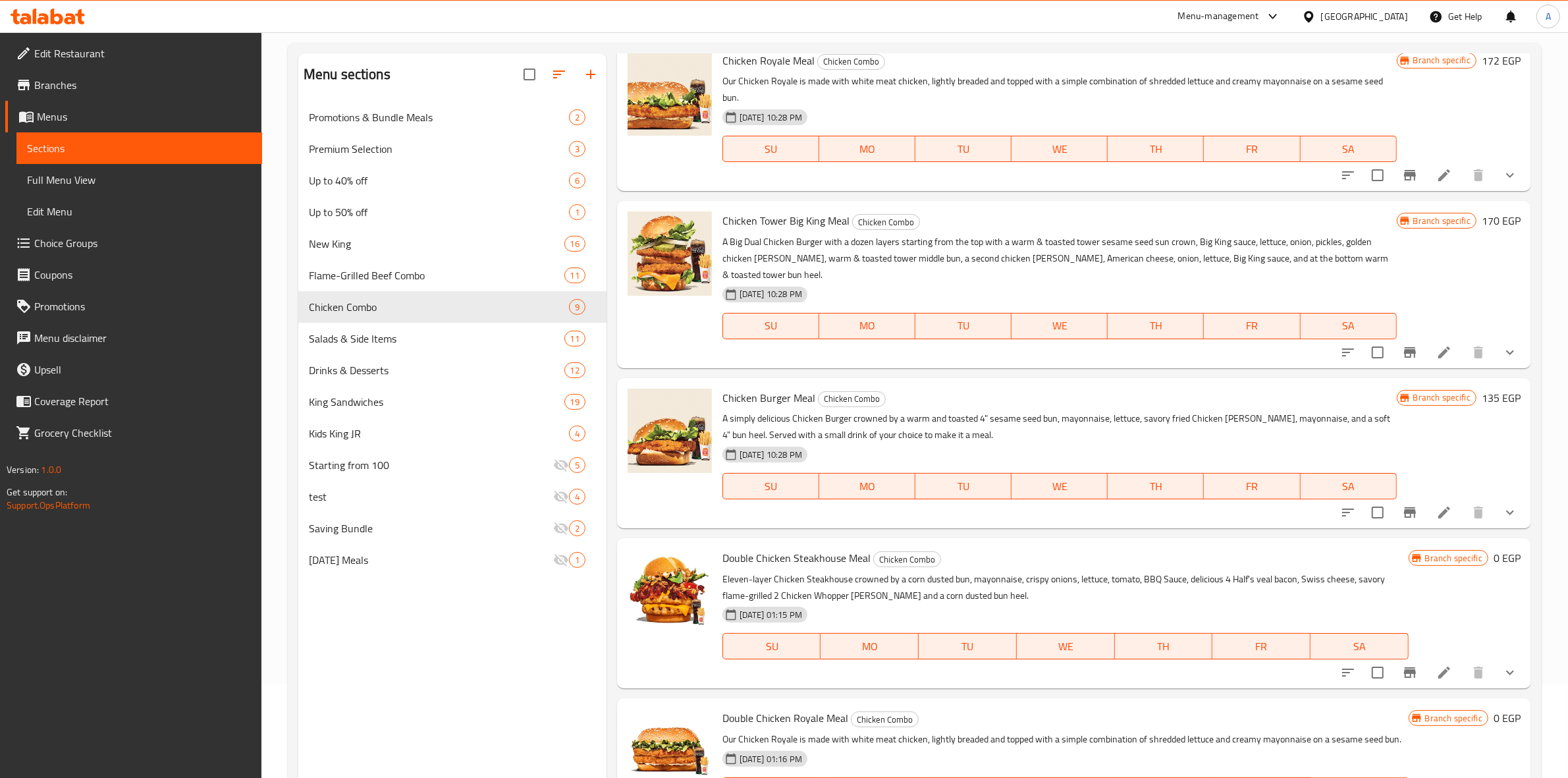
scroll to position [185, 0]
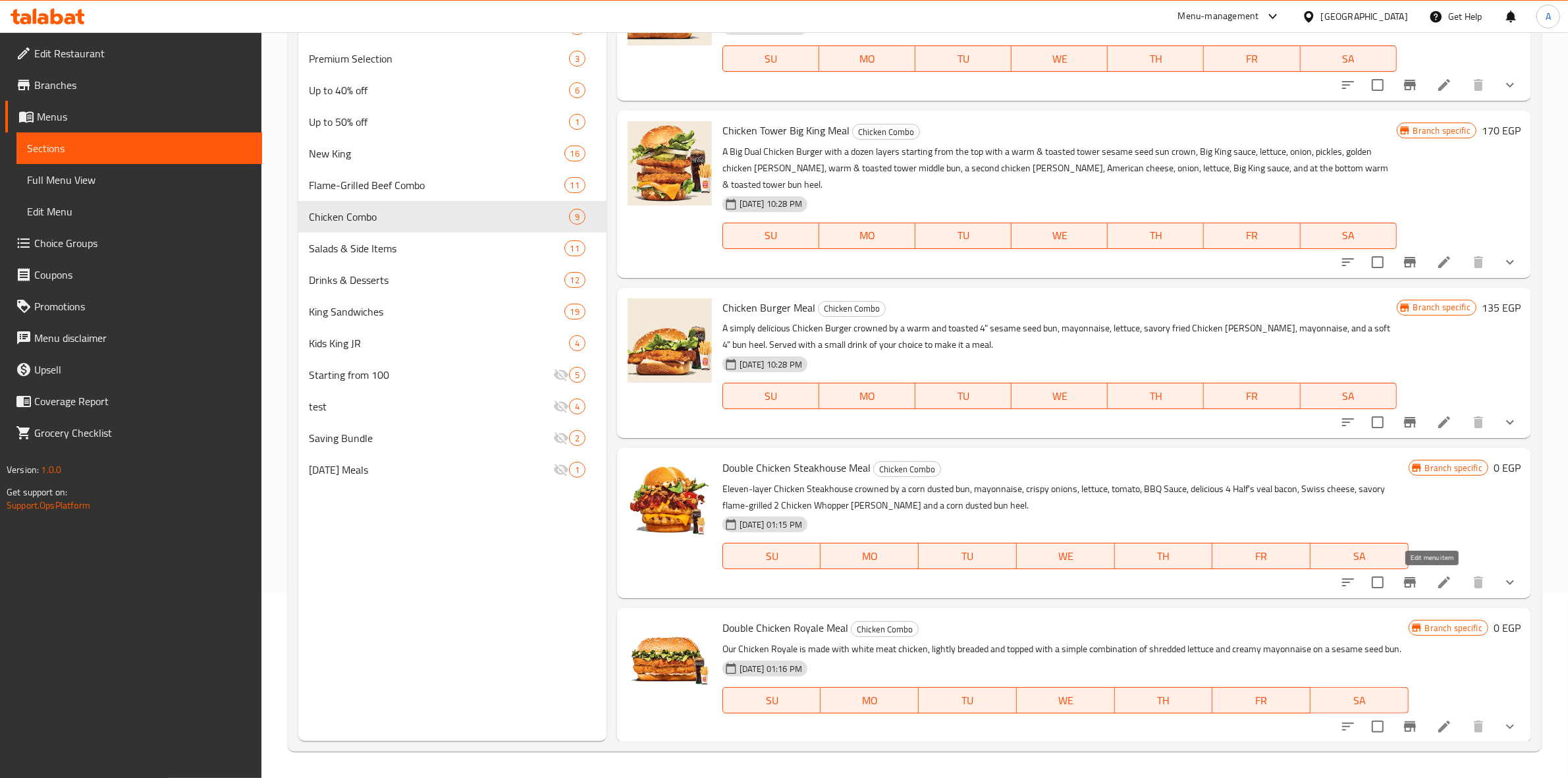
click at [1437, 574] on icon at bounding box center [1444, 582] width 15 height 15
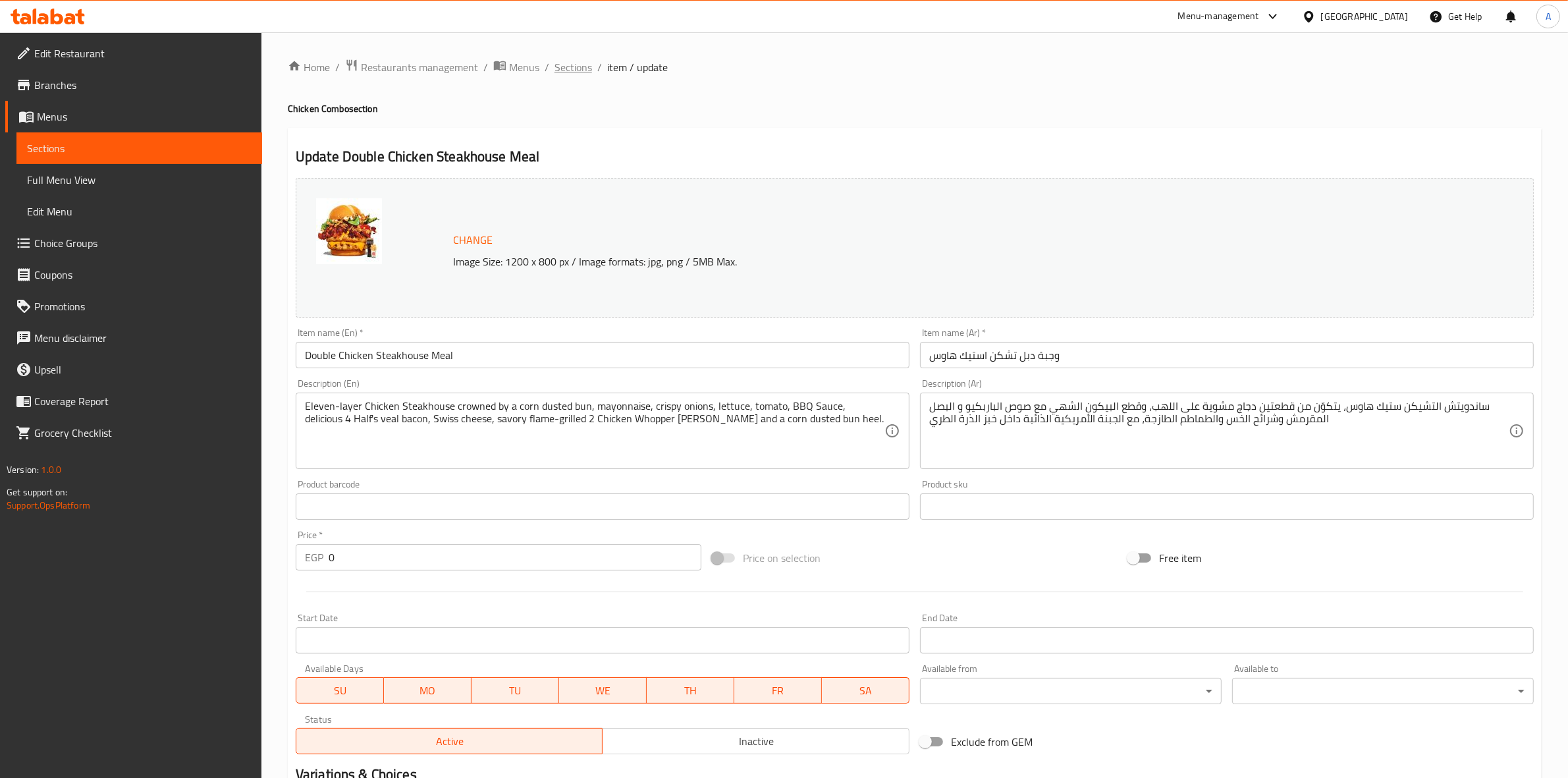
click at [570, 66] on span "Sections" at bounding box center [573, 67] width 38 height 15
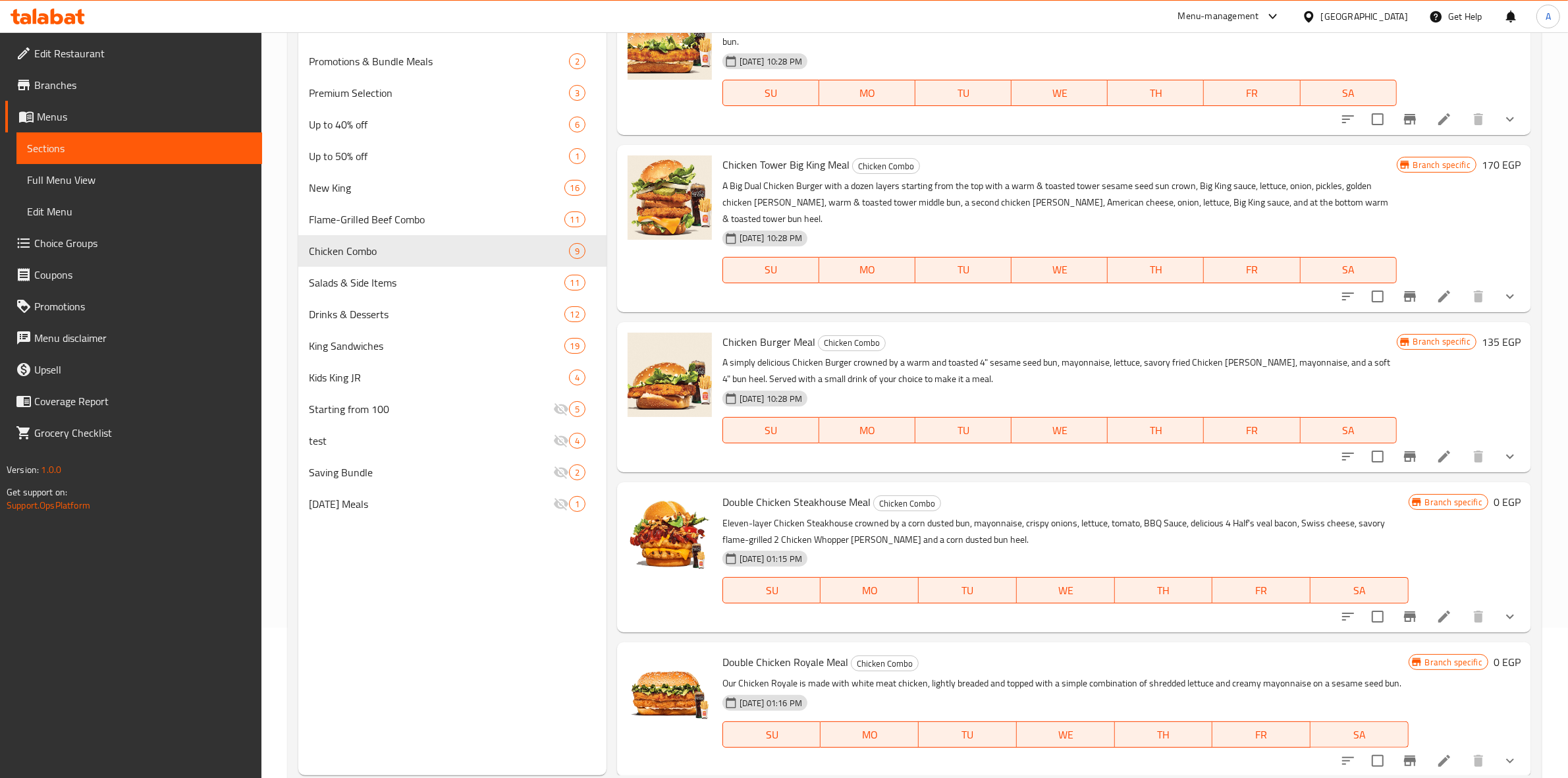
scroll to position [185, 0]
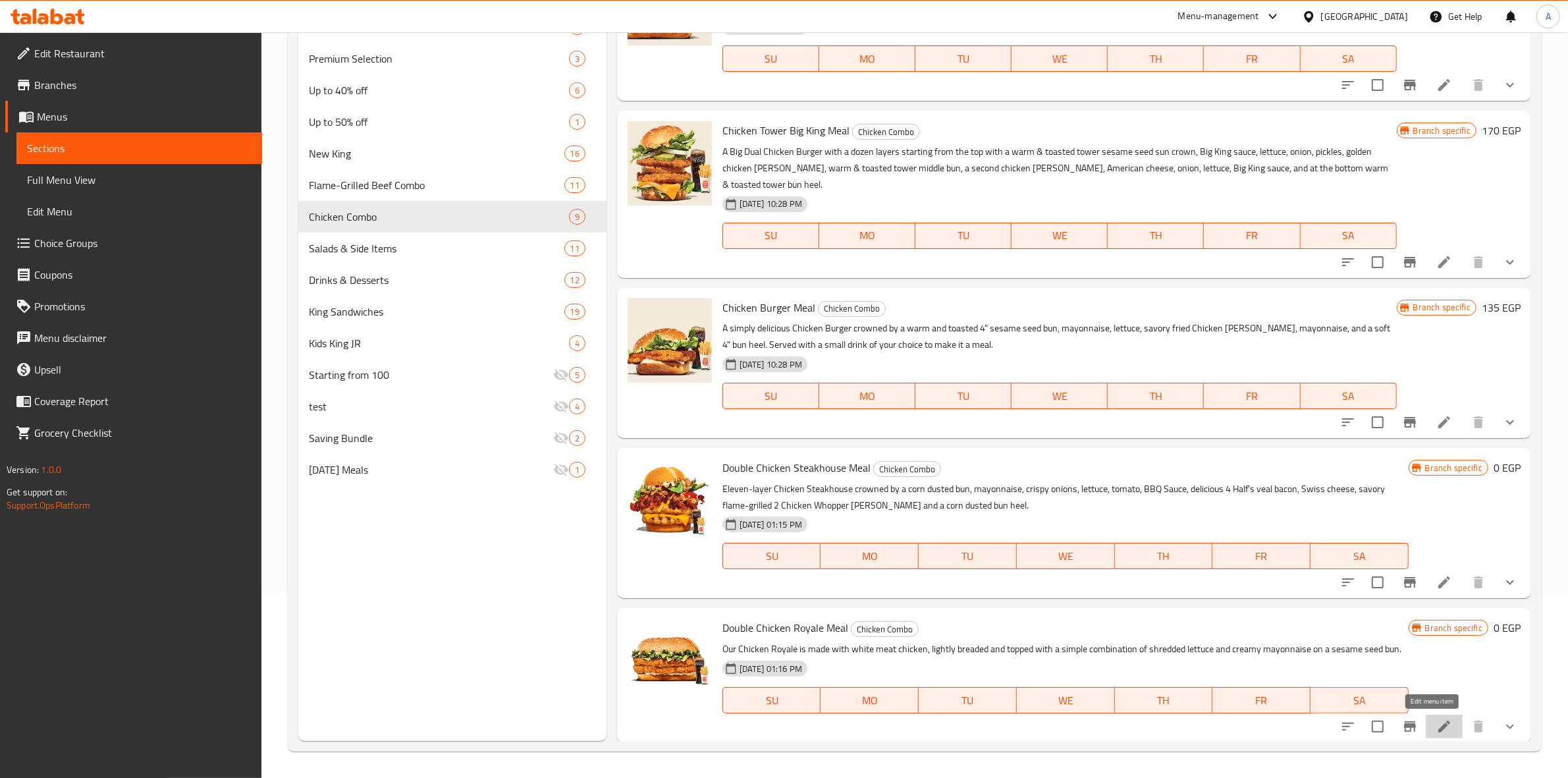
click at [1438, 722] on icon at bounding box center [1444, 726] width 12 height 12
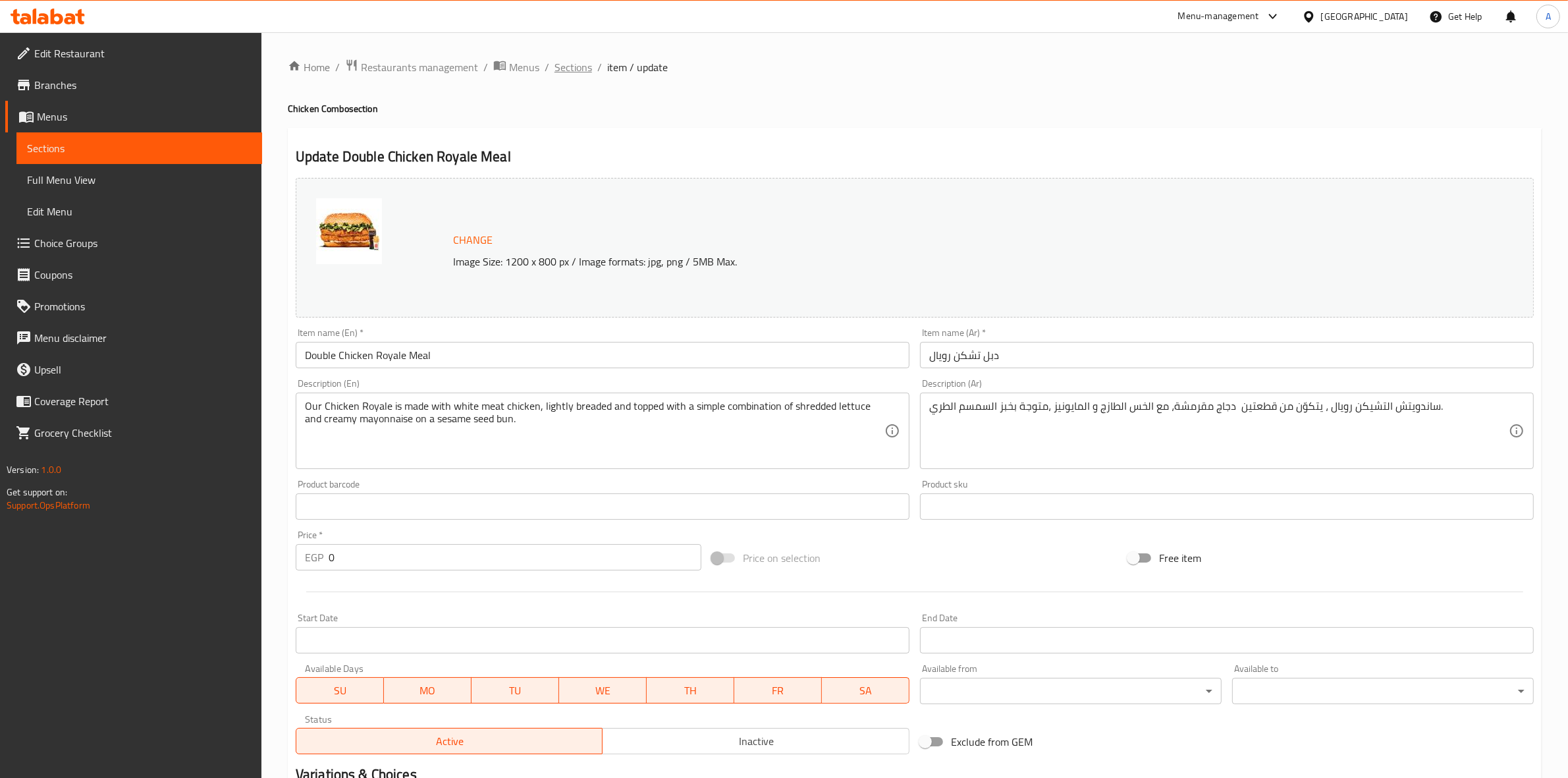
click at [568, 60] on span "Sections" at bounding box center [573, 67] width 38 height 15
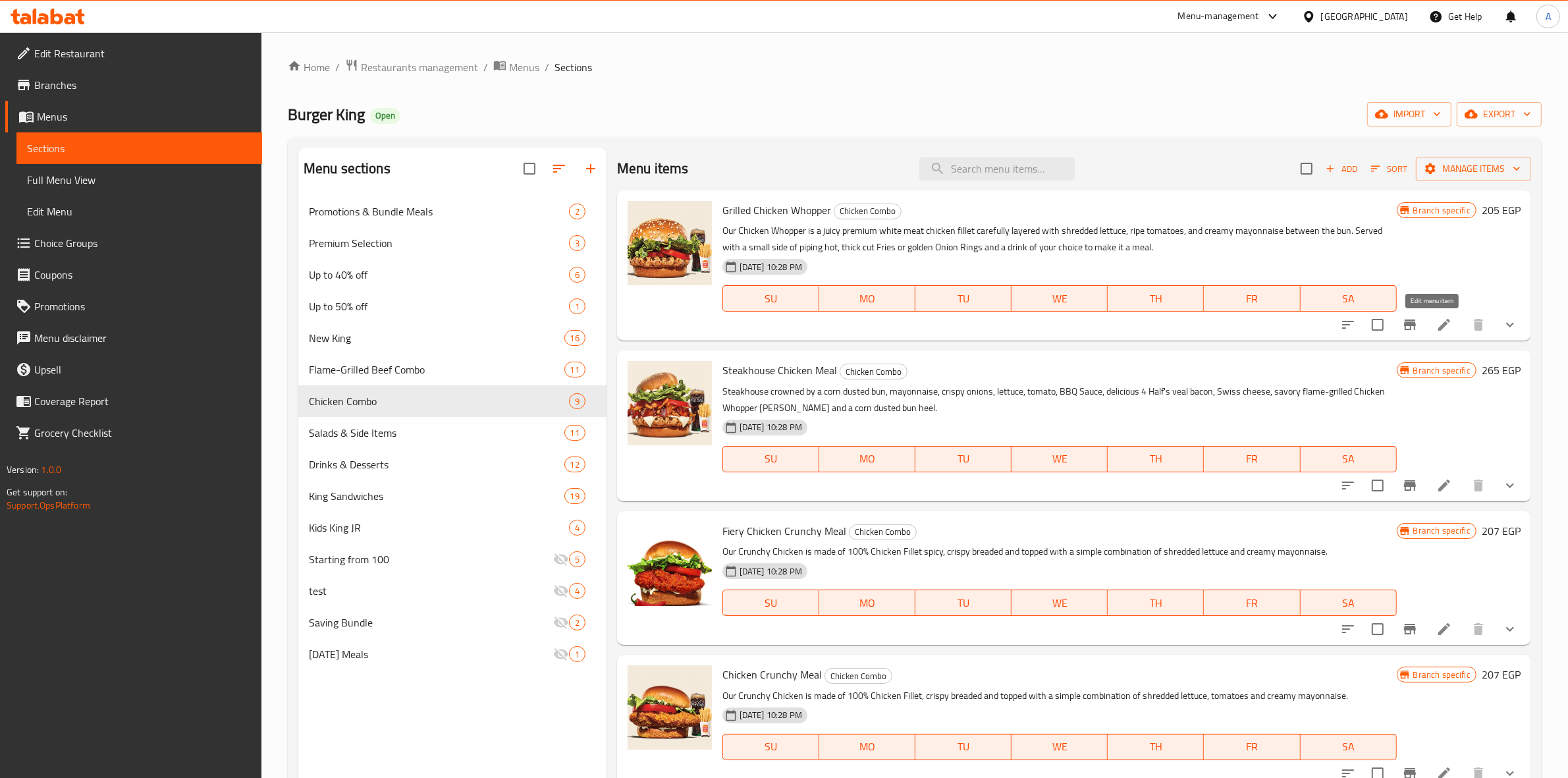
click at [1437, 320] on icon at bounding box center [1444, 324] width 15 height 15
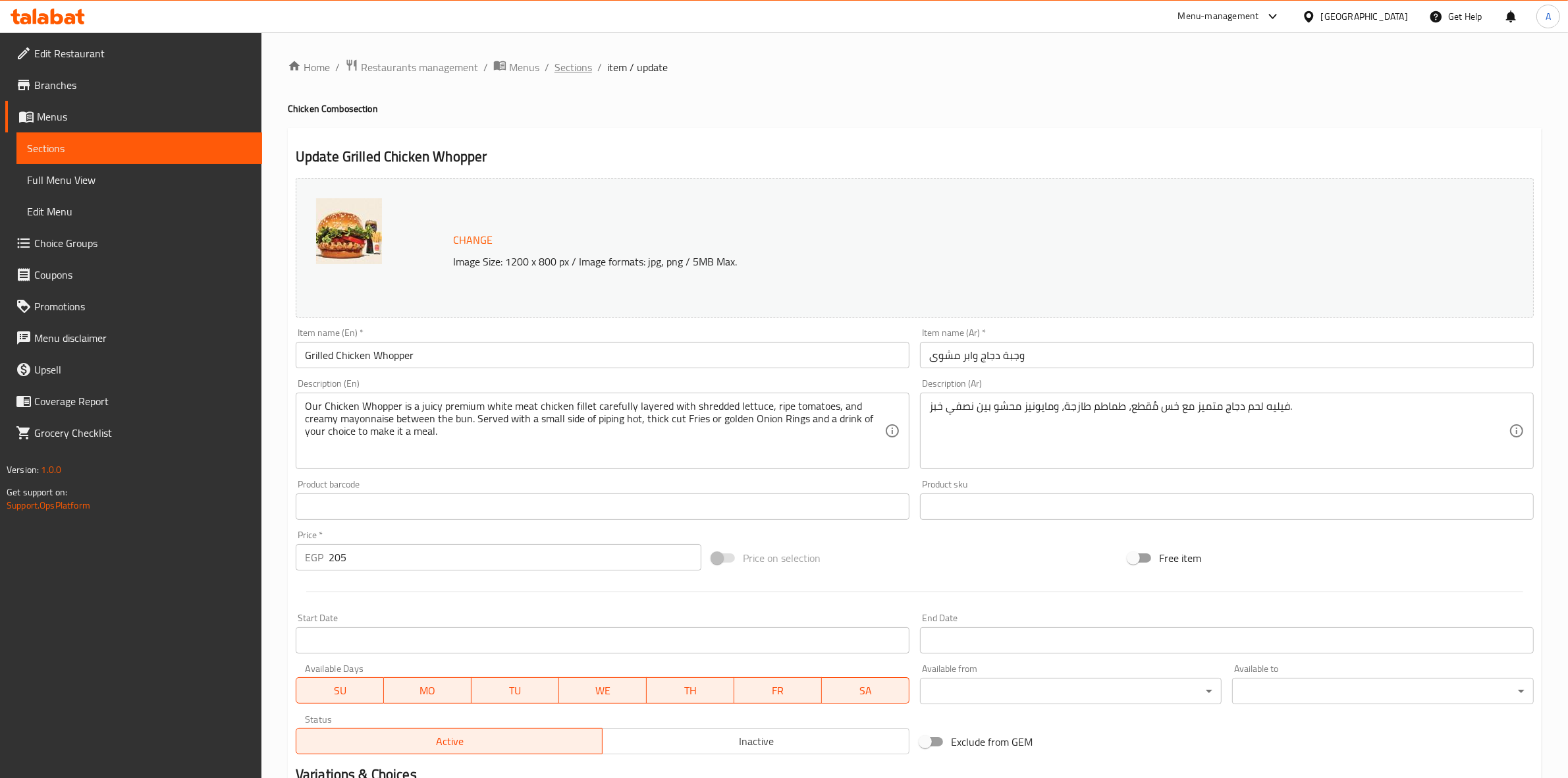
click at [588, 66] on span "Sections" at bounding box center [573, 67] width 38 height 15
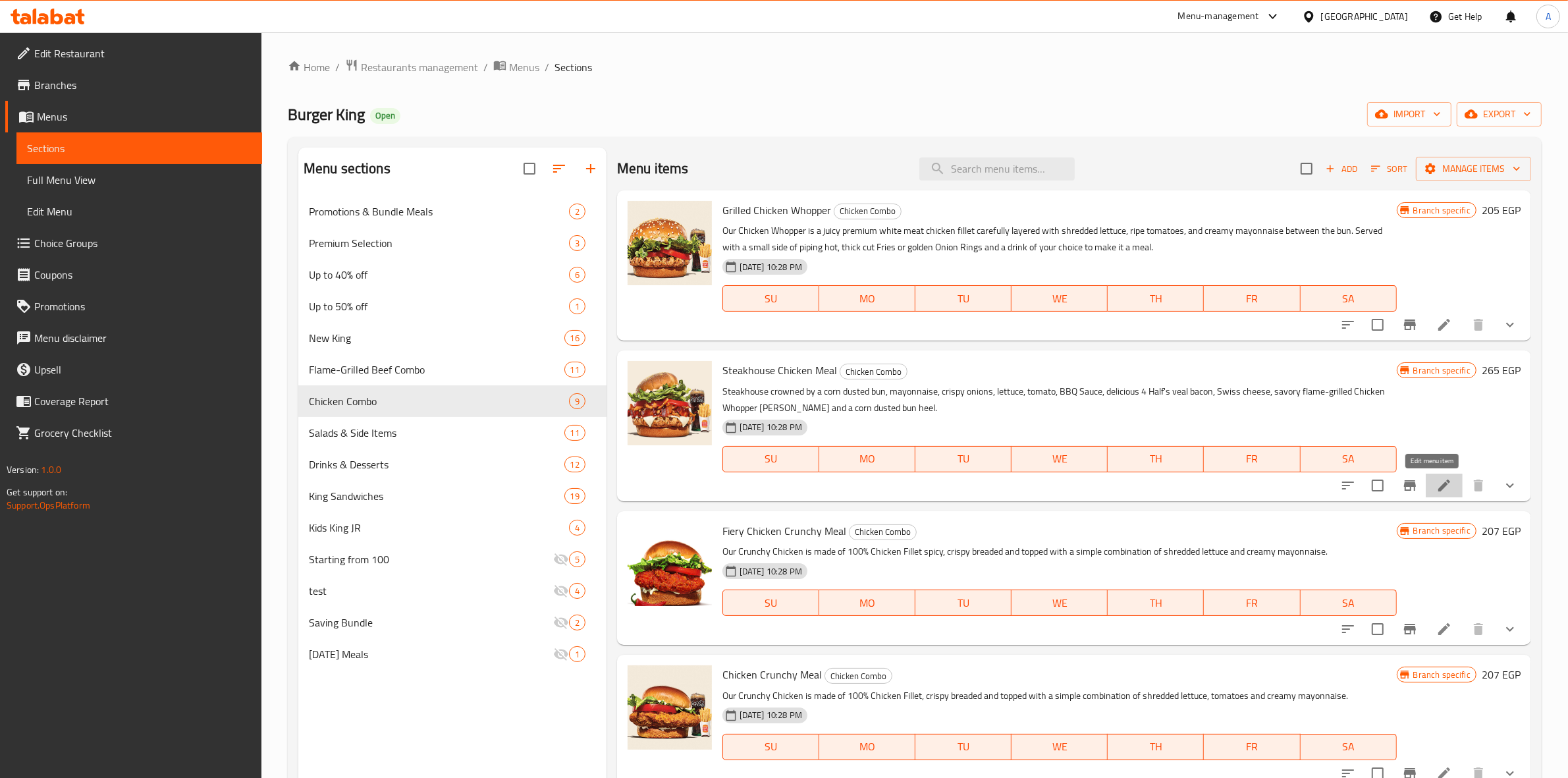
click at [1438, 489] on icon at bounding box center [1444, 485] width 12 height 12
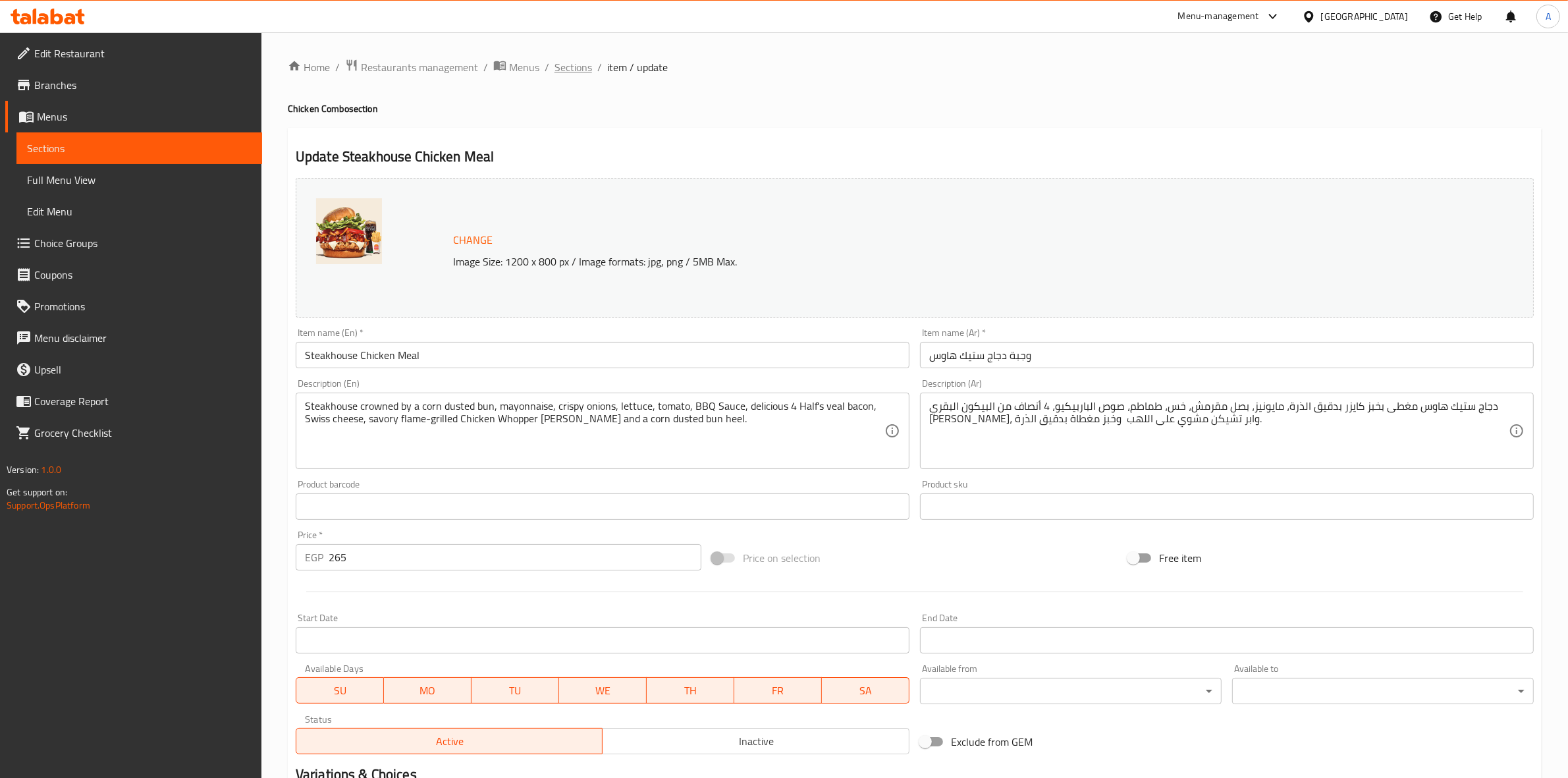
click at [574, 69] on span "Sections" at bounding box center [573, 67] width 38 height 15
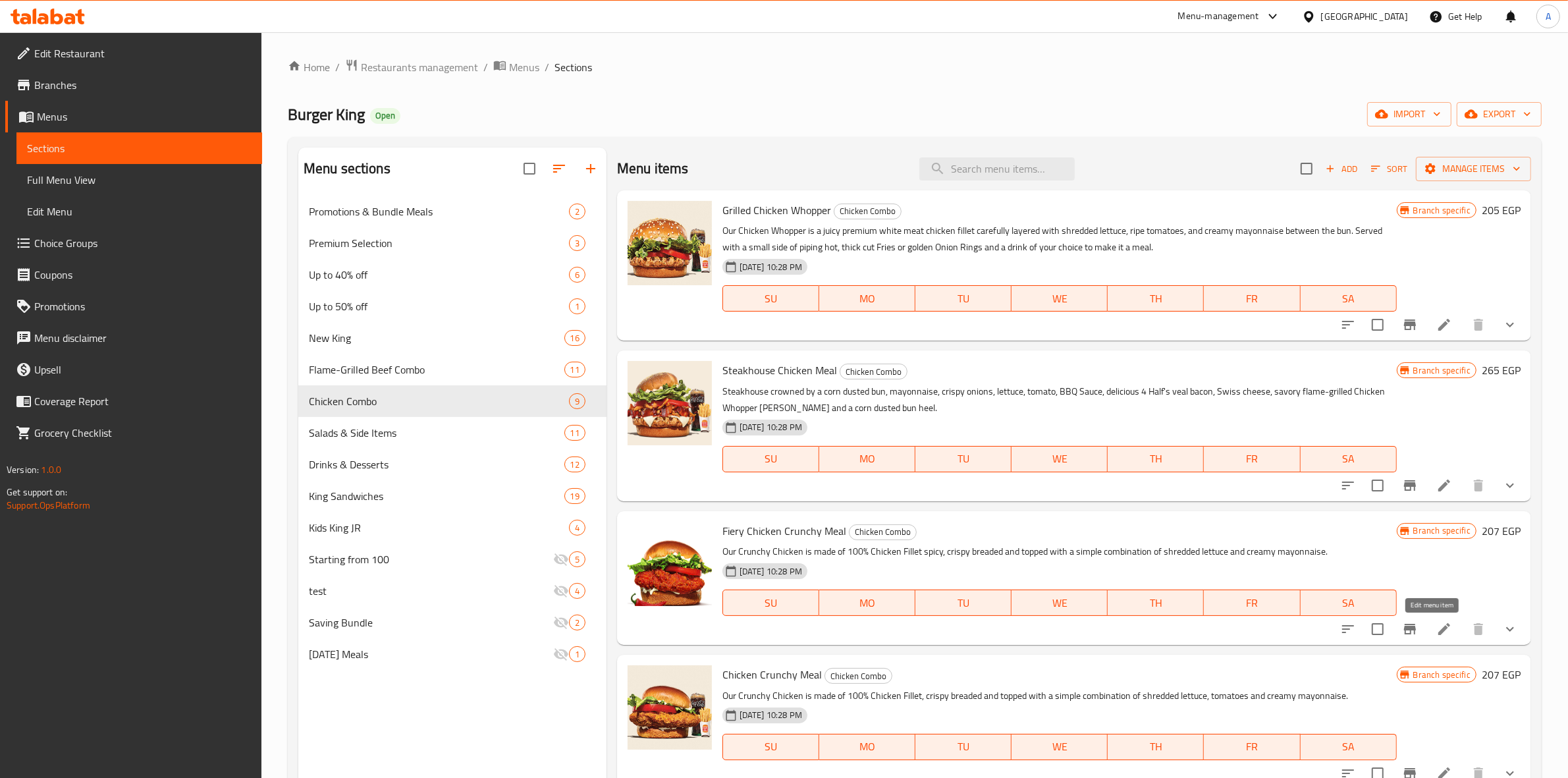
click at [1437, 630] on icon at bounding box center [1444, 628] width 15 height 15
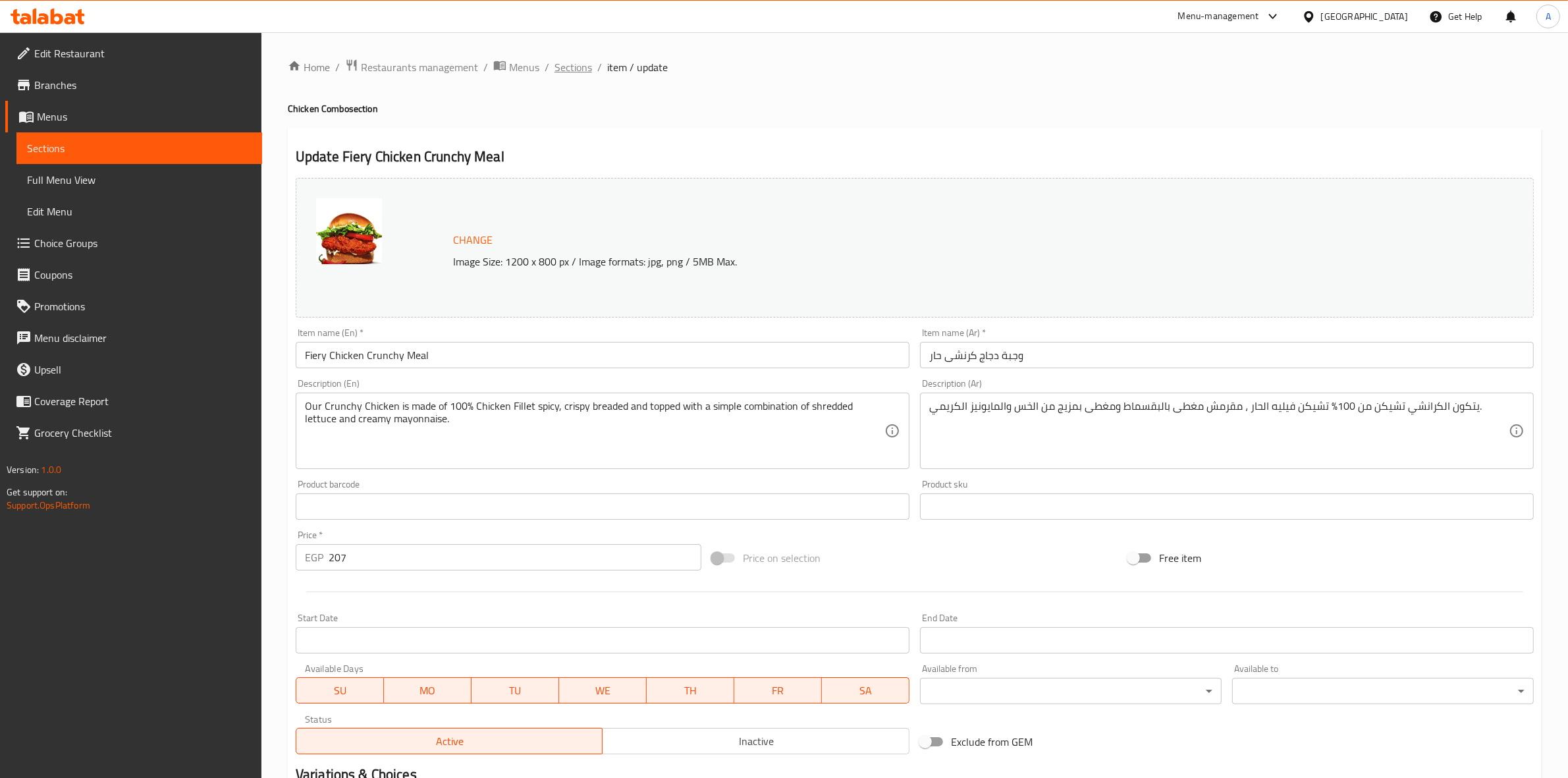
click at [568, 61] on span "Sections" at bounding box center [573, 67] width 38 height 15
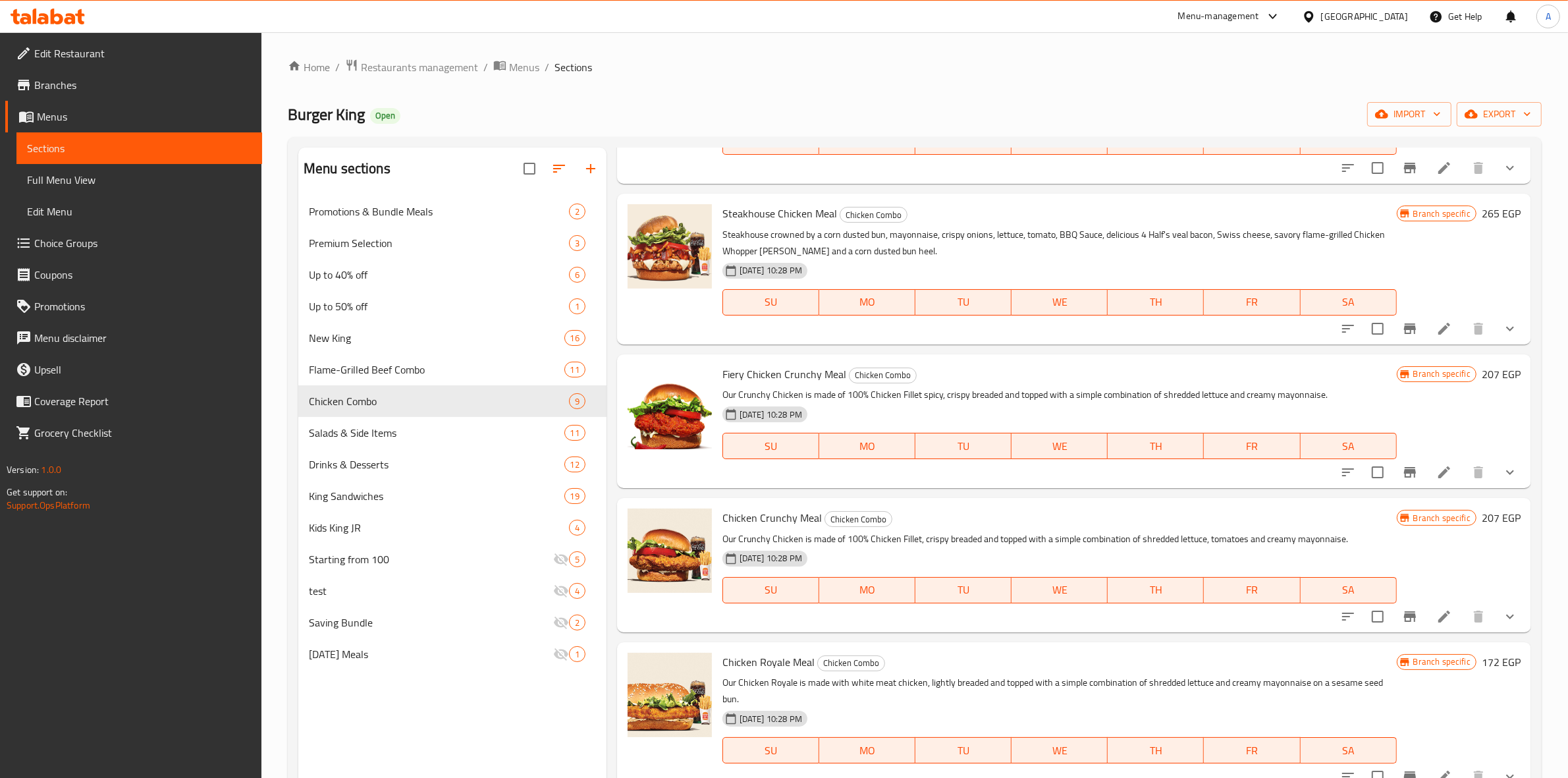
scroll to position [164, 0]
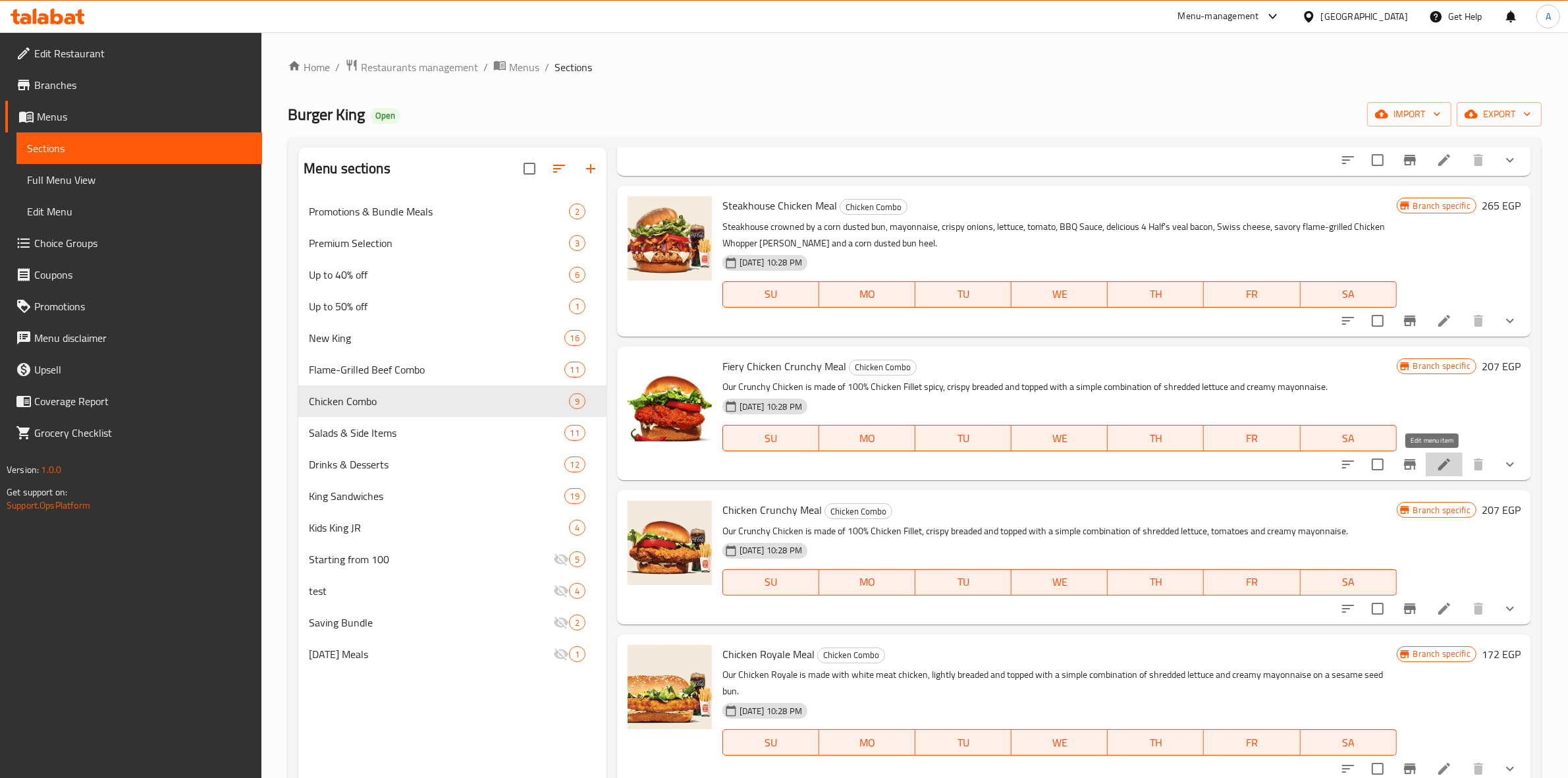
click at [1438, 468] on icon at bounding box center [1444, 464] width 12 height 12
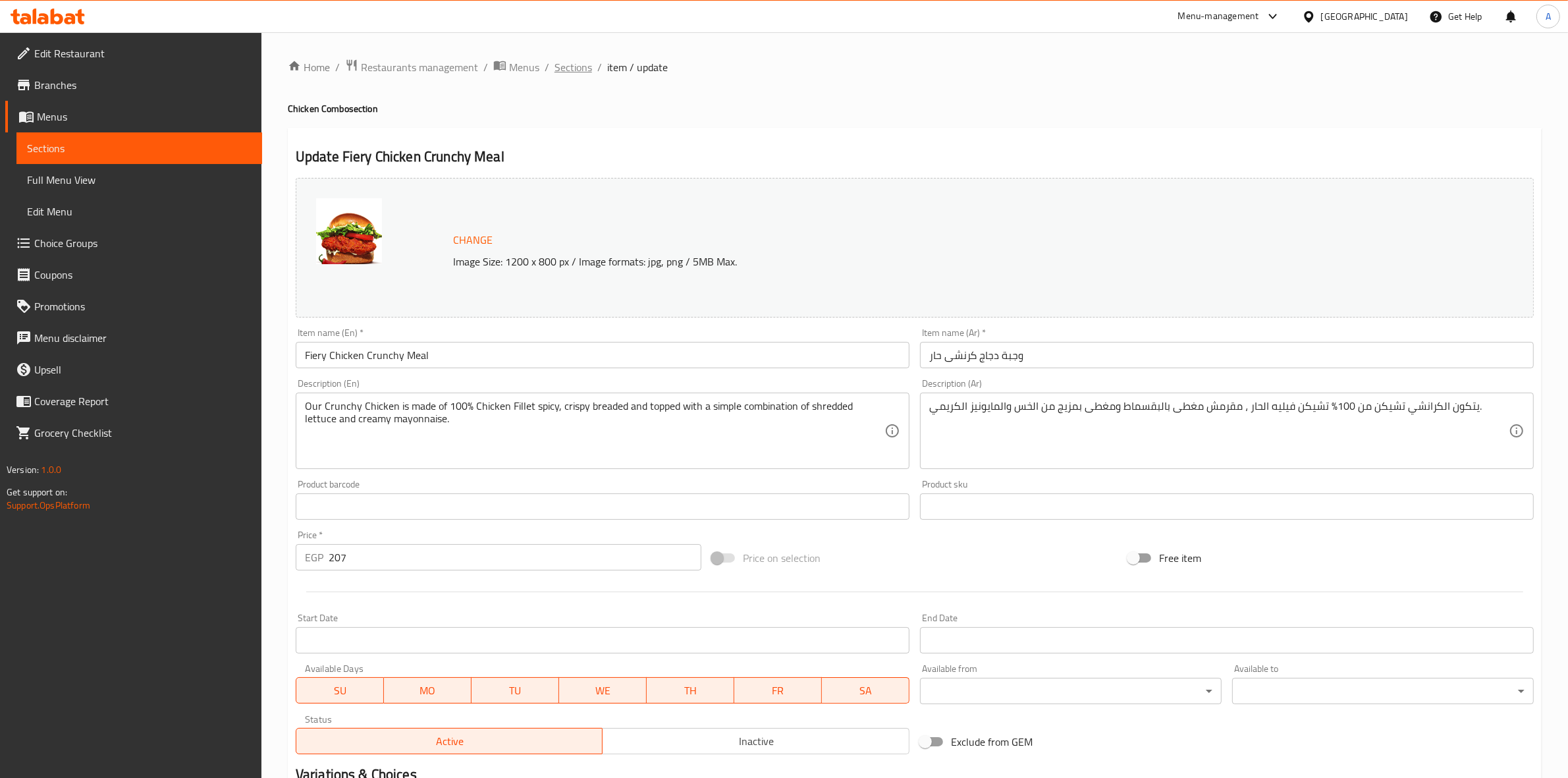
click at [564, 66] on span "Sections" at bounding box center [573, 67] width 38 height 15
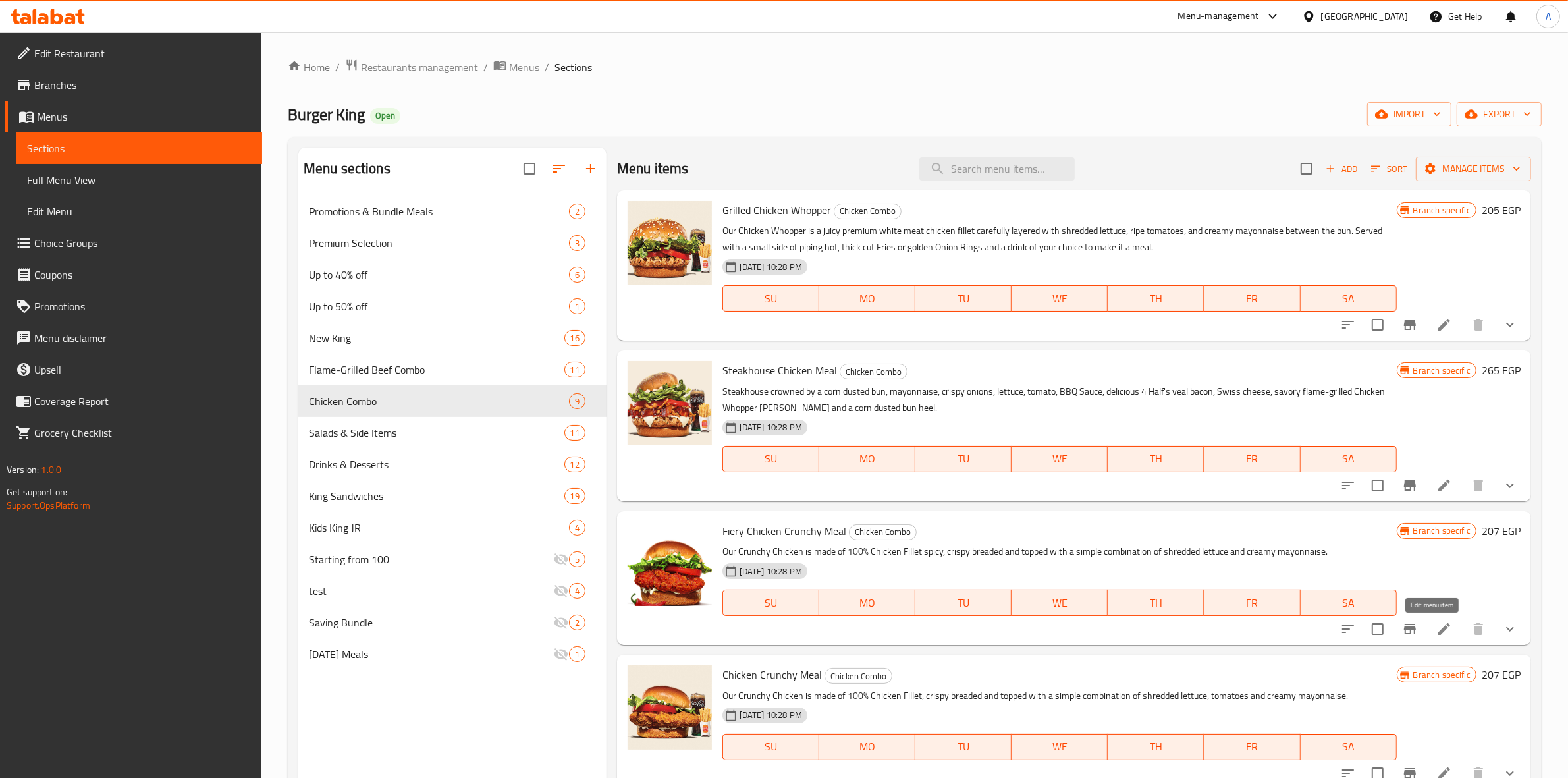
click at [1437, 626] on icon at bounding box center [1444, 628] width 15 height 15
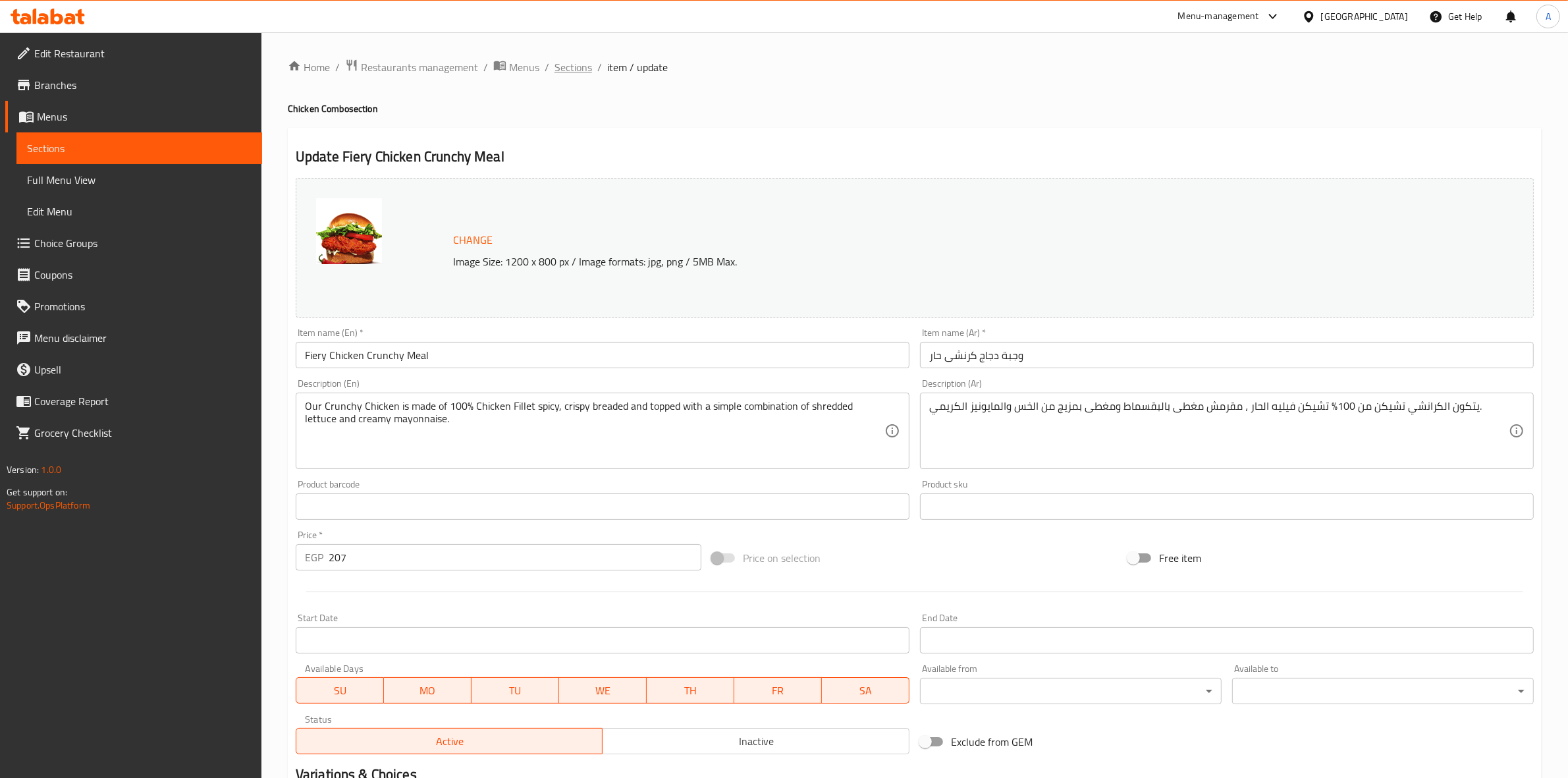
click at [560, 66] on span "Sections" at bounding box center [573, 67] width 38 height 15
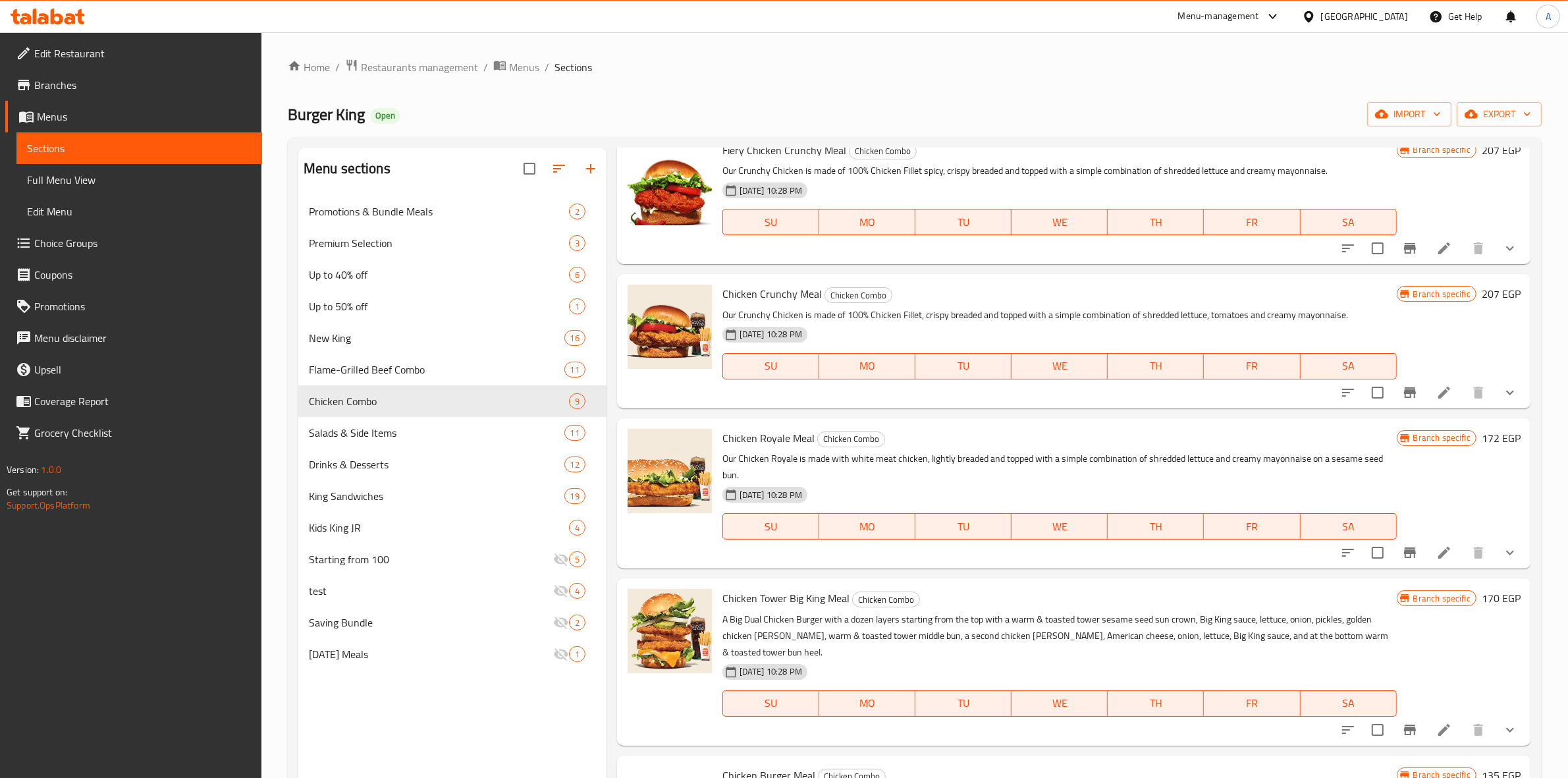
scroll to position [411, 0]
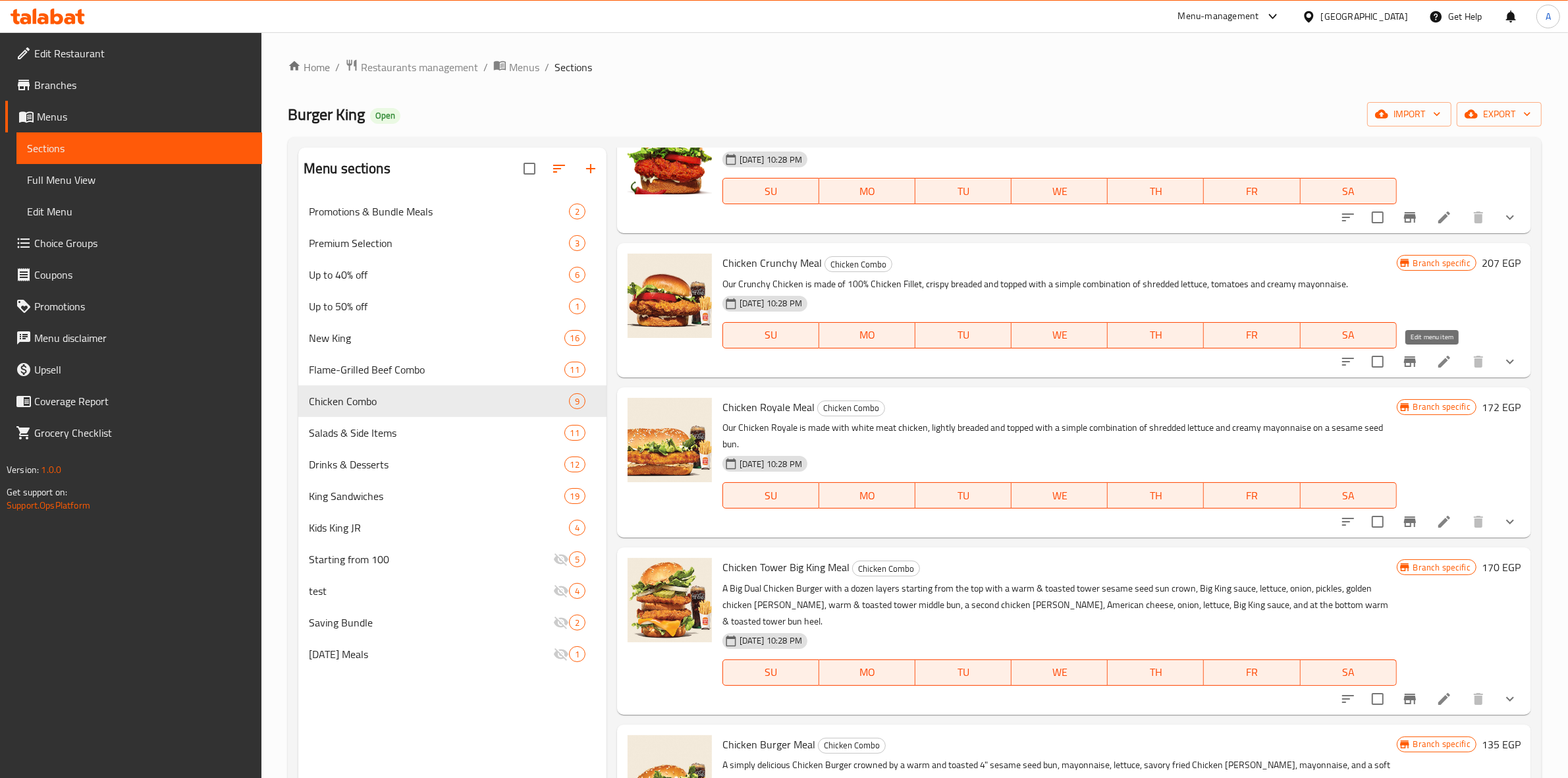
click at [1438, 362] on icon at bounding box center [1444, 361] width 12 height 12
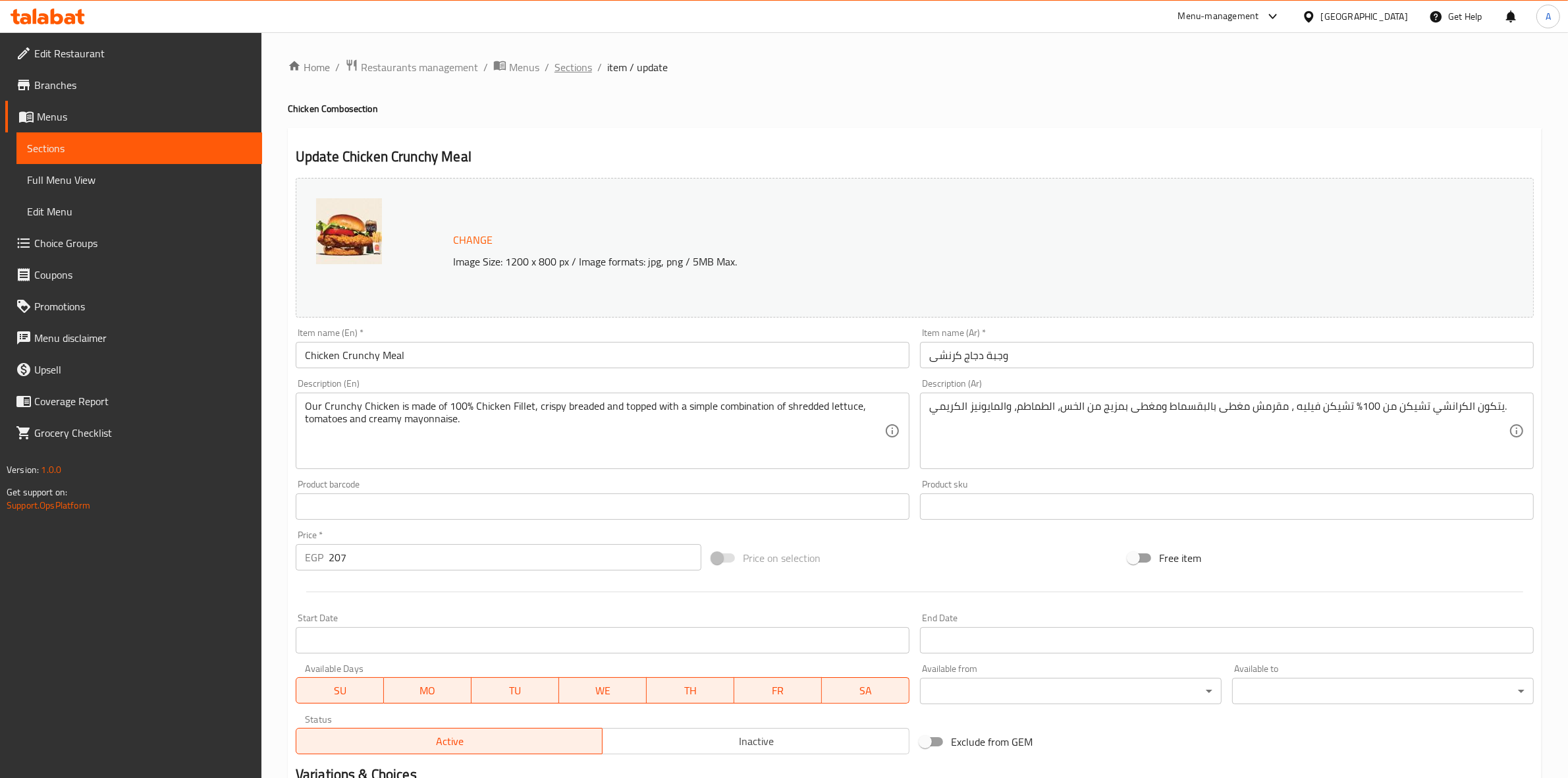
click at [575, 63] on span "Sections" at bounding box center [573, 67] width 38 height 15
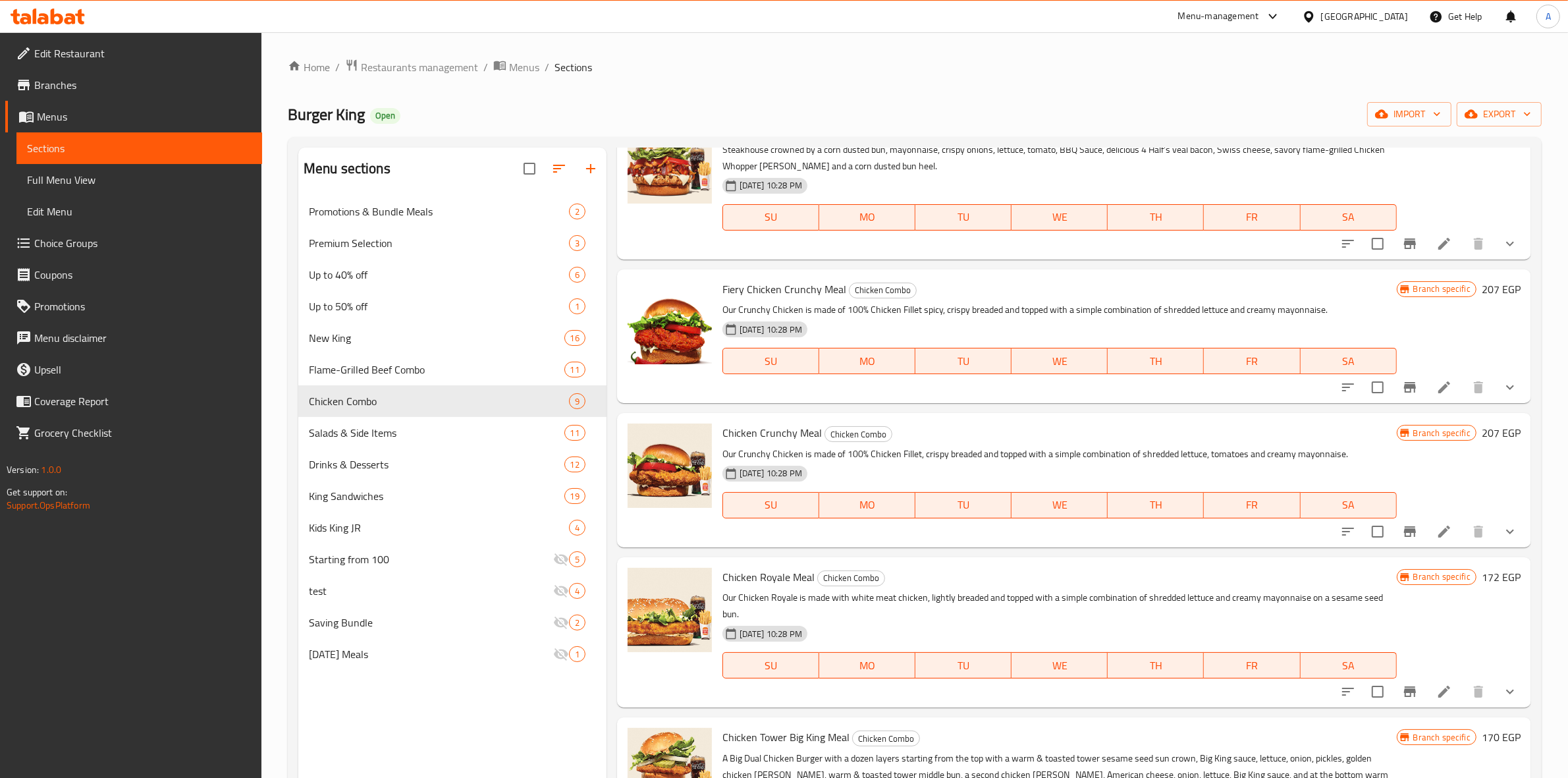
scroll to position [247, 0]
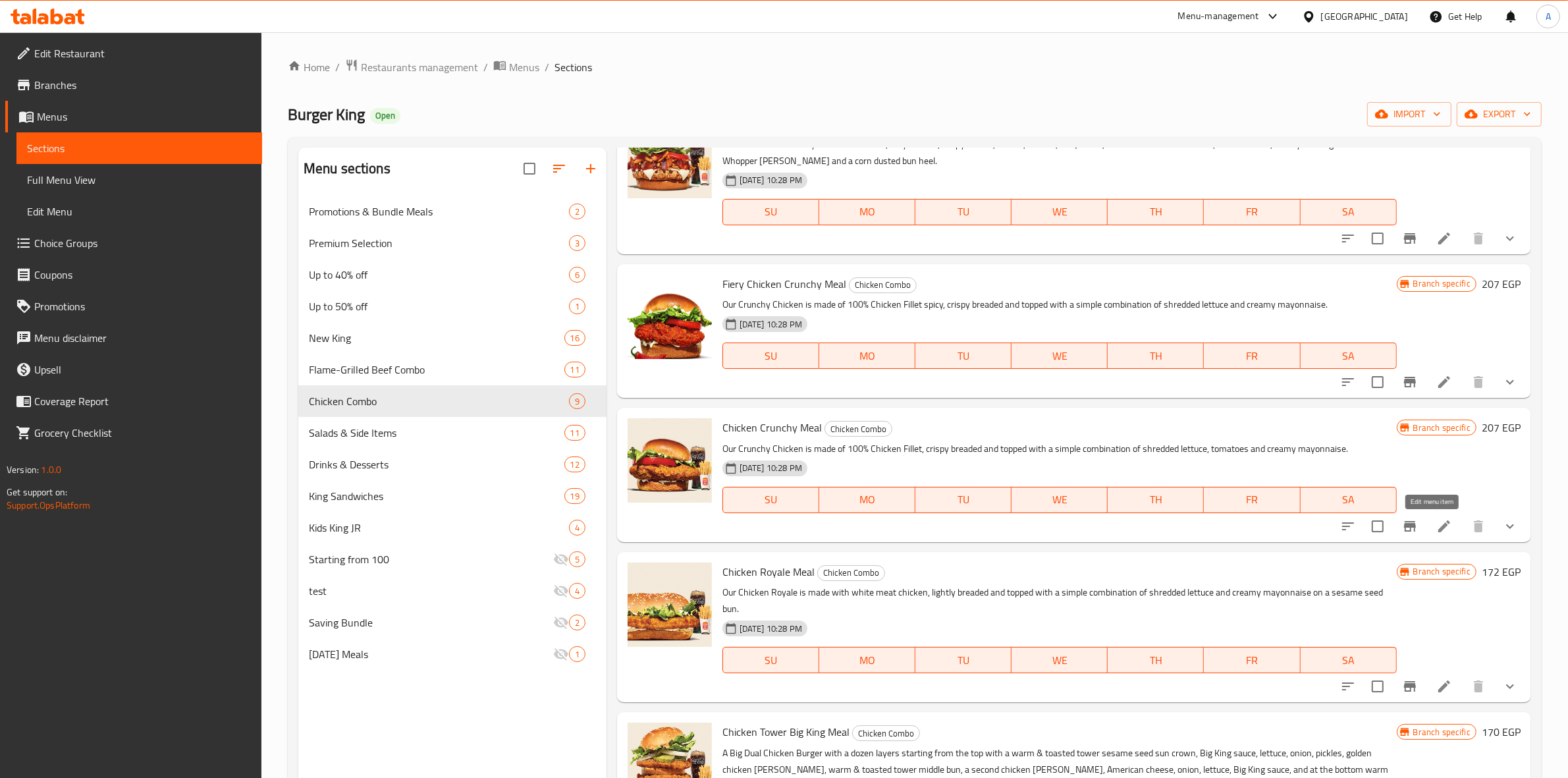
click at [1438, 522] on icon at bounding box center [1444, 526] width 12 height 12
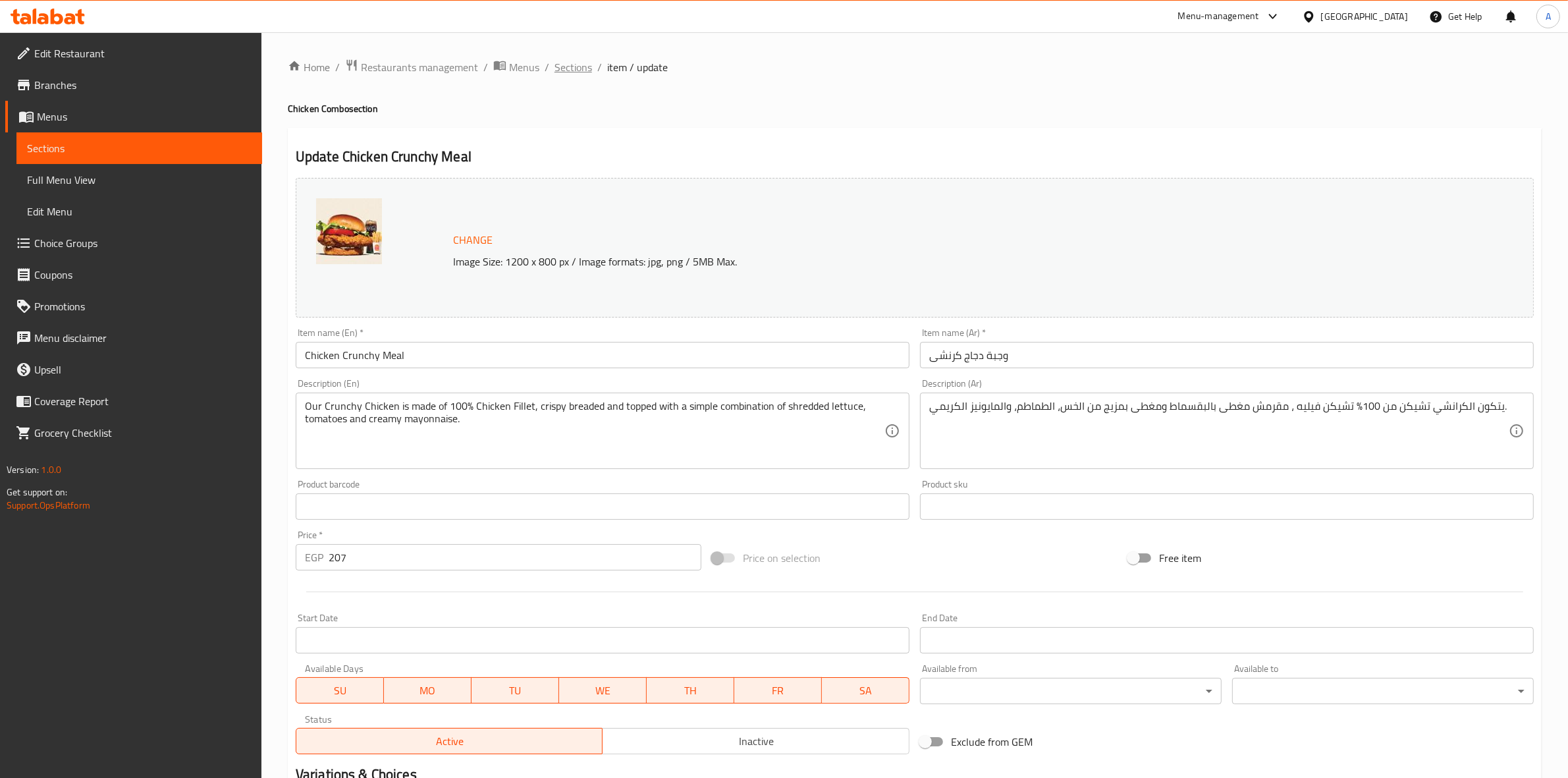
click at [574, 66] on span "Sections" at bounding box center [573, 67] width 38 height 15
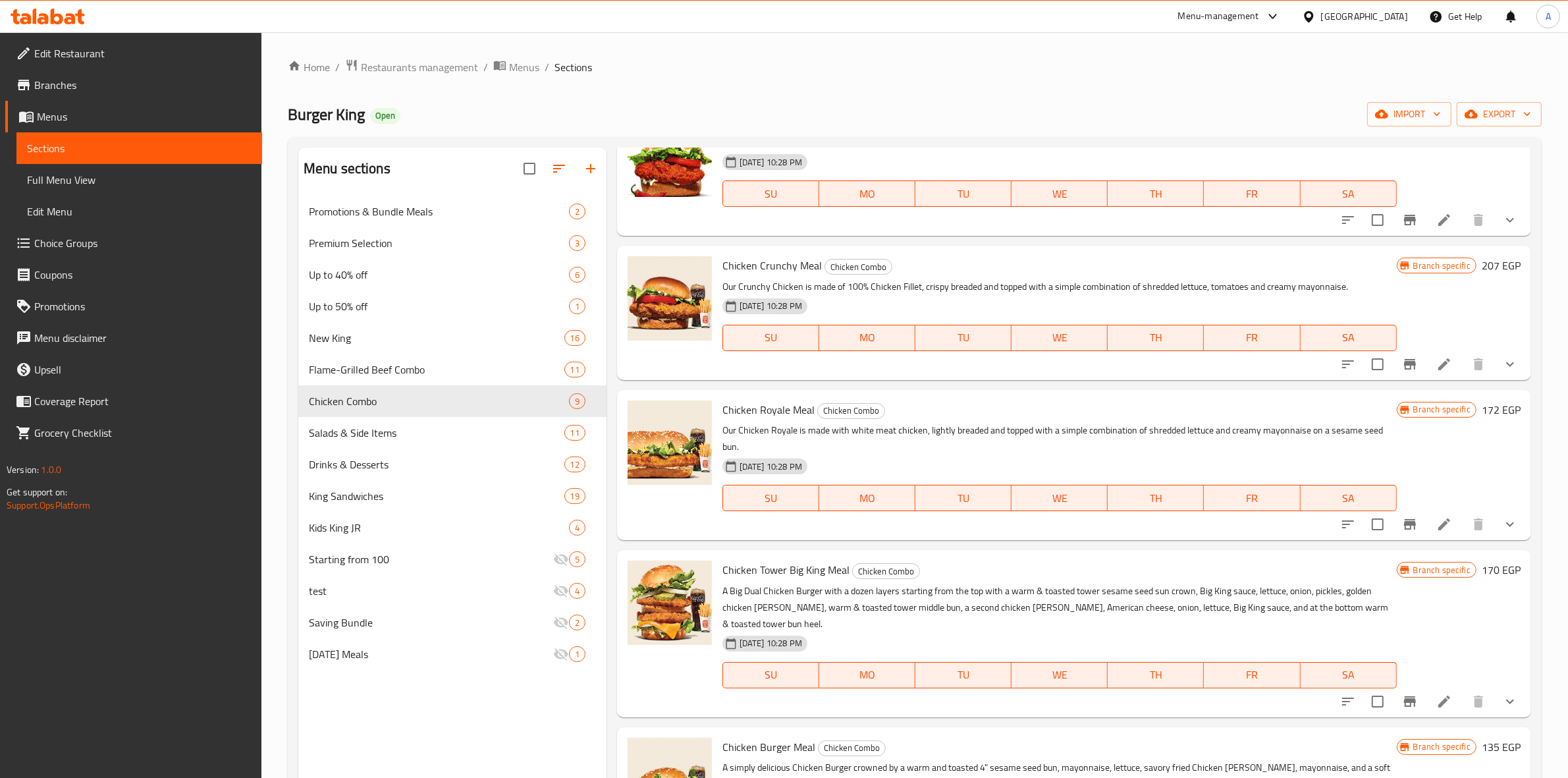
scroll to position [411, 0]
click at [1426, 370] on li at bounding box center [1444, 361] width 37 height 24
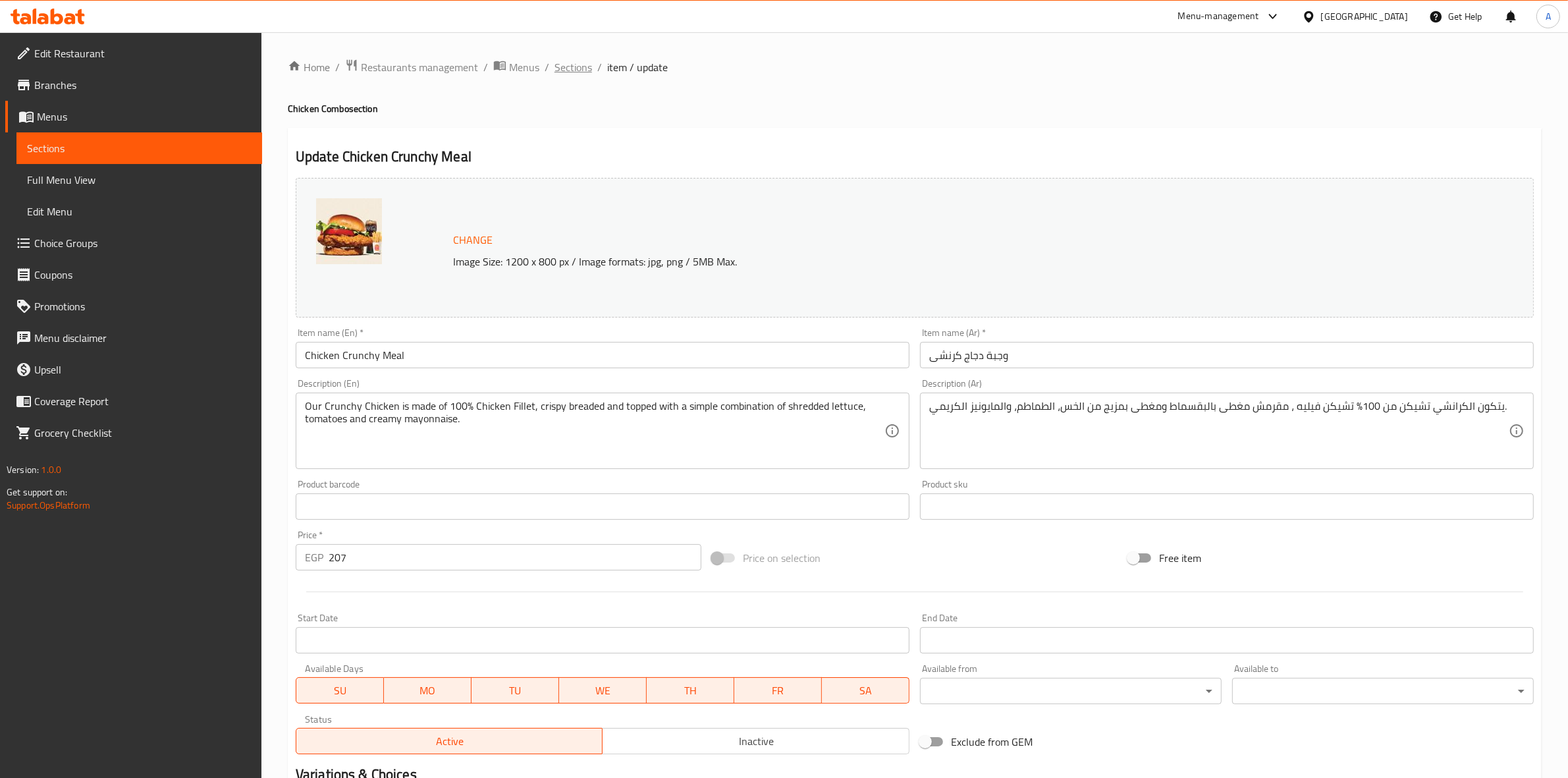
click at [570, 69] on span "Sections" at bounding box center [573, 67] width 38 height 15
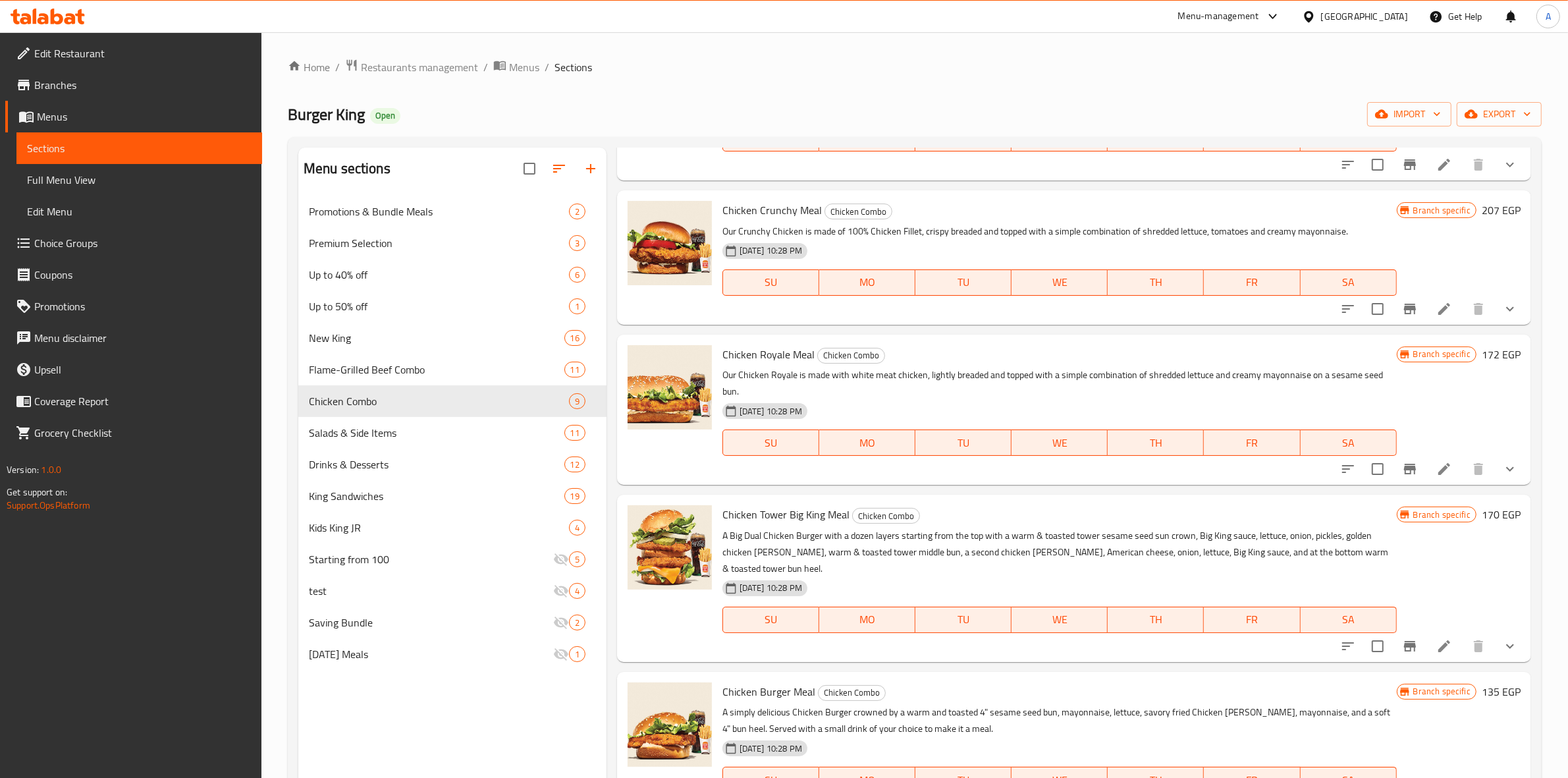
scroll to position [494, 0]
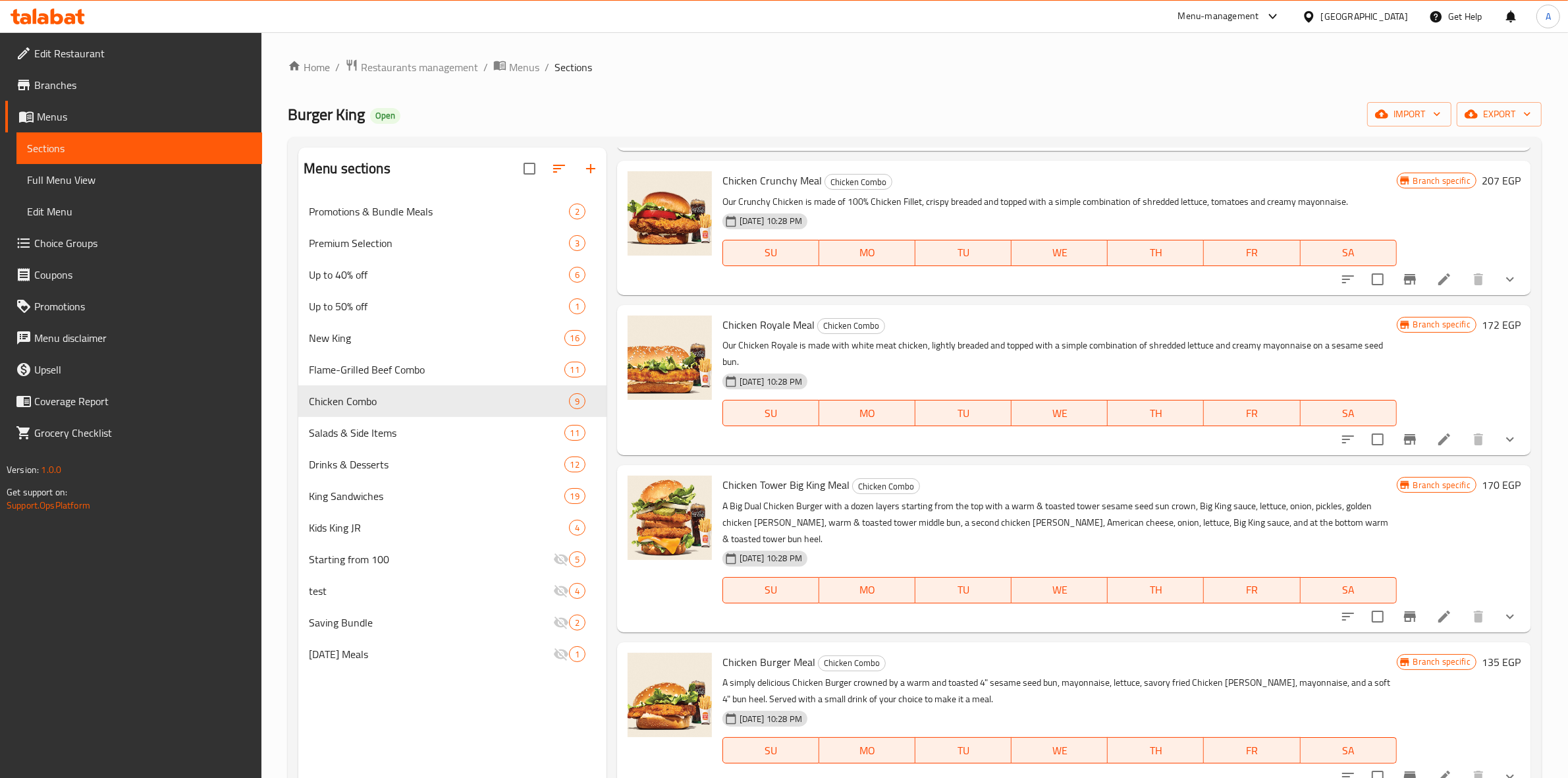
click at [1437, 273] on icon at bounding box center [1444, 279] width 15 height 15
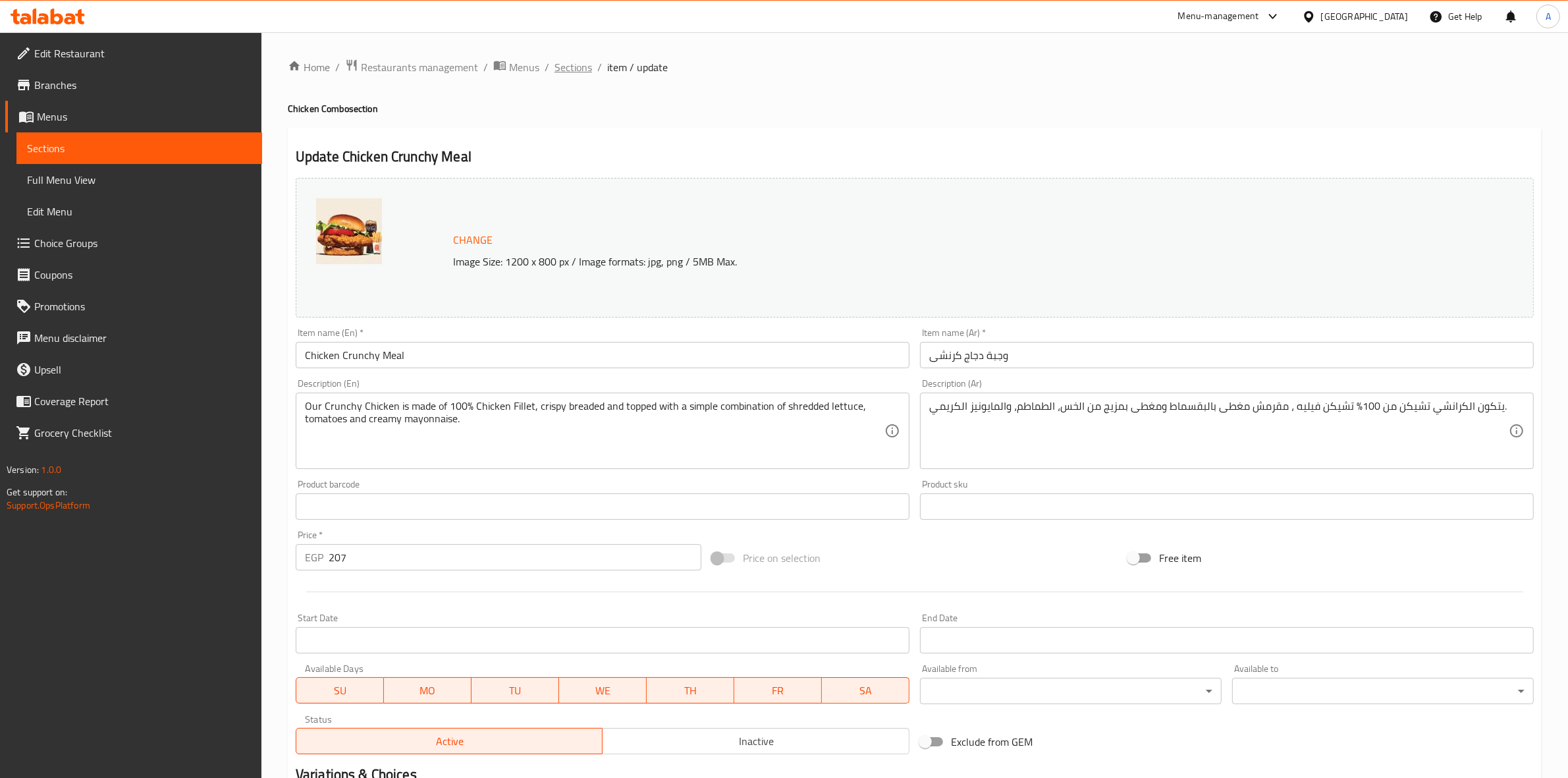
click at [563, 66] on span "Sections" at bounding box center [573, 67] width 38 height 15
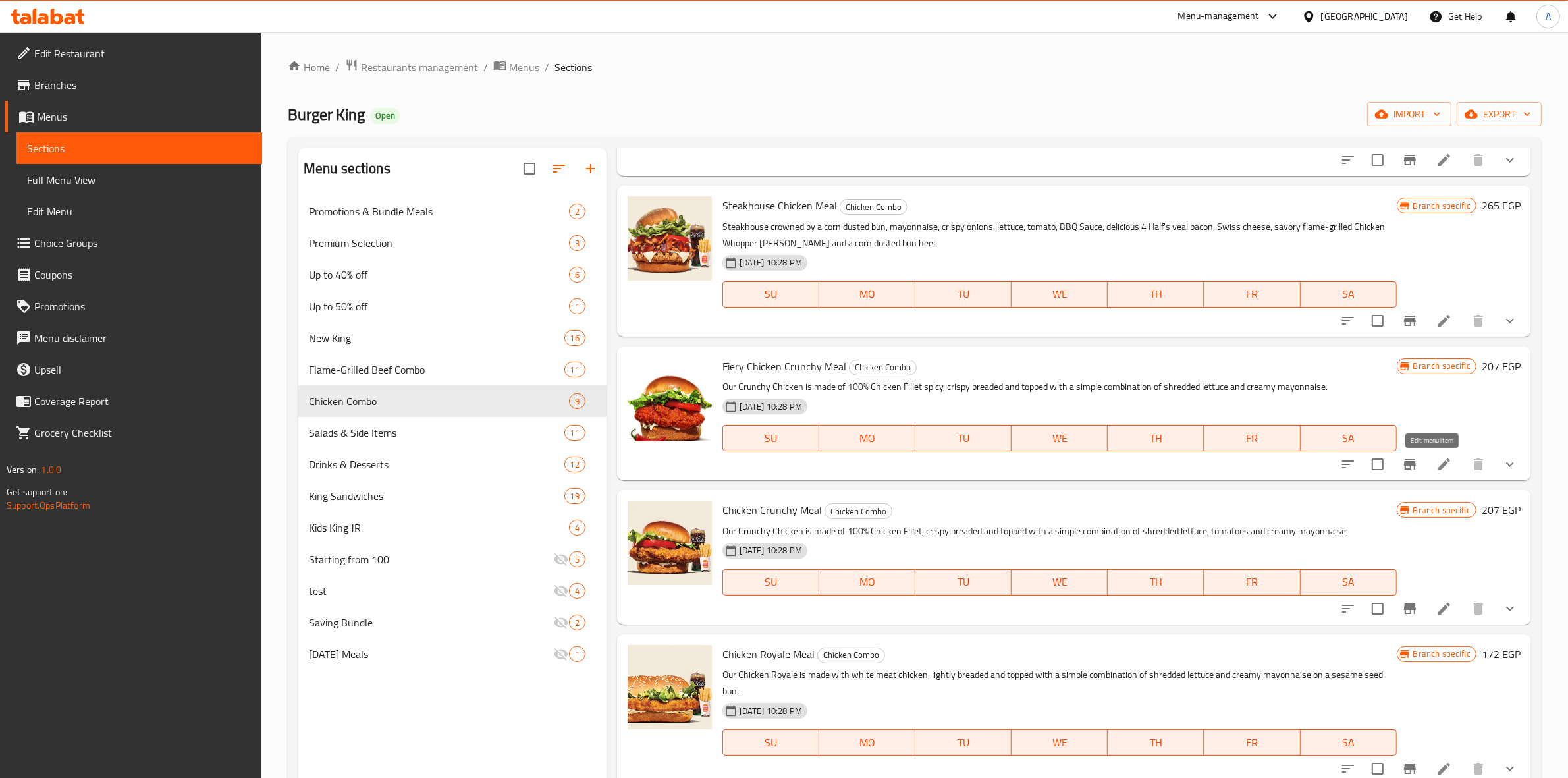
click at [1437, 459] on icon at bounding box center [1444, 464] width 15 height 15
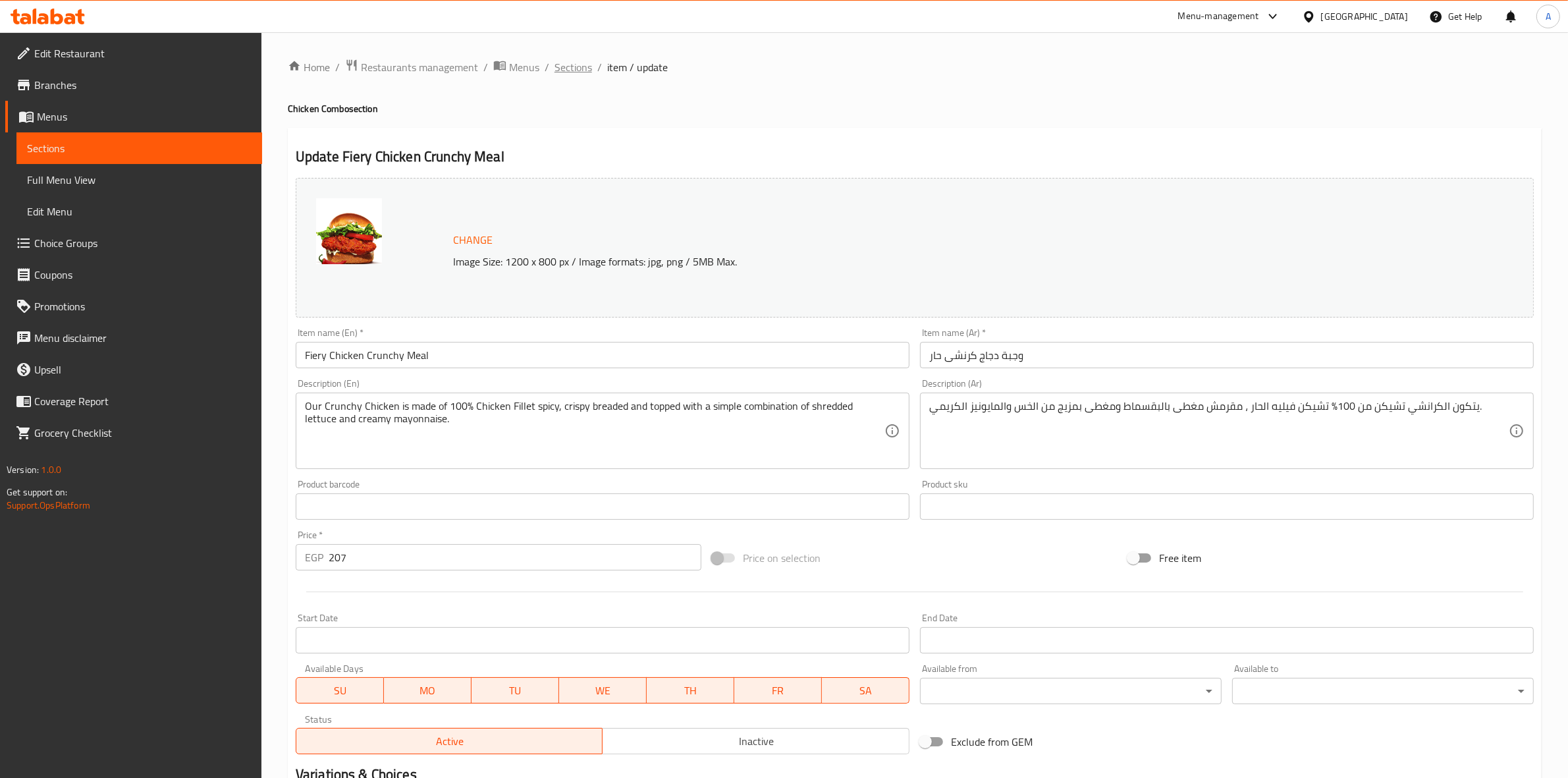
click at [572, 67] on span "Sections" at bounding box center [573, 67] width 38 height 15
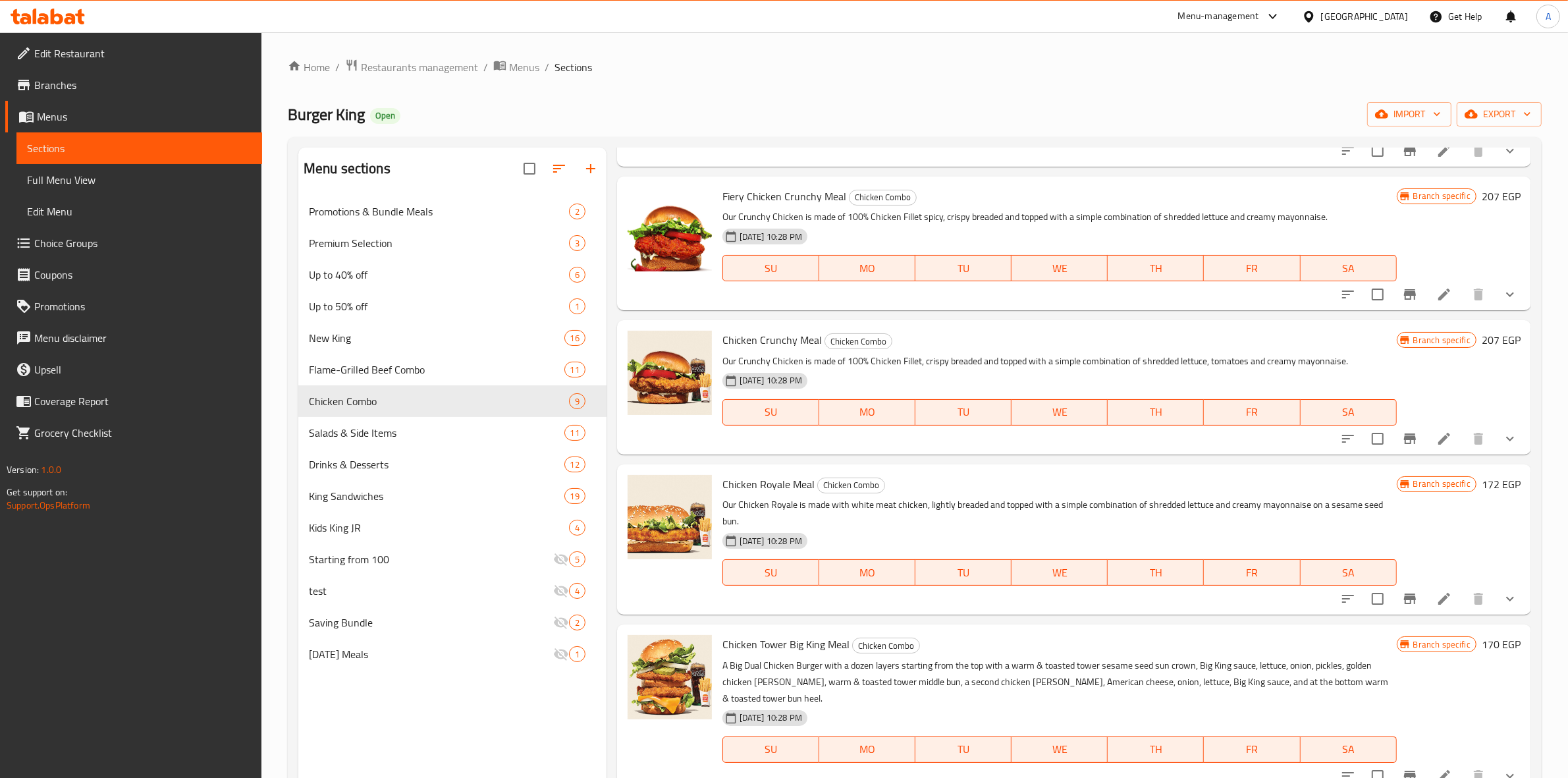
click at [1437, 431] on icon at bounding box center [1444, 438] width 15 height 15
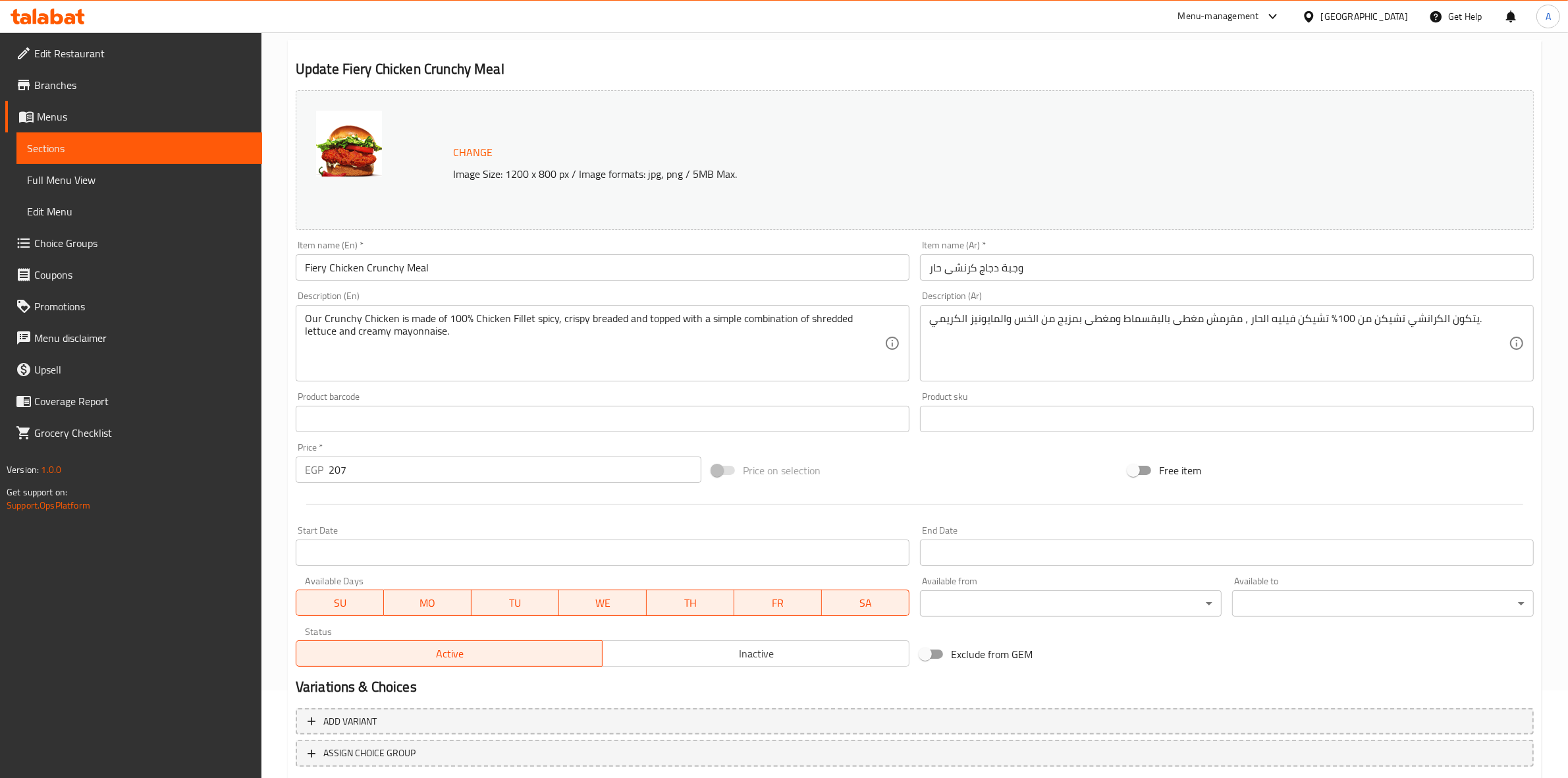
scroll to position [170, 0]
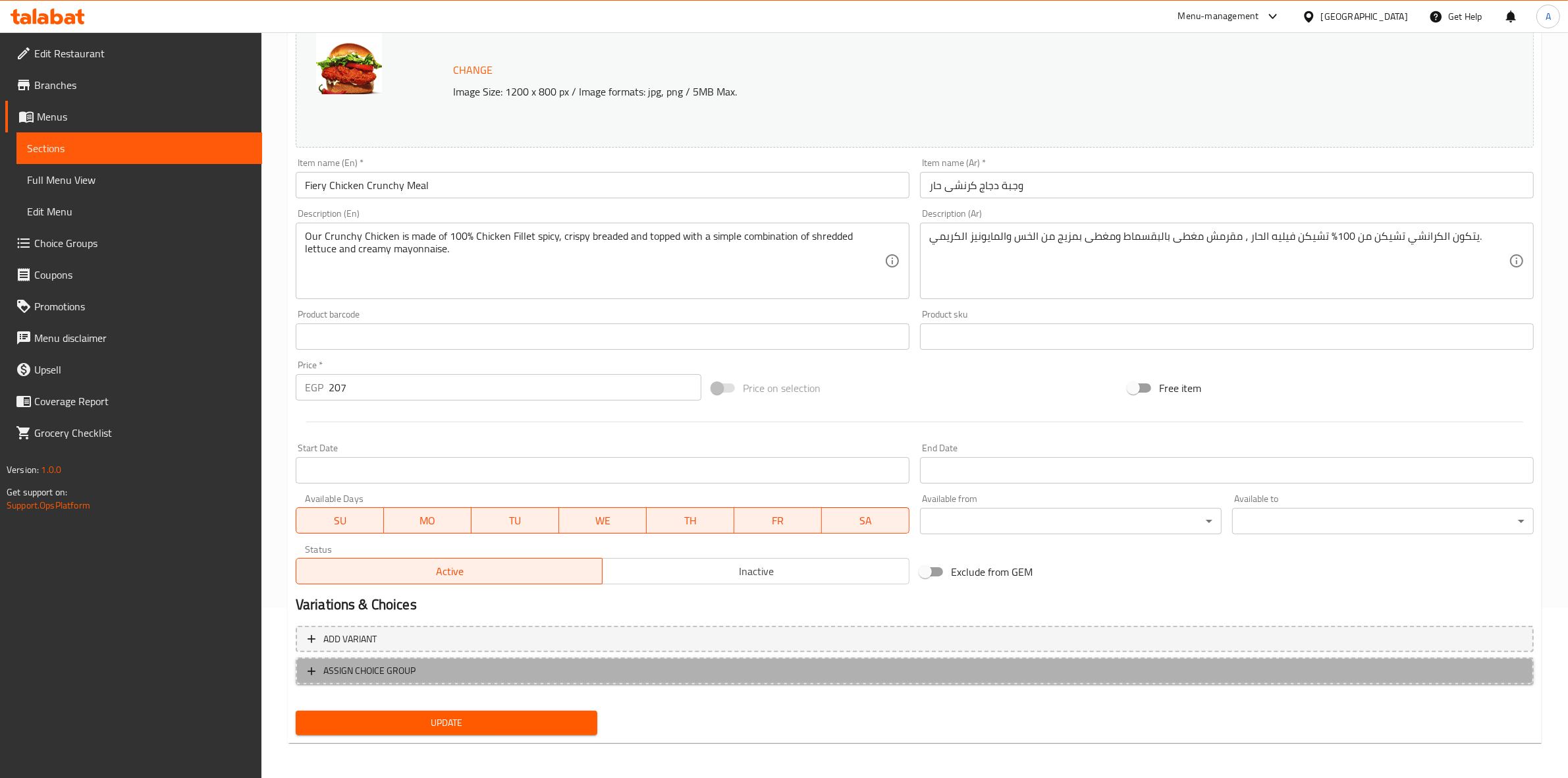
click at [347, 670] on span "ASSIGN CHOICE GROUP" at bounding box center [369, 670] width 92 height 16
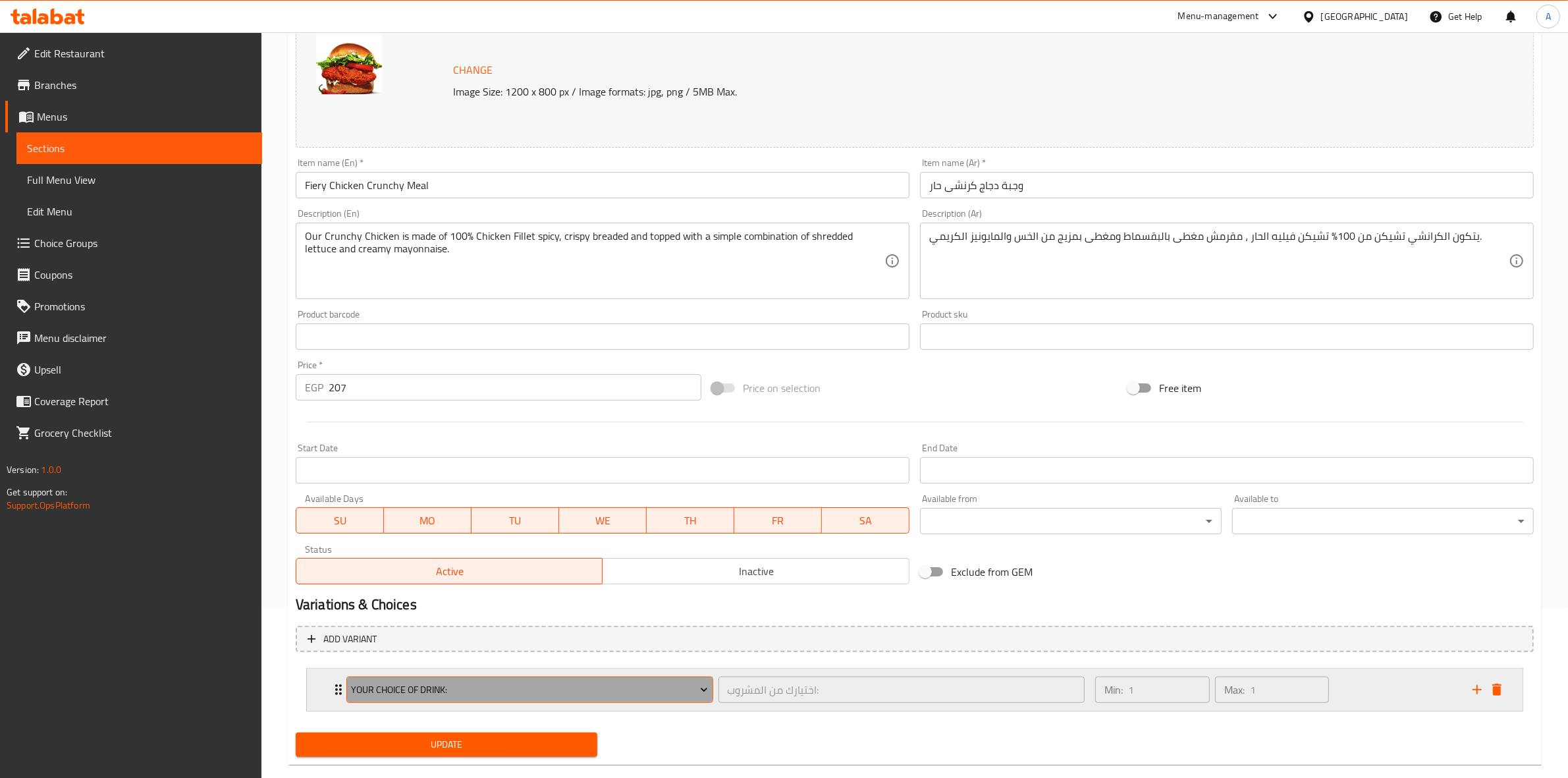
click at [456, 687] on span "Your Choice Of Drink:" at bounding box center [530, 689] width 357 height 16
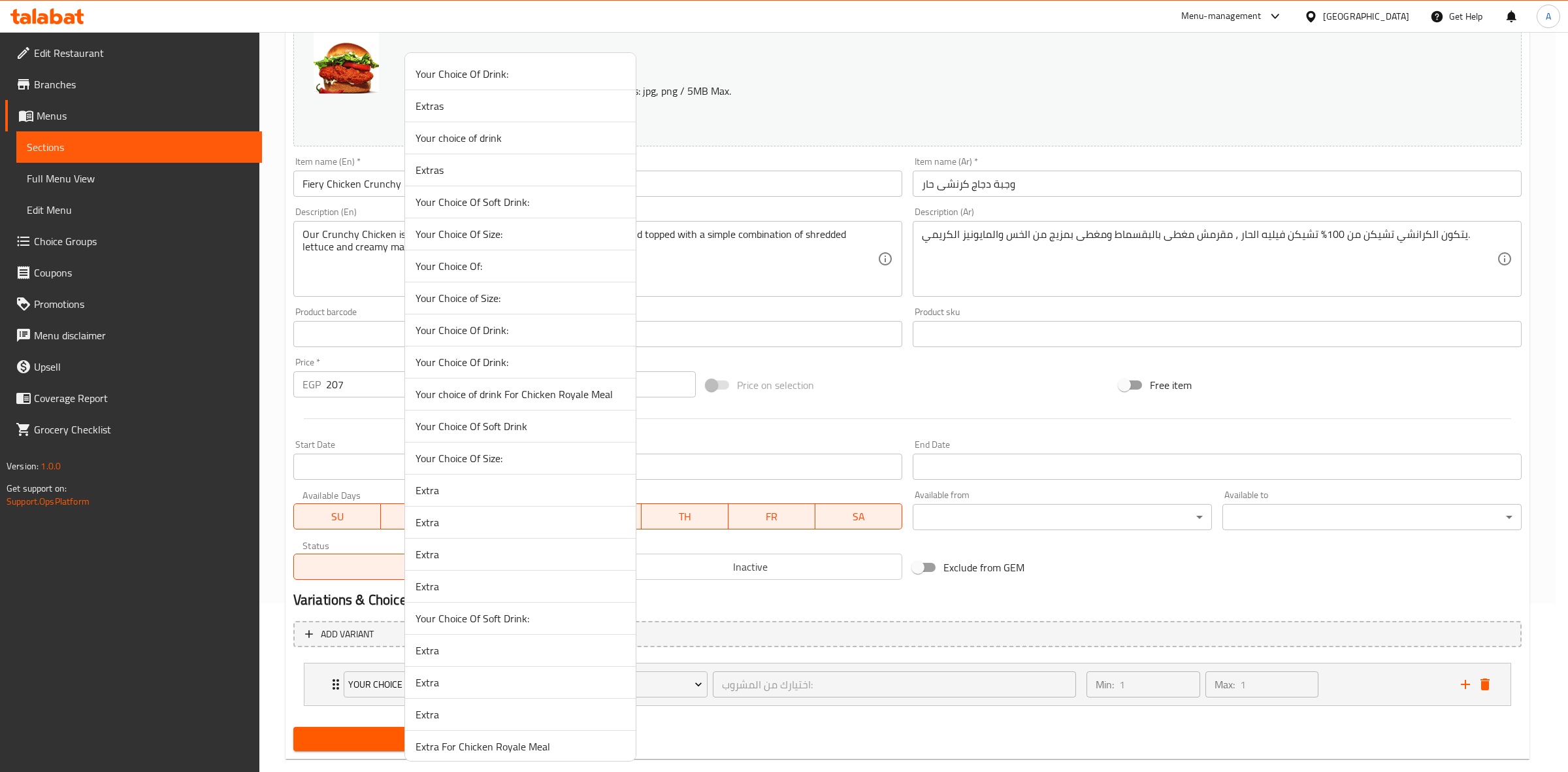
click at [522, 456] on span "Your Choice Of Size:" at bounding box center [521, 458] width 210 height 15
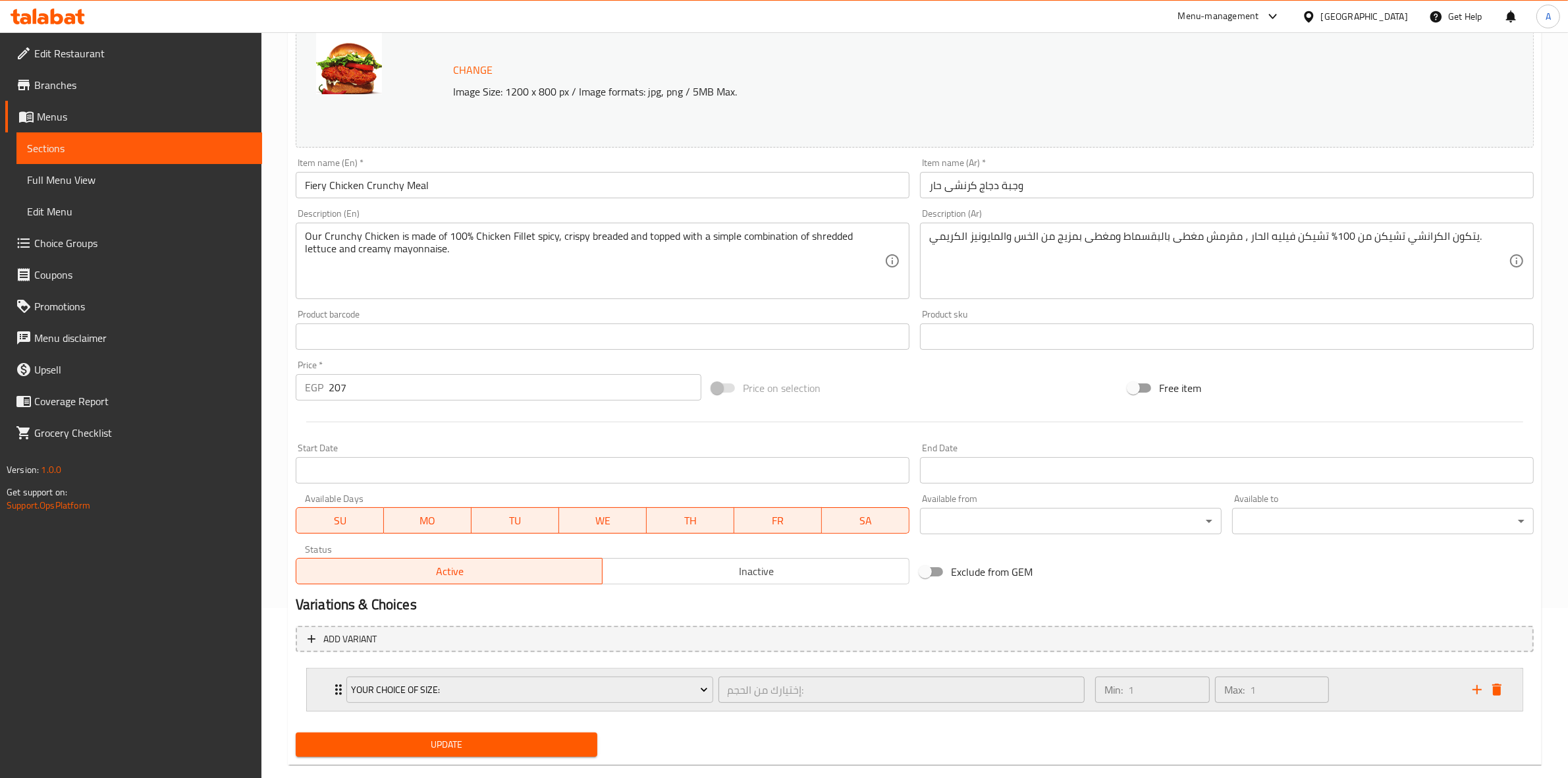
click at [1370, 676] on div "Min: 1 ​ Max: 1 ​" at bounding box center [1275, 689] width 378 height 42
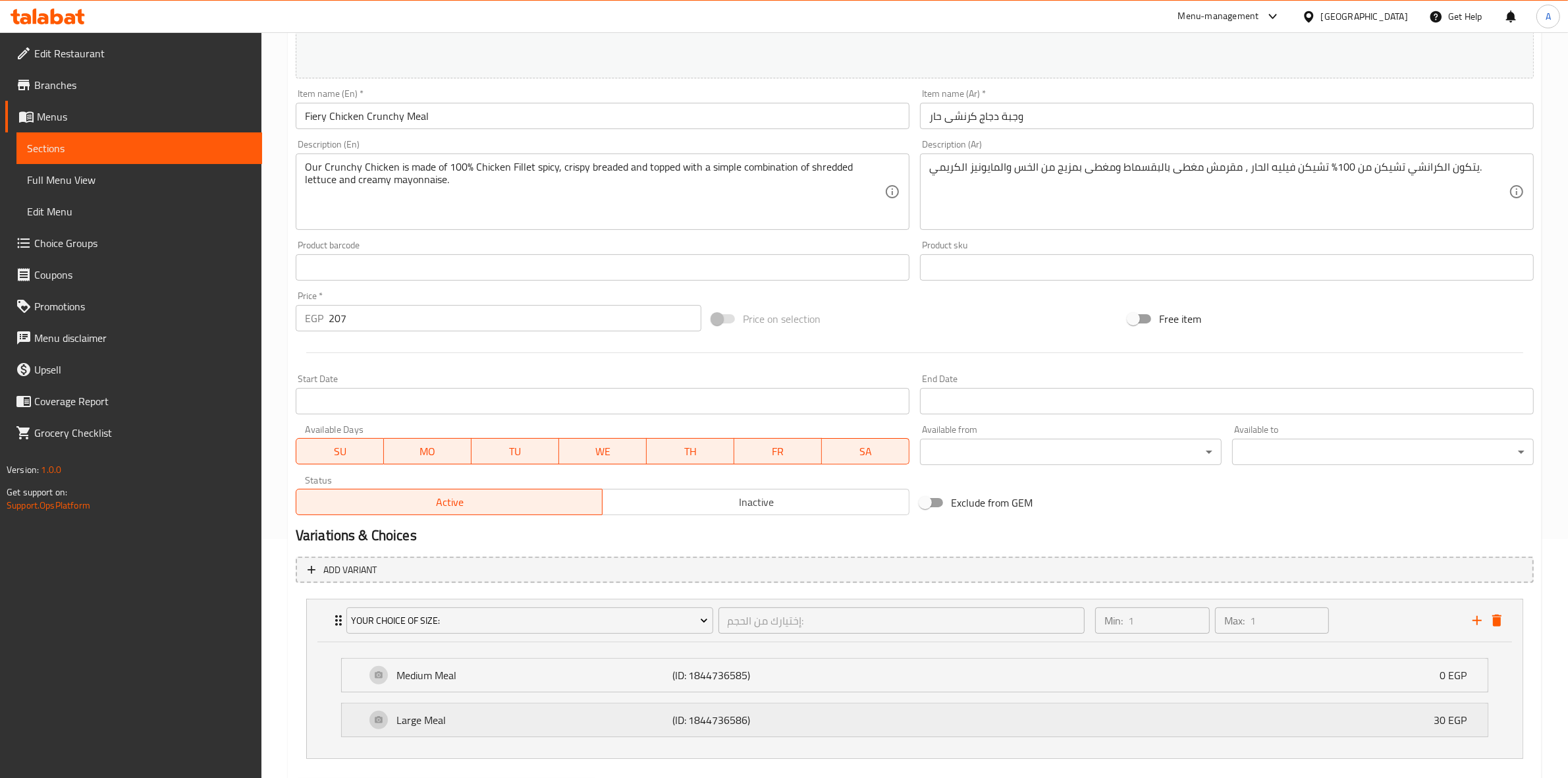
scroll to position [310, 0]
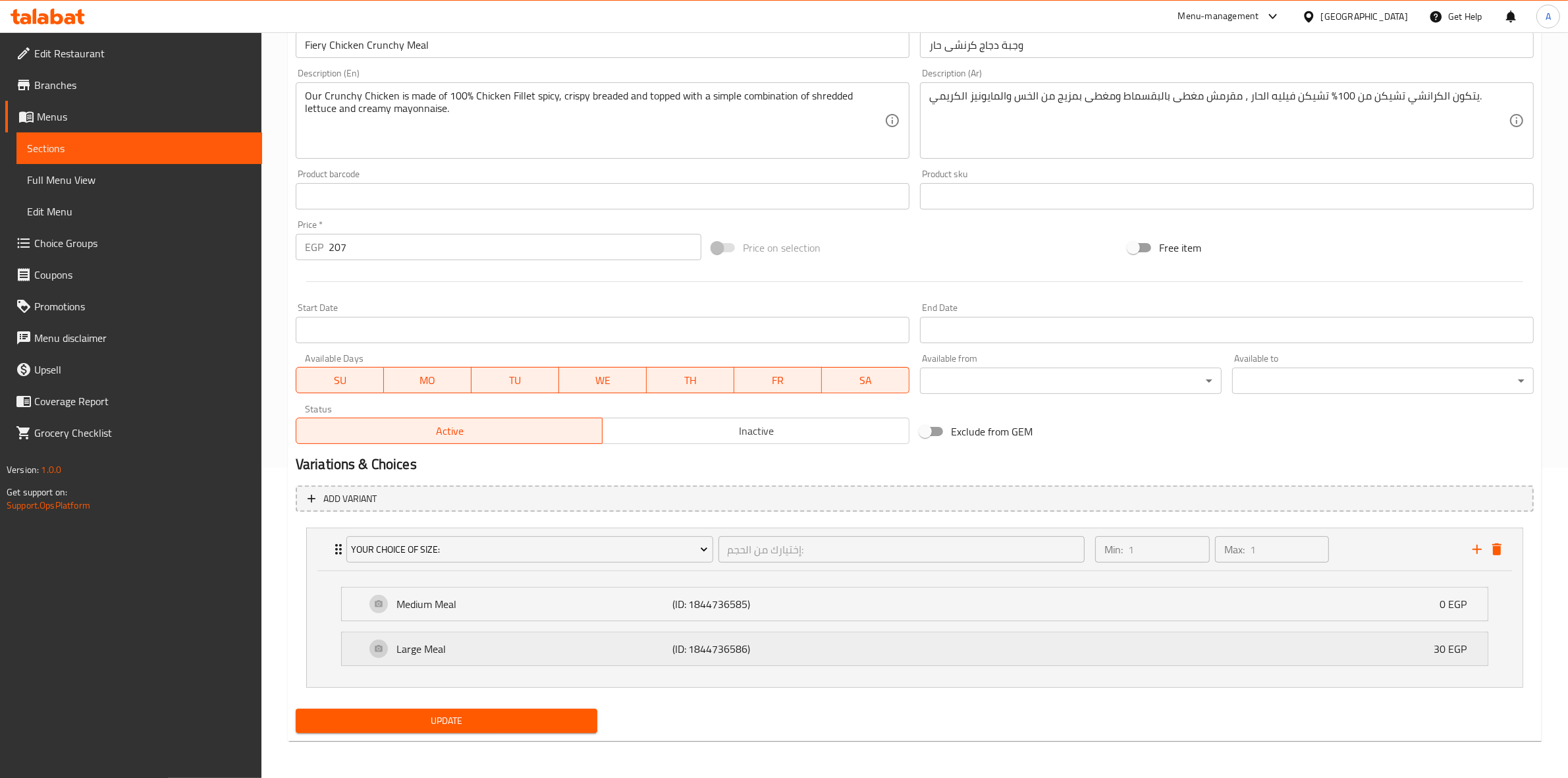
click at [976, 641] on div "Large Meal (ID: 1844736586) 30 EGP" at bounding box center [918, 648] width 1106 height 33
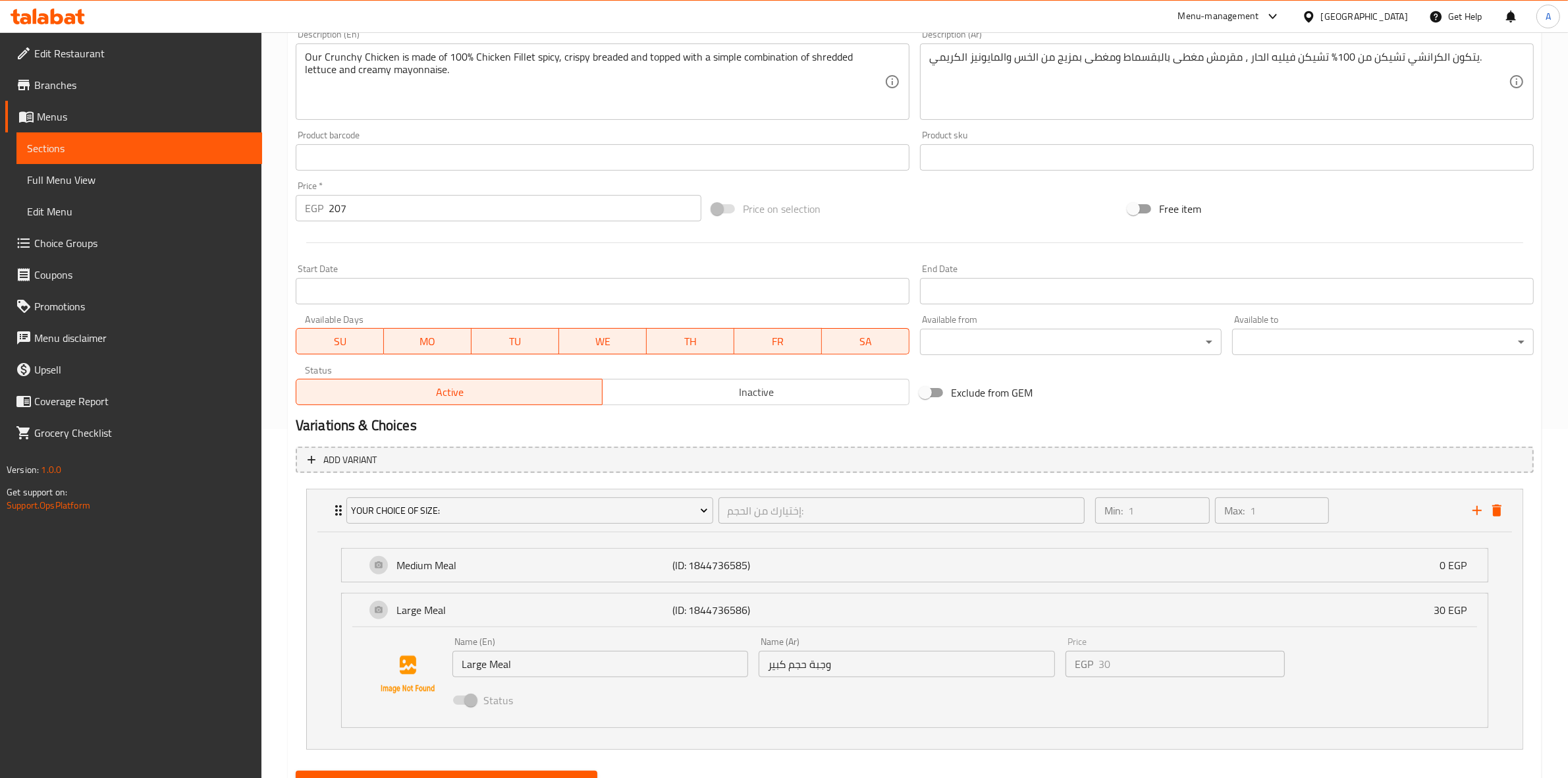
scroll to position [411, 0]
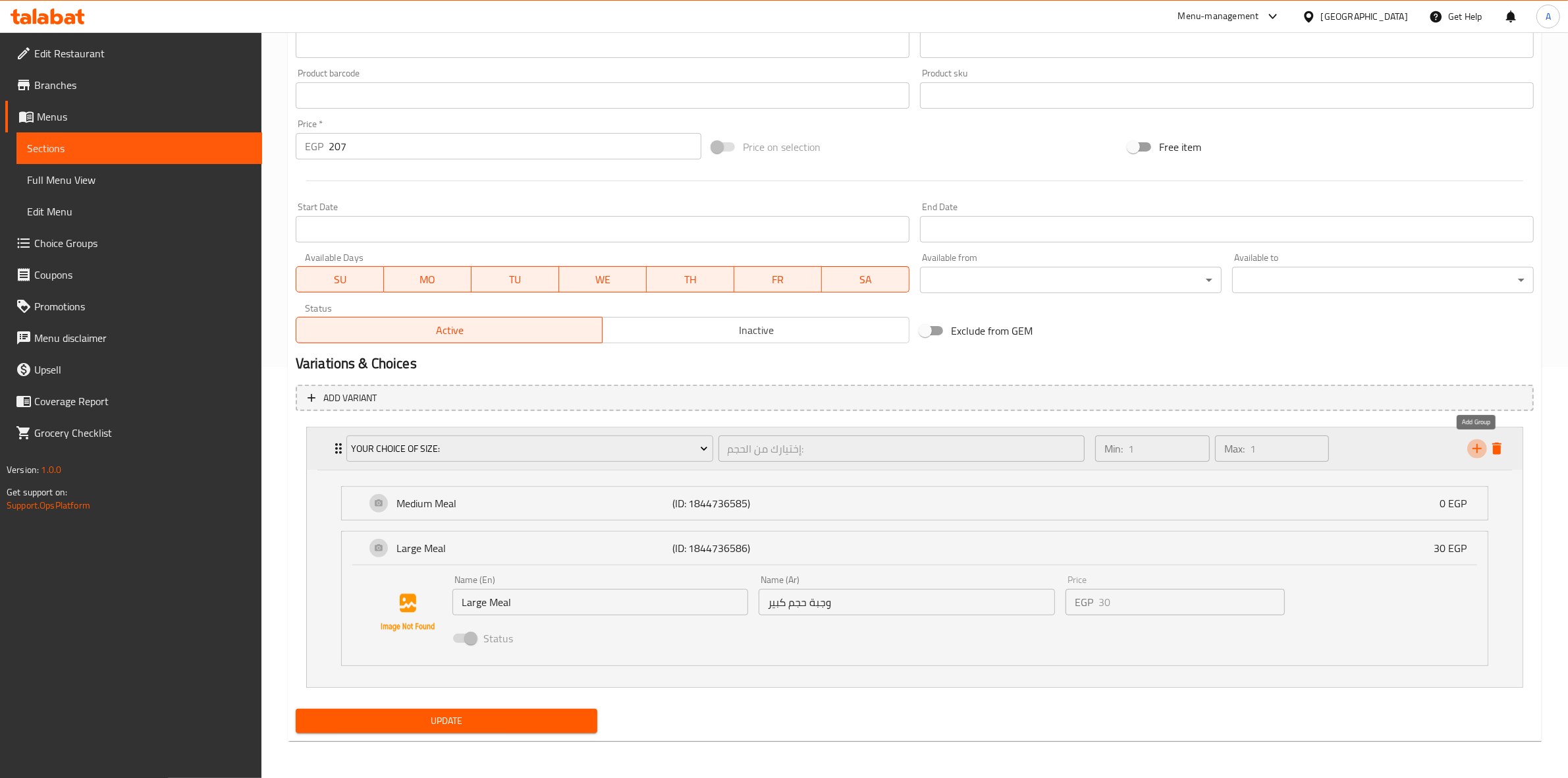
click at [1475, 450] on icon "add" at bounding box center [1477, 448] width 15 height 15
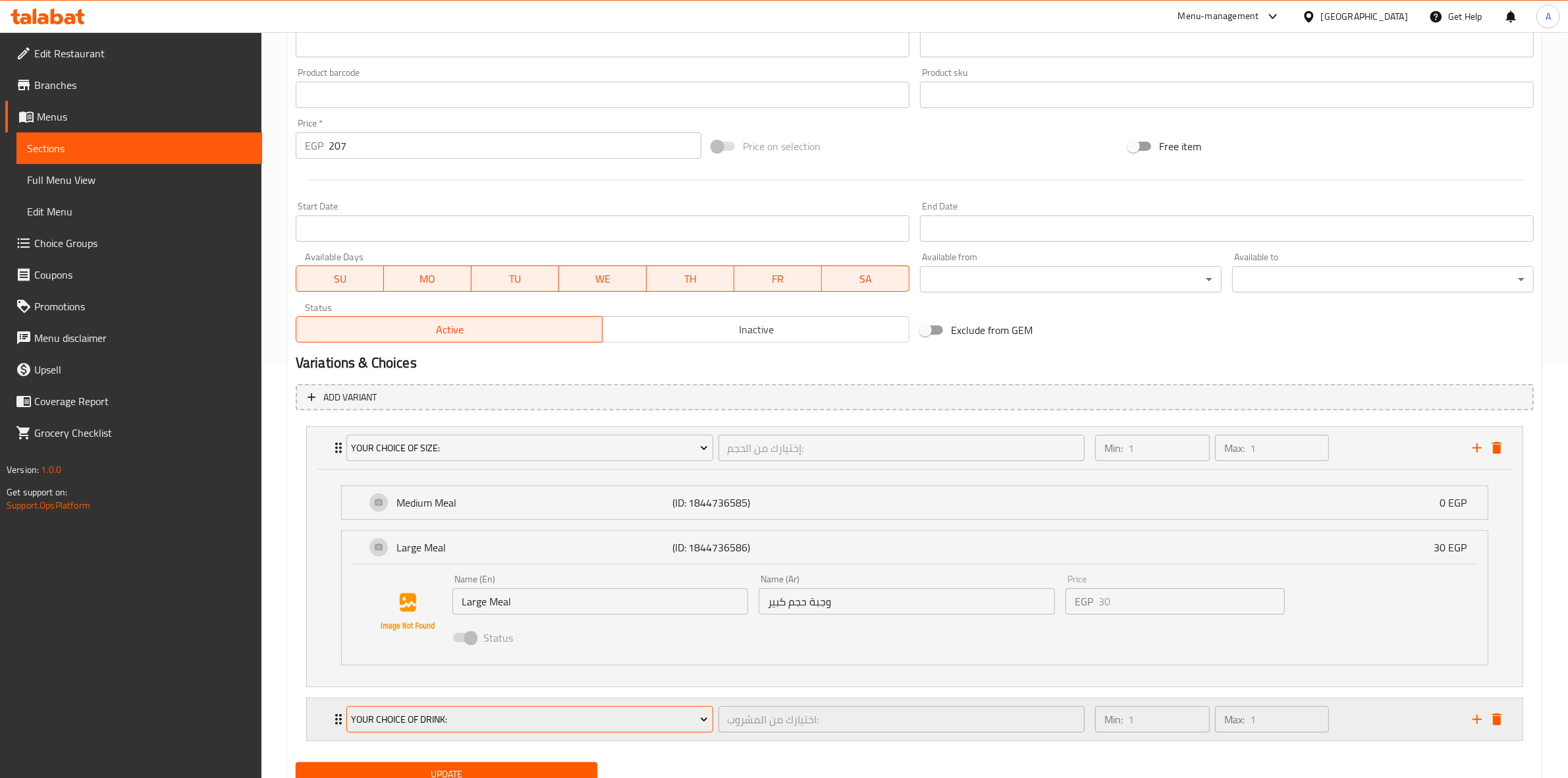
click at [496, 722] on span "Your Choice Of Drink:" at bounding box center [530, 719] width 357 height 16
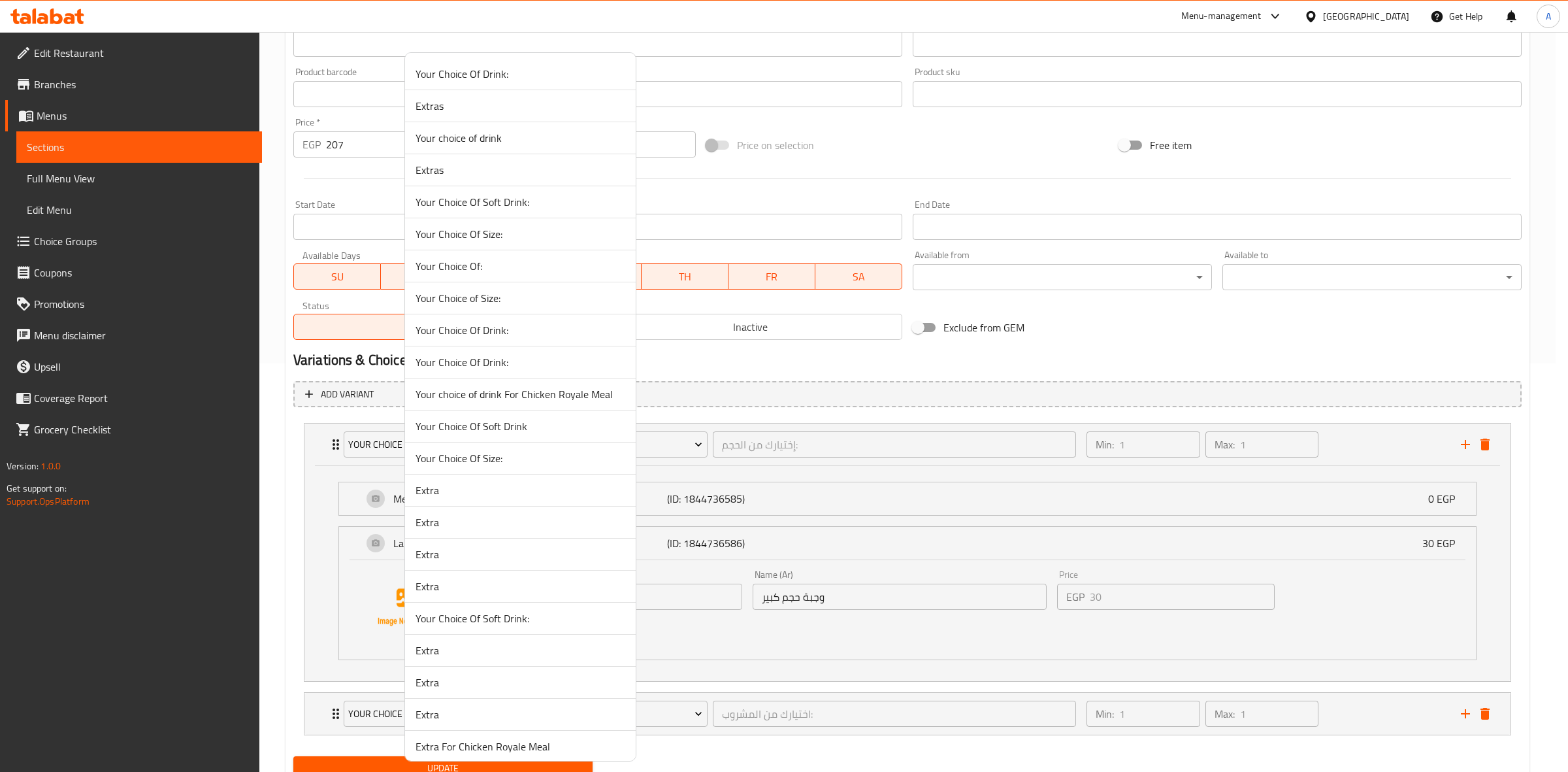
click at [1370, 718] on div at bounding box center [784, 386] width 1568 height 772
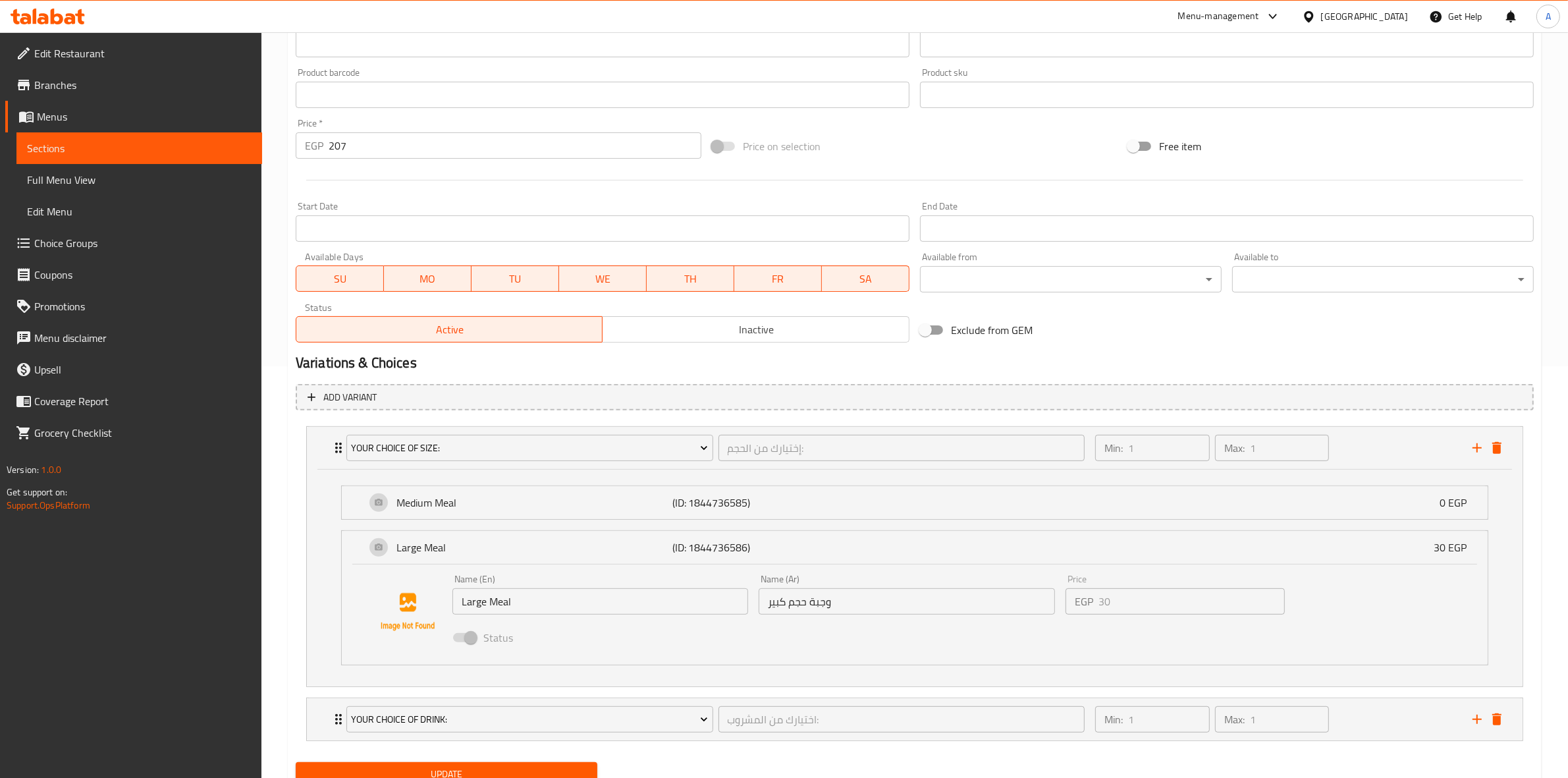
click at [1381, 723] on div "Min: 1 ​ Max: 1 ​" at bounding box center [1275, 719] width 378 height 42
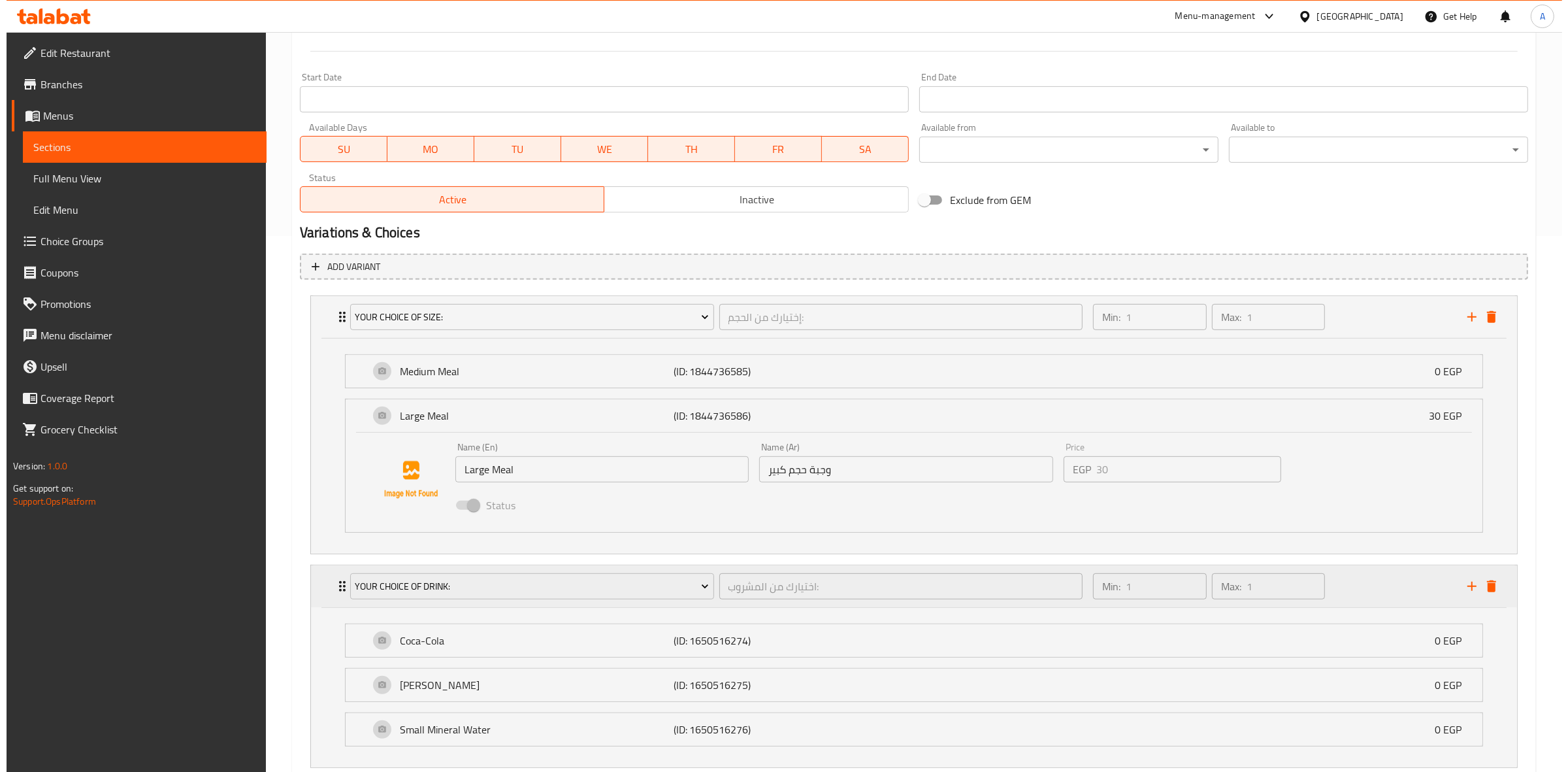
scroll to position [623, 0]
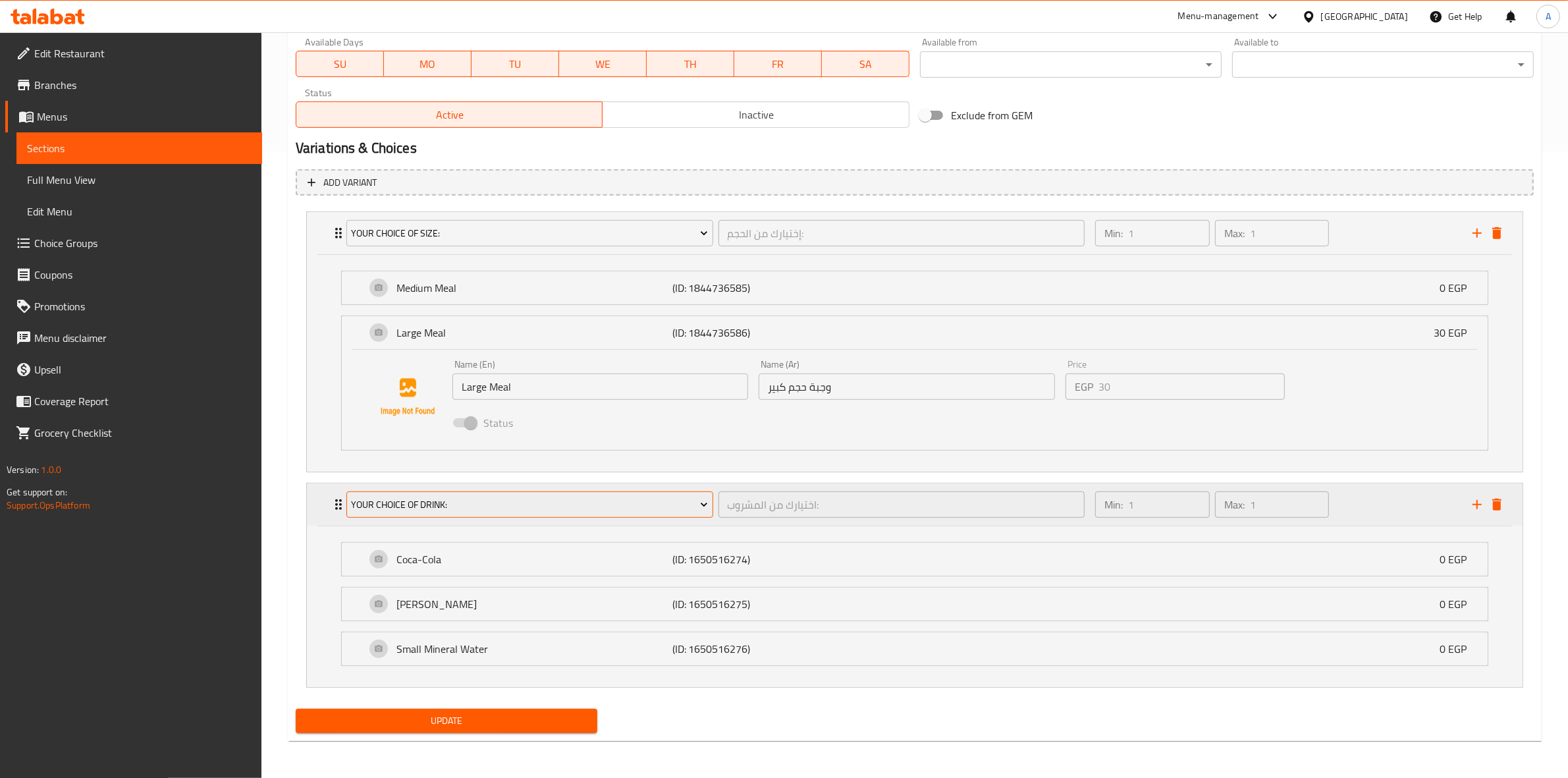
click at [463, 499] on span "Your Choice Of Drink:" at bounding box center [530, 504] width 357 height 16
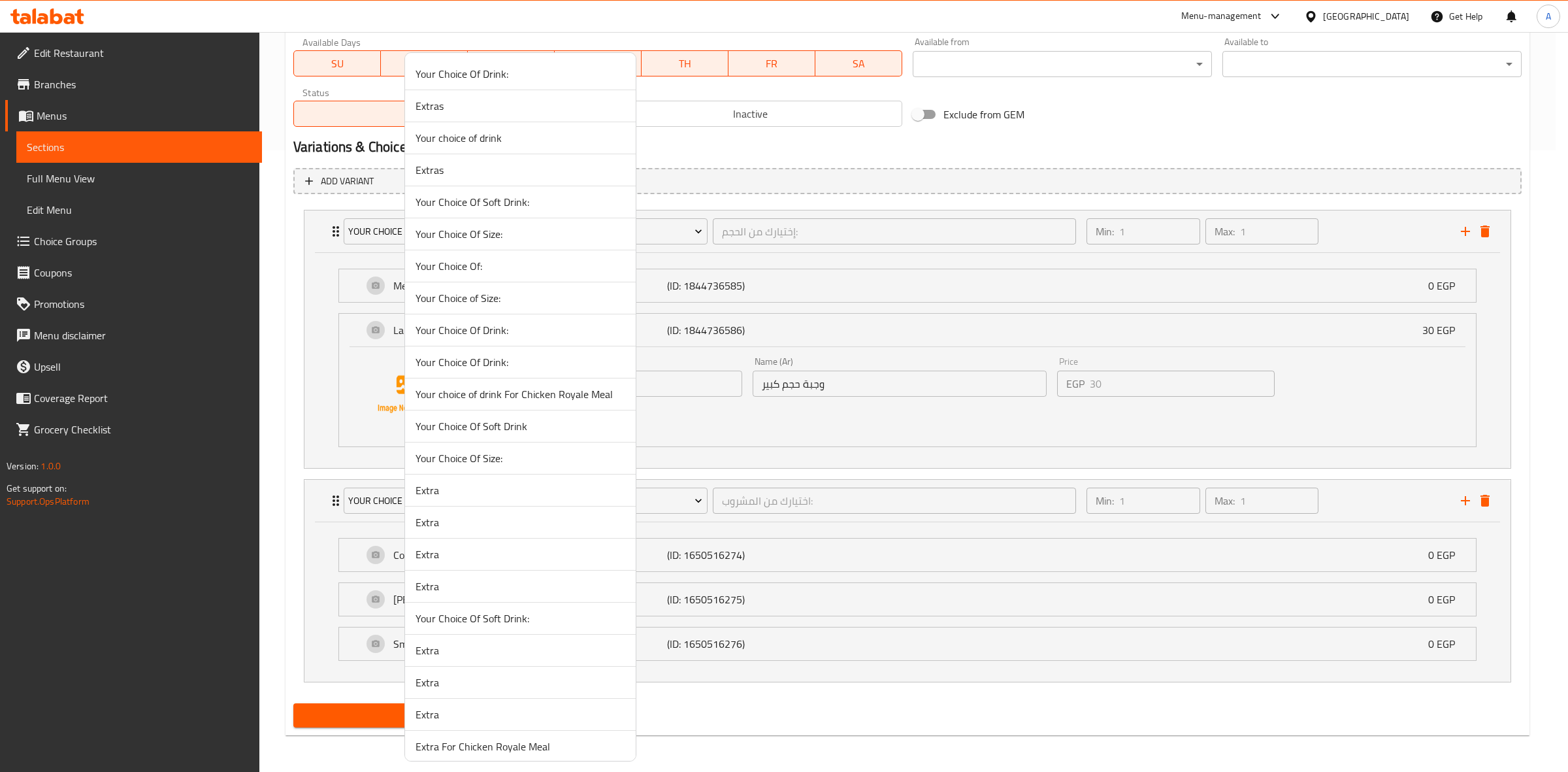
click at [524, 145] on span "Your choice of drink" at bounding box center [521, 138] width 210 height 15
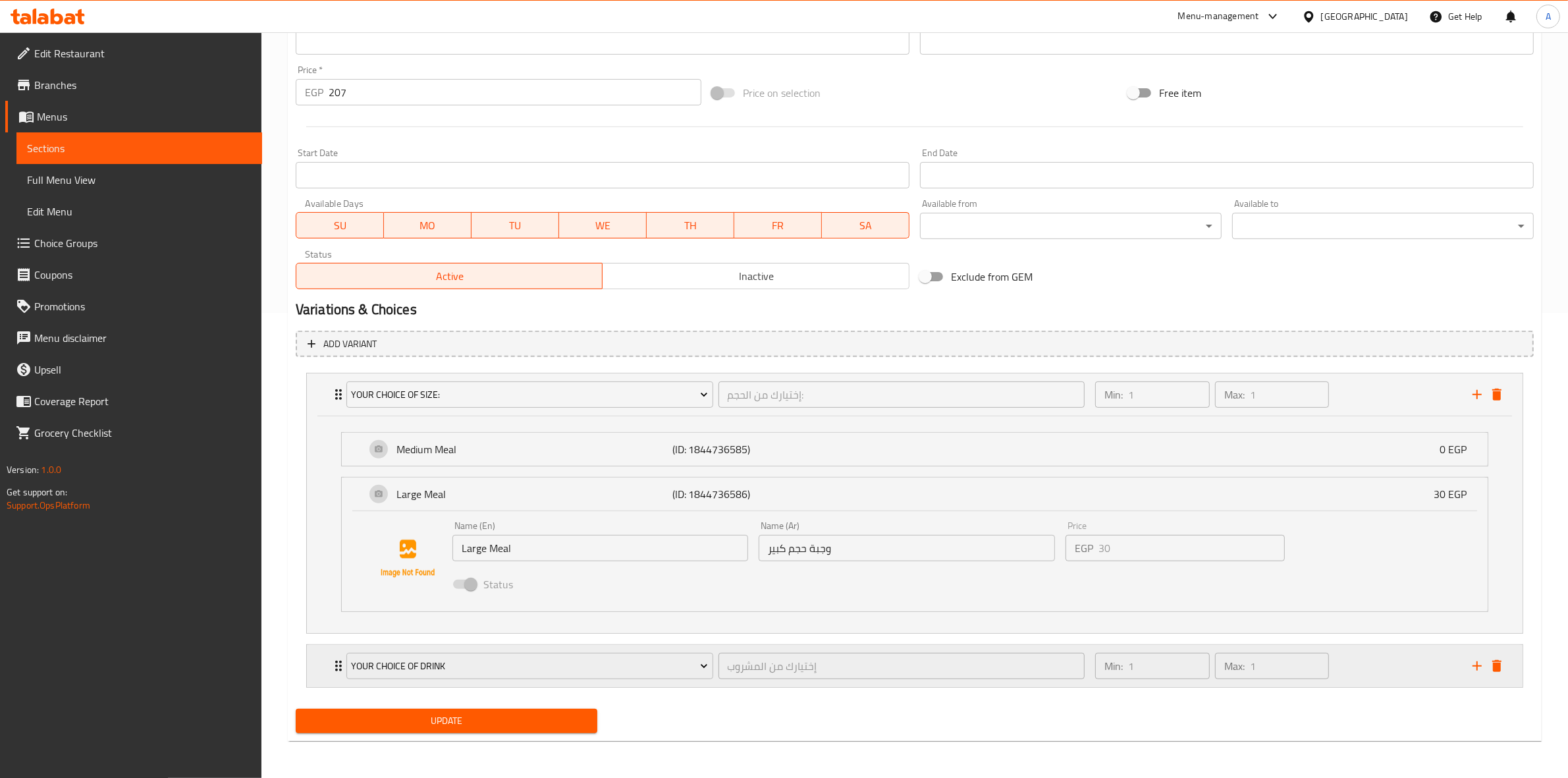
click at [1377, 672] on div "Min: 1 ​ Max: 1 ​" at bounding box center [1275, 665] width 378 height 42
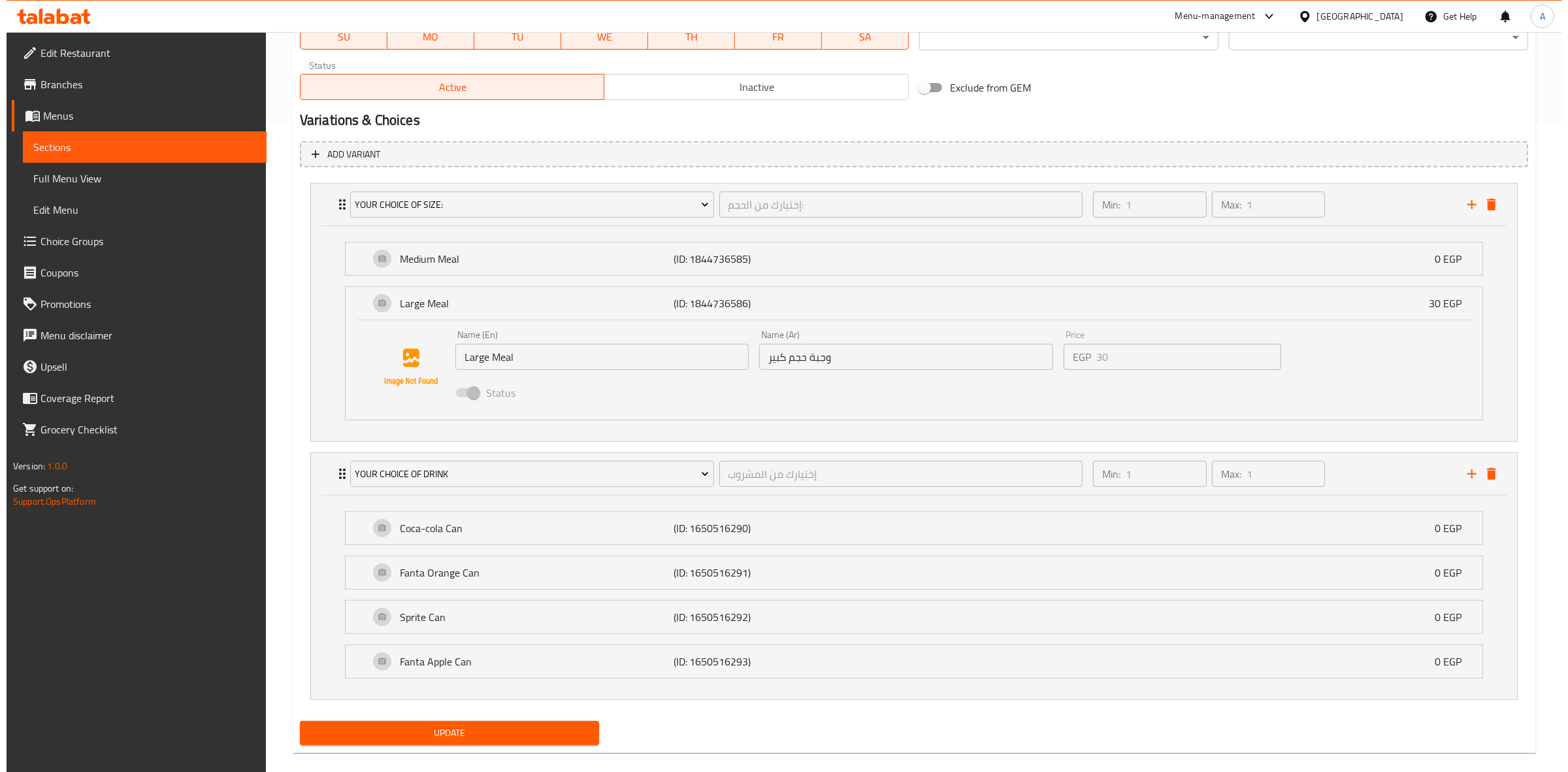
scroll to position [662, 0]
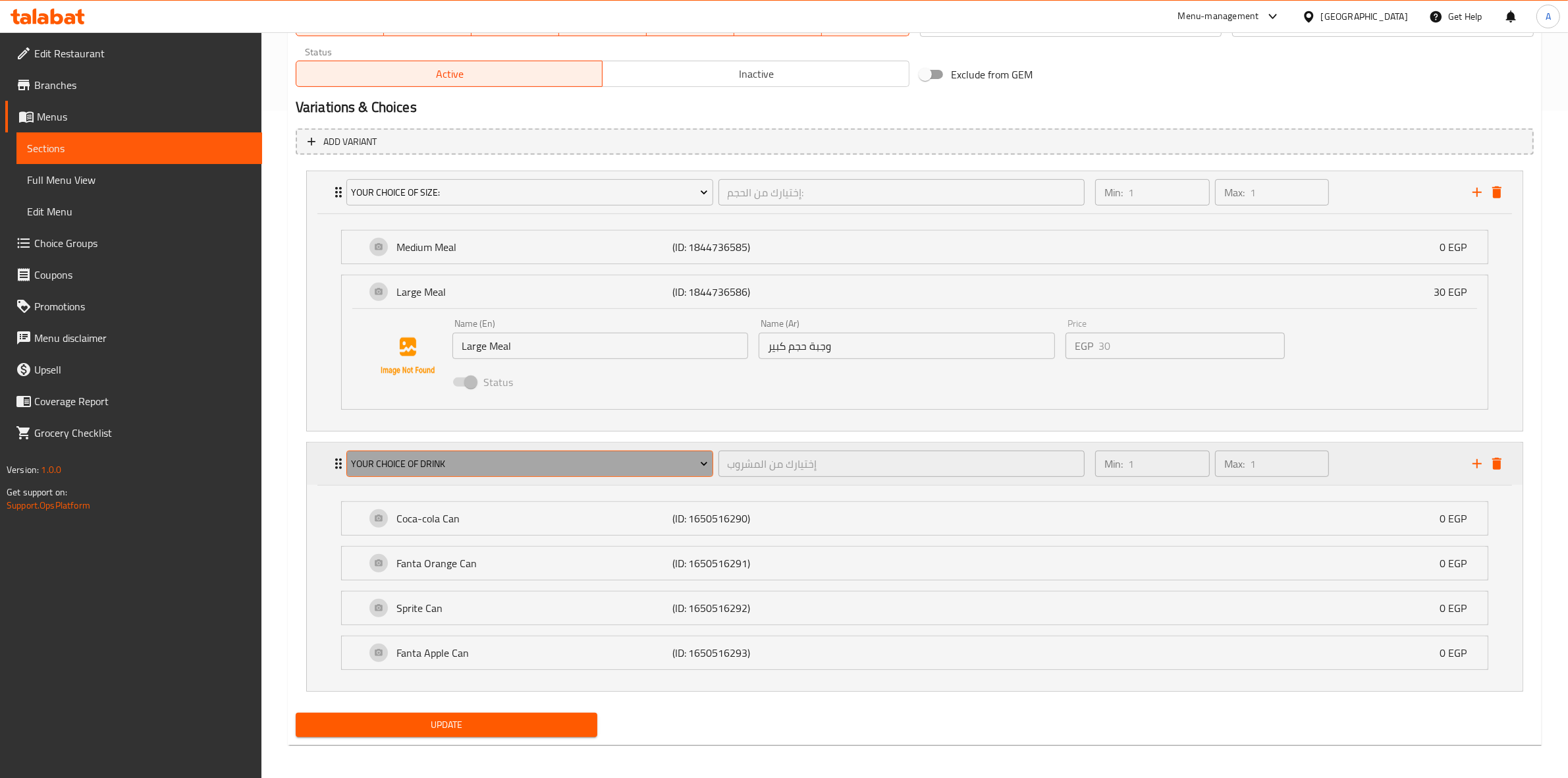
click at [567, 461] on span "Your choice of drink" at bounding box center [530, 463] width 357 height 16
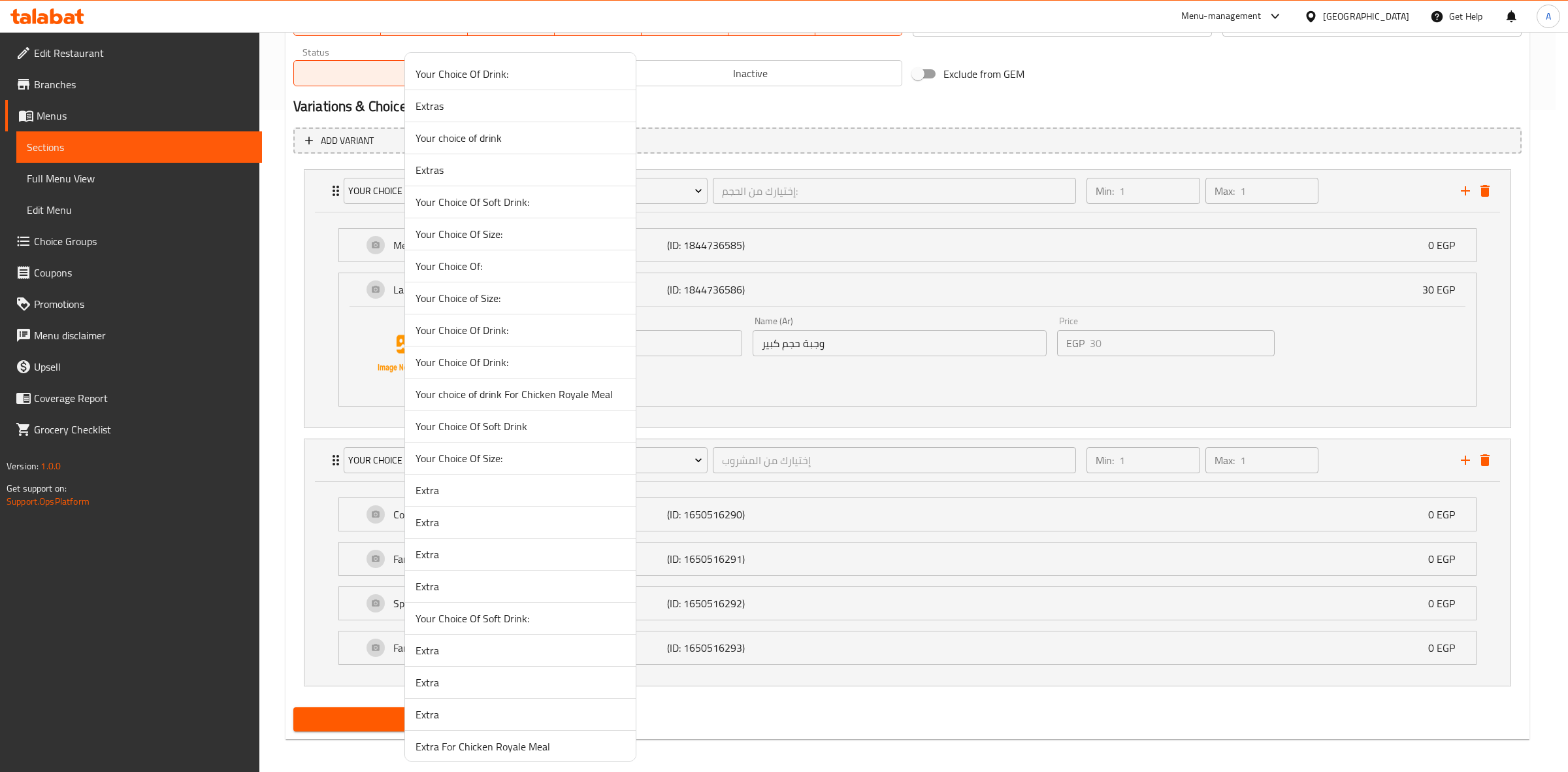
click at [529, 363] on span "Your Choice Of Drink:" at bounding box center [521, 361] width 210 height 15
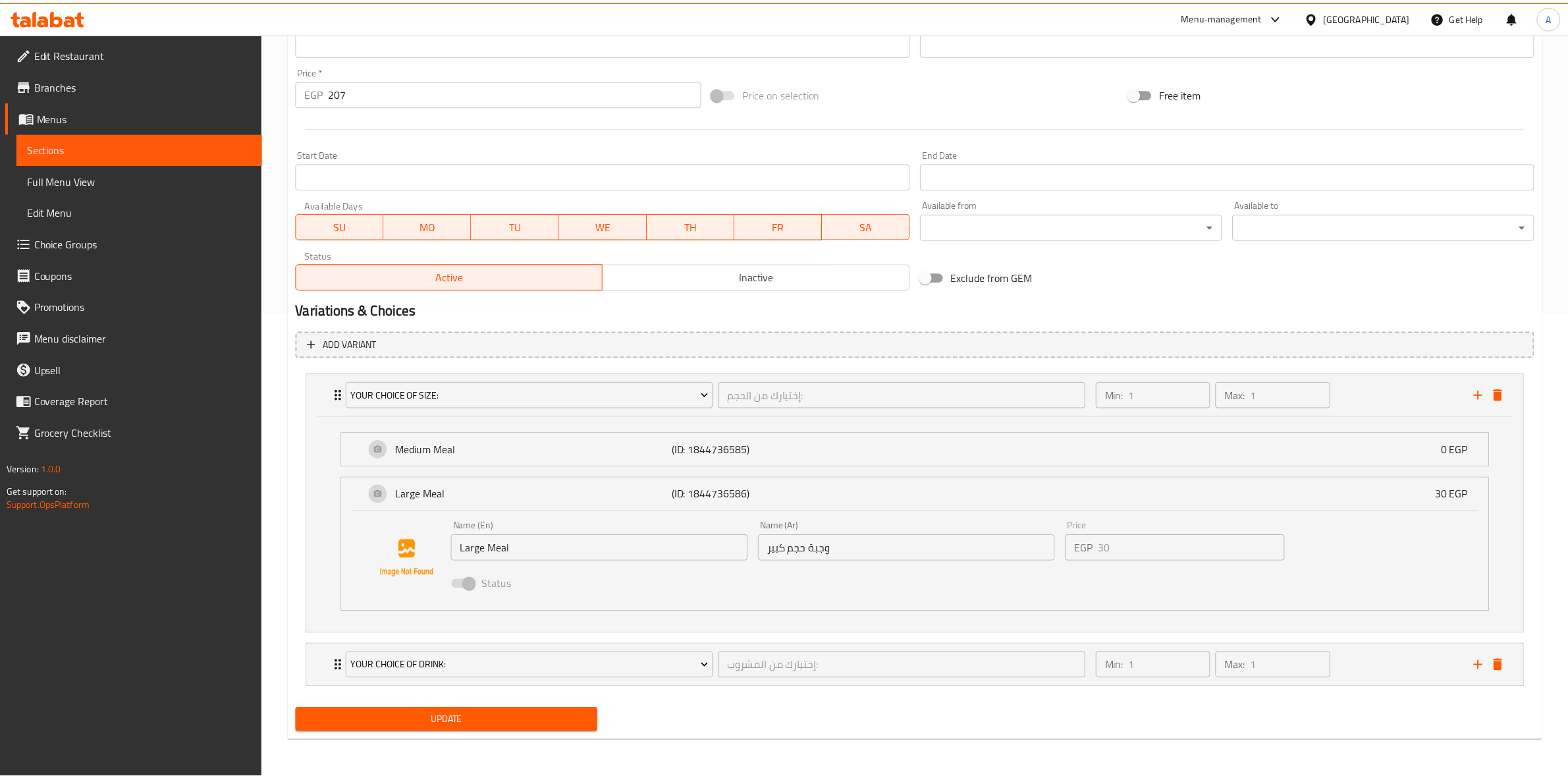
scroll to position [465, 0]
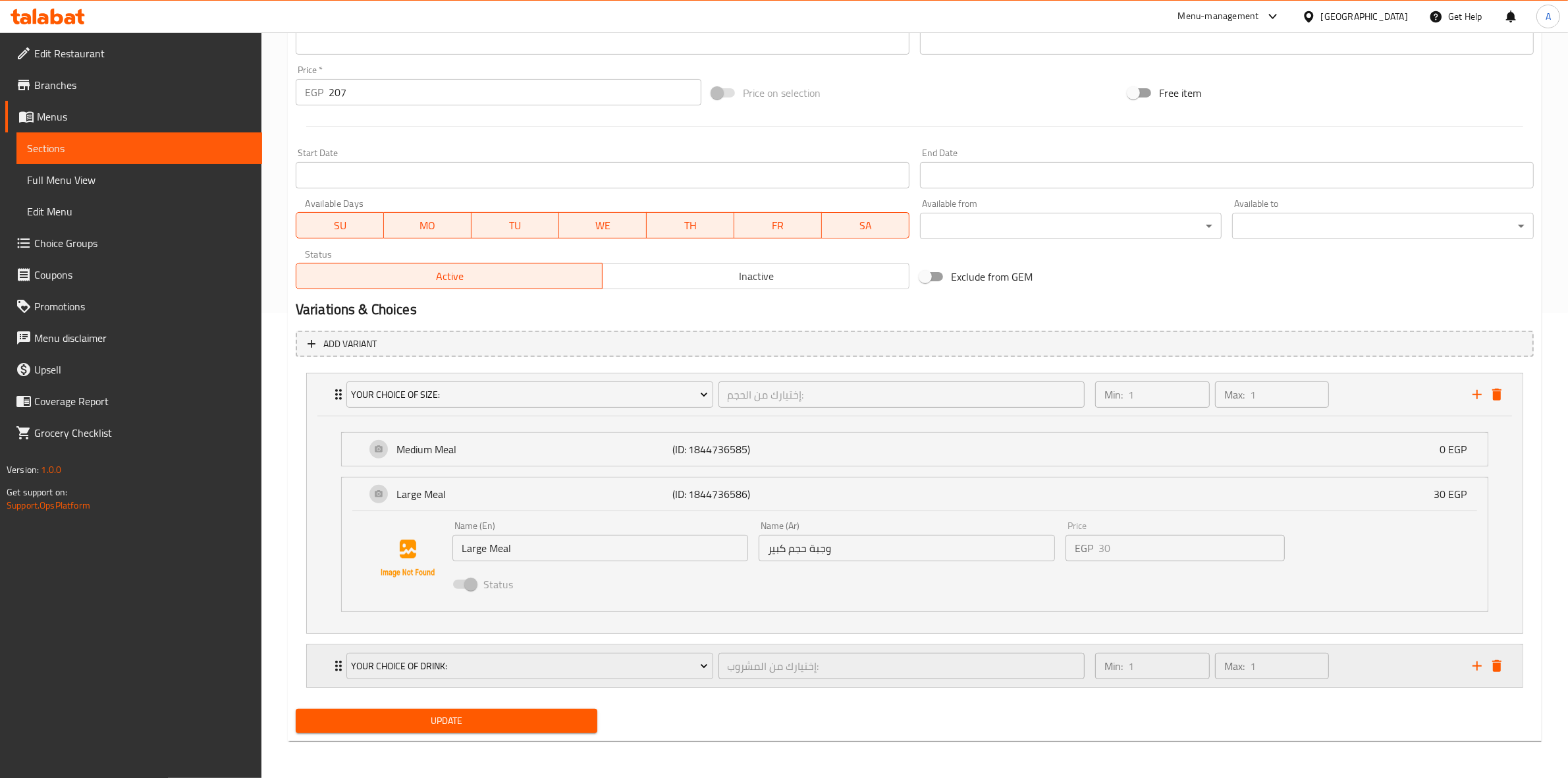
click at [1395, 676] on div "Min: 1 ​ Max: 1 ​" at bounding box center [1275, 665] width 378 height 42
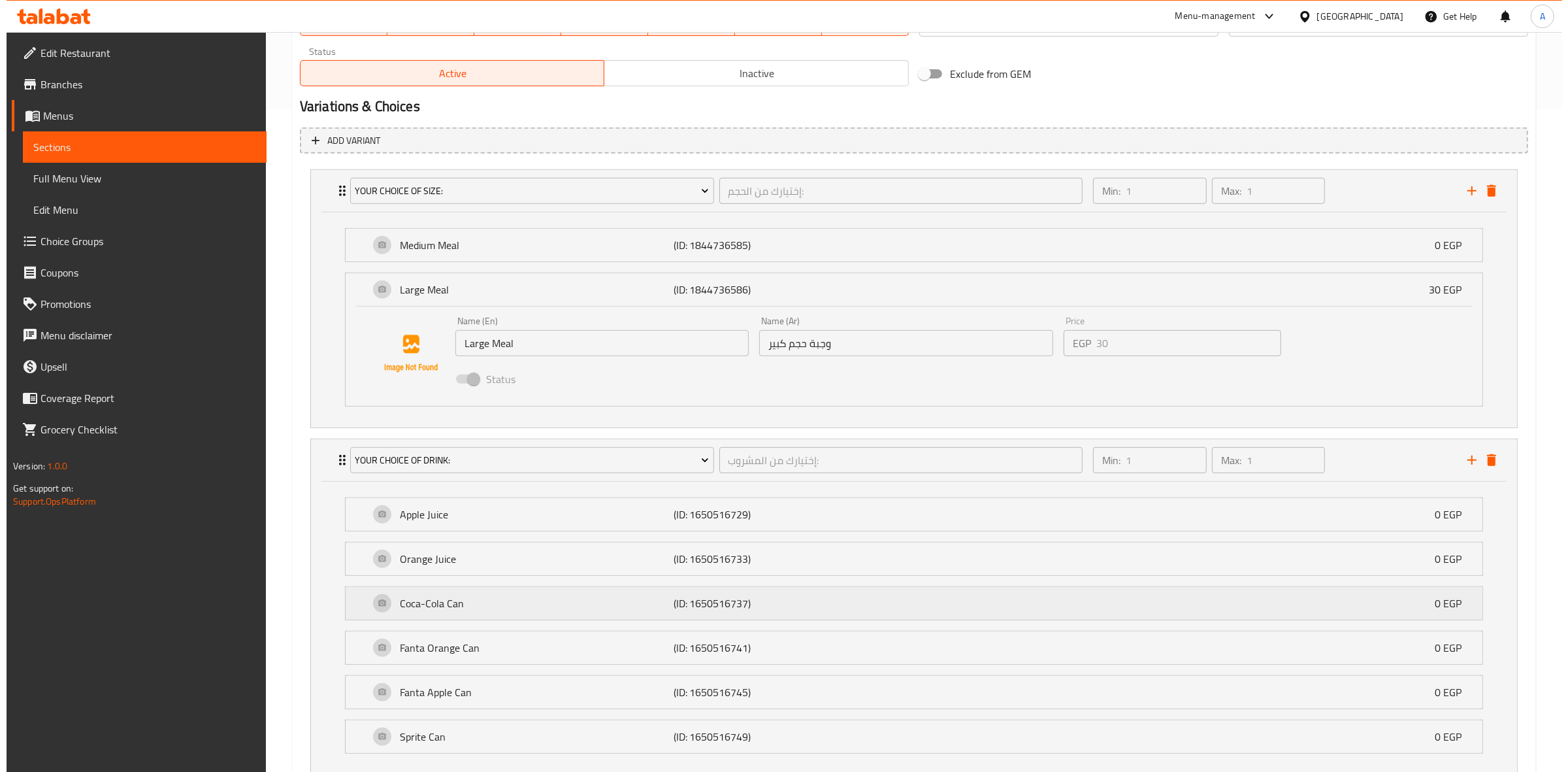
scroll to position [744, 0]
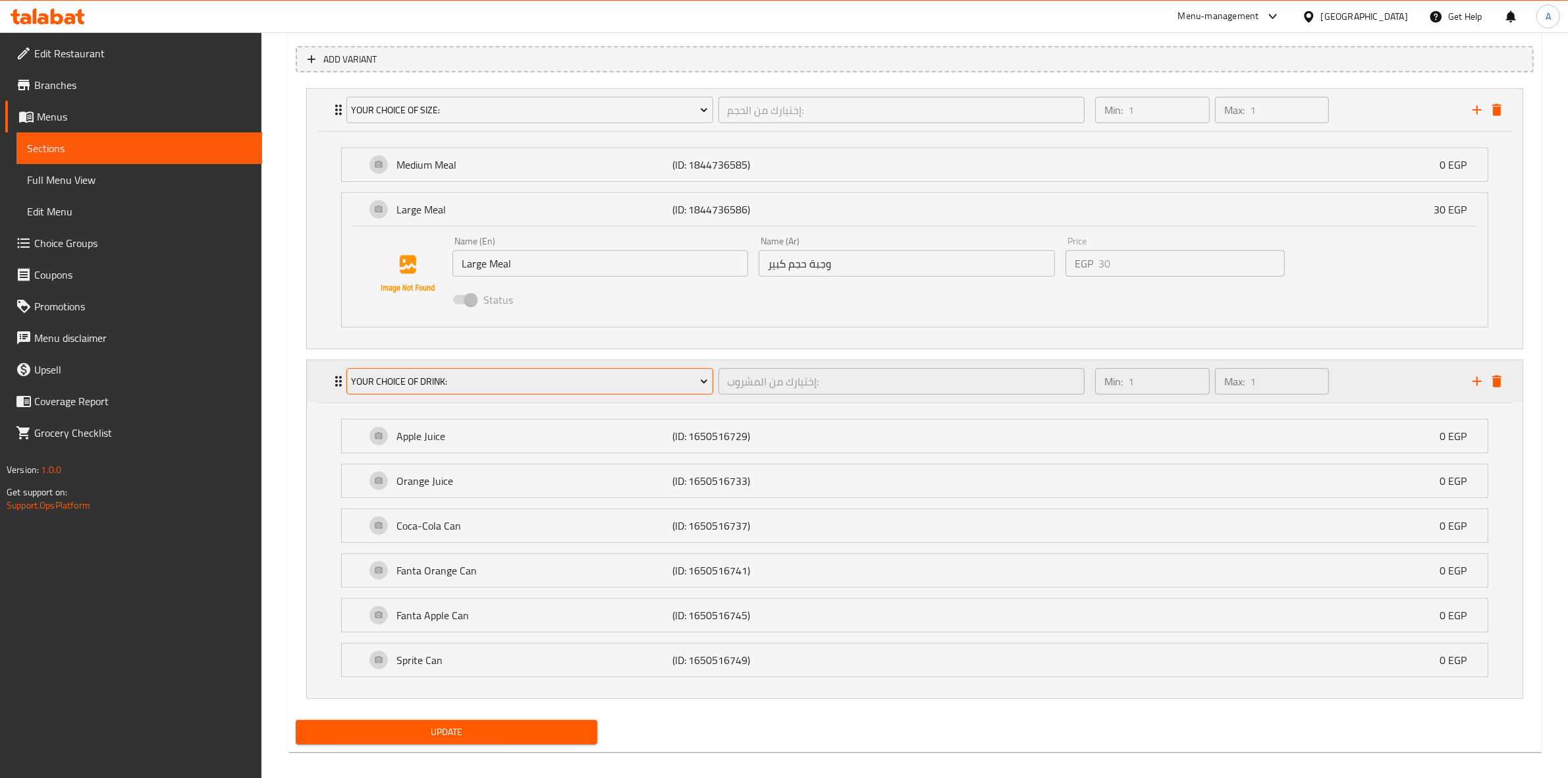
click at [504, 374] on span "Your Choice Of Drink:" at bounding box center [530, 381] width 357 height 16
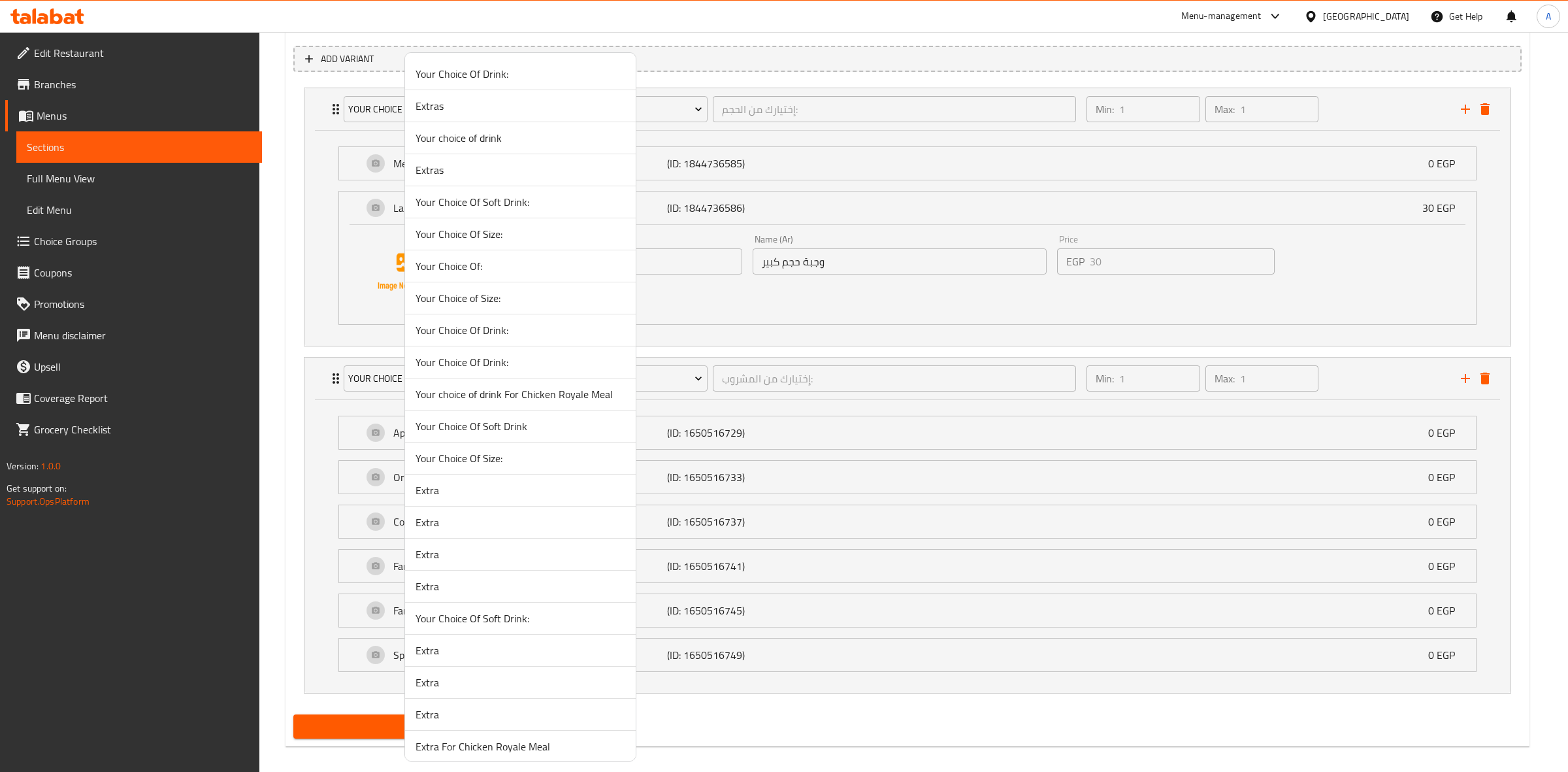
click at [508, 325] on span "Your Choice Of Drink:" at bounding box center [521, 330] width 210 height 15
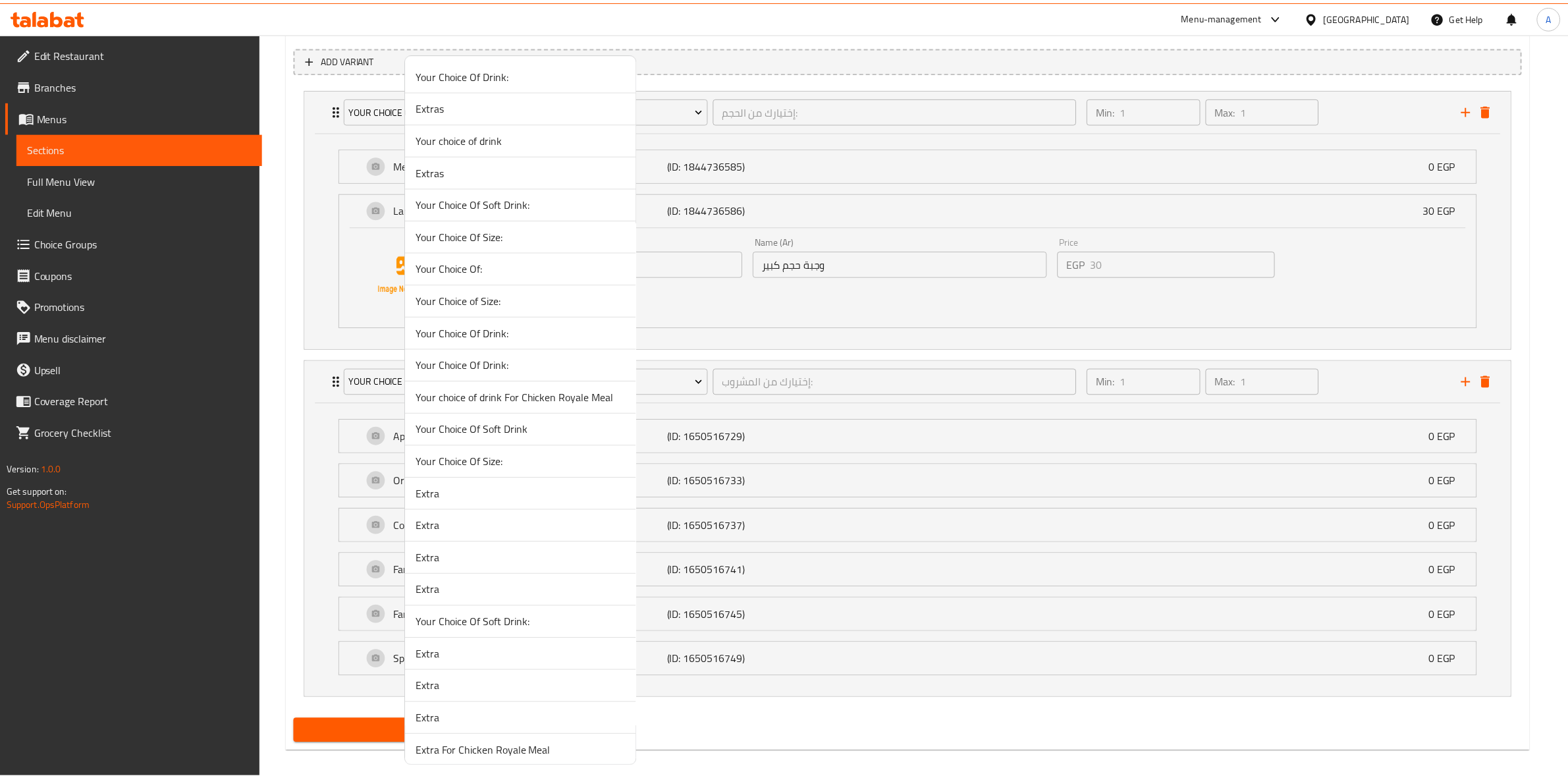
scroll to position [465, 0]
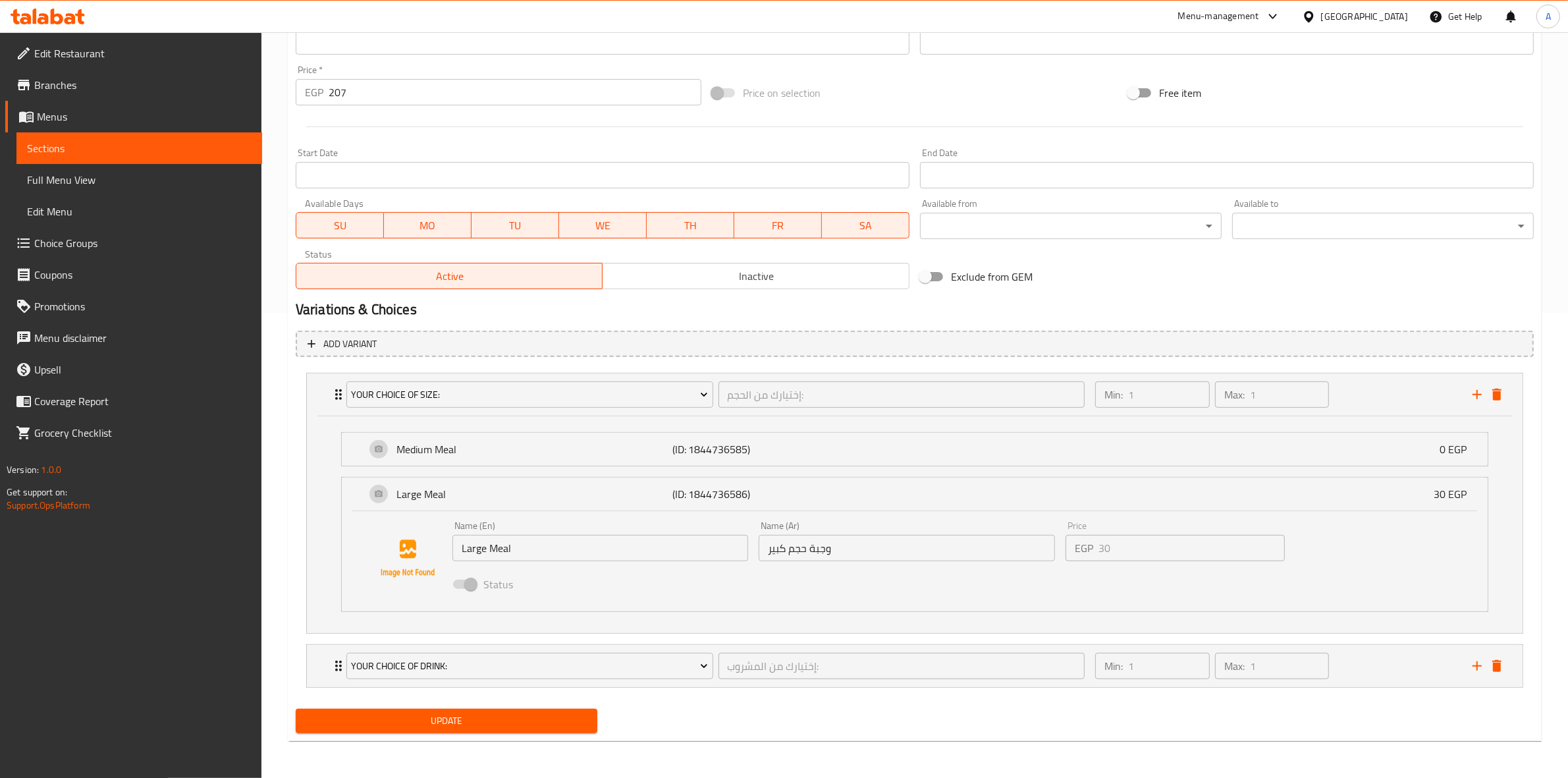
click at [1343, 660] on div "Min: 1 ​ Max: 1 ​" at bounding box center [1275, 665] width 378 height 42
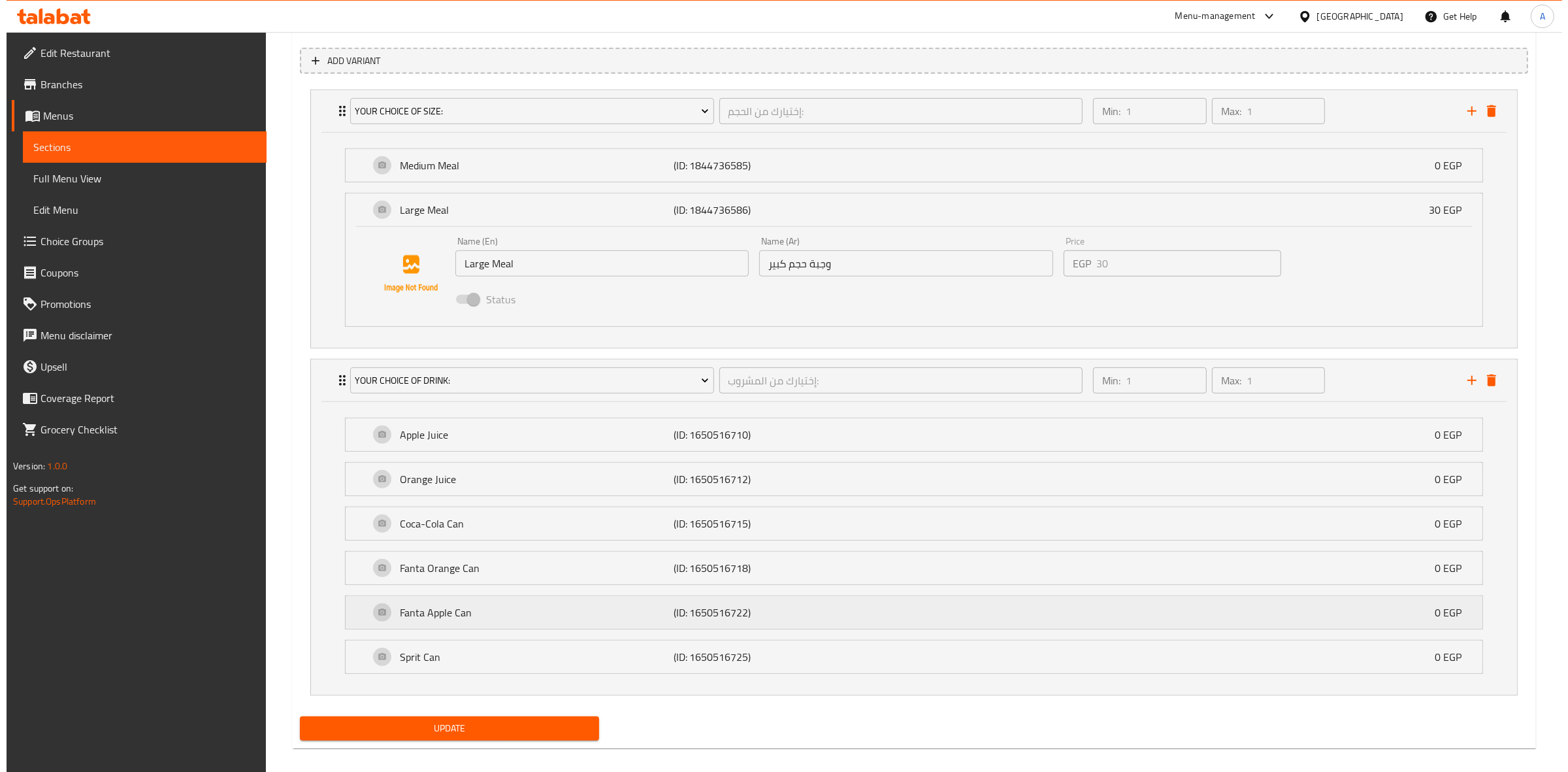
scroll to position [744, 0]
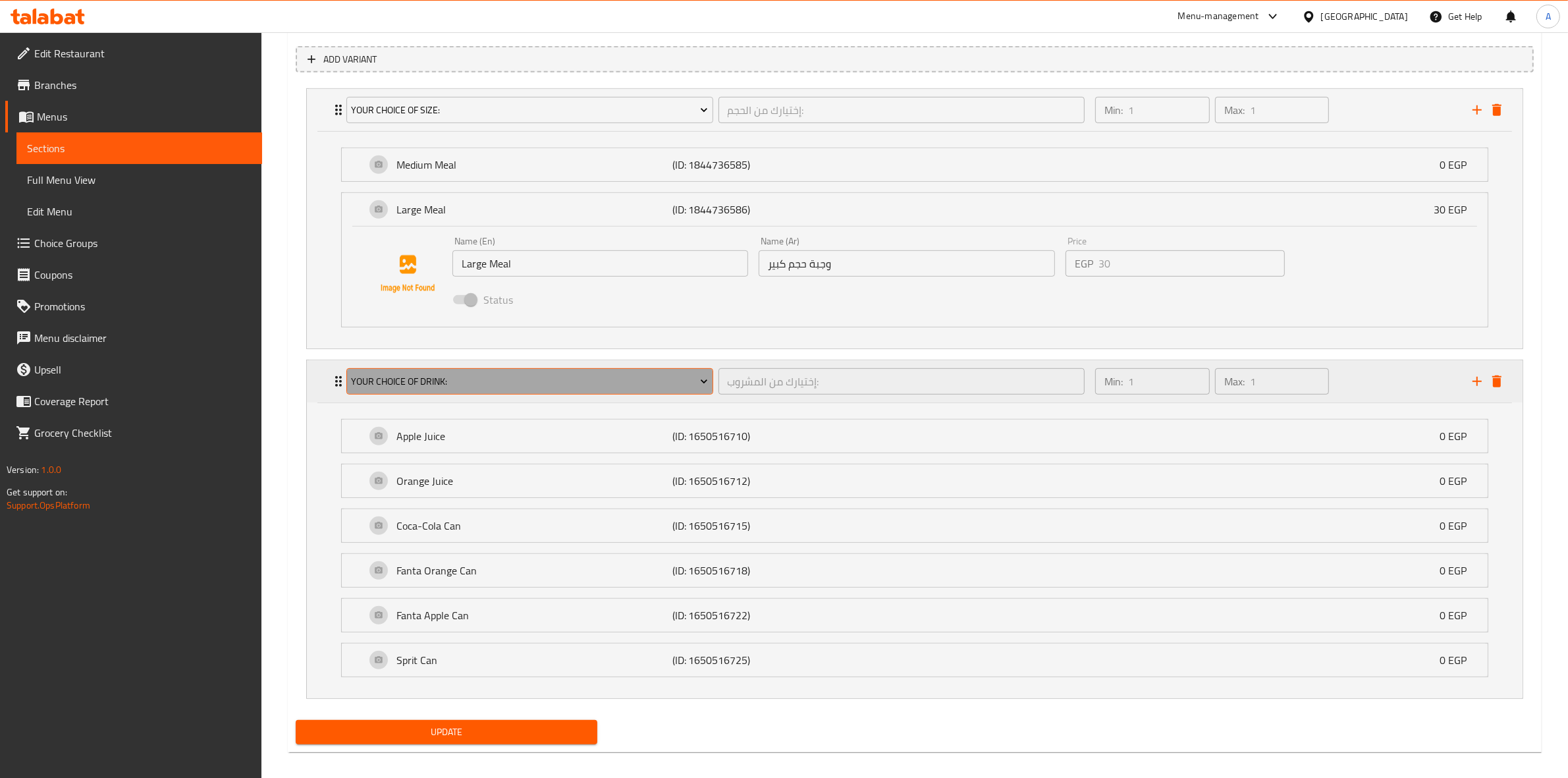
click at [442, 369] on button "Your Choice Of Drink:" at bounding box center [530, 381] width 367 height 26
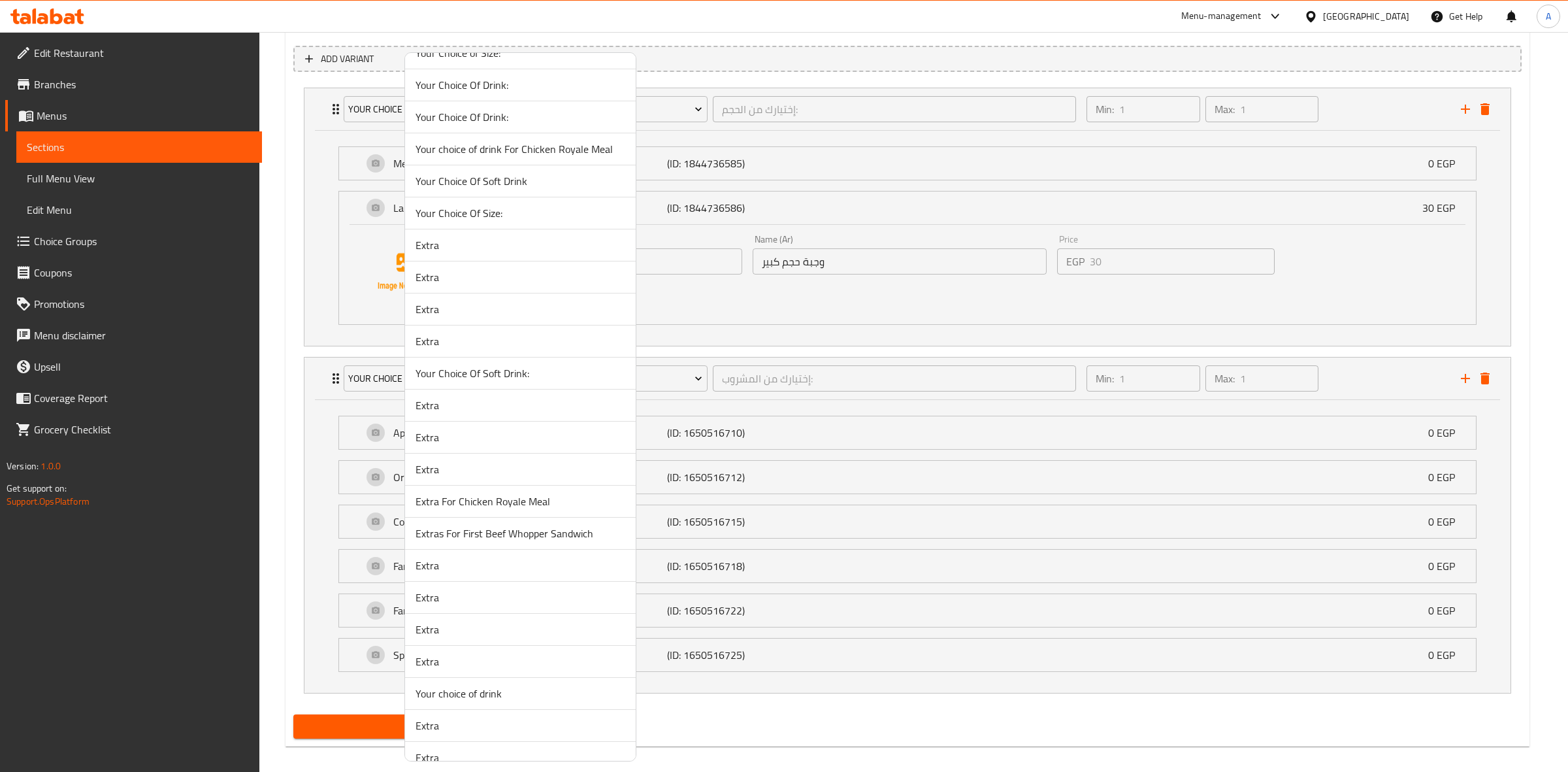
scroll to position [327, 0]
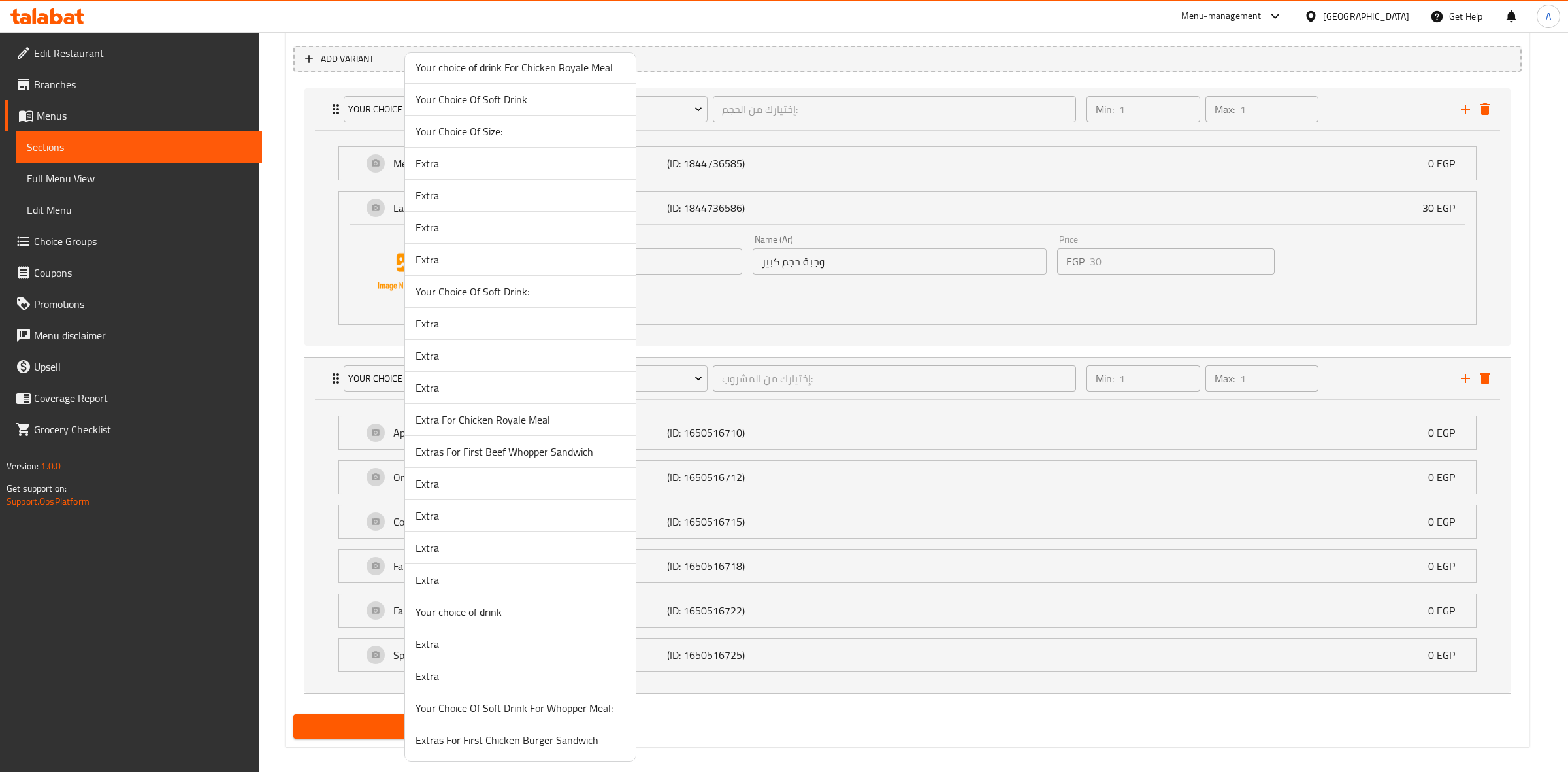
click at [515, 616] on span "Your choice of drink" at bounding box center [521, 611] width 210 height 15
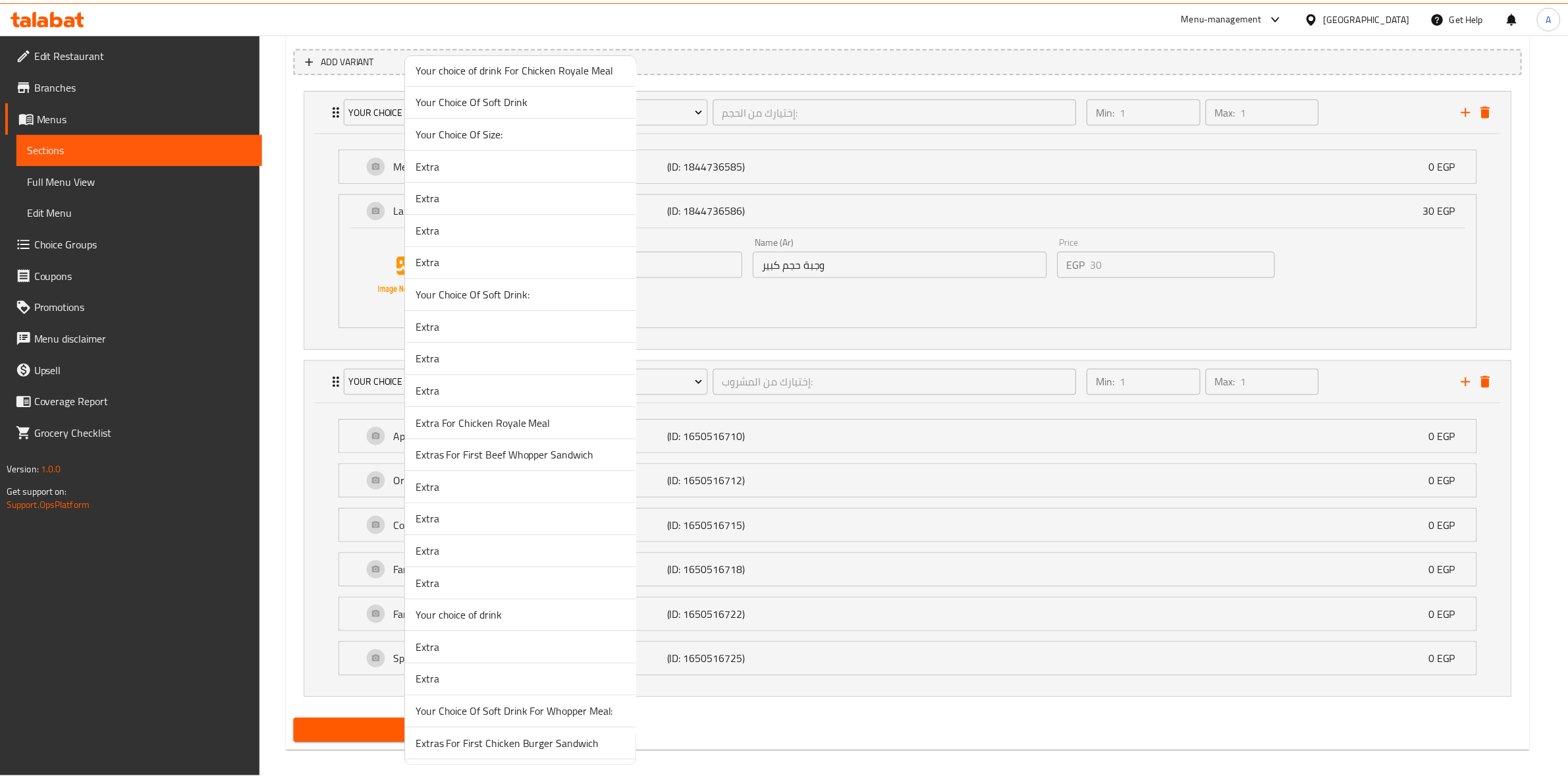
scroll to position [465, 0]
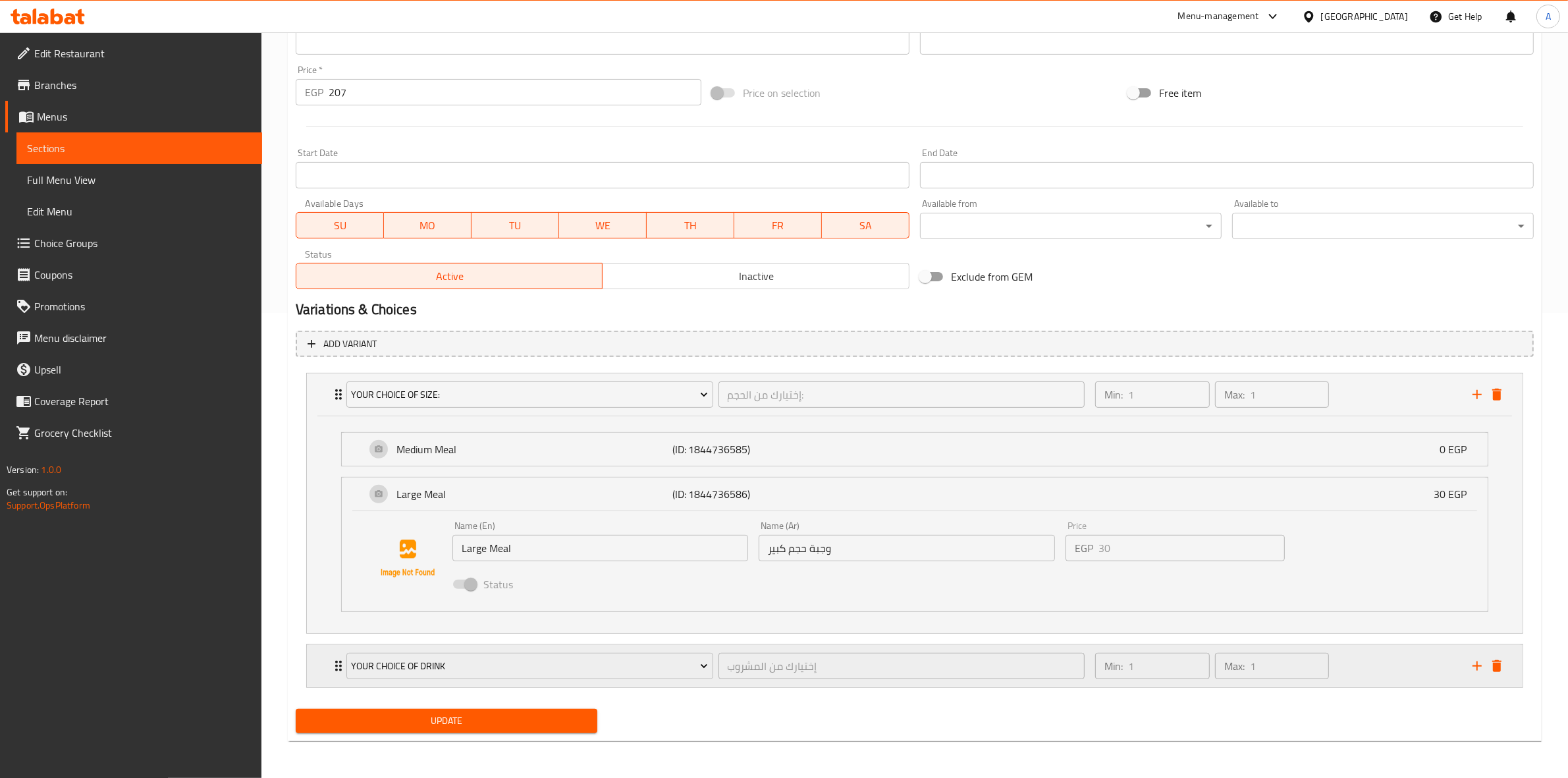
click at [1401, 667] on div "Min: 1 ​ Max: 1 ​" at bounding box center [1275, 665] width 378 height 42
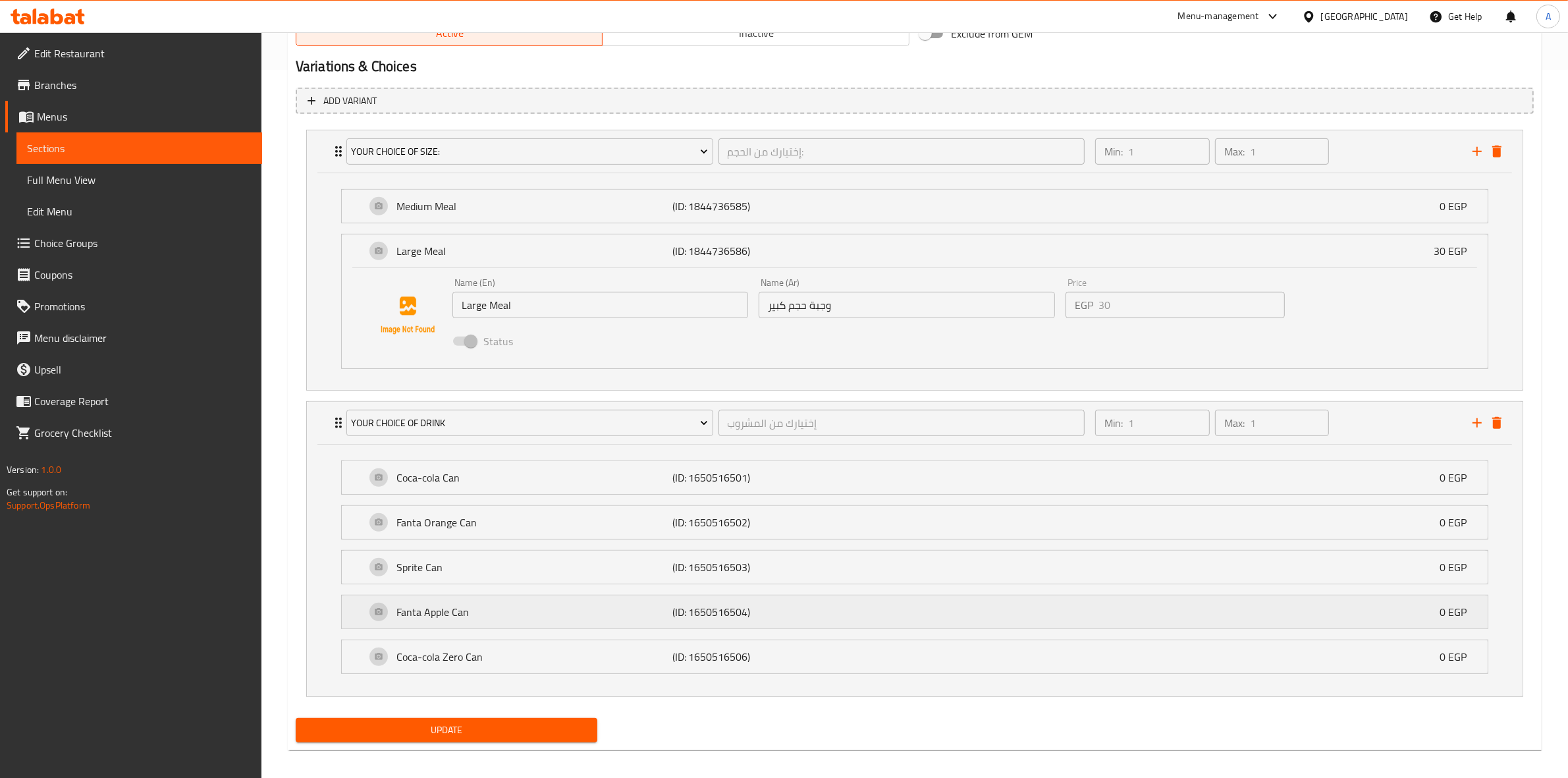
scroll to position [719, 0]
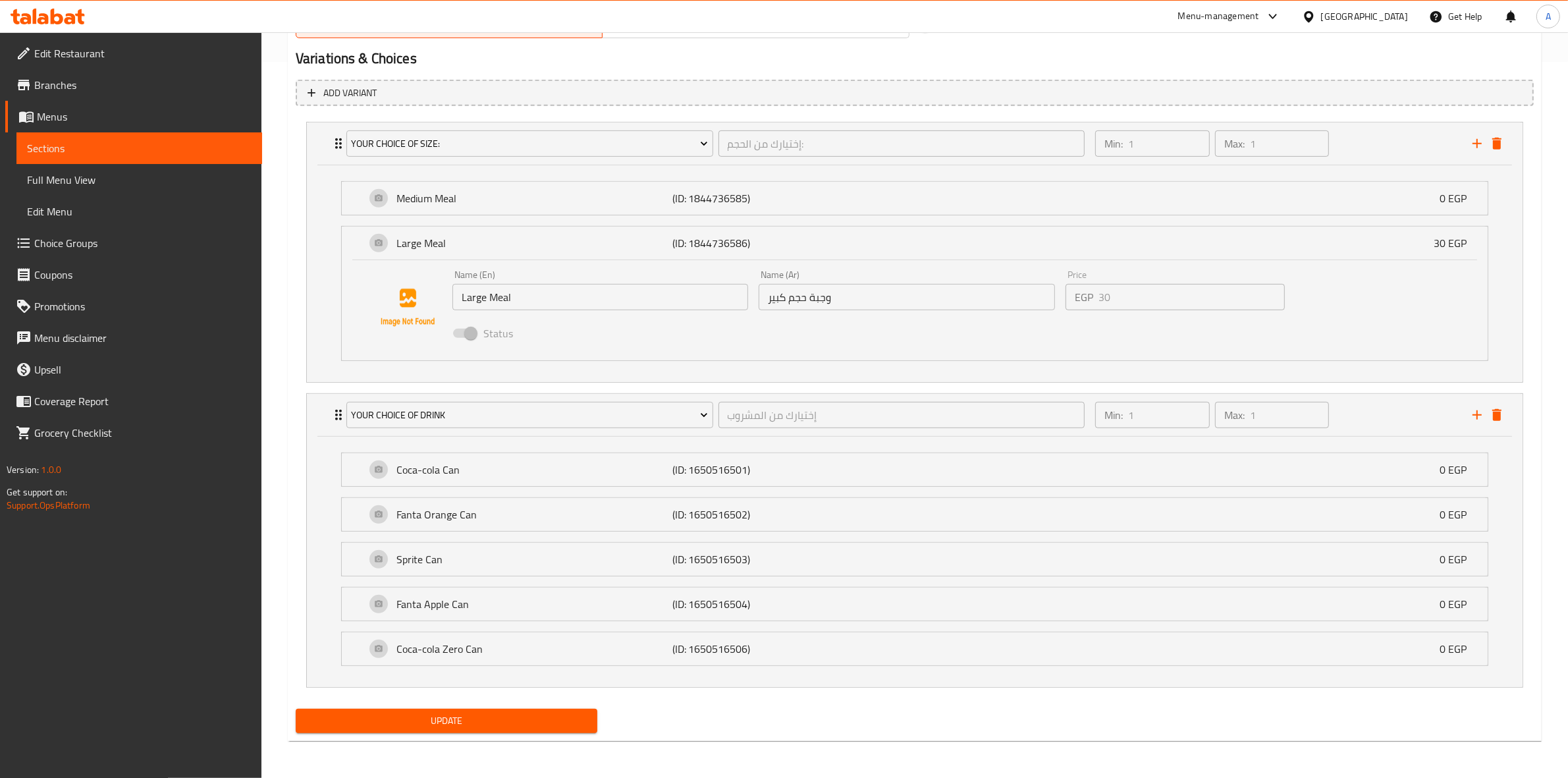
click at [1476, 411] on icon "add" at bounding box center [1477, 414] width 15 height 15
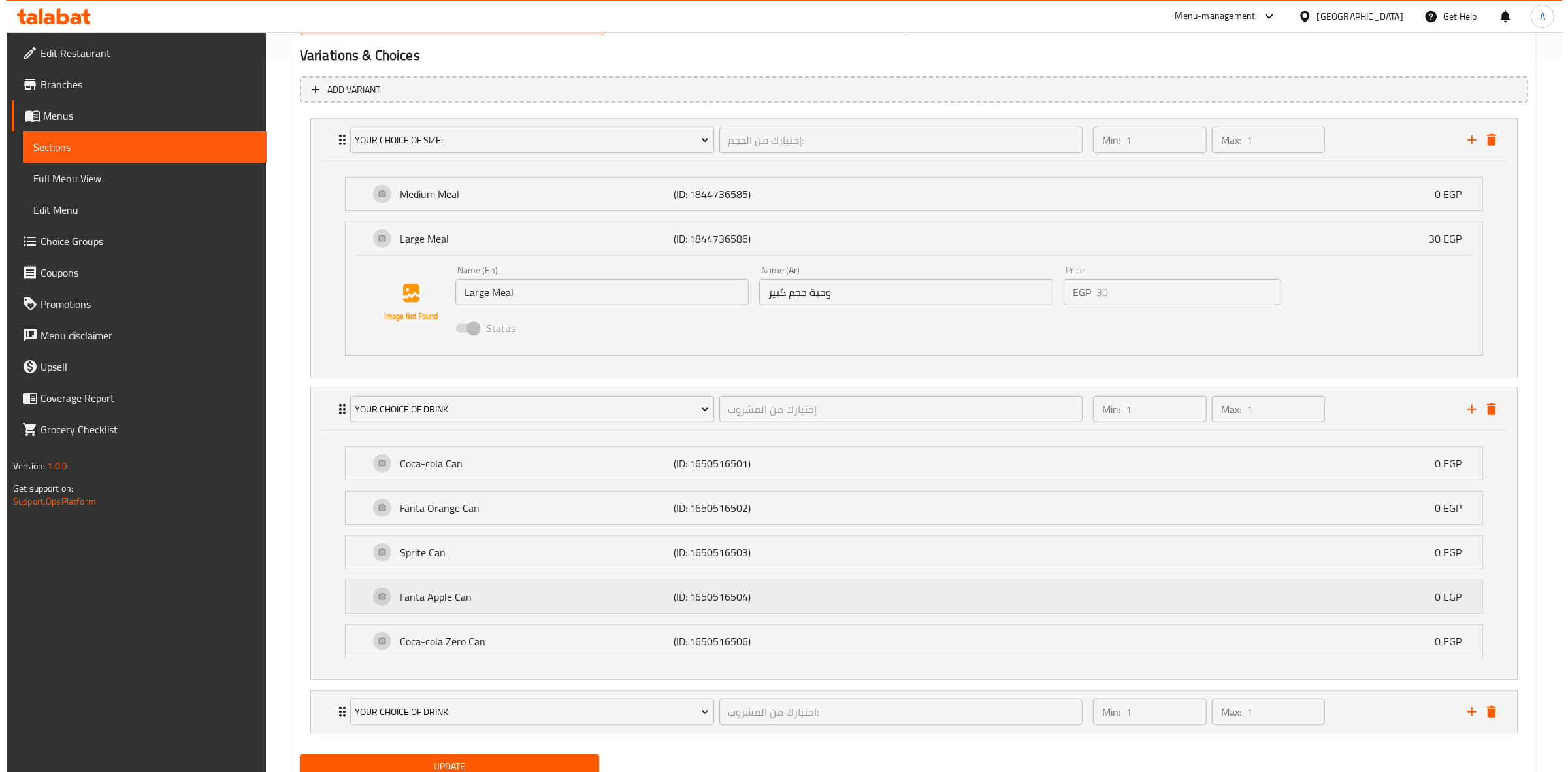
scroll to position [744, 0]
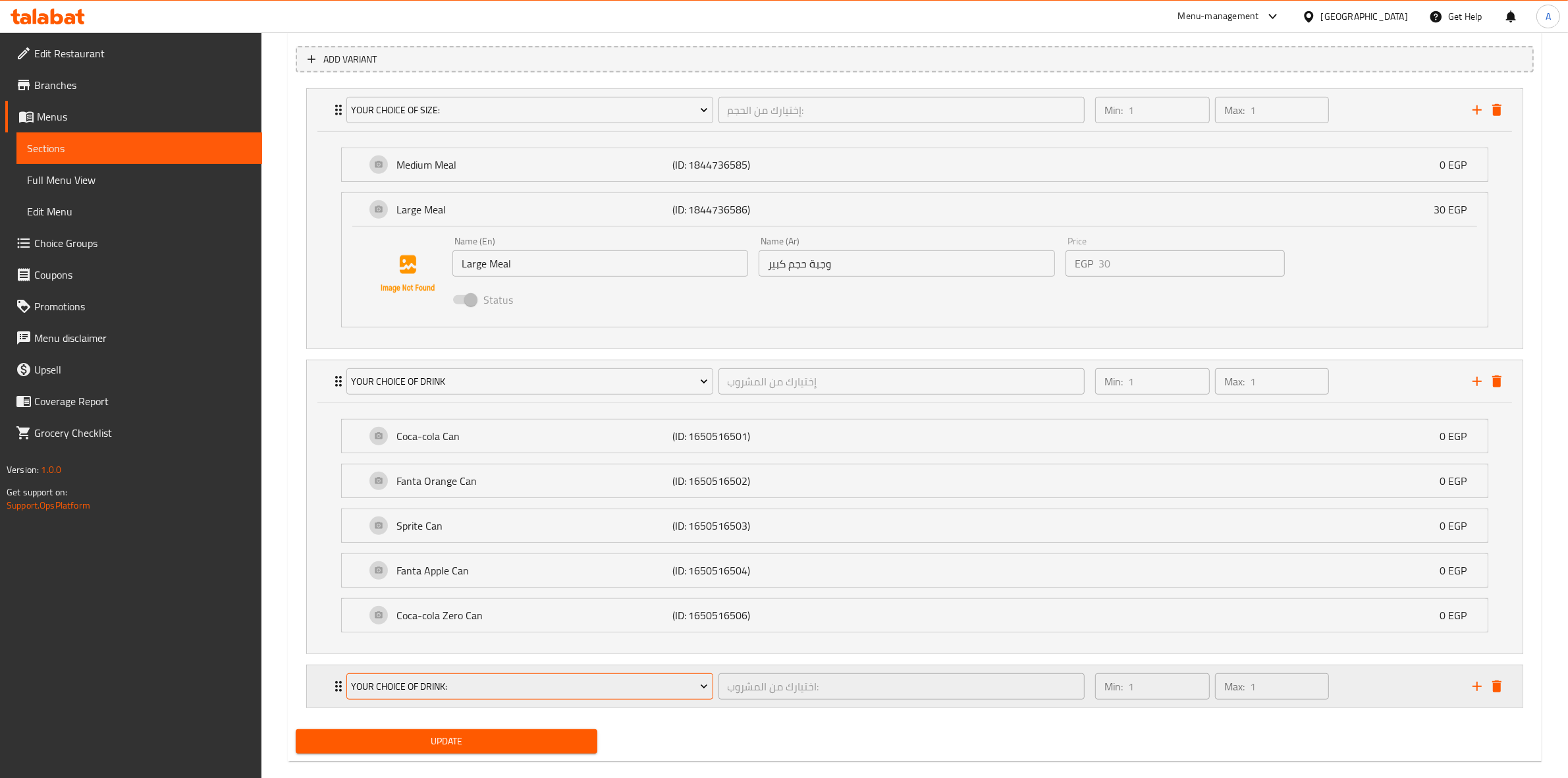
click at [439, 695] on span "Your Choice Of Drink:" at bounding box center [530, 686] width 357 height 16
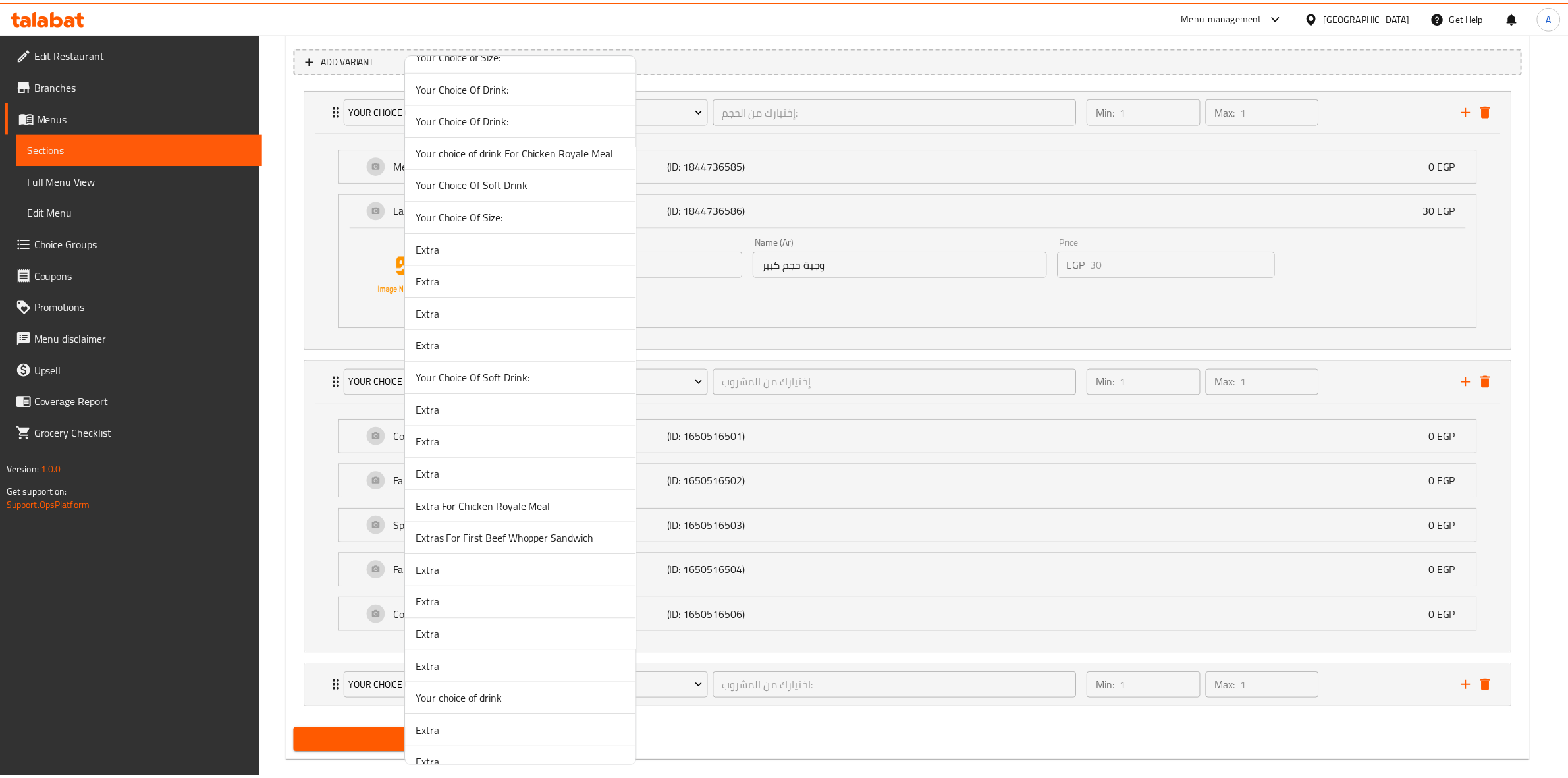
scroll to position [247, 0]
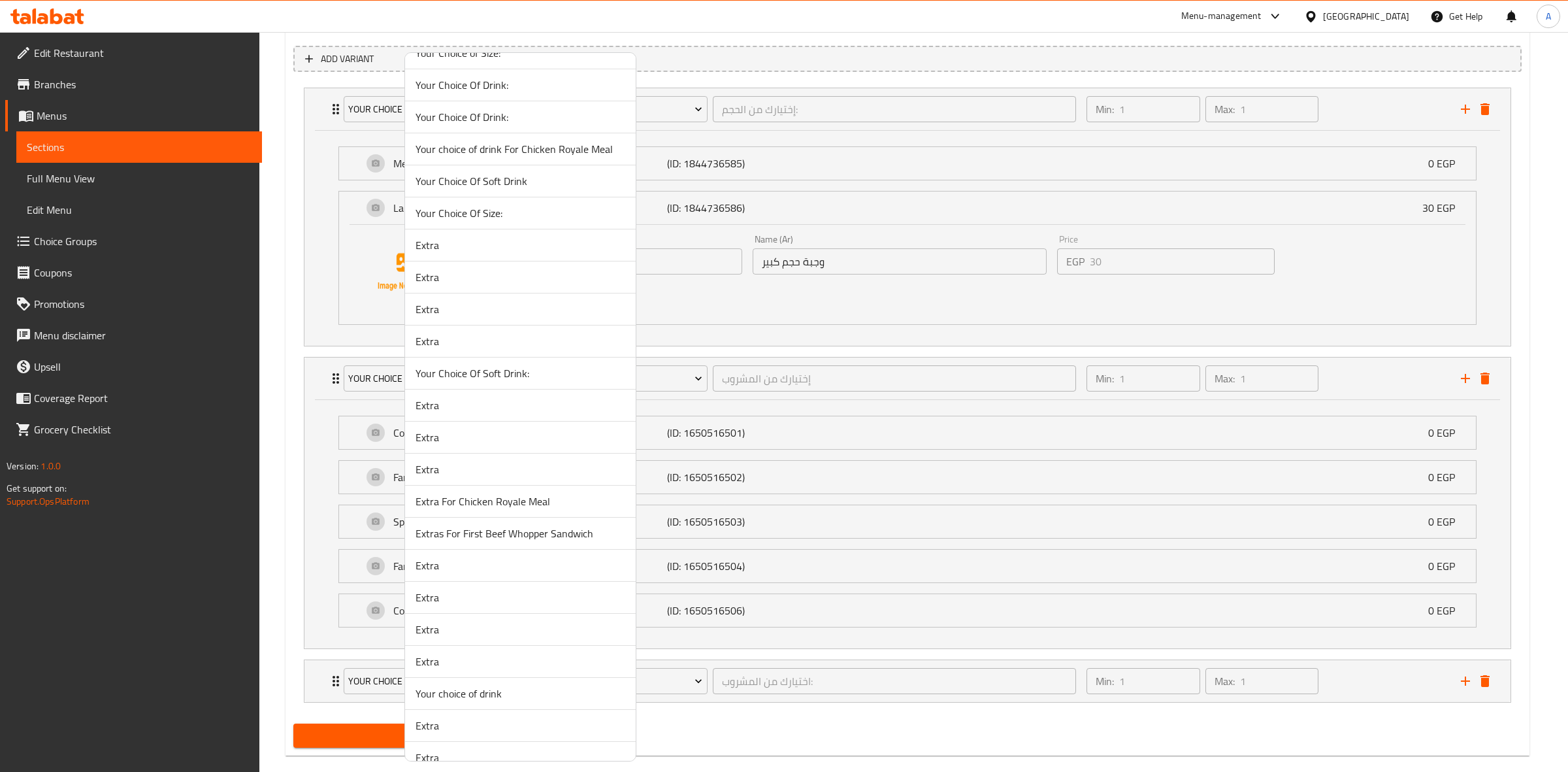
click at [475, 668] on span "Extra" at bounding box center [521, 661] width 210 height 15
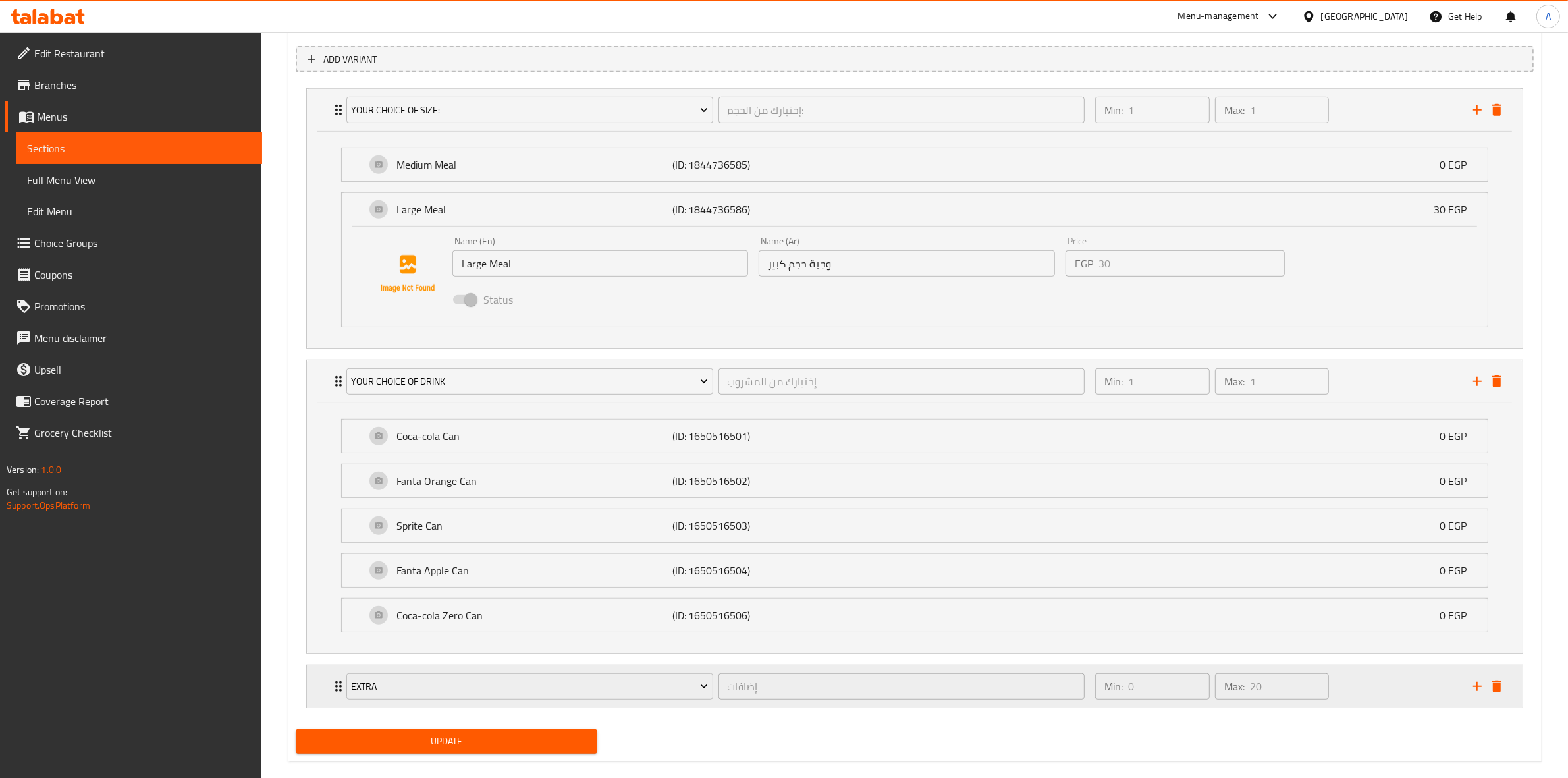
click at [1374, 688] on div "Min: 0 ​ Max: 20 ​" at bounding box center [1275, 686] width 378 height 42
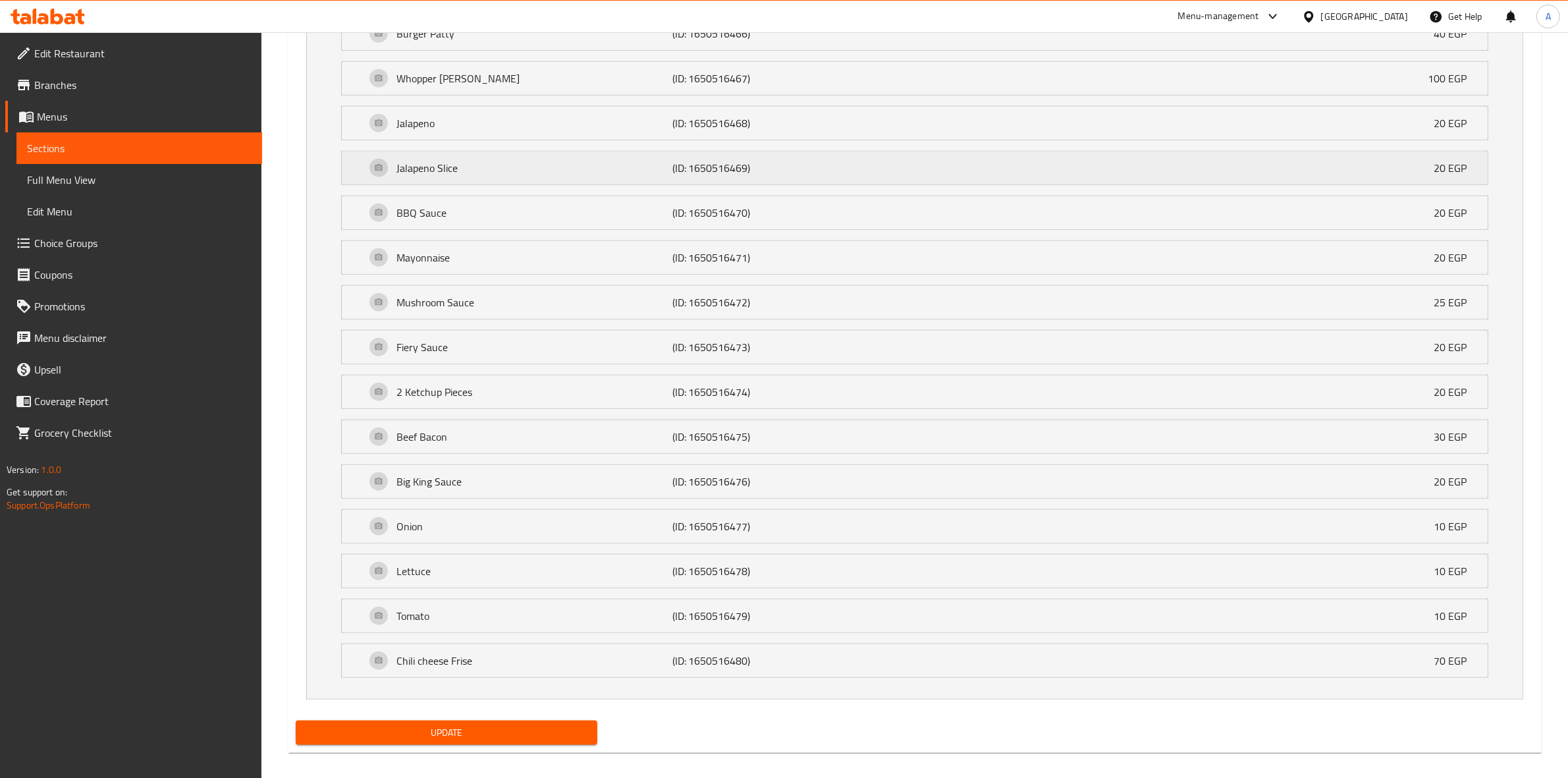
scroll to position [1701, 0]
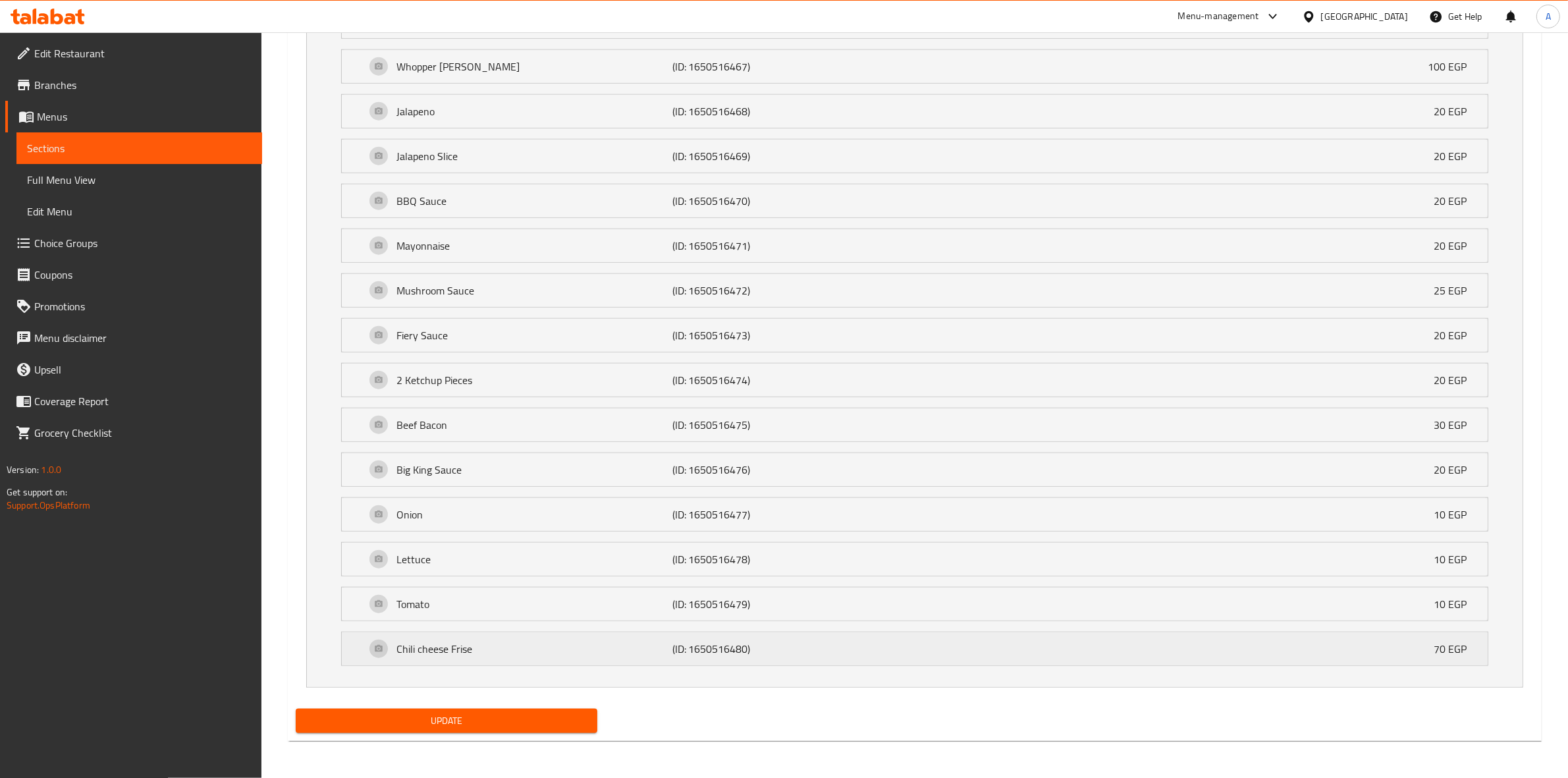
click at [978, 657] on div "Chili cheese Frise (ID: 1650516480) 70 EGP" at bounding box center [918, 648] width 1106 height 33
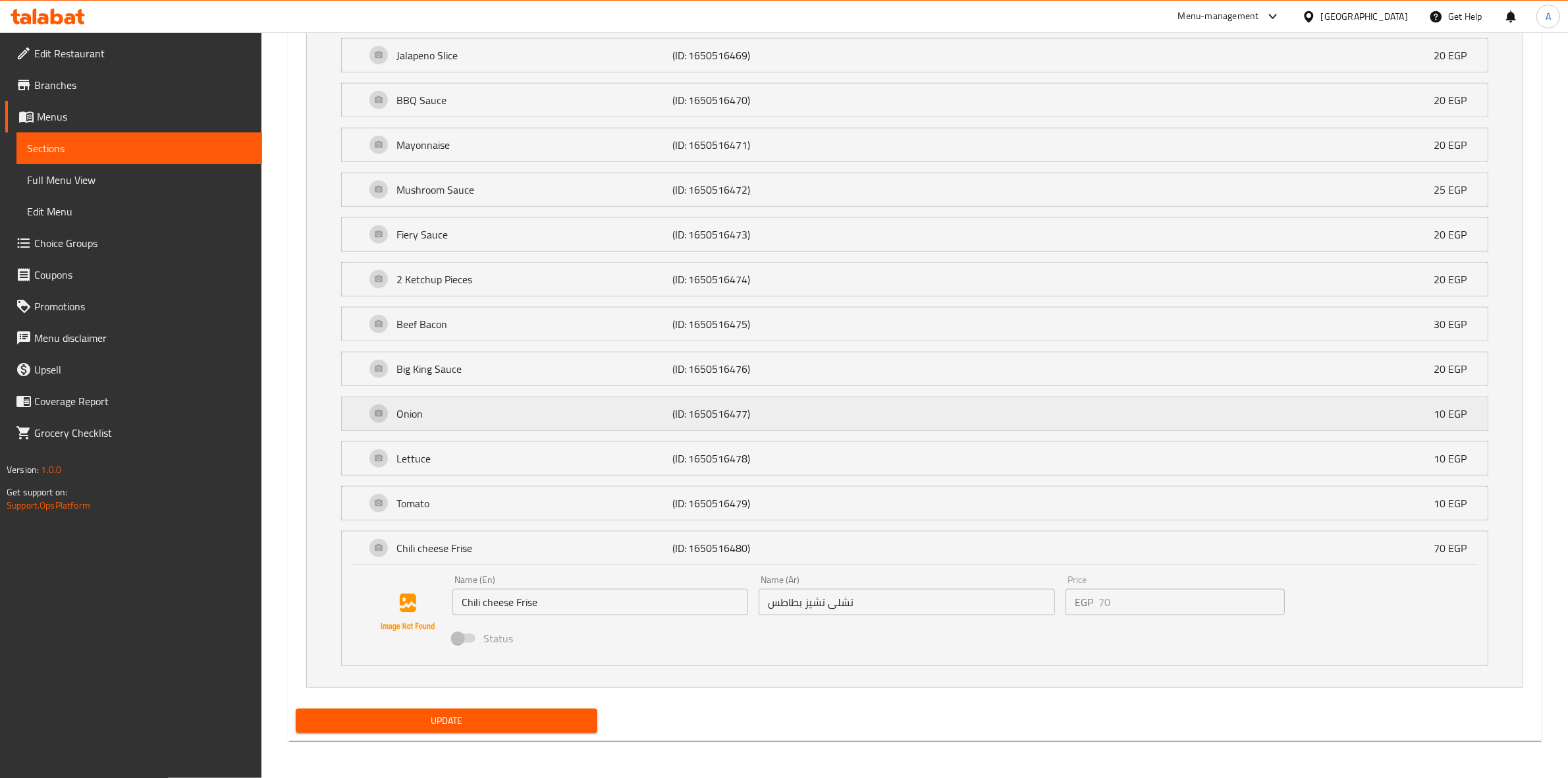
scroll to position [1802, 0]
click at [778, 550] on p "(ID: 1650516480)" at bounding box center [764, 548] width 184 height 15
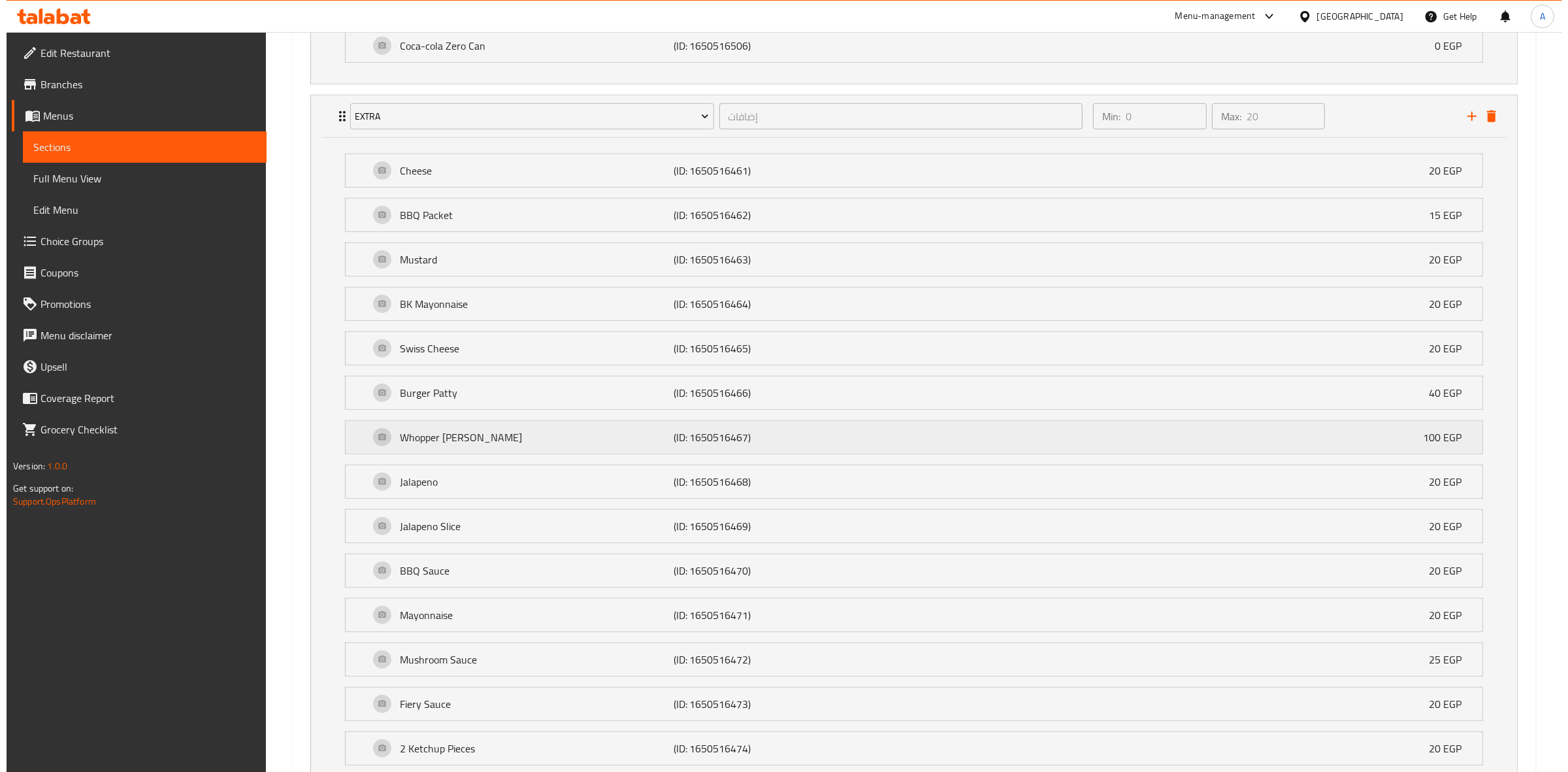
scroll to position [1279, 0]
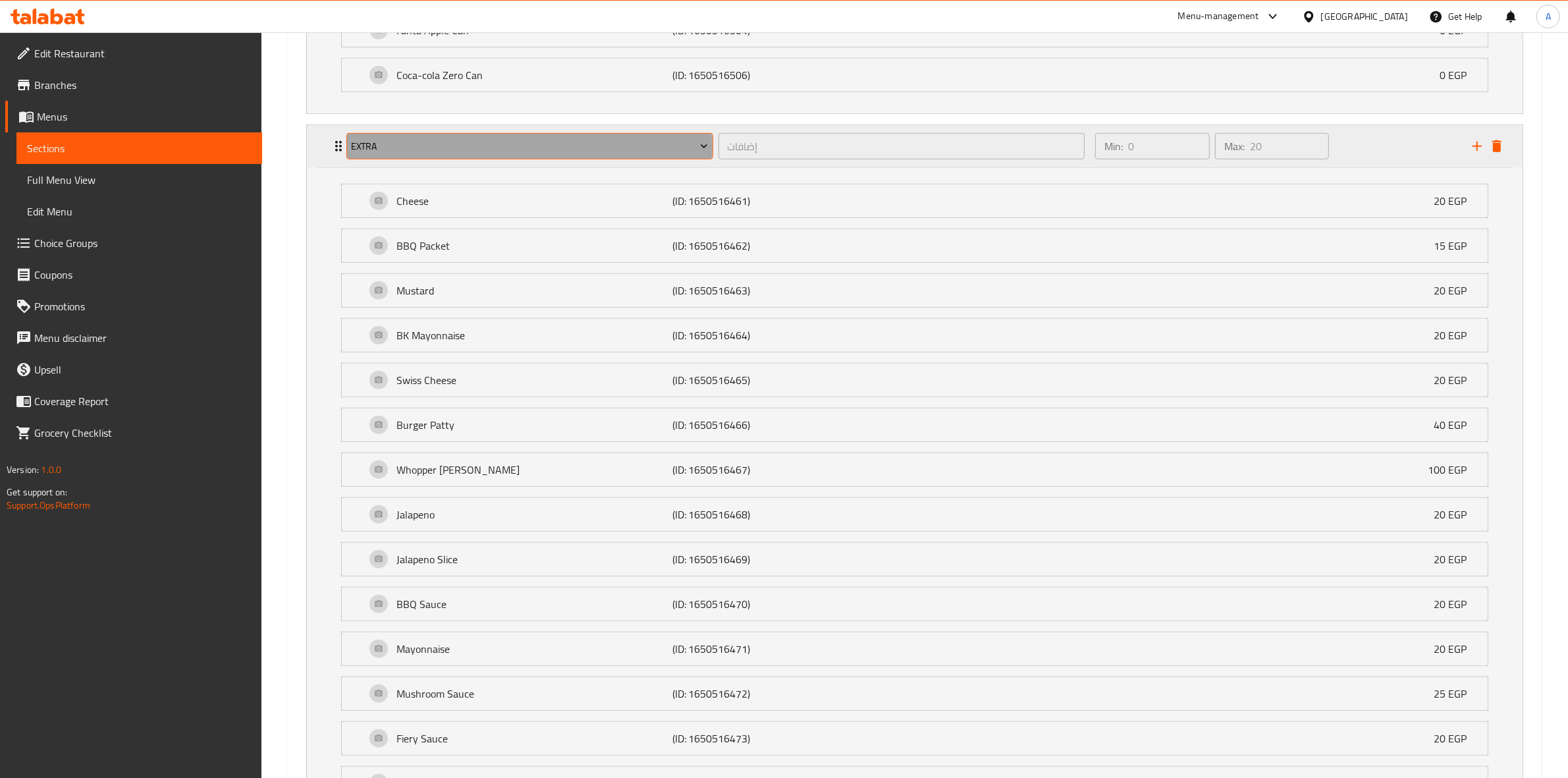
click at [489, 149] on span "Extra" at bounding box center [530, 146] width 357 height 16
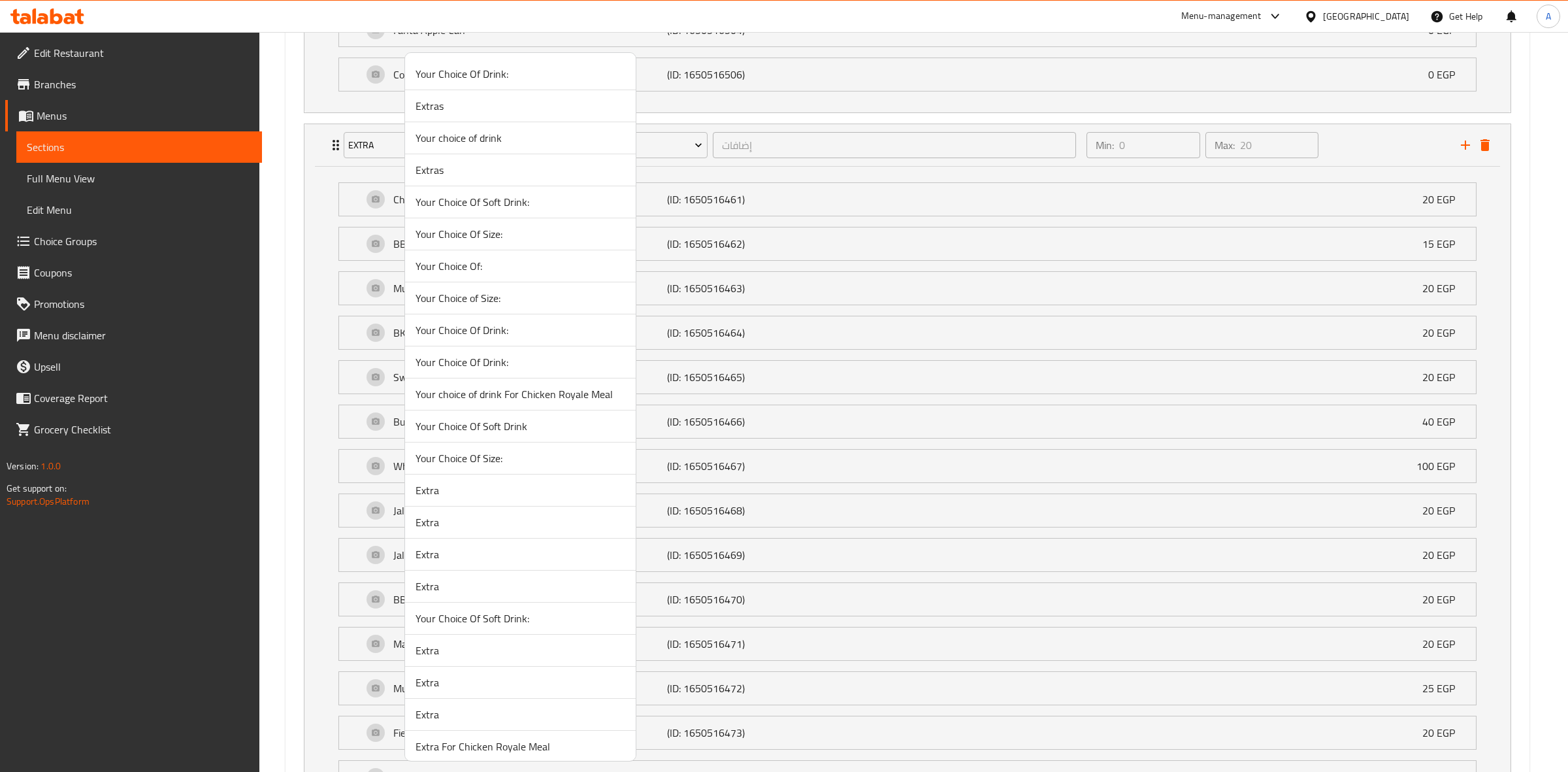
click at [481, 688] on span "Extra" at bounding box center [521, 682] width 210 height 15
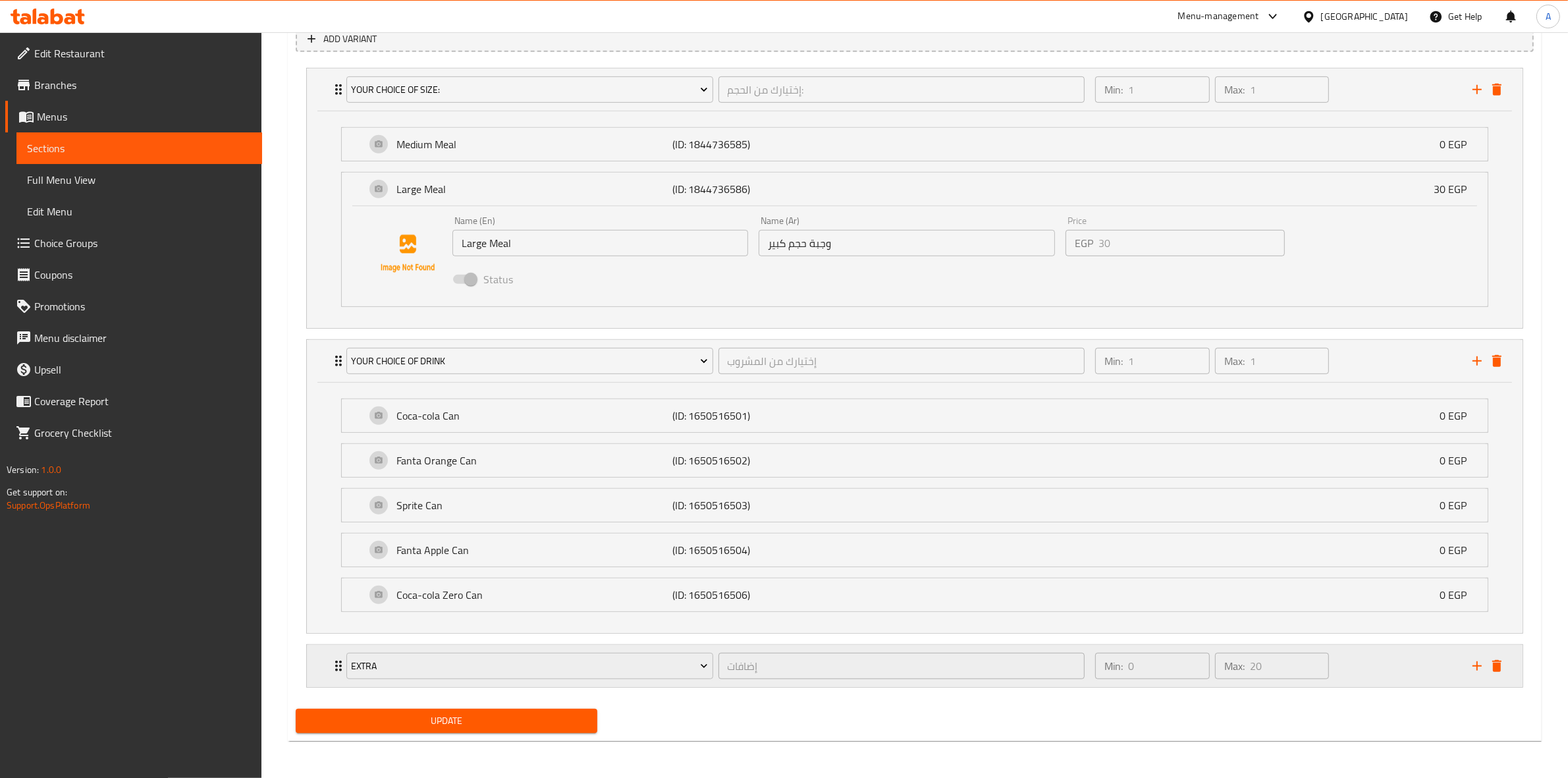
click at [1391, 671] on div "Min: 0 ​ Max: 20 ​" at bounding box center [1275, 665] width 378 height 42
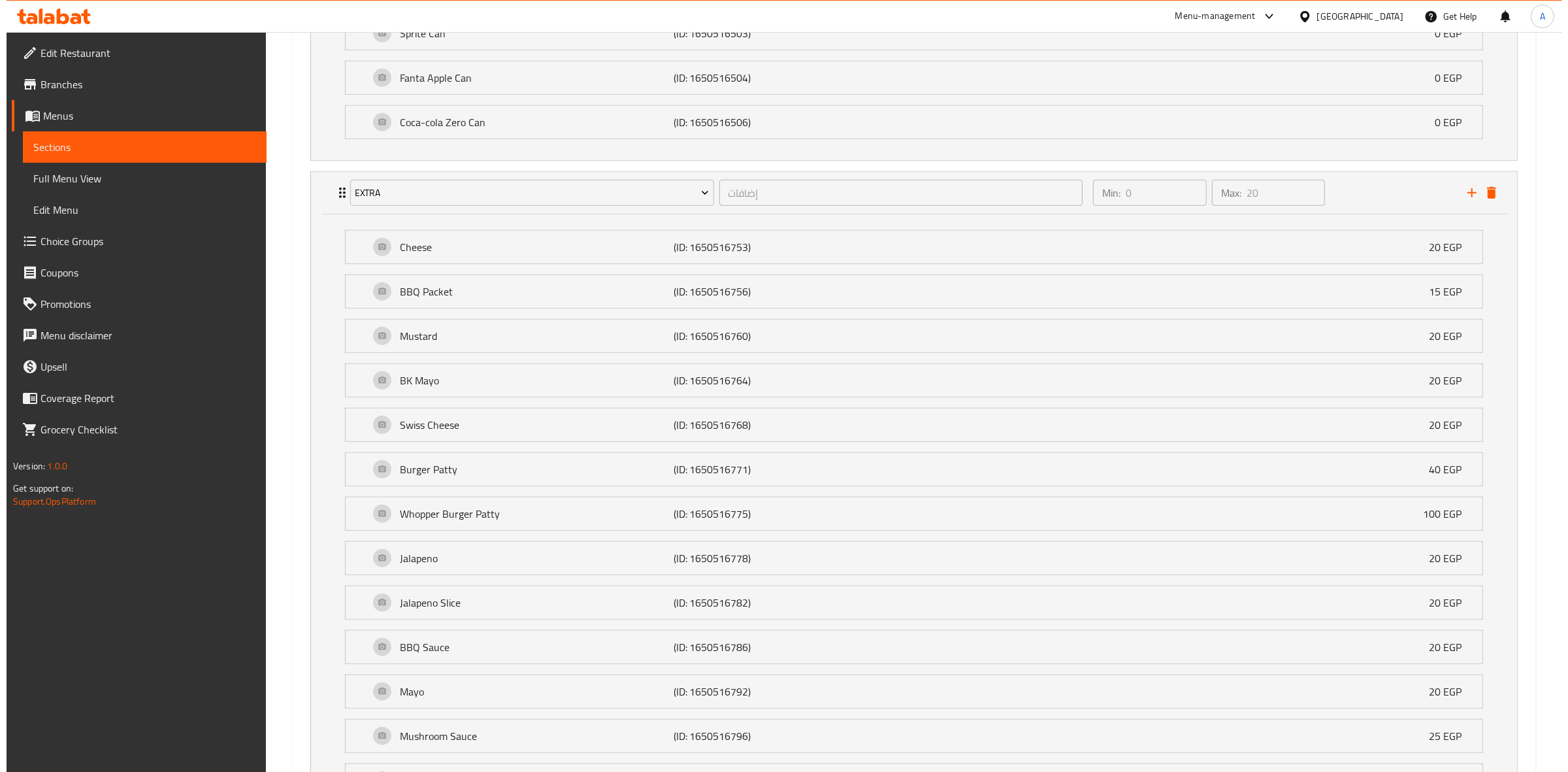
scroll to position [1225, 0]
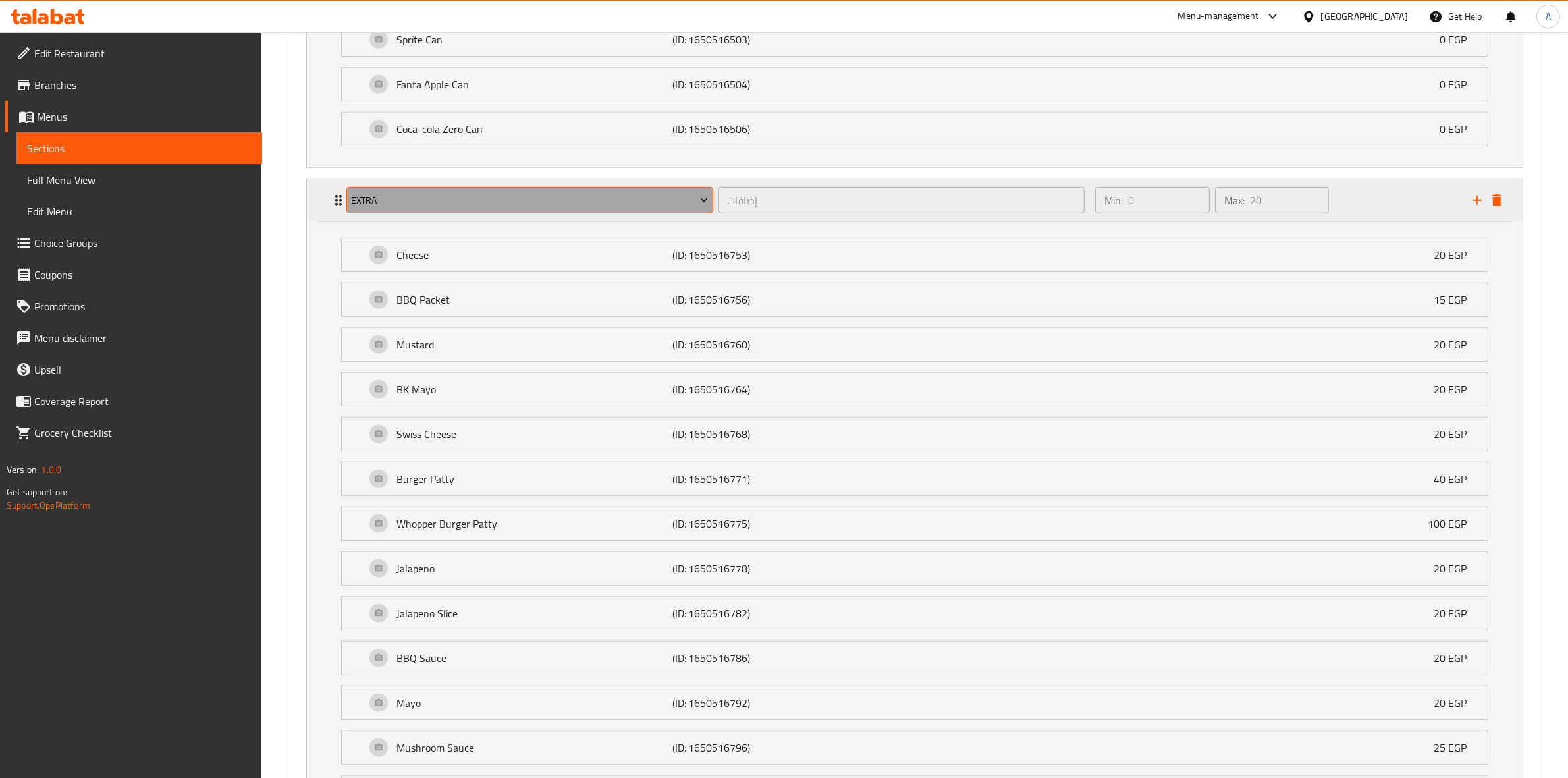
click at [581, 213] on button "Extra" at bounding box center [530, 200] width 367 height 26
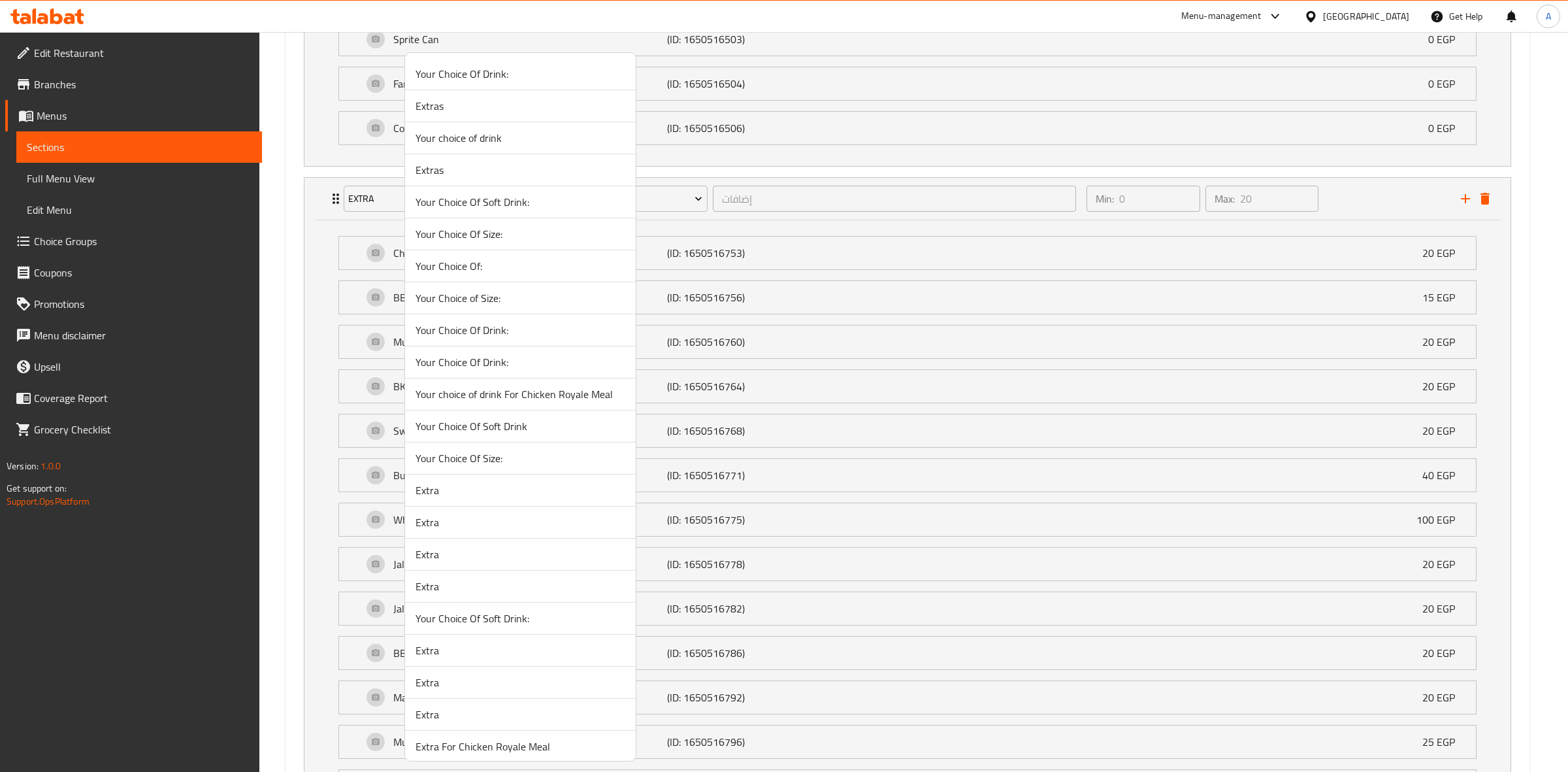
click at [502, 727] on li "Extra" at bounding box center [520, 715] width 231 height 32
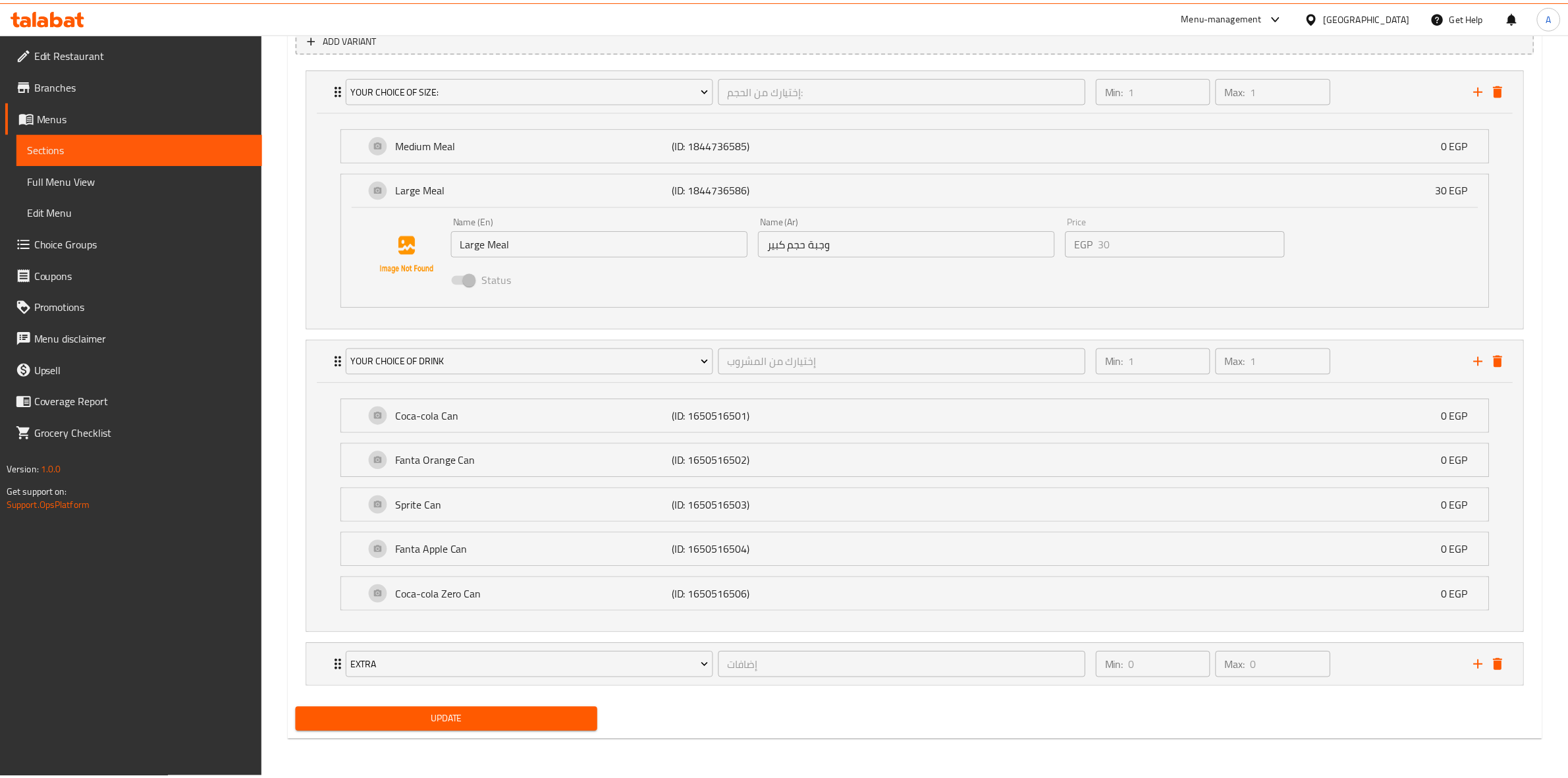
scroll to position [773, 0]
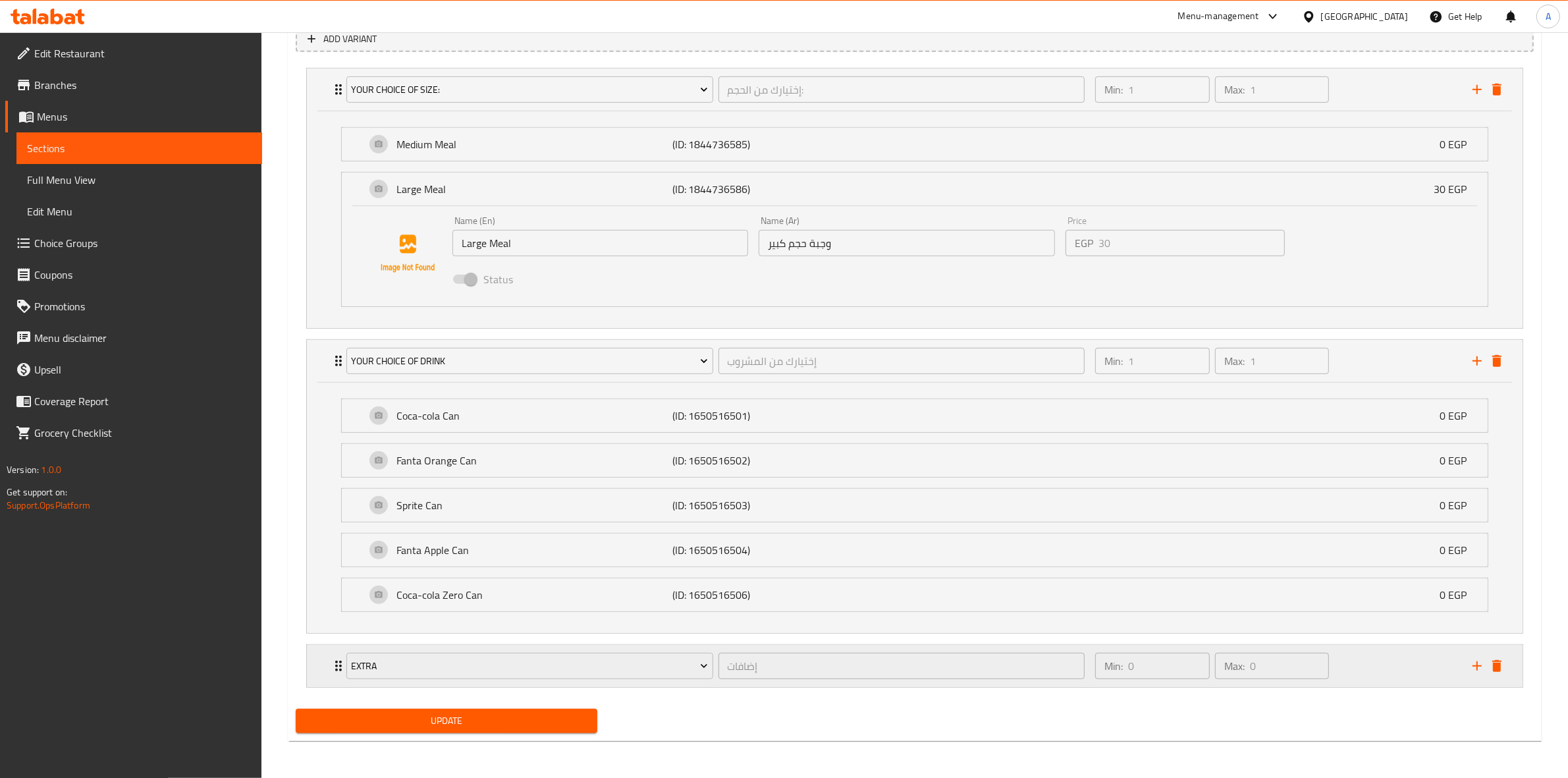
click at [1364, 664] on div "Min: 0 ​ Max: 0 ​" at bounding box center [1275, 665] width 378 height 42
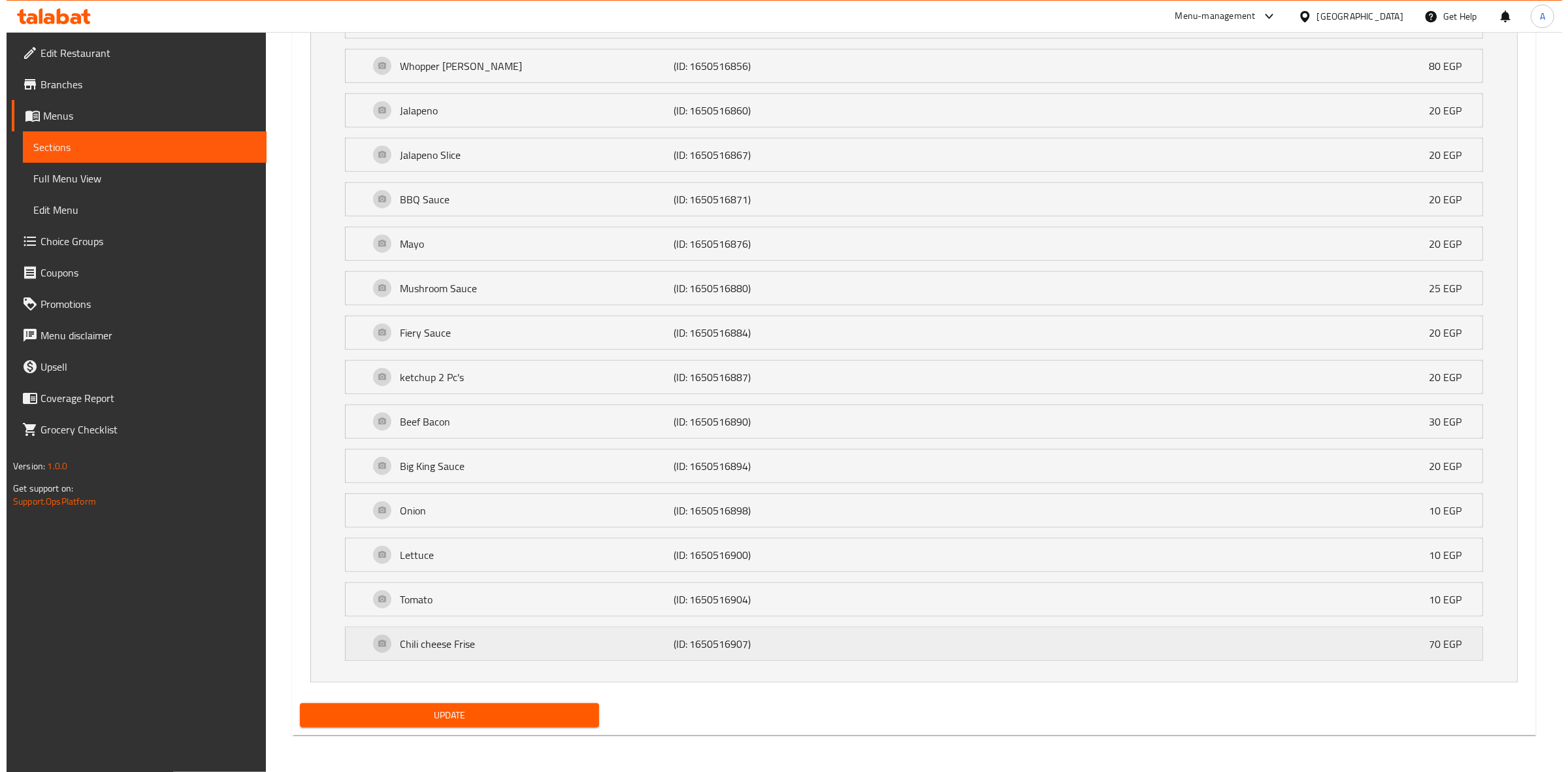
scroll to position [1198, 0]
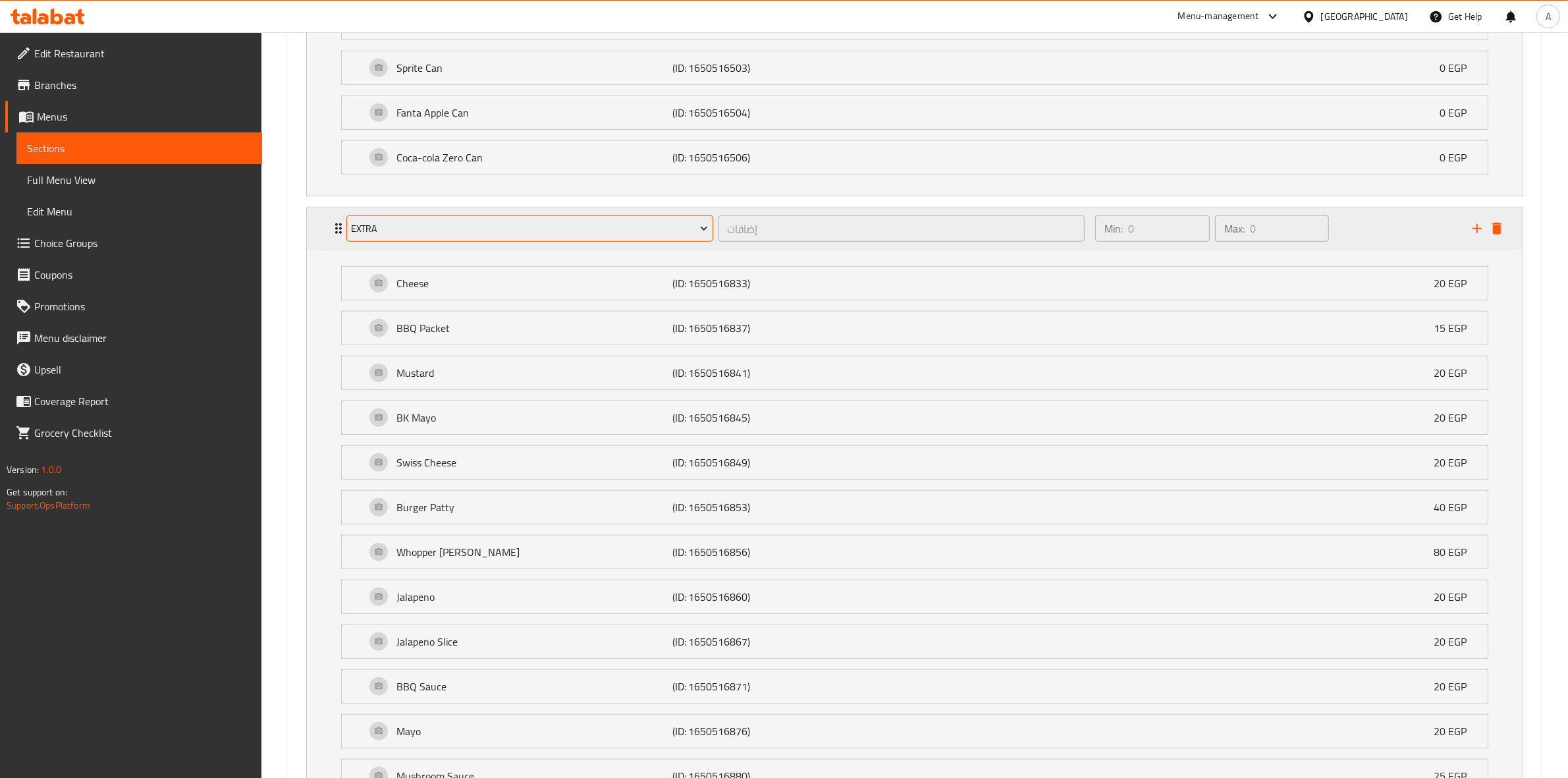
click at [509, 235] on span "Extra" at bounding box center [530, 228] width 357 height 16
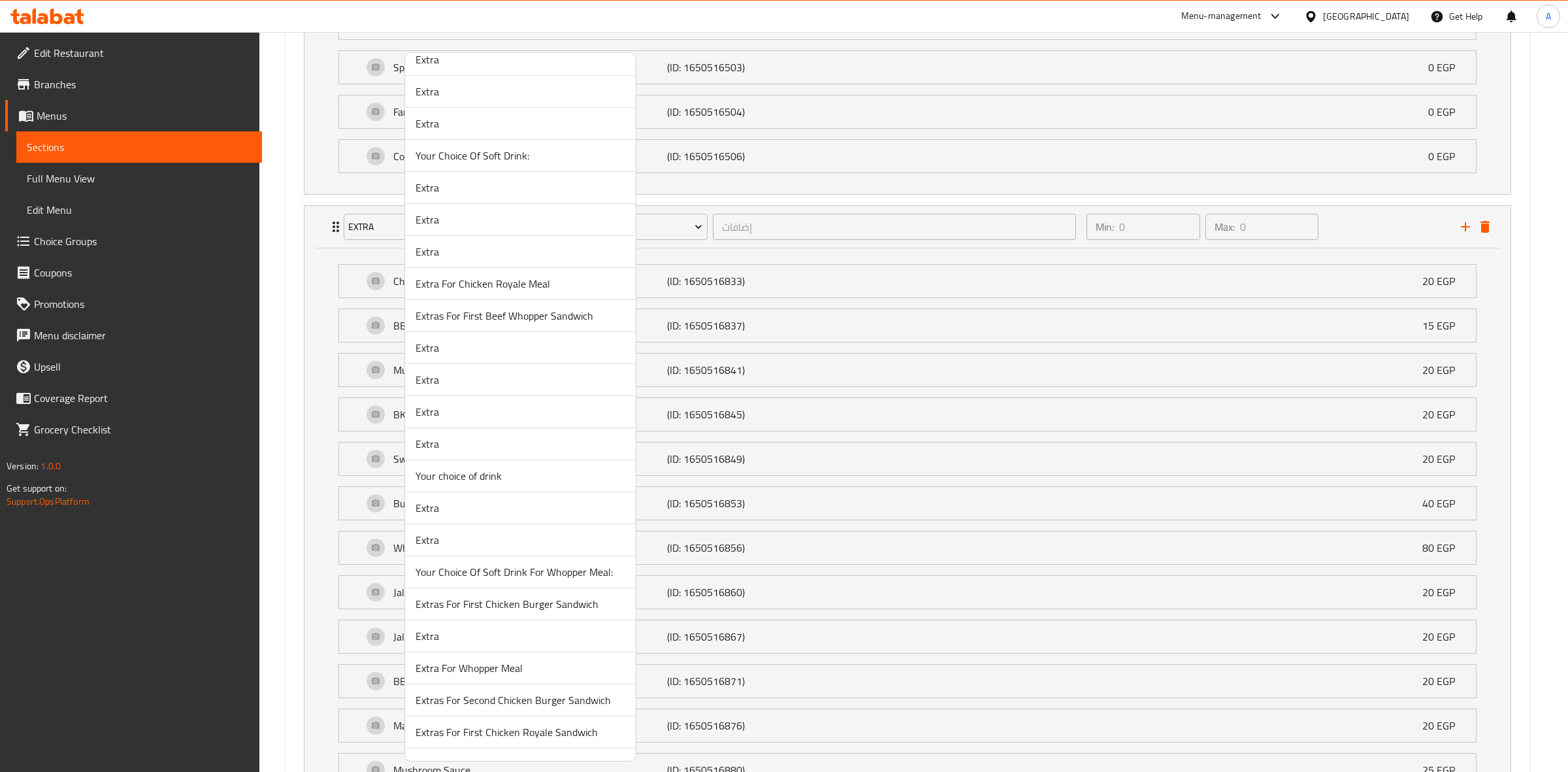
scroll to position [490, 0]
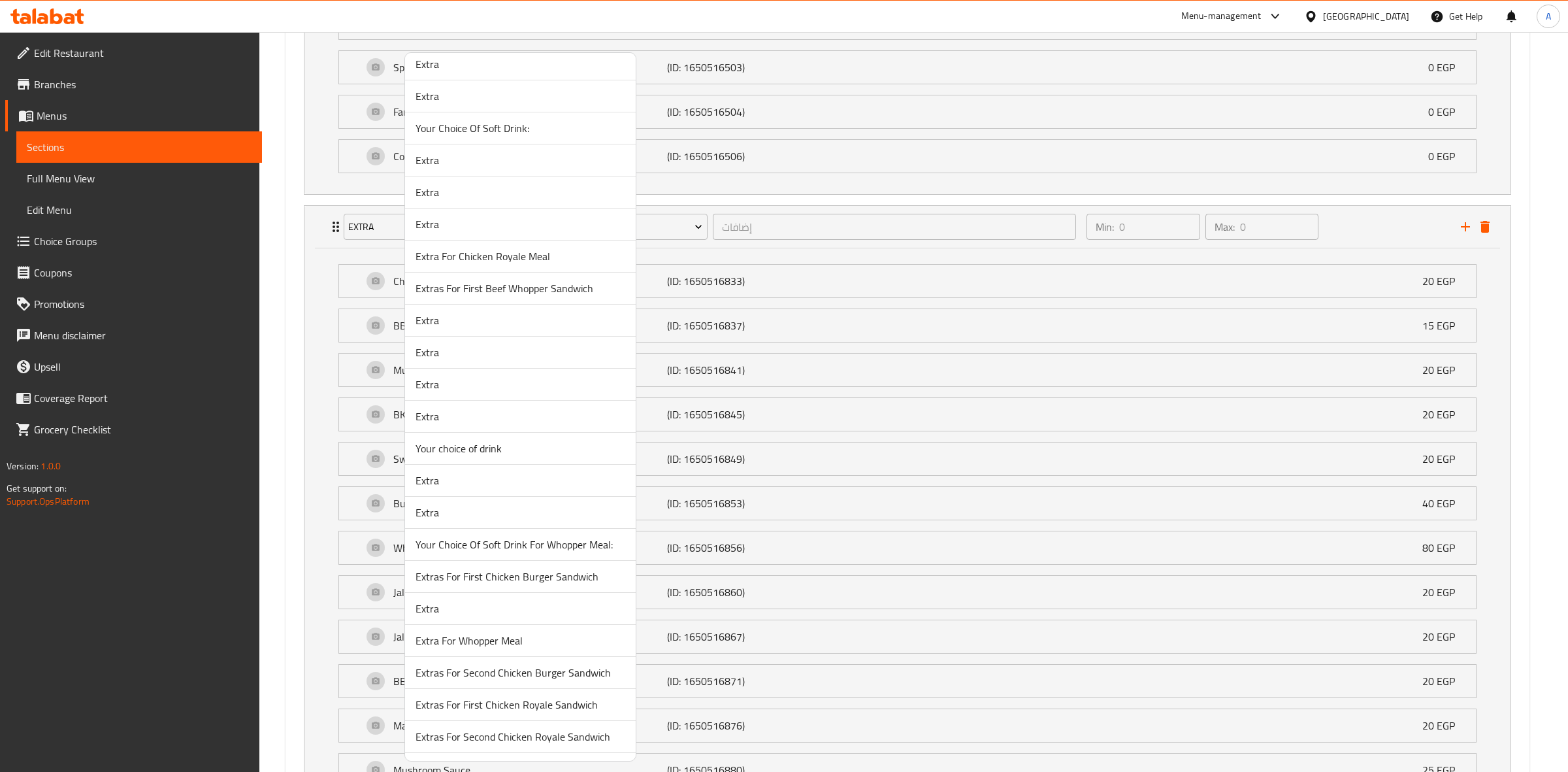
click at [466, 616] on span "Extra" at bounding box center [521, 608] width 210 height 15
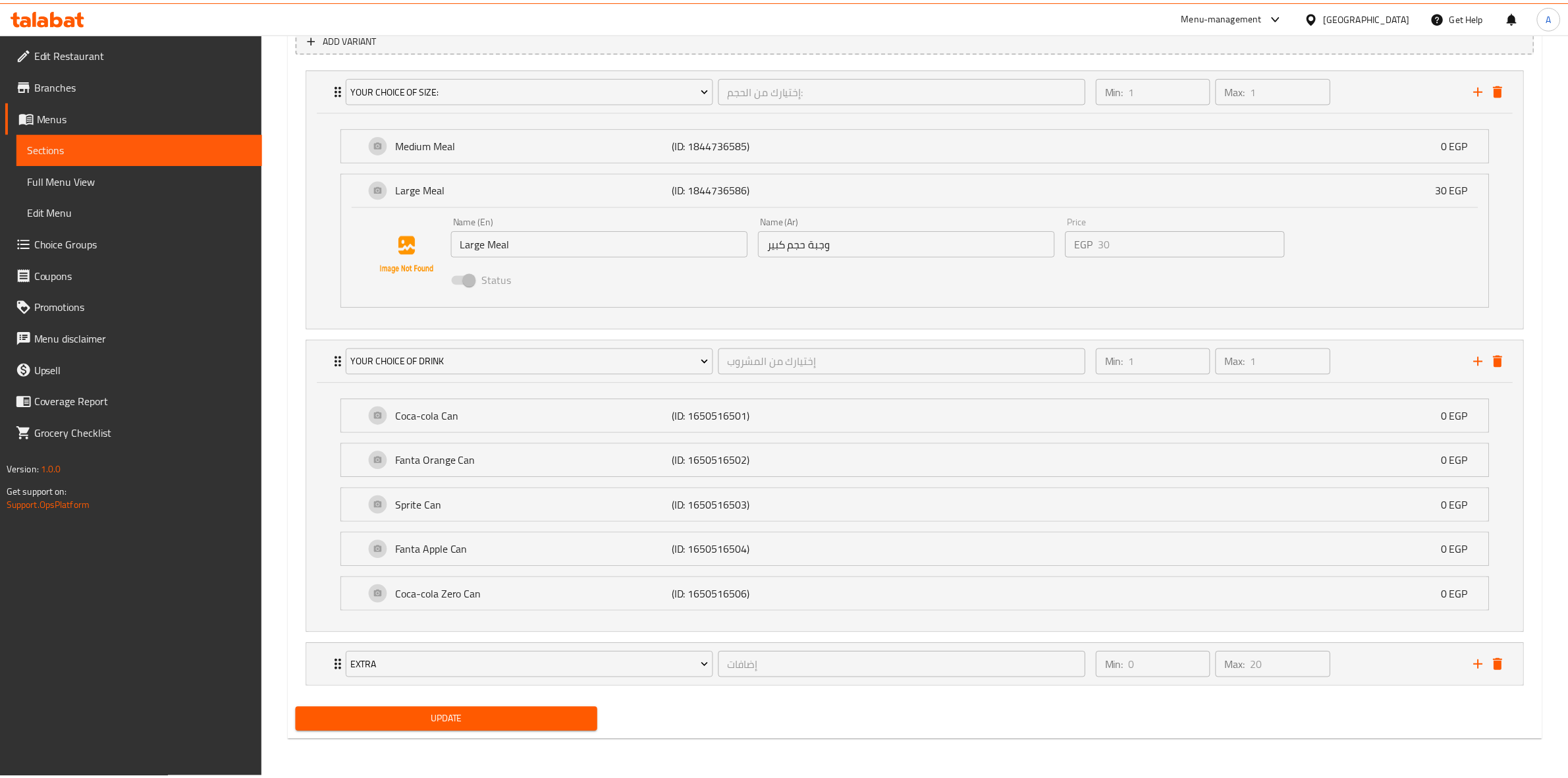
scroll to position [773, 0]
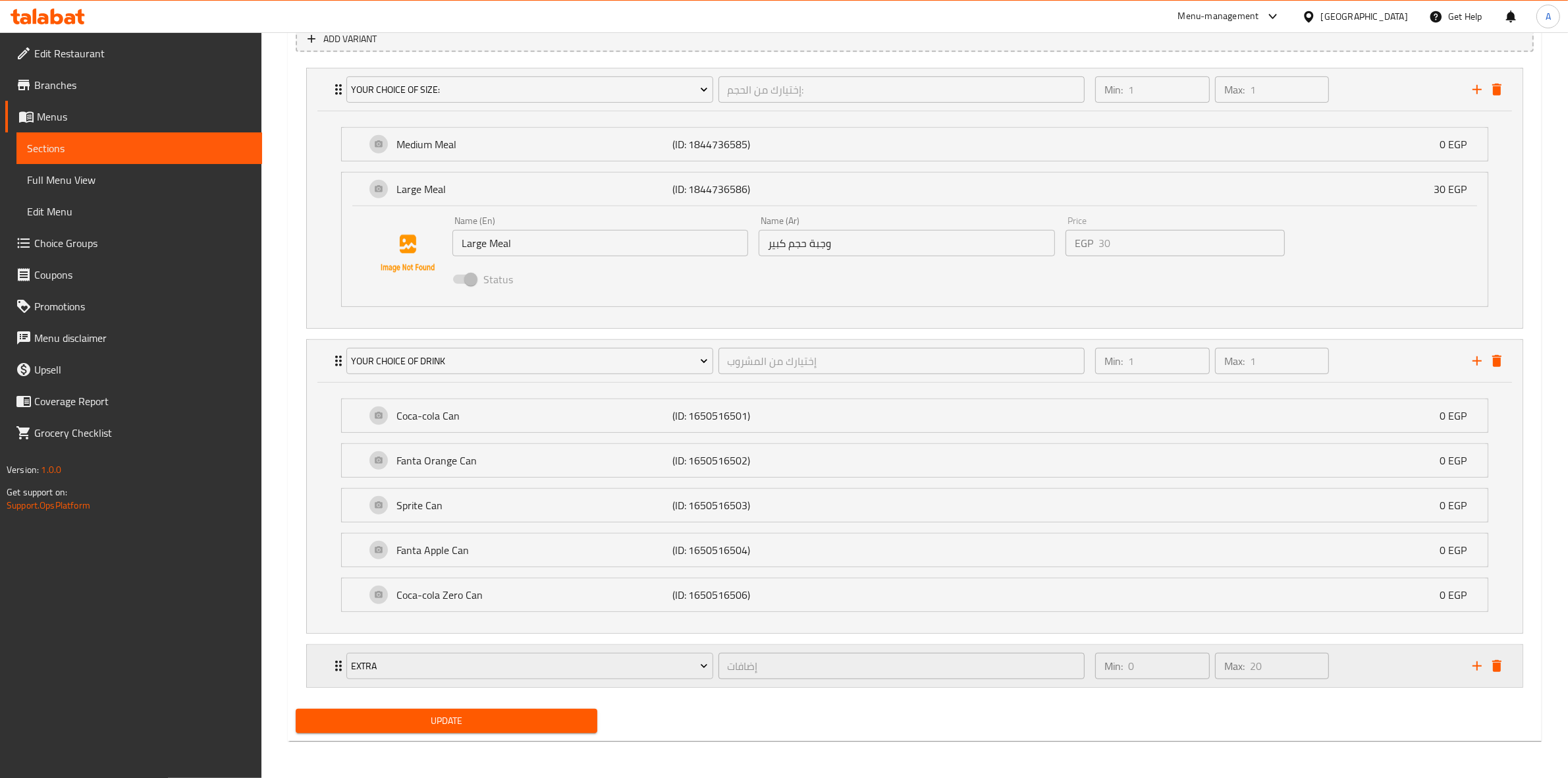
click at [1380, 682] on div "Min: 0 ​ Max: 20 ​" at bounding box center [1275, 665] width 378 height 42
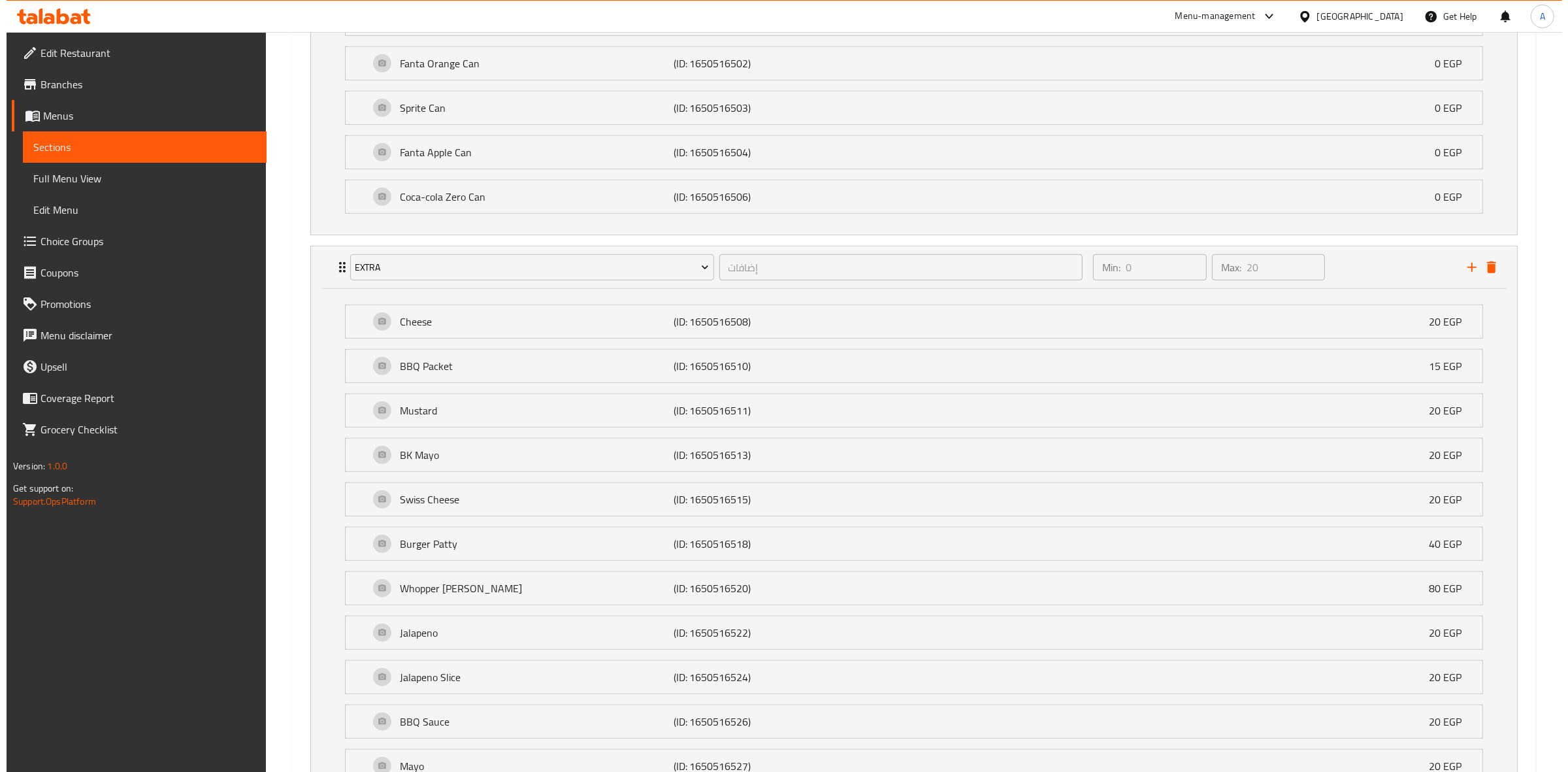
scroll to position [1155, 0]
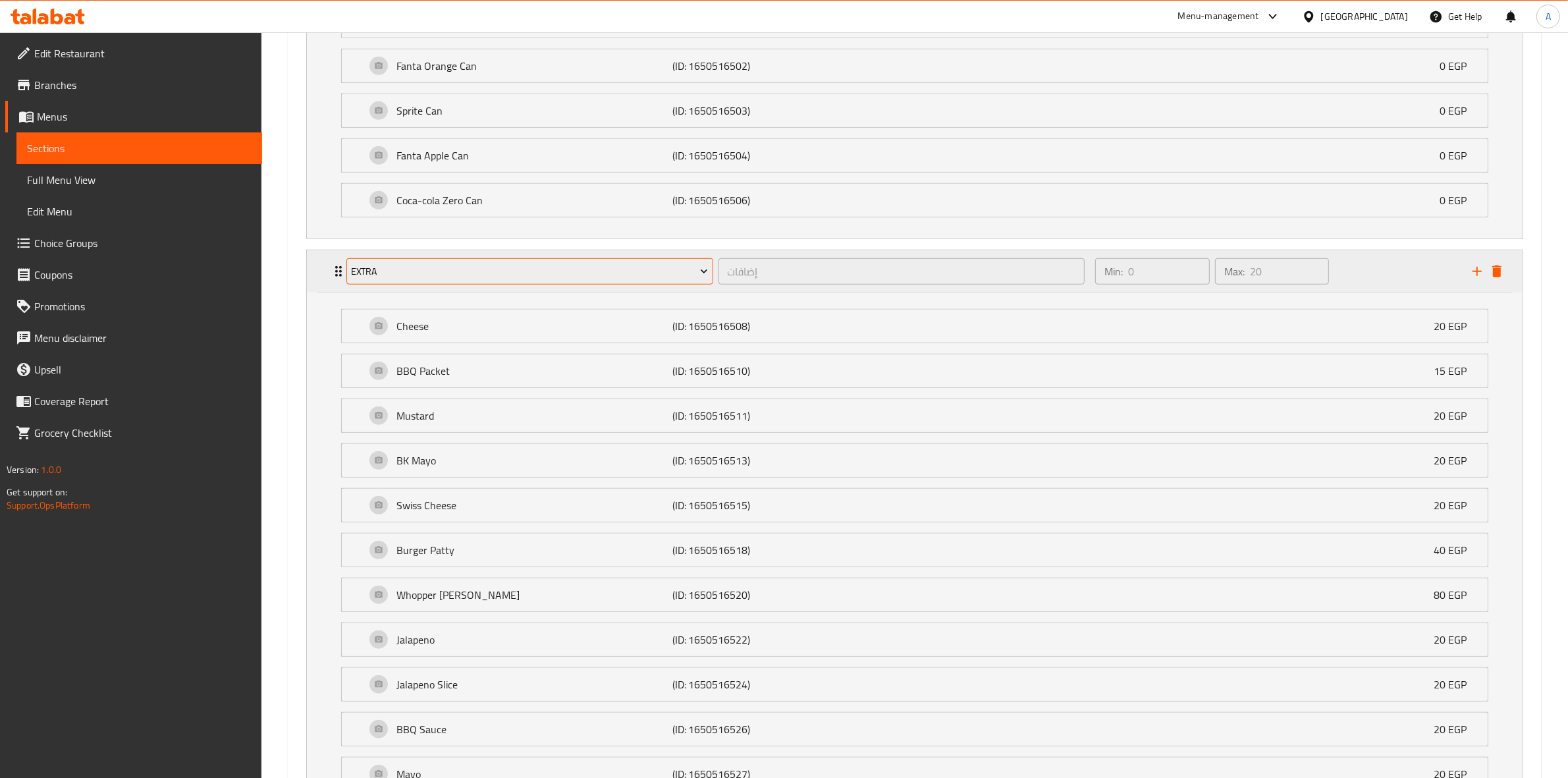
click at [452, 278] on span "Extra" at bounding box center [530, 271] width 357 height 16
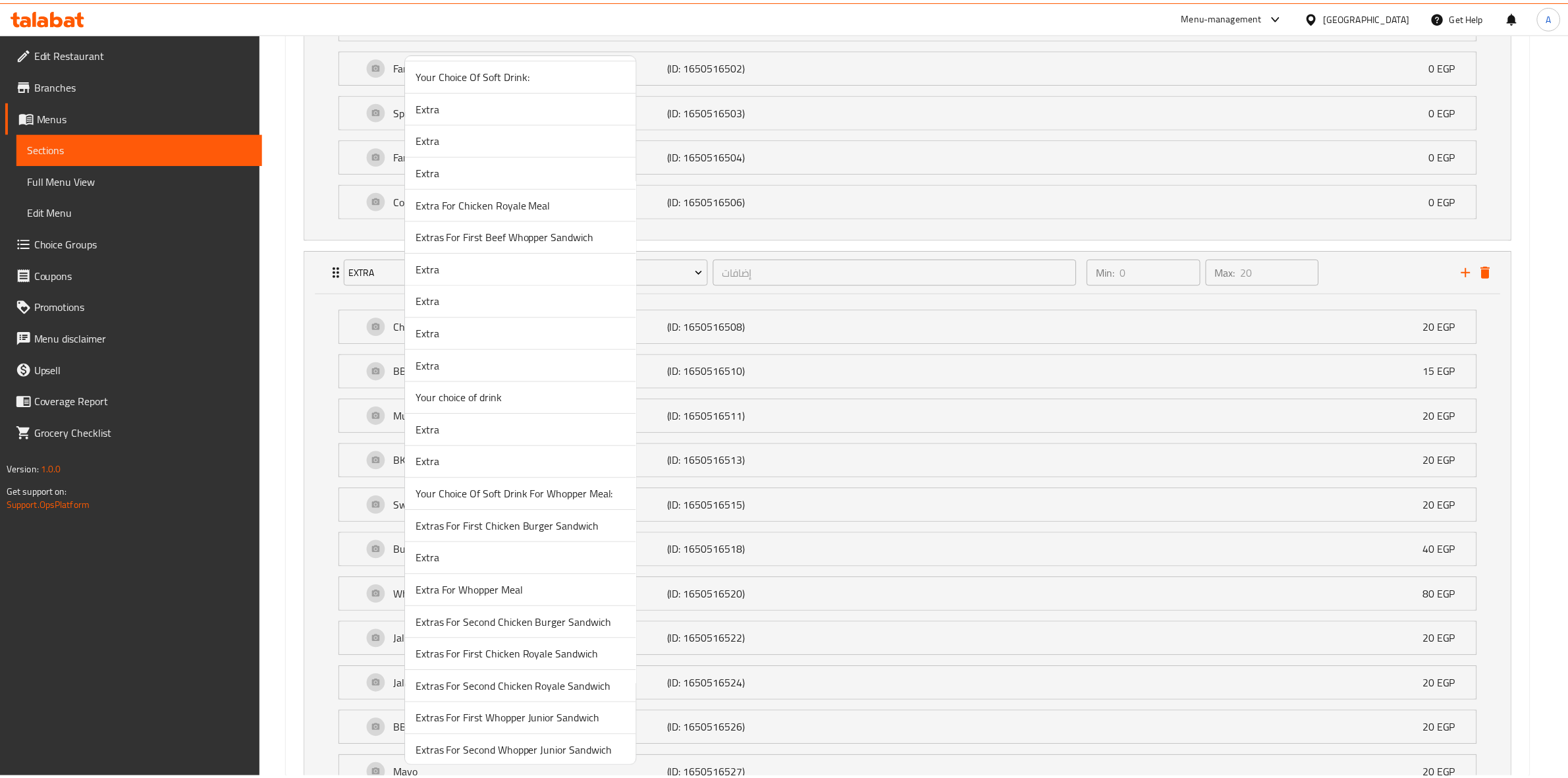
scroll to position [576, 0]
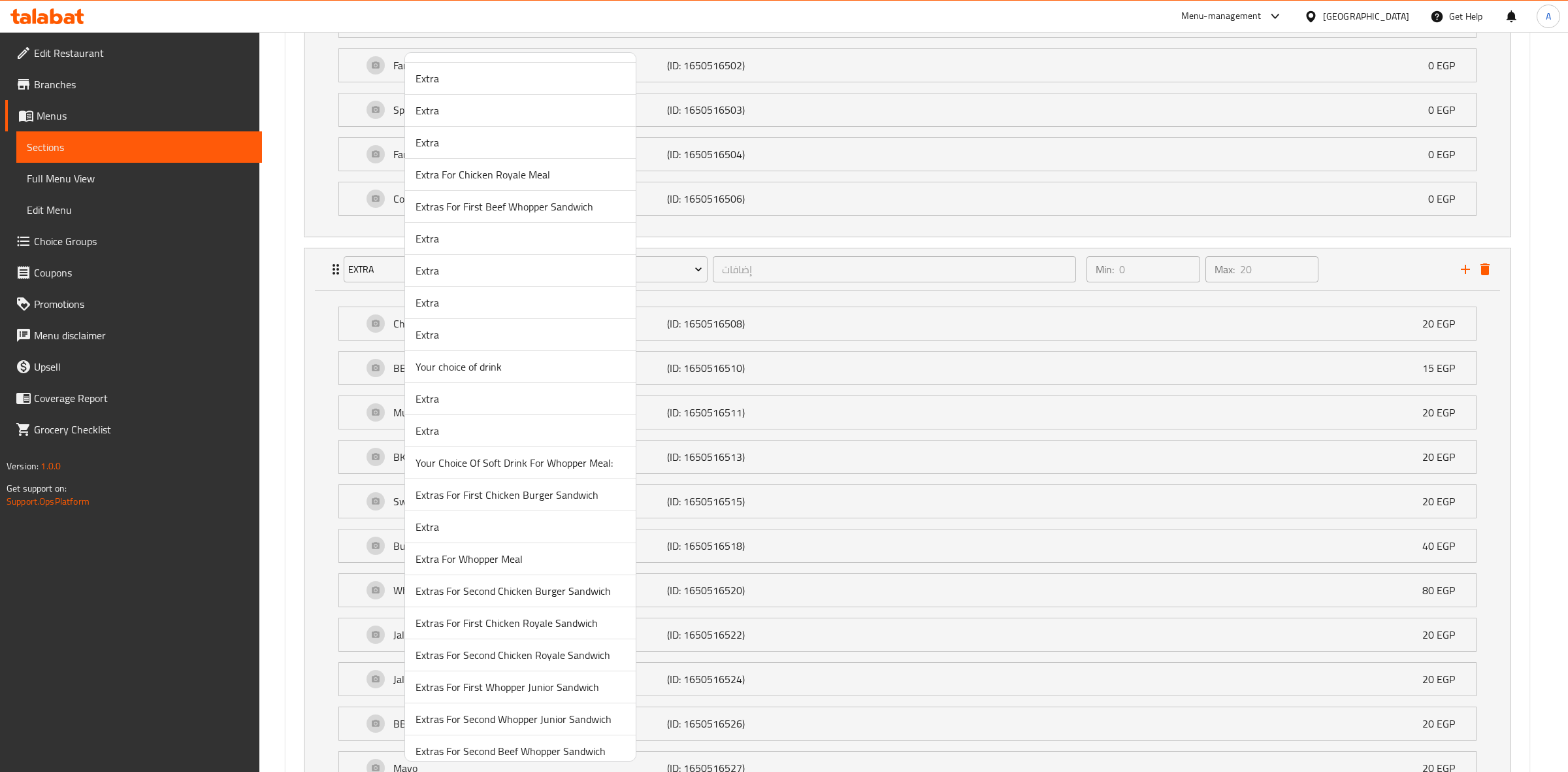
click at [490, 529] on span "Extra" at bounding box center [521, 526] width 210 height 15
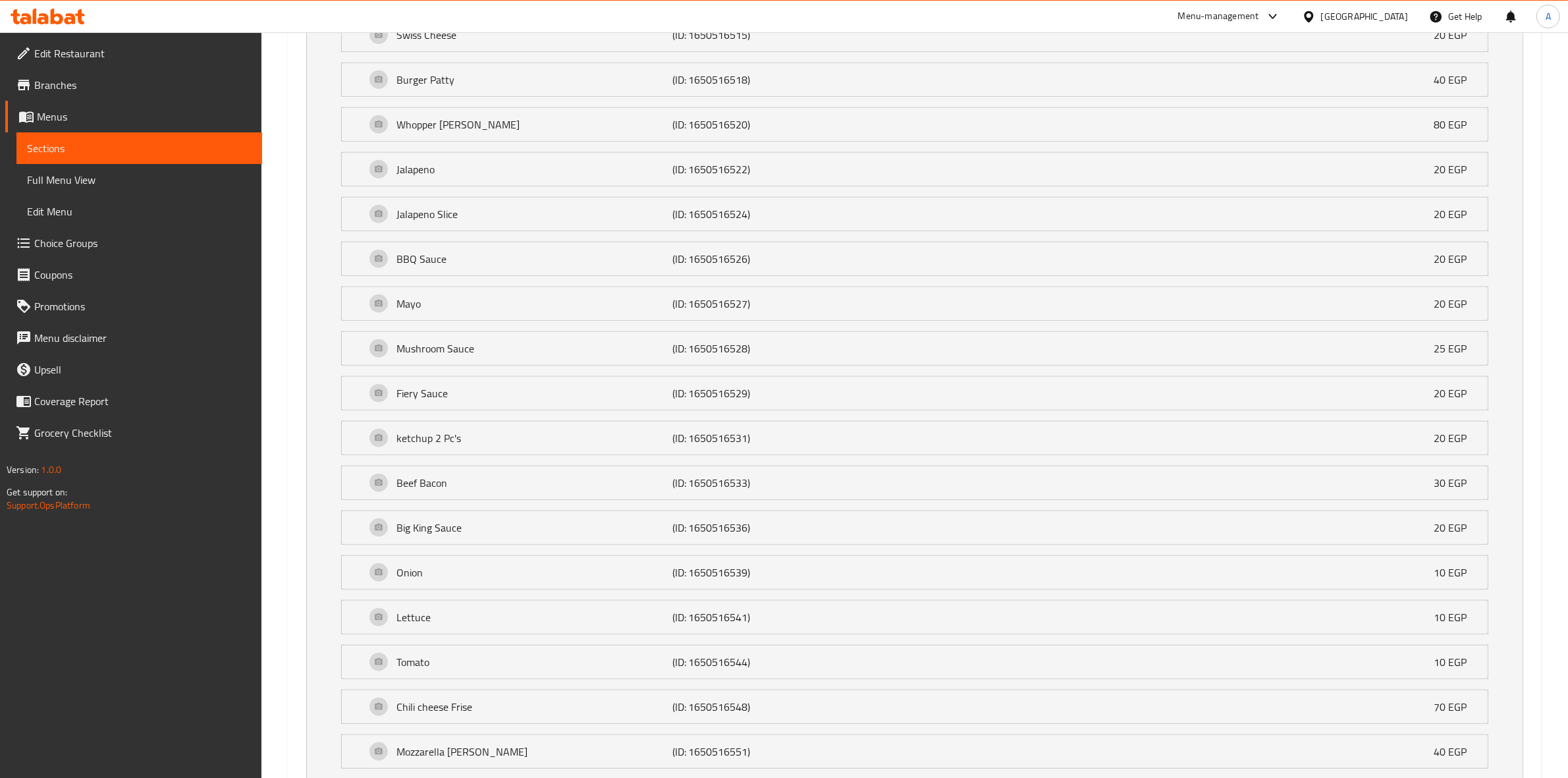
scroll to position [1746, 0]
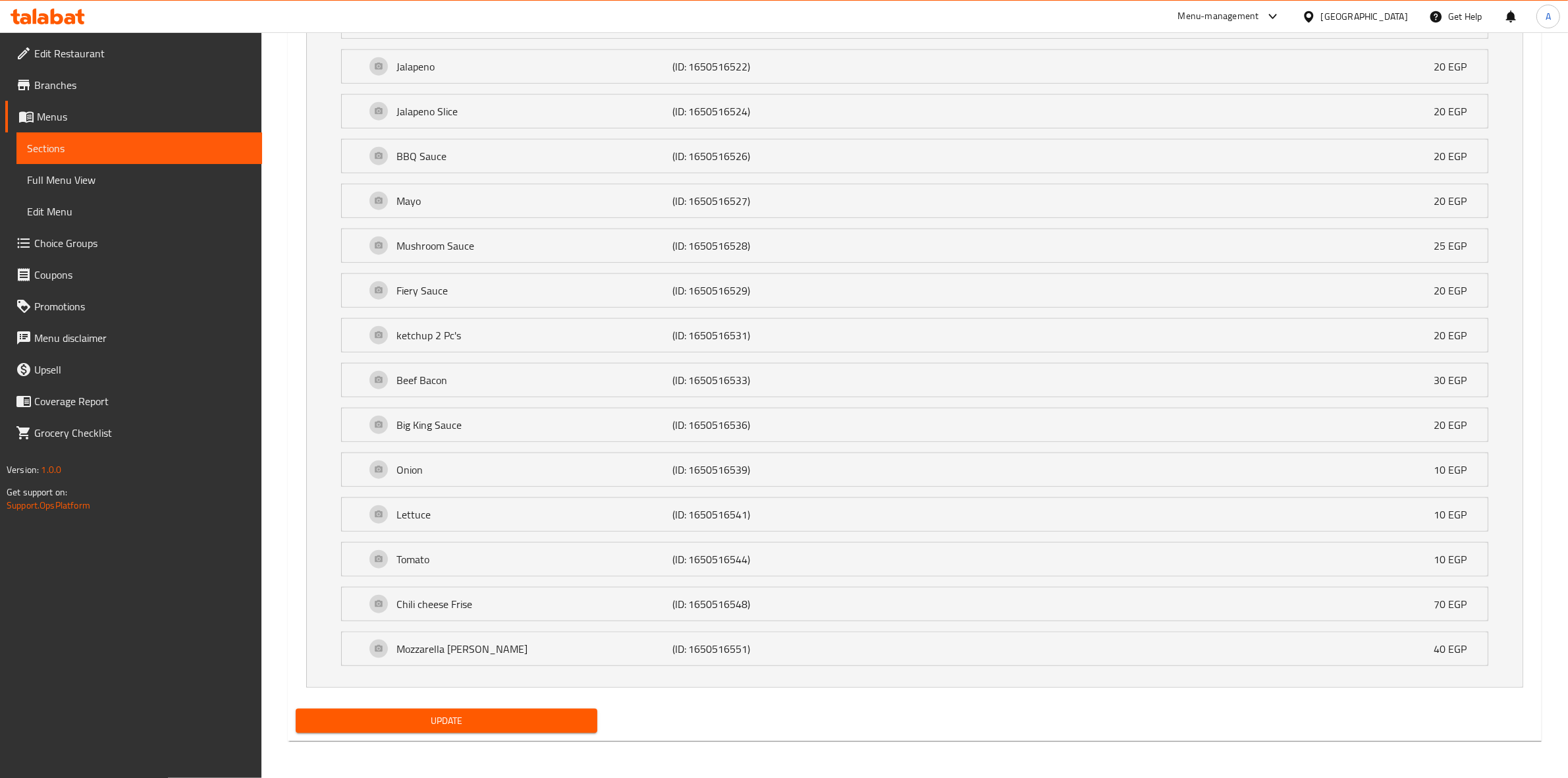
click at [448, 729] on button "Update" at bounding box center [446, 721] width 302 height 25
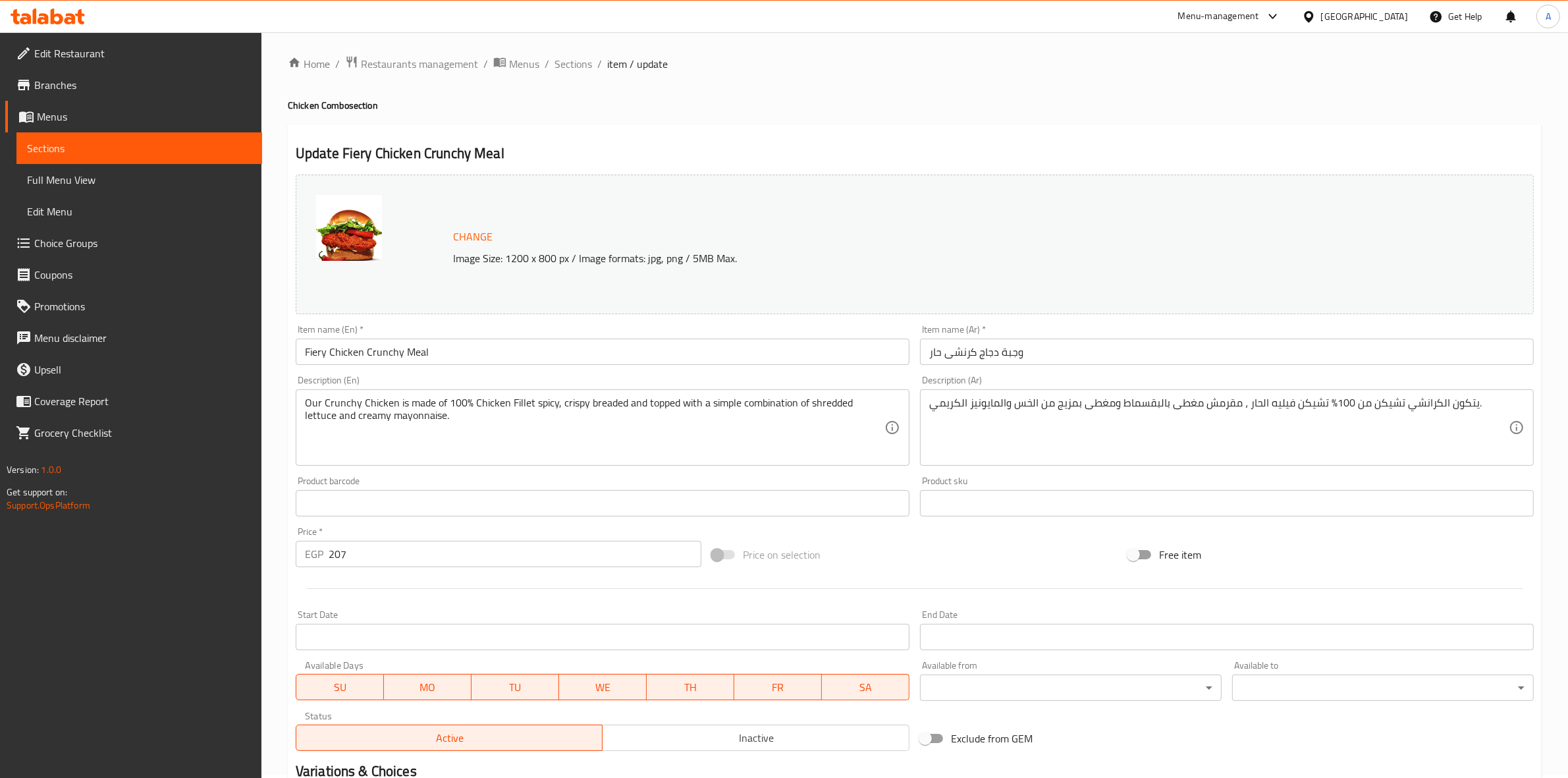
scroll to position [0, 0]
click at [584, 67] on span "Sections" at bounding box center [573, 67] width 38 height 15
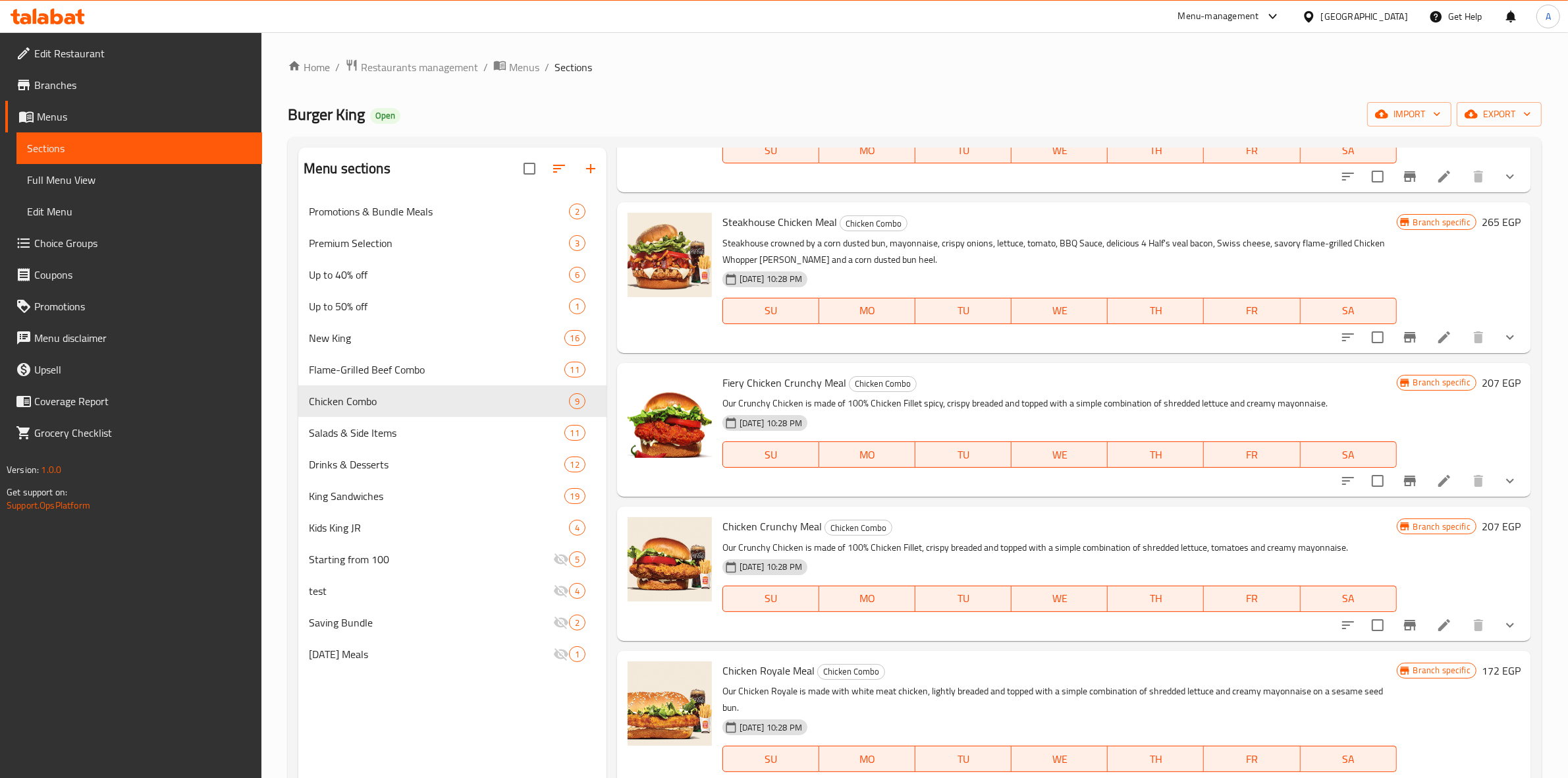
scroll to position [247, 0]
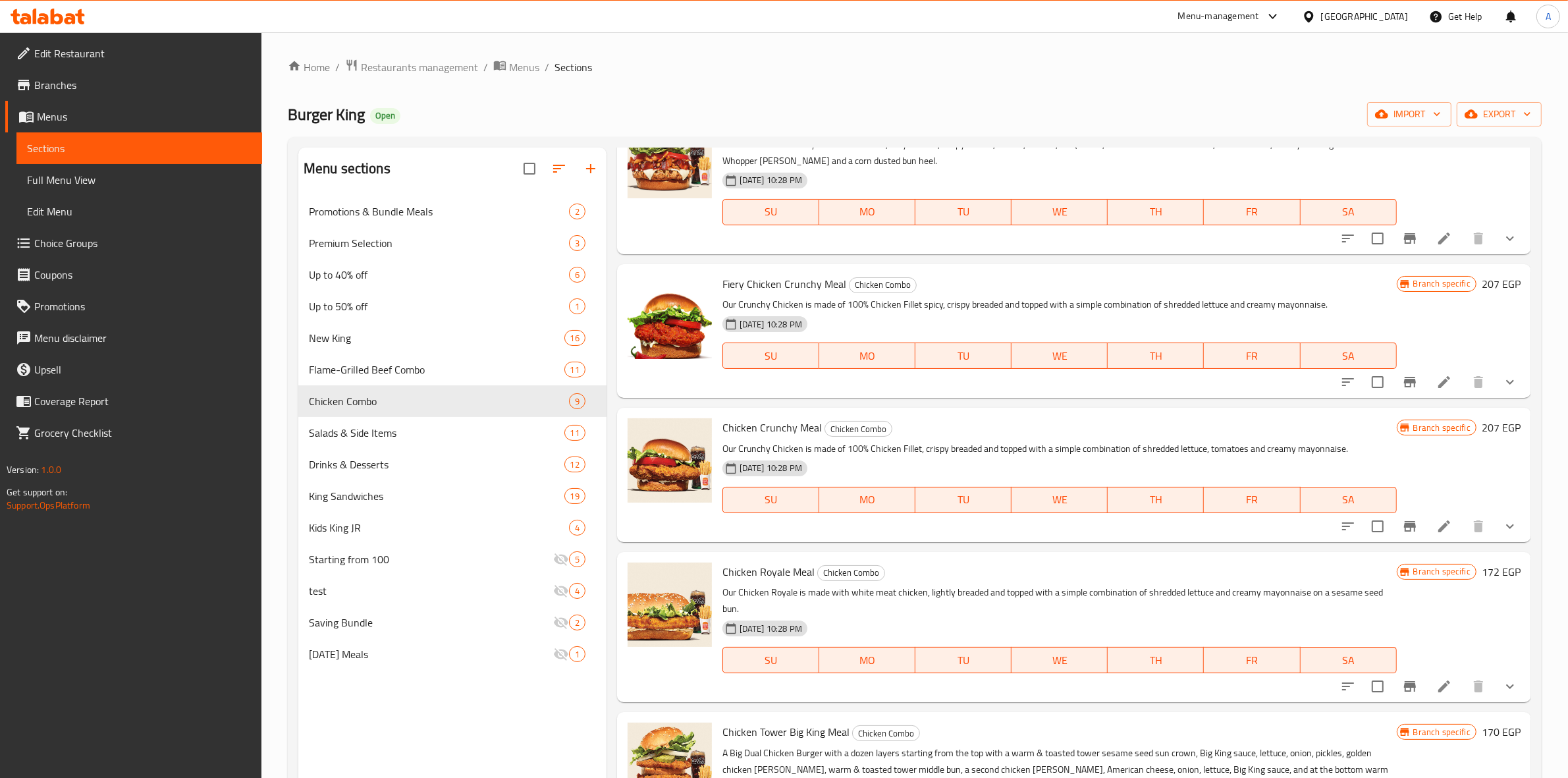
click at [1437, 519] on icon at bounding box center [1444, 526] width 15 height 15
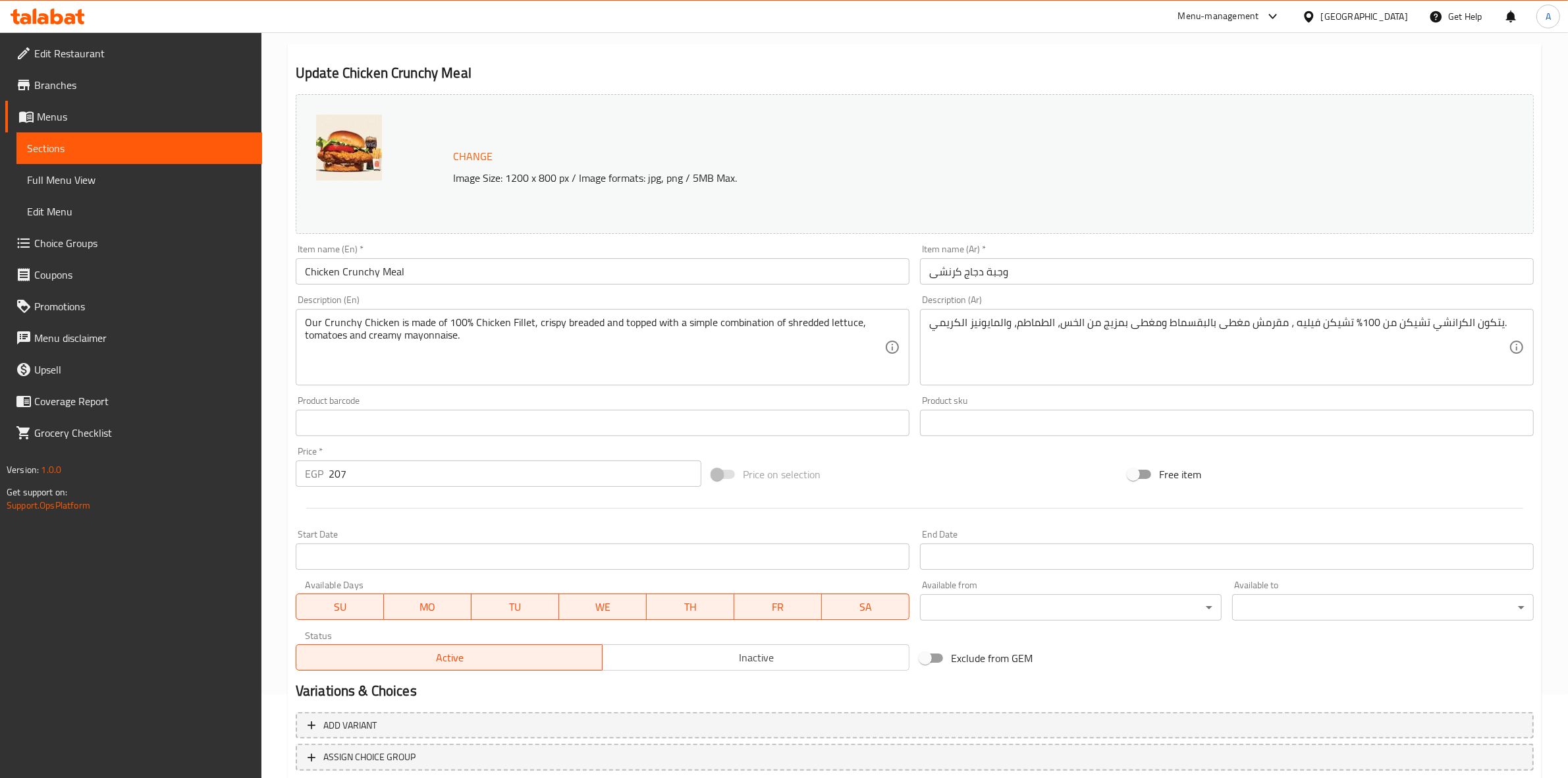
scroll to position [170, 0]
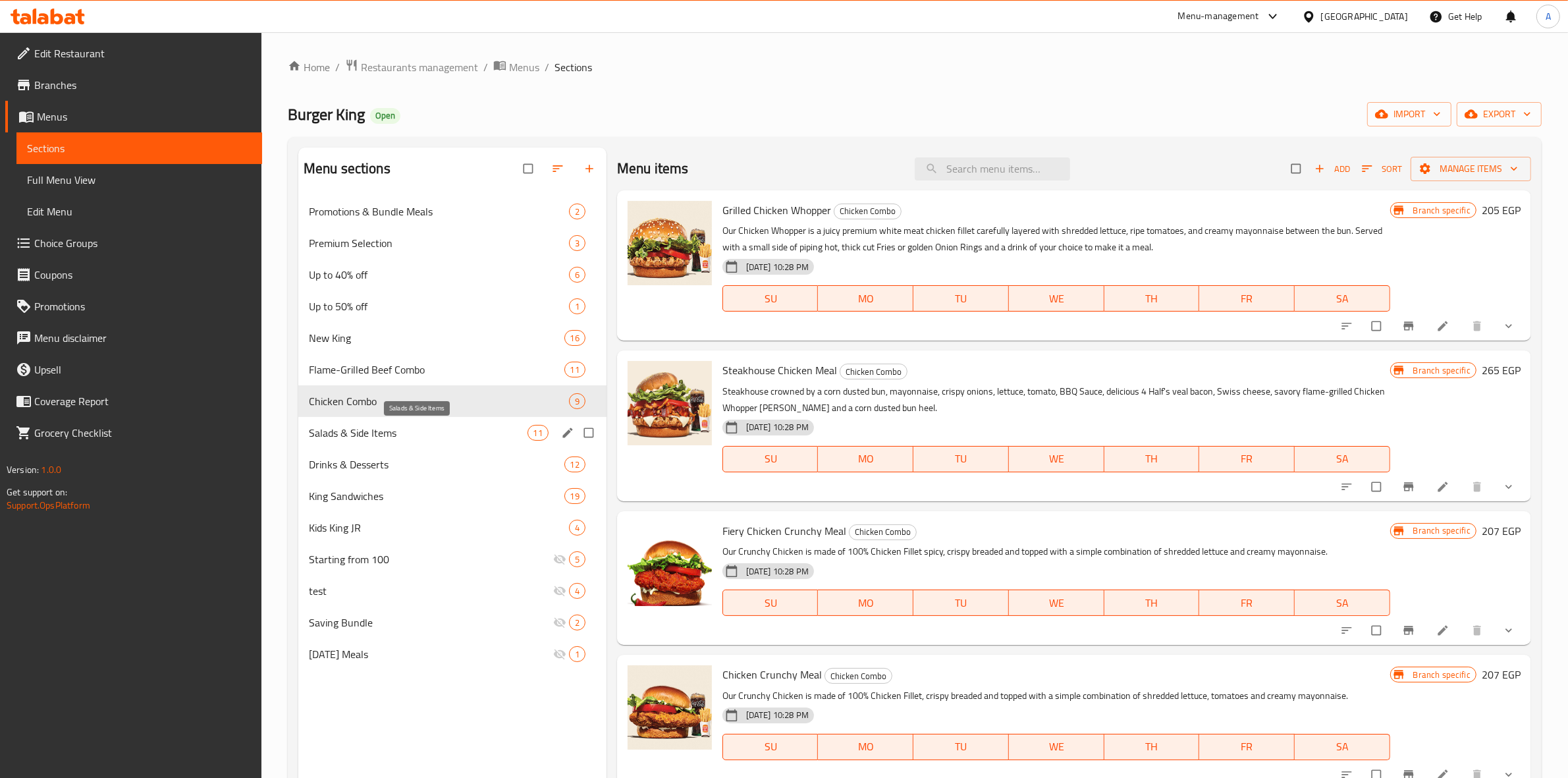
click at [392, 437] on span "Salads & Side Items" at bounding box center [418, 432] width 218 height 15
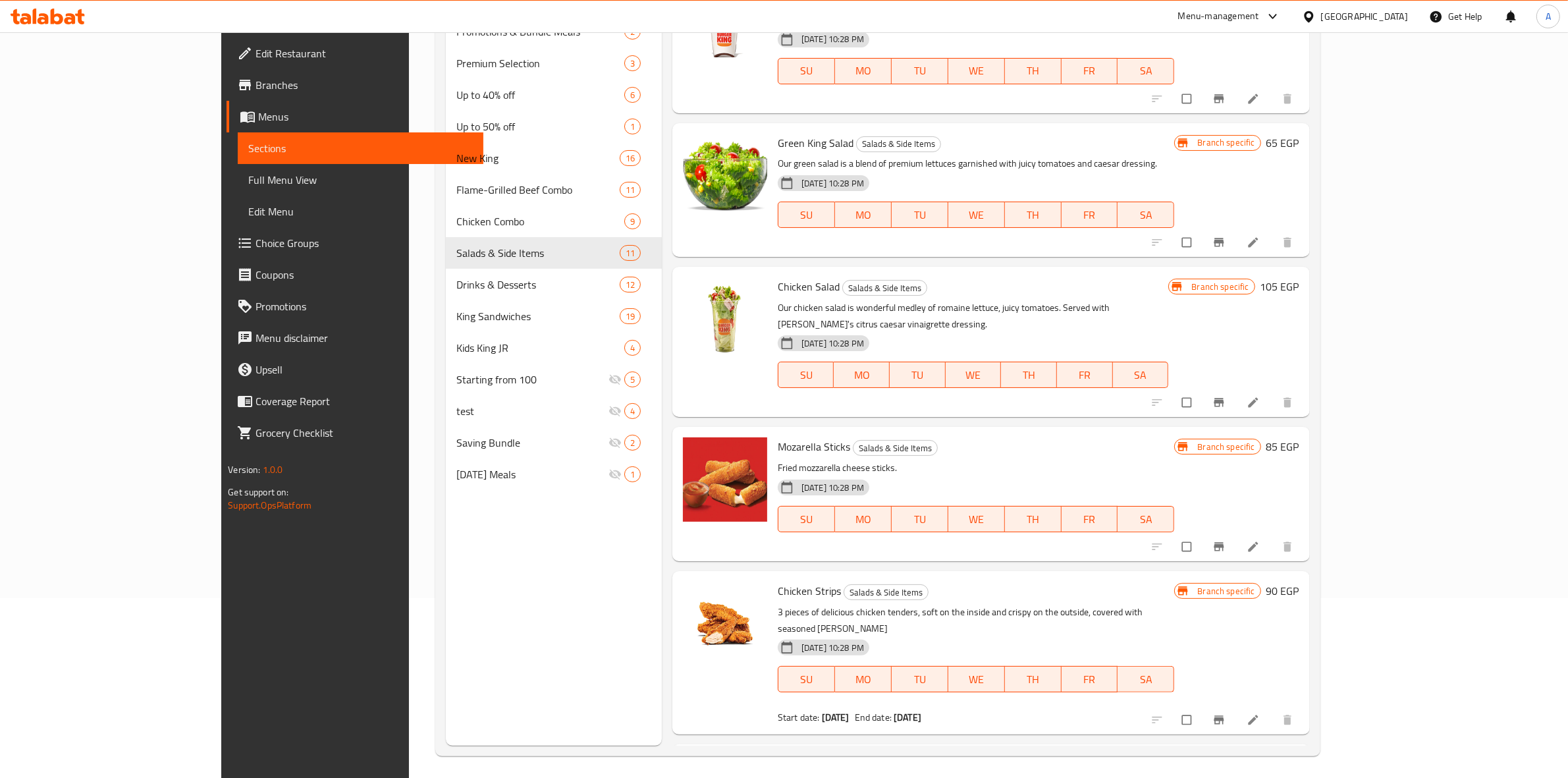
scroll to position [185, 0]
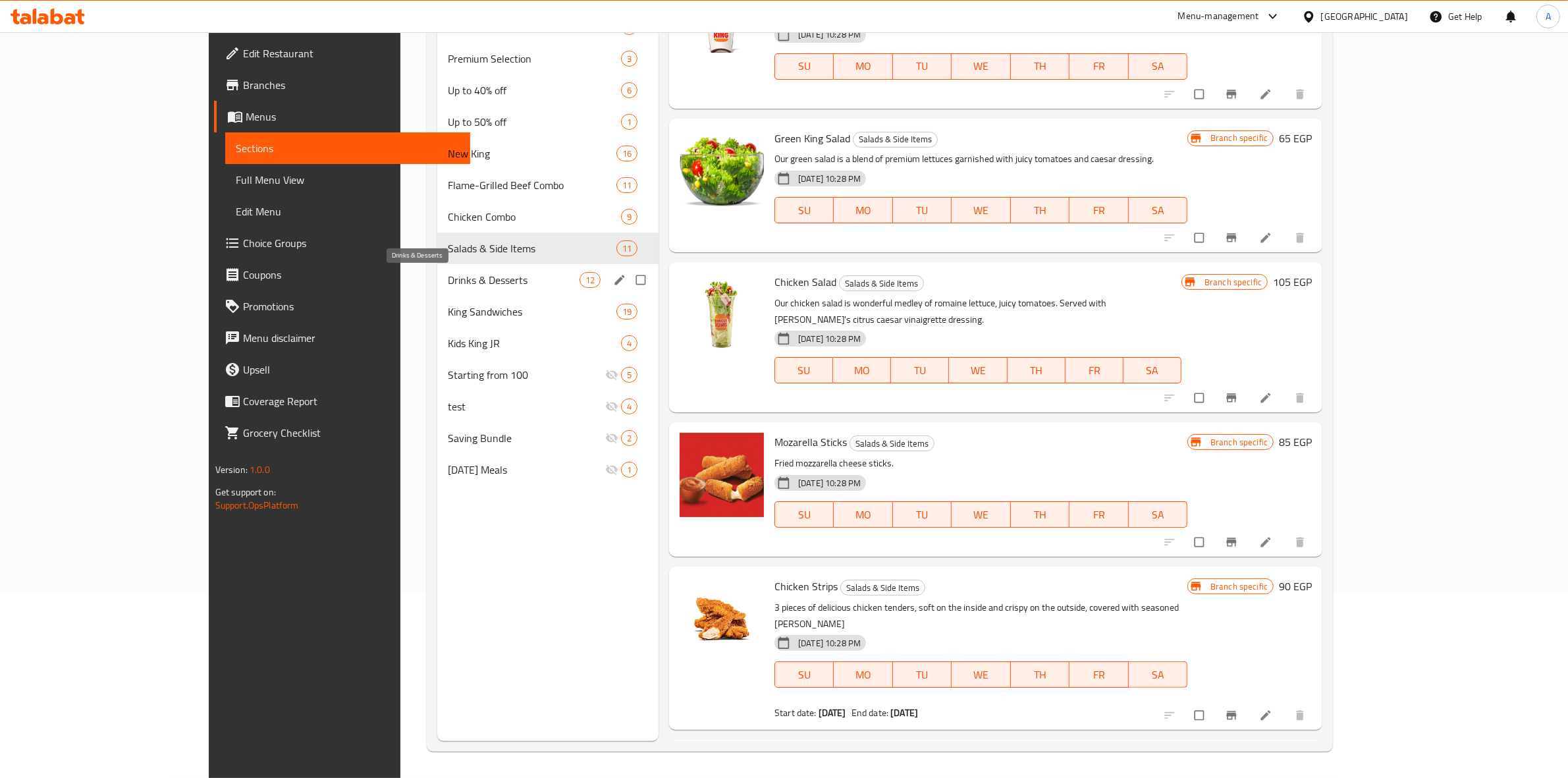
click at [448, 277] on span "Drinks & Desserts" at bounding box center [513, 279] width 132 height 15
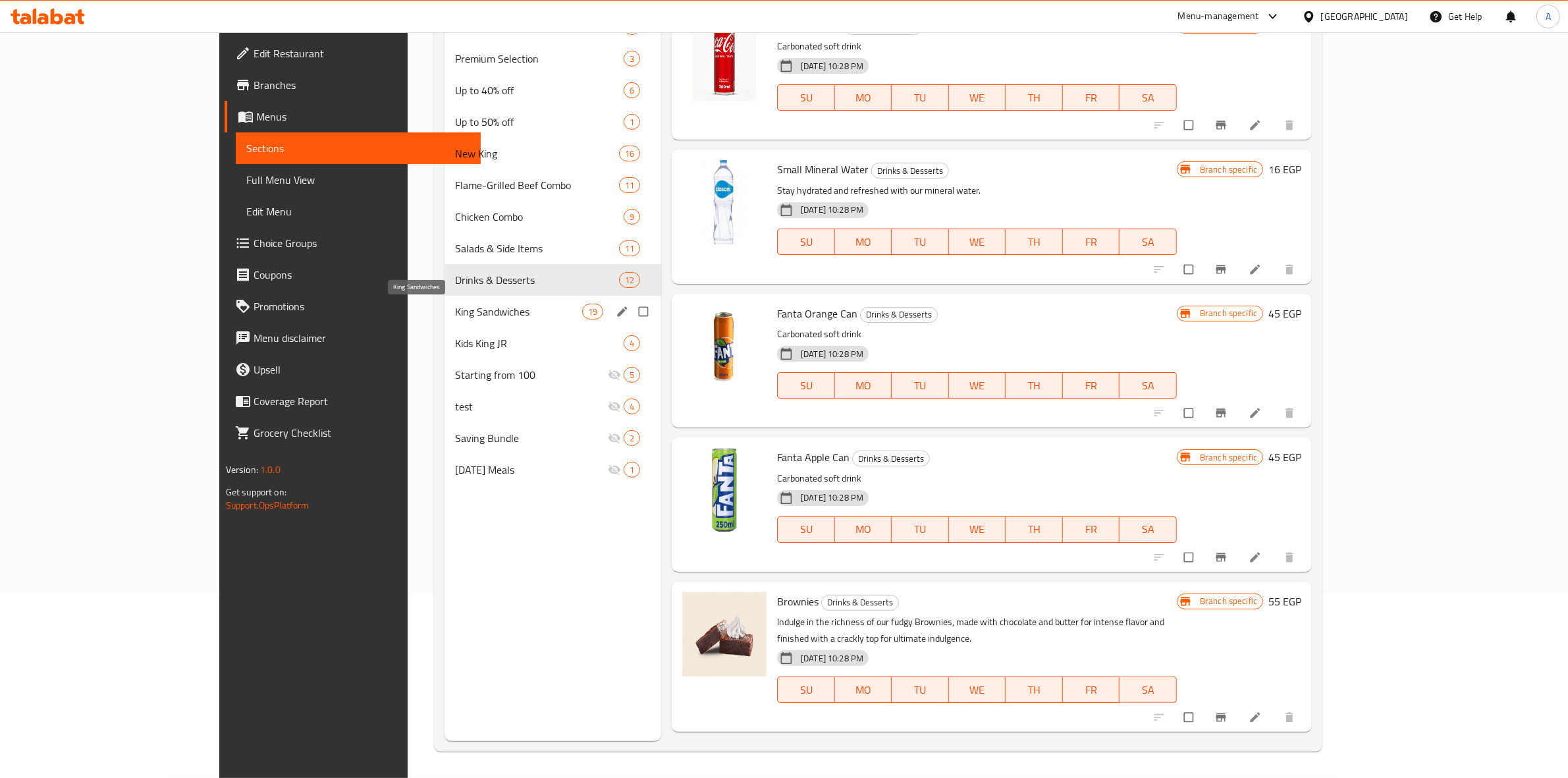
click at [455, 307] on span "King Sandwiches" at bounding box center [519, 311] width 127 height 15
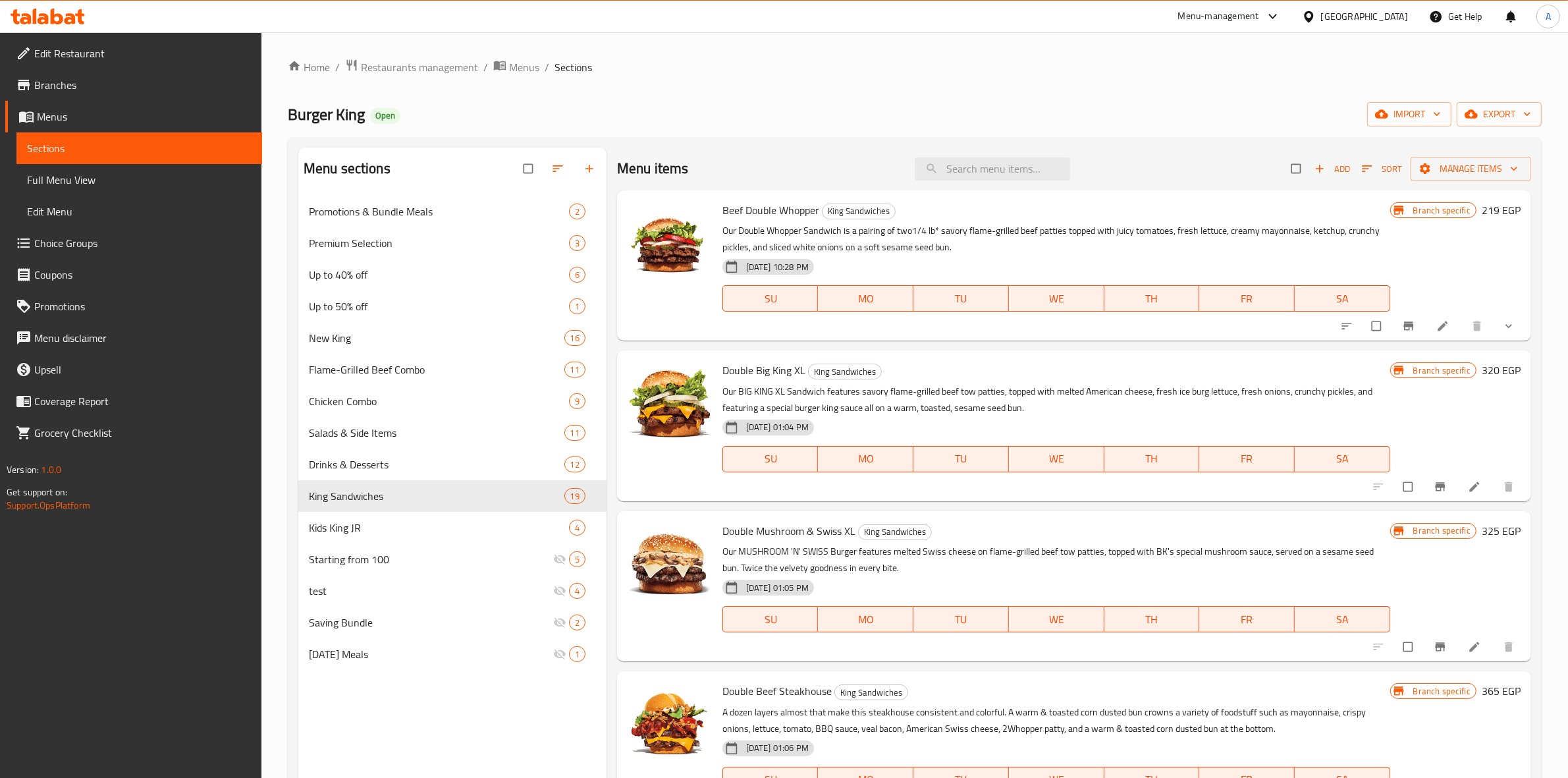
click at [1505, 326] on span "show more" at bounding box center [1510, 326] width 15 height 13
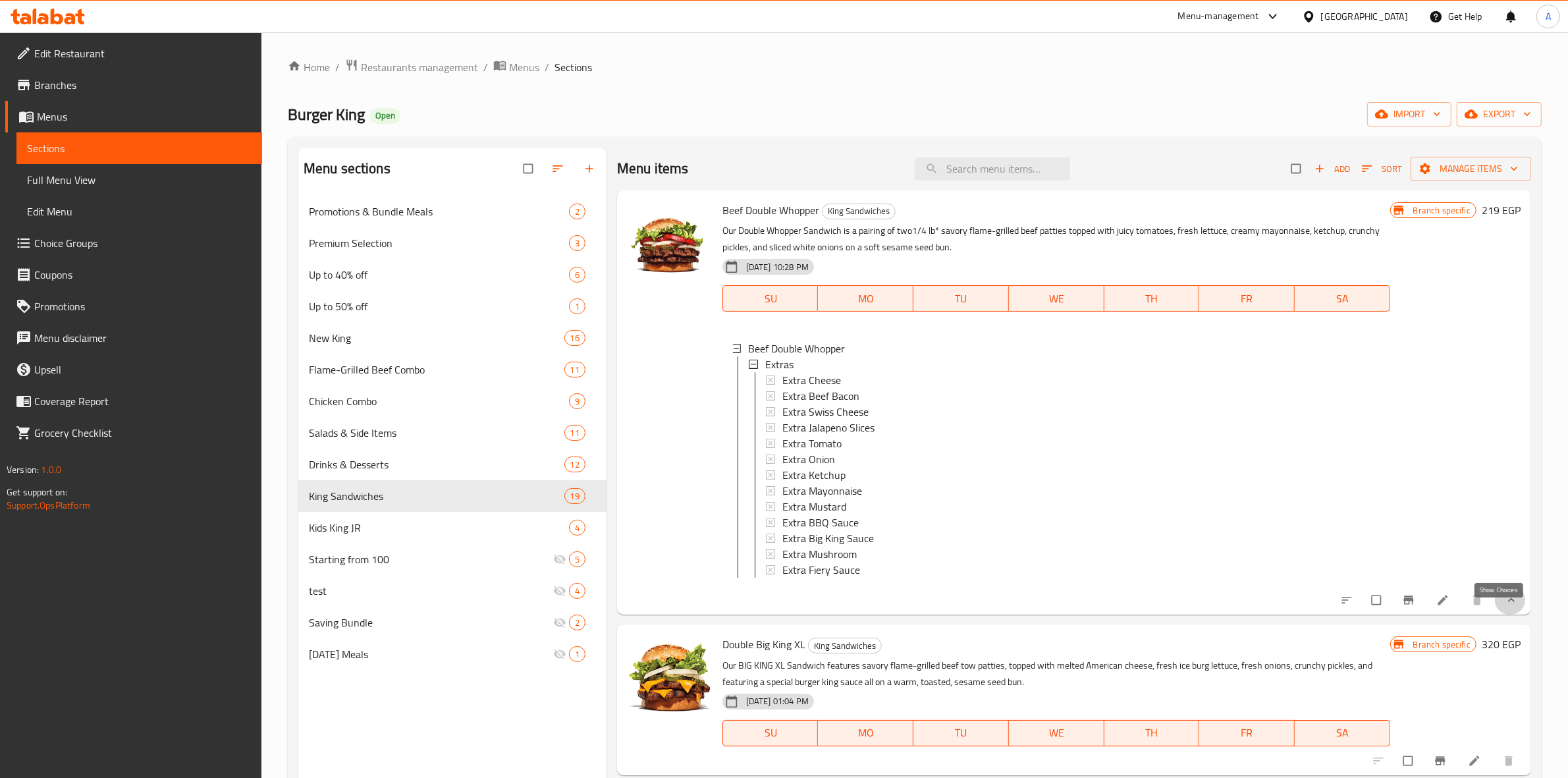
click at [1505, 607] on icon "show more" at bounding box center [1511, 600] width 13 height 13
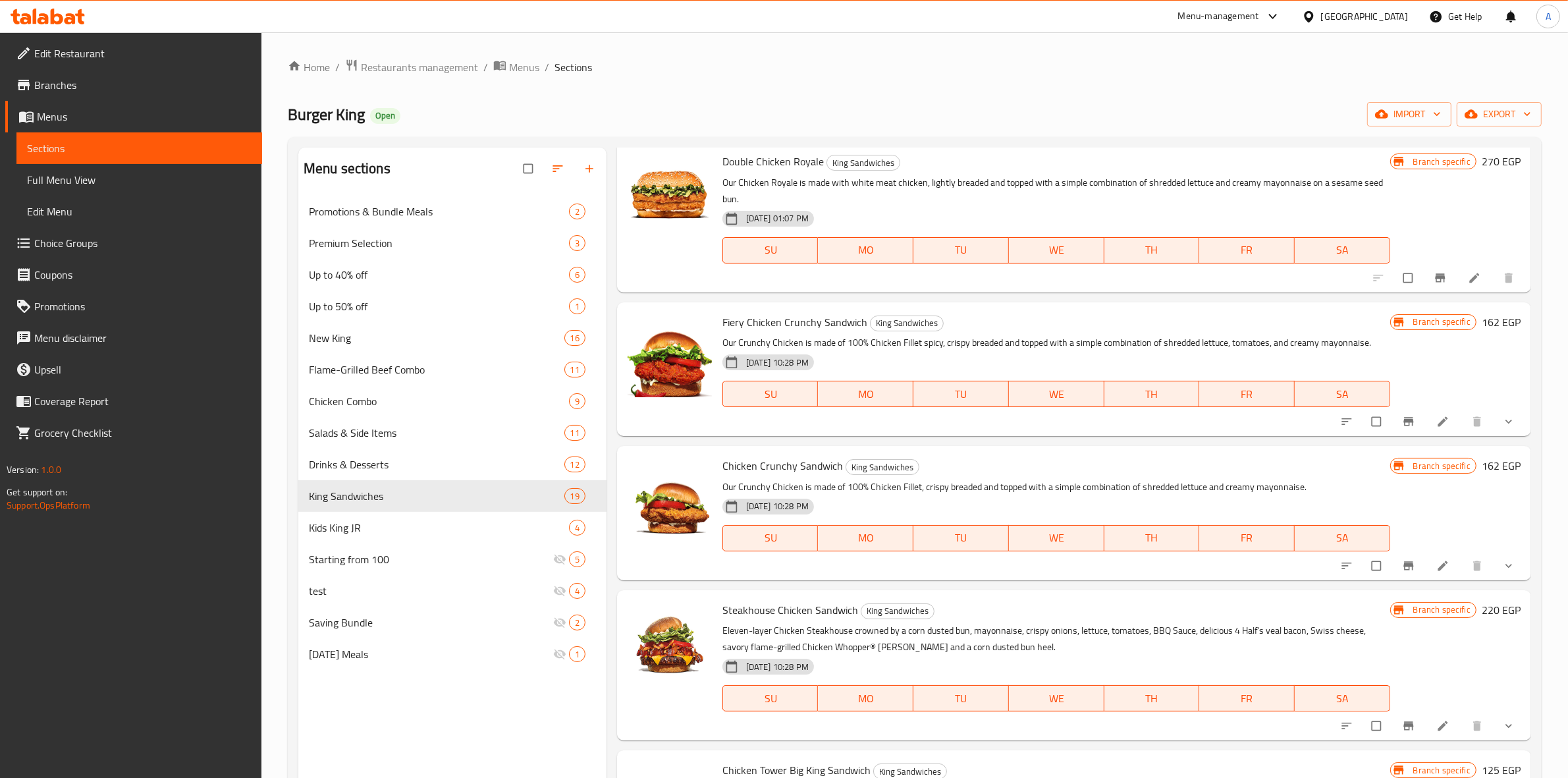
scroll to position [905, 0]
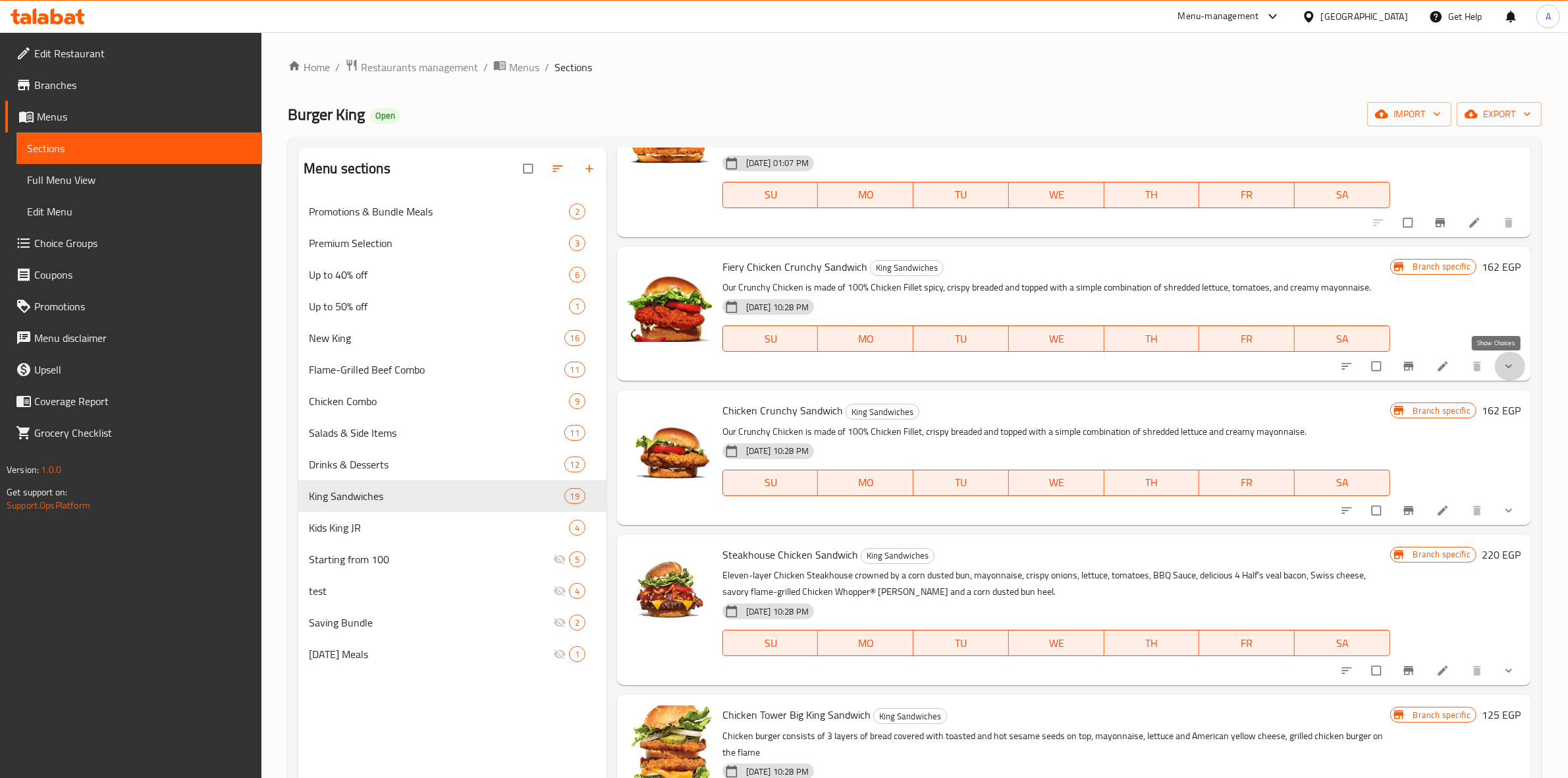
click at [1502, 367] on icon "show more" at bounding box center [1509, 366] width 13 height 13
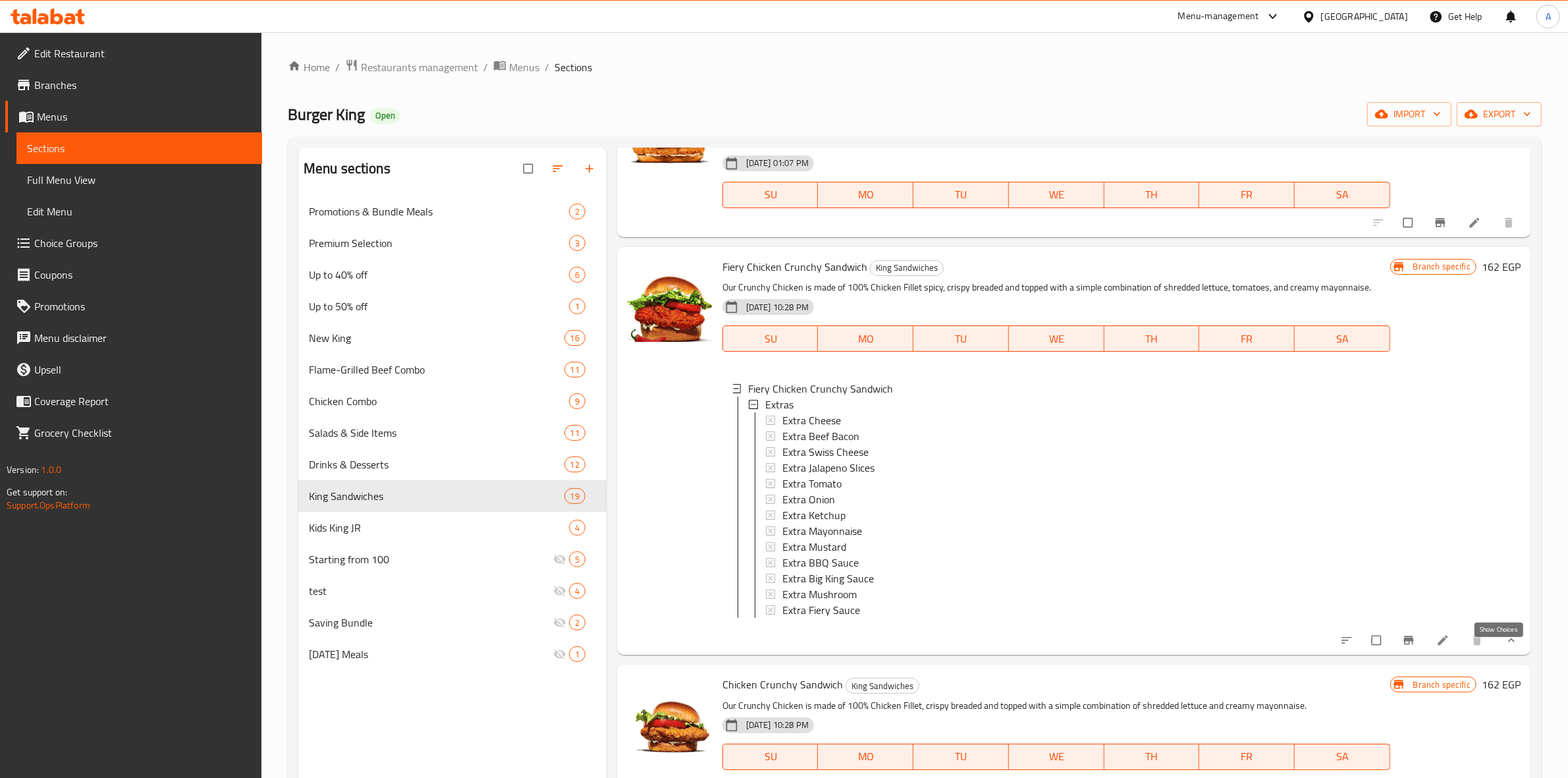
click at [1505, 647] on icon "show more" at bounding box center [1511, 640] width 13 height 13
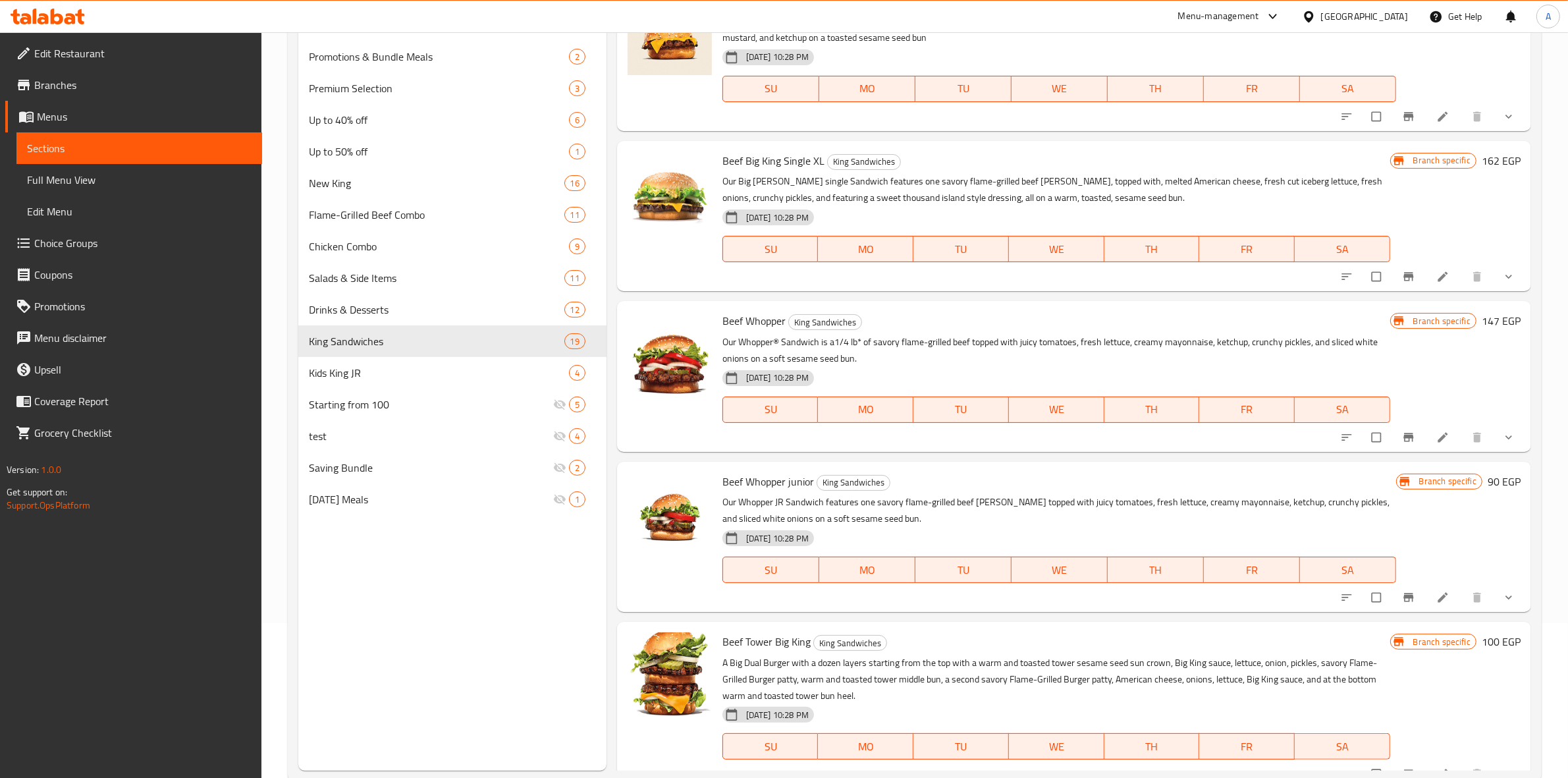
scroll to position [185, 0]
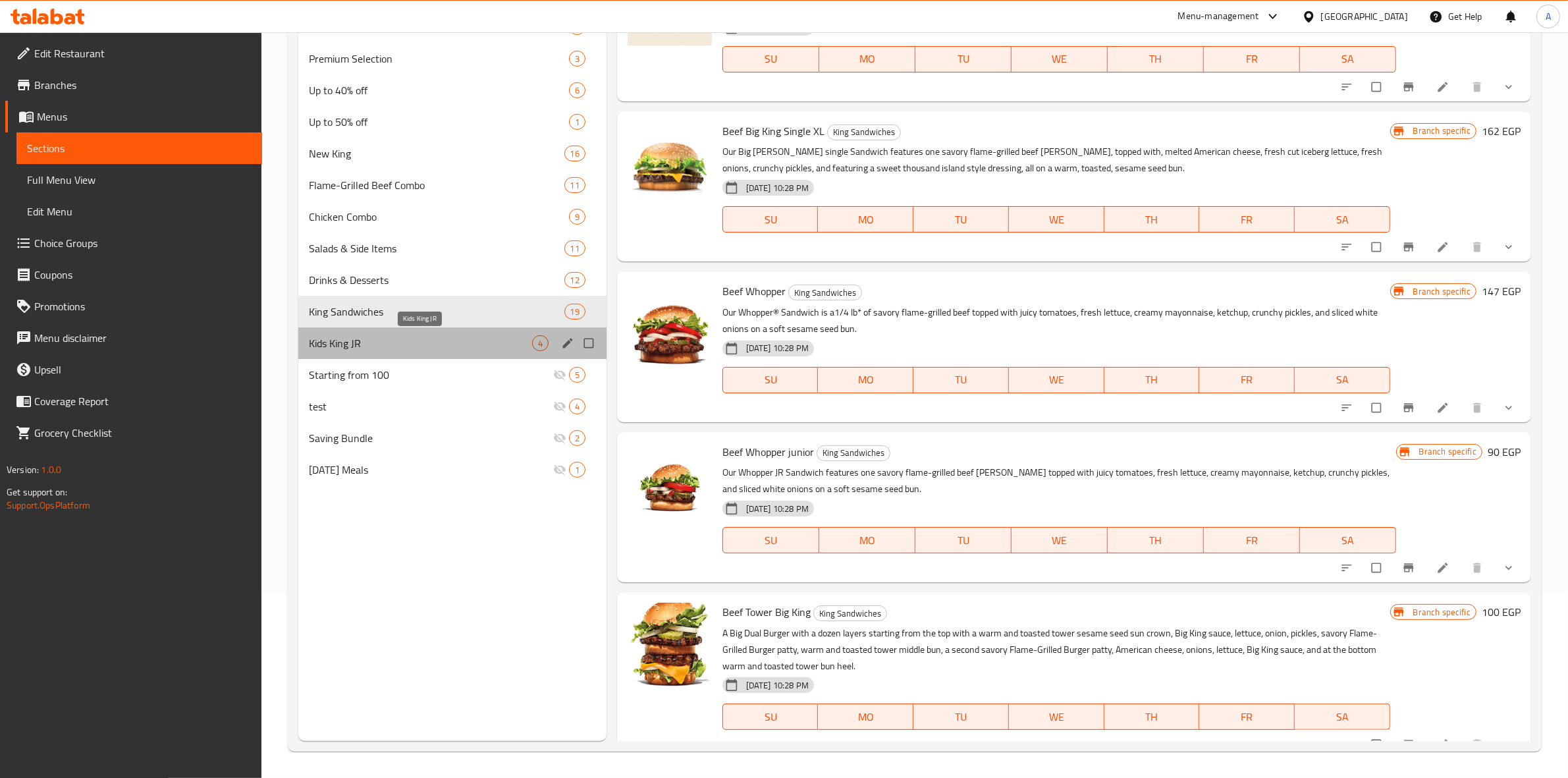
click at [407, 340] on span "Kids King JR" at bounding box center [420, 343] width 223 height 15
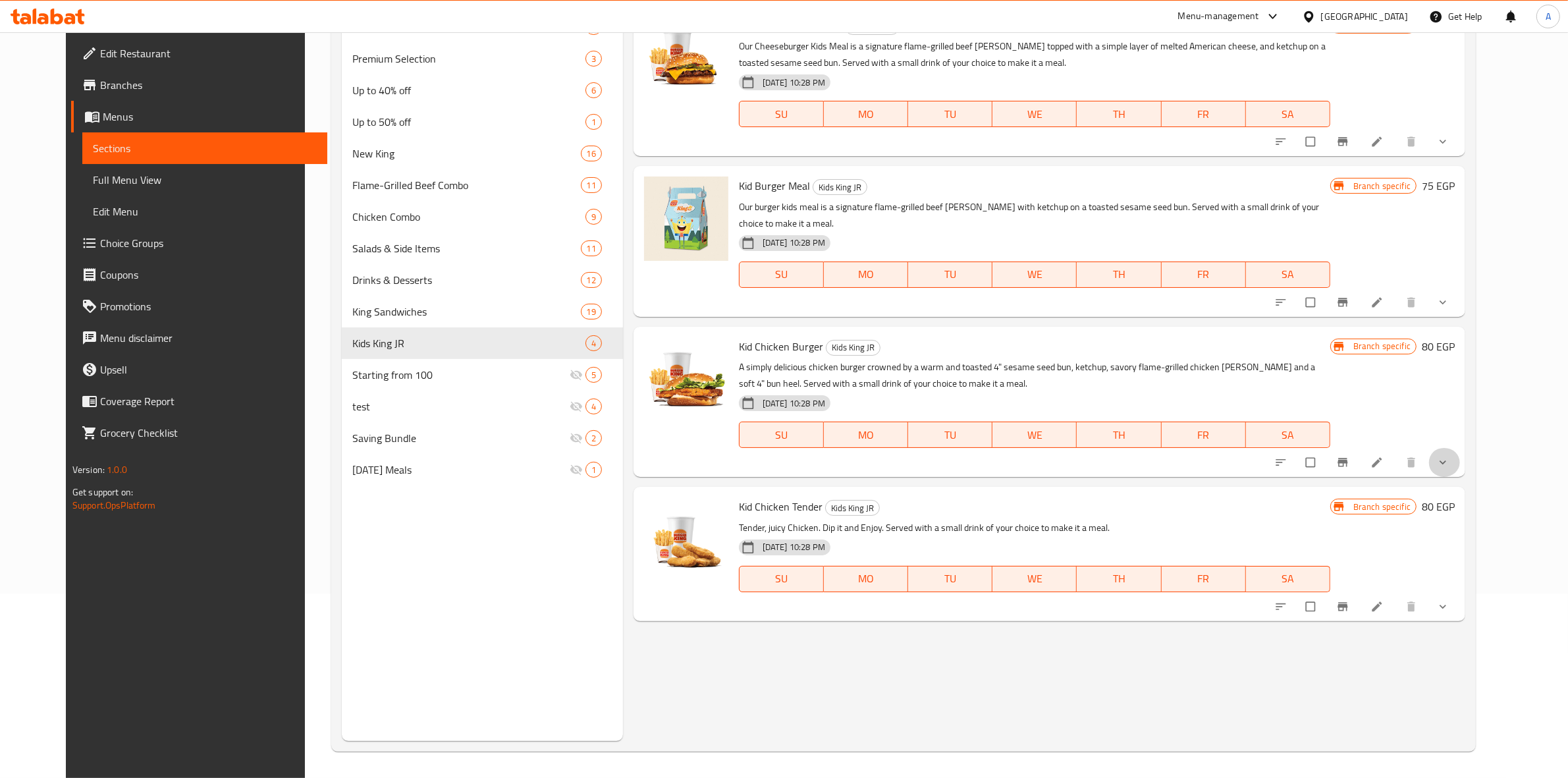
click at [1460, 448] on button "show more" at bounding box center [1444, 462] width 32 height 29
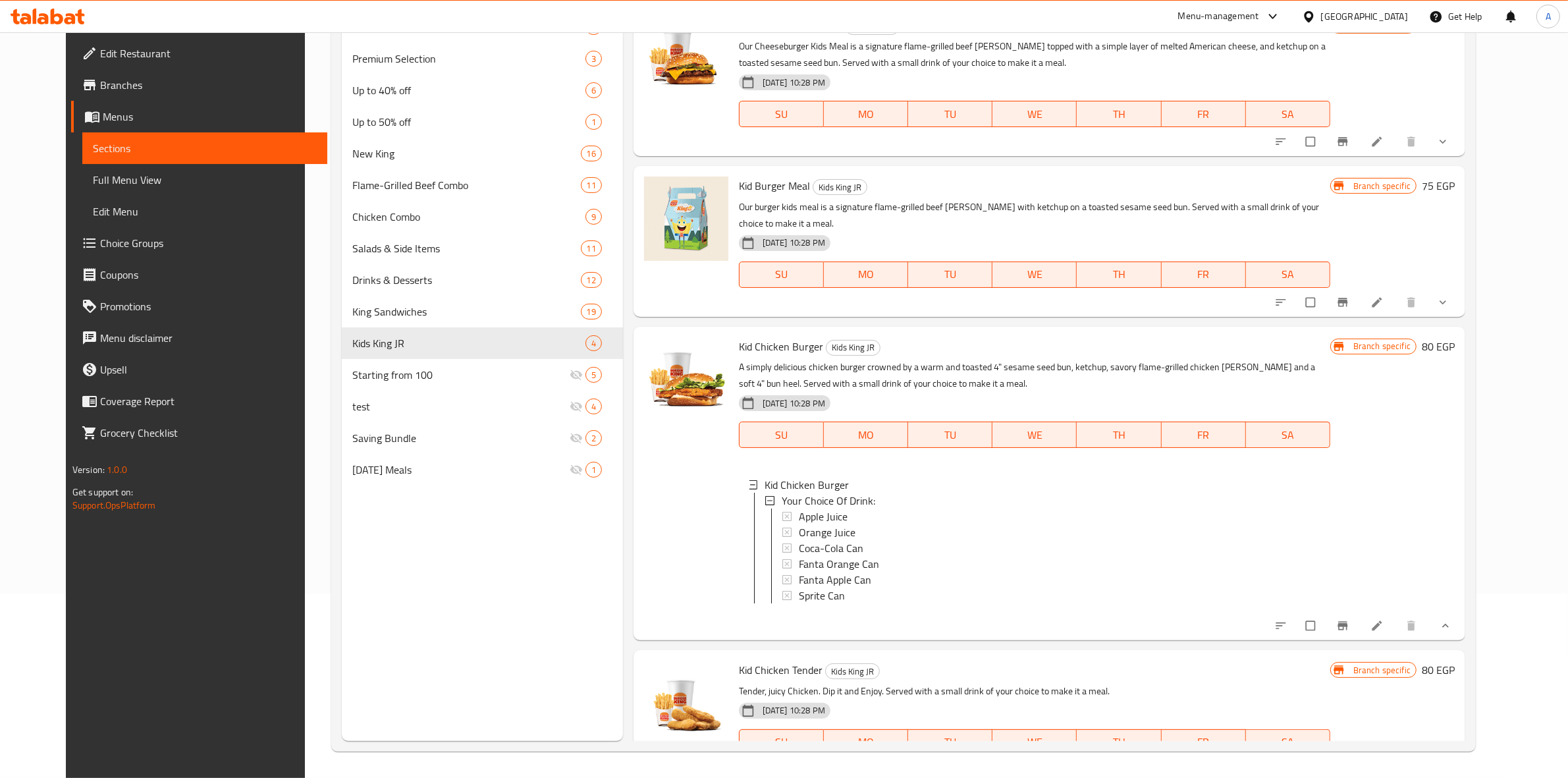
click at [1460, 293] on button "show more" at bounding box center [1444, 303] width 32 height 29
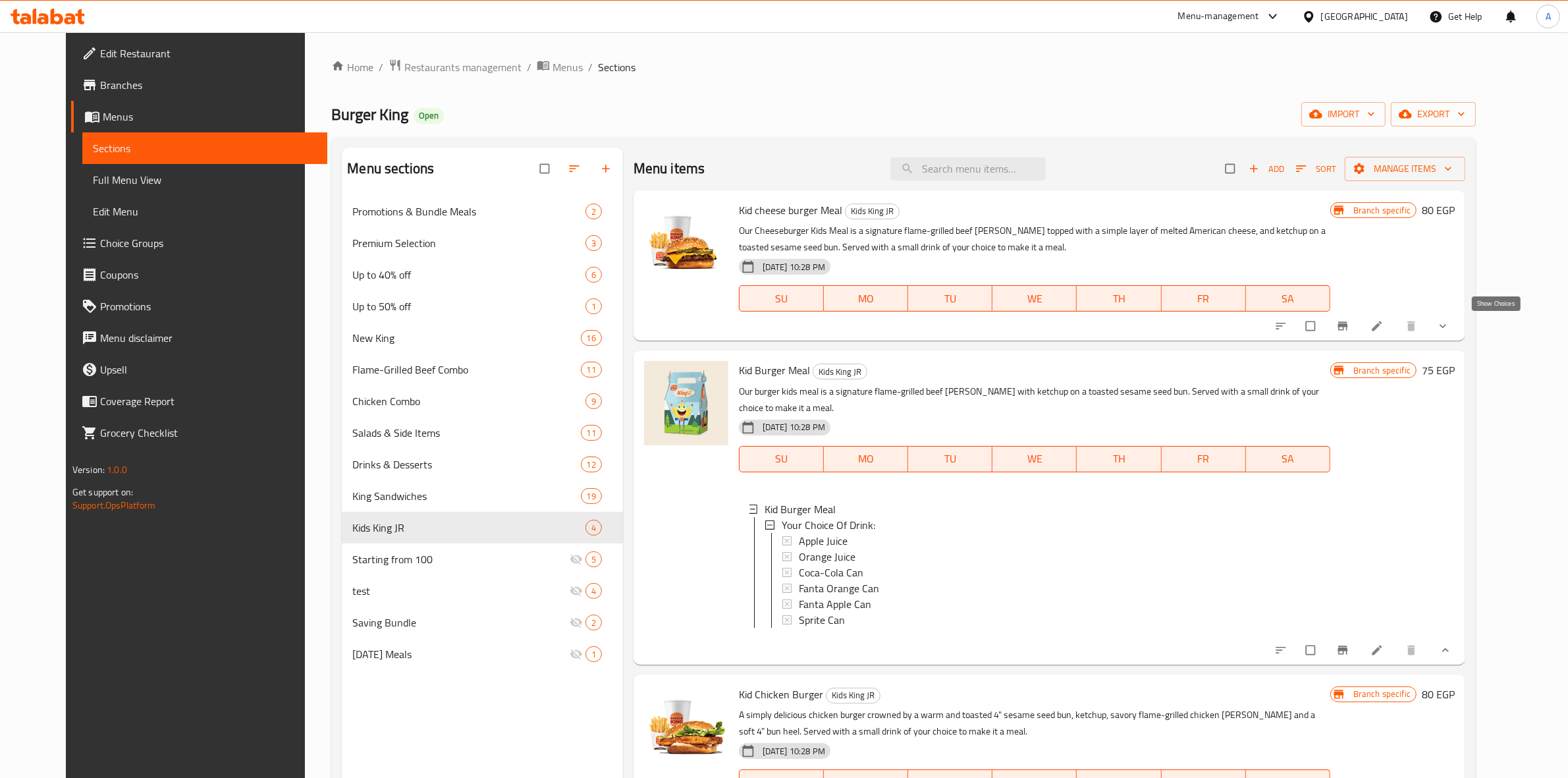
click at [1450, 330] on icon "show more" at bounding box center [1443, 326] width 13 height 13
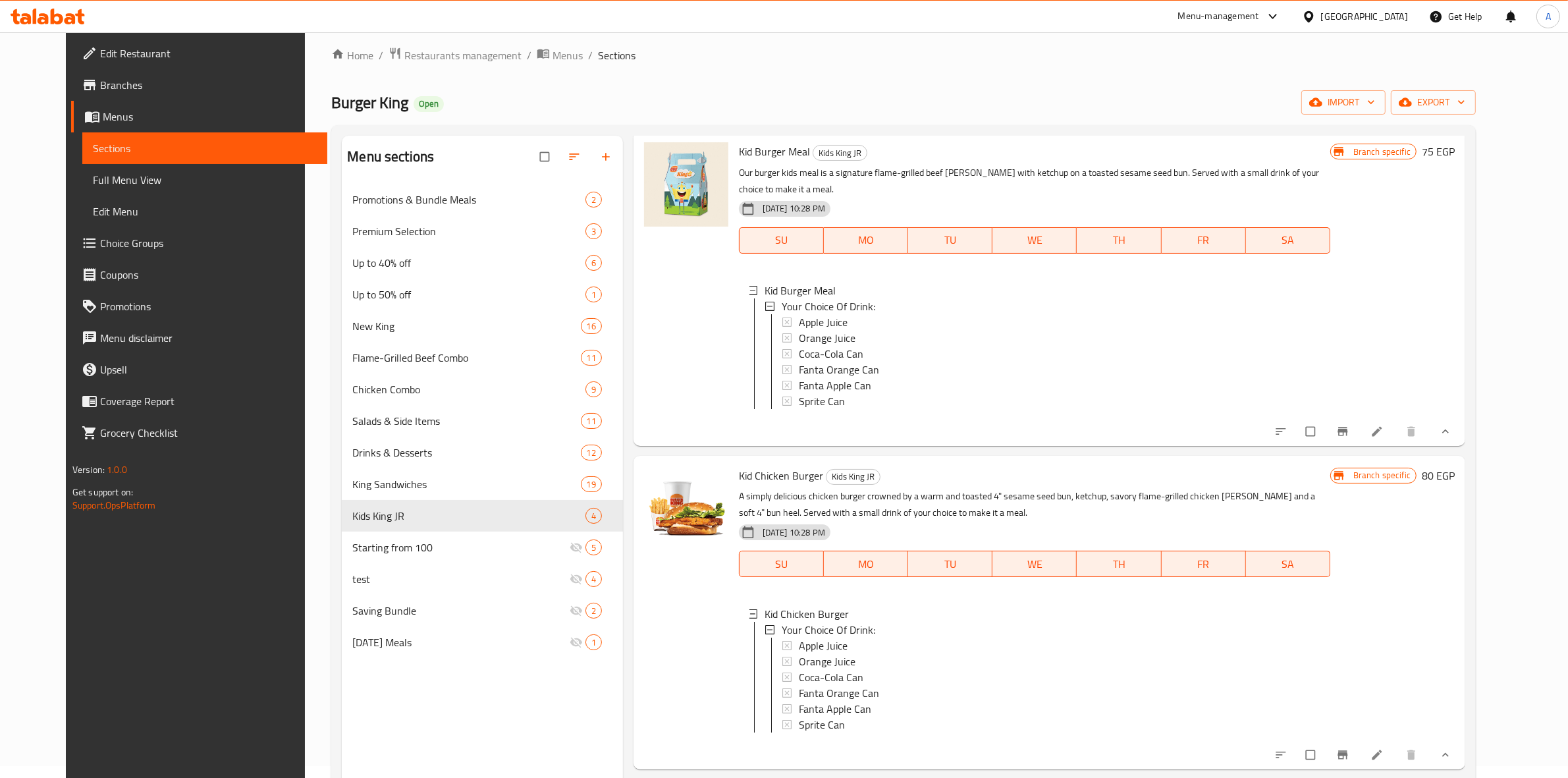
scroll to position [185, 0]
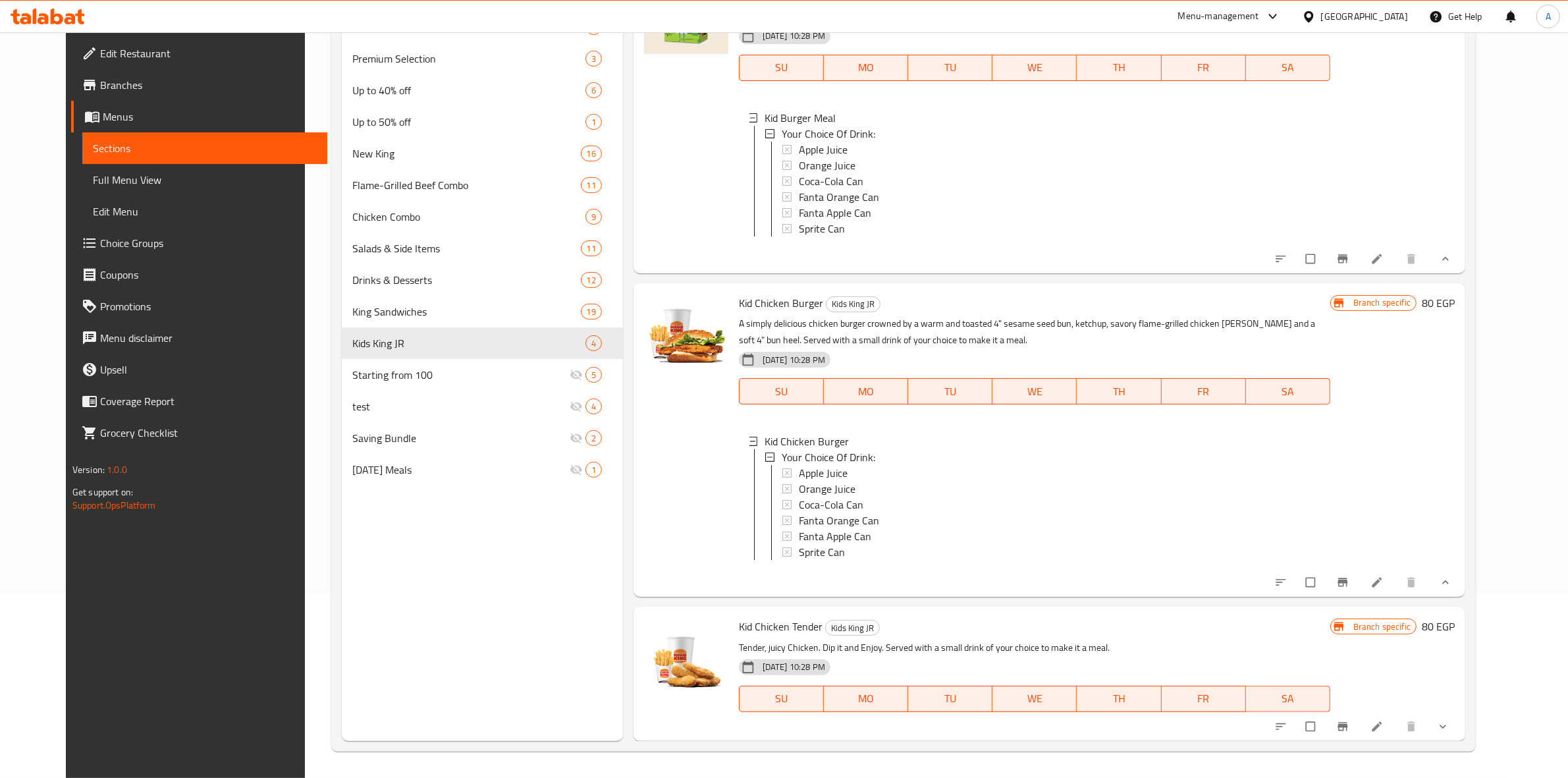
click at [1450, 726] on icon "show more" at bounding box center [1443, 726] width 13 height 13
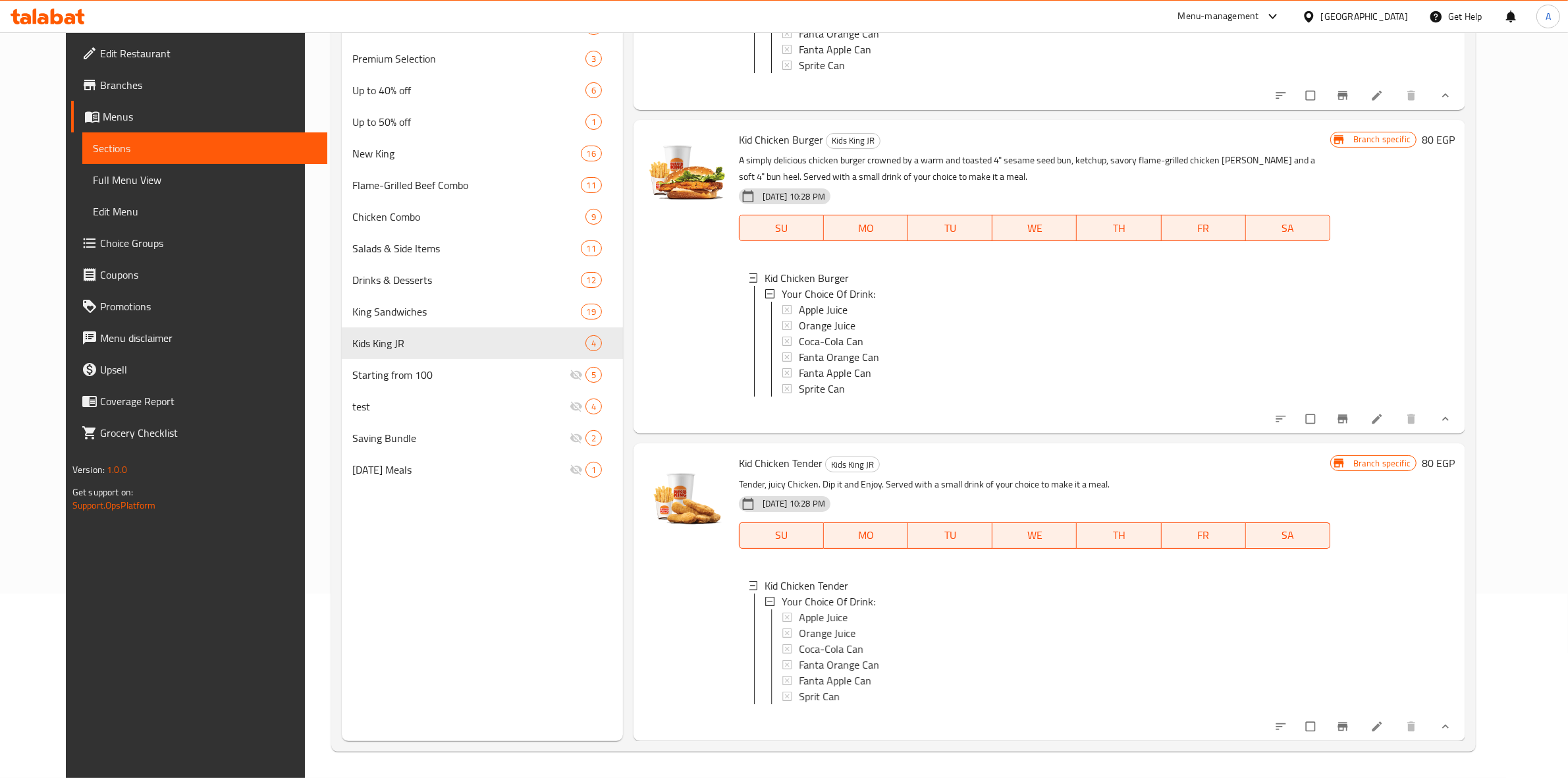
scroll to position [565, 0]
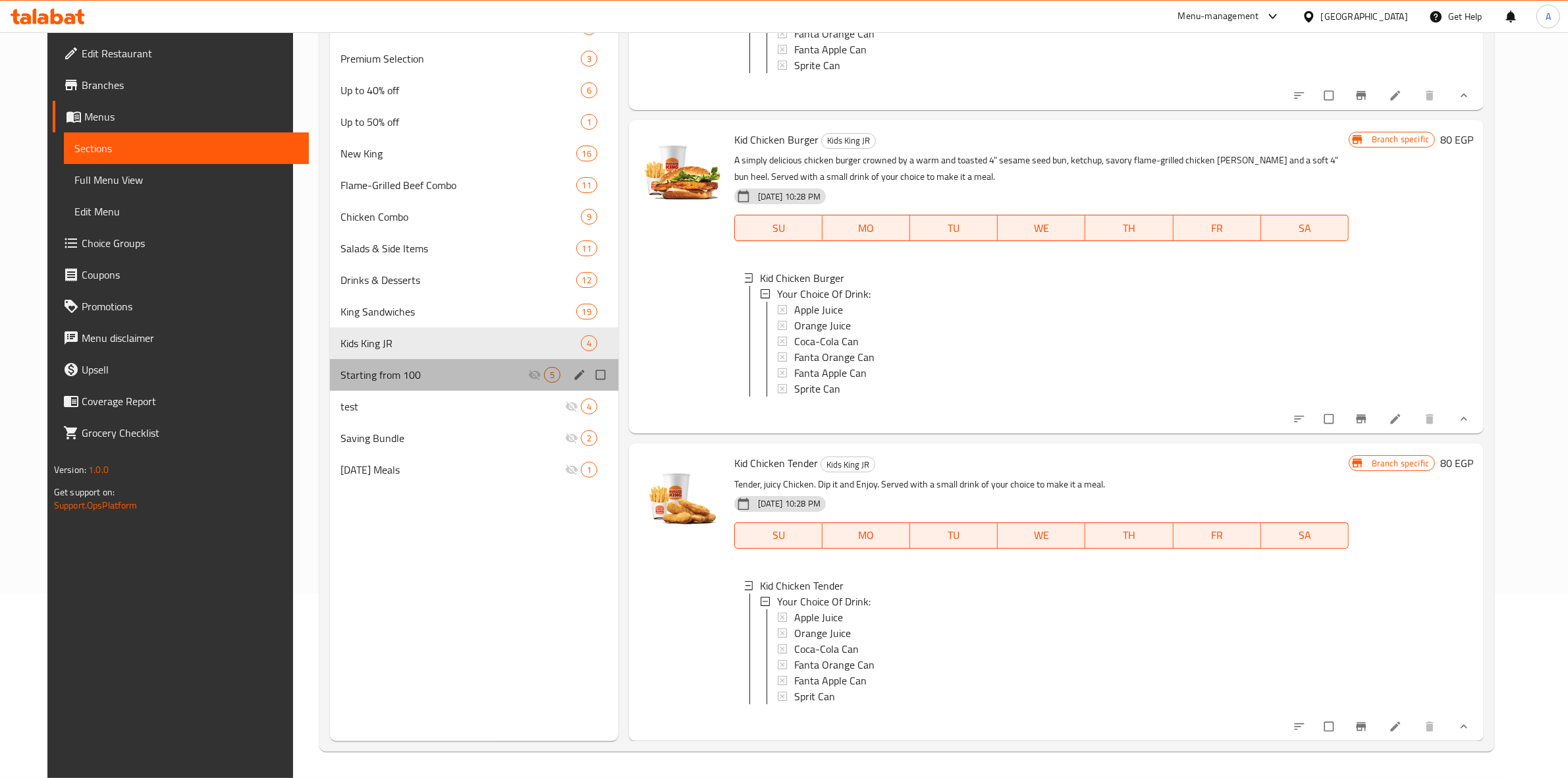
click at [413, 385] on div "Starting from 100 5" at bounding box center [474, 374] width 289 height 32
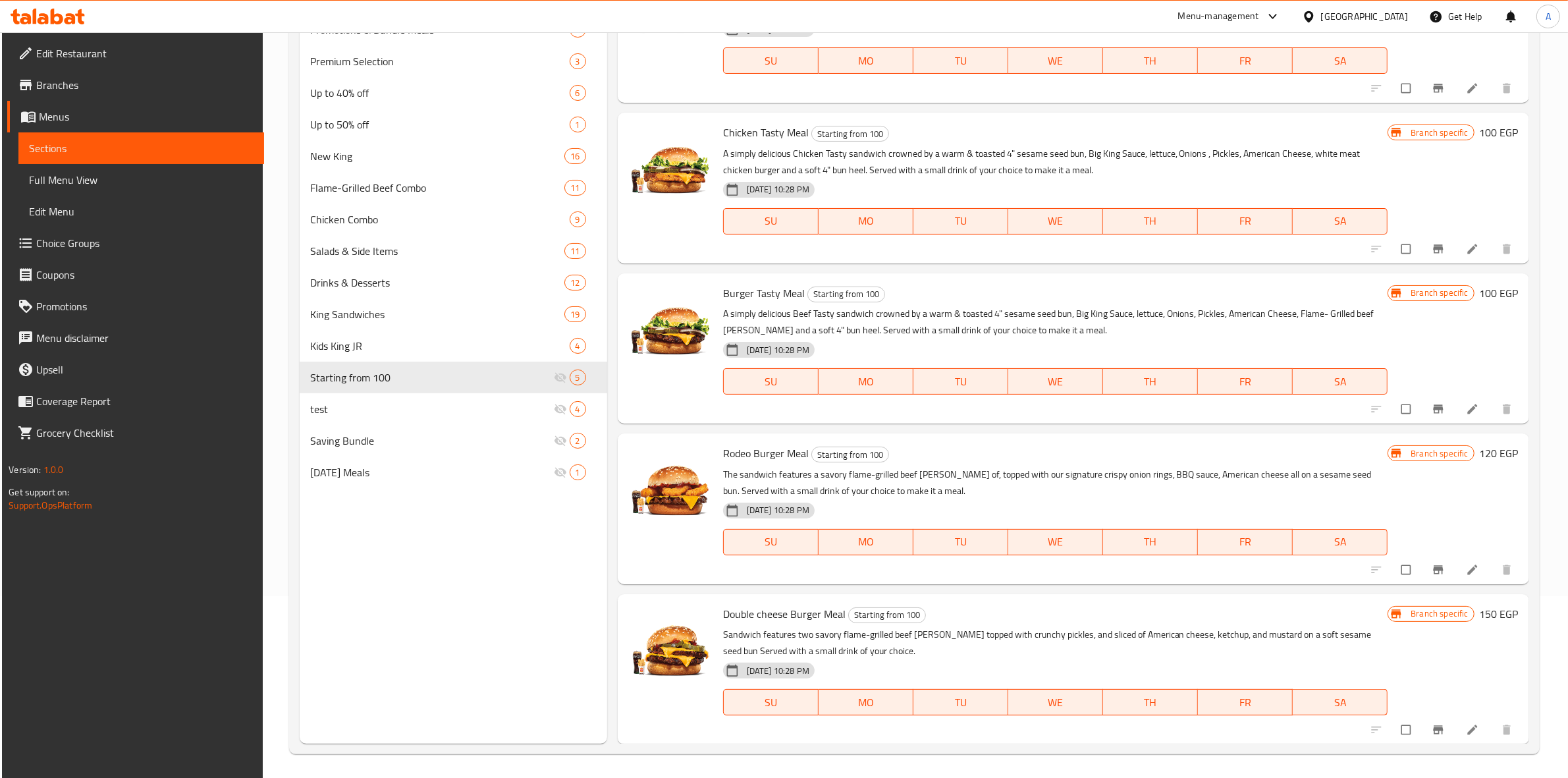
scroll to position [185, 0]
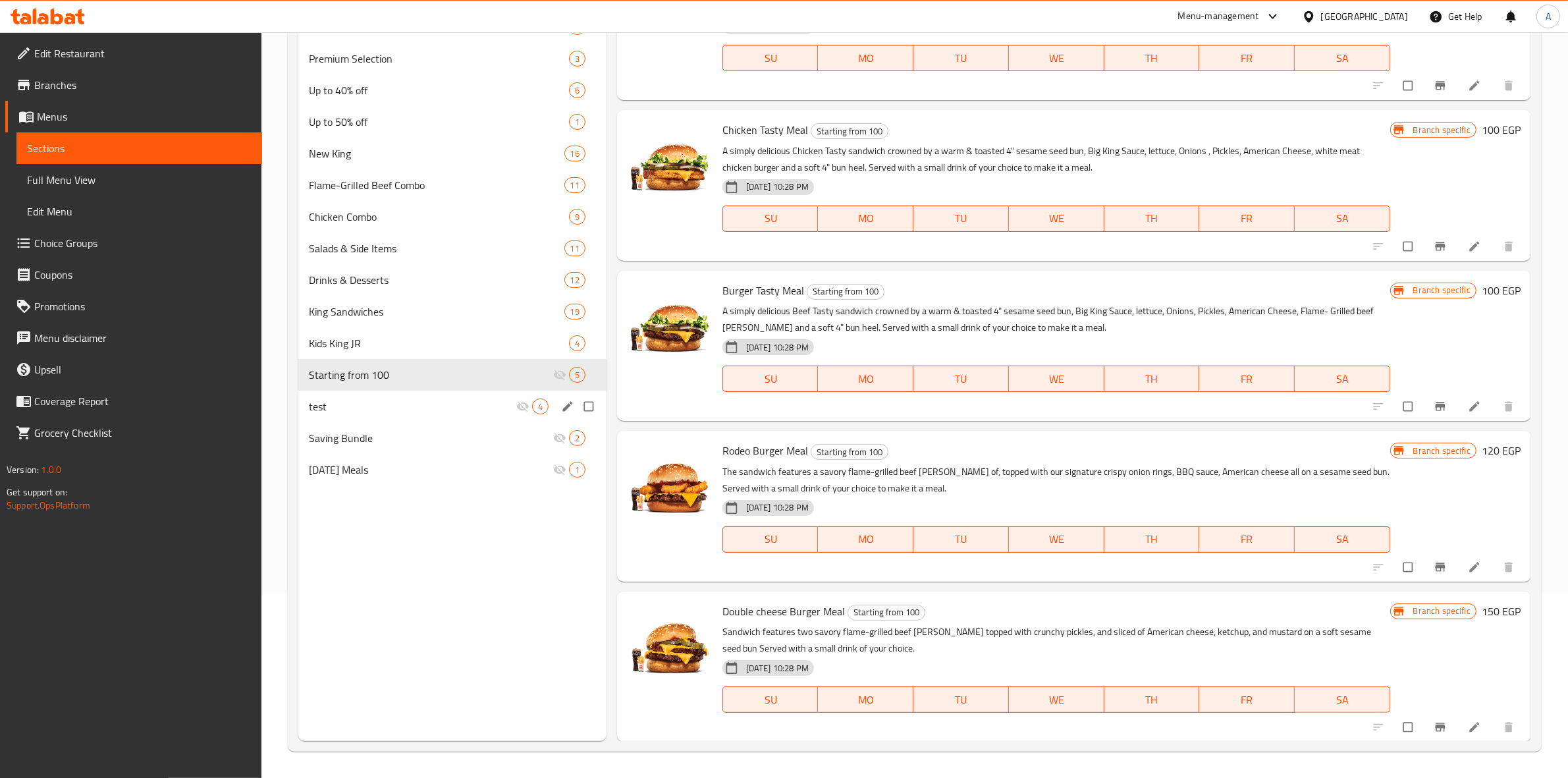
click at [384, 394] on div "test 4" at bounding box center [452, 406] width 308 height 32
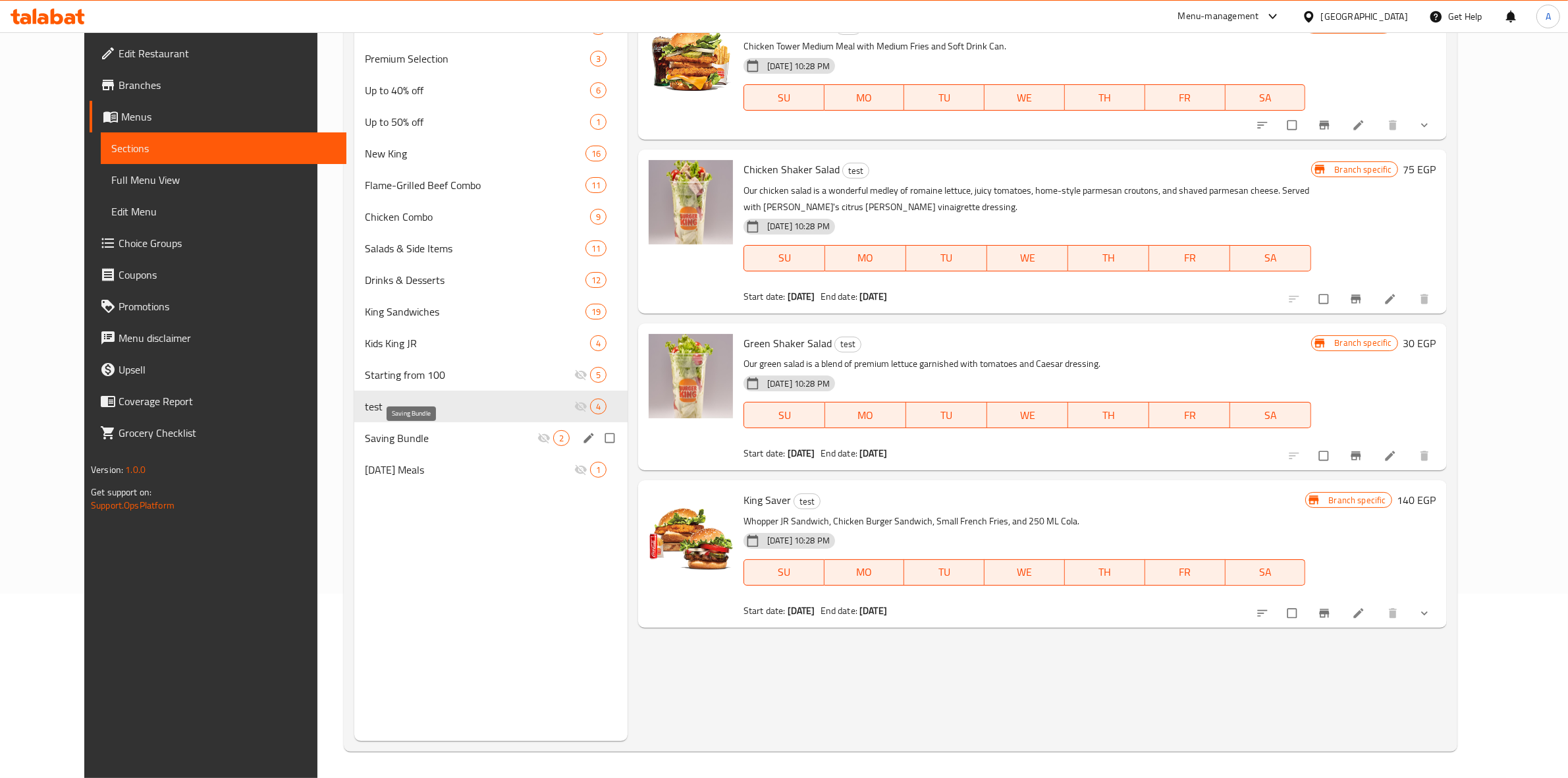
click at [394, 440] on span "Saving Bundle" at bounding box center [451, 438] width 172 height 15
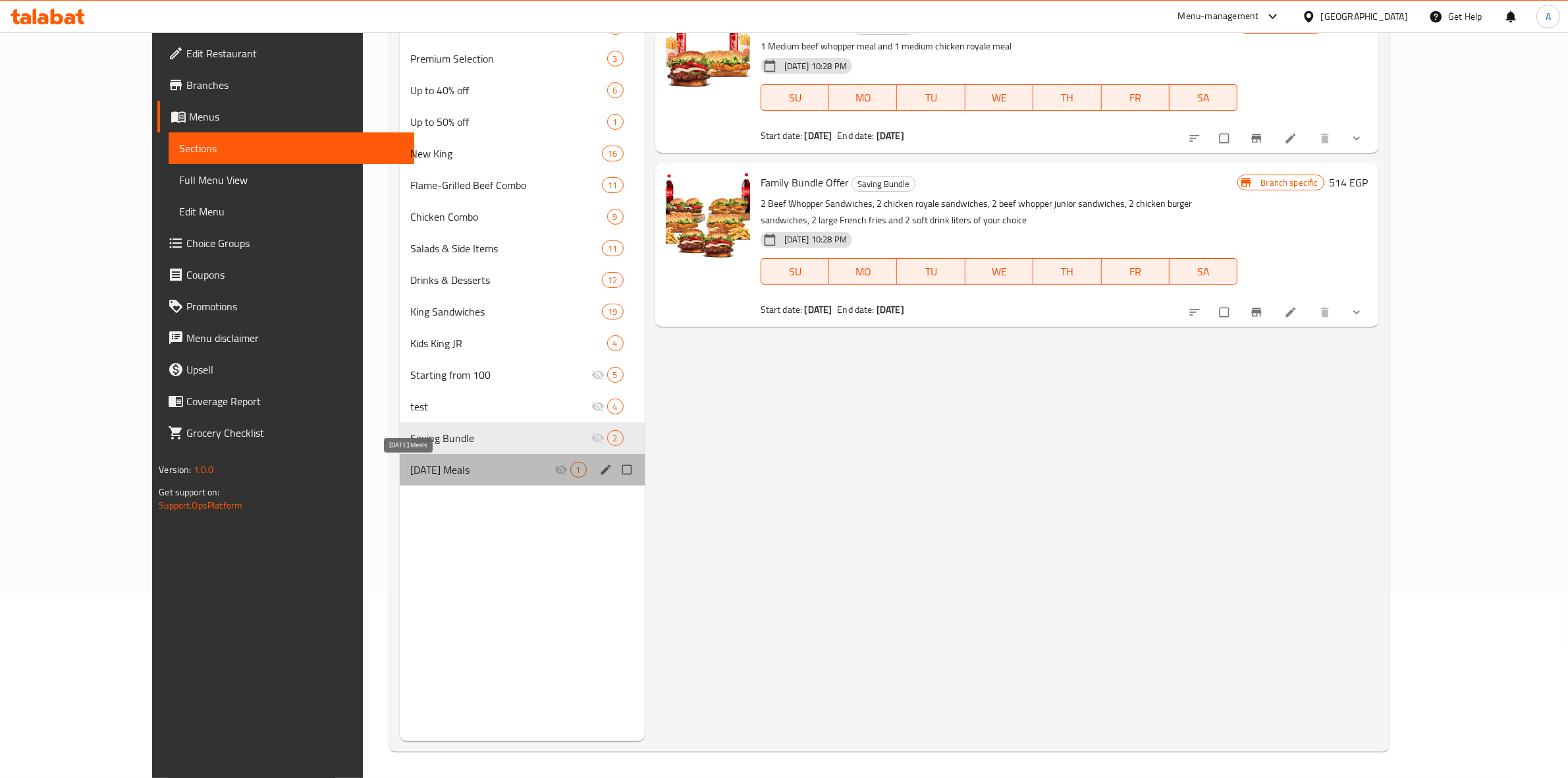
click at [410, 473] on span "[DATE] Meals" at bounding box center [482, 469] width 144 height 15
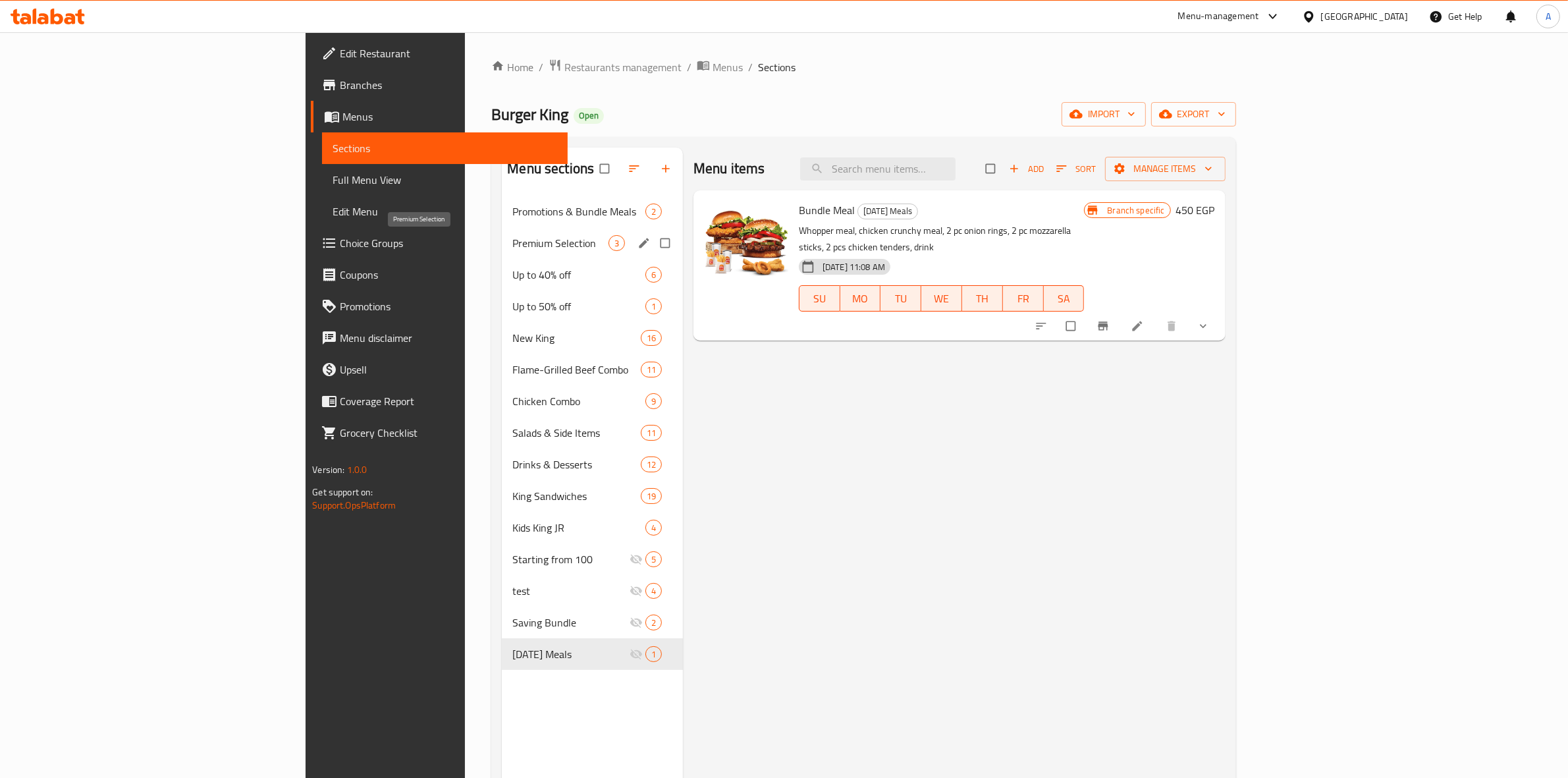
click at [513, 245] on span "Premium Selection" at bounding box center [560, 243] width 96 height 15
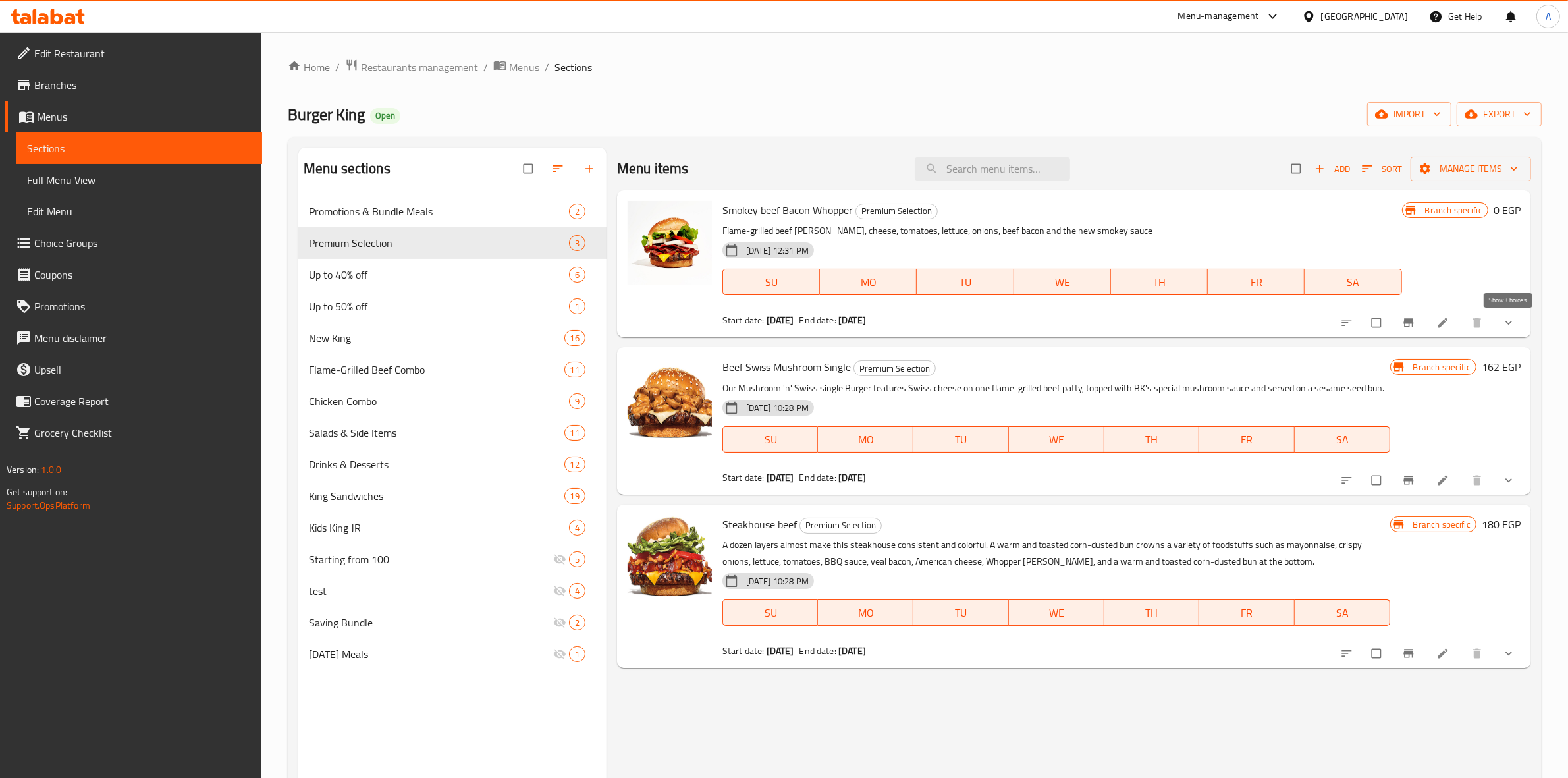
click at [1512, 327] on icon "show more" at bounding box center [1509, 322] width 13 height 13
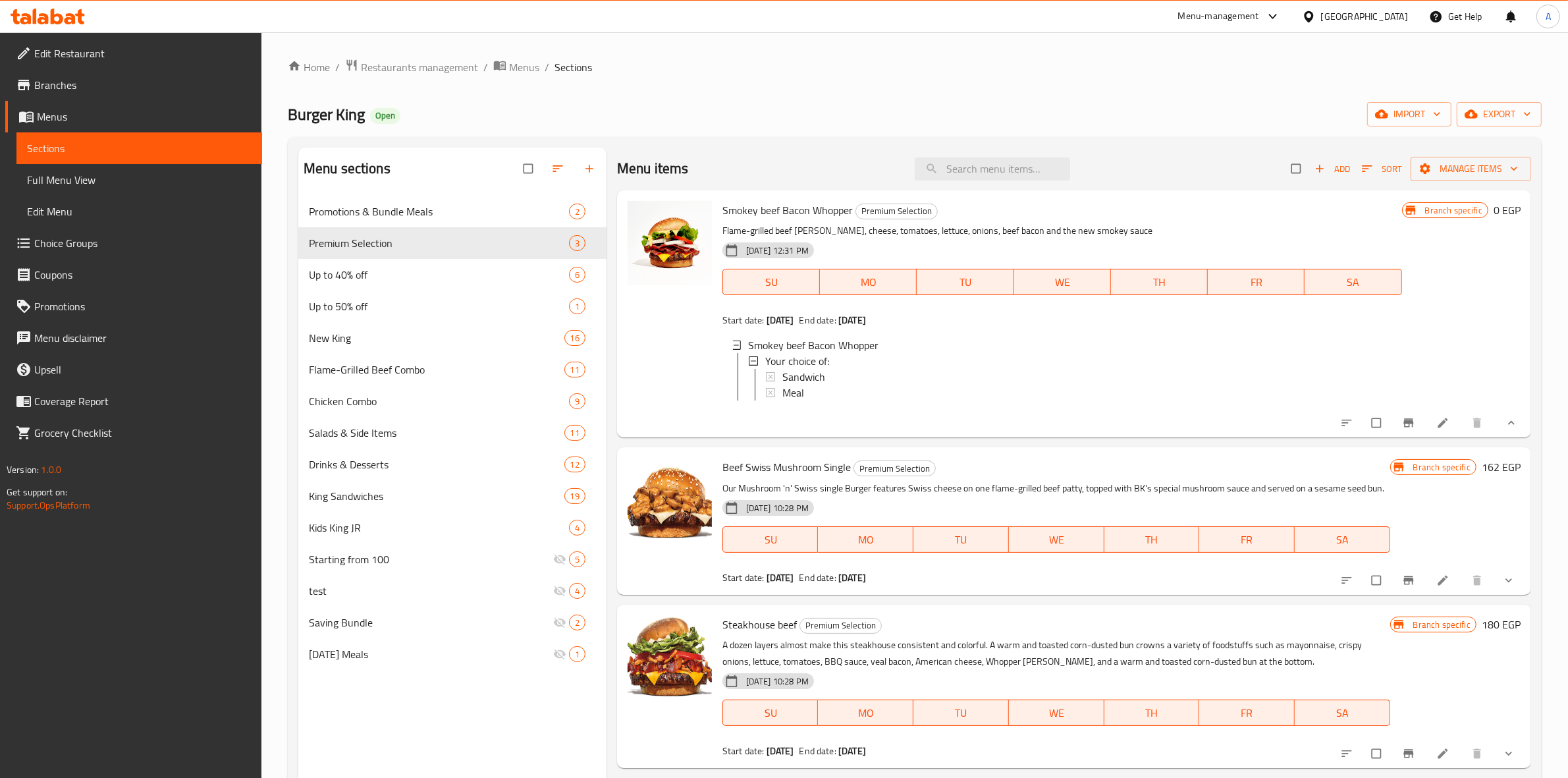
click at [1515, 587] on icon "show more" at bounding box center [1509, 580] width 13 height 13
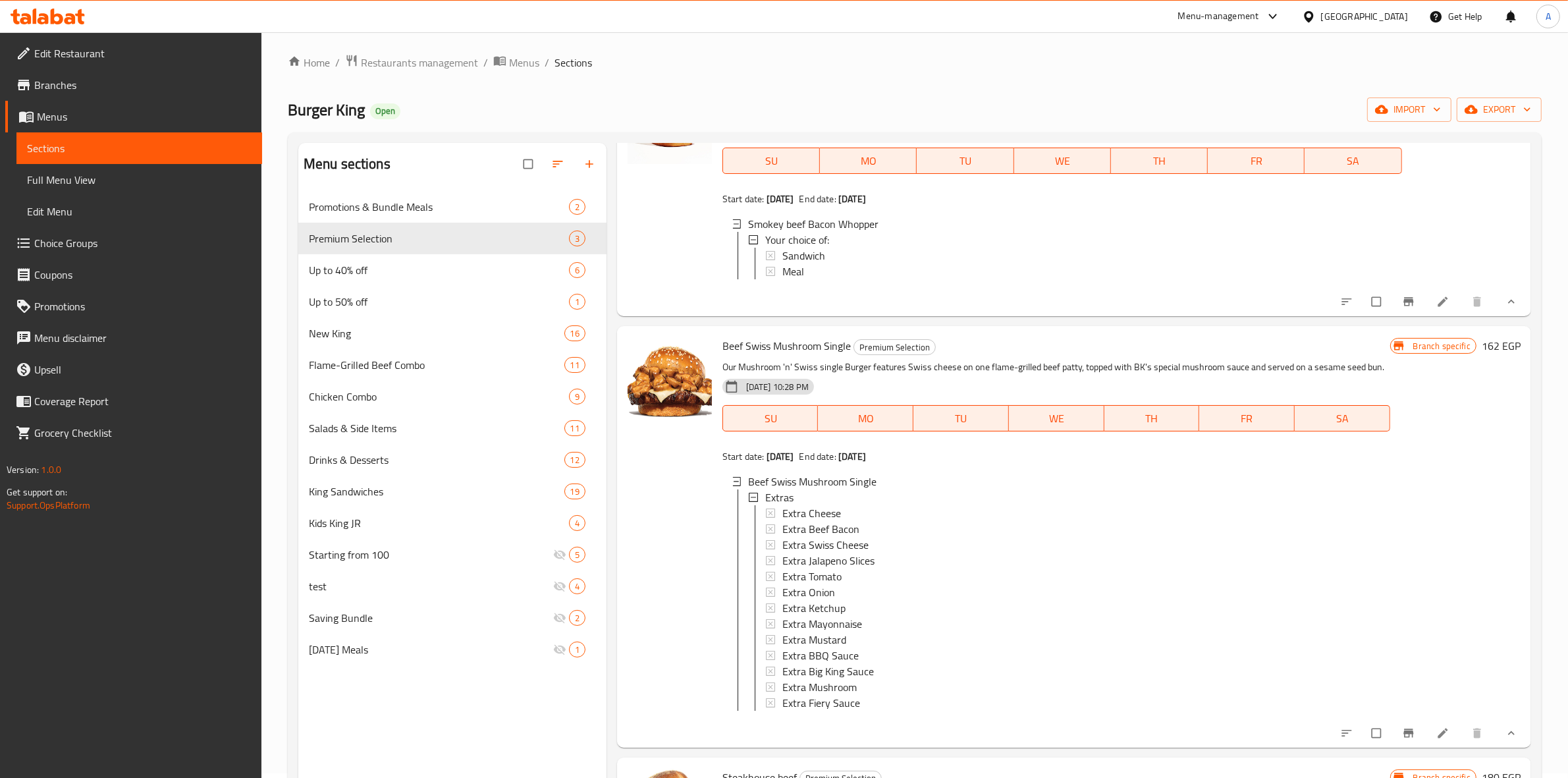
scroll to position [185, 0]
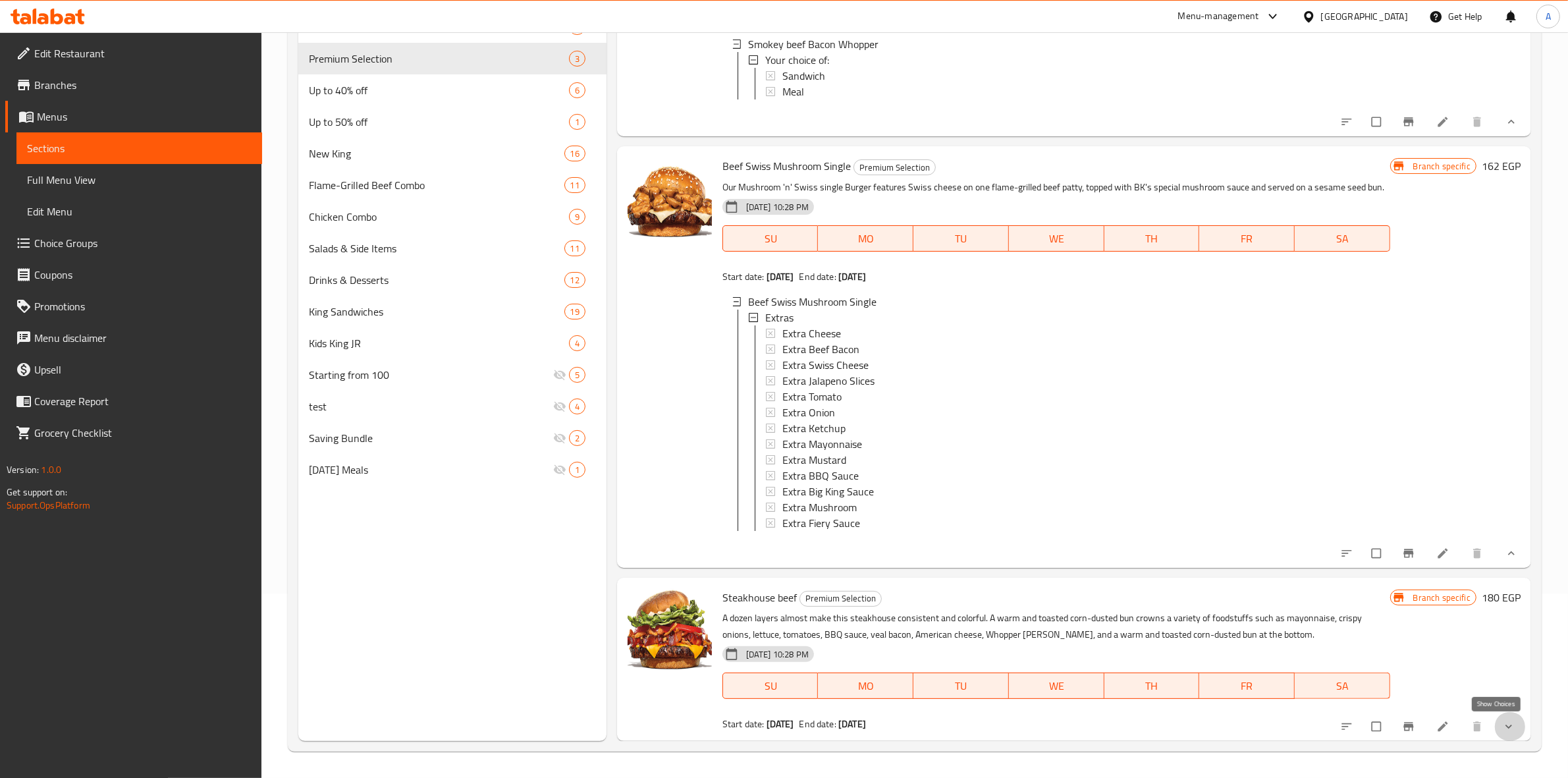
click at [1502, 729] on icon "show more" at bounding box center [1509, 726] width 13 height 13
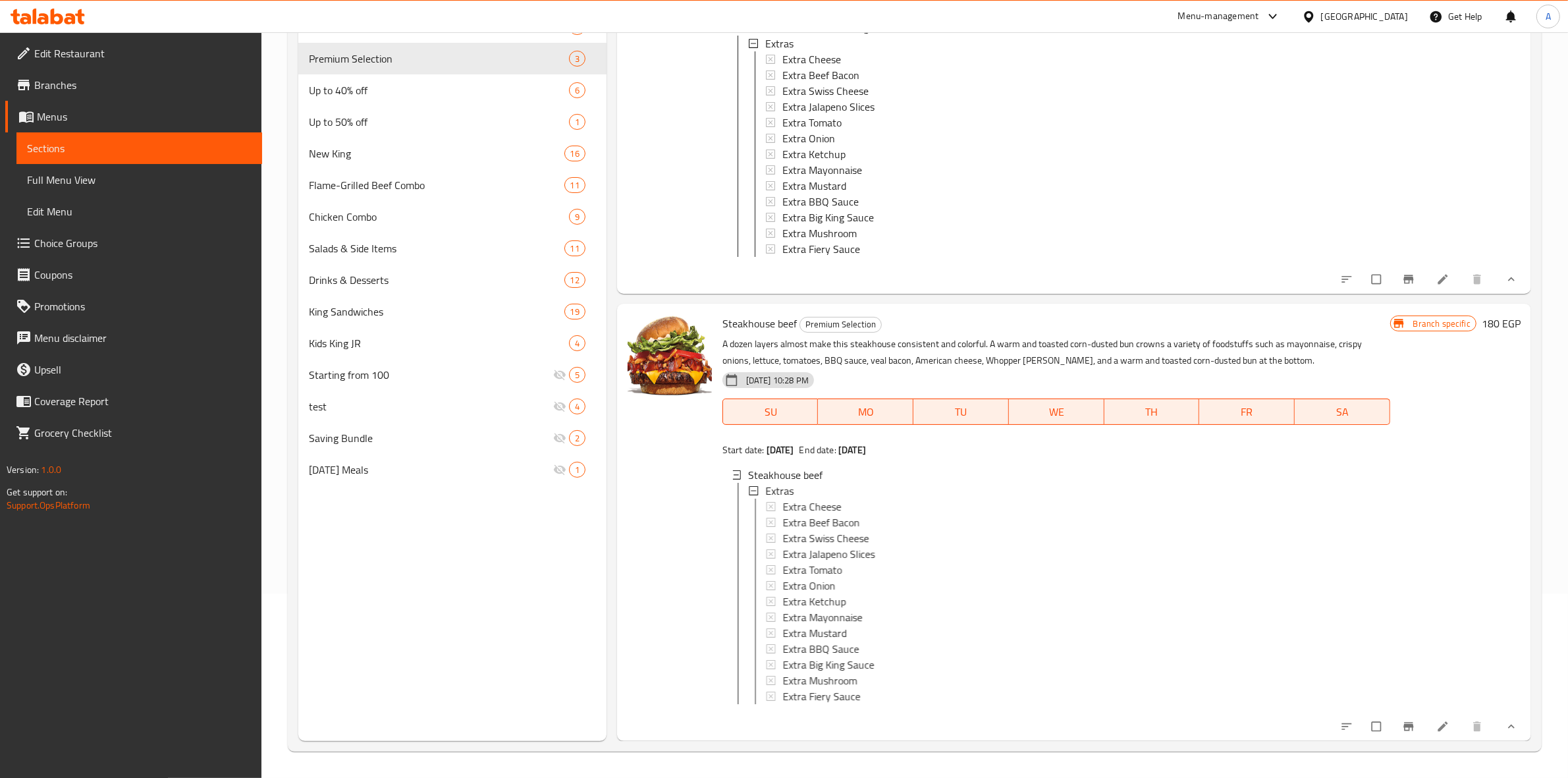
scroll to position [443, 0]
click at [361, 122] on span "Up to 50% off" at bounding box center [420, 122] width 223 height 15
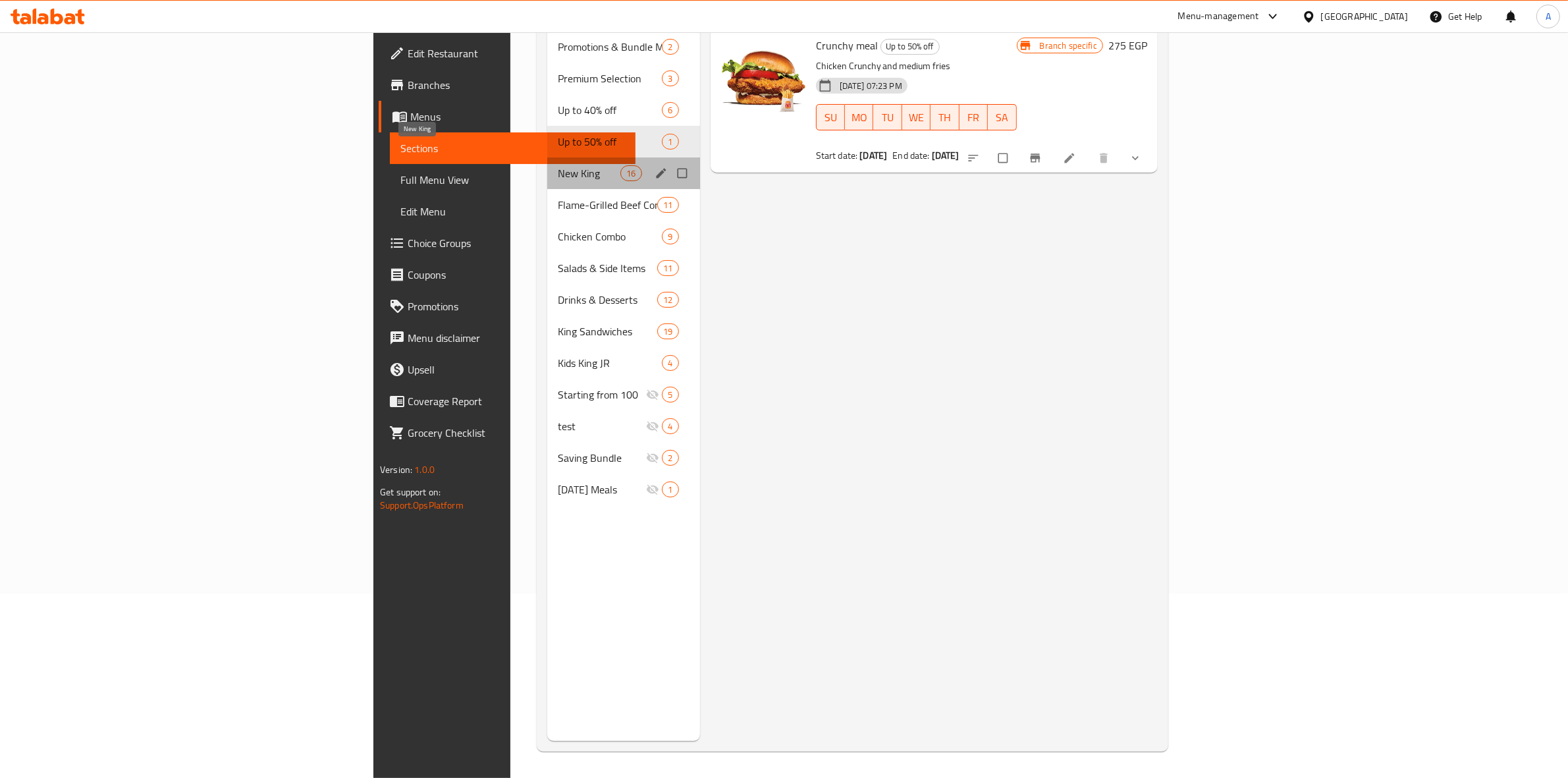
click at [558, 165] on span "New King" at bounding box center [589, 173] width 63 height 15
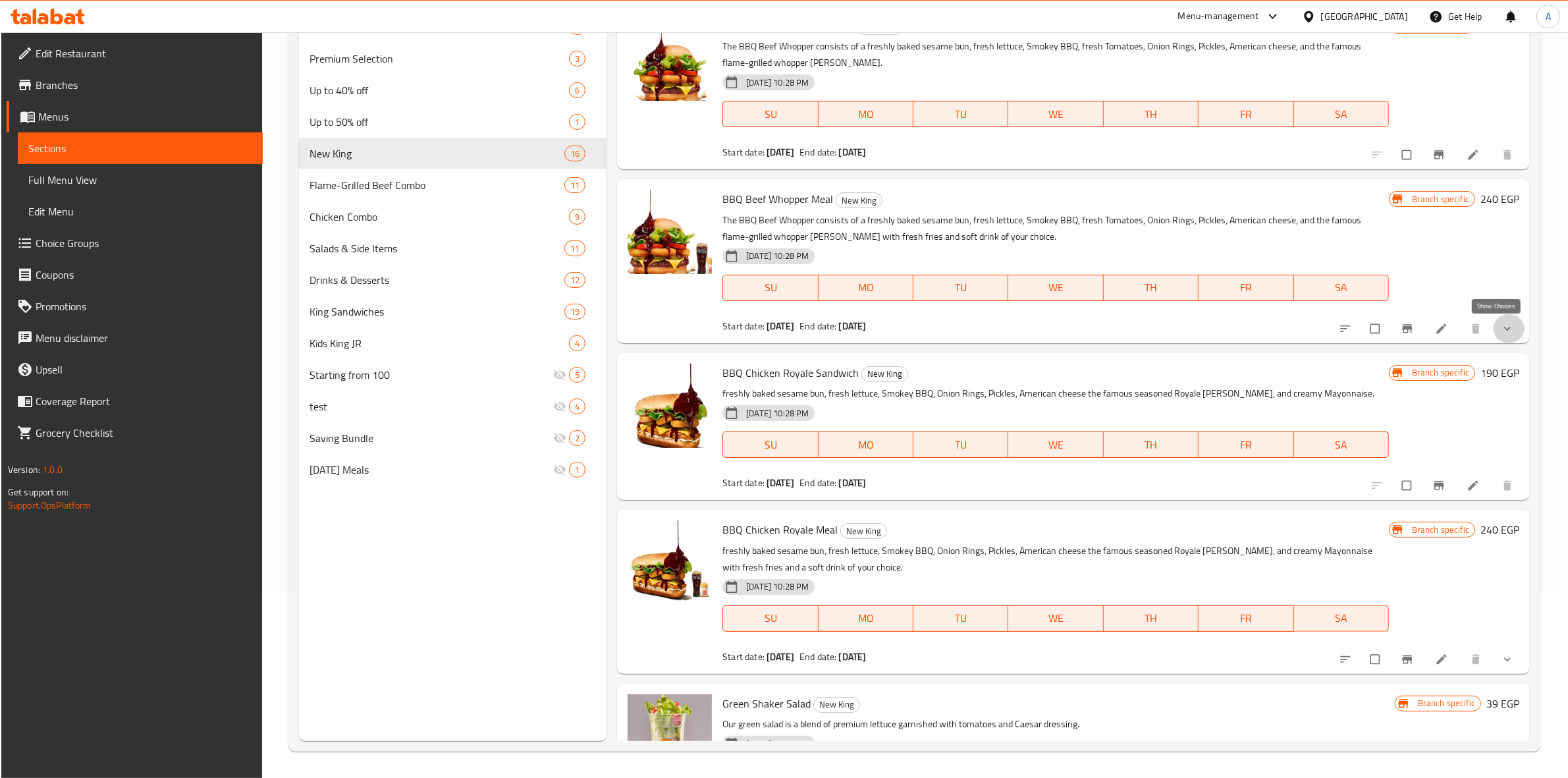
click at [1501, 326] on icon "show more" at bounding box center [1507, 328] width 13 height 13
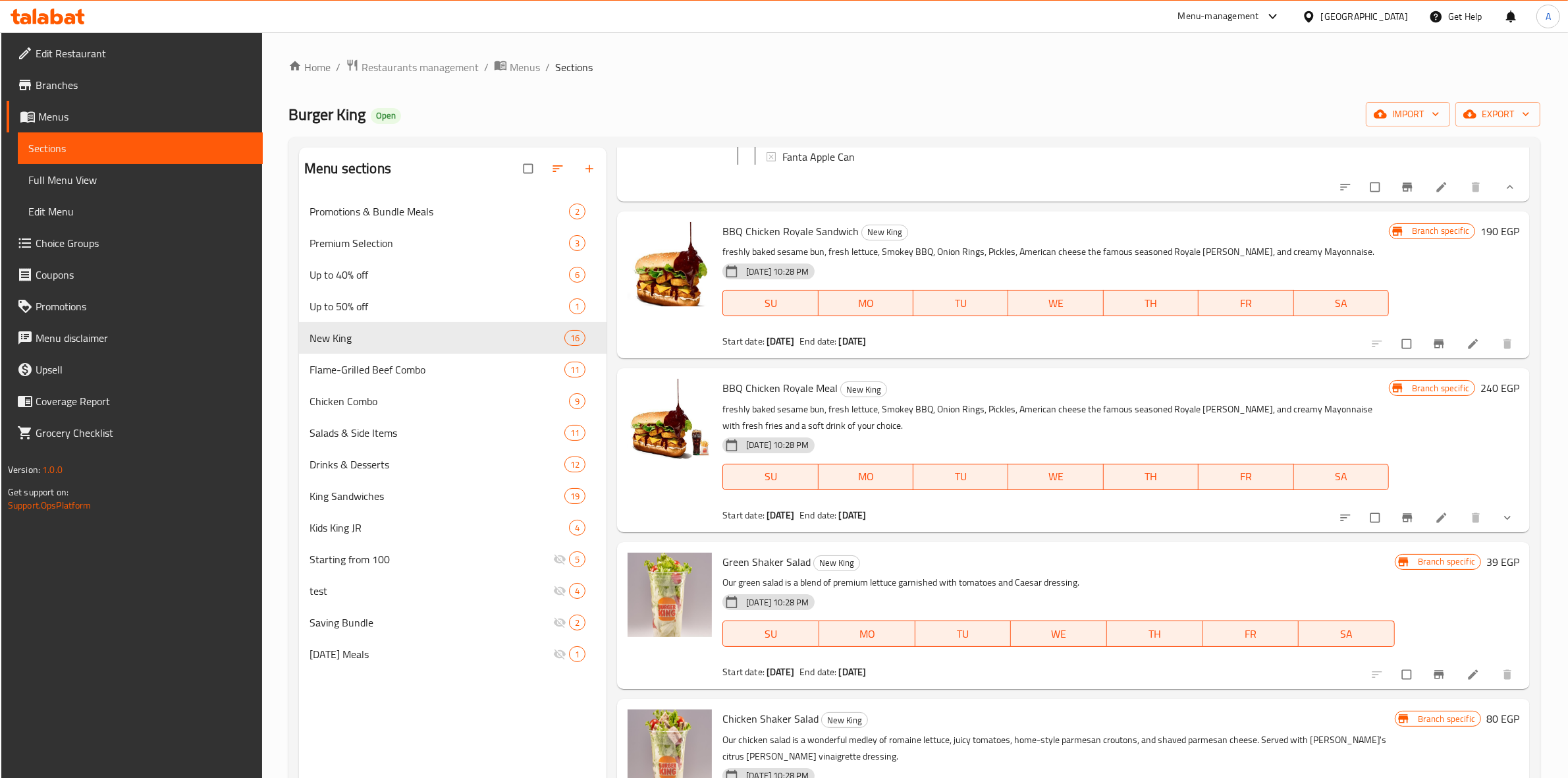
scroll to position [494, 0]
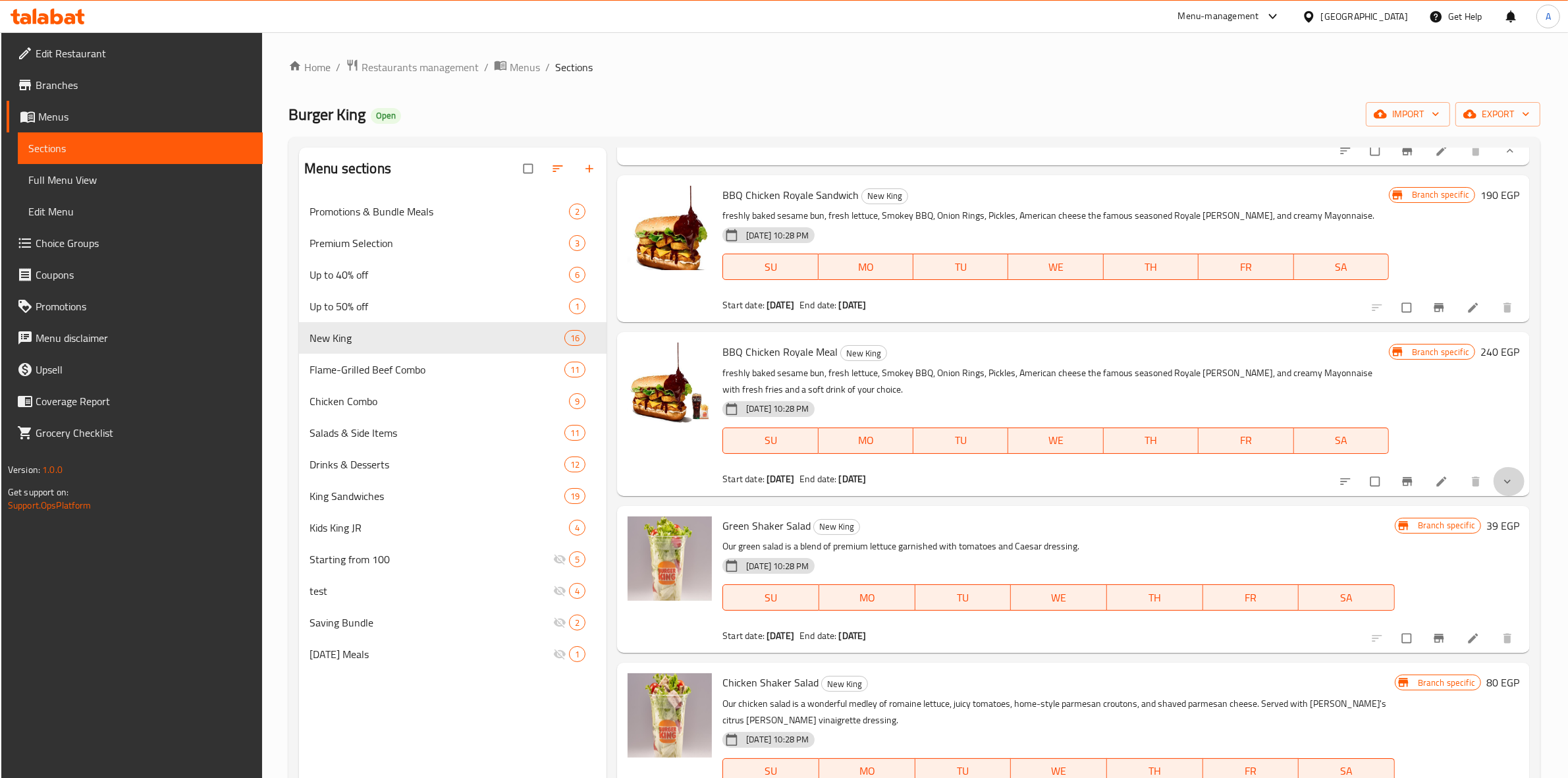
click at [1502, 496] on button "show more" at bounding box center [1509, 482] width 32 height 29
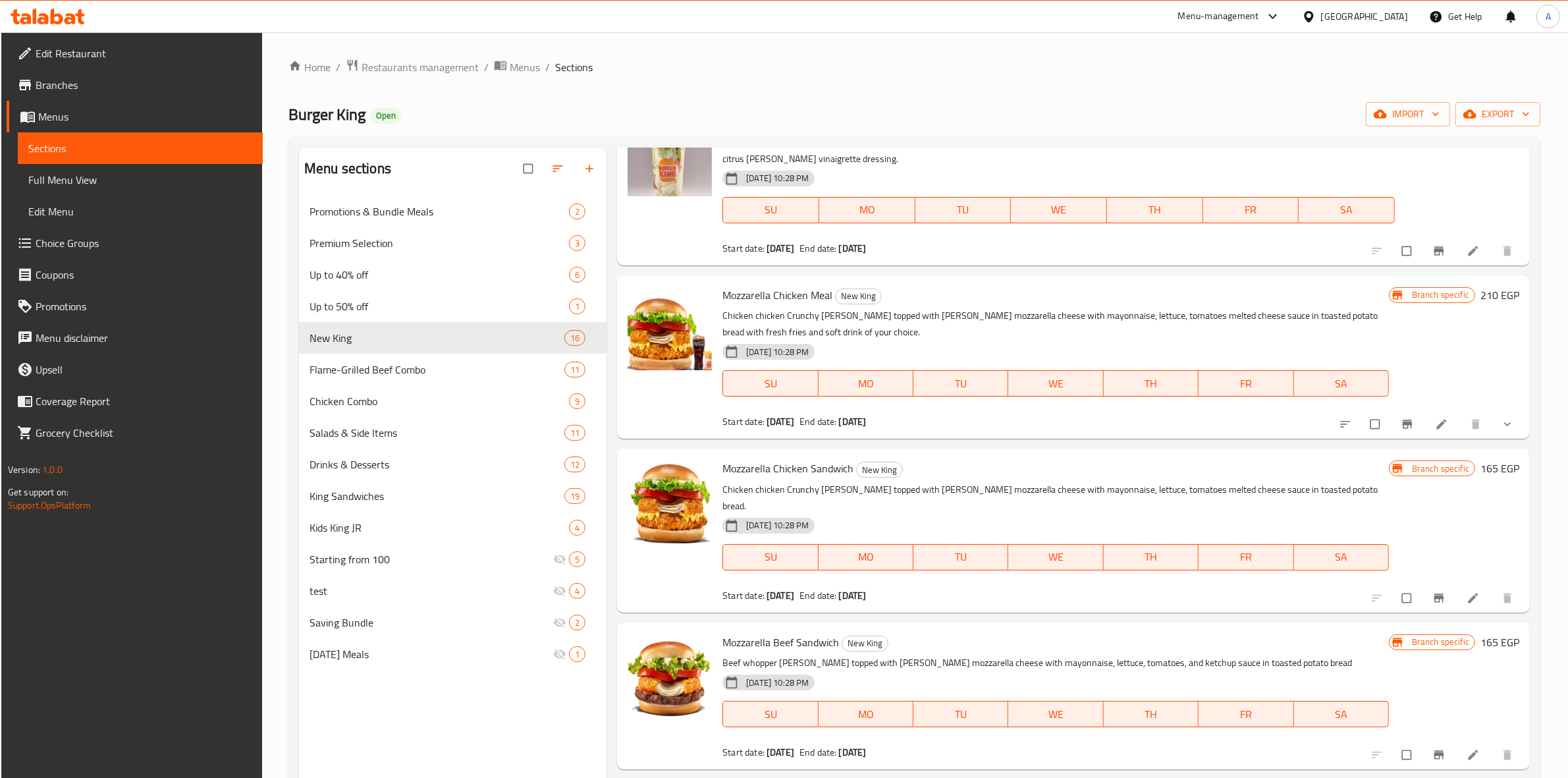
scroll to position [1235, 0]
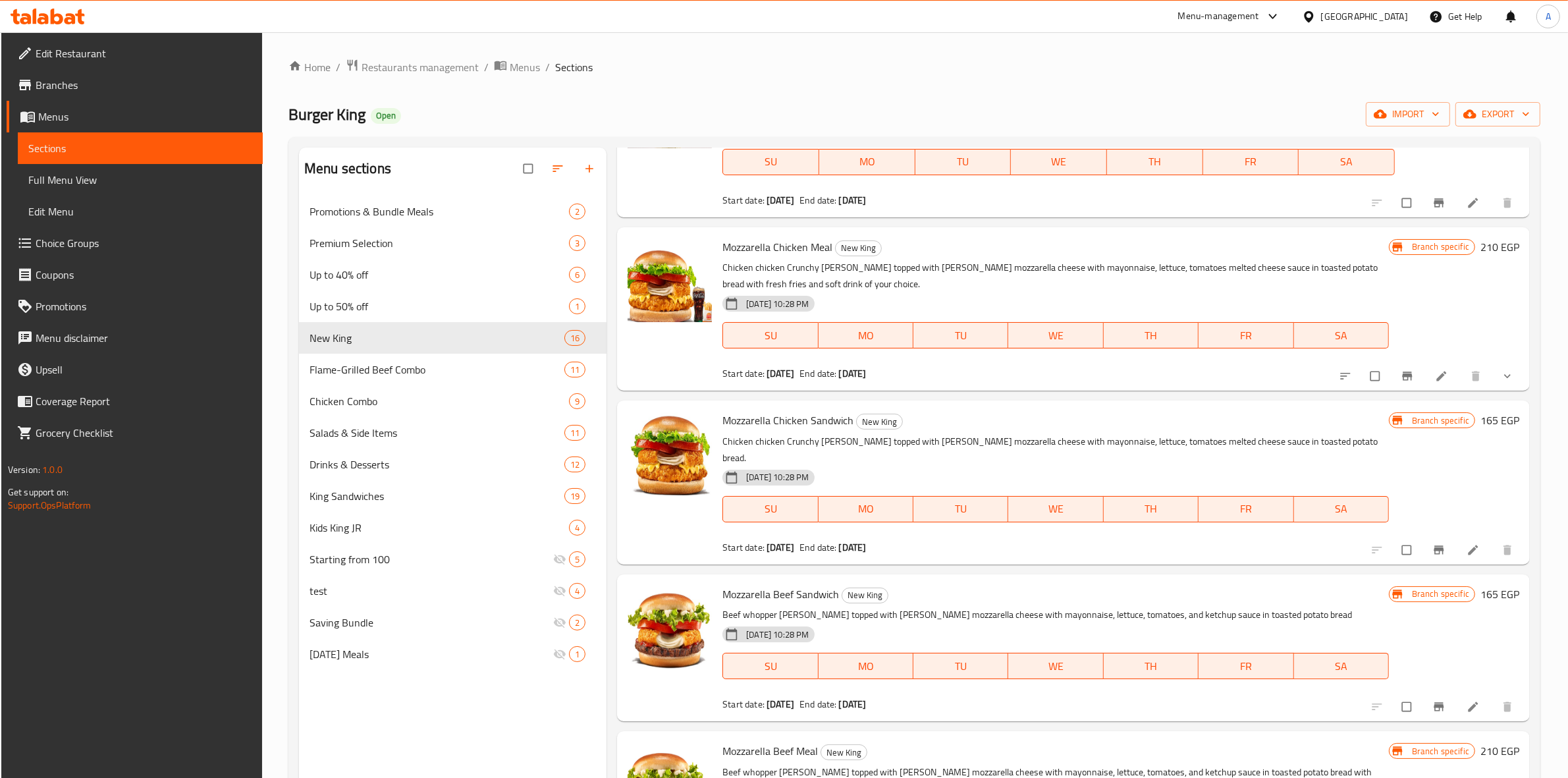
click at [1501, 383] on icon "show more" at bounding box center [1507, 376] width 13 height 13
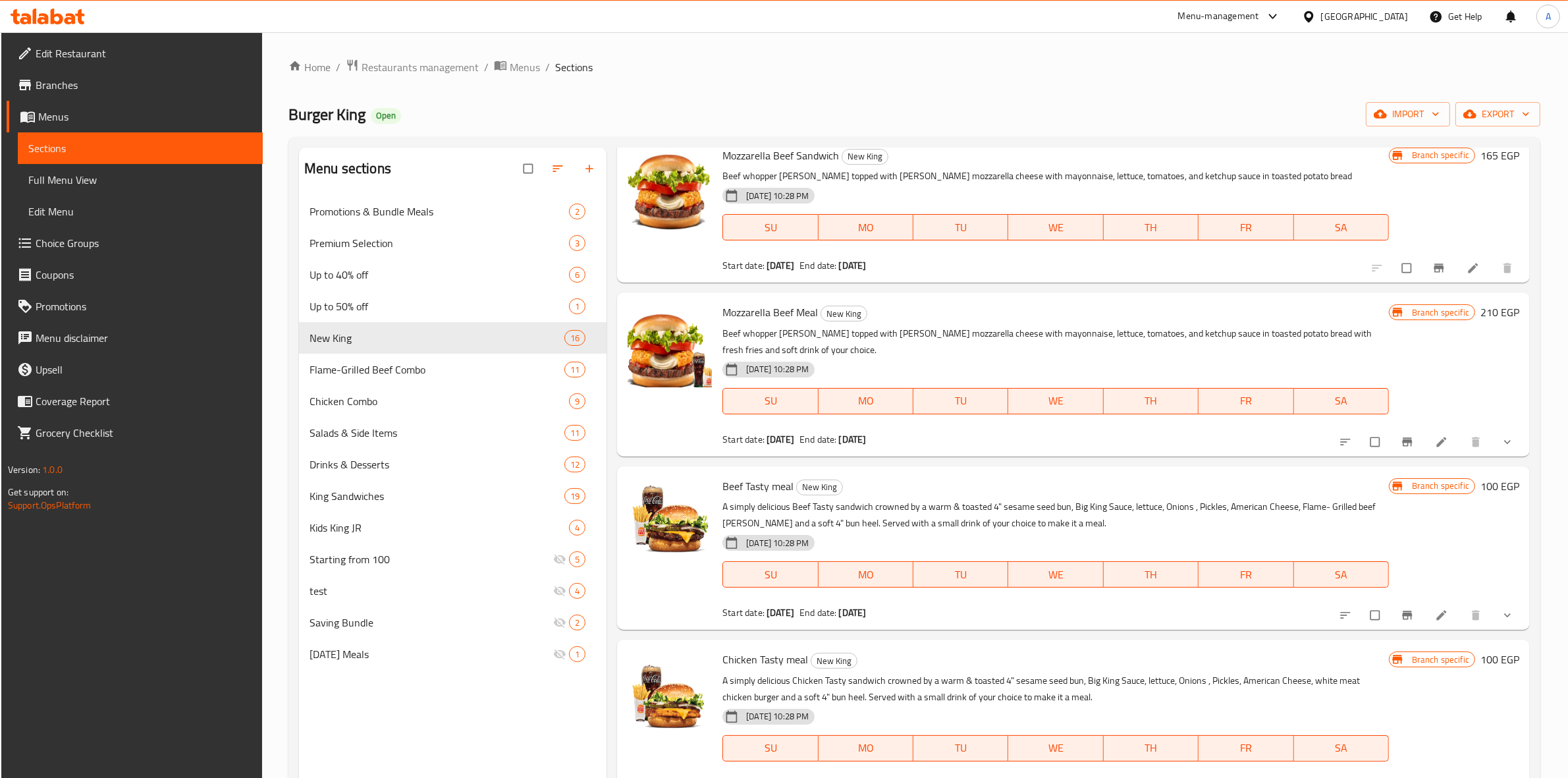
scroll to position [1811, 0]
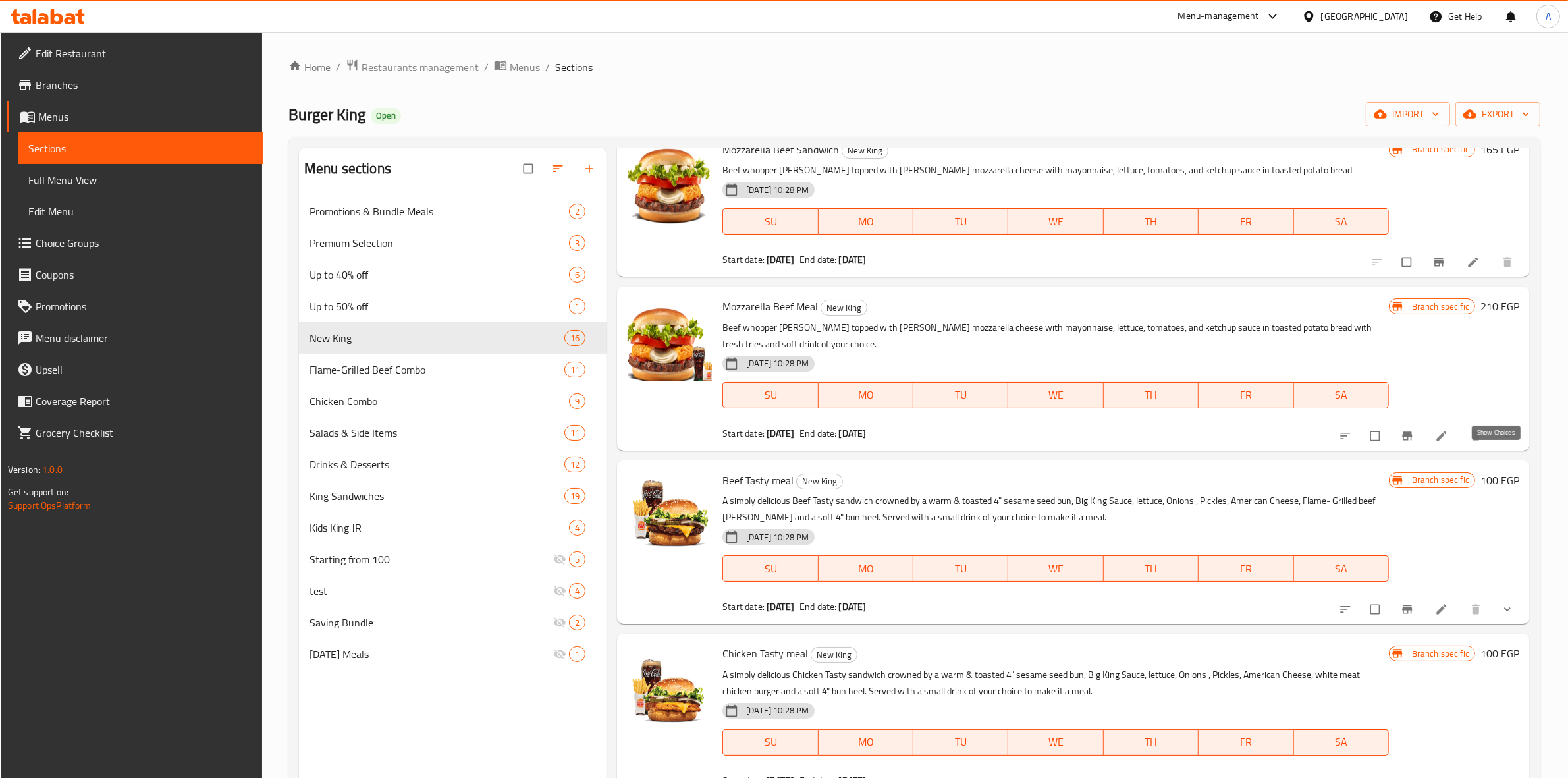
click at [1505, 438] on icon "show more" at bounding box center [1508, 435] width 7 height 4
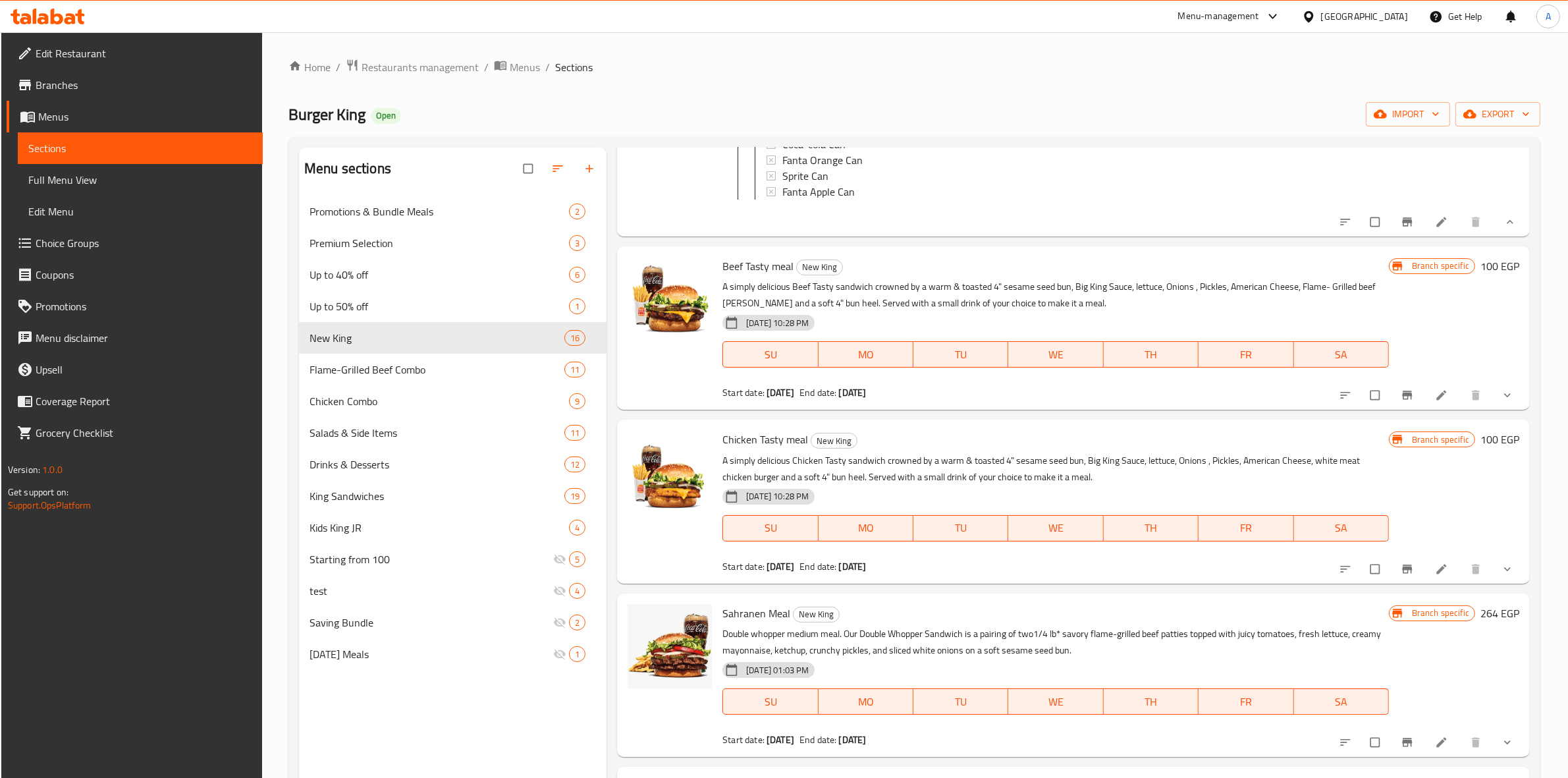
scroll to position [2222, 0]
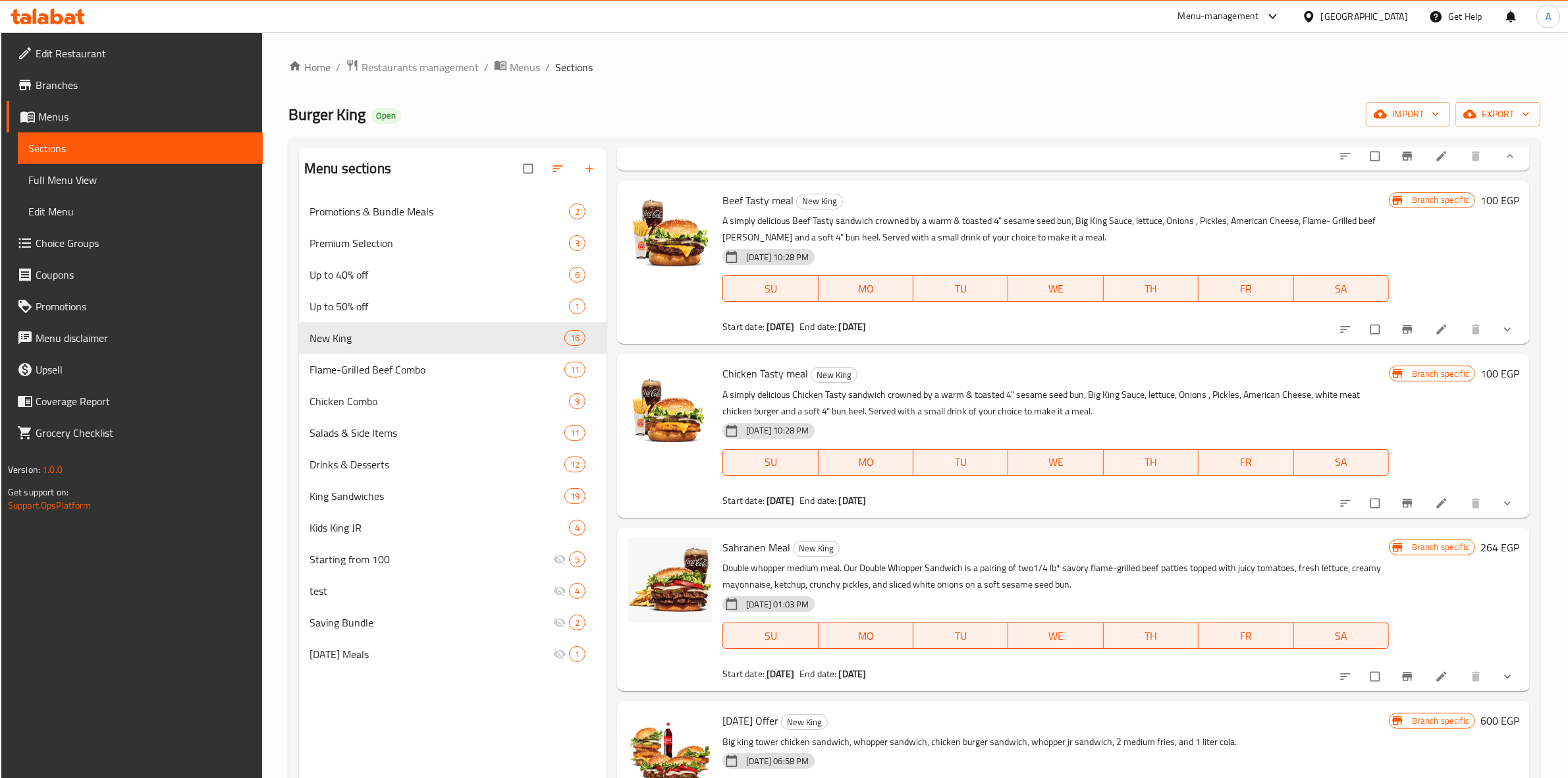
click at [1495, 343] on button "show more" at bounding box center [1509, 330] width 32 height 29
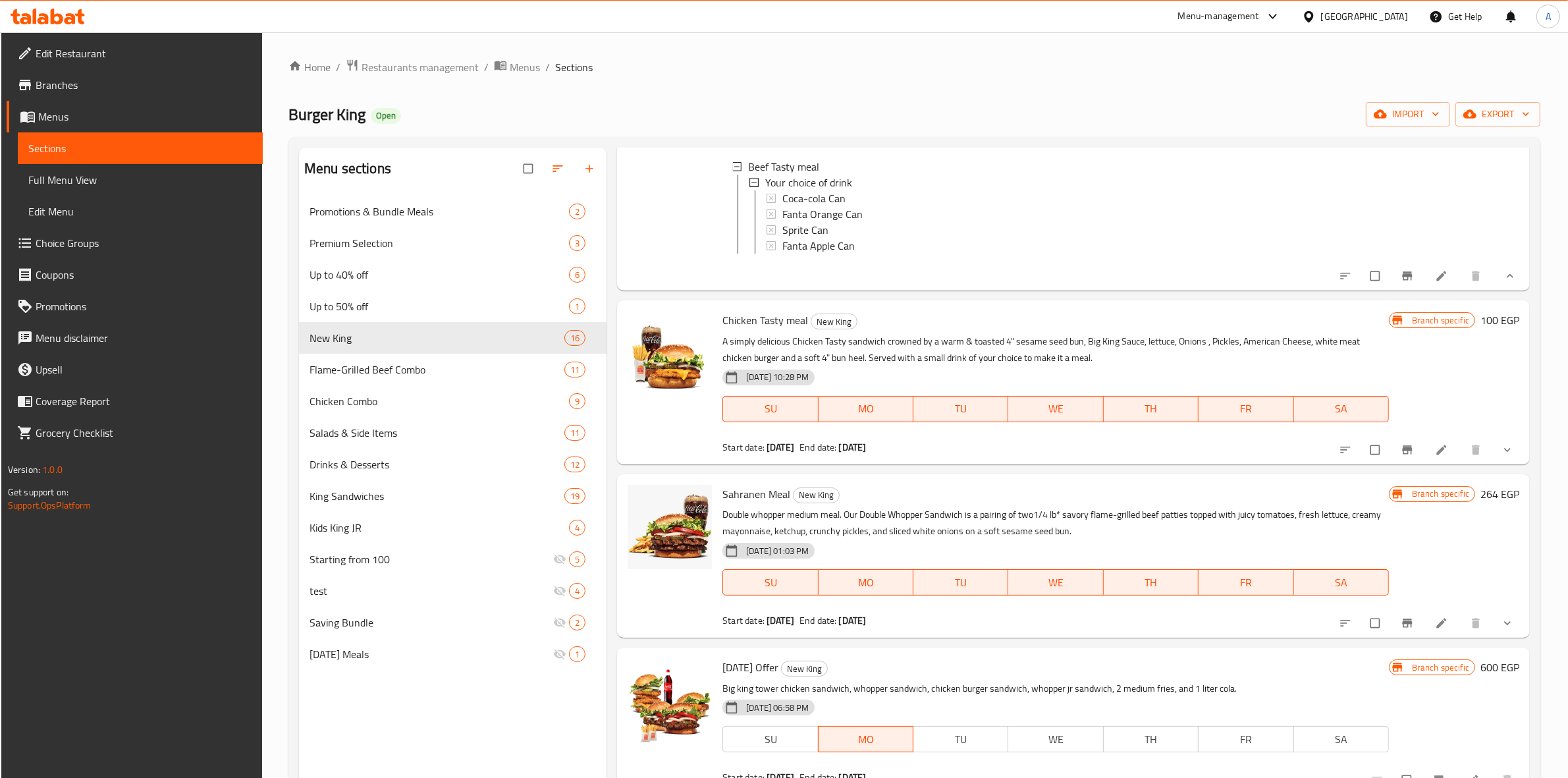
scroll to position [2552, 0]
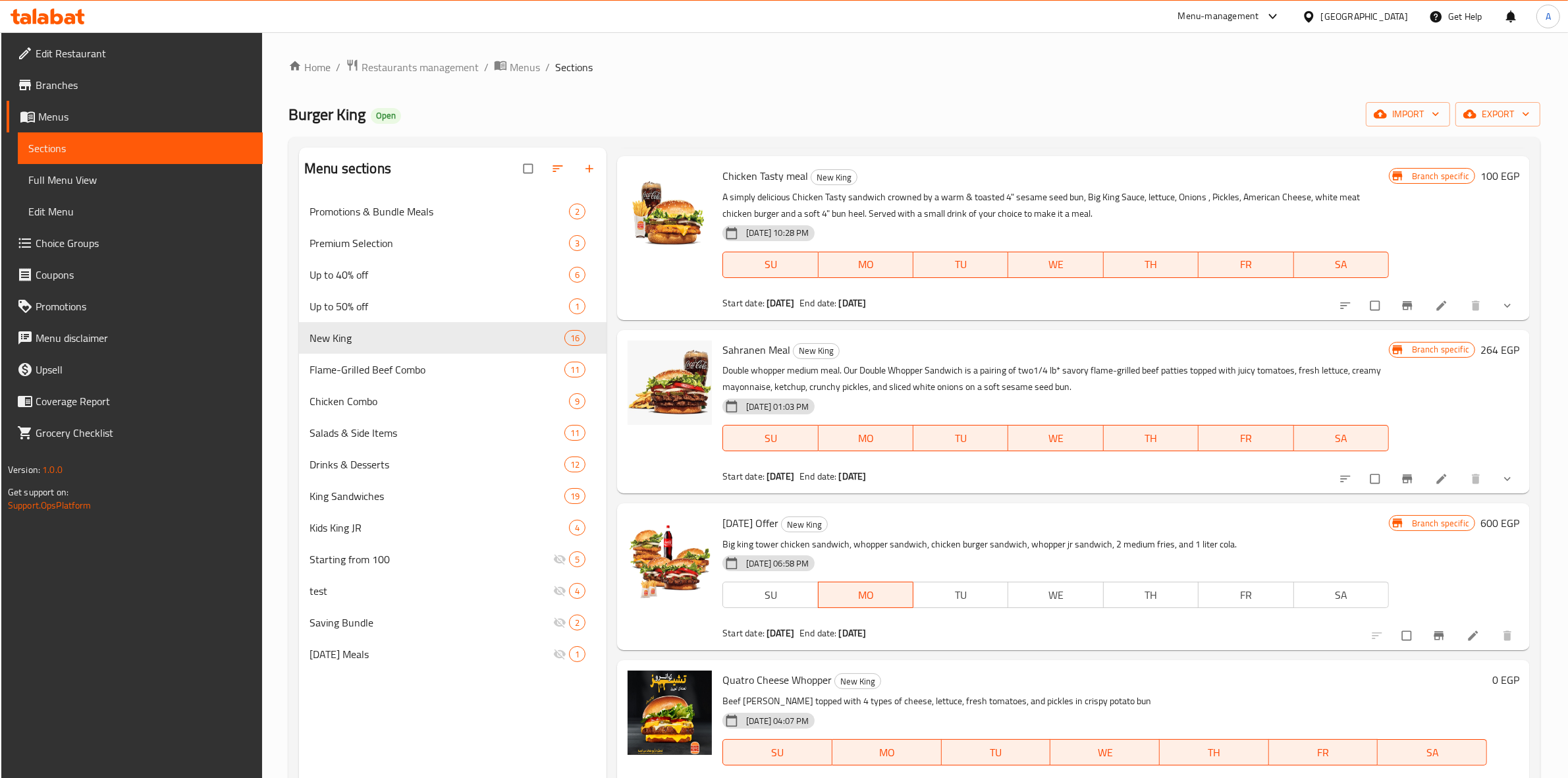
click at [1501, 312] on icon "show more" at bounding box center [1507, 305] width 13 height 13
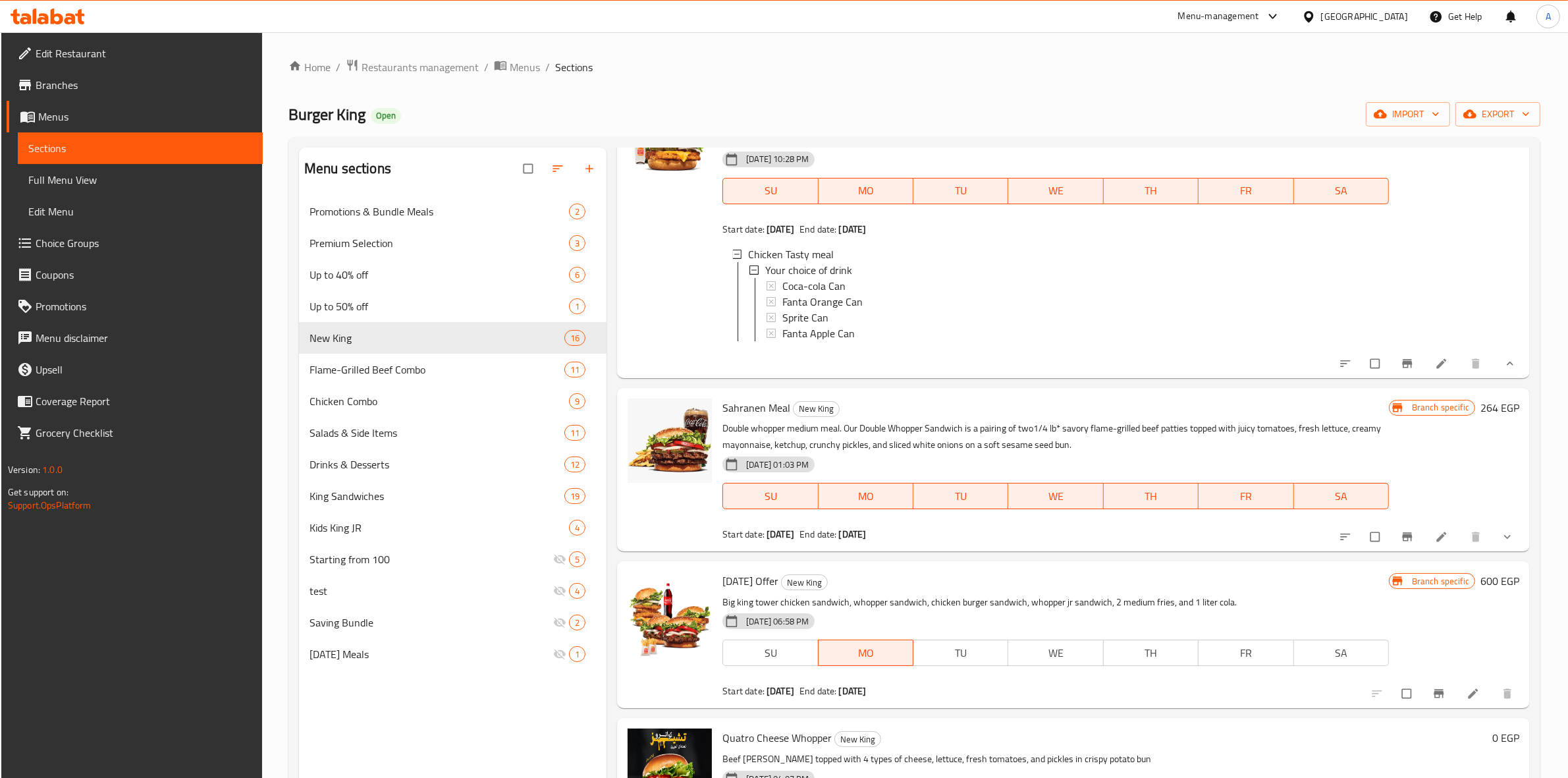
scroll to position [2777, 0]
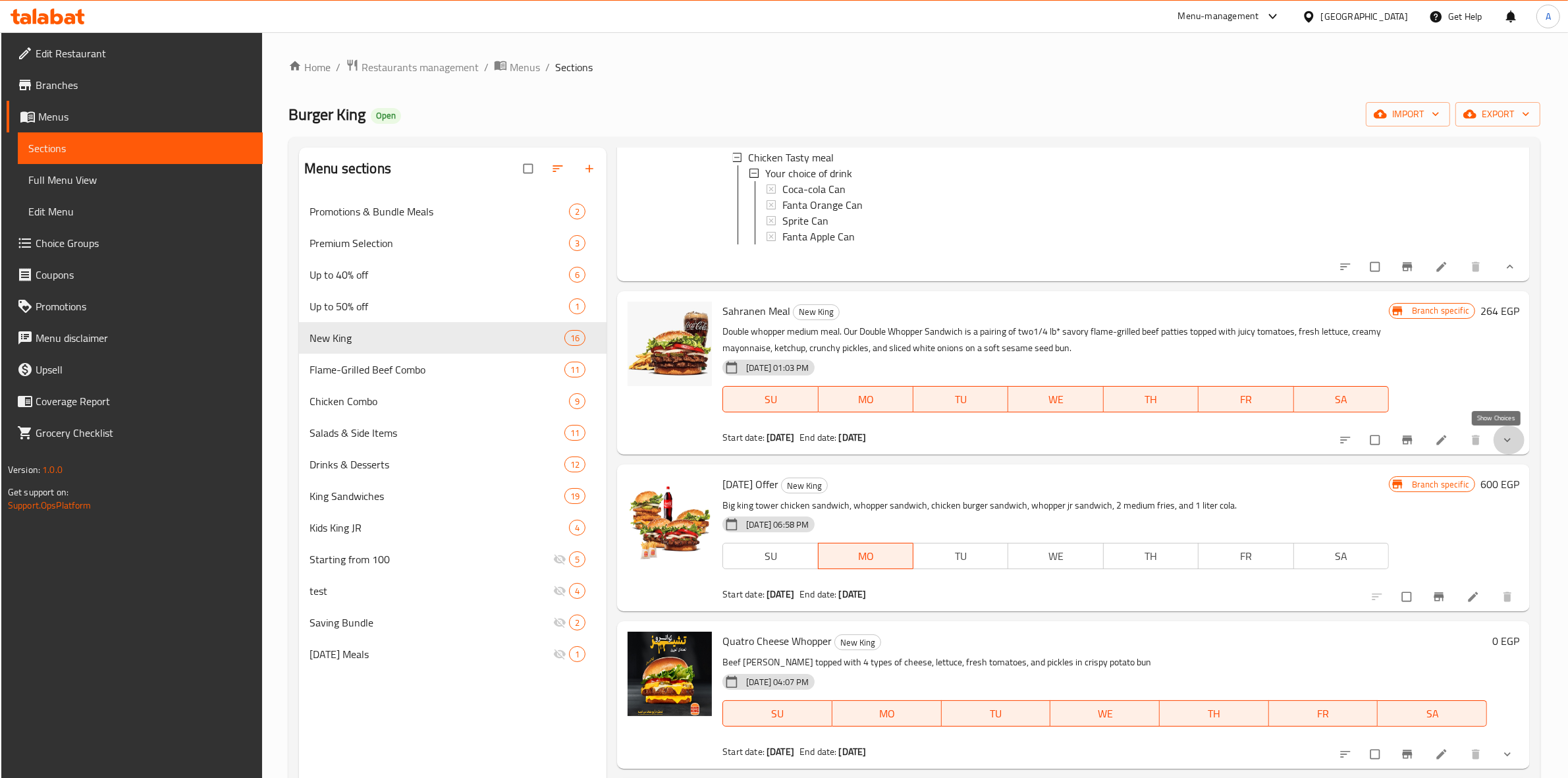
click at [1501, 437] on icon "show more" at bounding box center [1507, 439] width 13 height 13
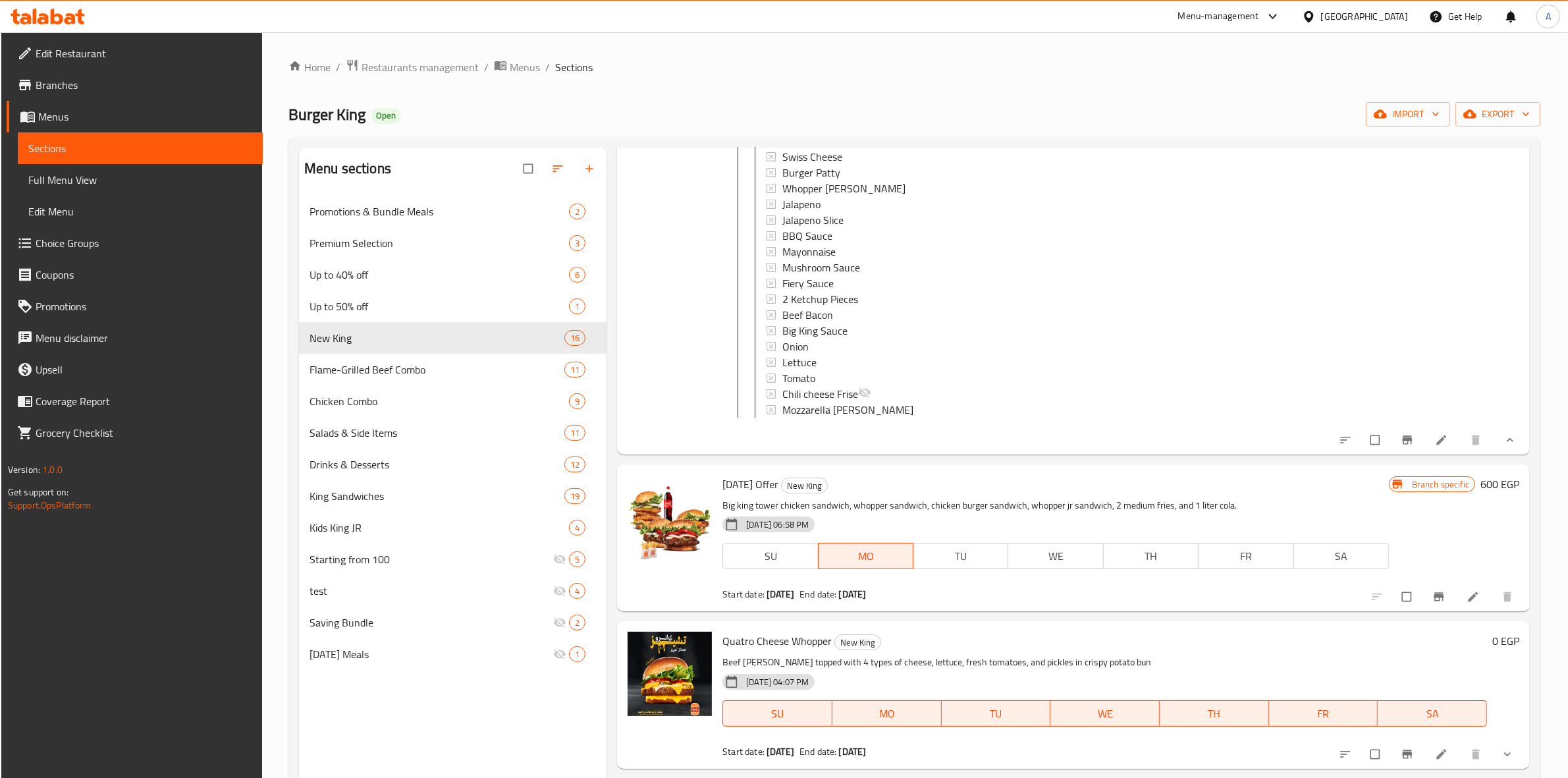
scroll to position [3286, 0]
click at [388, 379] on div "Flame-Grilled Beef Combo 11" at bounding box center [452, 369] width 308 height 32
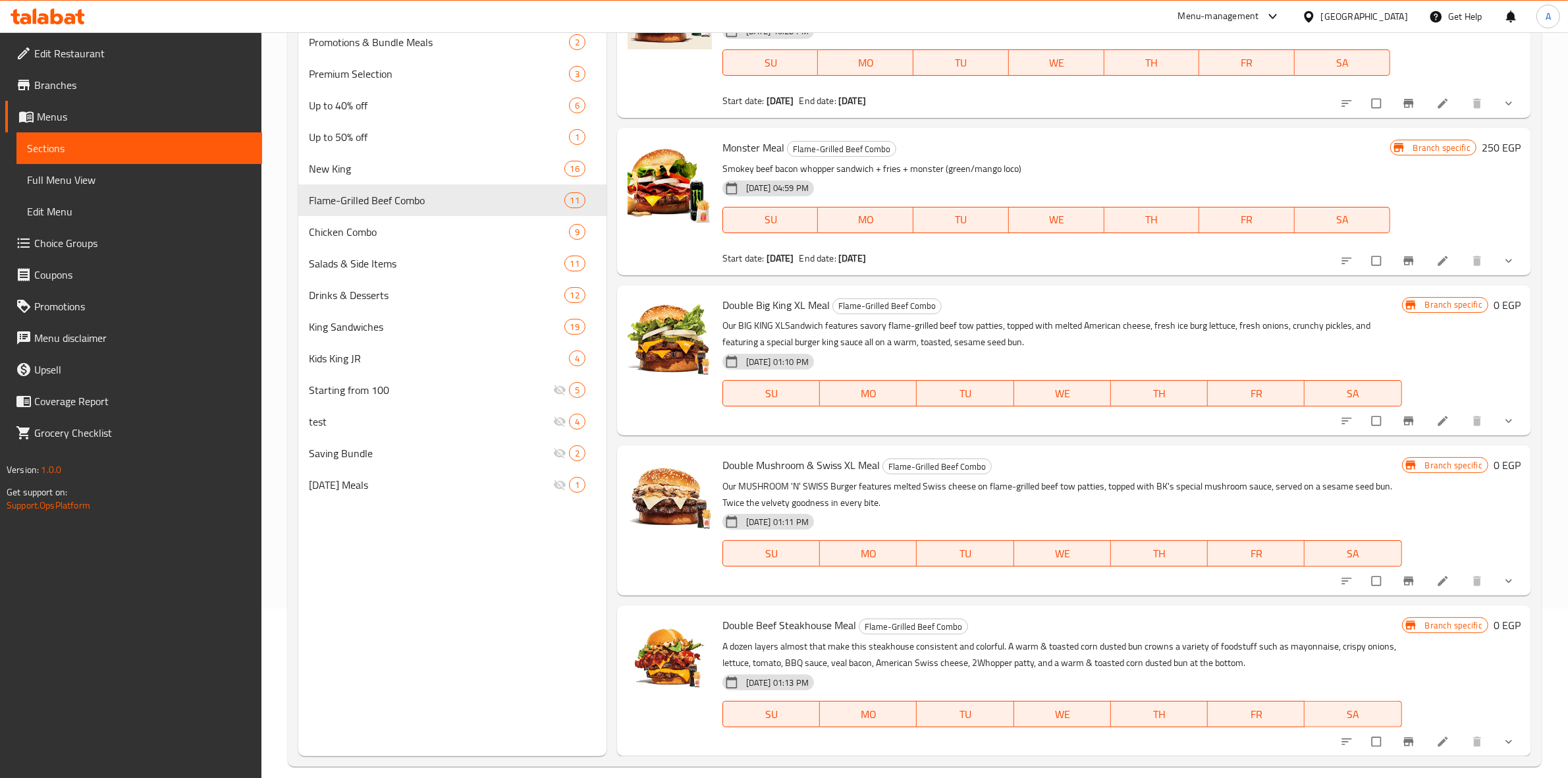
scroll to position [185, 0]
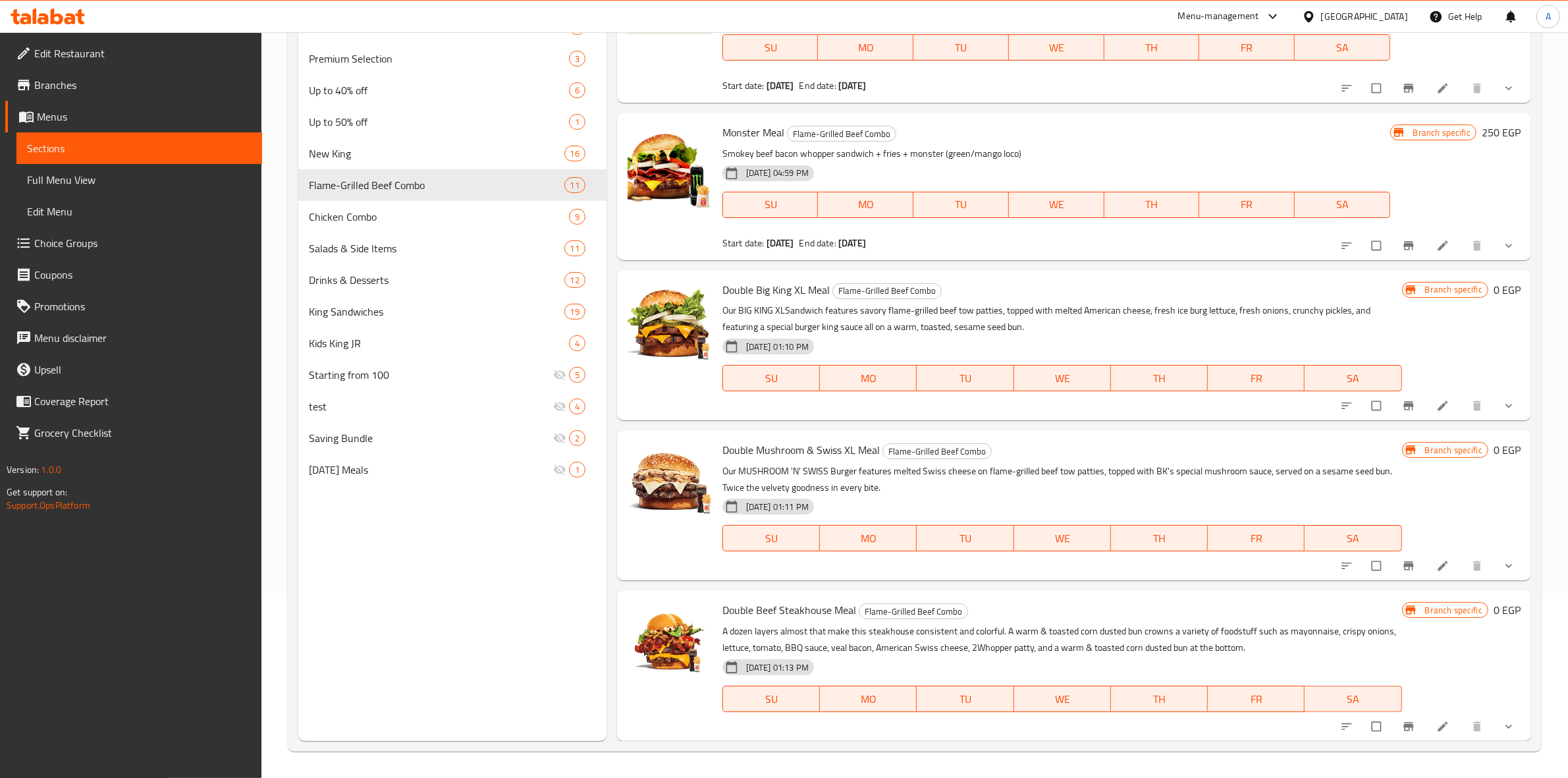
click at [635, 70] on div at bounding box center [669, 21] width 95 height 153
click at [1503, 570] on icon "show more" at bounding box center [1509, 565] width 13 height 13
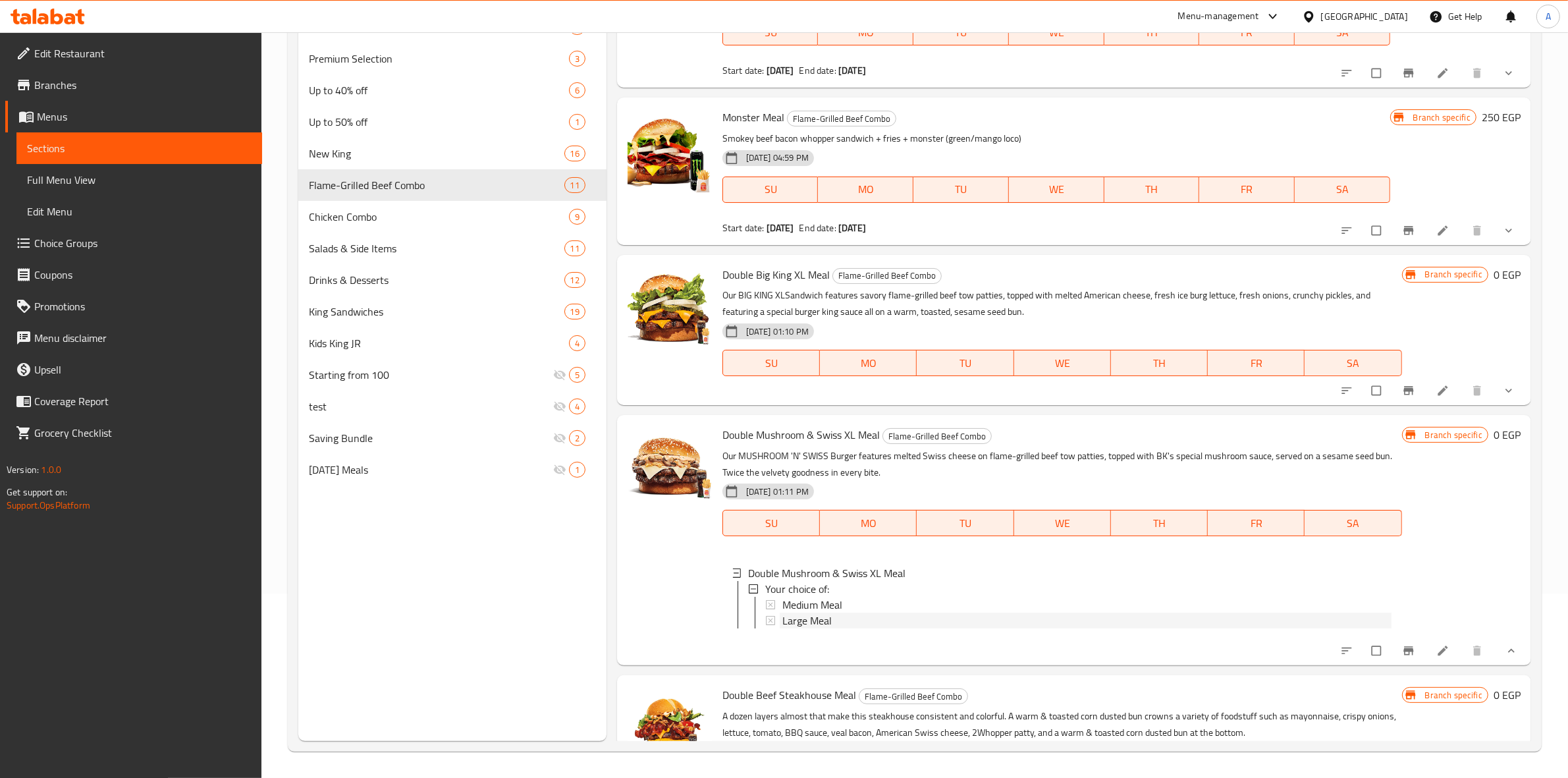
click at [903, 628] on div "Large Meal" at bounding box center [1087, 620] width 609 height 15
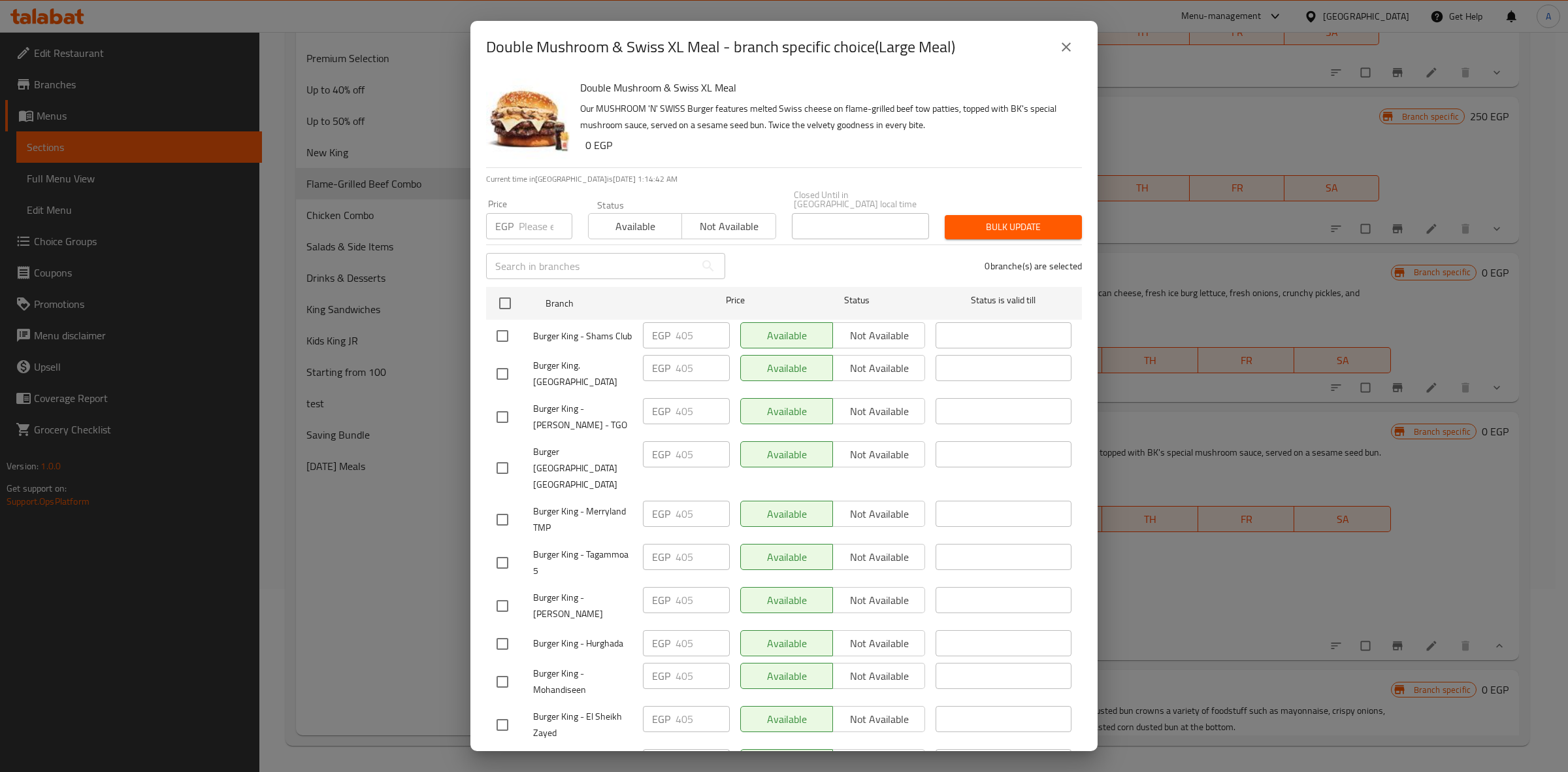
click at [1070, 38] on button "close" at bounding box center [1066, 47] width 31 height 31
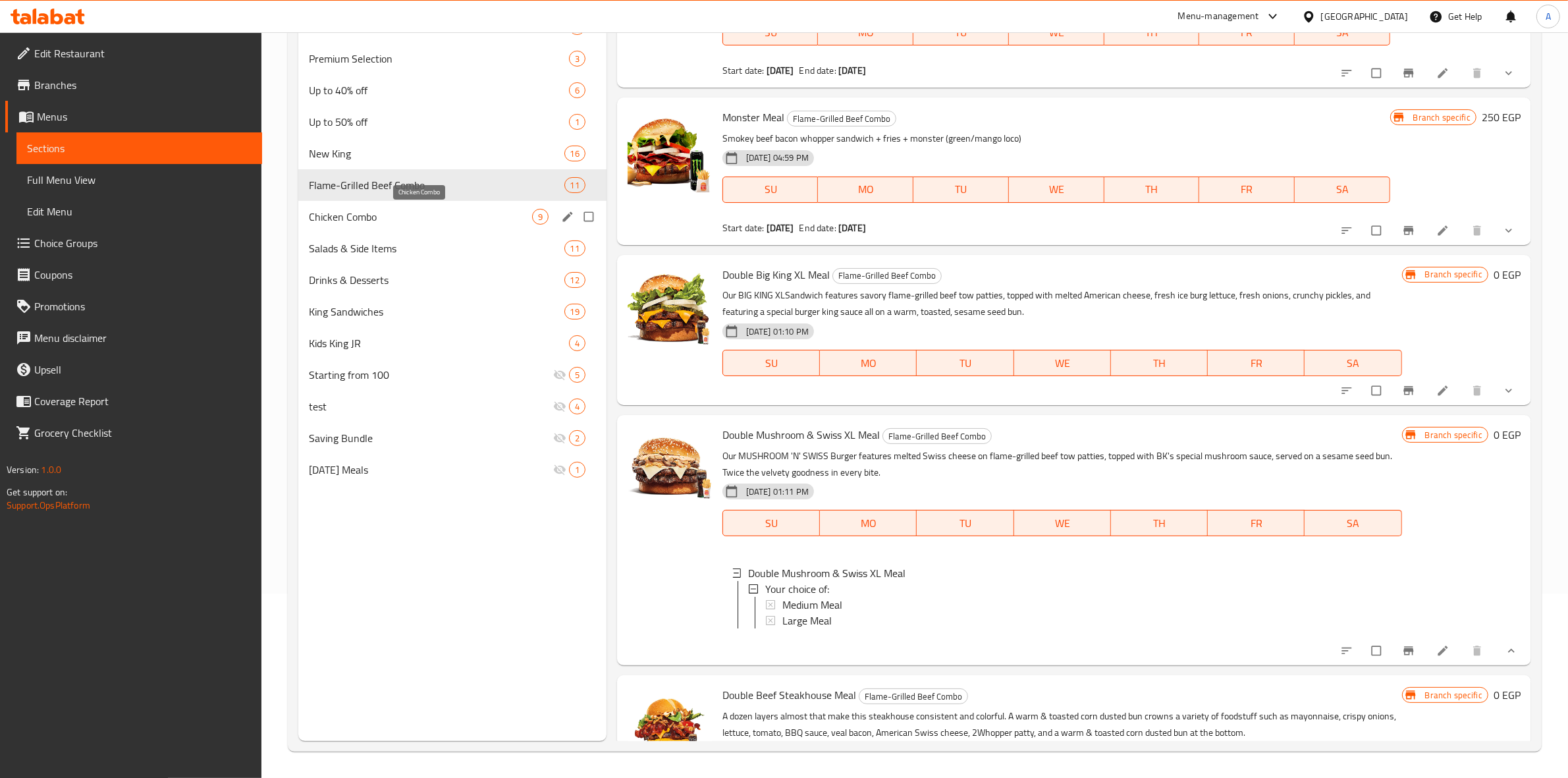
click at [386, 211] on span "Chicken Combo" at bounding box center [420, 216] width 223 height 15
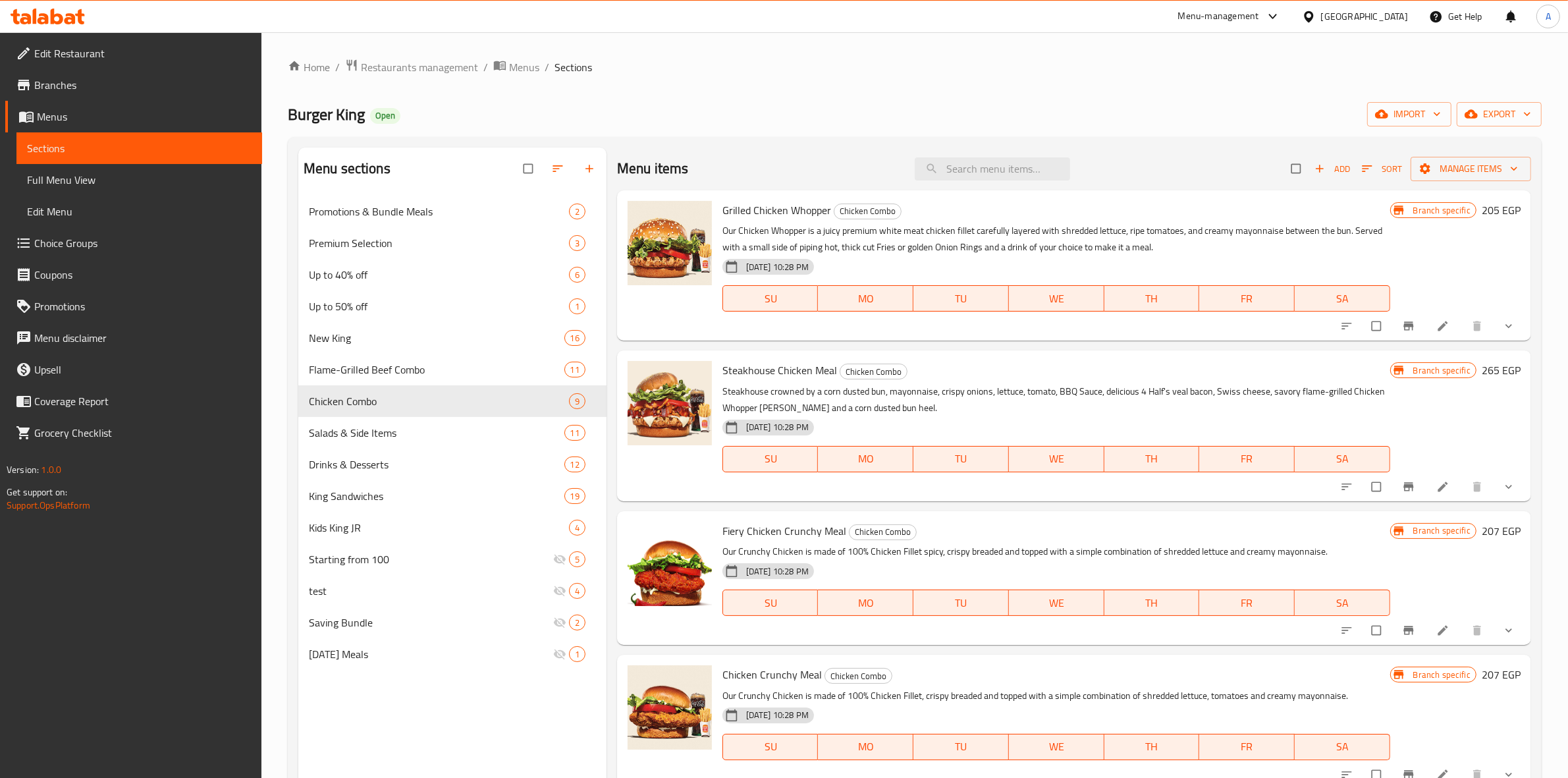
click at [1495, 324] on button "show more" at bounding box center [1510, 326] width 32 height 29
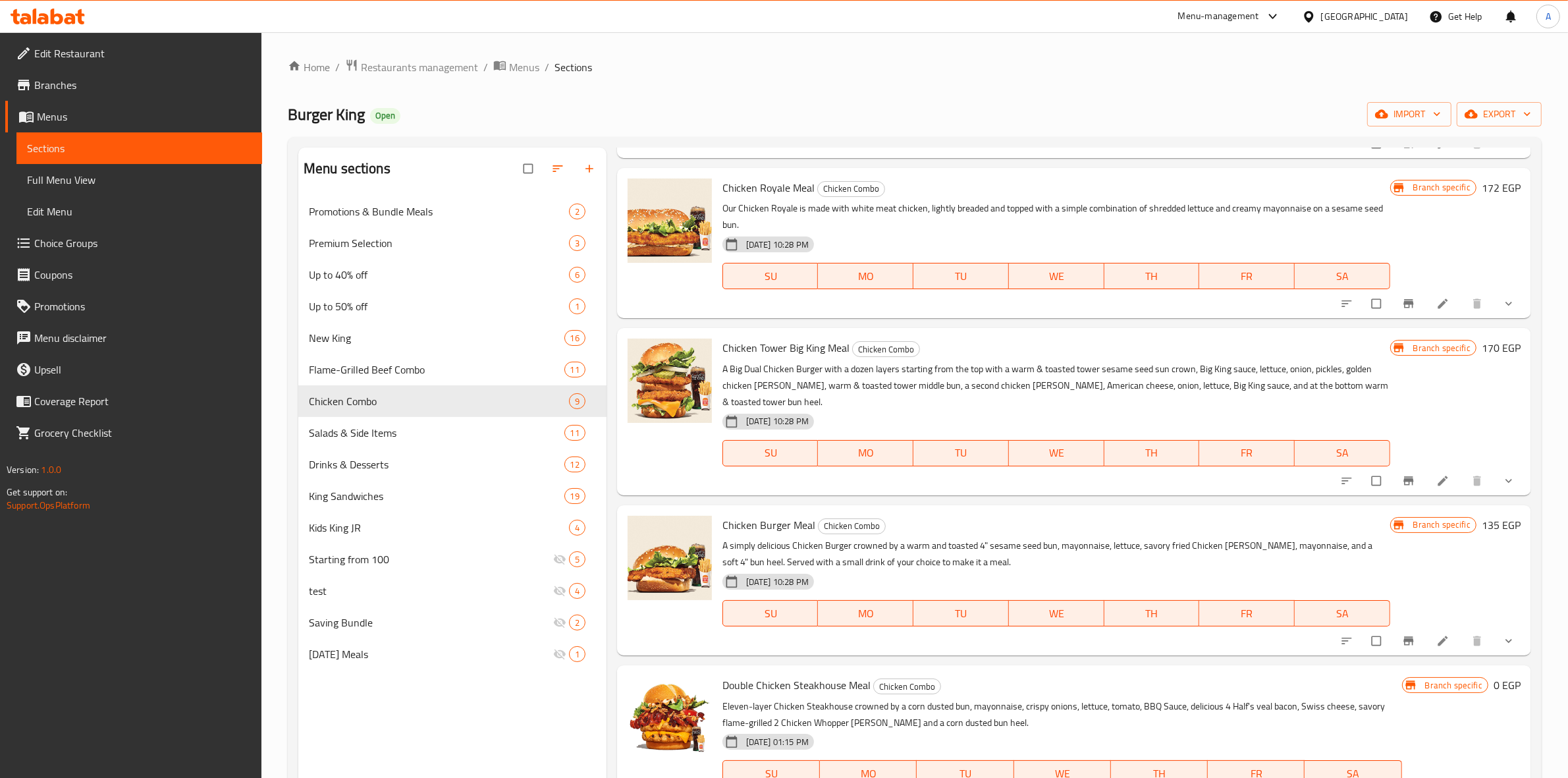
scroll to position [1456, 0]
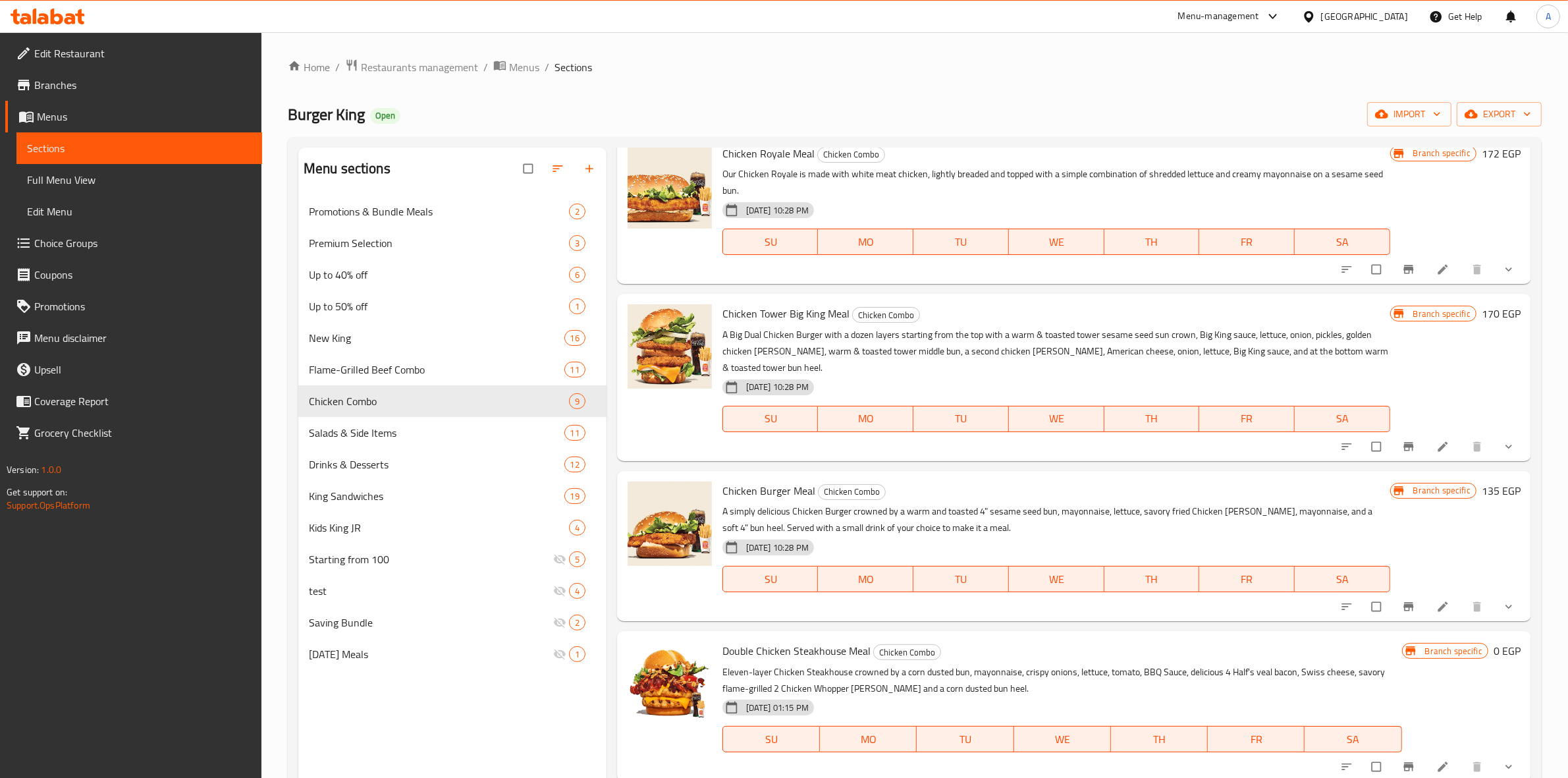
click at [48, 15] on icon at bounding box center [48, 16] width 74 height 15
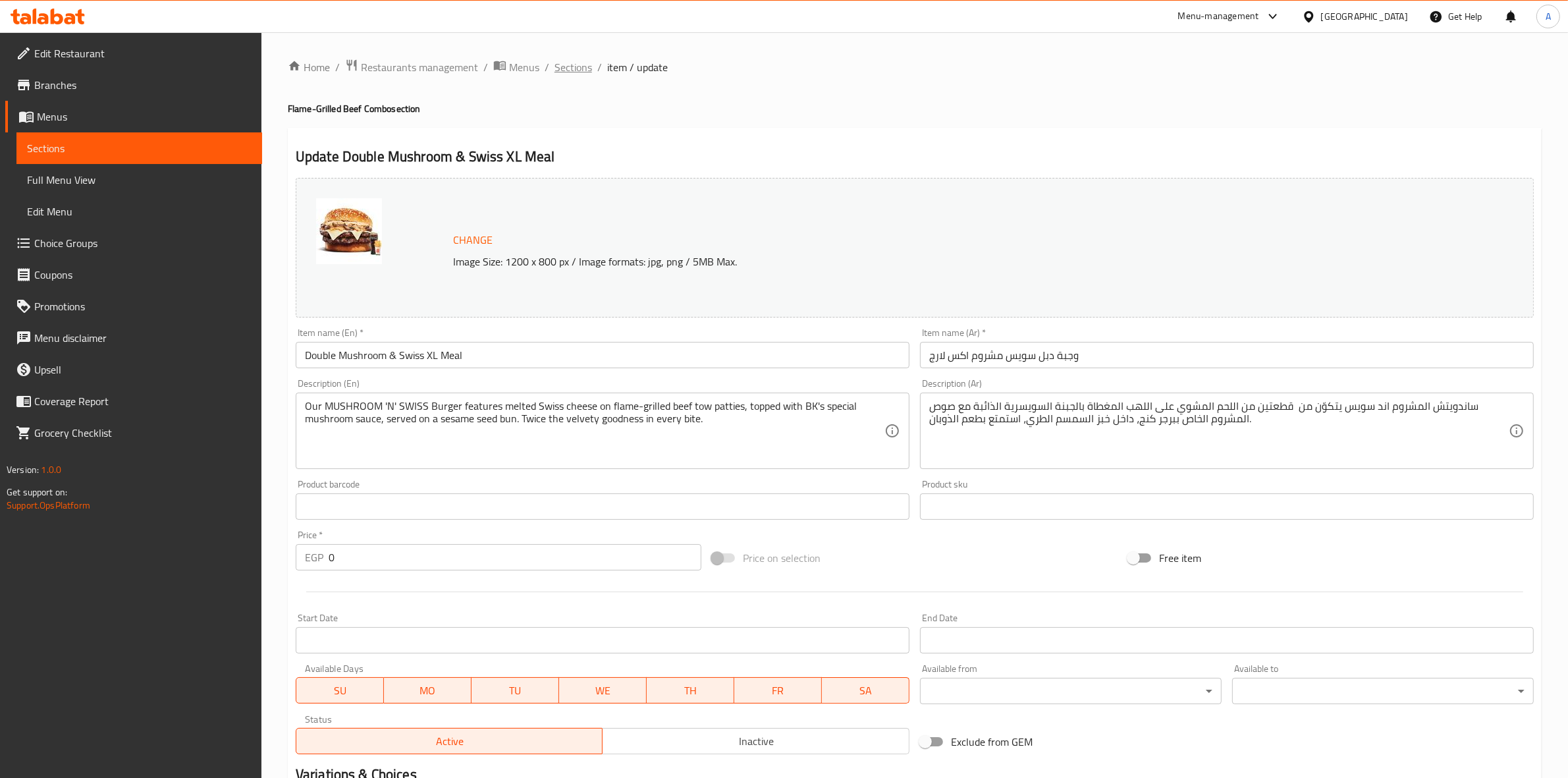
click at [581, 71] on span "Sections" at bounding box center [573, 67] width 38 height 15
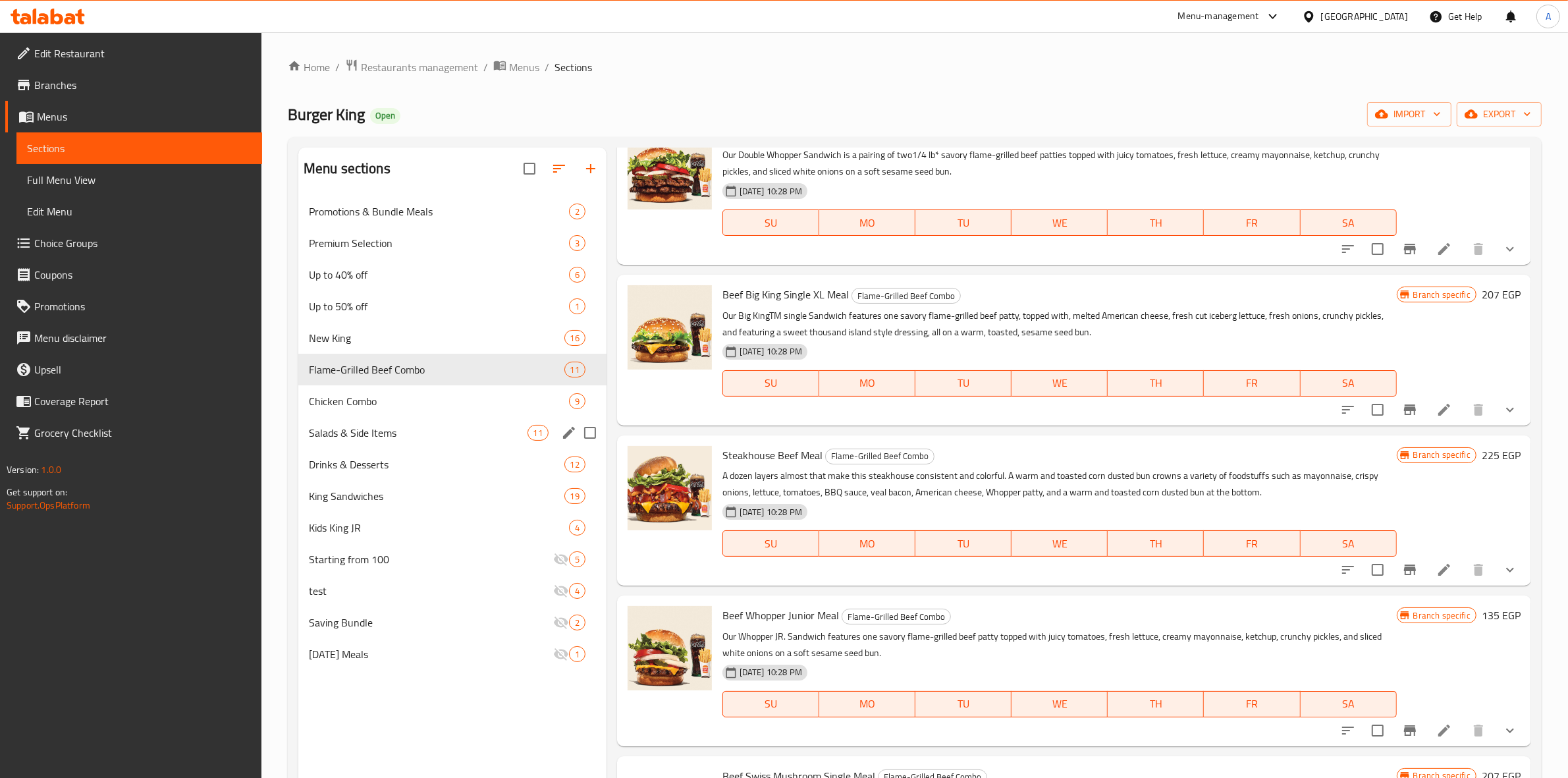
scroll to position [164, 0]
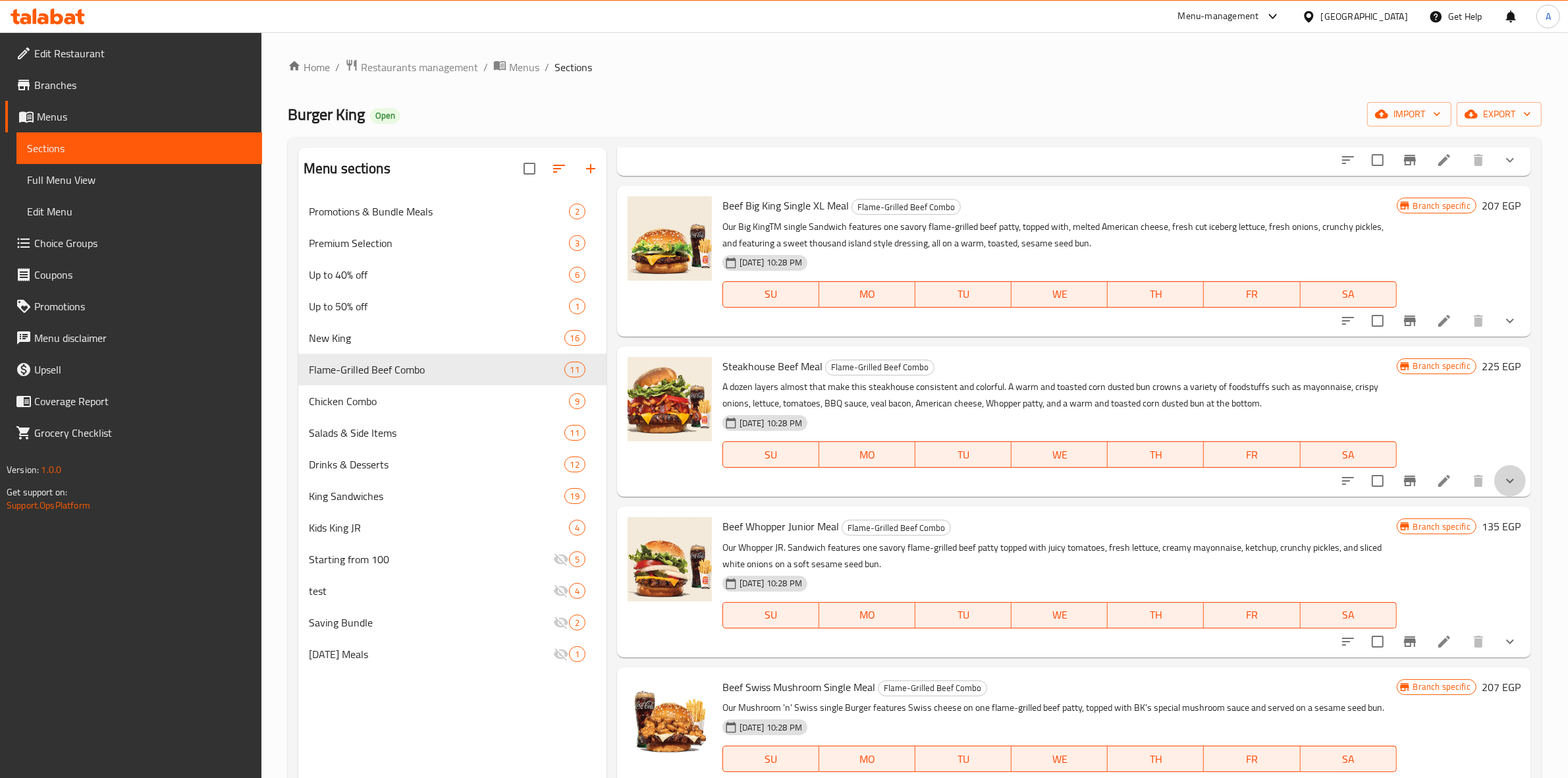
drag, startPoint x: 1509, startPoint y: 479, endPoint x: 1489, endPoint y: 479, distance: 20.0
click at [1509, 479] on button "show more" at bounding box center [1510, 480] width 32 height 32
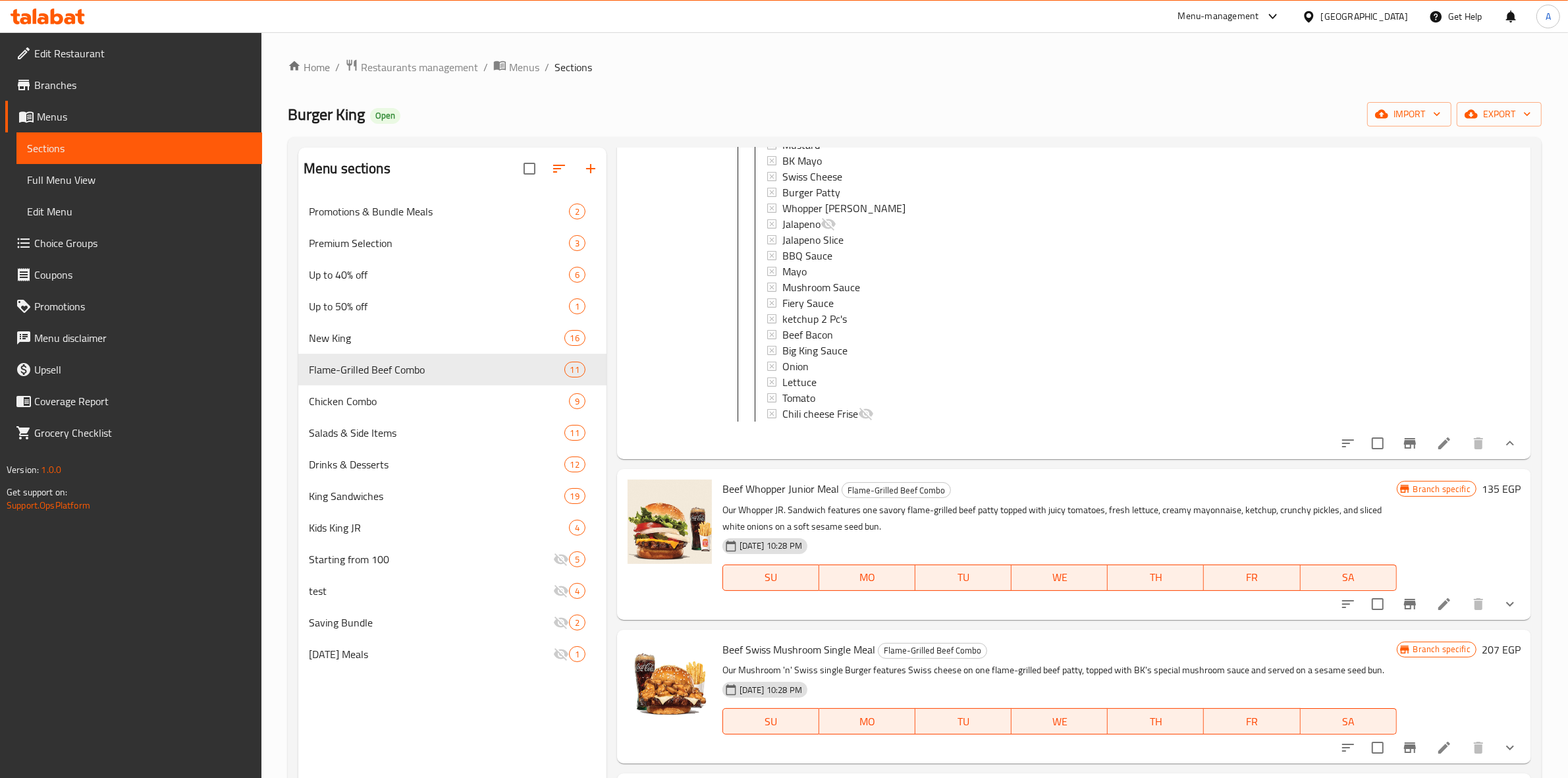
scroll to position [741, 0]
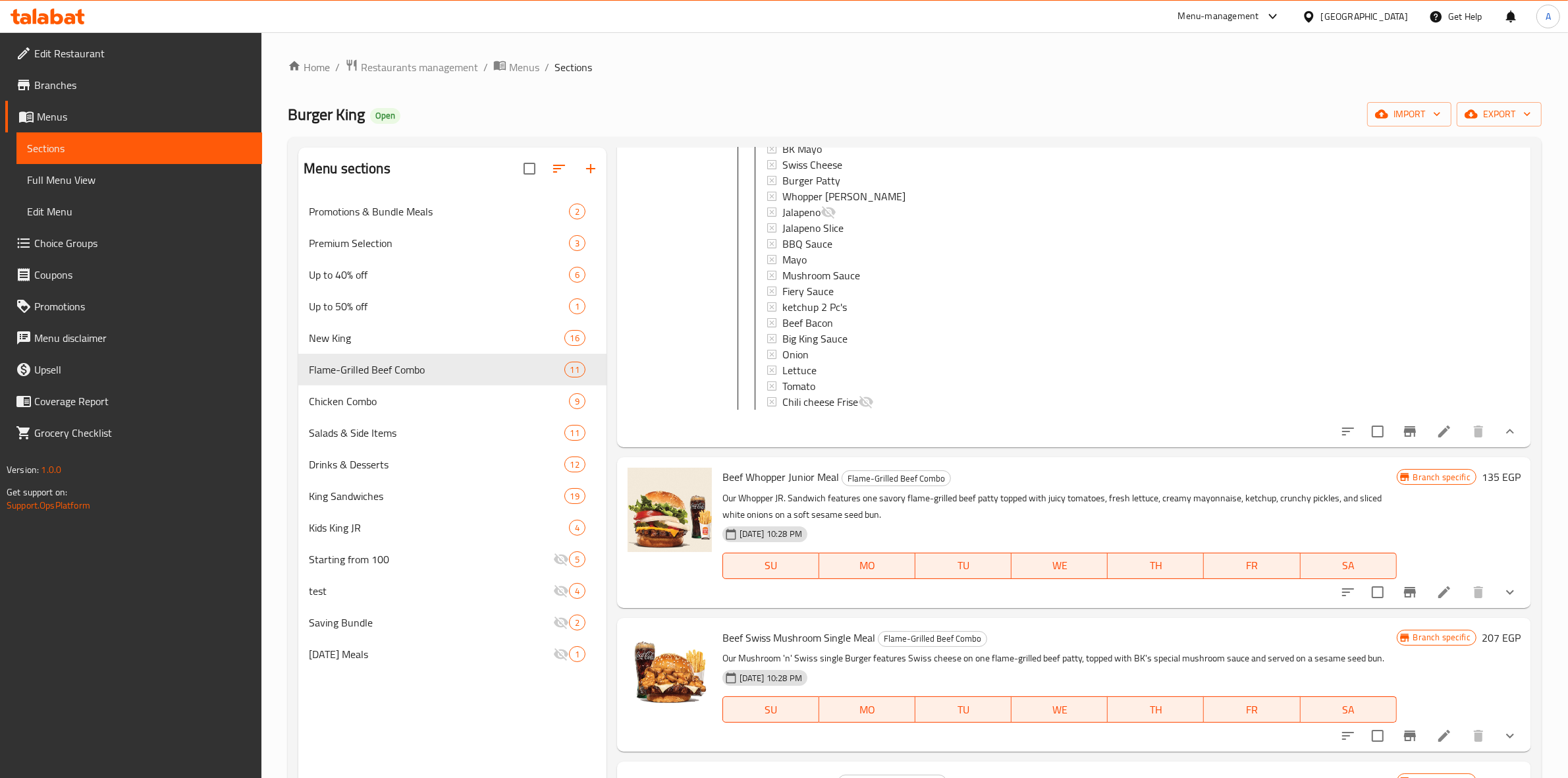
click at [1437, 439] on icon at bounding box center [1444, 431] width 15 height 15
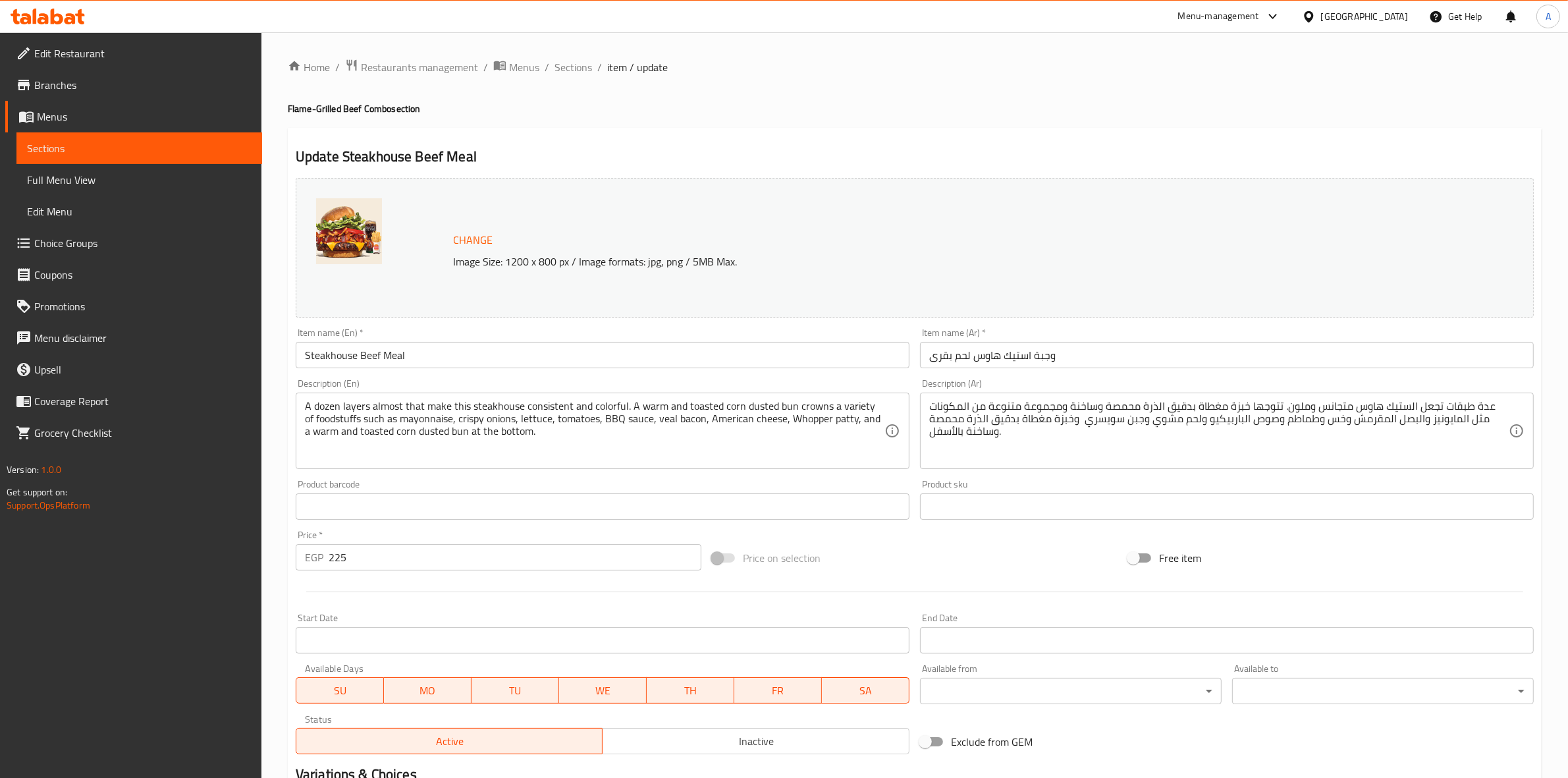
click at [1163, 101] on div "Home / Restaurants management / Menus / Sections / item / update Flame-Grilled …" at bounding box center [915, 556] width 1254 height 994
click at [564, 66] on span "Sections" at bounding box center [573, 67] width 38 height 15
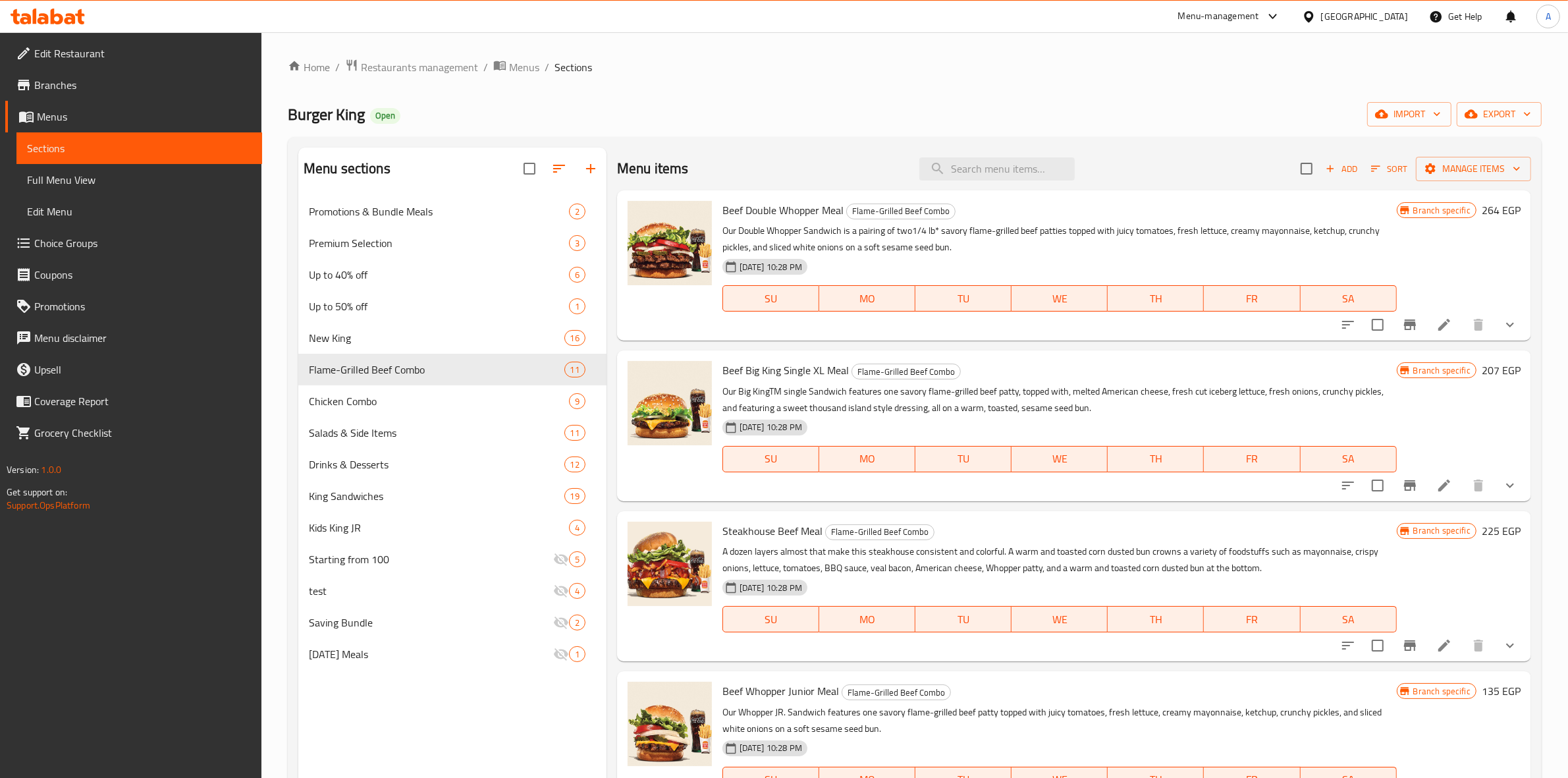
click at [1486, 130] on div "Home / Restaurants management / Menus / Sections Burger King Open import export…" at bounding box center [915, 497] width 1254 height 877
click at [1492, 115] on span "export" at bounding box center [1499, 113] width 64 height 16
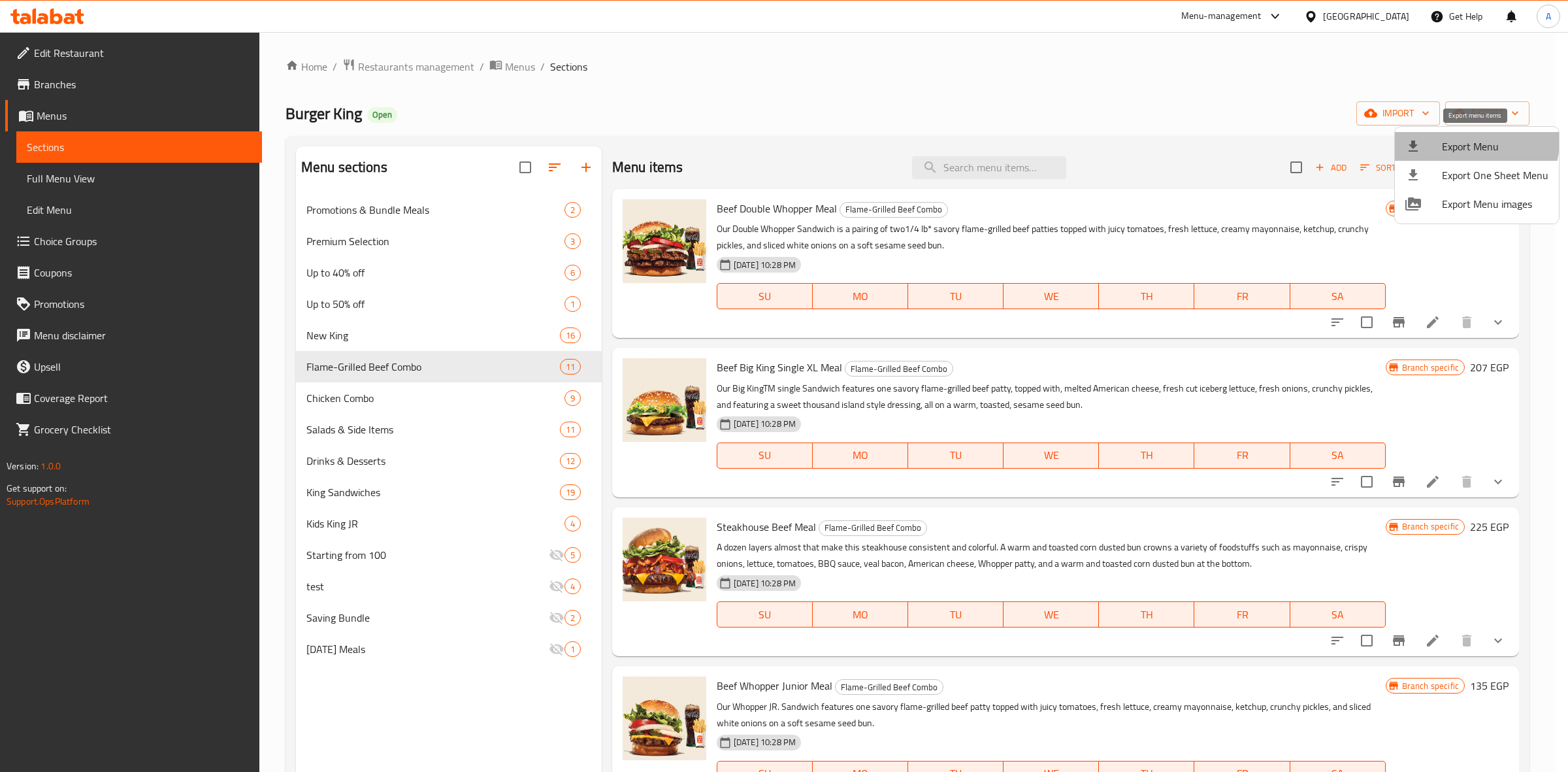
click at [1467, 140] on span "Export Menu" at bounding box center [1495, 146] width 106 height 15
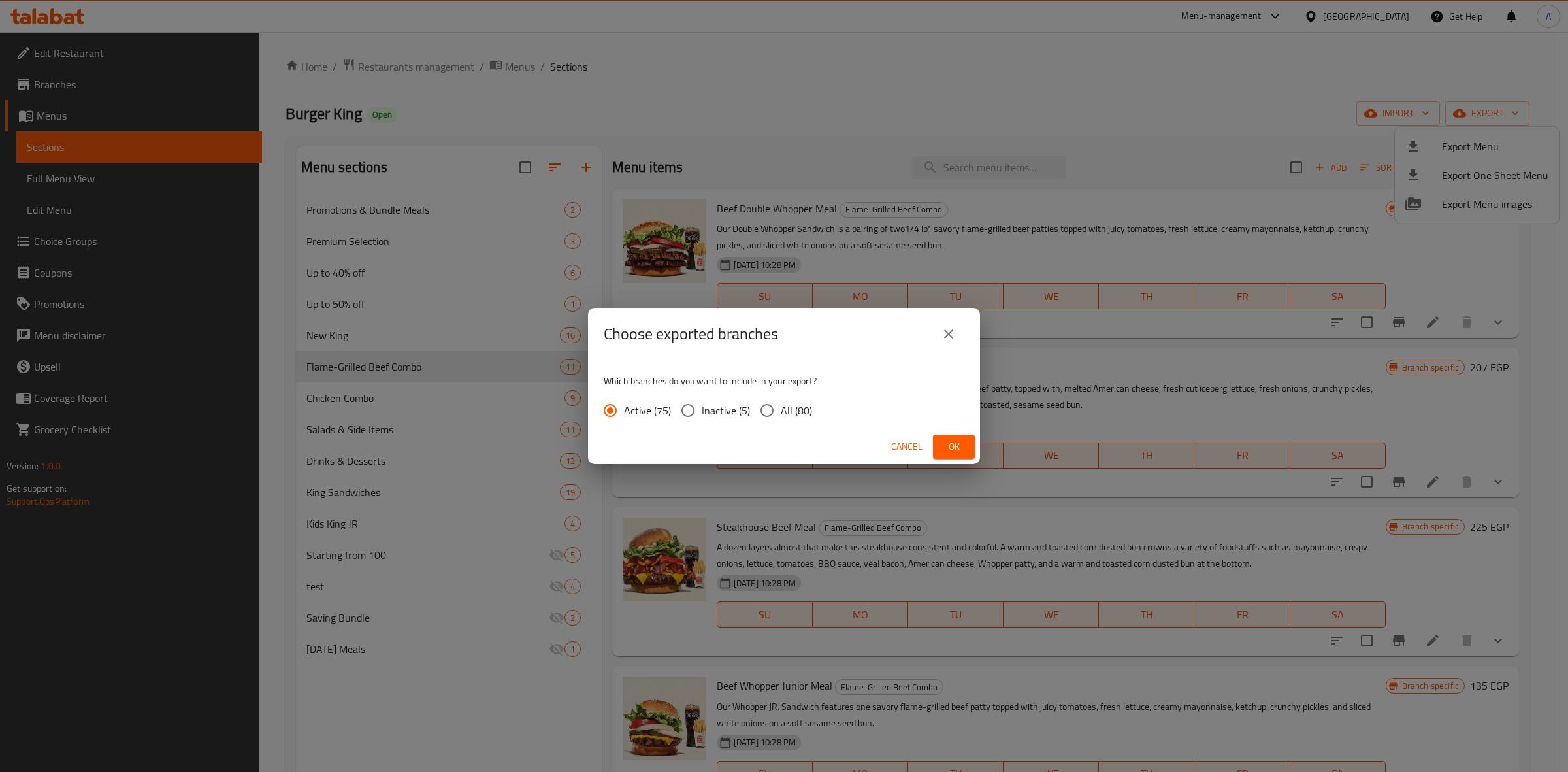
click at [784, 409] on span "All (80)" at bounding box center [796, 411] width 31 height 15
click at [781, 409] on input "All (80)" at bounding box center [768, 411] width 28 height 28
radio input "true"
click at [948, 446] on span "Ok" at bounding box center [954, 446] width 21 height 16
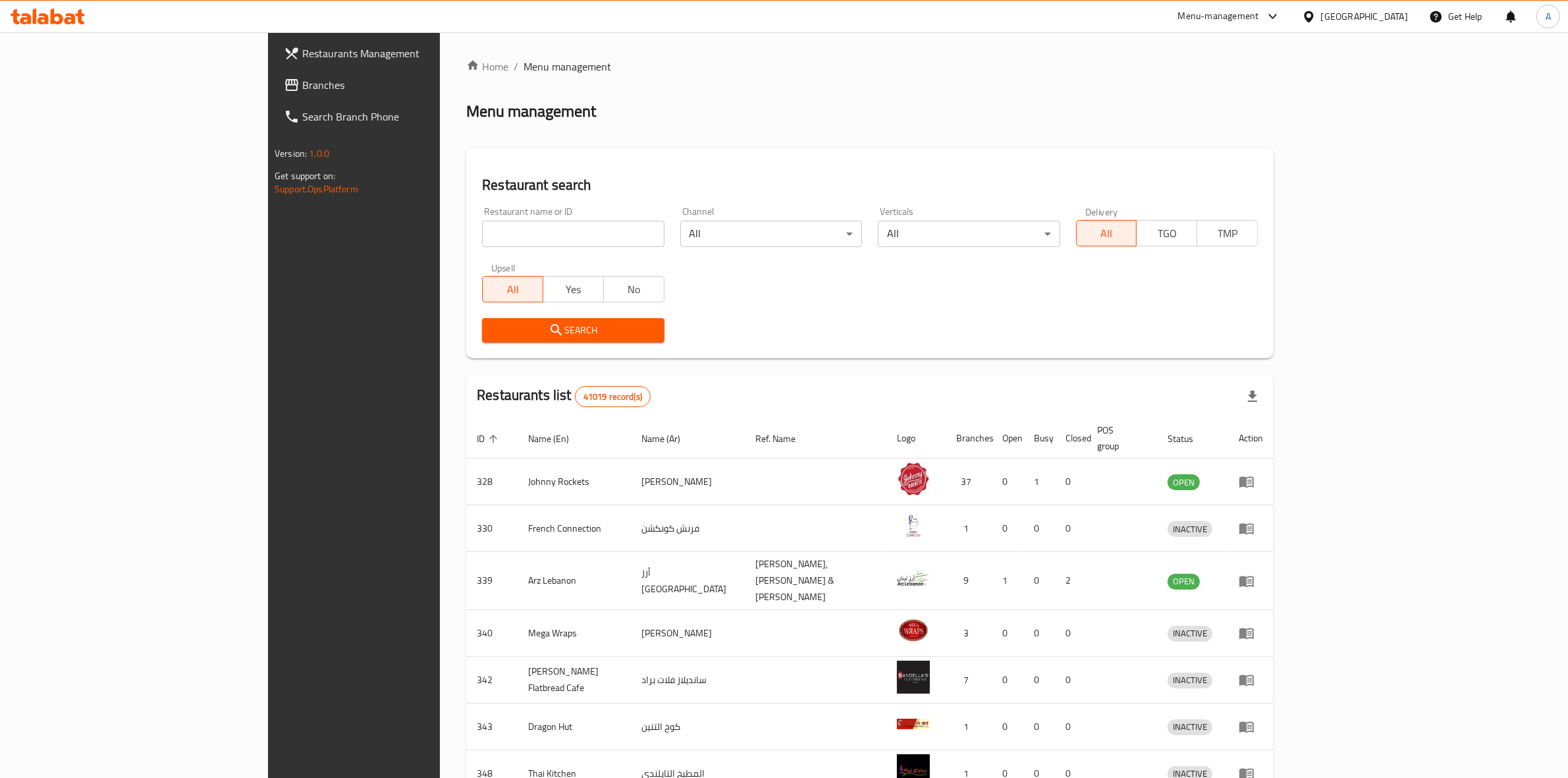
click at [482, 228] on input "search" at bounding box center [572, 234] width 181 height 26
paste input "683098"
type input "683098"
click at [493, 330] on span "Search" at bounding box center [573, 330] width 161 height 16
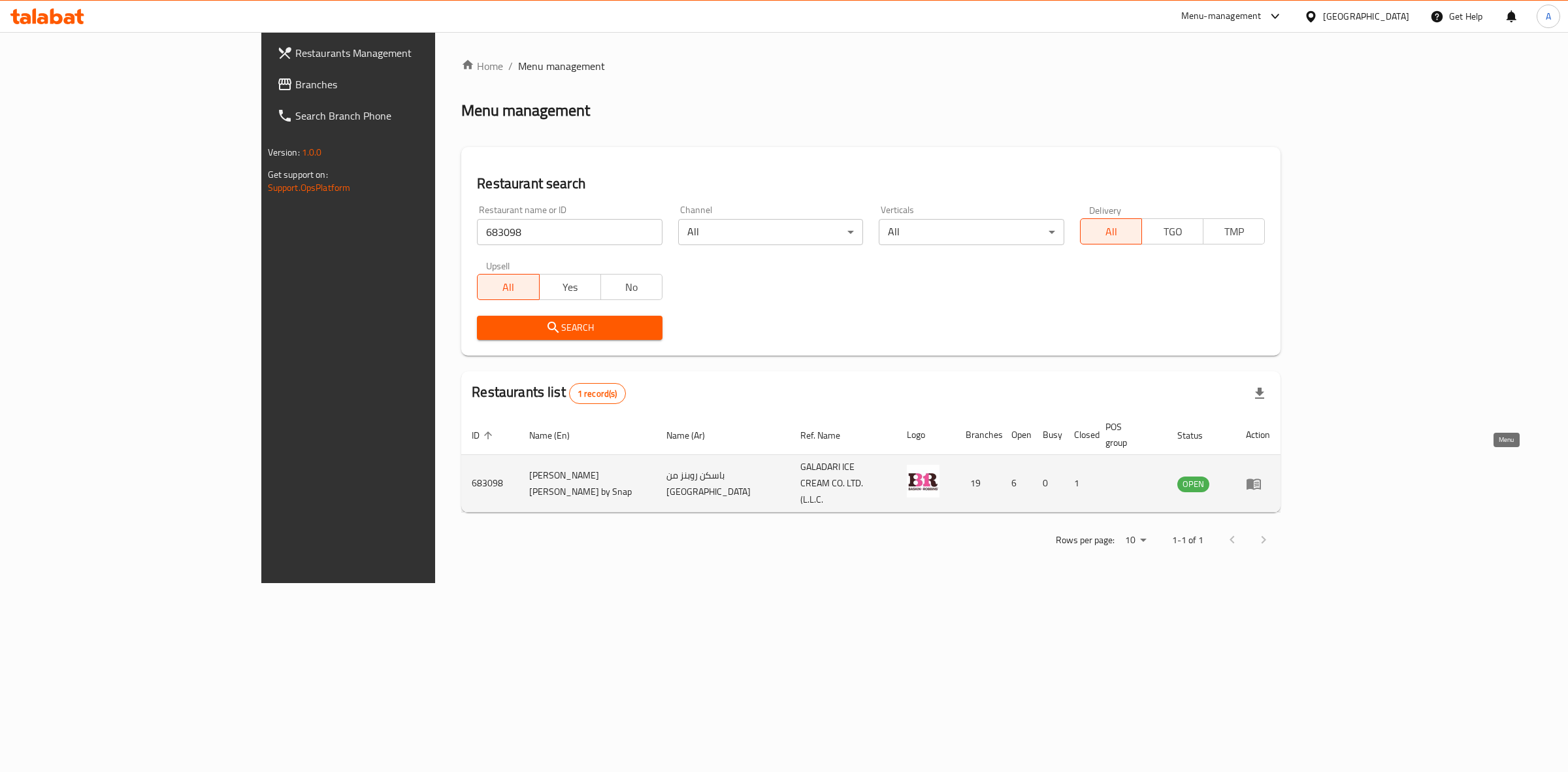
click at [1270, 476] on link "enhanced table" at bounding box center [1259, 483] width 25 height 15
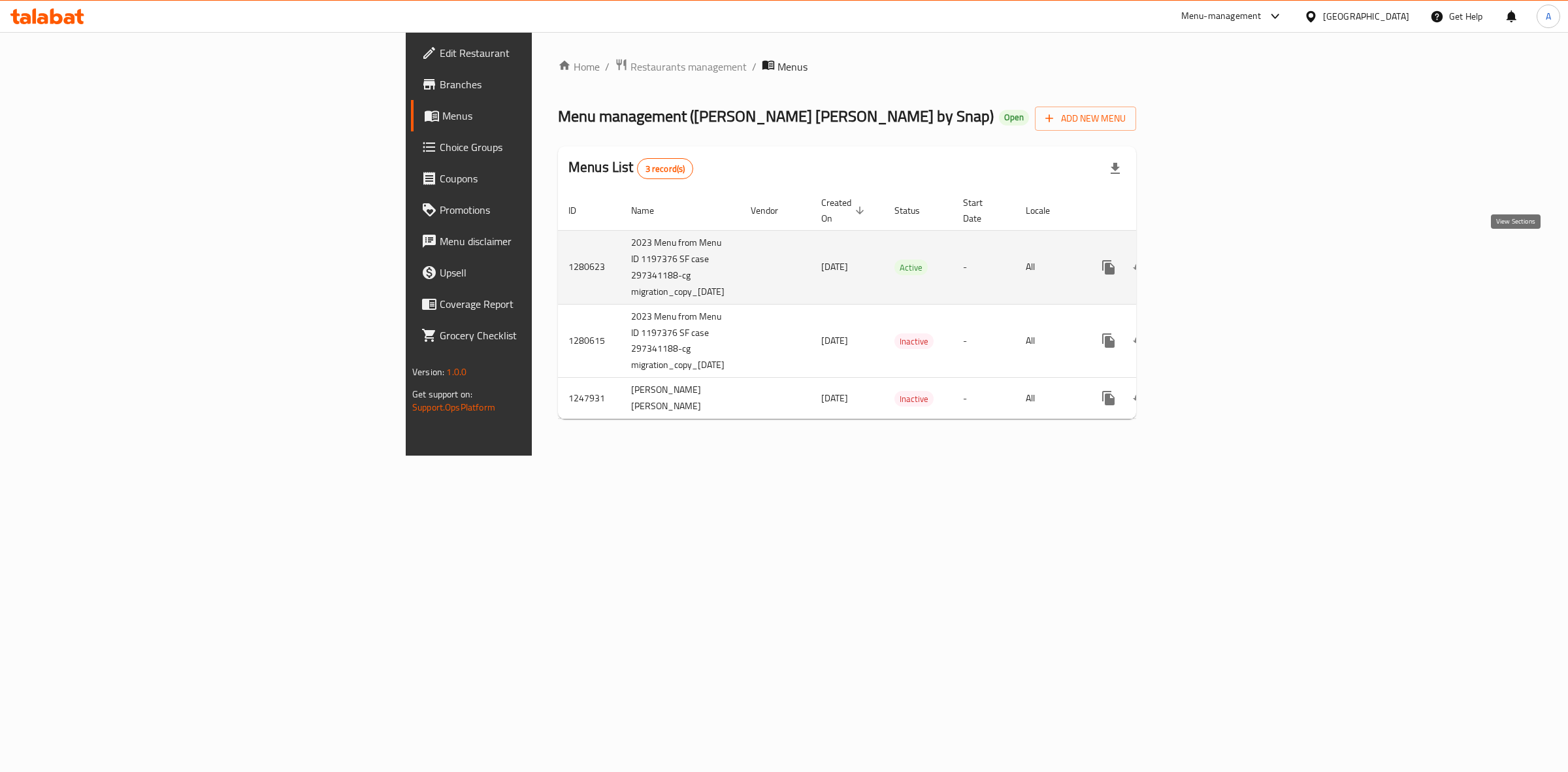
click at [1211, 260] on icon "enhanced table" at bounding box center [1203, 267] width 15 height 15
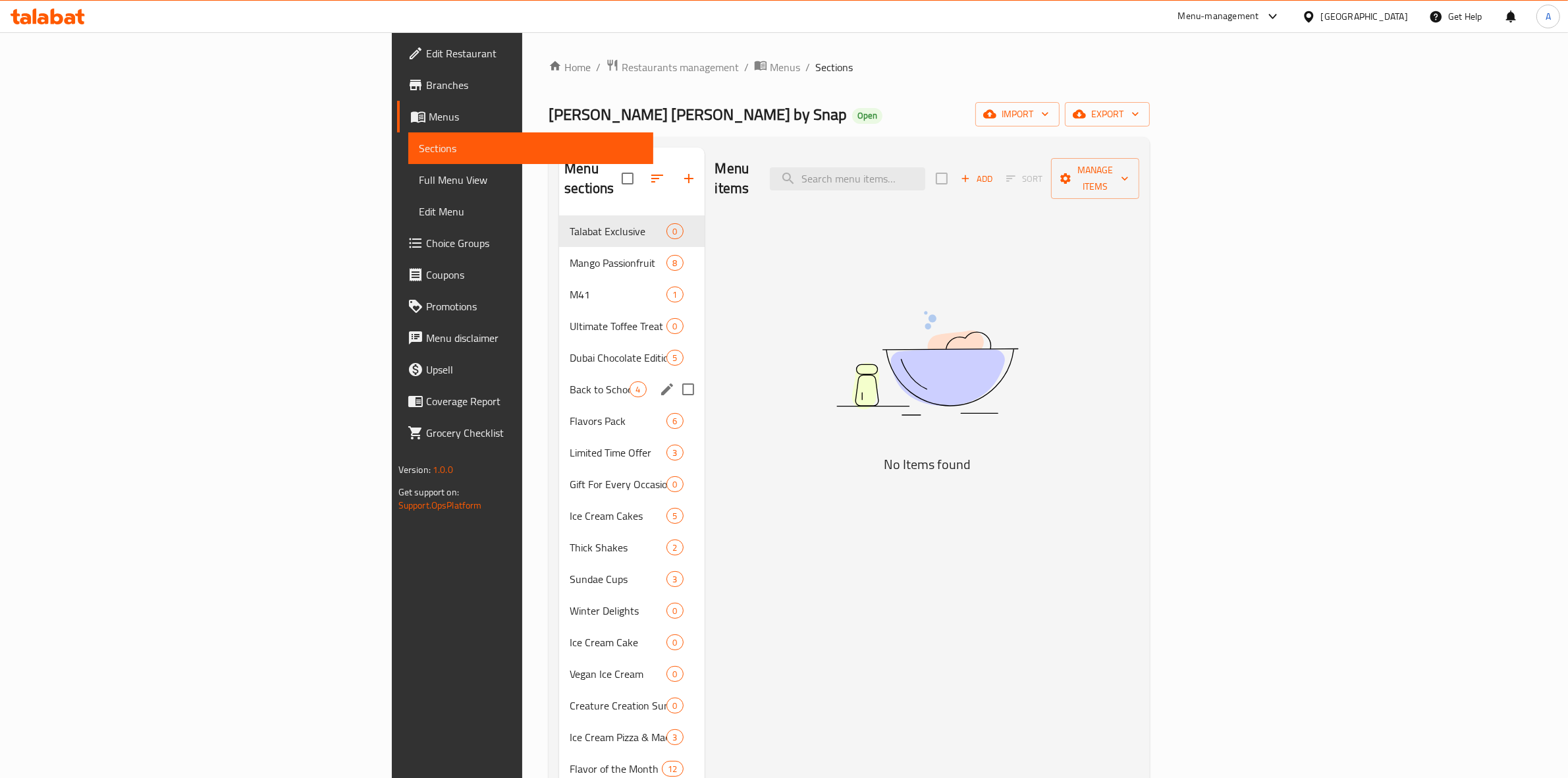
click at [559, 377] on div "Back to School Special 4" at bounding box center [632, 389] width 145 height 32
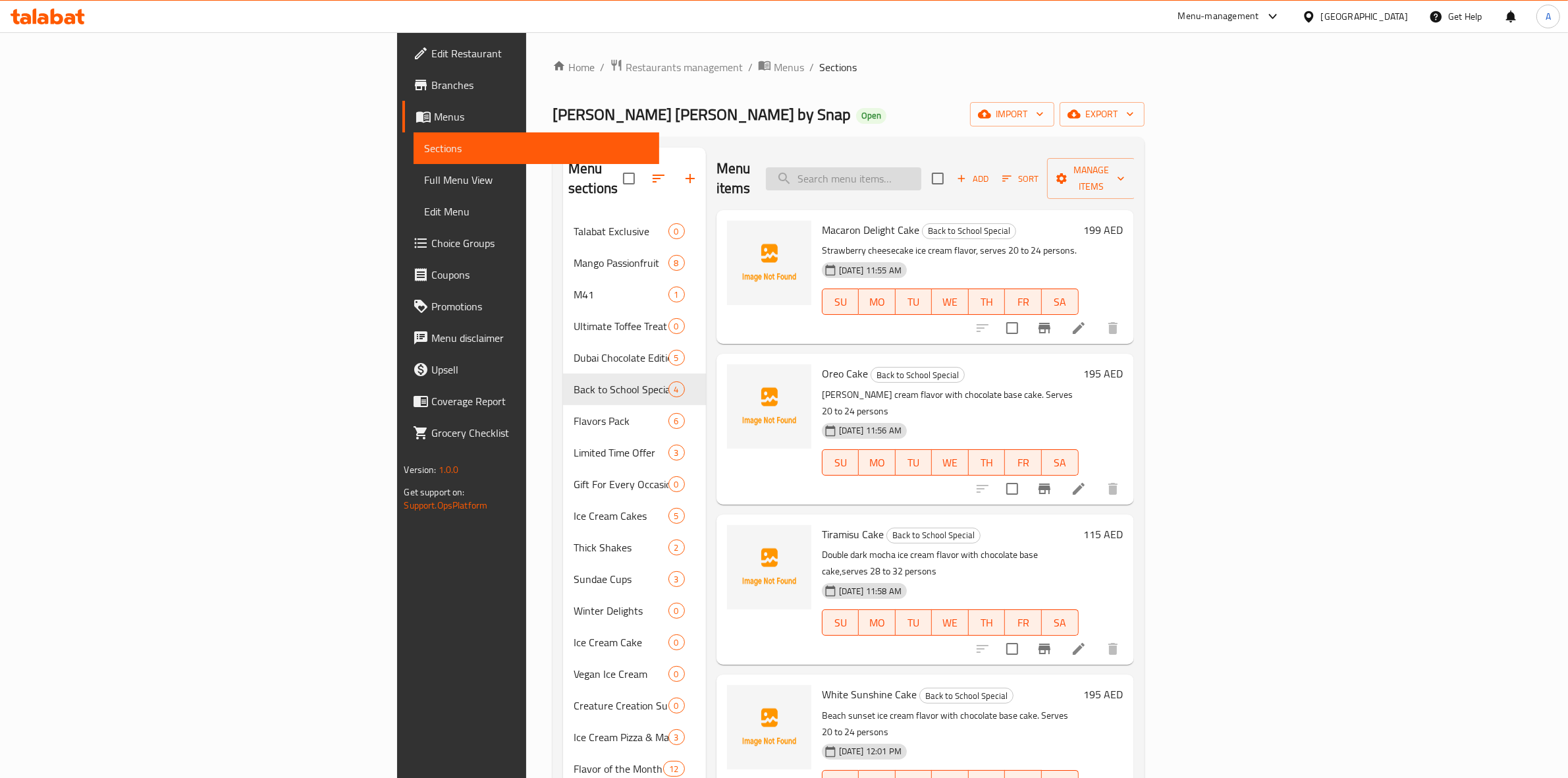
click at [922, 176] on input "search" at bounding box center [843, 179] width 155 height 23
paste input "Ultimate Sundae Gathering Pack"
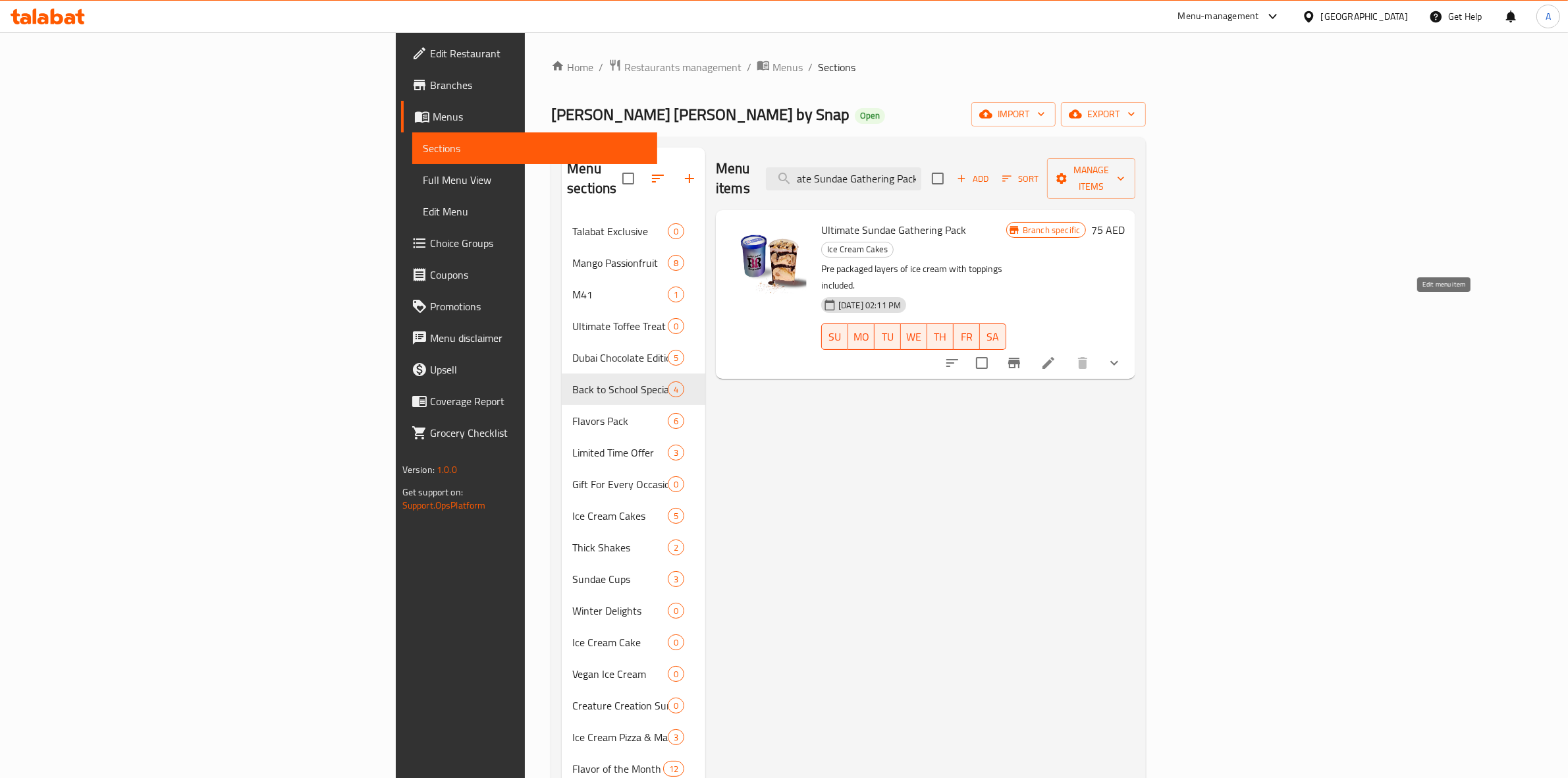
type input "Ultimate Sundae Gathering Pack"
click at [1056, 355] on icon at bounding box center [1048, 363] width 15 height 15
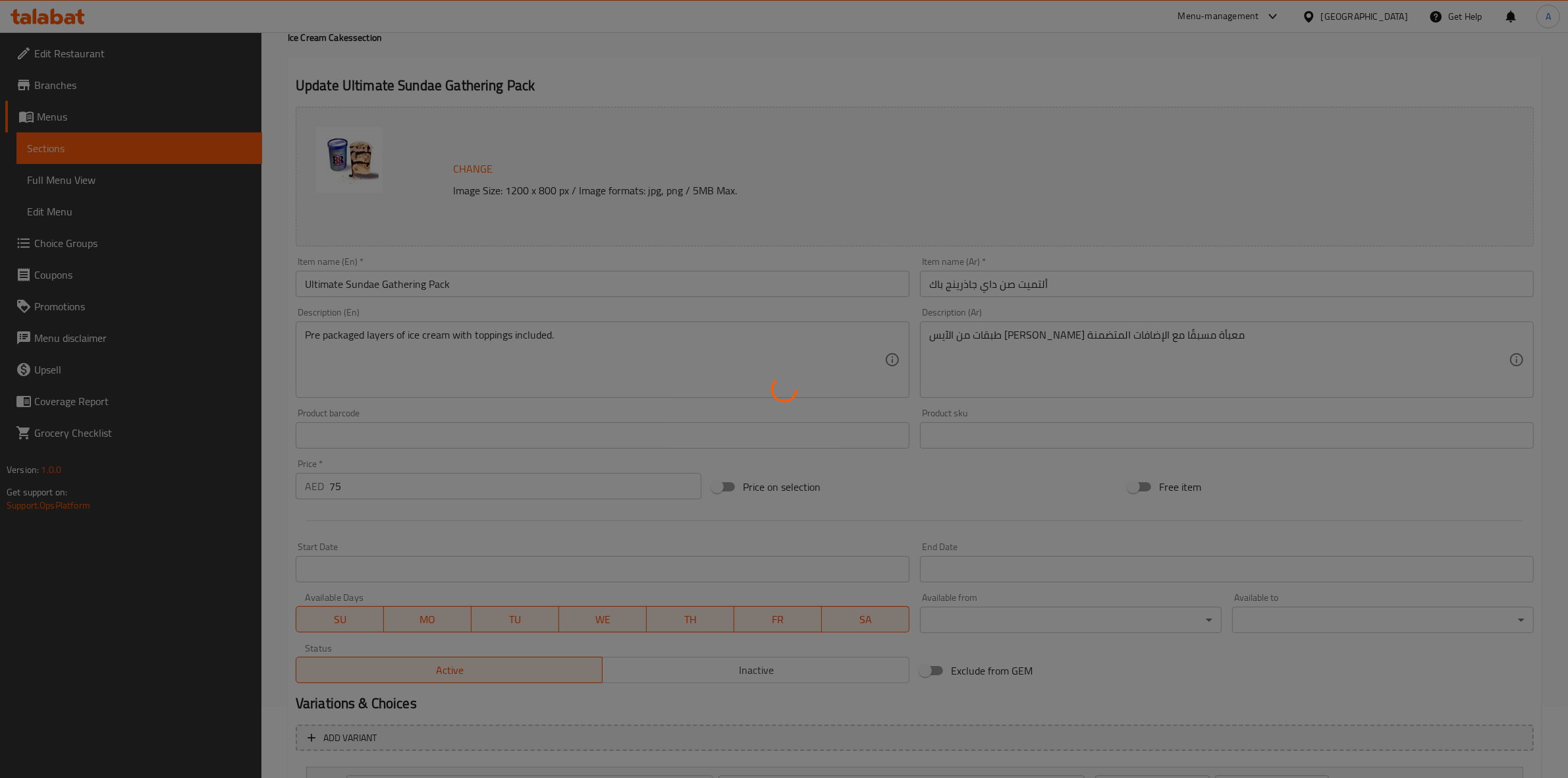
scroll to position [193, 0]
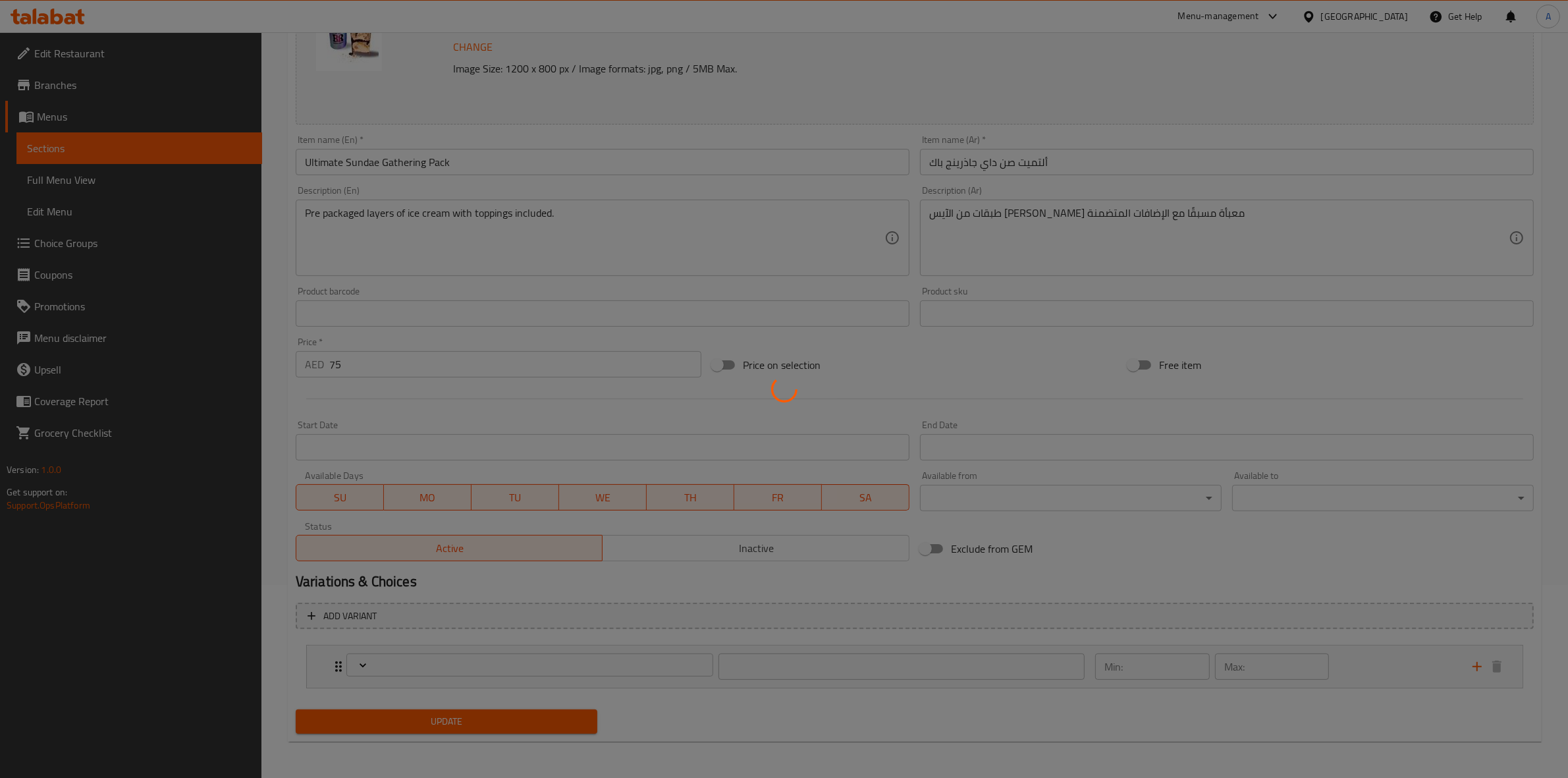
type input "إختار نكهة الآيس كريم الخاصة بك:"
type input "1"
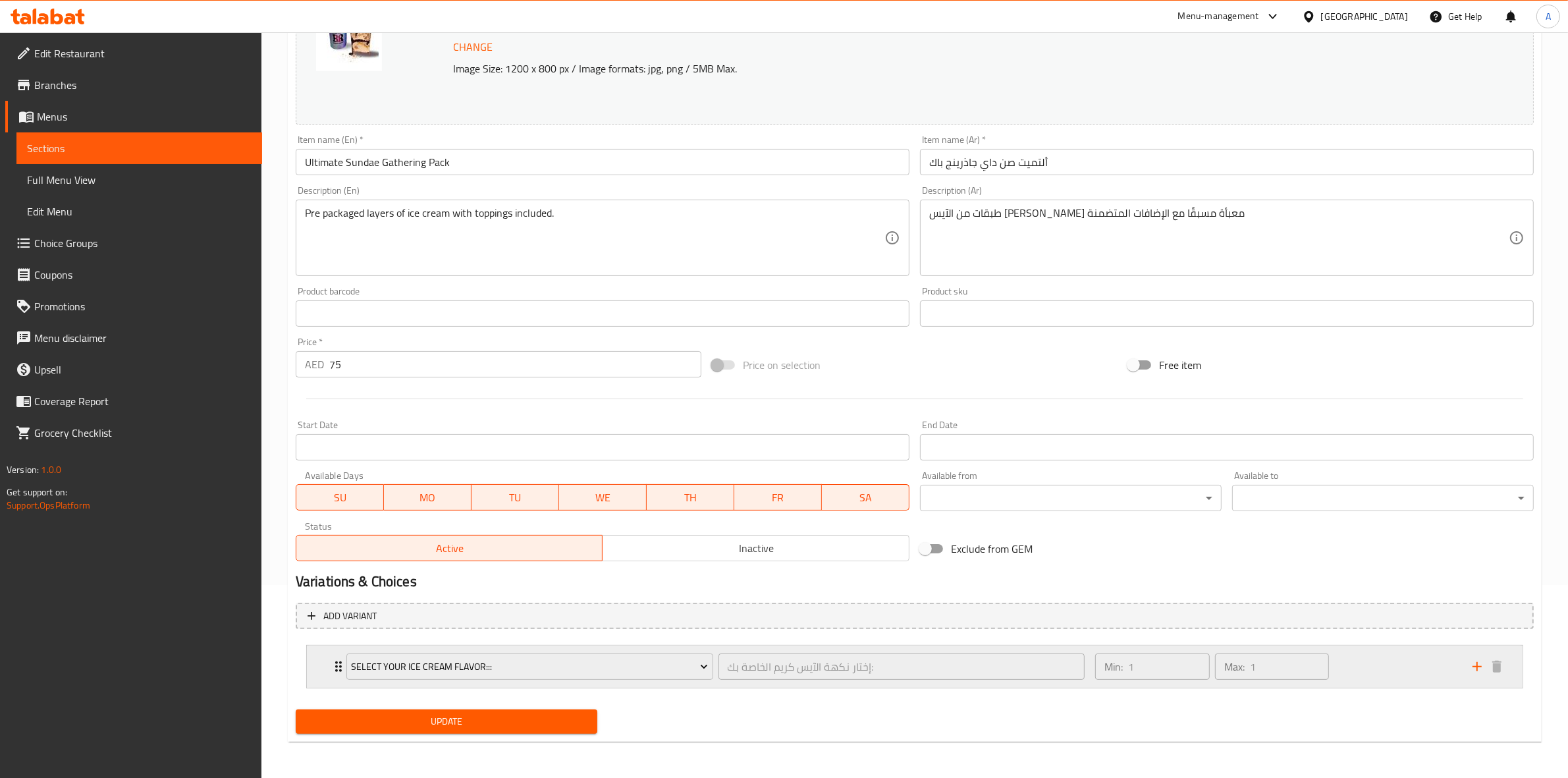
click at [1360, 674] on div "Min: 1 ​ Max: 1 ​" at bounding box center [1275, 666] width 378 height 42
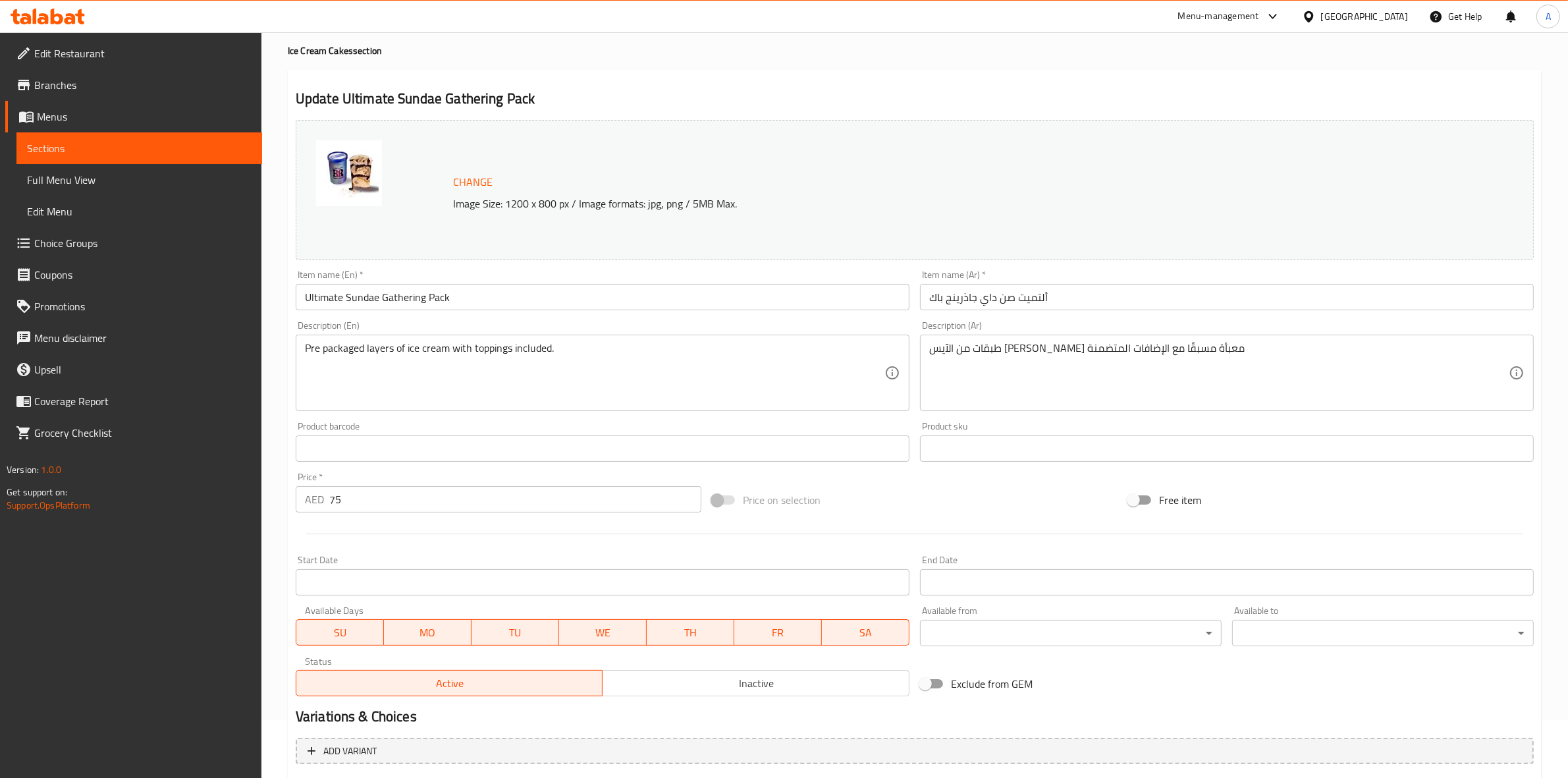
scroll to position [0, 0]
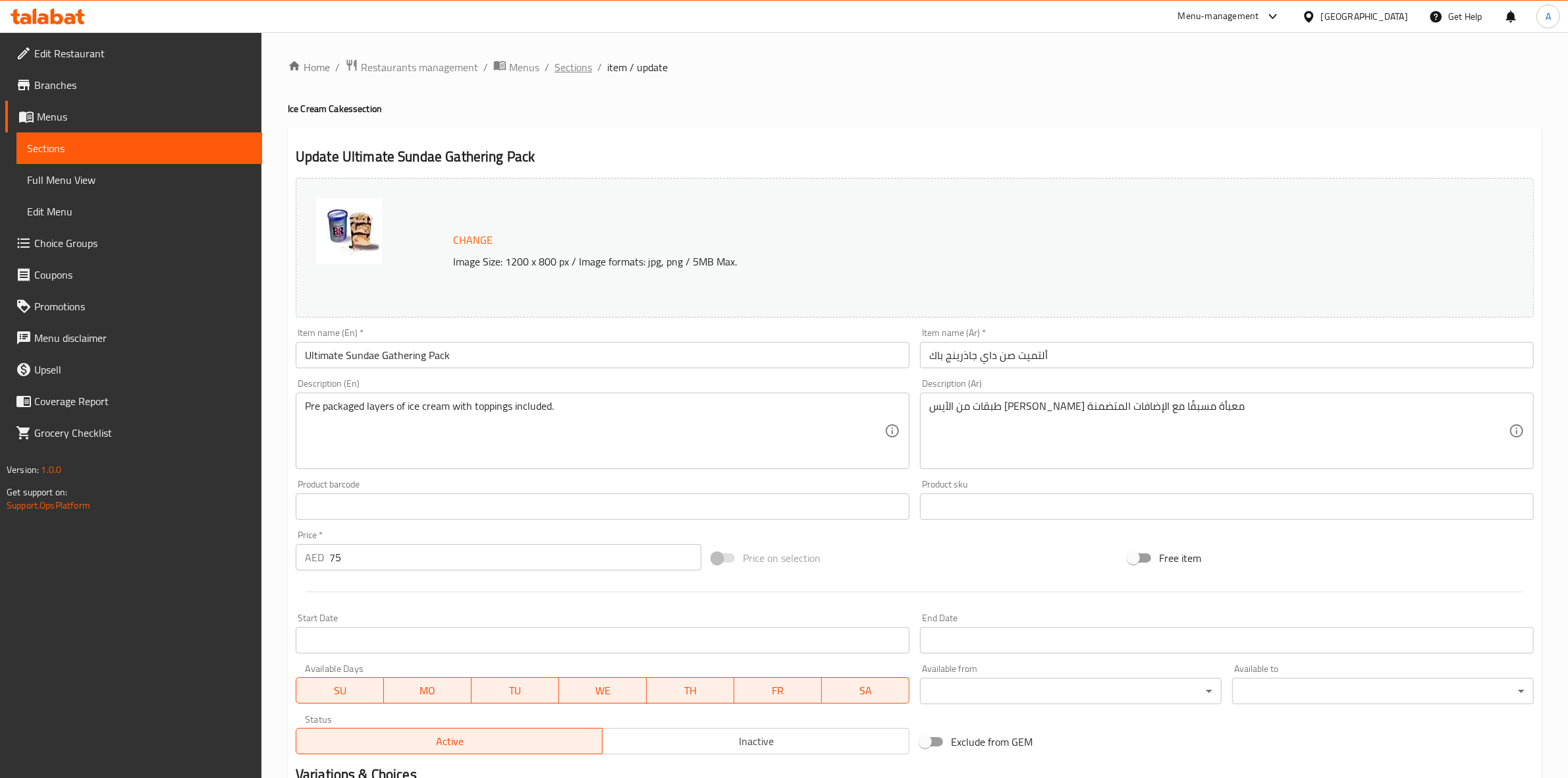
click at [577, 63] on span "Sections" at bounding box center [573, 67] width 38 height 15
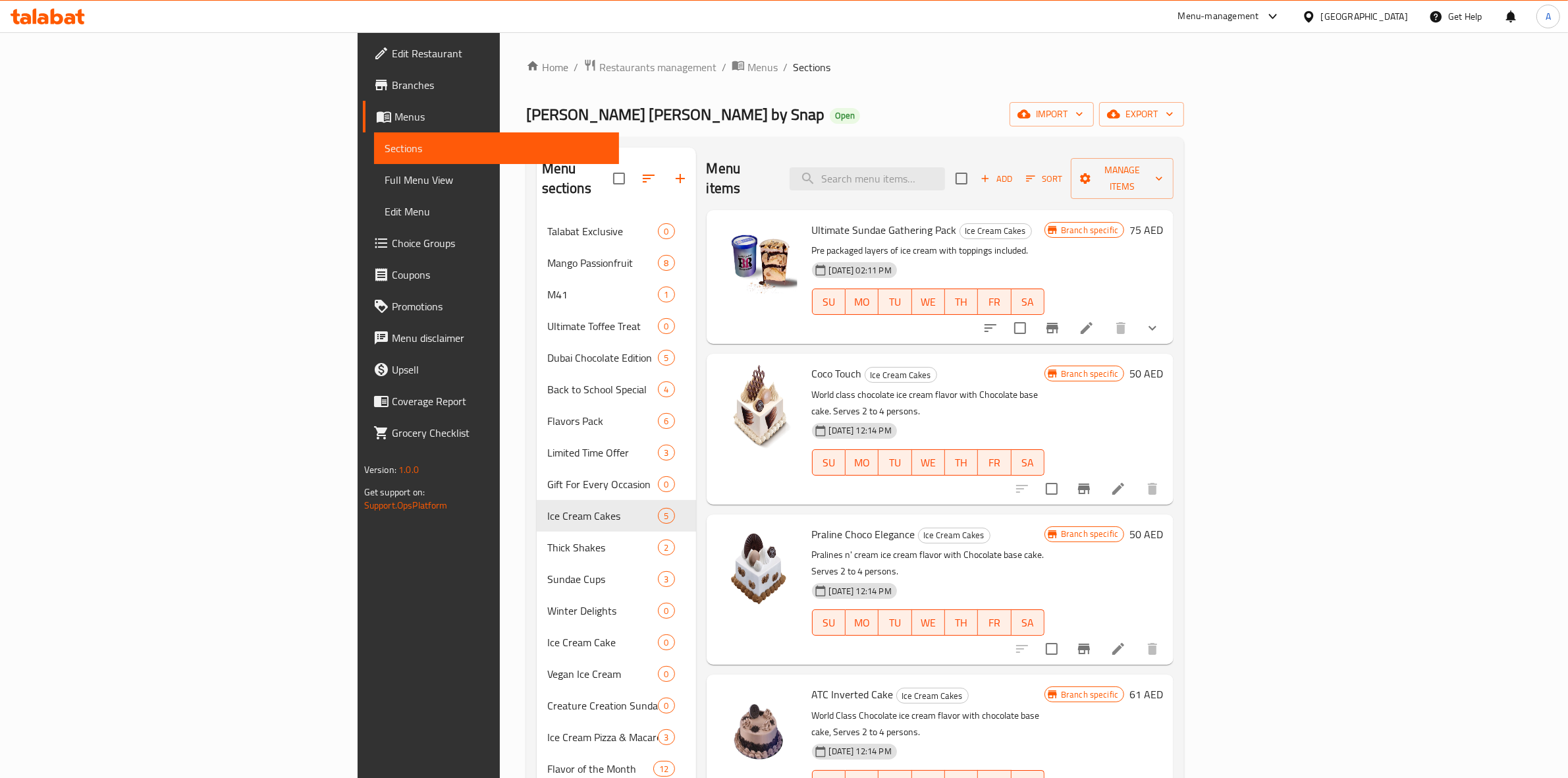
click at [1170, 129] on div "Home / Restaurants management / Menus / Sections [PERSON_NAME] [PERSON_NAME] by…" at bounding box center [855, 540] width 659 height 962
click at [1177, 117] on icon "button" at bounding box center [1170, 113] width 13 height 13
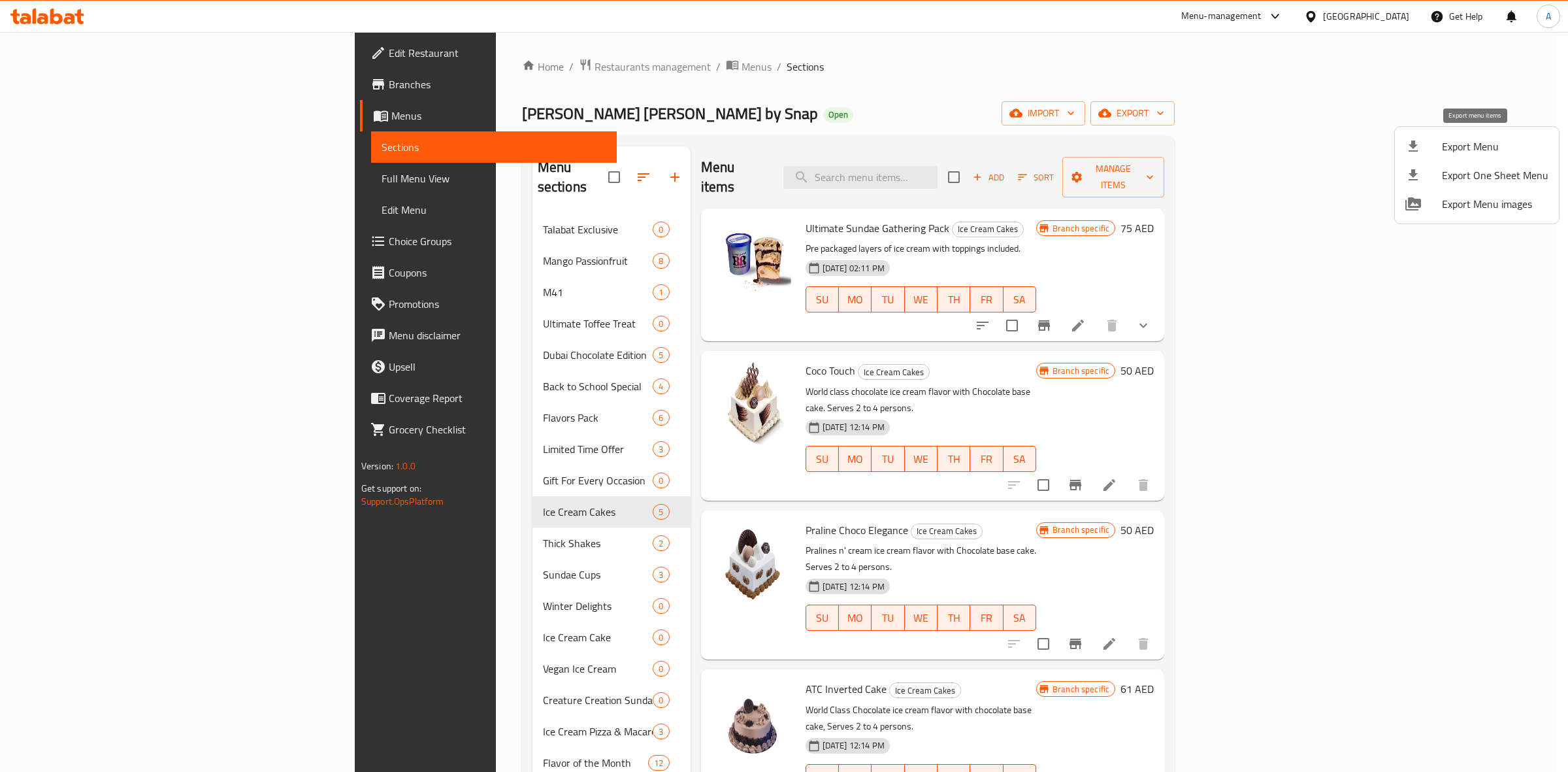
click at [1435, 142] on div at bounding box center [1424, 146] width 37 height 15
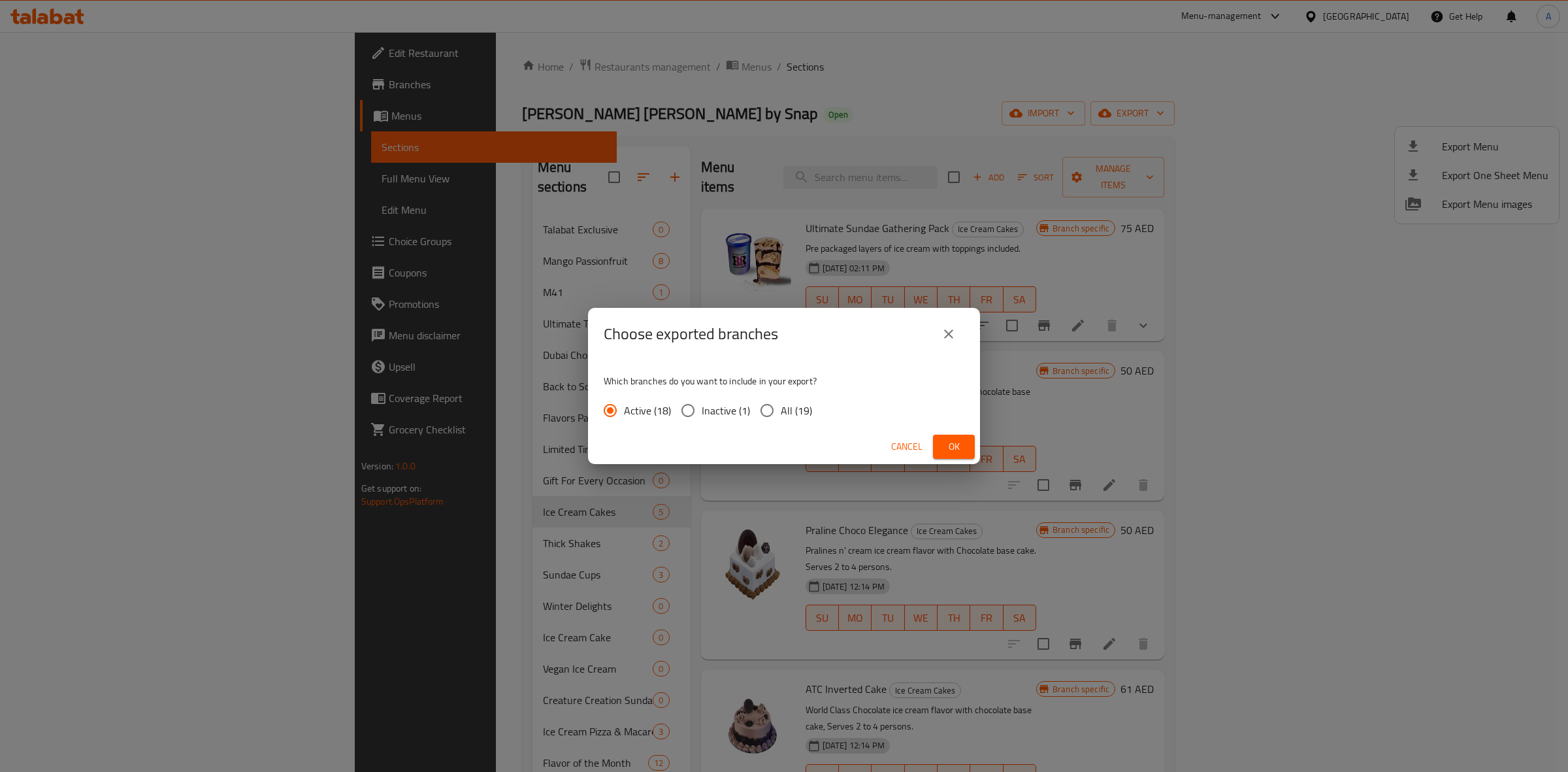
click at [770, 414] on input "All (19)" at bounding box center [768, 411] width 28 height 28
radio input "true"
click at [951, 449] on span "Ok" at bounding box center [954, 446] width 21 height 16
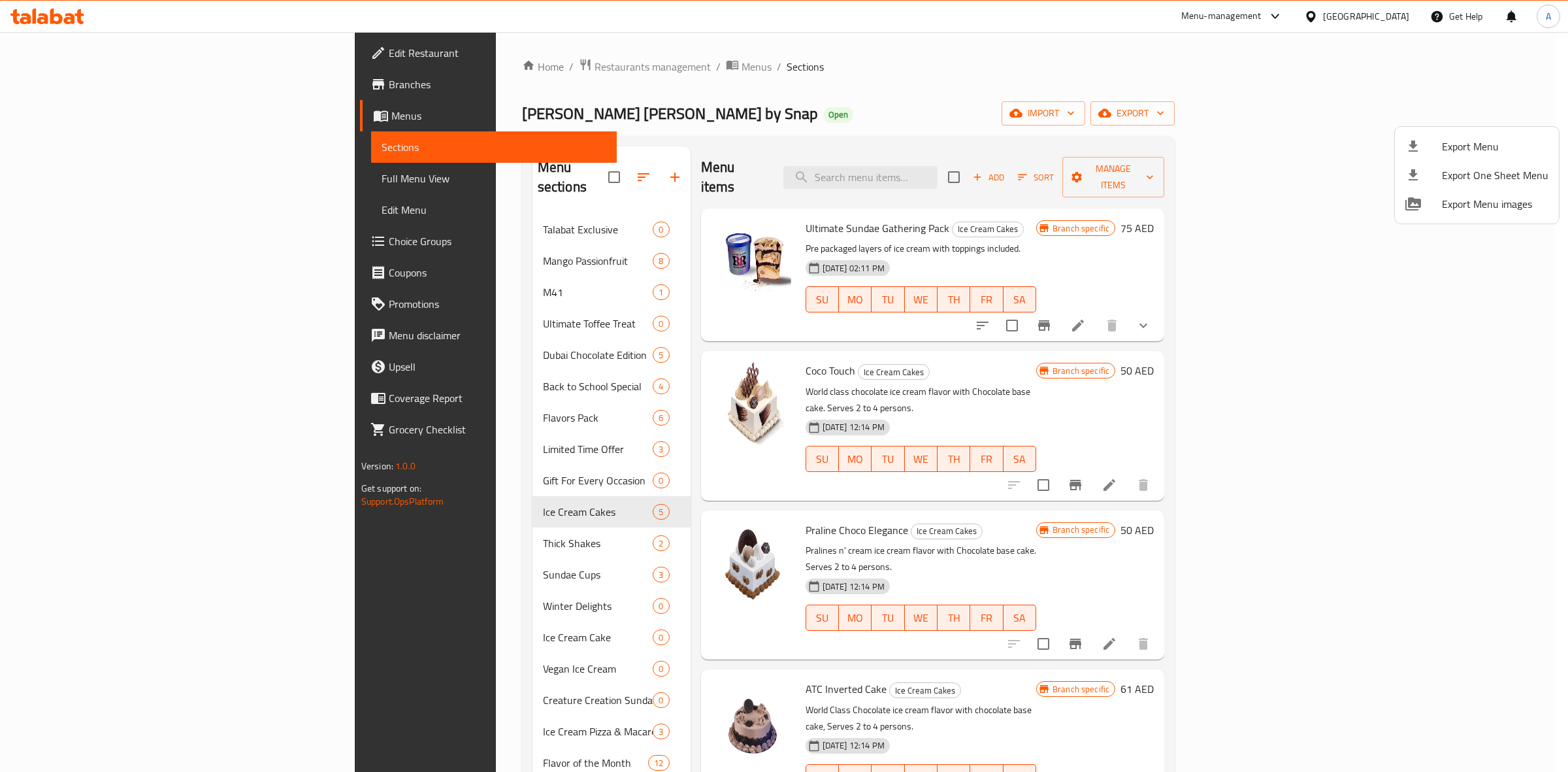
click at [1256, 221] on div at bounding box center [784, 386] width 1568 height 772
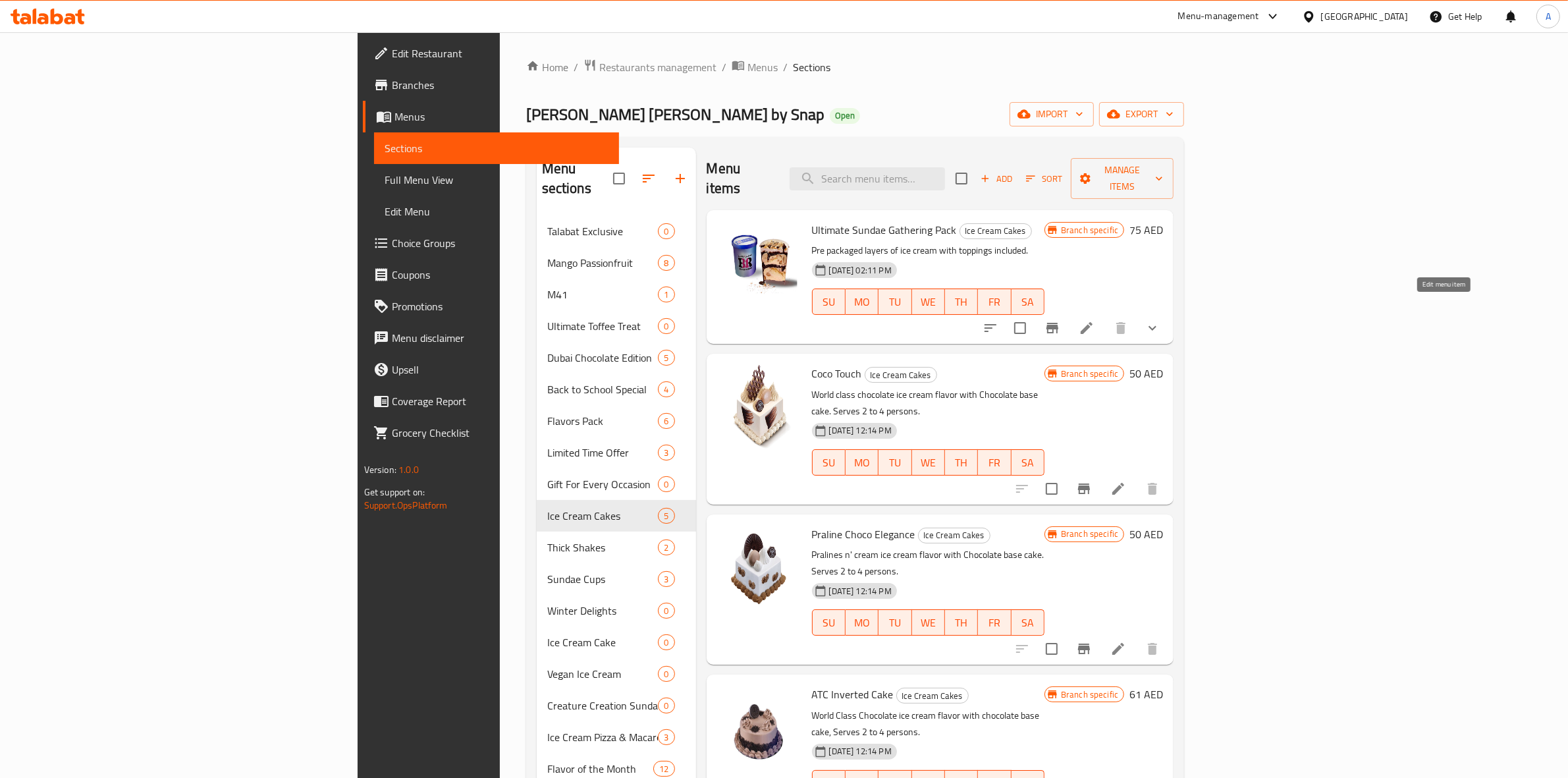
click at [1095, 320] on icon at bounding box center [1086, 328] width 15 height 15
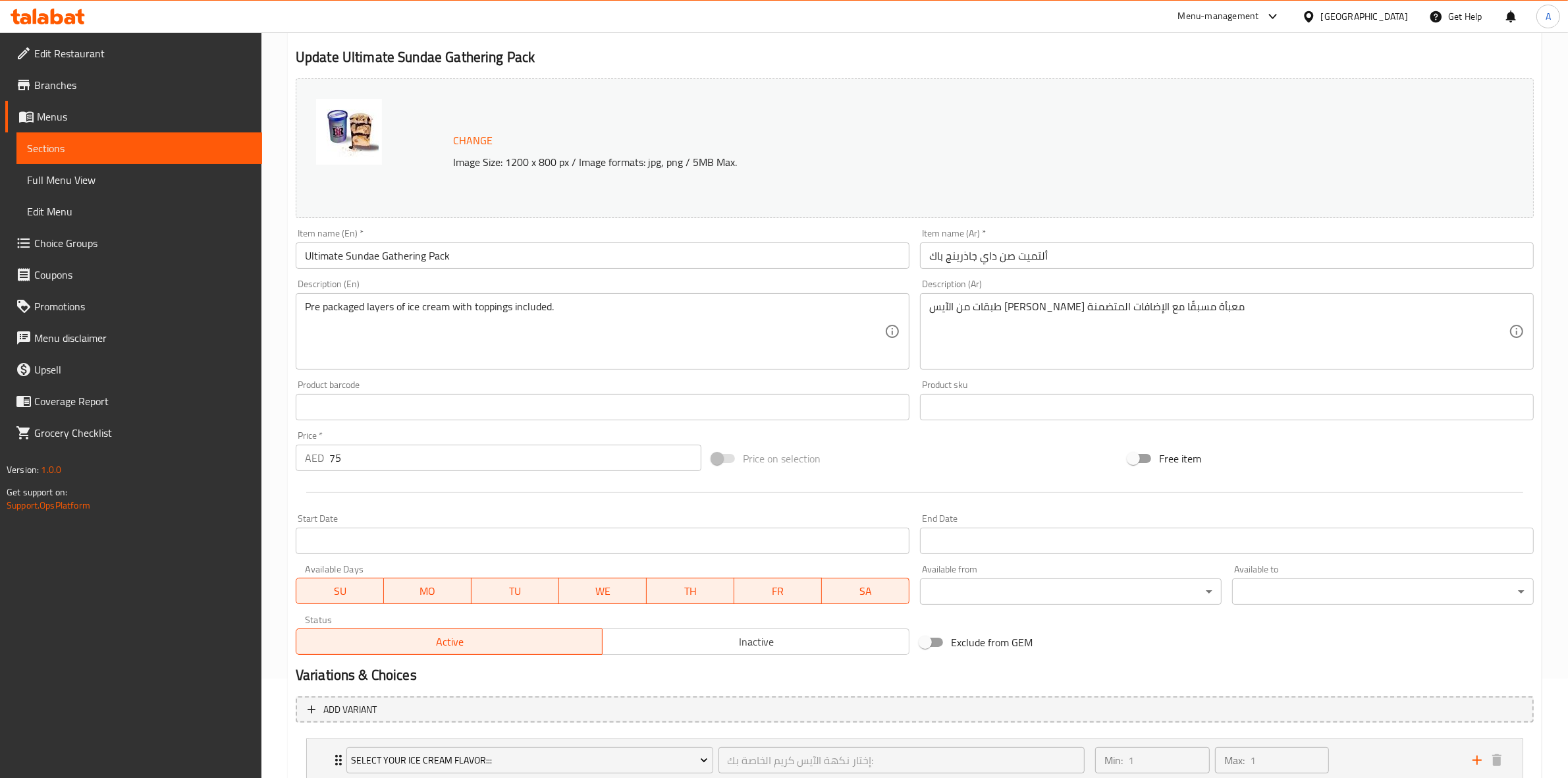
scroll to position [193, 0]
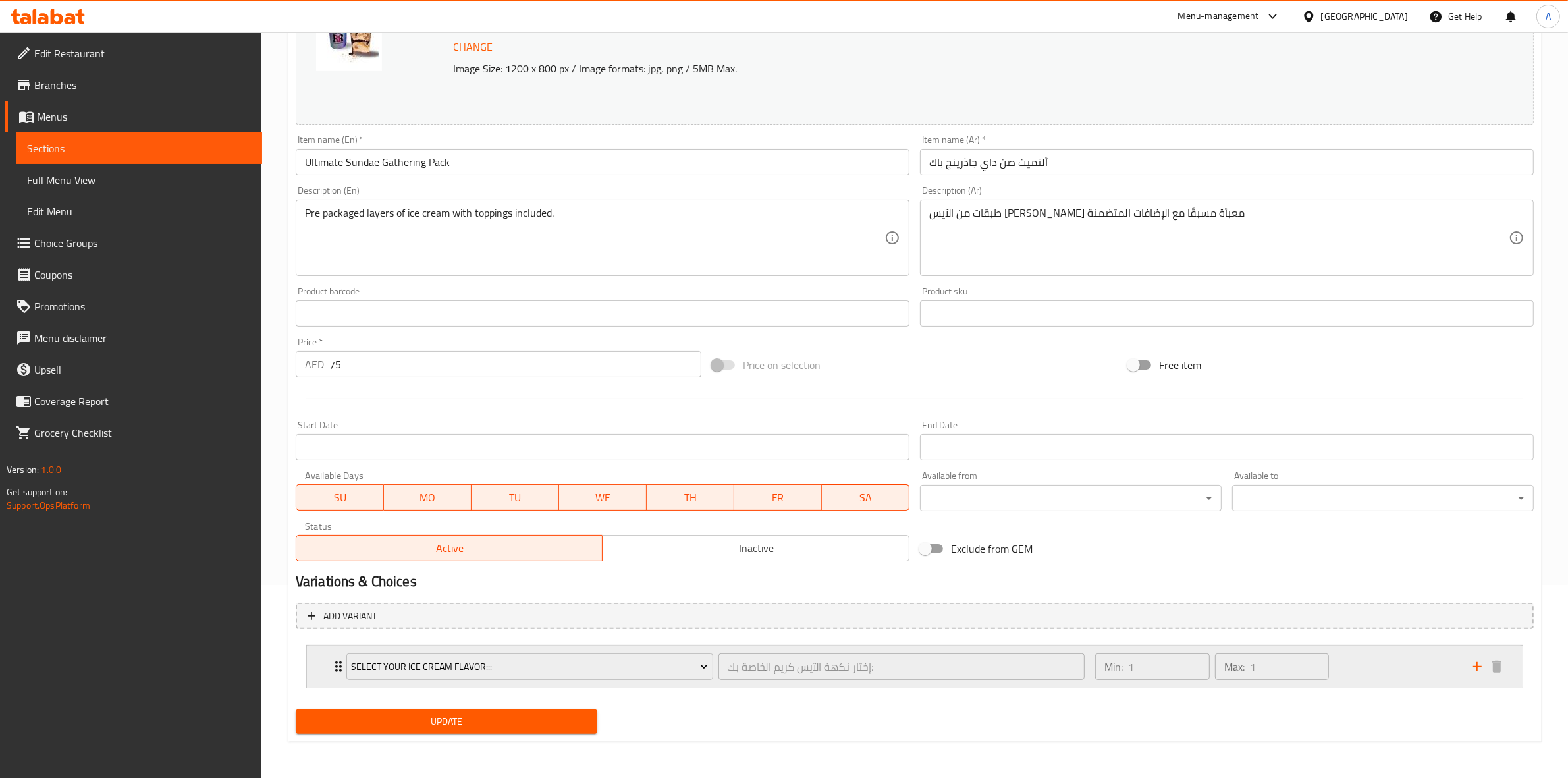
click at [1378, 672] on div "Min: 1 ​ Max: 1 ​" at bounding box center [1275, 666] width 378 height 42
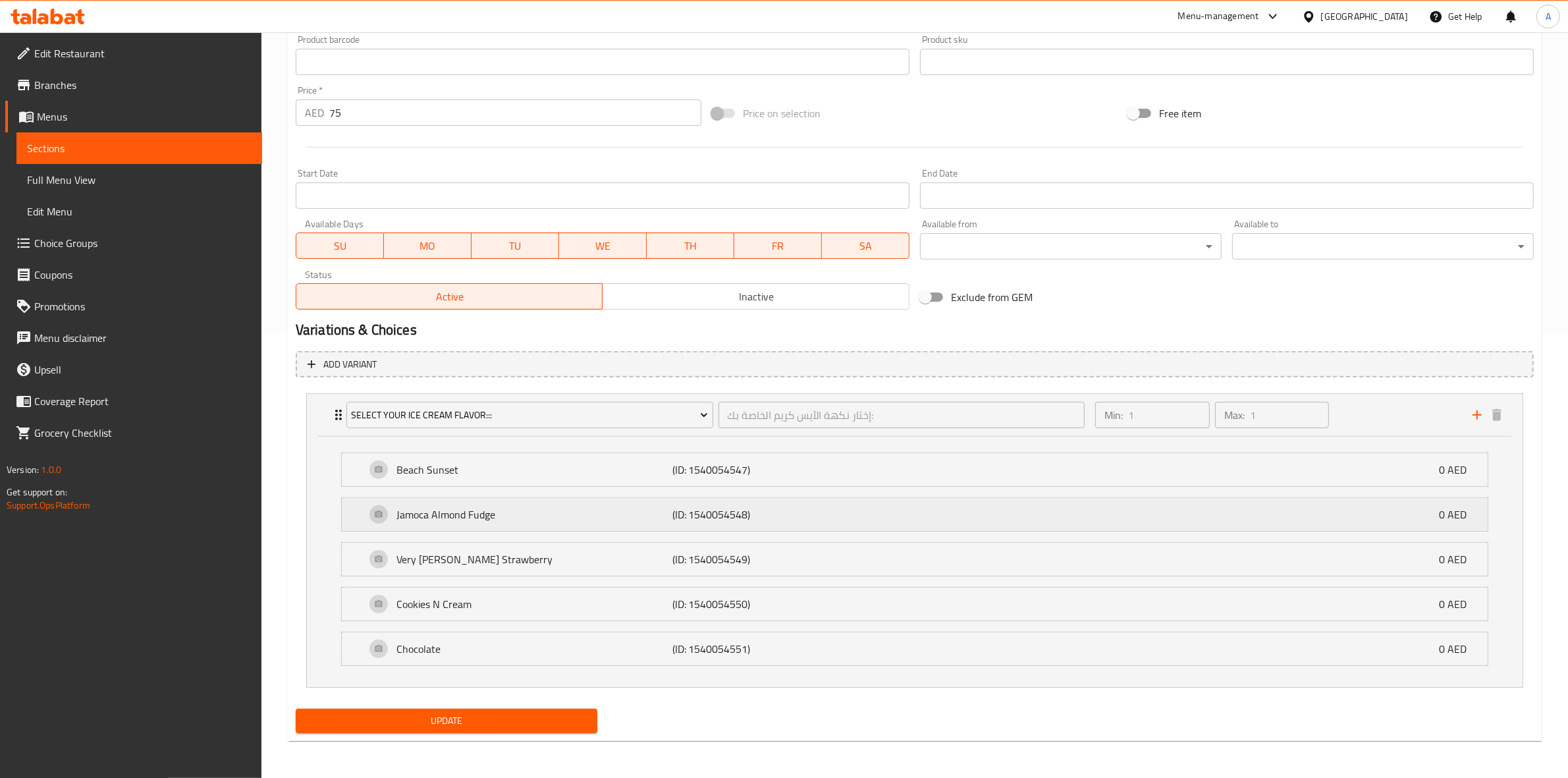
scroll to position [446, 0]
click at [632, 411] on span "Select Your Ice Cream Flavor:::" at bounding box center [530, 414] width 357 height 16
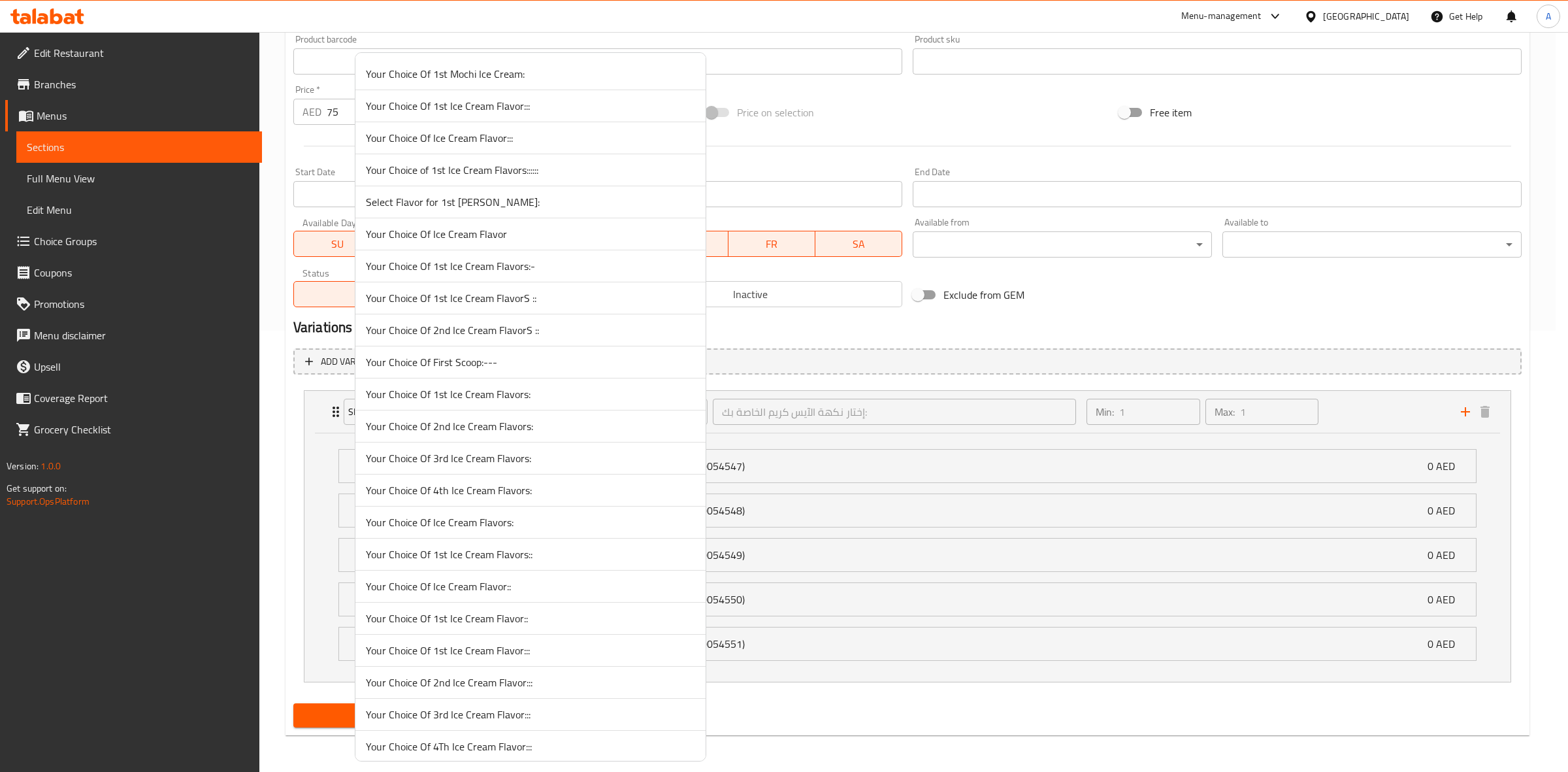
click at [285, 531] on div at bounding box center [784, 386] width 1568 height 772
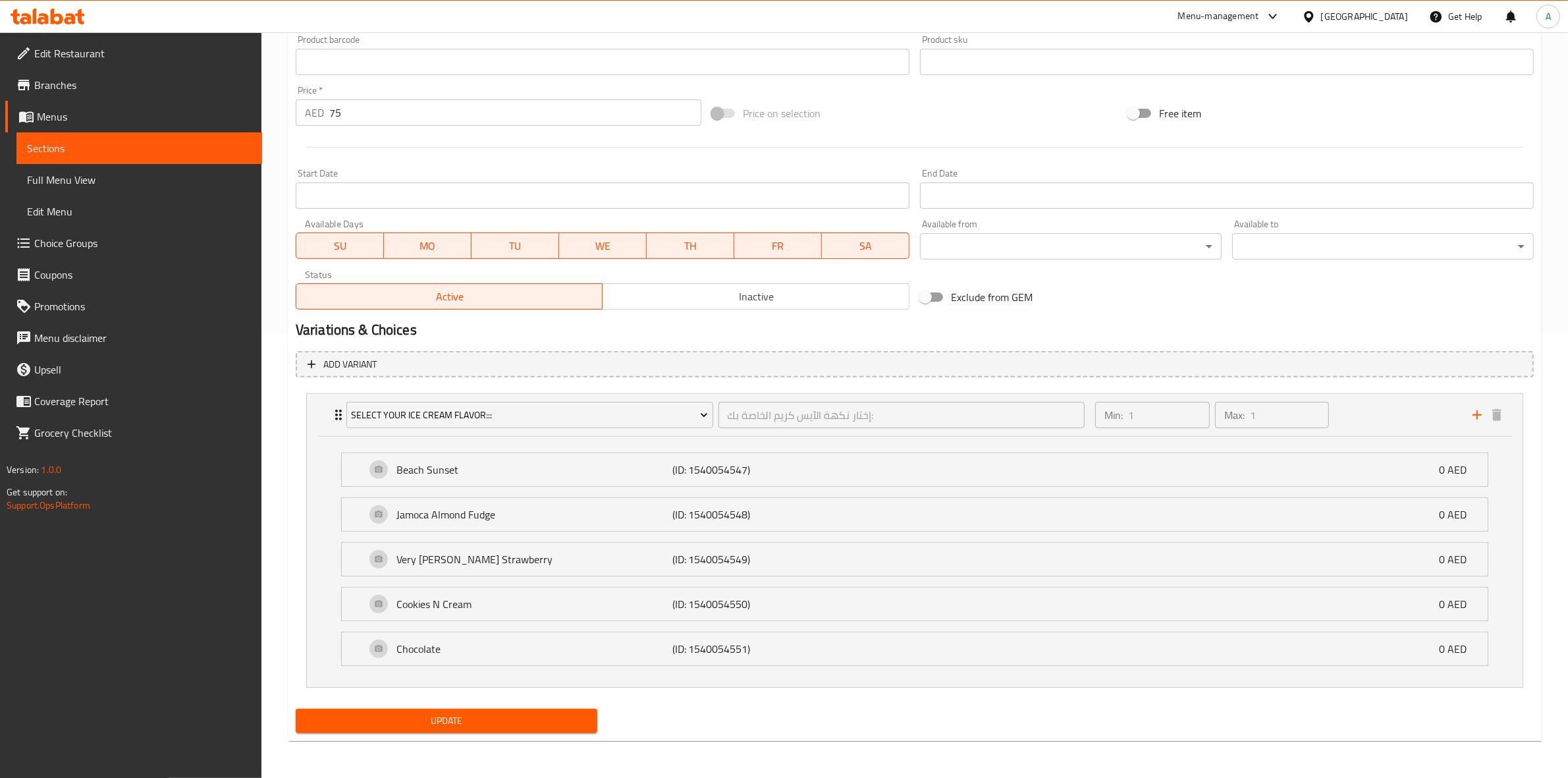
click at [1035, 14] on div "Menu-management [GEOGRAPHIC_DATA] Get Help A" at bounding box center [784, 16] width 1568 height 32
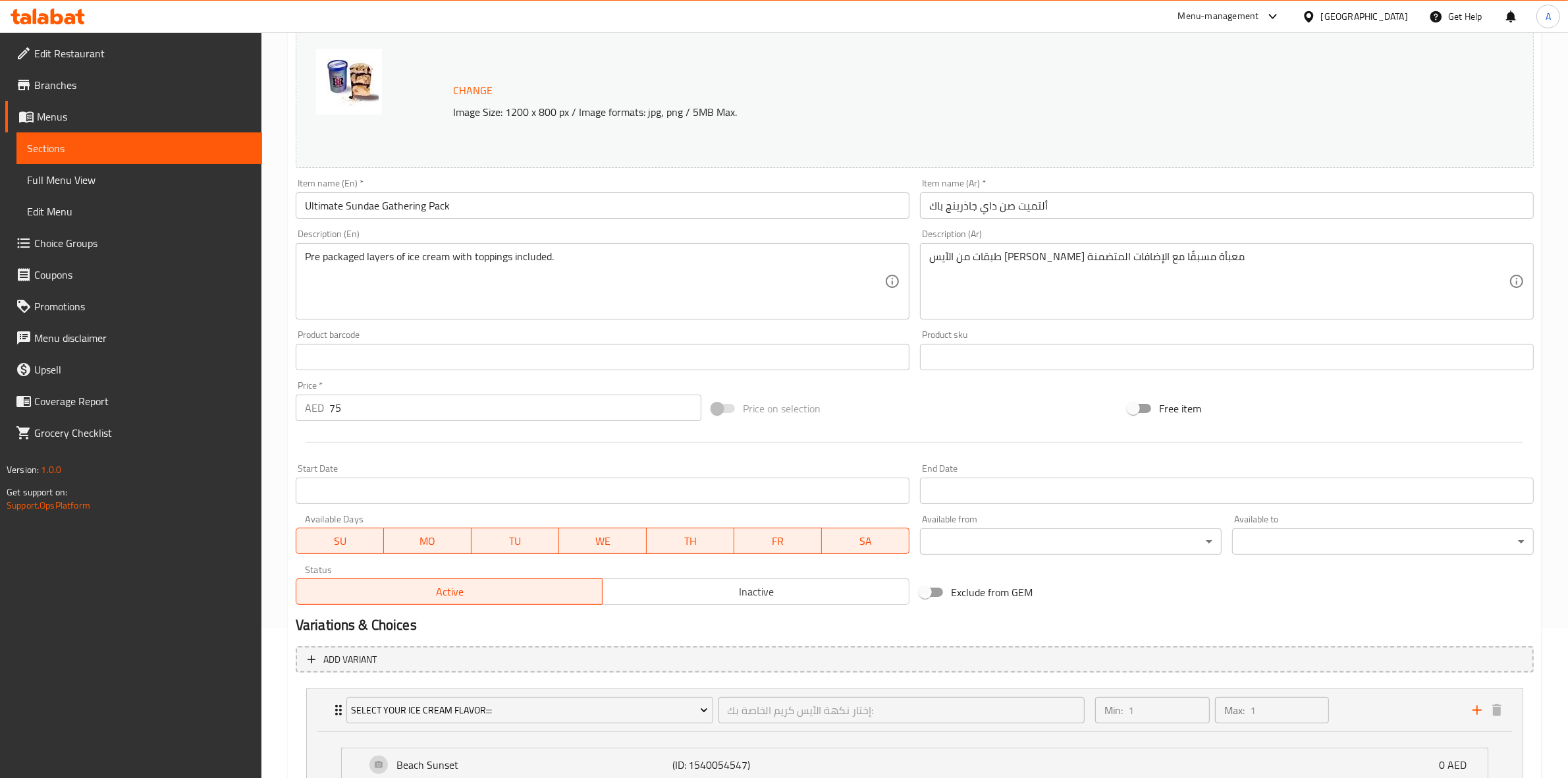
scroll to position [0, 0]
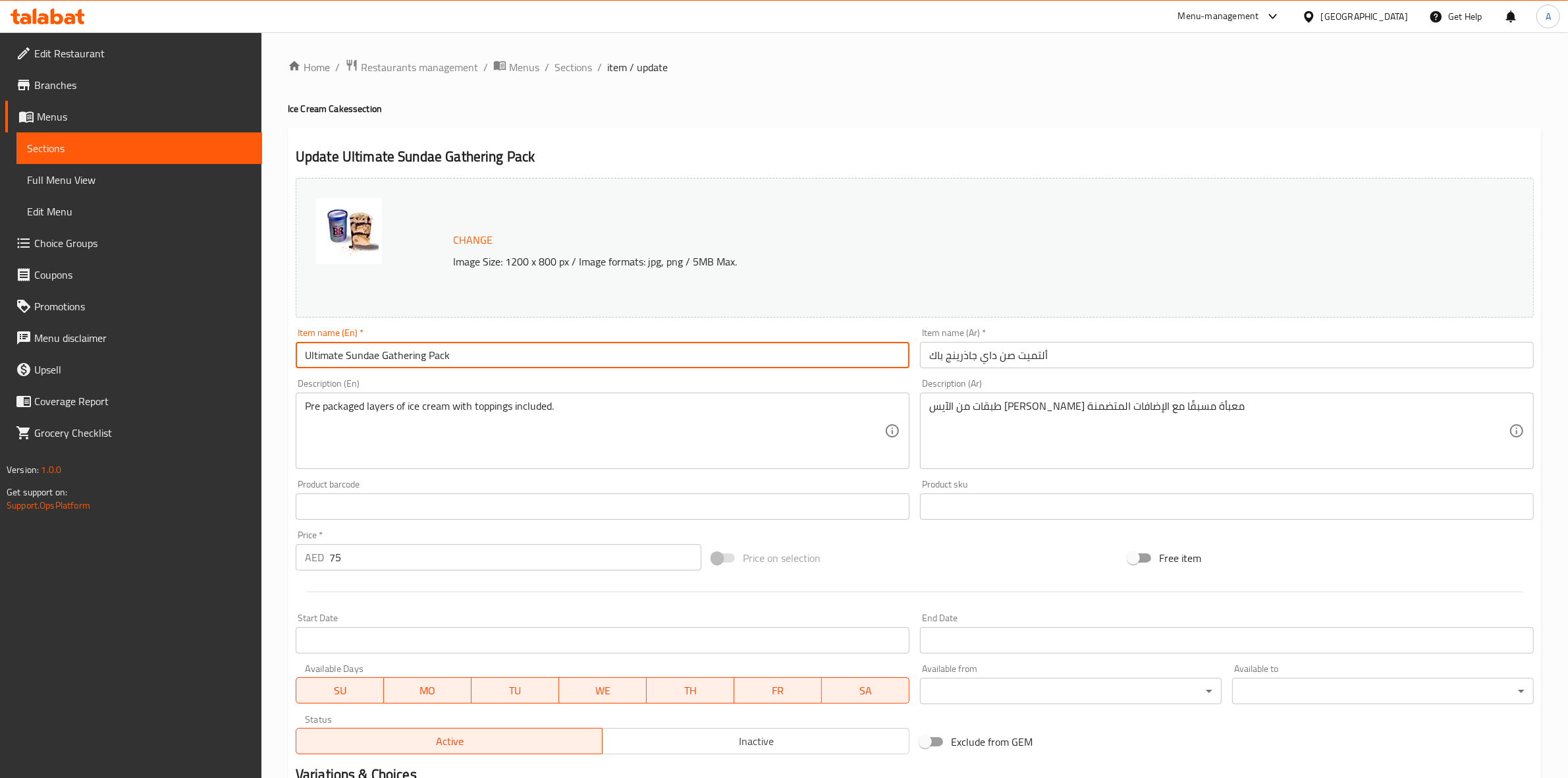
drag, startPoint x: 471, startPoint y: 351, endPoint x: 215, endPoint y: 340, distance: 256.2
click at [215, 340] on div "Edit Restaurant Branches Menus Sections Full Menu View Edit Menu Choice Groups …" at bounding box center [784, 627] width 1568 height 1190
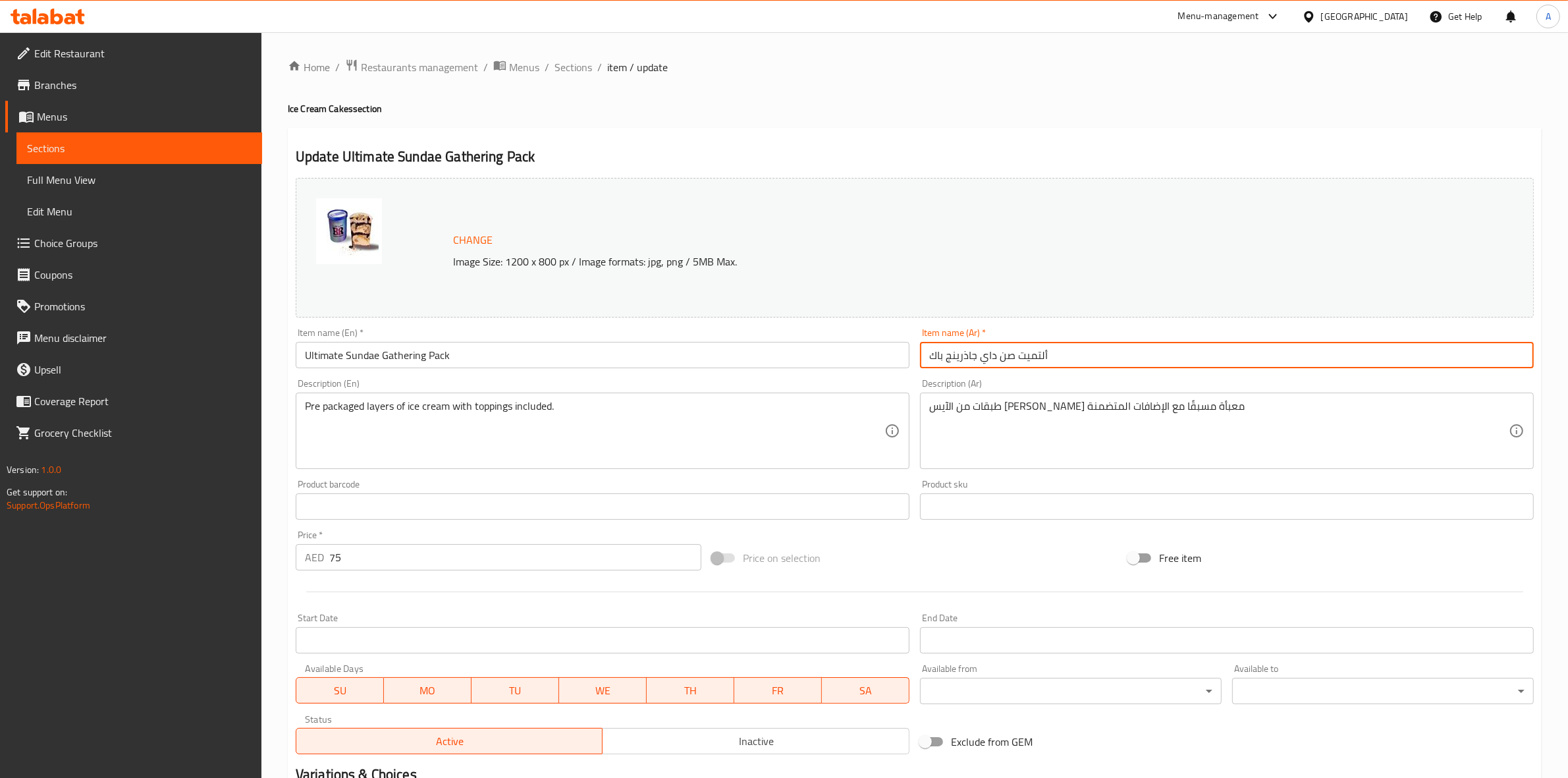
drag, startPoint x: 1051, startPoint y: 353, endPoint x: 919, endPoint y: 347, distance: 132.1
click at [920, 347] on input "ألتميت صن داي جاذرينج باك" at bounding box center [1227, 355] width 614 height 26
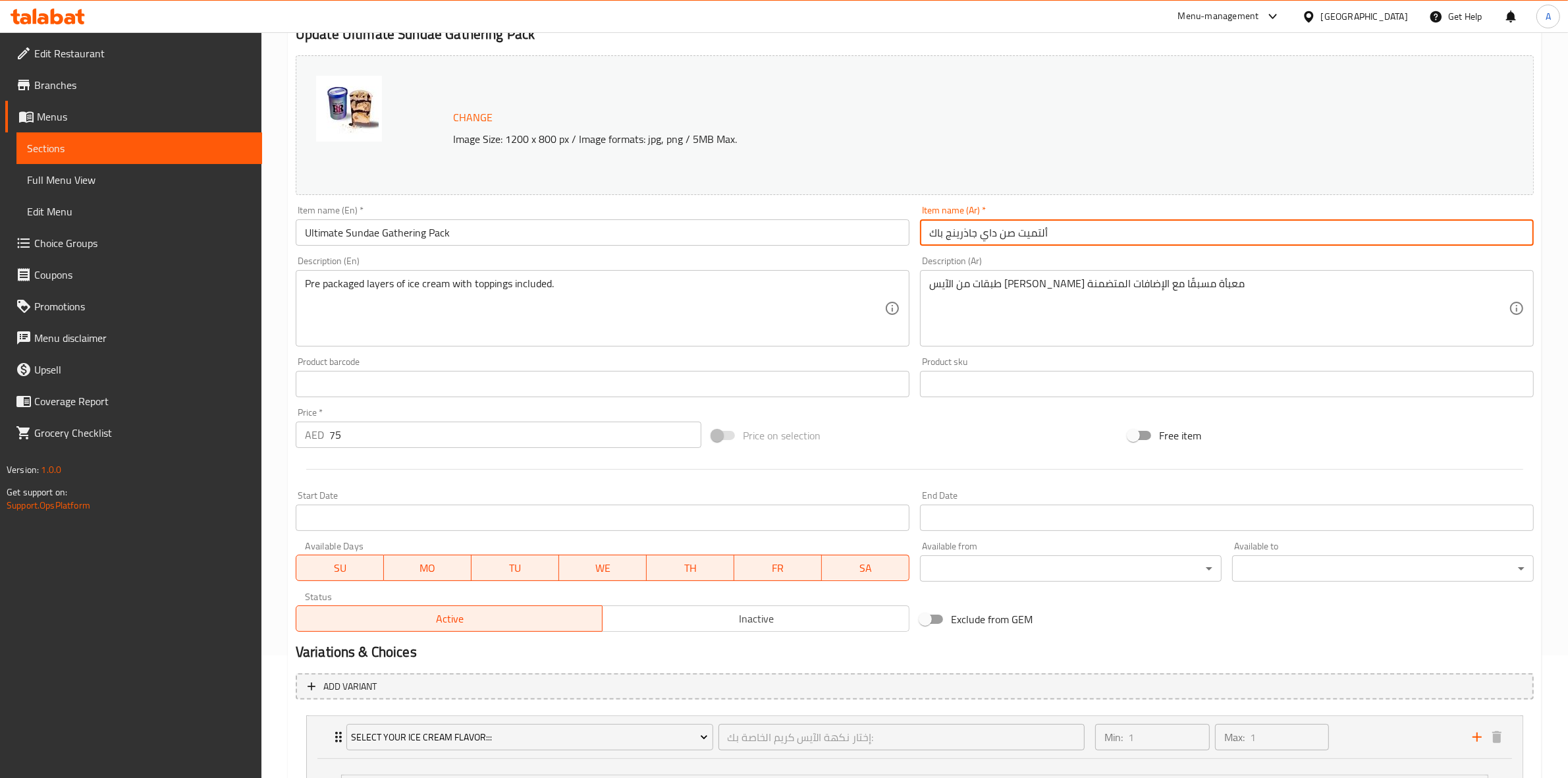
scroll to position [411, 0]
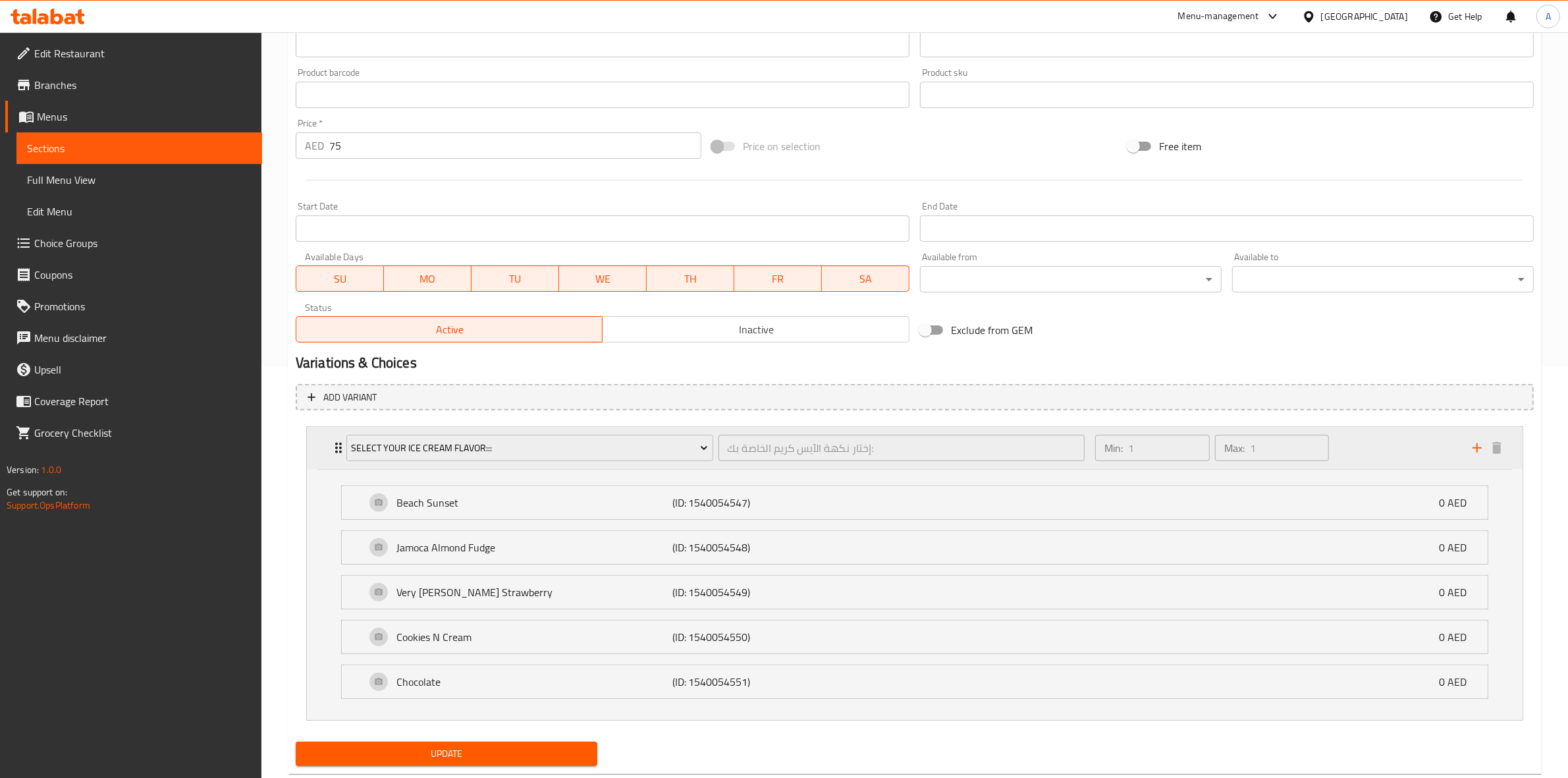
click at [1395, 438] on div "Min: 1 ​ Max: 1 ​" at bounding box center [1275, 448] width 378 height 42
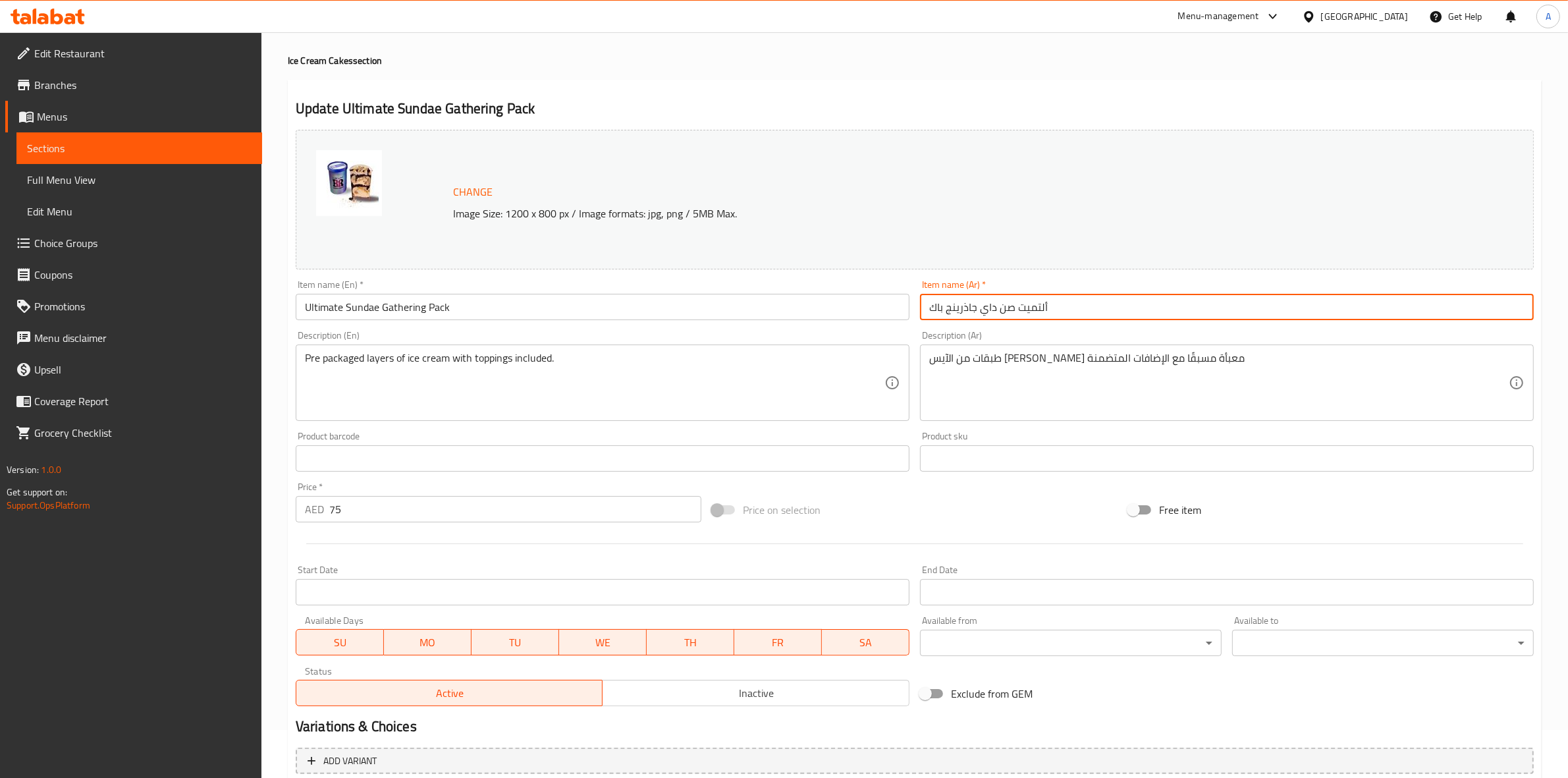
scroll to position [0, 0]
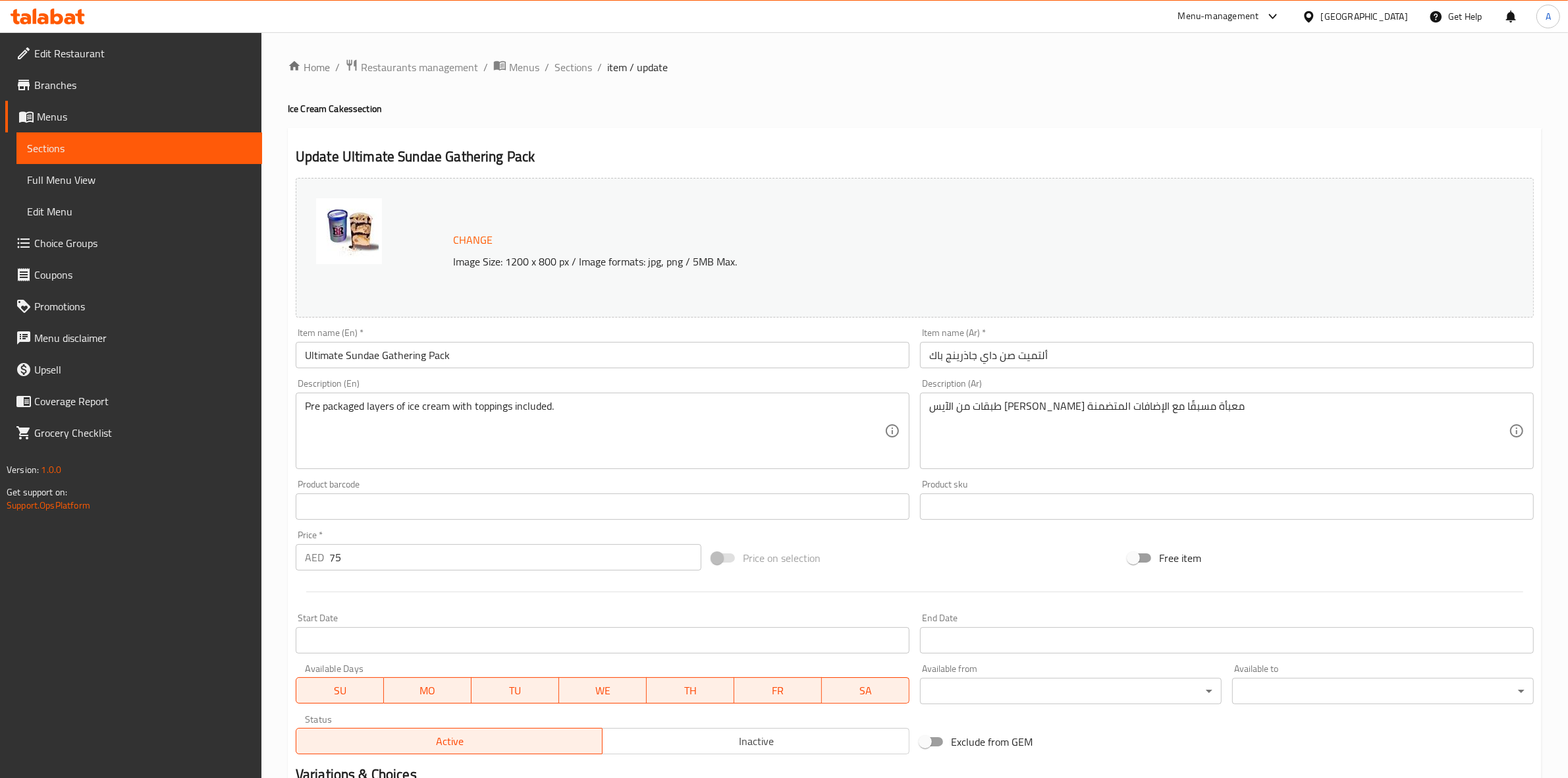
click at [907, 573] on div "Price on selection" at bounding box center [914, 558] width 416 height 36
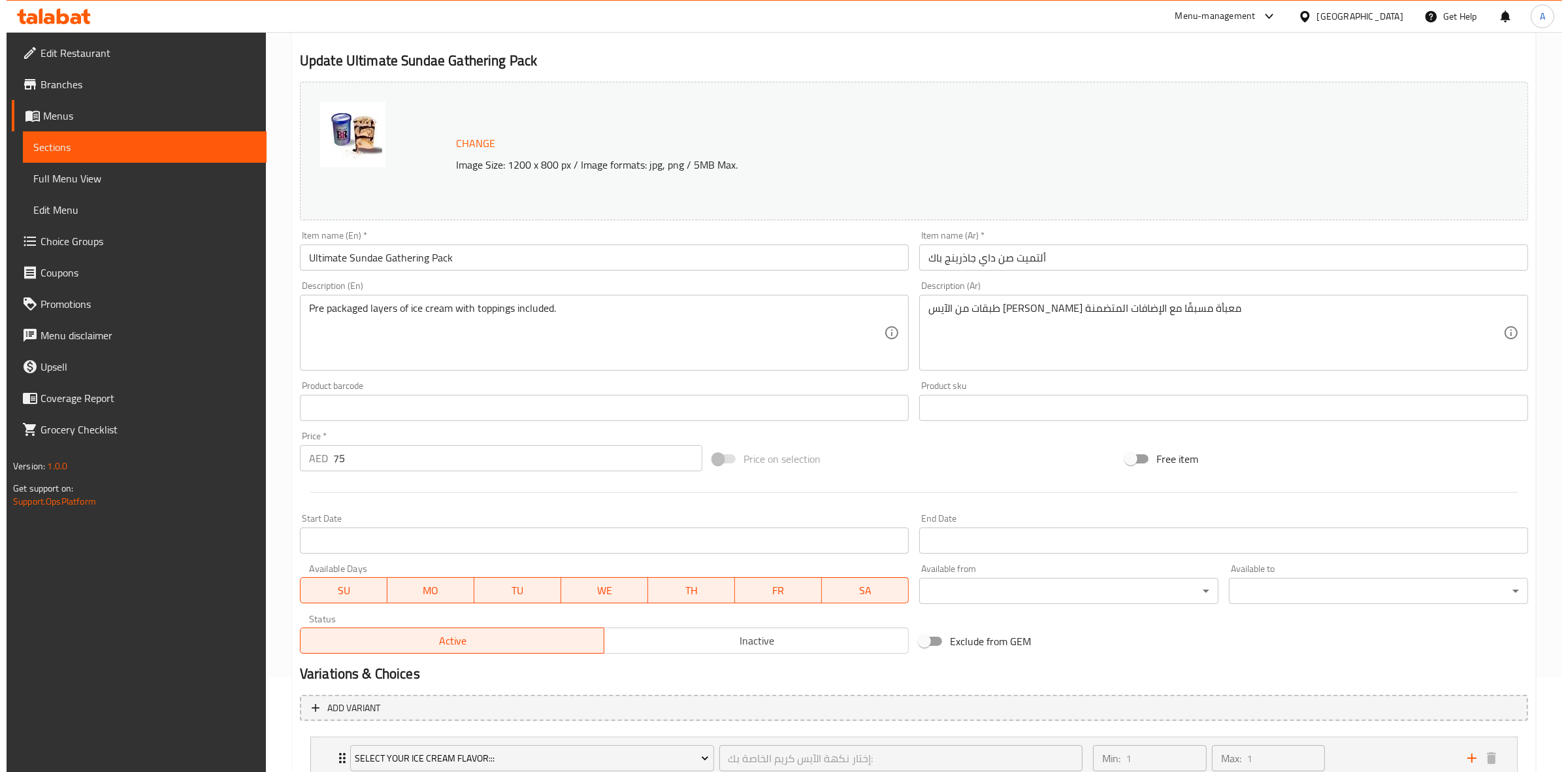
scroll to position [191, 0]
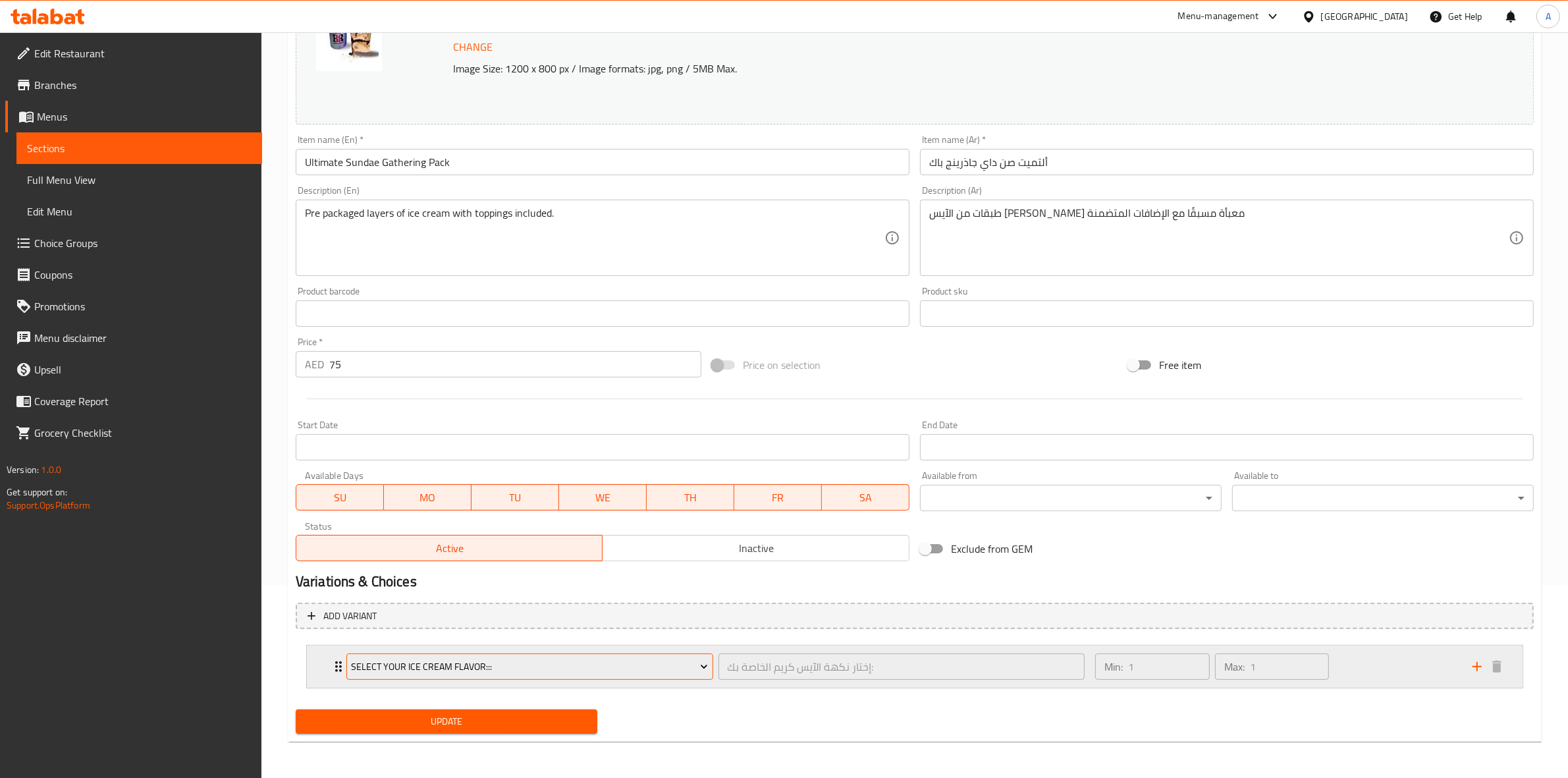
click at [486, 656] on button "Select Your Ice Cream Flavor:::" at bounding box center [530, 666] width 367 height 26
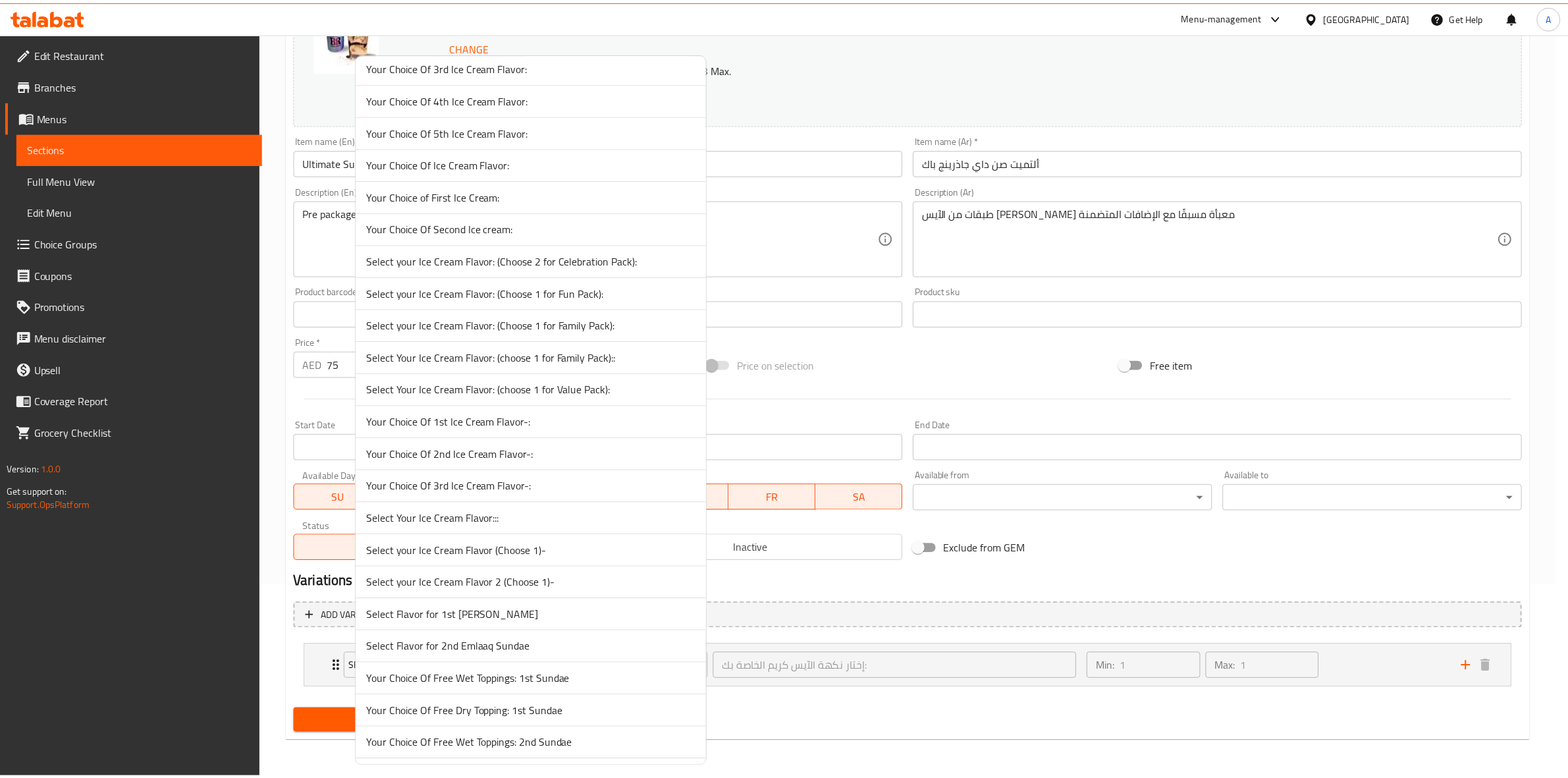
scroll to position [1811, 0]
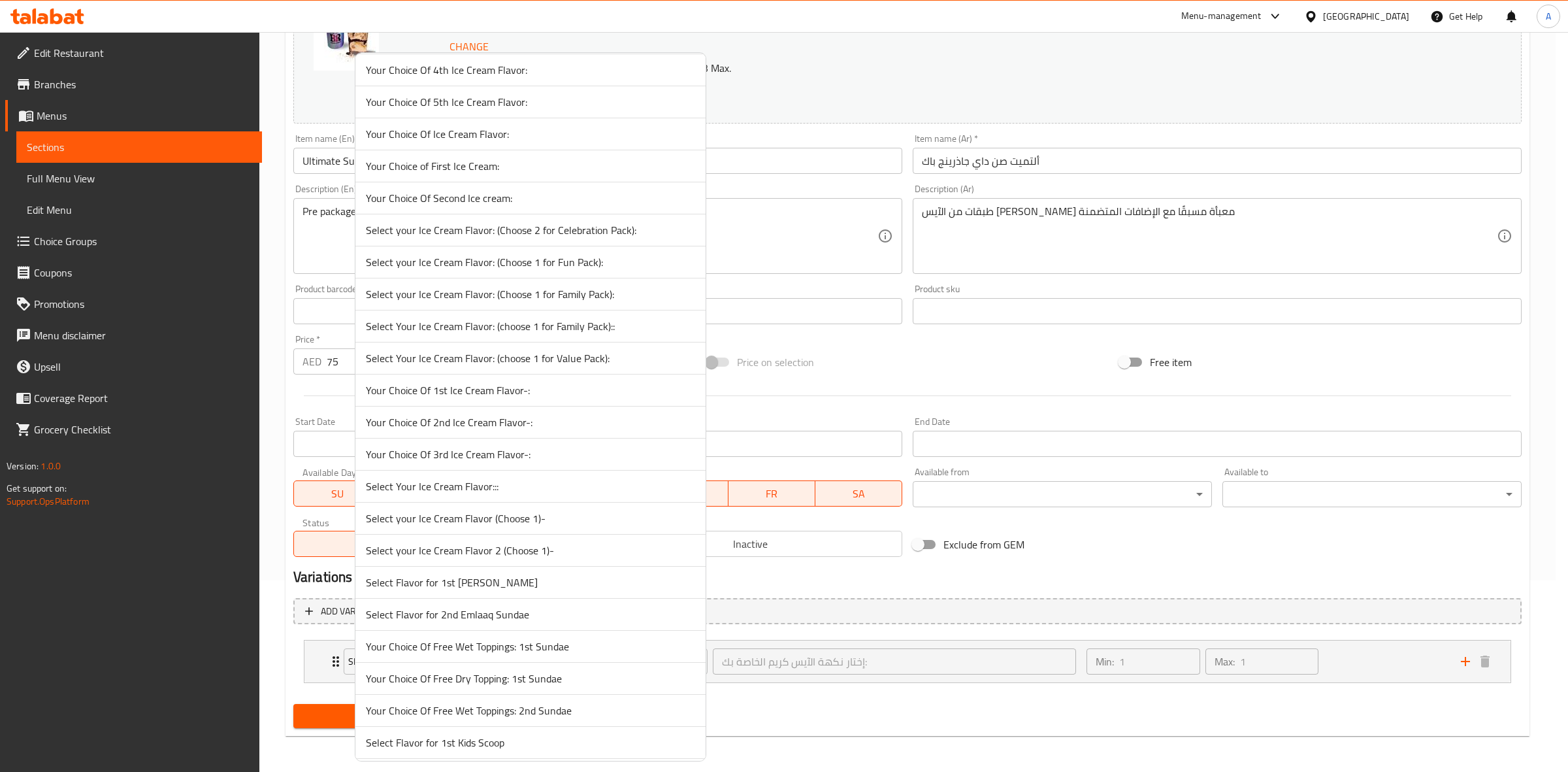
click at [856, 719] on div at bounding box center [784, 386] width 1568 height 772
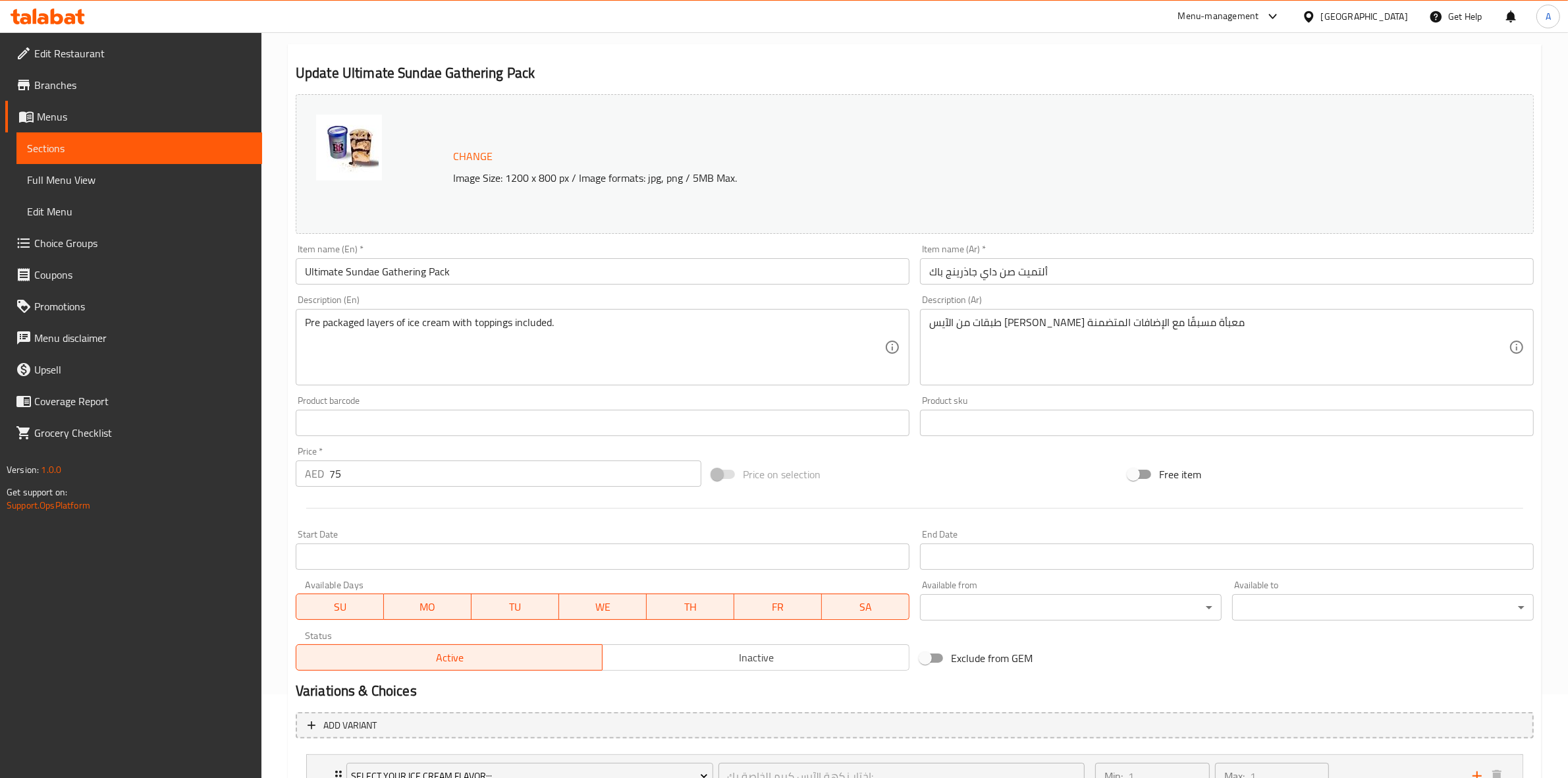
scroll to position [0, 0]
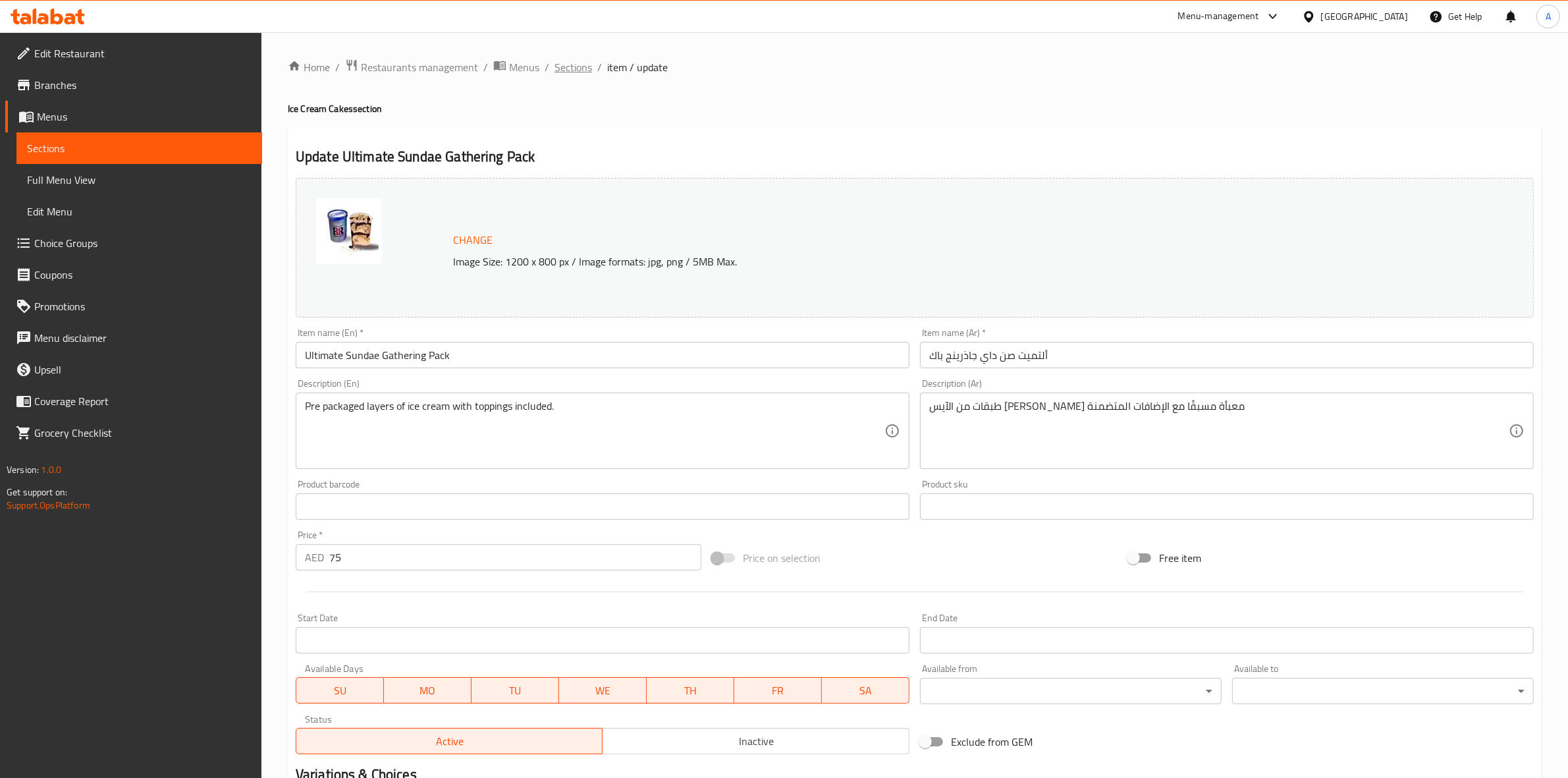
click at [562, 63] on span "Sections" at bounding box center [573, 67] width 38 height 15
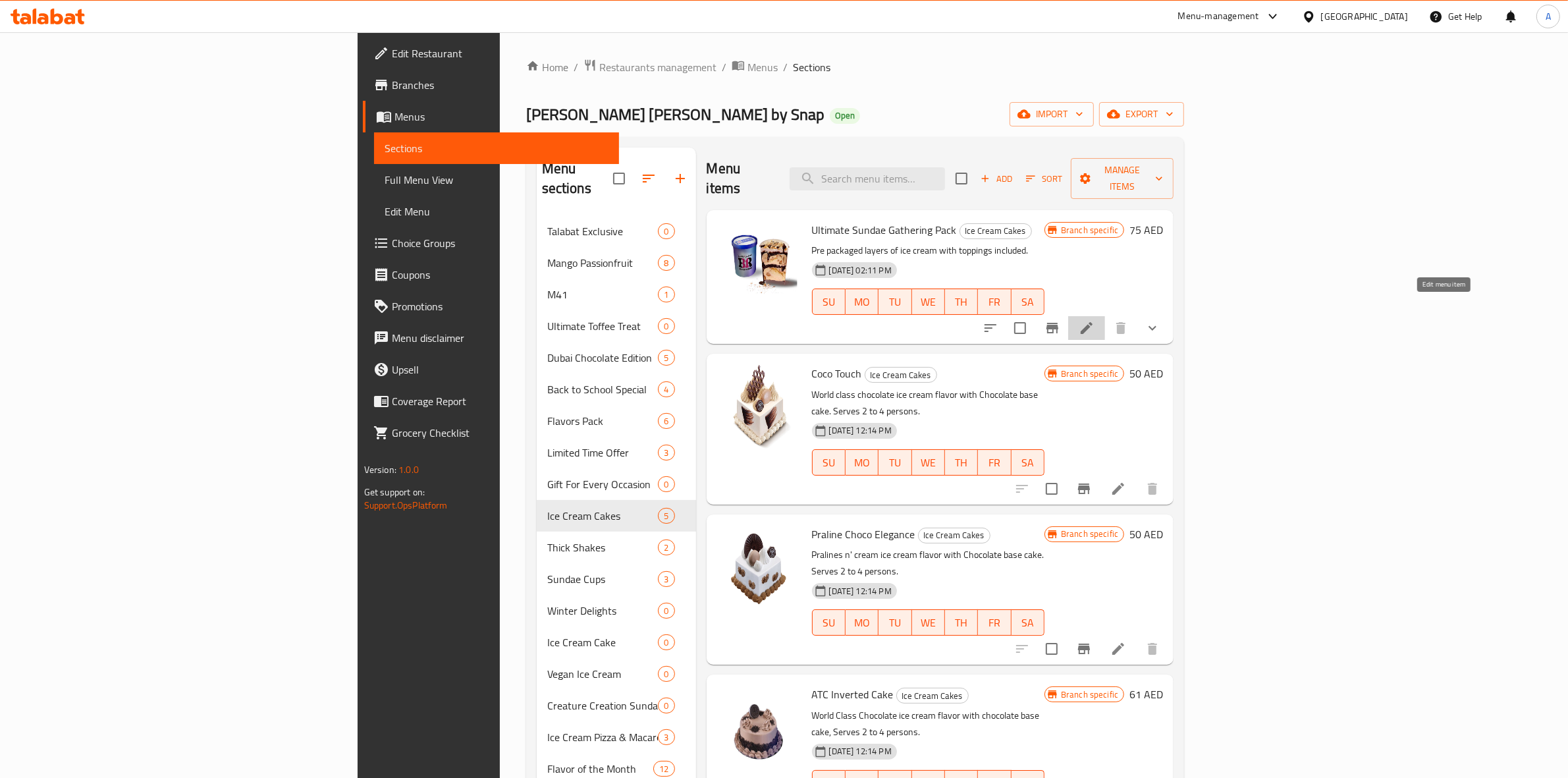
click at [1092, 322] on icon at bounding box center [1086, 327] width 12 height 12
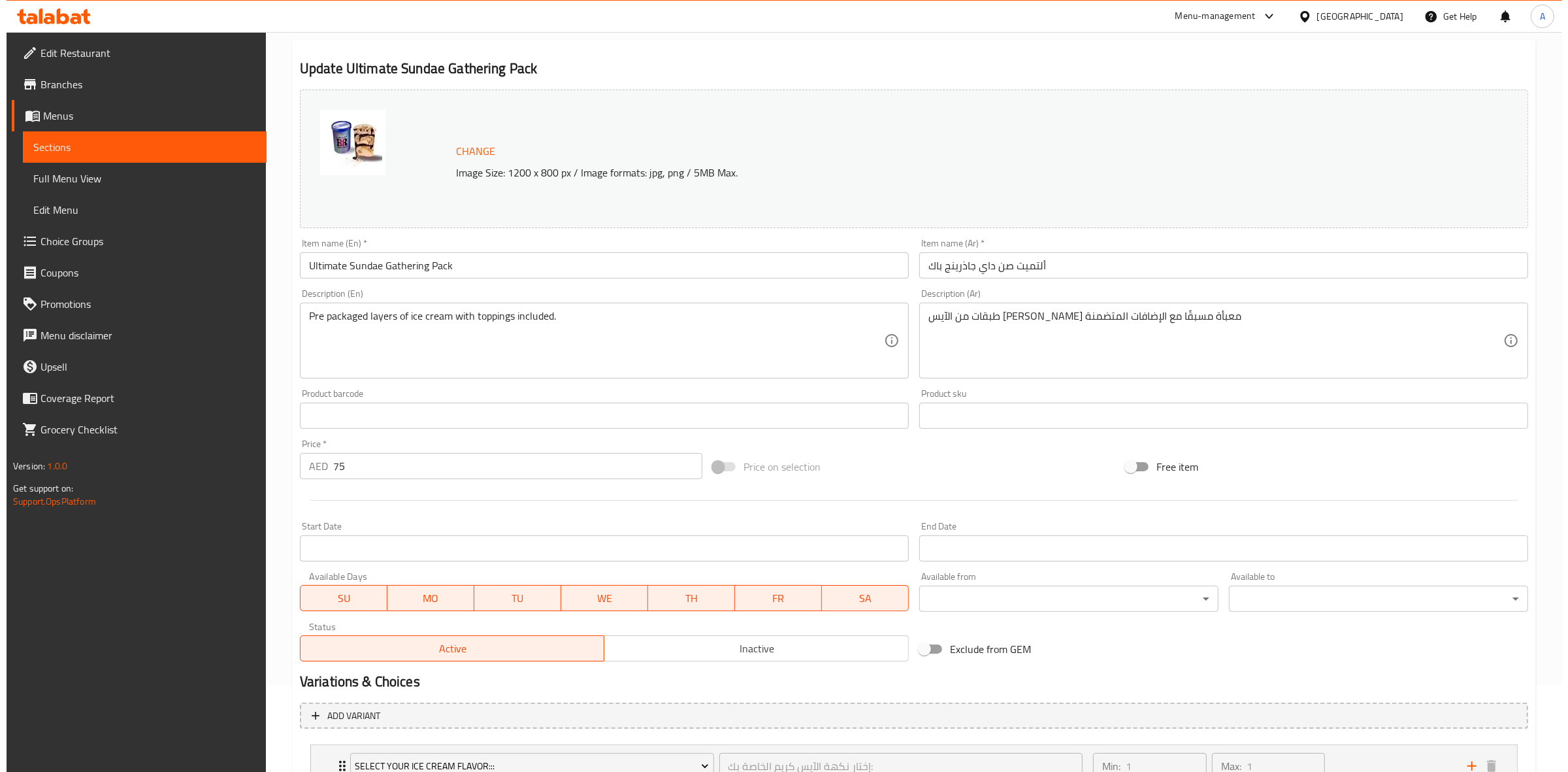
scroll to position [191, 0]
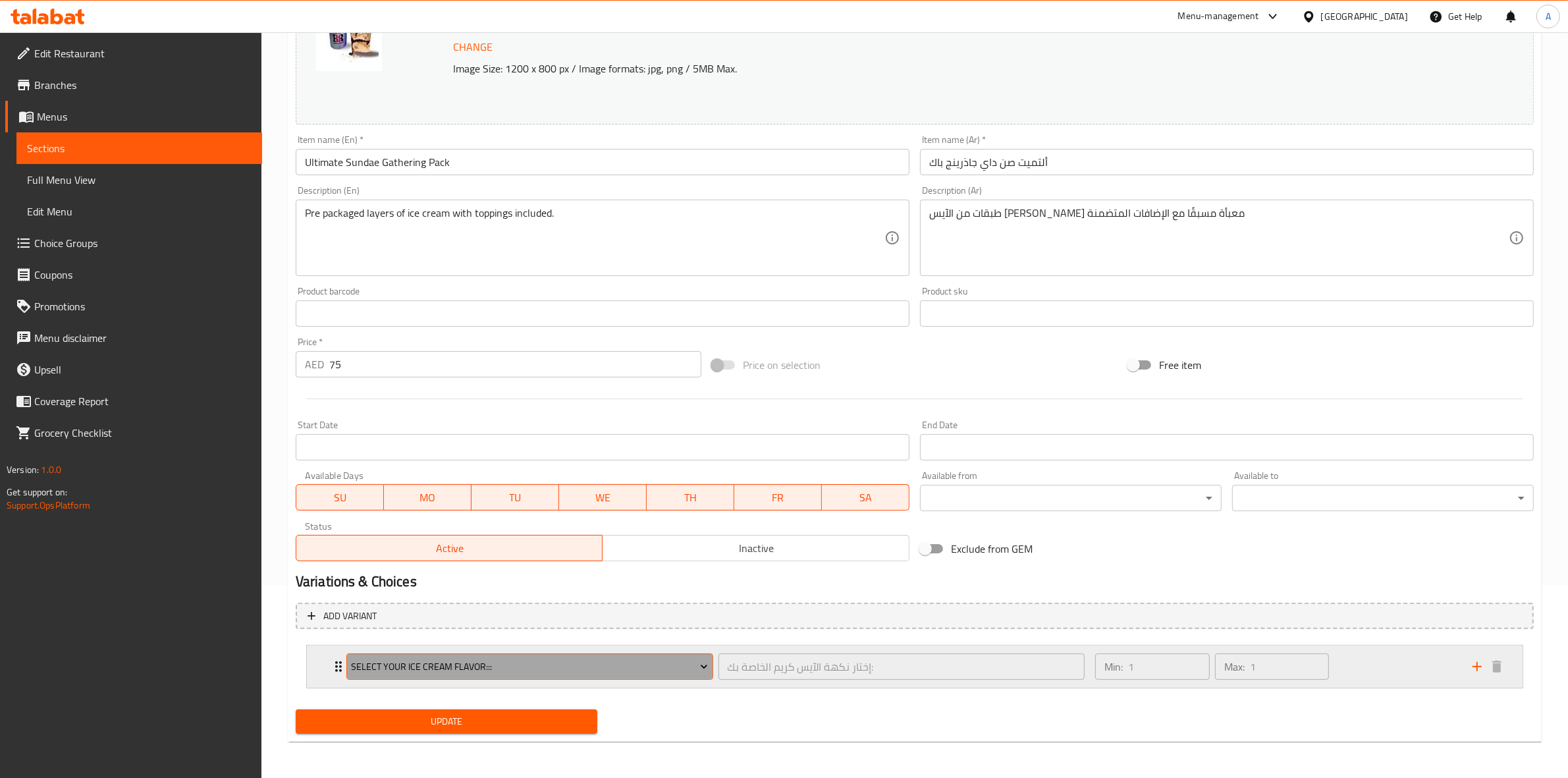
click at [581, 661] on span "Select Your Ice Cream Flavor:::" at bounding box center [530, 666] width 357 height 16
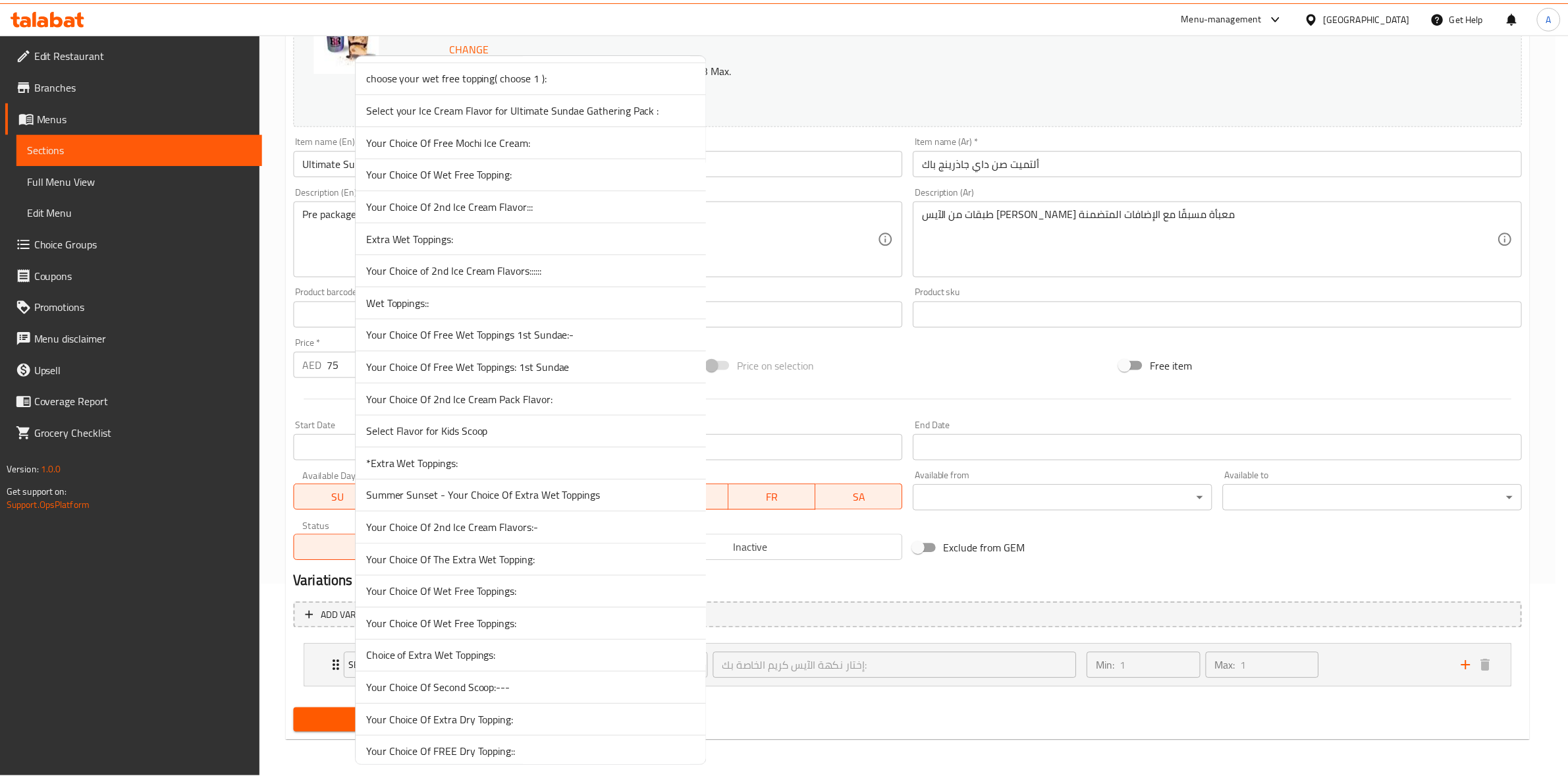
scroll to position [2965, 0]
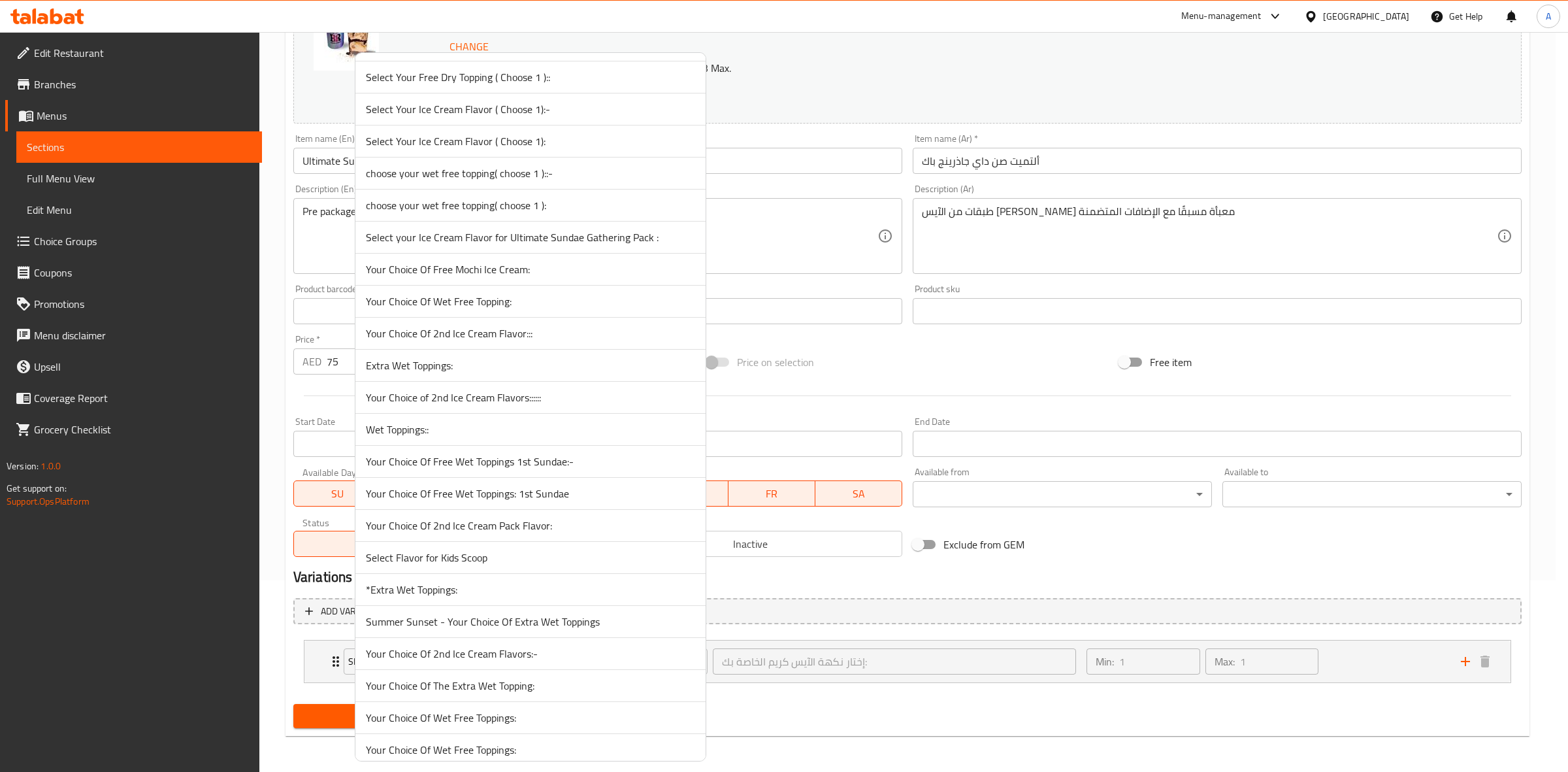
click at [628, 245] on span "Select your Ice Cream Flavor for Ultimate Sundae Gathering Pack :" at bounding box center [531, 237] width 329 height 15
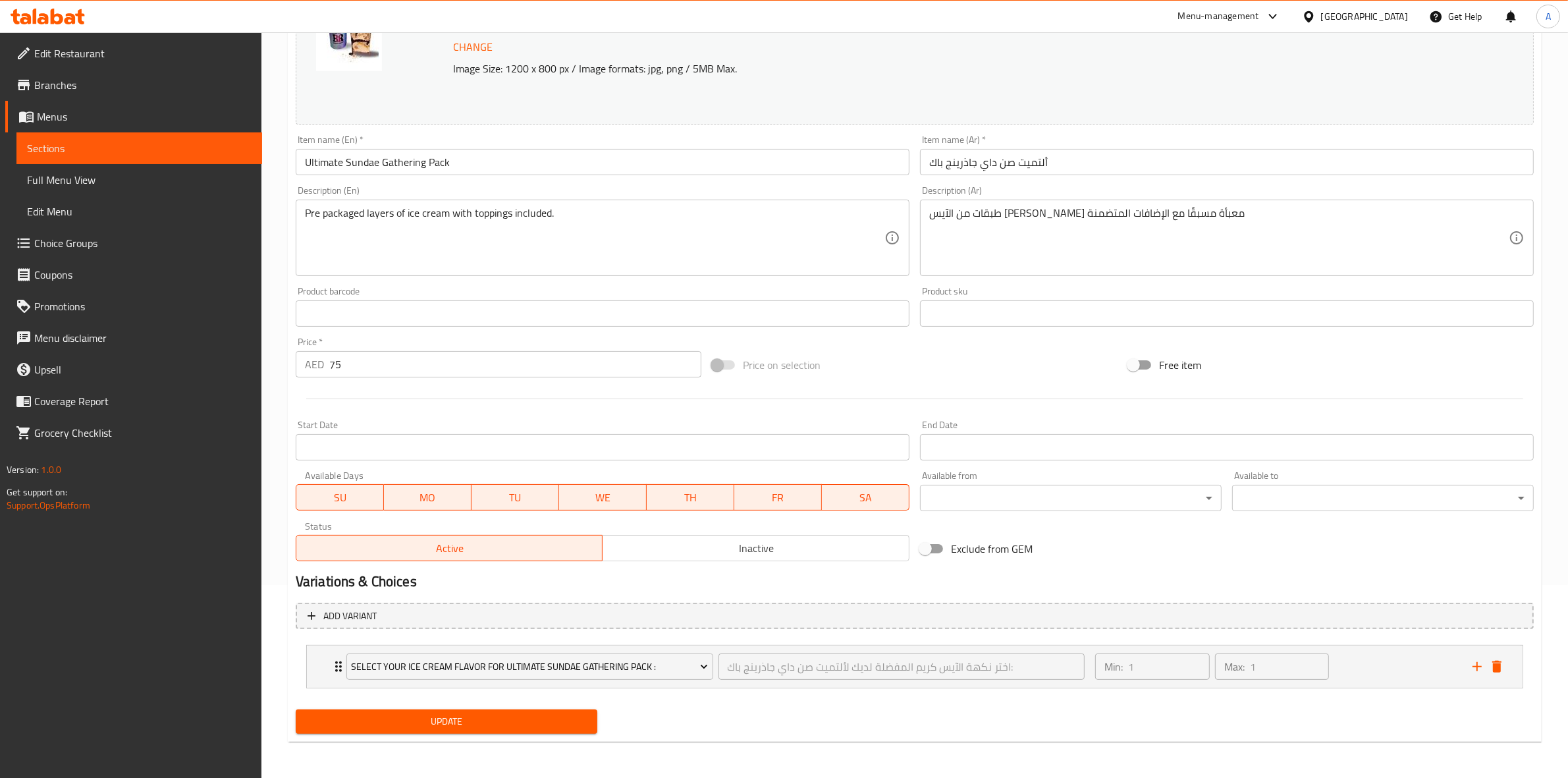
click at [758, 719] on div "Update" at bounding box center [915, 721] width 1249 height 35
drag, startPoint x: 1424, startPoint y: 675, endPoint x: 1410, endPoint y: 672, distance: 14.3
click at [1424, 674] on div "Min: 1 ​ Max: 1 ​" at bounding box center [1275, 666] width 378 height 42
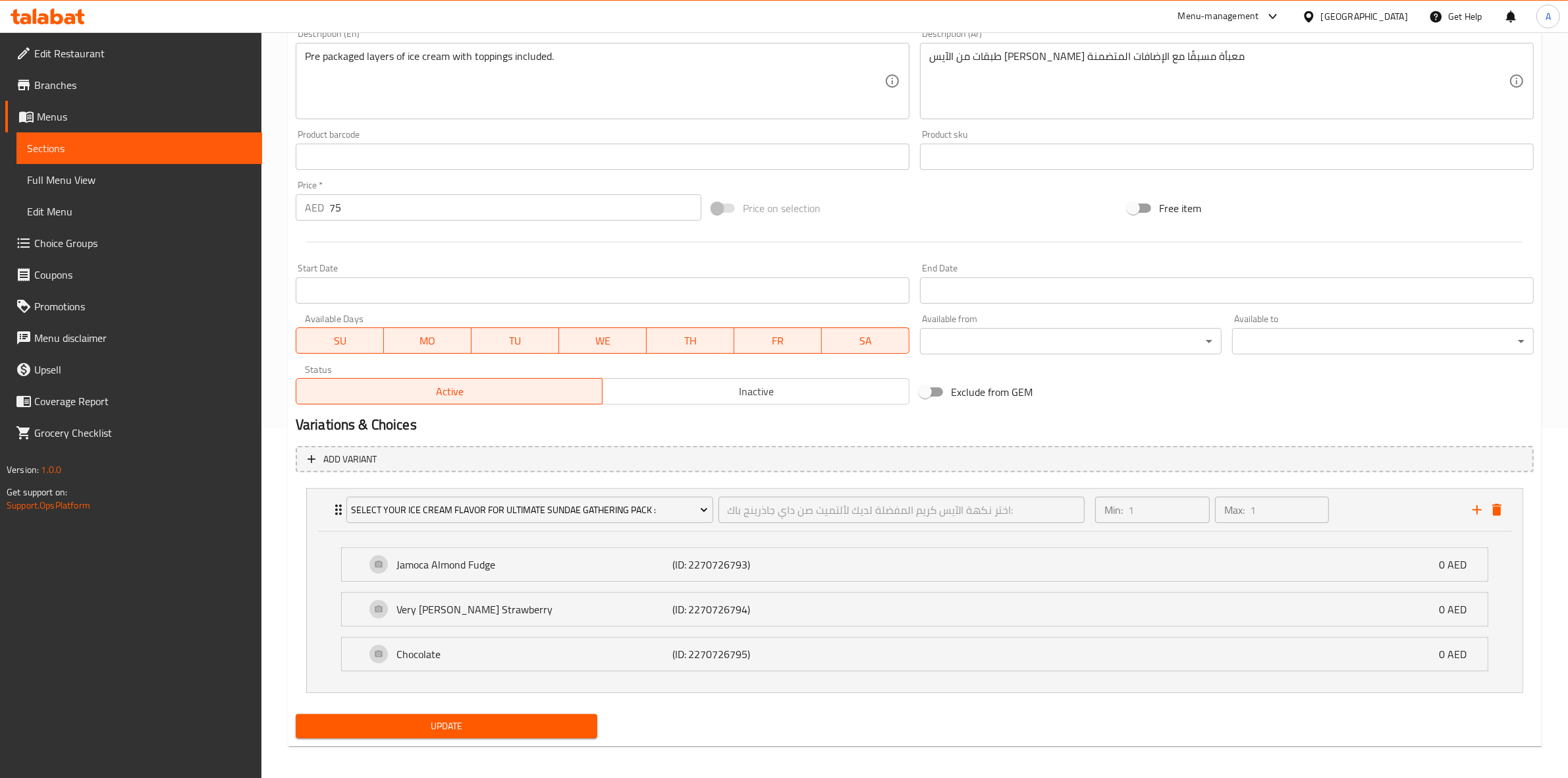
scroll to position [356, 0]
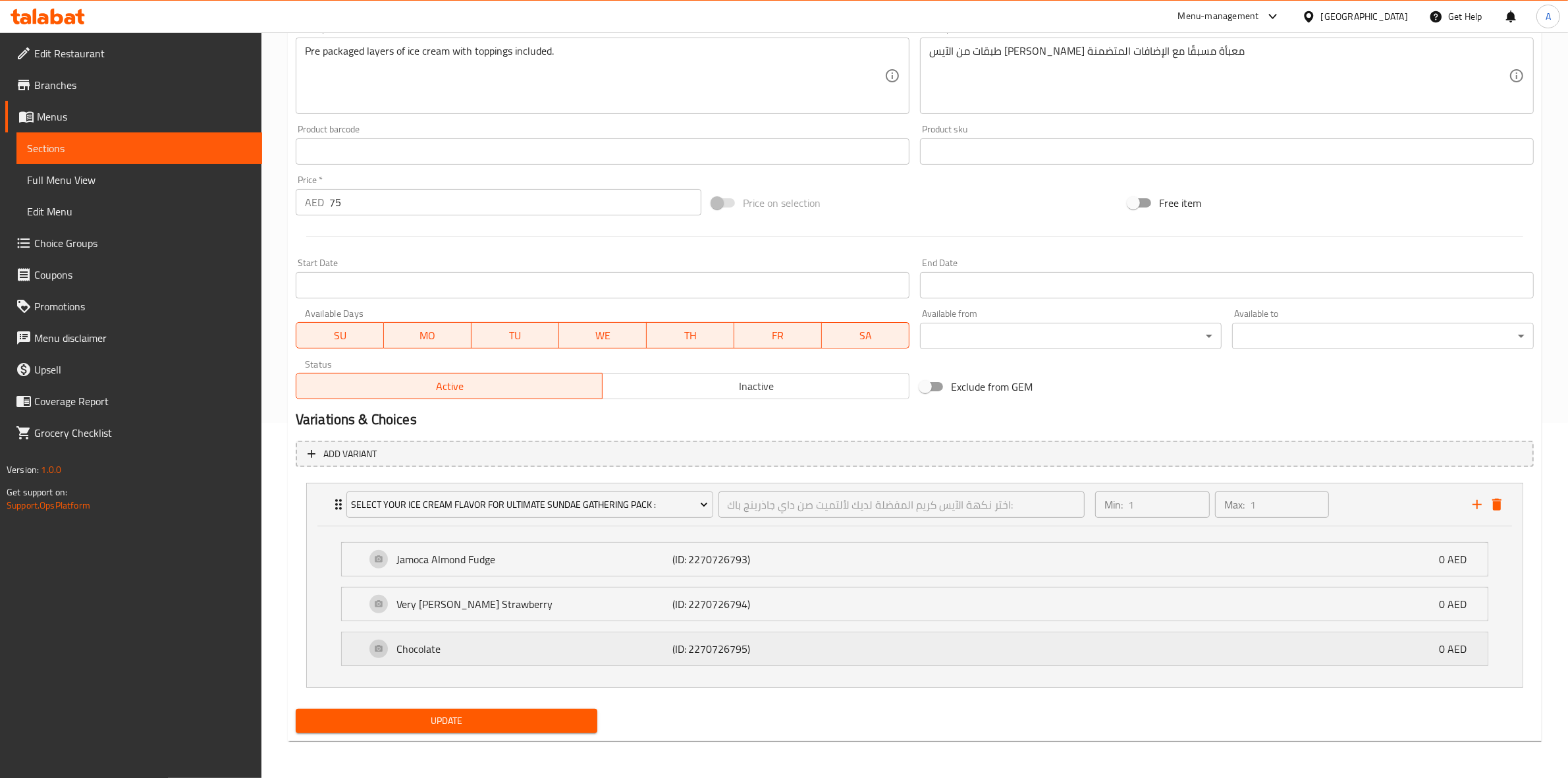
click at [611, 654] on p "Chocolate" at bounding box center [534, 648] width 276 height 15
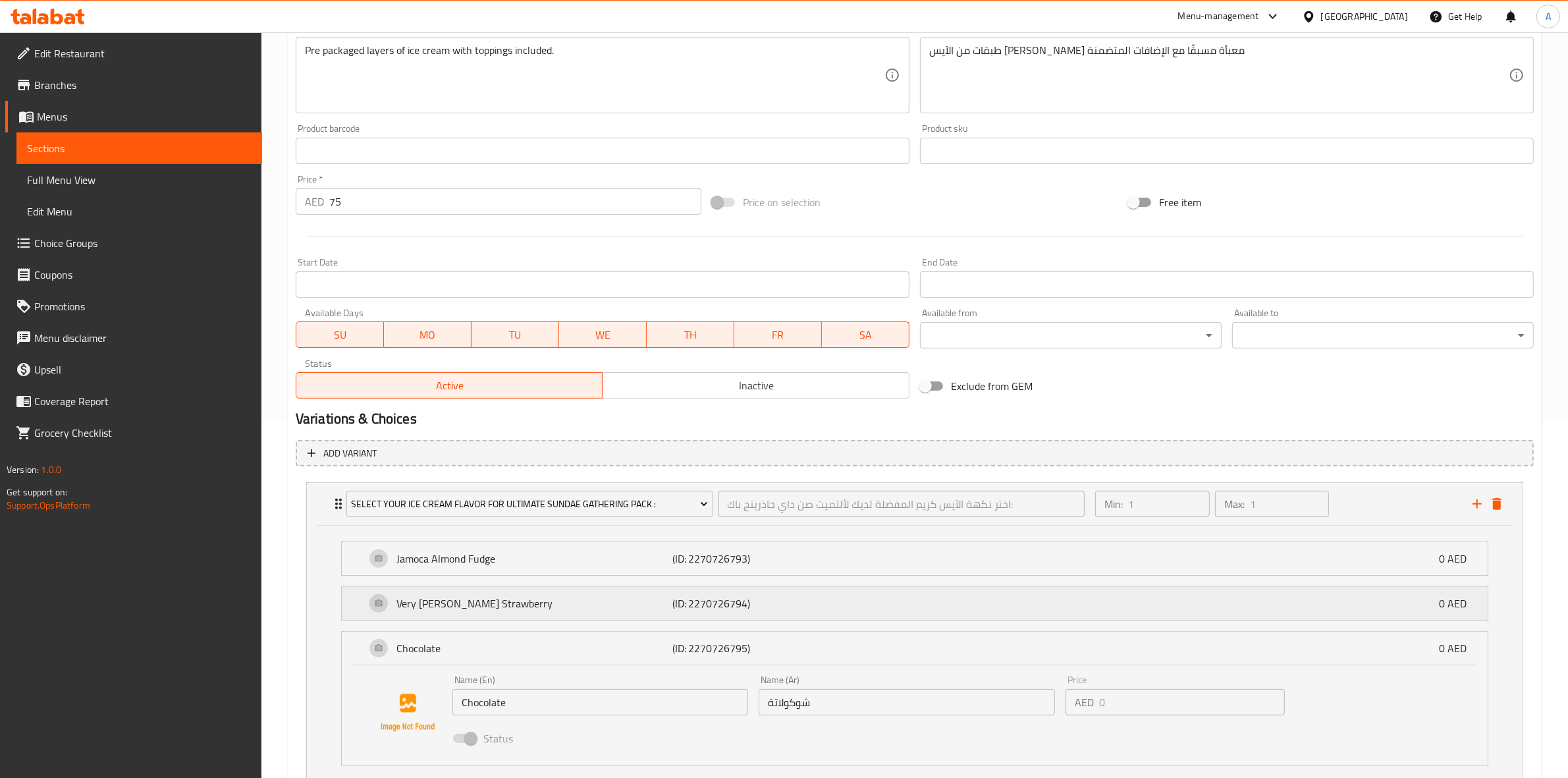
click at [615, 603] on p "Very [PERSON_NAME] Strawberry" at bounding box center [534, 603] width 276 height 15
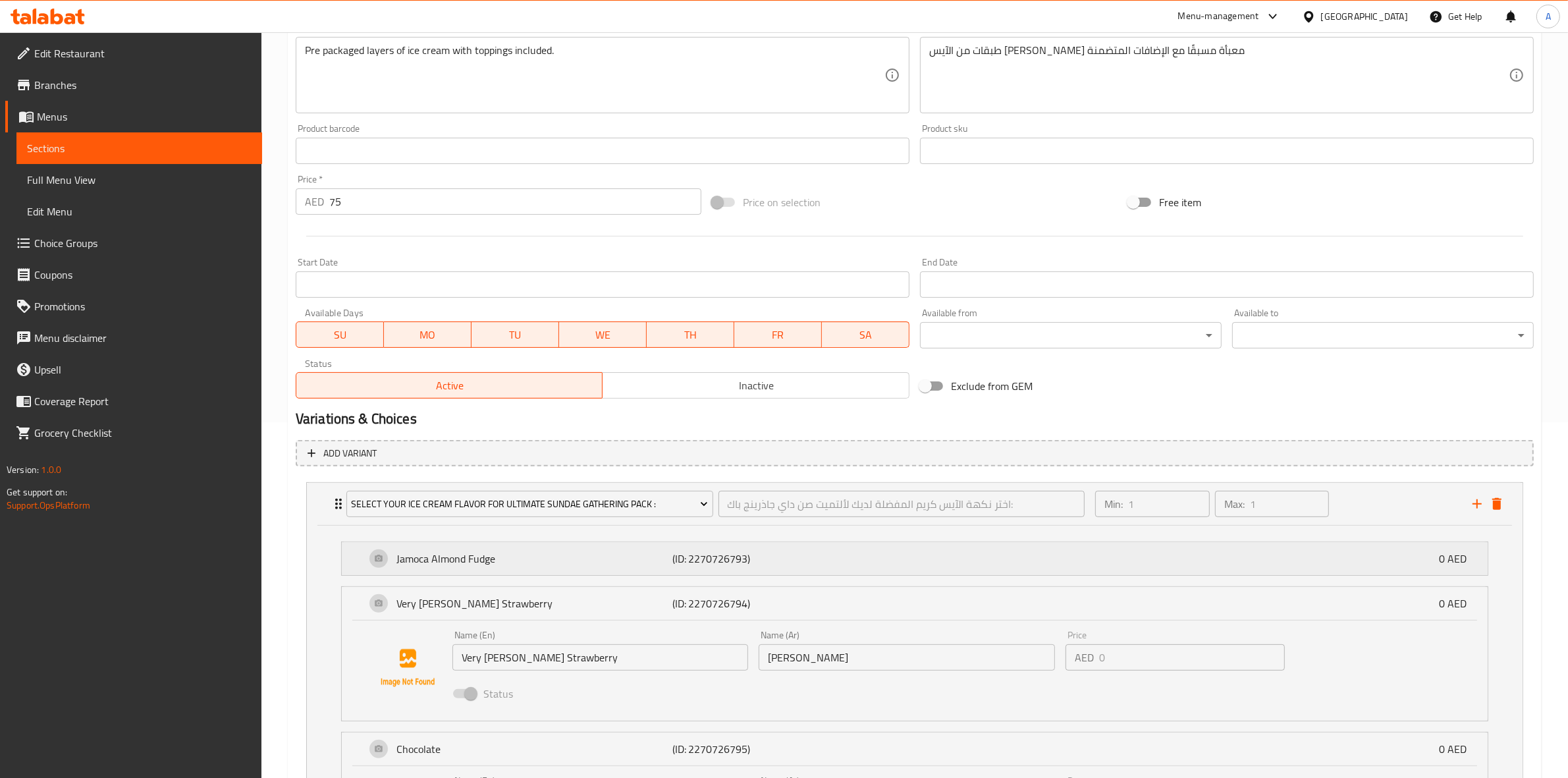
click at [651, 546] on div "[PERSON_NAME] (ID: 2270726793) 0 AED" at bounding box center [918, 558] width 1106 height 33
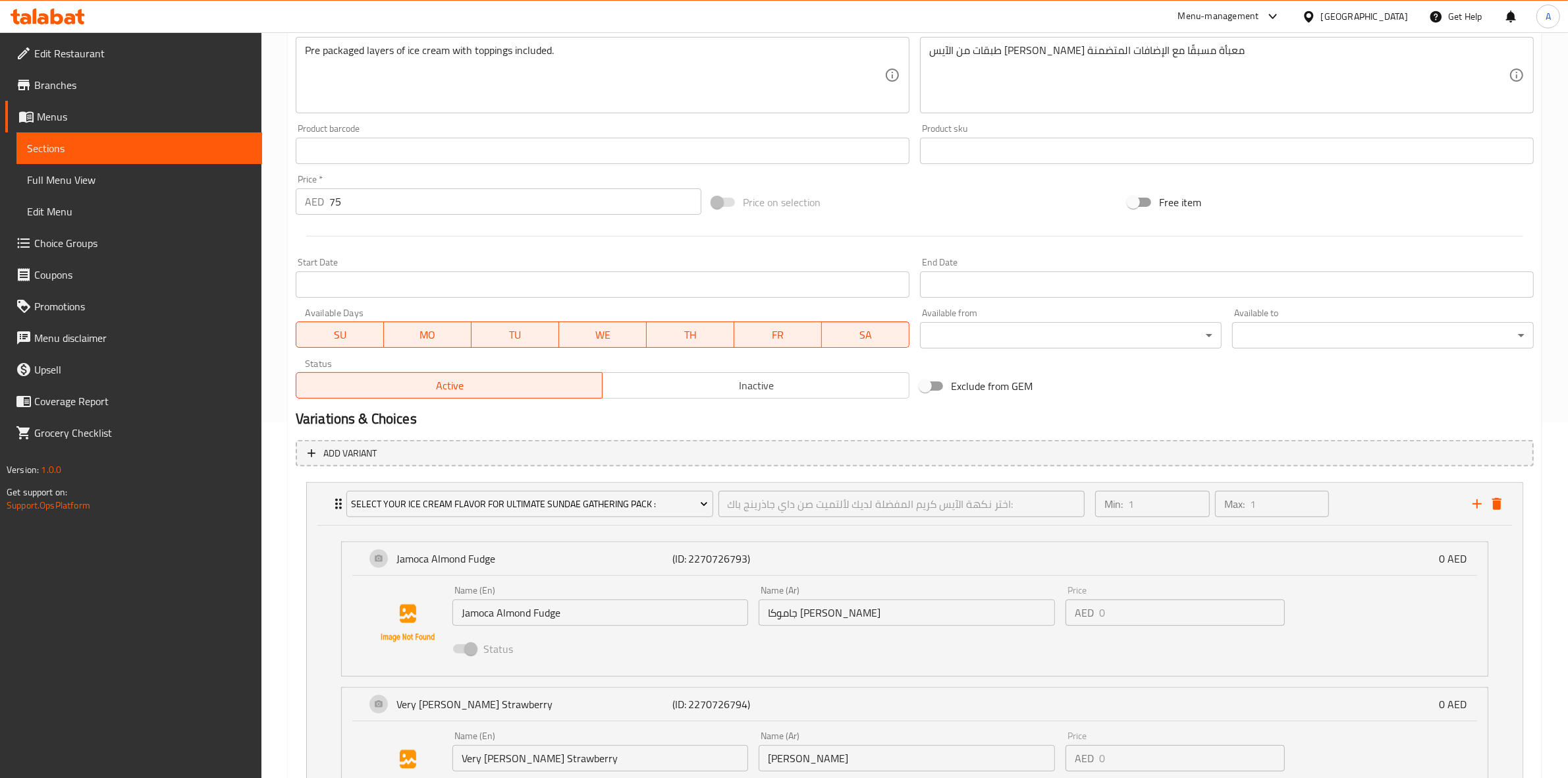
click at [886, 616] on input "جاموكا [PERSON_NAME]" at bounding box center [907, 612] width 296 height 26
click at [896, 613] on input "جاموكا [PERSON_NAME]" at bounding box center [907, 612] width 296 height 26
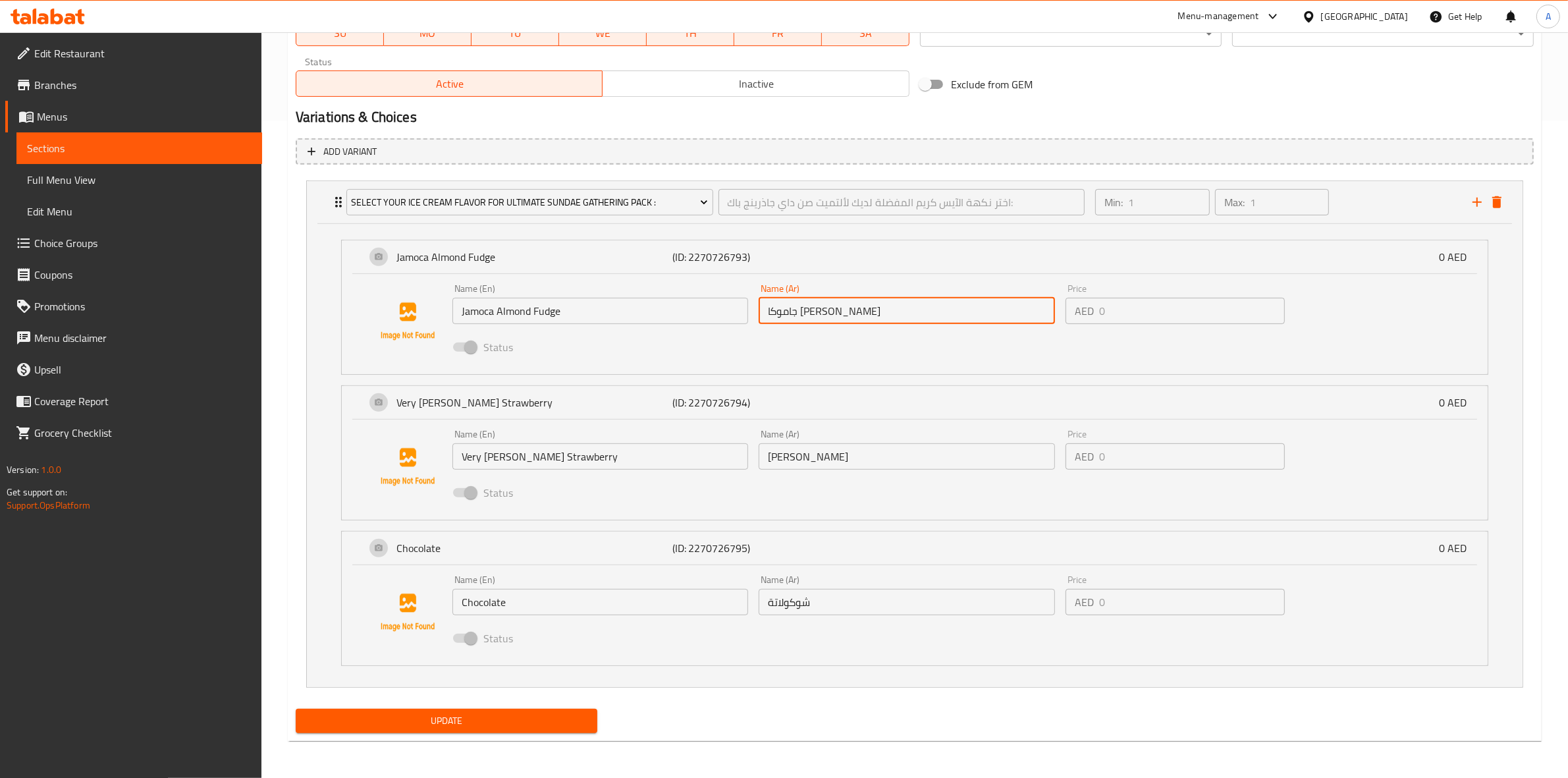
click at [890, 459] on input "[PERSON_NAME]" at bounding box center [907, 456] width 296 height 26
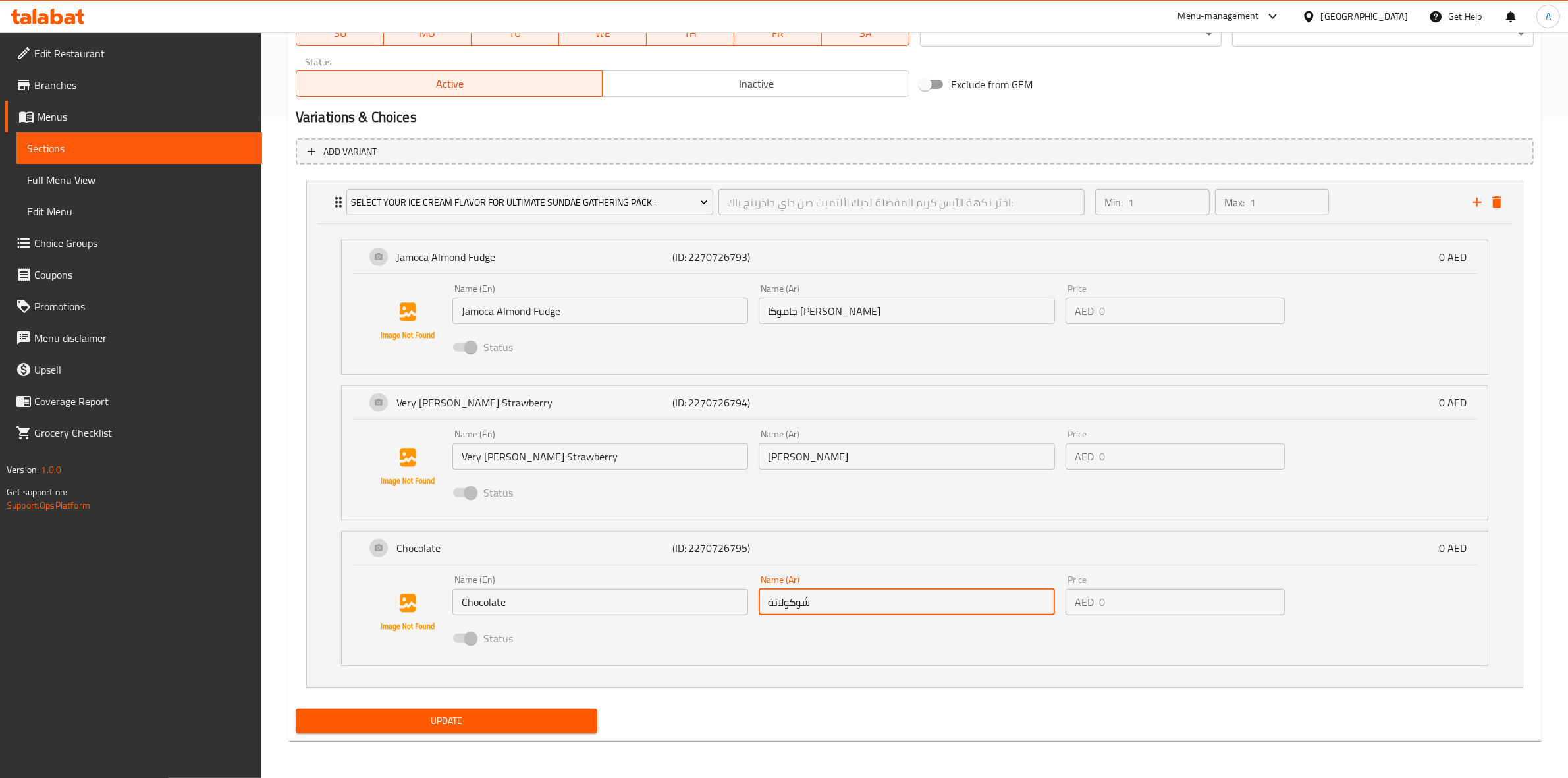
click at [868, 603] on input "شوكولاتة" at bounding box center [907, 602] width 296 height 26
click at [284, 598] on div "Home / Restaurants management / Menus / Sections / item / update Ice Cream Cake…" at bounding box center [915, 76] width 1307 height 1402
click at [455, 723] on span "Update" at bounding box center [446, 720] width 280 height 16
click at [445, 718] on span "Update" at bounding box center [446, 720] width 280 height 16
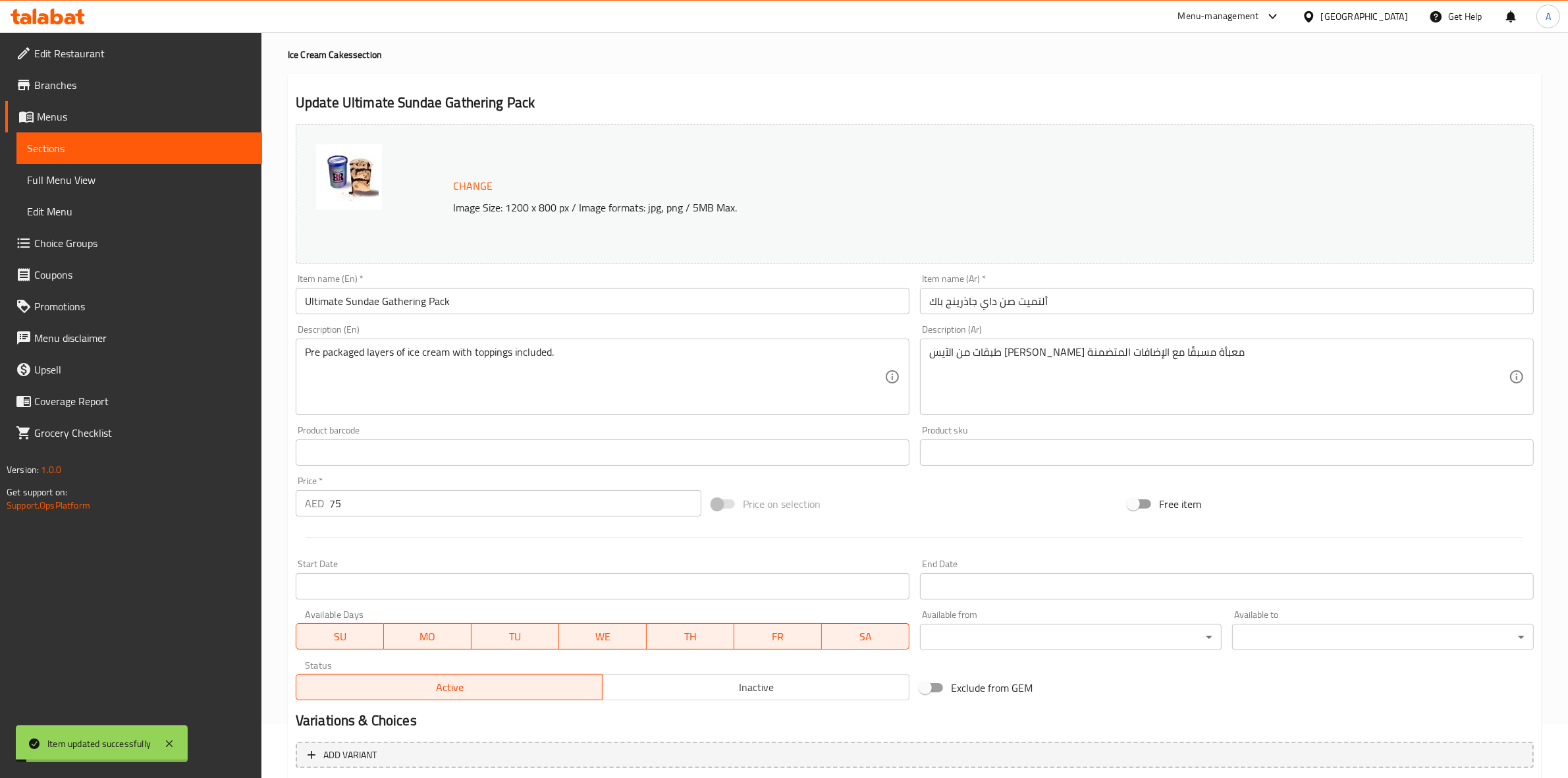
scroll to position [0, 0]
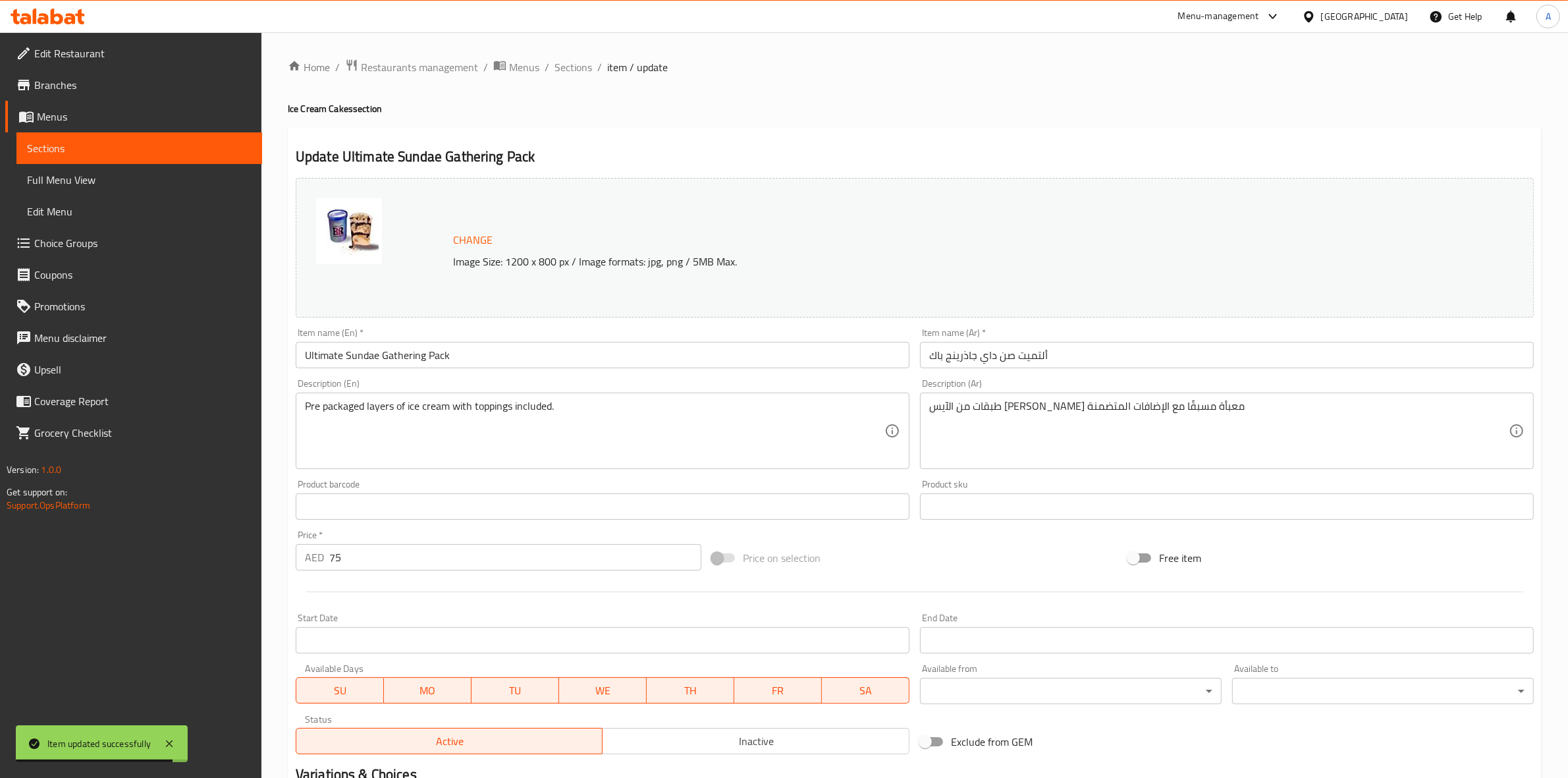
click at [584, 114] on h4 "Ice Cream Cakes section" at bounding box center [915, 108] width 1254 height 13
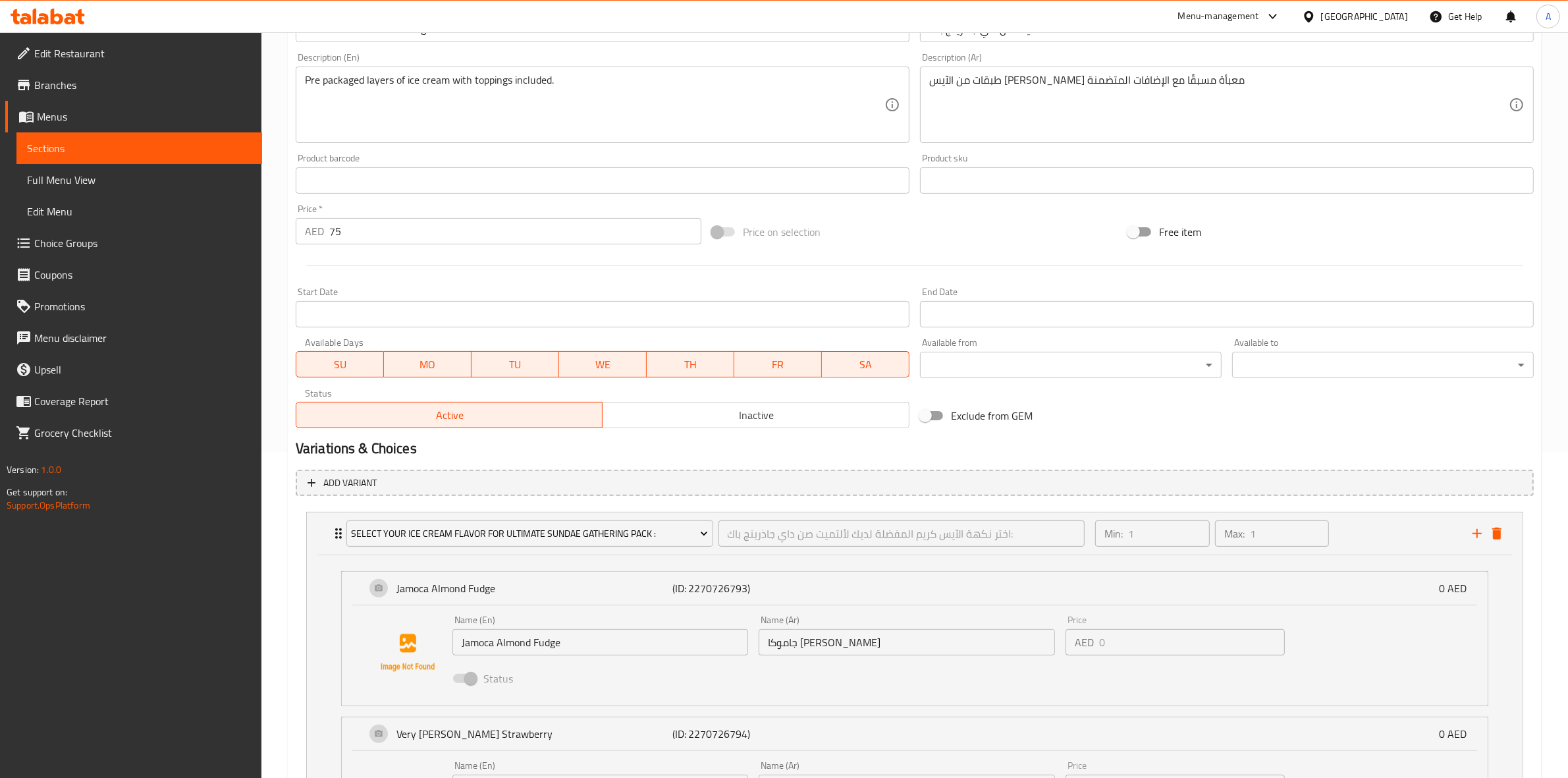
scroll to position [657, 0]
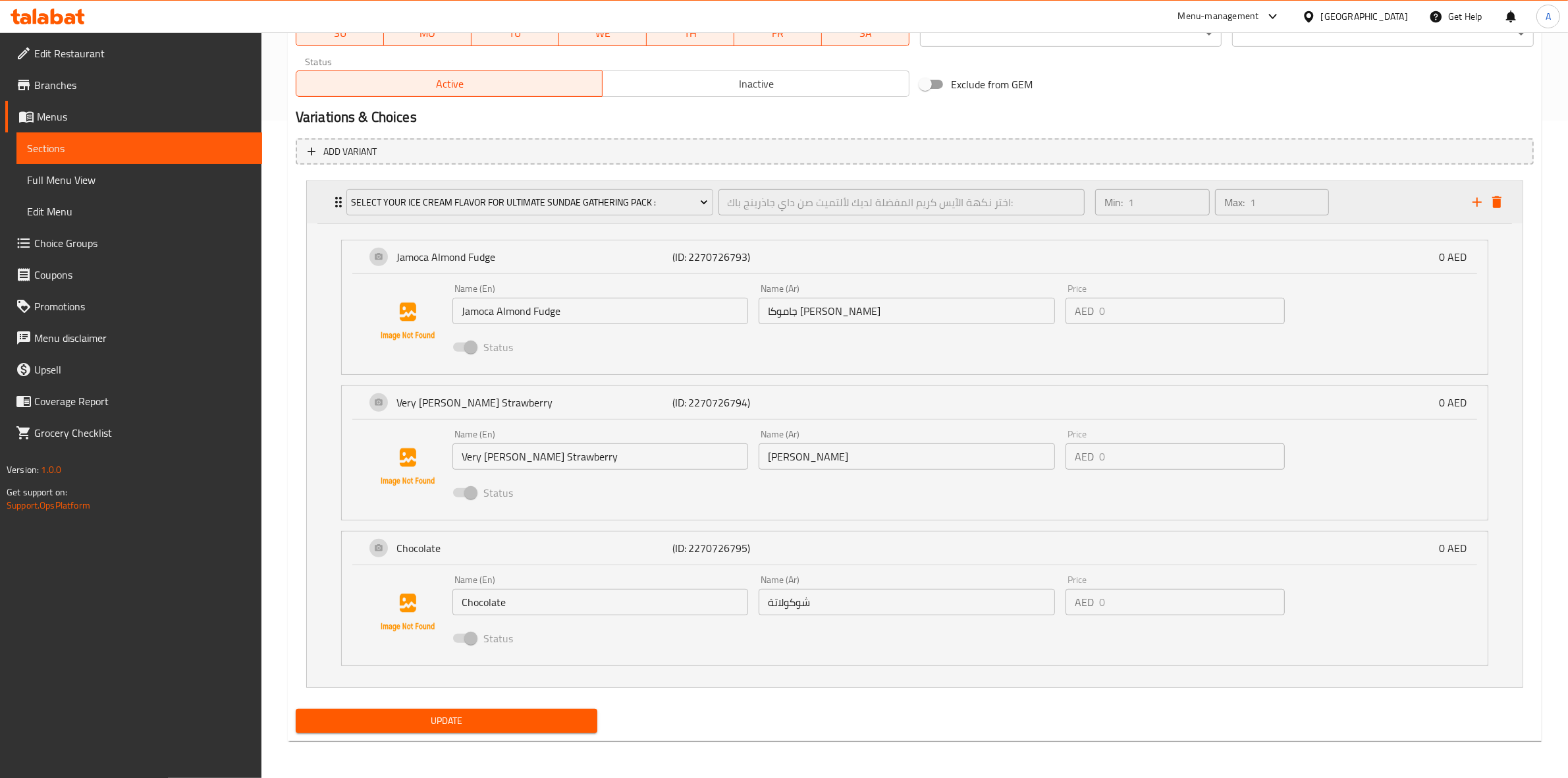
click at [1345, 202] on div "Min: 1 ​ Max: 1 ​" at bounding box center [1275, 202] width 378 height 42
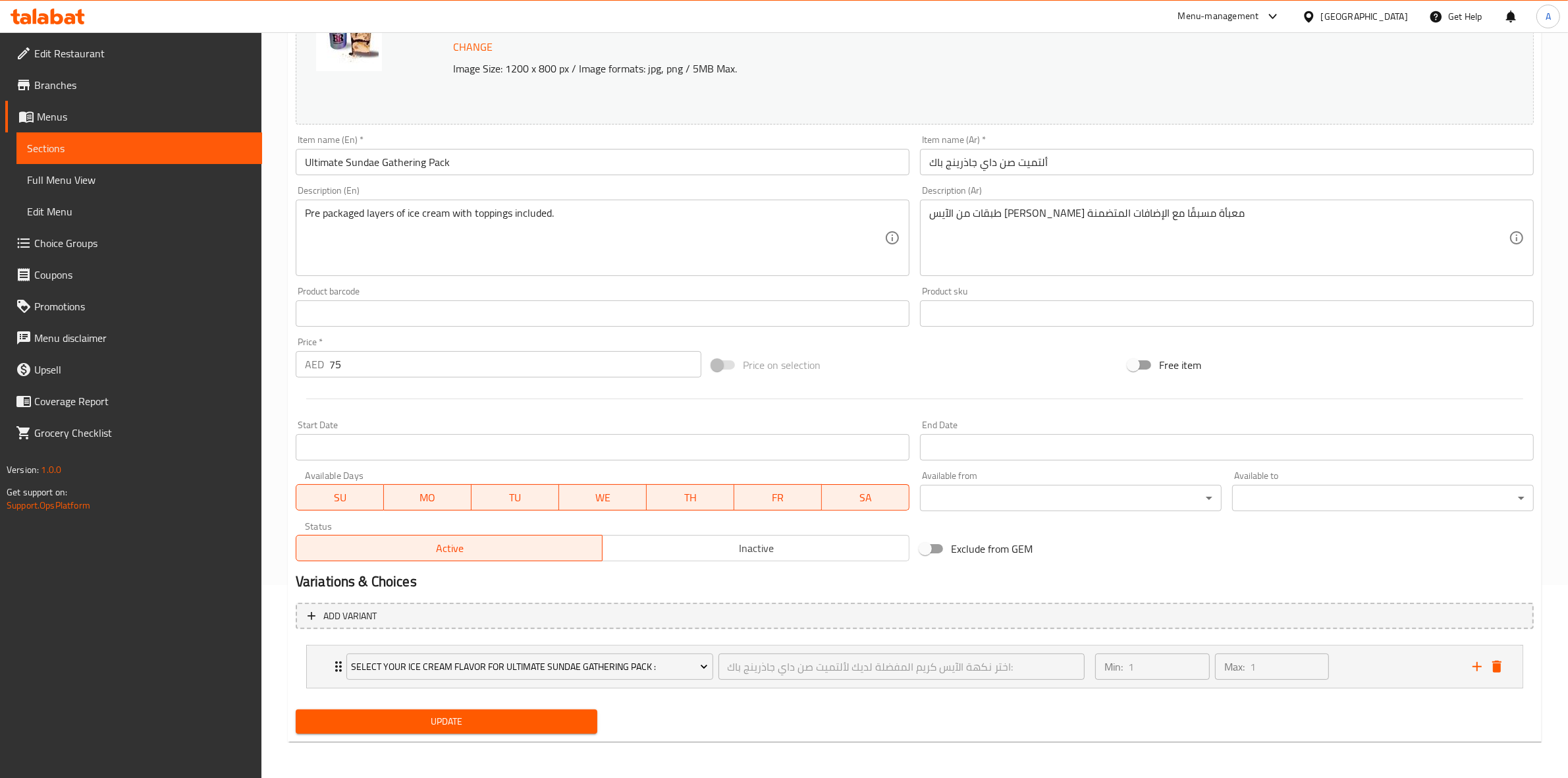
drag, startPoint x: 1341, startPoint y: 661, endPoint x: 1314, endPoint y: 648, distance: 30.0
click at [1342, 662] on div "Min: 1 ​ Max: 1 ​" at bounding box center [1275, 666] width 378 height 42
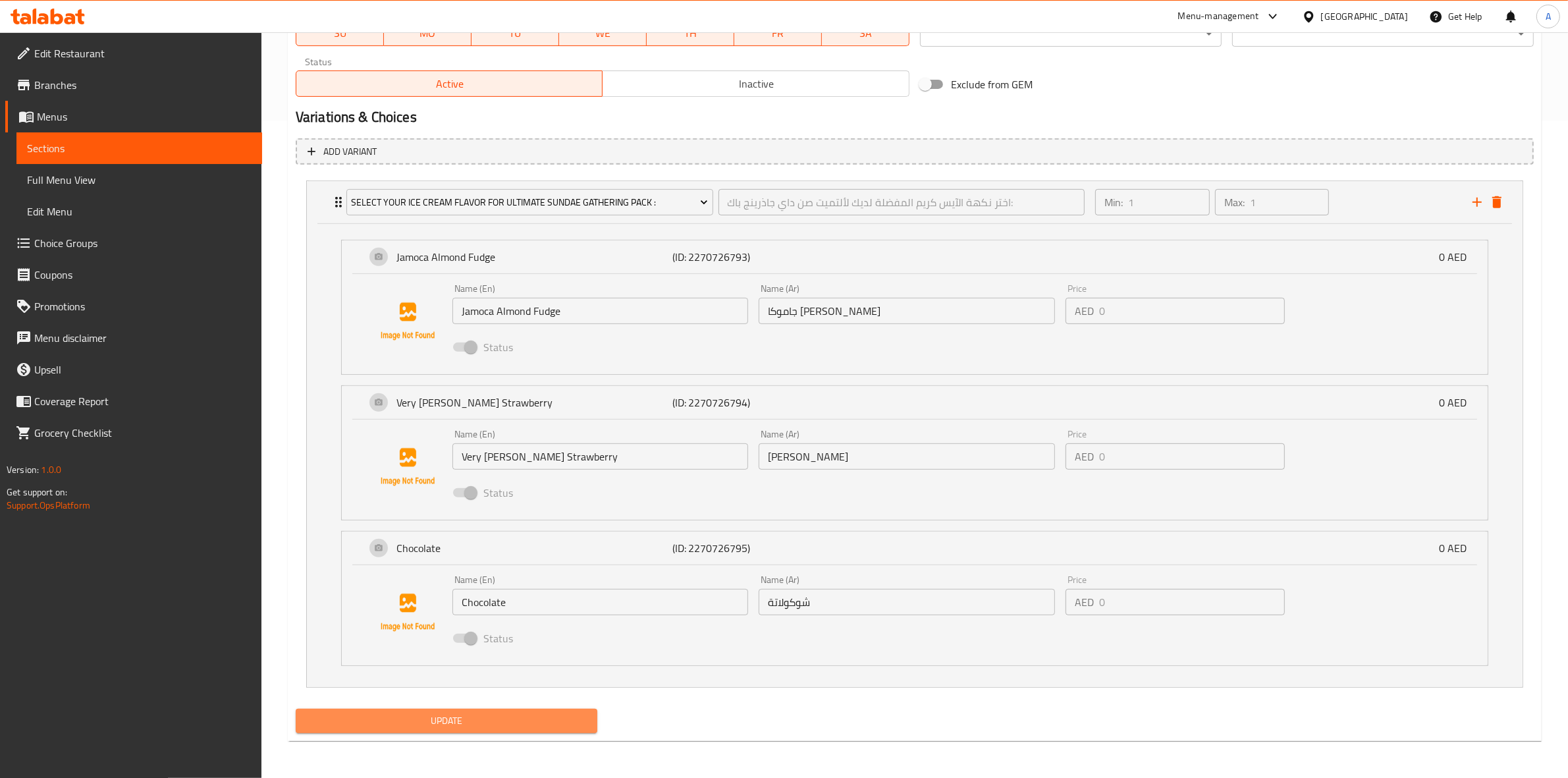
click at [458, 721] on span "Update" at bounding box center [446, 720] width 280 height 16
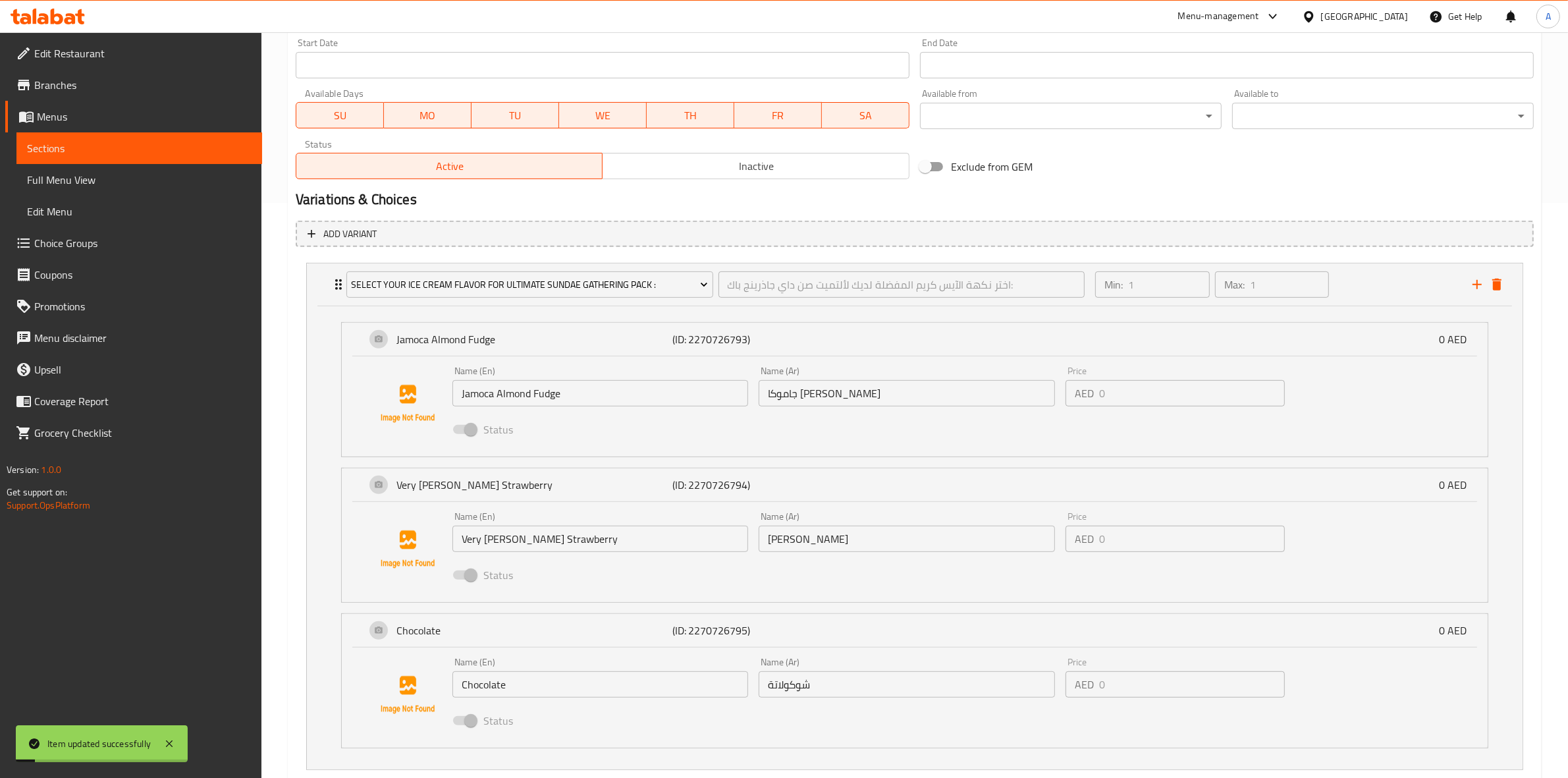
scroll to position [0, 0]
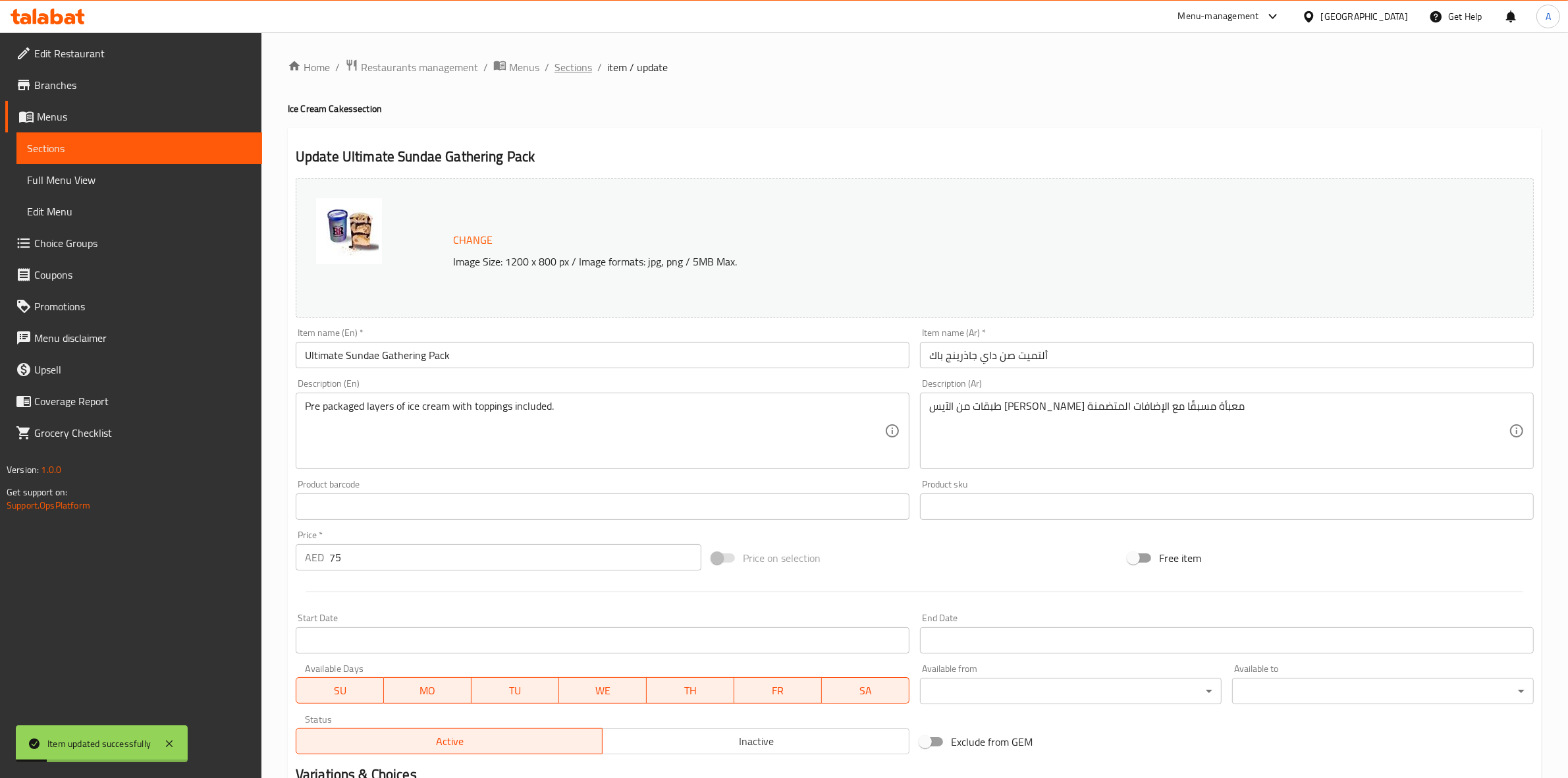
click at [574, 73] on span "Sections" at bounding box center [573, 67] width 38 height 15
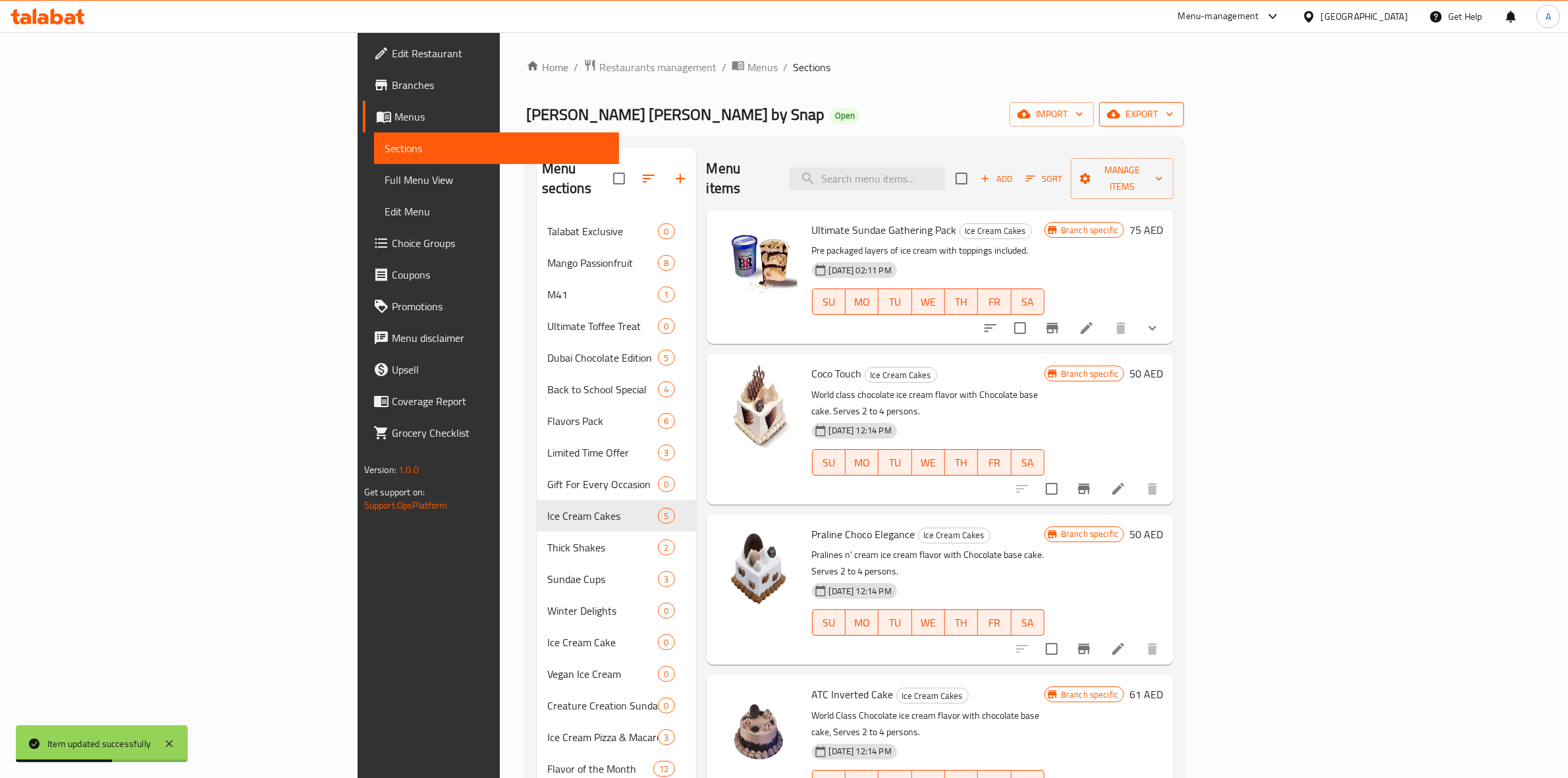
click at [1173, 113] on span "export" at bounding box center [1141, 113] width 64 height 16
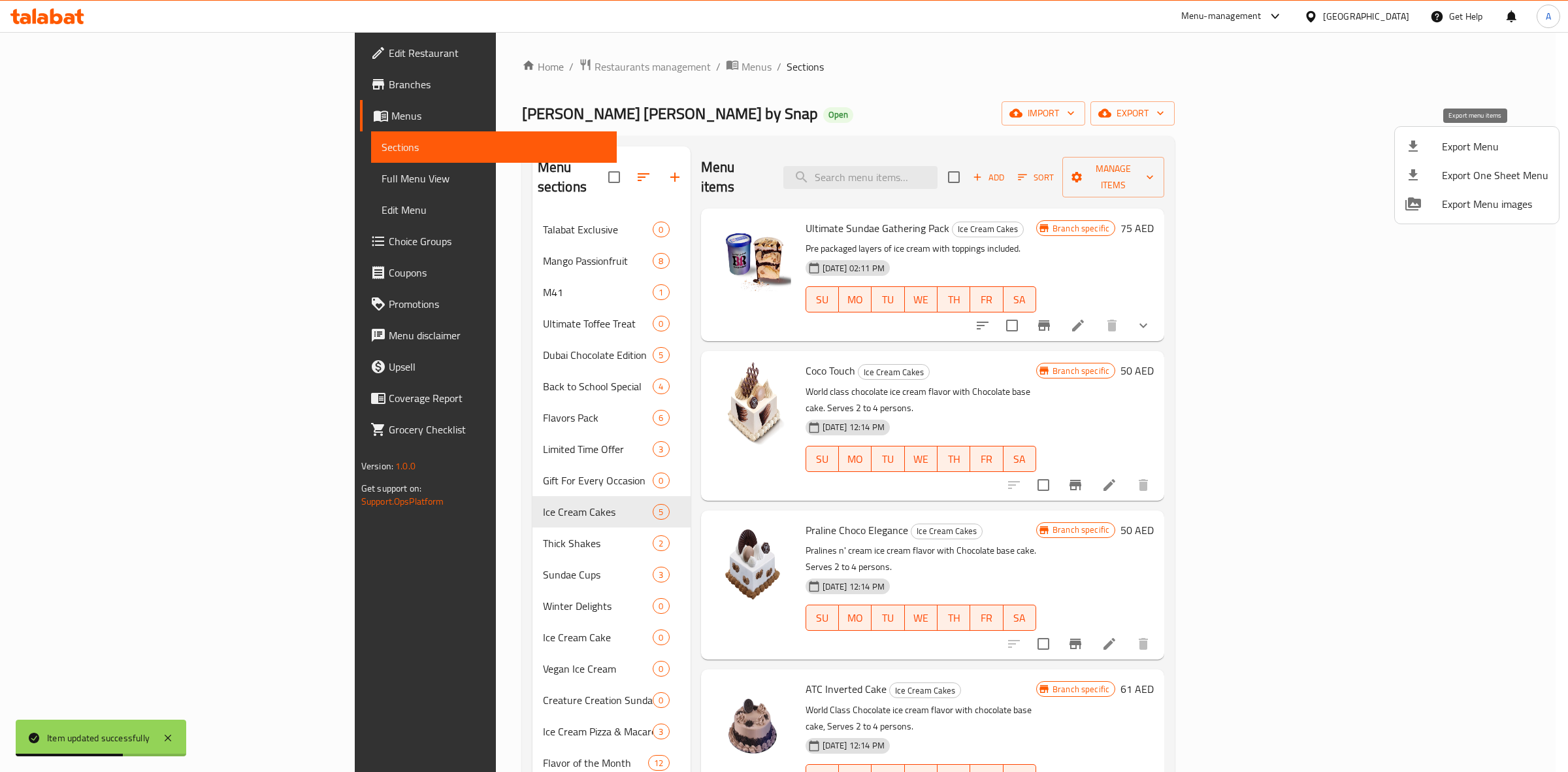
click at [1475, 155] on li "Export Menu" at bounding box center [1477, 146] width 164 height 29
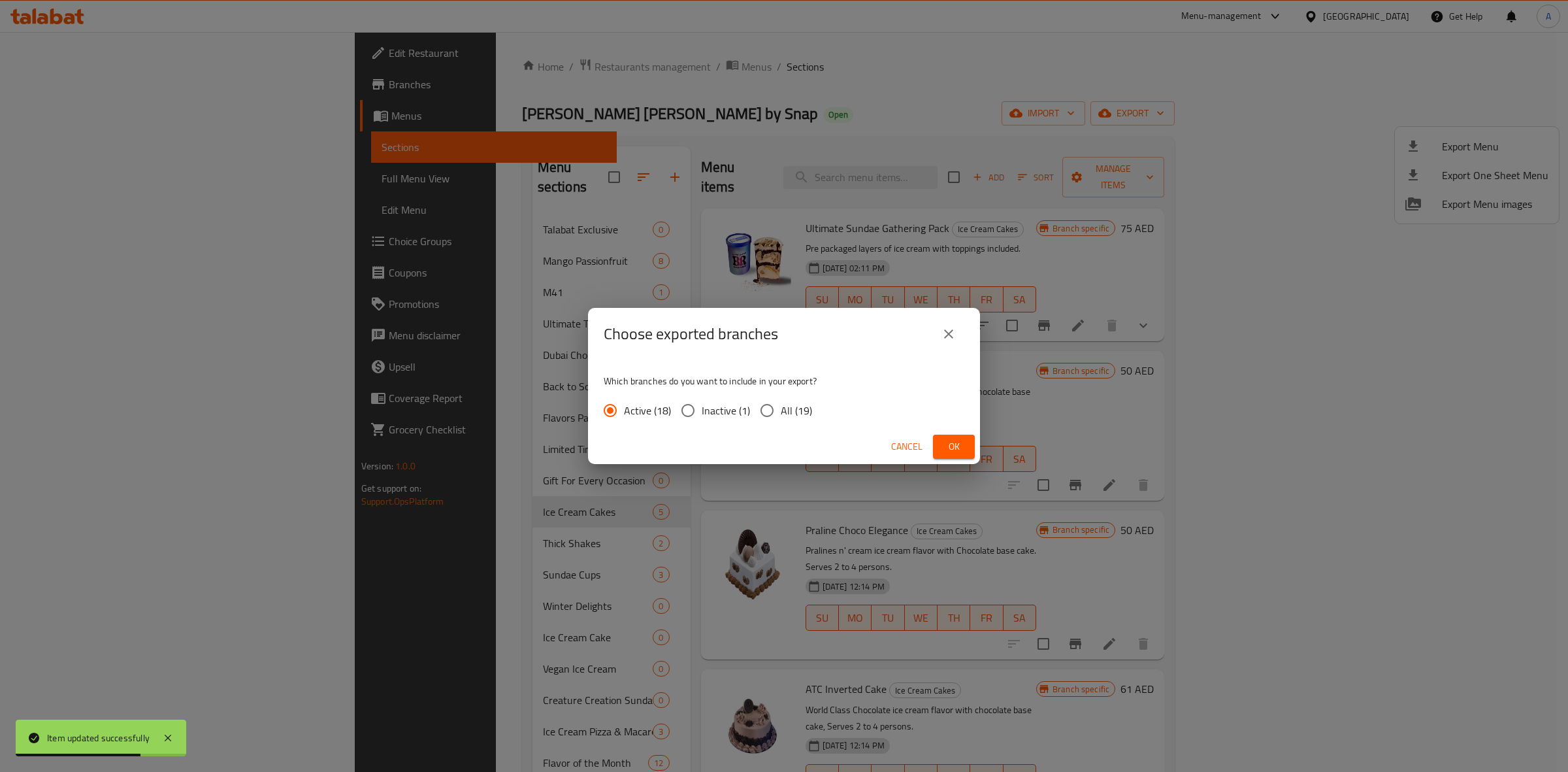
click at [770, 415] on input "All (19)" at bounding box center [768, 411] width 28 height 28
radio input "true"
click at [967, 449] on button "Ok" at bounding box center [954, 447] width 42 height 25
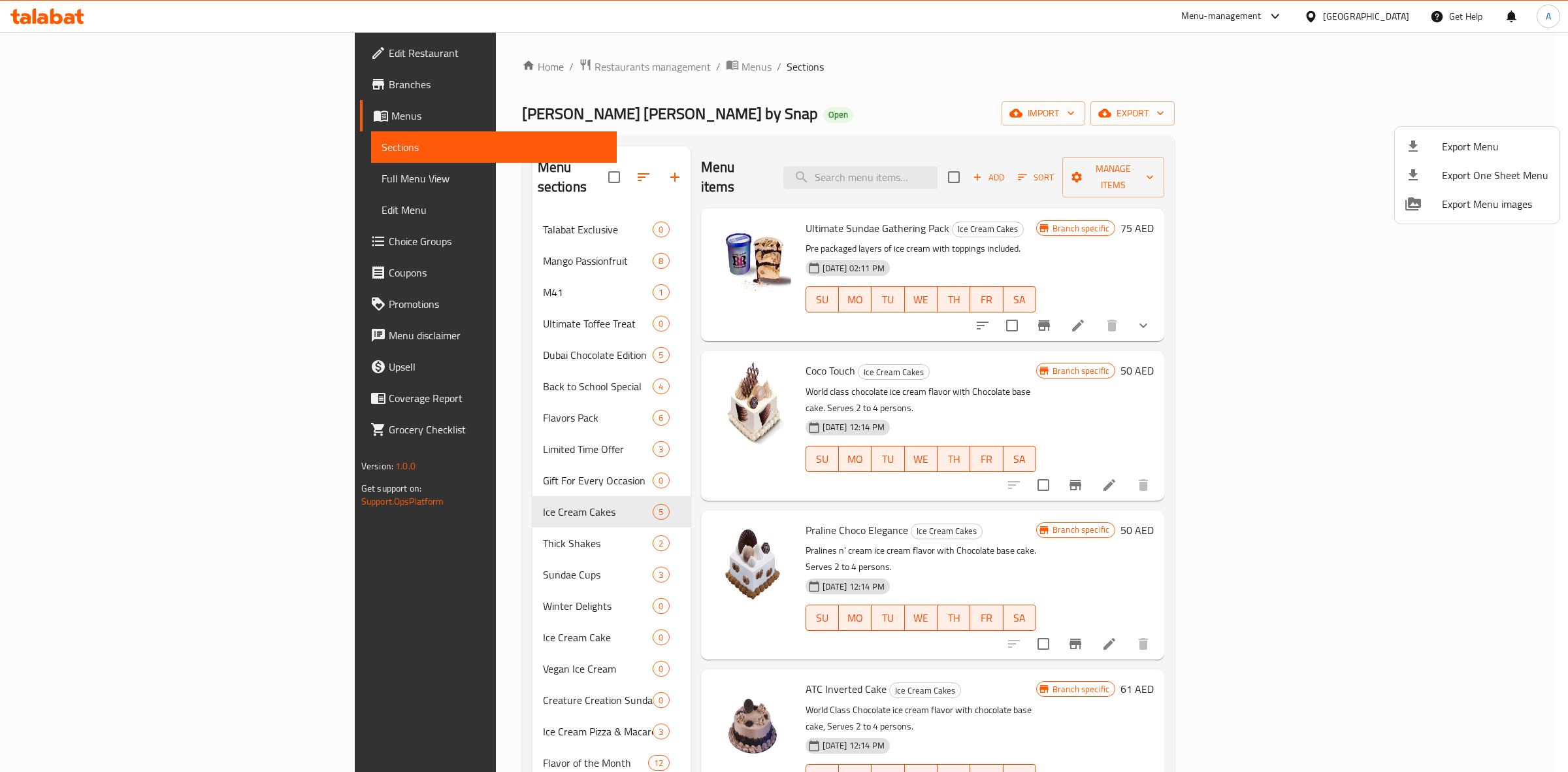
click at [817, 92] on div at bounding box center [784, 386] width 1568 height 772
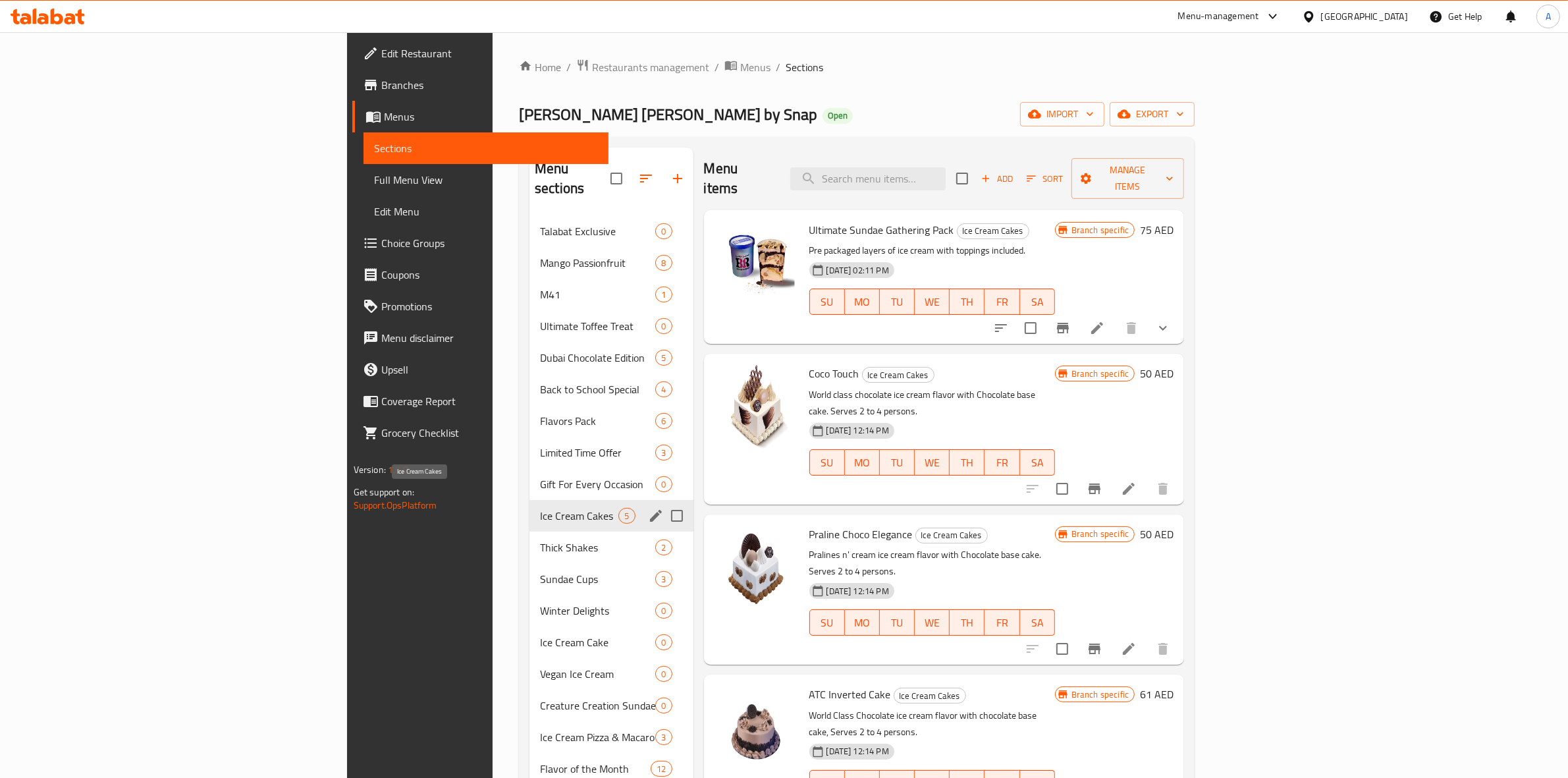
click at [540, 508] on span "Ice Cream Cakes" at bounding box center [580, 516] width 79 height 15
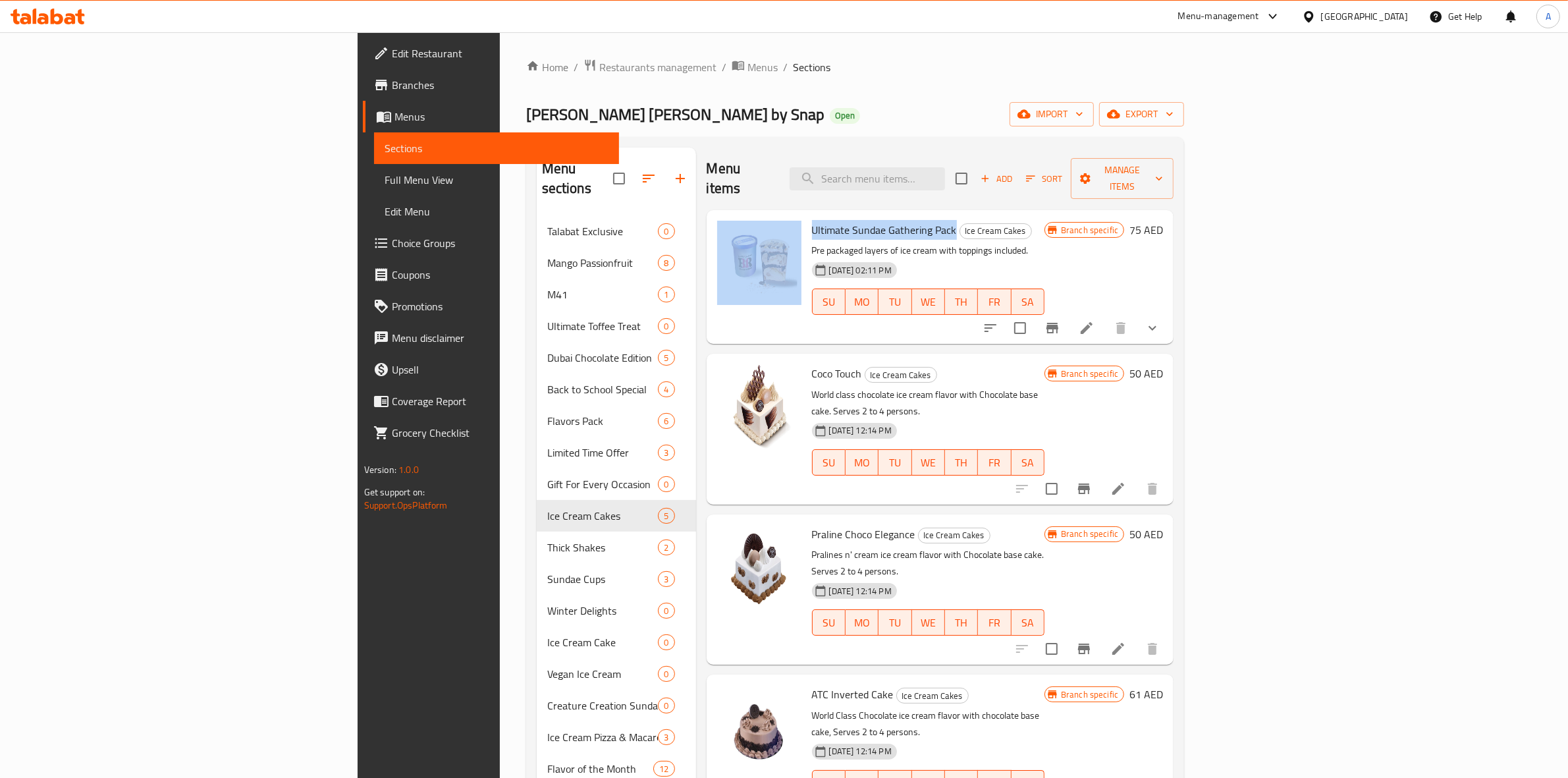
drag, startPoint x: 866, startPoint y: 215, endPoint x: 713, endPoint y: 222, distance: 153.2
click at [713, 222] on div "Ultimate Sundae Gathering Pack Ice Cream Cakes Pre packaged layers of ice cream…" at bounding box center [940, 277] width 457 height 123
copy div "Ultimate Sundae Gathering Pack"
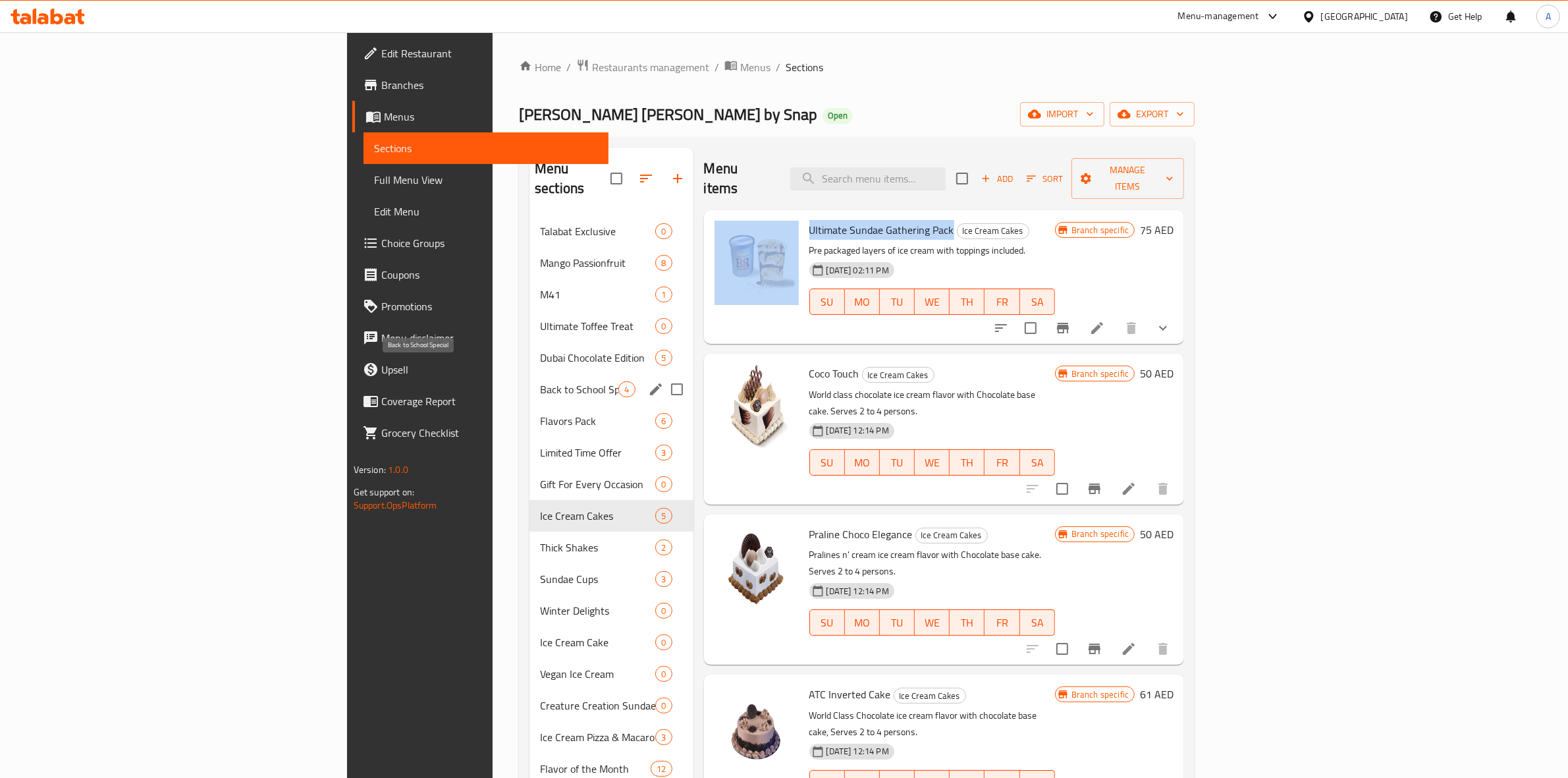
click at [540, 381] on span "Back to School Special" at bounding box center [580, 389] width 79 height 15
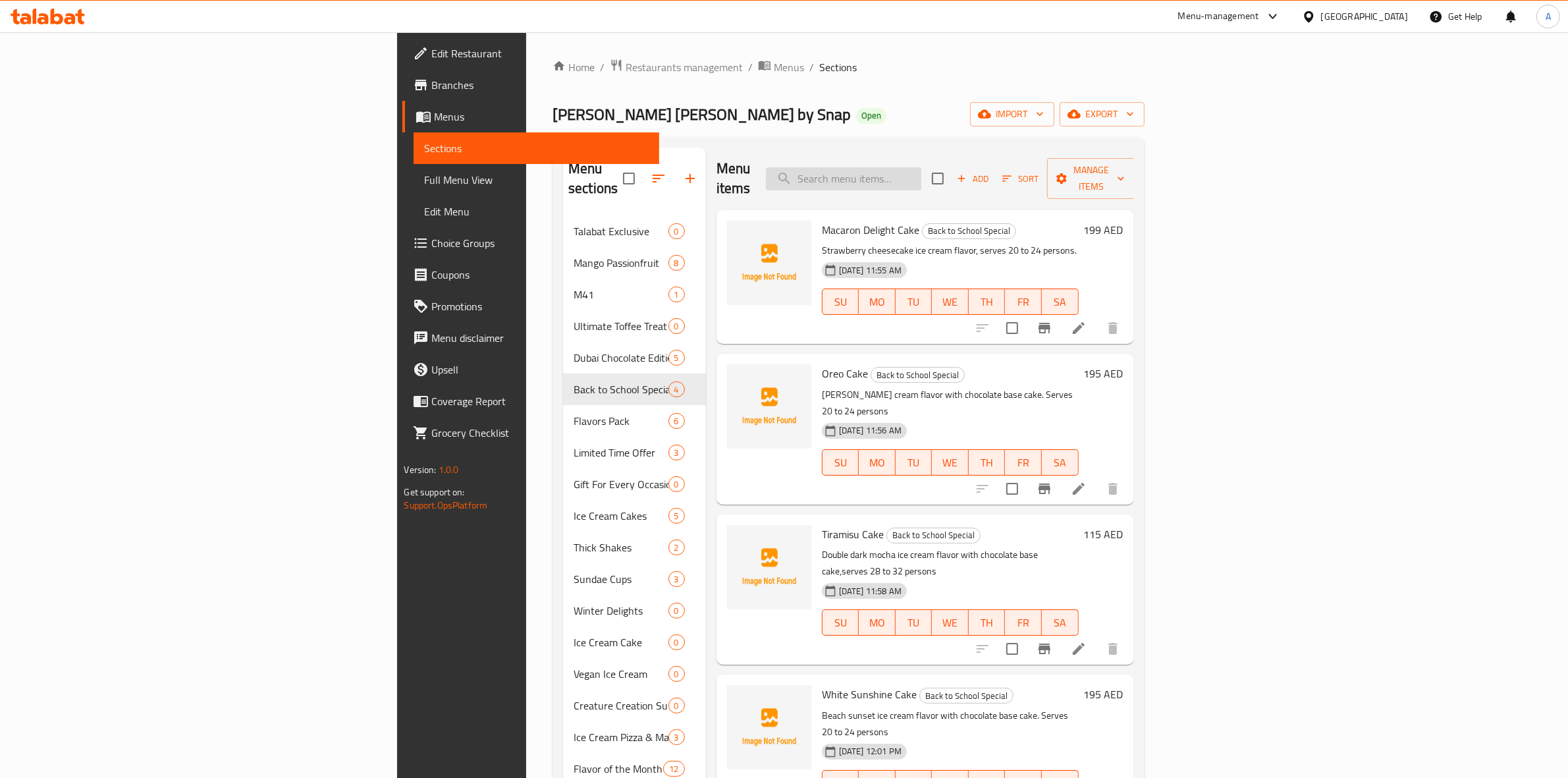
click at [922, 173] on input "search" at bounding box center [843, 179] width 155 height 23
paste input "Ultimate Sundae Gathering Pack"
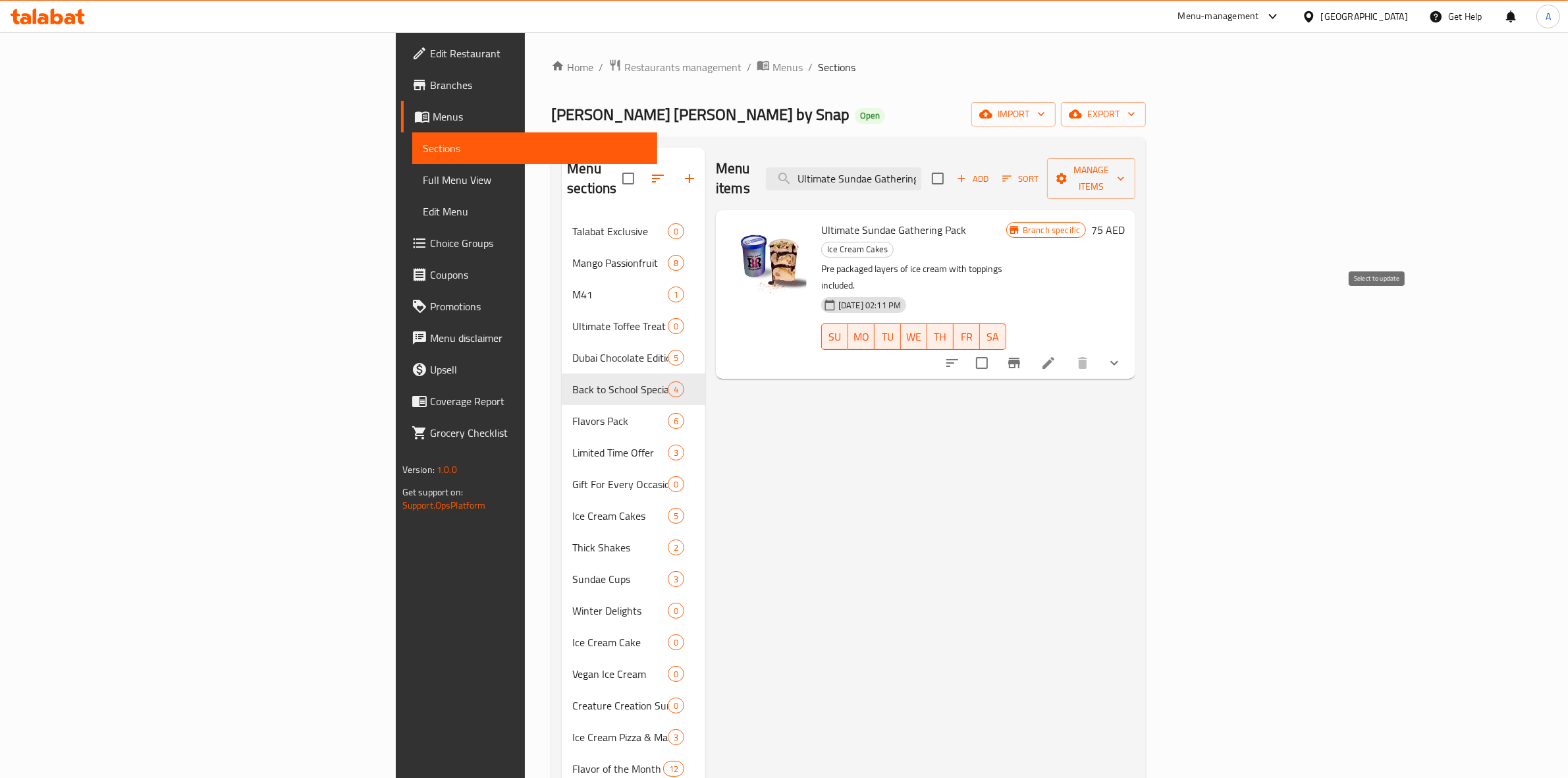
type input "Ultimate Sundae Gathering Pack"
click at [996, 349] on input "checkbox" at bounding box center [982, 363] width 28 height 28
checkbox input "true"
click at [1125, 170] on span "Manage items" at bounding box center [1091, 178] width 67 height 33
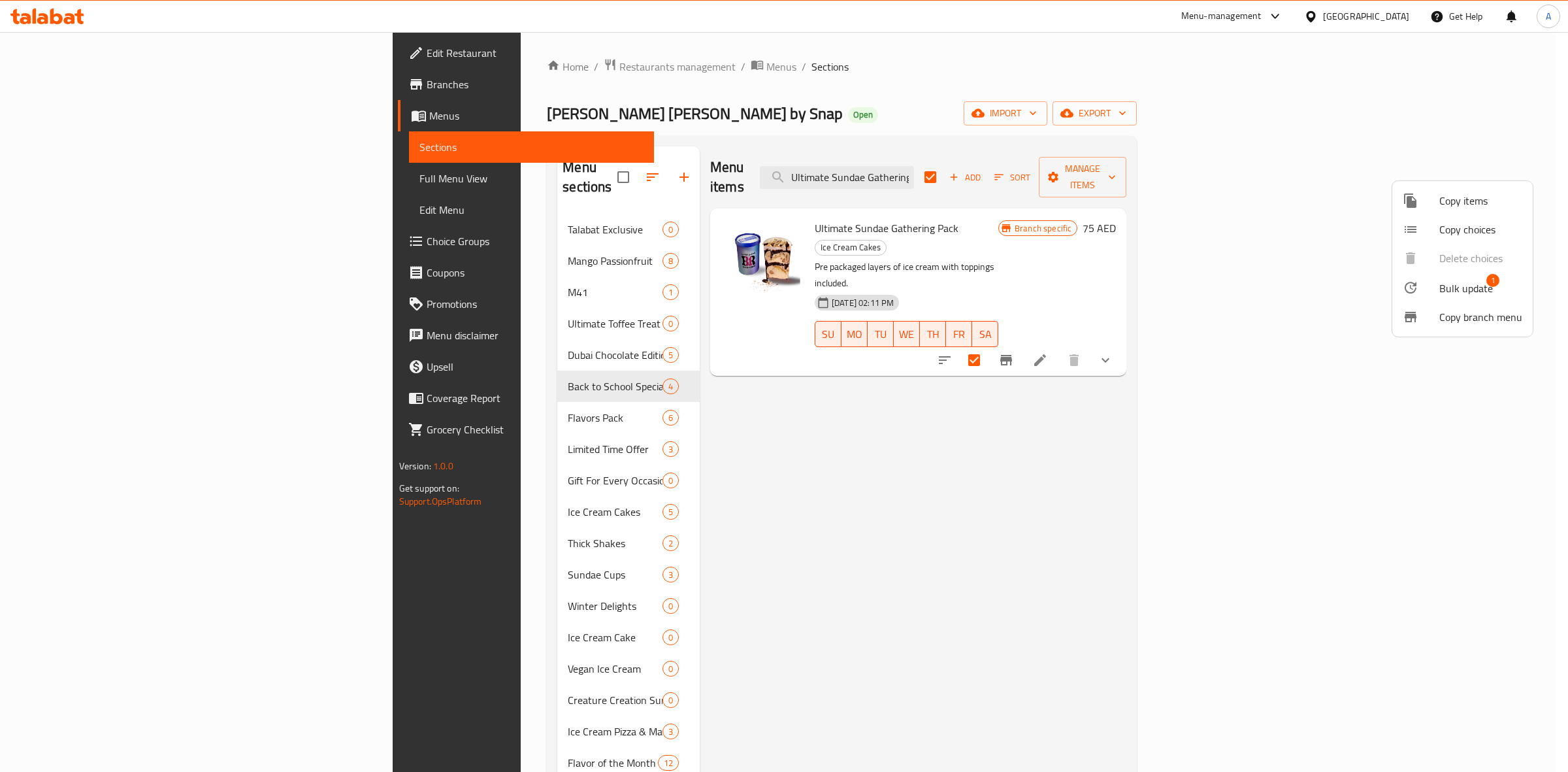
click at [1462, 285] on span "Bulk update" at bounding box center [1466, 288] width 54 height 15
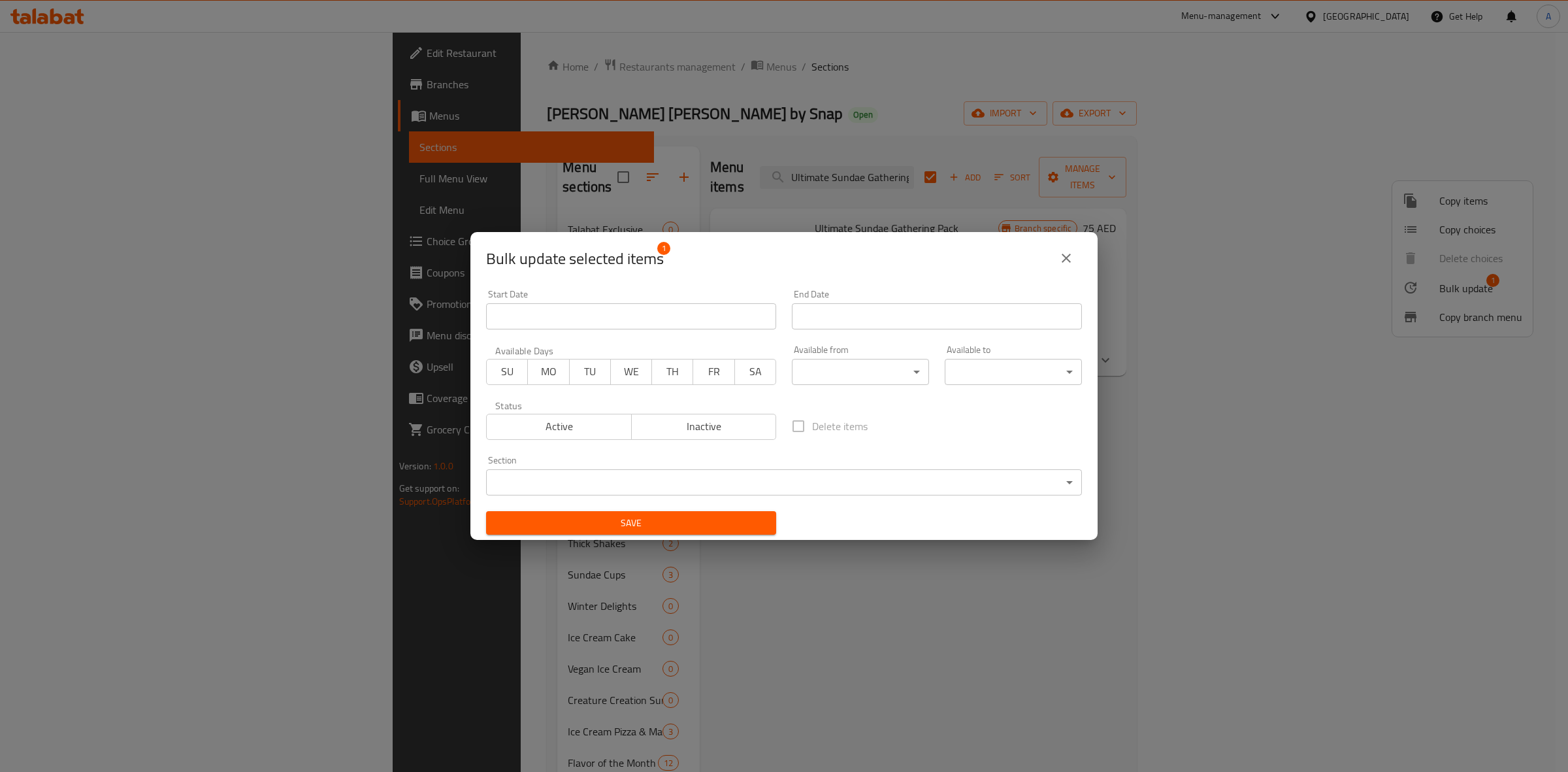
click at [626, 483] on body "​ Menu-management [GEOGRAPHIC_DATA] Get Help A Edit Restaurant Branches Menus S…" at bounding box center [784, 402] width 1568 height 740
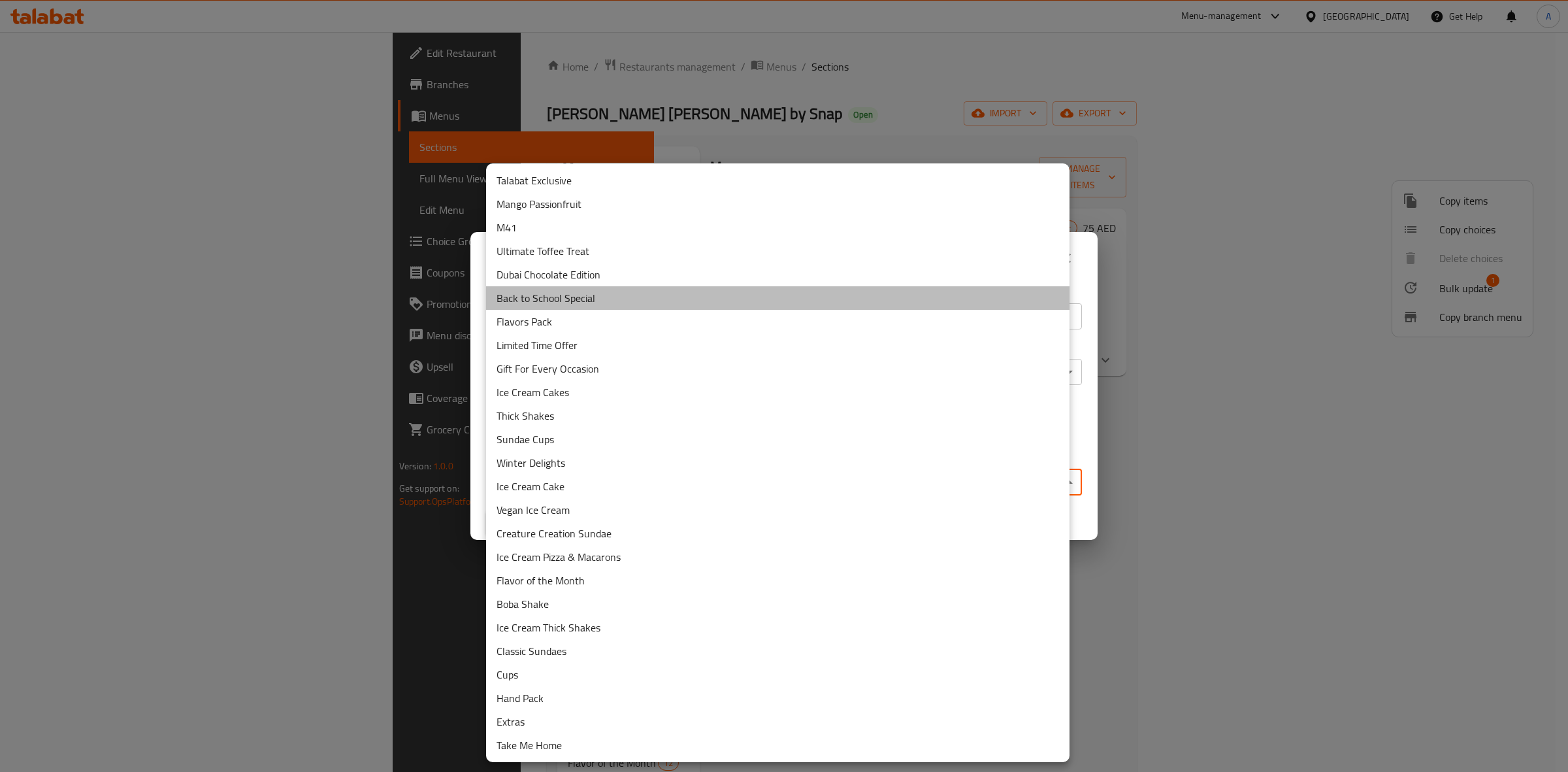
click at [611, 302] on li "Back to School Special" at bounding box center [778, 298] width 584 height 24
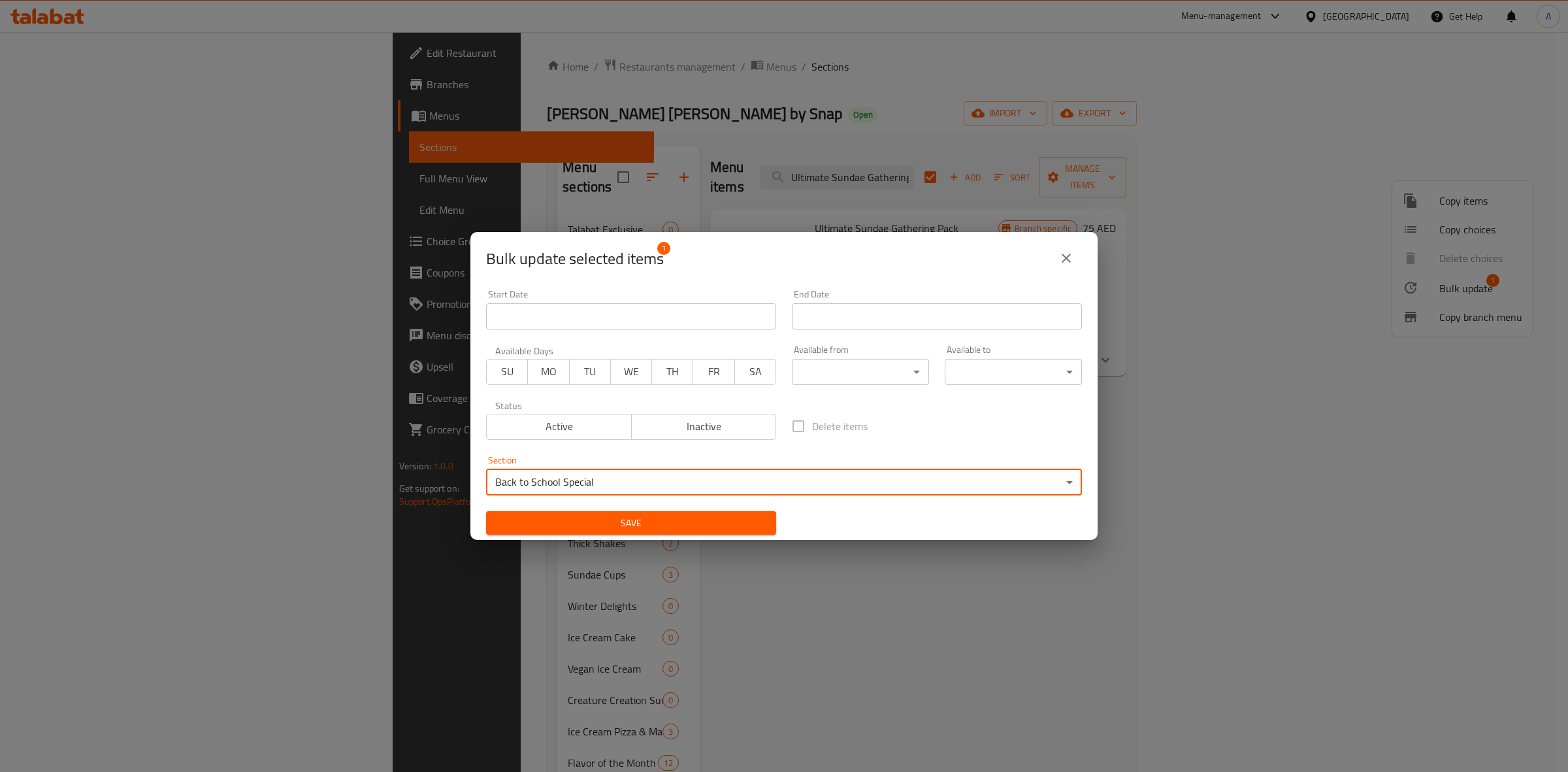
click at [651, 520] on span "Save" at bounding box center [630, 522] width 269 height 16
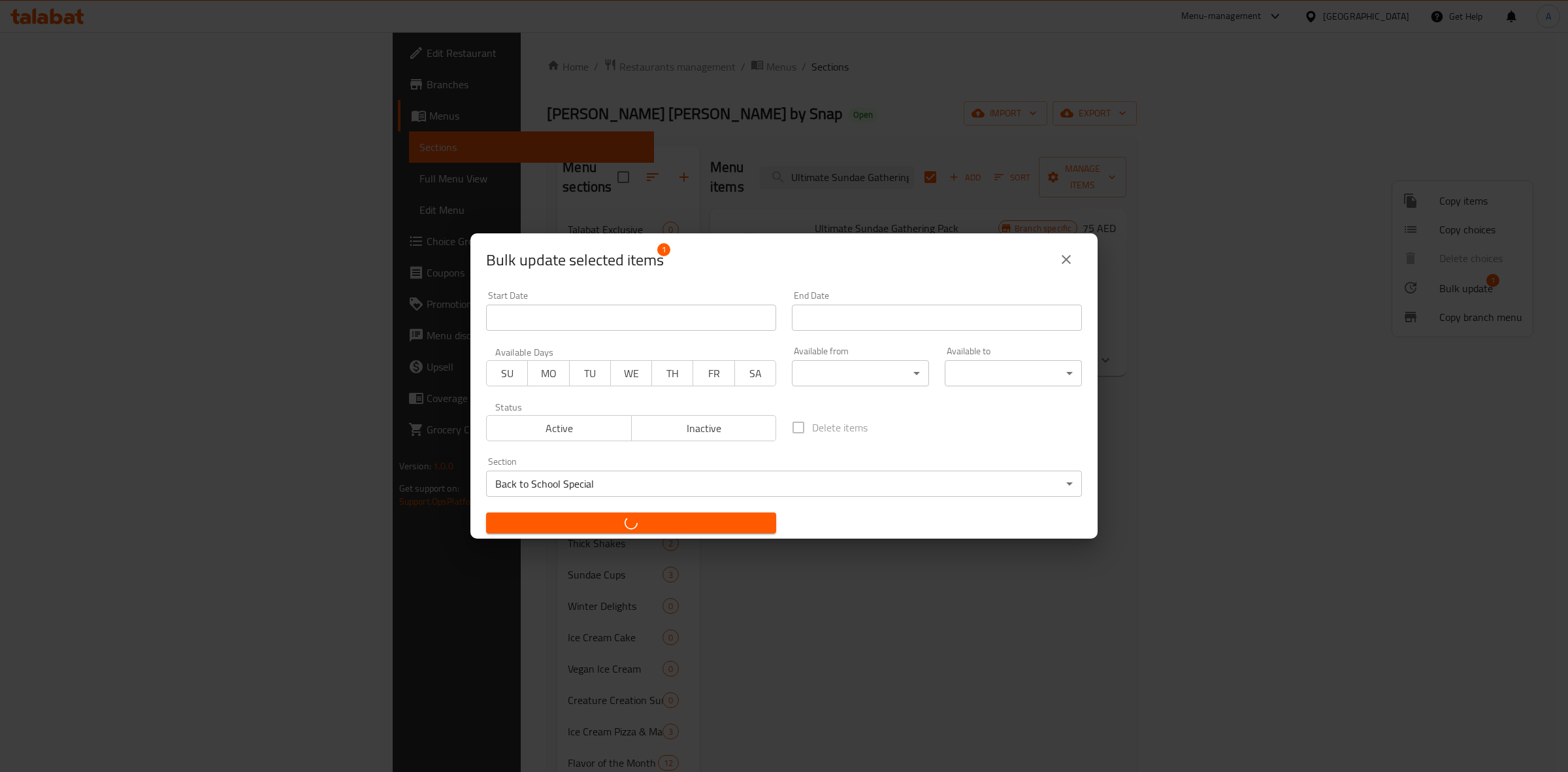
checkbox input "false"
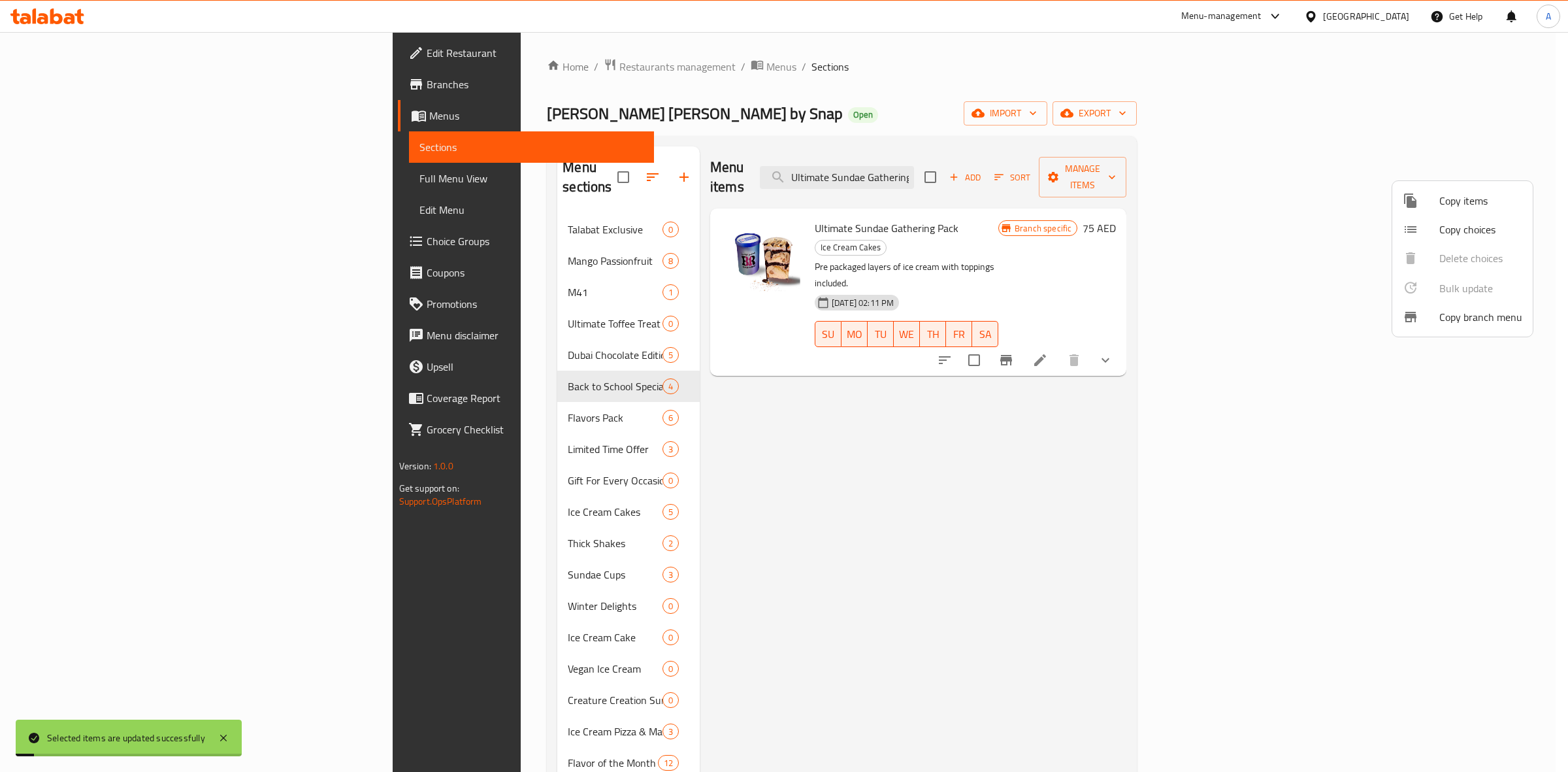
click at [708, 522] on div at bounding box center [784, 386] width 1568 height 772
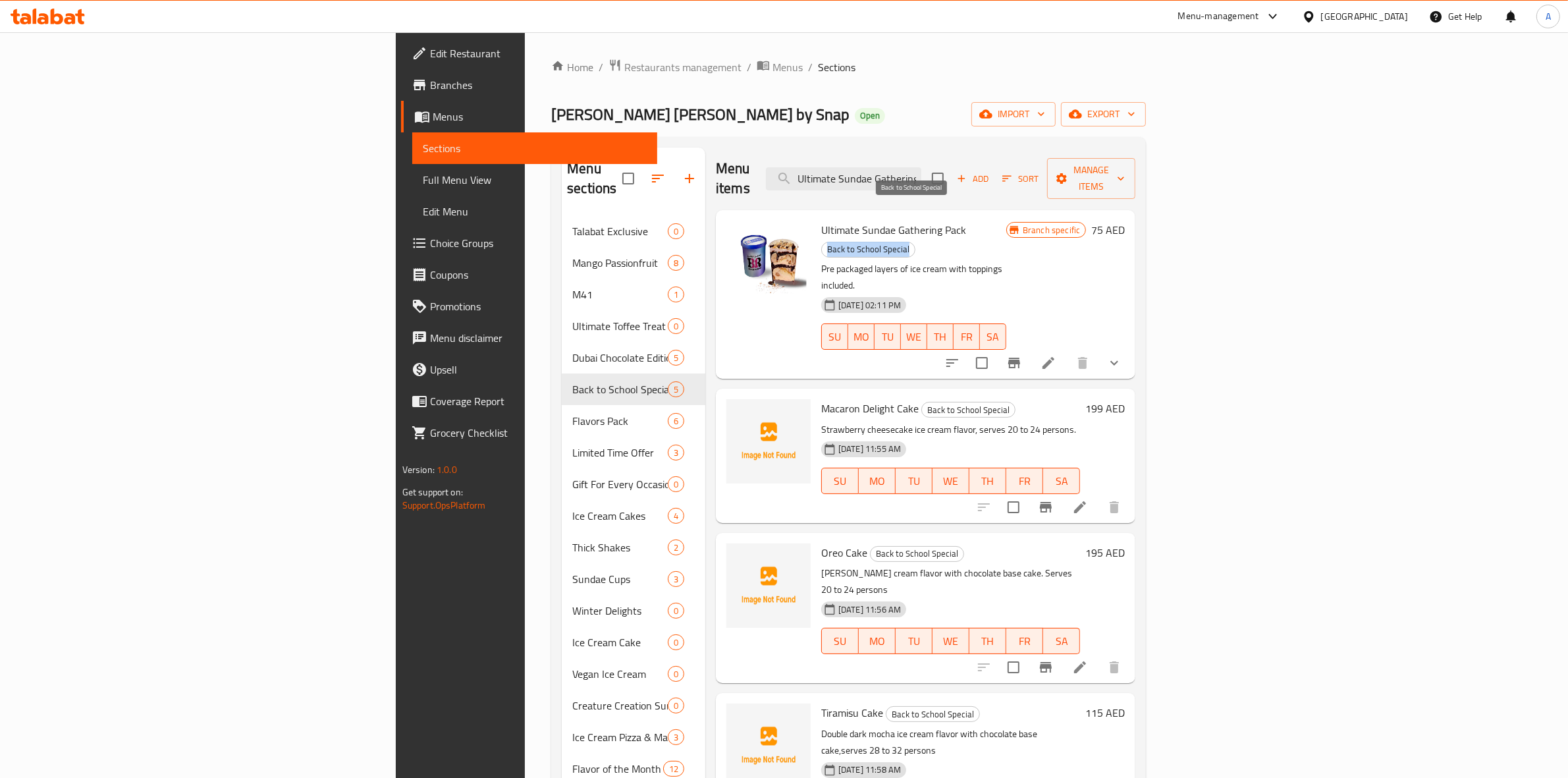
drag, startPoint x: 958, startPoint y: 212, endPoint x: 872, endPoint y: 211, distance: 86.0
click at [872, 242] on span "Back to School Special" at bounding box center [869, 249] width 93 height 15
copy span "Back to School Special"
click at [1056, 355] on icon at bounding box center [1048, 363] width 15 height 15
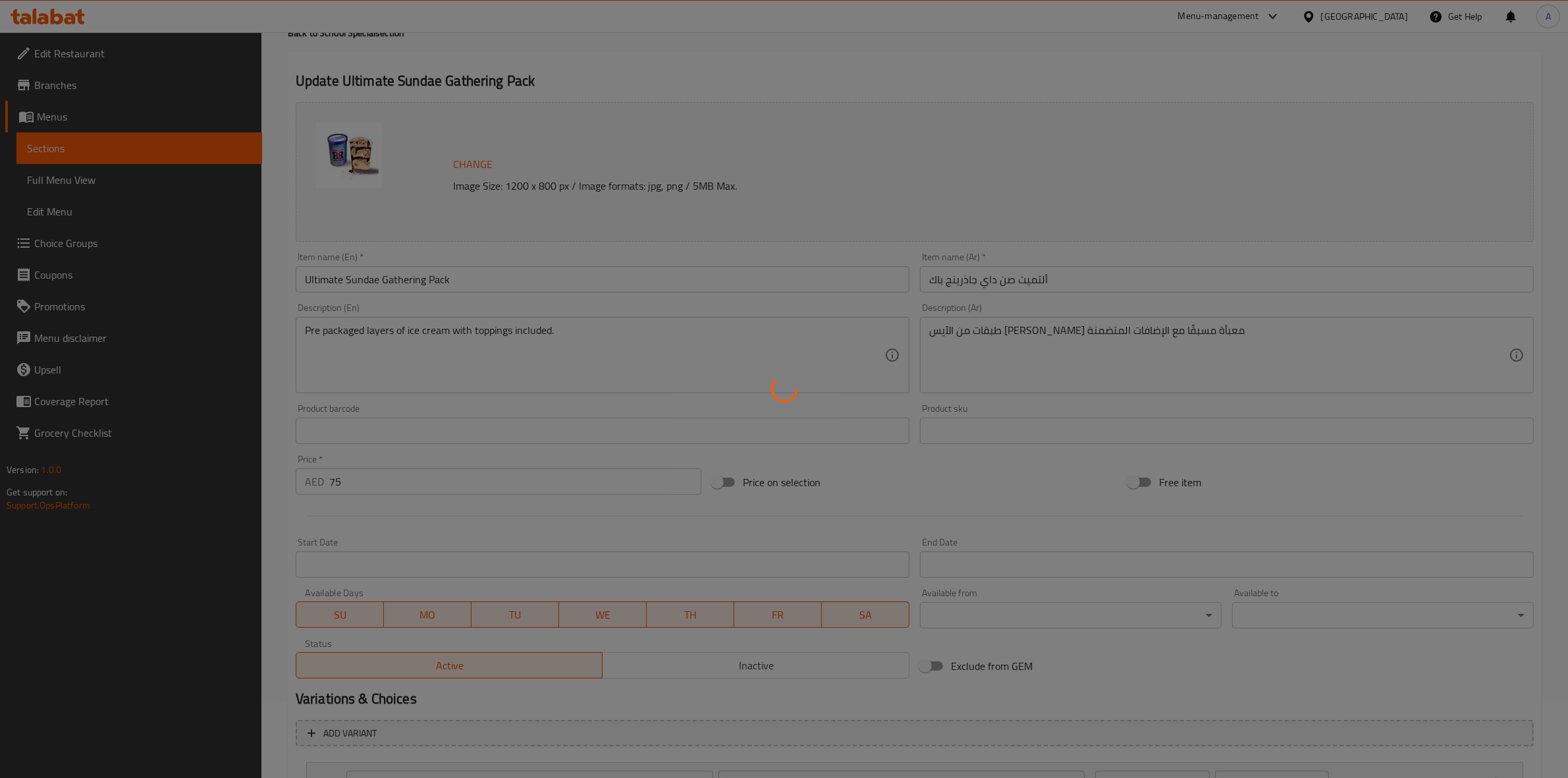
scroll to position [164, 0]
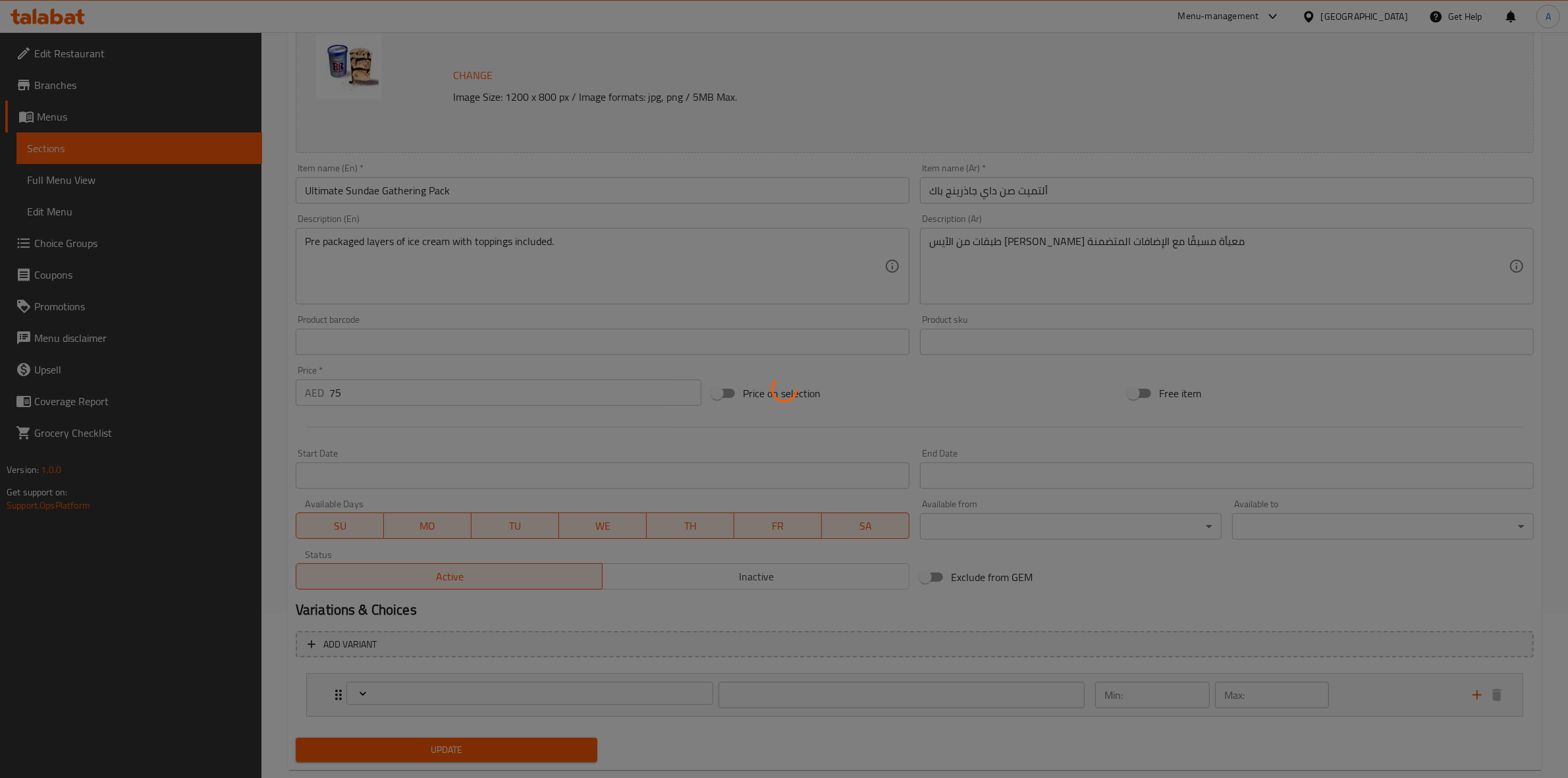
type input "اختر نكهة الآيس كريم المفضلة لديك لألتميت صن داي جاذرينج باك:"
type input "1"
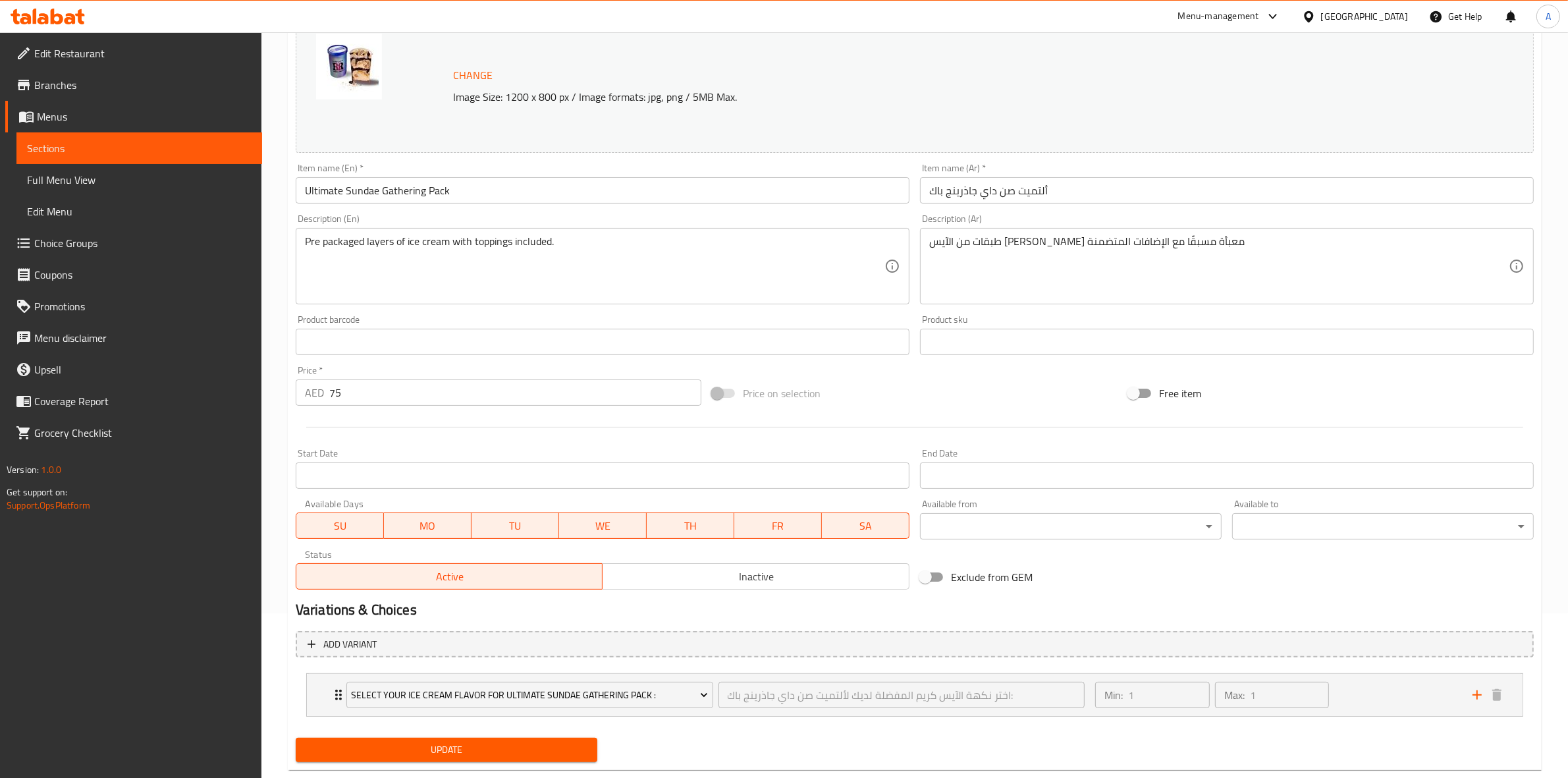
click at [385, 482] on input "Start Date" at bounding box center [602, 475] width 614 height 26
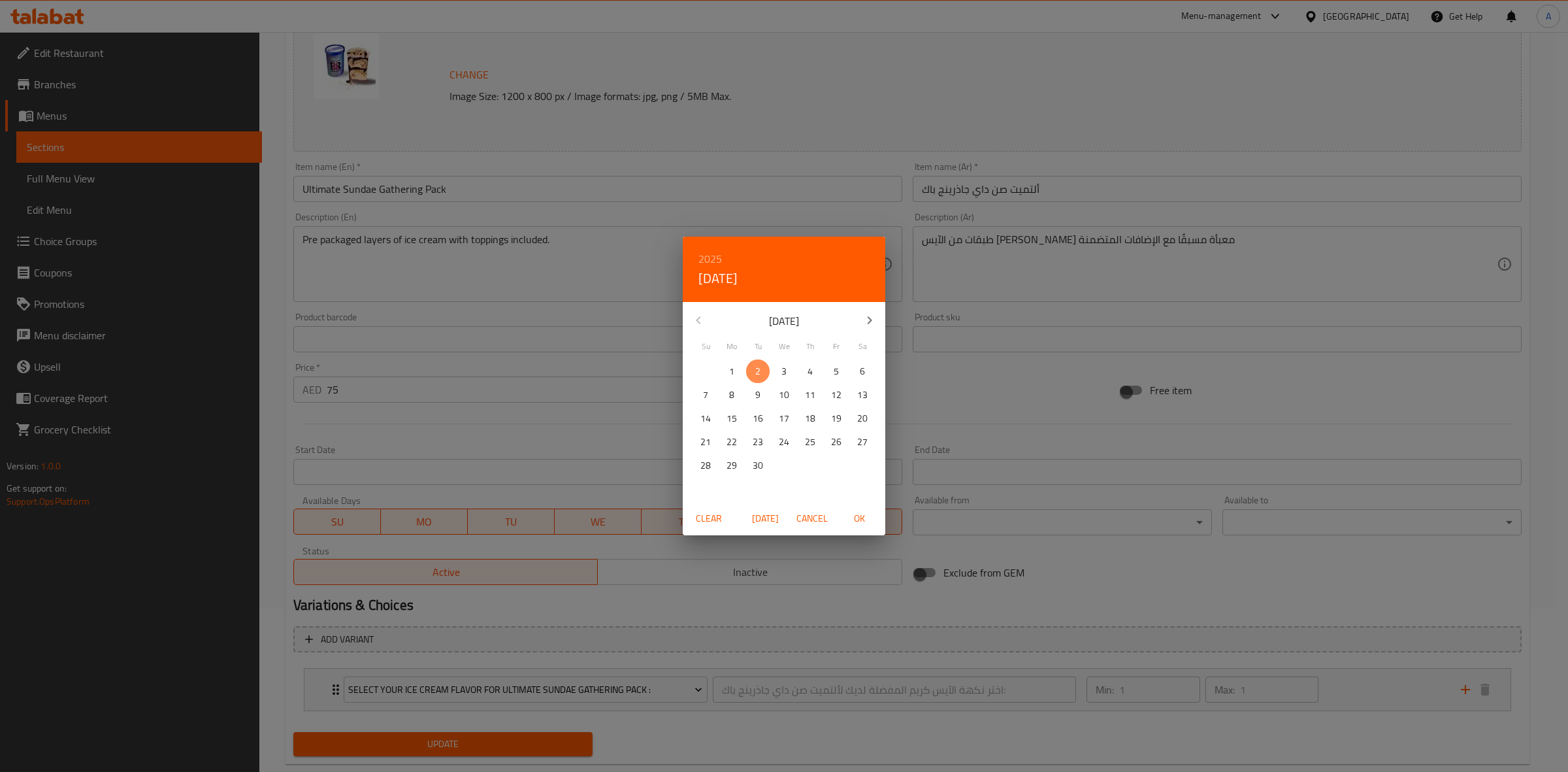
click at [753, 367] on span "2" at bounding box center [758, 371] width 24 height 16
click at [861, 517] on span "OK" at bounding box center [859, 518] width 31 height 16
type input "[DATE]"
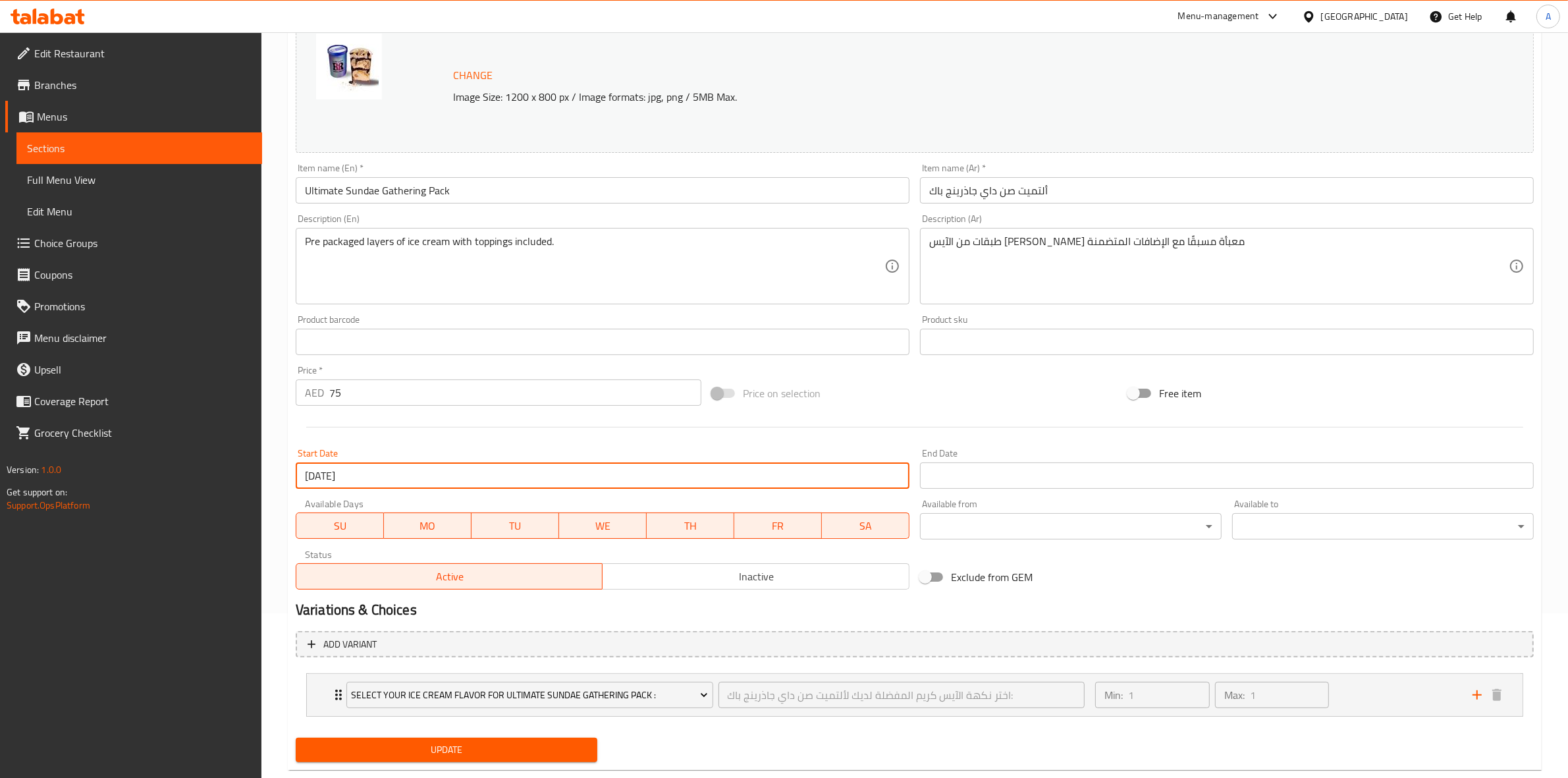
click at [906, 432] on div at bounding box center [915, 427] width 1249 height 32
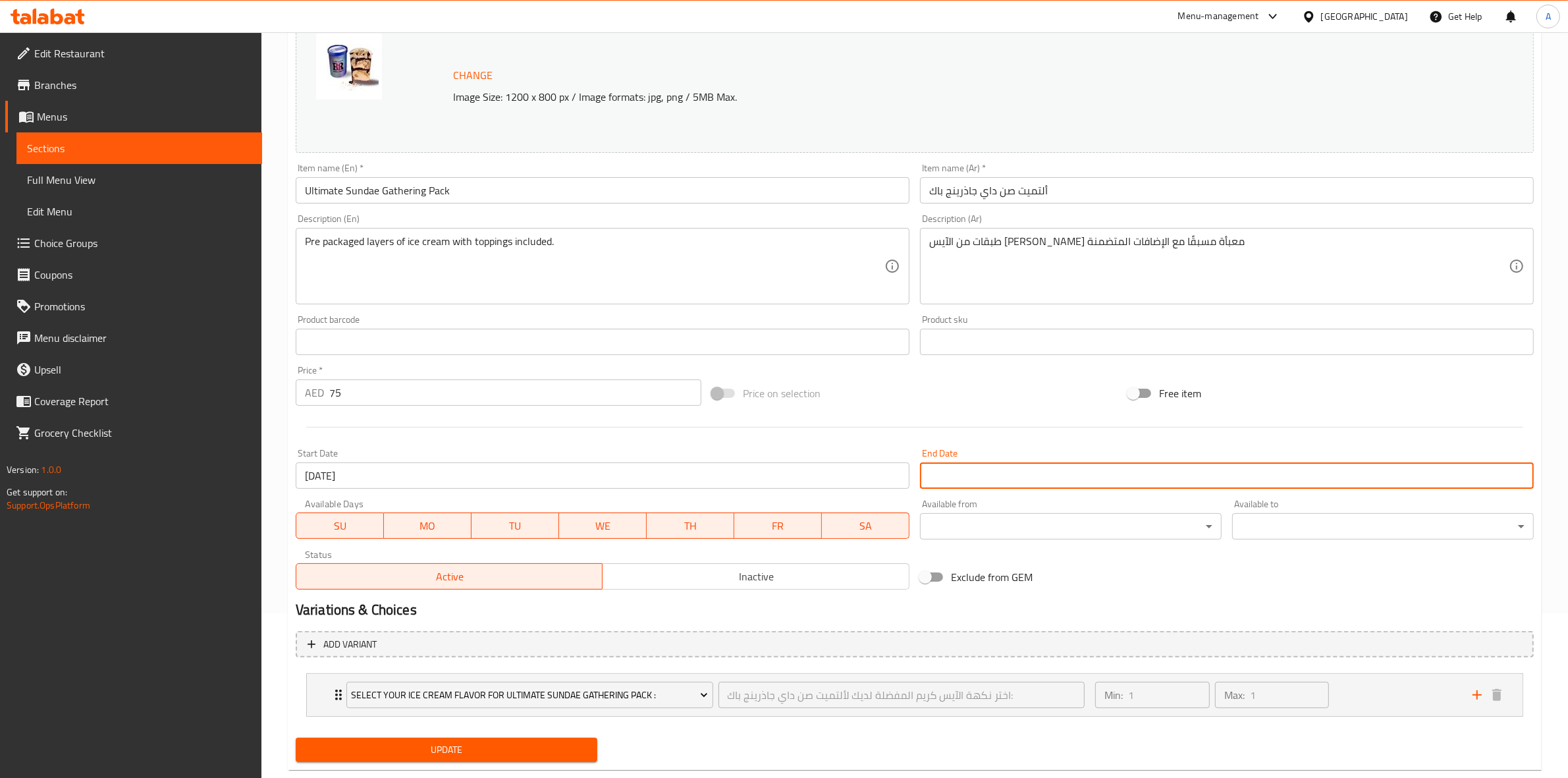
click at [1038, 475] on input "Start Date" at bounding box center [1227, 475] width 614 height 26
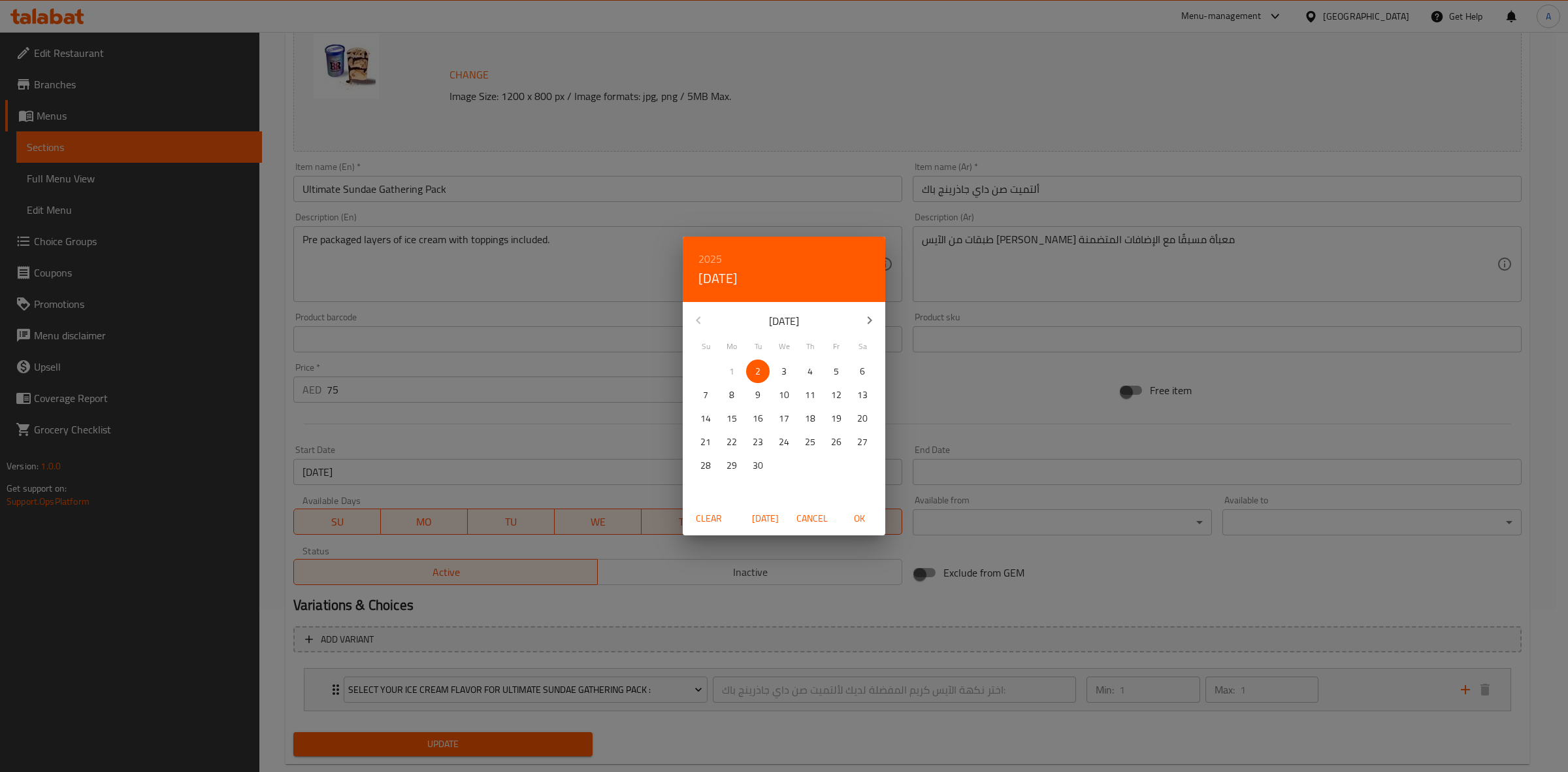
click at [867, 318] on icon "button" at bounding box center [869, 320] width 15 height 15
click at [698, 322] on icon "button" at bounding box center [699, 320] width 5 height 8
click at [836, 467] on p "31" at bounding box center [836, 465] width 11 height 16
click at [861, 519] on span "OK" at bounding box center [859, 518] width 31 height 16
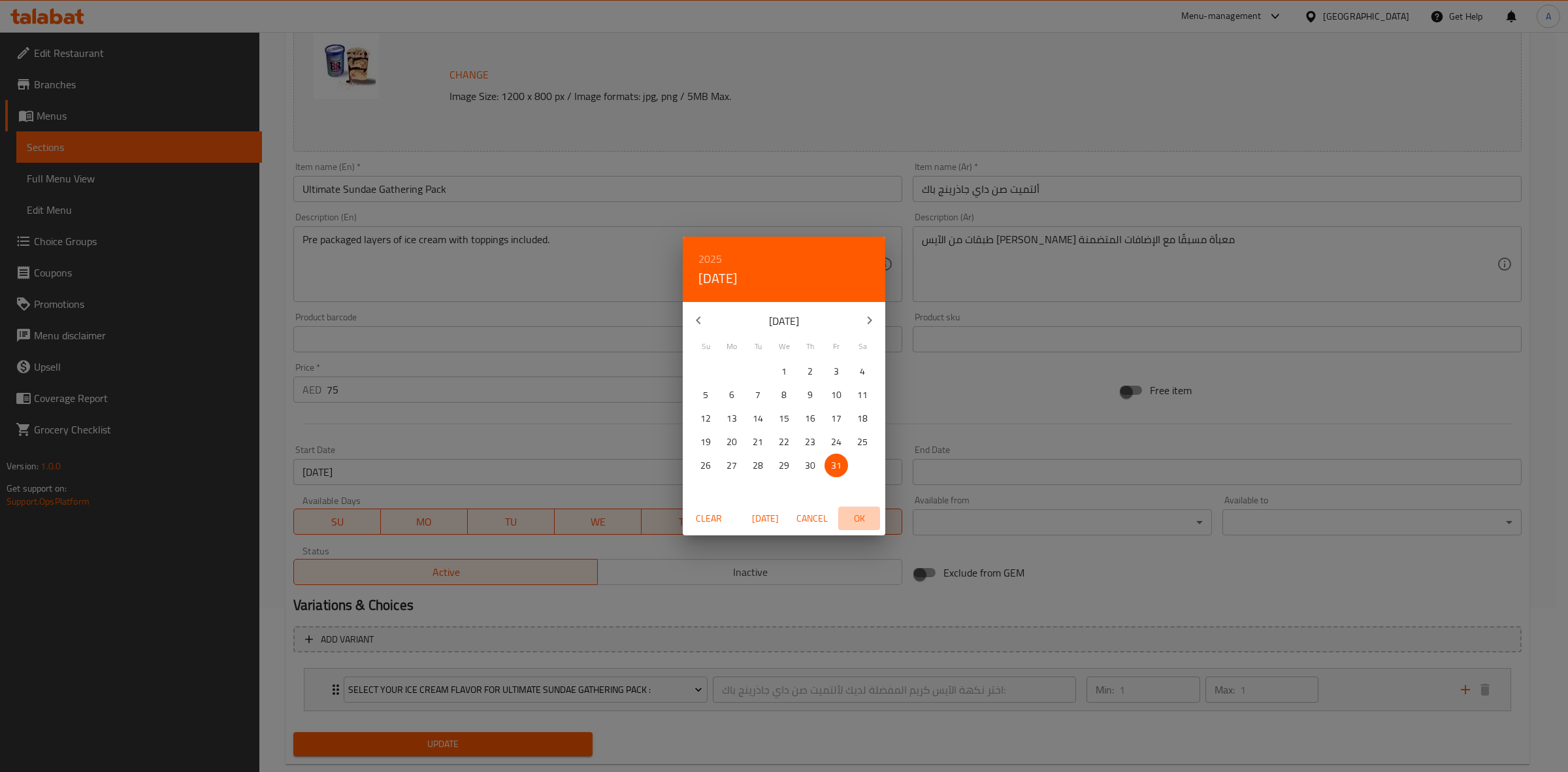
type input "[DATE]"
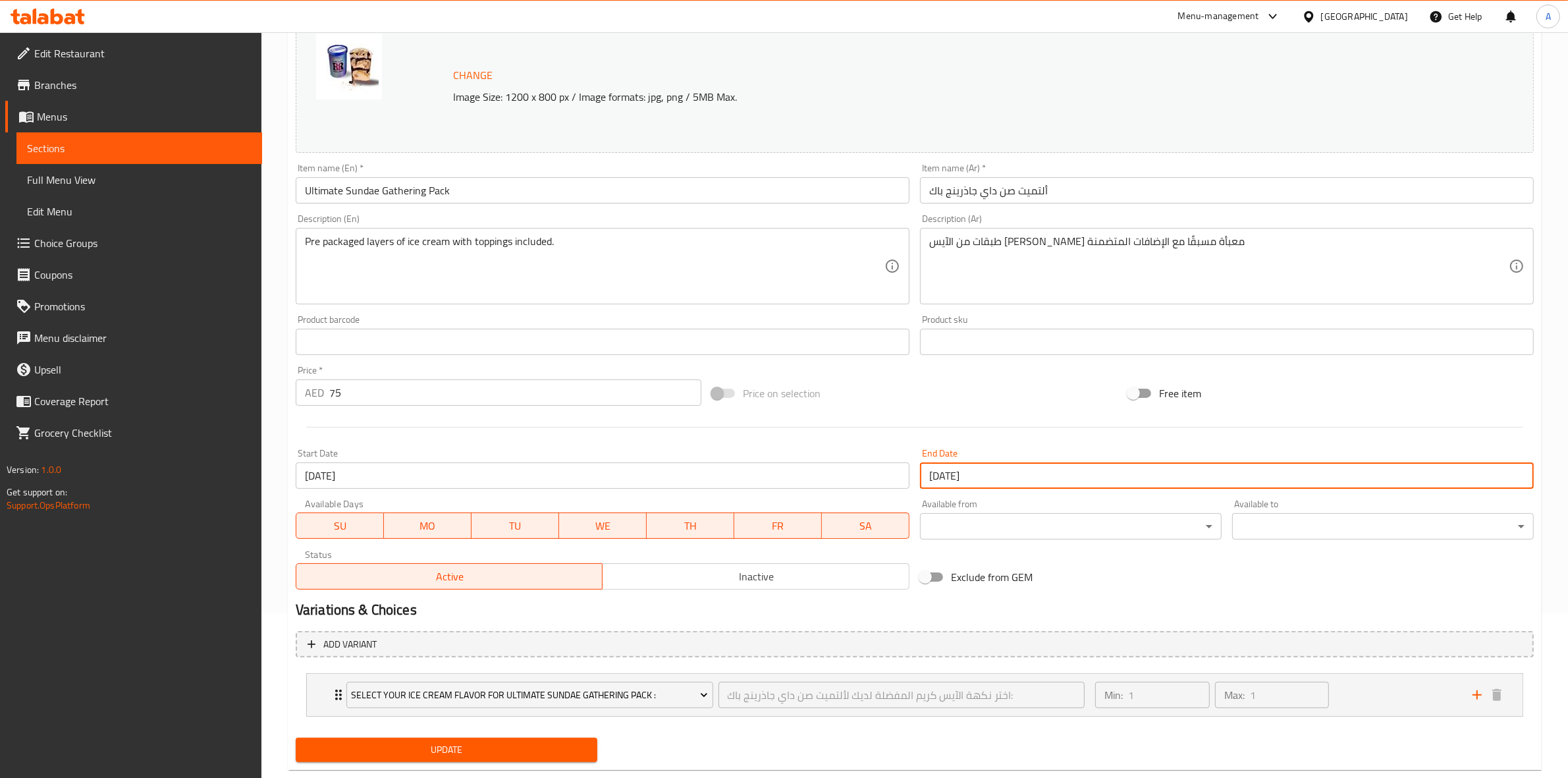
click at [1034, 609] on h2 "Variations & Choices" at bounding box center [915, 610] width 1238 height 20
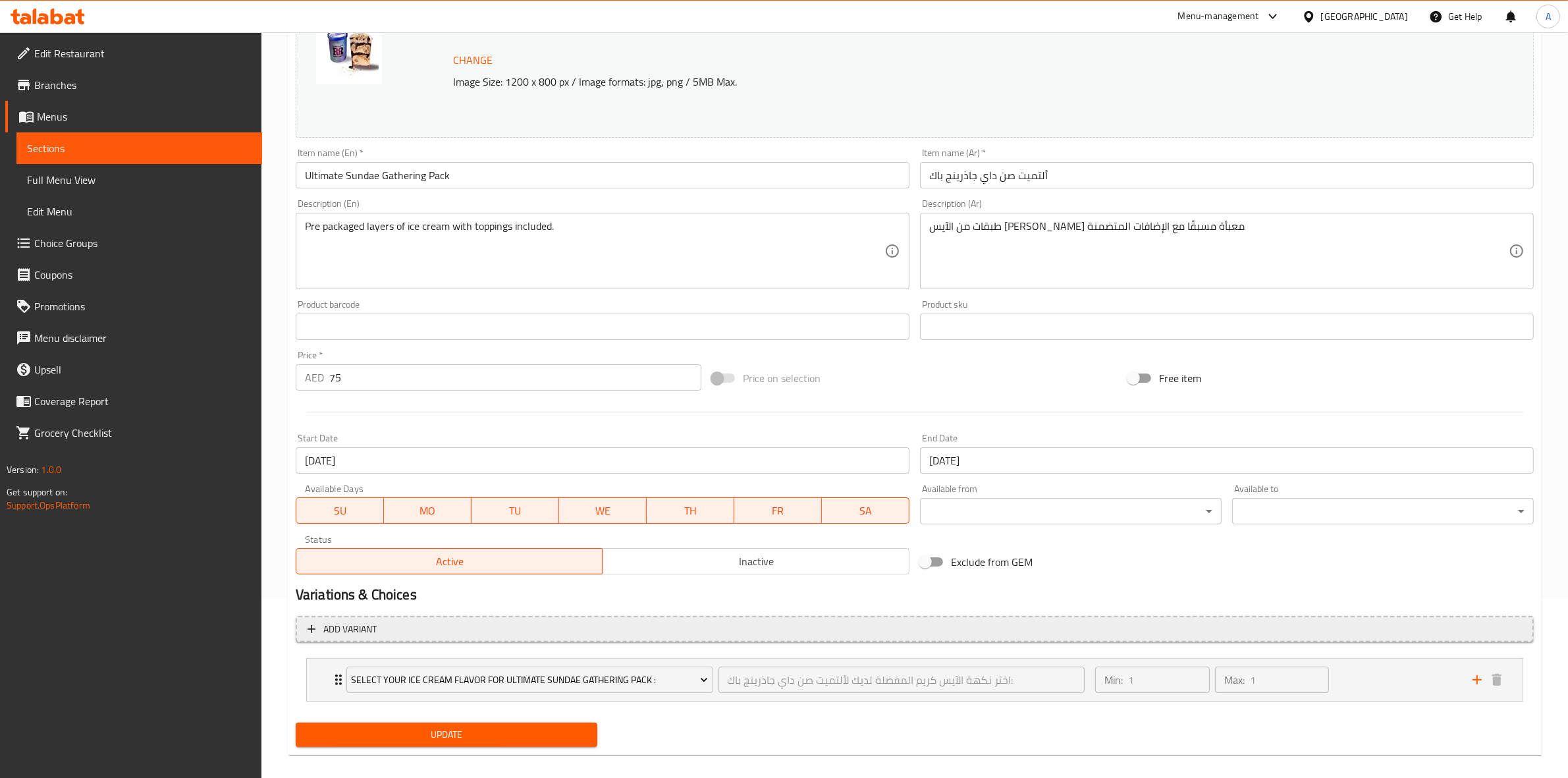
scroll to position [193, 0]
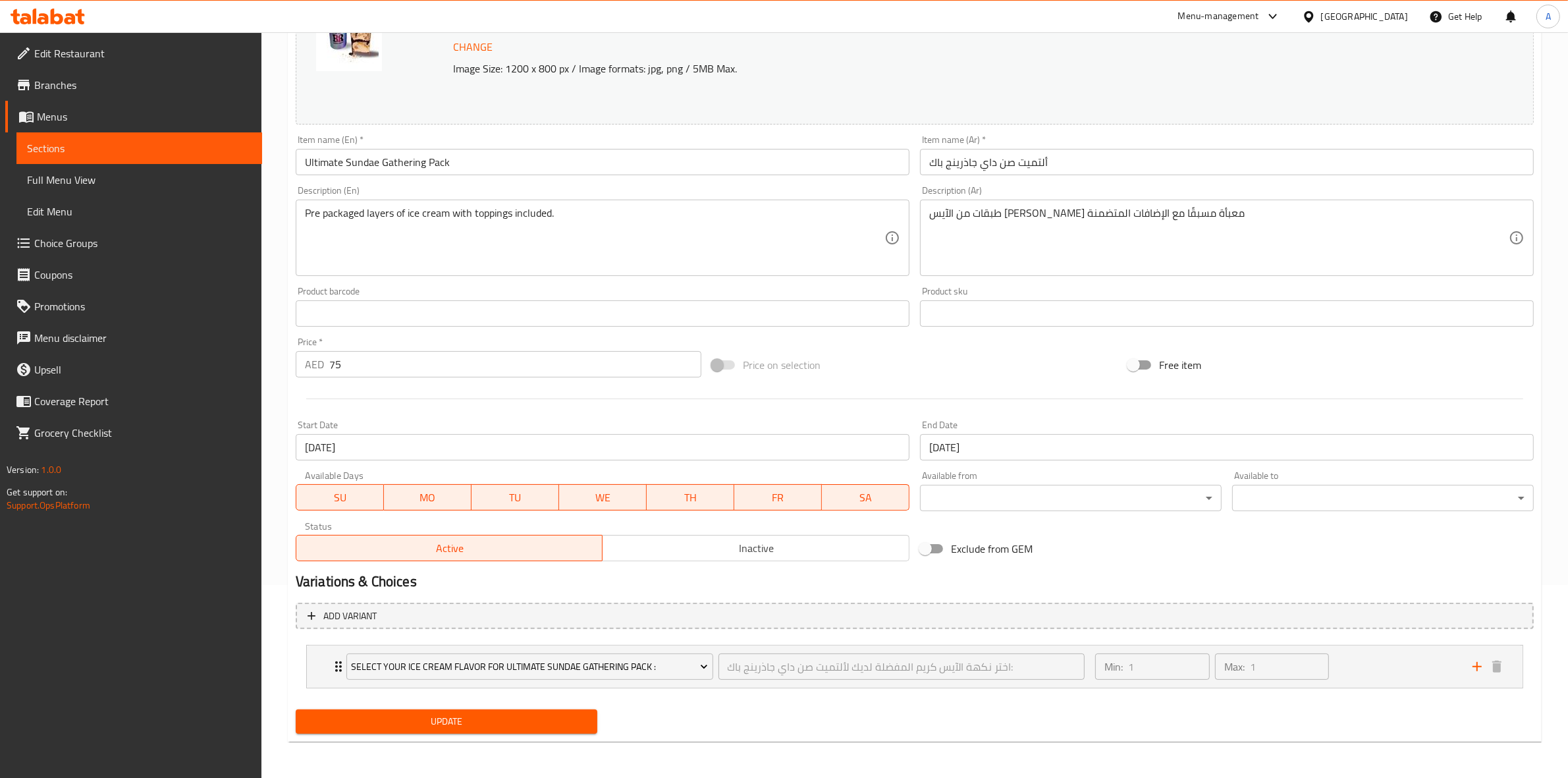
click at [486, 715] on span "Update" at bounding box center [446, 721] width 280 height 16
click at [1122, 550] on div "Exclude from GEM" at bounding box center [1123, 549] width 416 height 36
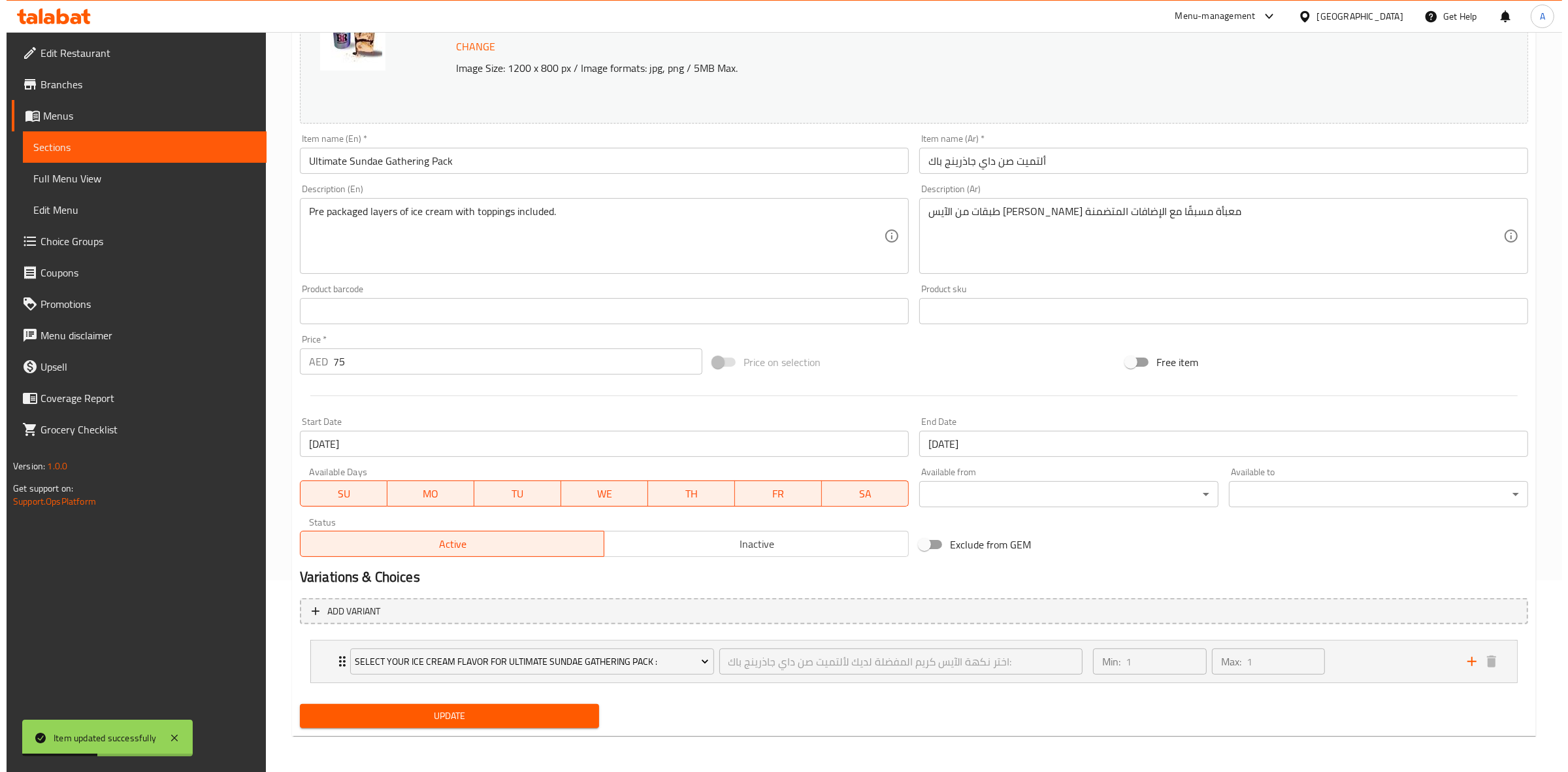
scroll to position [0, 0]
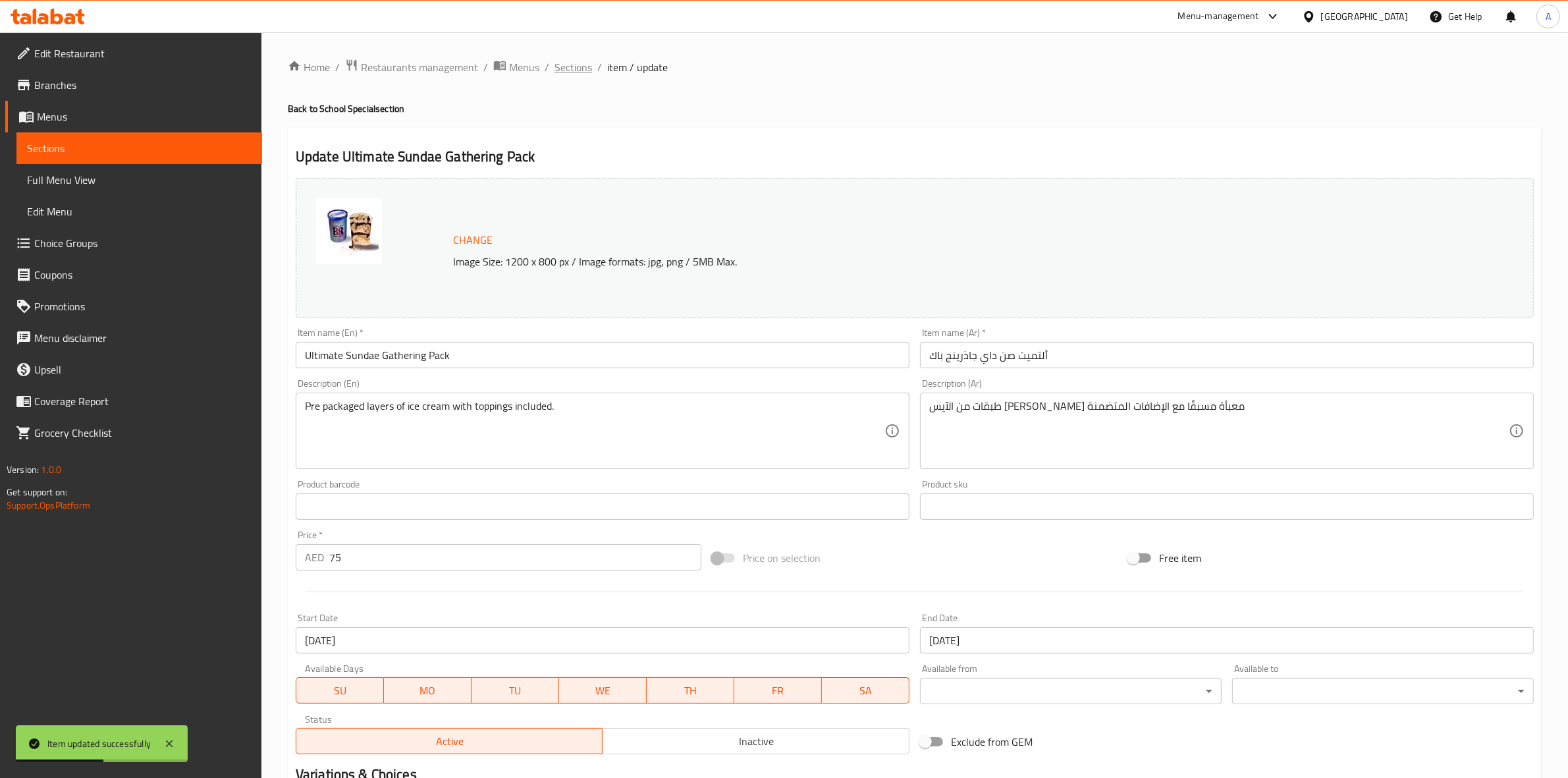
click at [571, 65] on span "Sections" at bounding box center [573, 67] width 38 height 15
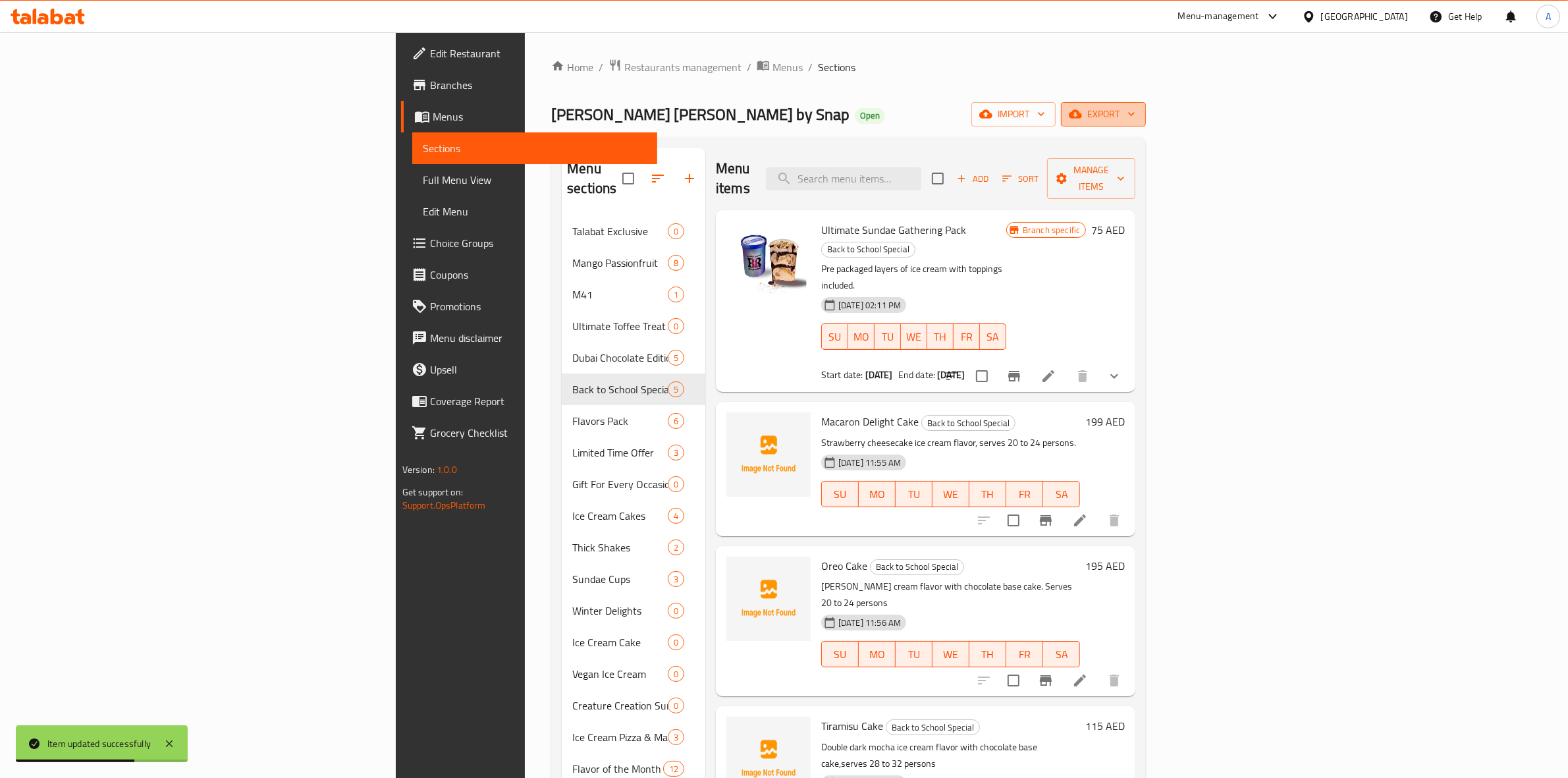
click at [1136, 117] on span "export" at bounding box center [1103, 113] width 64 height 16
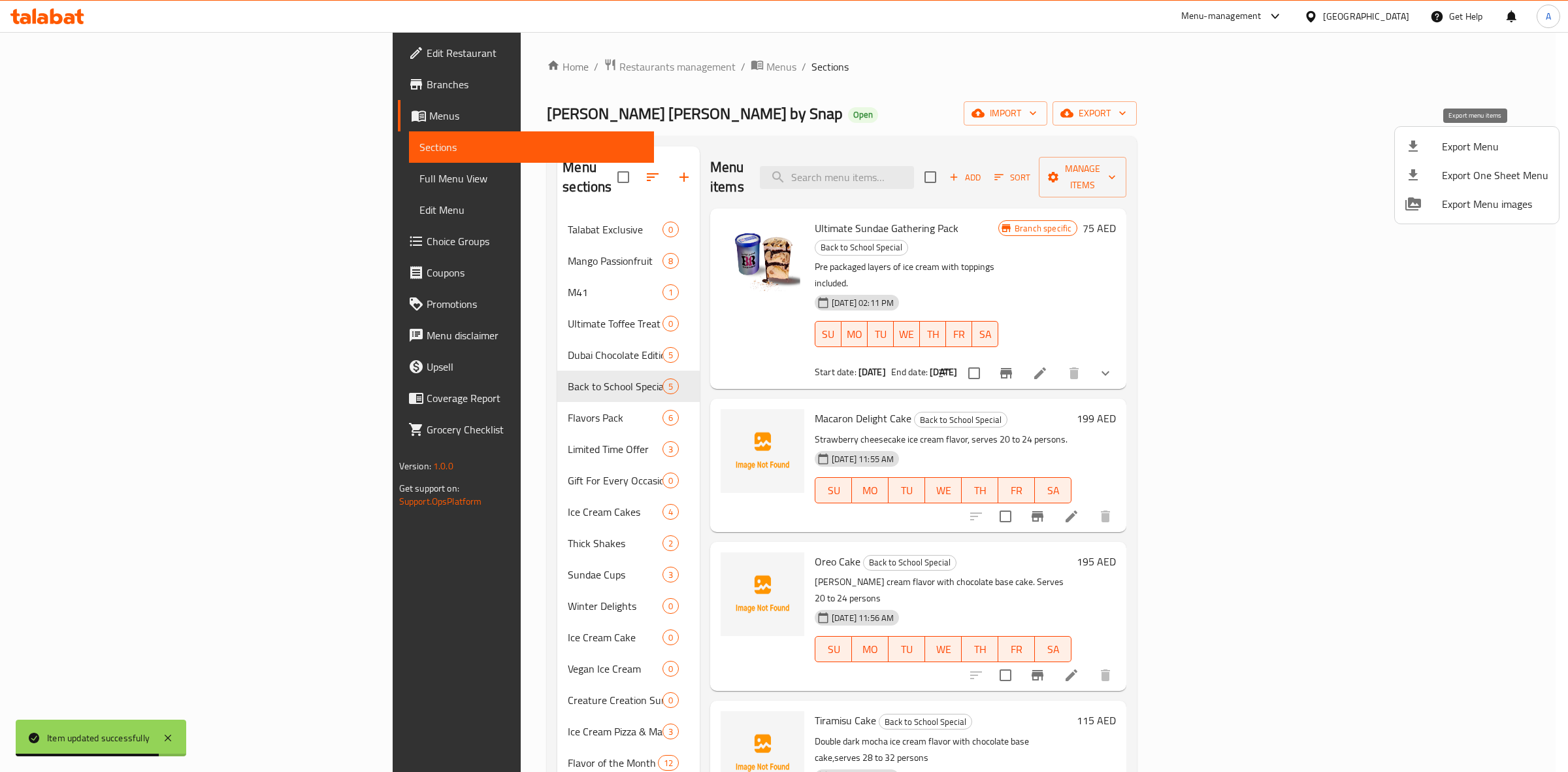
click at [1452, 149] on span "Export Menu" at bounding box center [1495, 146] width 106 height 15
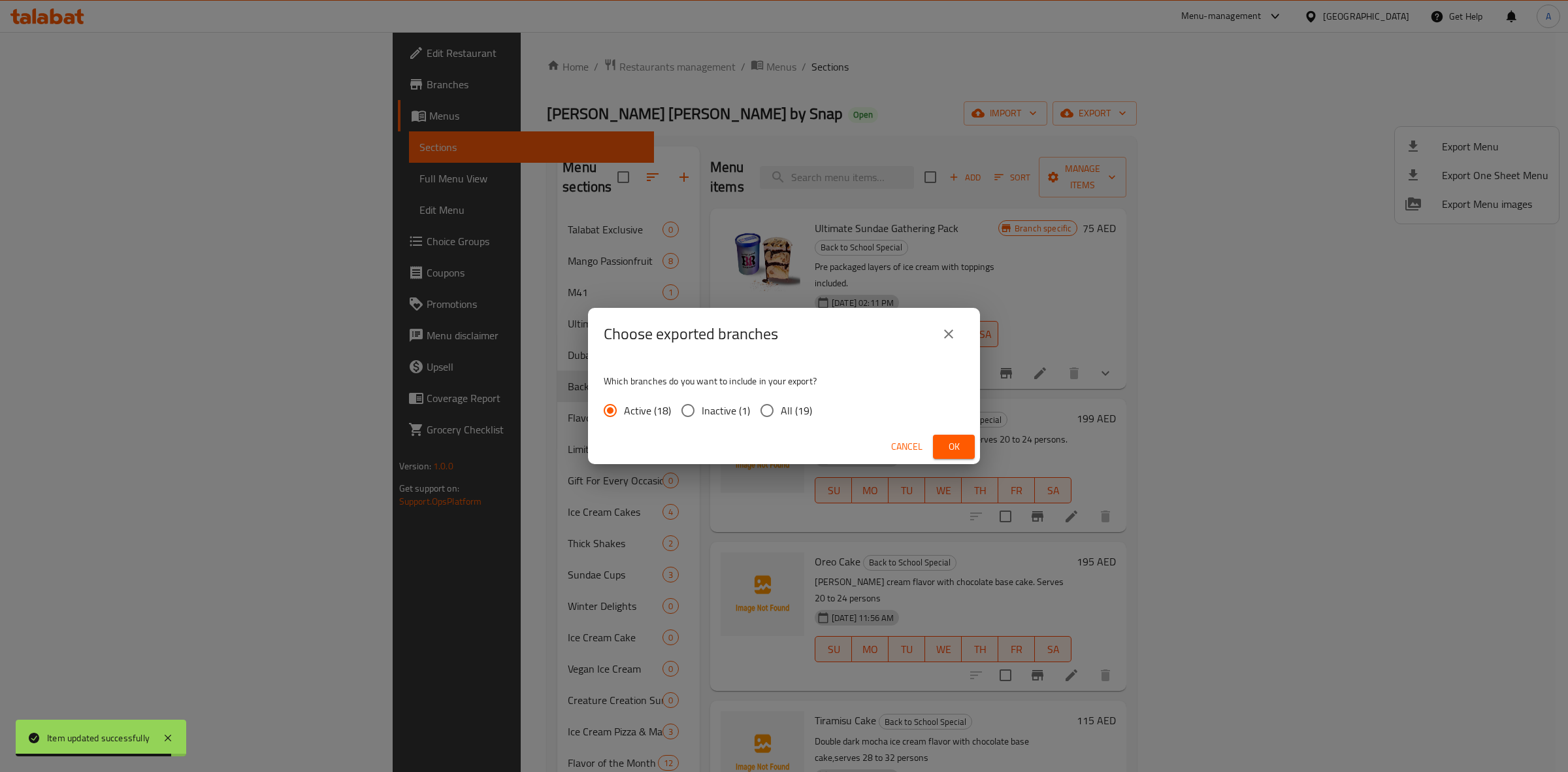
click at [791, 408] on span "All (19)" at bounding box center [796, 411] width 31 height 15
click at [781, 408] on input "All (19)" at bounding box center [768, 411] width 28 height 28
radio input "true"
click at [954, 442] on span "Ok" at bounding box center [954, 446] width 21 height 16
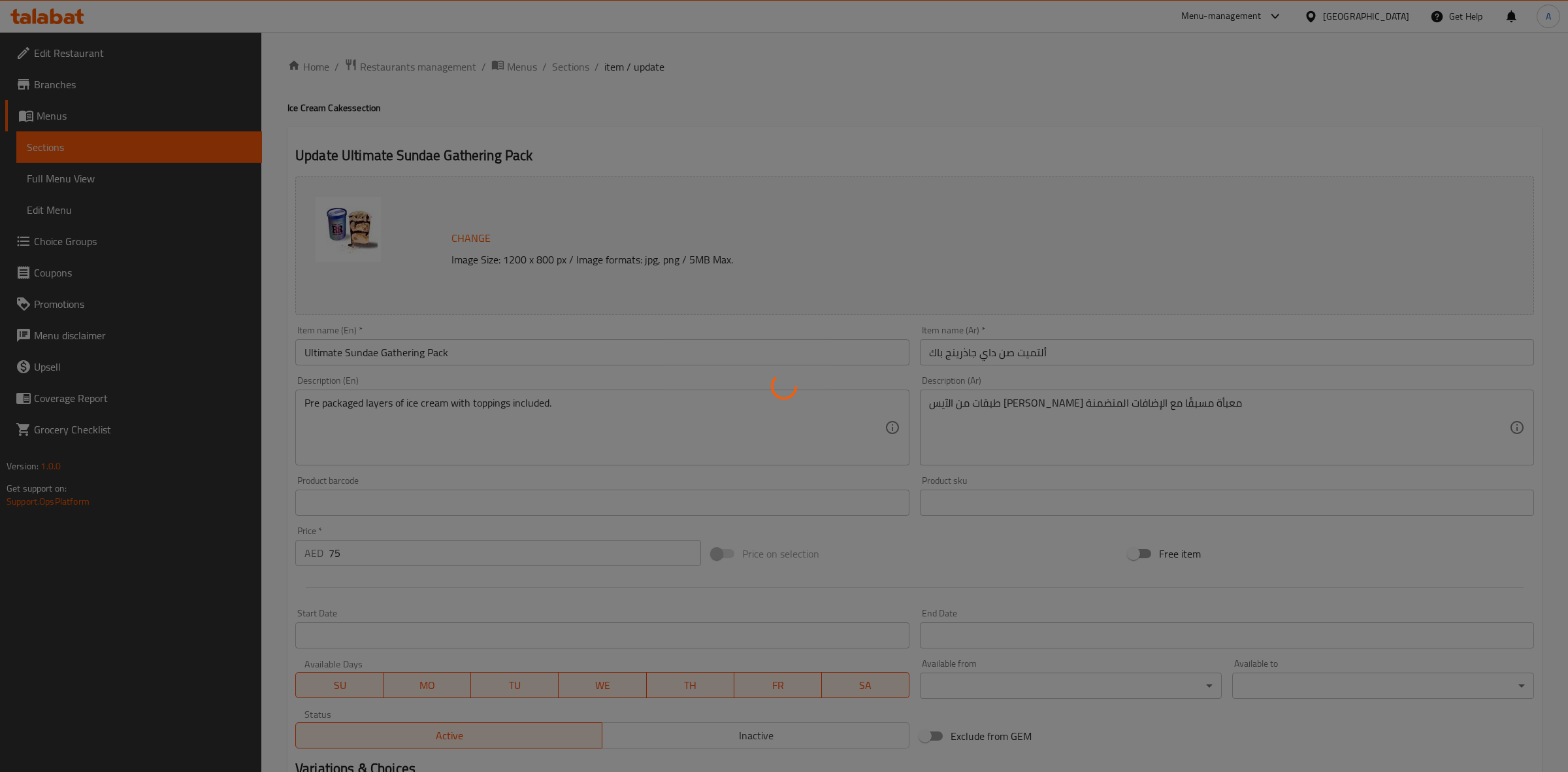
type input "إختار نكهة الآيس كريم الخاصة بك:"
type input "1"
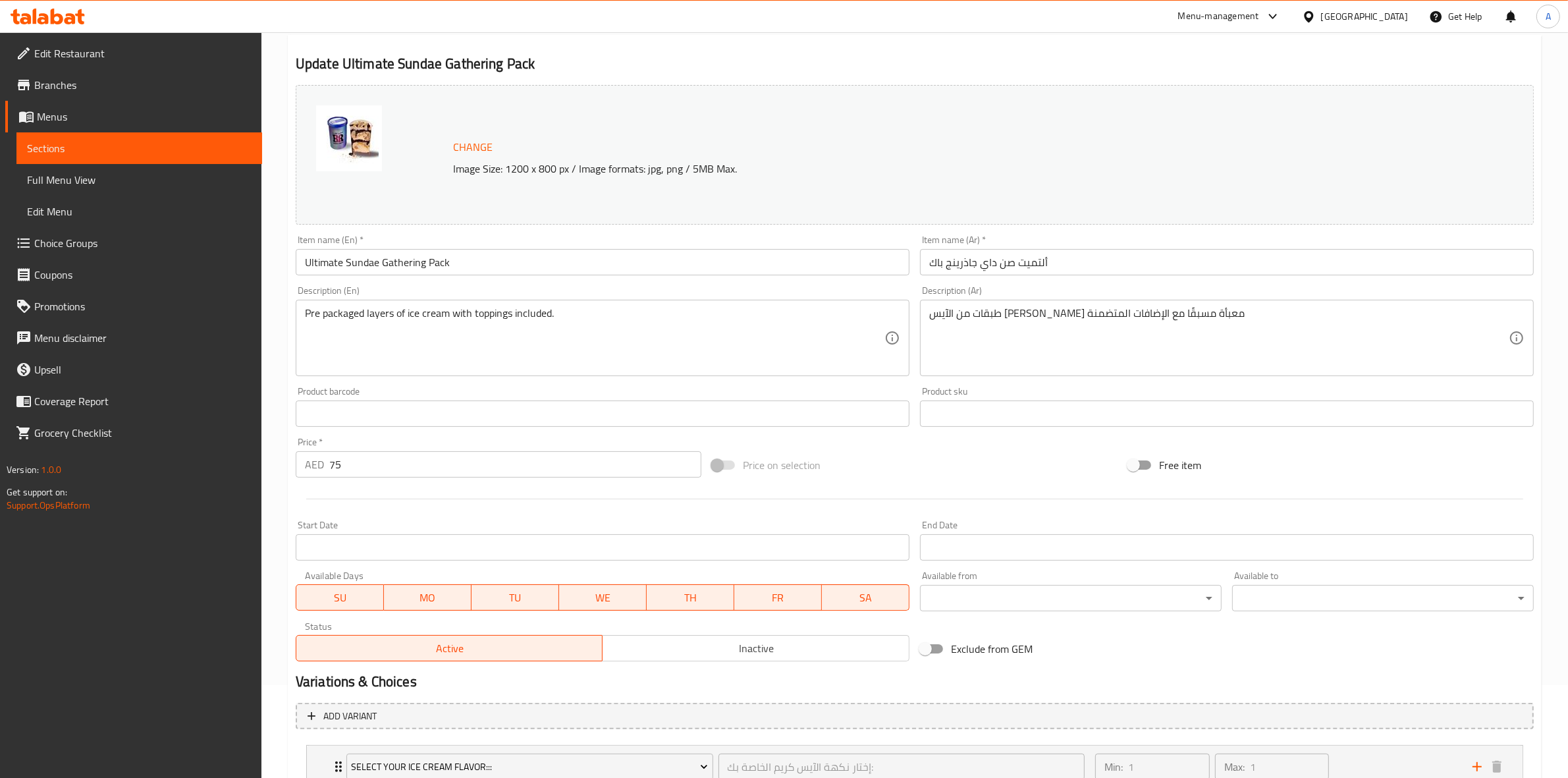
scroll to position [193, 0]
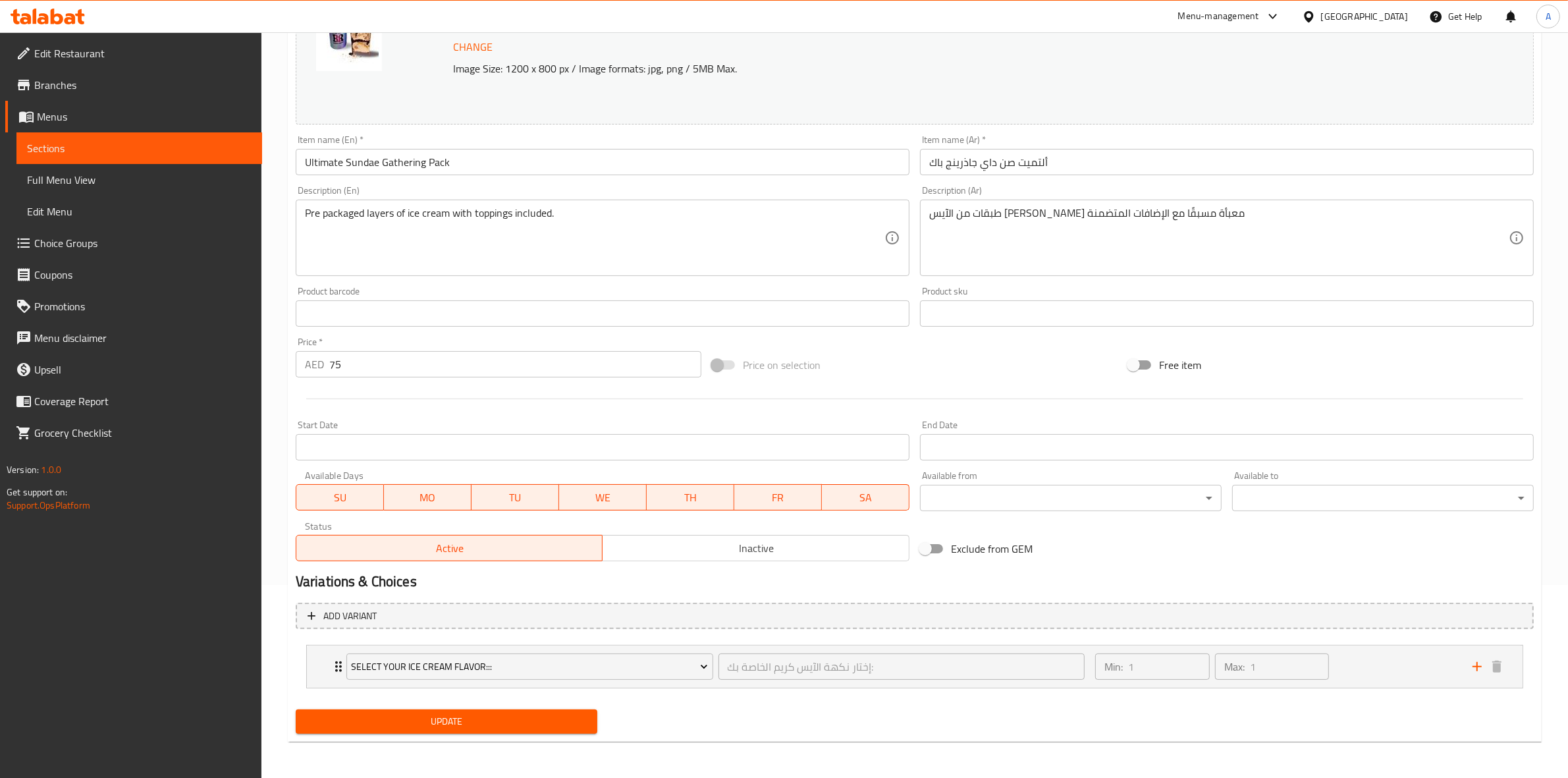
click at [97, 244] on span "Choice Groups" at bounding box center [143, 243] width 218 height 15
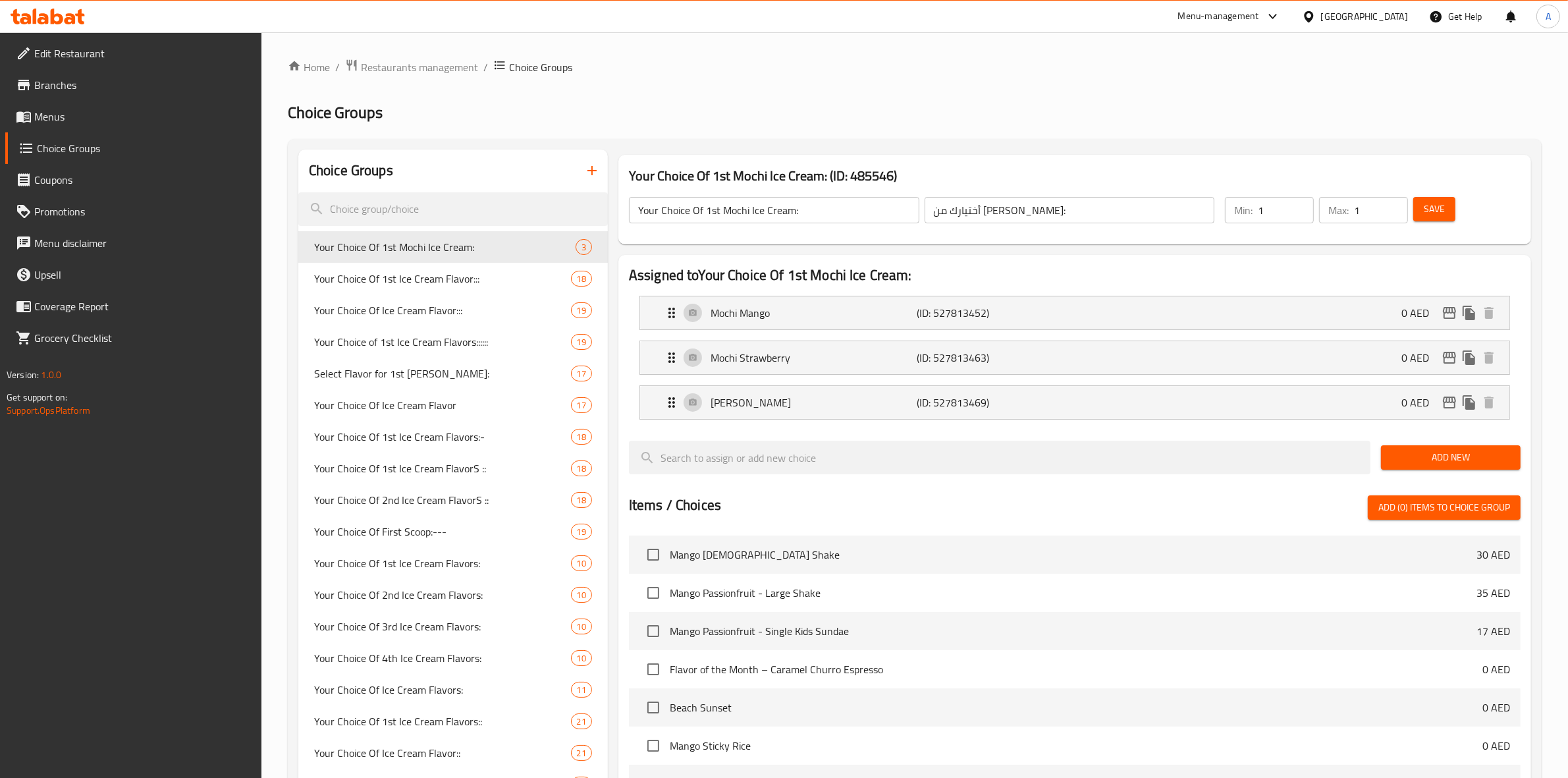
click at [586, 170] on icon "button" at bounding box center [592, 171] width 15 height 15
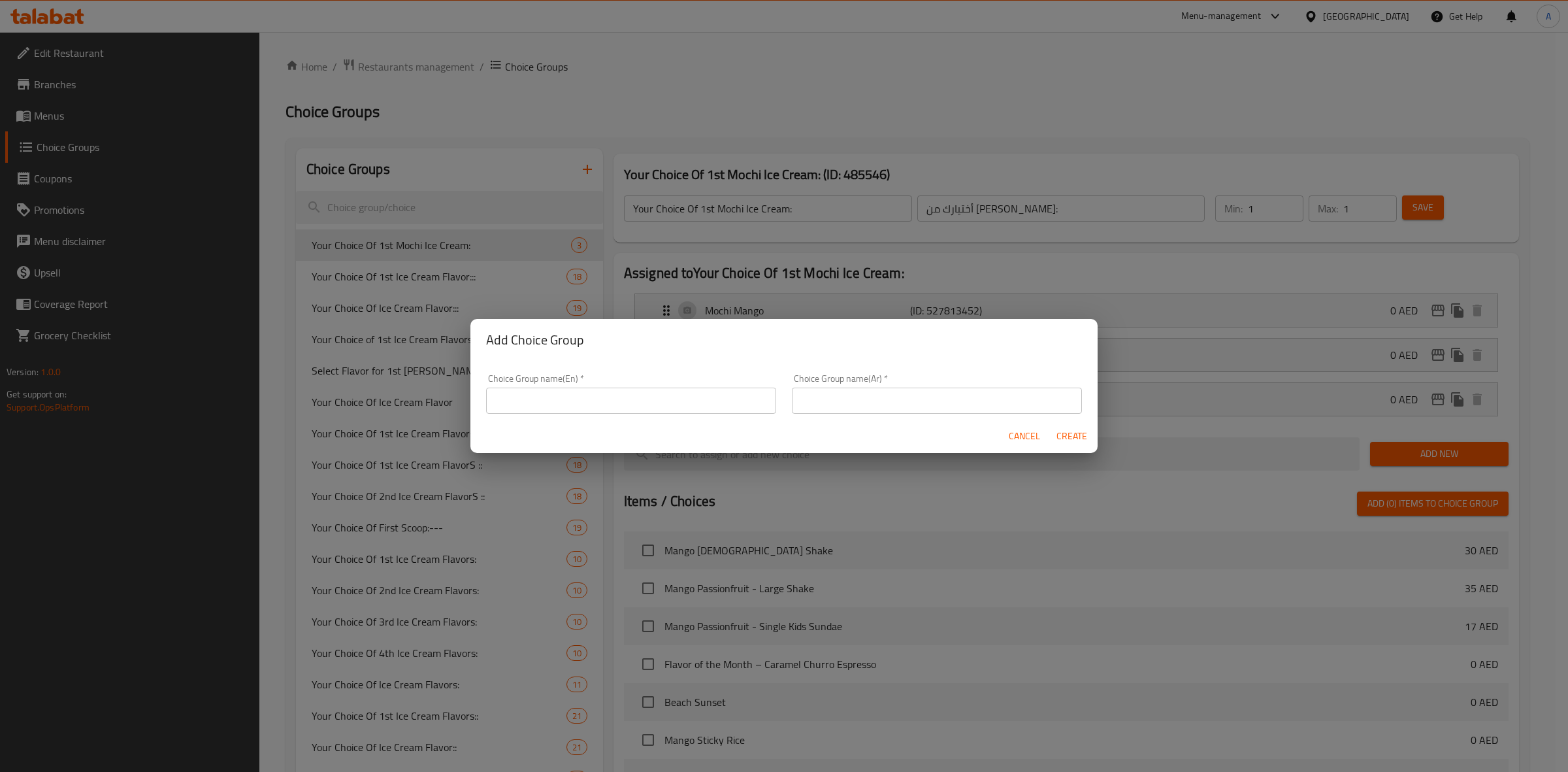
click at [581, 403] on input "text" at bounding box center [631, 401] width 290 height 26
paste input "Select your Ice Cream Flavor (Choose 1)"
paste input "Ultimate Sundae Gathering Pack"
click at [760, 403] on input "Select your Ice Cream Flavor for Ultimate Sundae Gathering Pack" at bounding box center [631, 401] width 290 height 26
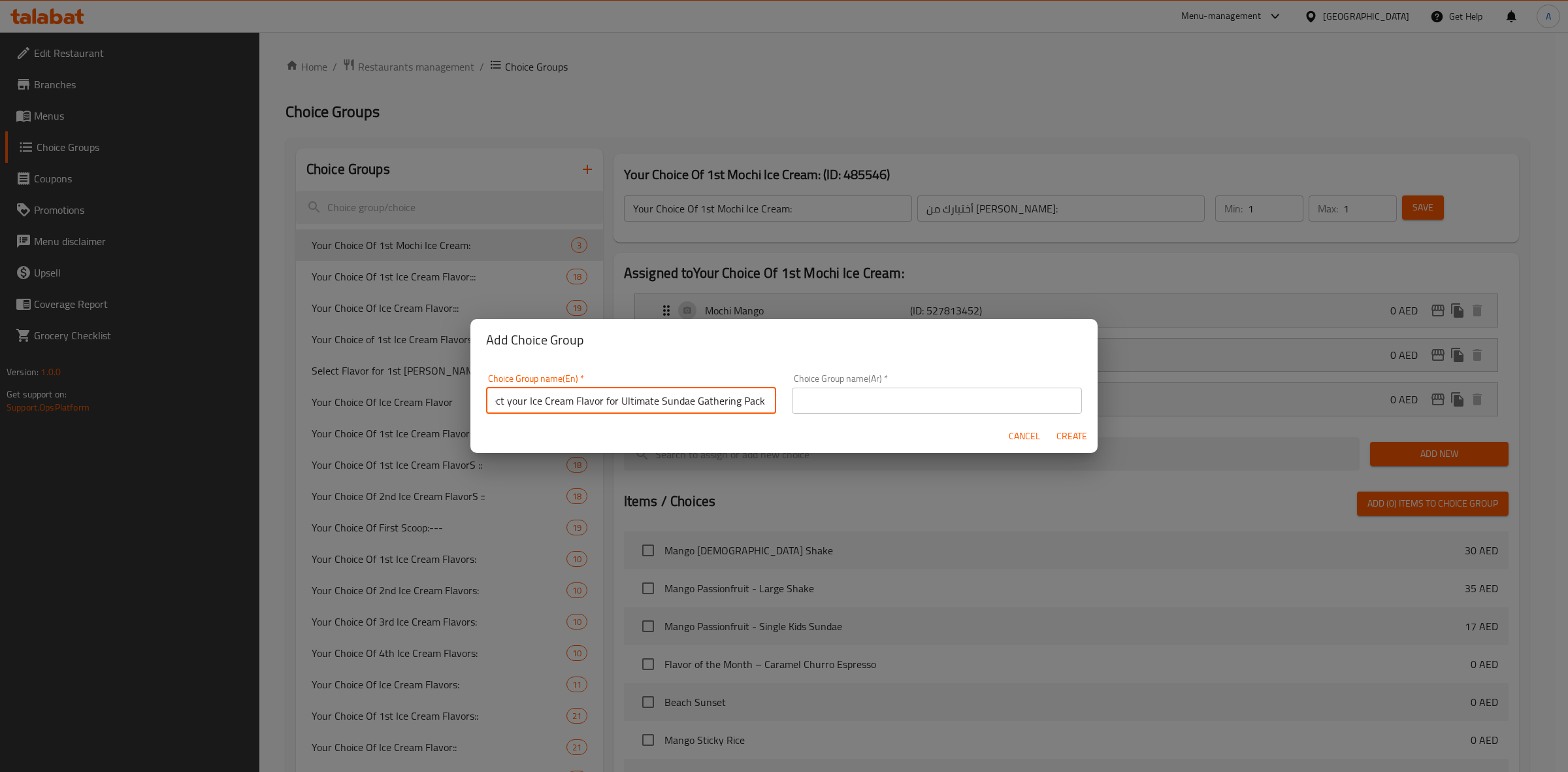
scroll to position [0, 21]
drag, startPoint x: 759, startPoint y: 403, endPoint x: 746, endPoint y: 403, distance: 13.0
click at [746, 403] on input "Select your Ice Cream Flavor for Ultimate Sundae Gathering Pack :" at bounding box center [631, 401] width 290 height 26
drag, startPoint x: 763, startPoint y: 403, endPoint x: 377, endPoint y: 403, distance: 386.0
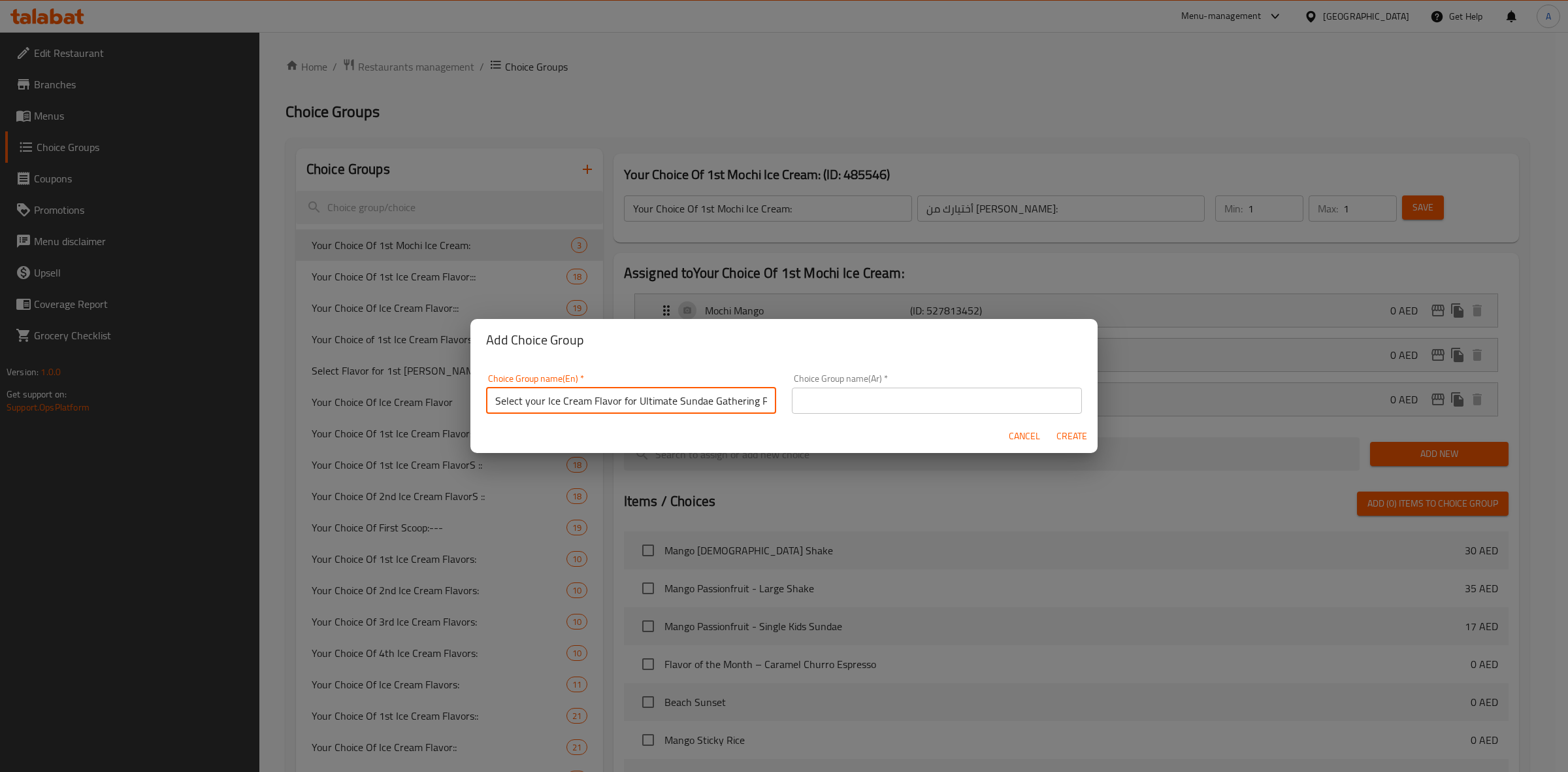
click at [377, 403] on div "Add Choice Group Choice Group name(En)   * Select your Ice Cream Flavor for Ult…" at bounding box center [784, 386] width 1568 height 772
type input "Select your Ice Cream Flavor for Ultimate Sundae Gathering Pack :"
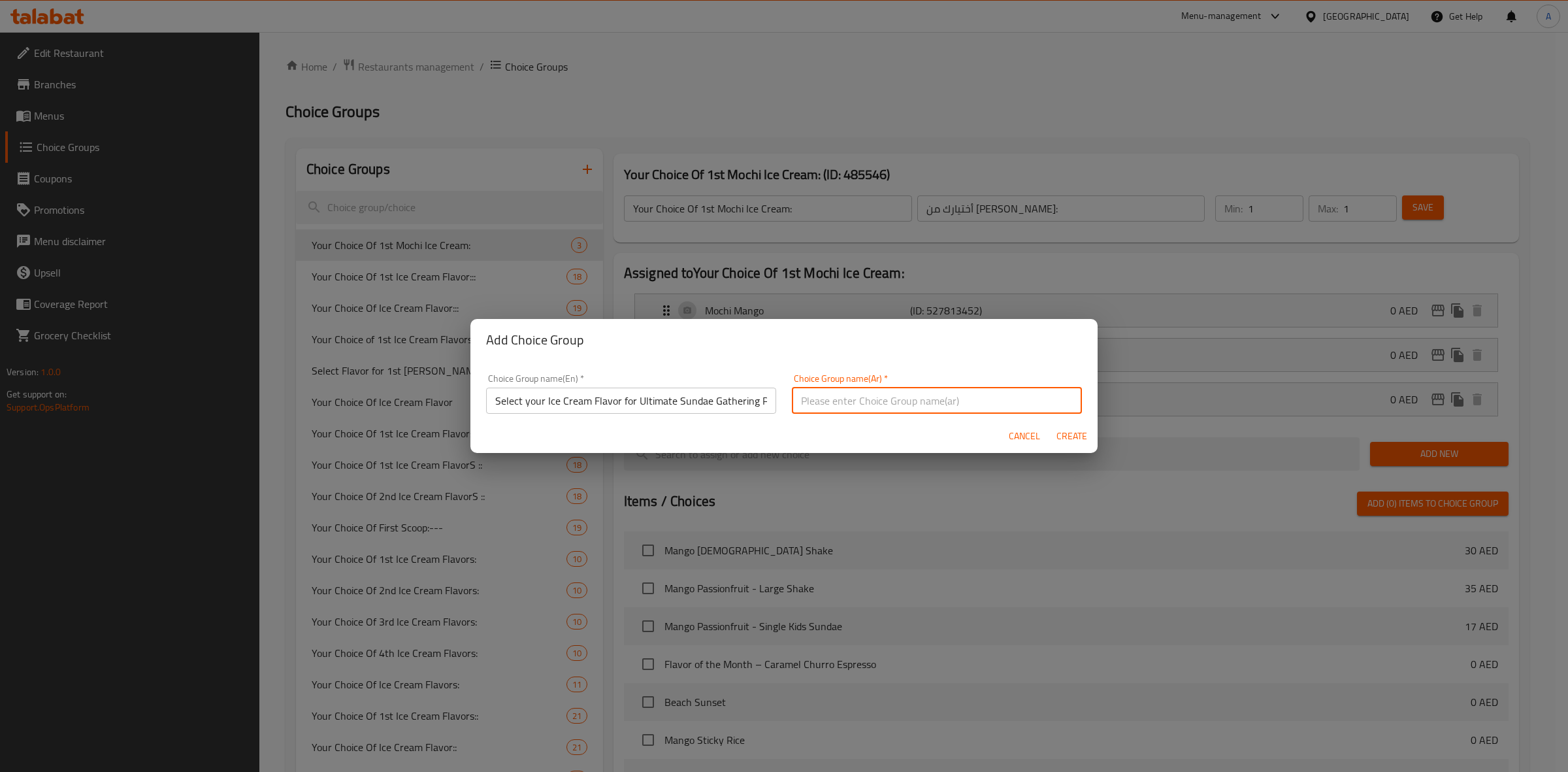
click at [907, 396] on input "text" at bounding box center [937, 401] width 290 height 26
paste input "اختر نكهة الآيس [PERSON_NAME] لديك للحصول على حزمة الآيس كريم المميزة:"
click at [925, 403] on input "اختر نكهة الآيس [PERSON_NAME] لديك للحصول على حزمة الآيس كريم المميزة:" at bounding box center [937, 401] width 290 height 26
click at [905, 406] on input "اختر نكهة الآيس [PERSON_NAME] لديك للحصول على حزمة الآيس كريم المميزة:" at bounding box center [937, 401] width 290 height 26
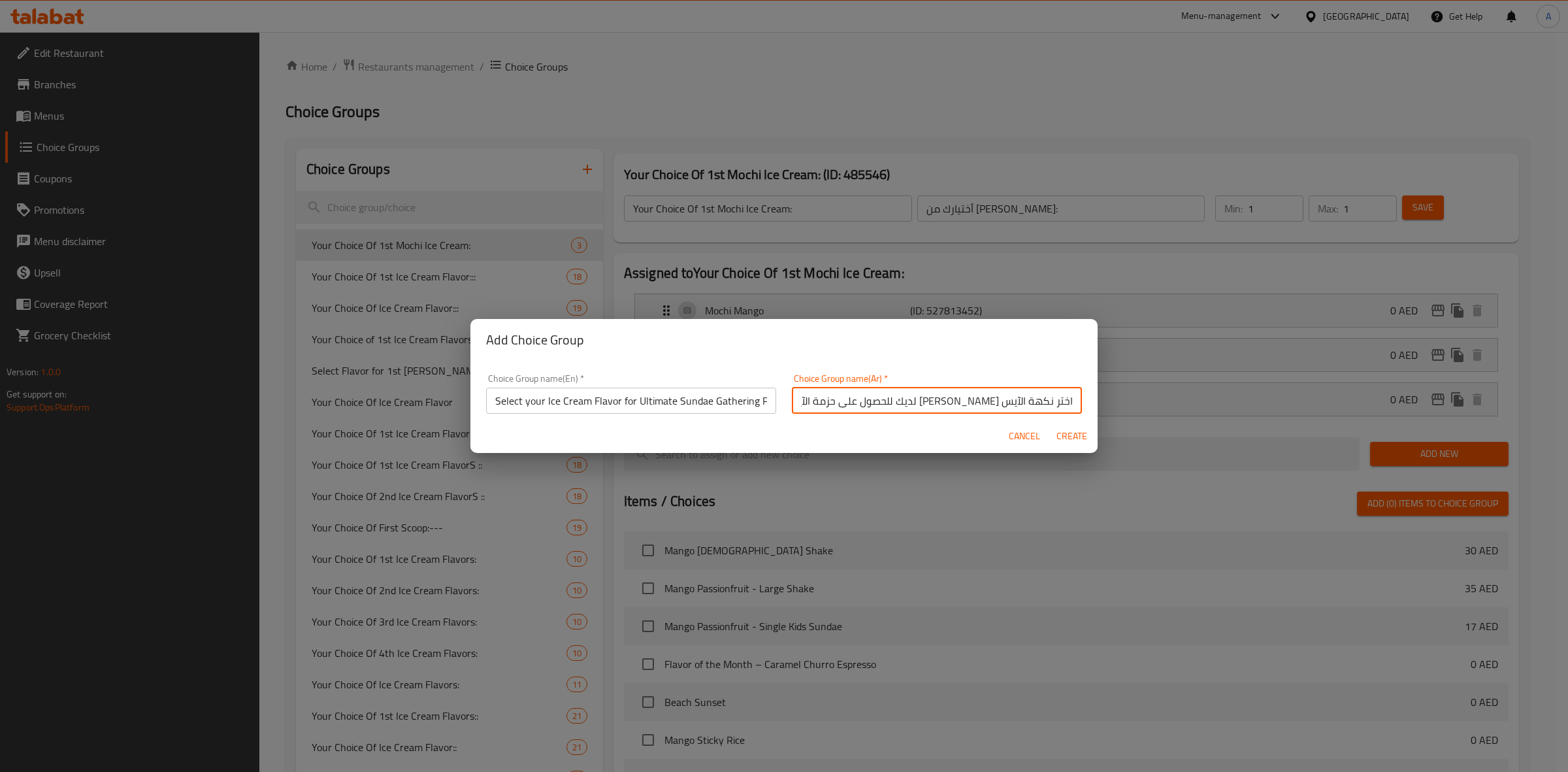
scroll to position [0, -61]
drag, startPoint x: 899, startPoint y: 405, endPoint x: 777, endPoint y: 404, distance: 122.0
click at [784, 404] on div "Choice Group name(Ar)   * اختر نكهة الآيس [PERSON_NAME] لديك للحصول على حزمة ال…" at bounding box center [937, 394] width 306 height 56
paste input "ألتميت صن داي جاذرينج باك"
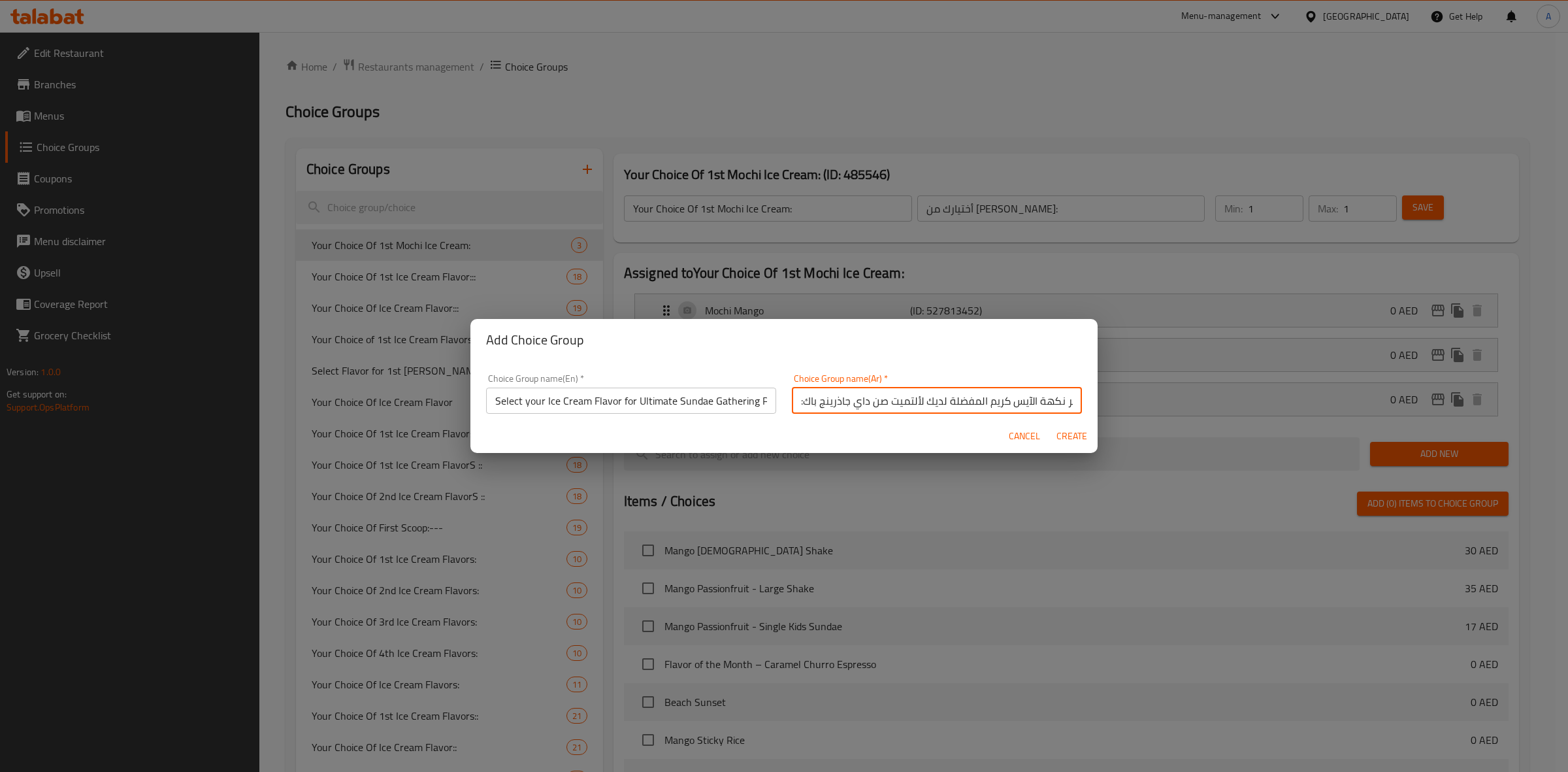
scroll to position [0, -13]
type input "اختر نكهة الآيس كريم المفضلة لديك لألتميت صن داي جاذرينج باك:"
click at [1082, 432] on span "Create" at bounding box center [1072, 436] width 31 height 16
type input "Select your Ice Cream Flavor for Ultimate Sundae Gathering Pack :"
type input "اختر نكهة الآيس كريم المفضلة لديك لألتميت صن داي جاذرينج باك:"
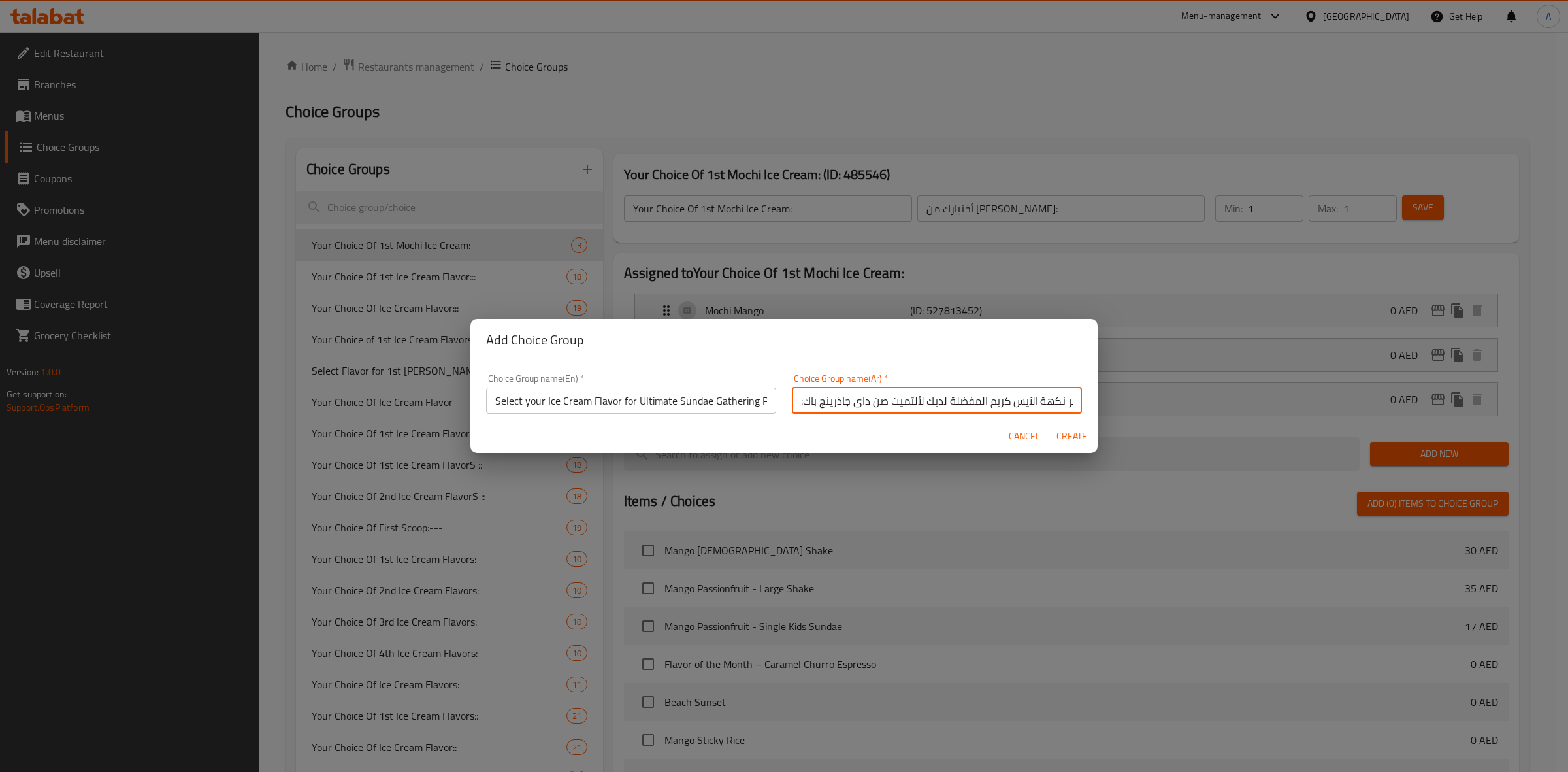
type input "0"
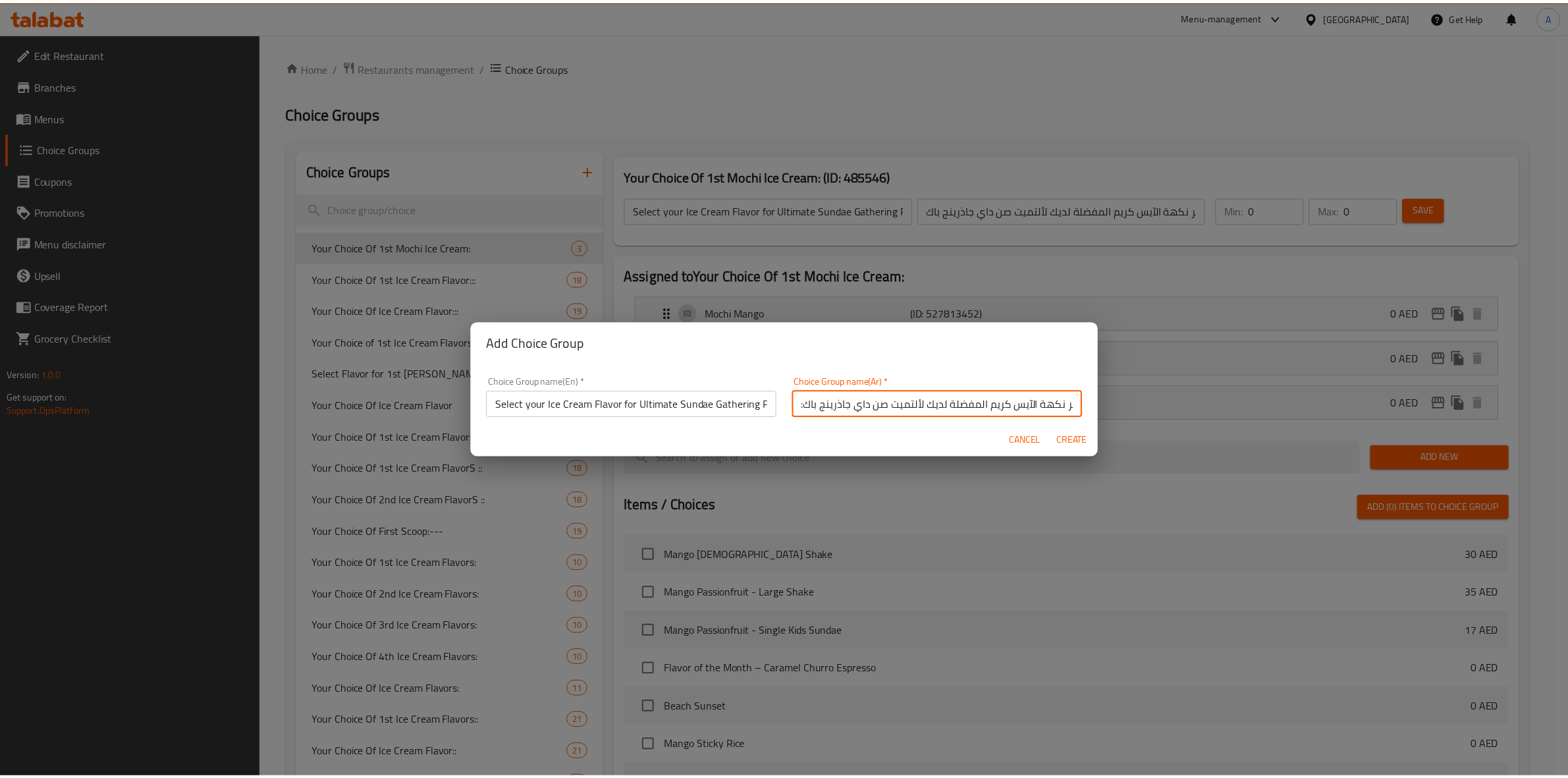
scroll to position [0, 0]
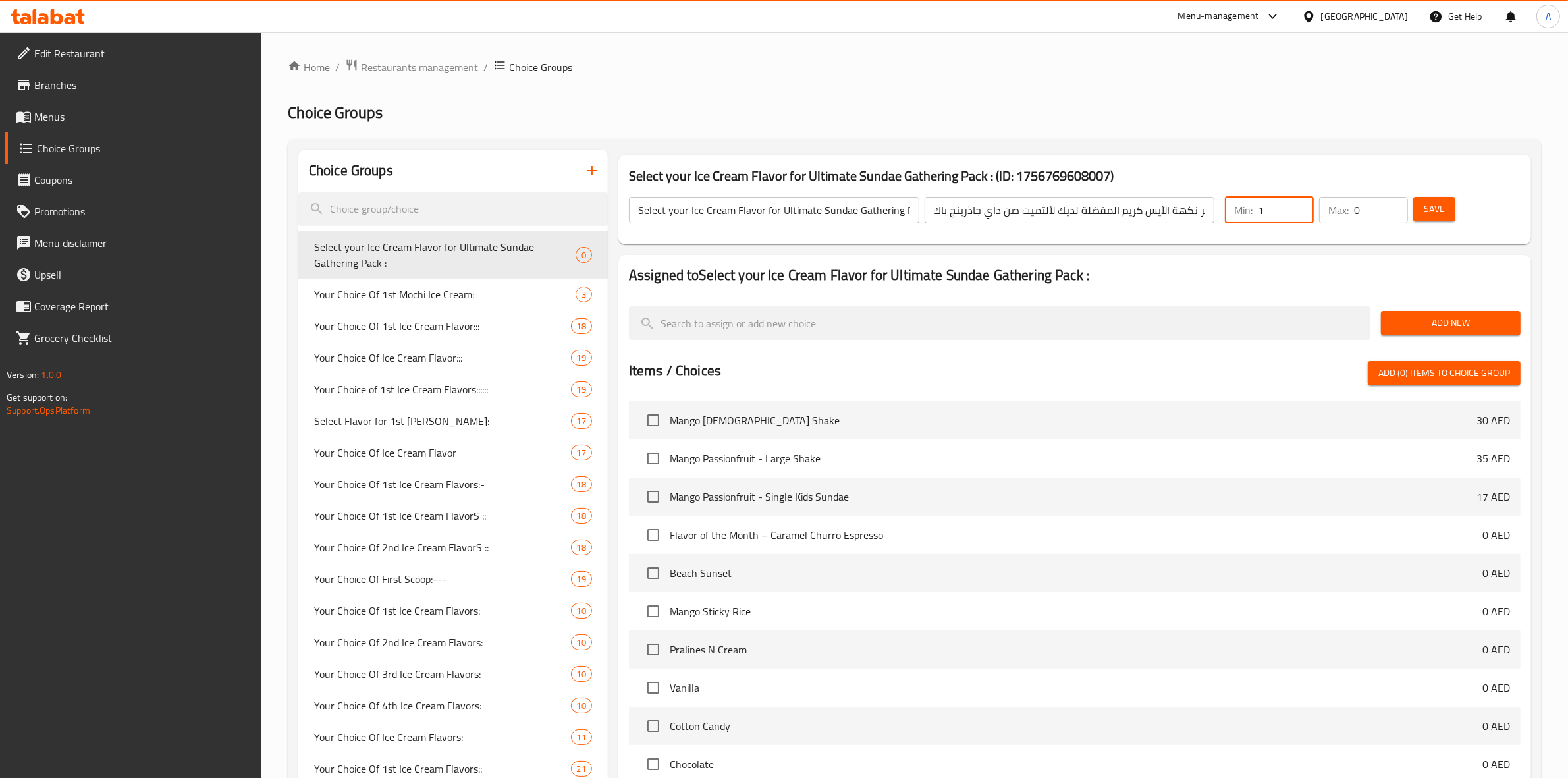
type input "1"
click at [1296, 202] on input "1" at bounding box center [1285, 210] width 56 height 26
type input "1"
click at [1397, 203] on input "1" at bounding box center [1381, 210] width 54 height 26
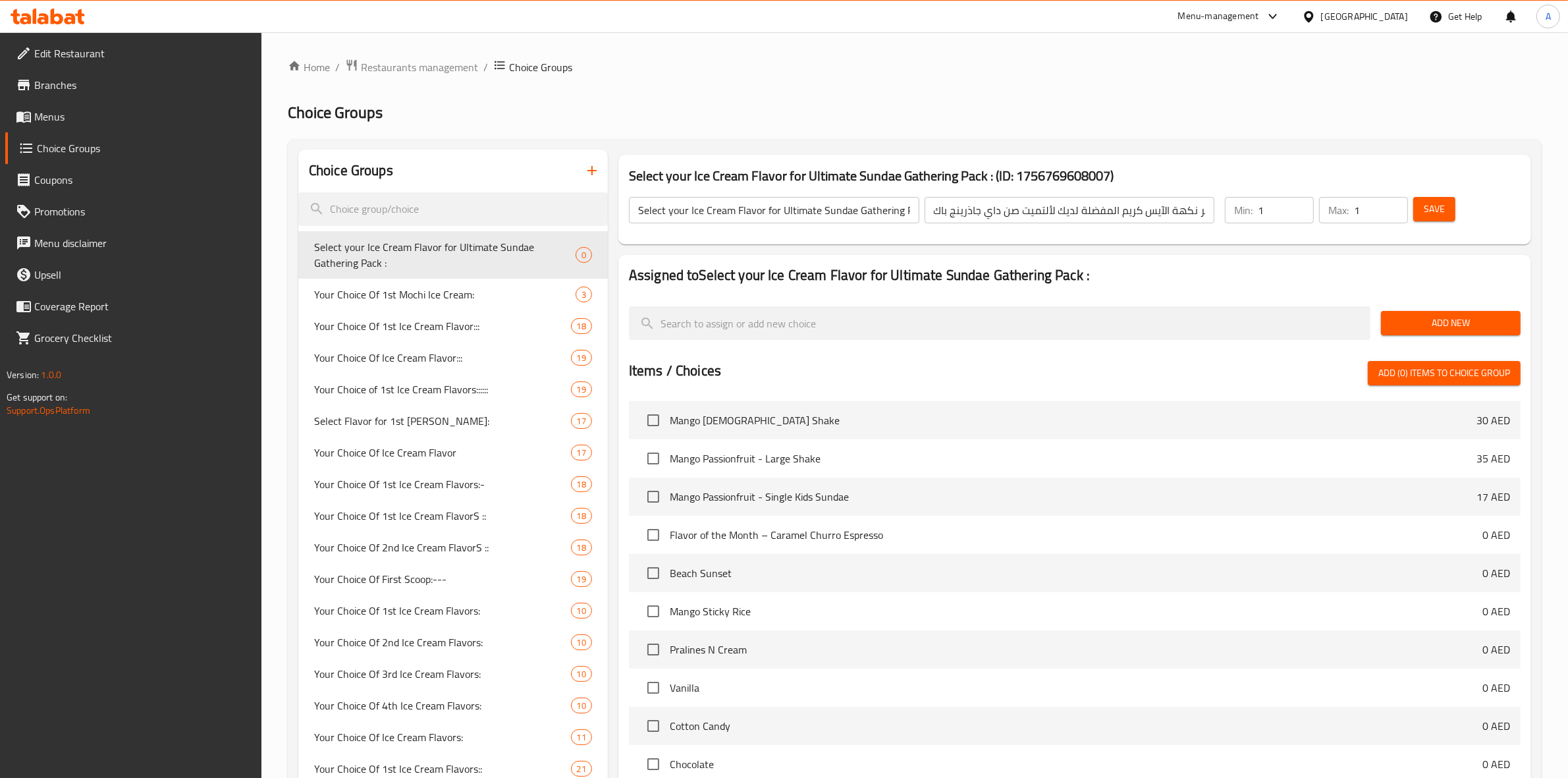
click at [1434, 213] on span "Save" at bounding box center [1434, 208] width 21 height 16
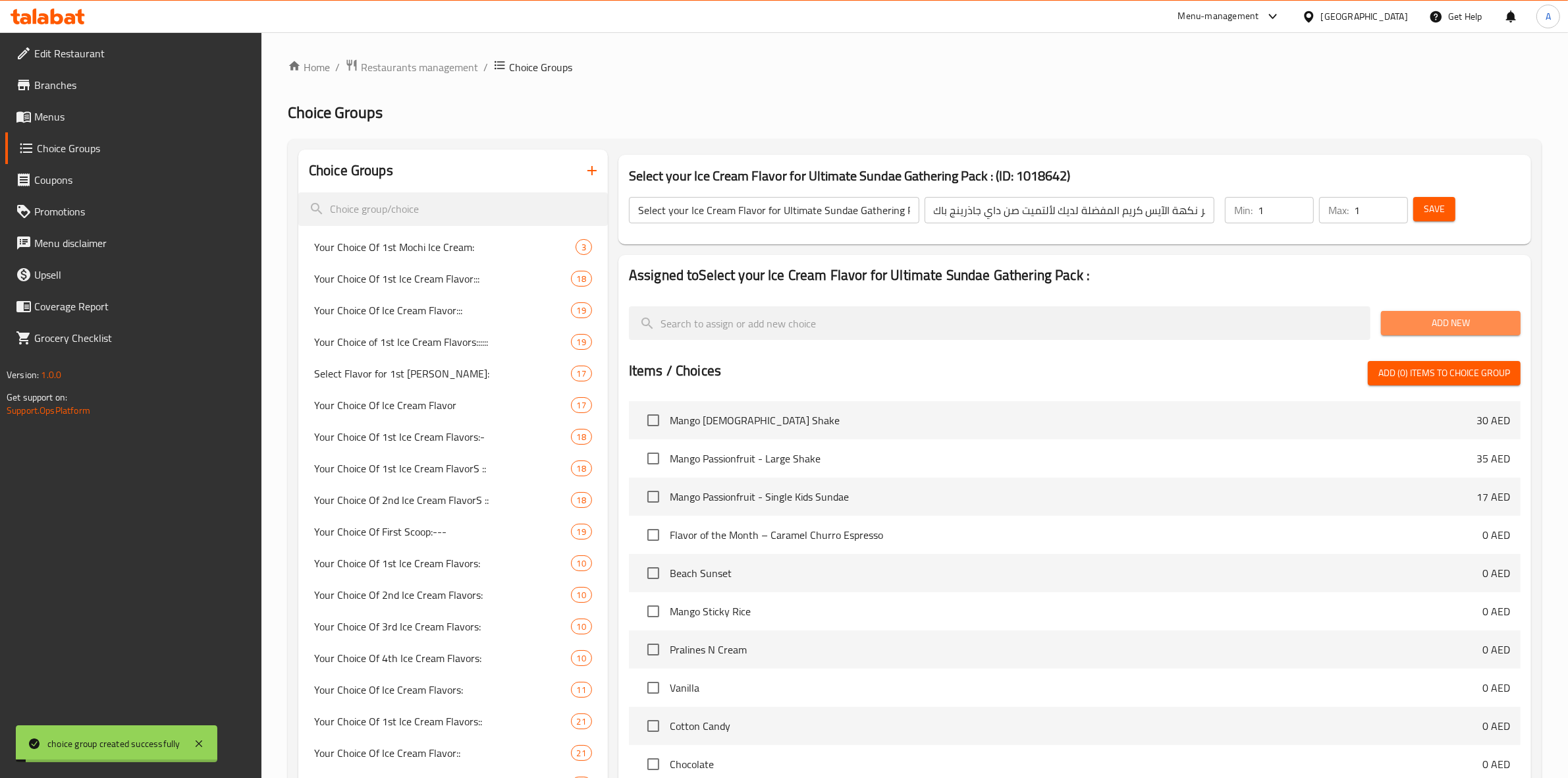
click at [1423, 324] on span "Add New" at bounding box center [1451, 323] width 119 height 16
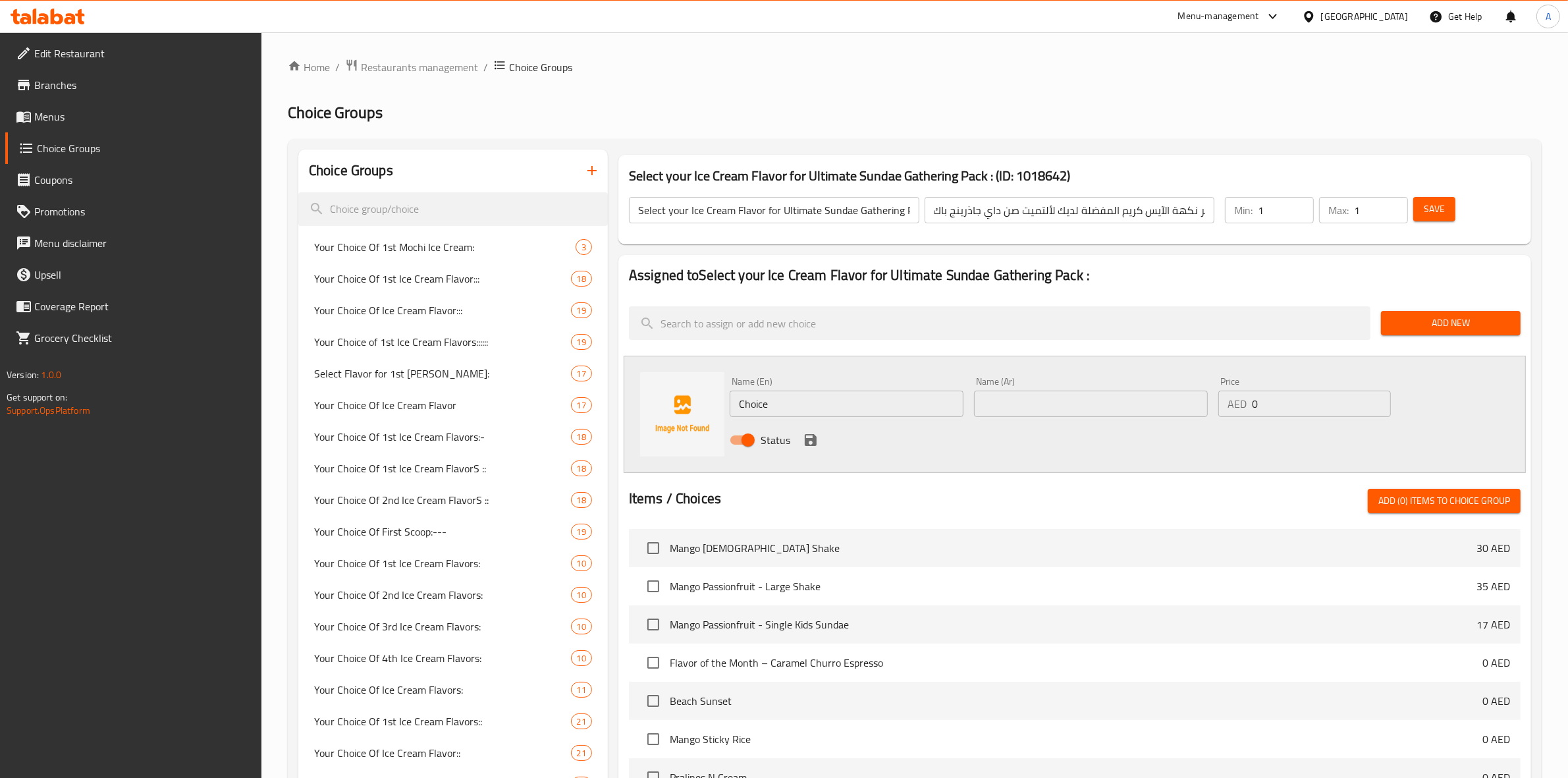
click at [745, 20] on div "Menu-management [GEOGRAPHIC_DATA] Get Help A" at bounding box center [784, 16] width 1568 height 32
paste input "[PERSON_NAME] (0.000)"
drag, startPoint x: 898, startPoint y: 414, endPoint x: 836, endPoint y: 407, distance: 62.4
click at [836, 407] on input "[PERSON_NAME] (0.000)" at bounding box center [846, 404] width 234 height 26
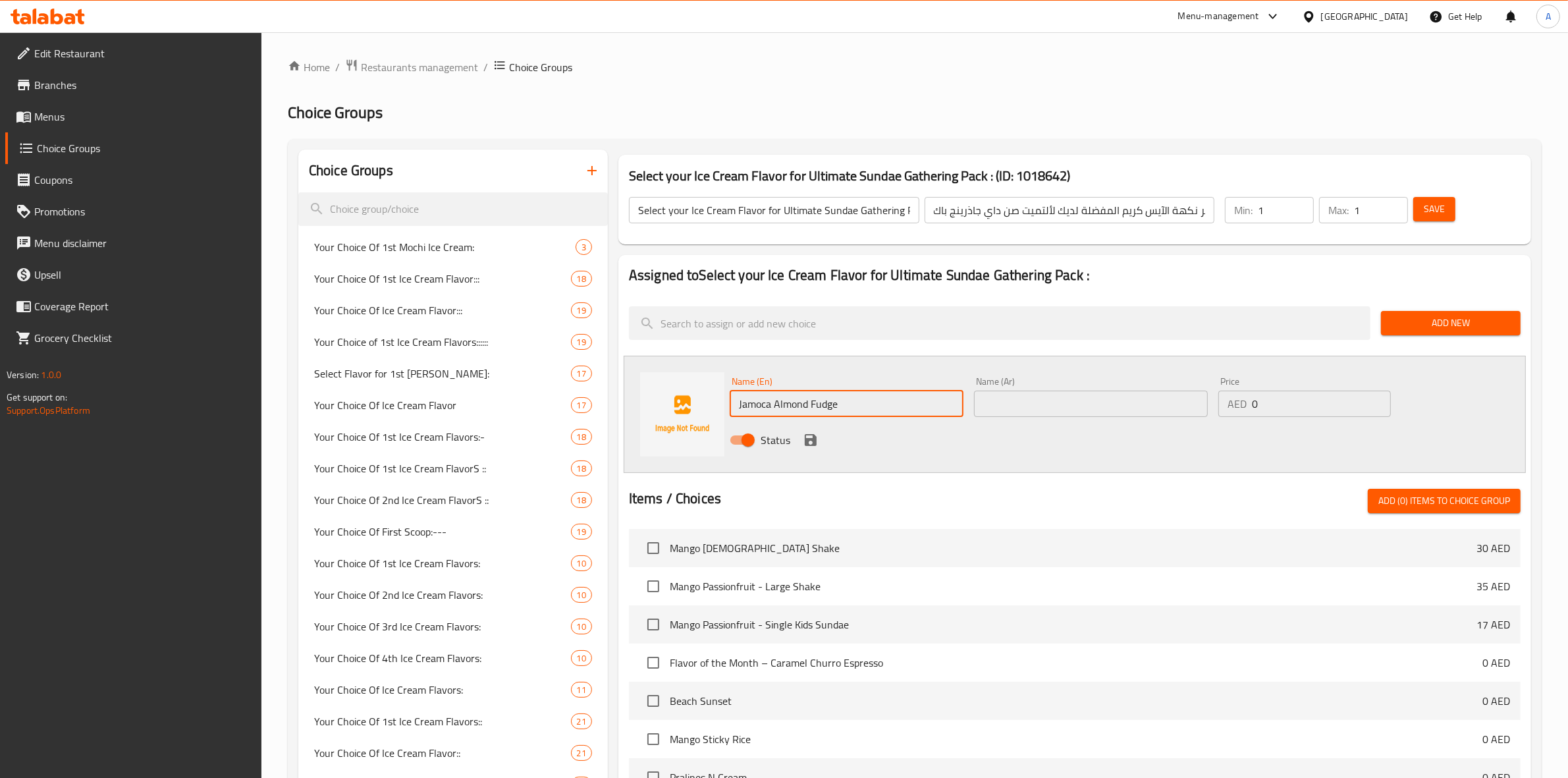
type input "Jamoca Almond Fudge"
click at [882, 458] on div "Name (En) [PERSON_NAME] Fudge Name (En) Name (Ar) Name (Ar) Price AED 0 Price S…" at bounding box center [1075, 414] width 903 height 117
drag, startPoint x: 1398, startPoint y: 74, endPoint x: 1182, endPoint y: 262, distance: 286.4
click at [1398, 74] on ol "Home / Restaurants management / Choice Groups" at bounding box center [915, 67] width 1254 height 17
click at [1046, 396] on input "text" at bounding box center [1091, 404] width 234 height 26
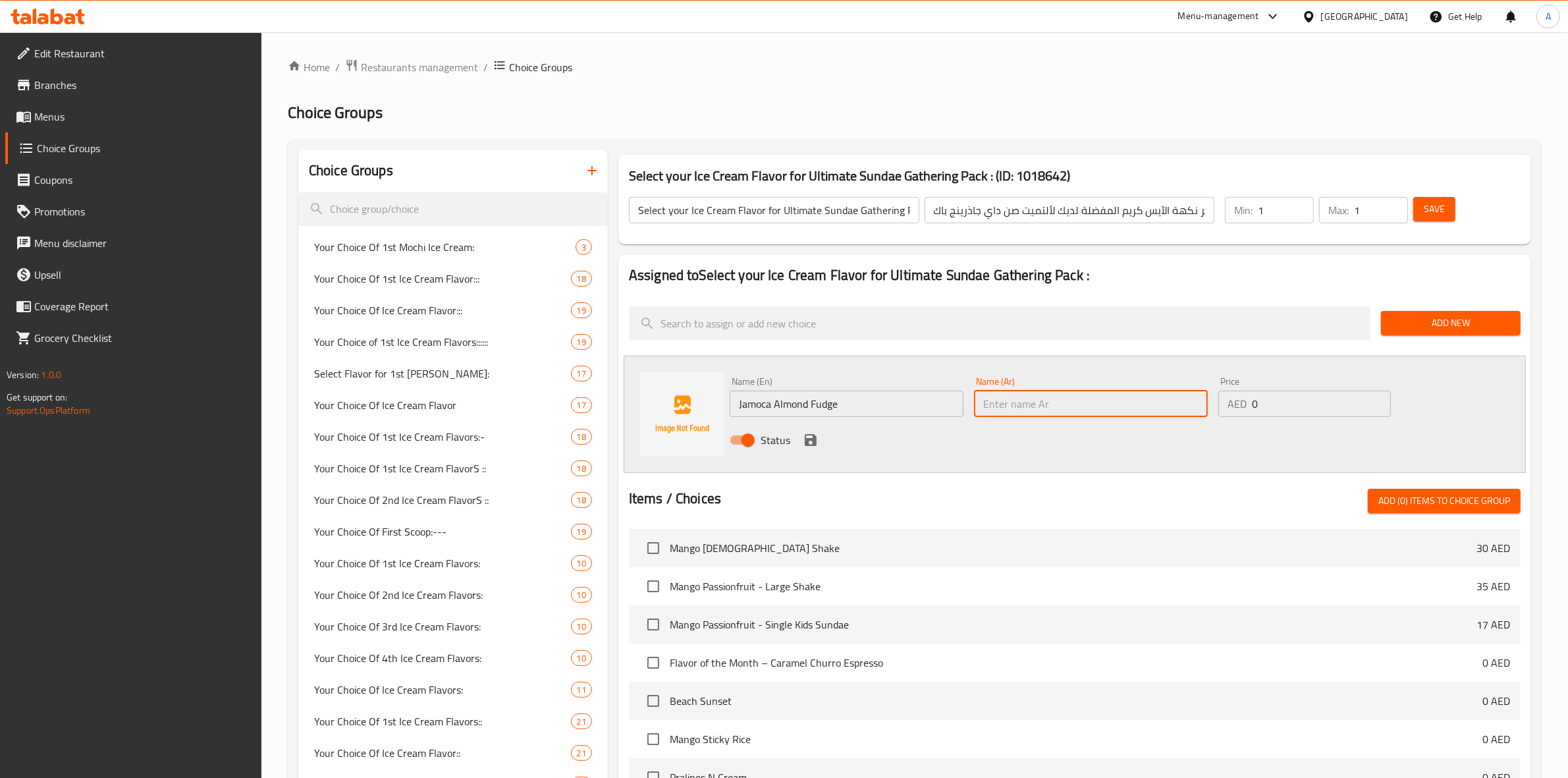
paste input "جاموكا [PERSON_NAME] (0.000)"
drag, startPoint x: 1118, startPoint y: 410, endPoint x: 1014, endPoint y: 410, distance: 104.0
click at [1014, 410] on input "جاموكا [PERSON_NAME] (0.000)" at bounding box center [1091, 404] width 234 height 26
click at [1108, 344] on div at bounding box center [1000, 323] width 752 height 44
click at [1181, 264] on div "Assigned to Select your Ice Cream Flavor for Ultimate Sundae Gathering Pack : A…" at bounding box center [1075, 627] width 913 height 746
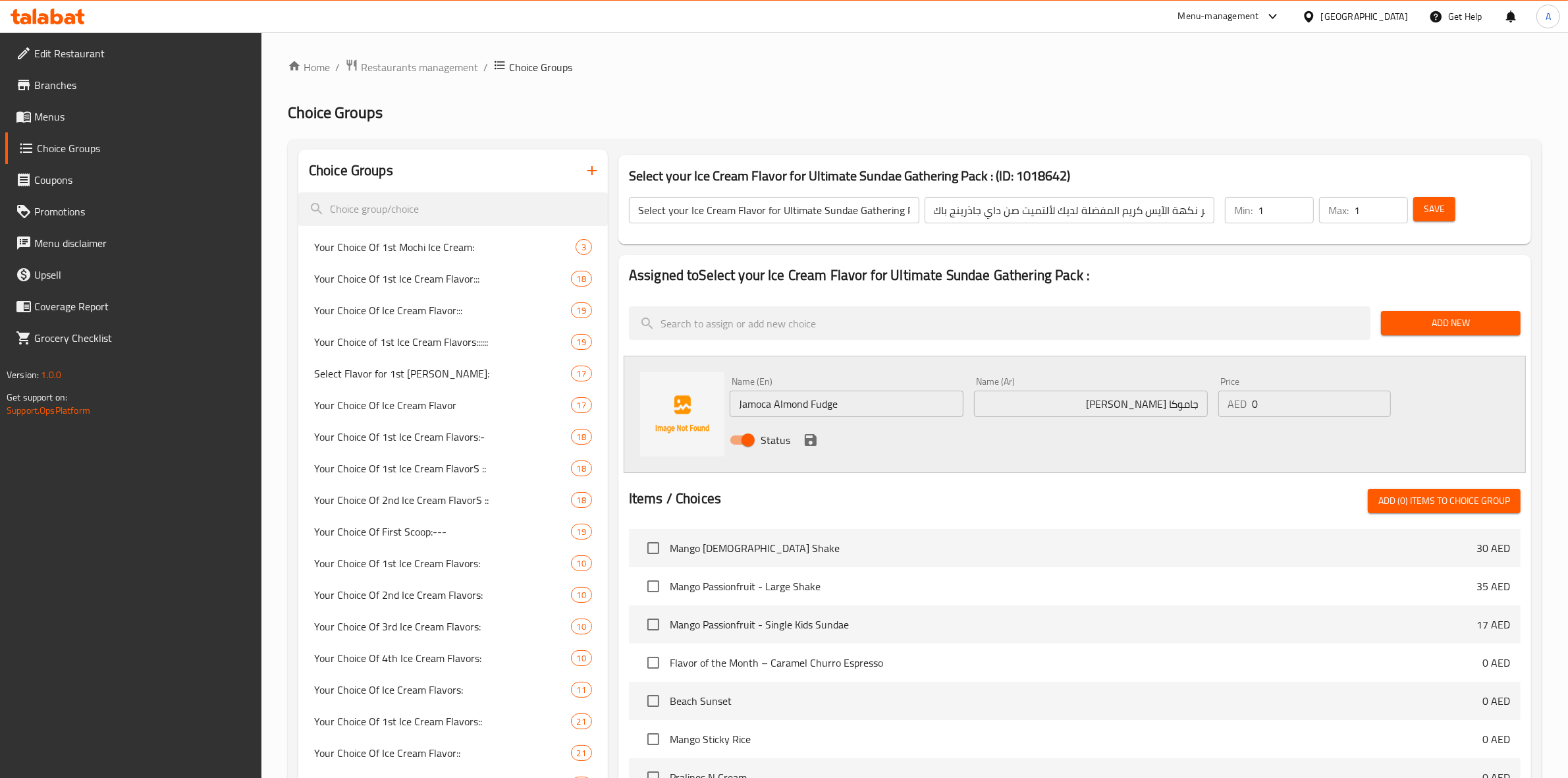
click at [1129, 406] on input "جاموكا [PERSON_NAME]" at bounding box center [1091, 404] width 234 height 26
drag, startPoint x: 840, startPoint y: 405, endPoint x: 811, endPoint y: 416, distance: 31.0
click at [811, 416] on input "Jamoca Almond Fudge" at bounding box center [846, 404] width 234 height 26
drag, startPoint x: 1135, startPoint y: 404, endPoint x: 1110, endPoint y: 406, distance: 25.1
click at [1110, 406] on input "جاموكا [PERSON_NAME]" at bounding box center [1091, 404] width 234 height 26
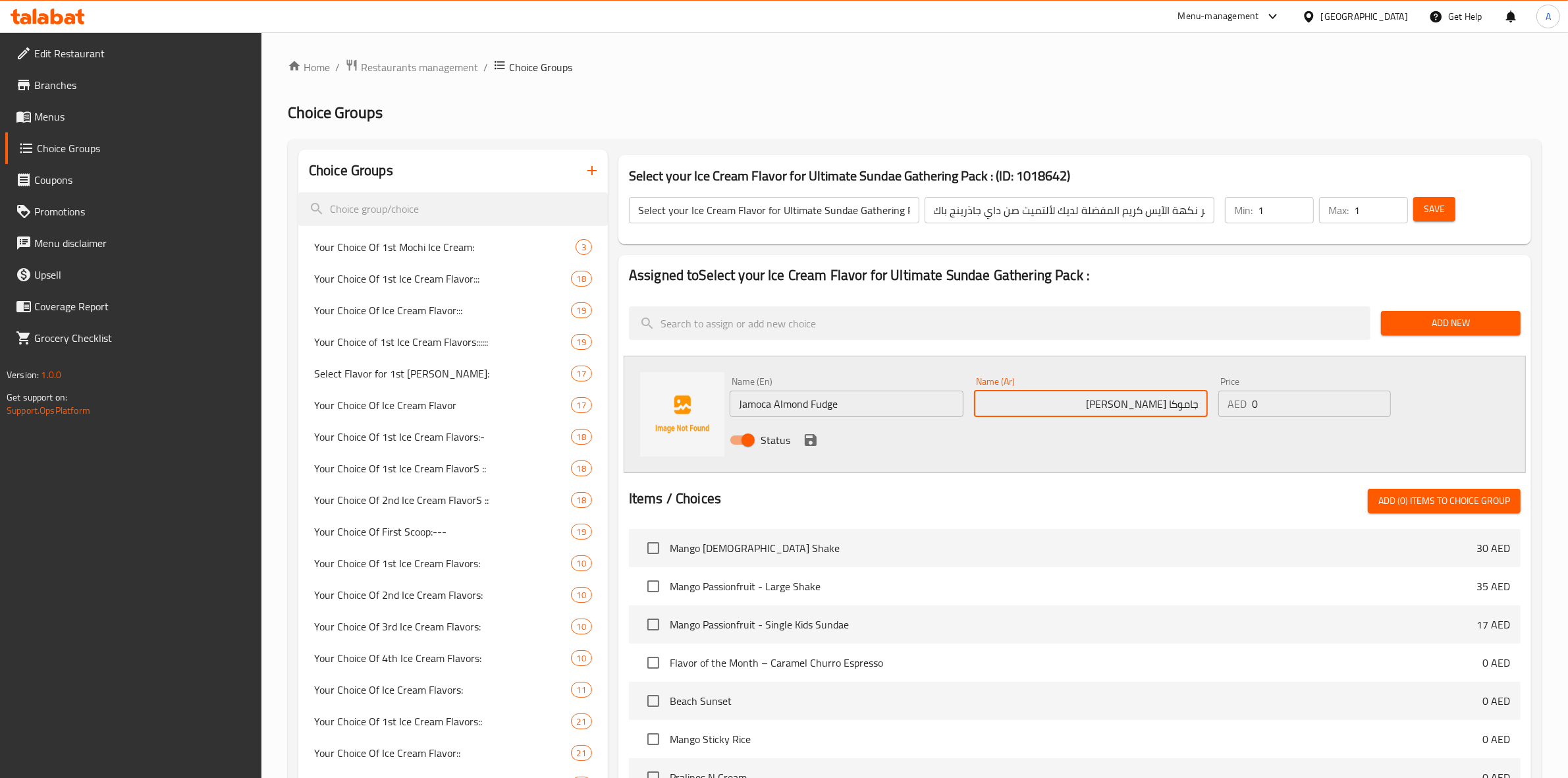
paste input "text"
type input "جاموكا [PERSON_NAME]"
click at [1127, 455] on div "Status" at bounding box center [1091, 440] width 733 height 36
click at [812, 439] on icon "save" at bounding box center [811, 439] width 12 height 12
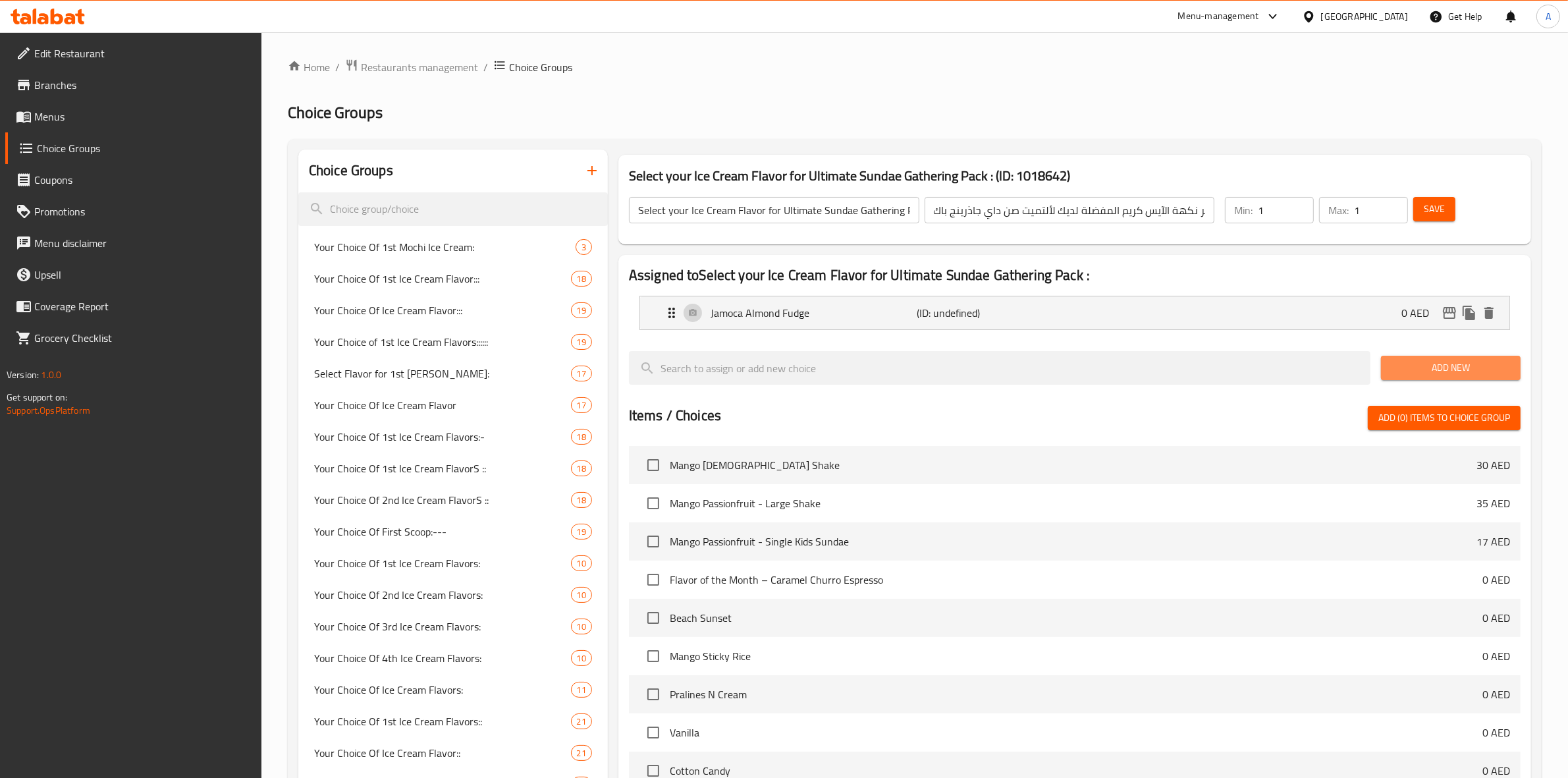
click at [1454, 360] on span "Add New" at bounding box center [1451, 367] width 119 height 16
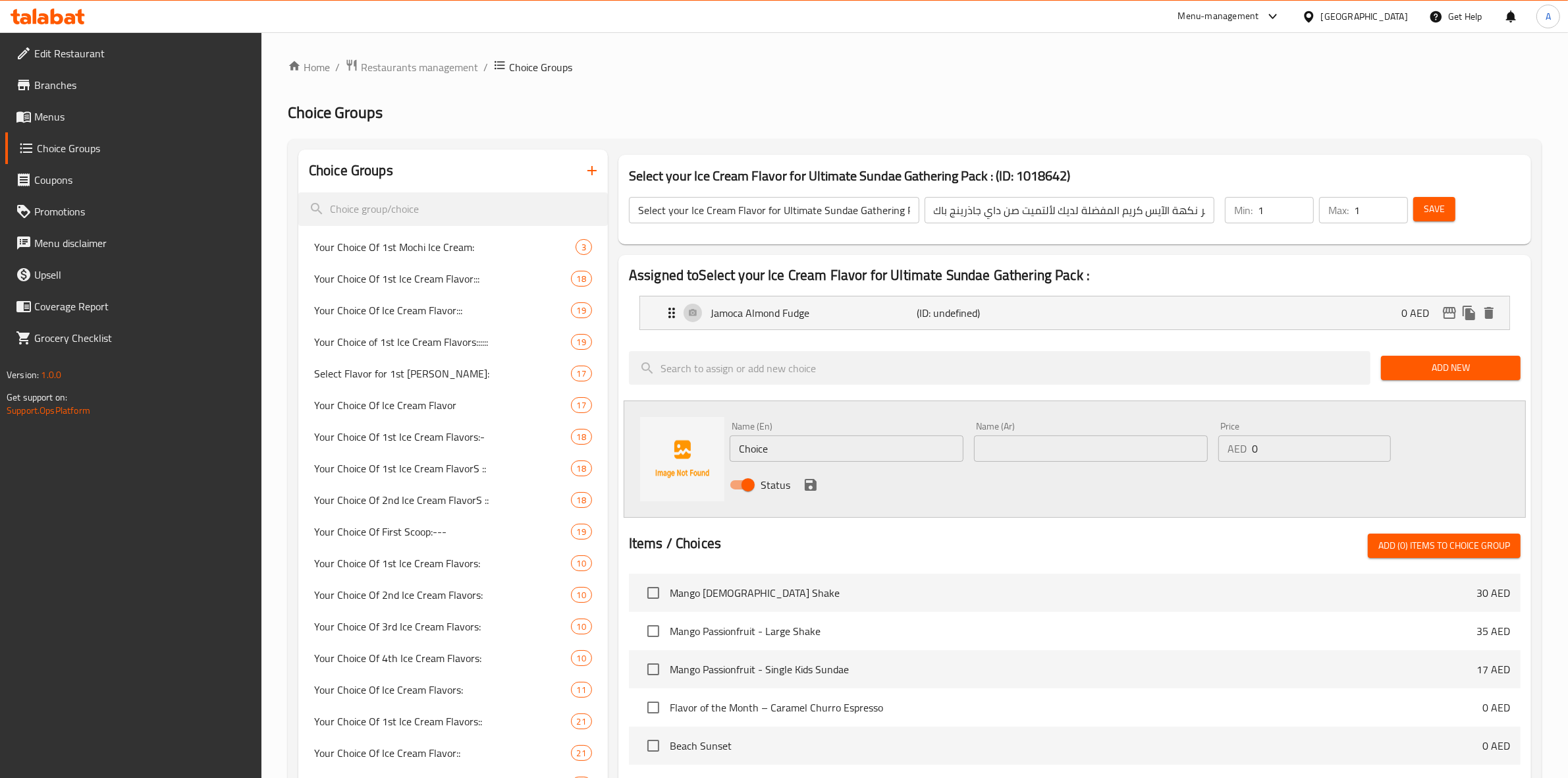
paste input "Very [PERSON_NAME] Strawberry (0.000)"
drag, startPoint x: 892, startPoint y: 450, endPoint x: 841, endPoint y: 455, distance: 51.2
click at [841, 455] on input "Very [PERSON_NAME] Strawberry (0.000)" at bounding box center [846, 448] width 234 height 26
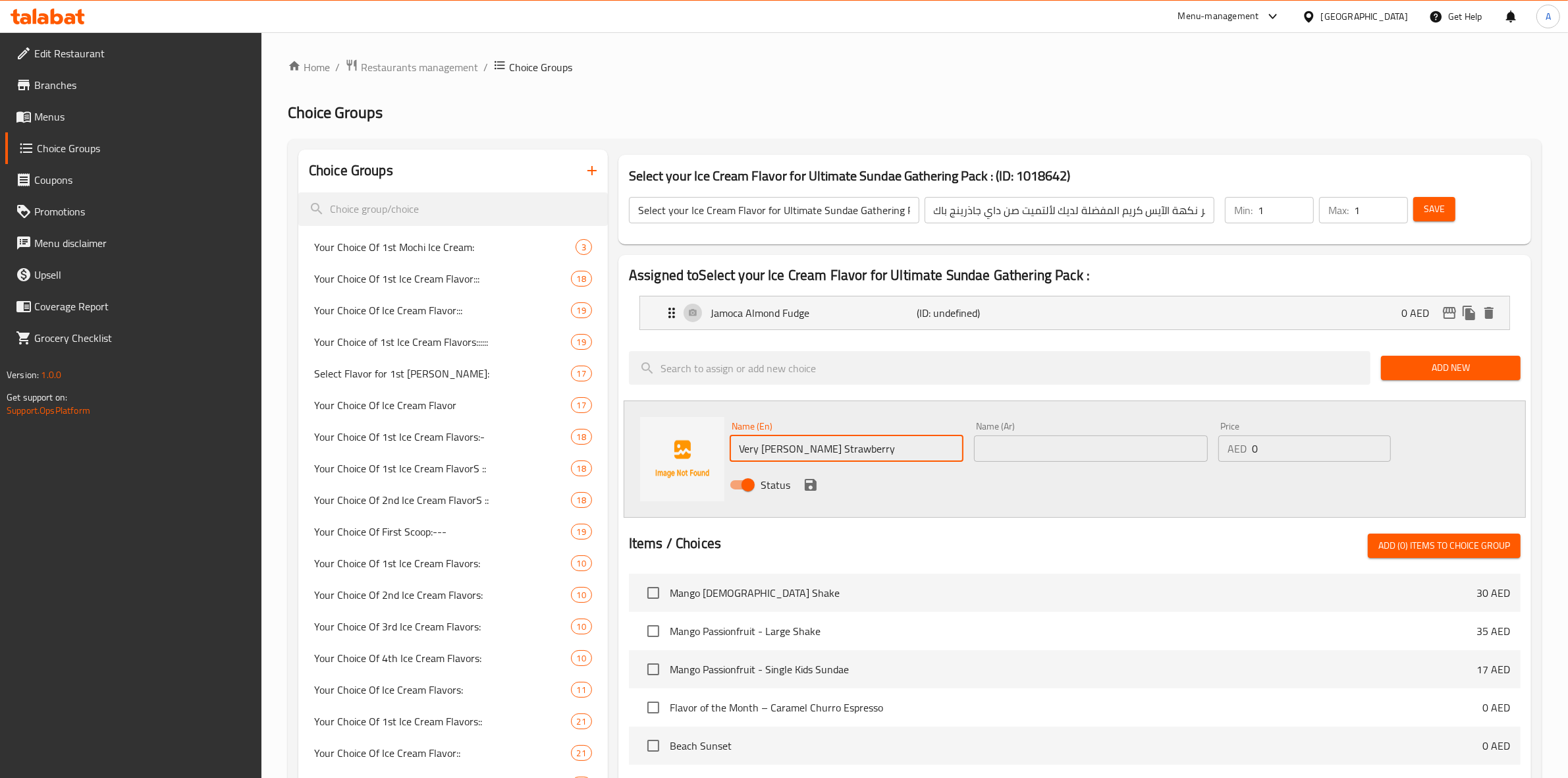
type input "Very [PERSON_NAME] Strawberry"
drag, startPoint x: 1330, startPoint y: 510, endPoint x: 1177, endPoint y: 452, distance: 163.6
click at [1329, 509] on div "Name (En) Very [PERSON_NAME] Strawberry Name (En) Name (Ar) Name (Ar) Price AED…" at bounding box center [1075, 459] width 903 height 117
click at [1153, 448] on input "text" at bounding box center [1091, 448] width 234 height 26
paste input "[PERSON_NAME] (0.000)"
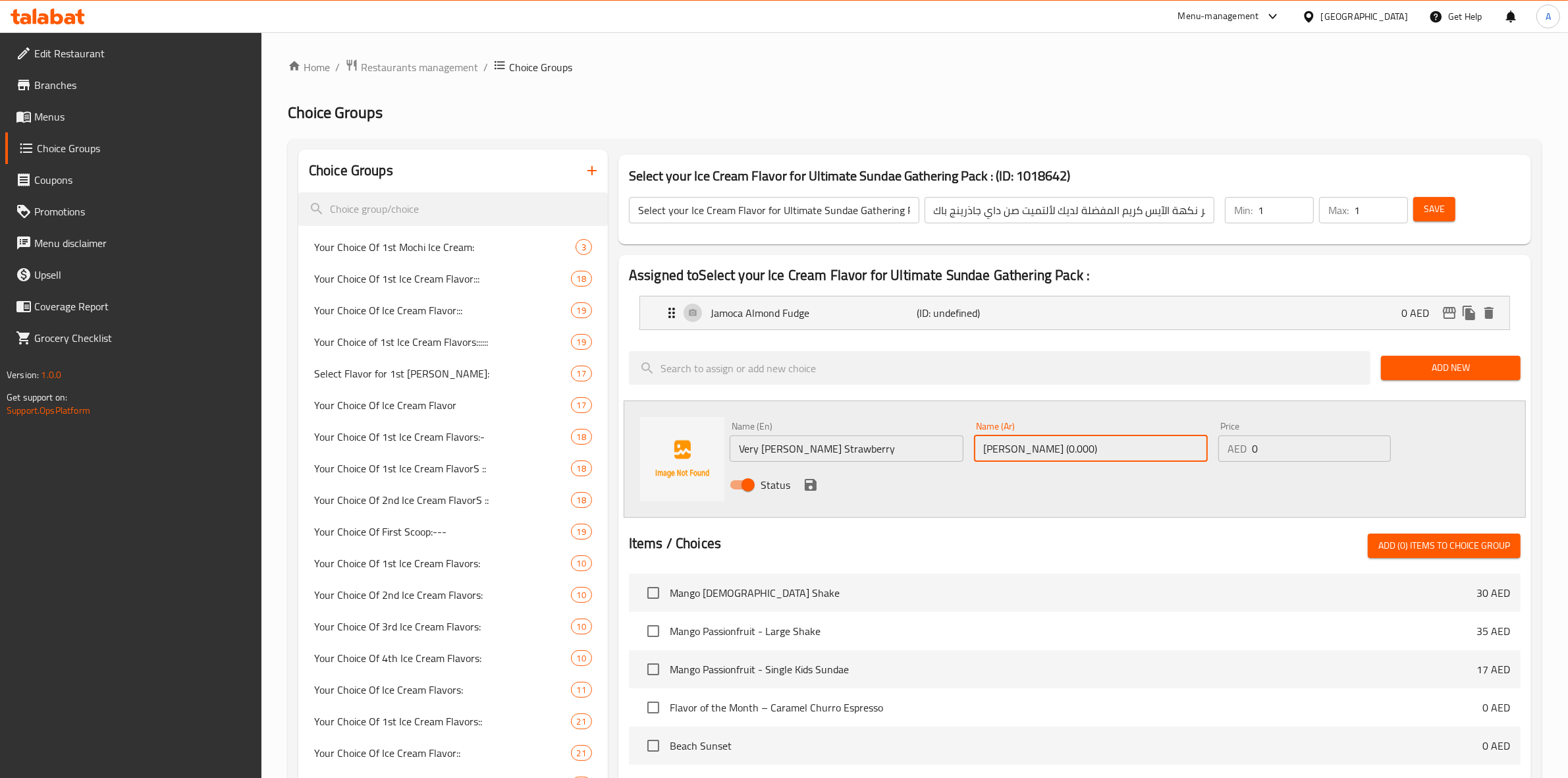
drag, startPoint x: 1018, startPoint y: 453, endPoint x: 861, endPoint y: 453, distance: 157.0
click at [861, 453] on div "Name (En) Very [PERSON_NAME] Strawberry Name (En) Name (Ar) [PERSON_NAME] (0.00…" at bounding box center [1091, 459] width 733 height 86
type input "[PERSON_NAME]"
click at [810, 485] on icon "save" at bounding box center [811, 484] width 12 height 12
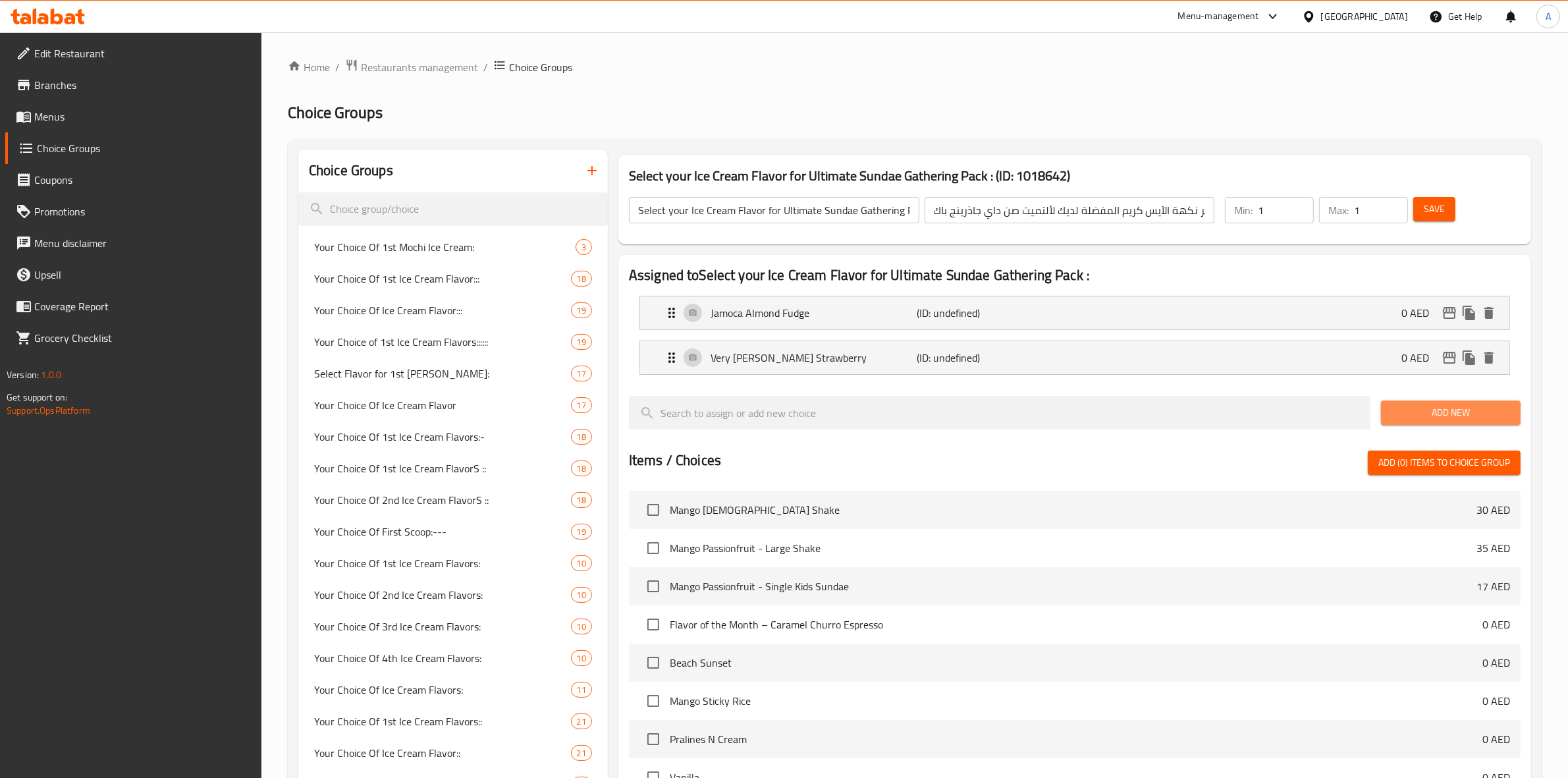
click at [1464, 413] on span "Add New" at bounding box center [1451, 412] width 119 height 16
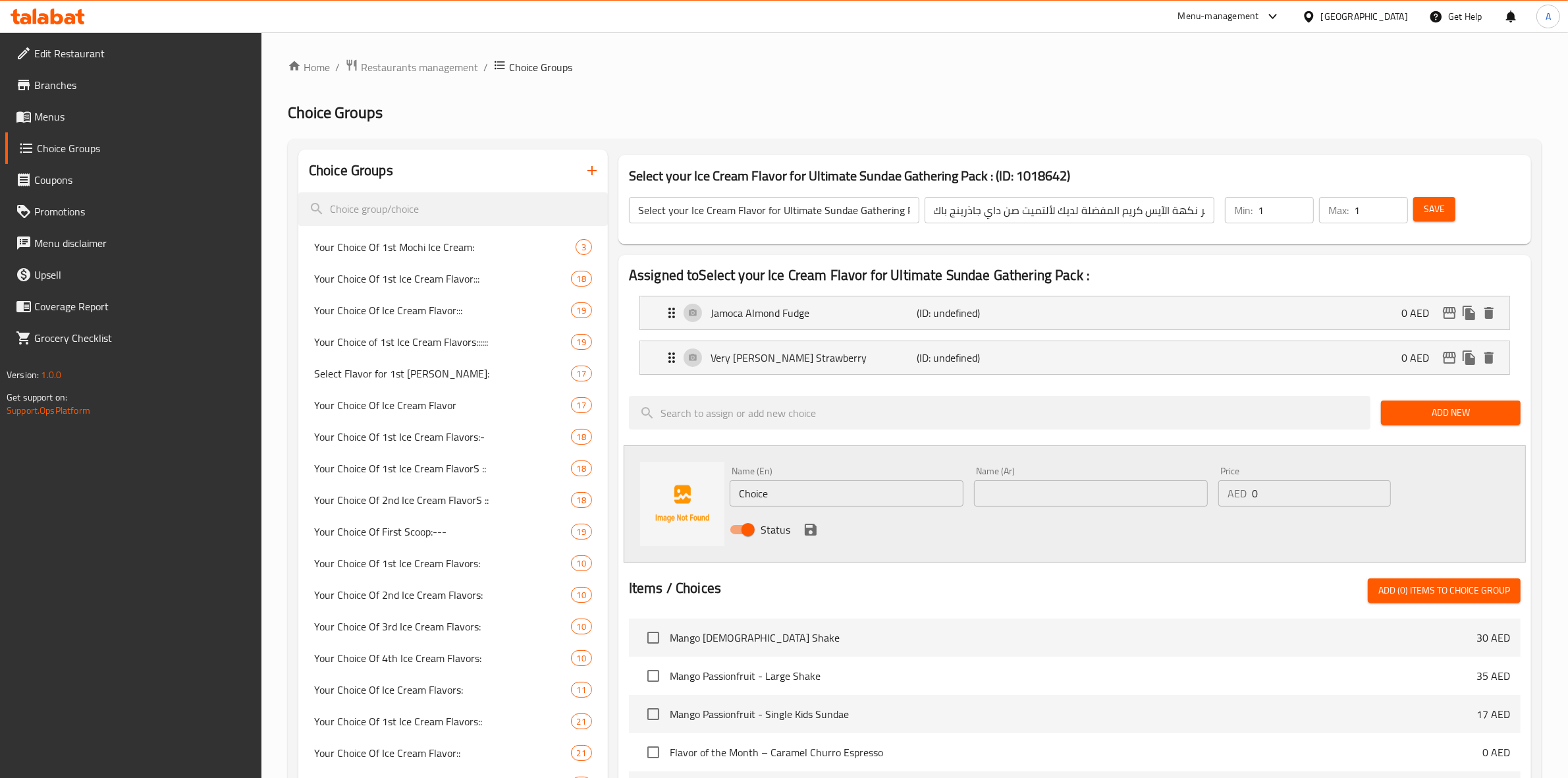
drag, startPoint x: 1333, startPoint y: 596, endPoint x: 1084, endPoint y: 552, distance: 252.9
click at [1333, 594] on div "Items / Choices Add (0) items to choice group" at bounding box center [1075, 590] width 892 height 25
paste input "colate (0.000)"
drag, startPoint x: 877, startPoint y: 488, endPoint x: 783, endPoint y: 500, distance: 94.8
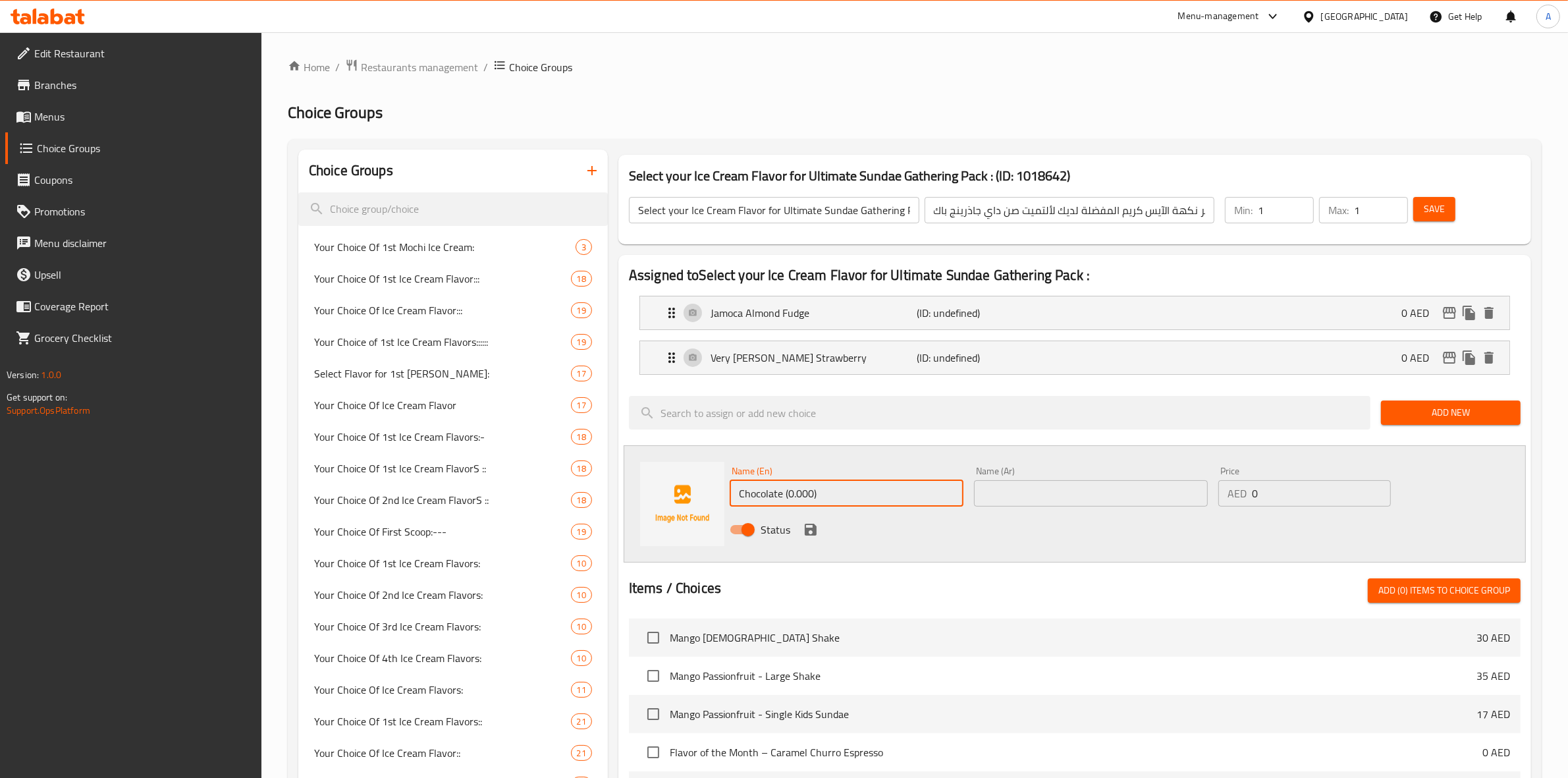
click at [783, 500] on input "Chocolate (0.000)" at bounding box center [846, 493] width 234 height 26
type input "Chocolate"
click at [1144, 531] on div "Status" at bounding box center [1091, 529] width 733 height 36
click at [1079, 502] on input "text" at bounding box center [1091, 493] width 234 height 26
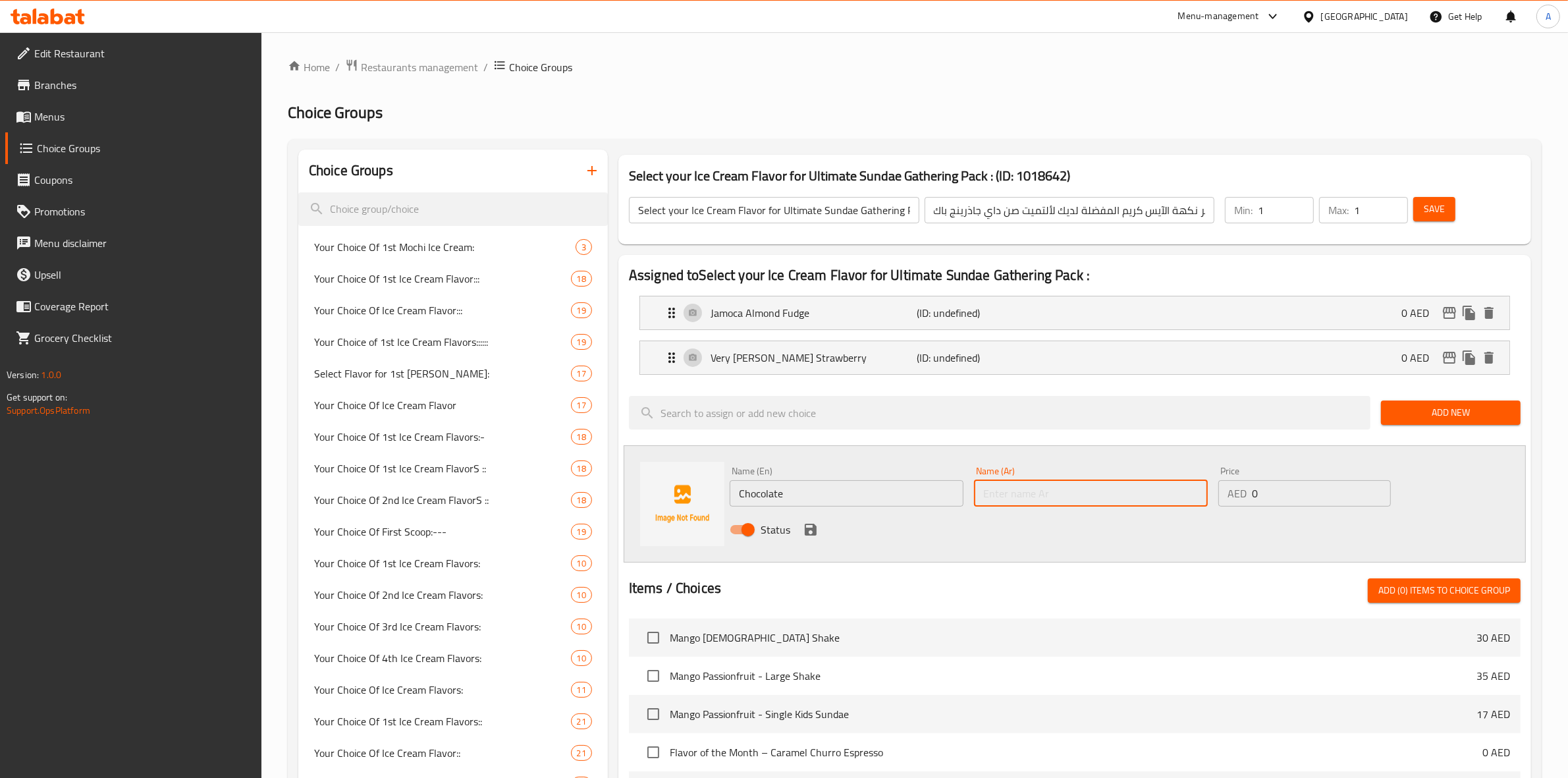
paste input "شوكولاتة (0.000)"
drag, startPoint x: 1153, startPoint y: 497, endPoint x: 1079, endPoint y: 502, distance: 74.2
click at [1065, 496] on input "شوكولاتة (0.000)" at bounding box center [1091, 493] width 234 height 26
type input "شوكولاتة"
click at [809, 526] on icon "save" at bounding box center [811, 529] width 15 height 15
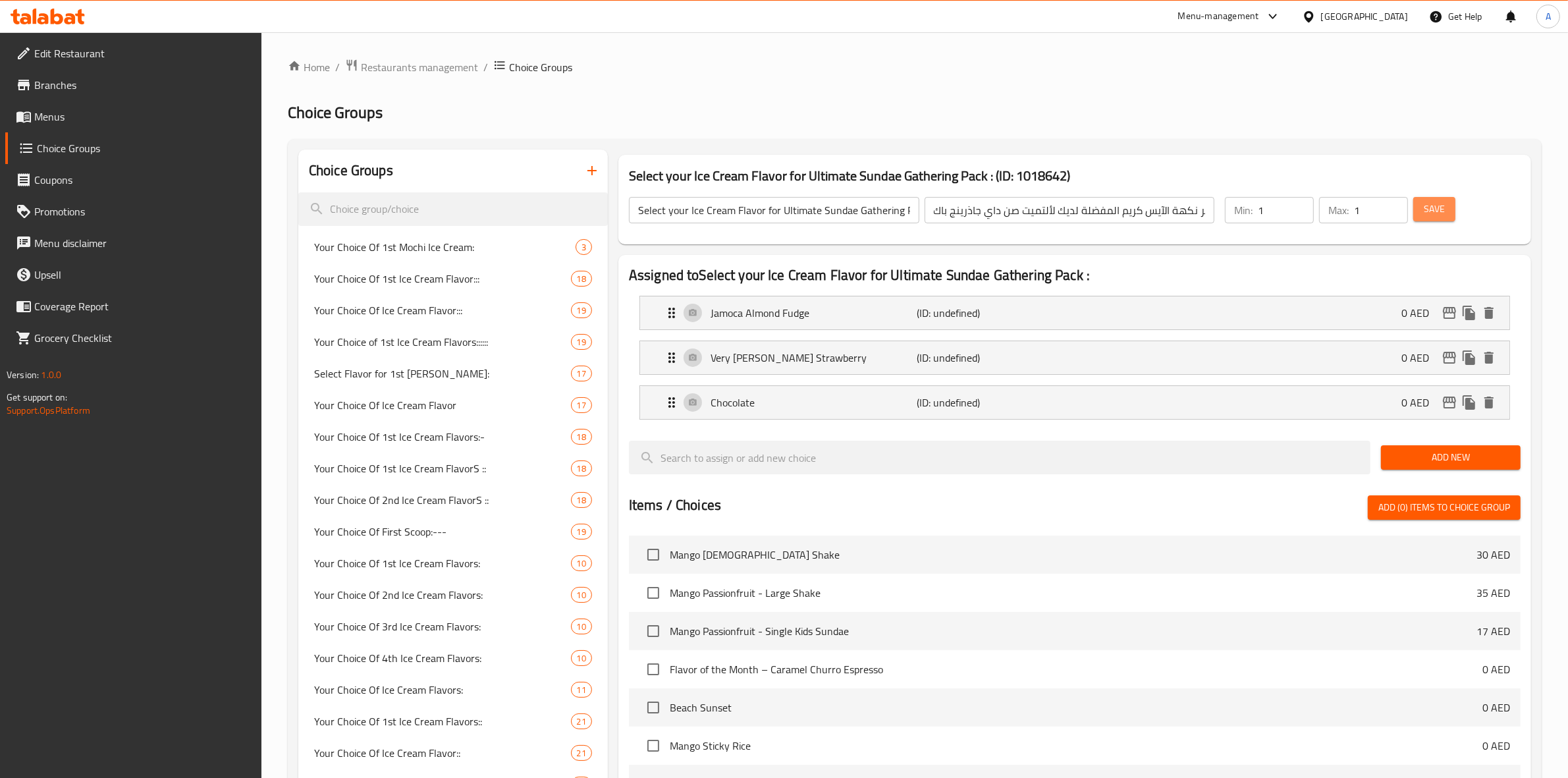
click at [1441, 211] on span "Save" at bounding box center [1434, 208] width 21 height 16
